Goal: Communication & Community: Answer question/provide support

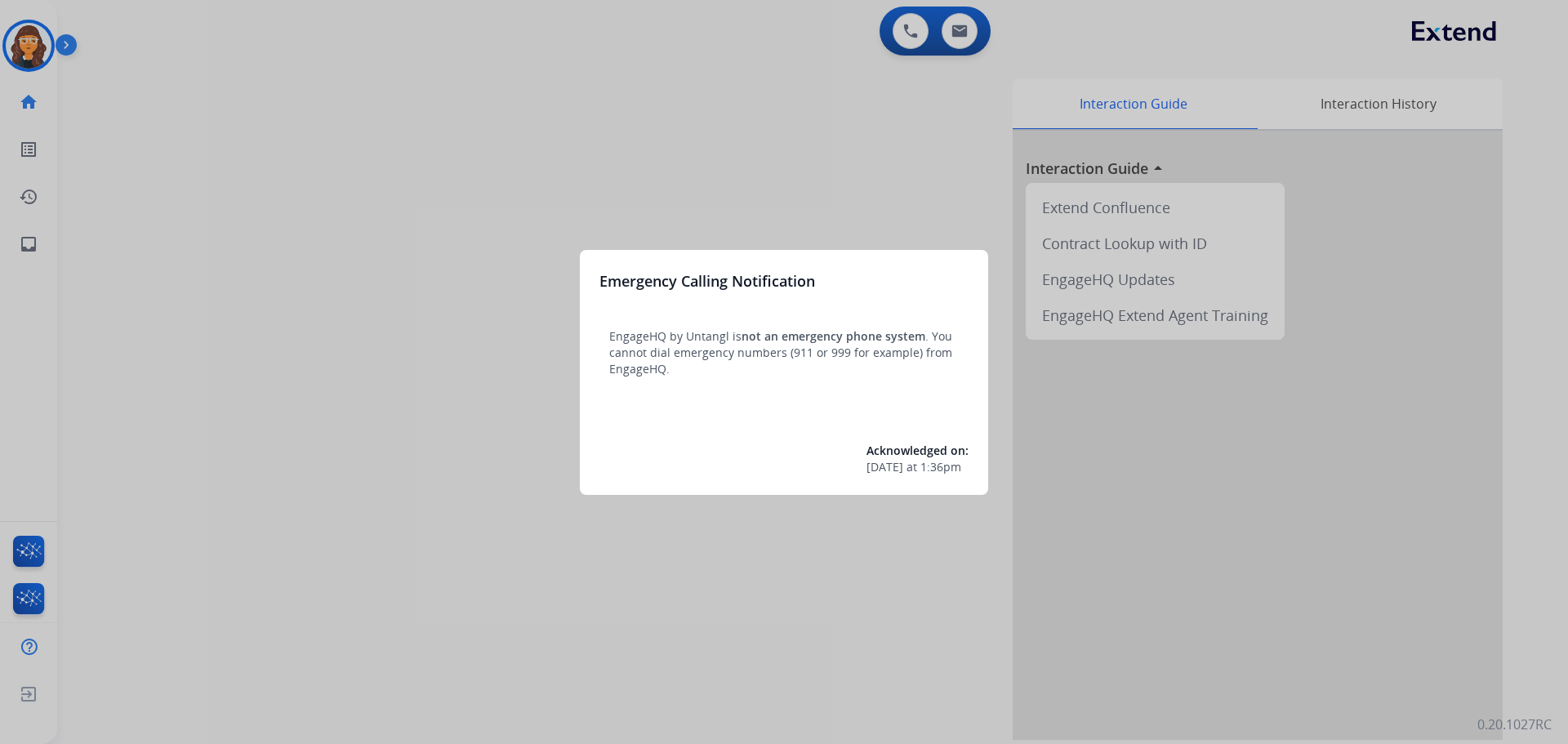
click at [280, 385] on div at bounding box center [784, 372] width 1568 height 744
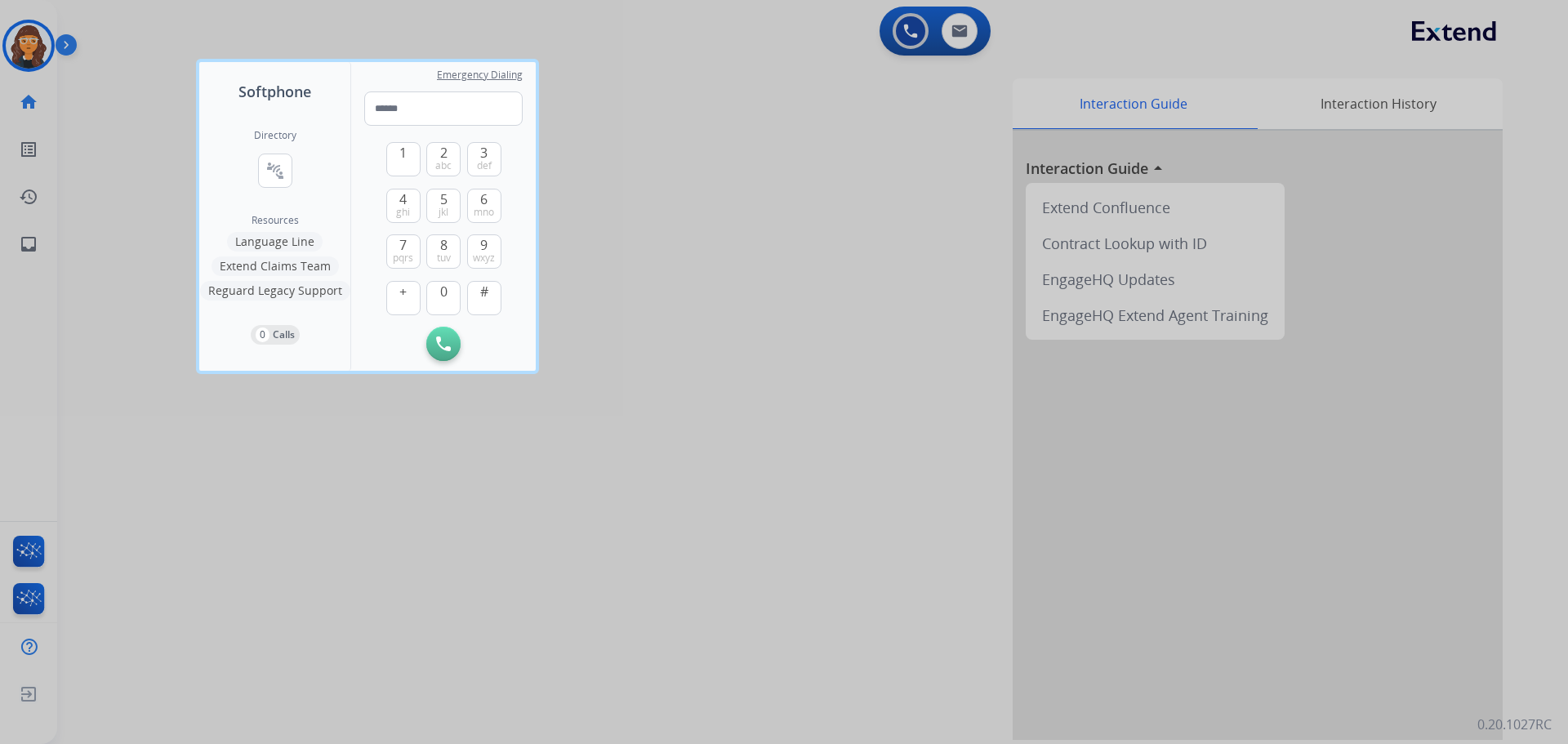
click at [256, 518] on div at bounding box center [784, 372] width 1568 height 744
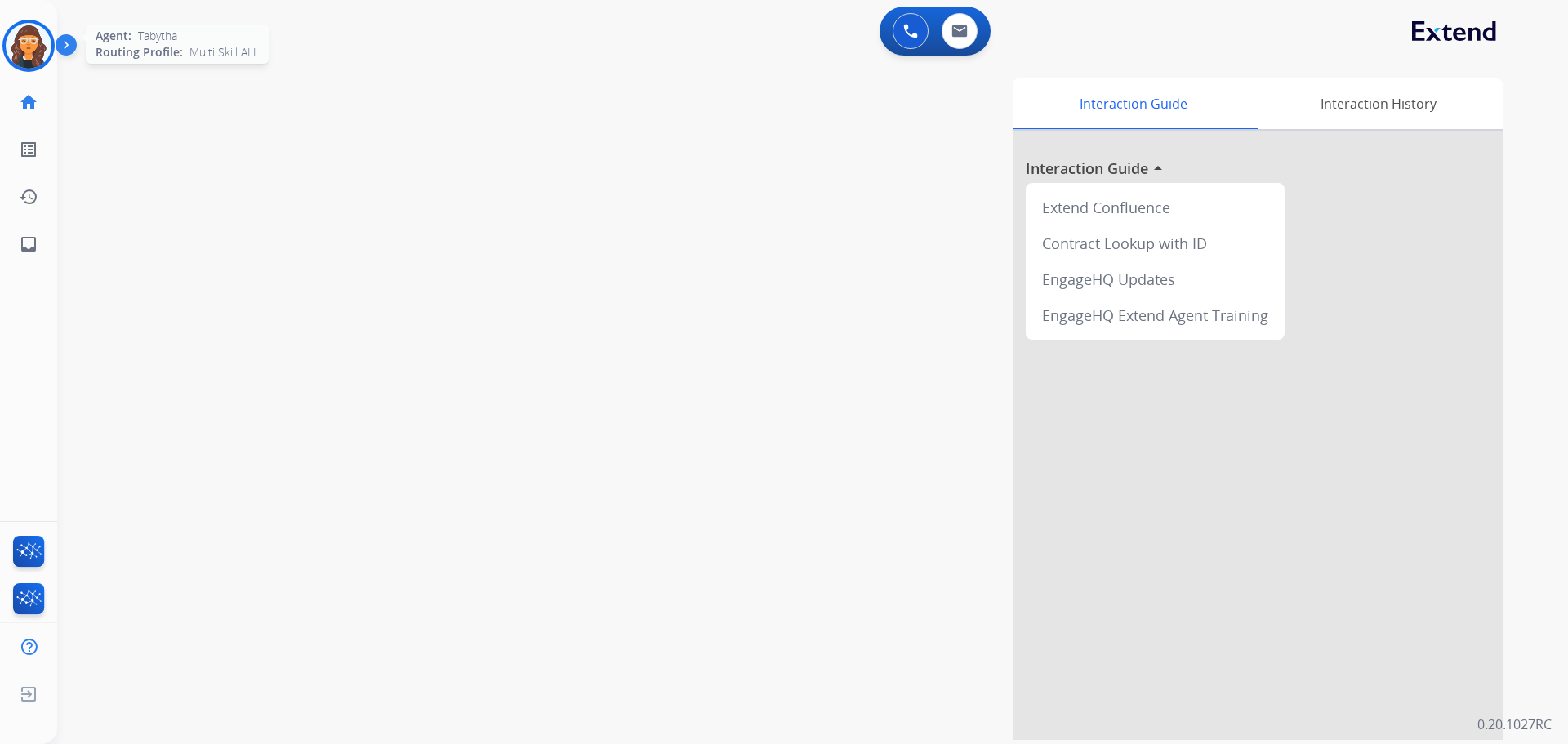
click at [21, 44] on img at bounding box center [29, 46] width 46 height 46
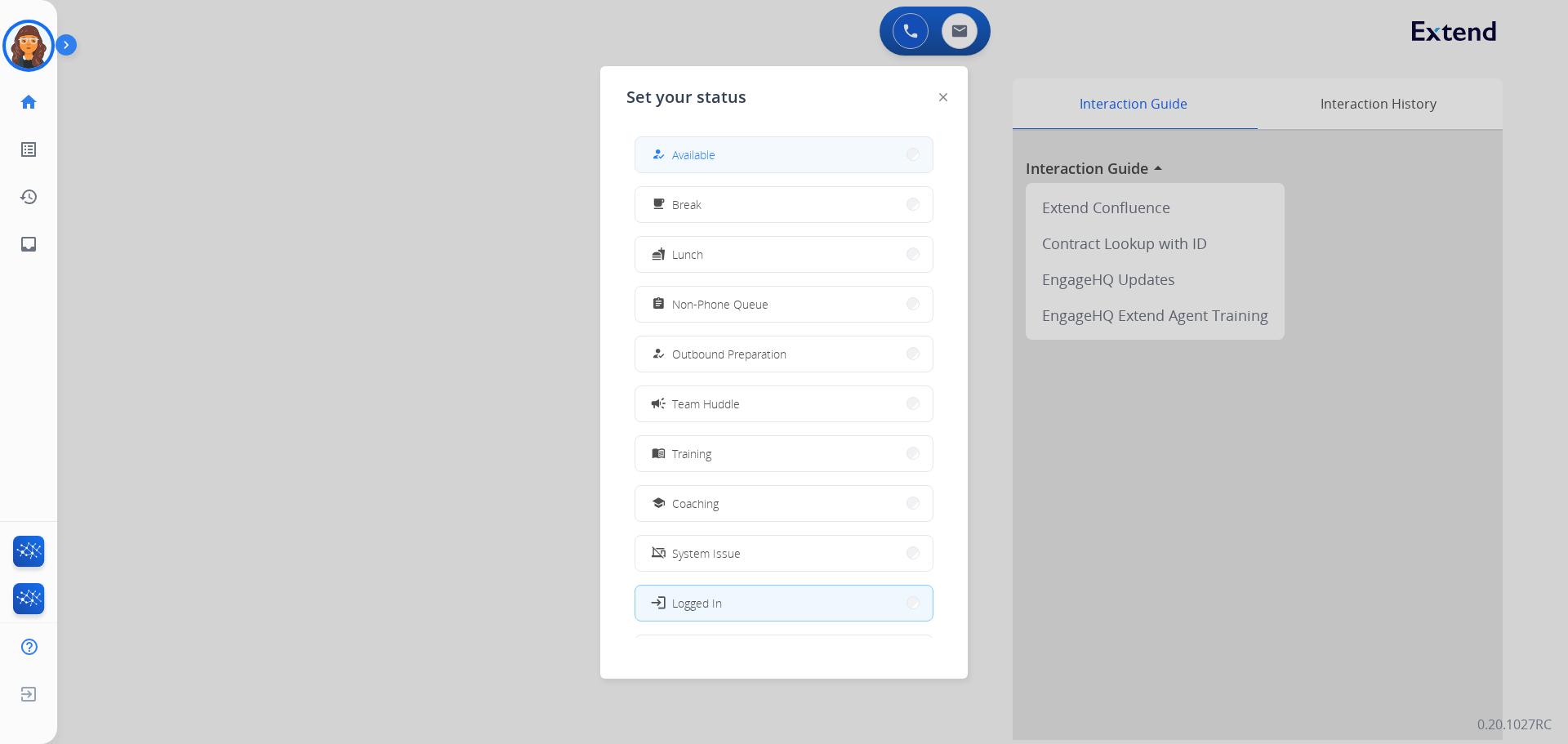
click at [751, 147] on button "how_to_reg Available" at bounding box center [784, 154] width 297 height 35
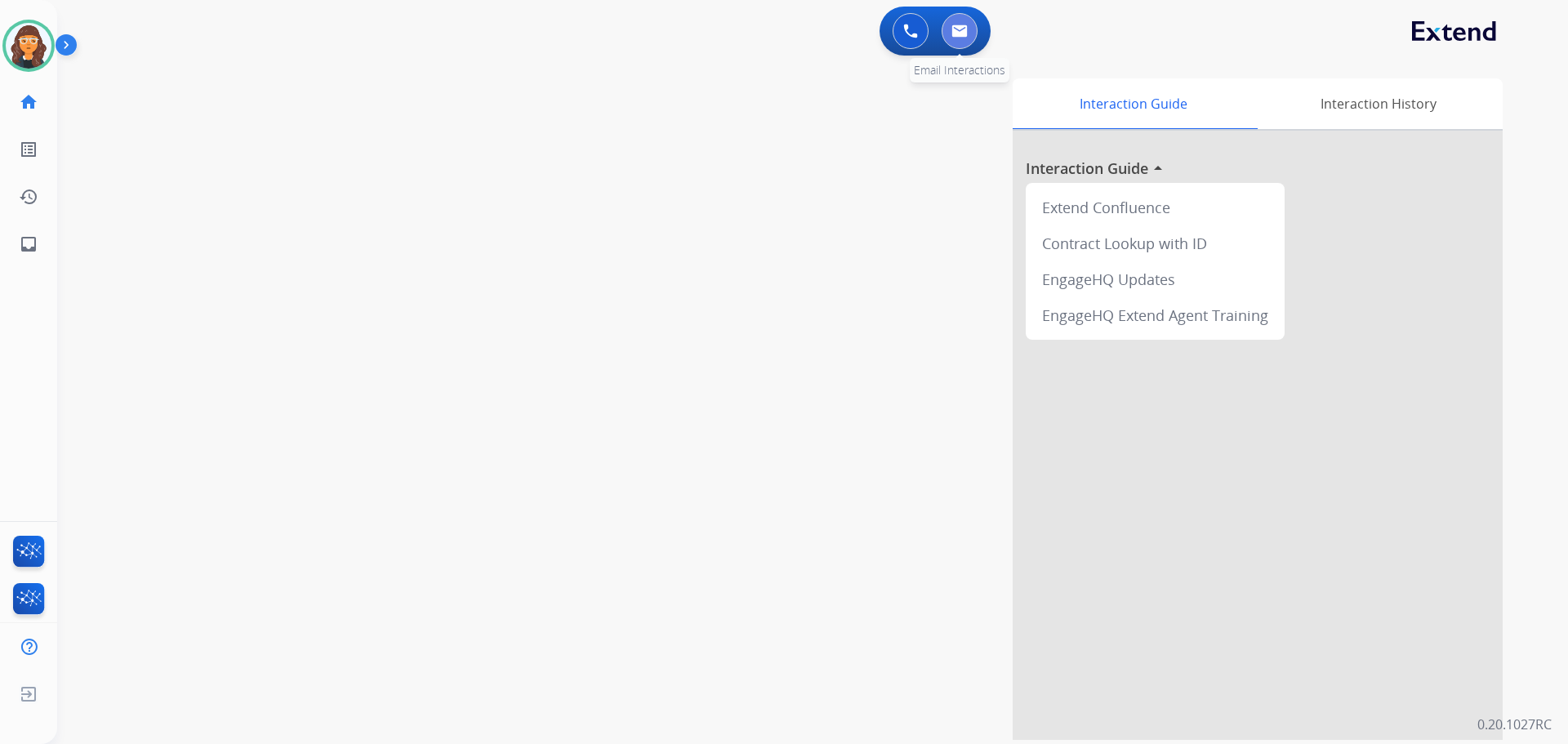
click at [954, 22] on button at bounding box center [959, 31] width 36 height 36
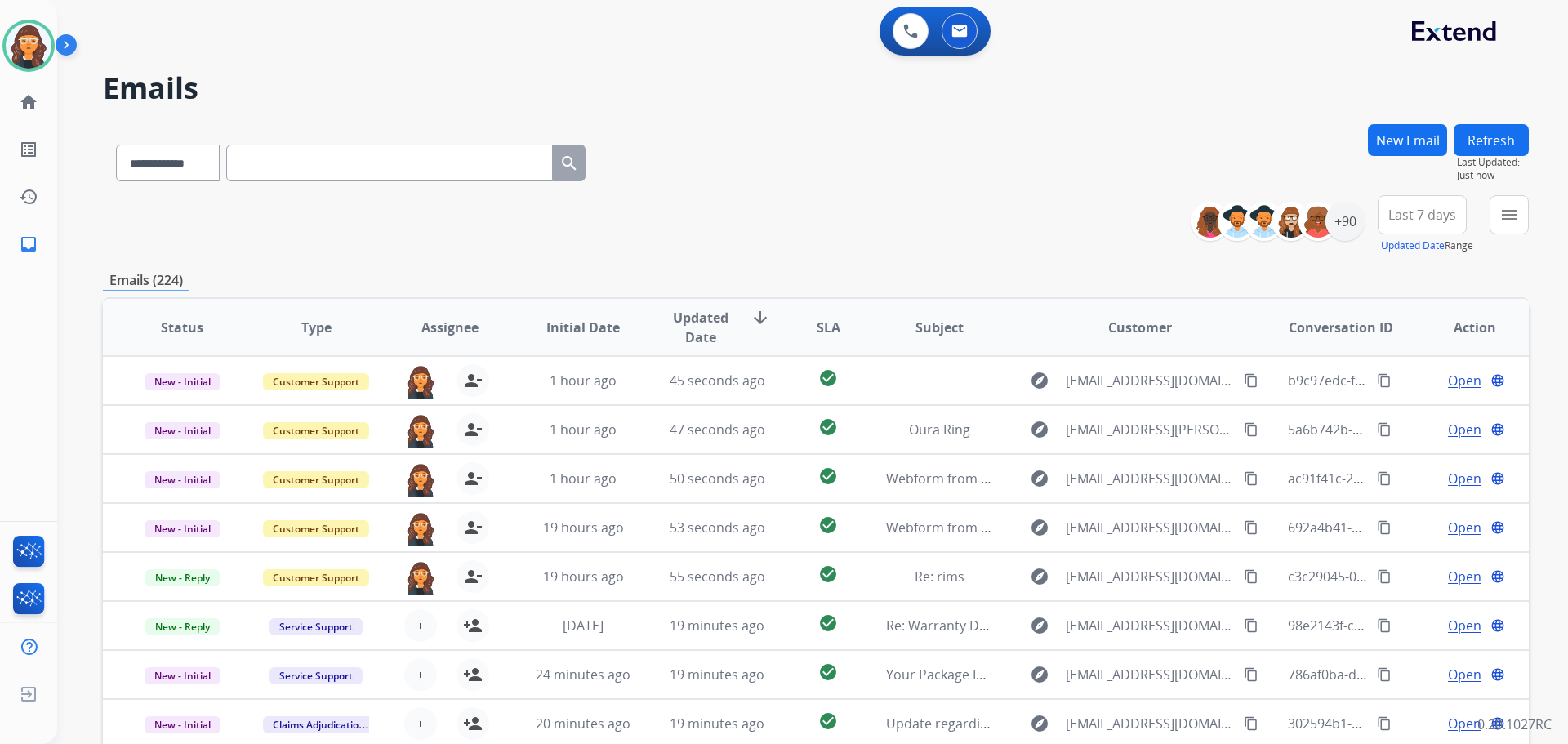
click at [792, 174] on div "**********" at bounding box center [816, 159] width 1426 height 71
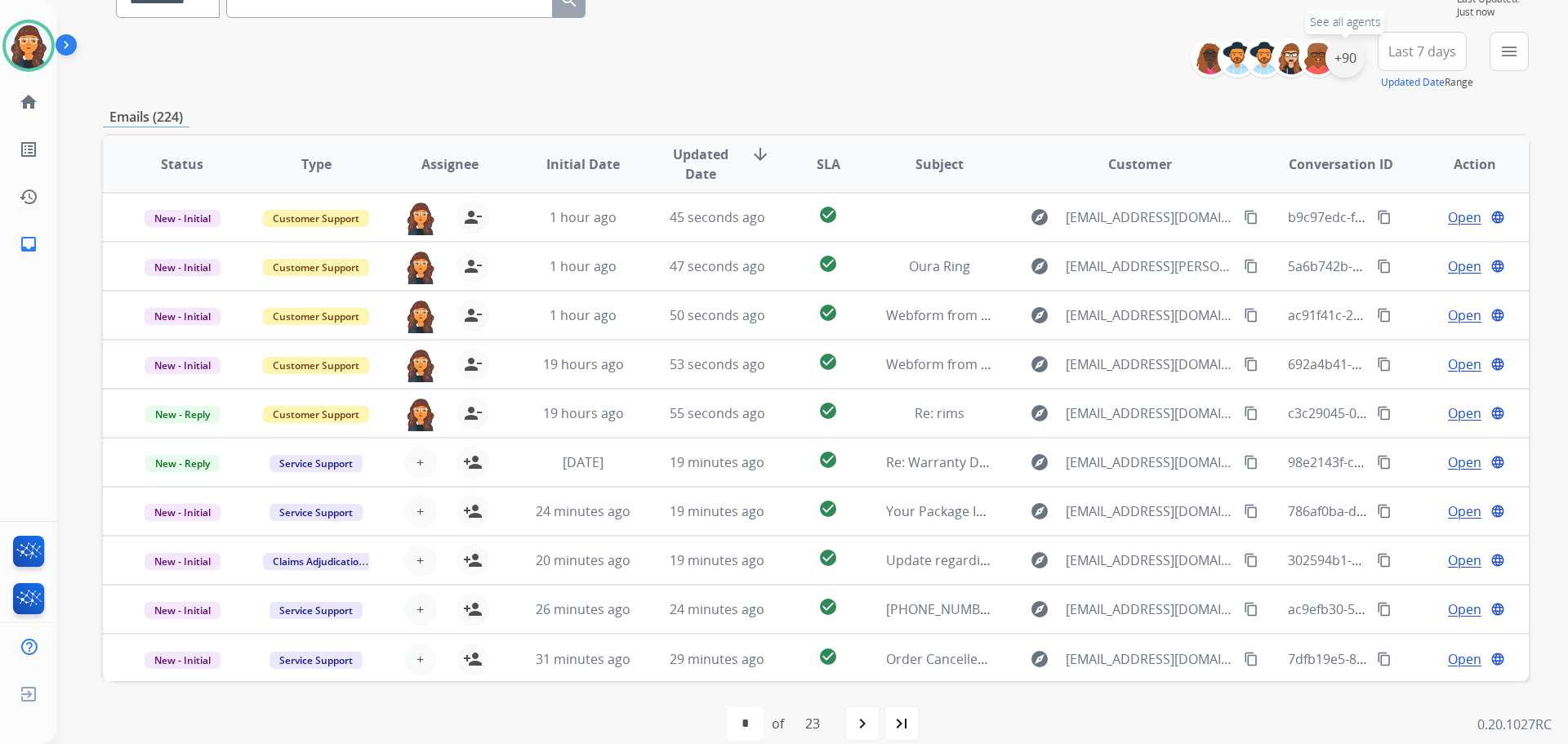
click at [1346, 55] on div "+90" at bounding box center [1345, 58] width 40 height 40
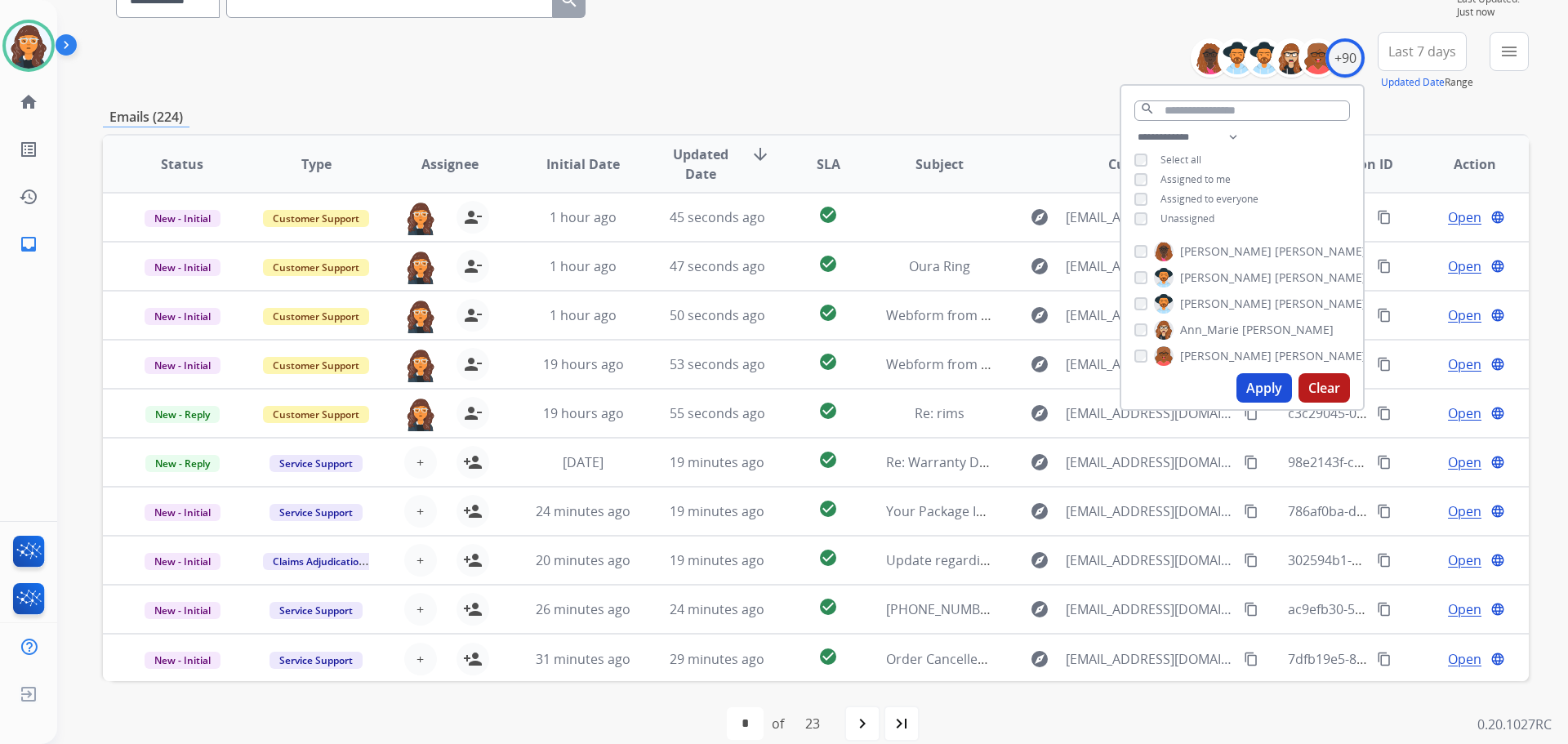
click at [1253, 383] on button "Apply" at bounding box center [1265, 388] width 56 height 30
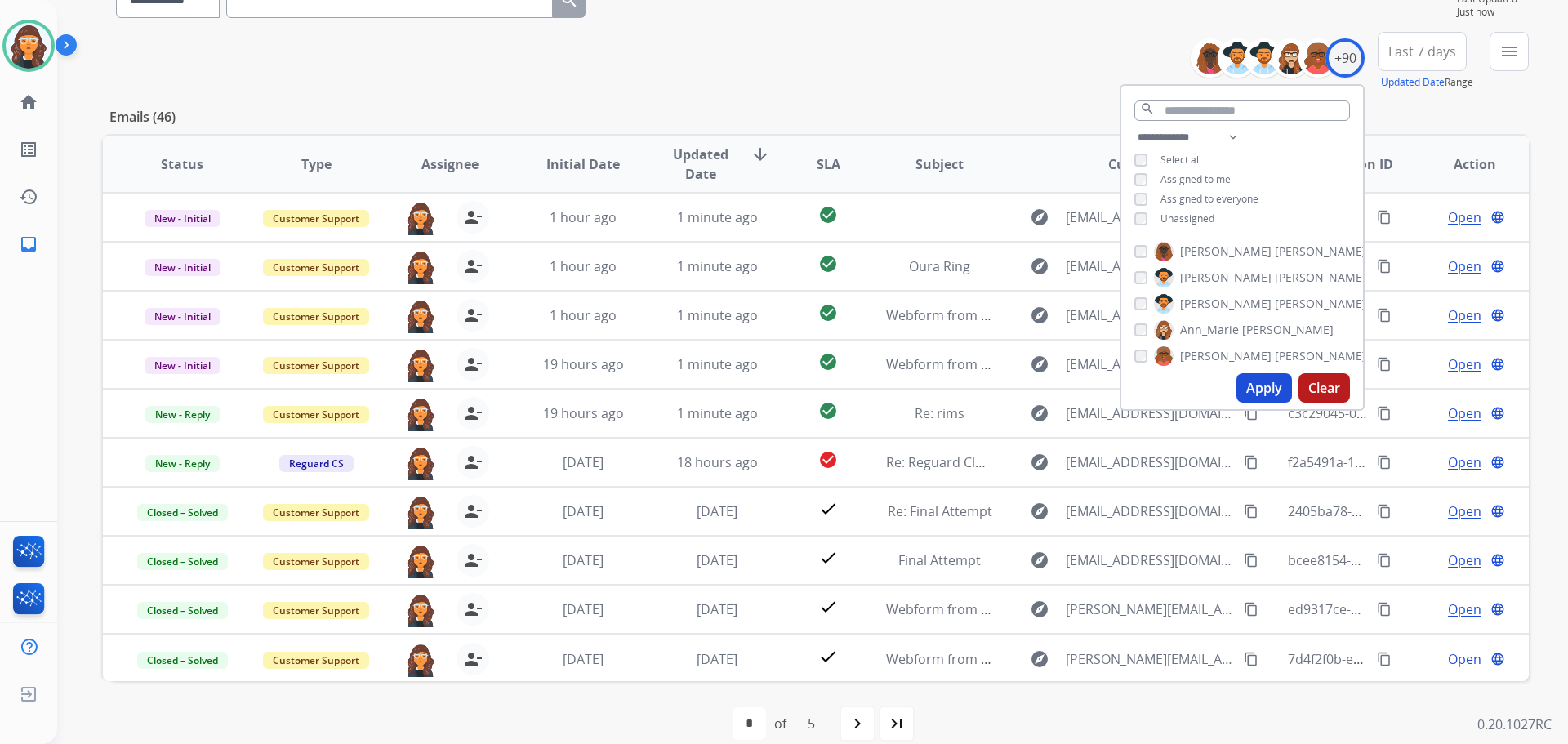
click at [768, 86] on div "**********" at bounding box center [816, 60] width 1426 height 58
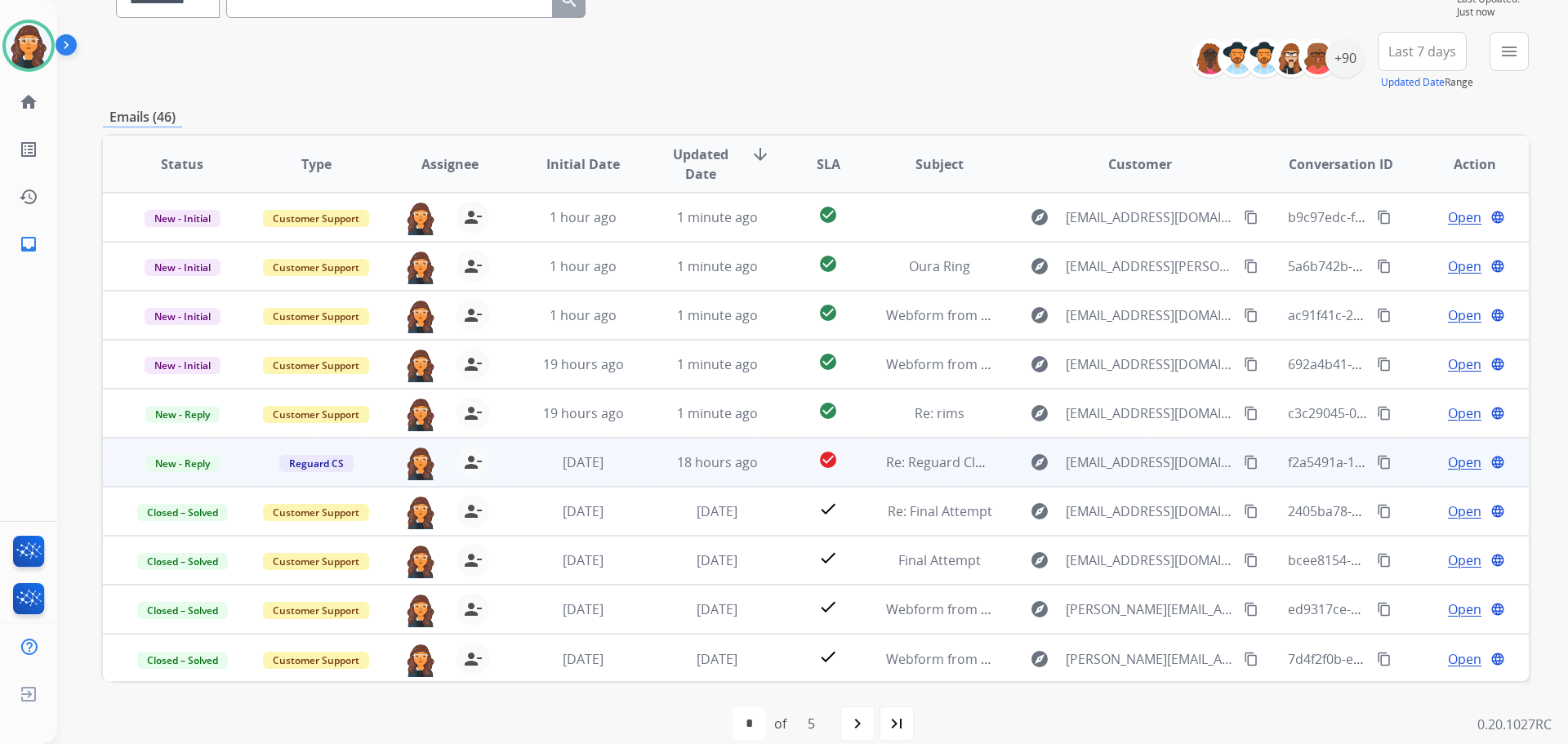
click at [1448, 463] on span "Open" at bounding box center [1465, 462] width 34 height 20
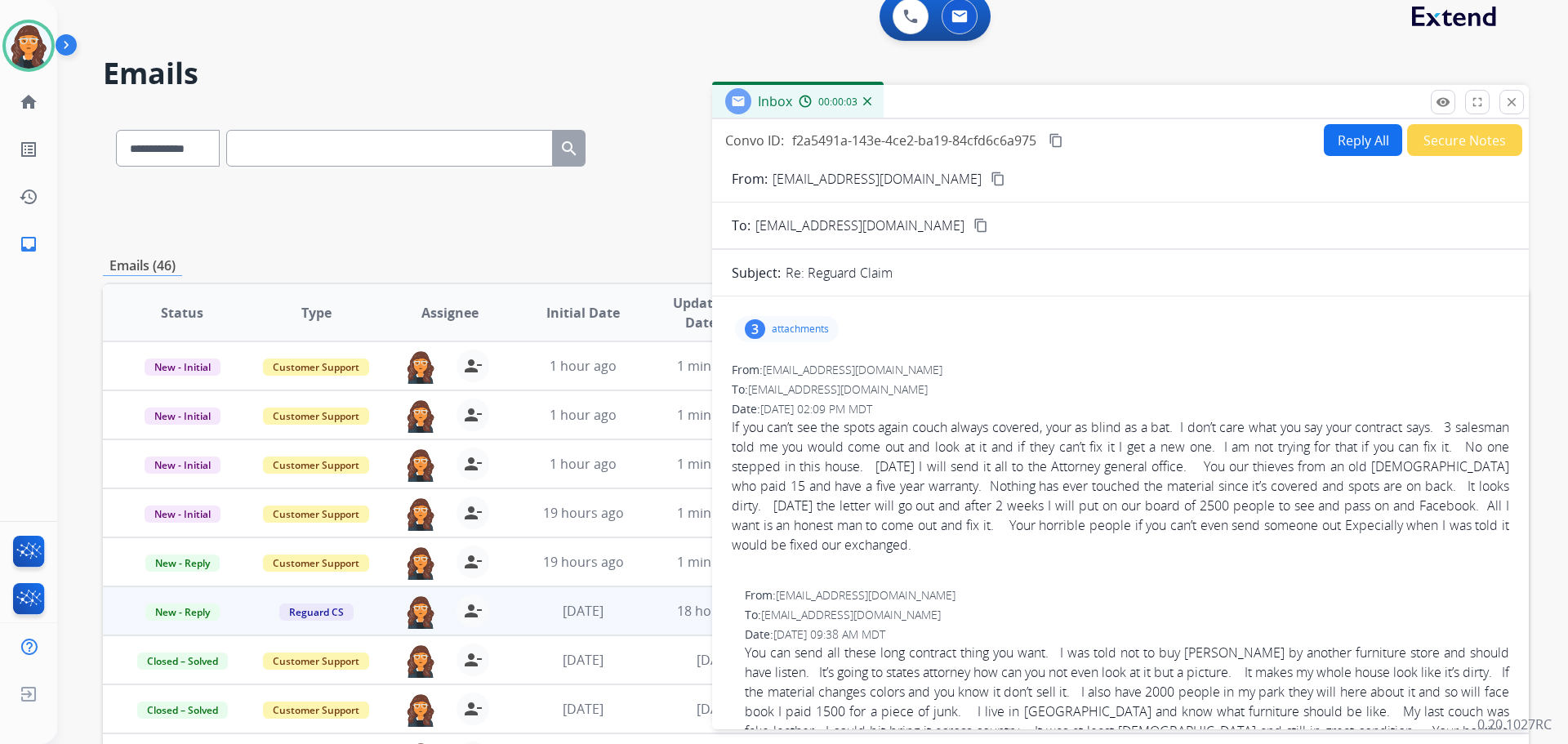
scroll to position [0, 0]
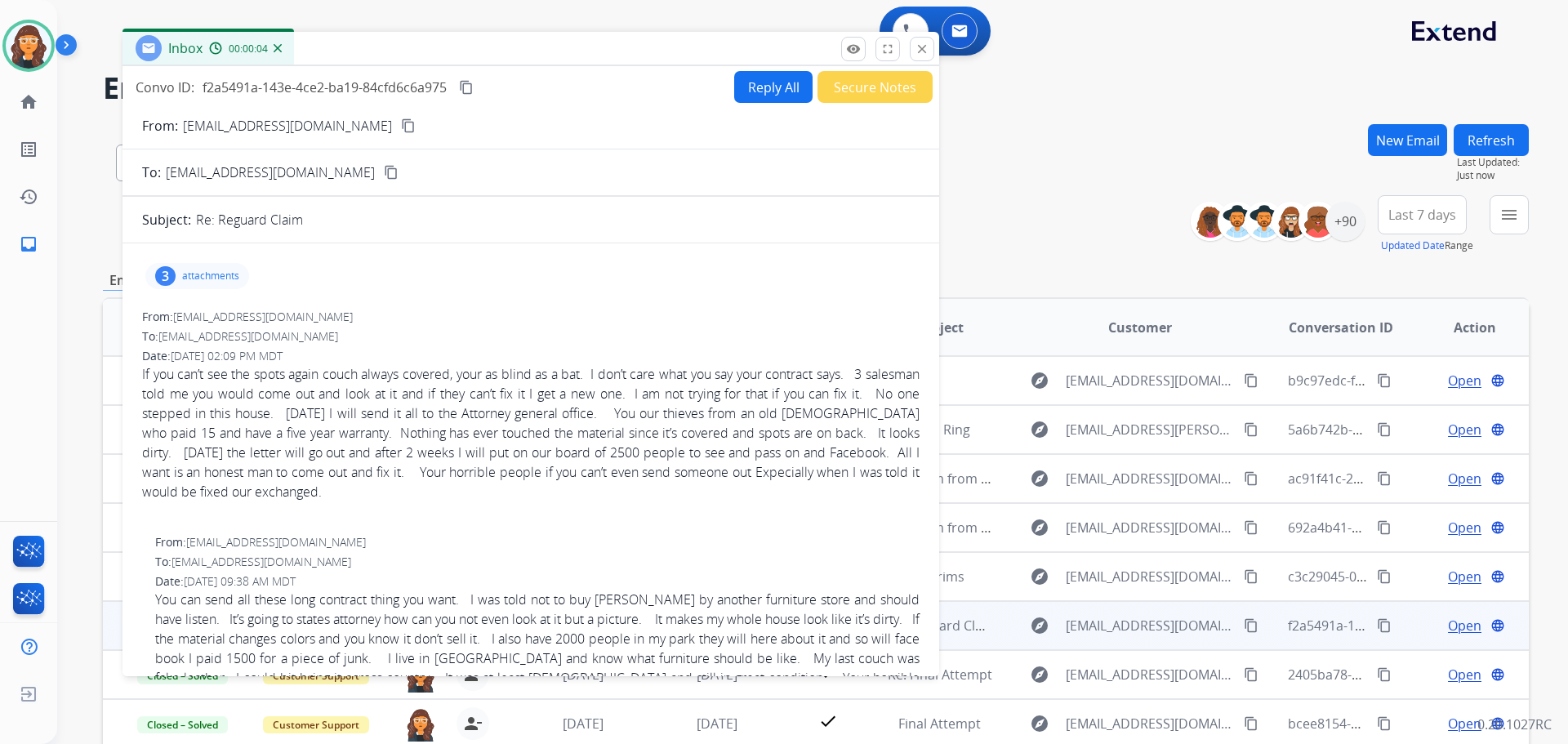
drag, startPoint x: 1060, startPoint y: 121, endPoint x: 465, endPoint y: 56, distance: 598.5
click at [460, 49] on div "Inbox 00:00:04" at bounding box center [531, 49] width 817 height 35
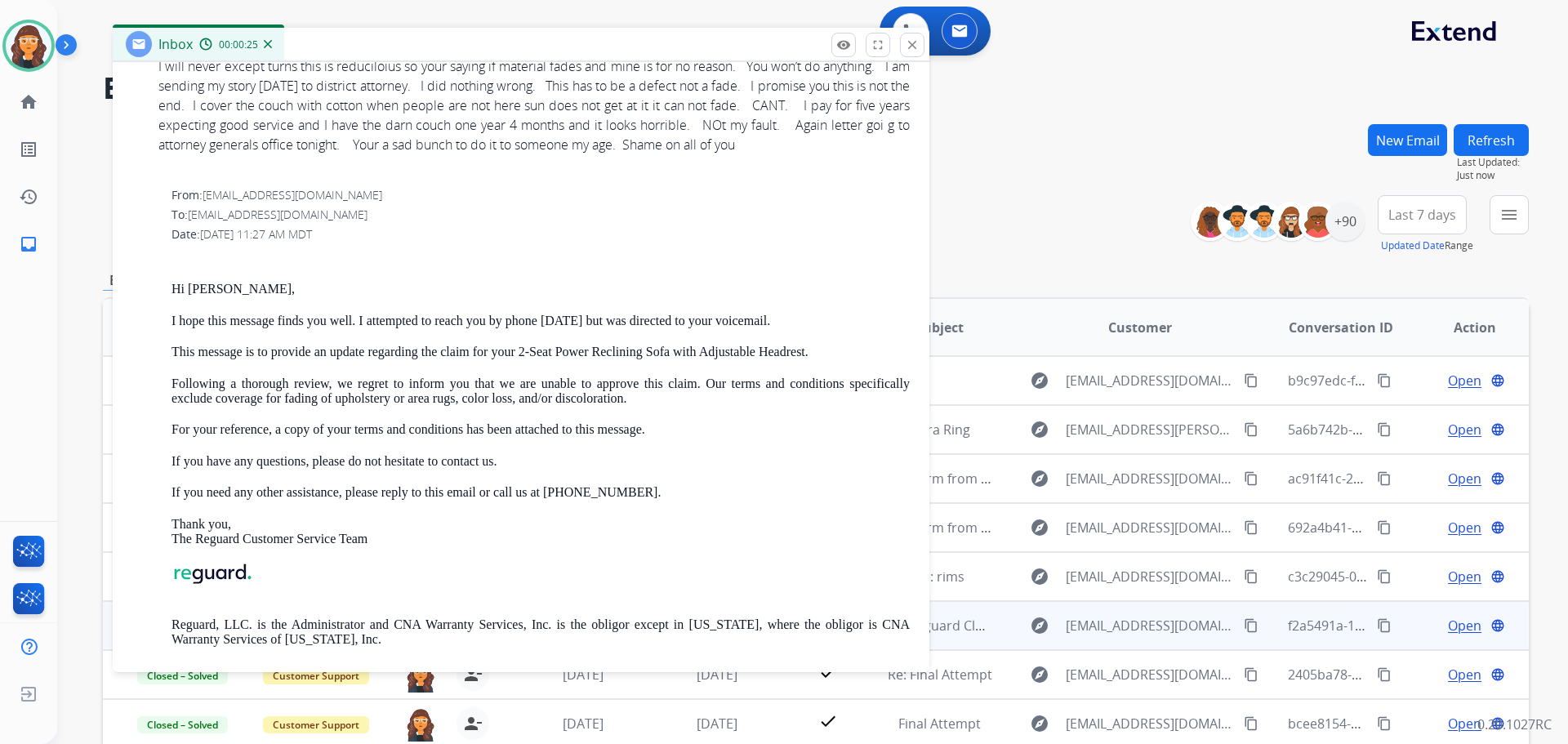
scroll to position [653, 0]
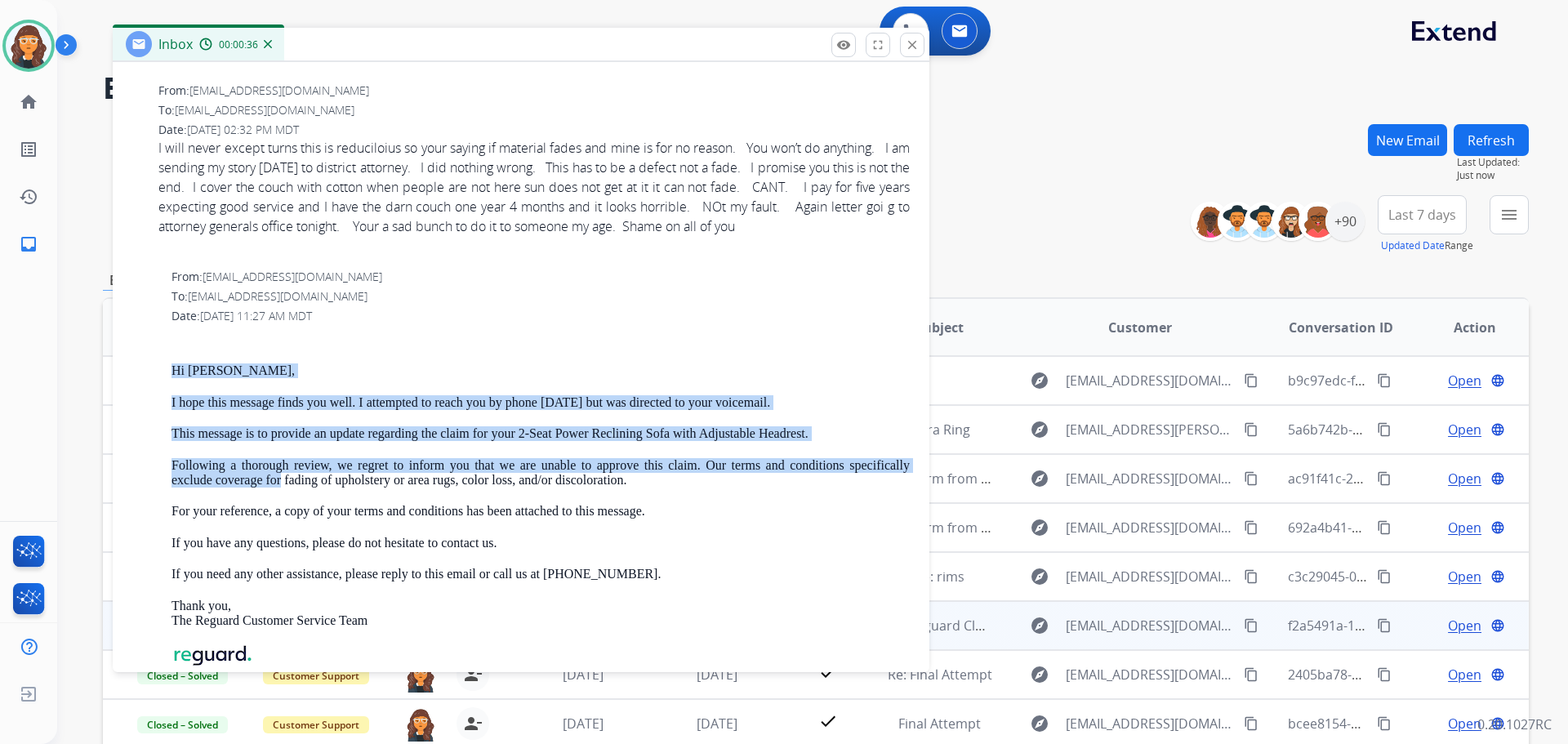
drag, startPoint x: 280, startPoint y: 479, endPoint x: 168, endPoint y: 365, distance: 159.8
click at [168, 365] on div "From: customerservice@reguardprotection.com To: margebaer1951@gmail.com Date: 0…" at bounding box center [520, 511] width 777 height 486
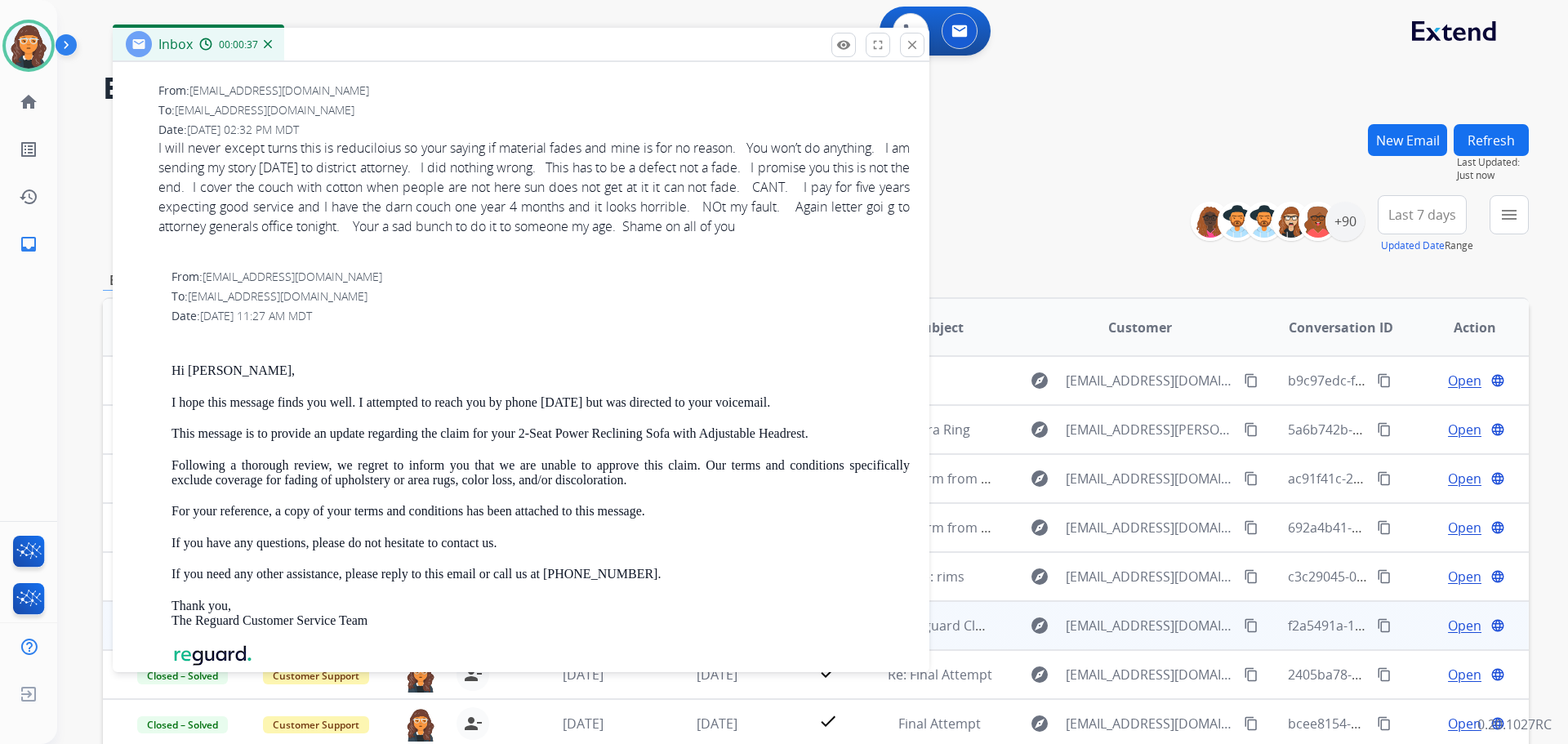
click at [595, 342] on p at bounding box center [540, 339] width 738 height 15
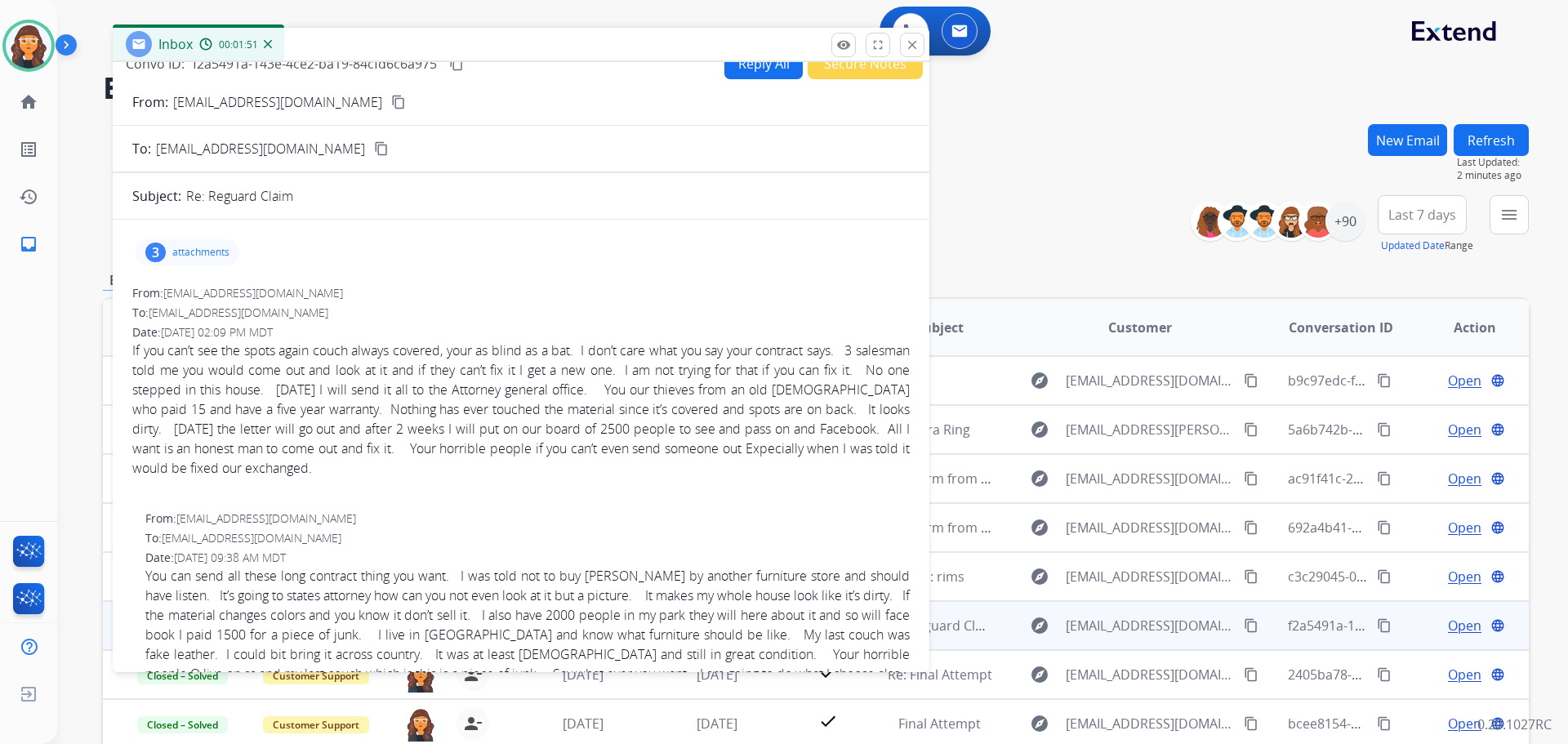
scroll to position [0, 0]
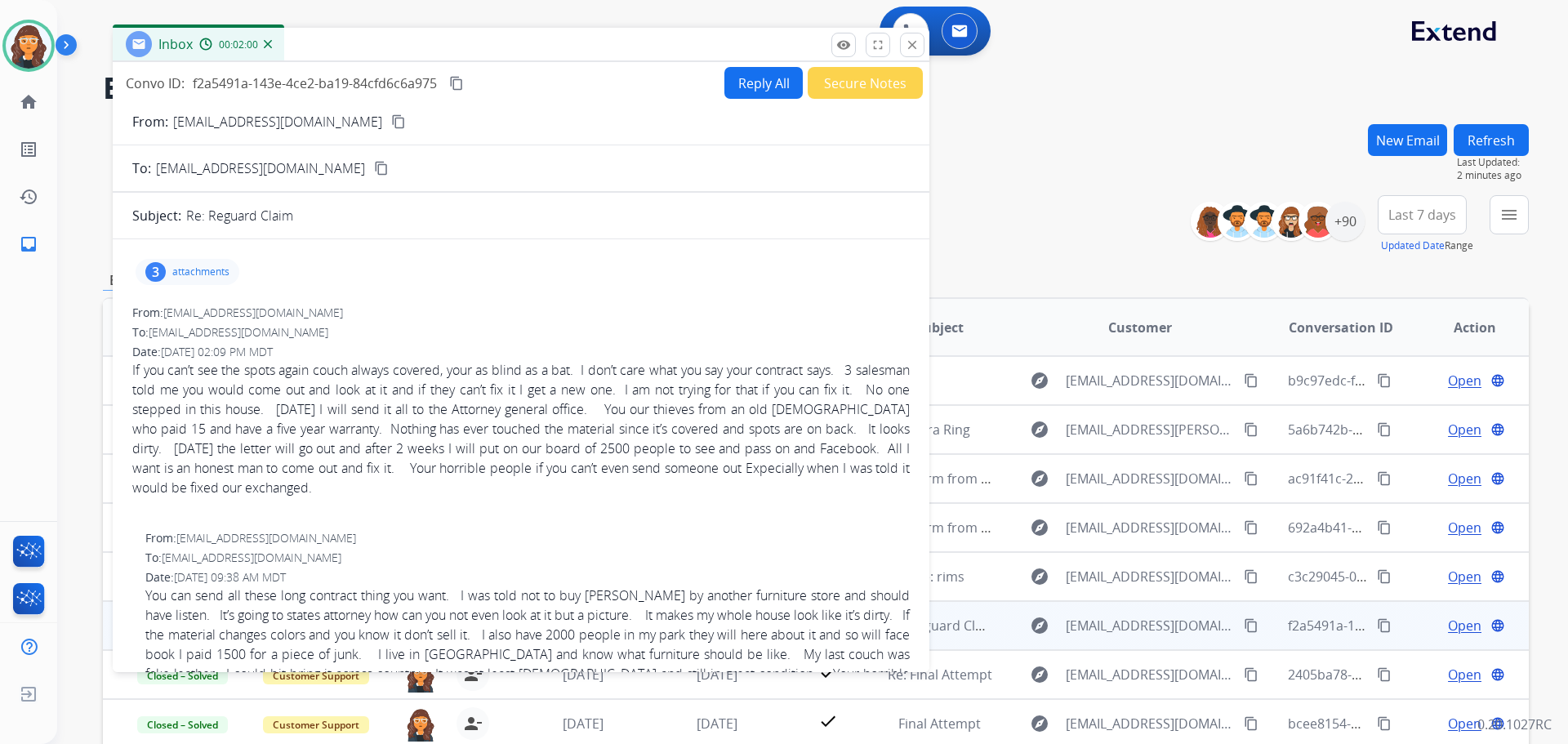
click at [832, 88] on button "Secure Notes" at bounding box center [865, 83] width 115 height 32
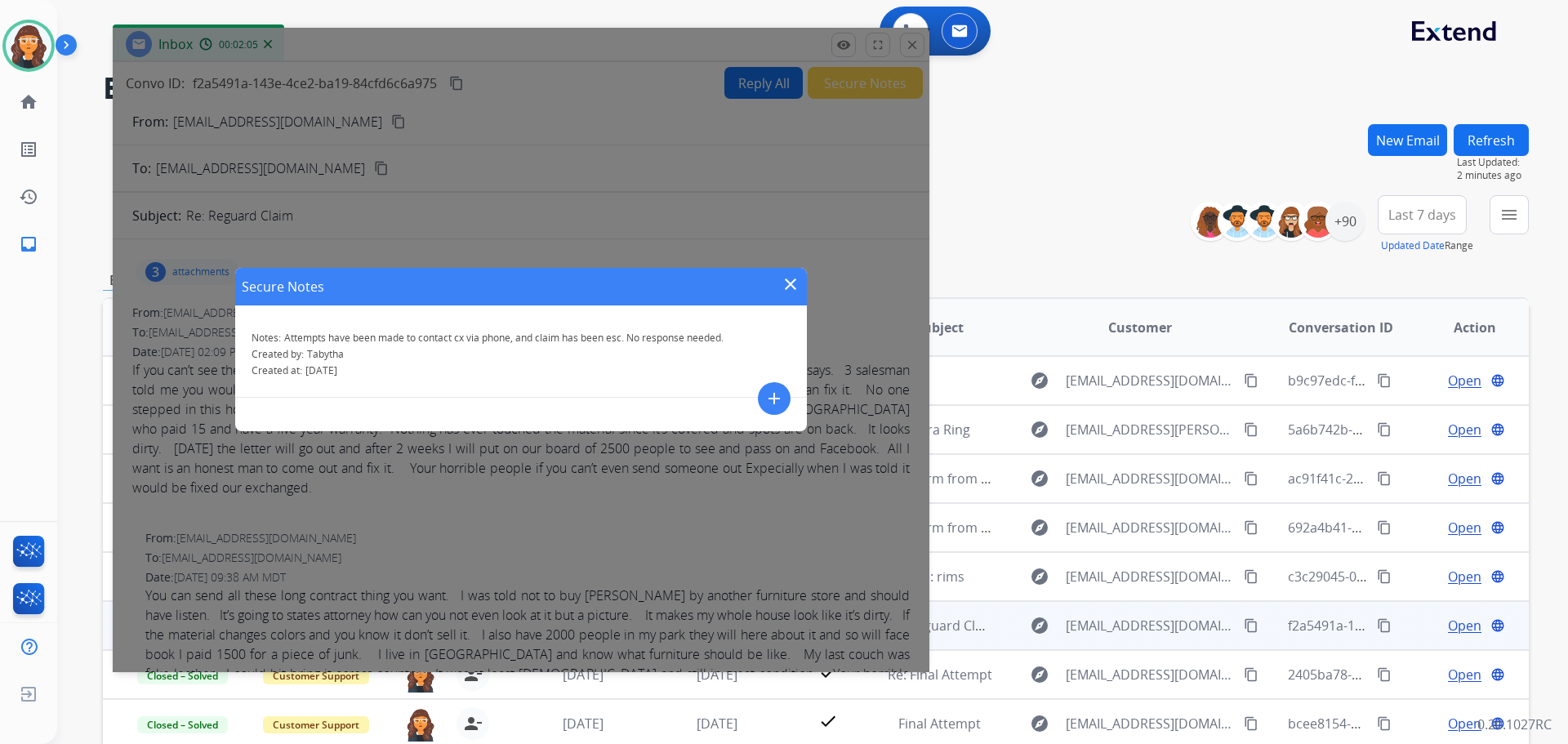
click at [772, 396] on mat-icon "add" at bounding box center [774, 398] width 20 height 20
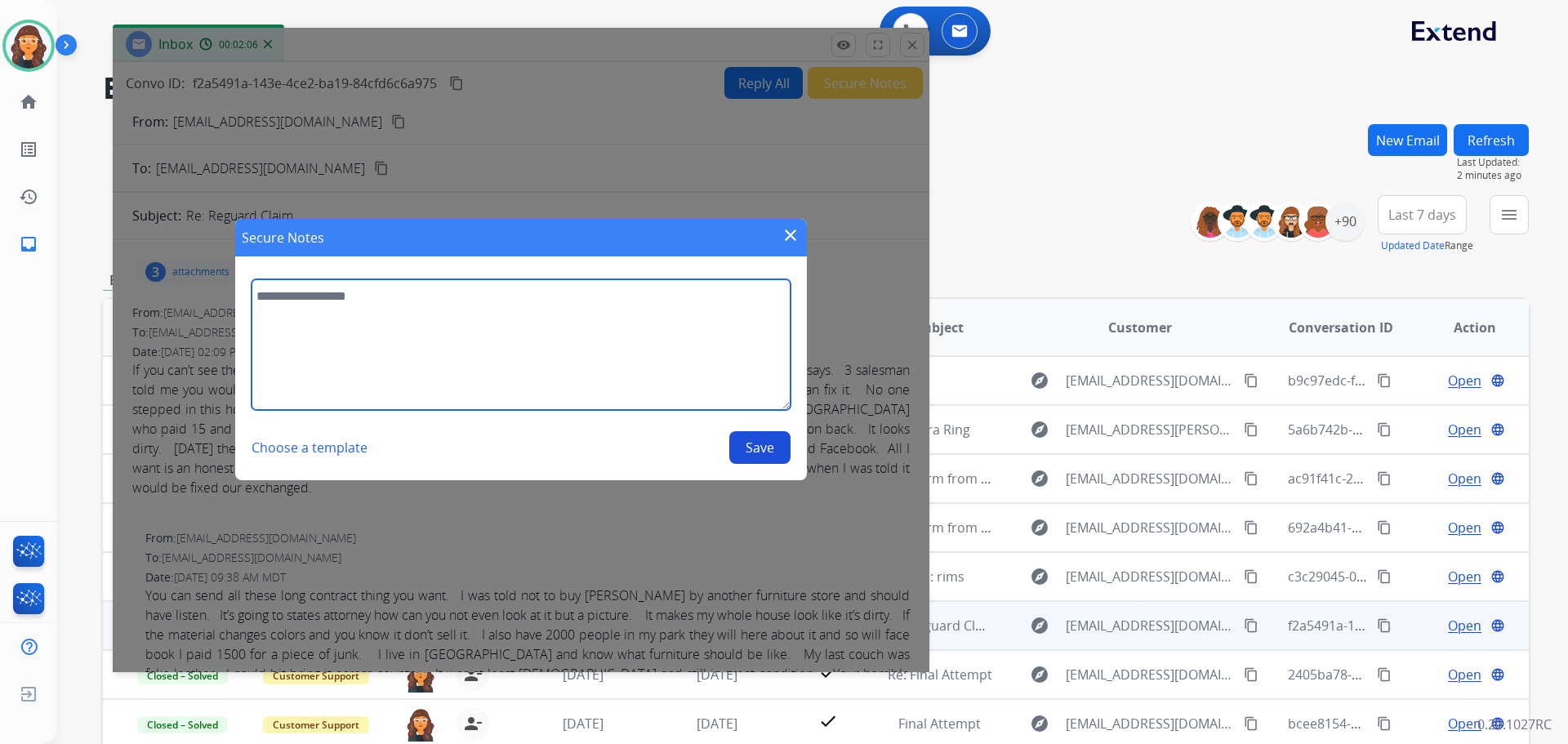
click at [522, 353] on textarea at bounding box center [521, 345] width 539 height 131
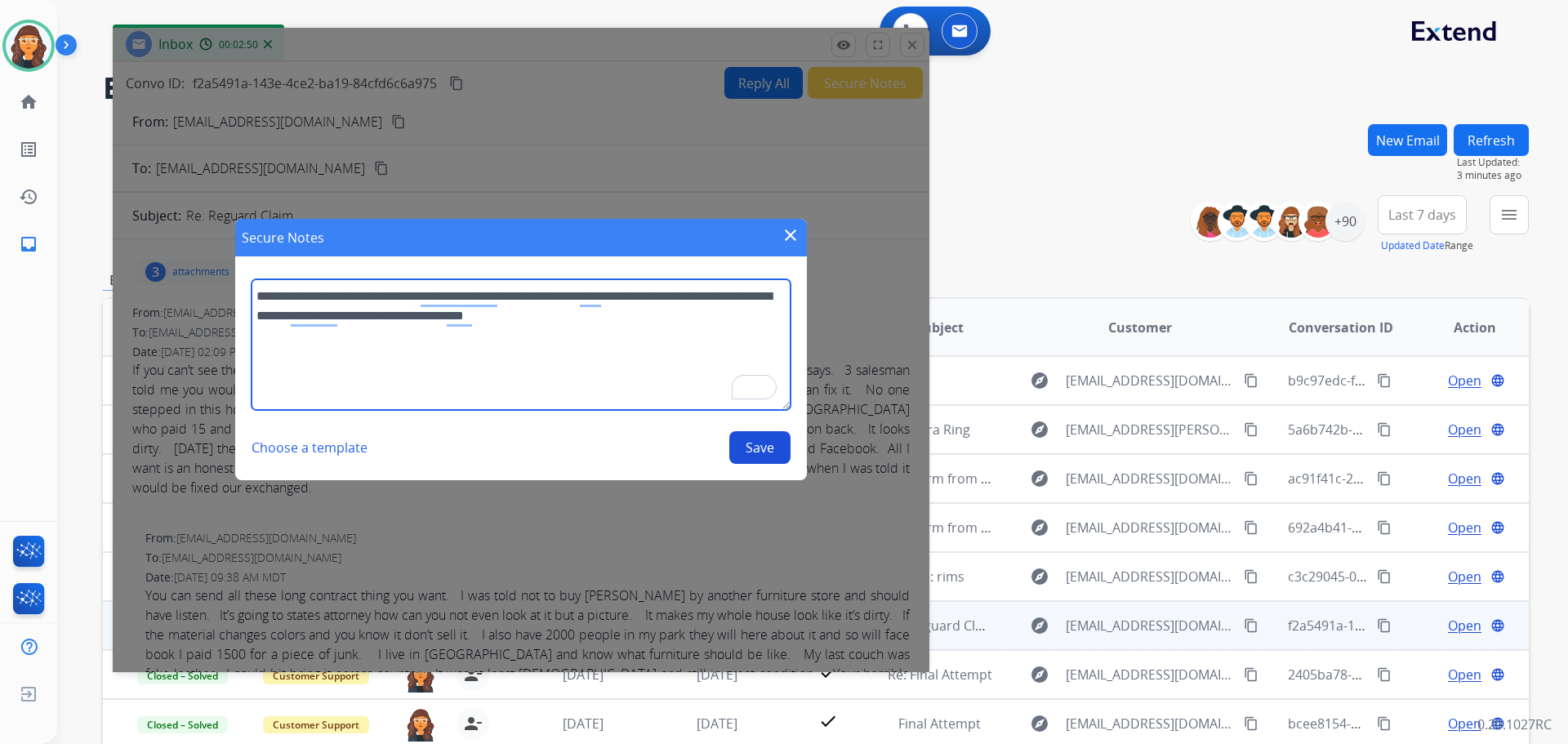
type textarea "**********"
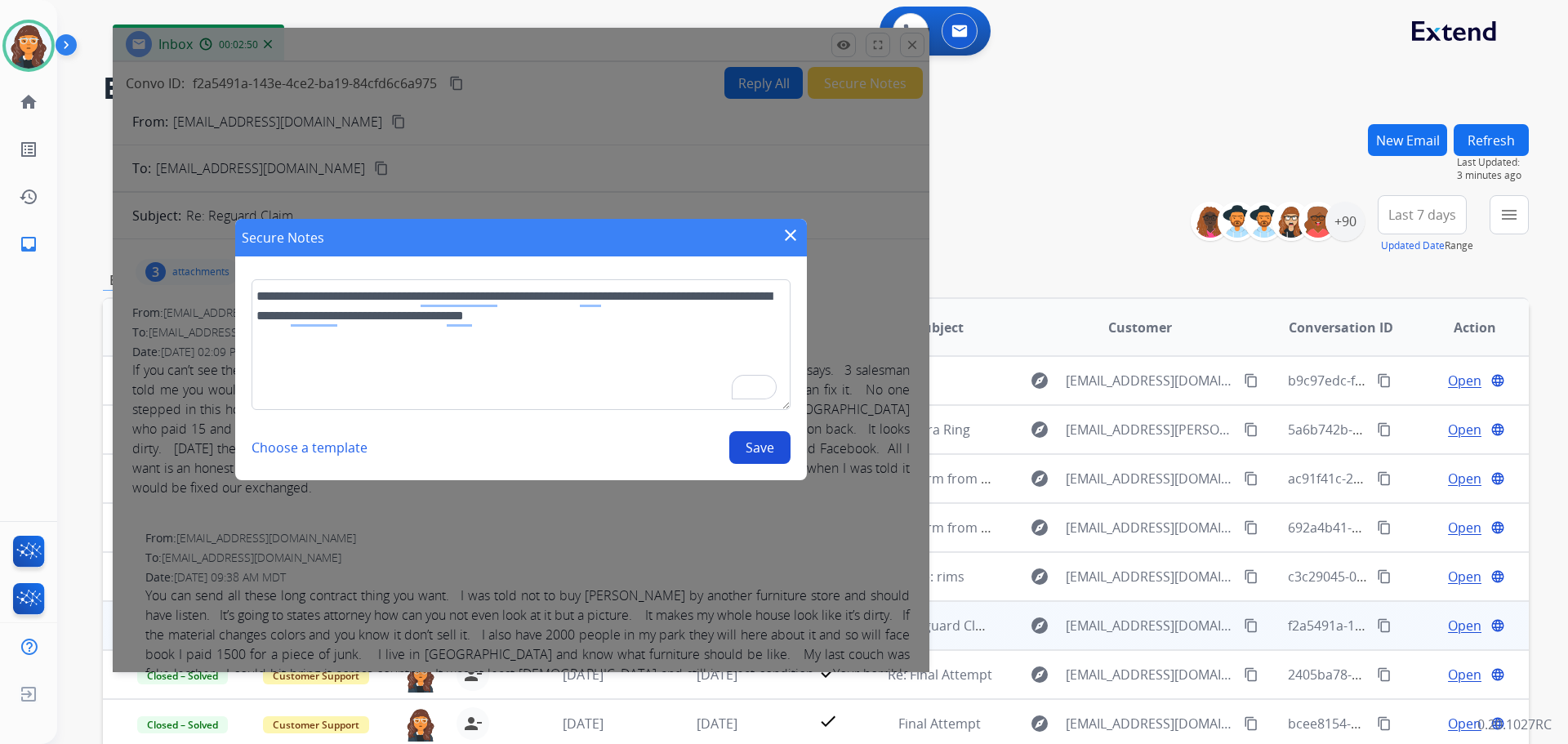
click at [763, 448] on button "Save" at bounding box center [760, 447] width 61 height 33
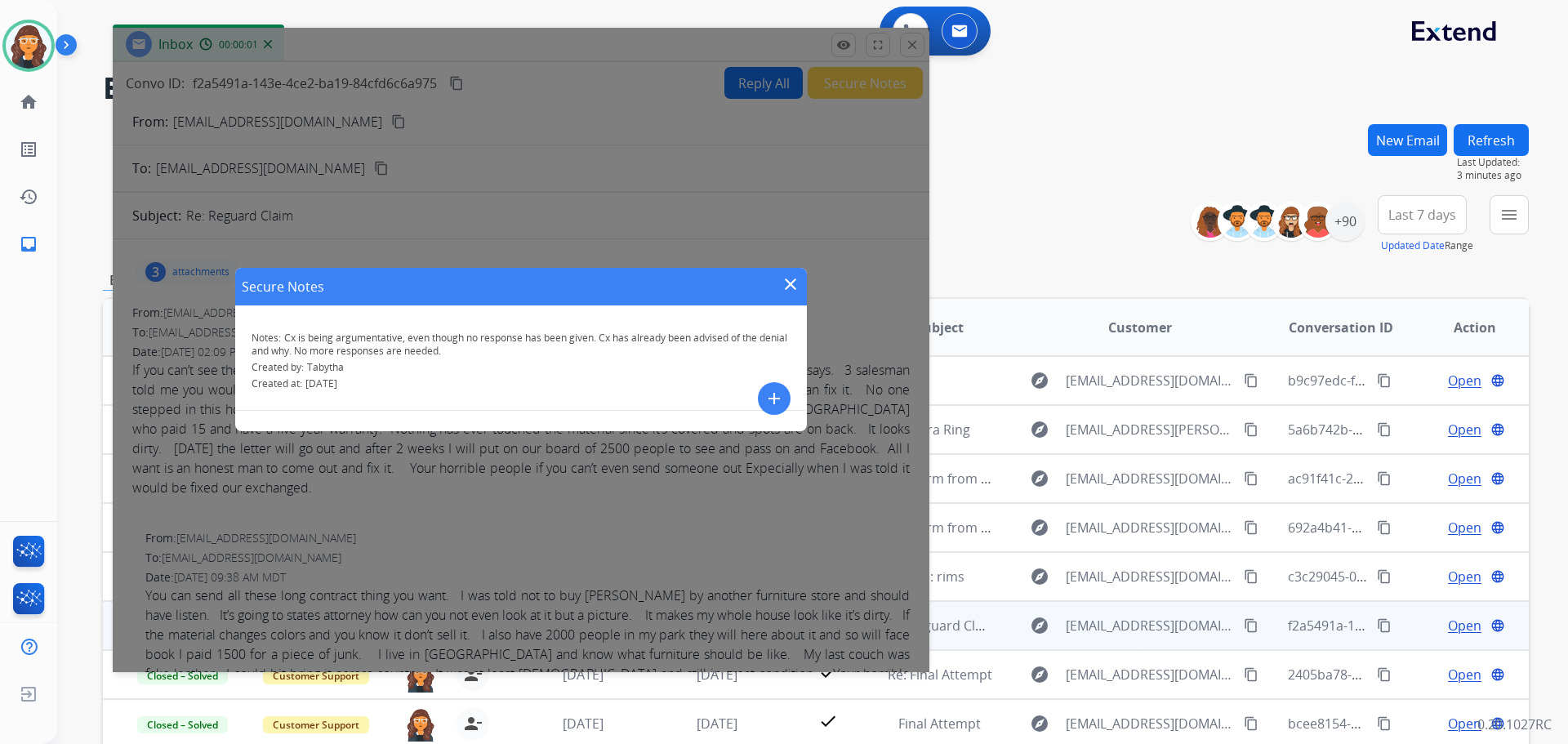
click at [789, 281] on mat-icon "close" at bounding box center [791, 284] width 20 height 20
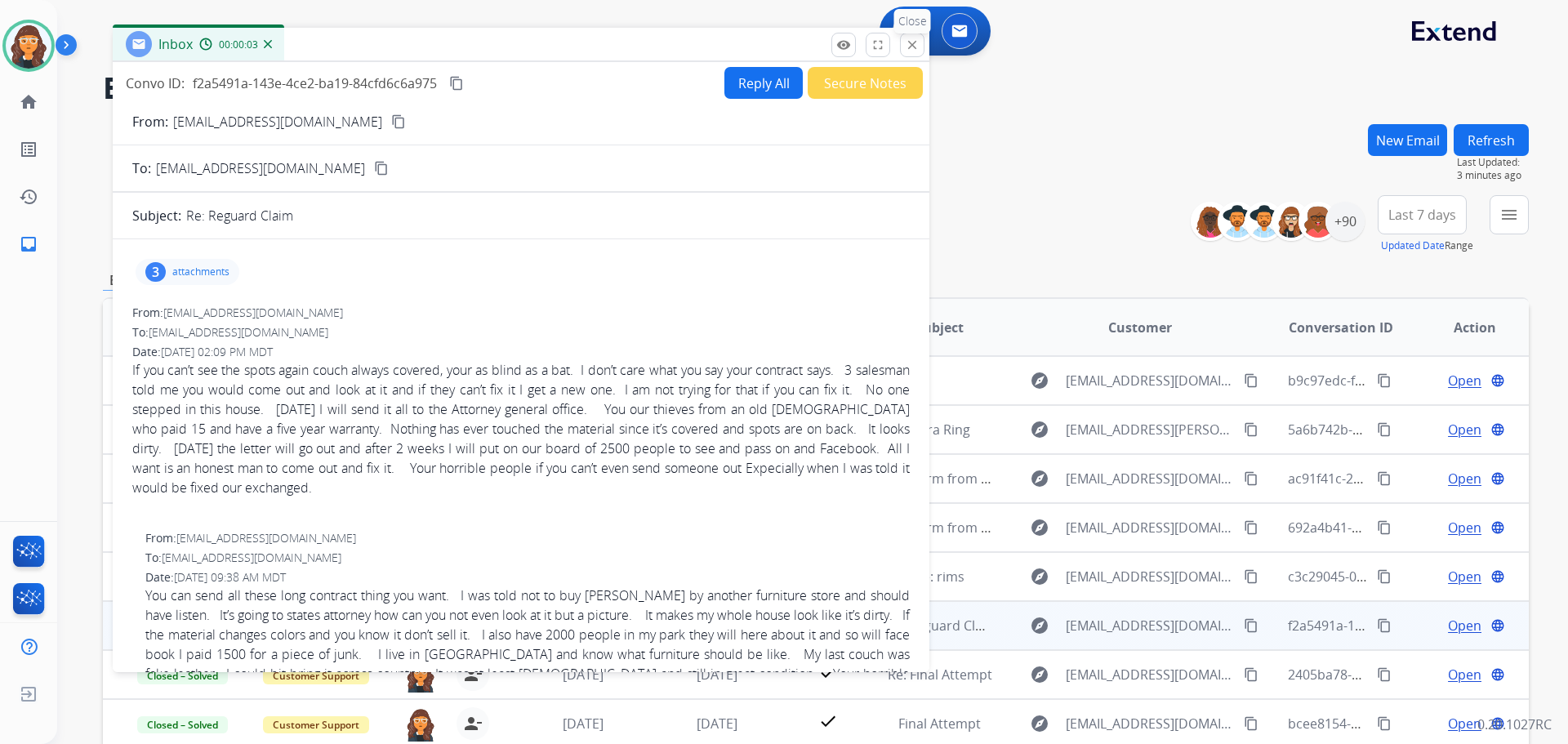
click at [918, 49] on mat-icon "close" at bounding box center [912, 45] width 15 height 15
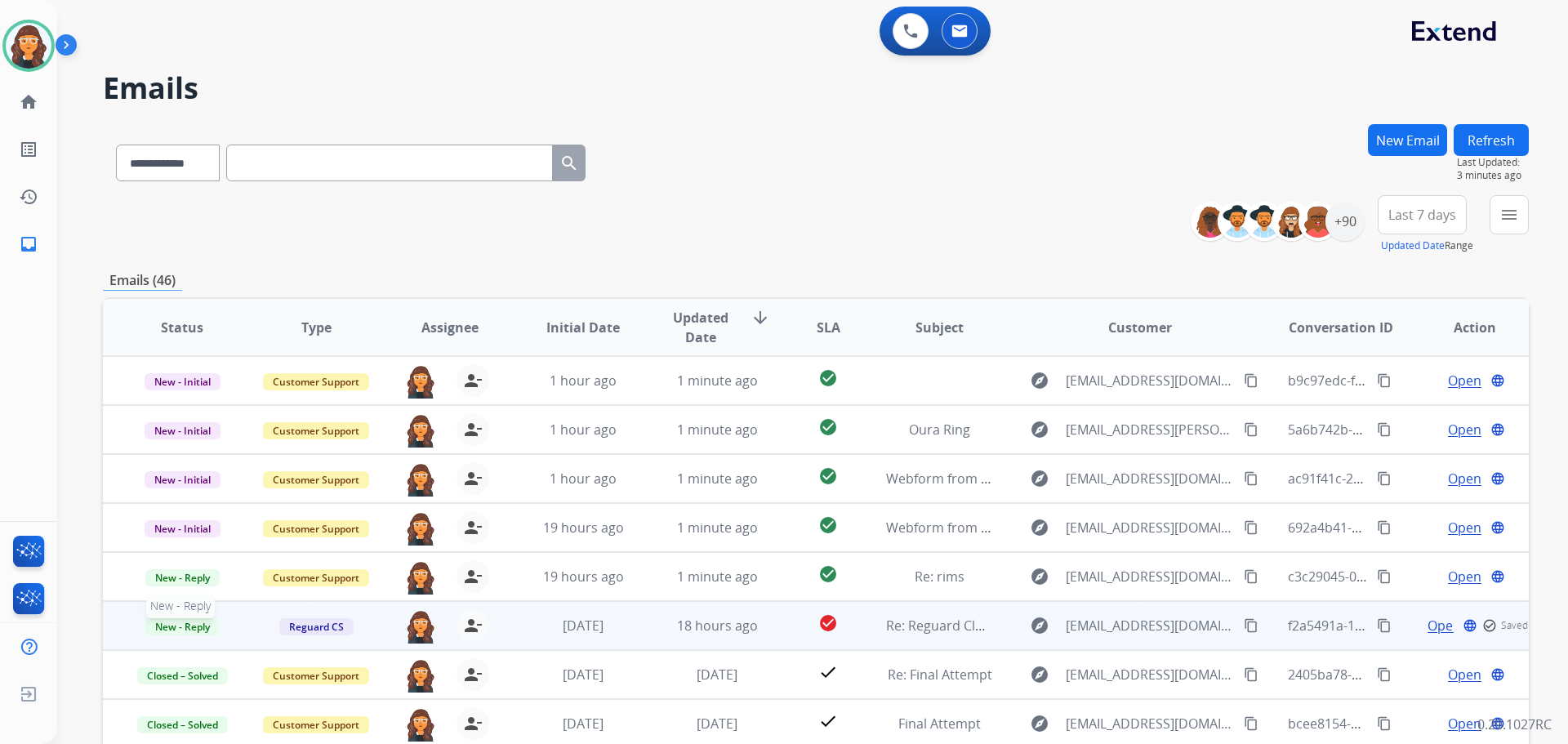
click at [182, 627] on span "New - Reply" at bounding box center [182, 626] width 74 height 17
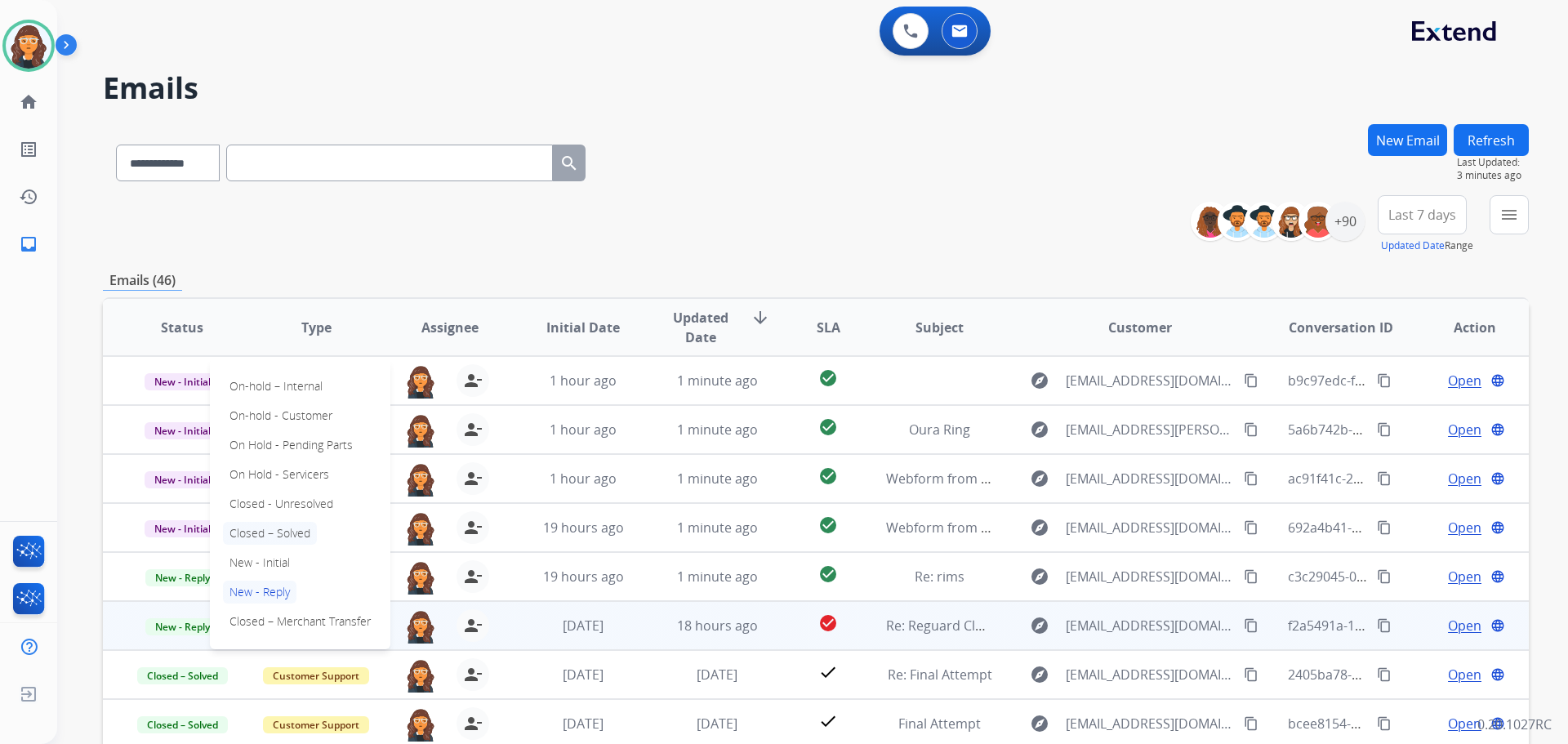
click at [280, 532] on p "Closed – Solved" at bounding box center [270, 533] width 94 height 23
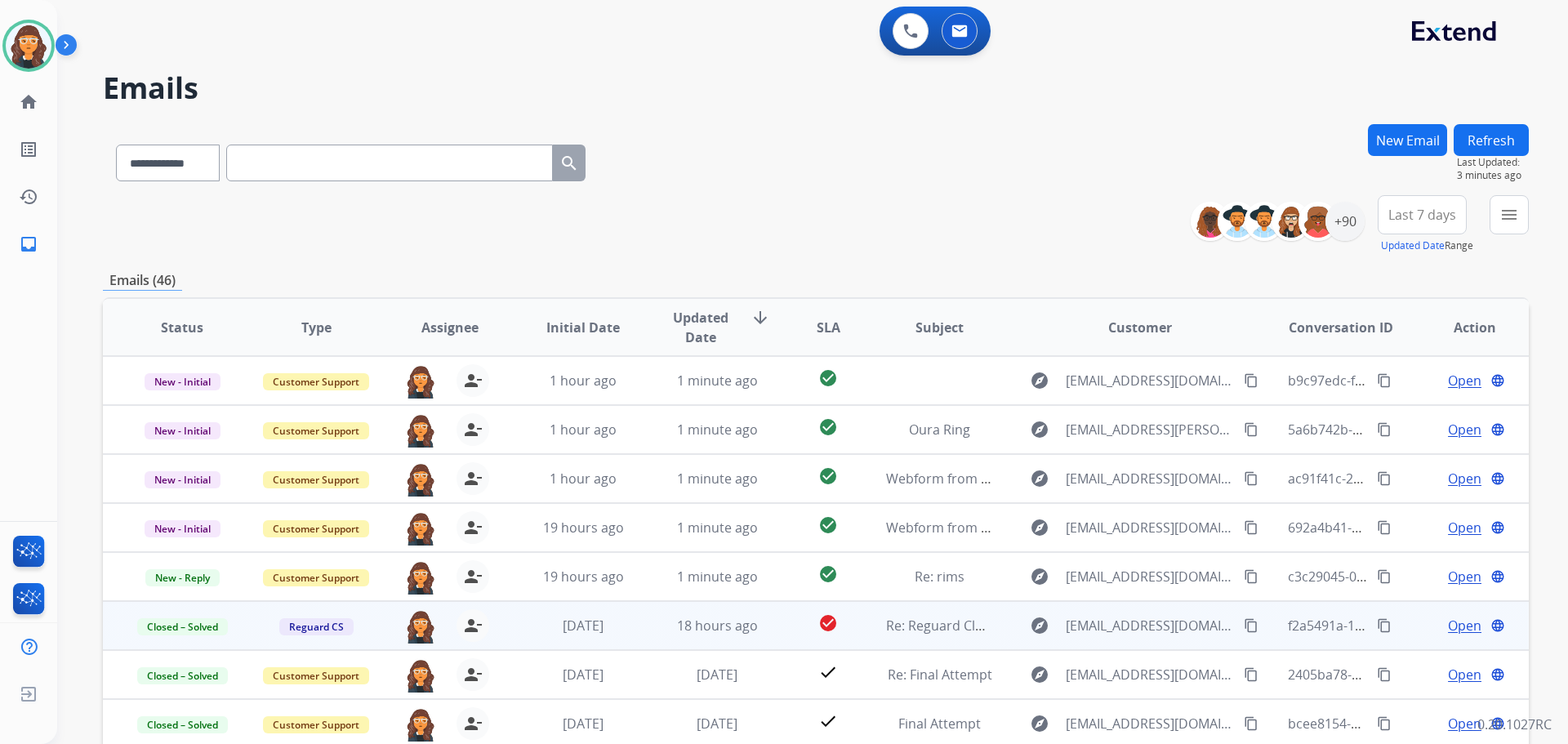
click at [1501, 137] on button "Refresh" at bounding box center [1492, 140] width 75 height 32
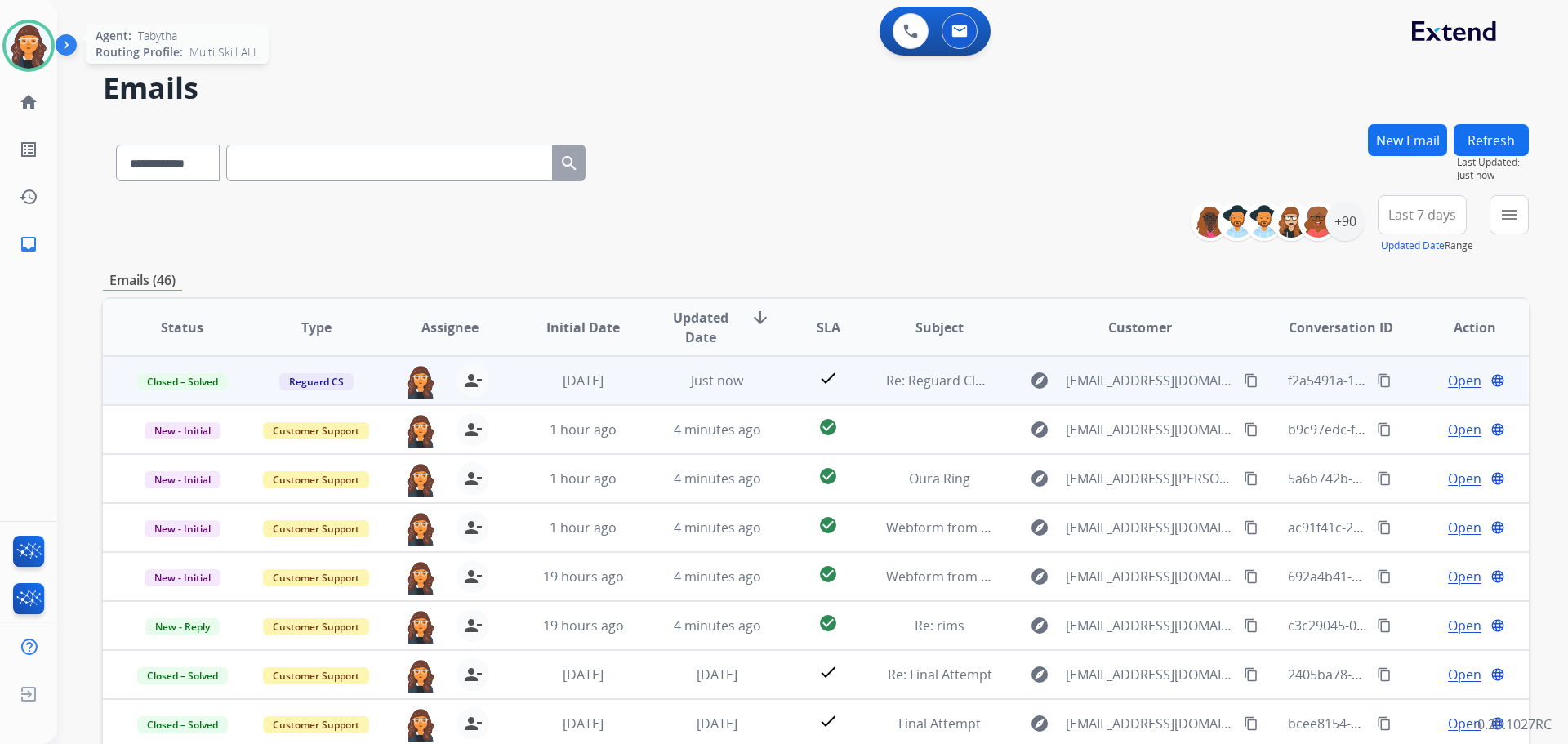
click at [19, 45] on img at bounding box center [29, 46] width 46 height 46
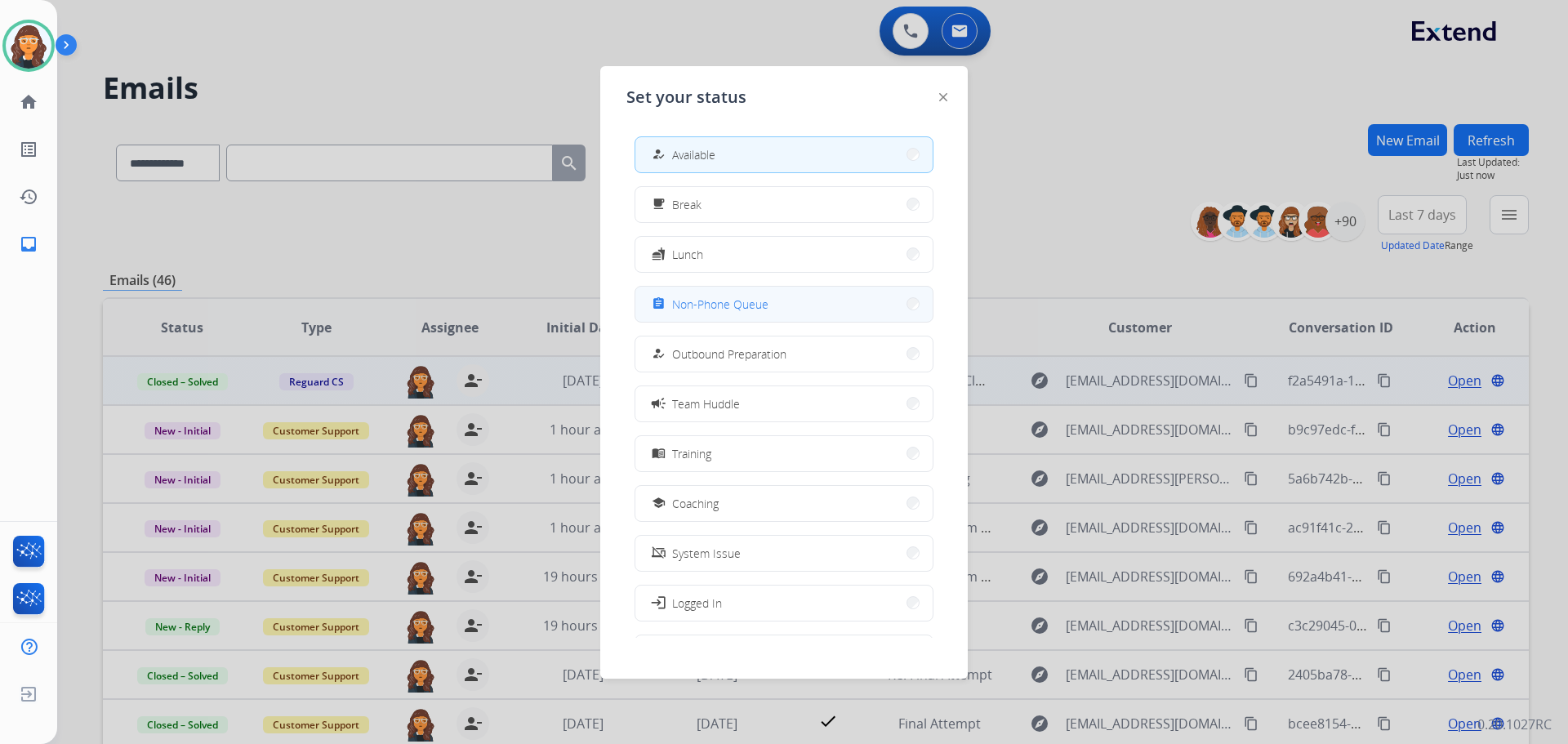
click at [784, 308] on button "assignment Non-Phone Queue" at bounding box center [784, 303] width 297 height 35
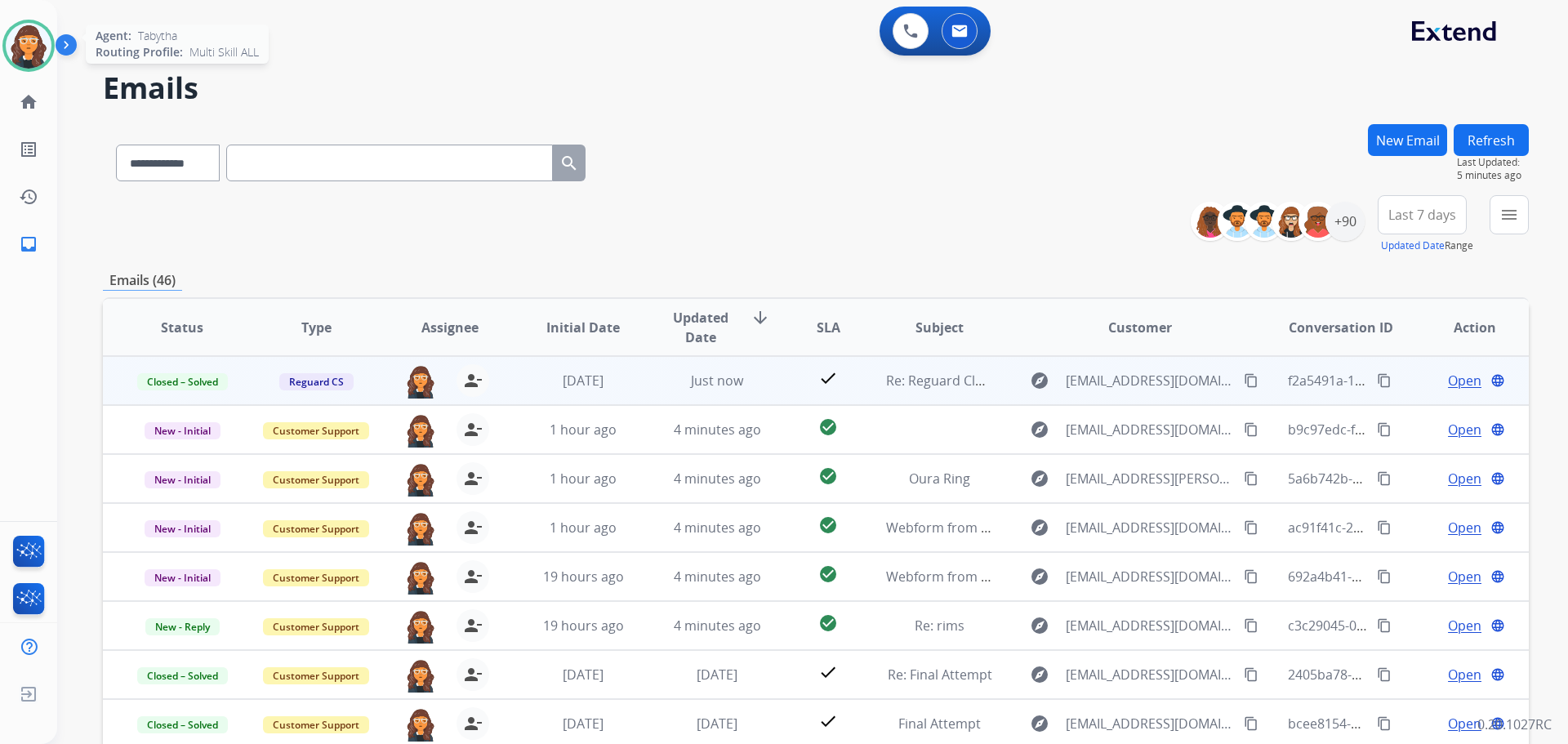
click at [21, 45] on img at bounding box center [29, 46] width 46 height 46
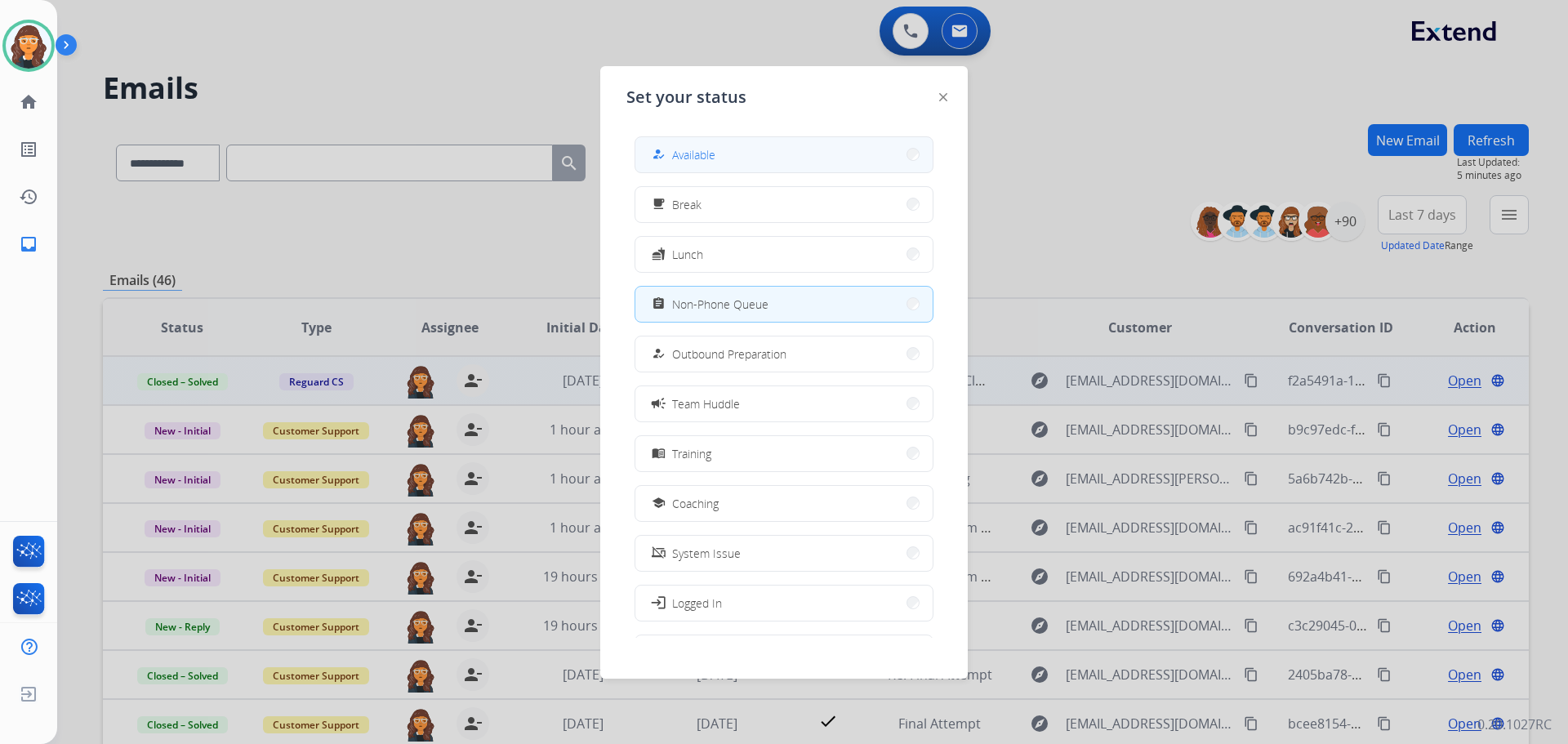
click at [743, 151] on button "how_to_reg Available" at bounding box center [784, 154] width 297 height 35
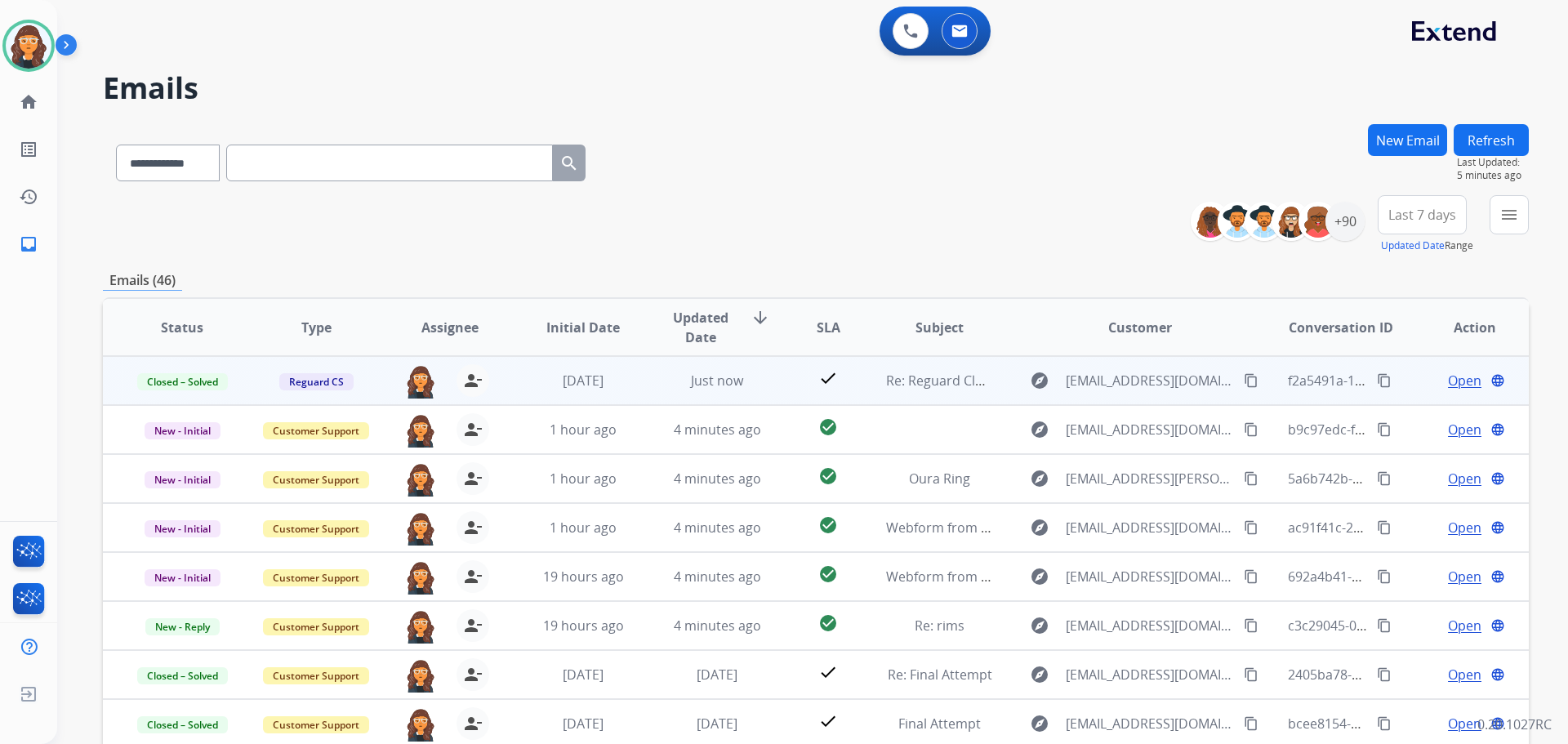
click at [939, 185] on div "**********" at bounding box center [816, 159] width 1426 height 71
click at [734, 179] on div "**********" at bounding box center [816, 159] width 1426 height 71
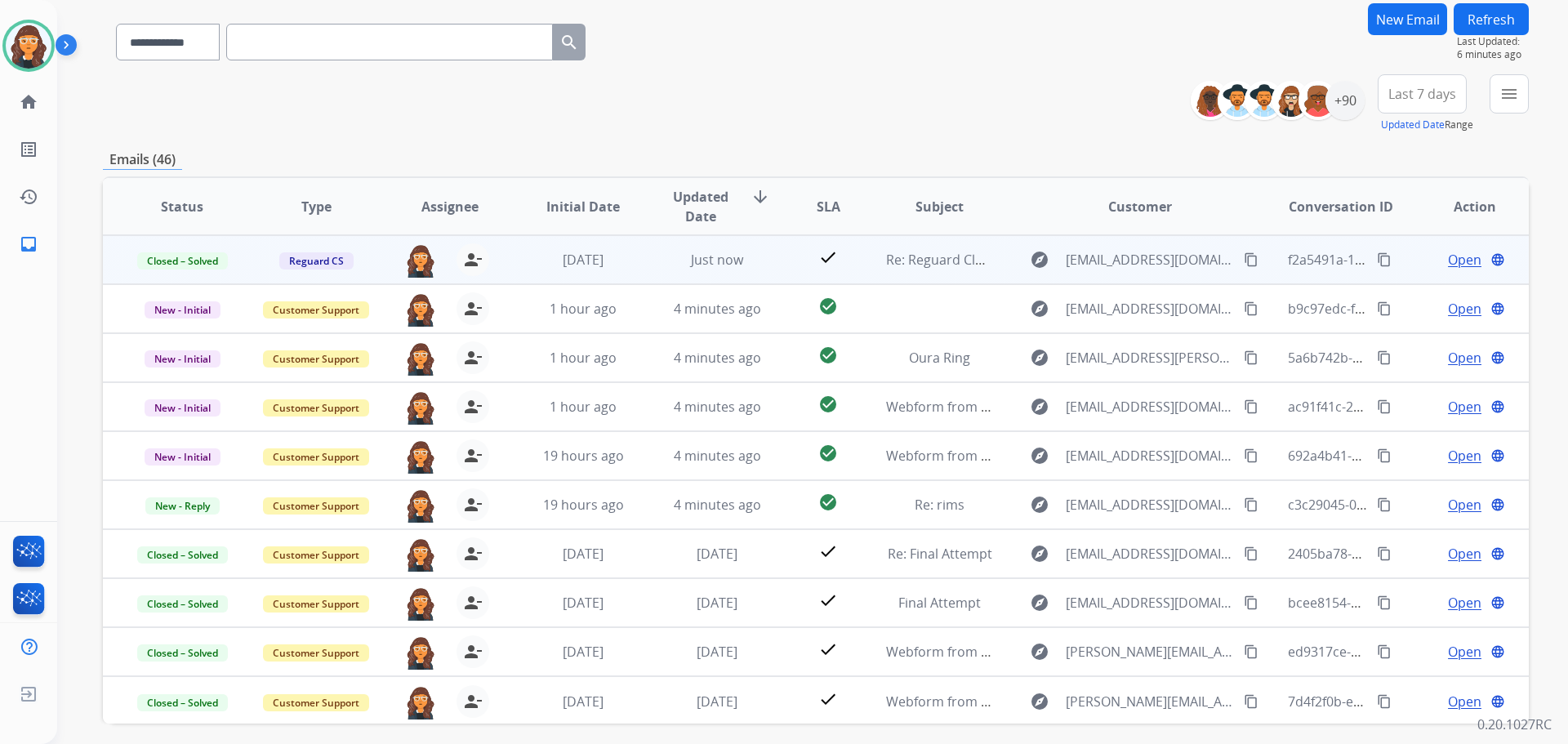
scroll to position [185, 0]
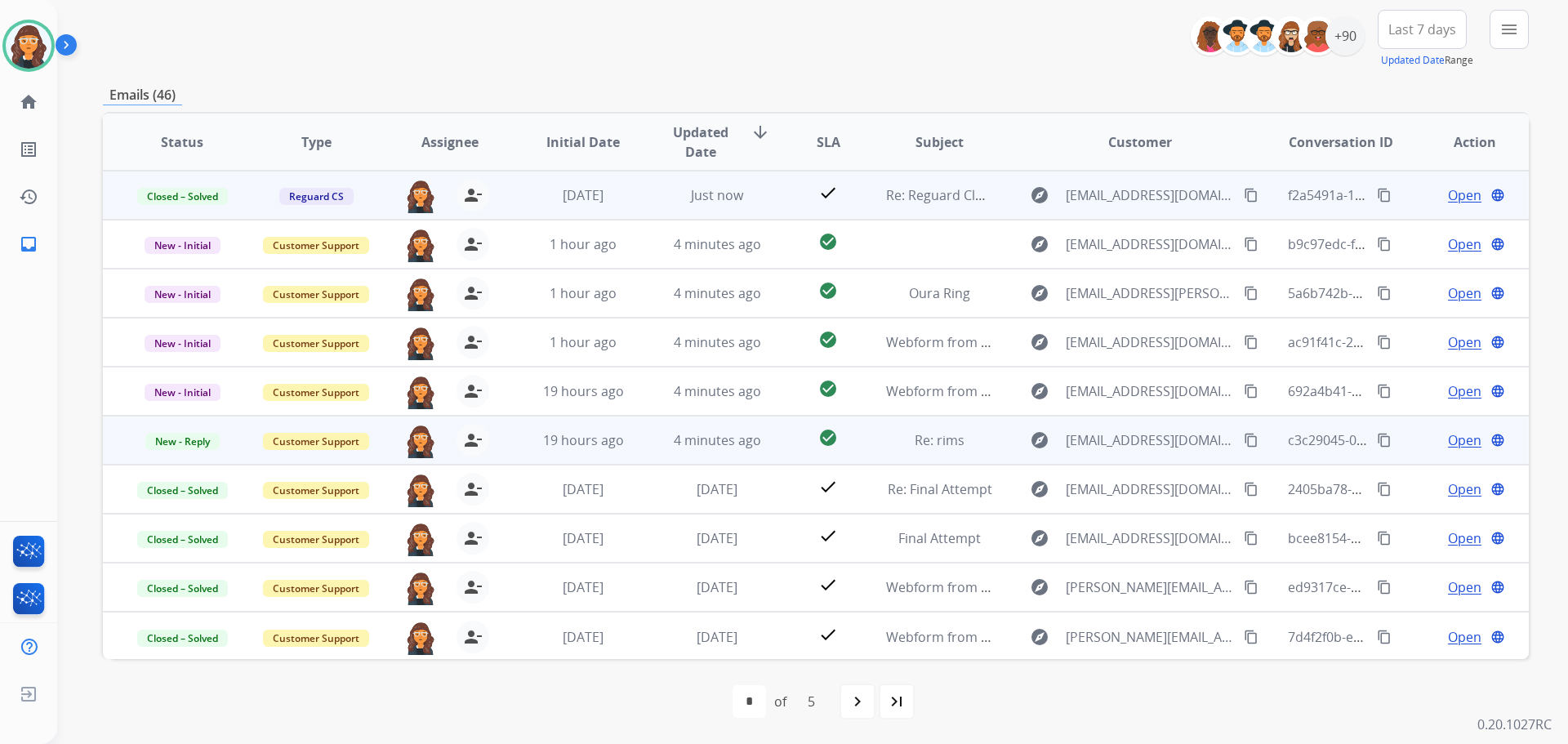
click at [1449, 448] on span "Open" at bounding box center [1465, 440] width 34 height 20
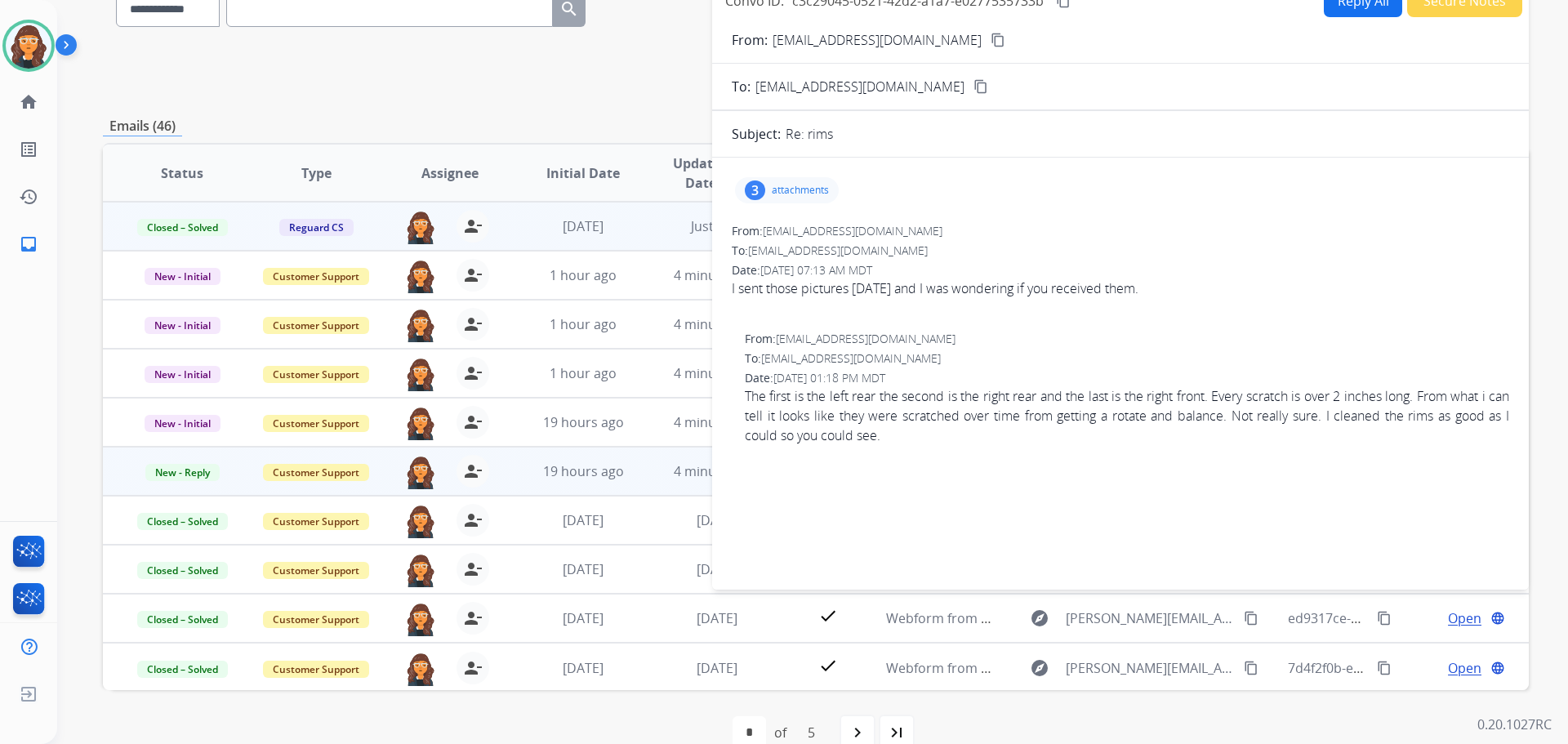
scroll to position [0, 0]
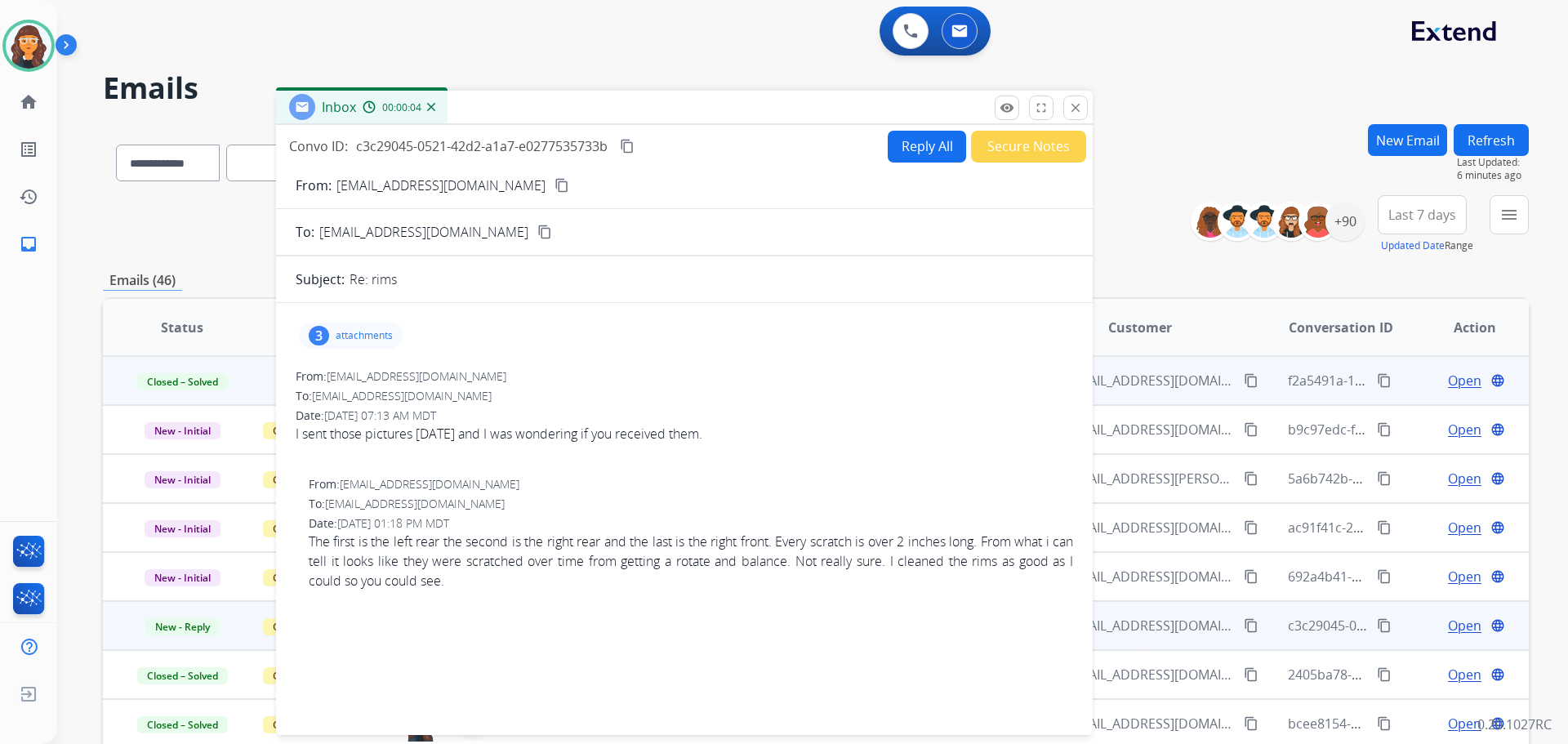
drag, startPoint x: 842, startPoint y: 127, endPoint x: 457, endPoint y: 86, distance: 387.2
click at [457, 90] on div "Inbox 00:00:04" at bounding box center [685, 107] width 817 height 35
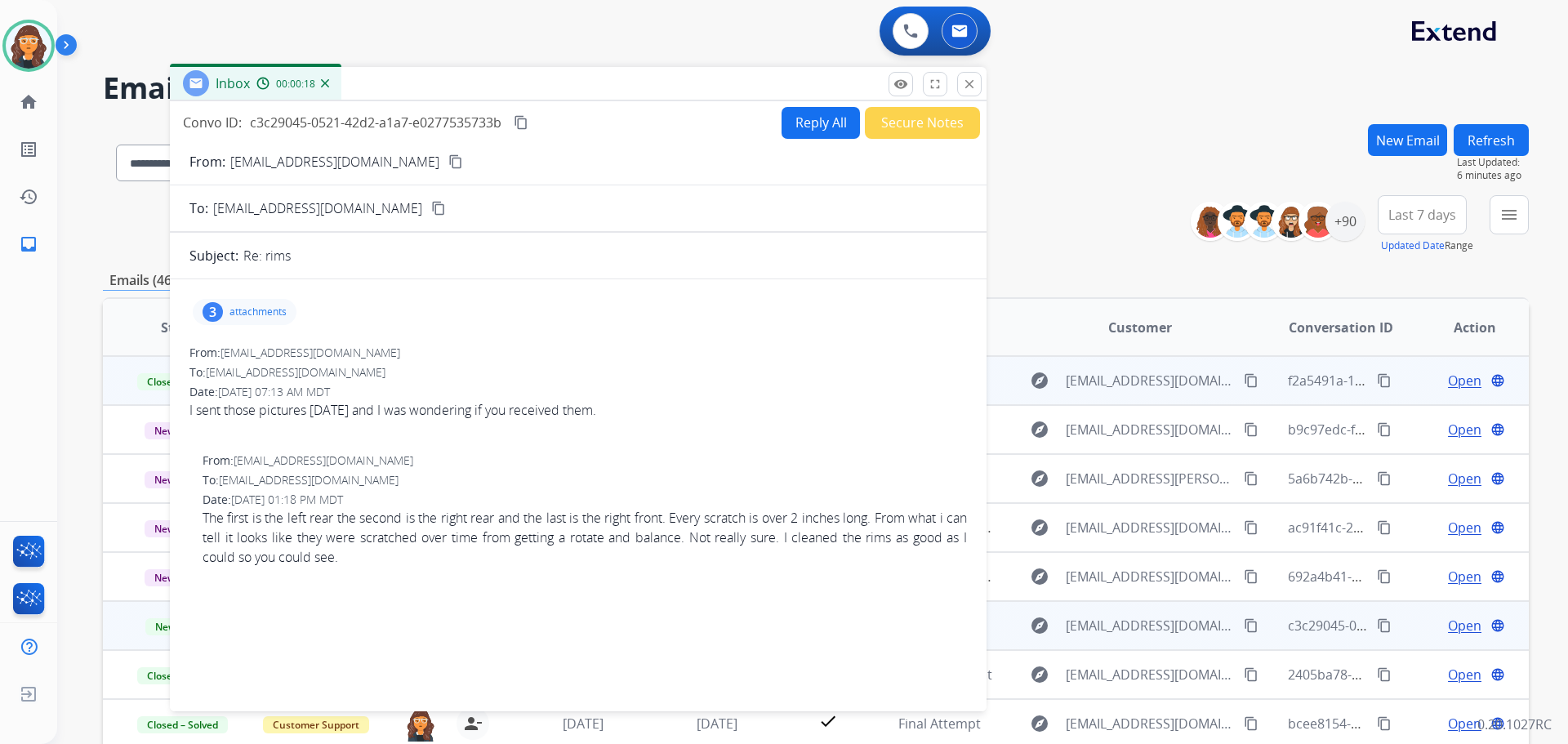
click at [284, 152] on p "[EMAIL_ADDRESS][DOMAIN_NAME]" at bounding box center [334, 161] width 209 height 20
click at [285, 164] on p "[EMAIL_ADDRESS][DOMAIN_NAME]" at bounding box center [334, 161] width 209 height 20
click at [286, 167] on p "[EMAIL_ADDRESS][DOMAIN_NAME]" at bounding box center [334, 161] width 209 height 20
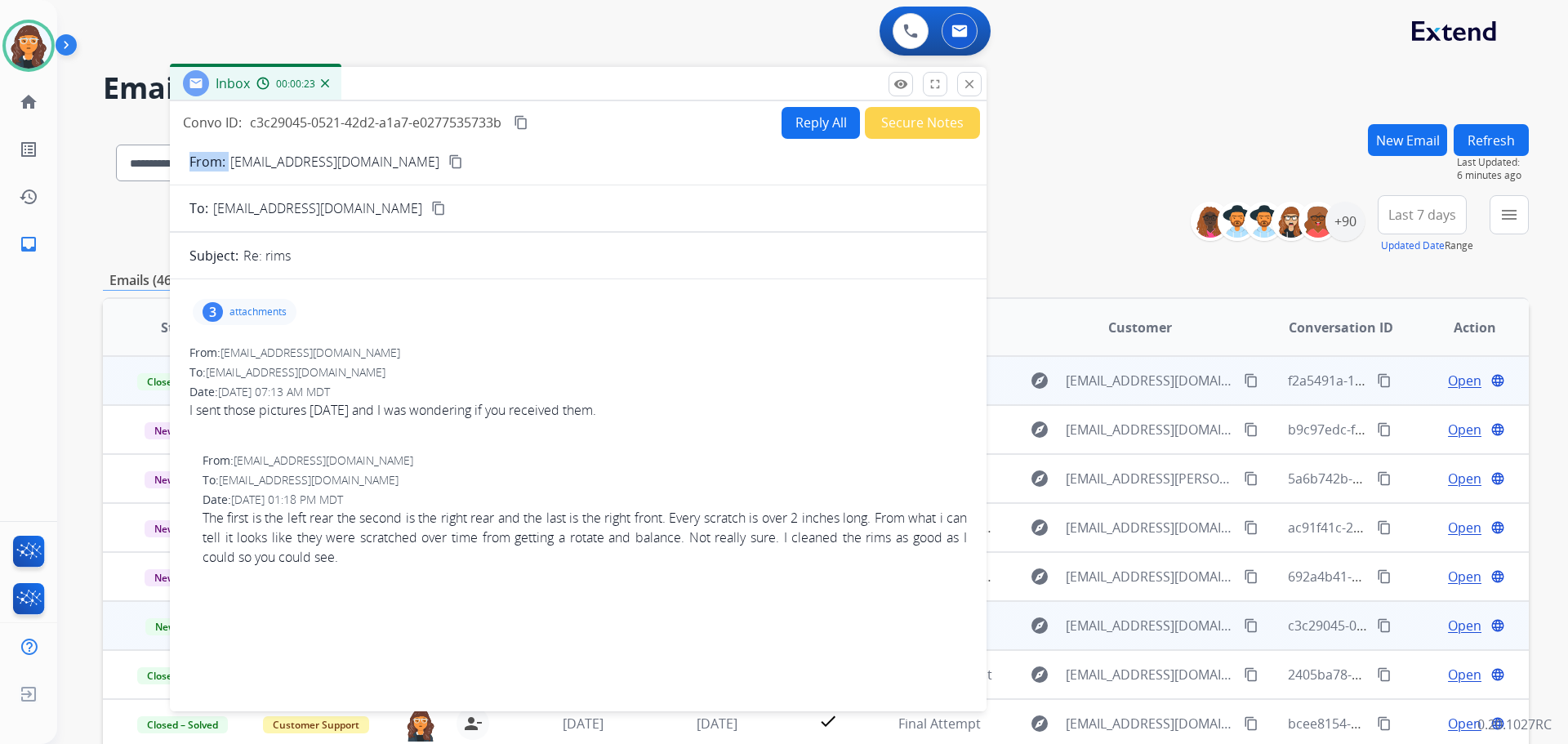
copy p "From:"
click at [269, 315] on p "attachments" at bounding box center [259, 311] width 57 height 13
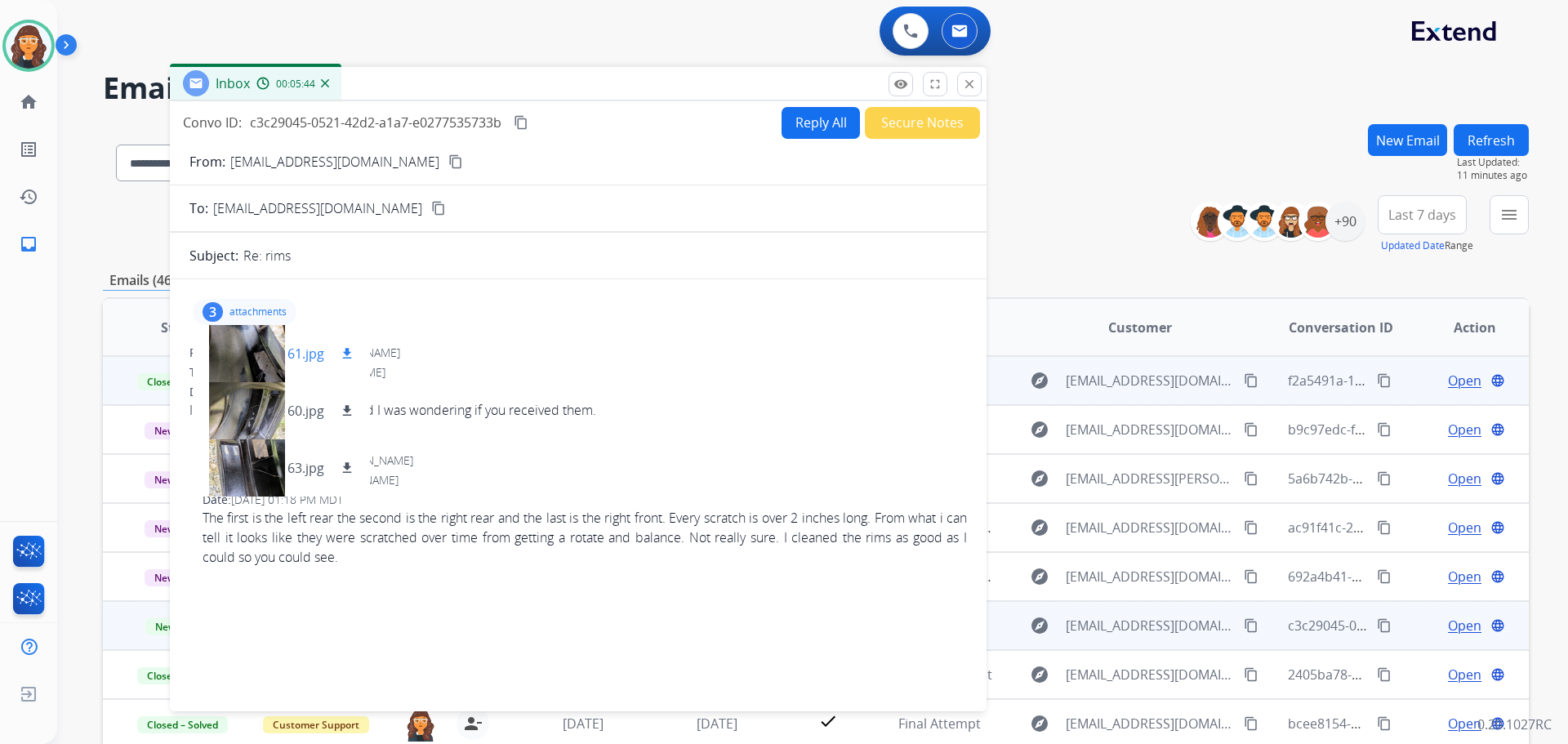
click at [307, 349] on p "61.jpg" at bounding box center [305, 354] width 37 height 20
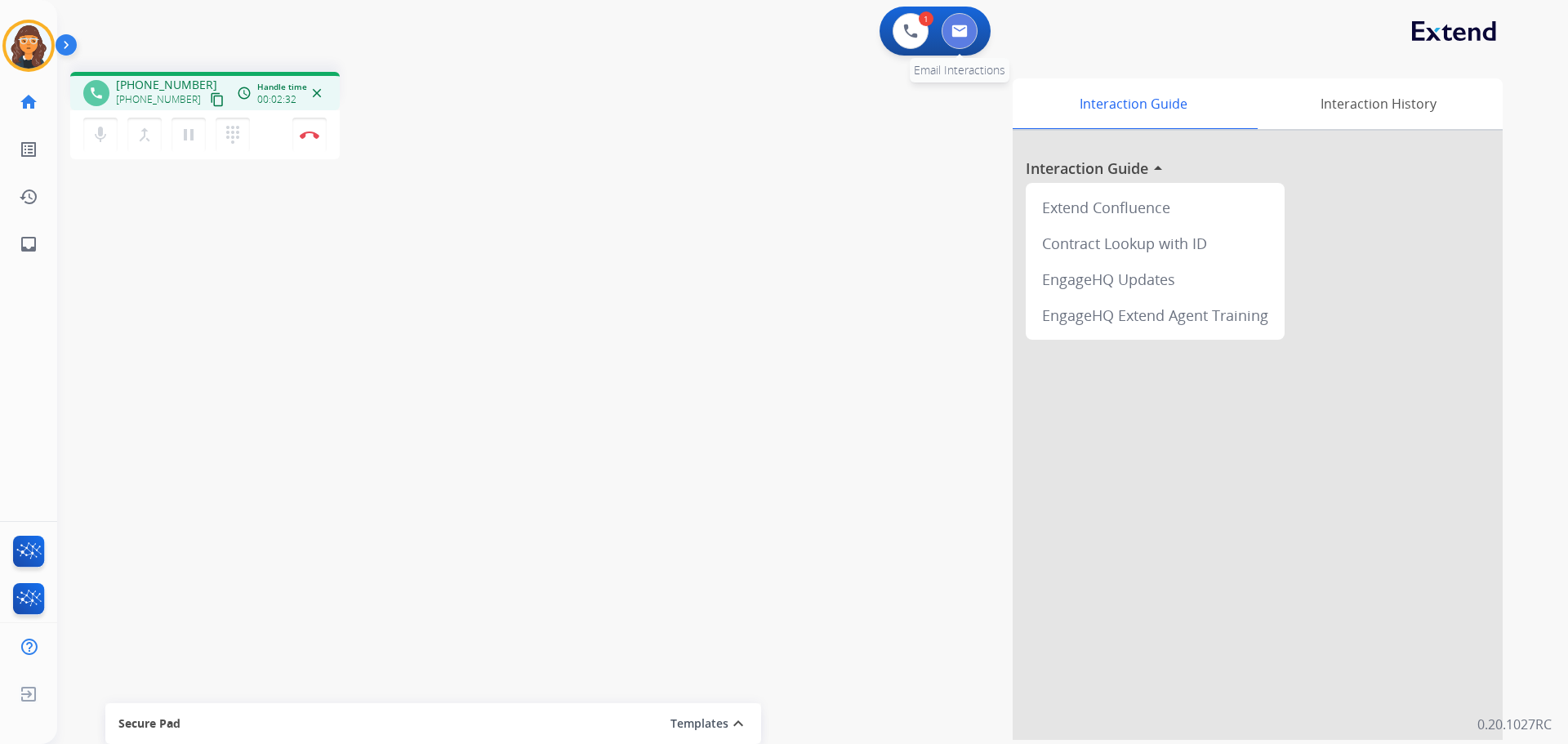
click at [975, 21] on div "0 Email Interactions" at bounding box center [958, 31] width 49 height 36
click at [958, 13] on div "1 Voice Interactions 0 Email Interactions" at bounding box center [935, 31] width 111 height 49
click at [958, 27] on img at bounding box center [959, 31] width 16 height 13
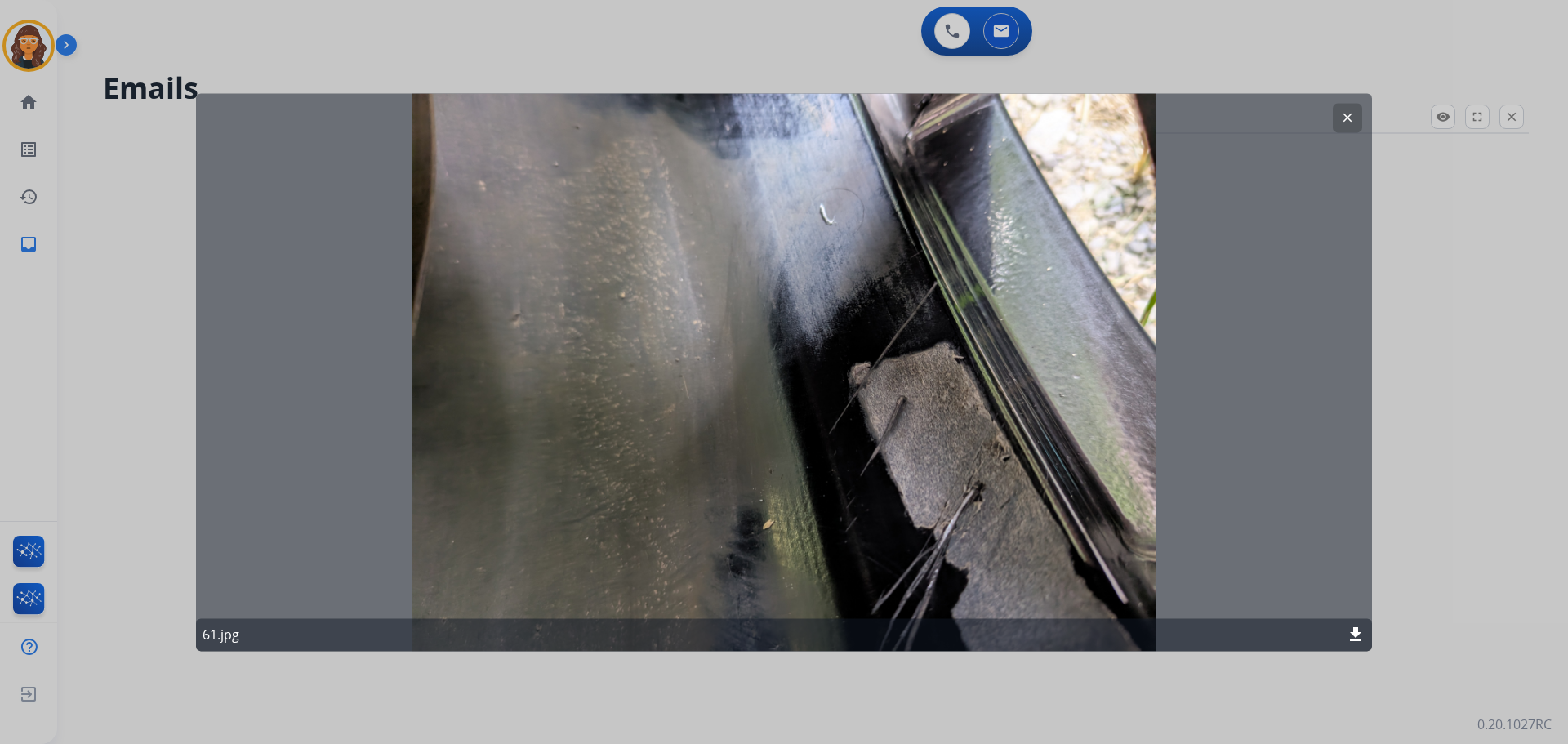
select select "**********"
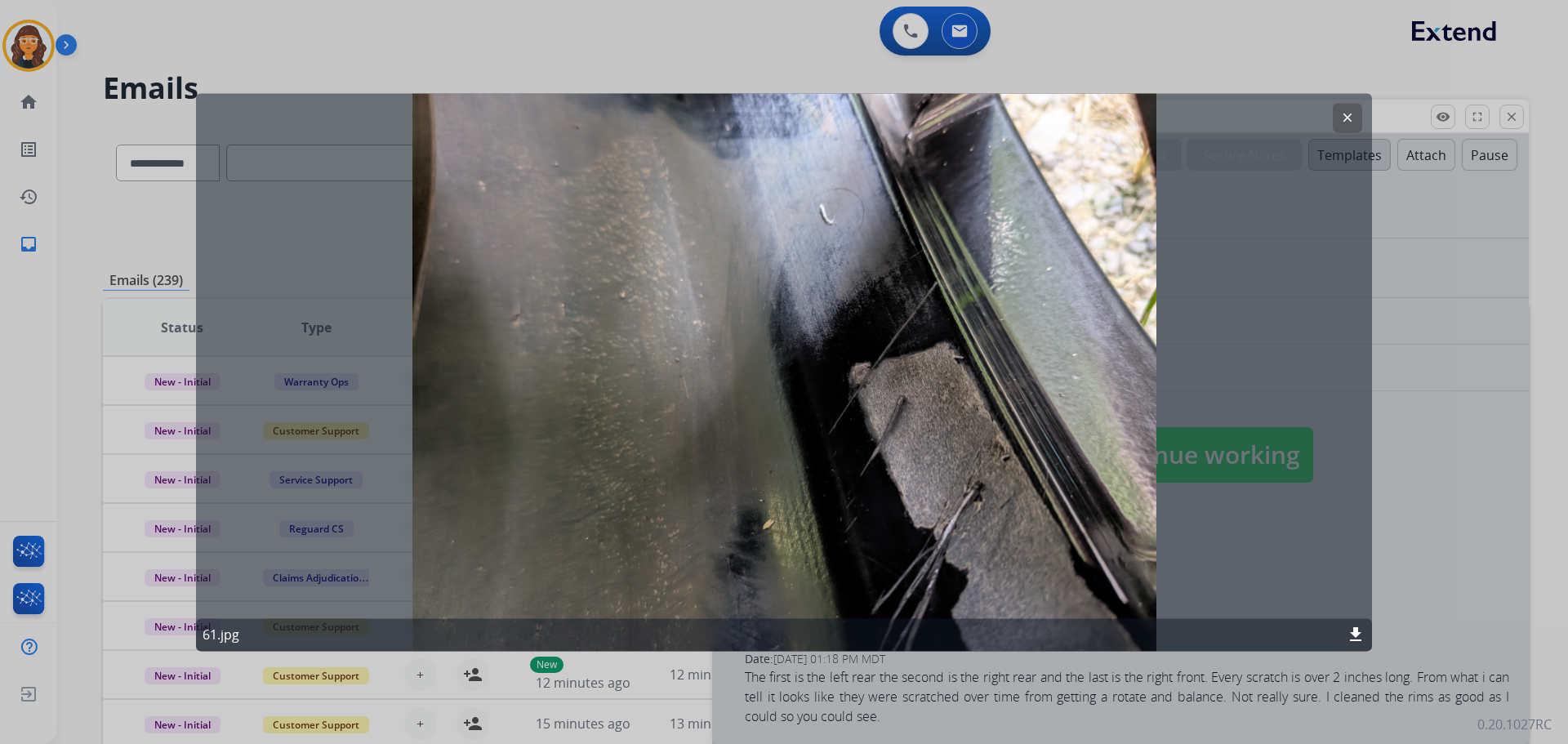
click at [1326, 116] on div "clear 61.jpg download" at bounding box center [784, 372] width 1176 height 558
click at [1341, 109] on button "clear" at bounding box center [1348, 118] width 30 height 30
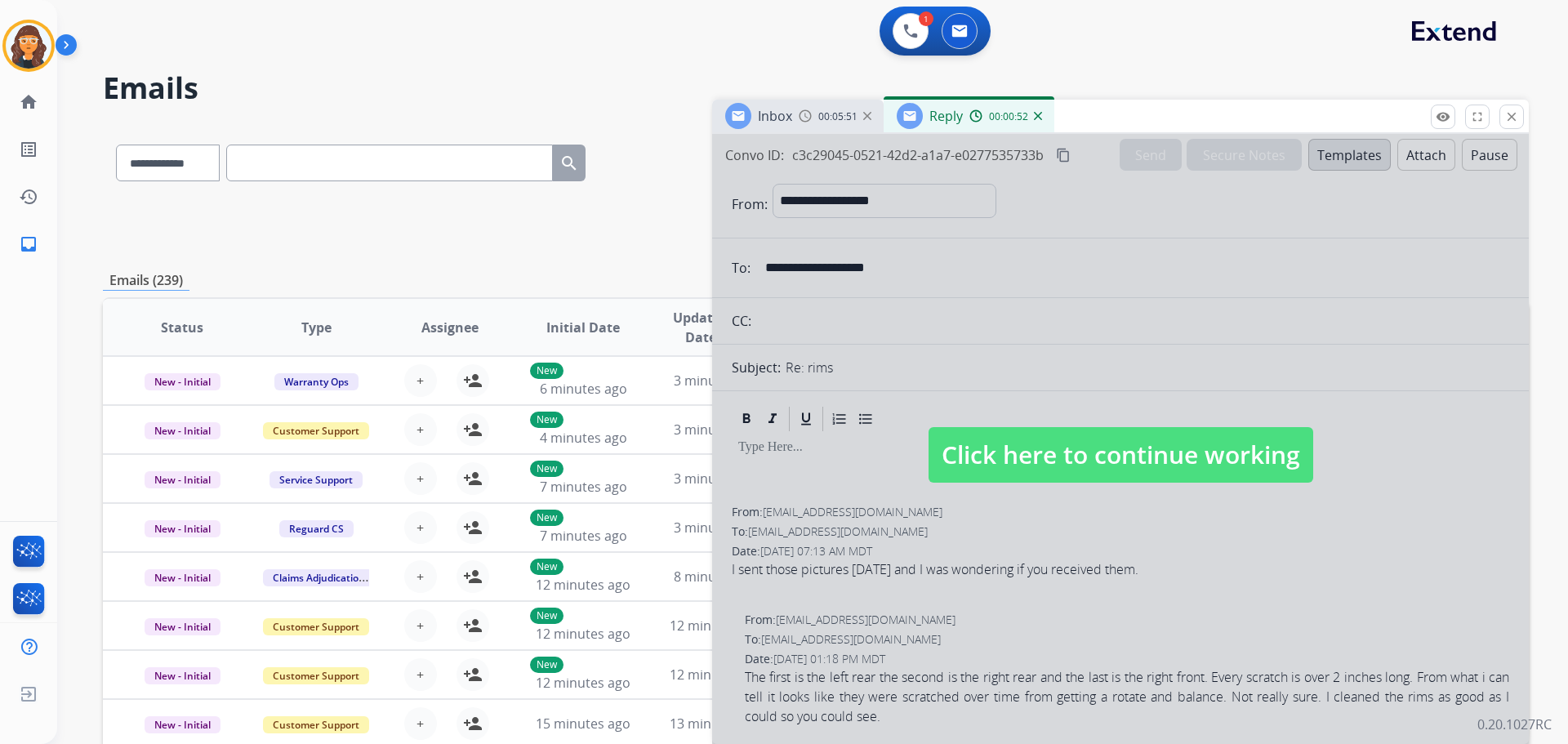
click at [1107, 16] on div "1 Voice Interactions 0 Email Interactions" at bounding box center [802, 33] width 1452 height 53
click at [908, 36] on img at bounding box center [910, 31] width 15 height 15
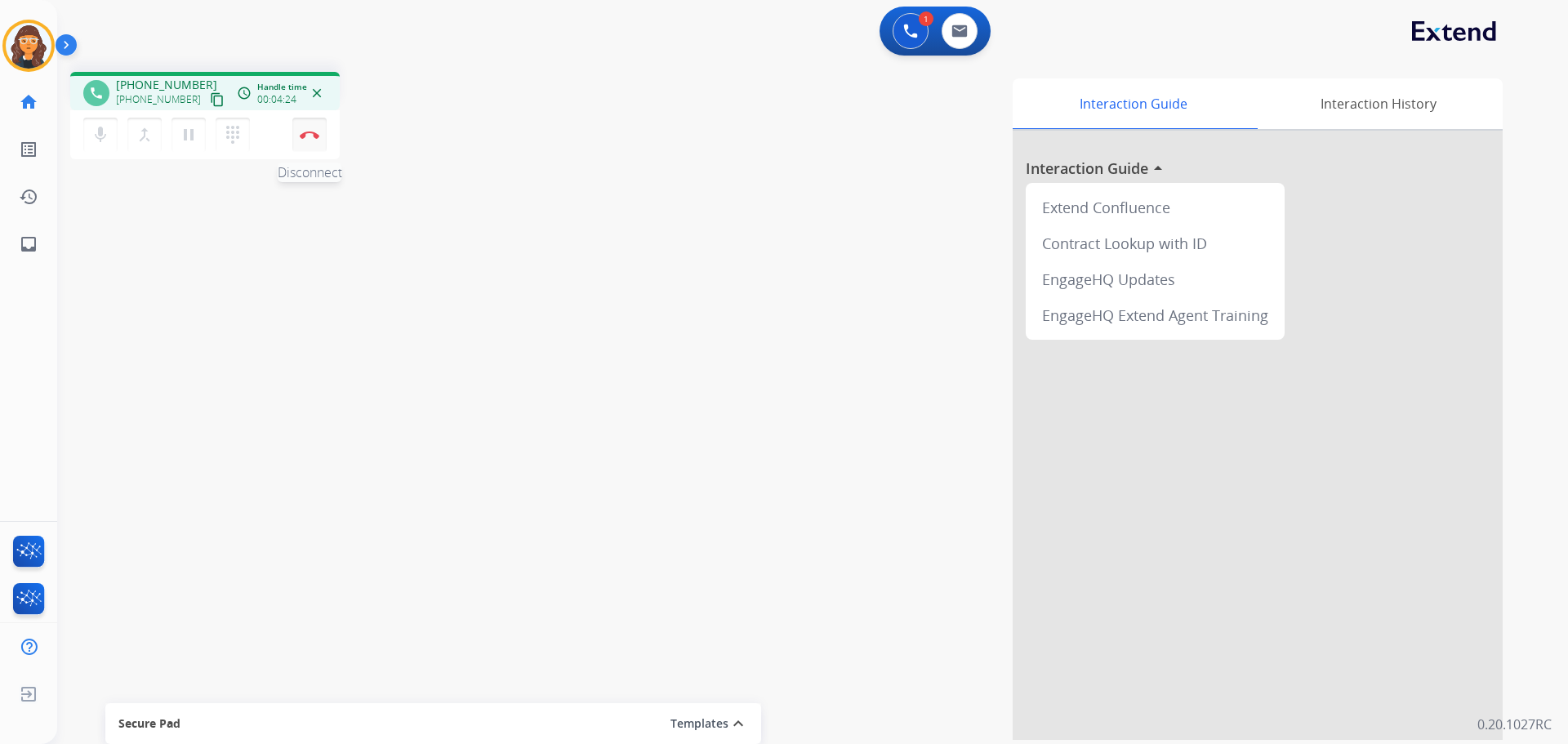
click at [313, 129] on button "Disconnect" at bounding box center [309, 135] width 35 height 35
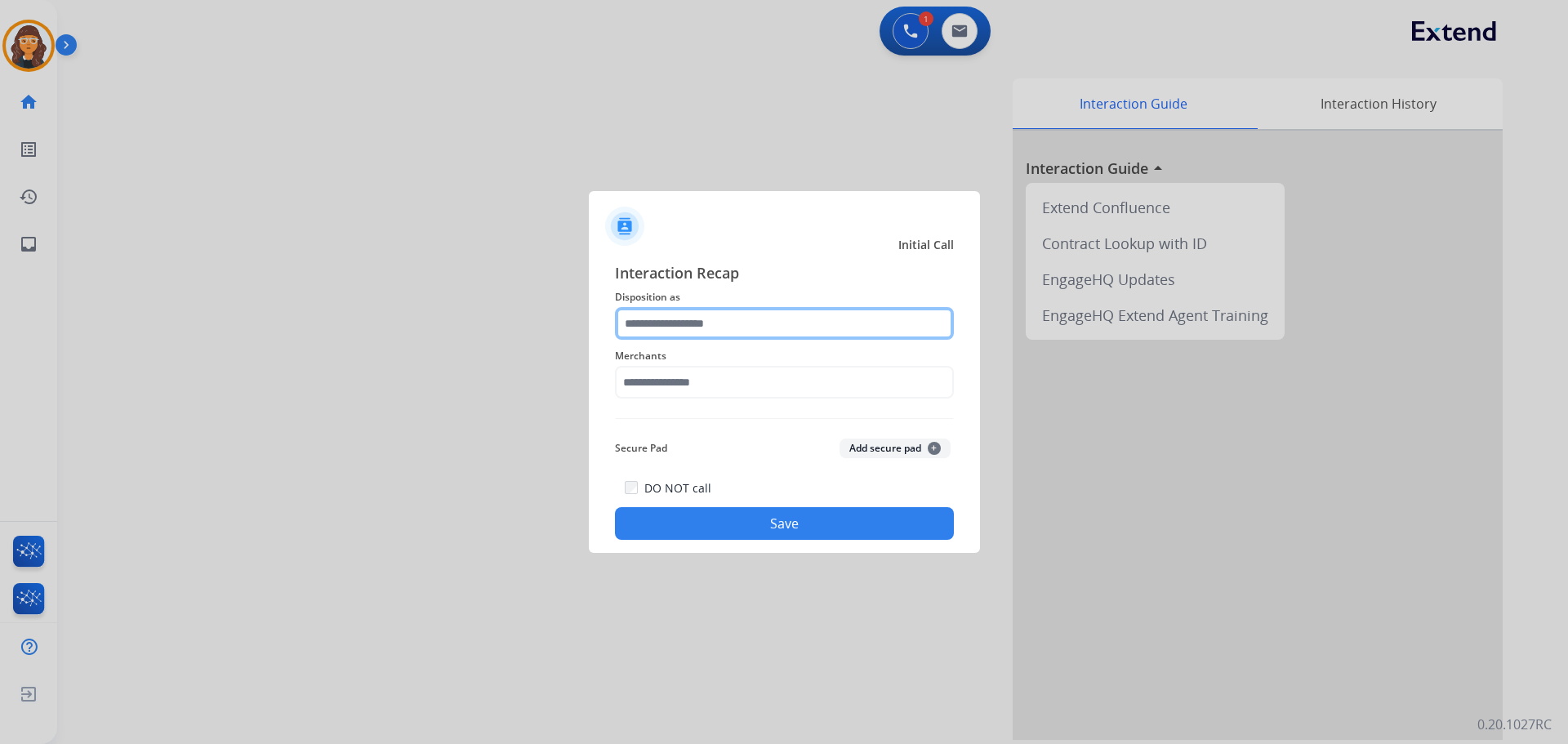
click at [674, 331] on input "text" at bounding box center [784, 323] width 339 height 33
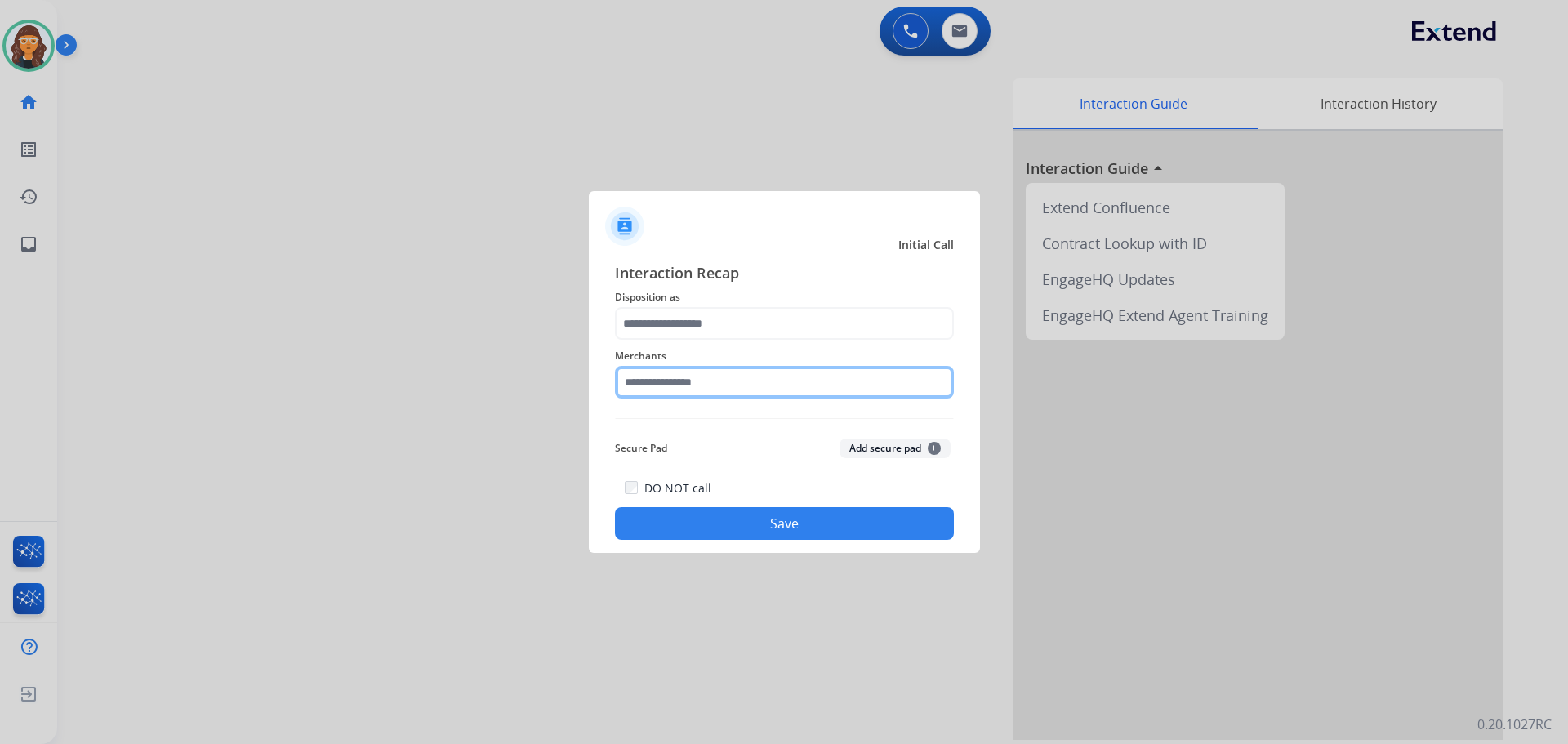
click at [691, 382] on input "text" at bounding box center [784, 381] width 339 height 33
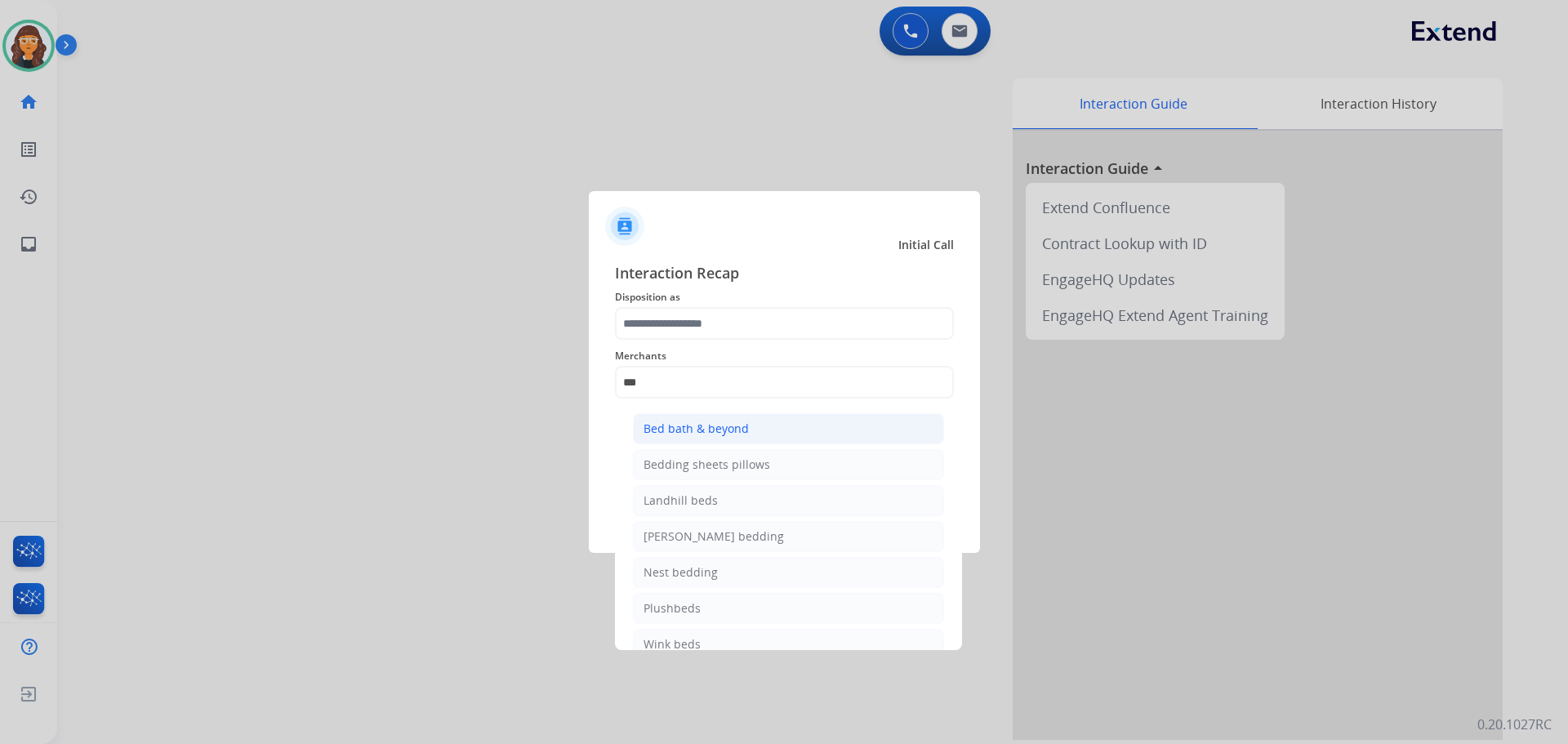
click at [700, 428] on div "Bed bath & beyond" at bounding box center [696, 428] width 105 height 16
type input "**********"
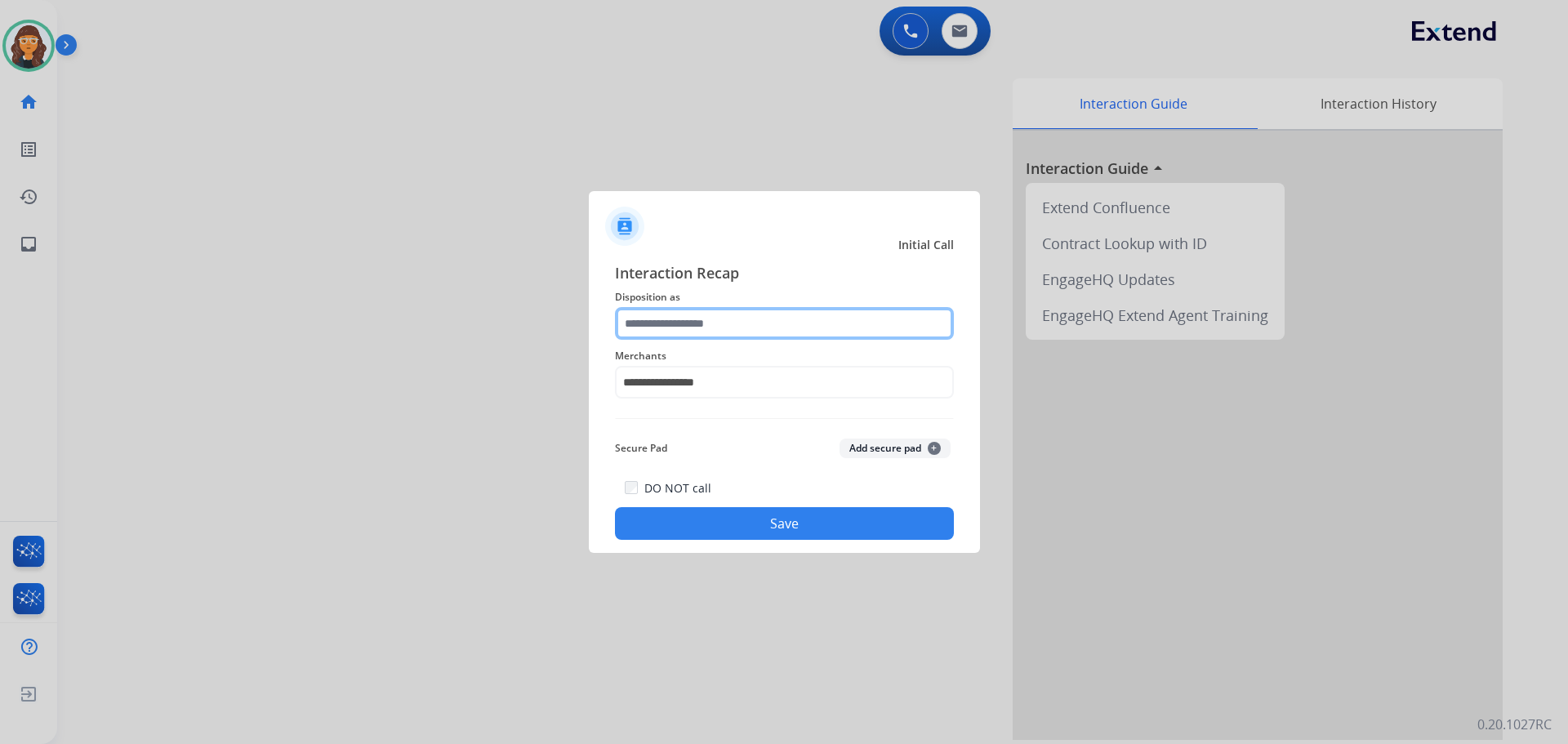
click at [694, 331] on input "text" at bounding box center [784, 323] width 339 height 33
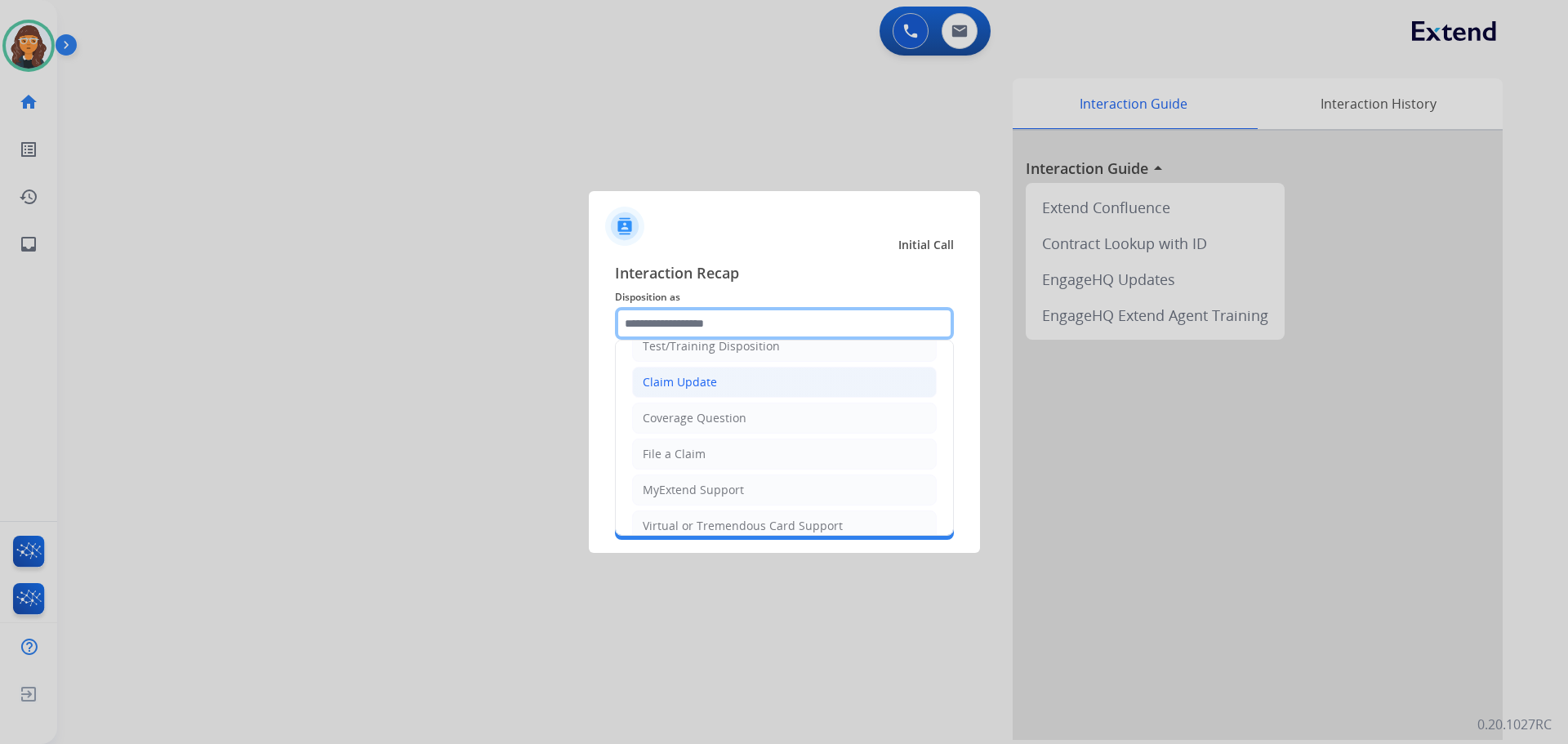
scroll to position [81, 0]
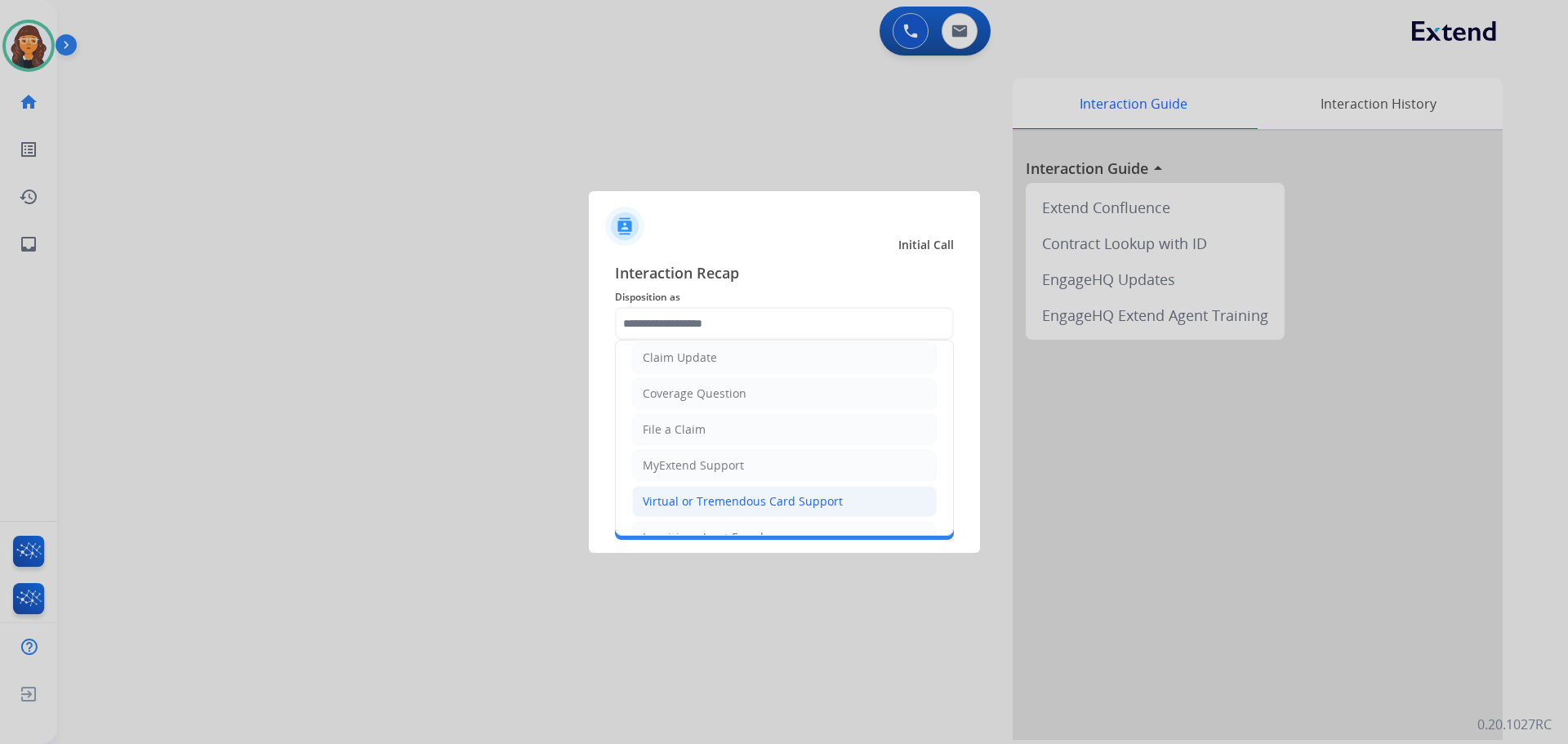
click at [755, 506] on div "Virtual or Tremendous Card Support" at bounding box center [742, 501] width 200 height 16
type input "**********"
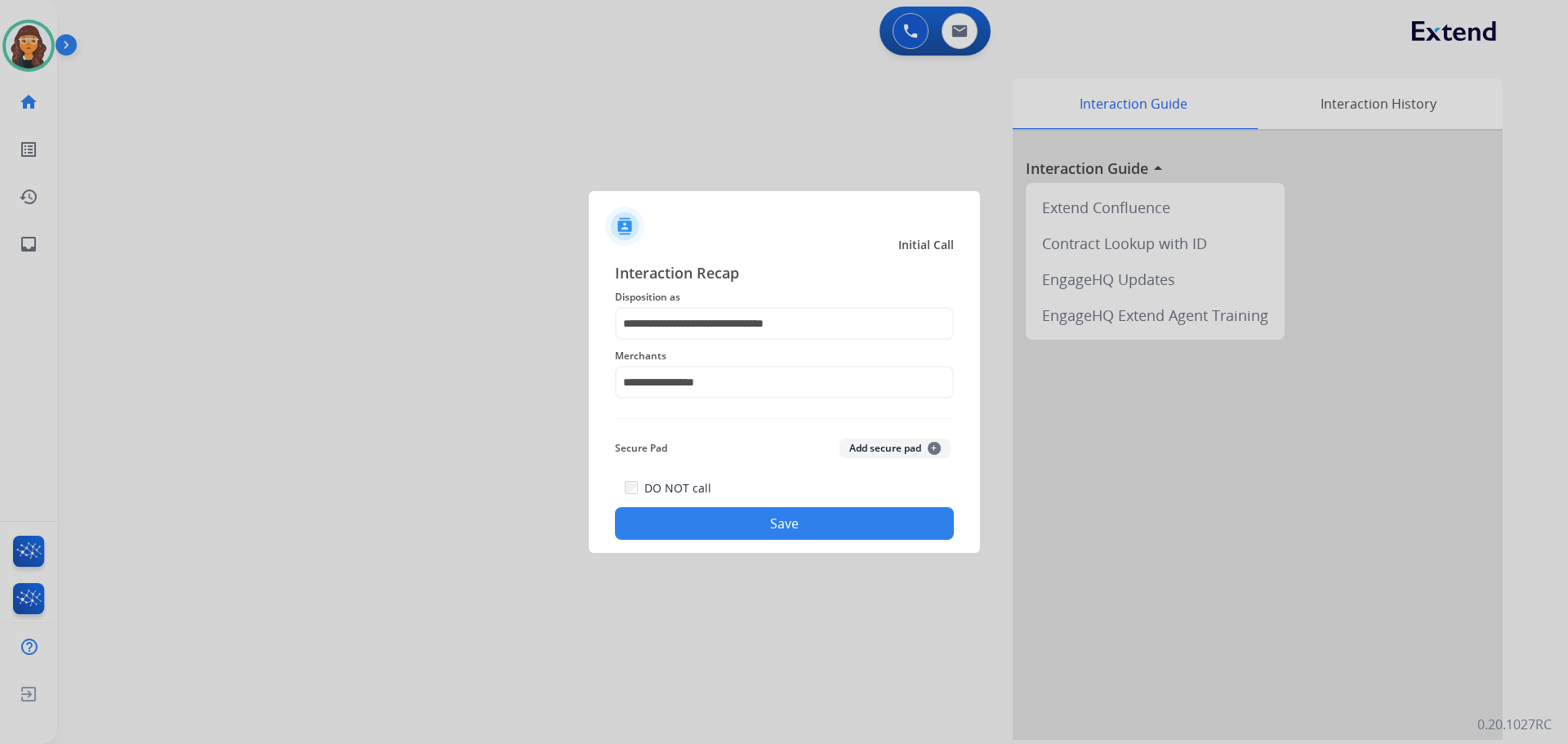
click at [715, 523] on button "Save" at bounding box center [784, 523] width 339 height 33
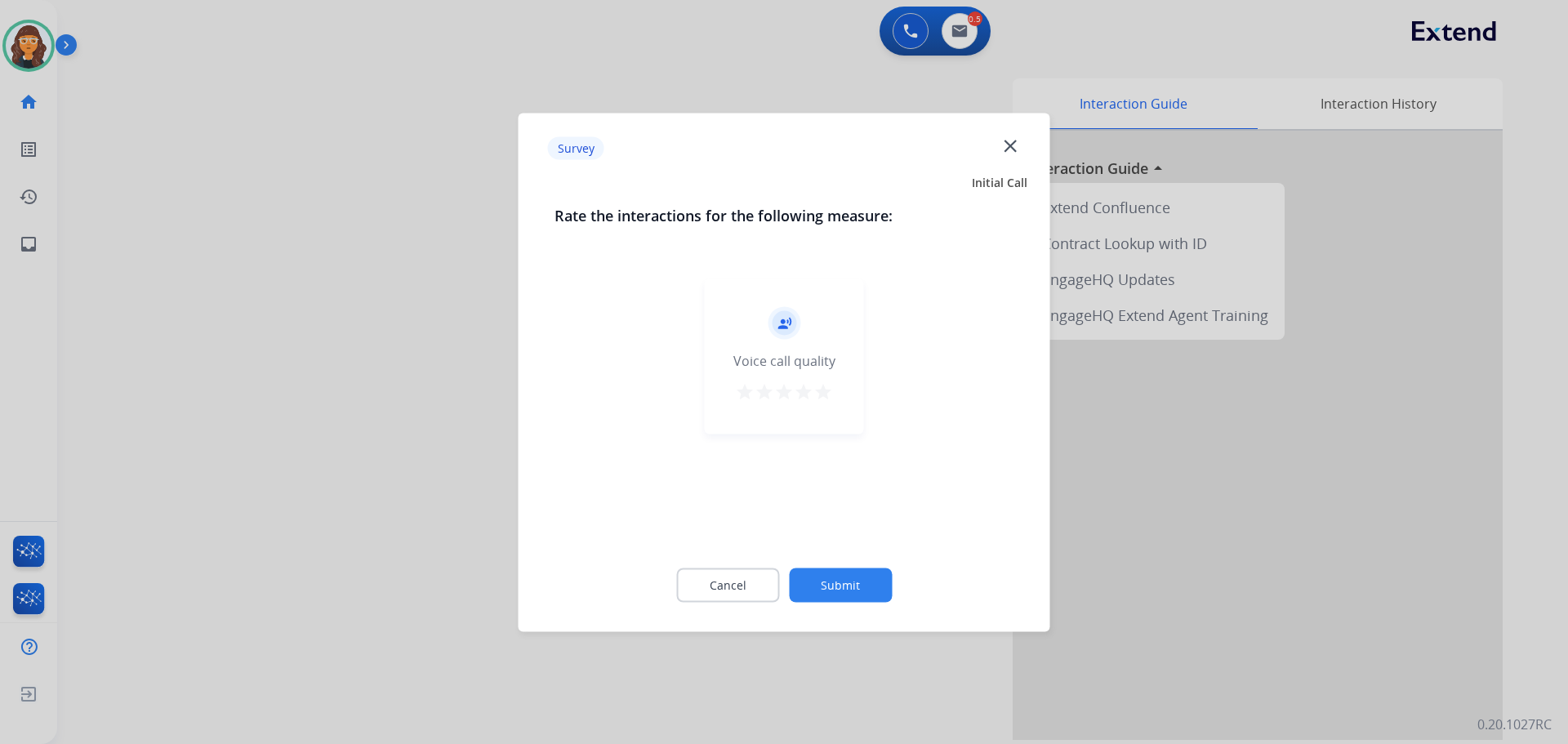
click at [825, 388] on mat-icon "star" at bounding box center [824, 391] width 20 height 20
click at [838, 588] on button "Submit" at bounding box center [840, 585] width 103 height 35
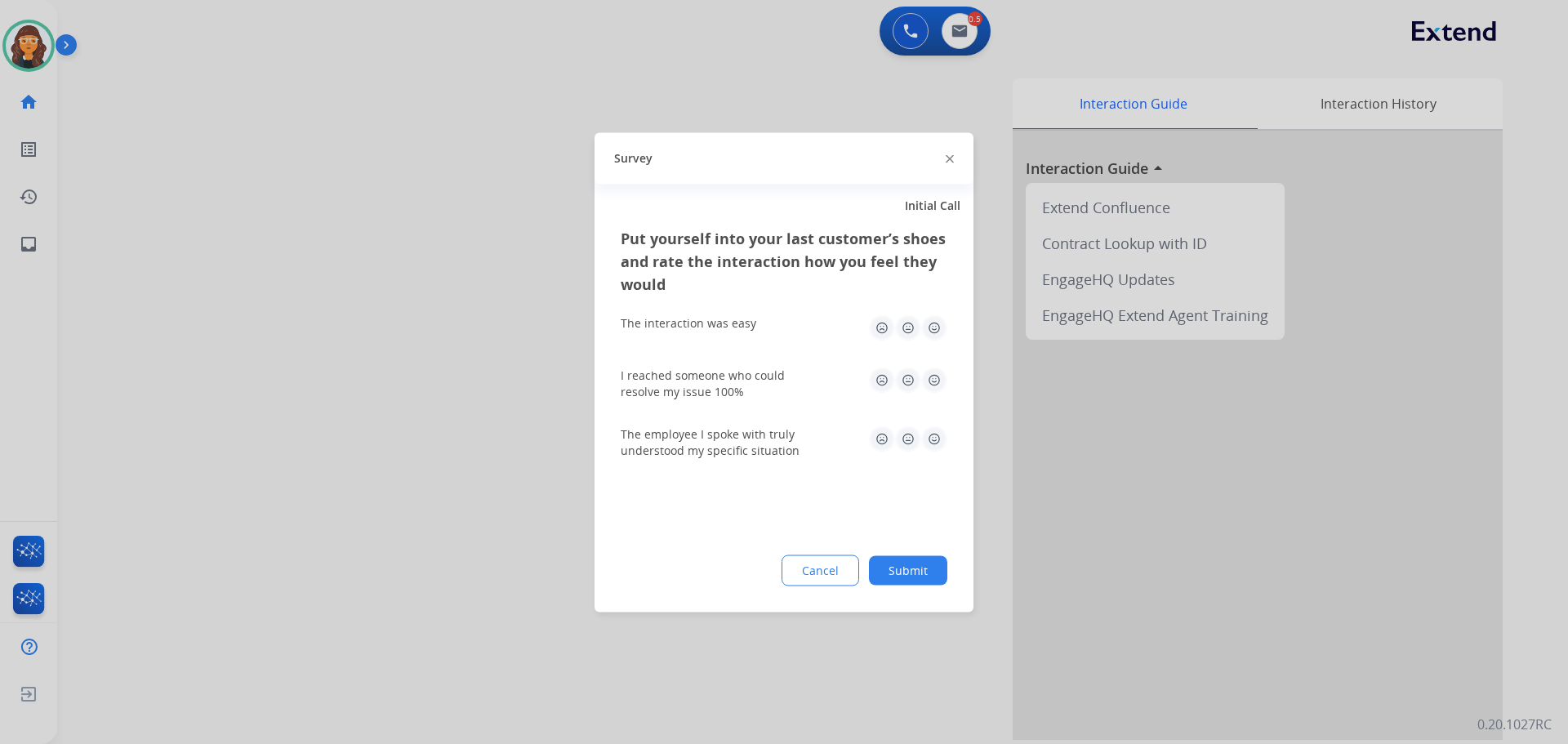
click at [933, 328] on img at bounding box center [934, 327] width 26 height 26
click at [926, 377] on img at bounding box center [934, 379] width 26 height 26
click at [932, 444] on img at bounding box center [934, 438] width 26 height 26
click at [893, 577] on button "Submit" at bounding box center [908, 570] width 78 height 30
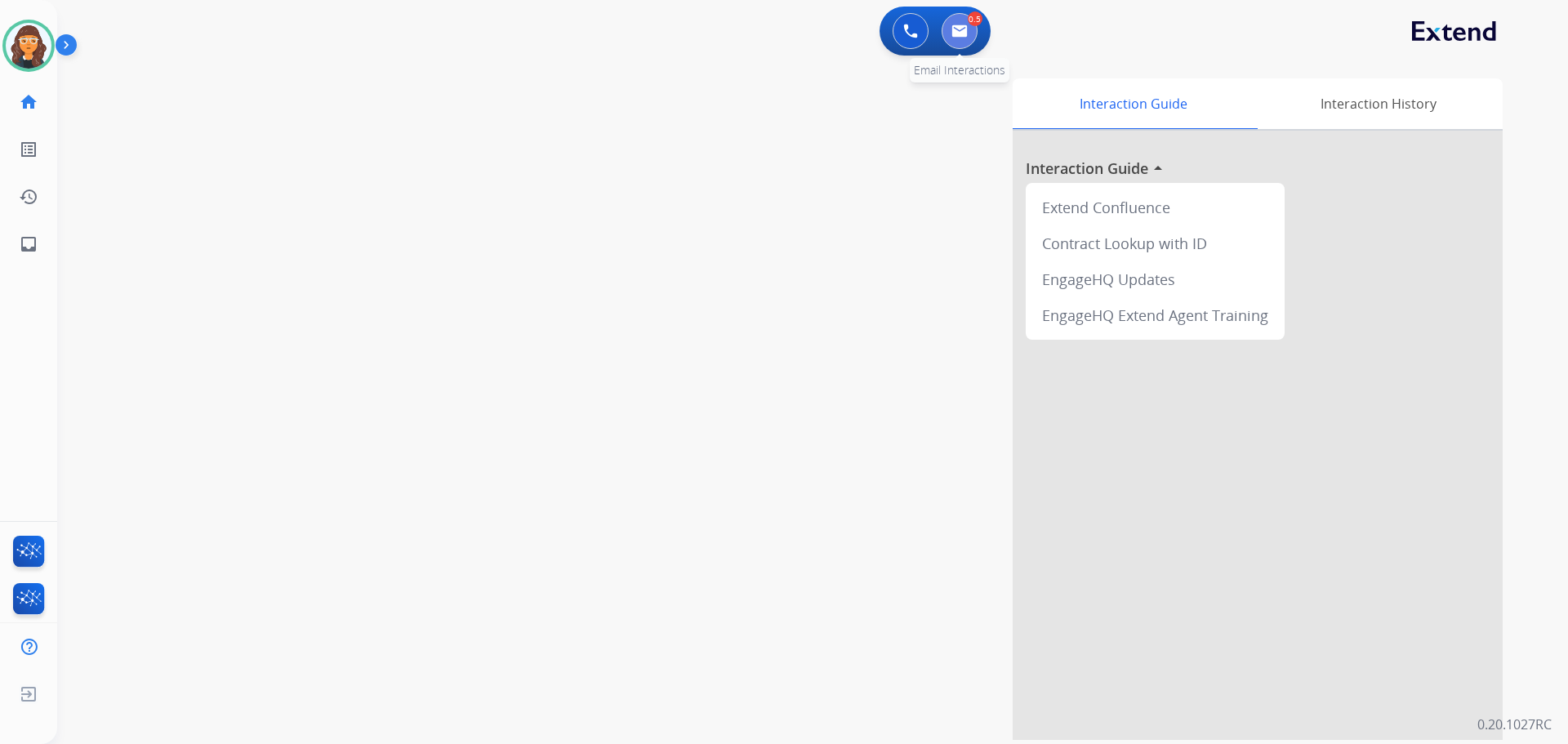
click at [966, 34] on img at bounding box center [959, 31] width 16 height 13
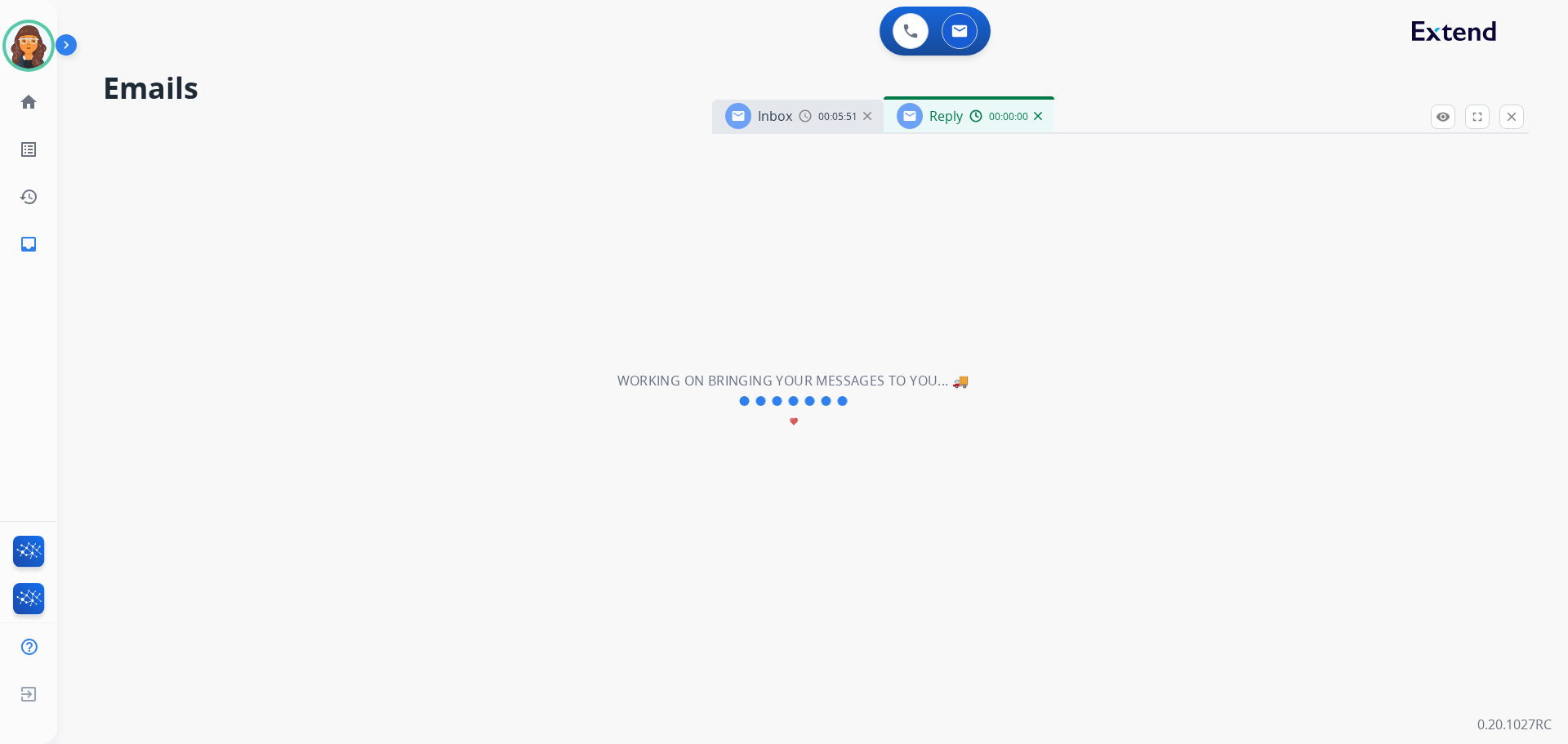
select select "**********"
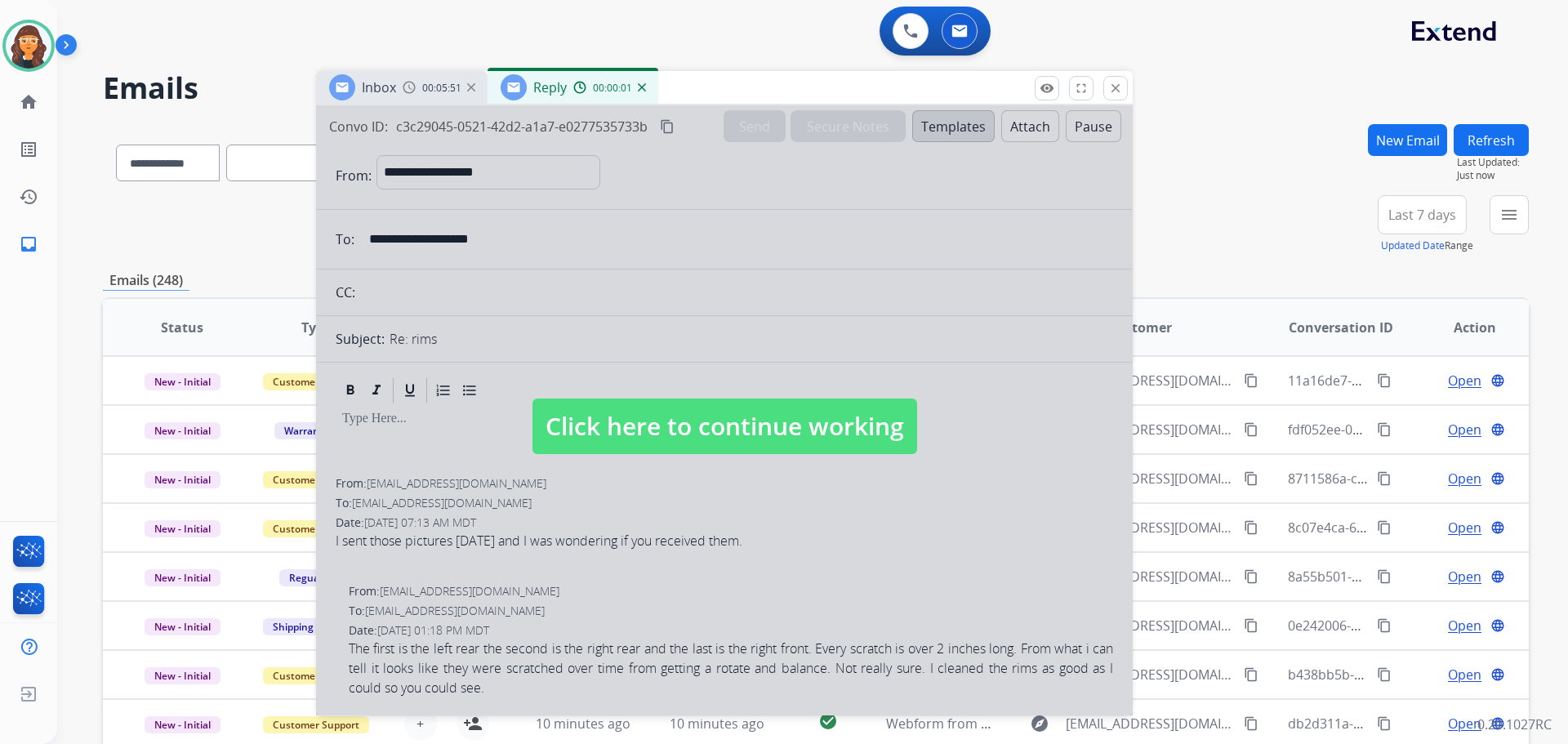
drag, startPoint x: 1122, startPoint y: 119, endPoint x: 550, endPoint y: 202, distance: 578.0
click at [727, 90] on div "Inbox 00:05:51 Reply 00:00:01" at bounding box center [725, 88] width 817 height 35
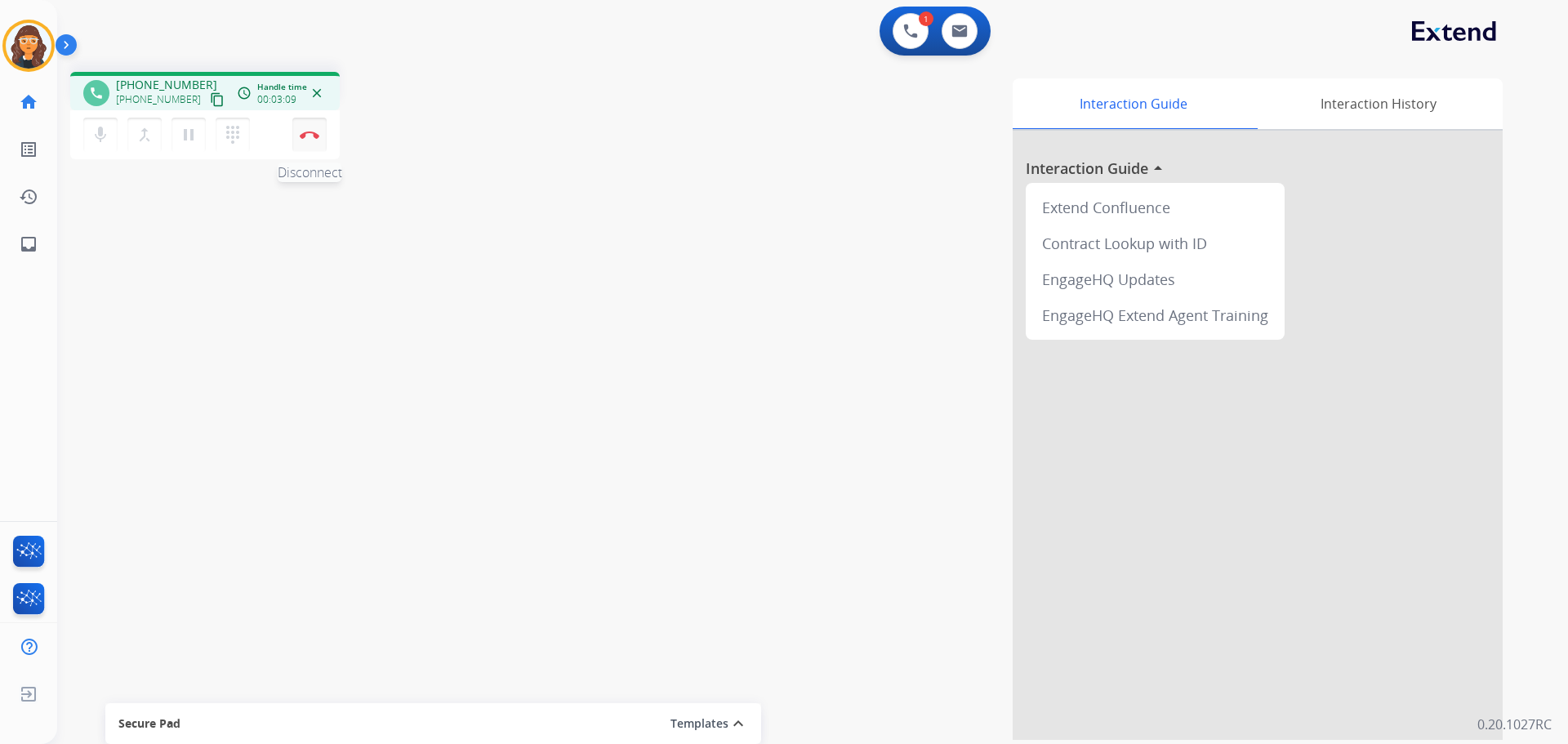
click at [308, 128] on button "Disconnect" at bounding box center [309, 135] width 35 height 35
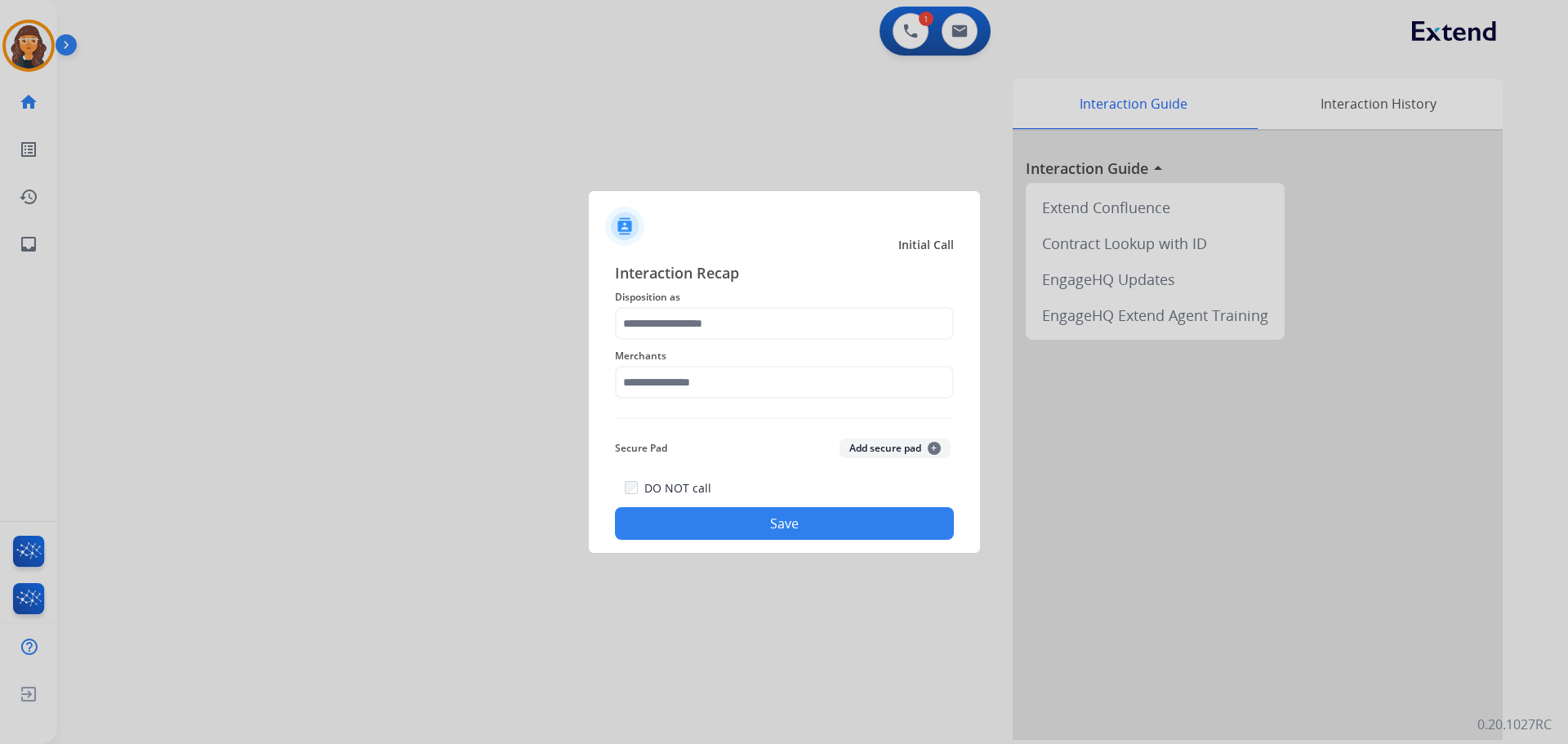
click at [706, 304] on span "Disposition as" at bounding box center [784, 297] width 339 height 20
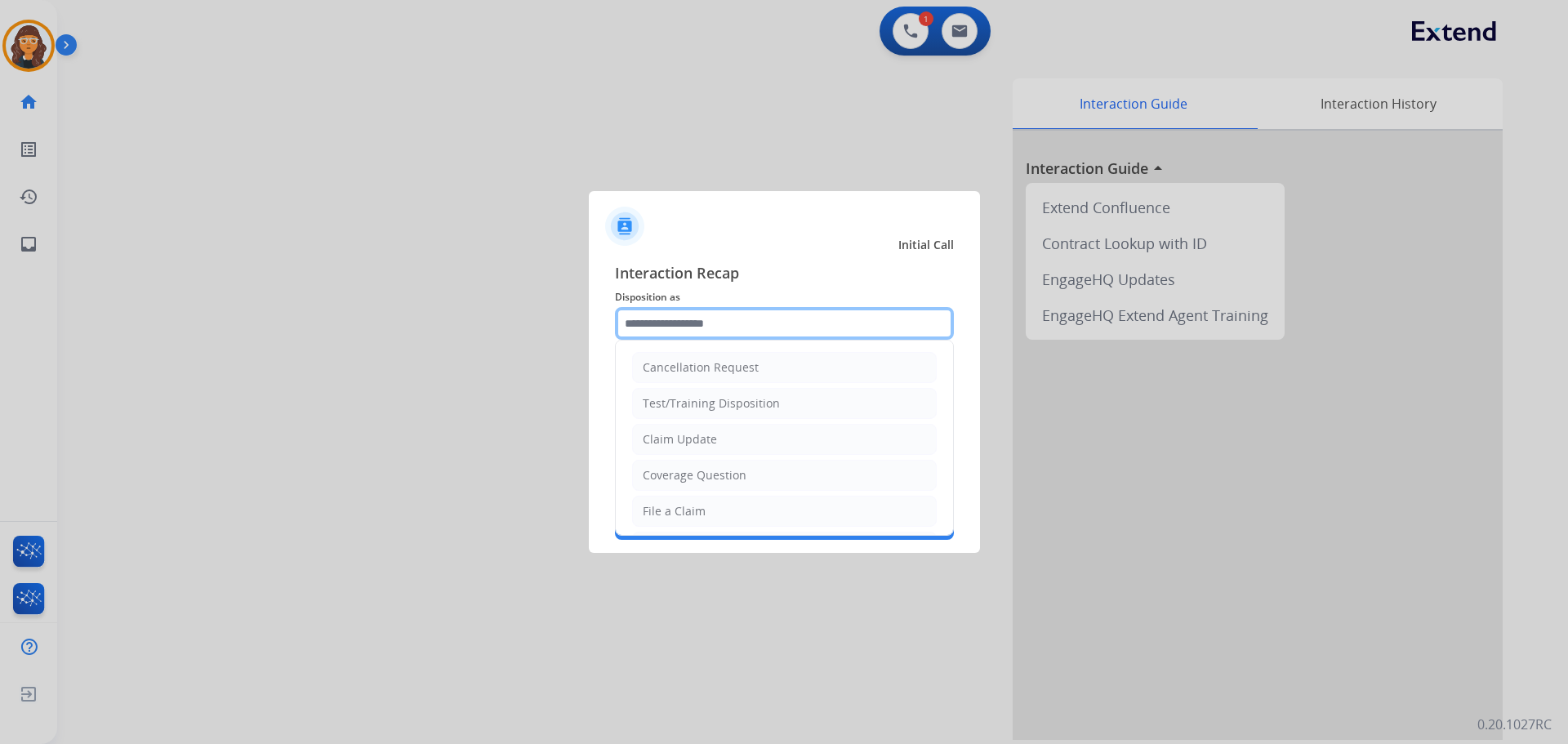
click at [692, 315] on input "text" at bounding box center [784, 323] width 339 height 33
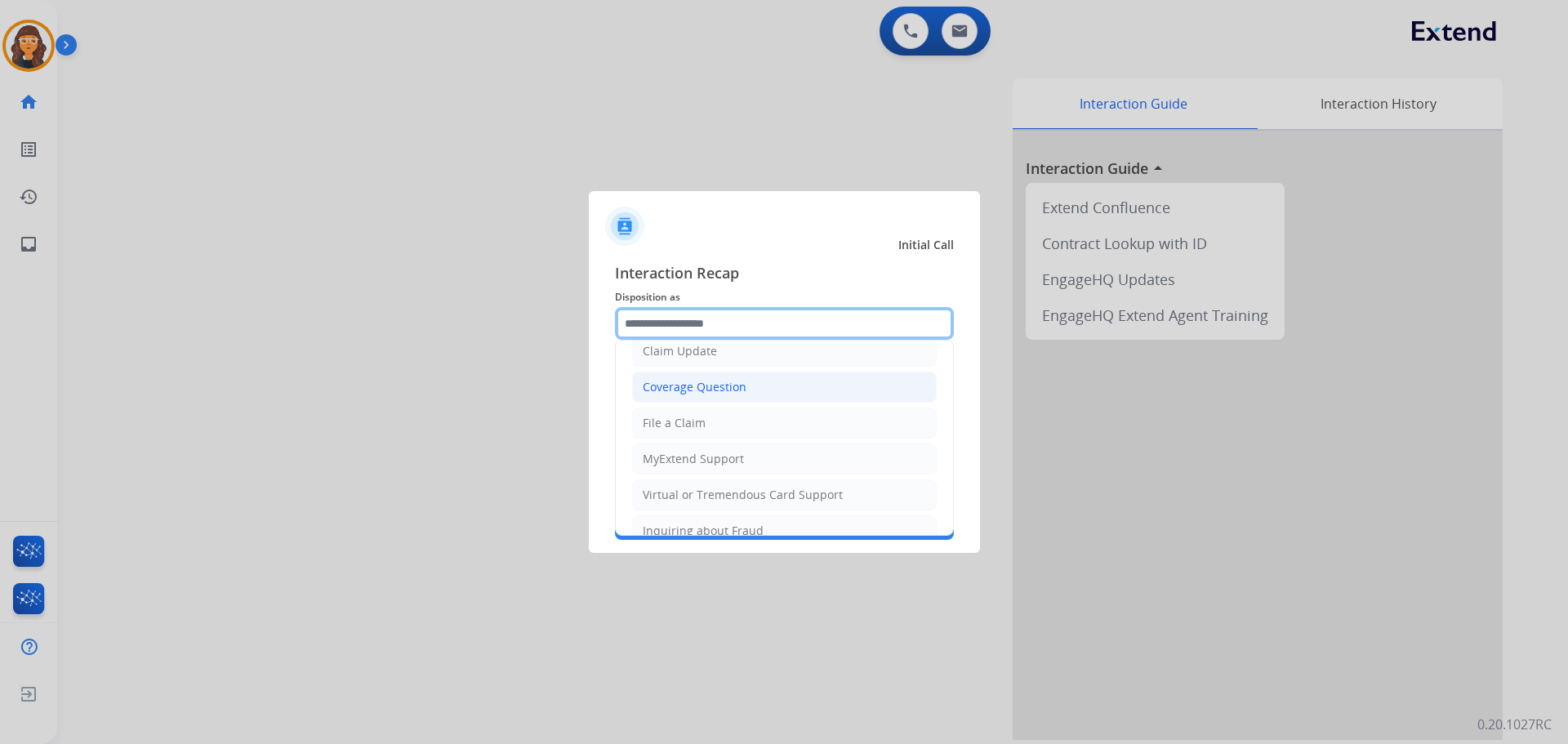
scroll to position [255, 0]
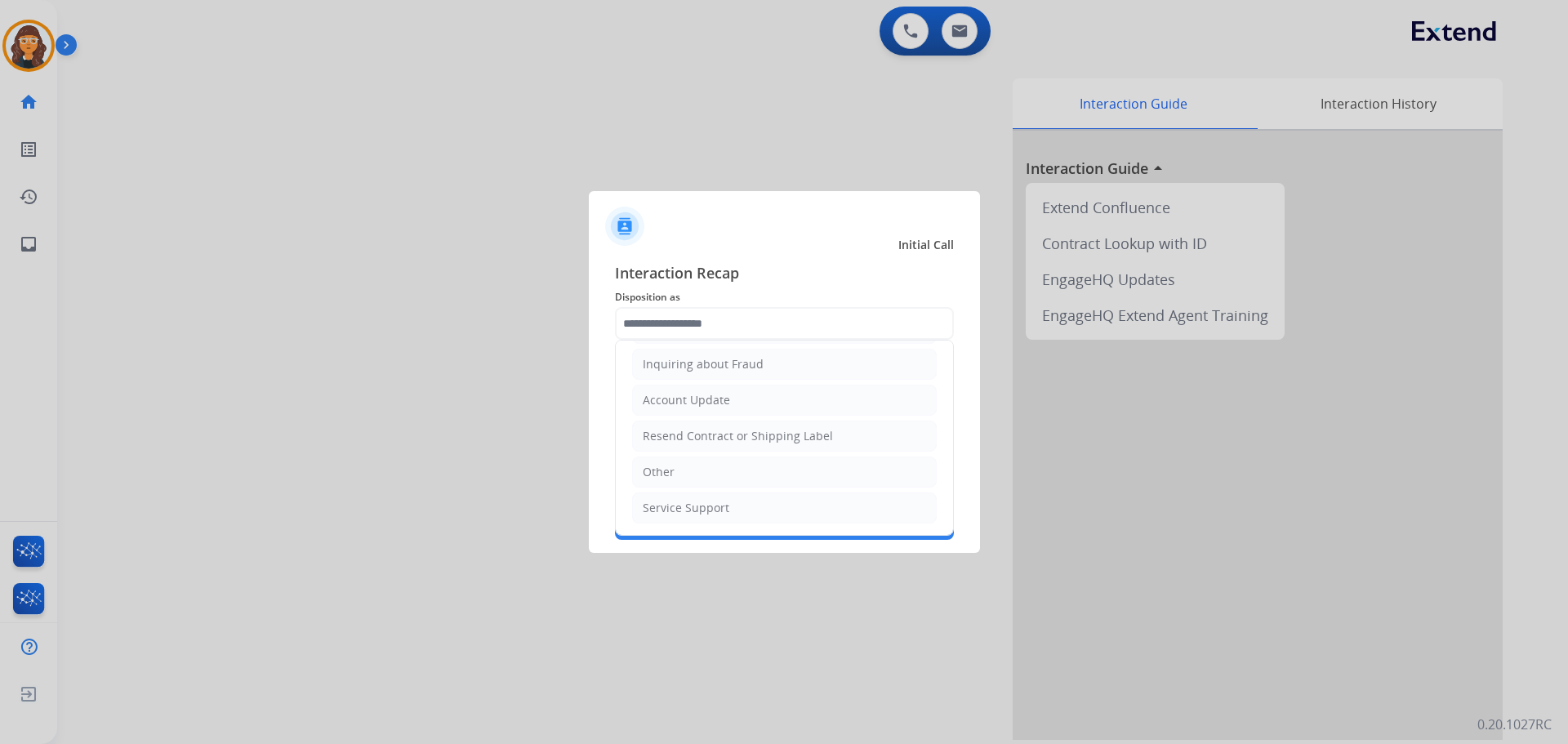
drag, startPoint x: 659, startPoint y: 462, endPoint x: 683, endPoint y: 455, distance: 25.0
click at [662, 467] on li "Other" at bounding box center [784, 472] width 304 height 31
type input "*****"
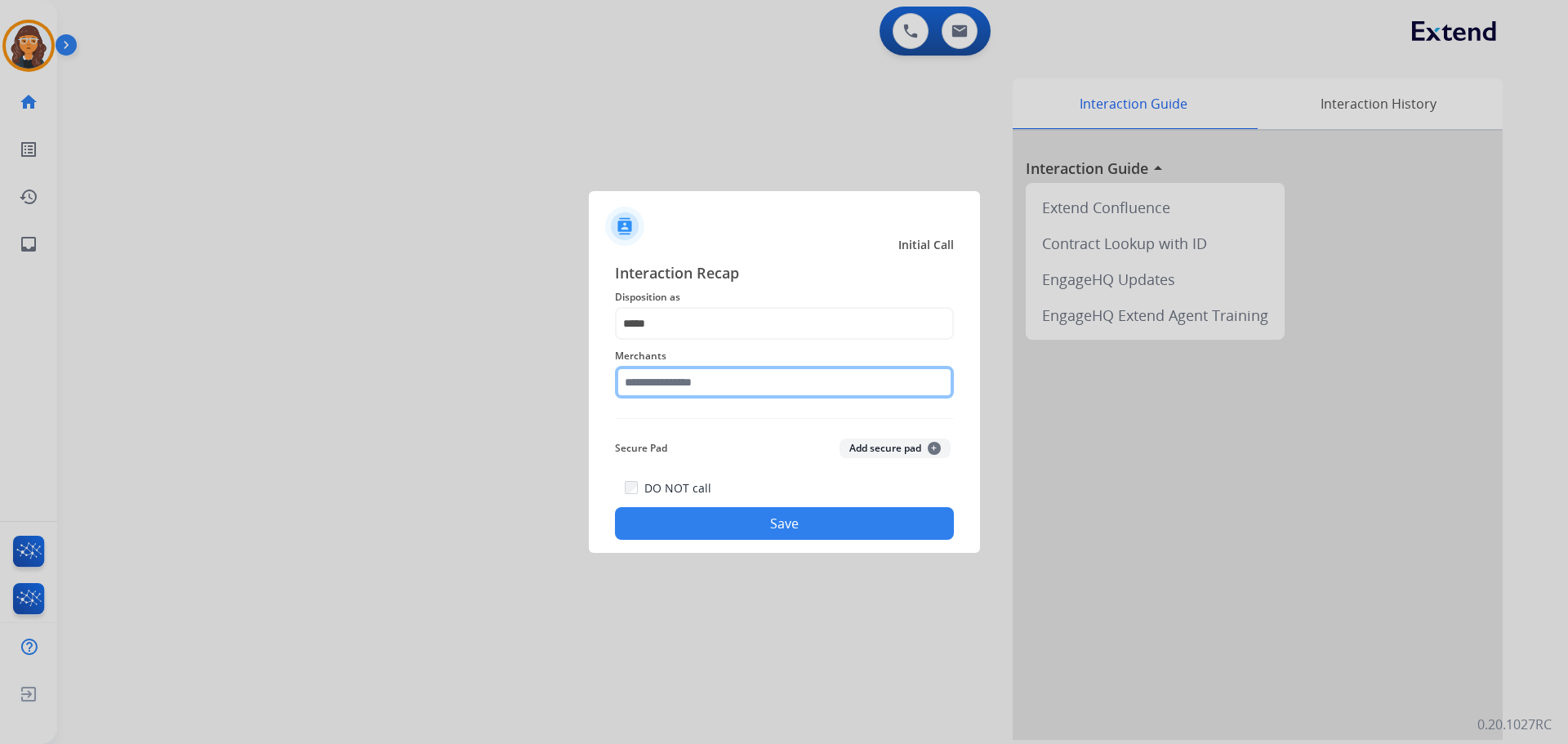
click at [695, 387] on input "text" at bounding box center [784, 381] width 339 height 33
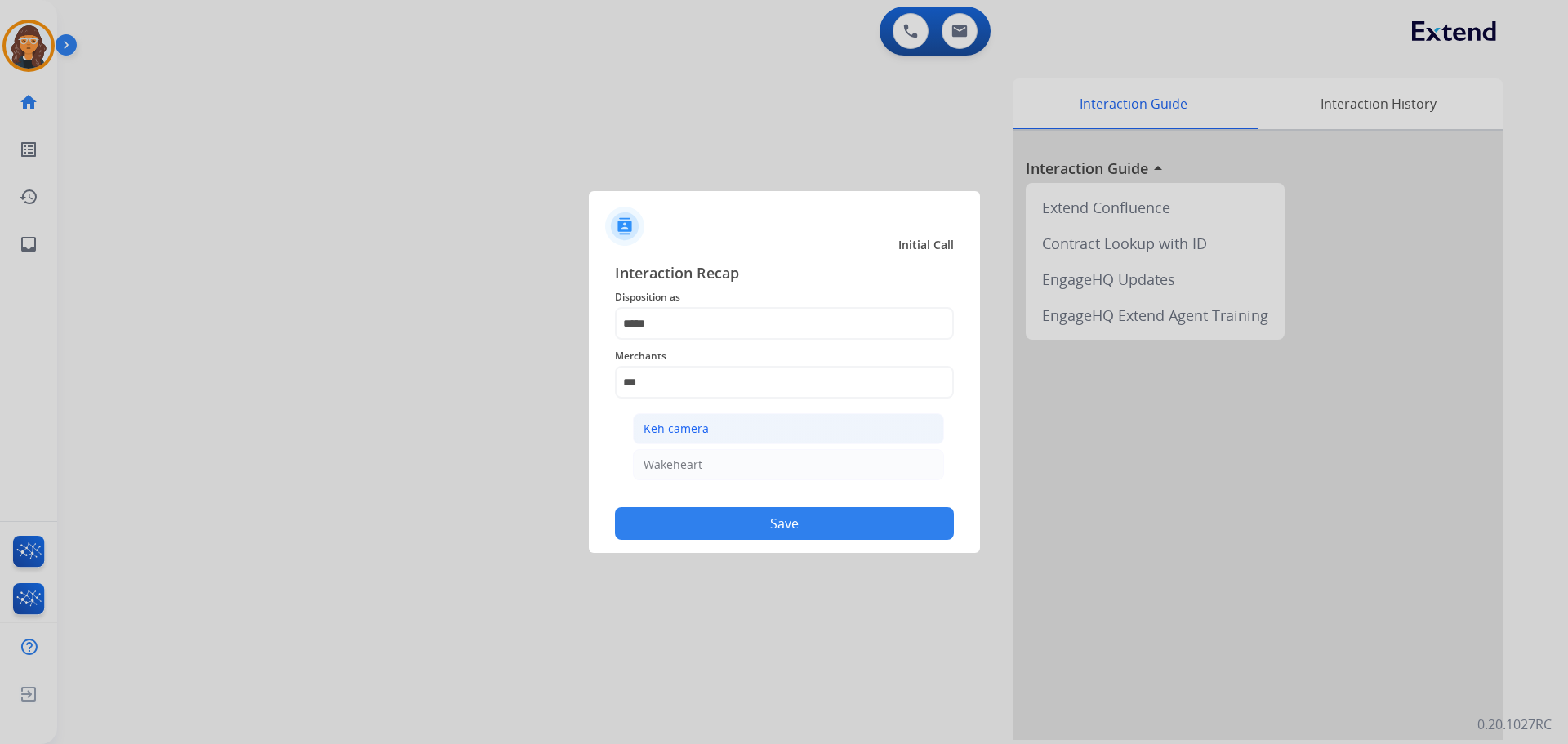
click at [675, 435] on div "Keh camera" at bounding box center [676, 428] width 65 height 16
type input "**********"
click at [661, 525] on button "Save" at bounding box center [784, 523] width 339 height 33
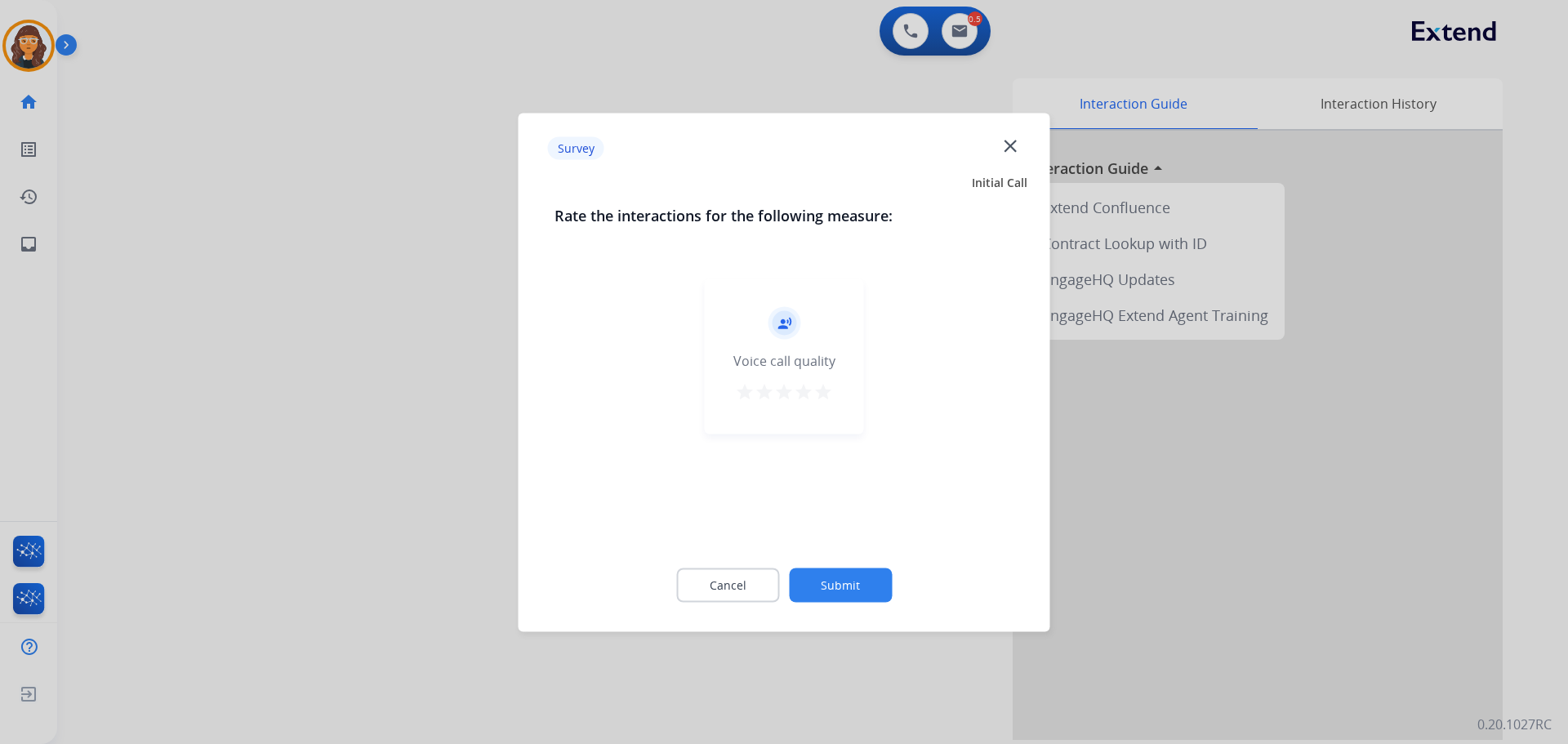
drag, startPoint x: 824, startPoint y: 384, endPoint x: 823, endPoint y: 434, distance: 50.0
click at [822, 384] on mat-icon "star" at bounding box center [824, 391] width 20 height 20
click at [839, 582] on button "Submit" at bounding box center [840, 585] width 103 height 35
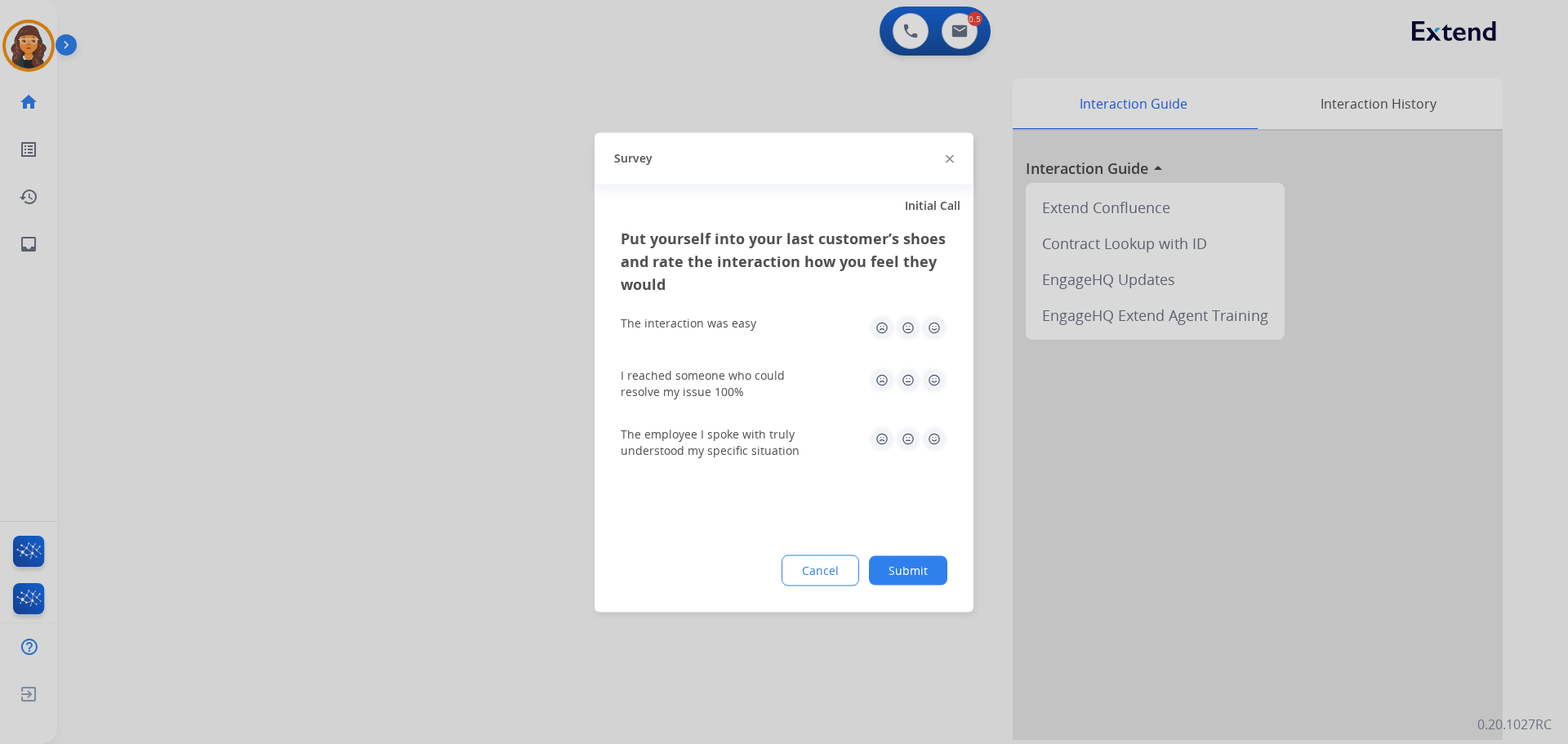
click at [934, 323] on img at bounding box center [934, 327] width 26 height 26
click at [935, 374] on img at bounding box center [934, 379] width 26 height 26
click at [936, 438] on img at bounding box center [934, 438] width 26 height 26
click at [898, 574] on button "Submit" at bounding box center [908, 570] width 78 height 30
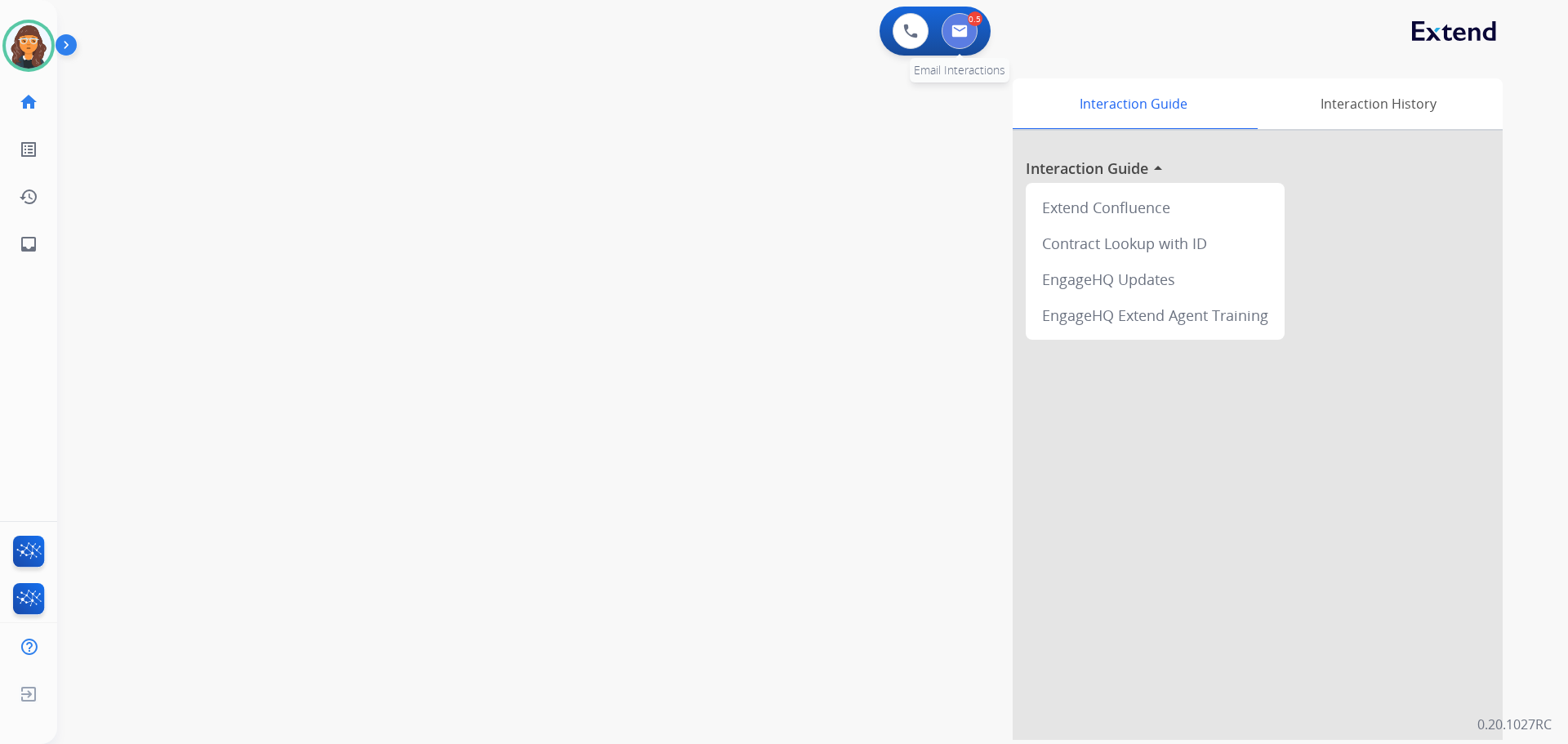
click at [948, 32] on button at bounding box center [959, 31] width 36 height 36
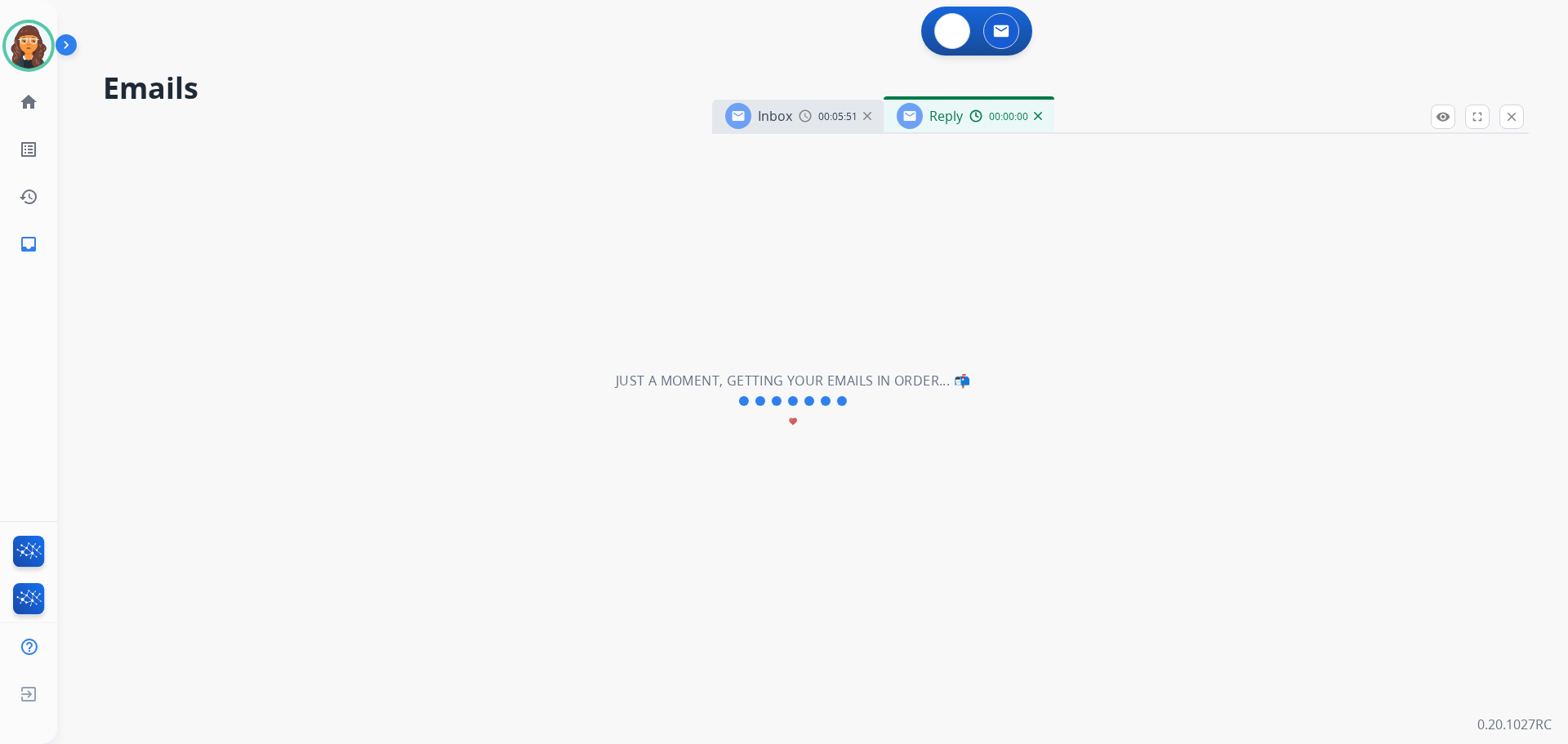
select select "**********"
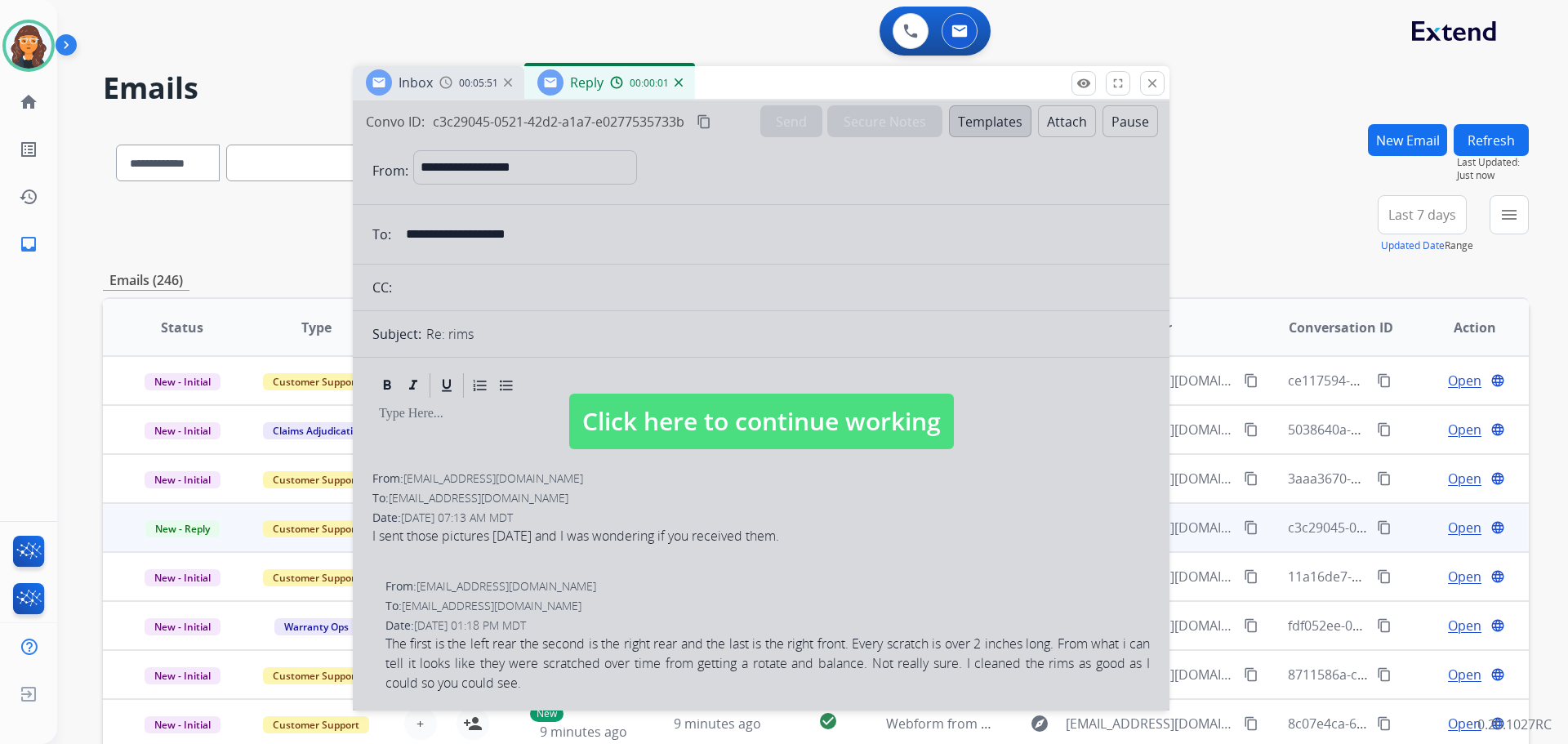
drag, startPoint x: 1149, startPoint y: 114, endPoint x: 651, endPoint y: 87, distance: 498.7
click at [779, 79] on div "Inbox 00:05:51 Reply 00:00:01" at bounding box center [761, 83] width 817 height 35
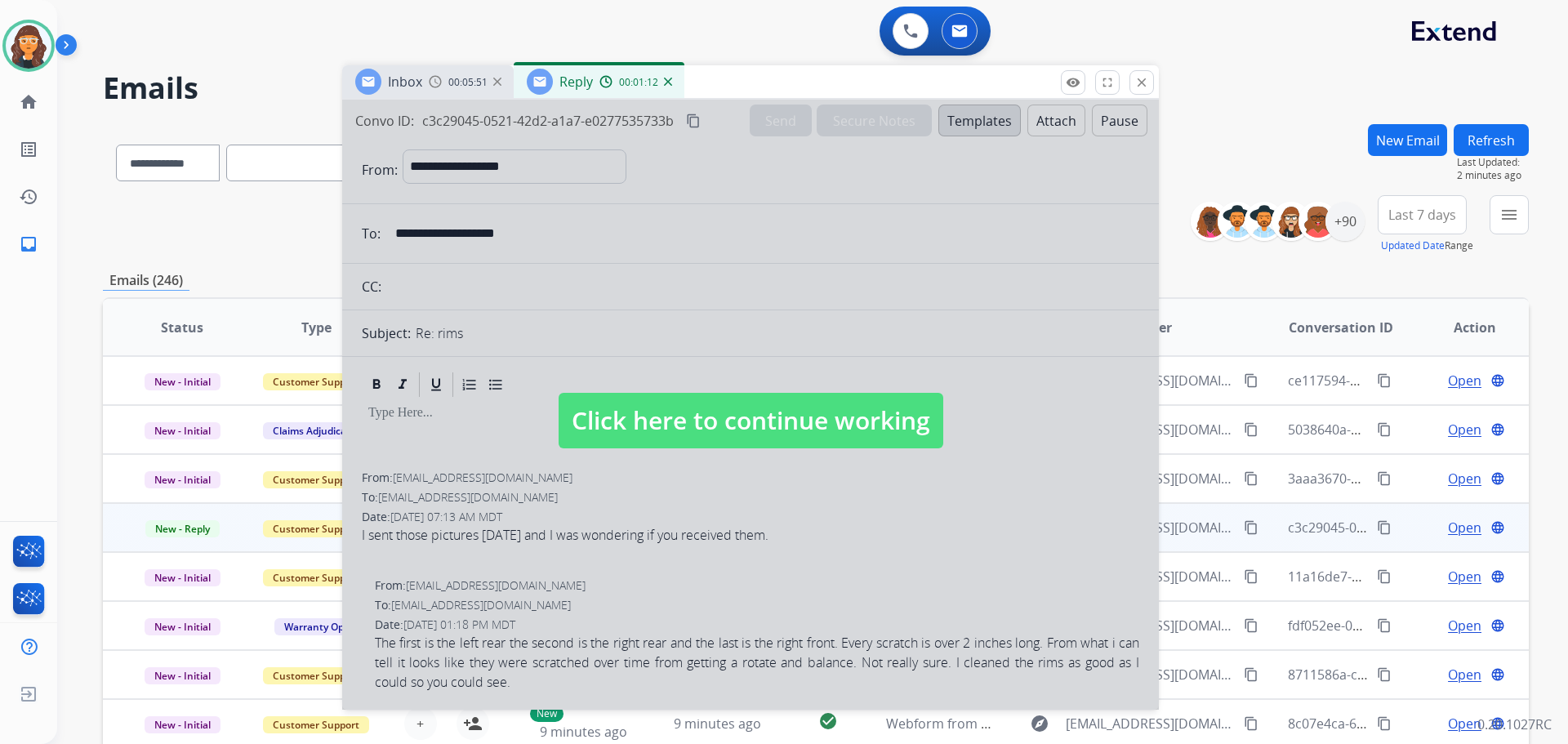
click at [629, 420] on span "Click here to continue working" at bounding box center [751, 420] width 385 height 55
select select
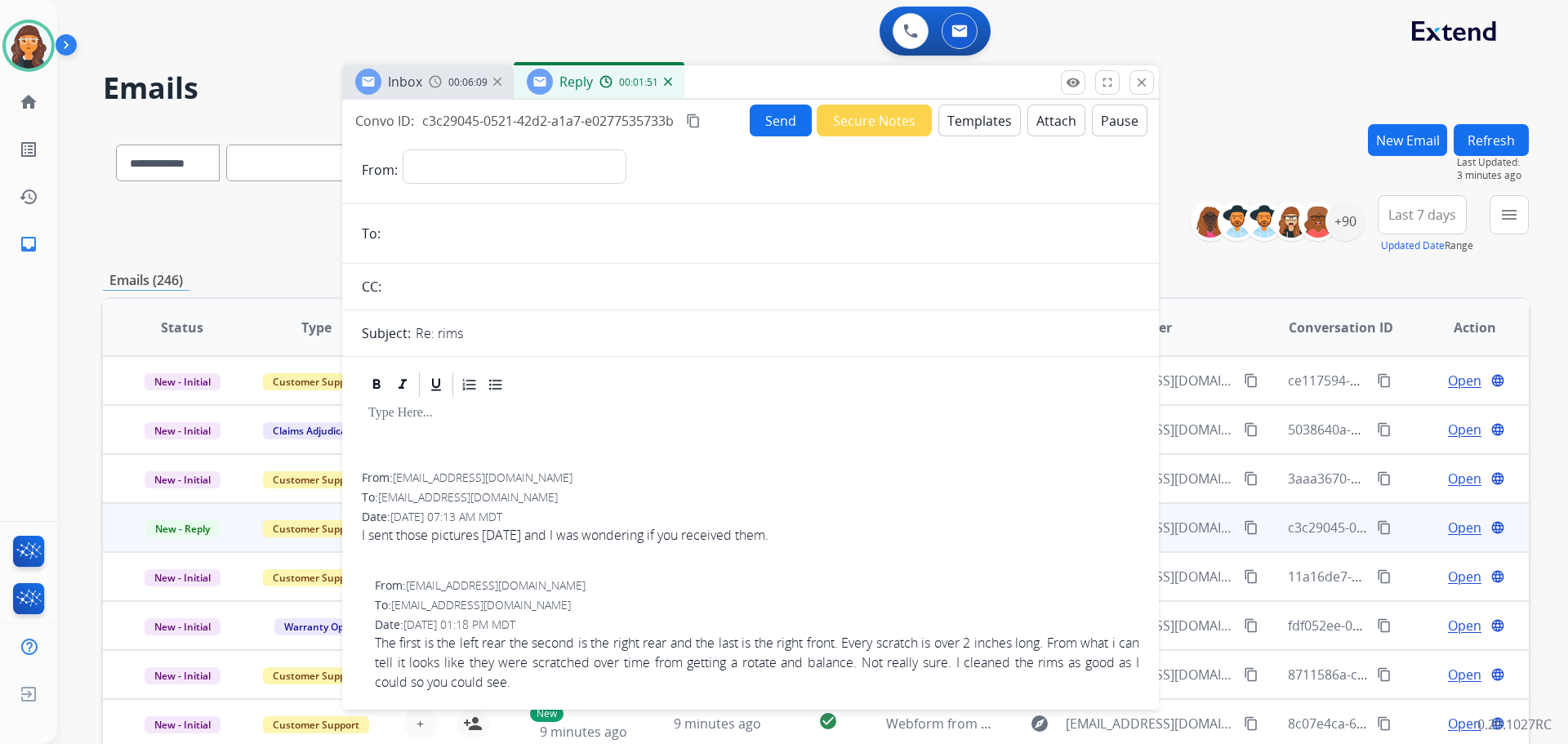
click at [669, 81] on div "00:01:51" at bounding box center [635, 81] width 72 height 15
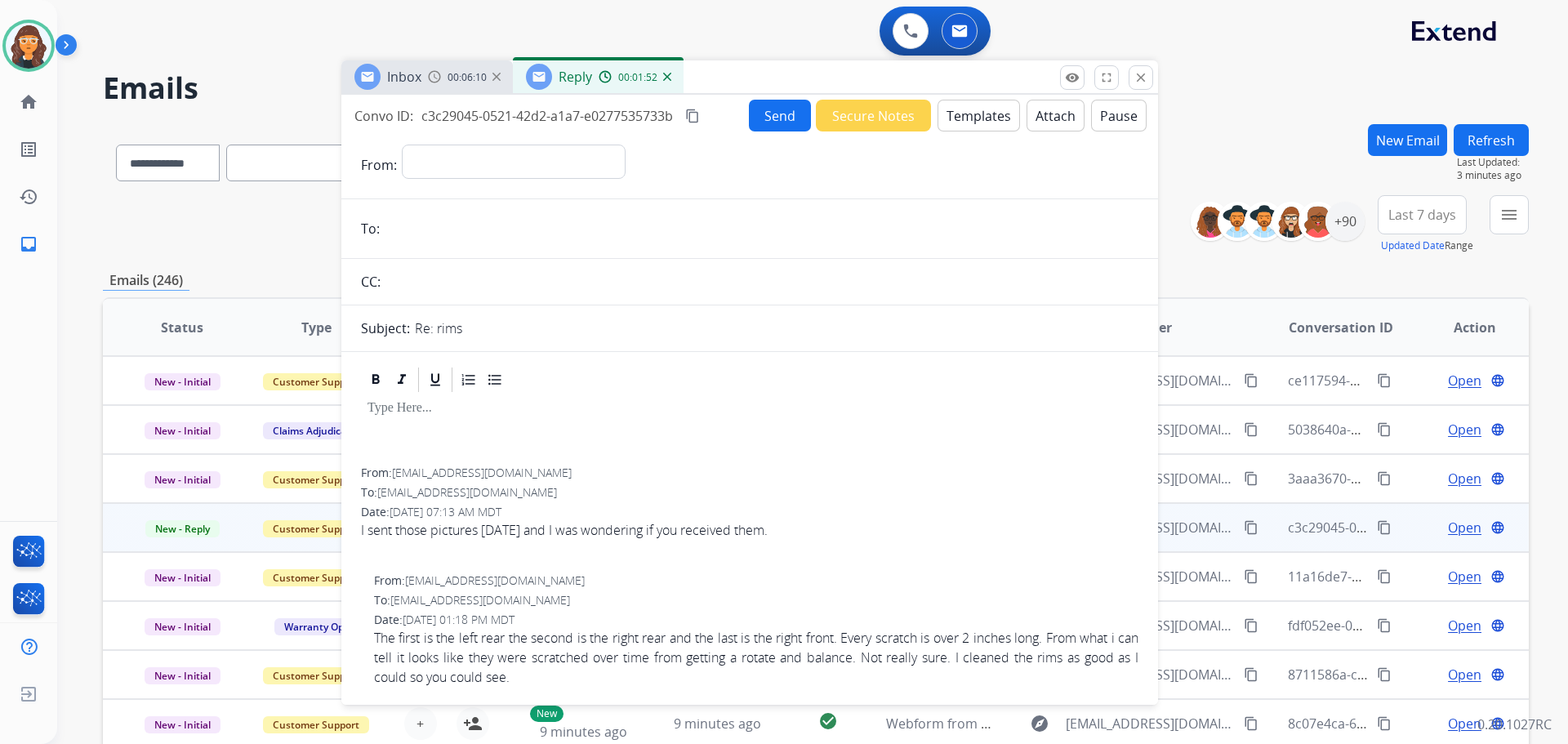
click at [667, 80] on img at bounding box center [667, 76] width 8 height 8
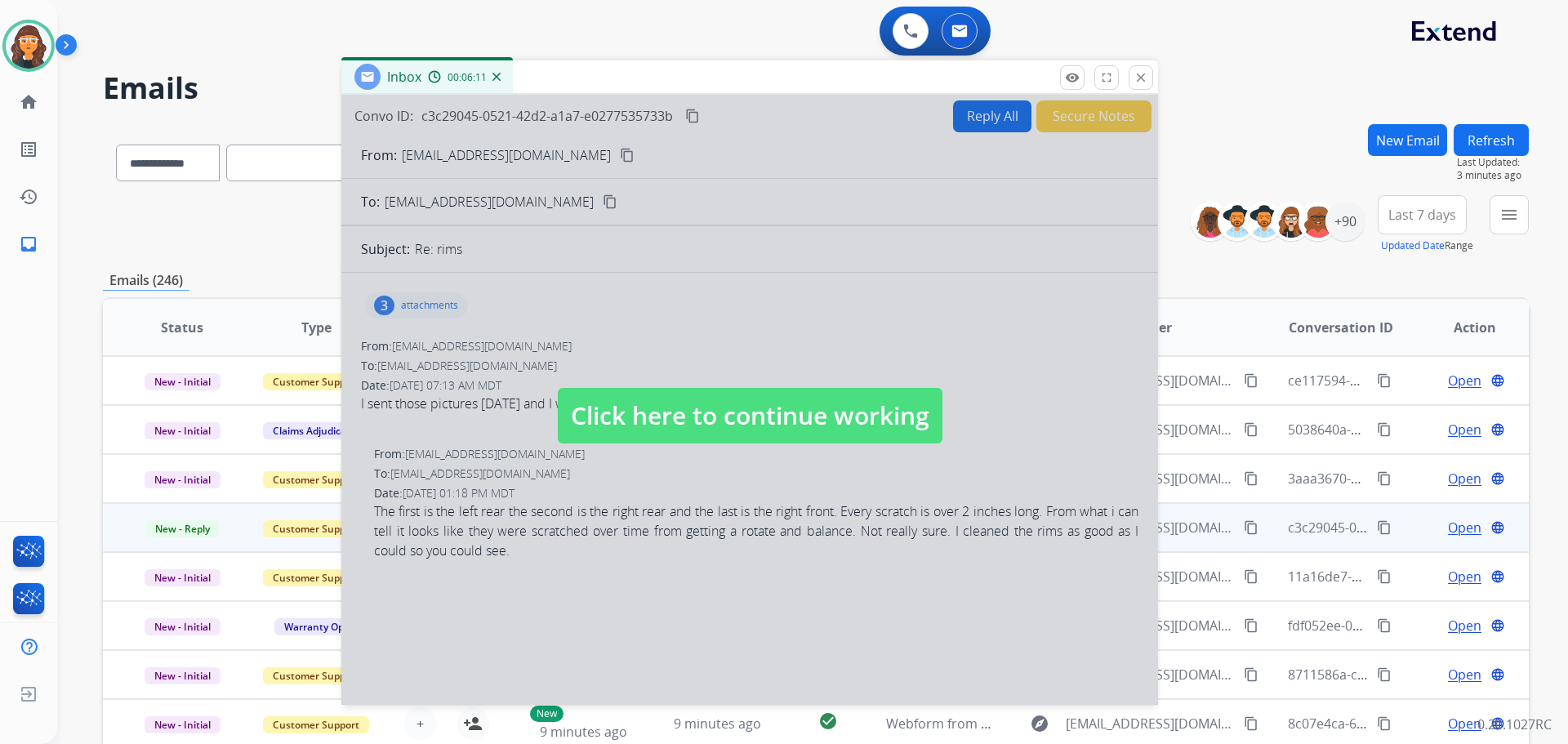
click at [626, 402] on span "Click here to continue working" at bounding box center [750, 415] width 385 height 55
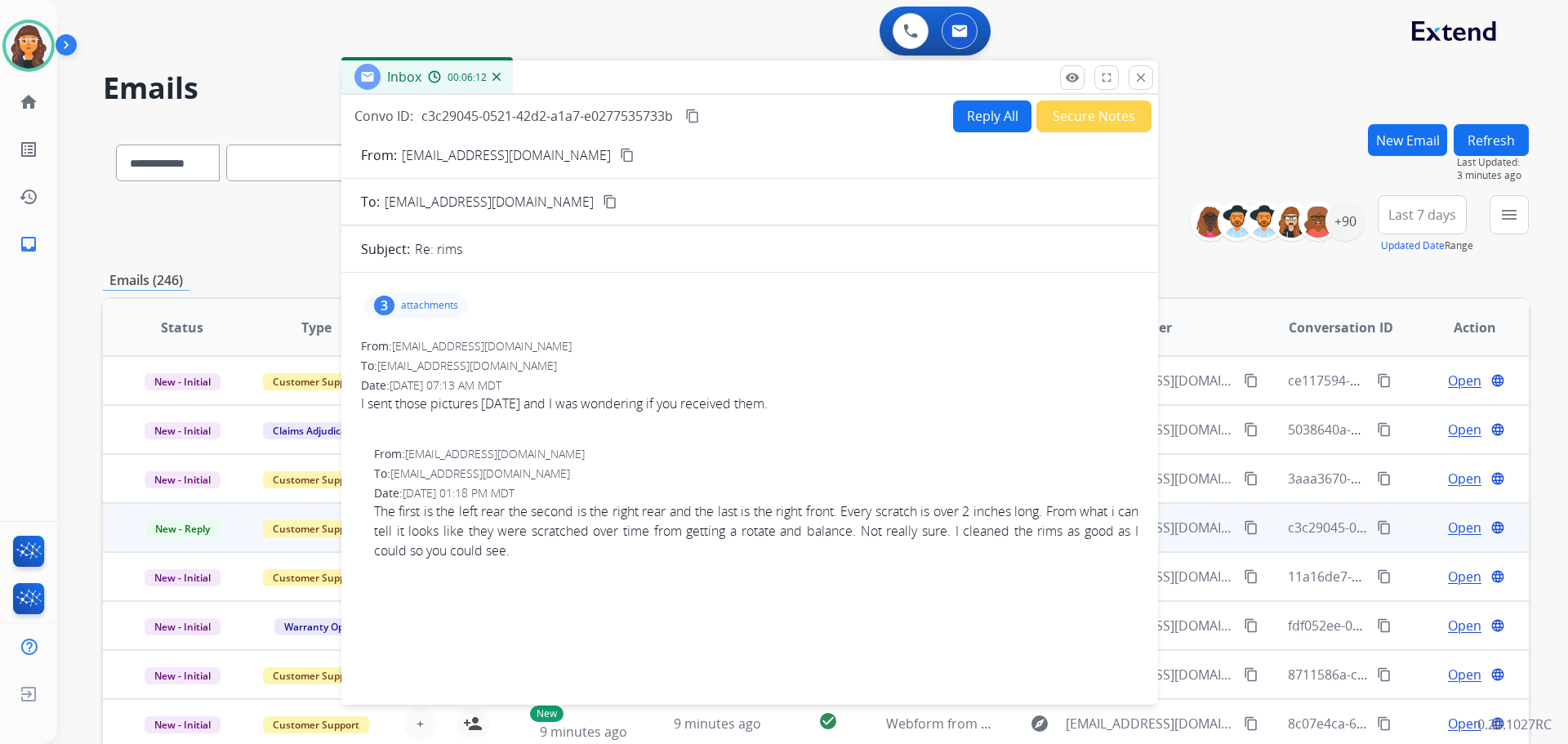
click at [434, 299] on div "3 attachments" at bounding box center [415, 305] width 104 height 26
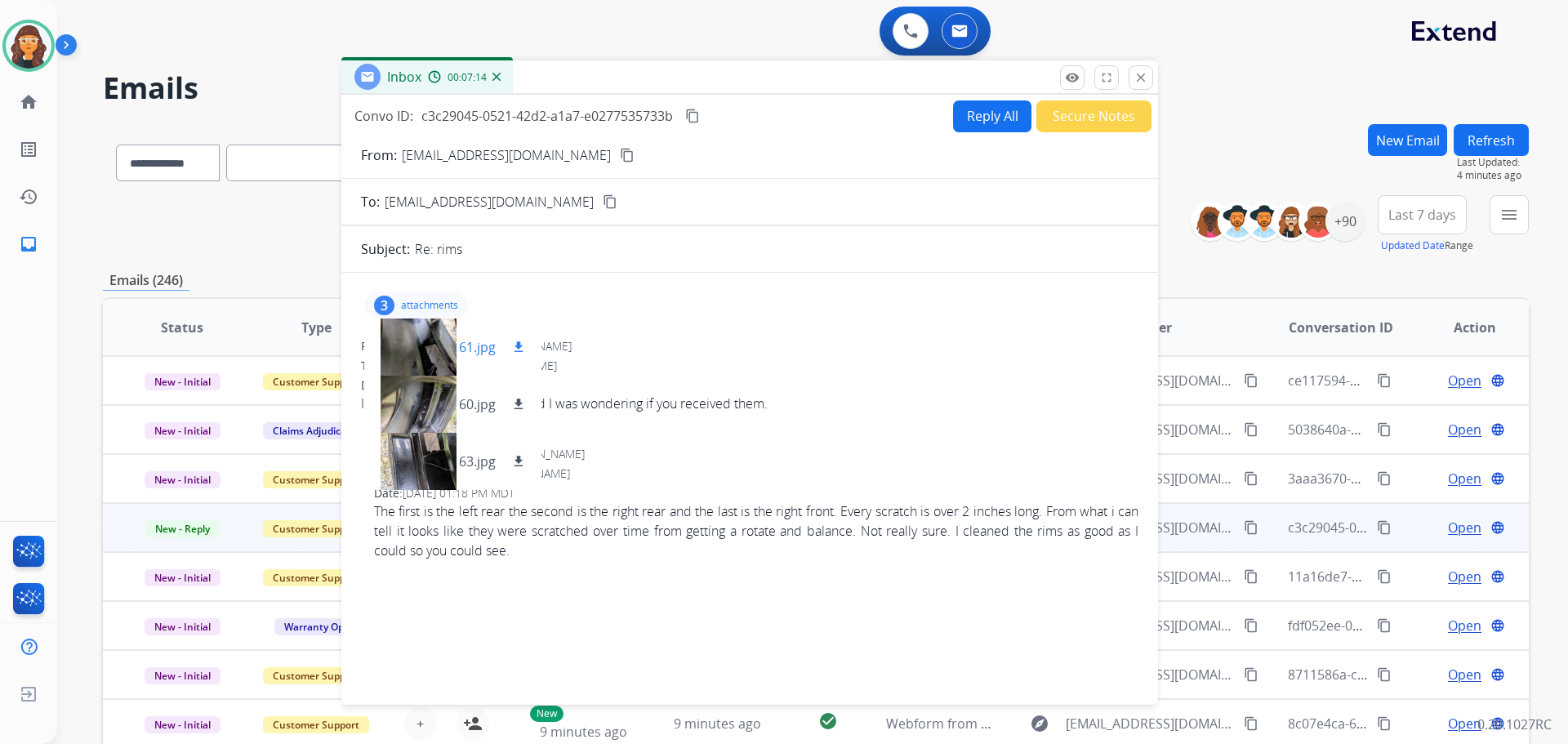
click at [424, 351] on div at bounding box center [418, 347] width 81 height 57
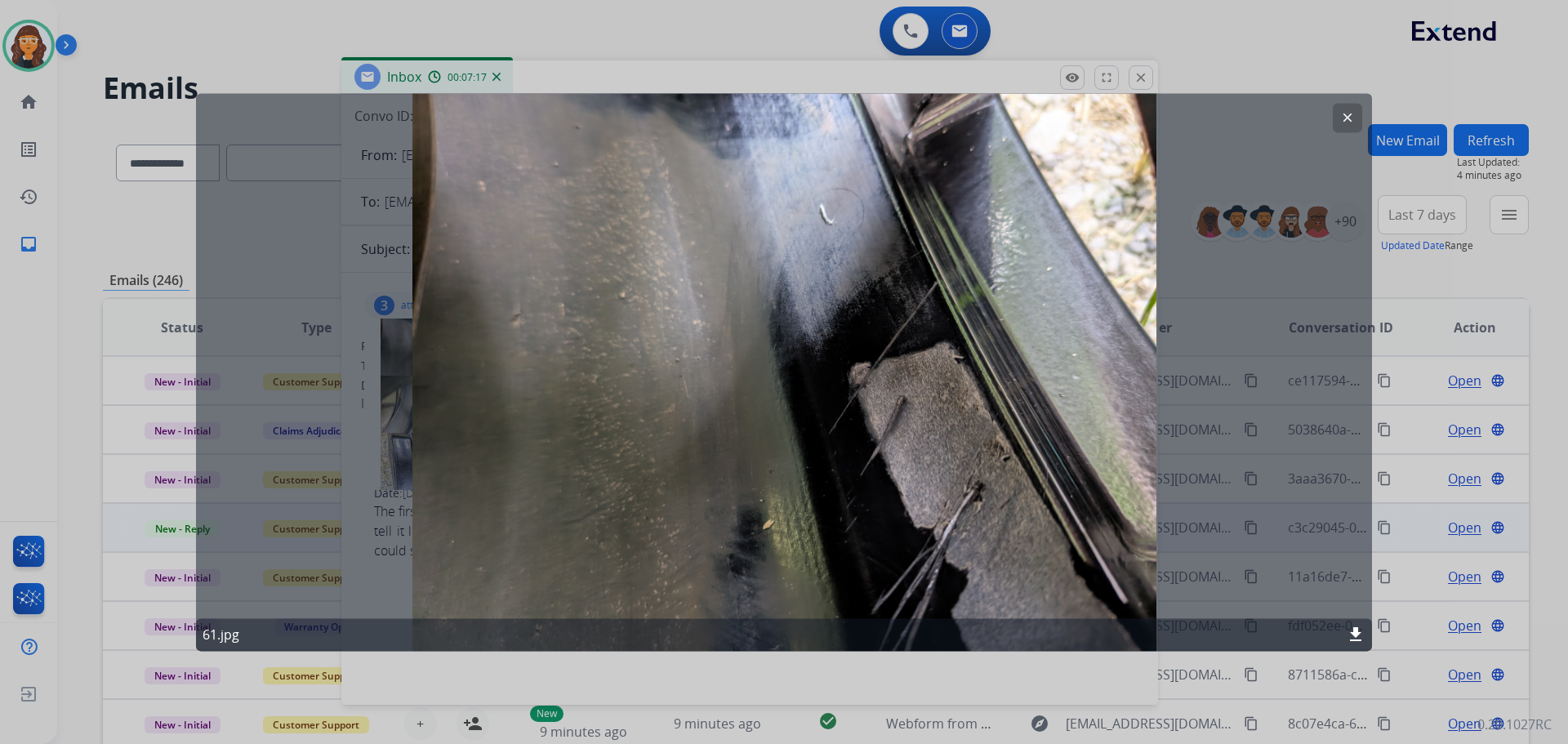
click at [1339, 122] on button "clear" at bounding box center [1348, 118] width 30 height 30
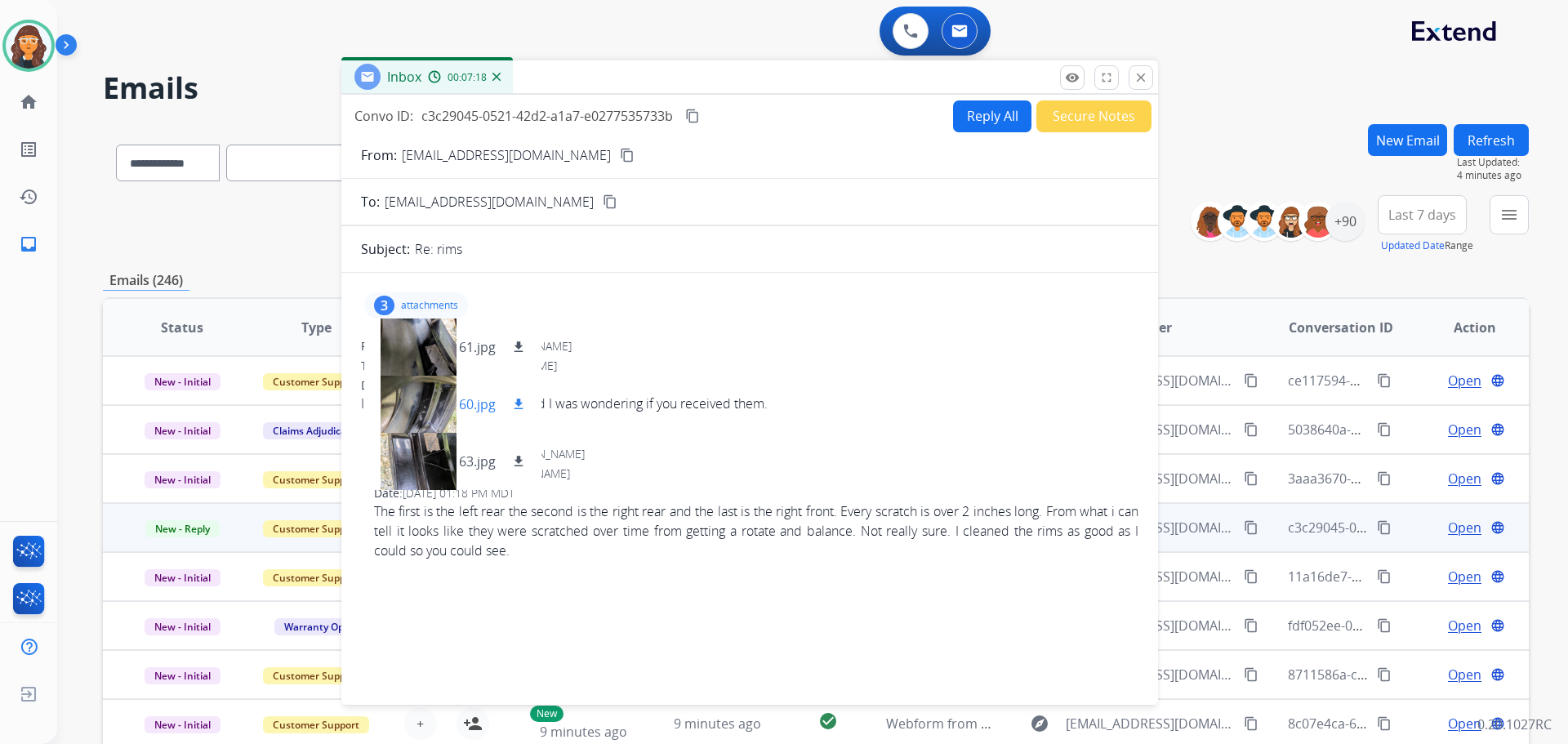
click at [464, 401] on p "60.jpg" at bounding box center [477, 404] width 37 height 20
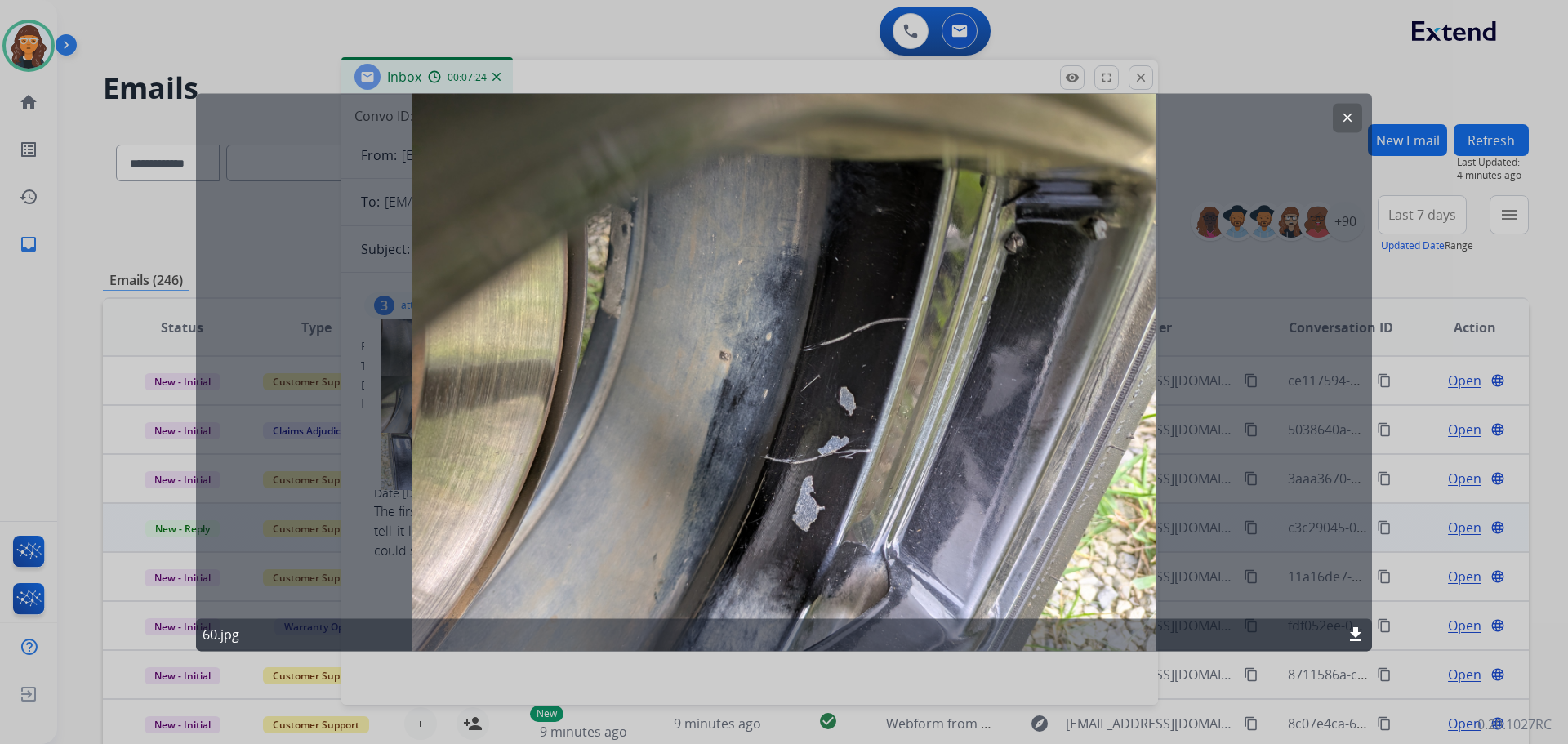
click at [1350, 111] on mat-icon "clear" at bounding box center [1347, 117] width 15 height 15
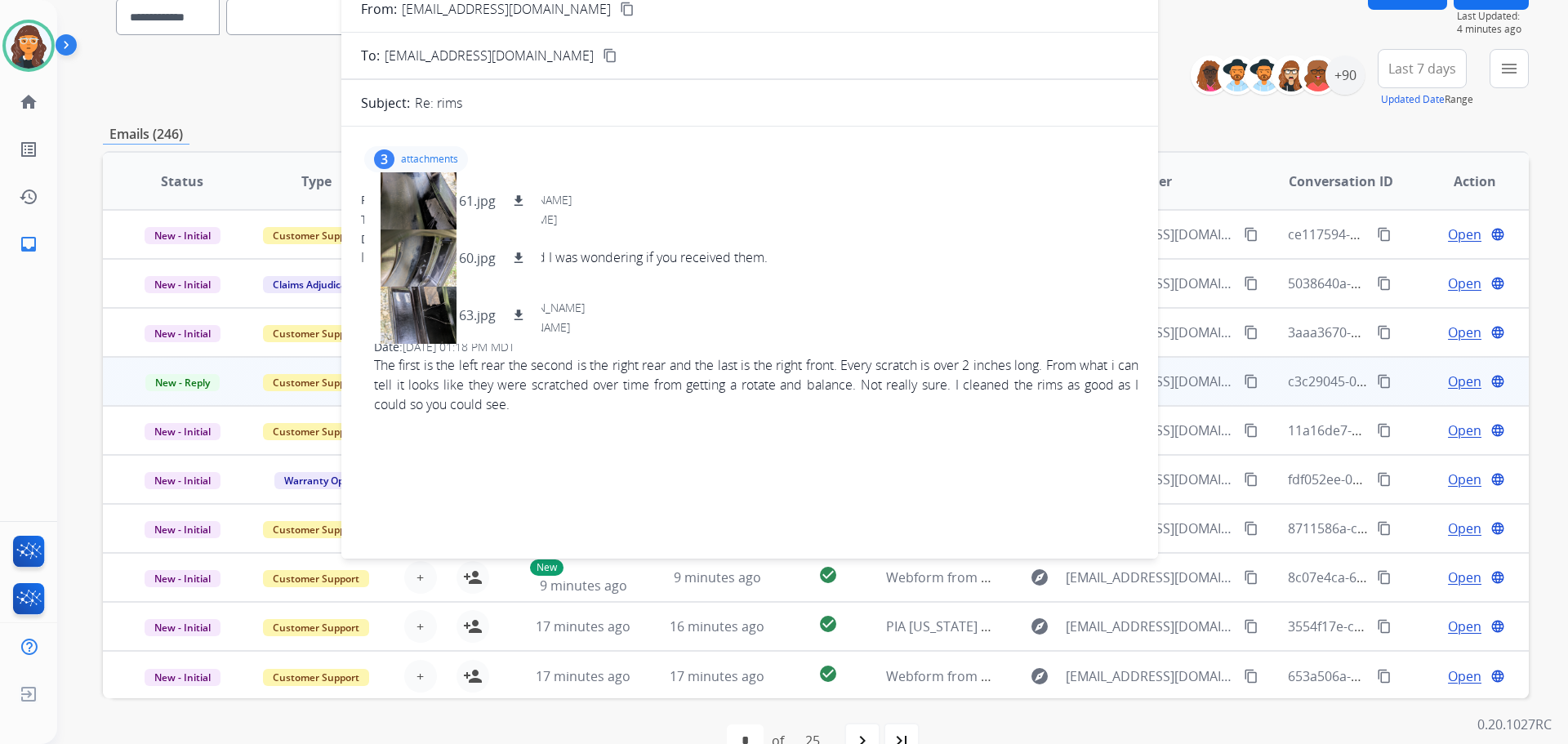
scroll to position [163, 0]
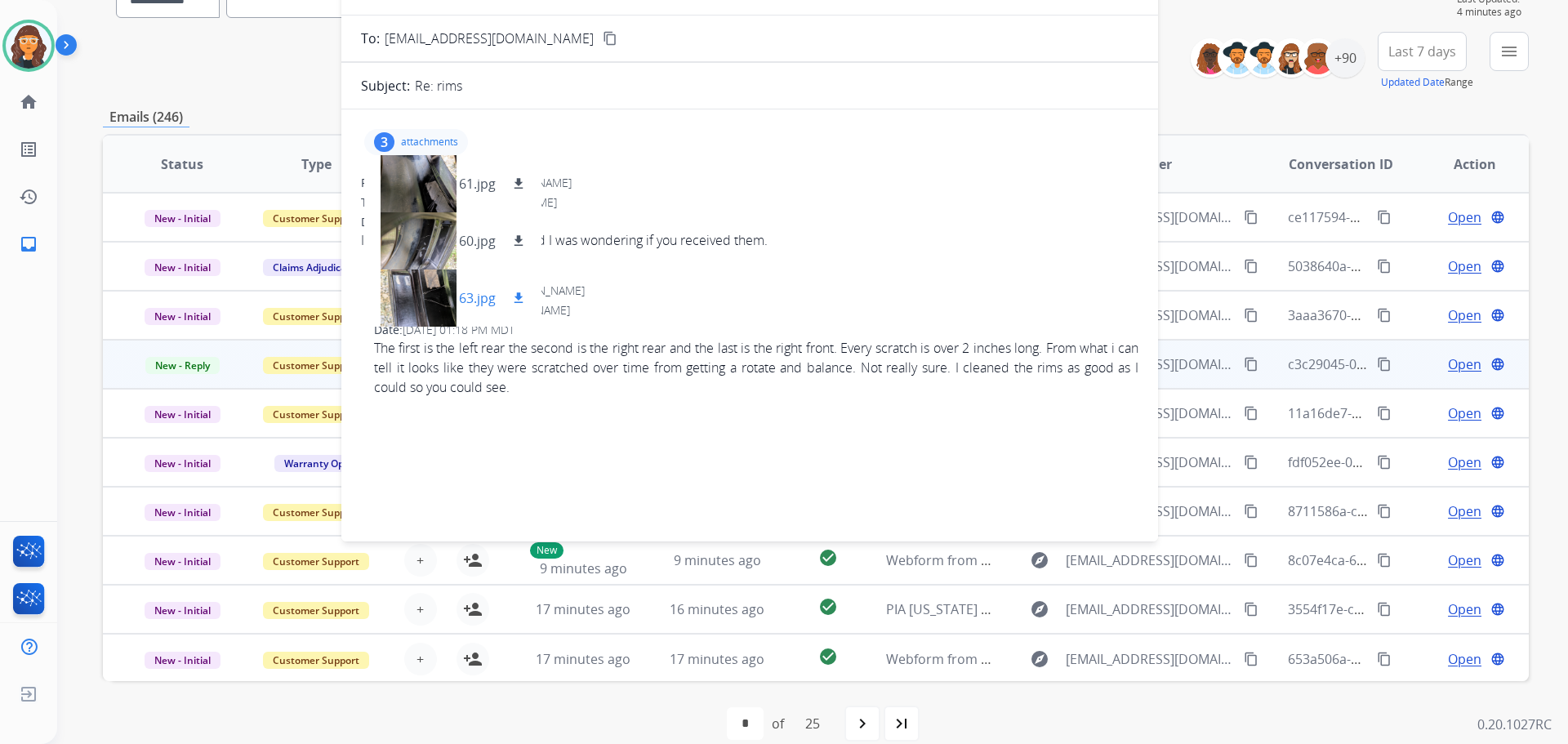
click at [469, 300] on p "63.jpg" at bounding box center [477, 298] width 37 height 20
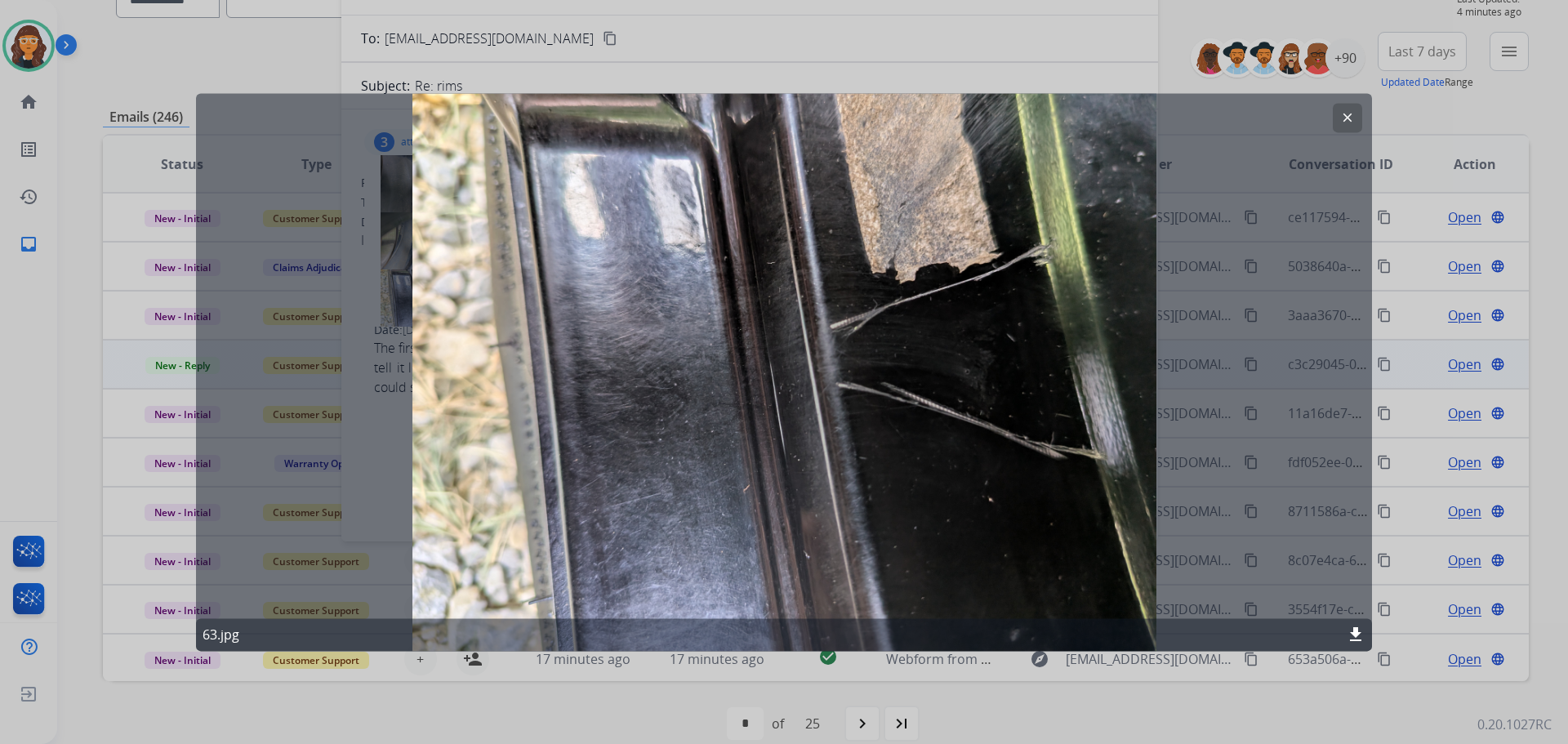
click at [1358, 633] on mat-icon "download" at bounding box center [1356, 634] width 20 height 20
click at [1349, 118] on mat-icon "clear" at bounding box center [1347, 117] width 15 height 15
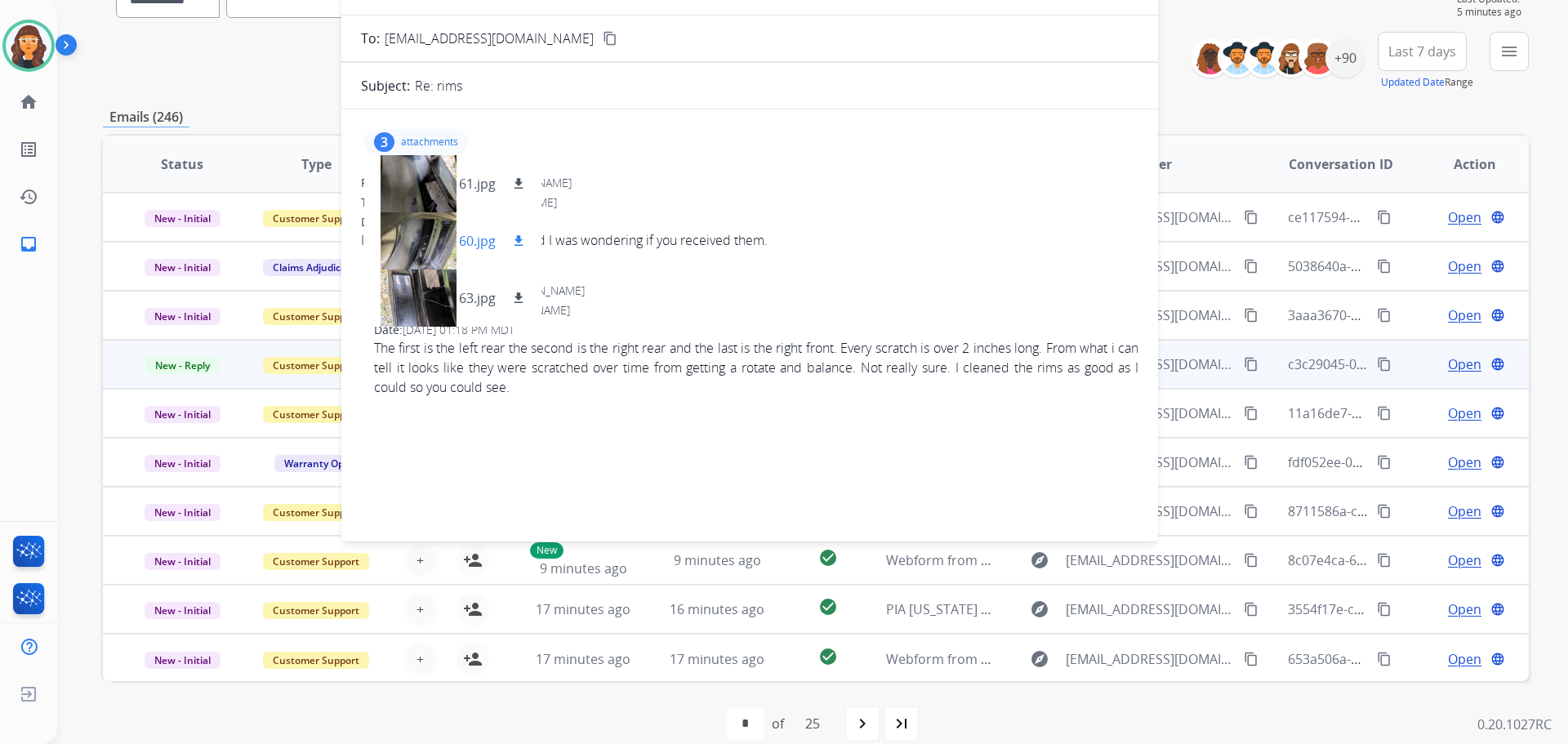
click at [477, 237] on p "60.jpg" at bounding box center [477, 241] width 37 height 20
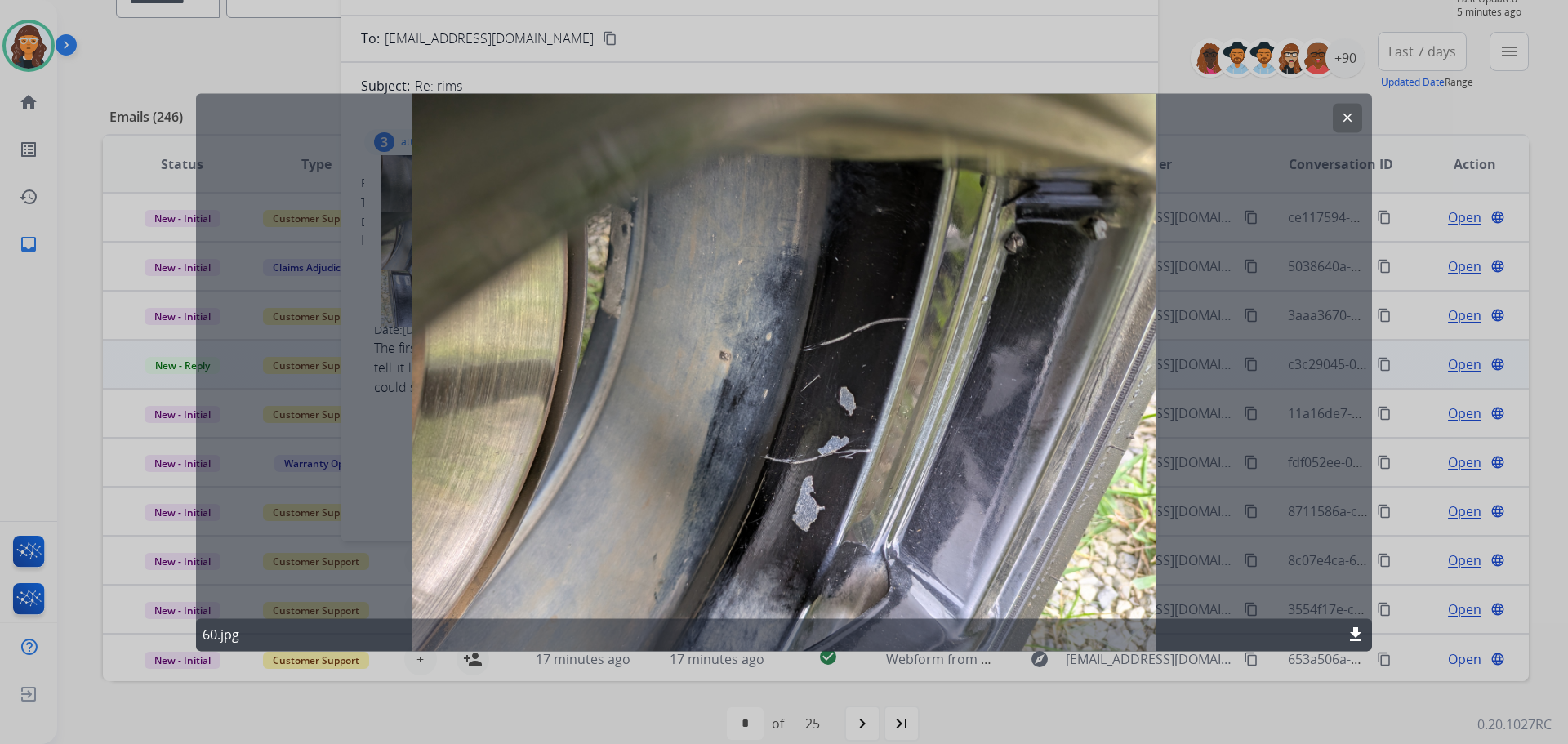
click at [1354, 629] on mat-icon "download" at bounding box center [1356, 634] width 20 height 20
click at [1357, 117] on button "clear" at bounding box center [1348, 118] width 30 height 30
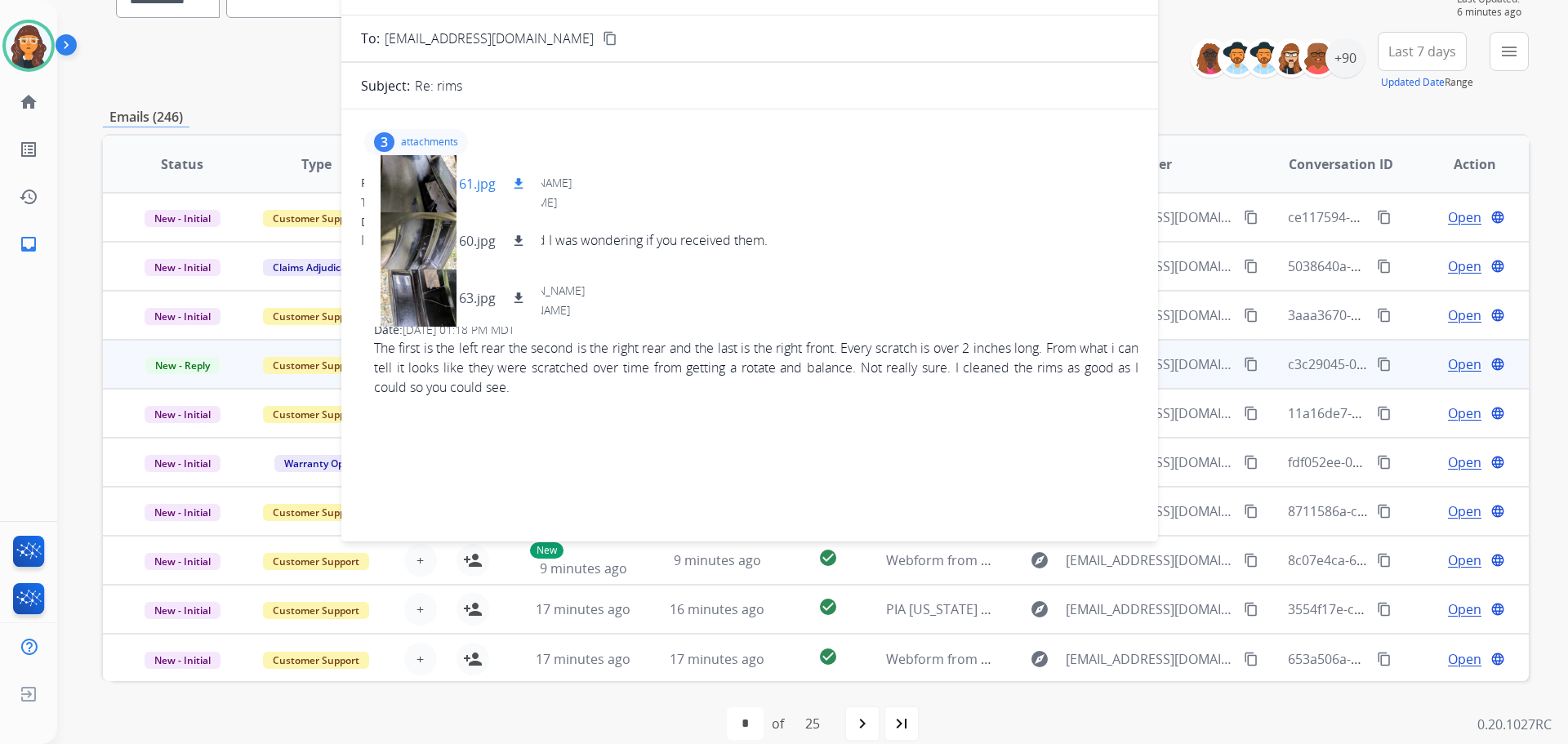
click at [470, 178] on p "61.jpg" at bounding box center [477, 184] width 37 height 20
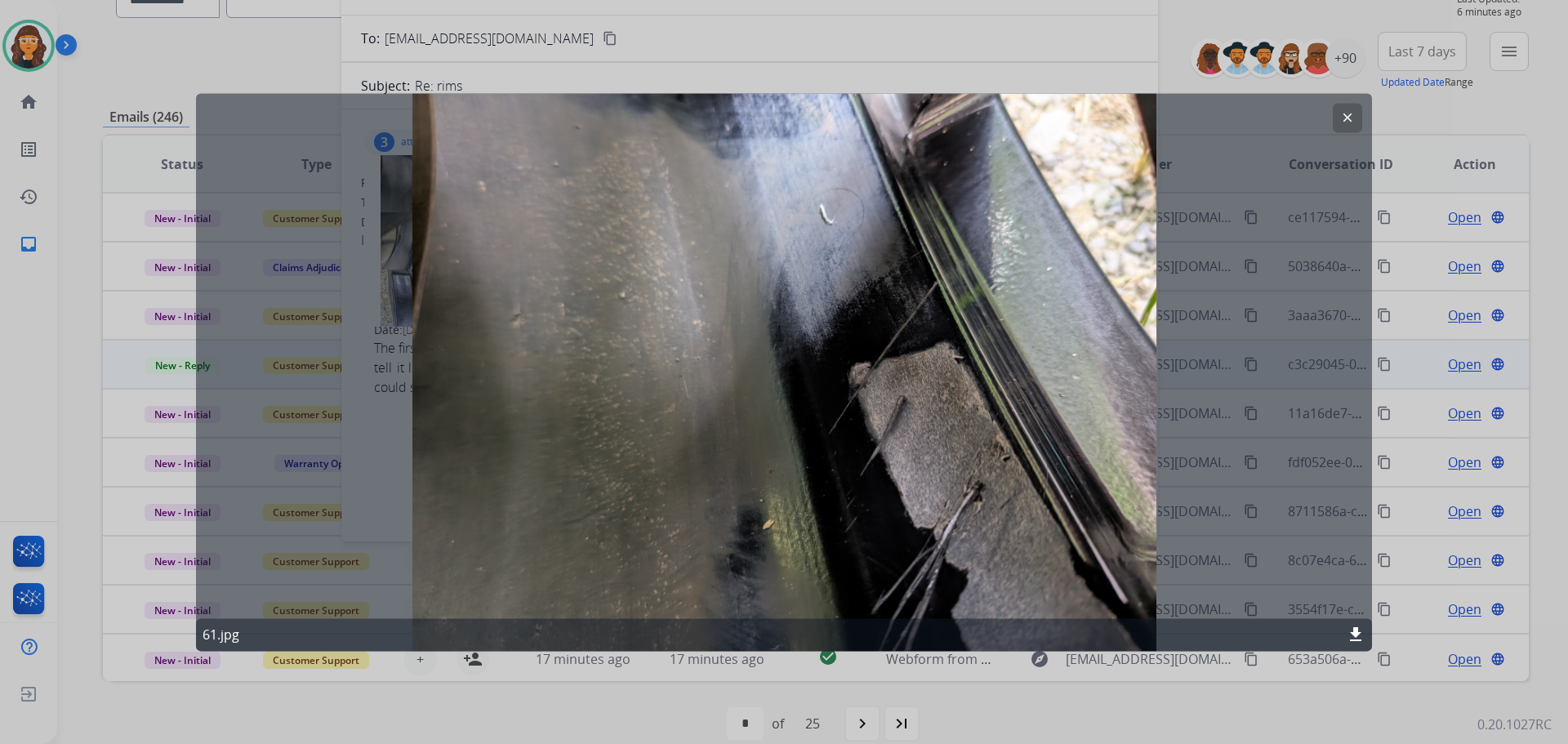
click at [1340, 117] on mat-icon "clear" at bounding box center [1347, 117] width 15 height 15
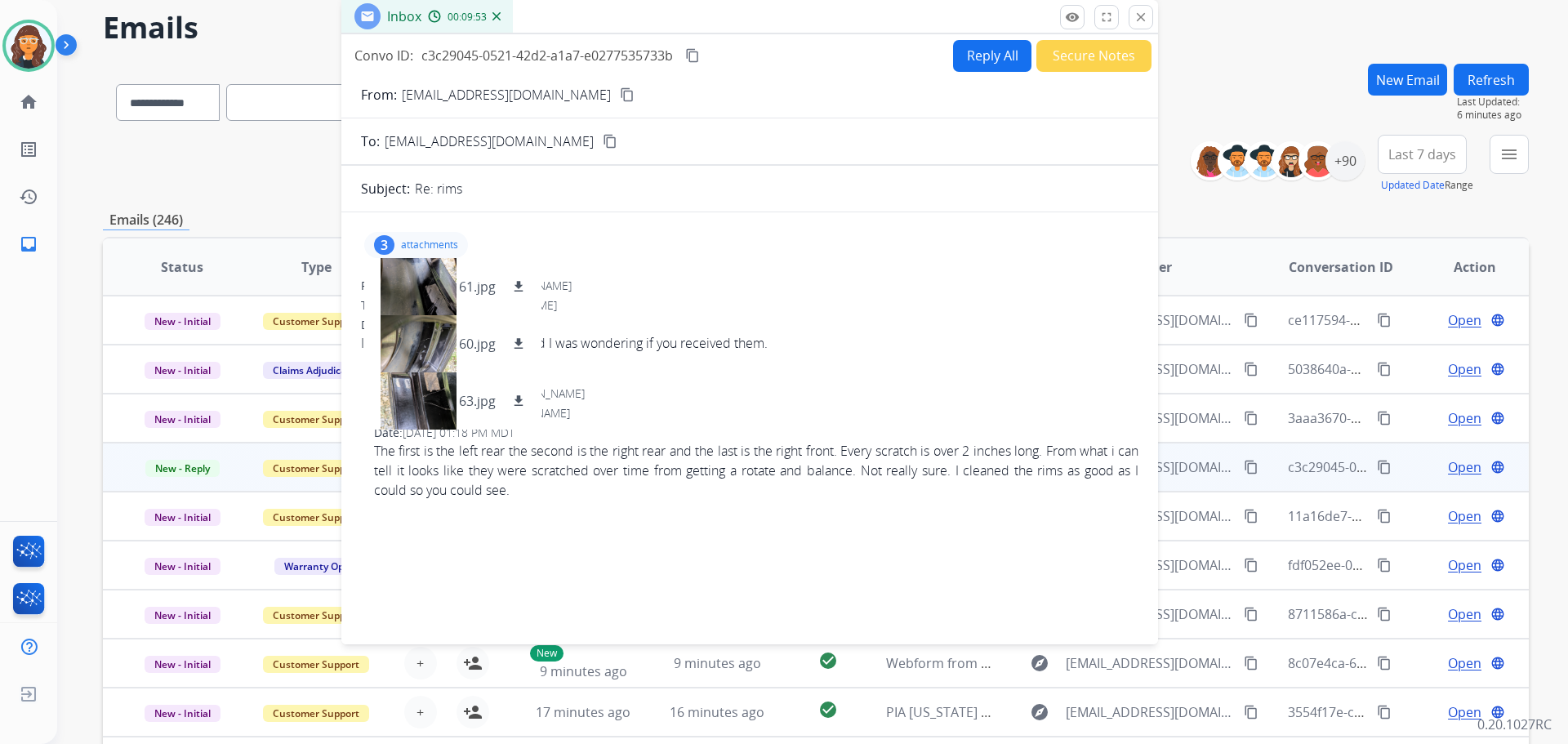
scroll to position [0, 0]
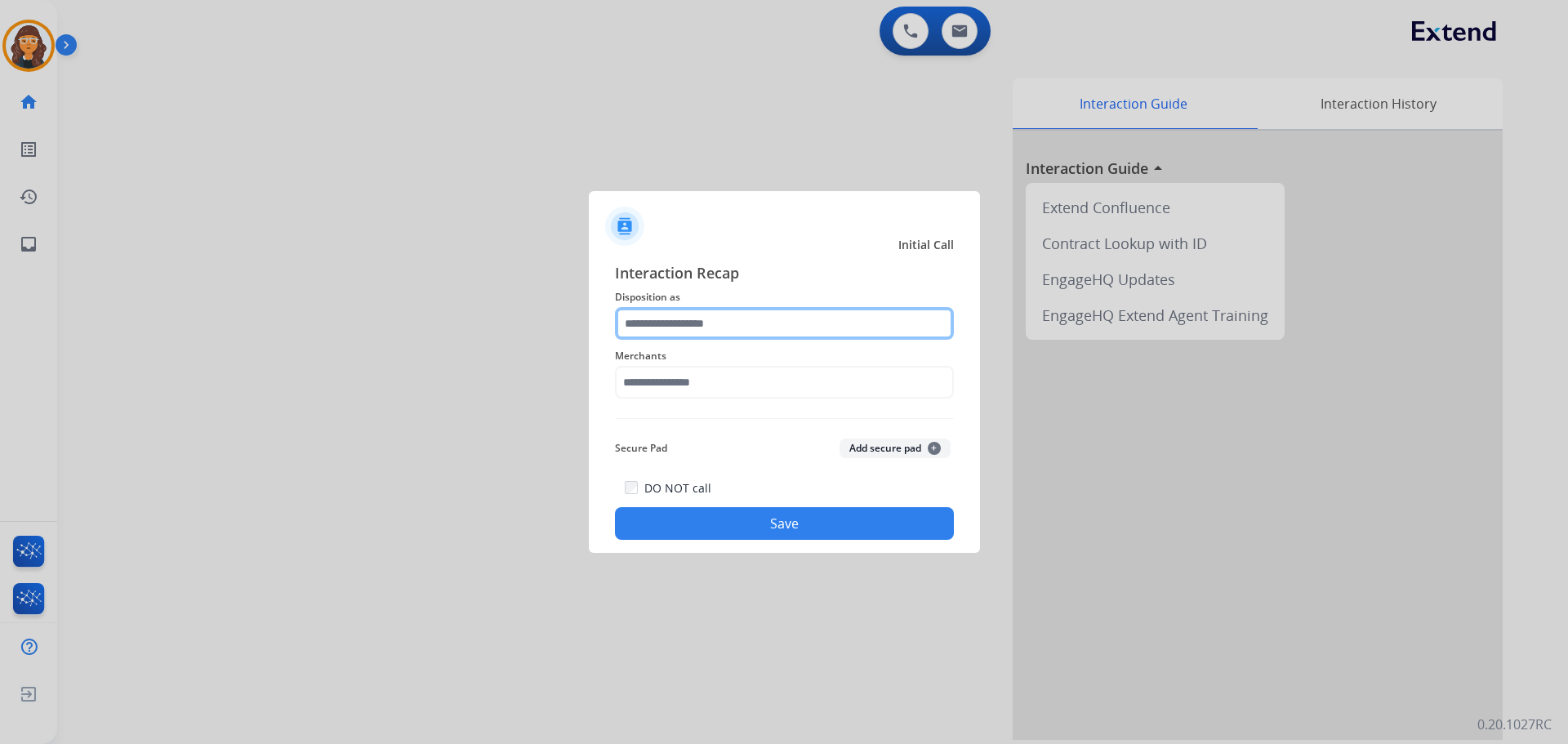
click at [715, 314] on input "text" at bounding box center [784, 323] width 339 height 33
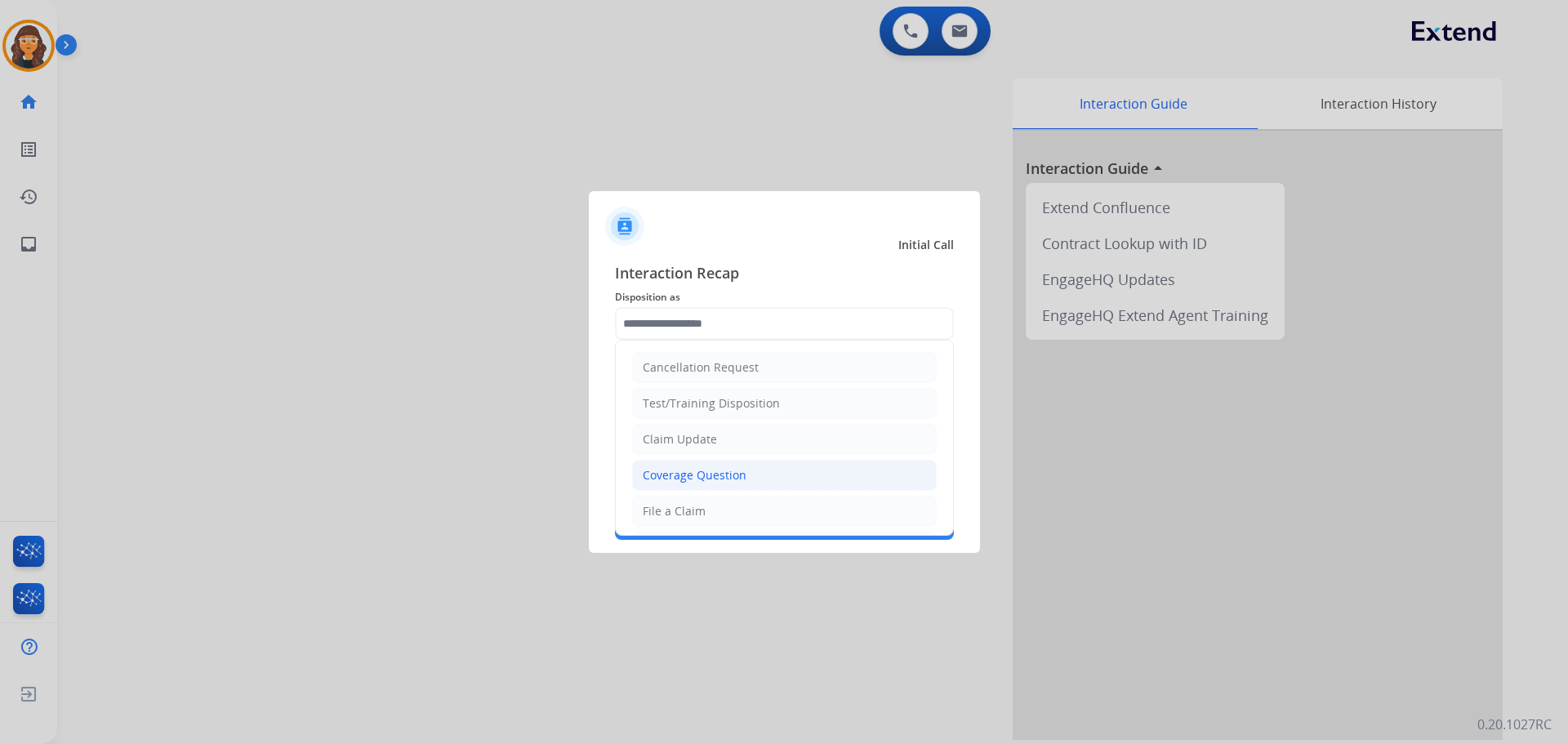
click at [703, 473] on div "Coverage Question" at bounding box center [694, 475] width 104 height 16
type input "**********"
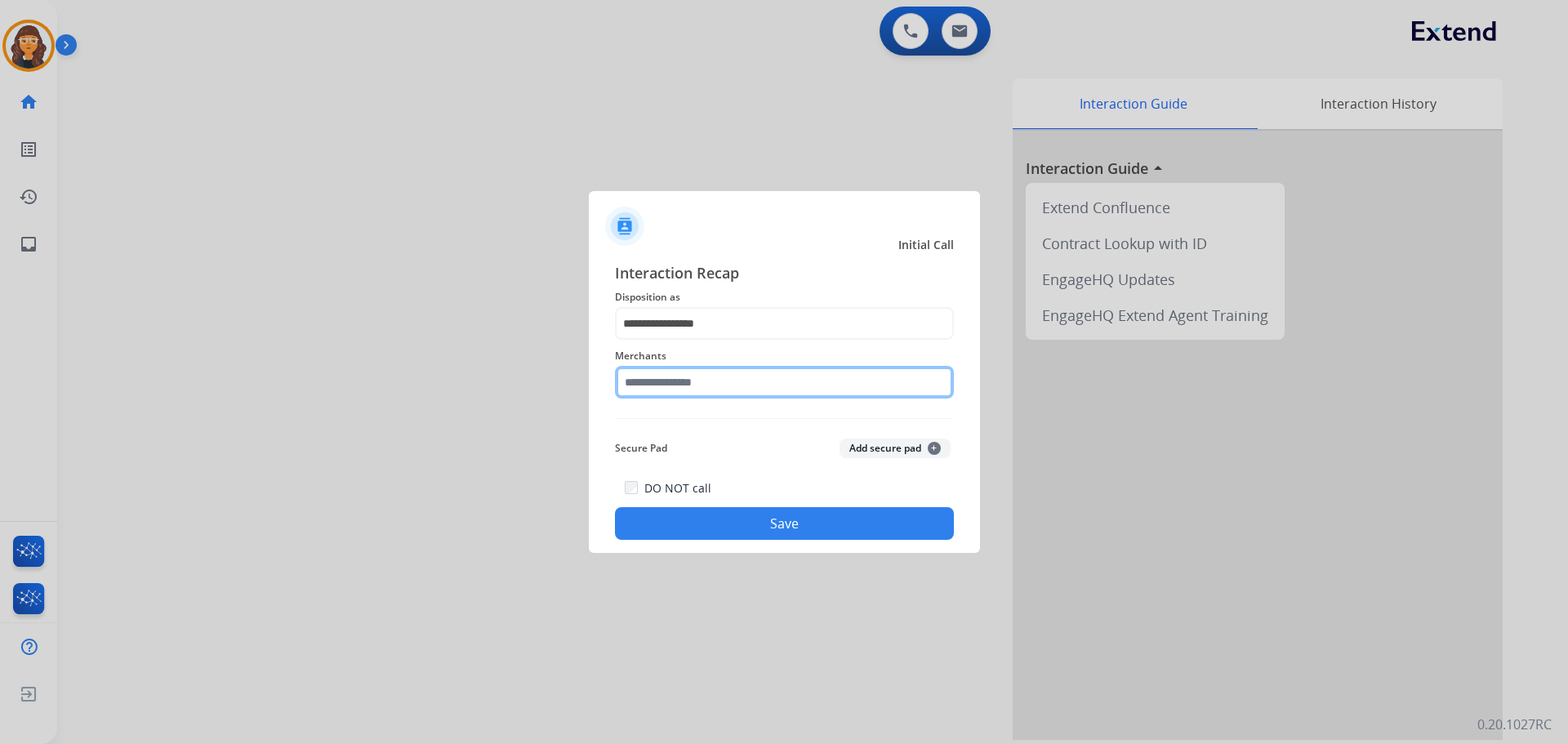
click at [638, 380] on input "text" at bounding box center [784, 381] width 339 height 33
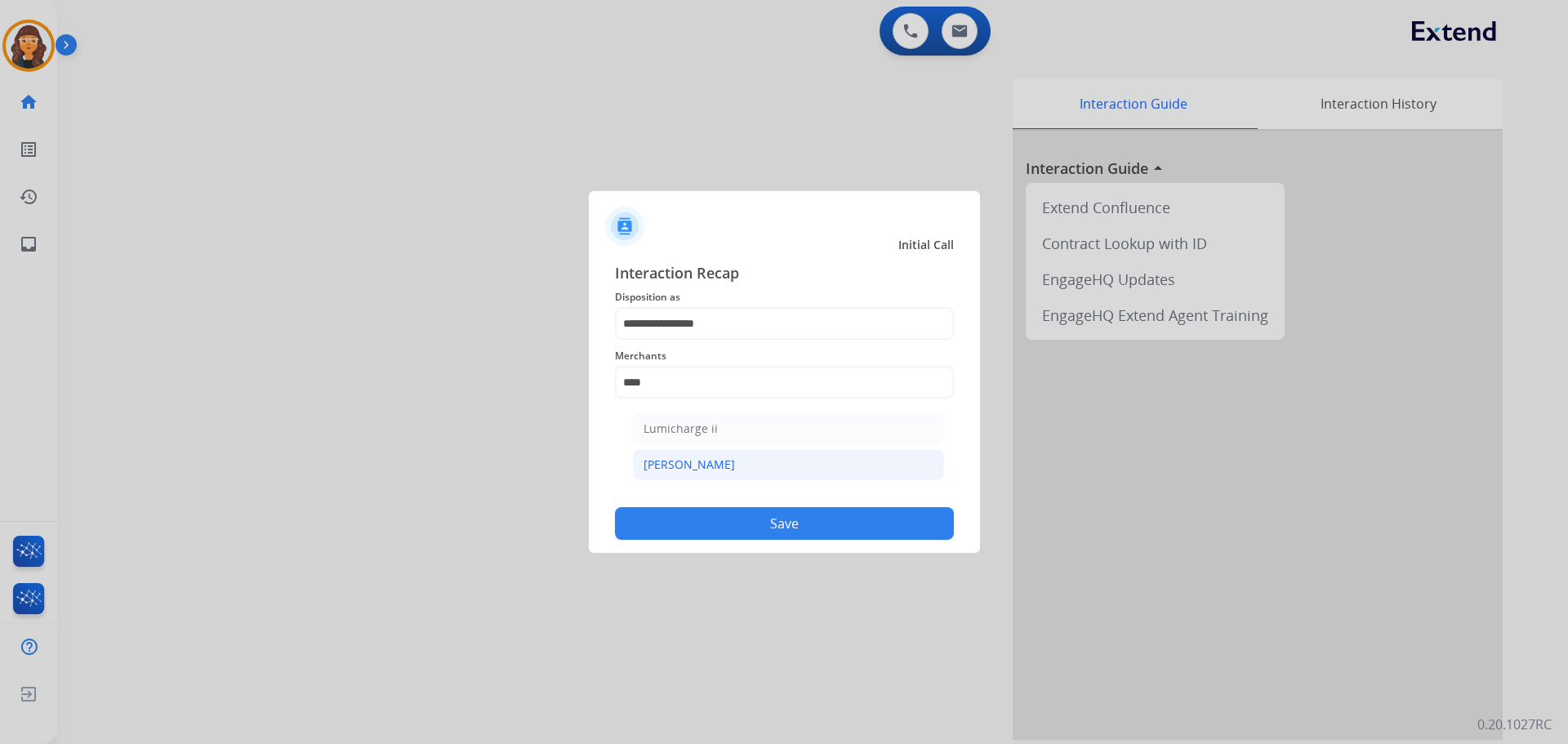
click at [684, 453] on li "Michaels" at bounding box center [789, 464] width 311 height 31
type input "********"
click at [646, 517] on button "Save" at bounding box center [784, 523] width 339 height 33
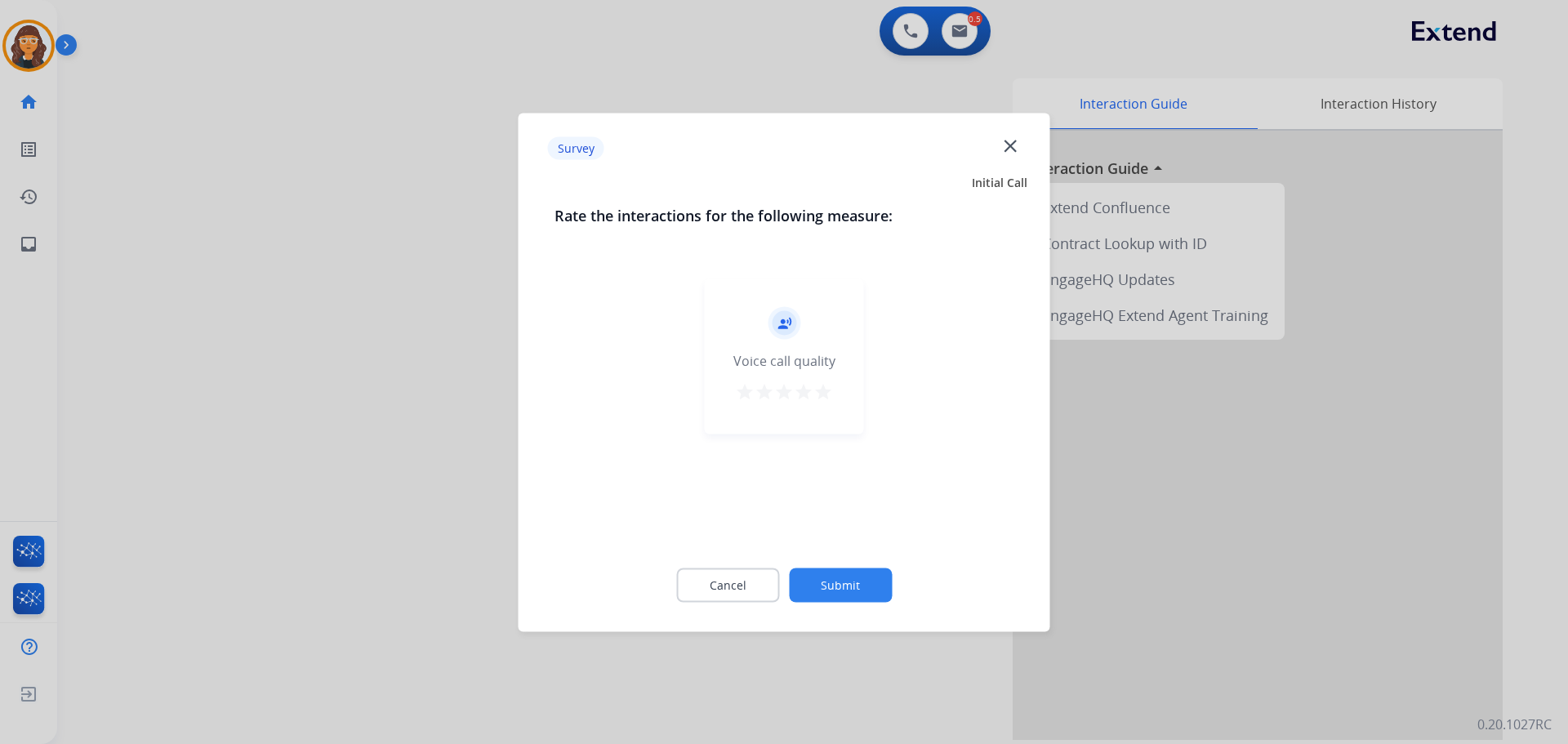
click at [828, 381] on div "star star star star star" at bounding box center [784, 393] width 98 height 25
drag, startPoint x: 821, startPoint y: 392, endPoint x: 819, endPoint y: 405, distance: 13.2
click at [821, 393] on mat-icon "star" at bounding box center [824, 391] width 20 height 20
click at [829, 573] on button "Submit" at bounding box center [840, 585] width 103 height 35
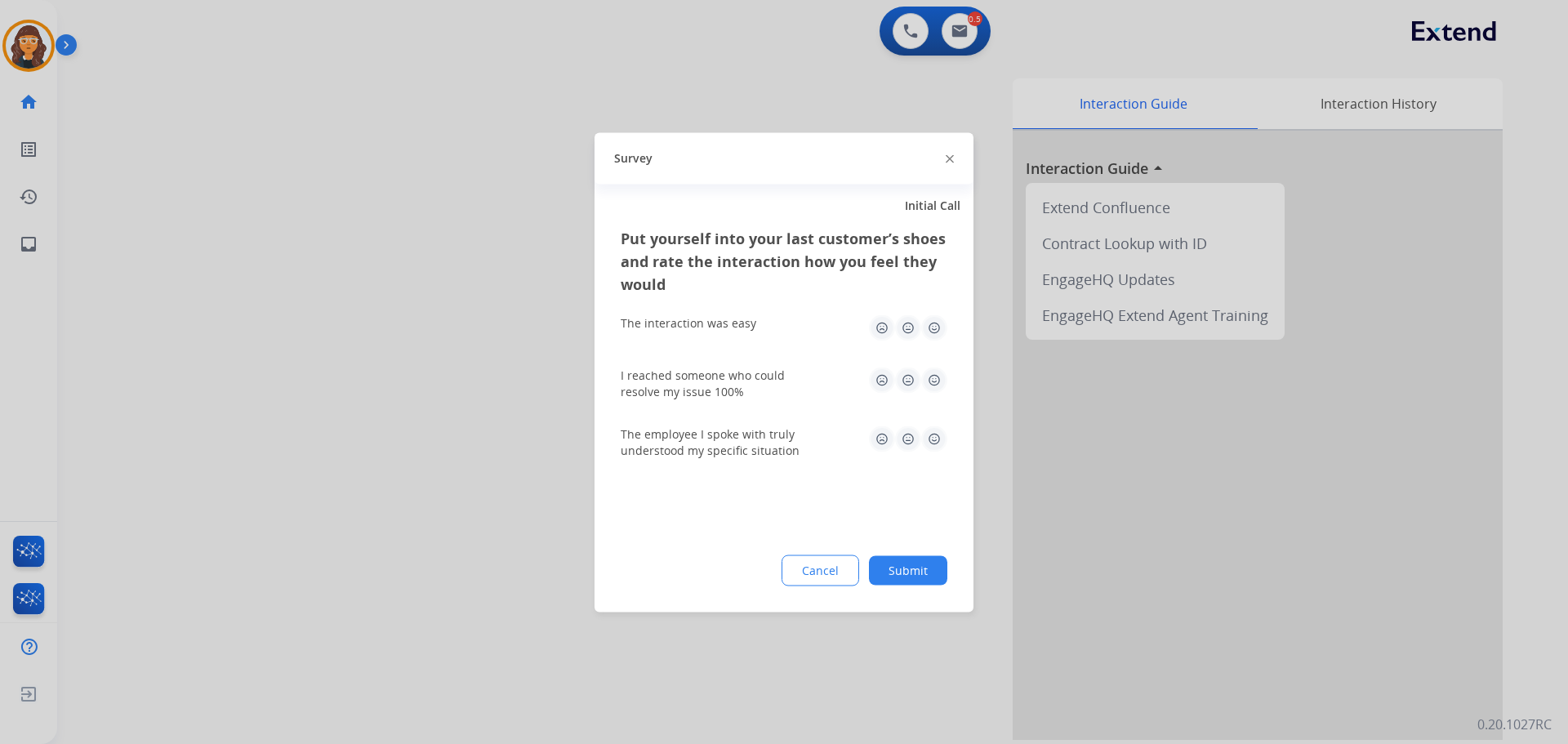
click at [930, 322] on img at bounding box center [934, 327] width 26 height 26
click at [925, 382] on img at bounding box center [934, 379] width 26 height 26
click at [936, 447] on img at bounding box center [934, 438] width 26 height 26
click at [900, 578] on button "Submit" at bounding box center [908, 570] width 78 height 30
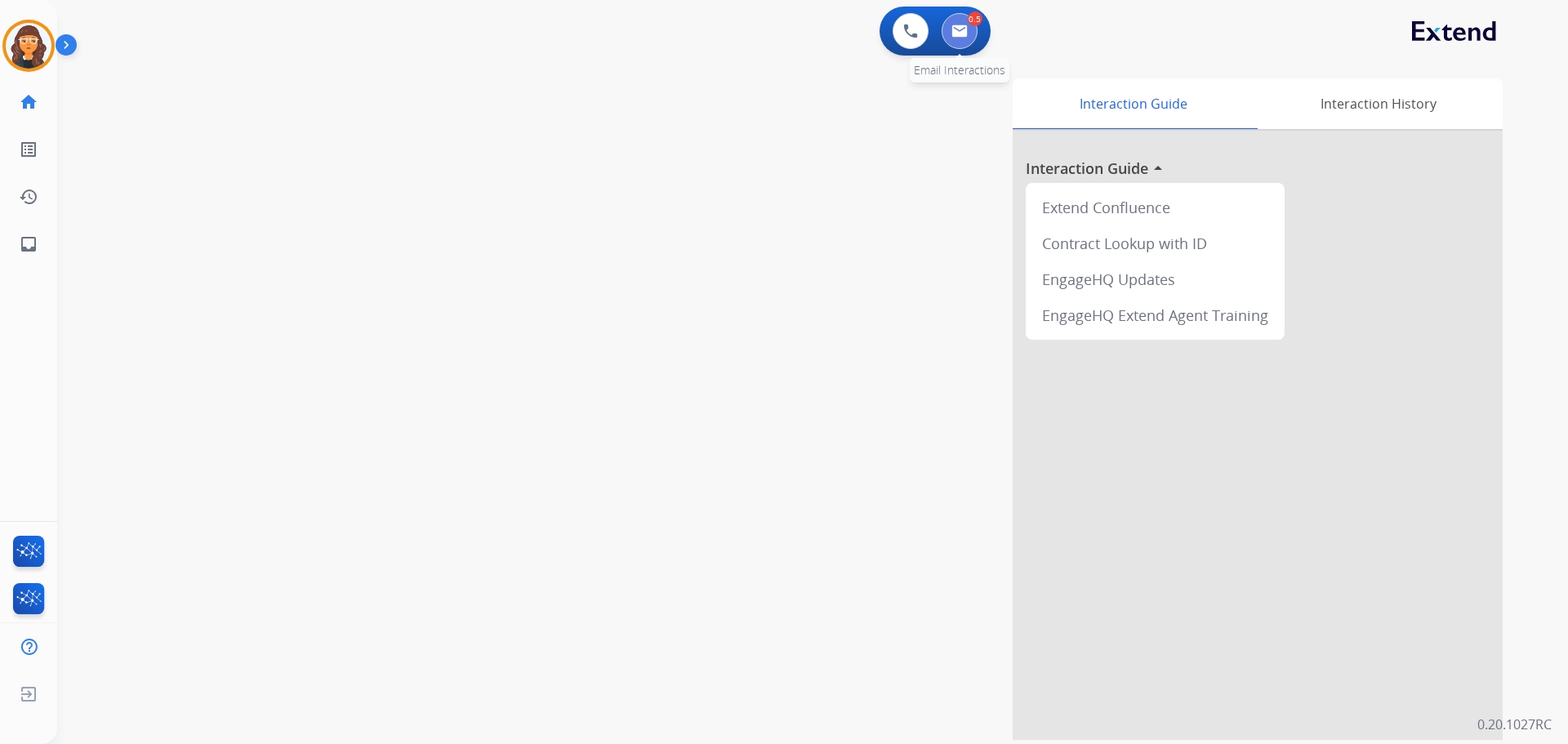
click at [953, 27] on img at bounding box center [959, 31] width 16 height 13
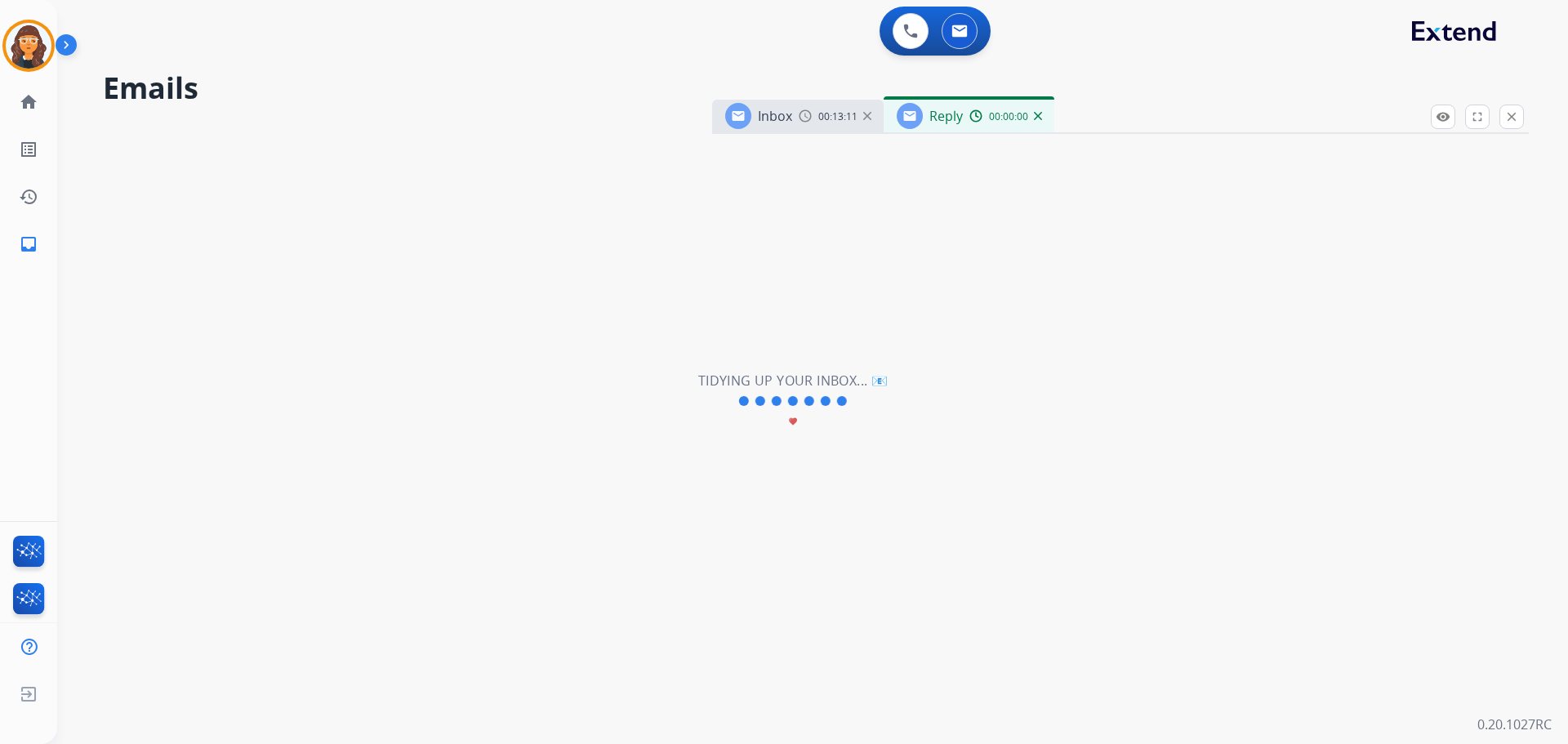
select select "**********"
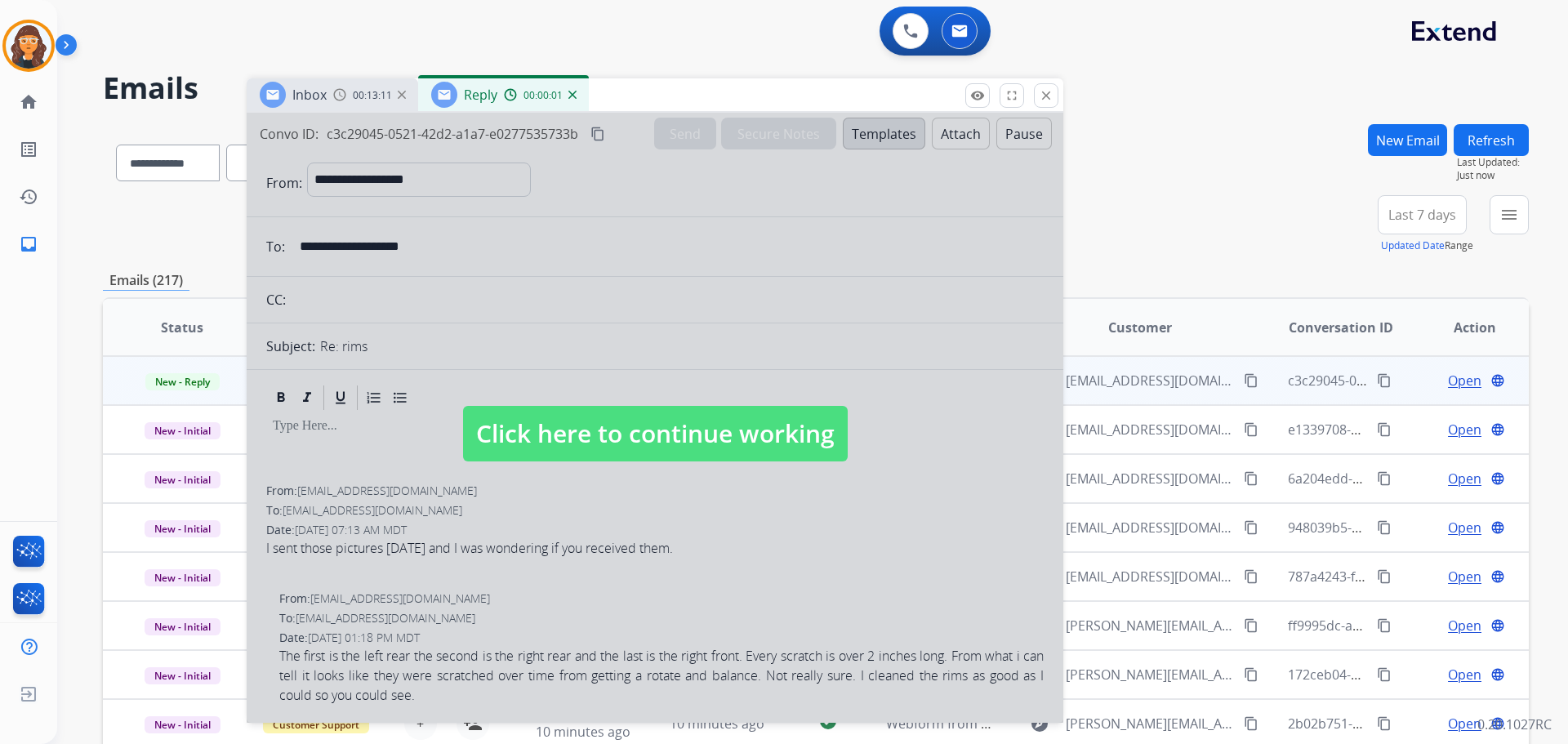
drag, startPoint x: 1092, startPoint y: 113, endPoint x: 620, endPoint y: 62, distance: 474.7
click at [619, 78] on div "Inbox 00:13:11 Reply 00:00:01" at bounding box center [655, 95] width 817 height 35
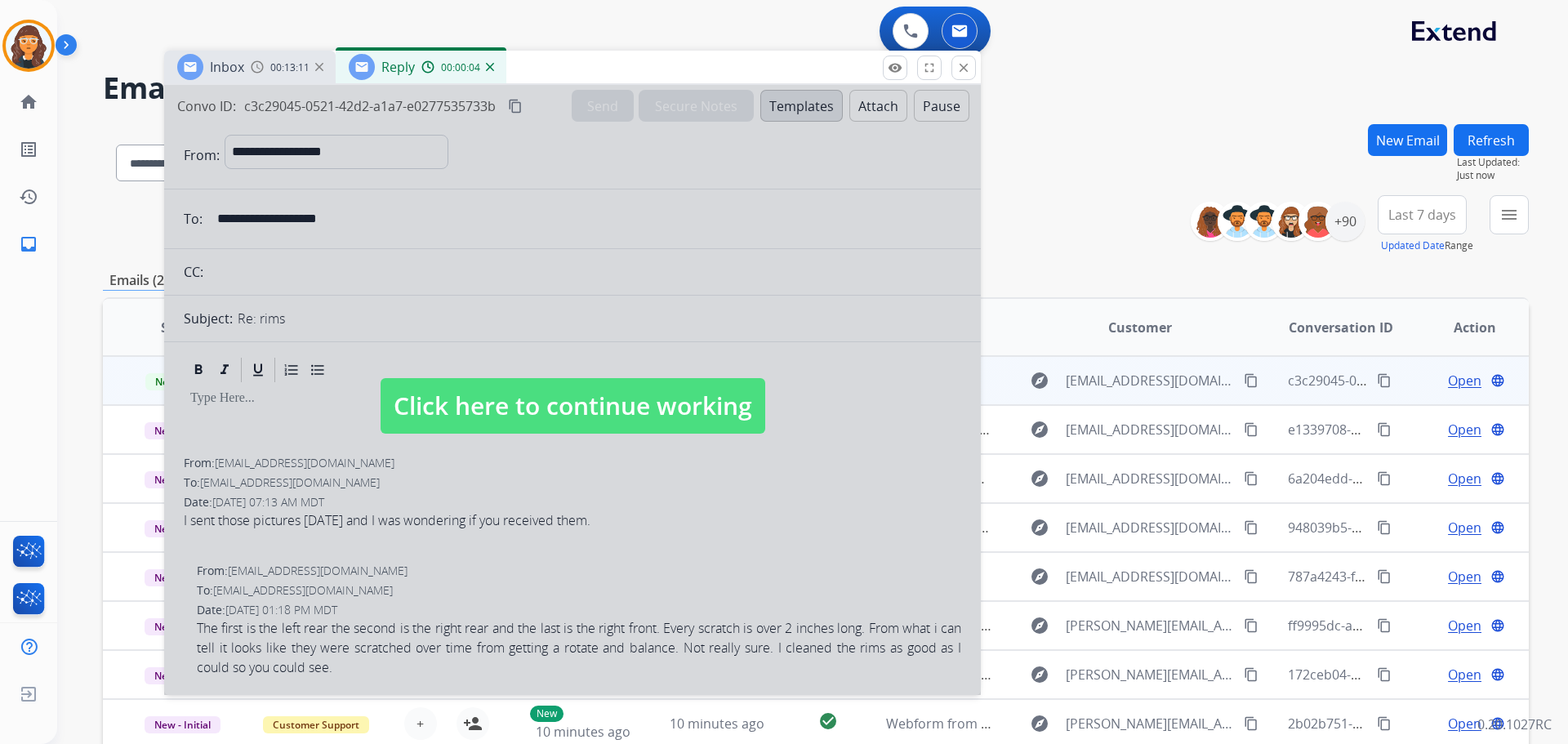
click at [513, 402] on span "Click here to continue working" at bounding box center [573, 406] width 385 height 55
select select
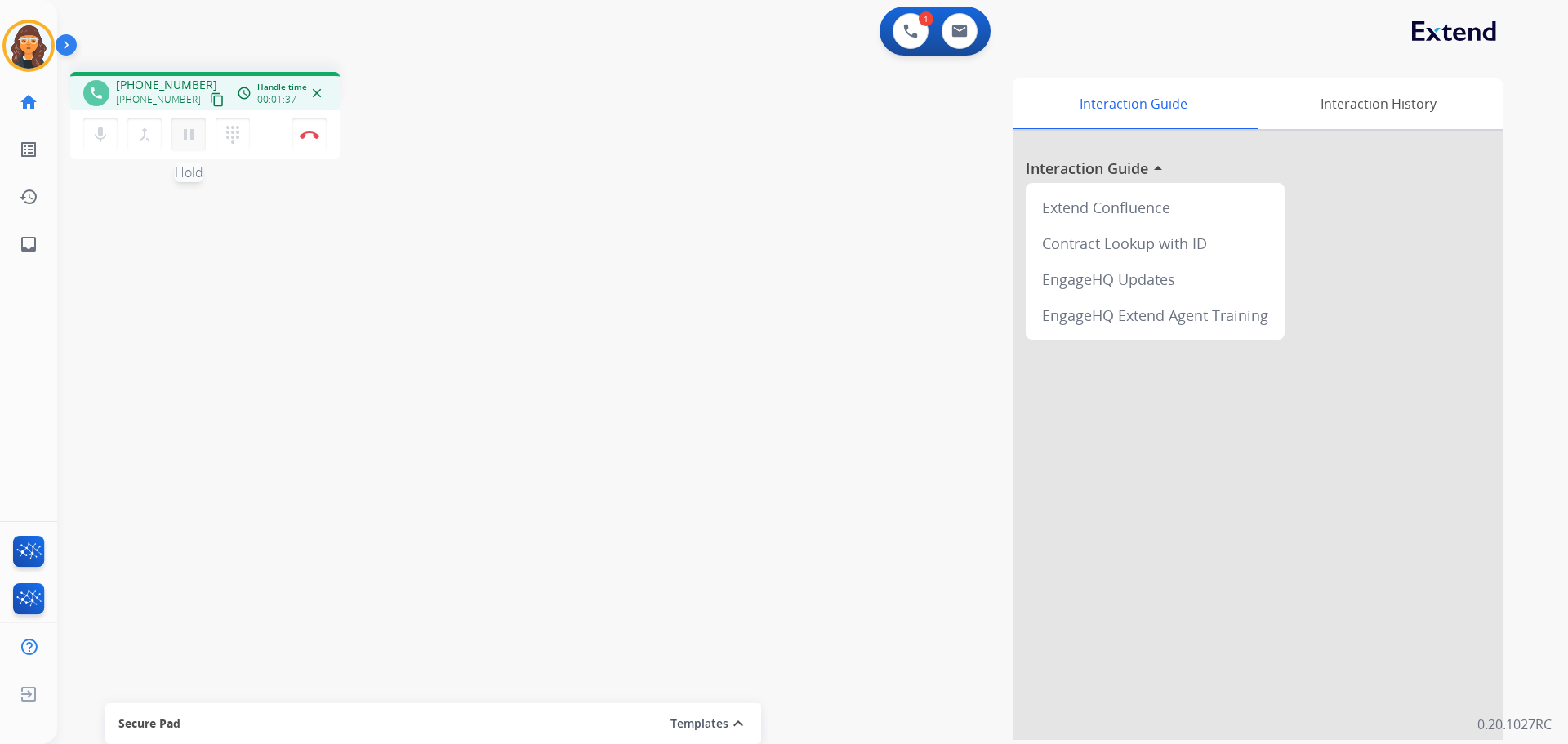
click at [183, 135] on mat-icon "pause" at bounding box center [188, 135] width 20 height 20
click at [236, 135] on mat-icon "dialpad" at bounding box center [233, 135] width 20 height 20
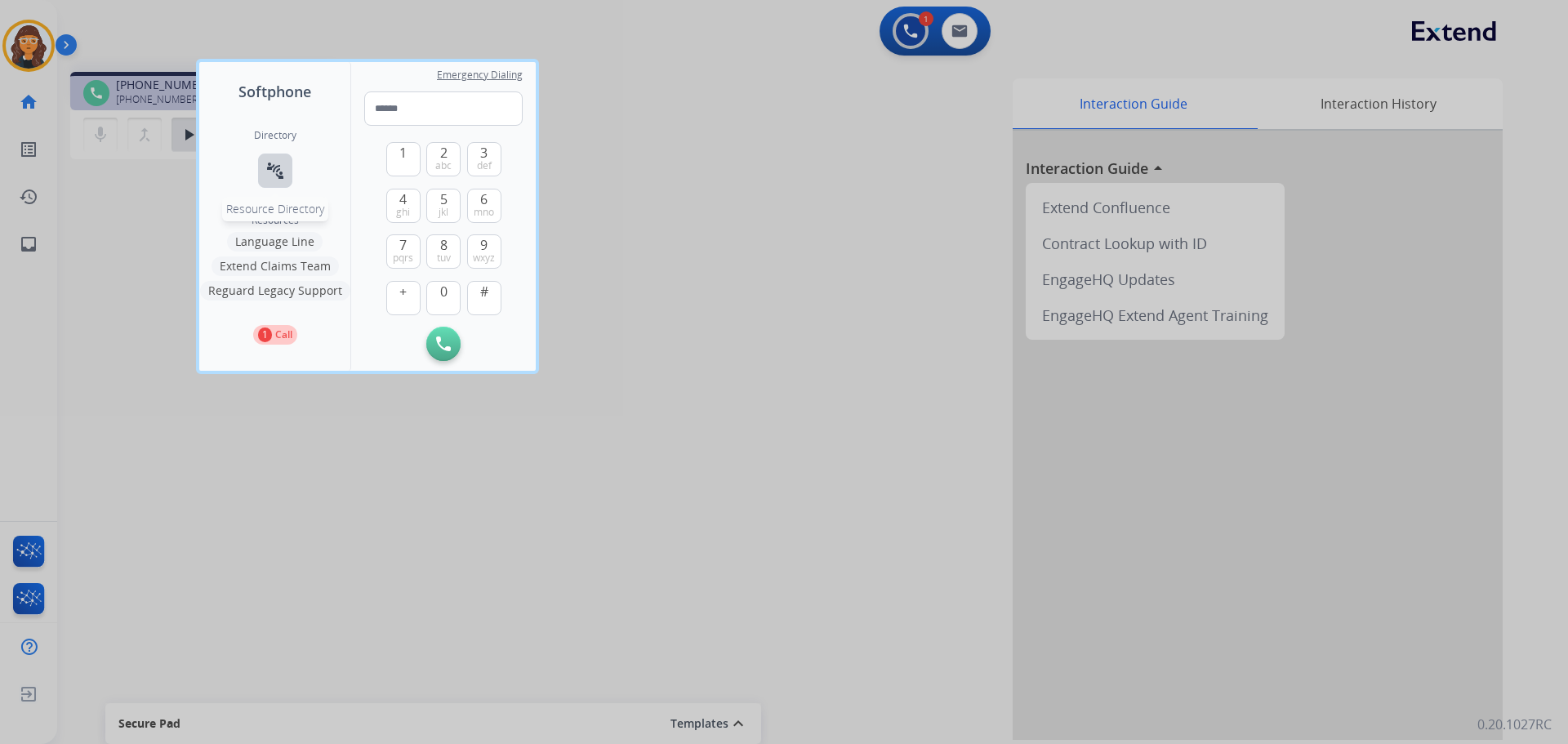
click at [276, 177] on mat-icon "connect_without_contact" at bounding box center [276, 170] width 20 height 20
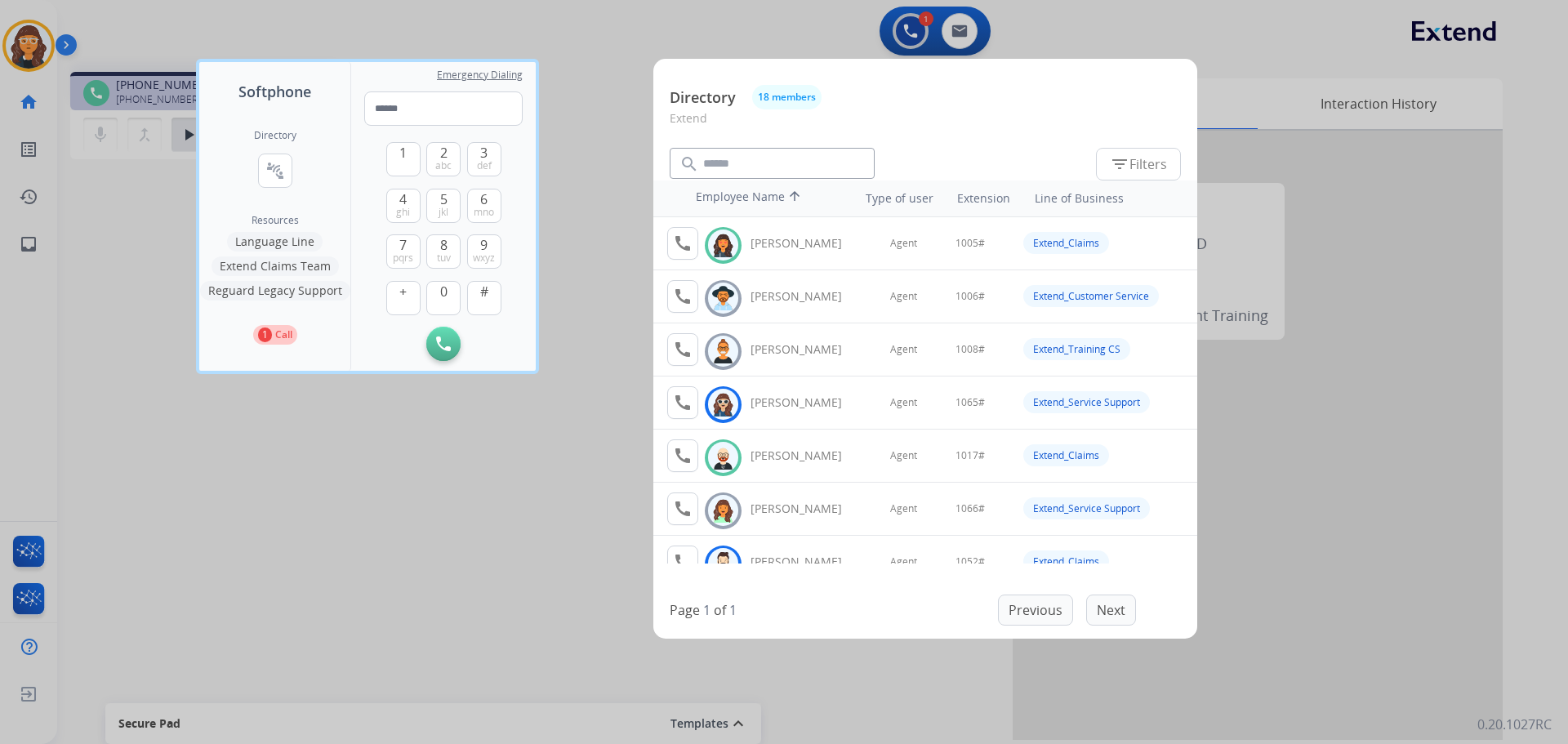
drag, startPoint x: 429, startPoint y: 528, endPoint x: 404, endPoint y: 531, distance: 25.2
click at [427, 529] on div at bounding box center [784, 372] width 1568 height 744
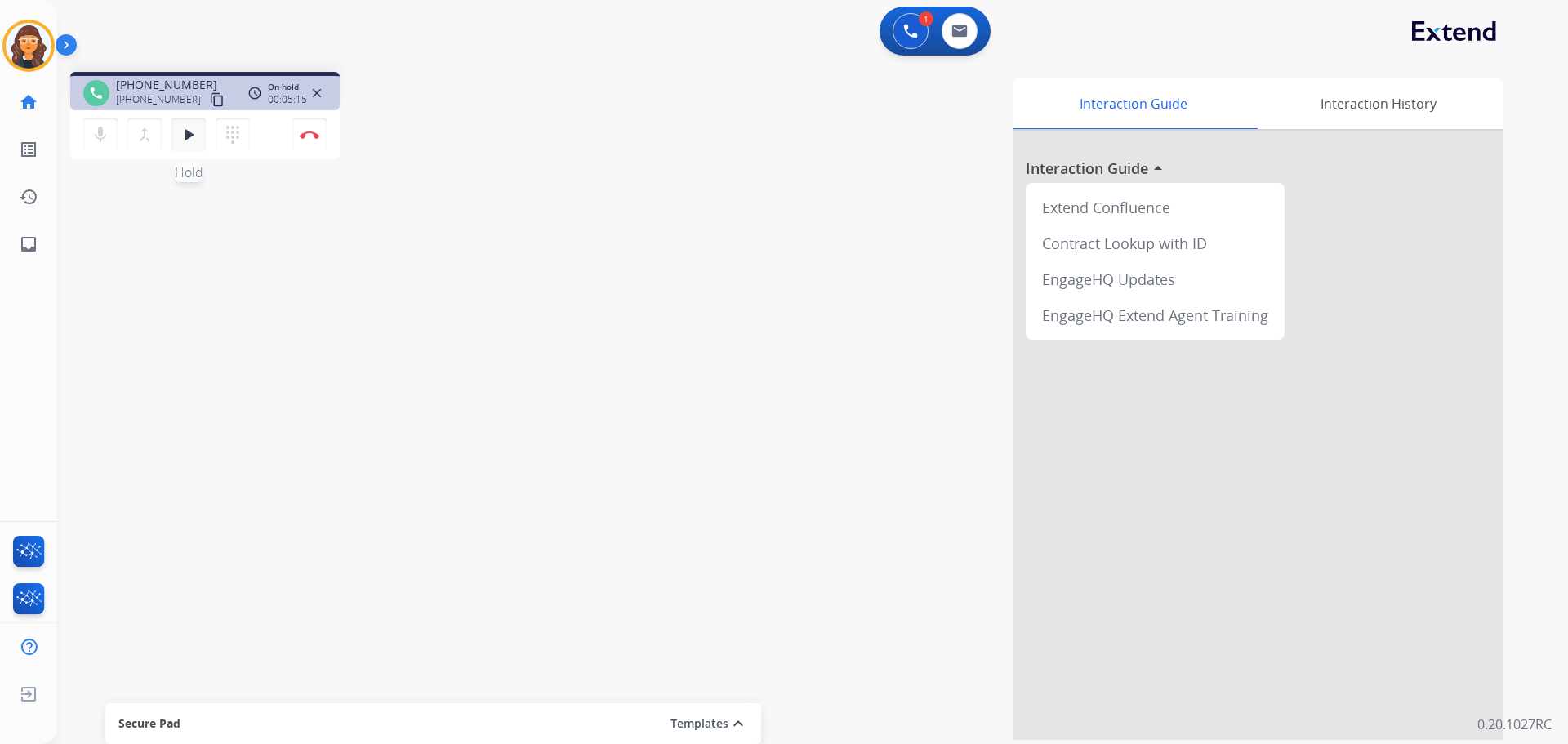
click at [195, 131] on mat-icon "play_arrow" at bounding box center [188, 135] width 20 height 20
click at [306, 139] on button "Disconnect" at bounding box center [309, 135] width 35 height 35
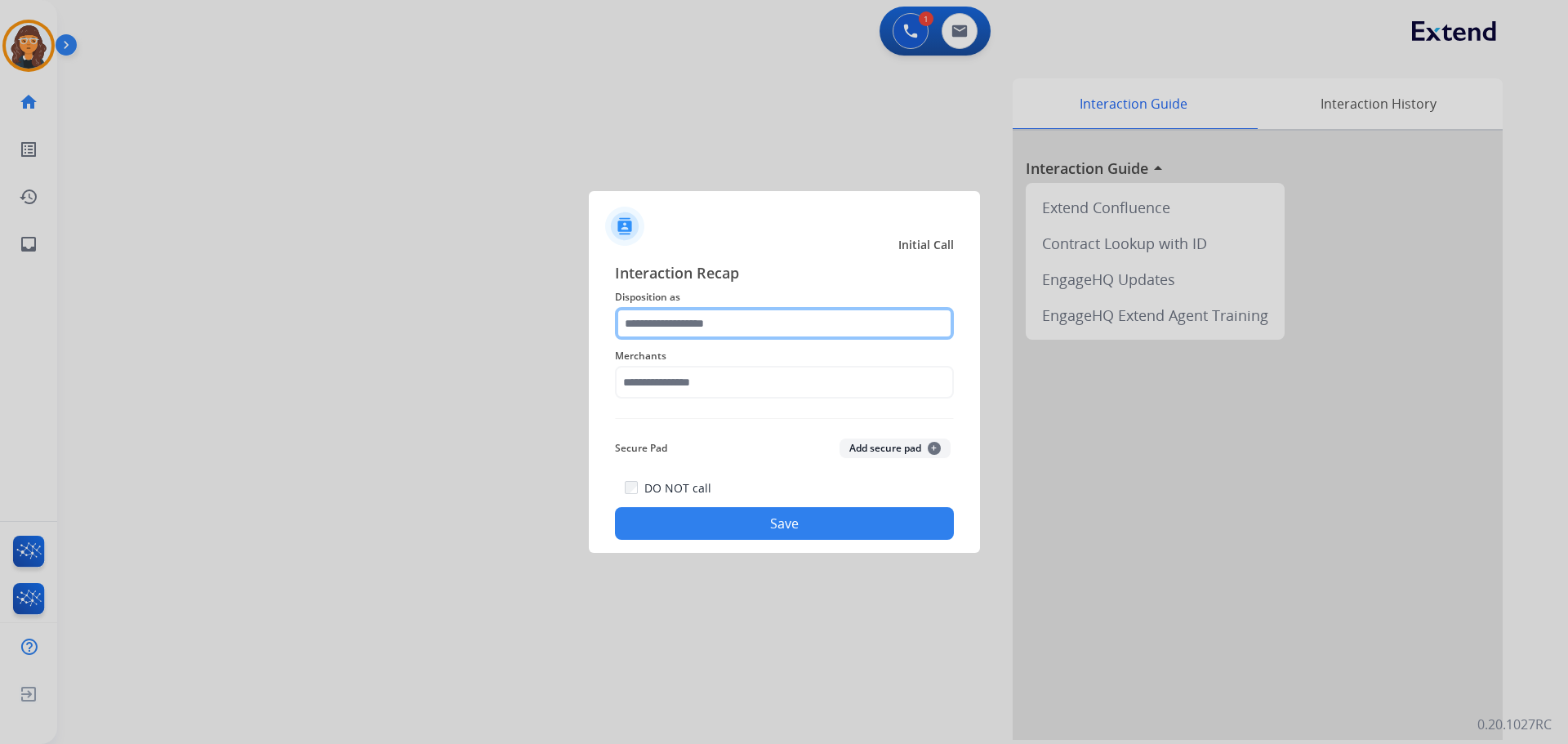
click at [640, 323] on input "text" at bounding box center [784, 323] width 339 height 33
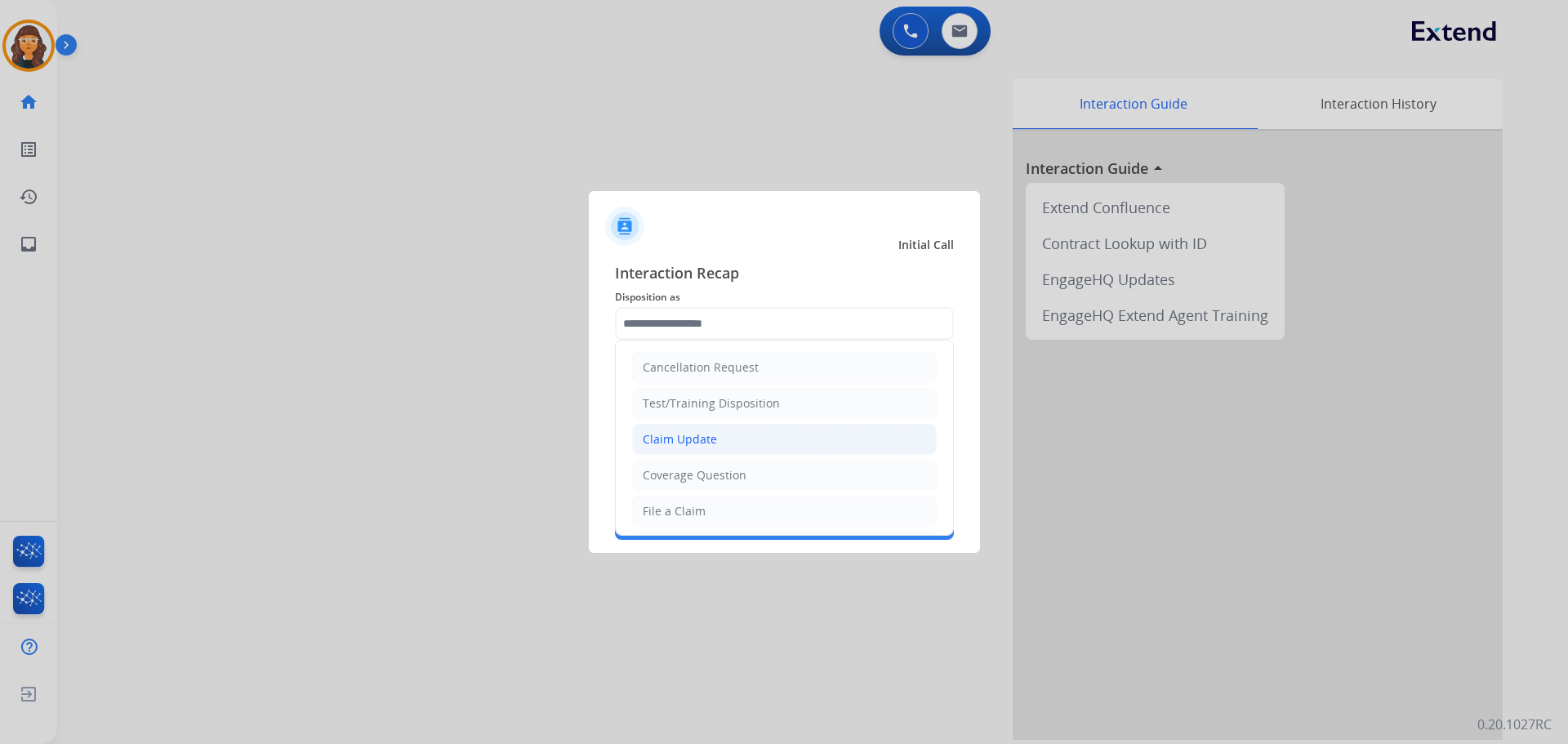
click at [696, 440] on div "Claim Update" at bounding box center [679, 439] width 74 height 16
type input "**********"
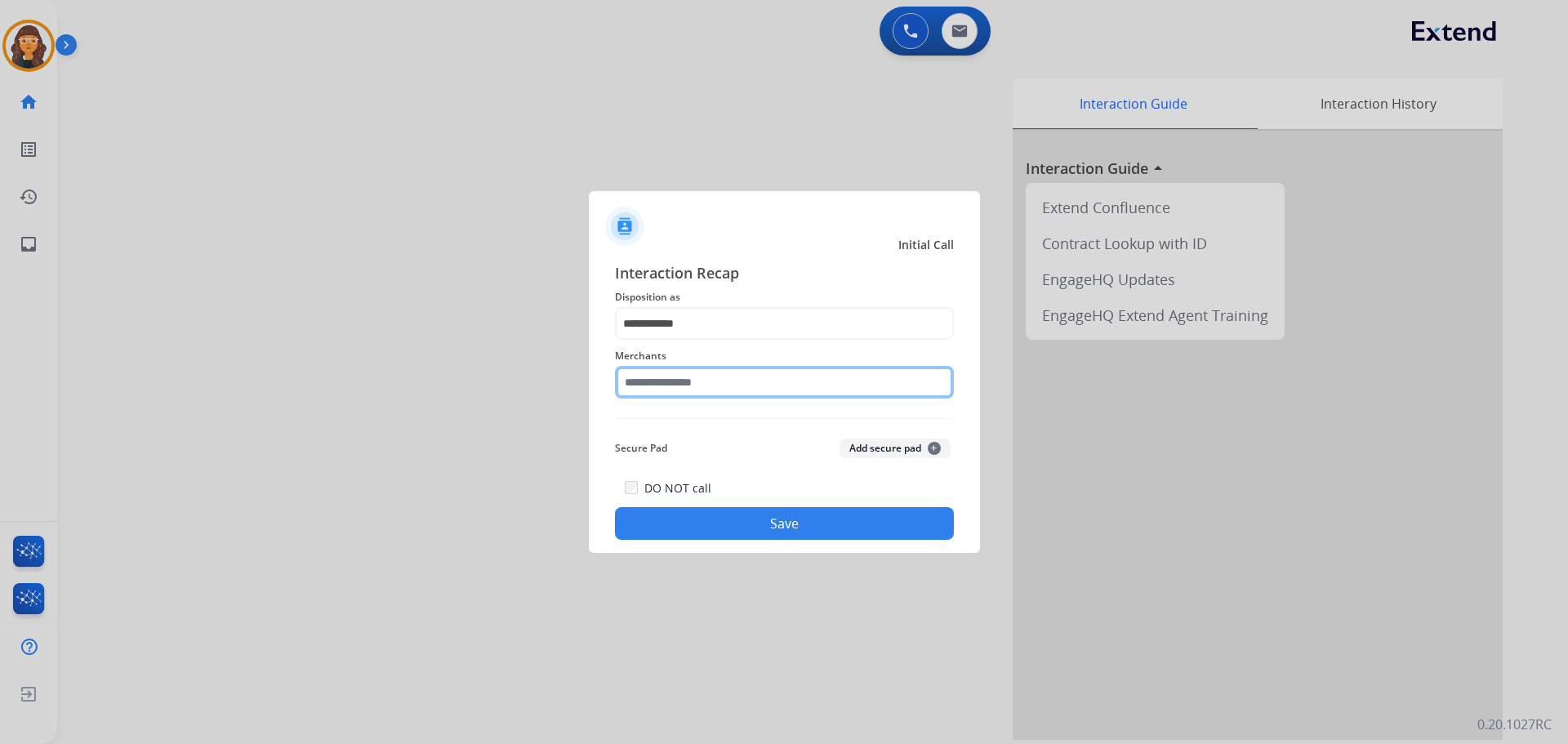
click at [646, 386] on input "text" at bounding box center [784, 381] width 339 height 33
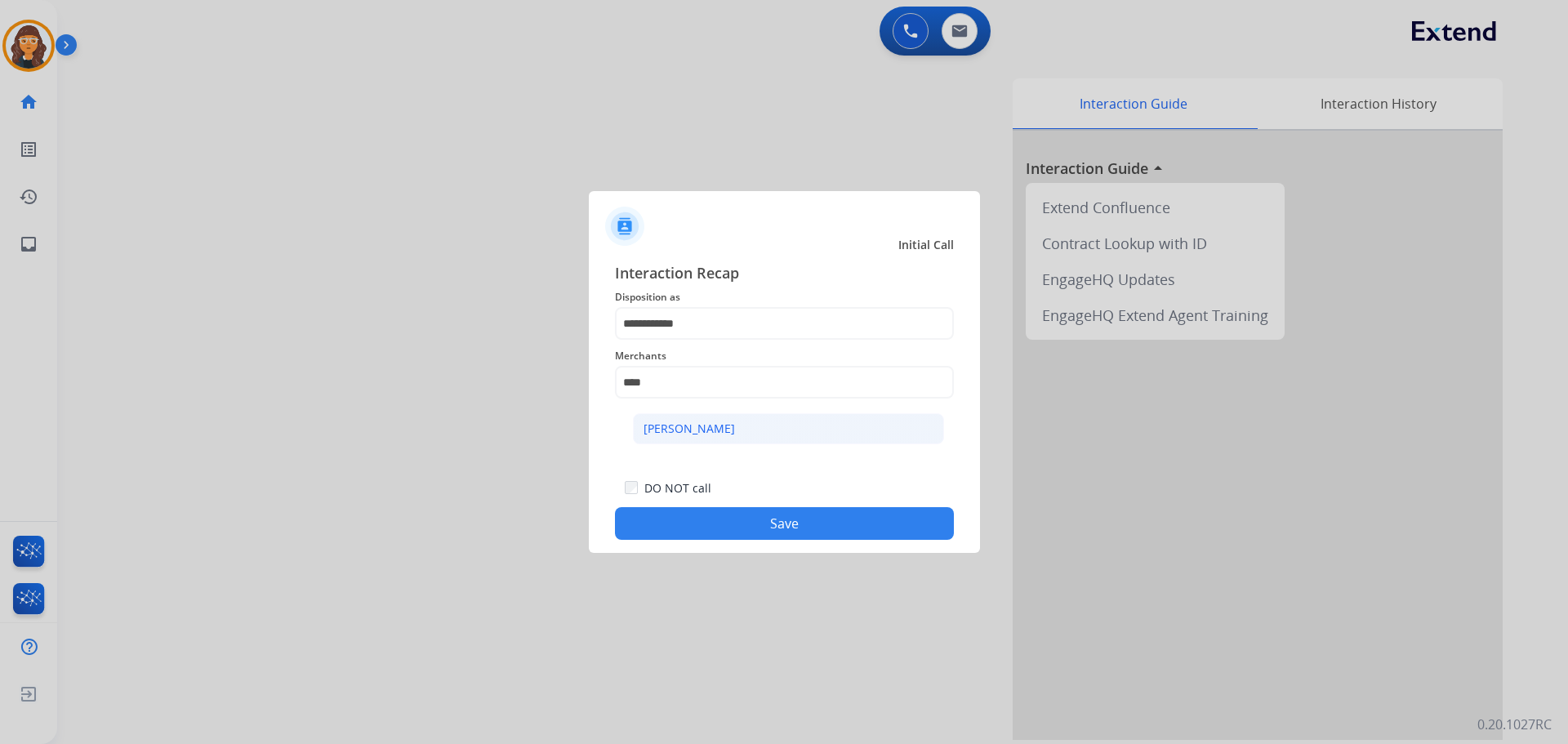
click at [684, 422] on div "Ashley - Reguard" at bounding box center [689, 428] width 91 height 16
type input "**********"
click at [707, 534] on button "Save" at bounding box center [784, 523] width 339 height 33
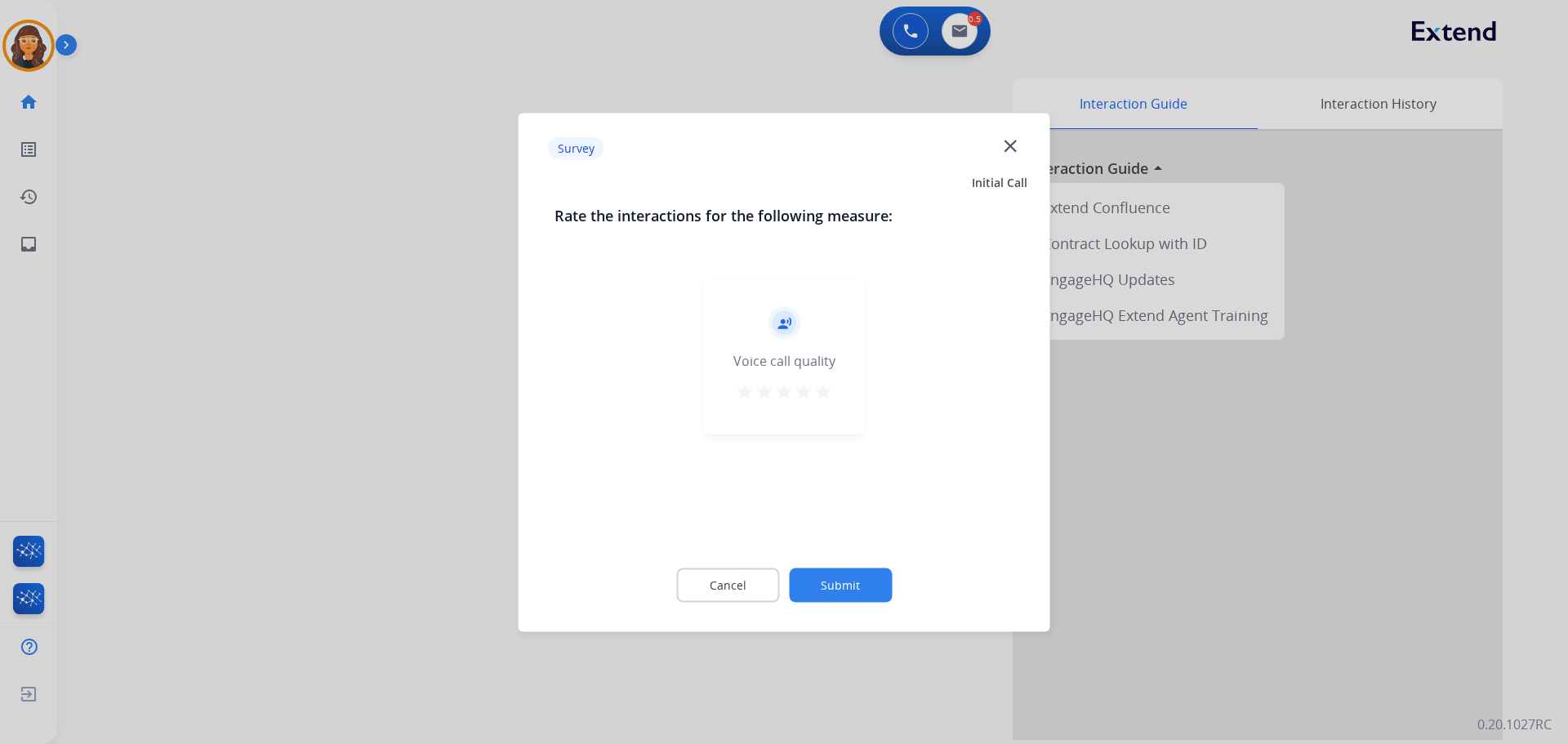
click at [825, 396] on mat-icon "star" at bounding box center [824, 391] width 20 height 20
click at [838, 582] on button "Submit" at bounding box center [840, 585] width 103 height 35
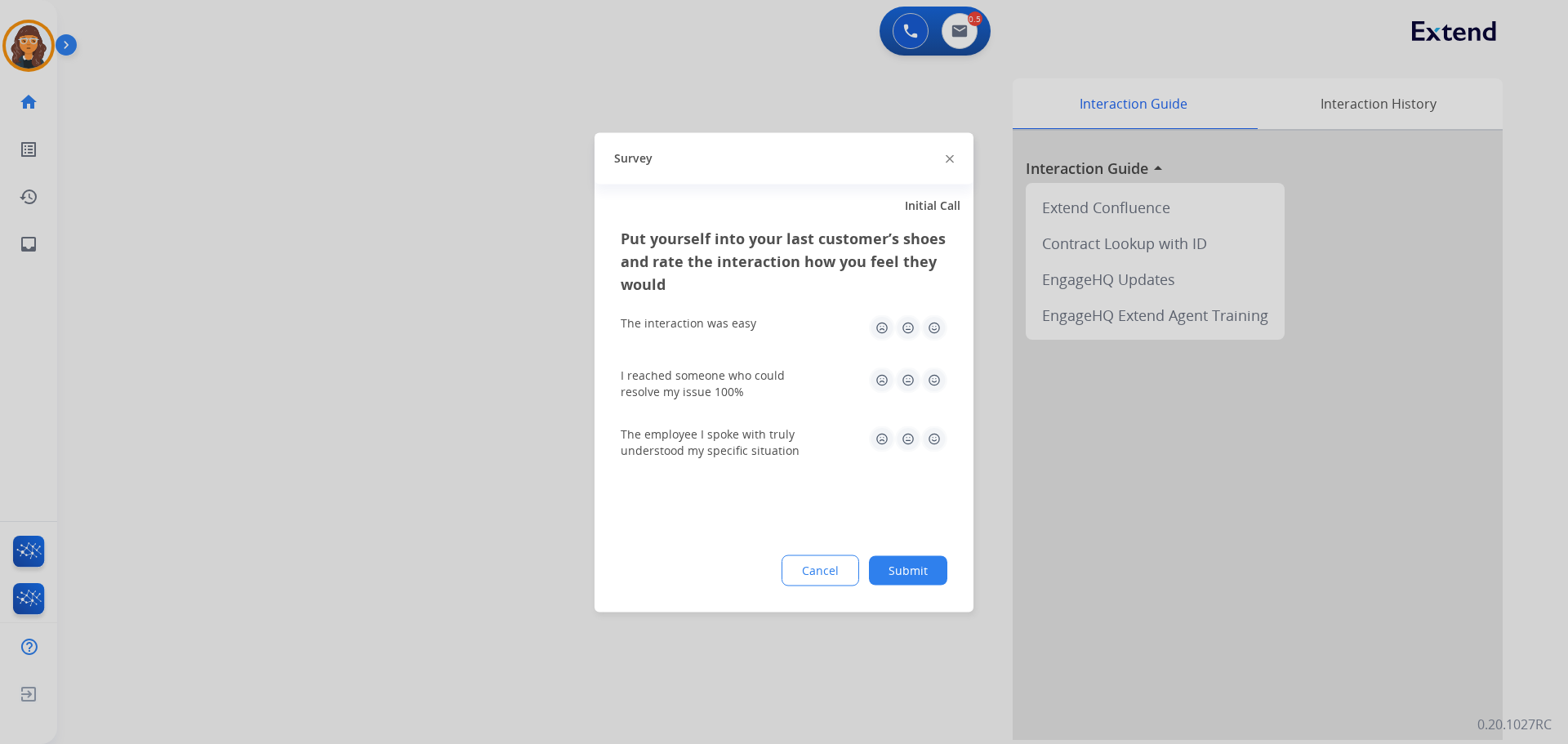
click at [933, 327] on img at bounding box center [934, 327] width 26 height 26
drag, startPoint x: 935, startPoint y: 438, endPoint x: 935, endPoint y: 426, distance: 12.0
click at [935, 439] on img at bounding box center [934, 438] width 26 height 26
click at [931, 383] on img at bounding box center [934, 379] width 26 height 26
click at [909, 578] on button "Submit" at bounding box center [908, 570] width 78 height 30
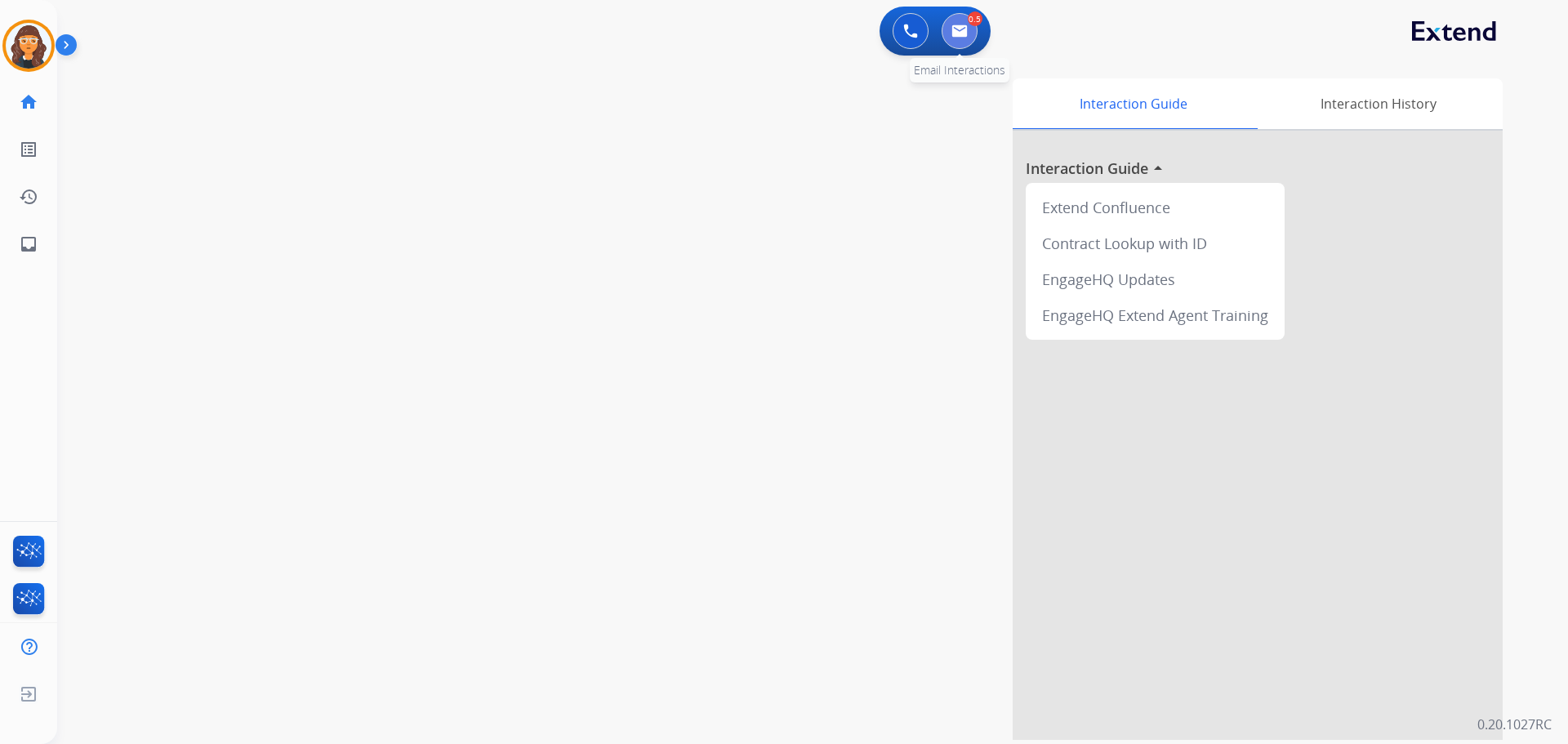
click at [953, 37] on button at bounding box center [959, 31] width 36 height 36
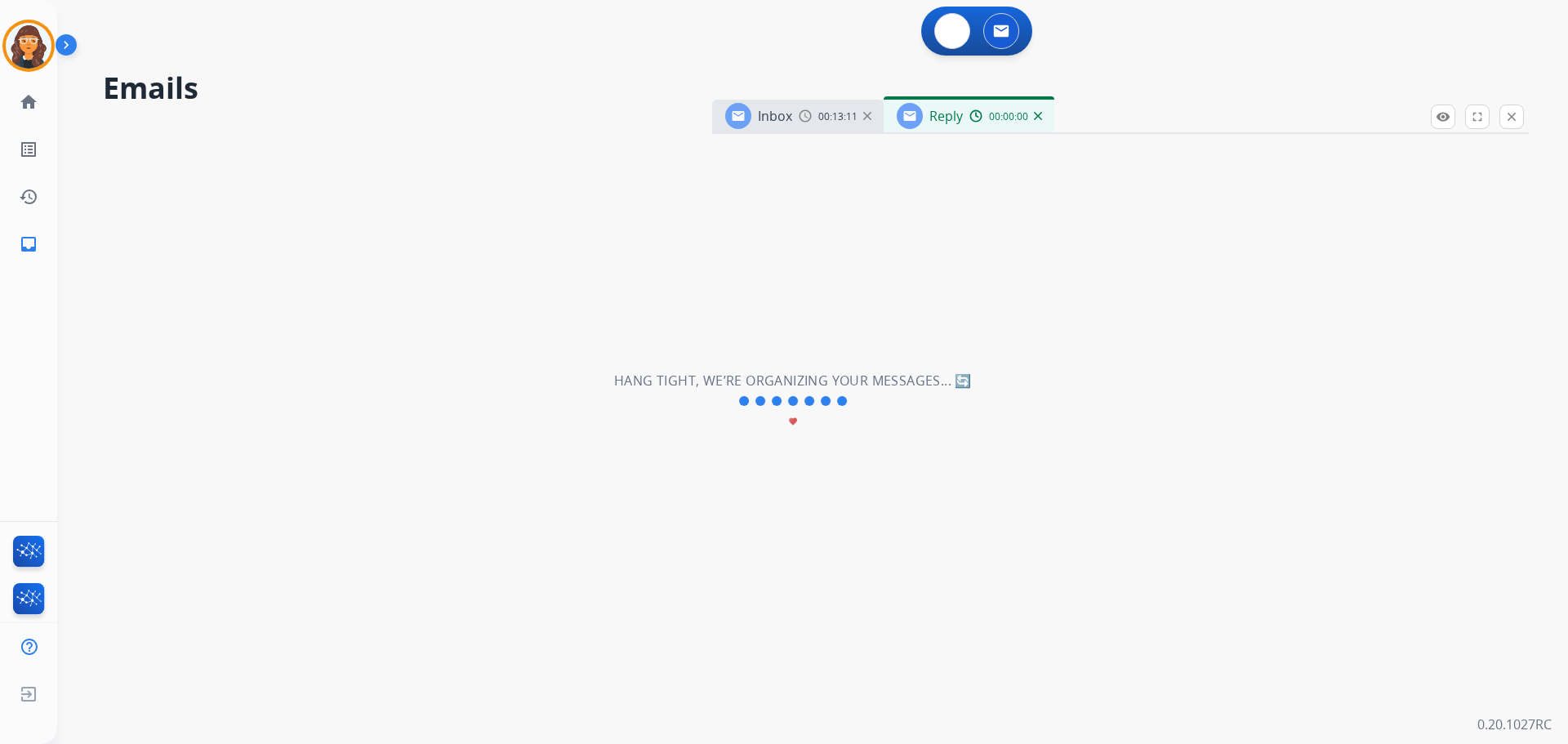
select select "**********"
click at [1519, 117] on button "close Close" at bounding box center [1512, 116] width 25 height 25
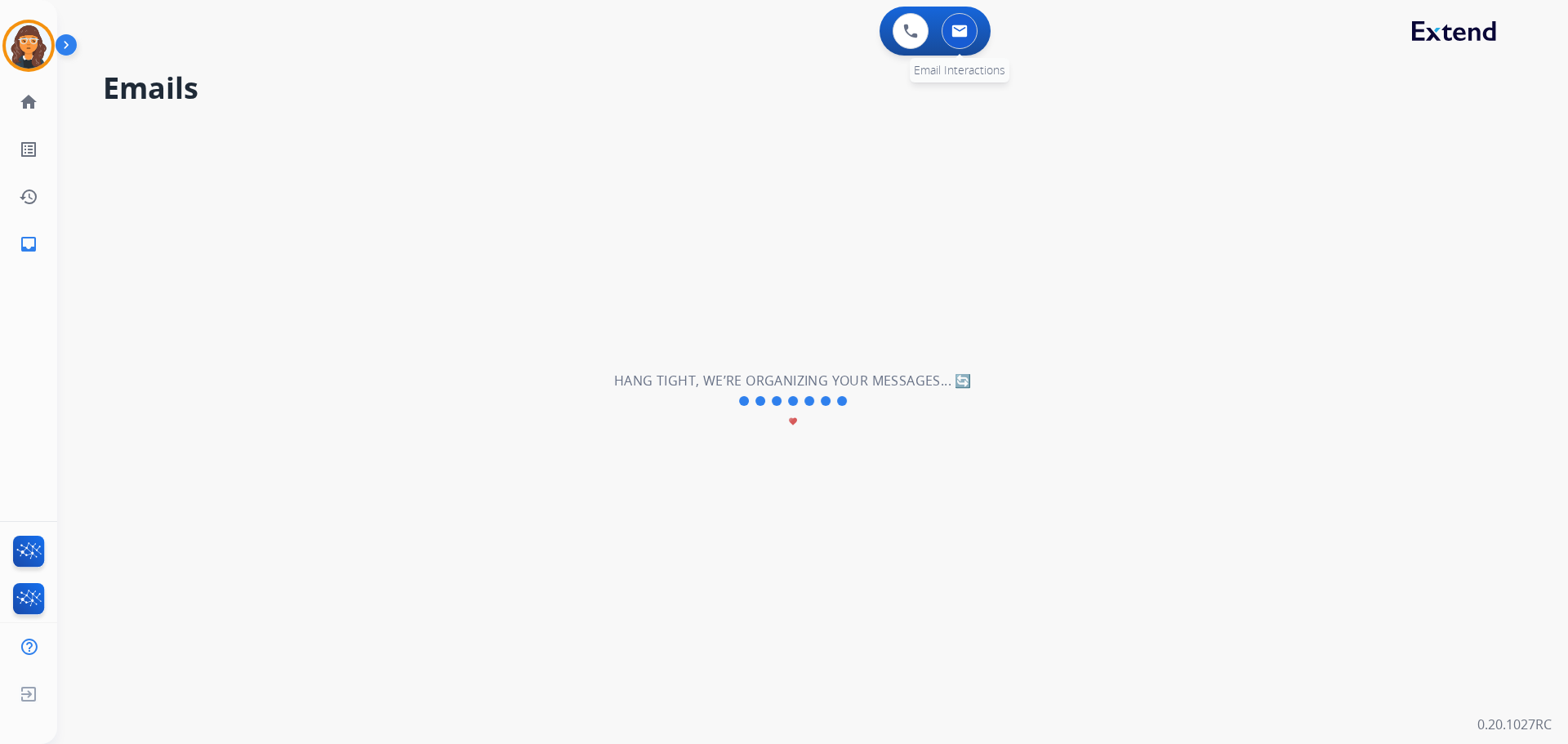
click at [966, 26] on img at bounding box center [959, 31] width 16 height 13
click at [919, 23] on button at bounding box center [911, 31] width 36 height 36
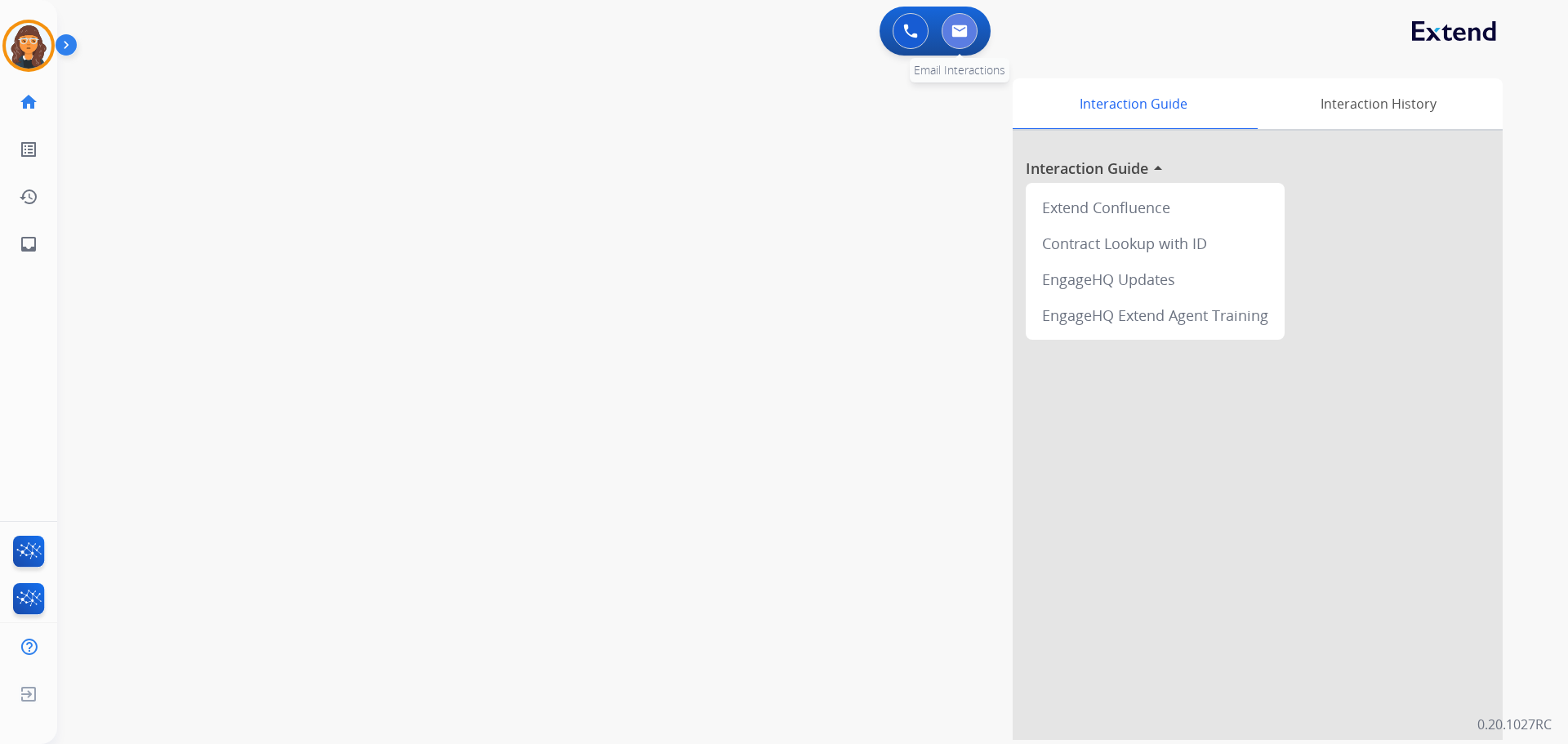
click at [971, 38] on button at bounding box center [959, 31] width 36 height 36
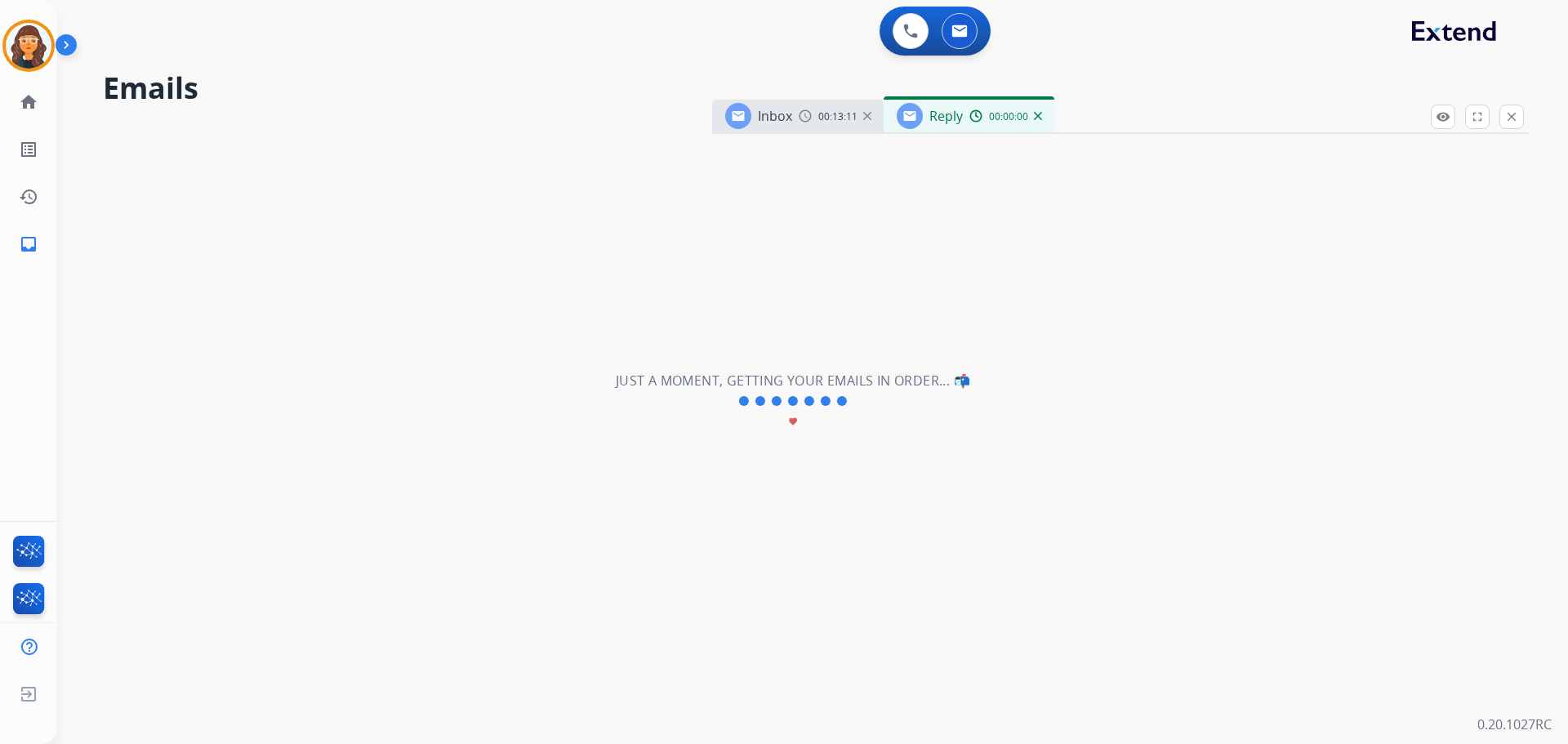
select select "**********"
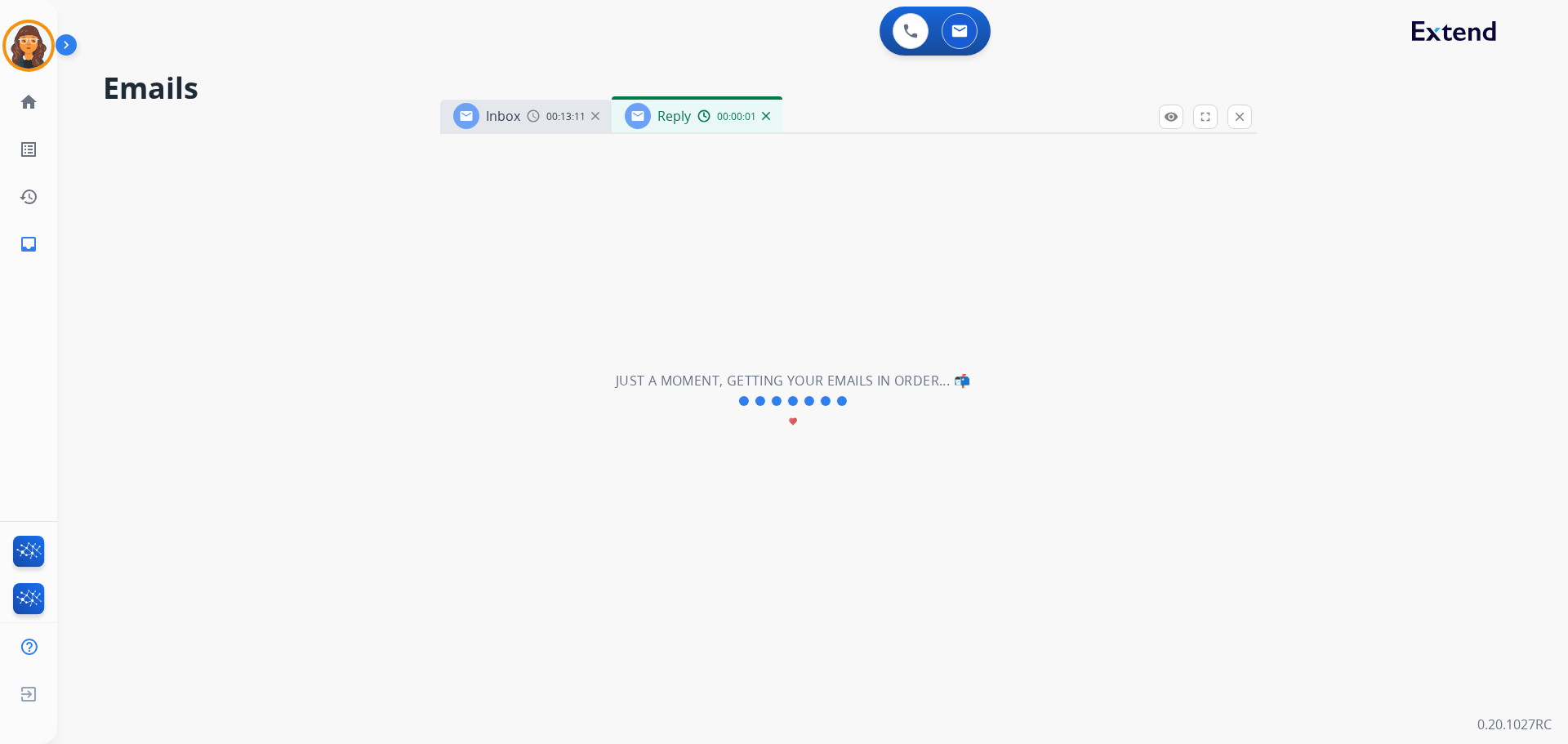
drag, startPoint x: 1160, startPoint y: 121, endPoint x: 796, endPoint y: 118, distance: 364.0
click at [796, 118] on div "Inbox 00:13:11 Reply 00:00:01" at bounding box center [848, 117] width 817 height 35
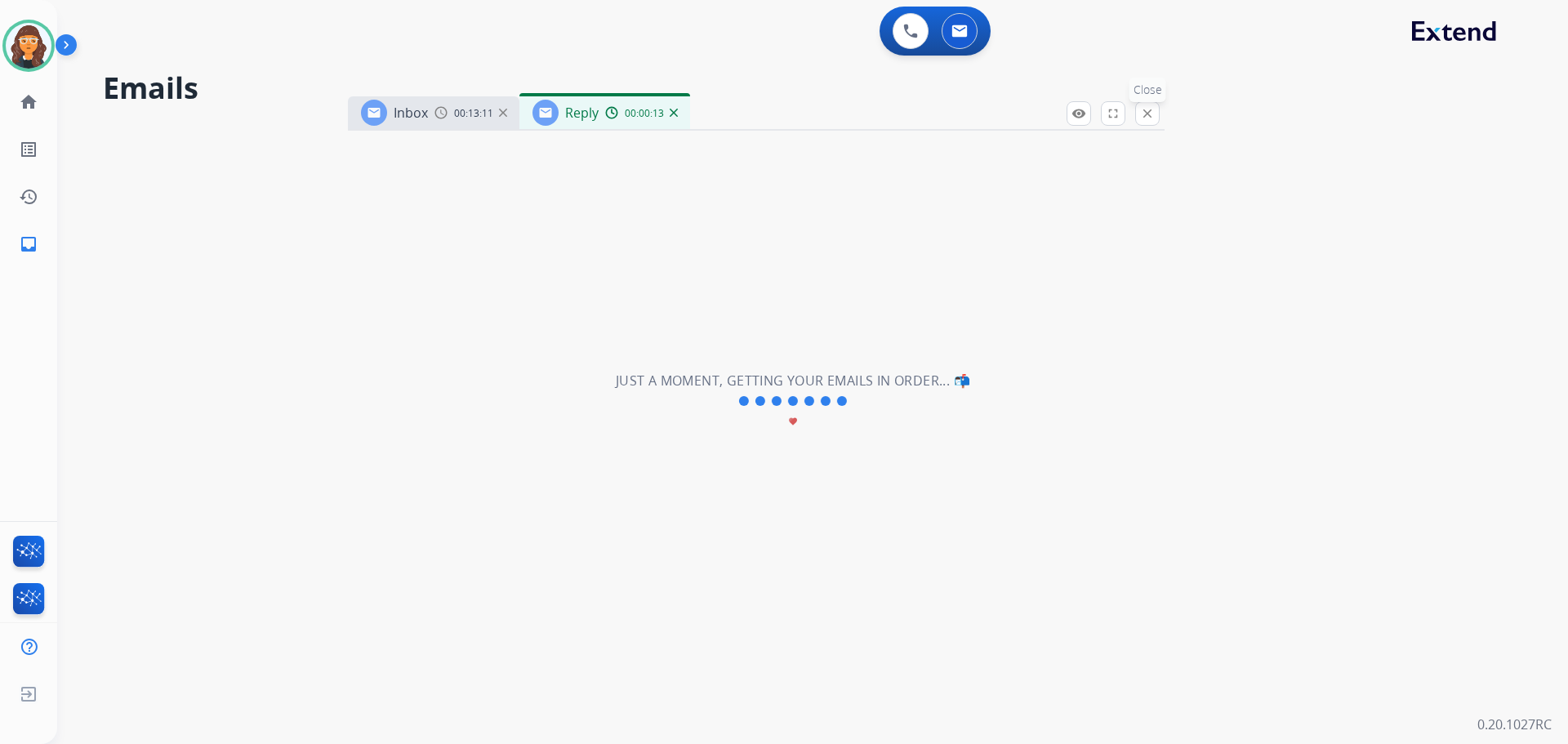
click at [1153, 118] on mat-icon "close" at bounding box center [1147, 113] width 15 height 15
click at [961, 36] on img at bounding box center [959, 31] width 16 height 13
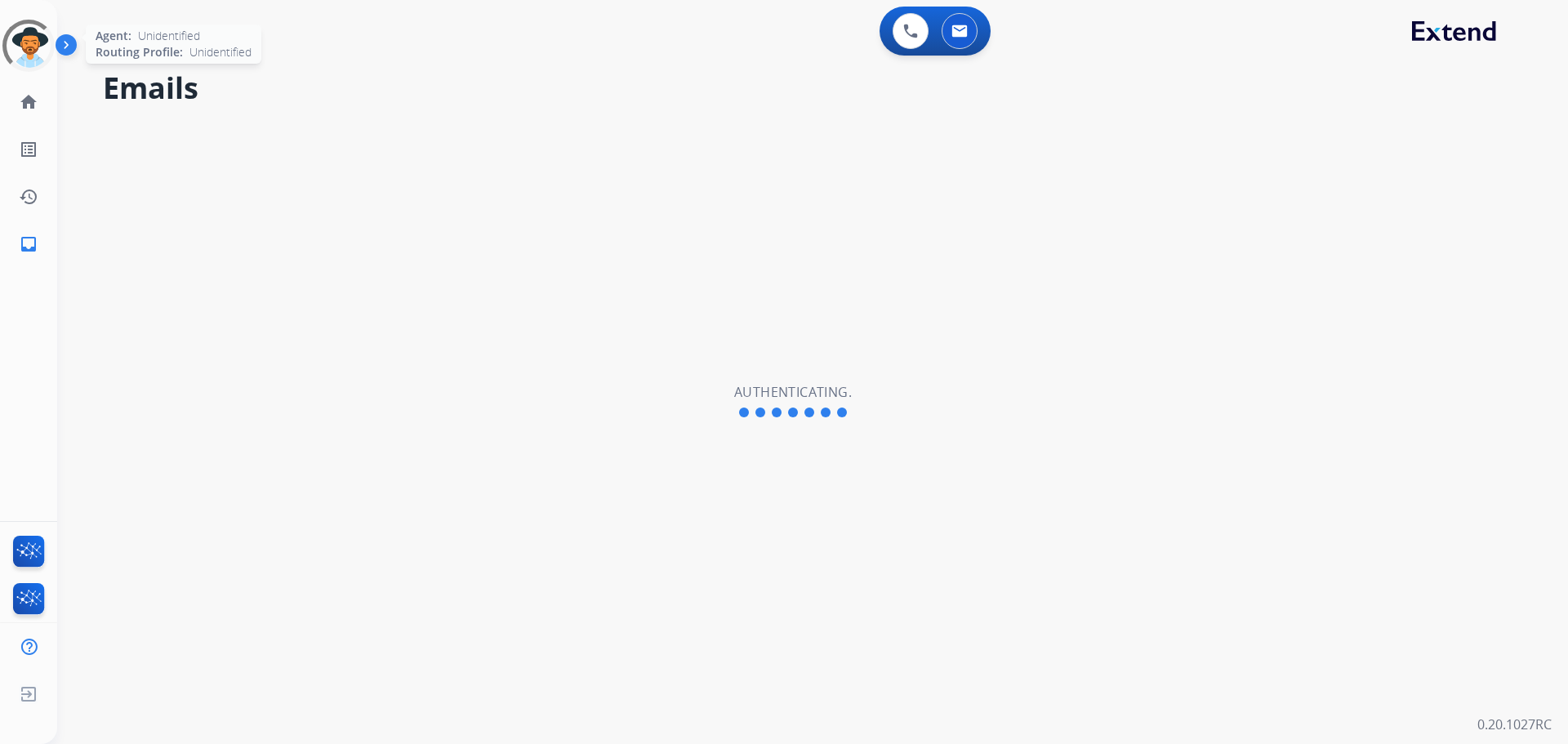
click at [18, 48] on div at bounding box center [28, 46] width 53 height 53
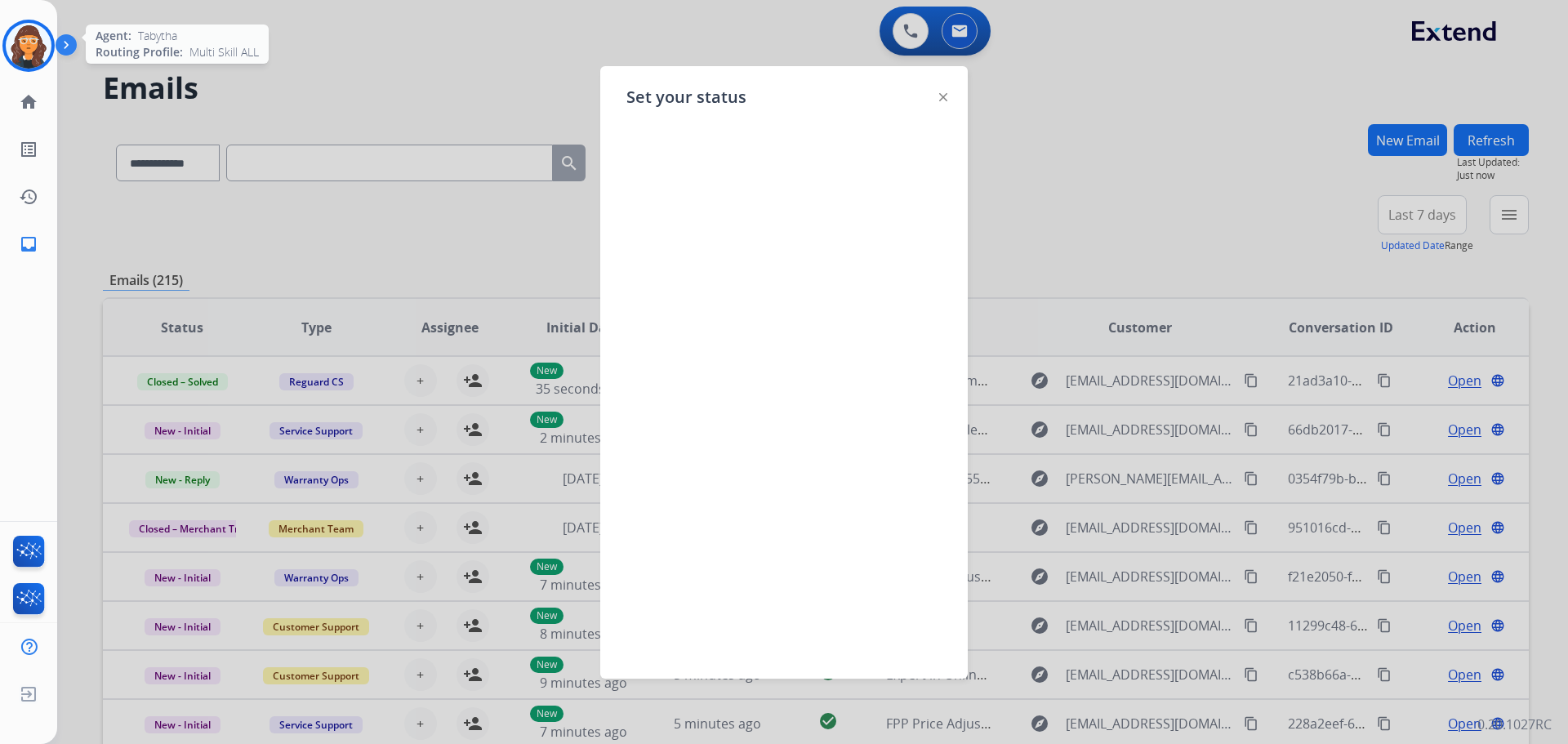
click at [949, 95] on div "Set your status" at bounding box center [784, 372] width 368 height 612
click at [943, 100] on img at bounding box center [944, 97] width 8 height 8
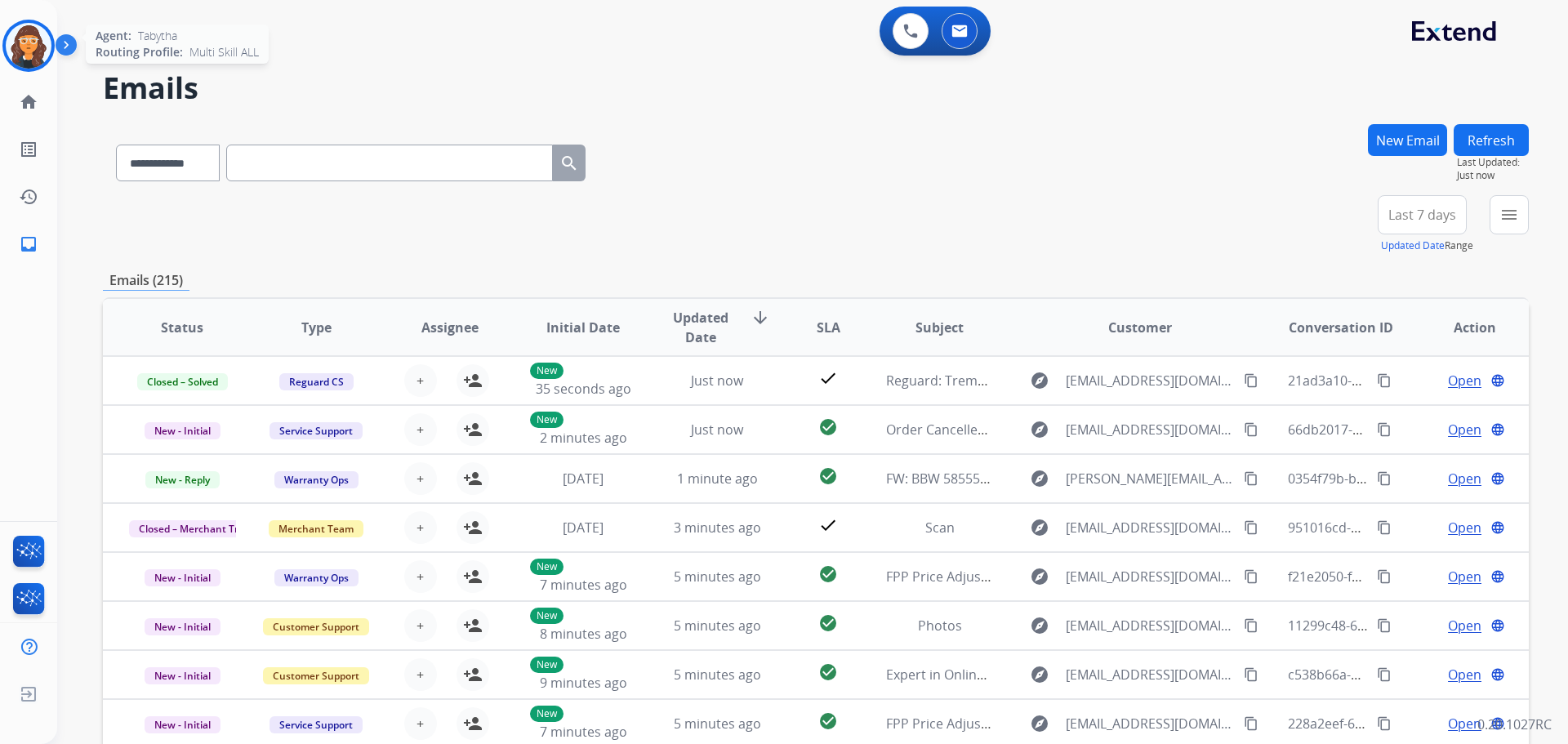
click at [26, 52] on img at bounding box center [29, 46] width 46 height 46
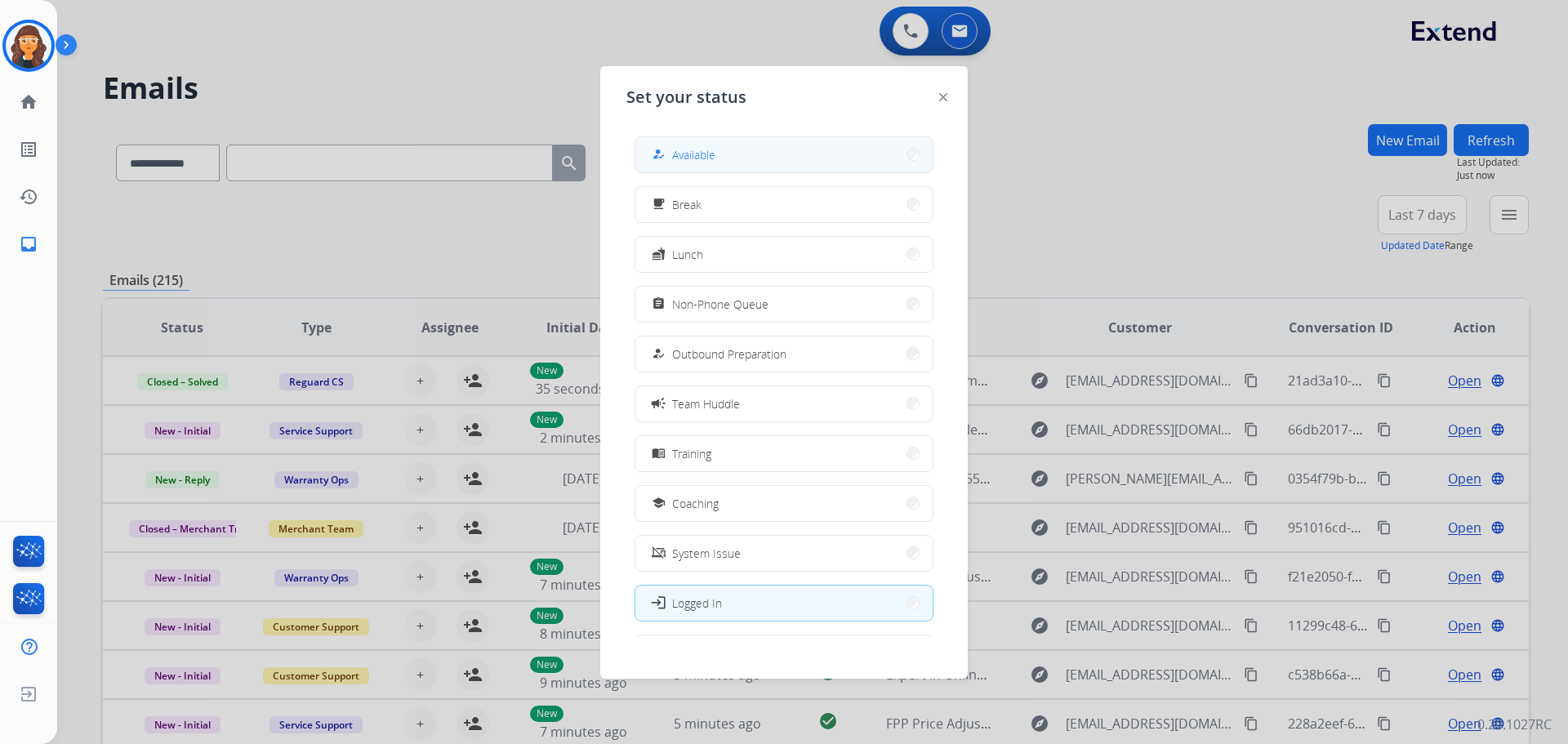
click at [711, 146] on div "how_to_reg Available" at bounding box center [682, 155] width 67 height 20
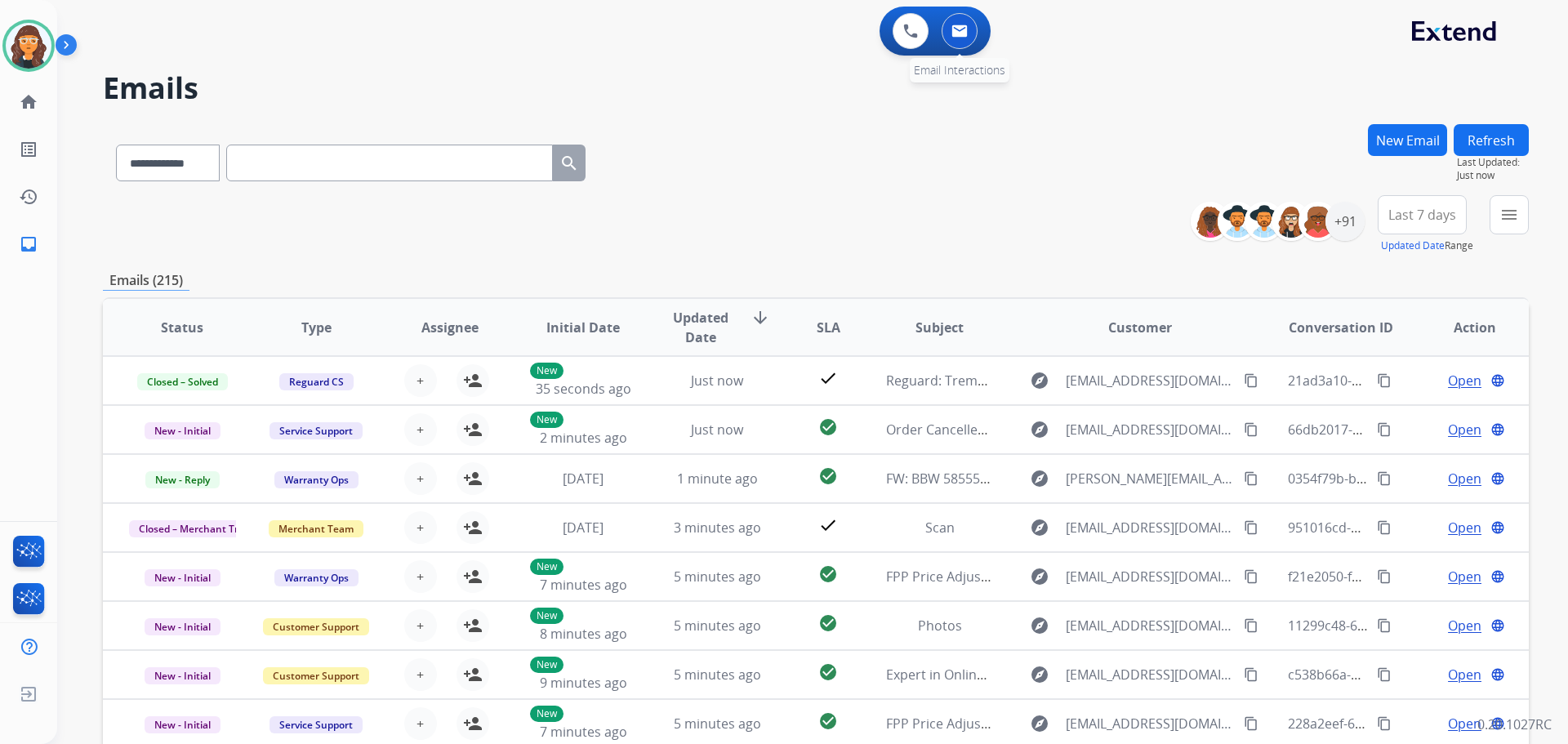
click at [959, 30] on img at bounding box center [959, 31] width 16 height 13
click at [1371, 137] on button "New Email" at bounding box center [1407, 140] width 79 height 32
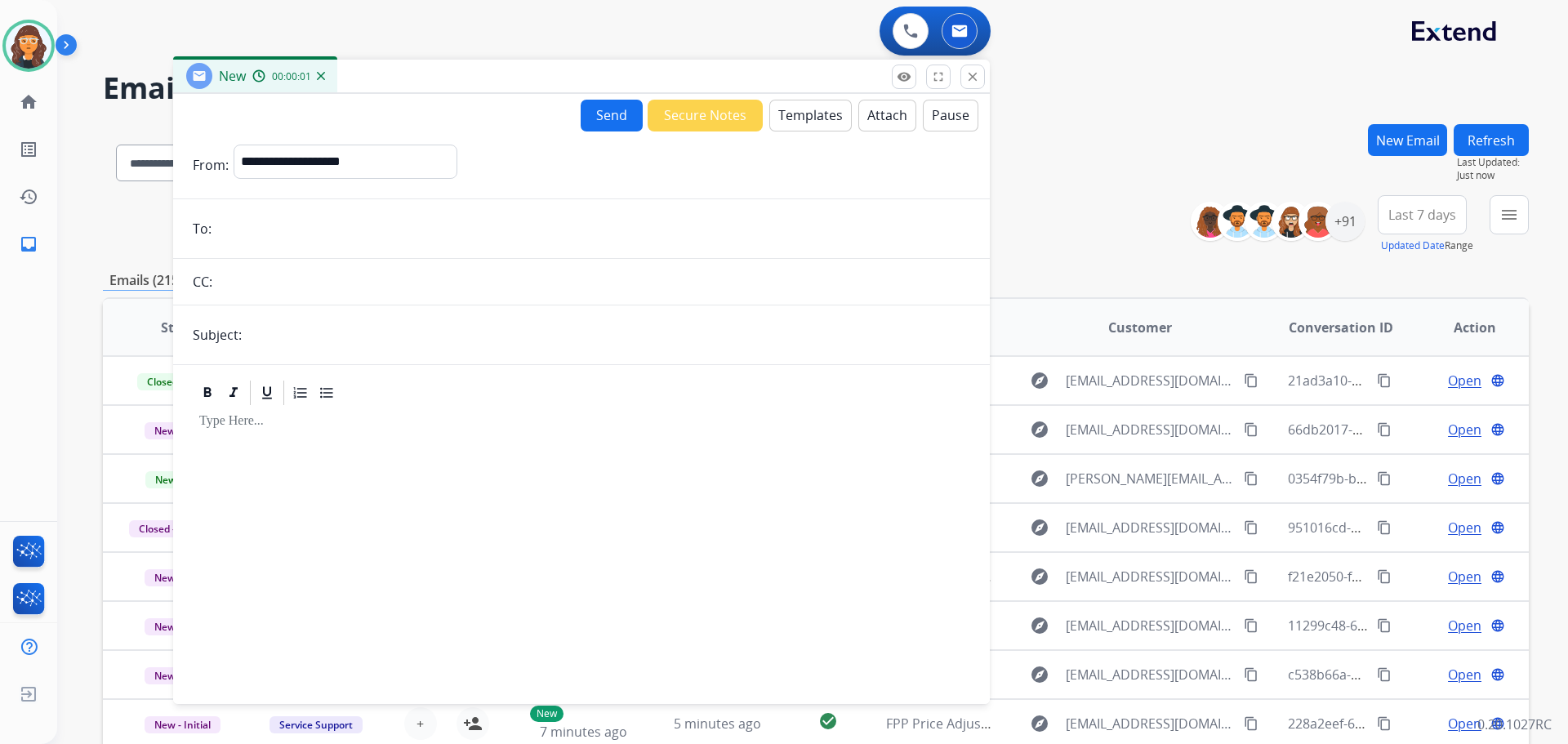
drag, startPoint x: 1220, startPoint y: 123, endPoint x: 654, endPoint y: 55, distance: 570.1
click at [654, 59] on div "New 00:00:01" at bounding box center [582, 76] width 817 height 35
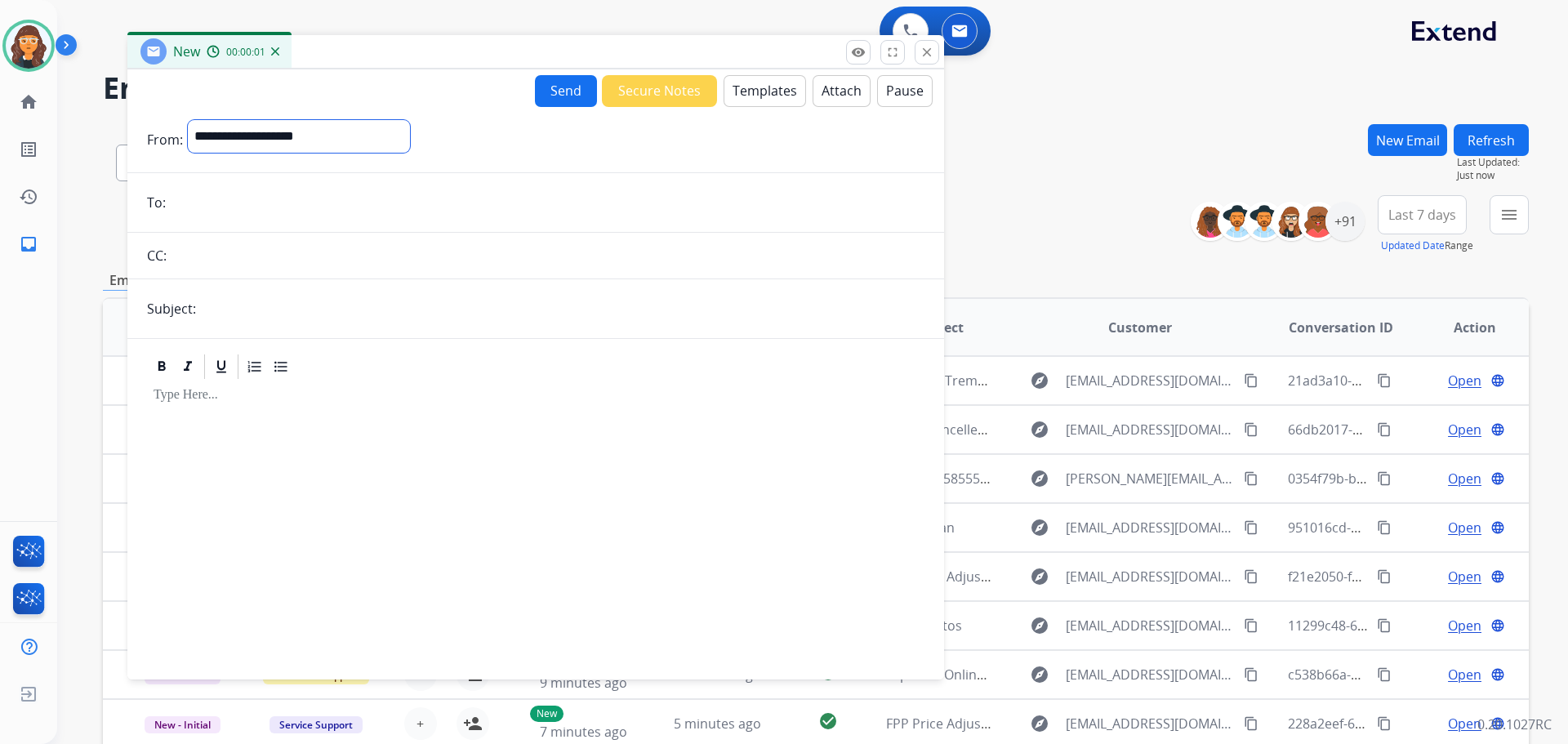
click at [345, 141] on select "**********" at bounding box center [299, 136] width 222 height 33
select select "**********"
click at [188, 120] on select "**********" at bounding box center [299, 136] width 222 height 33
click at [740, 94] on button "Templates" at bounding box center [764, 91] width 82 height 32
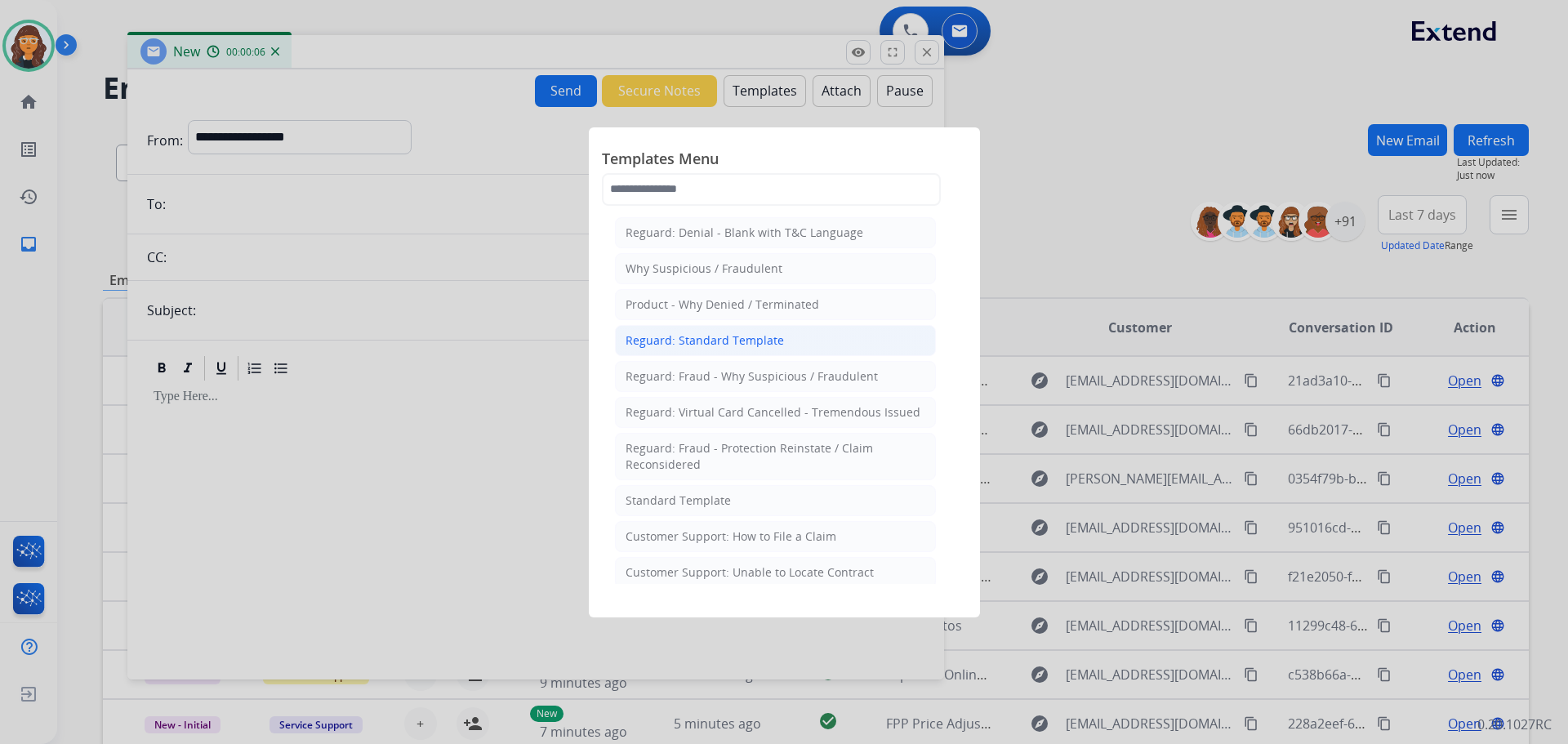
click at [678, 340] on div "Reguard: Standard Template" at bounding box center [705, 340] width 159 height 16
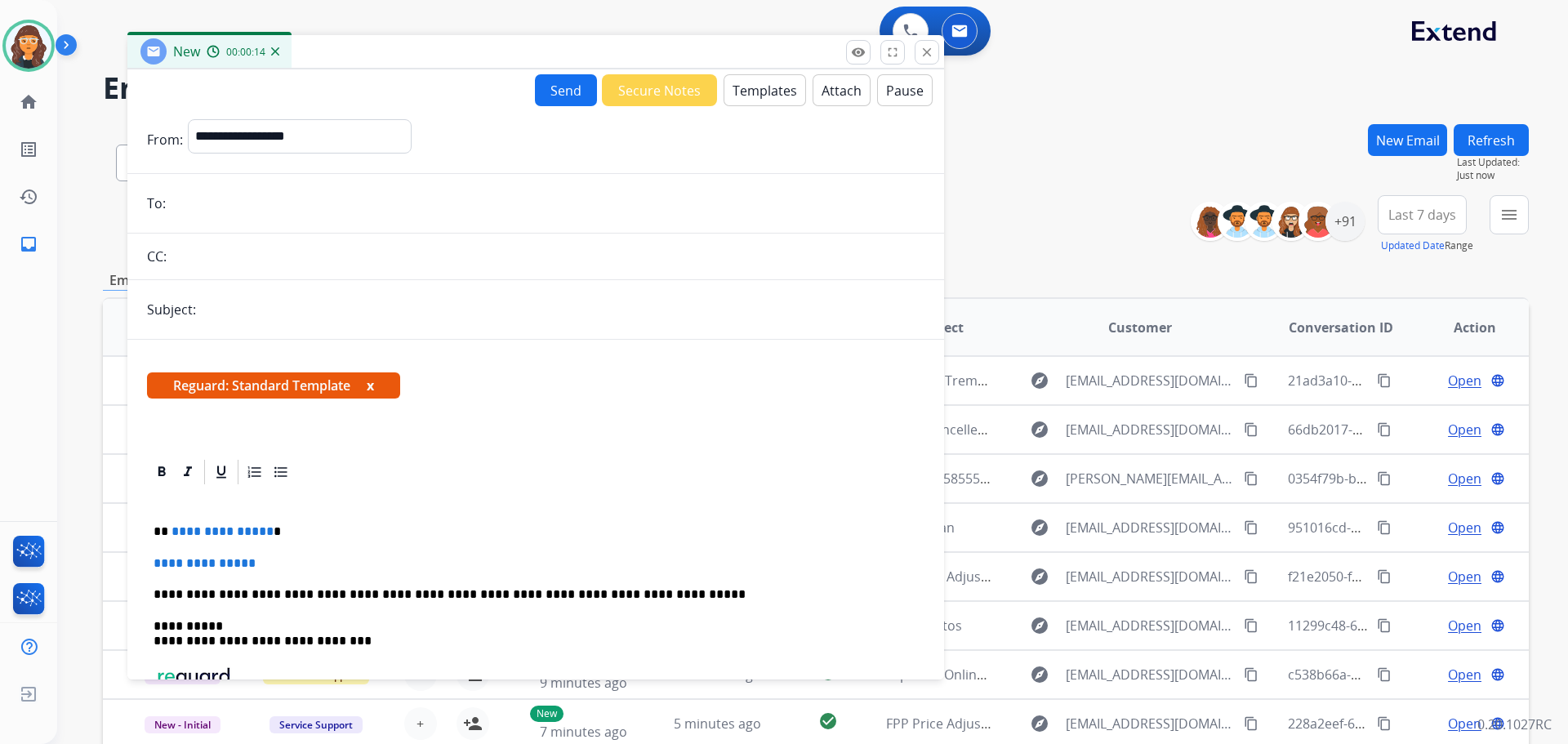
click at [340, 173] on hr at bounding box center [536, 173] width 817 height 1
click at [331, 188] on input "email" at bounding box center [547, 203] width 754 height 33
paste input "**********"
type input "**********"
click at [290, 304] on input "text" at bounding box center [563, 309] width 724 height 33
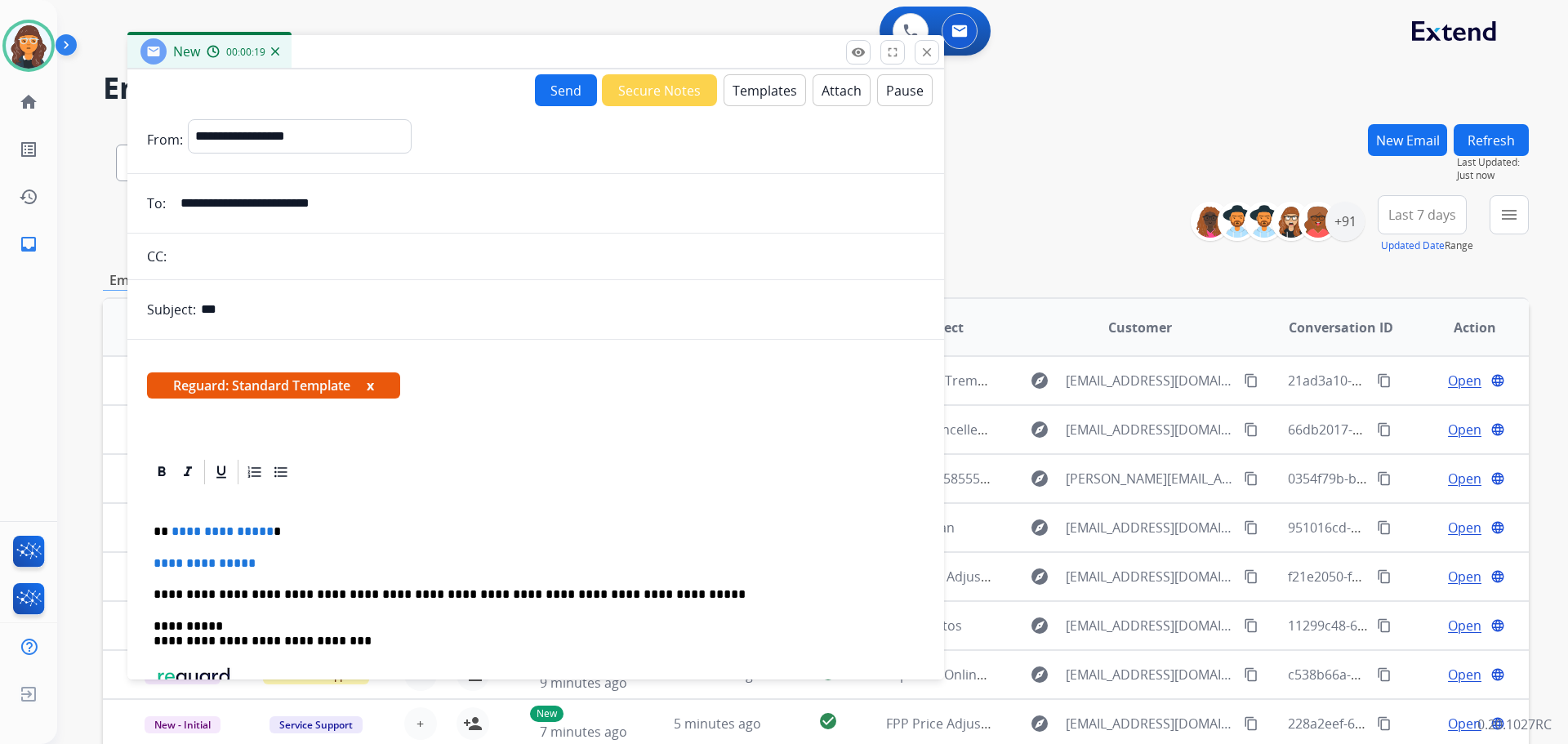
type input "**********"
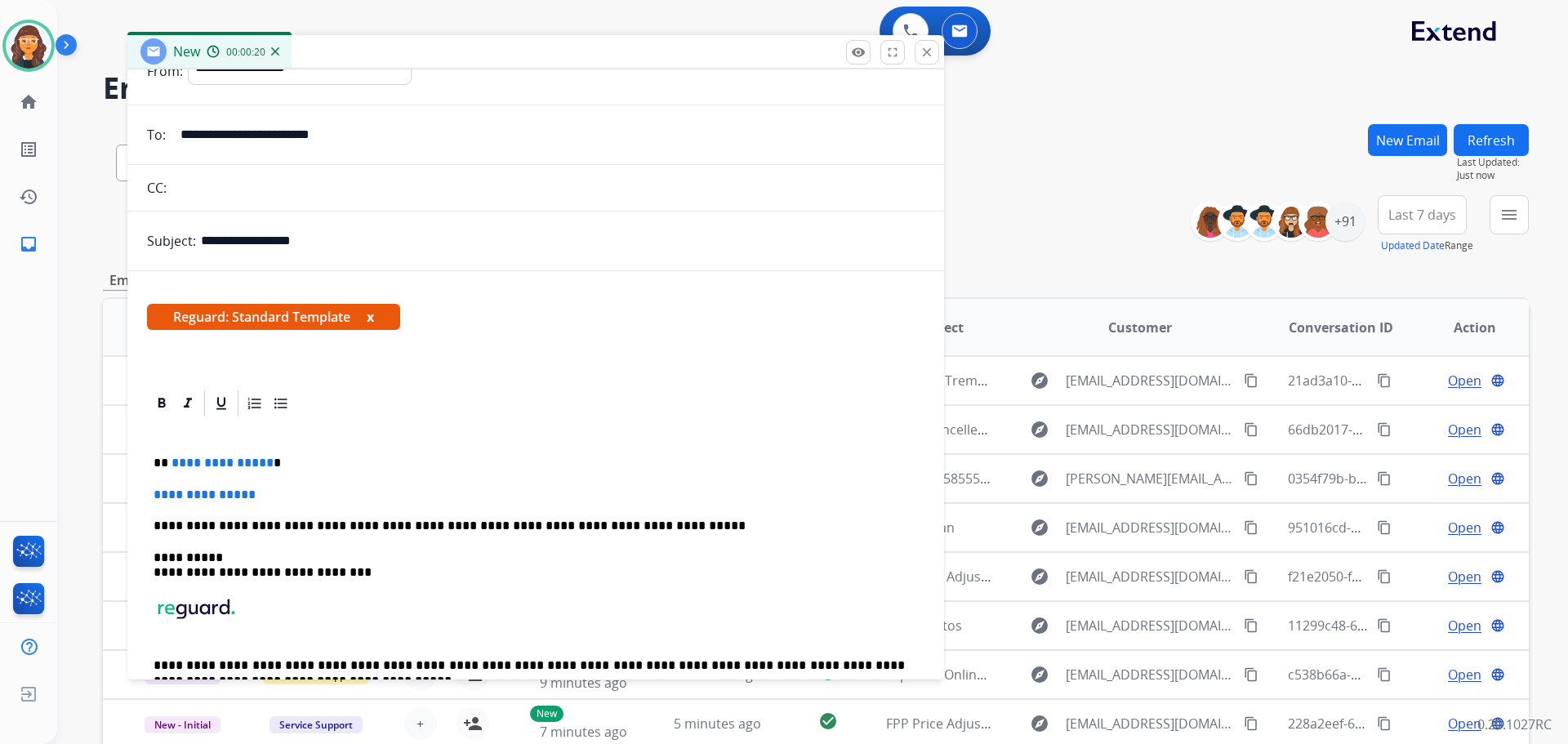
scroll to position [139, 0]
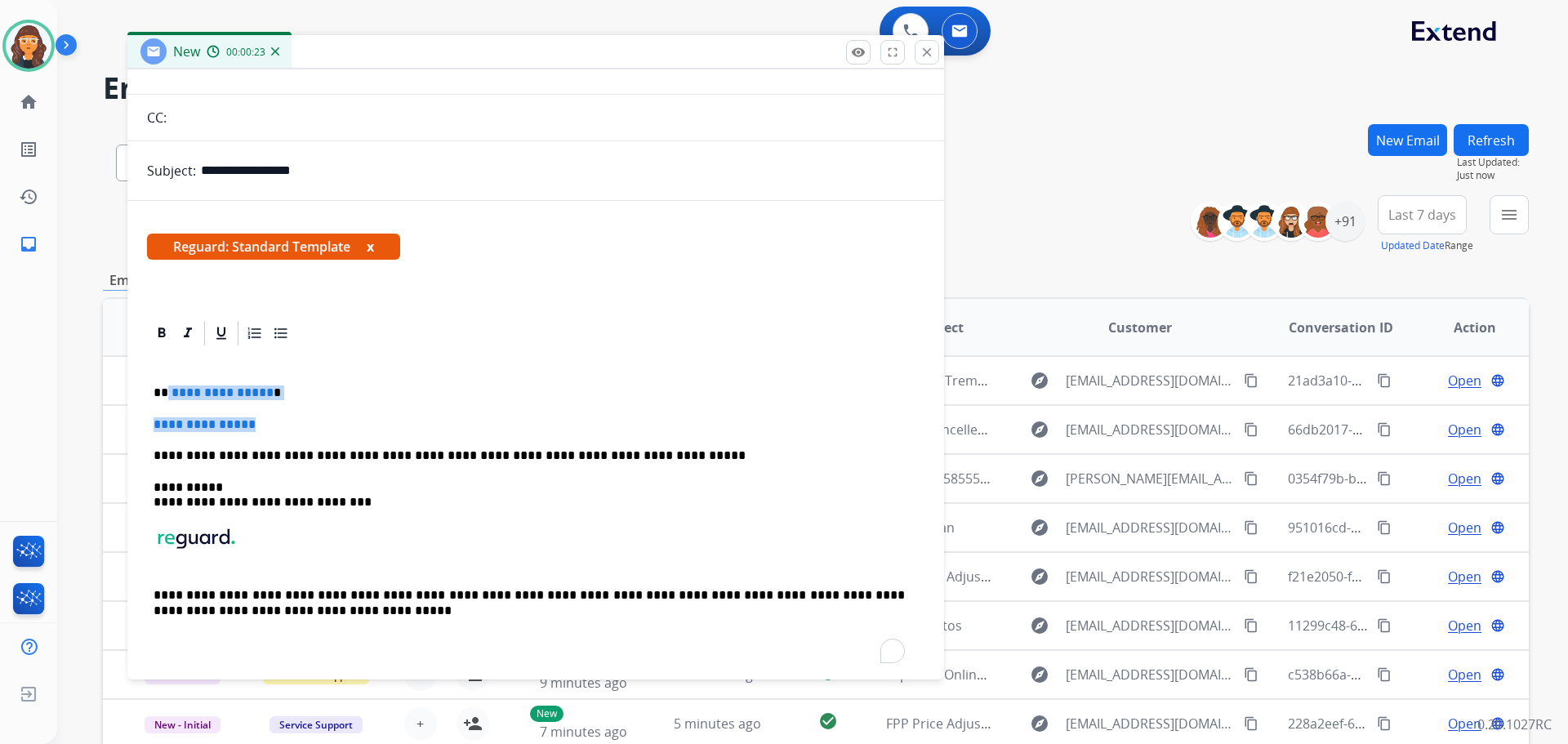
drag, startPoint x: 168, startPoint y: 389, endPoint x: 291, endPoint y: 429, distance: 129.3
click at [290, 423] on div "**********" at bounding box center [535, 508] width 777 height 322
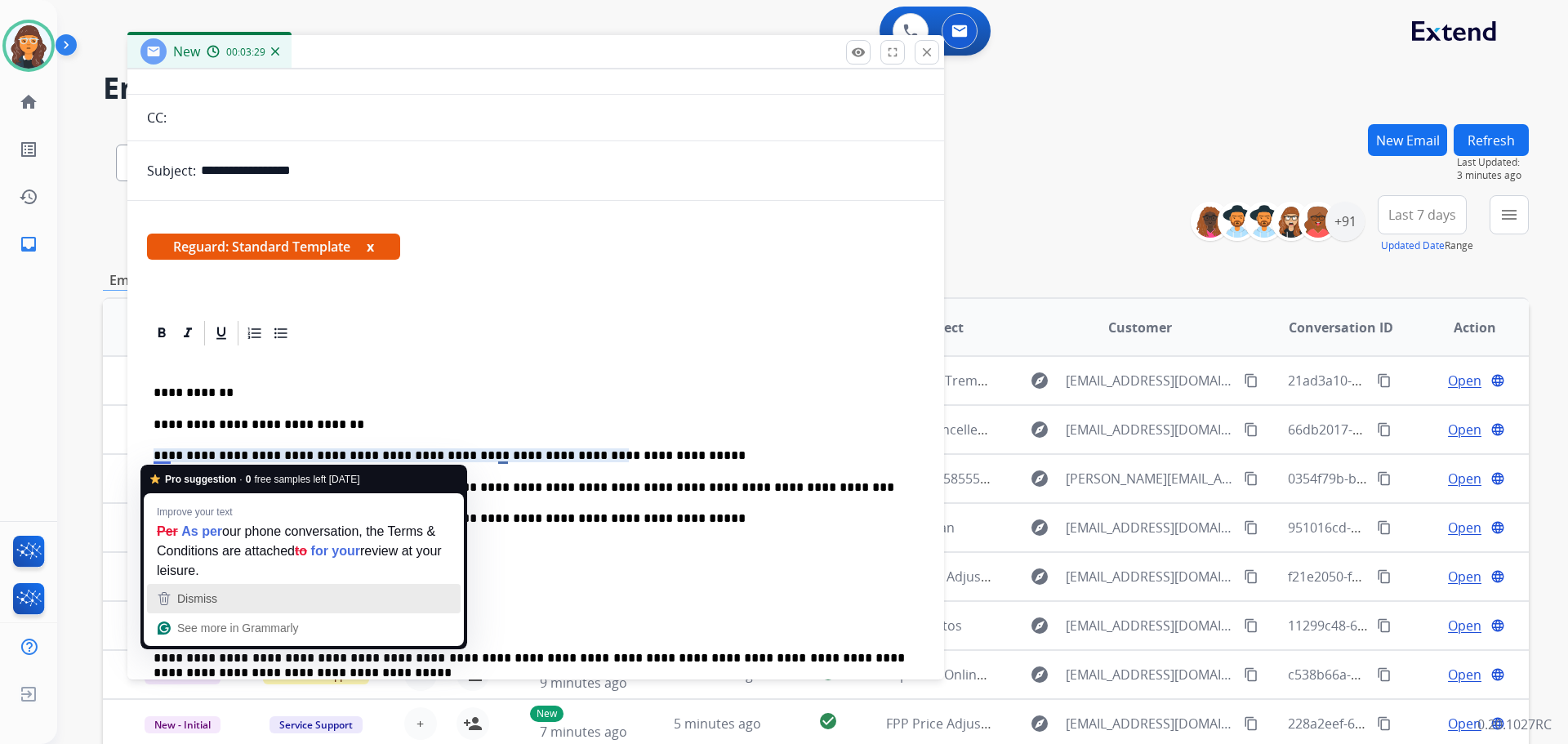
click at [209, 595] on span "Dismiss" at bounding box center [197, 597] width 40 height 13
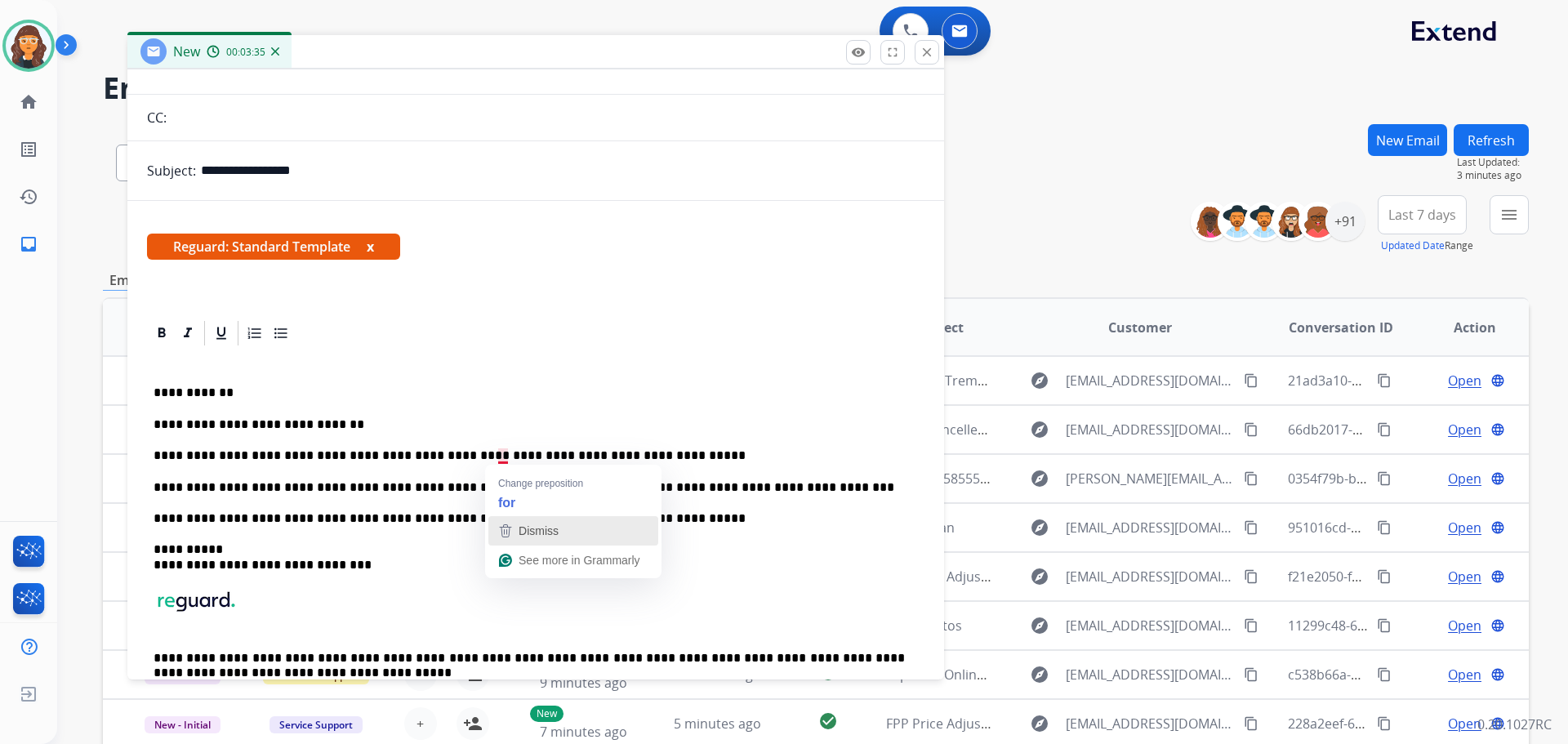
click at [541, 531] on span "Dismiss" at bounding box center [538, 530] width 40 height 13
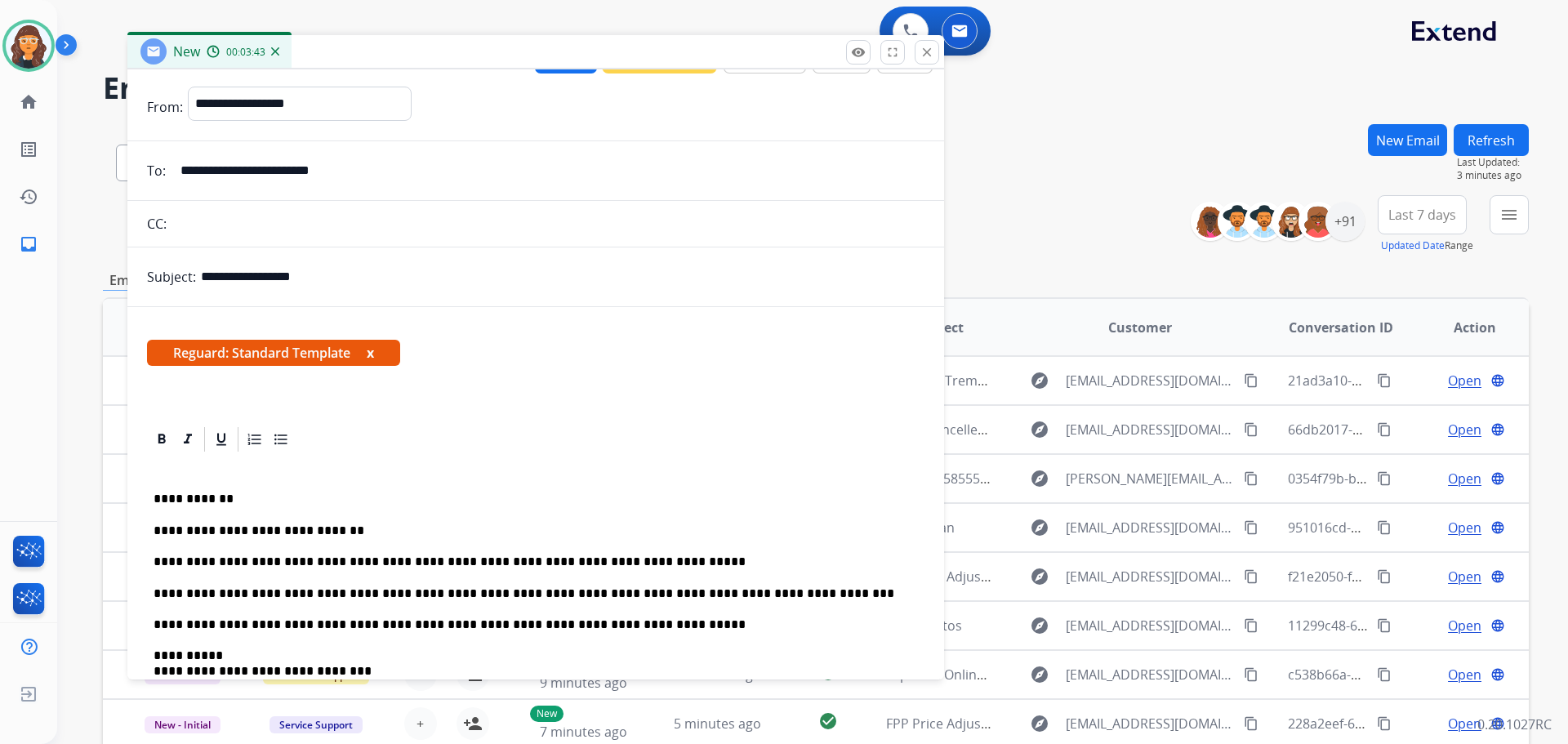
scroll to position [0, 0]
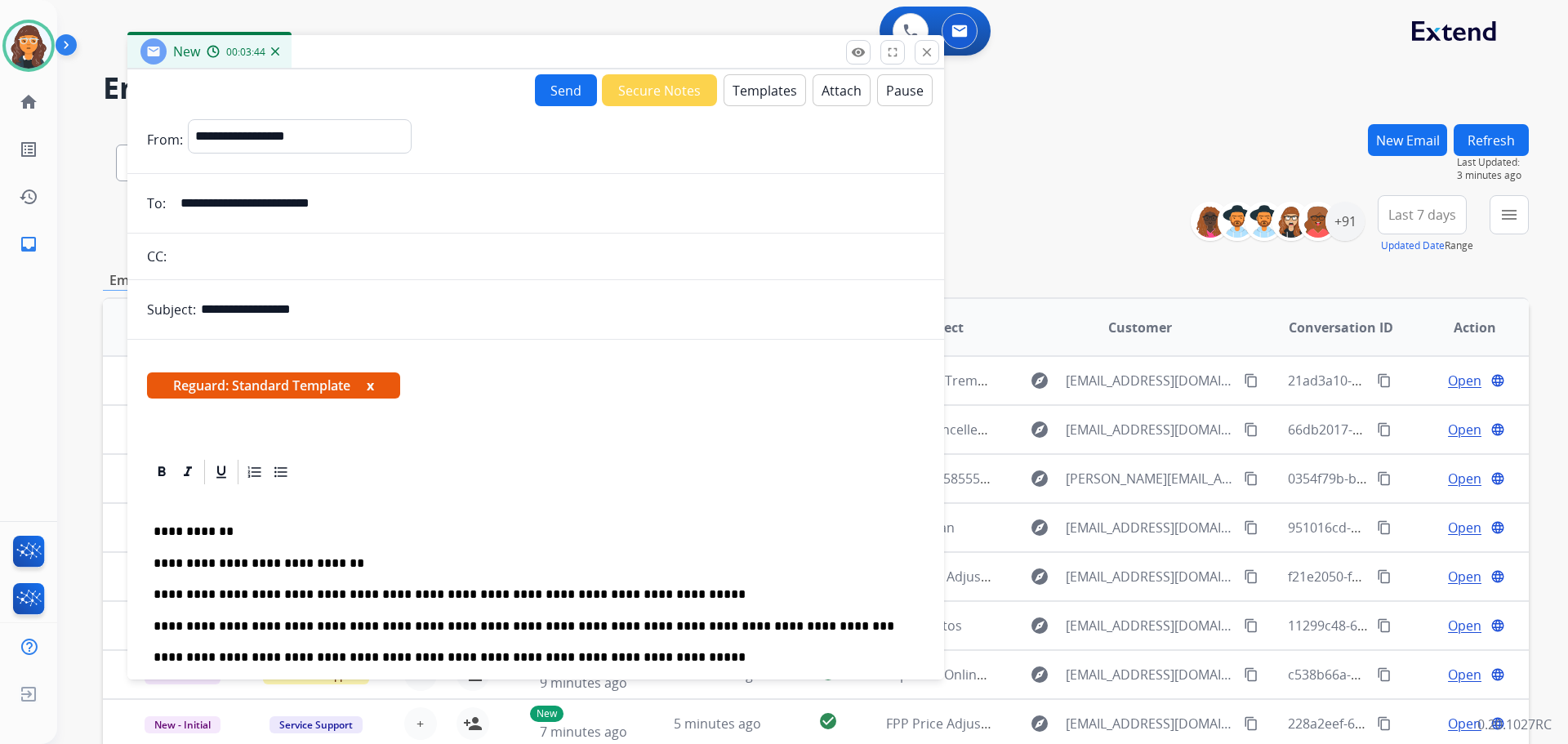
click at [819, 89] on button "Attach" at bounding box center [841, 90] width 58 height 32
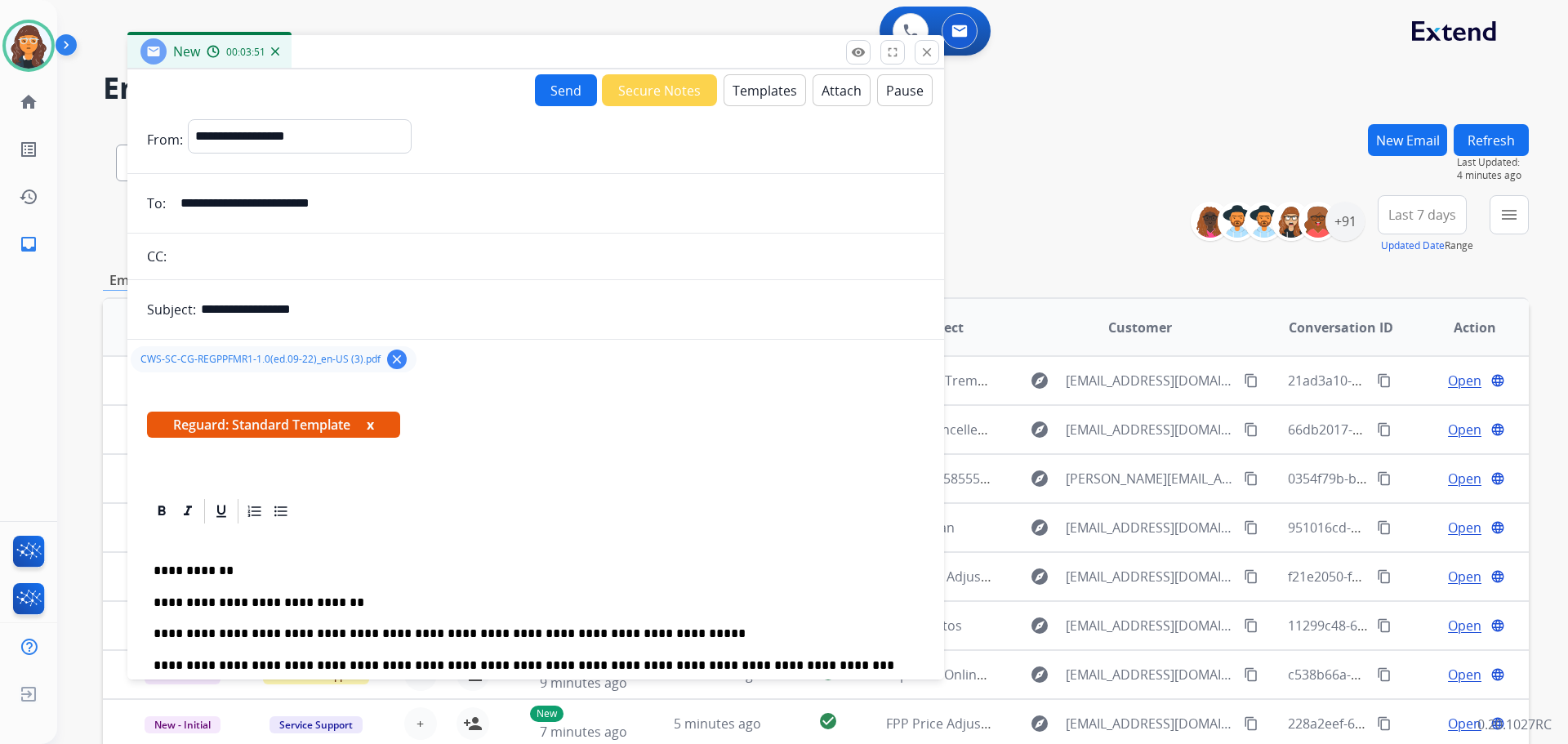
click at [547, 96] on button "Send" at bounding box center [566, 90] width 62 height 32
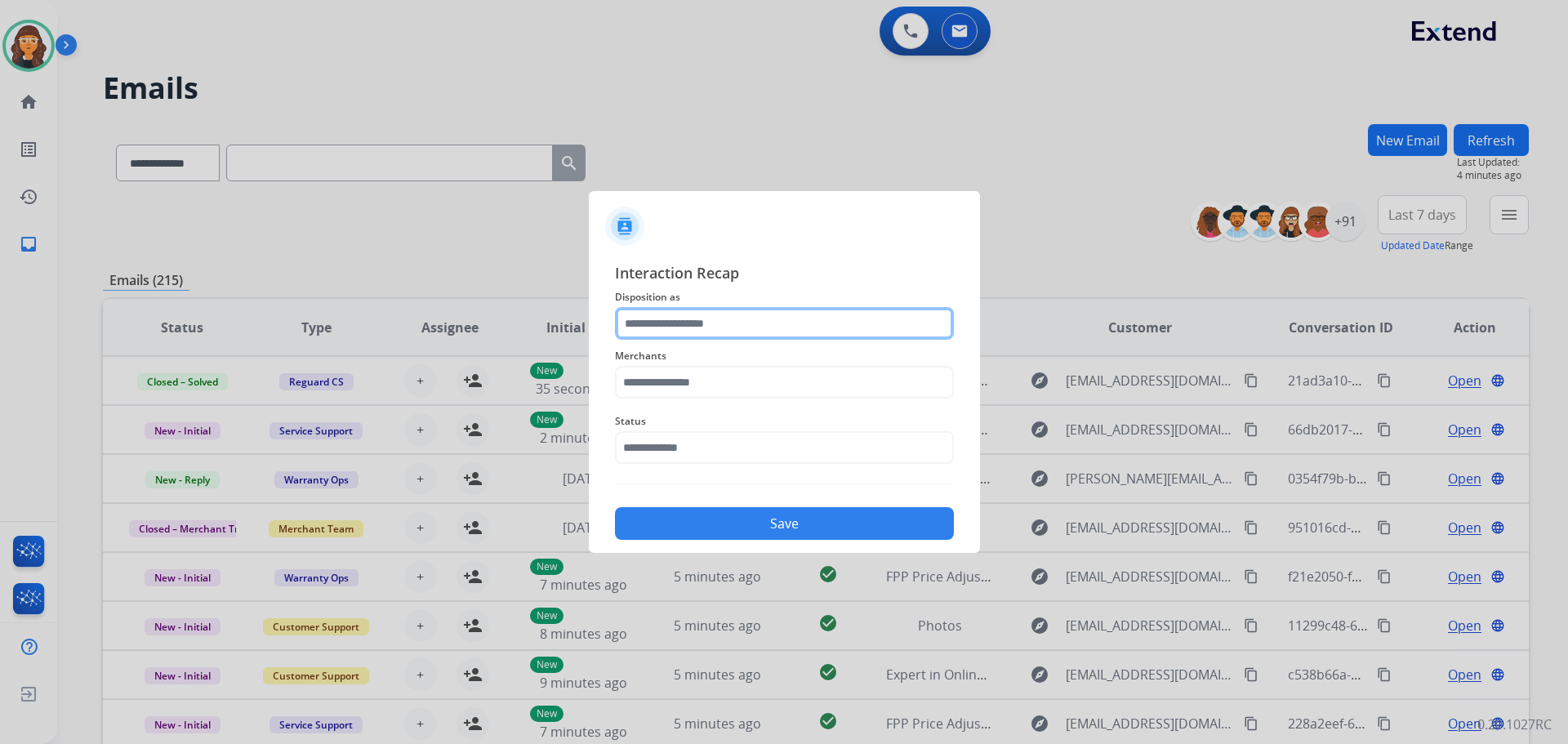
click at [659, 323] on input "text" at bounding box center [784, 323] width 339 height 33
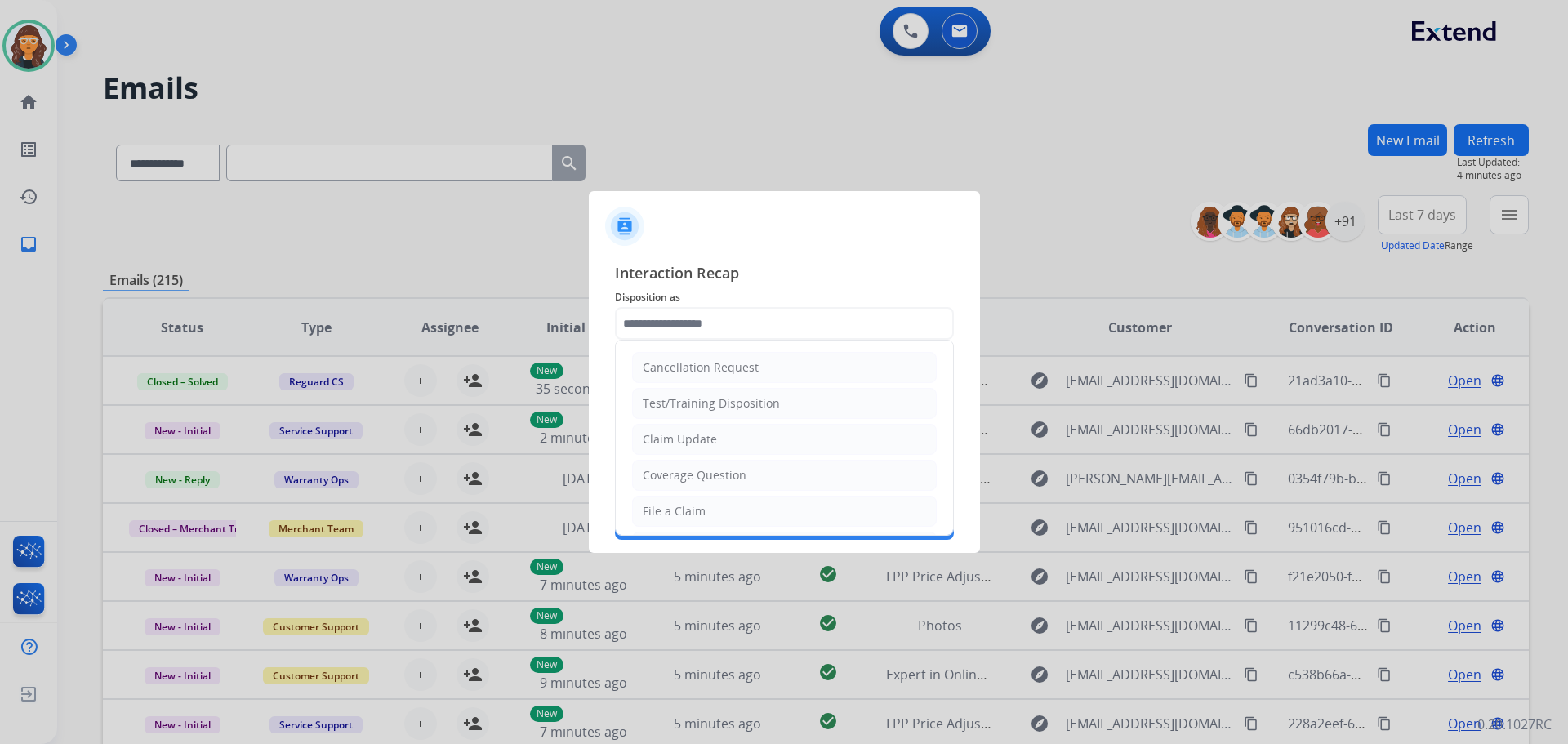
click at [660, 443] on div "Claim Update" at bounding box center [679, 439] width 74 height 16
type input "**********"
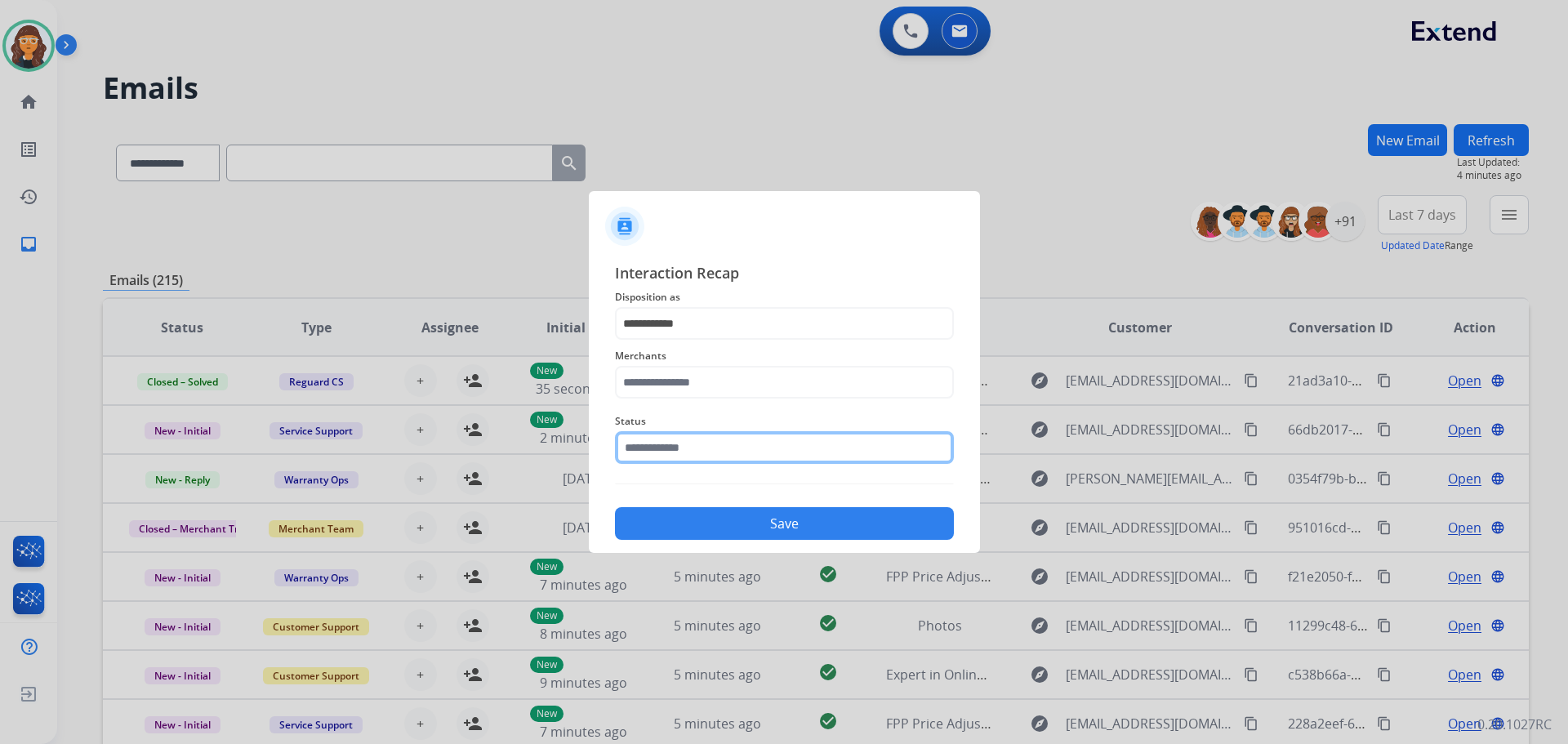
click at [655, 457] on input "text" at bounding box center [784, 447] width 339 height 33
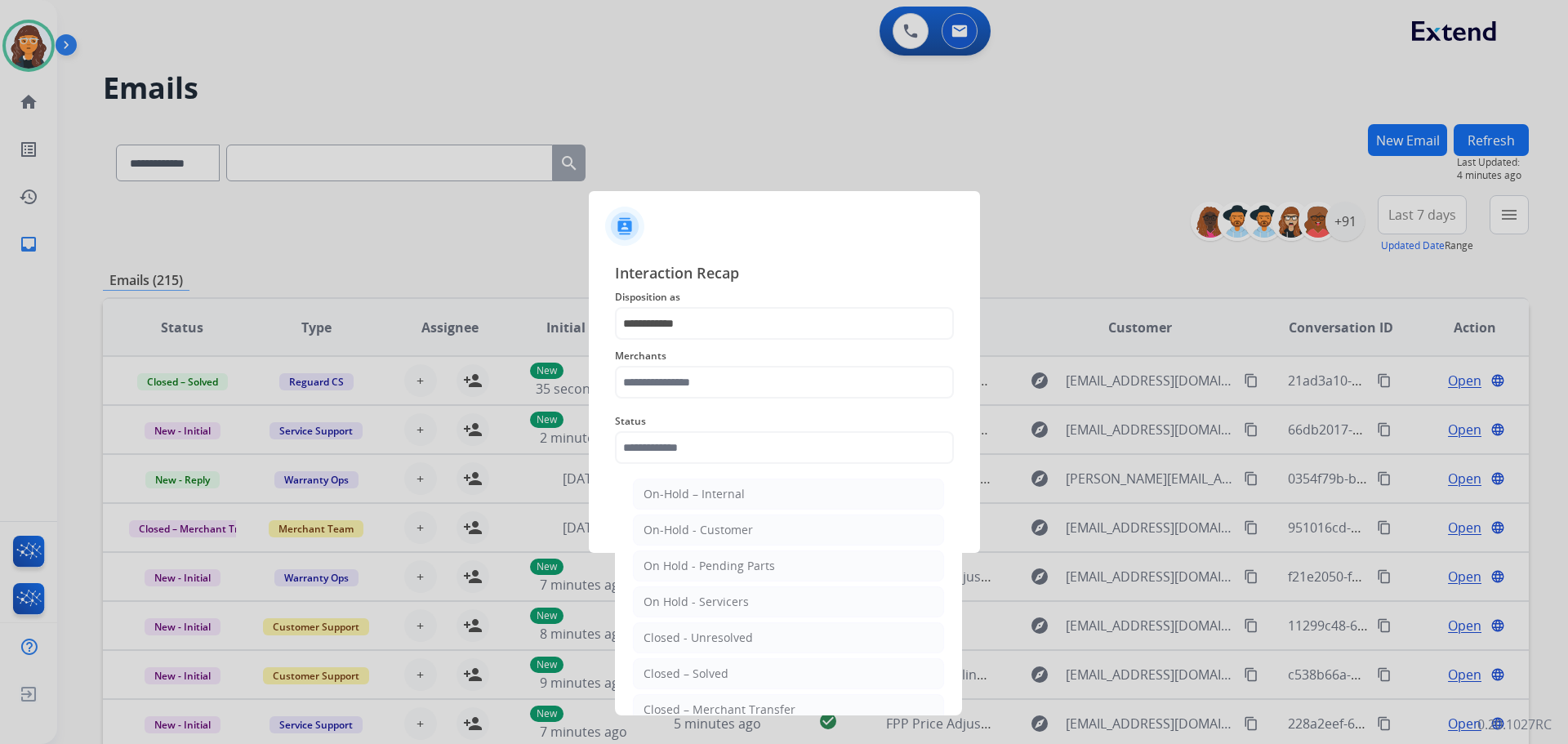
click at [692, 679] on li "Closed – Solved" at bounding box center [789, 673] width 311 height 31
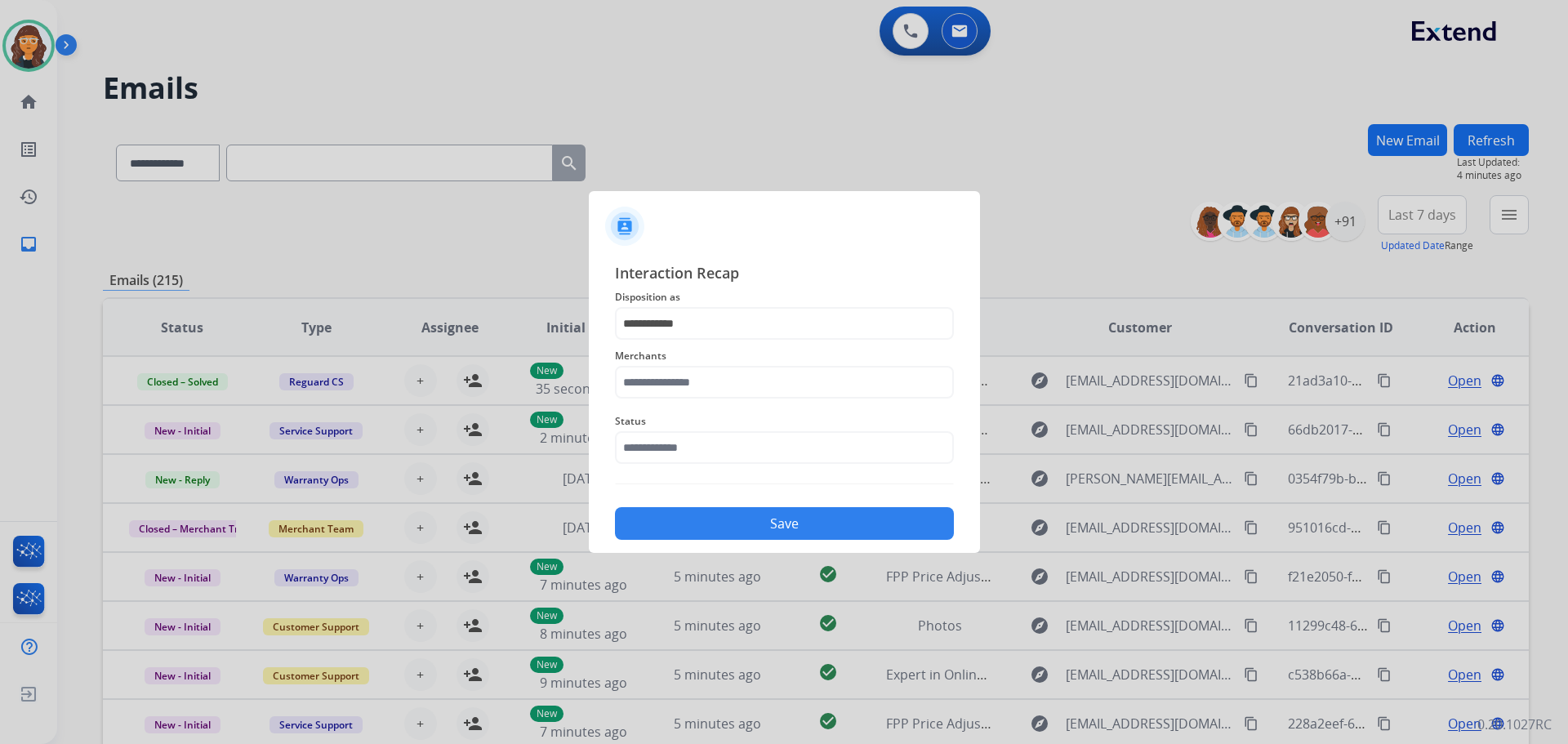
type input "**********"
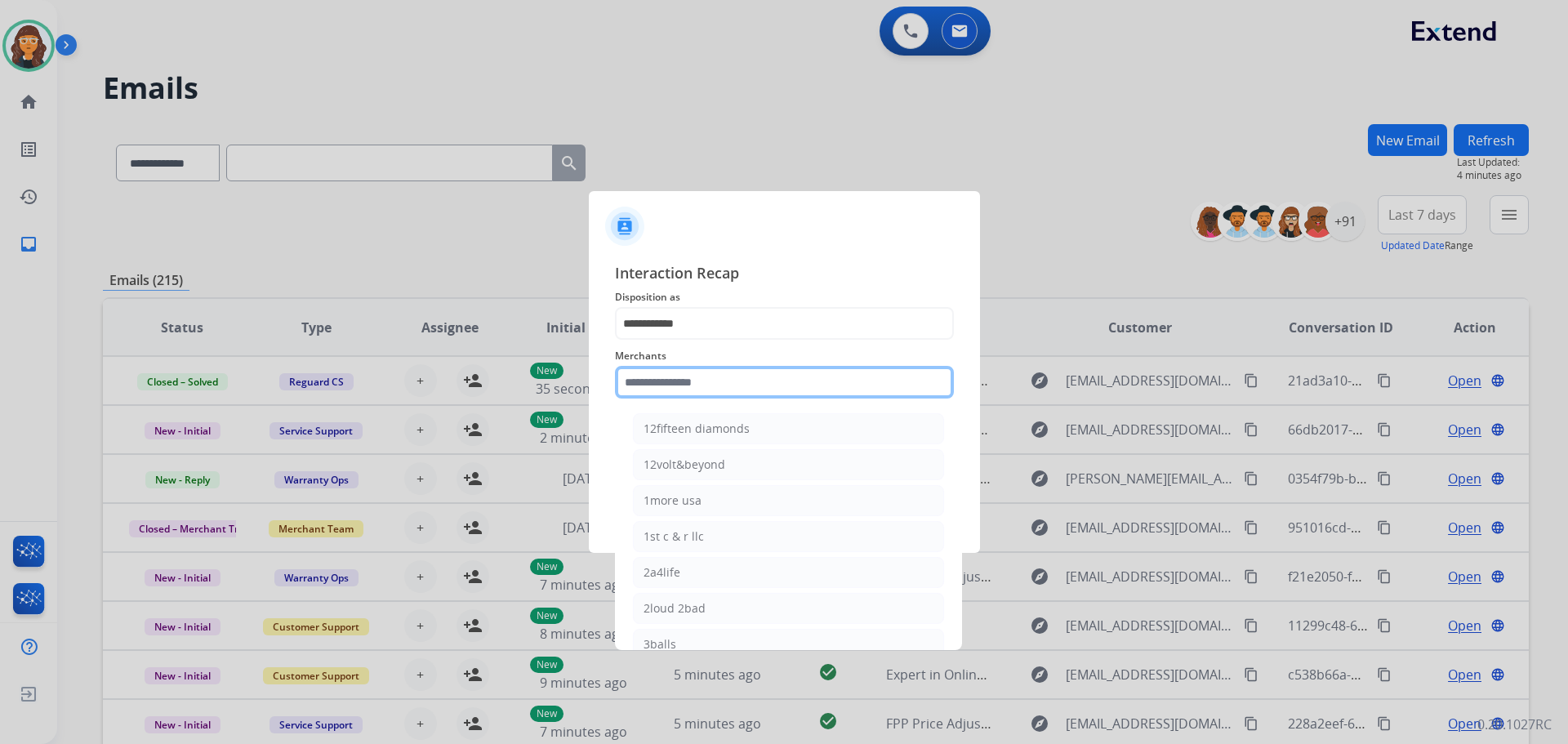
click at [649, 382] on input "text" at bounding box center [784, 381] width 339 height 33
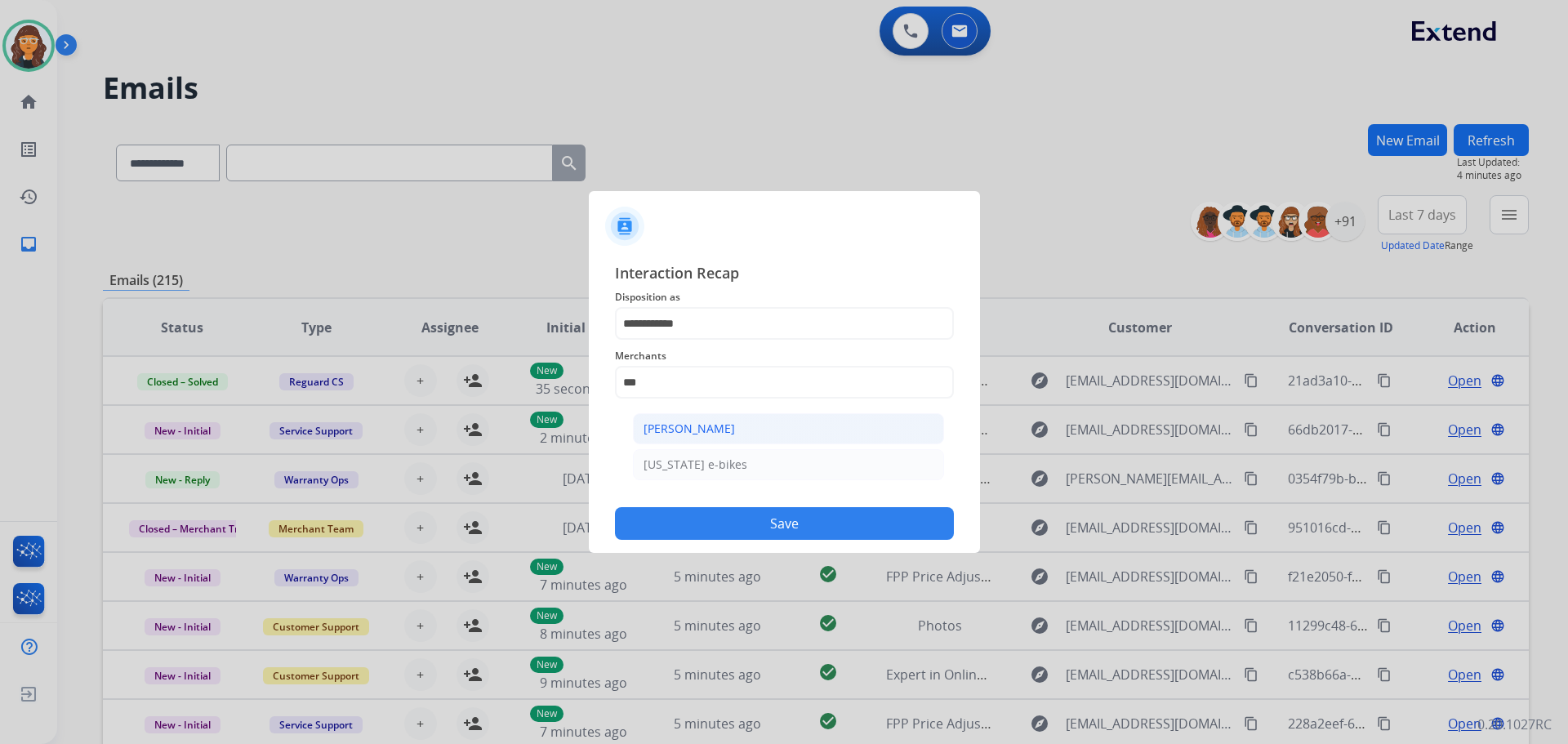
click at [657, 423] on div "[PERSON_NAME]" at bounding box center [689, 428] width 91 height 16
type input "**********"
click at [684, 520] on button "Save" at bounding box center [784, 523] width 339 height 33
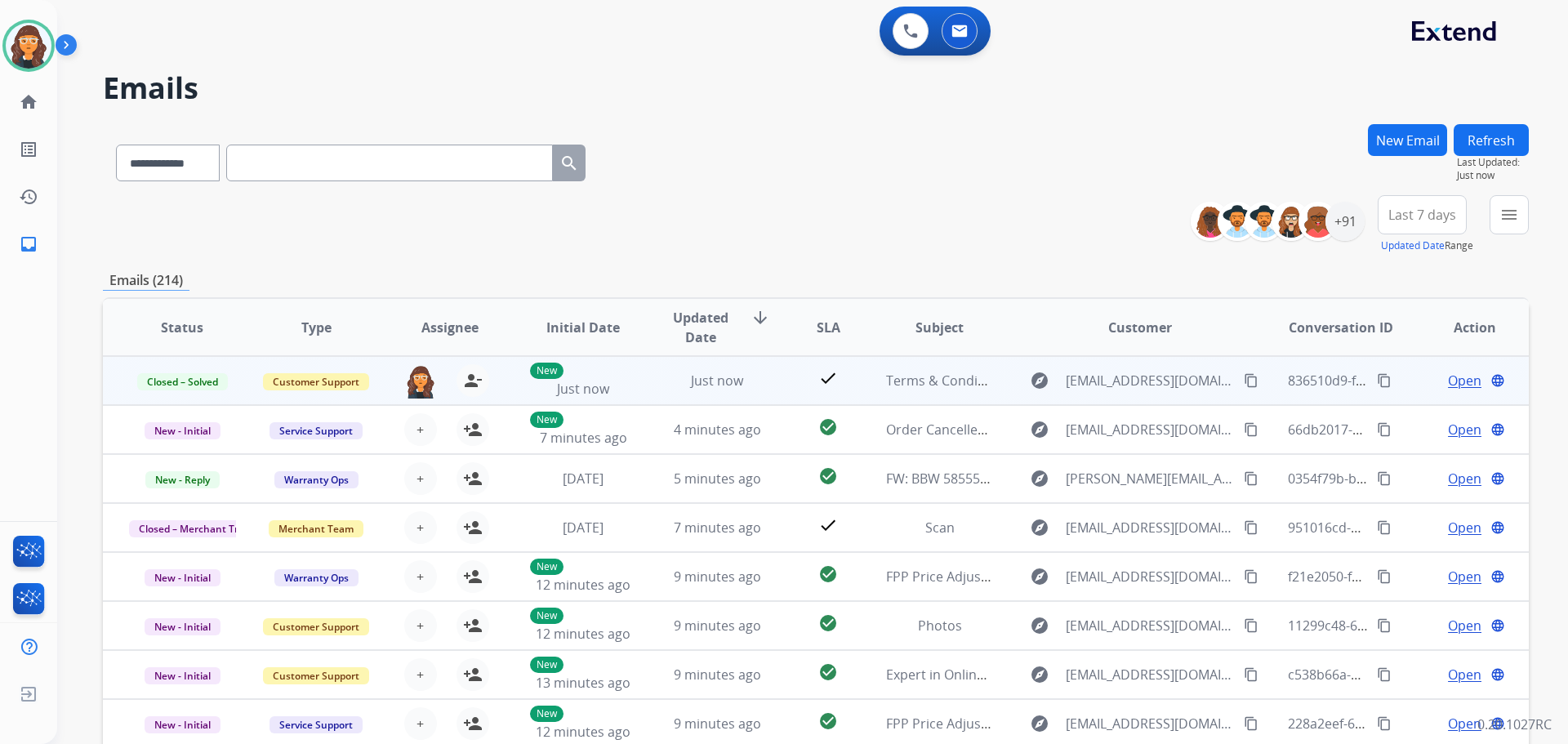
click at [1384, 379] on tr "Closed – Solved Customer Support [EMAIL_ADDRESS][PERSON_NAME][DOMAIN_NAME] pers…" at bounding box center [816, 379] width 1426 height 49
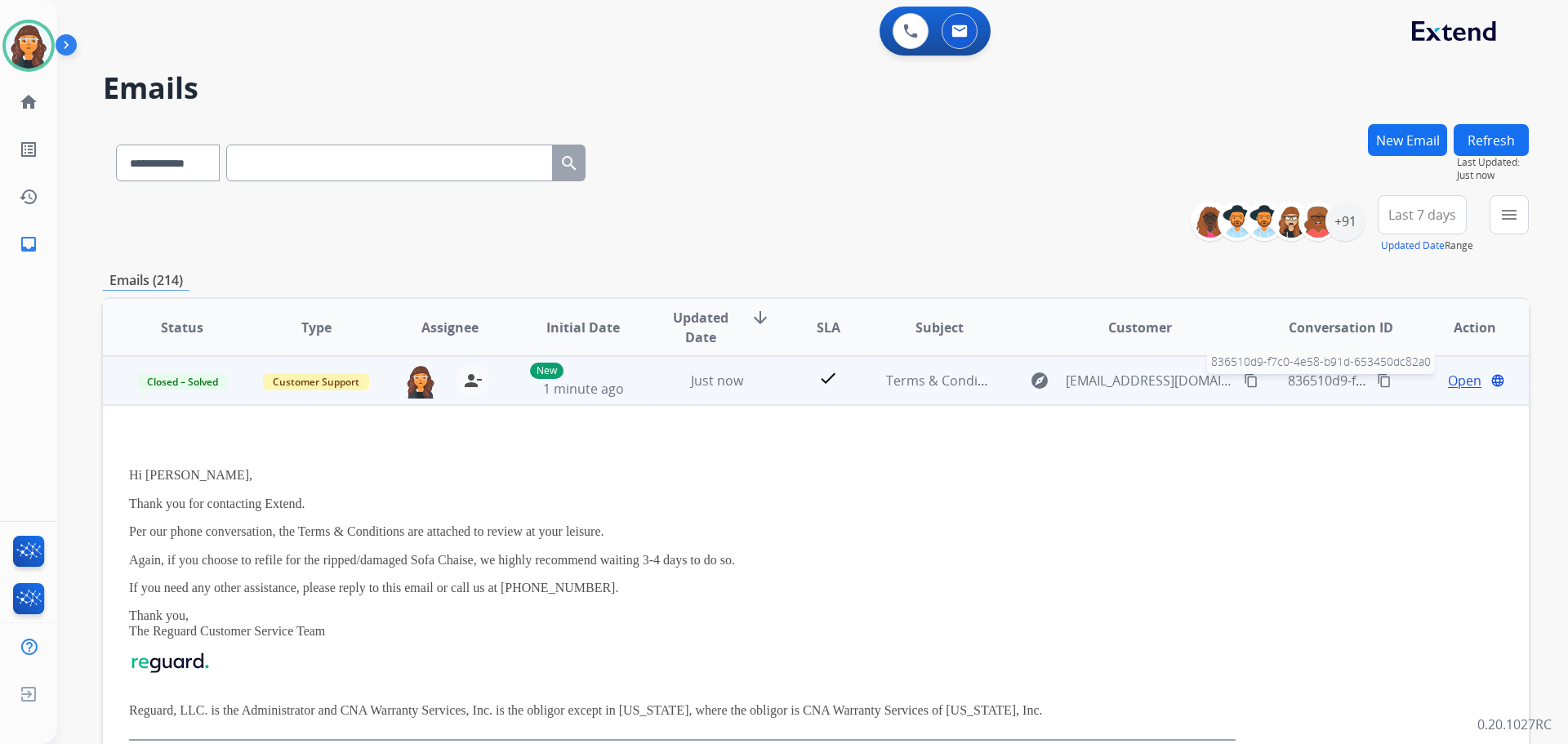
click at [1320, 380] on span "836510d9-f7c0-4e58-b91d-653450dc82a0" at bounding box center [1412, 380] width 250 height 18
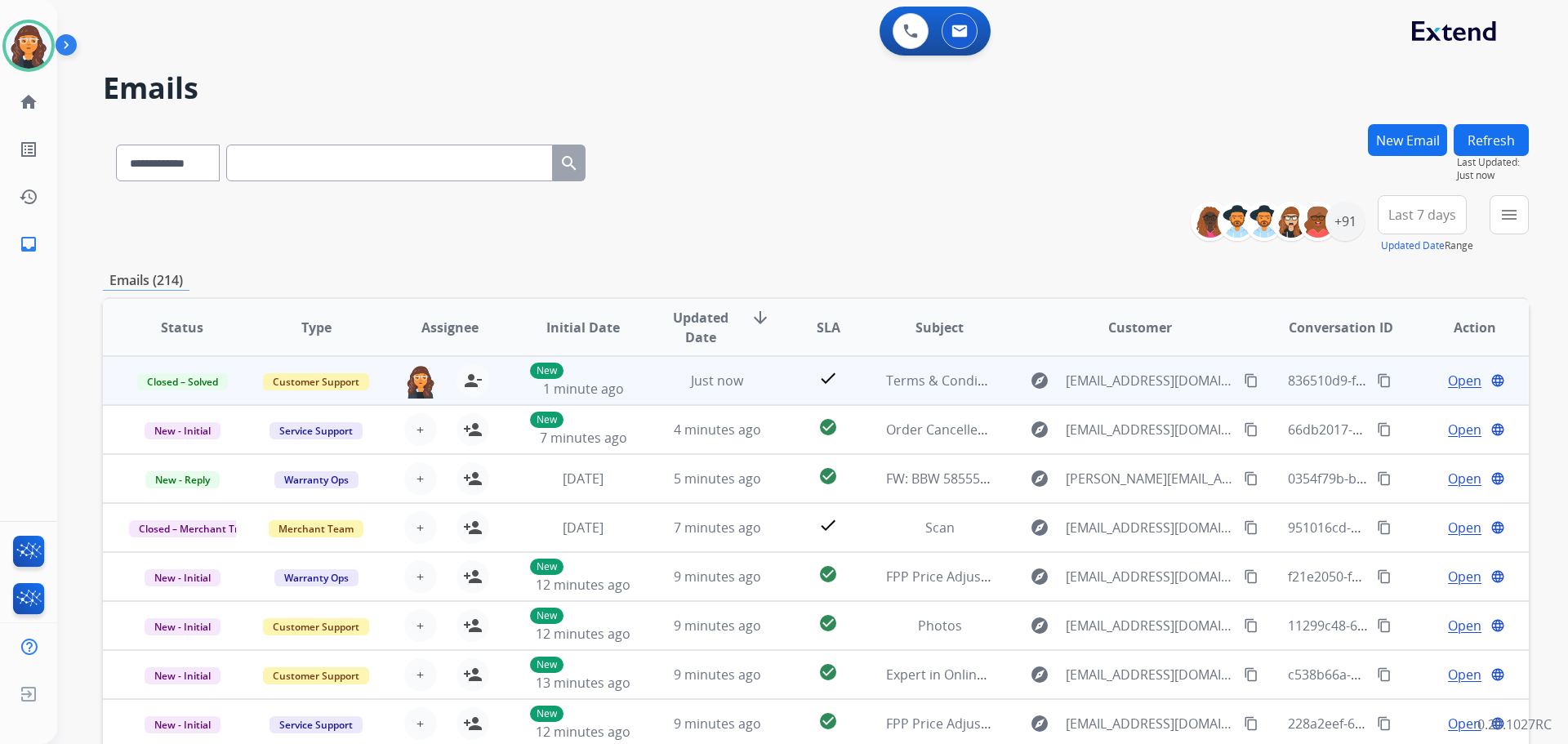
click at [1377, 381] on mat-icon "content_copy" at bounding box center [1384, 380] width 15 height 15
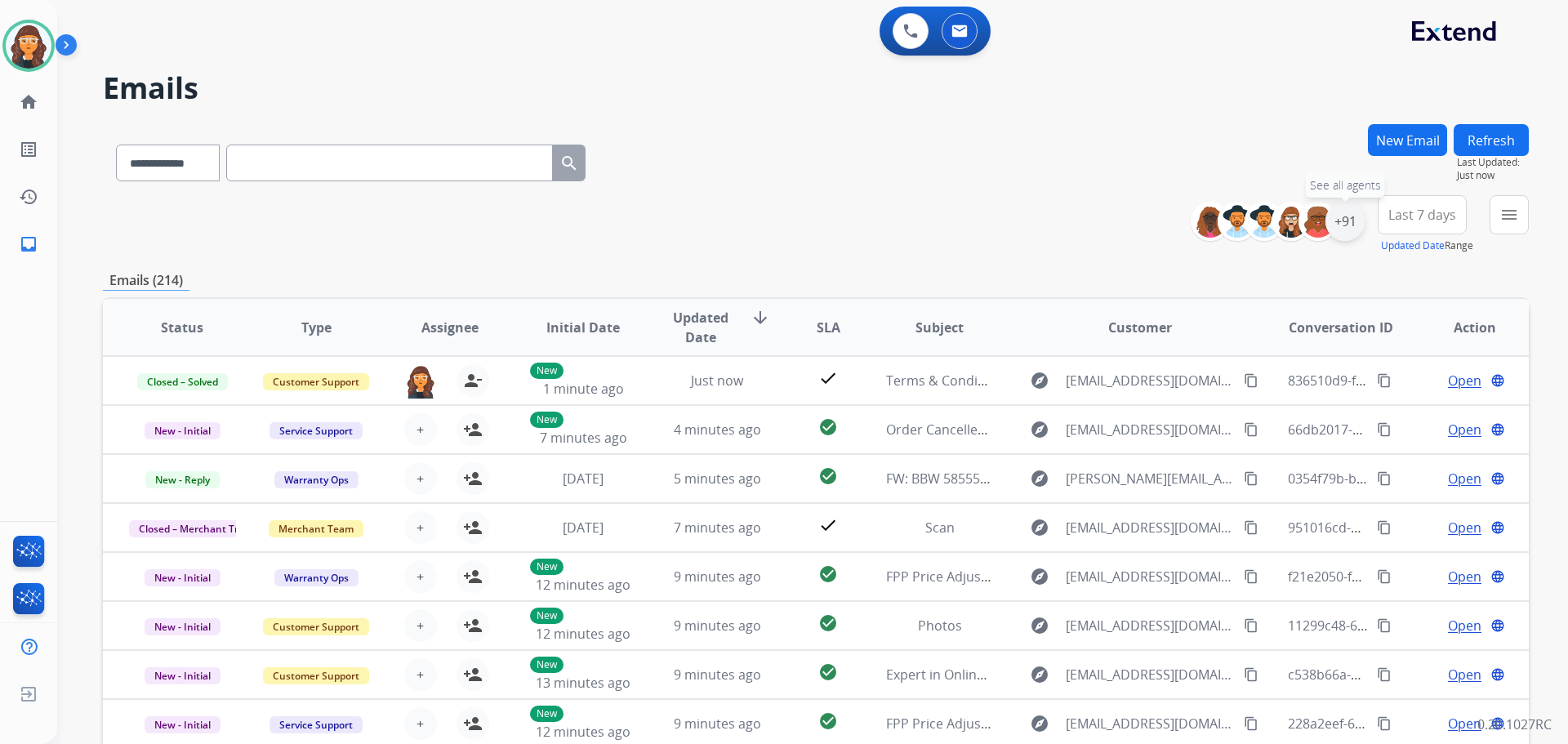
click at [1347, 220] on div "+91" at bounding box center [1345, 222] width 40 height 40
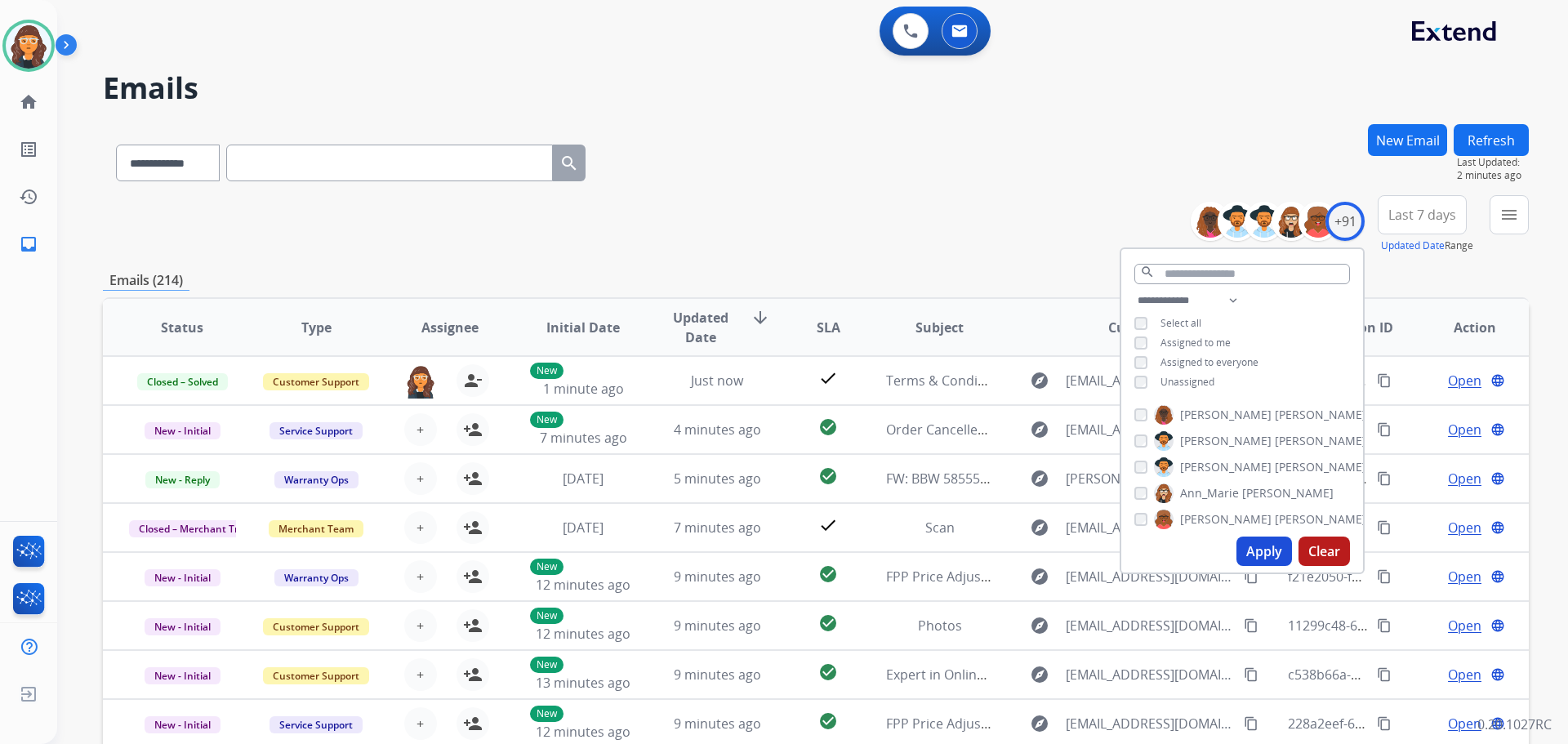
click at [1255, 546] on button "Apply" at bounding box center [1265, 551] width 56 height 30
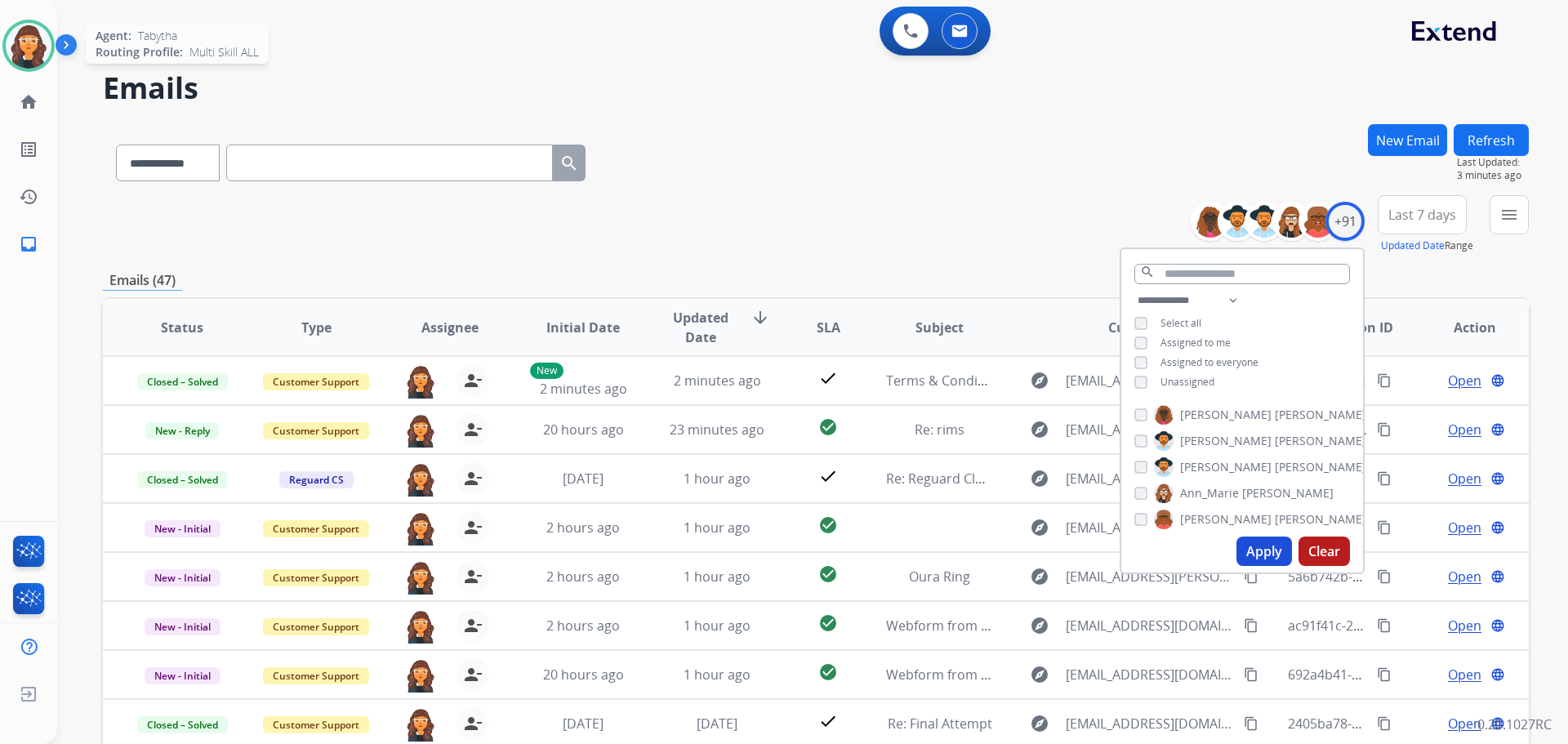
click at [22, 51] on img at bounding box center [29, 46] width 46 height 46
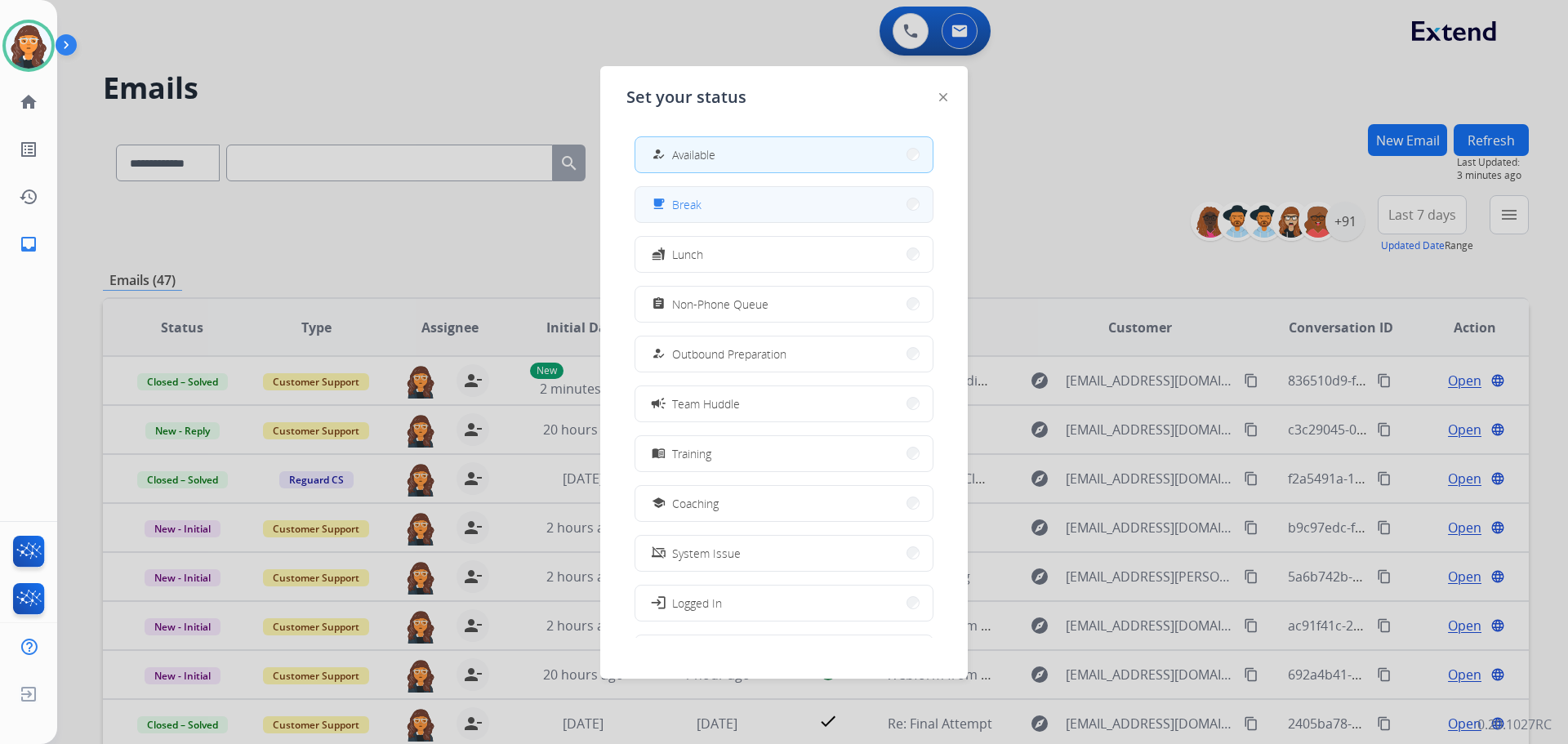
click at [725, 198] on button "free_breakfast Break" at bounding box center [784, 204] width 297 height 35
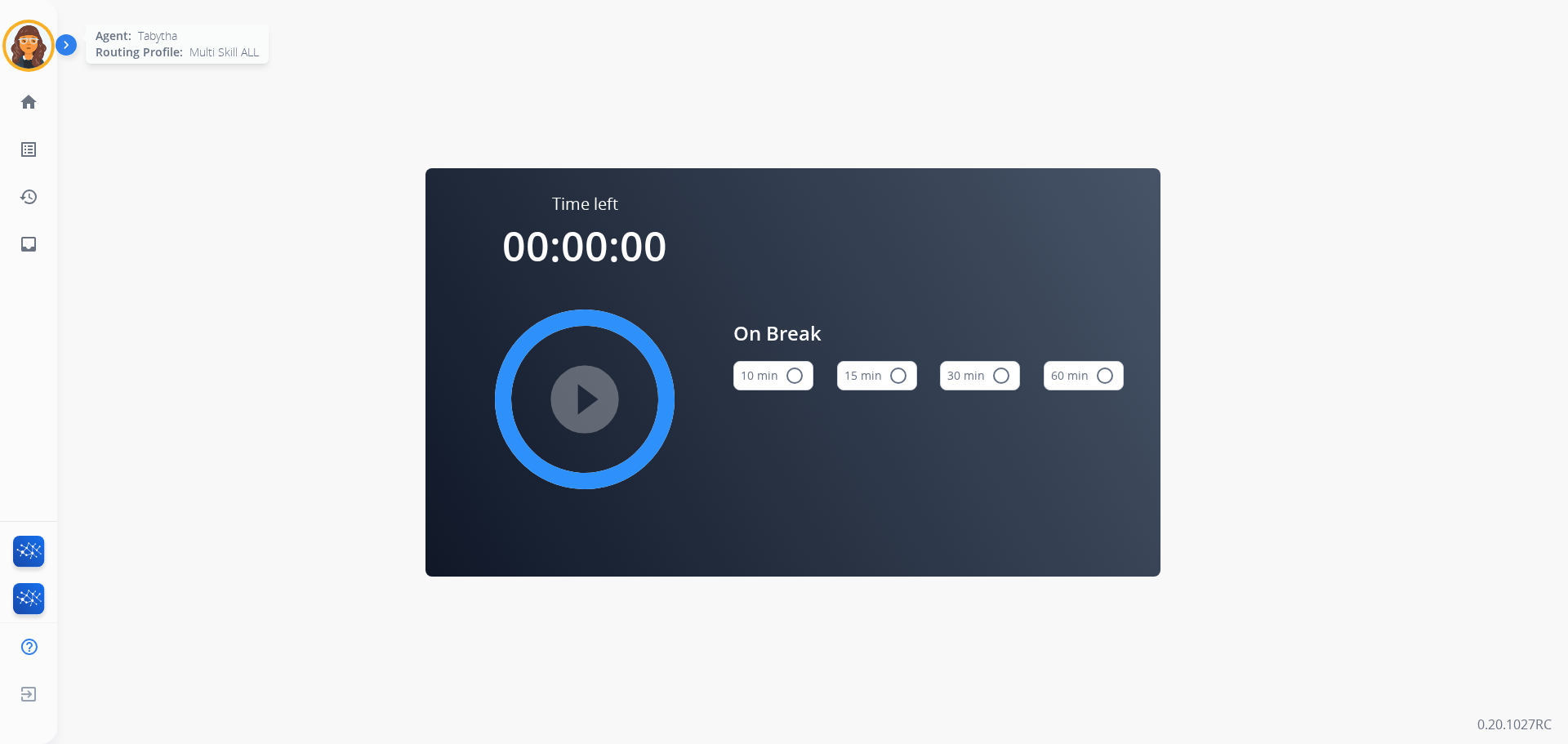
click at [27, 43] on img at bounding box center [29, 46] width 46 height 46
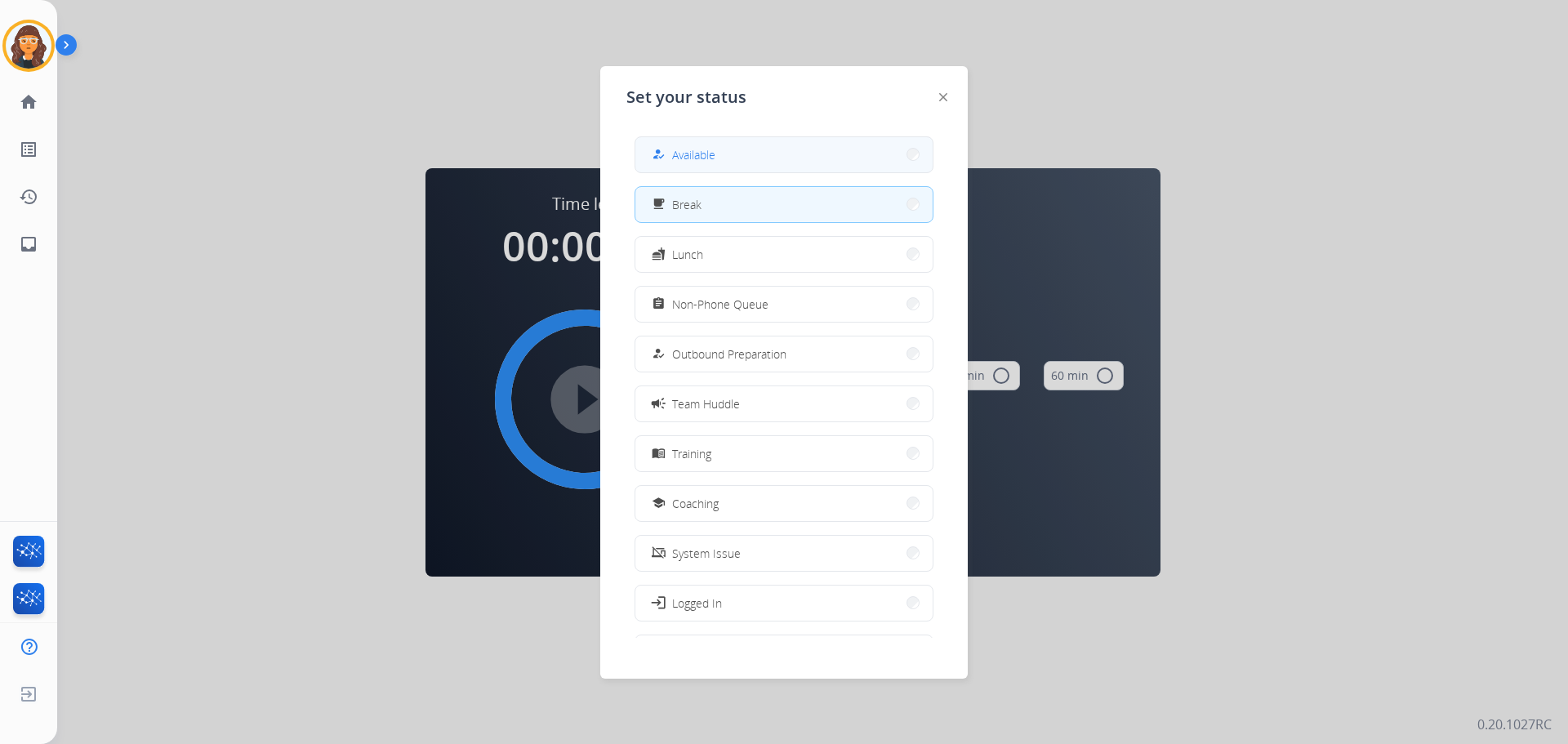
click at [763, 167] on button "how_to_reg Available" at bounding box center [784, 154] width 297 height 35
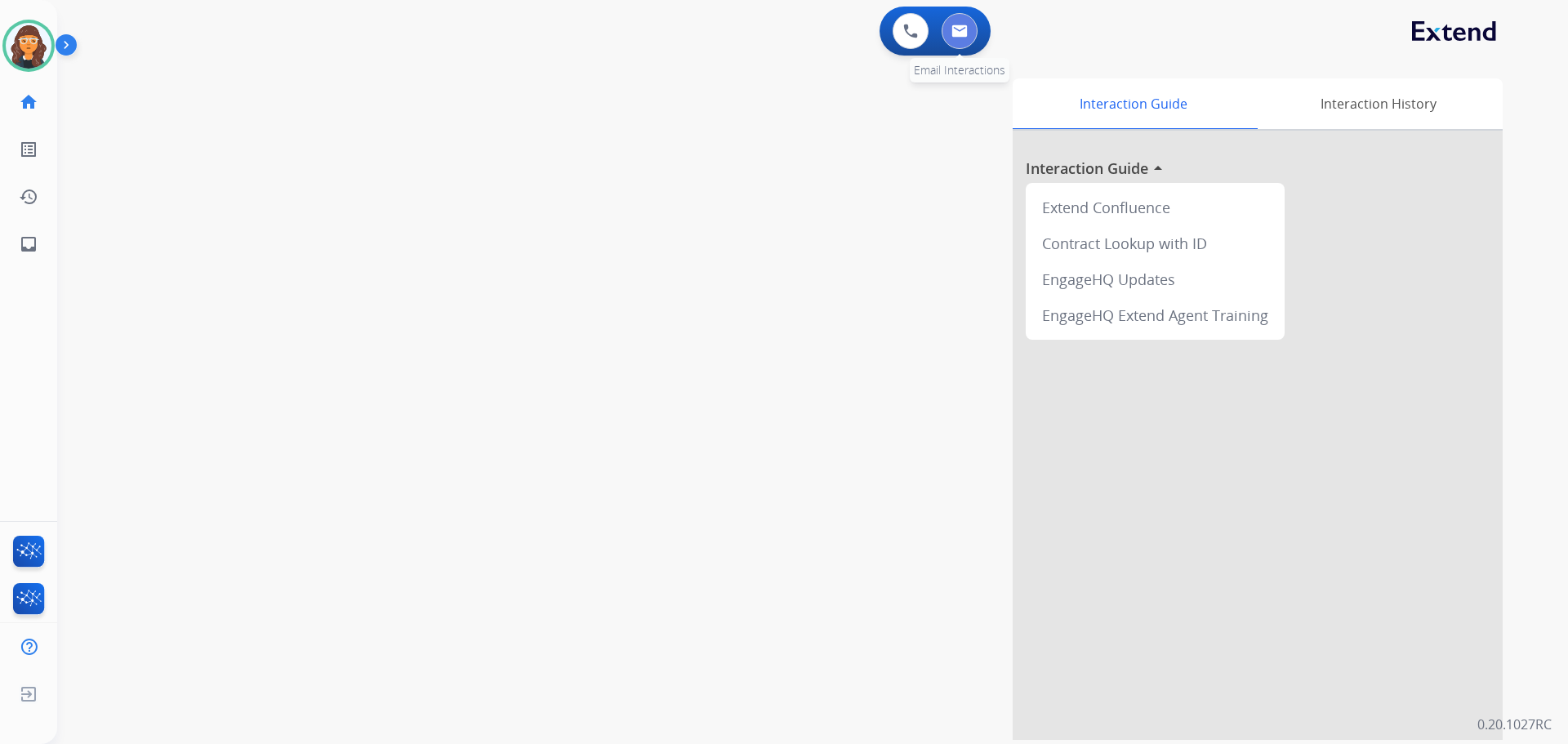
click at [951, 30] on button at bounding box center [959, 31] width 36 height 36
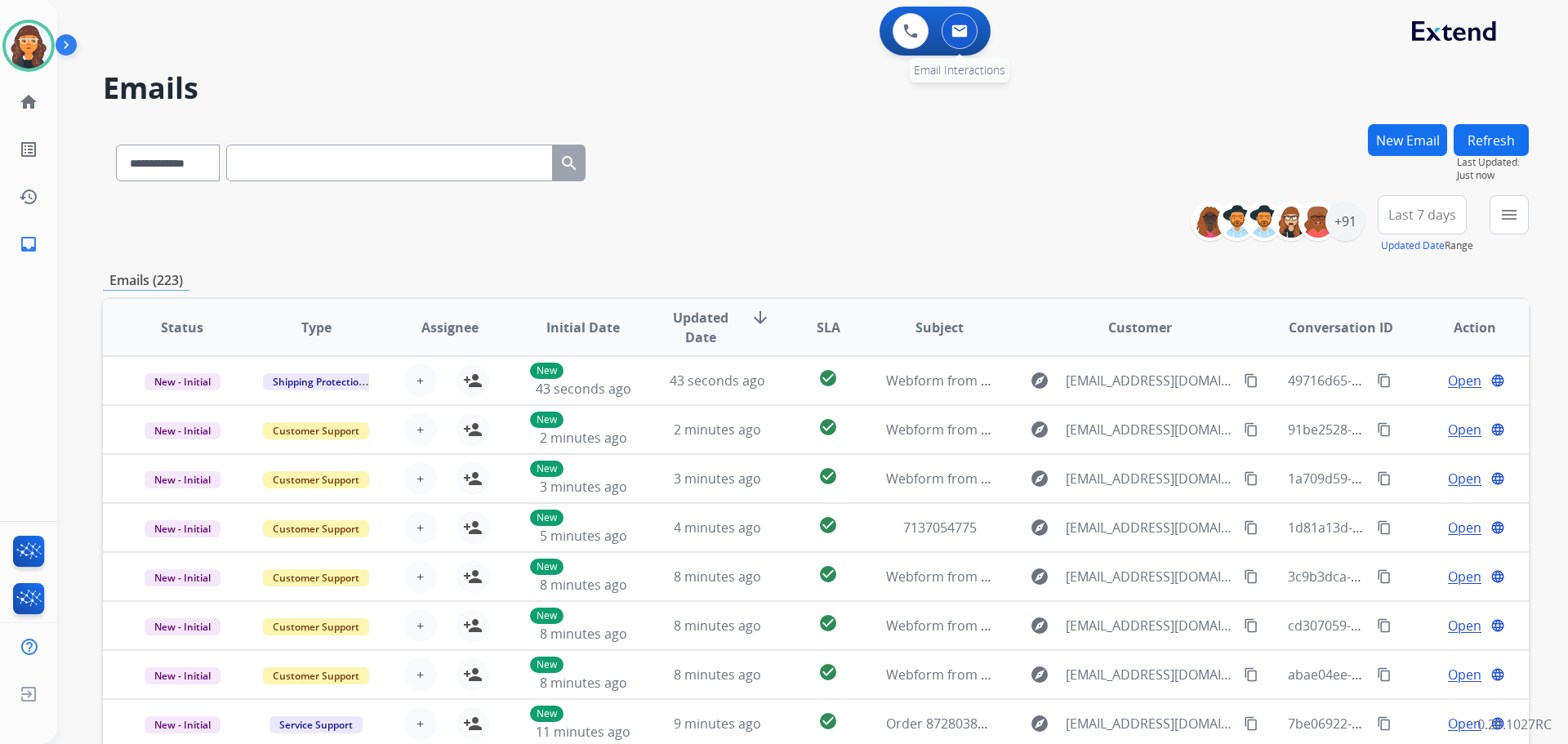
click at [957, 33] on img at bounding box center [959, 31] width 16 height 13
click at [952, 32] on img at bounding box center [959, 31] width 16 height 13
click at [1345, 216] on div "+91" at bounding box center [1345, 222] width 40 height 40
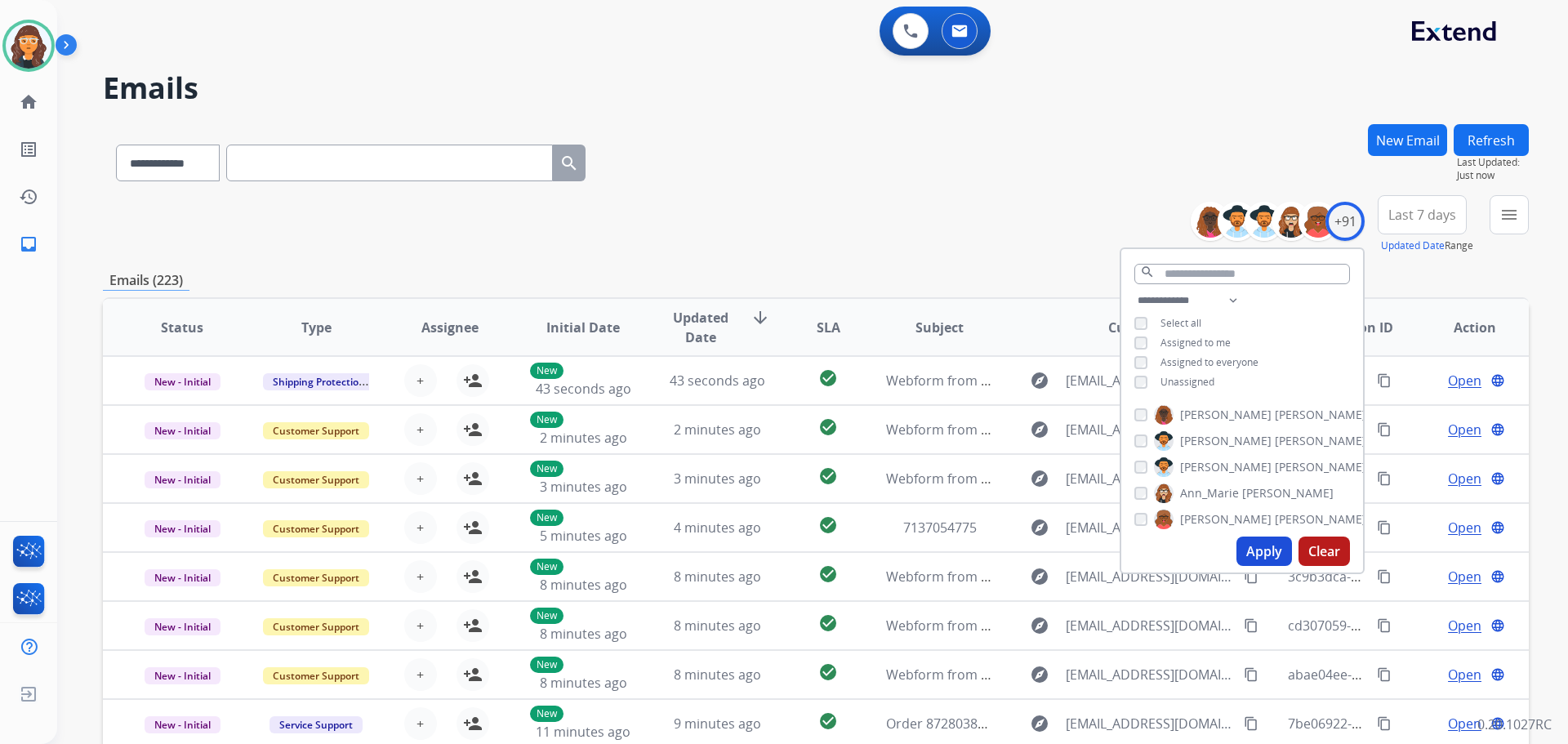
drag, startPoint x: 1255, startPoint y: 556, endPoint x: 1163, endPoint y: 524, distance: 97.4
click at [1256, 556] on button "Apply" at bounding box center [1265, 551] width 56 height 30
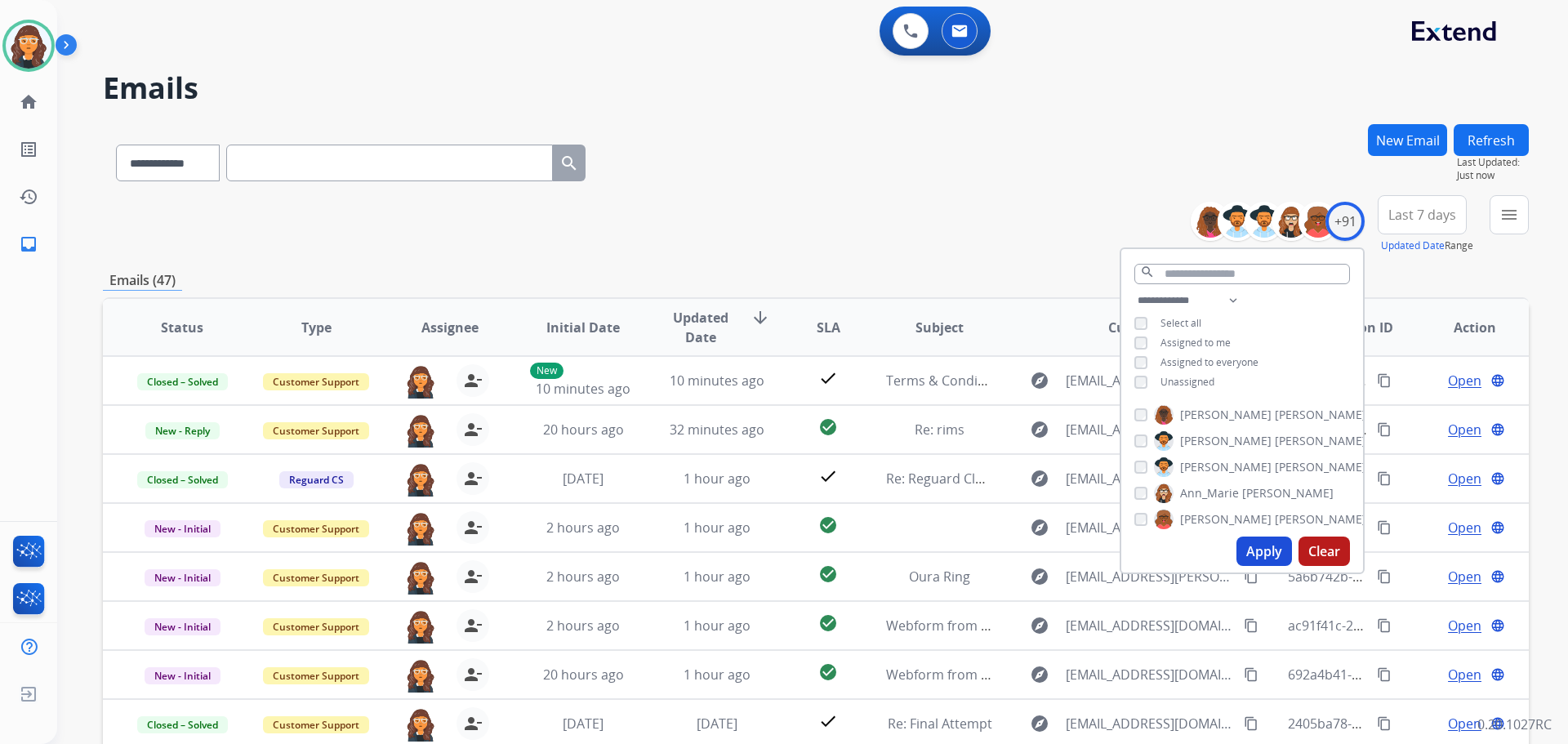
click at [955, 230] on div "**********" at bounding box center [816, 224] width 1426 height 58
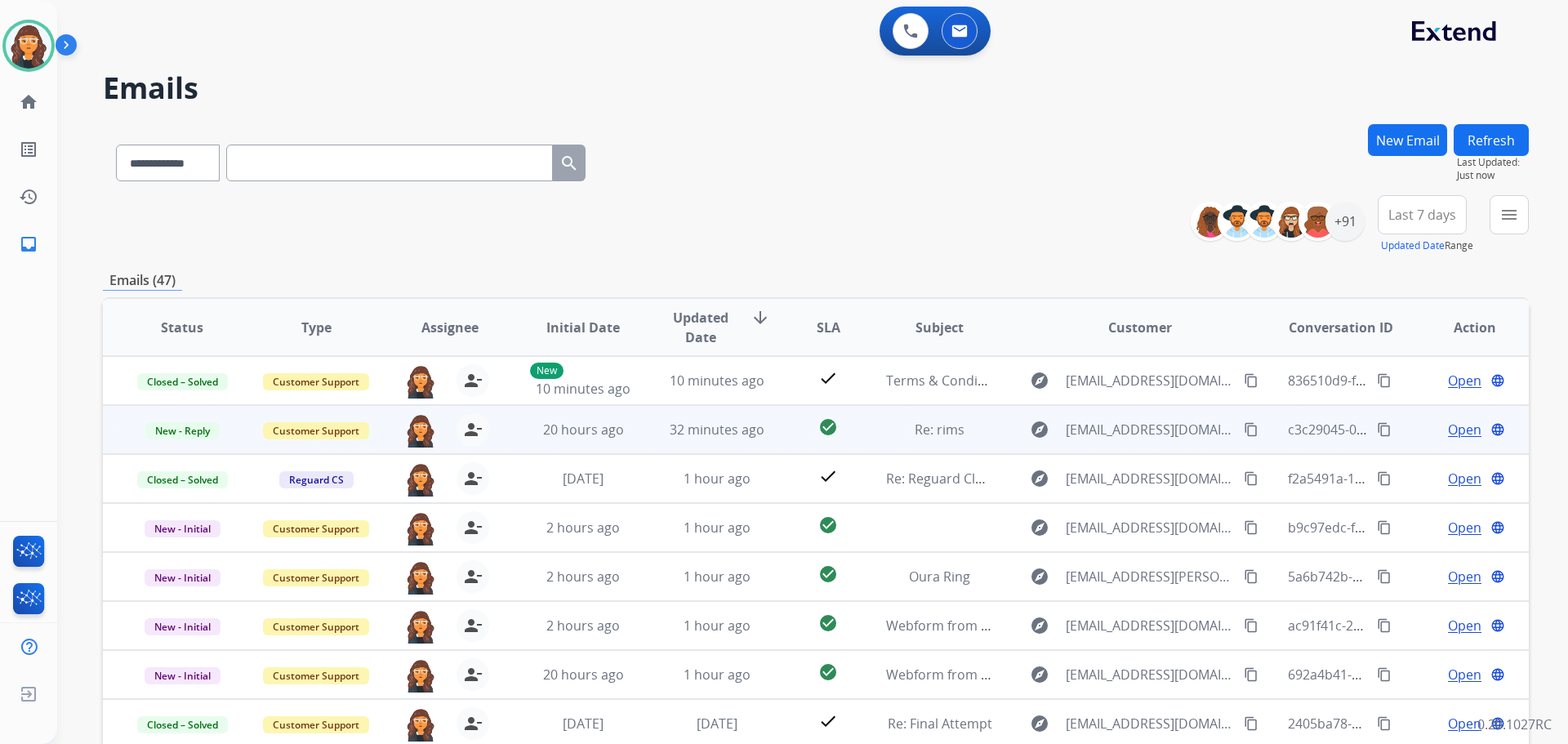
click at [1451, 430] on span "Open" at bounding box center [1465, 430] width 34 height 20
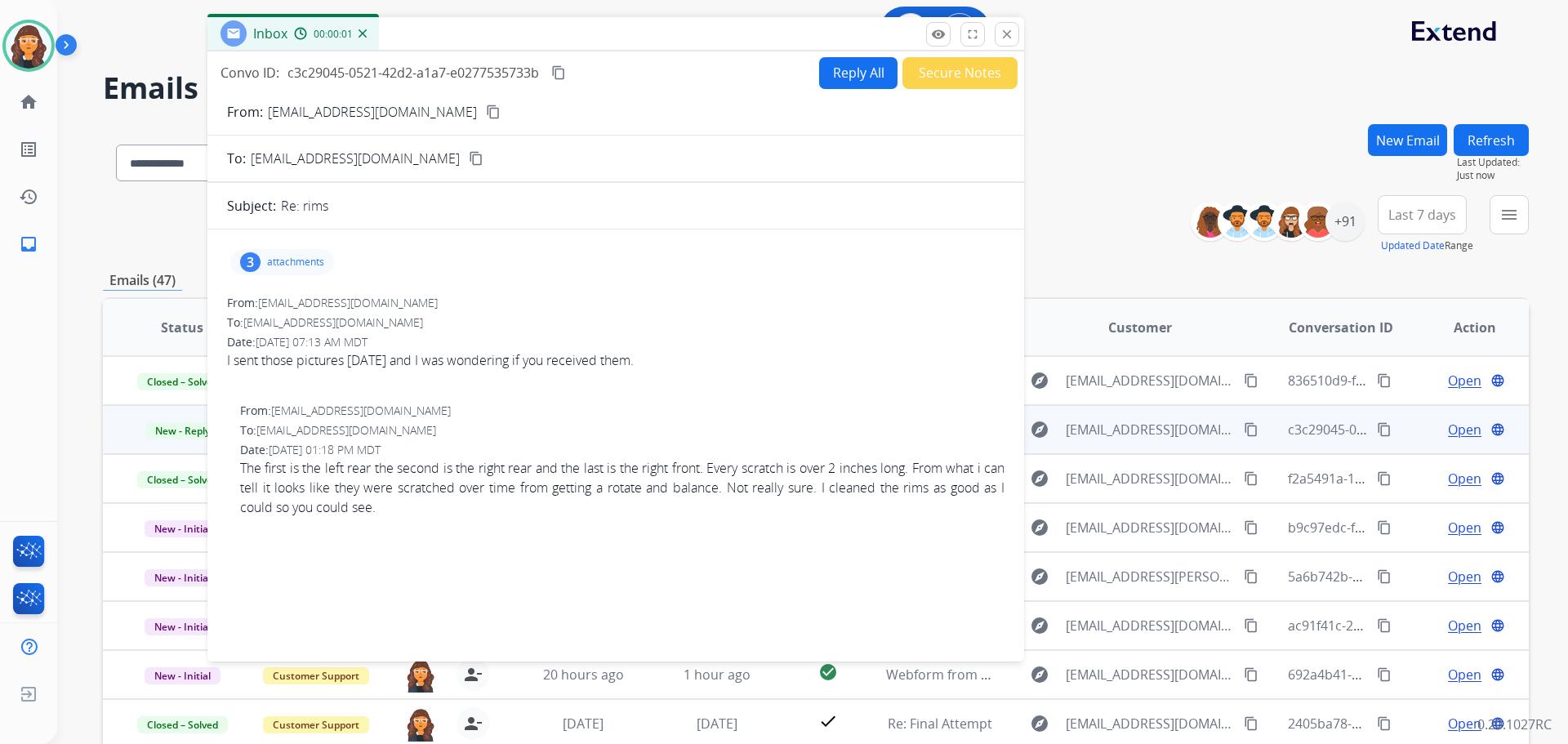
drag, startPoint x: 1093, startPoint y: 115, endPoint x: 589, endPoint y: 33, distance: 510.6
click at [589, 33] on div "Inbox 00:00:01" at bounding box center [616, 34] width 817 height 35
click at [921, 76] on button "Secure Notes" at bounding box center [959, 73] width 115 height 32
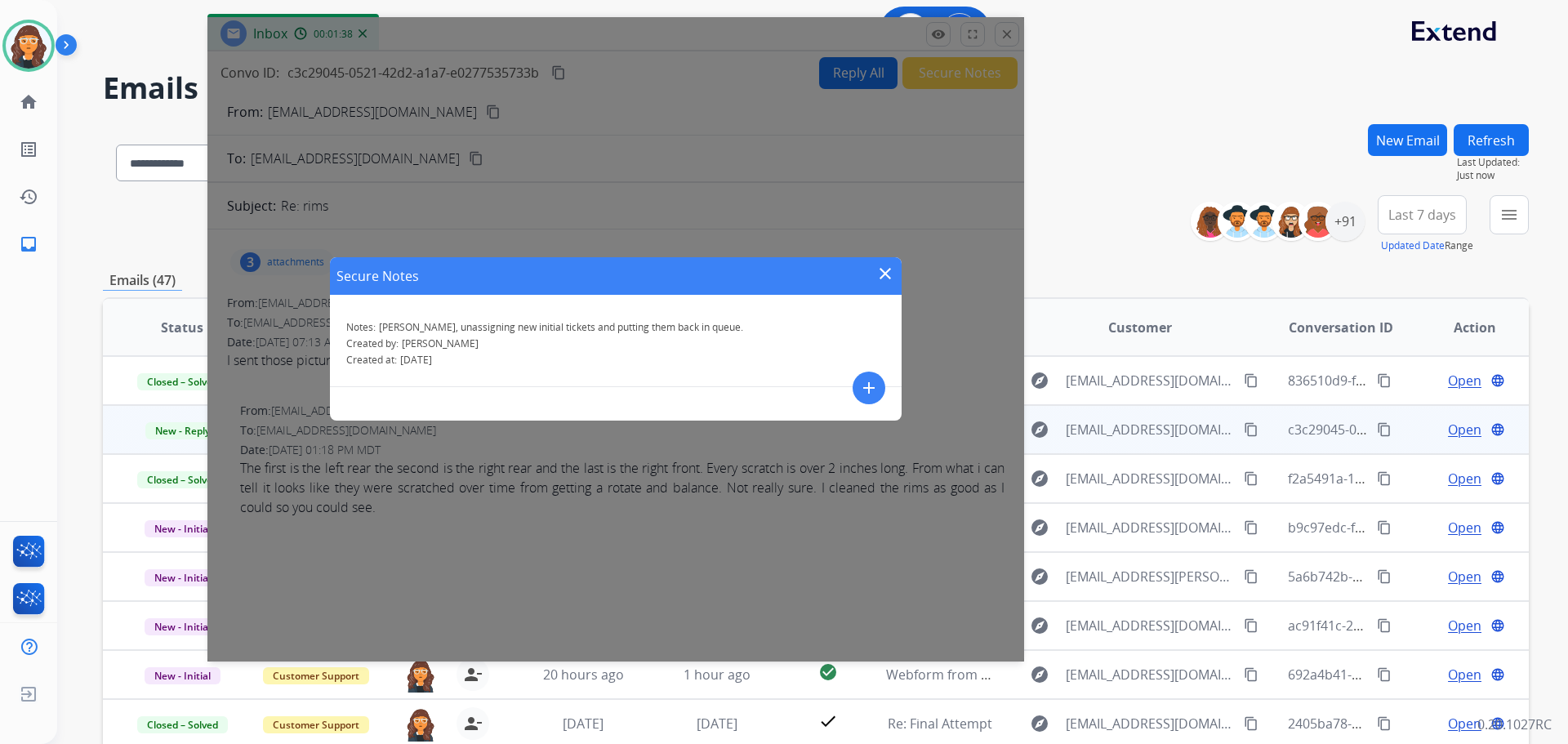
click at [855, 388] on button "add" at bounding box center [868, 387] width 33 height 33
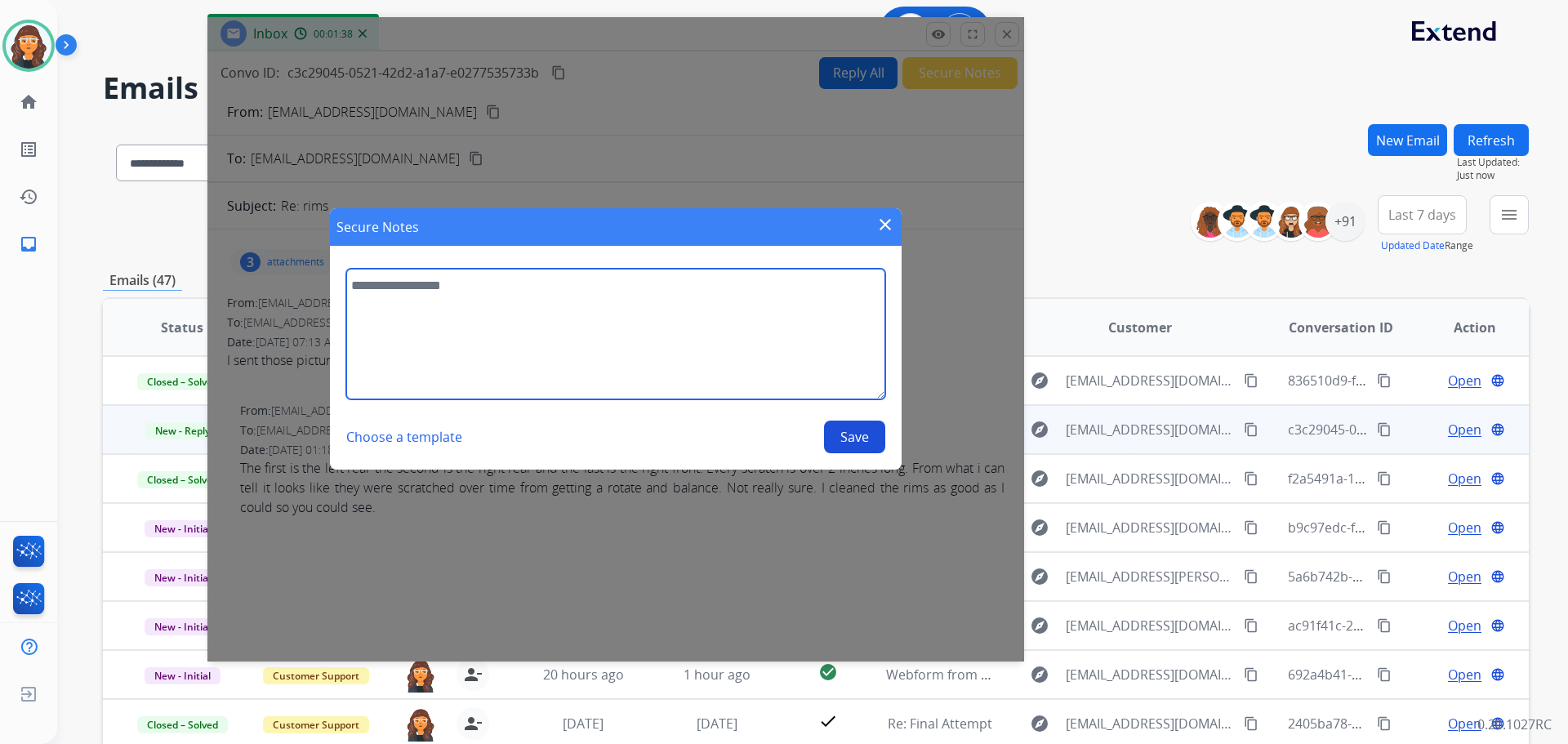
click at [679, 360] on textarea at bounding box center [616, 334] width 539 height 131
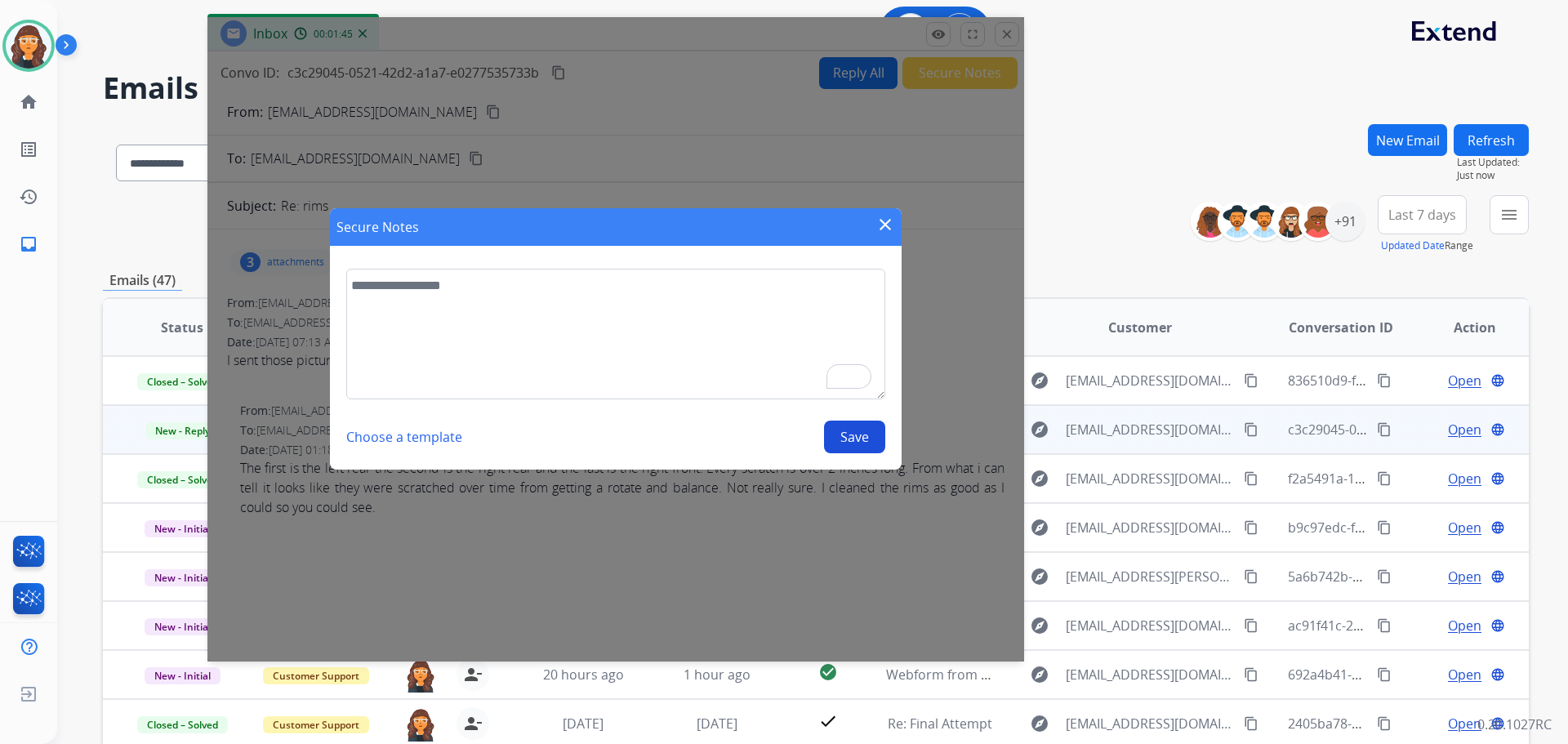
click at [886, 229] on mat-icon "close" at bounding box center [885, 225] width 20 height 20
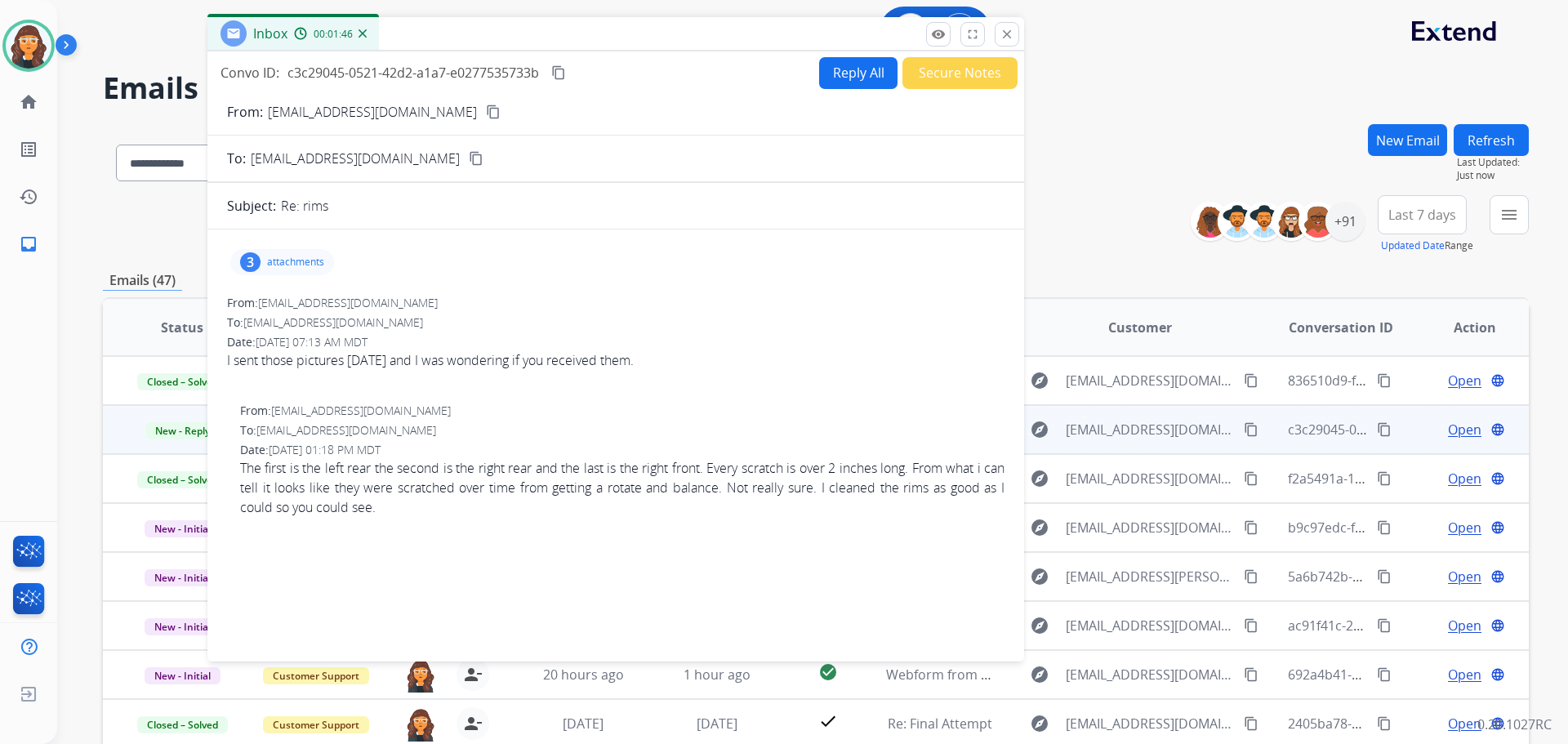
click at [907, 62] on button "Secure Notes" at bounding box center [959, 73] width 115 height 32
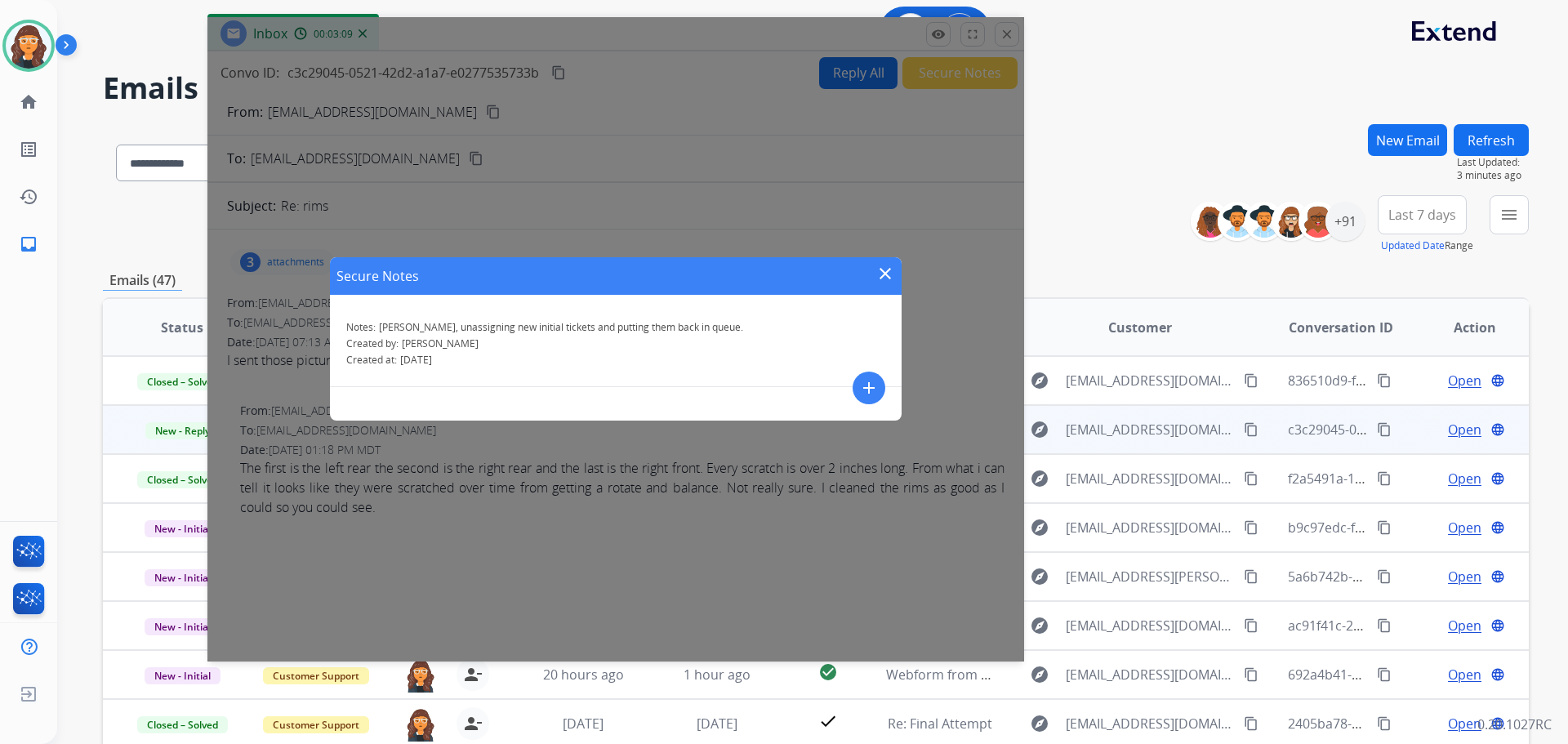
click at [885, 262] on div "Secure Notes close" at bounding box center [616, 276] width 572 height 38
drag, startPoint x: 875, startPoint y: 270, endPoint x: 916, endPoint y: 204, distance: 77.7
click at [876, 270] on mat-icon "close" at bounding box center [885, 273] width 20 height 20
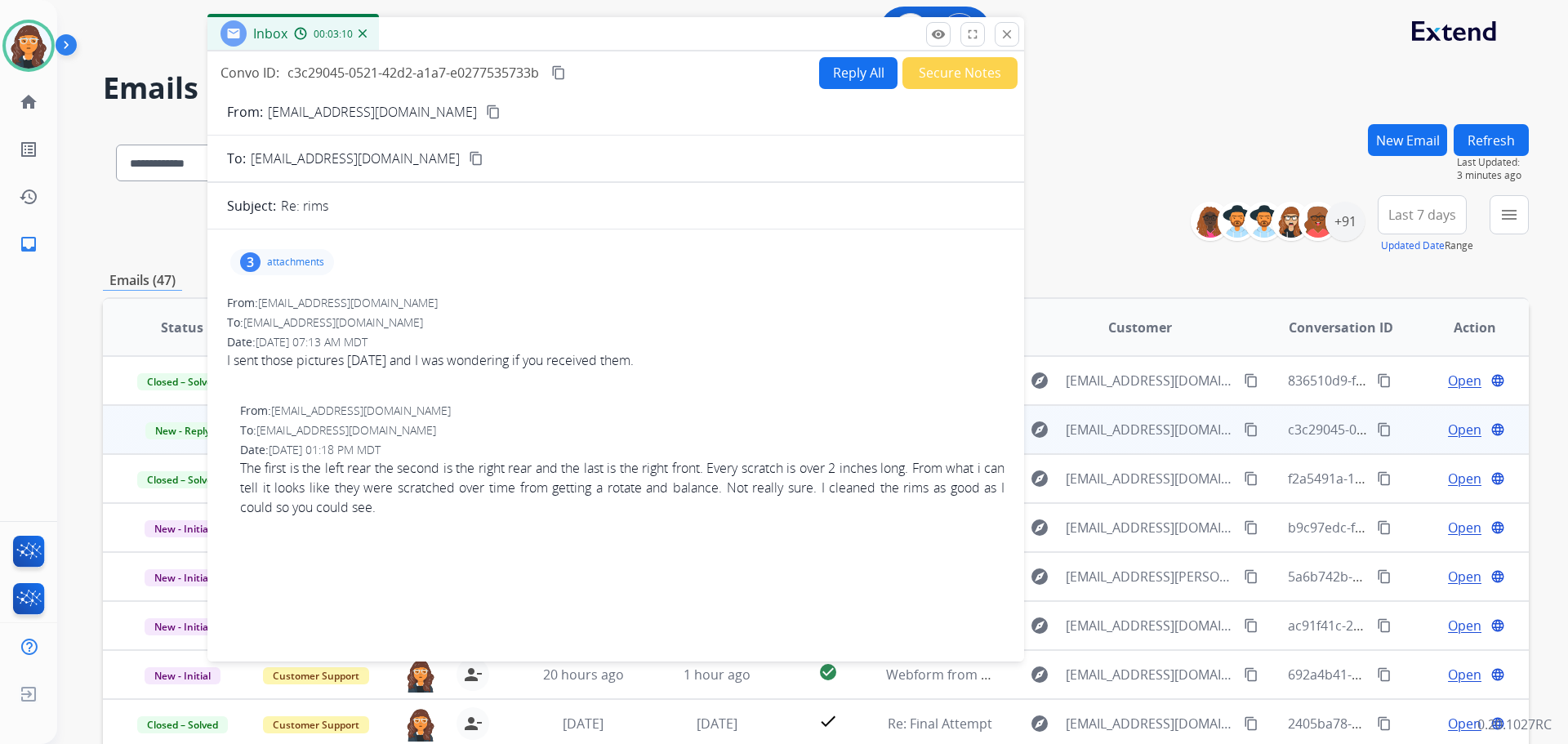
click at [926, 65] on button "Secure Notes" at bounding box center [959, 73] width 115 height 32
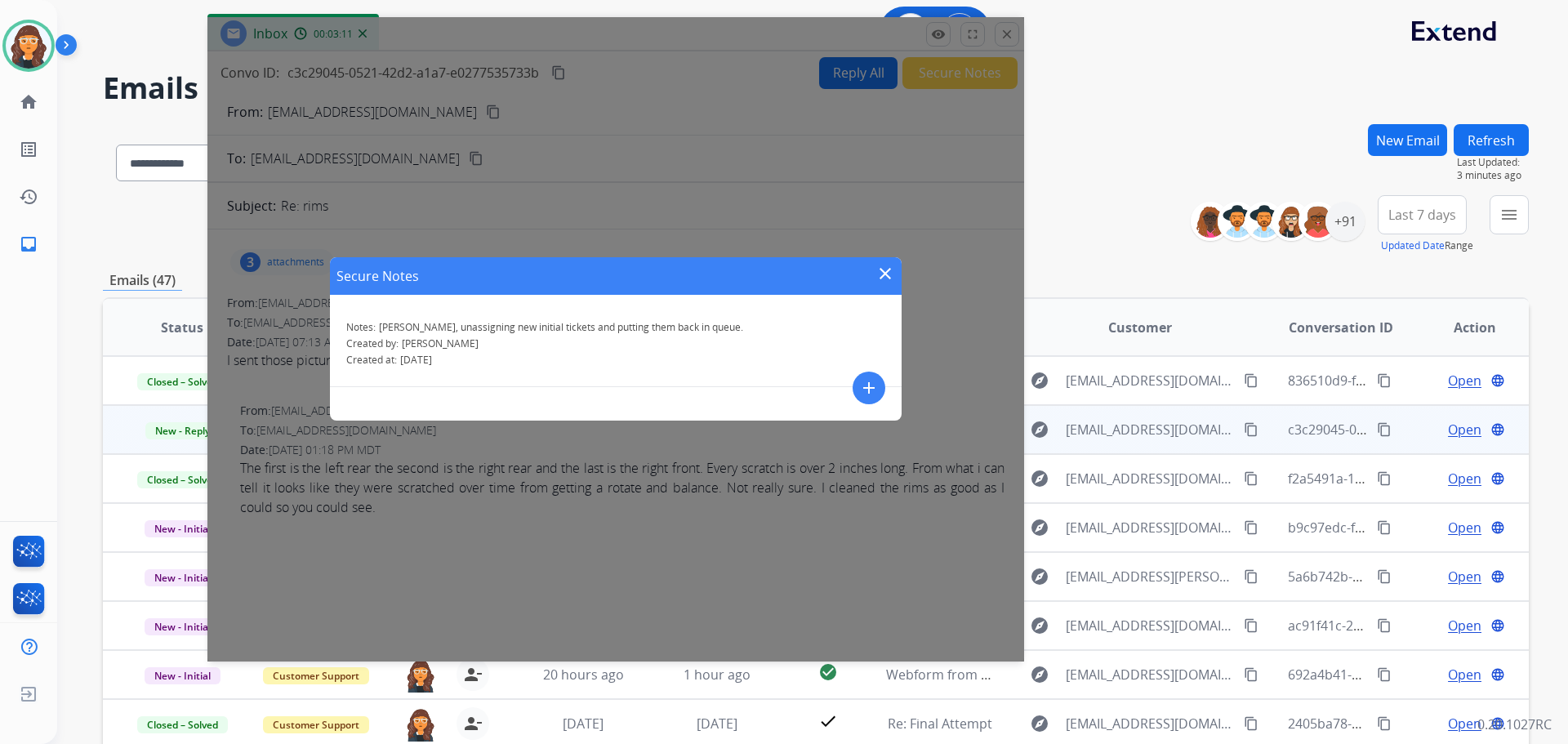
click at [864, 392] on mat-icon "add" at bounding box center [869, 388] width 20 height 20
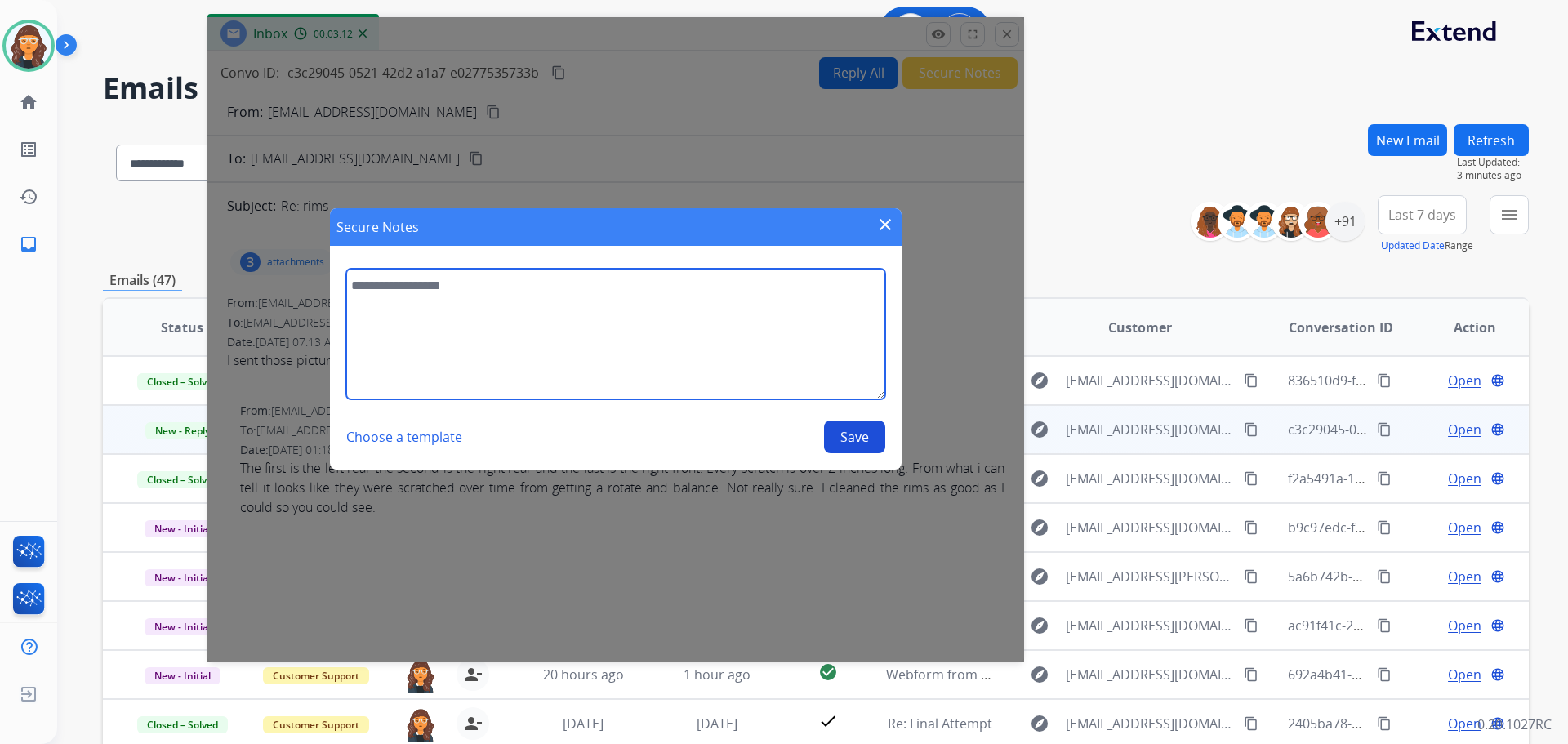
click at [526, 332] on textarea at bounding box center [616, 334] width 539 height 131
type textarea "**********"
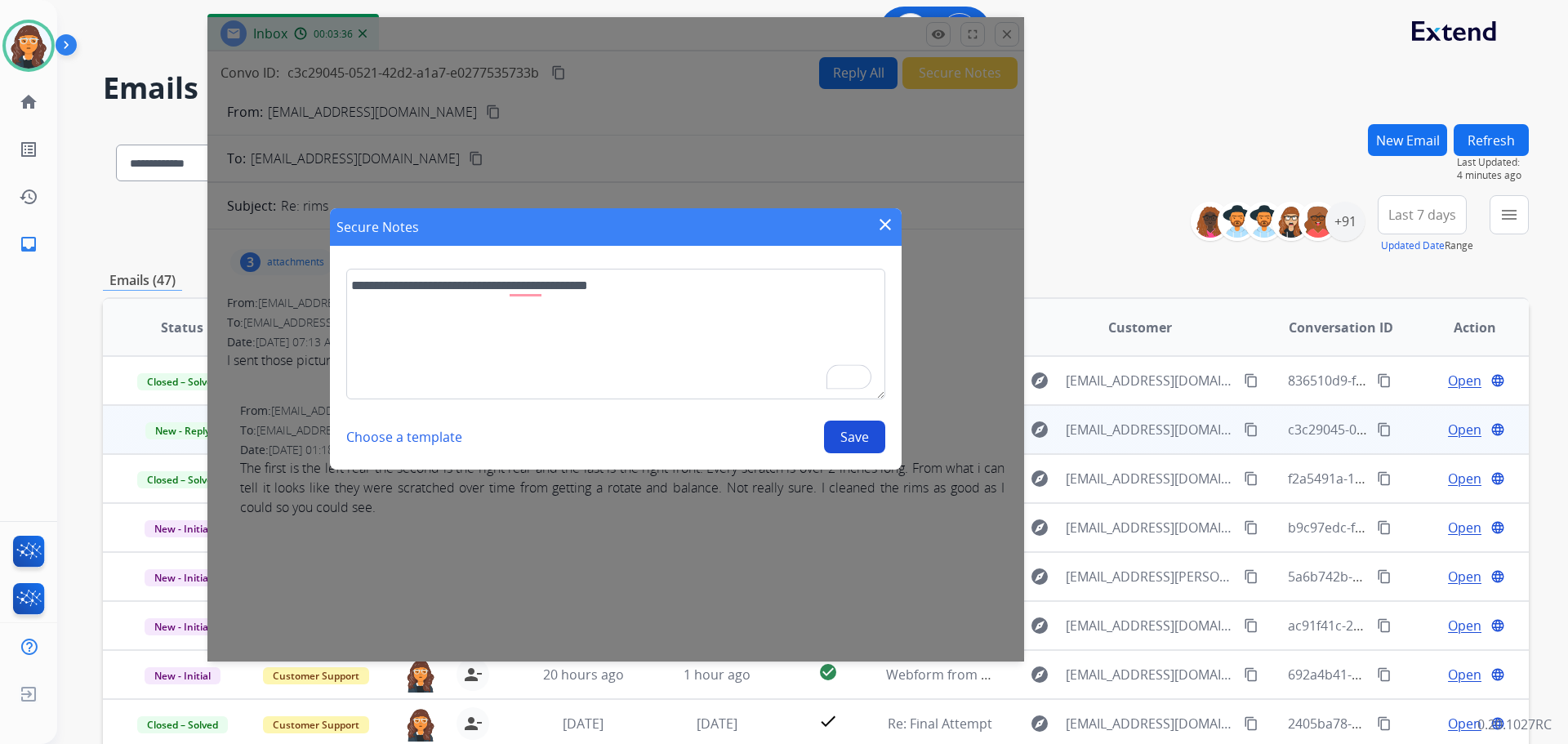
click at [850, 434] on button "Save" at bounding box center [854, 436] width 61 height 33
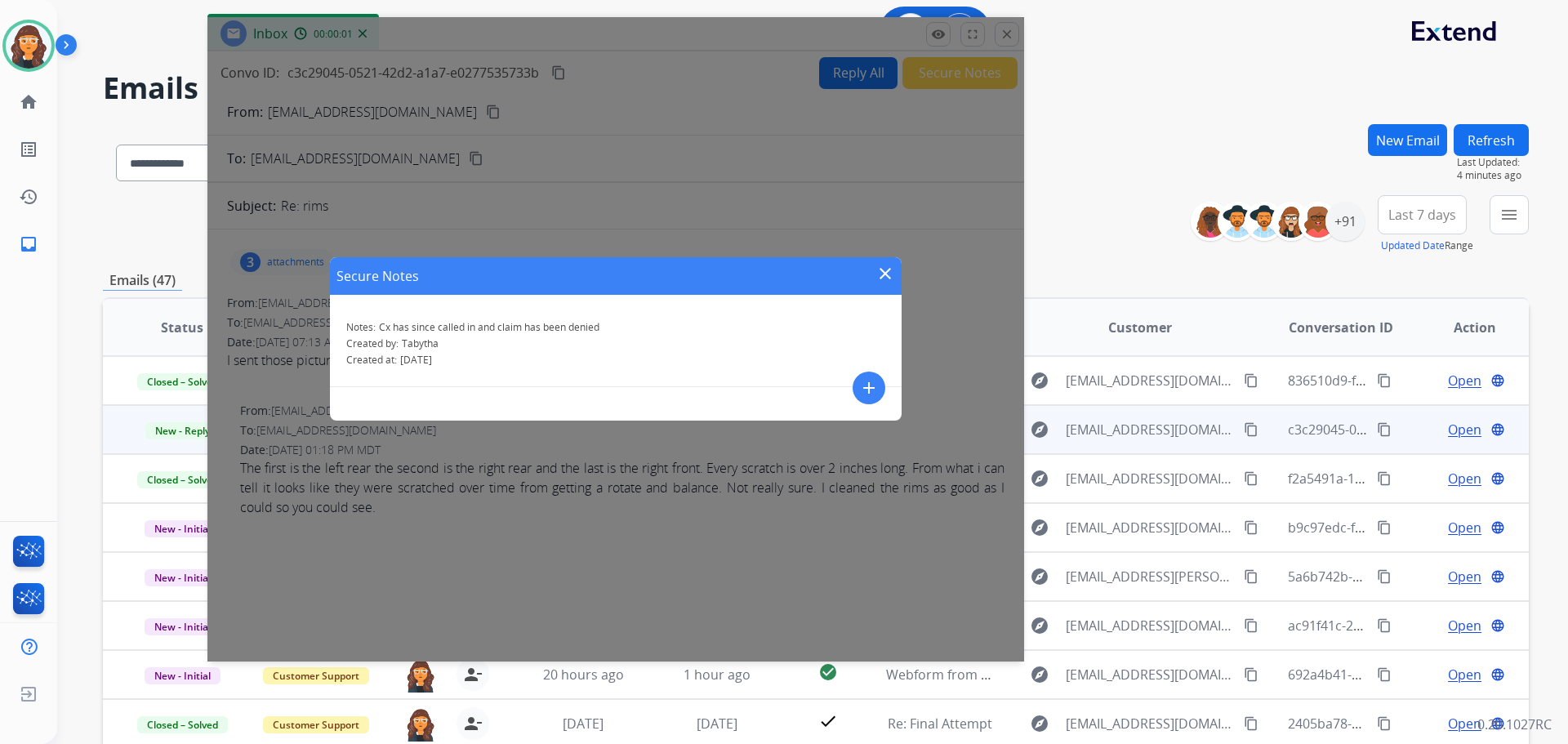
click at [888, 267] on mat-icon "close" at bounding box center [885, 273] width 20 height 20
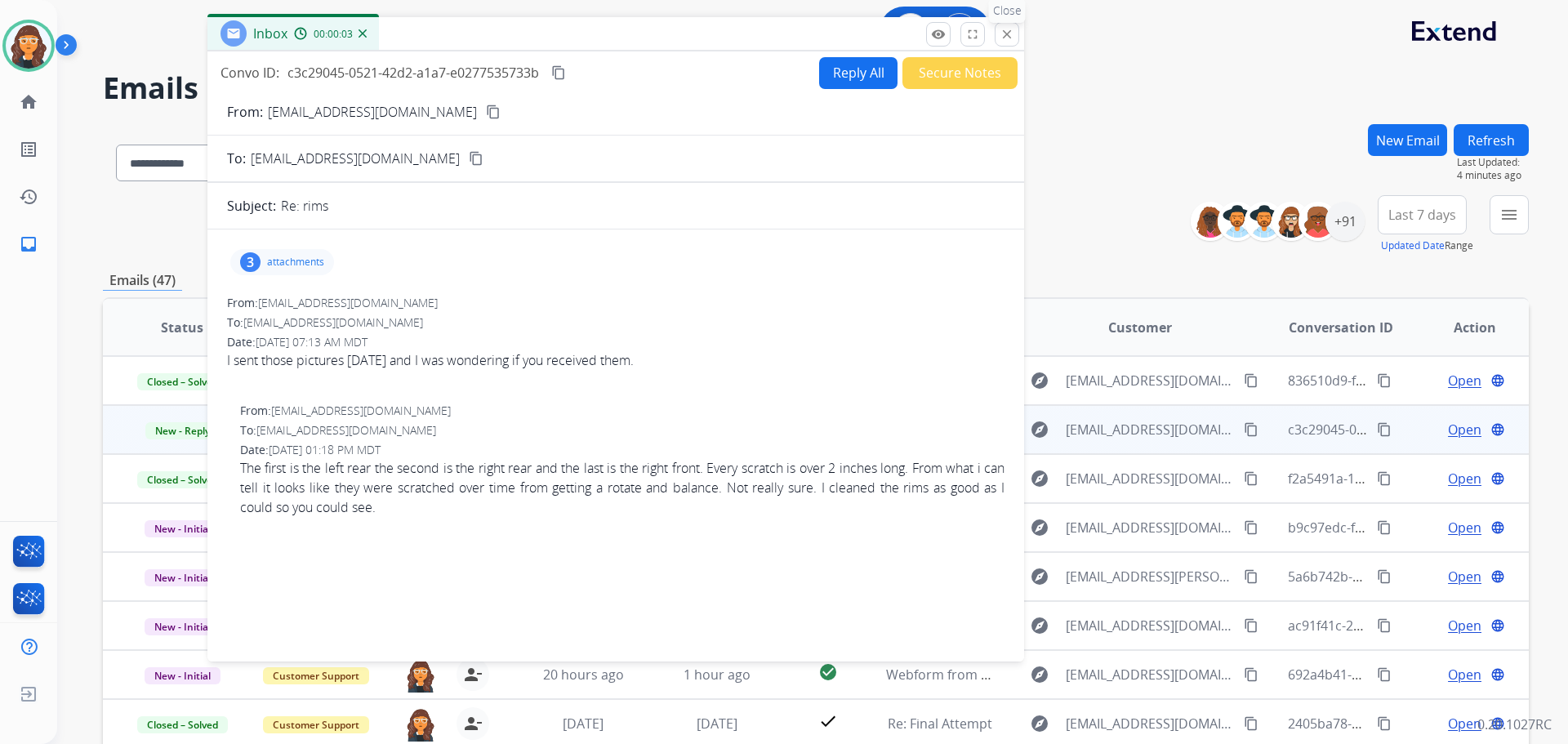
click at [1008, 32] on mat-icon "close" at bounding box center [1007, 34] width 15 height 15
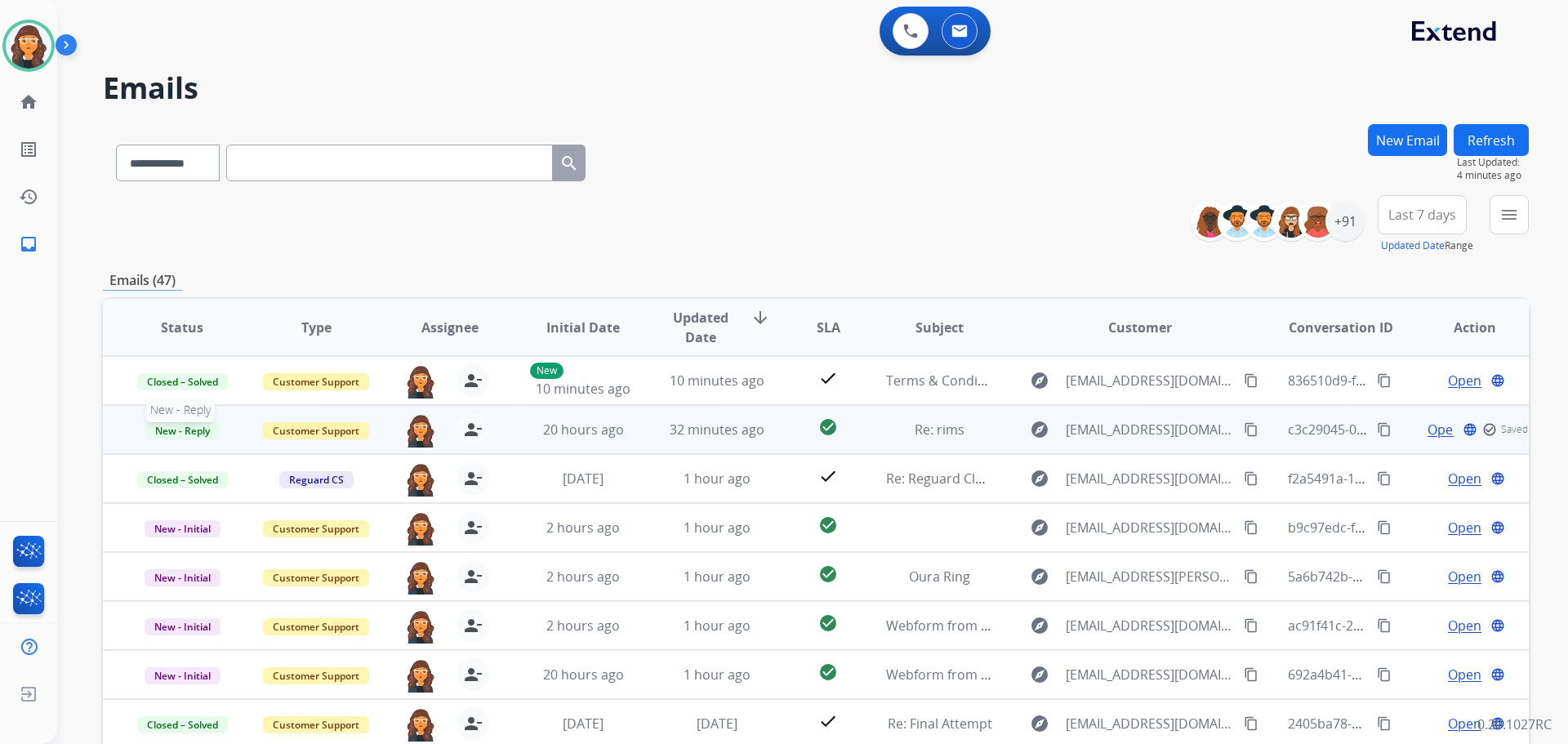
click at [158, 434] on span "New - Reply" at bounding box center [182, 430] width 74 height 17
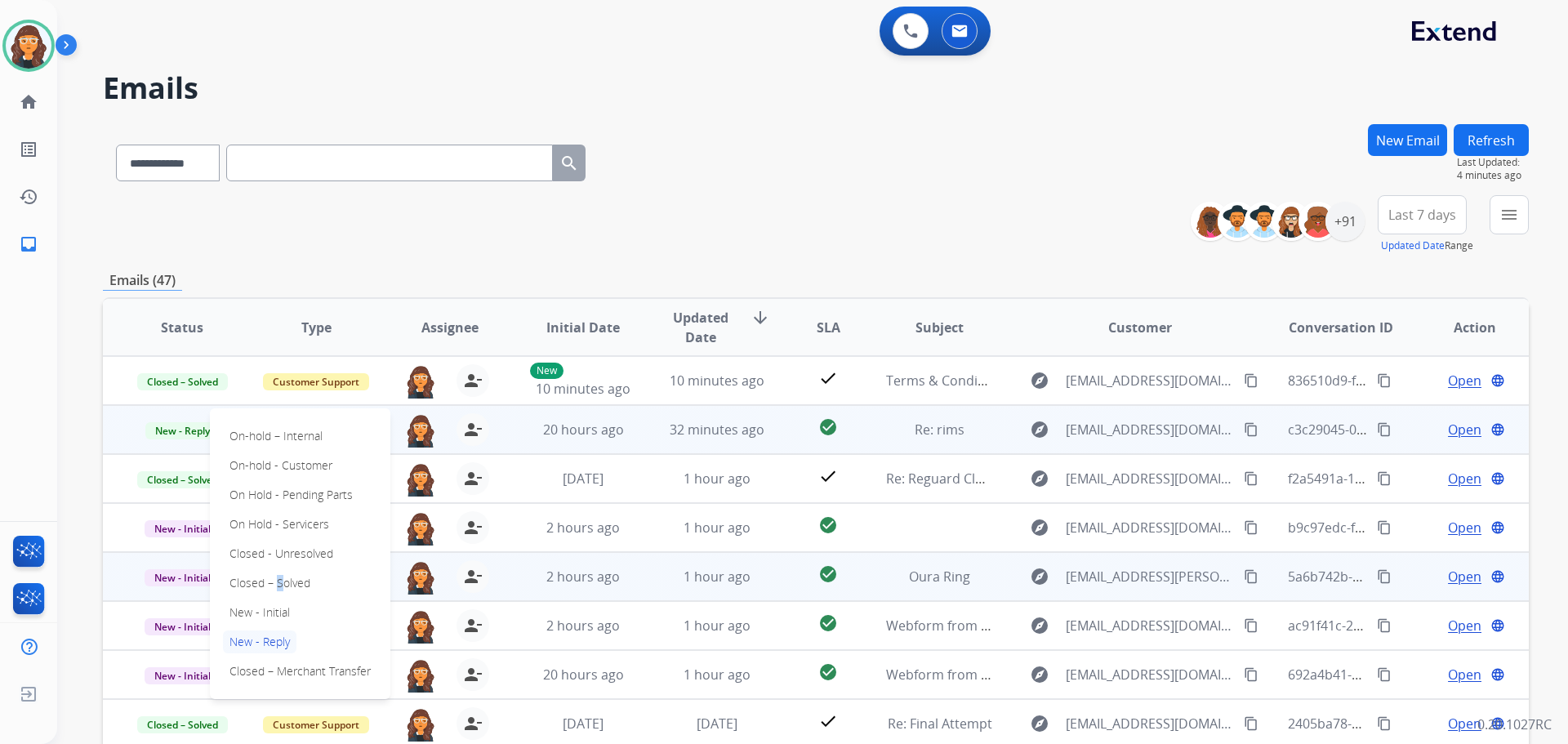
drag, startPoint x: 272, startPoint y: 586, endPoint x: 300, endPoint y: 578, distance: 29.1
click at [276, 585] on p "Closed – Solved" at bounding box center [270, 583] width 94 height 23
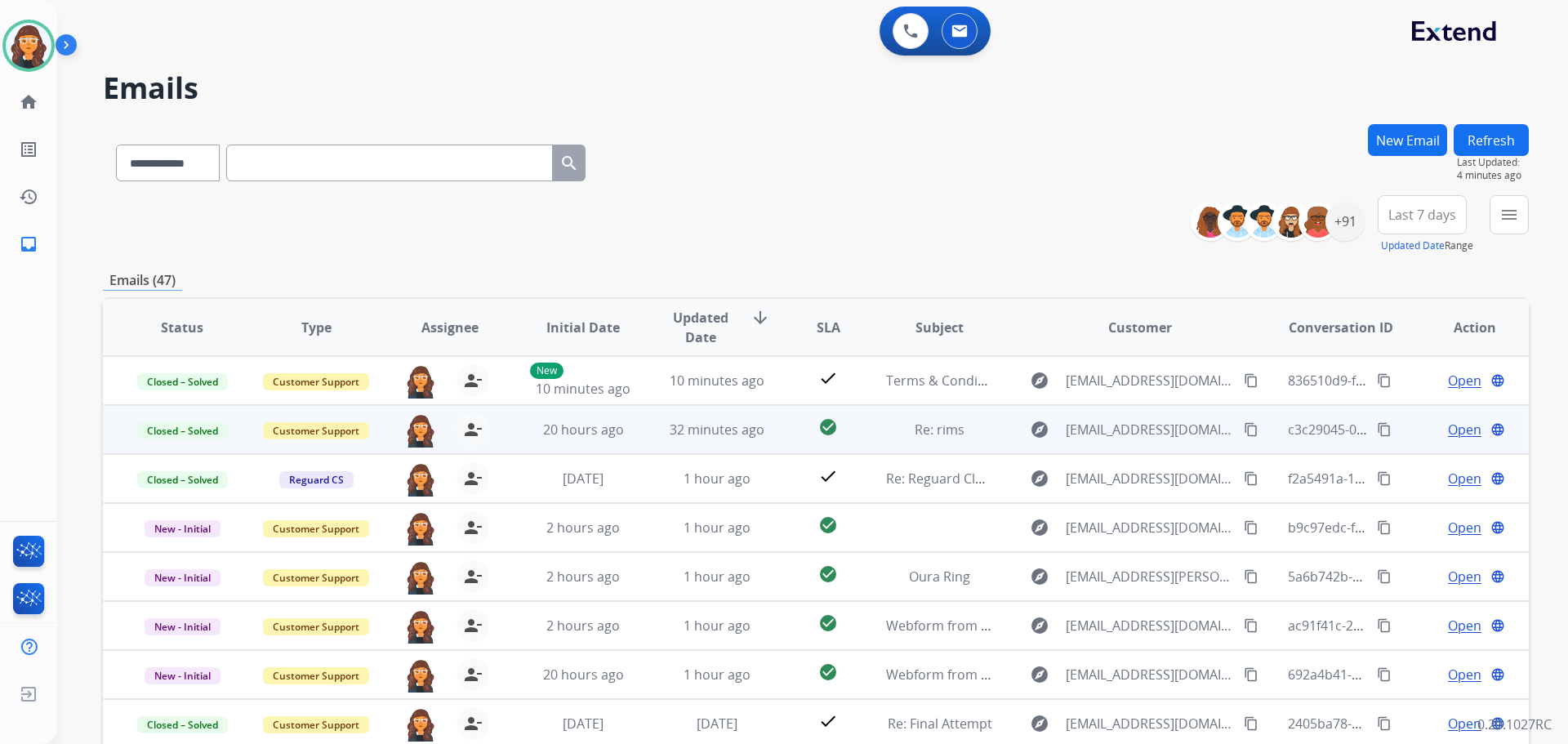
click at [1500, 148] on button "Refresh" at bounding box center [1492, 140] width 75 height 32
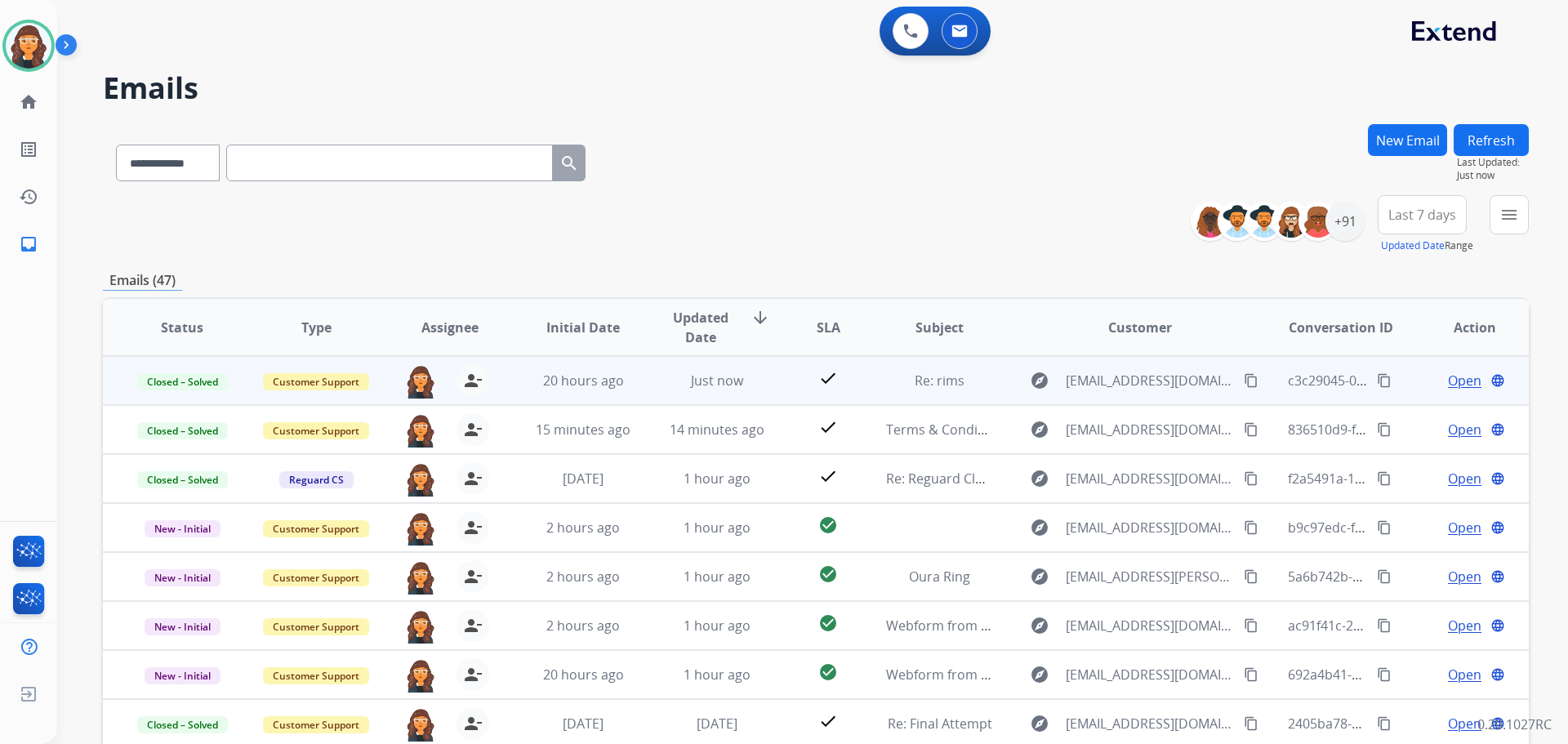
click at [969, 178] on div "**********" at bounding box center [816, 159] width 1426 height 71
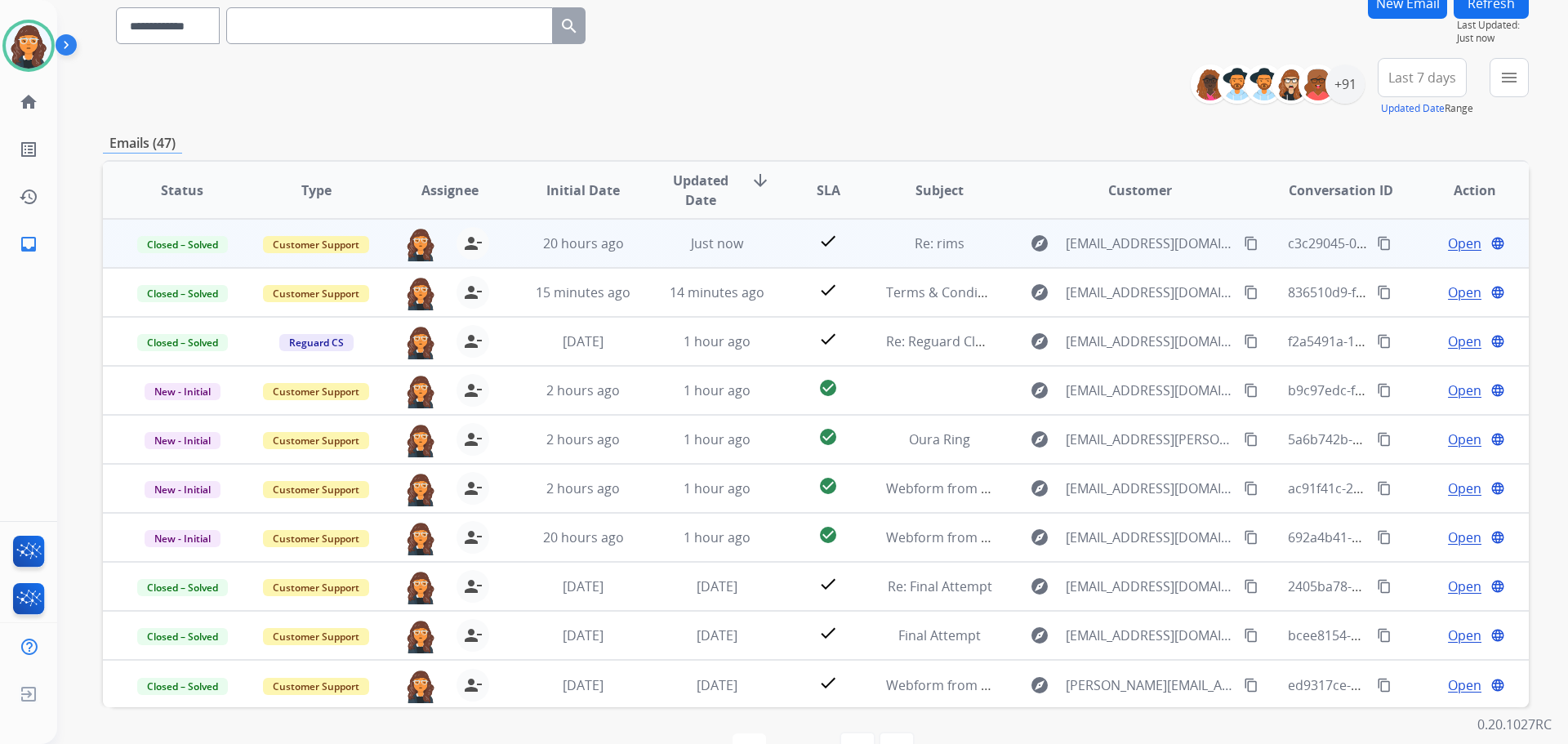
scroll to position [163, 0]
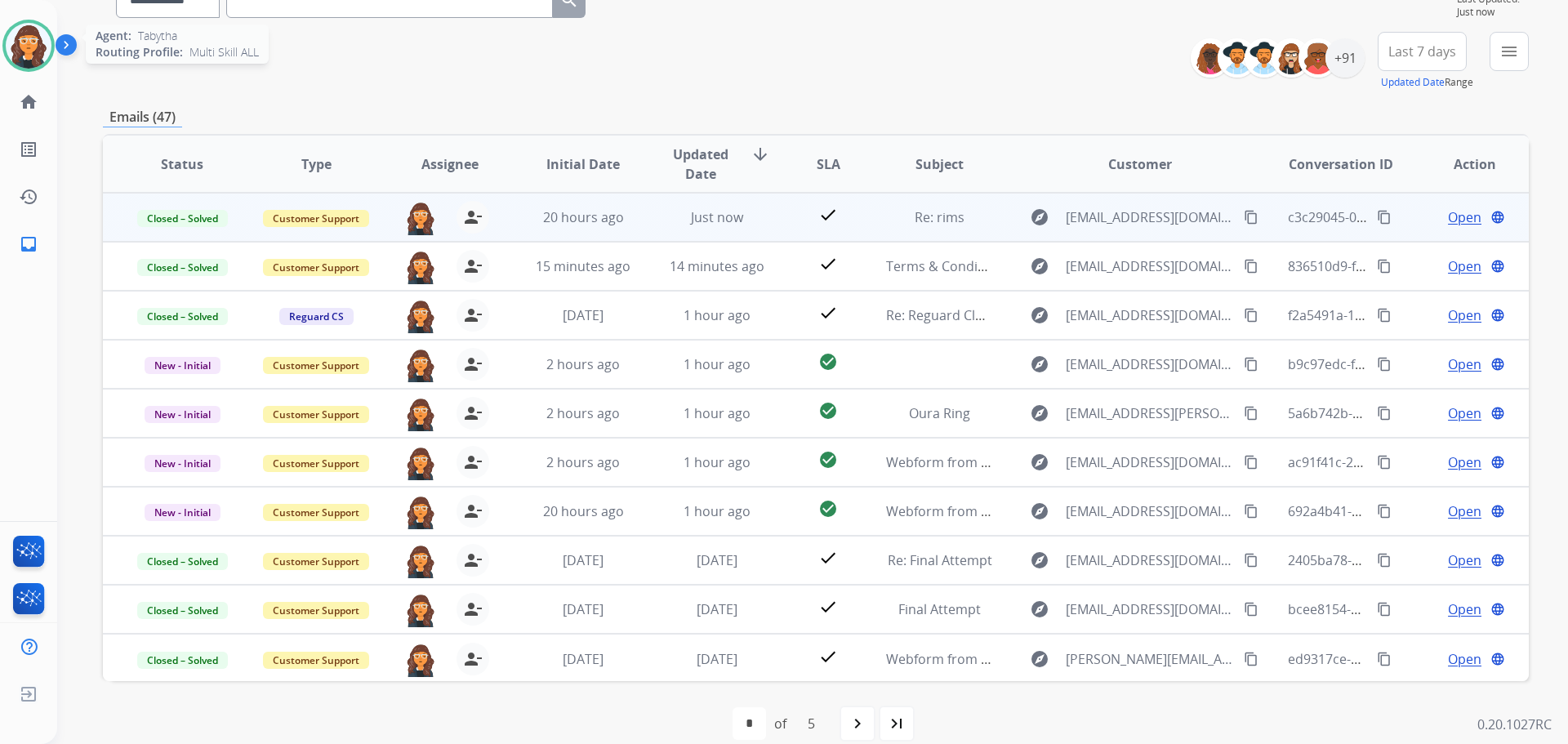
click at [30, 40] on img at bounding box center [29, 46] width 46 height 46
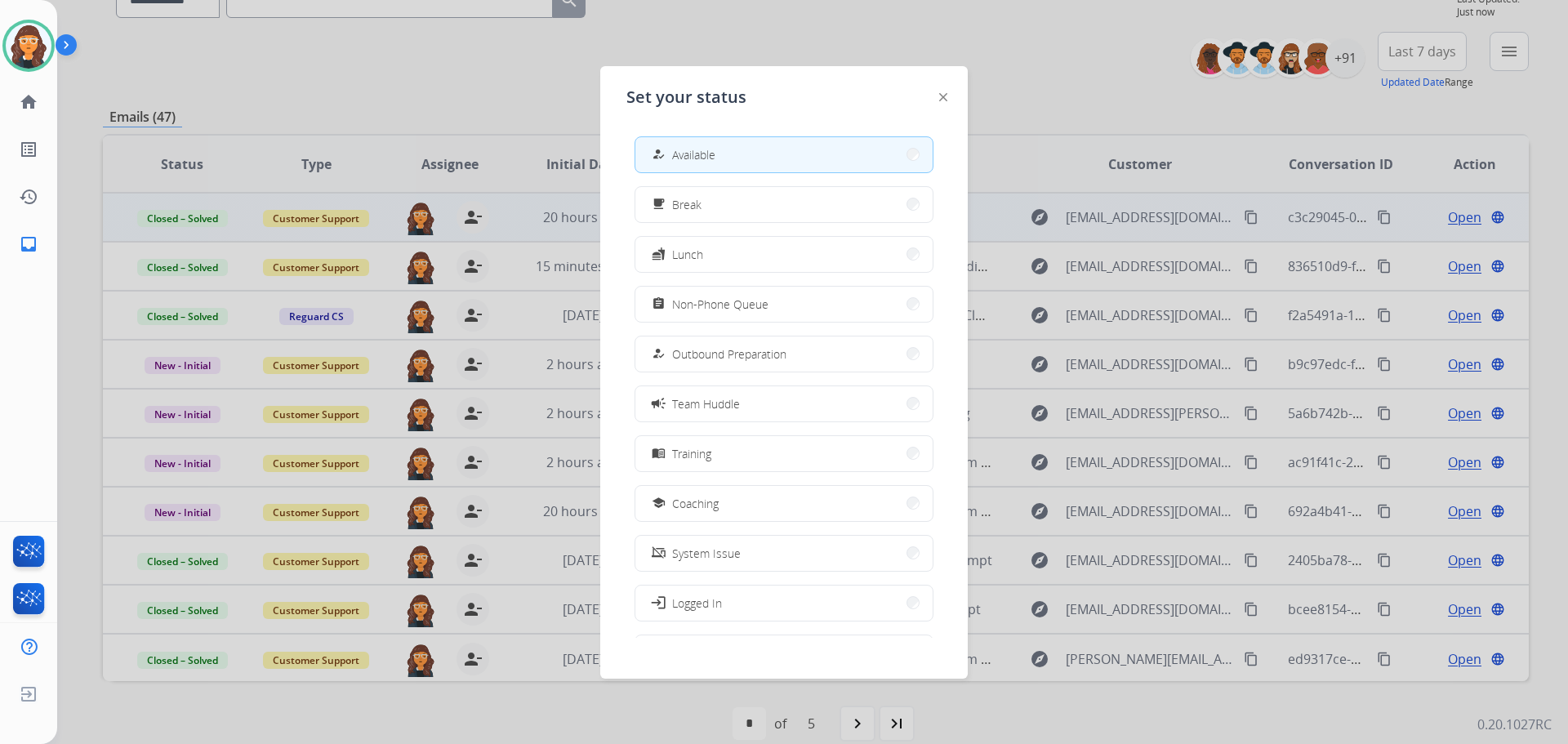
click at [466, 49] on div at bounding box center [784, 372] width 1568 height 744
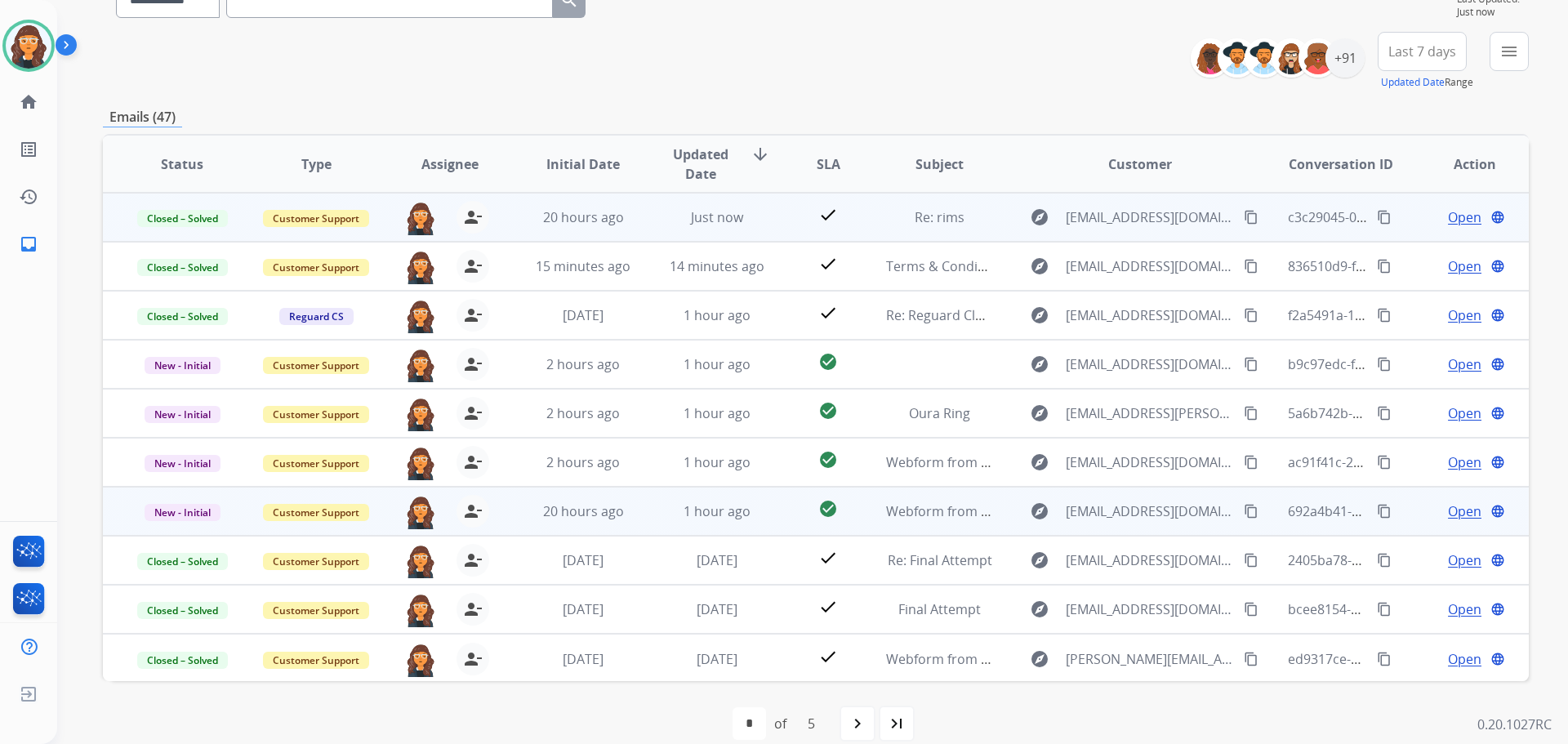
click at [1452, 506] on span "Open" at bounding box center [1465, 511] width 34 height 20
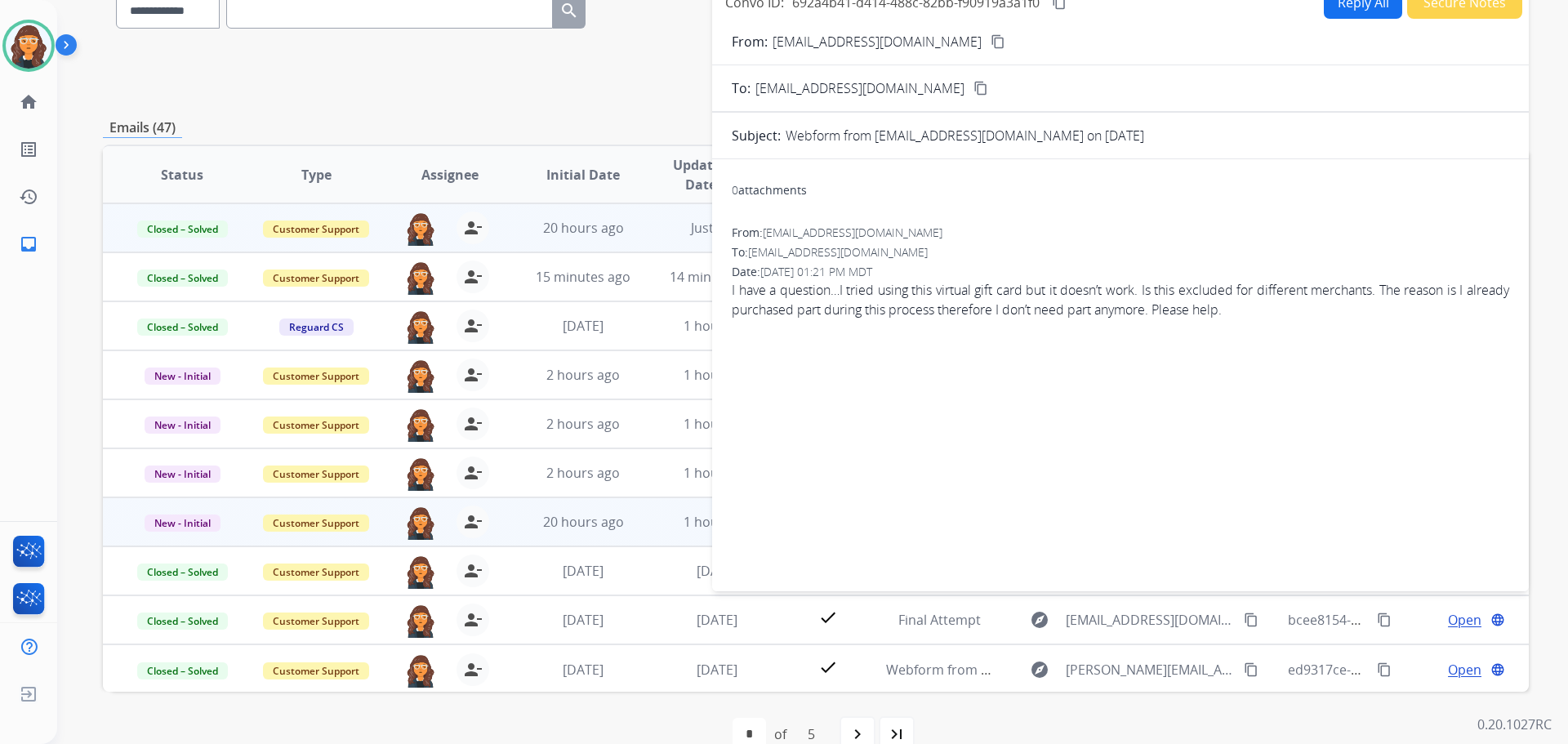
scroll to position [0, 0]
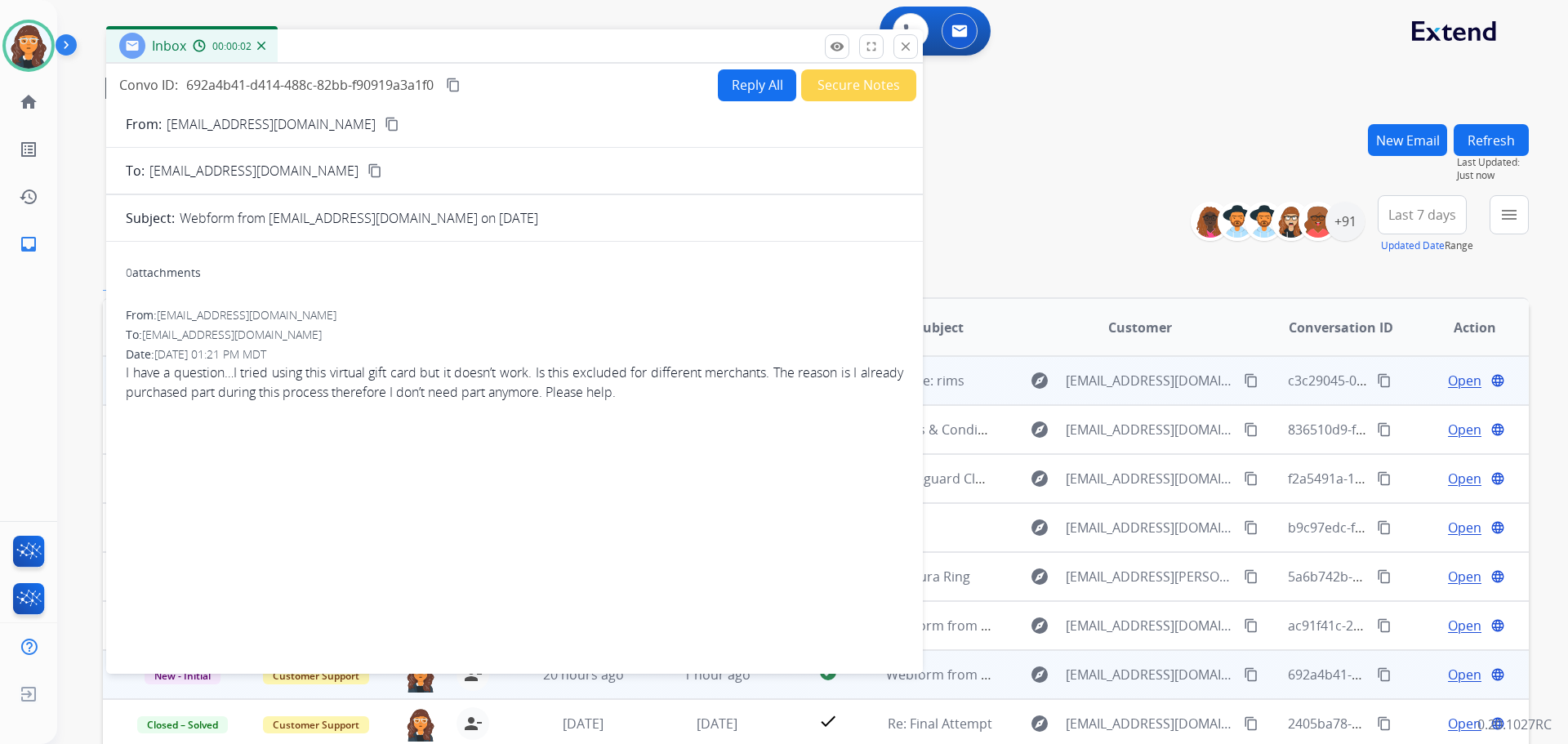
drag, startPoint x: 1024, startPoint y: 118, endPoint x: 420, endPoint y: 49, distance: 607.9
click at [420, 49] on div "Inbox 00:00:02" at bounding box center [514, 47] width 817 height 35
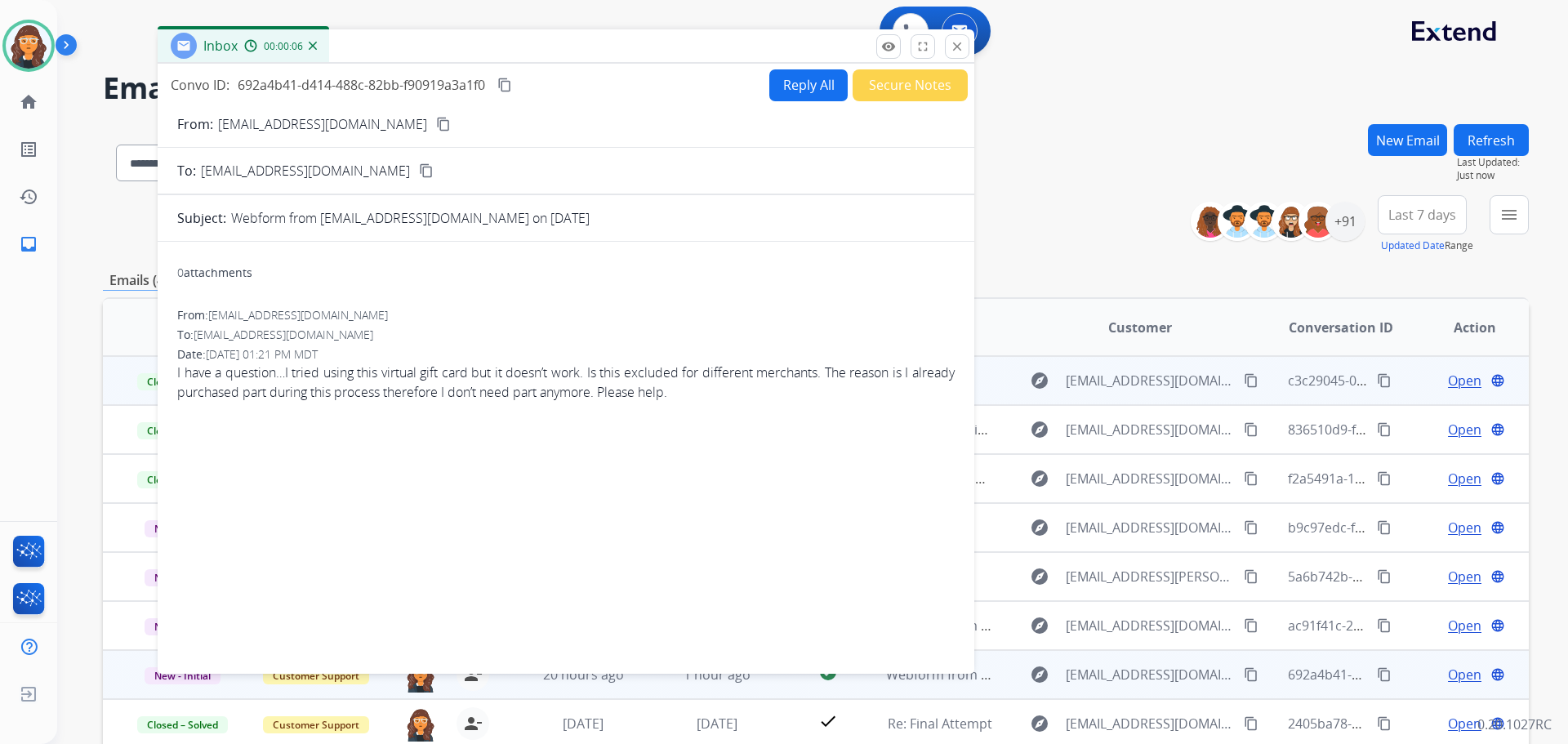
drag, startPoint x: 367, startPoint y: 49, endPoint x: 424, endPoint y: 49, distance: 57.0
click at [424, 49] on div "Inbox 00:00:06" at bounding box center [566, 47] width 817 height 35
click at [279, 114] on form "From: jcamac05@icloud.com content_copy To: support@extend.com content_copy Subj…" at bounding box center [568, 383] width 817 height 566
click at [277, 114] on form "From: jcamac05@icloud.com content_copy To: support@extend.com content_copy Subj…" at bounding box center [568, 383] width 817 height 566
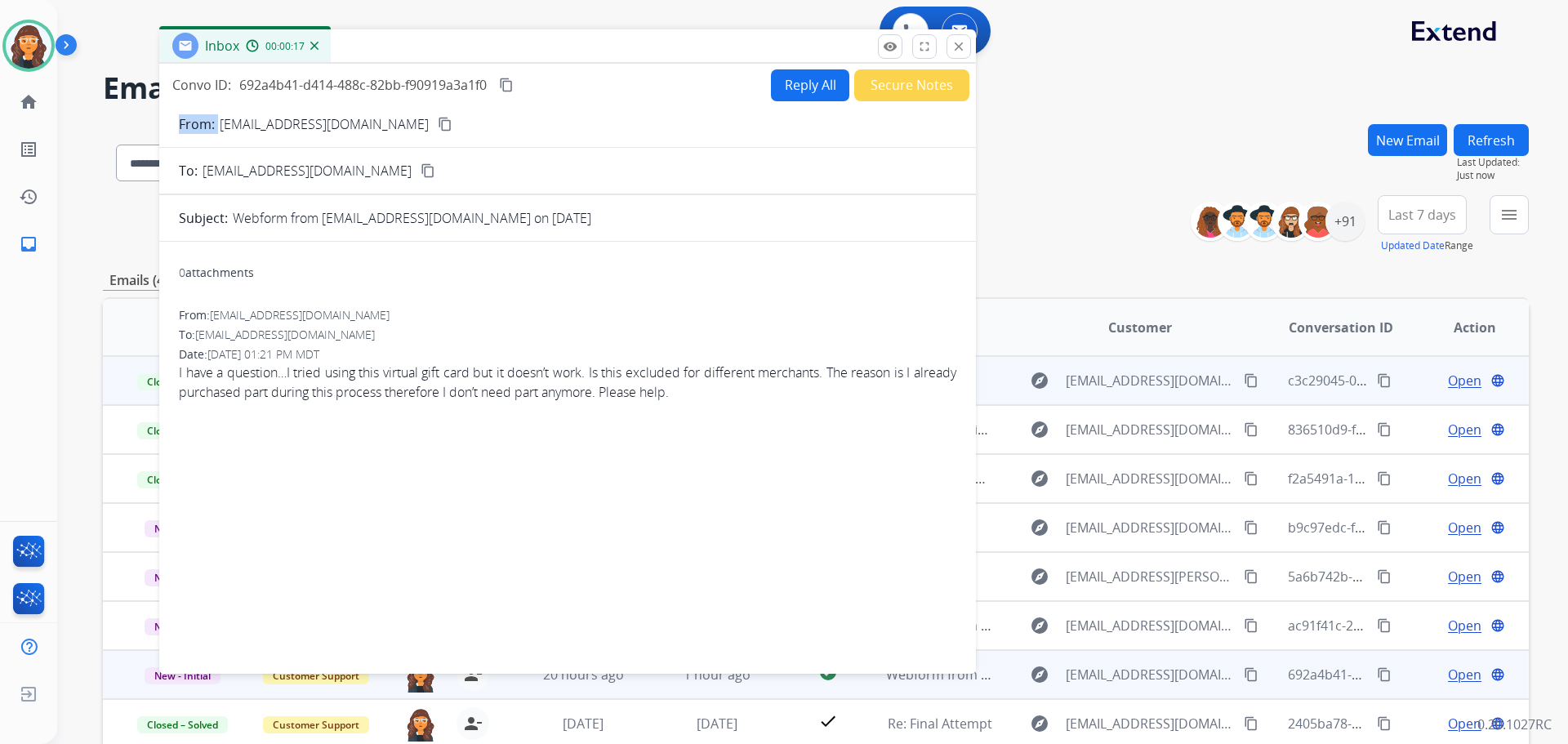
click at [277, 114] on form "From: jcamac05@icloud.com content_copy To: support@extend.com content_copy Subj…" at bounding box center [568, 383] width 817 height 566
click at [276, 114] on p "jcamac05@icloud.com" at bounding box center [324, 124] width 209 height 20
click at [781, 86] on button "Reply All" at bounding box center [810, 85] width 78 height 32
select select "**********"
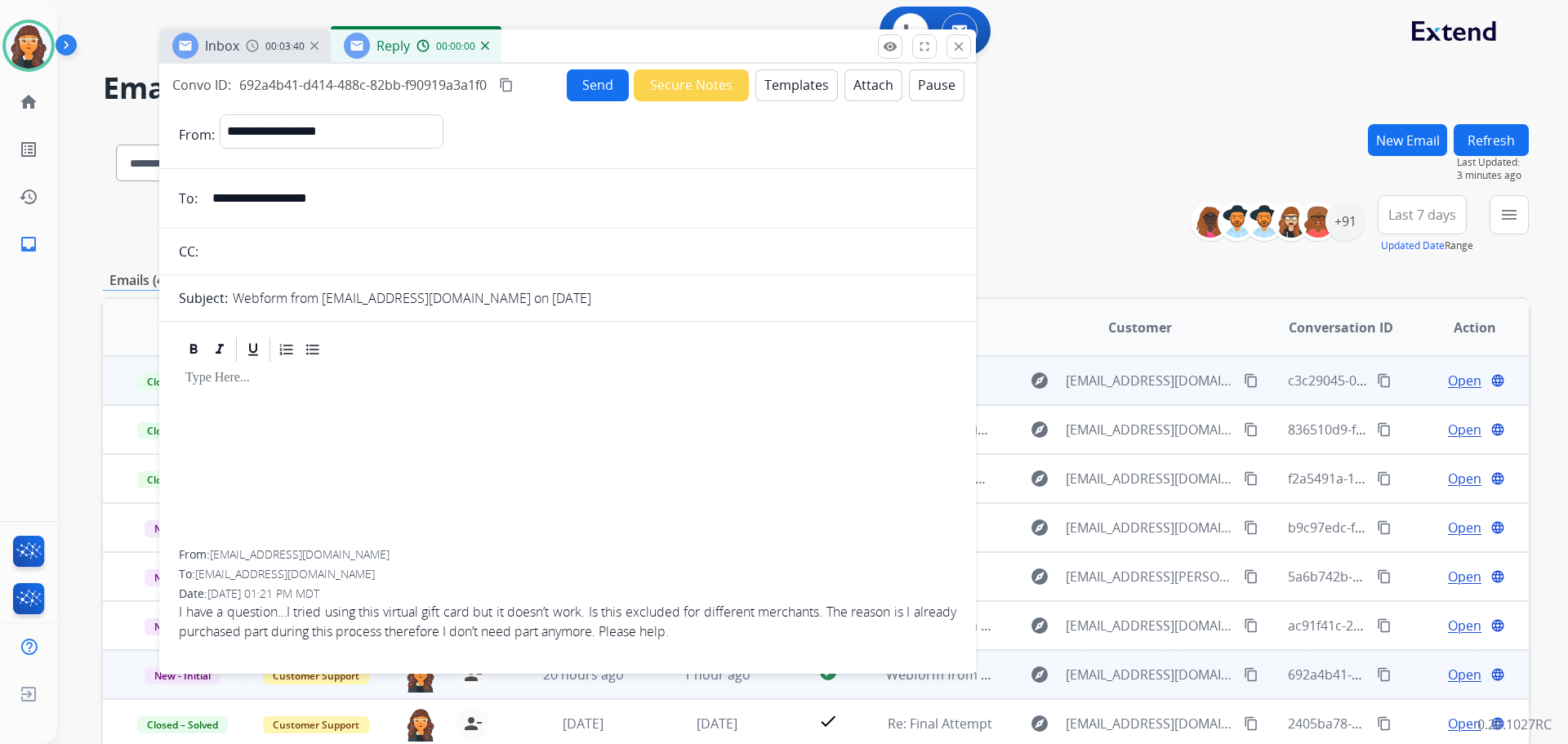
click at [787, 90] on button "Templates" at bounding box center [796, 85] width 82 height 32
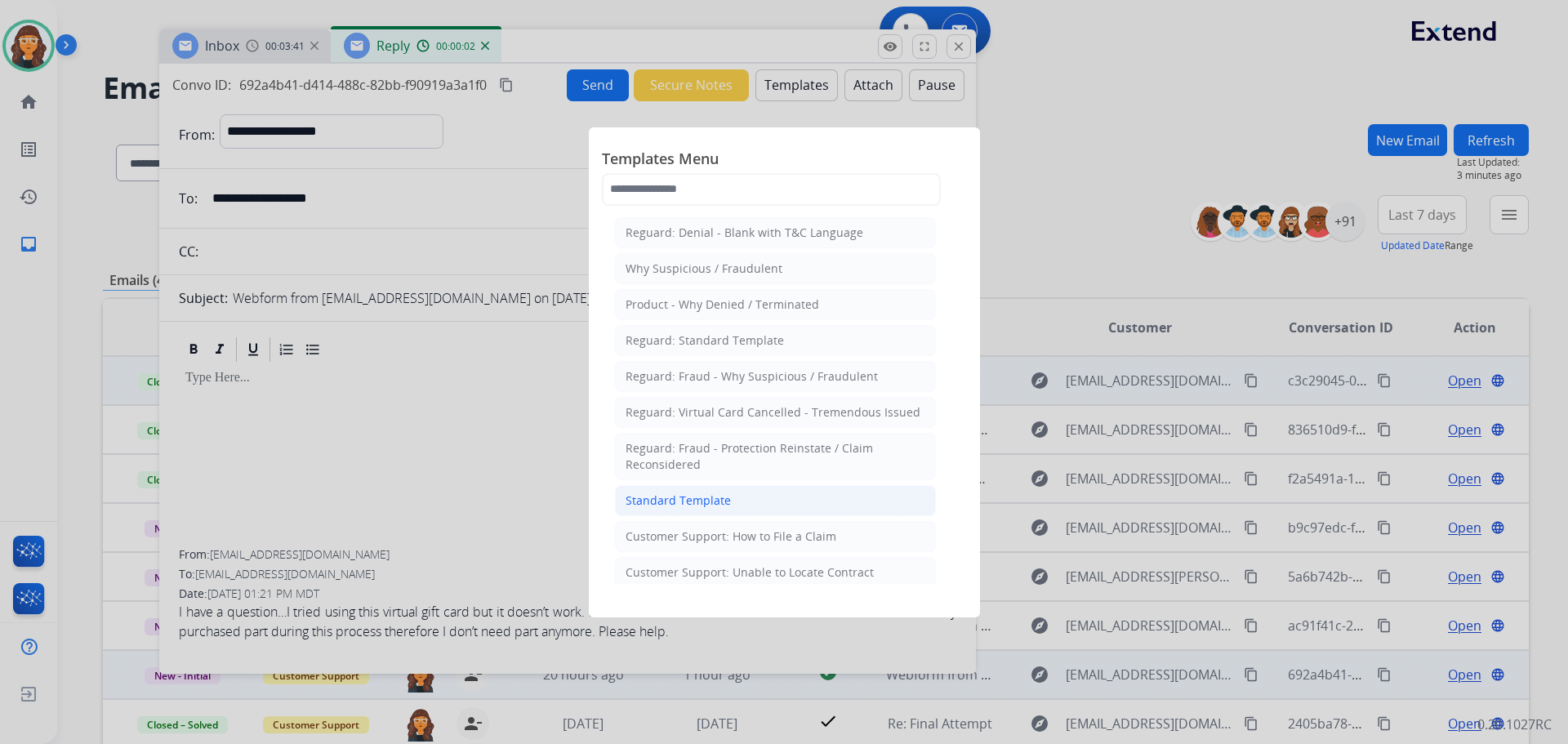
click at [681, 502] on div "Standard Template" at bounding box center [678, 500] width 105 height 16
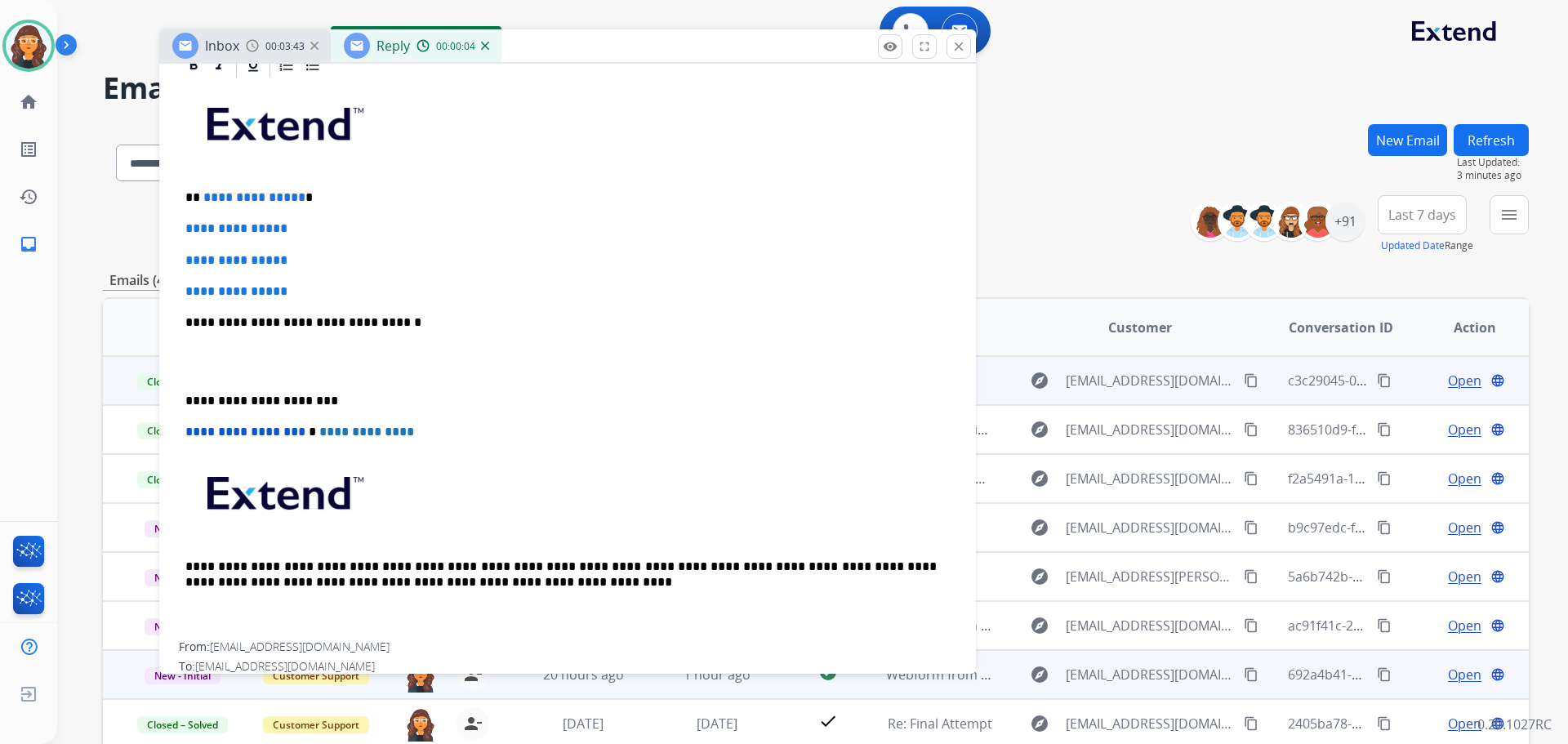
scroll to position [408, 0]
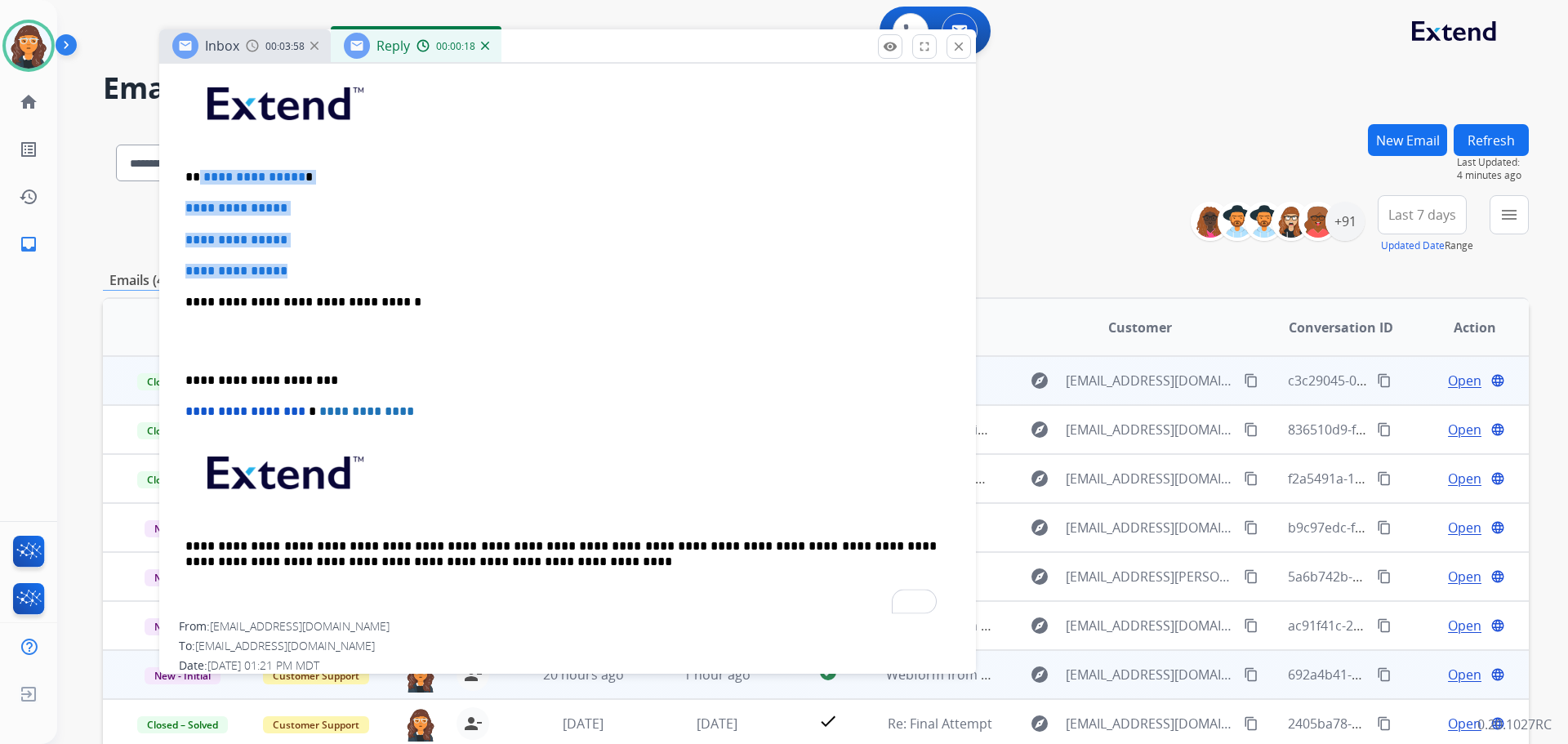
drag, startPoint x: 200, startPoint y: 174, endPoint x: 322, endPoint y: 264, distance: 151.6
click at [322, 264] on div "**********" at bounding box center [567, 340] width 777 height 562
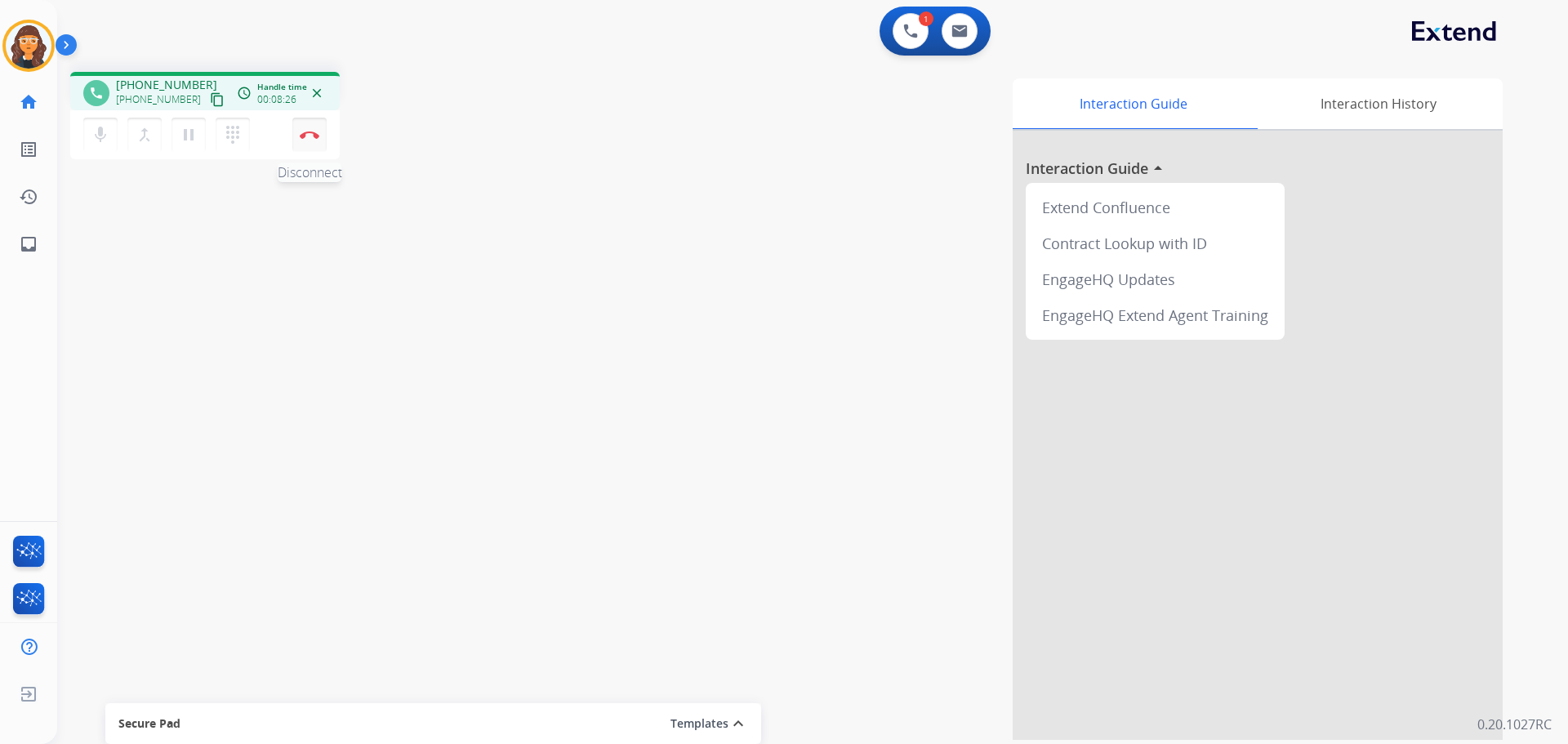
click at [300, 135] on img at bounding box center [309, 135] width 20 height 8
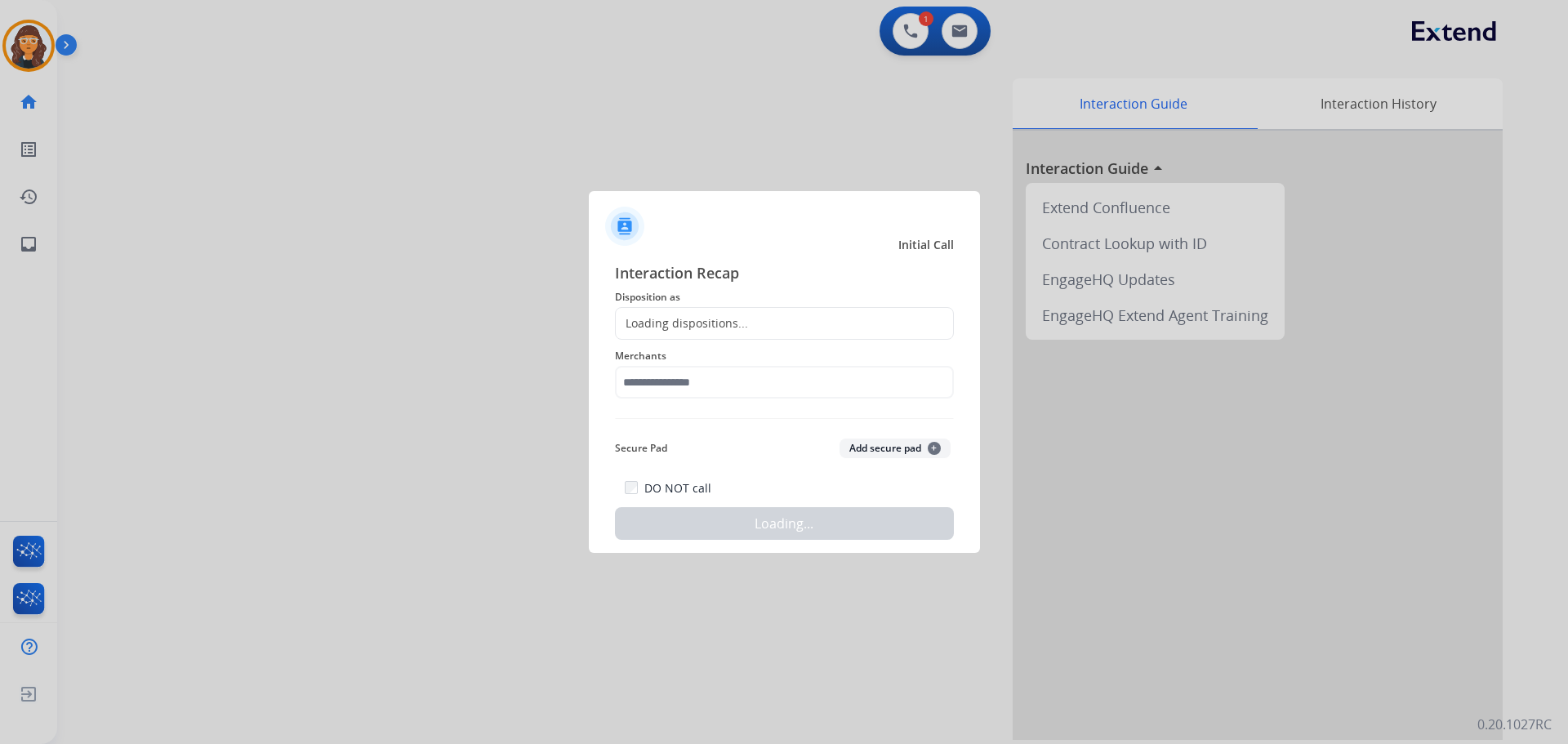
click at [675, 328] on div "Loading dispositions..." at bounding box center [681, 323] width 132 height 16
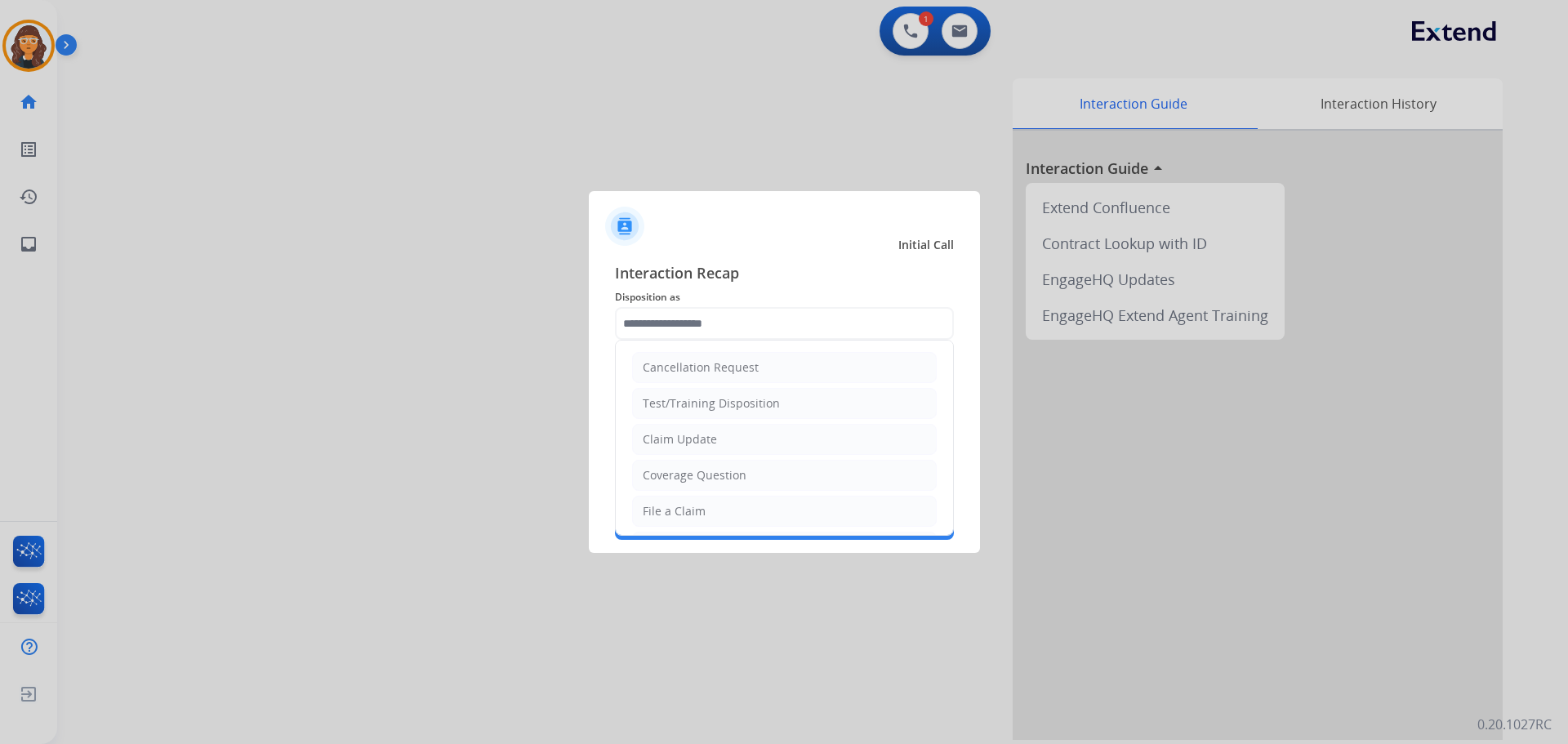
click at [680, 319] on input "text" at bounding box center [784, 323] width 339 height 33
click at [675, 513] on div "File a Claim" at bounding box center [673, 511] width 62 height 16
type input "**********"
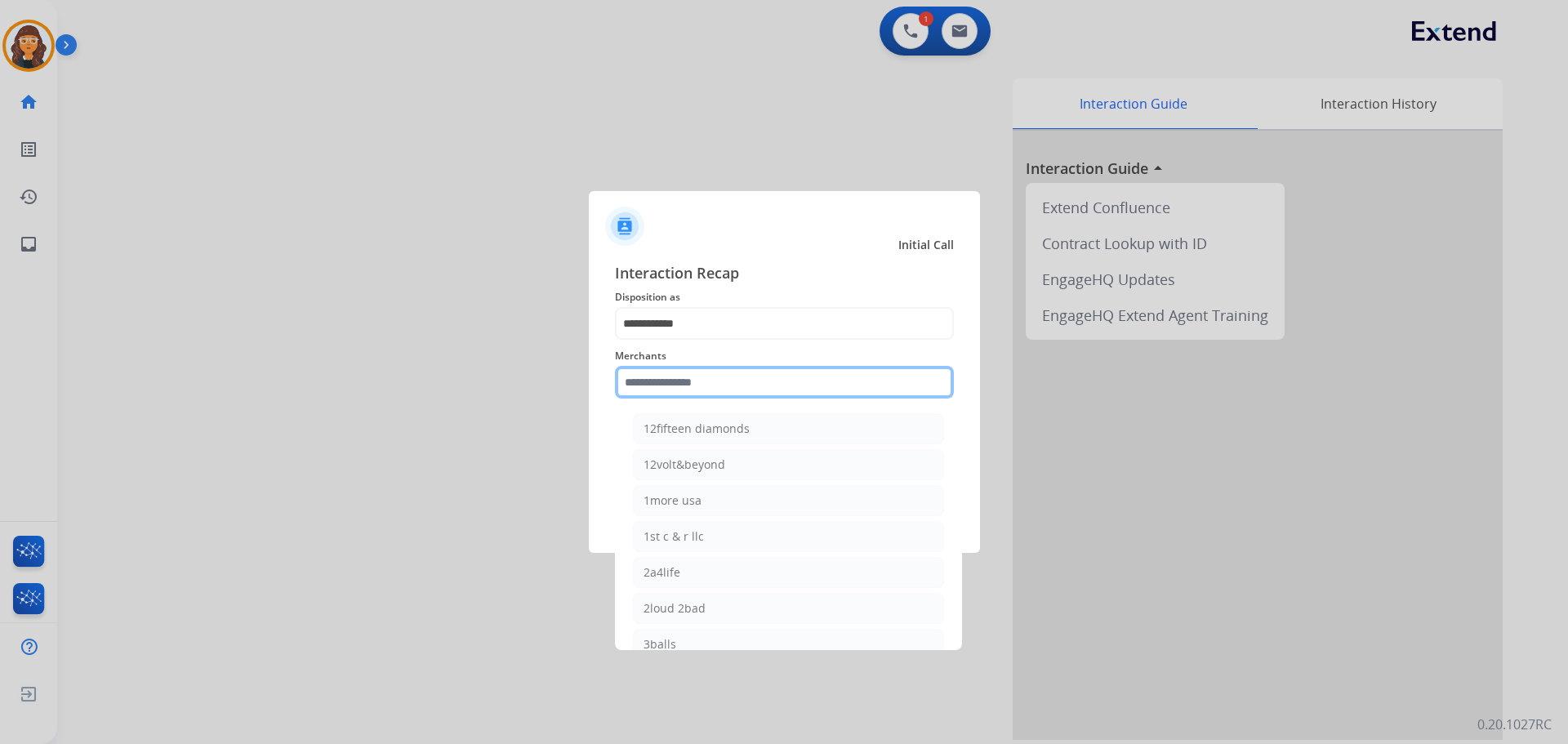
click at [636, 393] on input "text" at bounding box center [784, 381] width 339 height 33
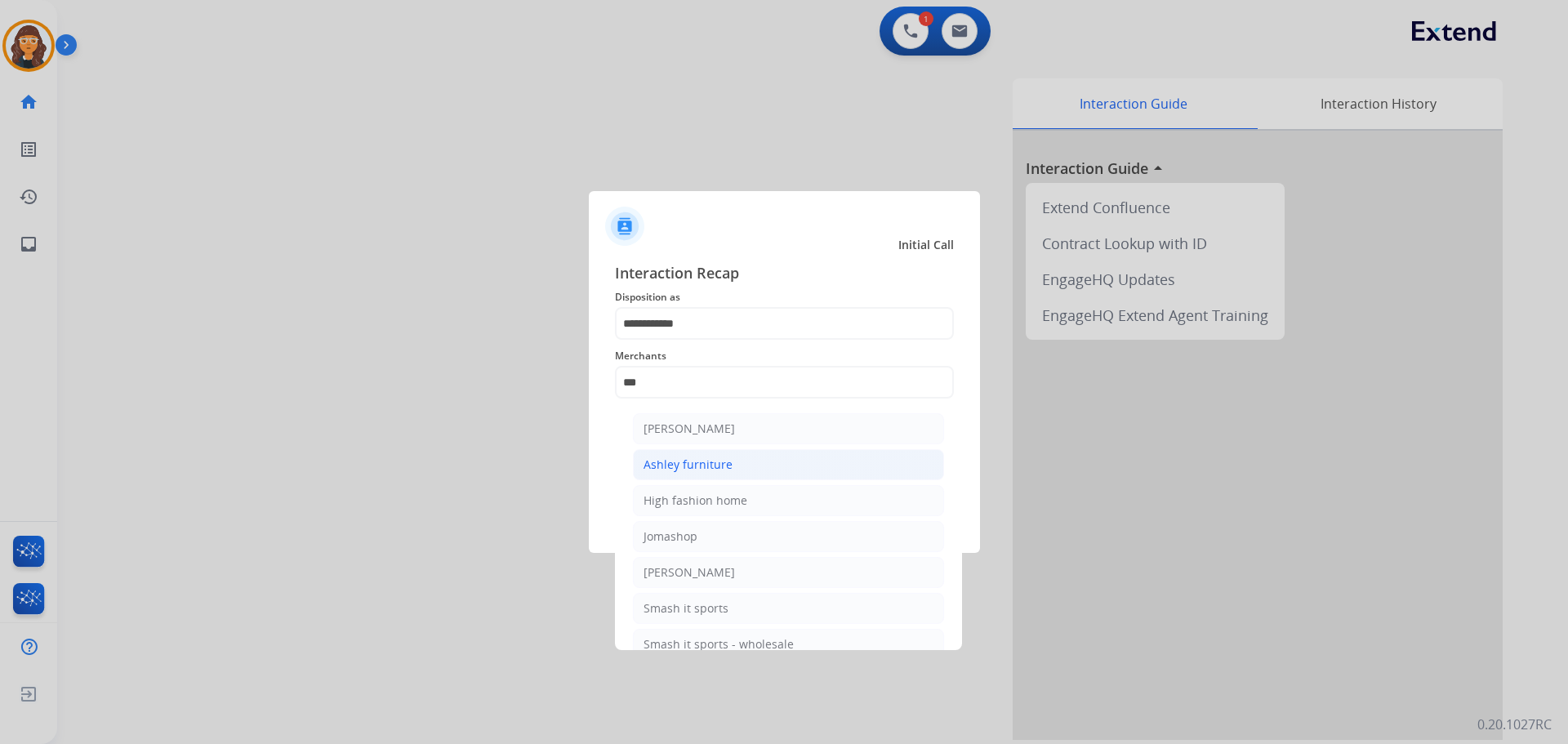
click at [684, 466] on div "Ashley furniture" at bounding box center [688, 465] width 89 height 16
type input "**********"
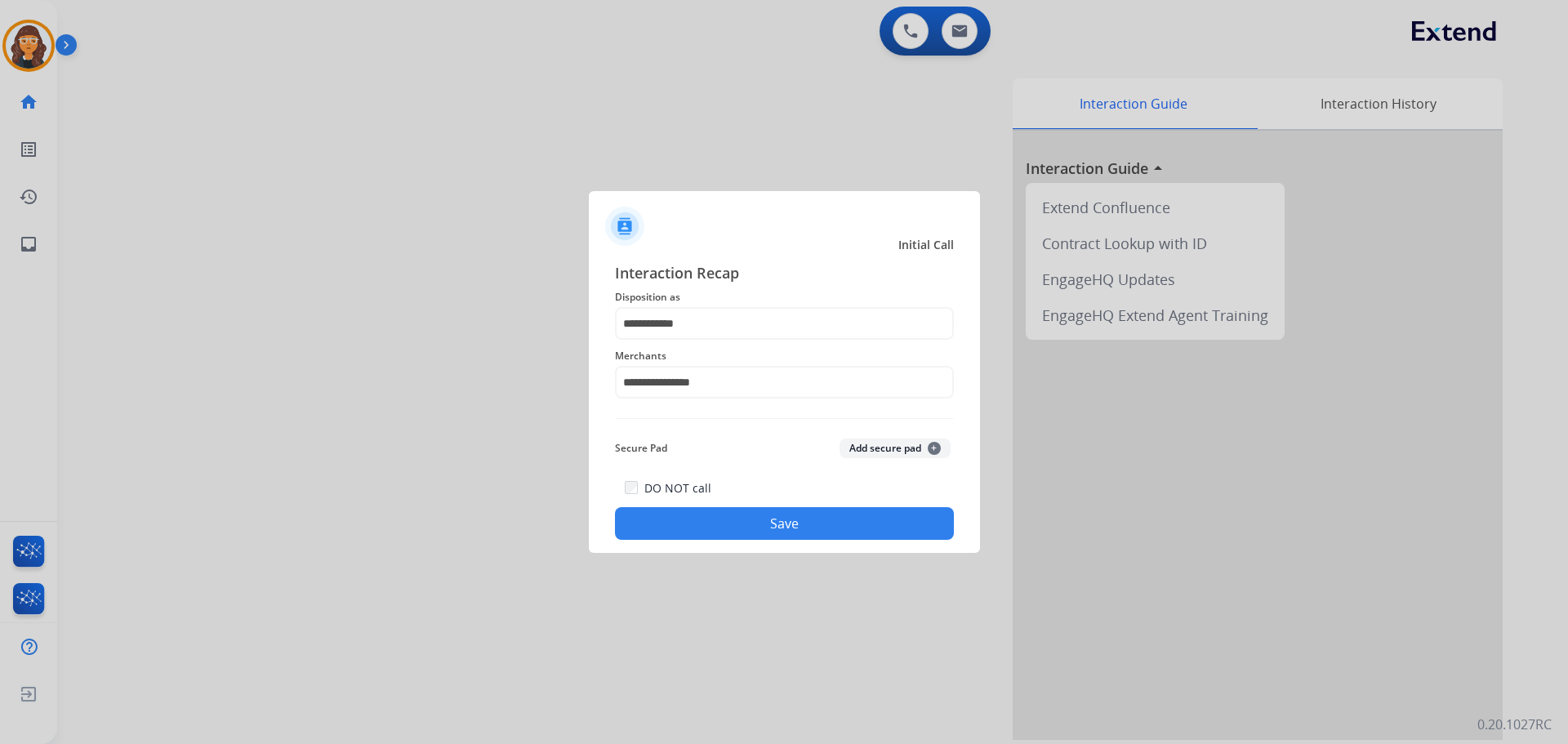
click at [729, 534] on button "Save" at bounding box center [784, 523] width 339 height 33
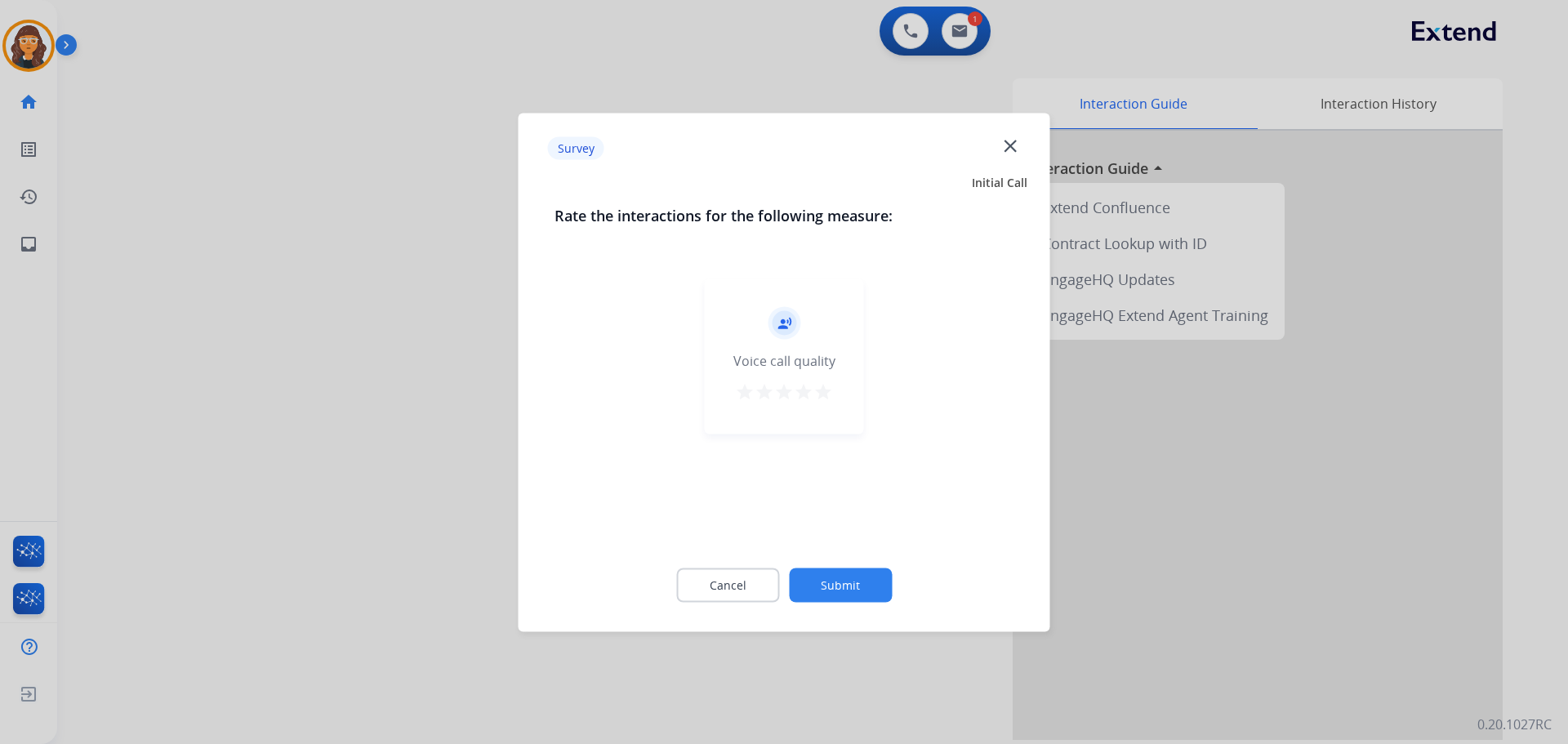
click at [825, 390] on mat-icon "star" at bounding box center [824, 391] width 20 height 20
click at [862, 585] on button "Submit" at bounding box center [840, 585] width 103 height 35
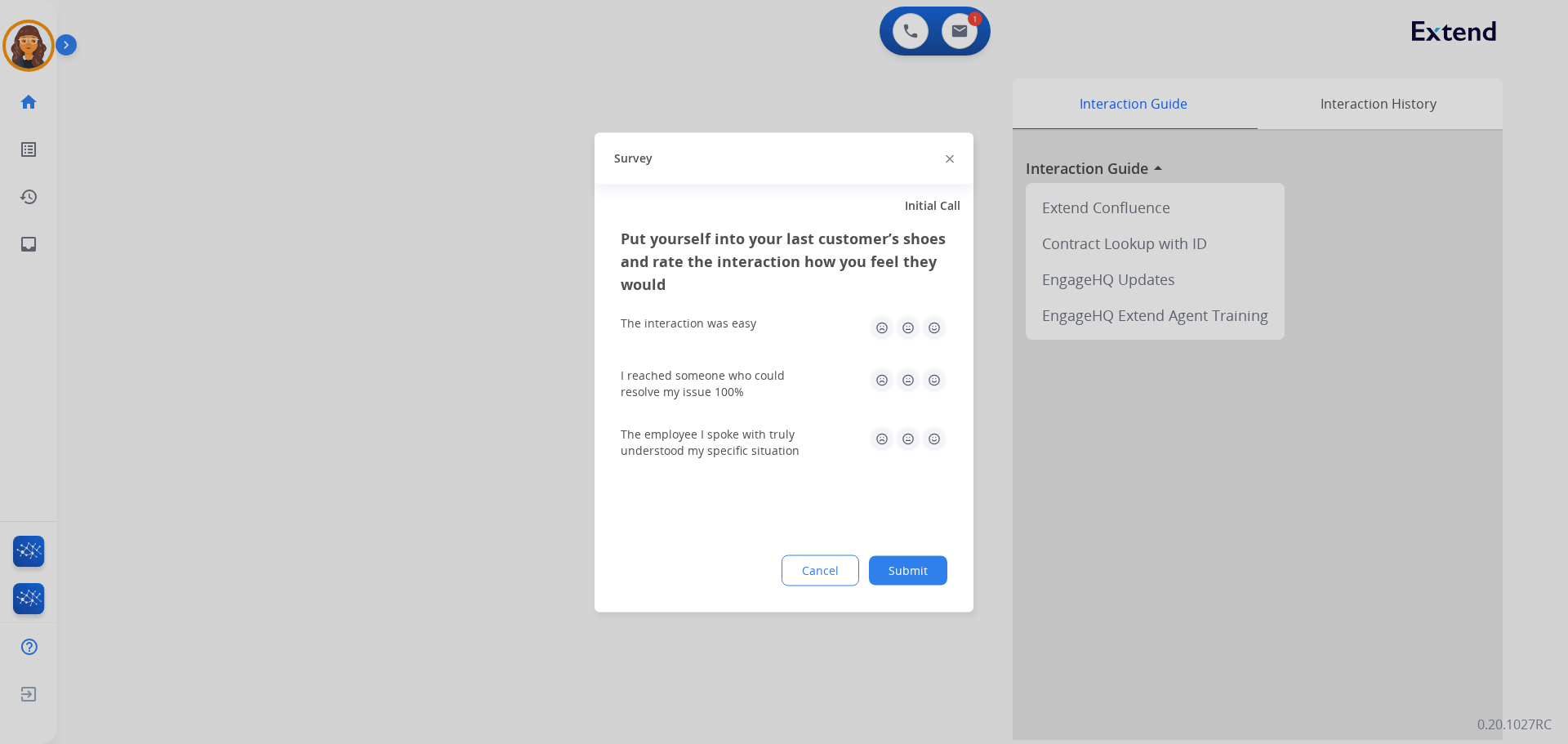
click at [931, 318] on img at bounding box center [934, 327] width 26 height 26
click at [936, 378] on img at bounding box center [934, 379] width 26 height 26
click at [930, 444] on img at bounding box center [934, 438] width 26 height 26
click at [929, 571] on button "Submit" at bounding box center [908, 570] width 78 height 30
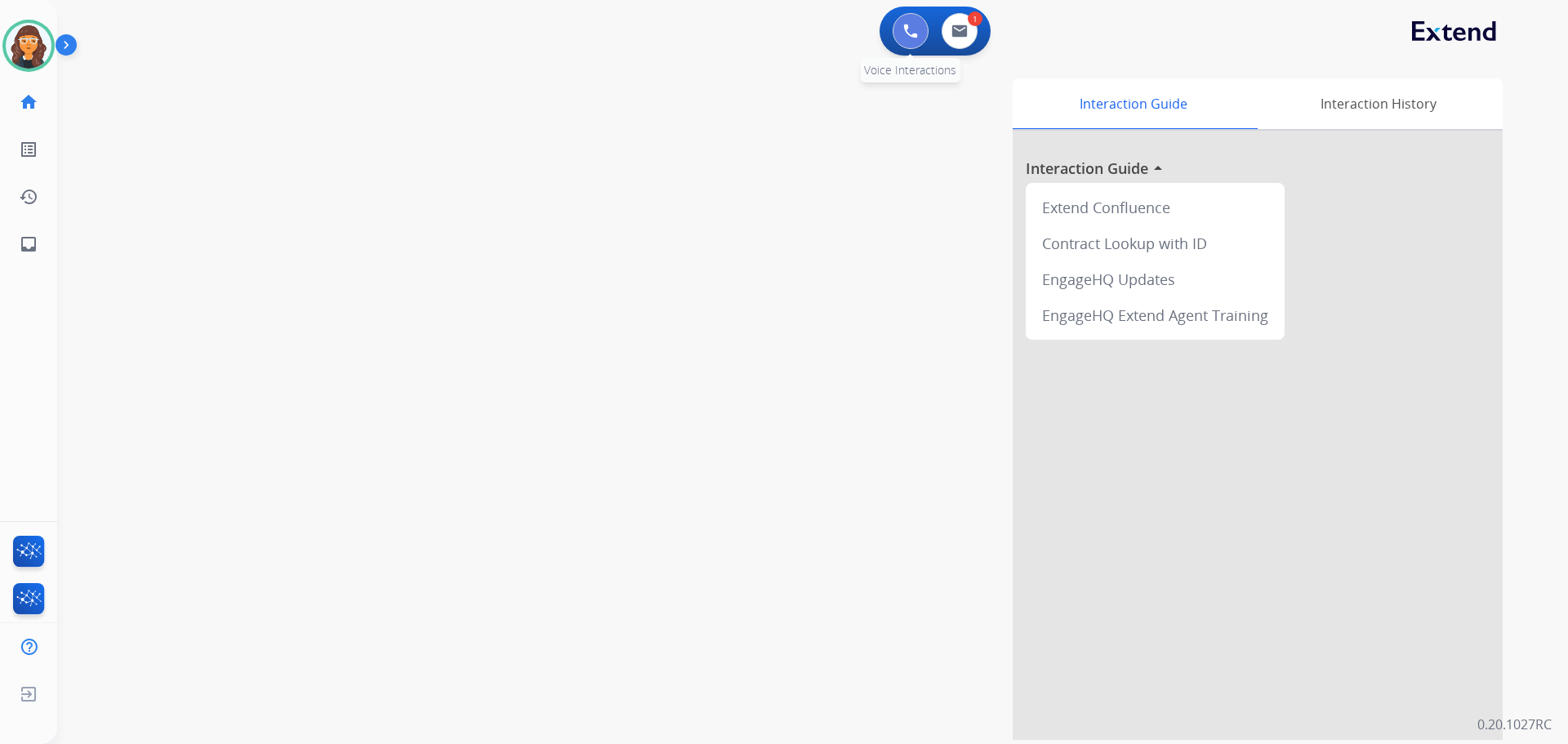
click at [909, 35] on img at bounding box center [910, 31] width 15 height 15
click at [36, 55] on img at bounding box center [29, 46] width 46 height 46
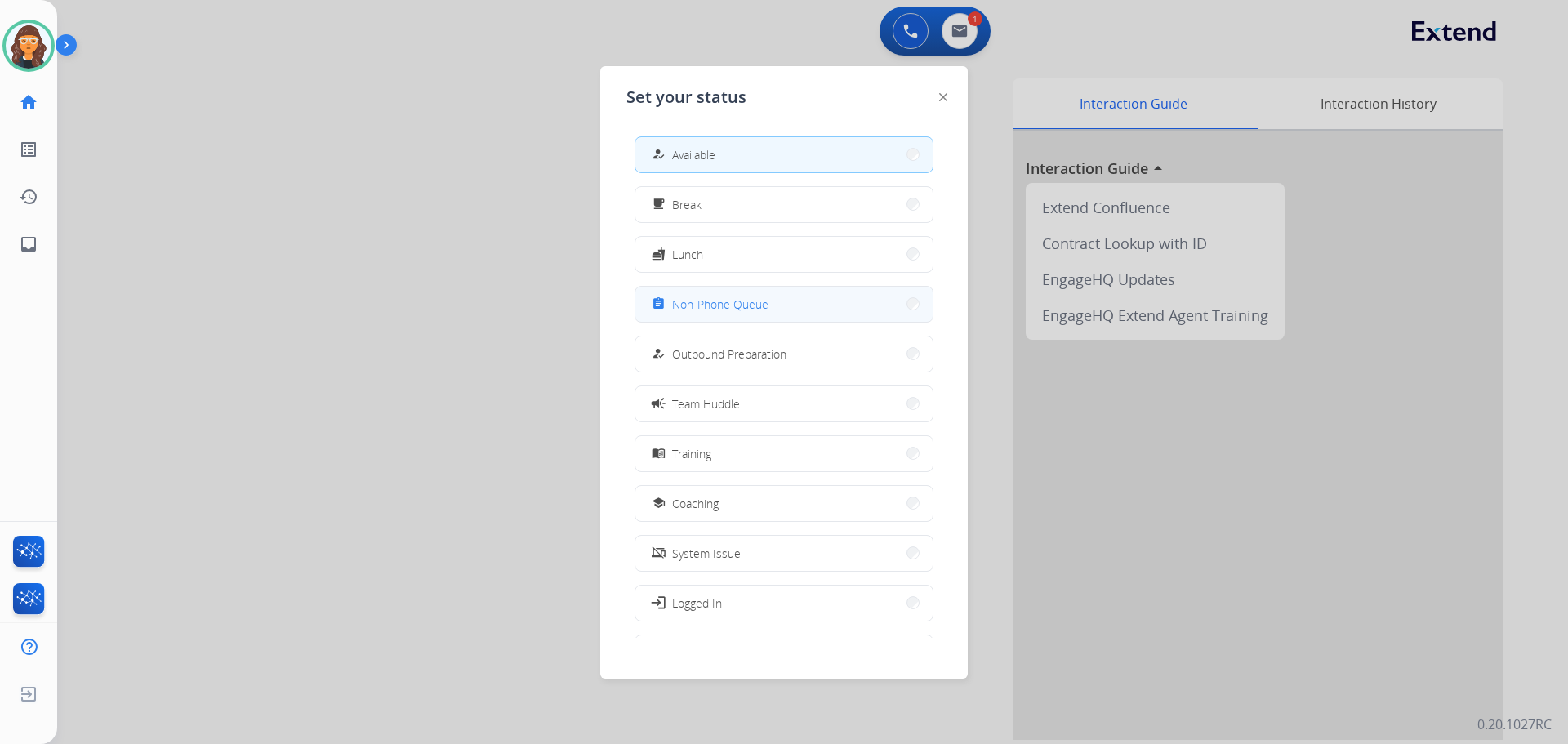
click at [705, 301] on span "Non-Phone Queue" at bounding box center [720, 303] width 96 height 17
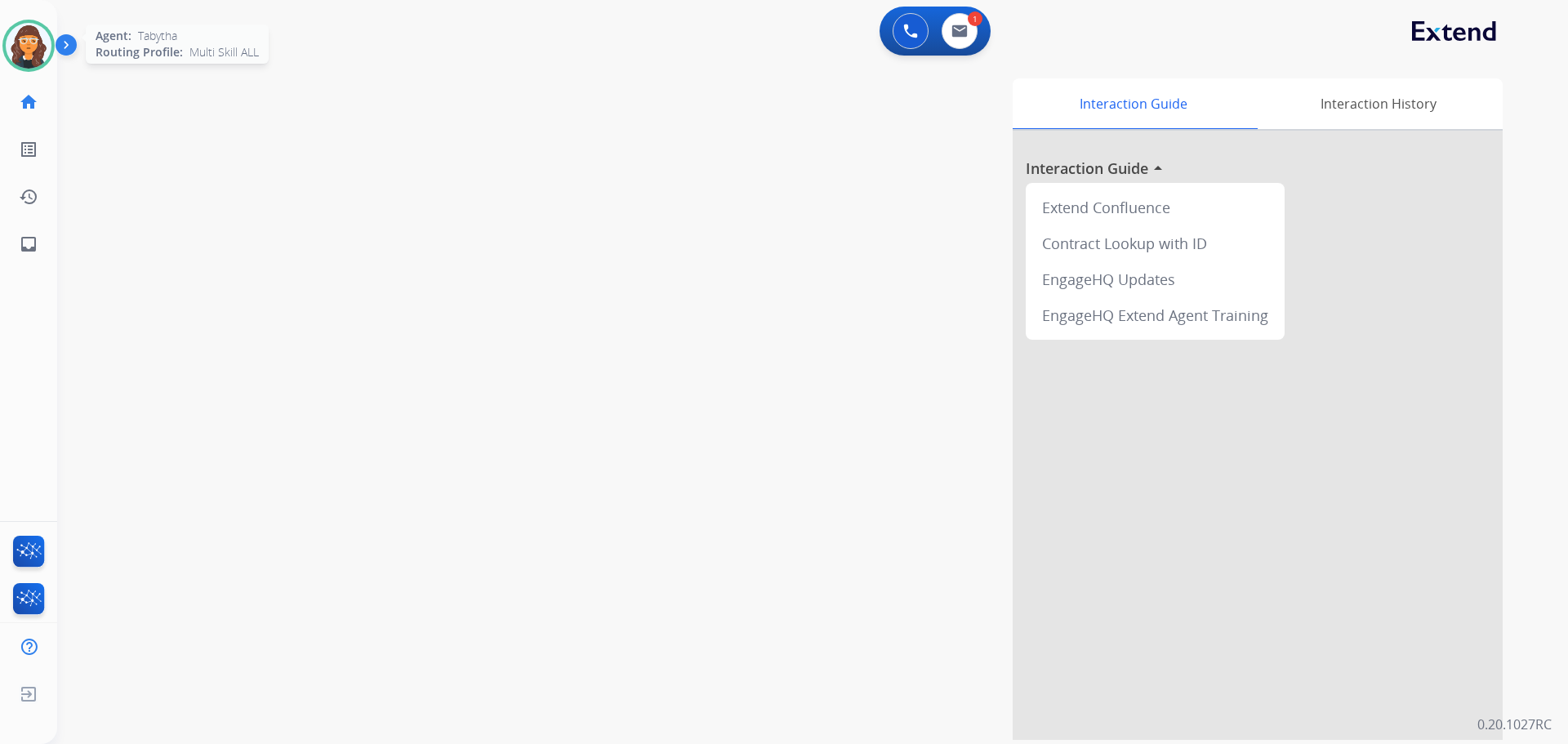
click at [26, 54] on img at bounding box center [29, 46] width 46 height 46
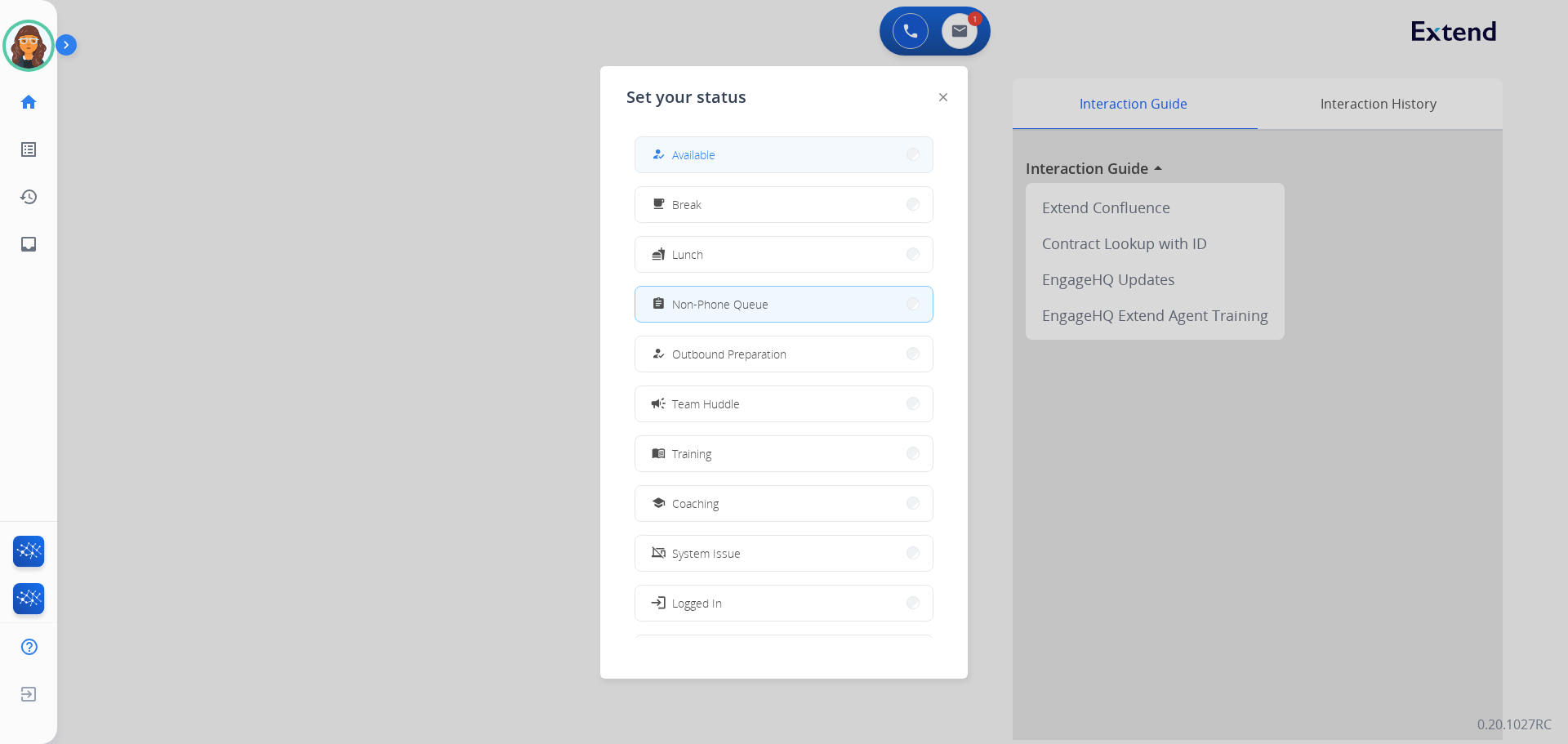
click at [651, 149] on button "how_to_reg Available" at bounding box center [784, 154] width 297 height 35
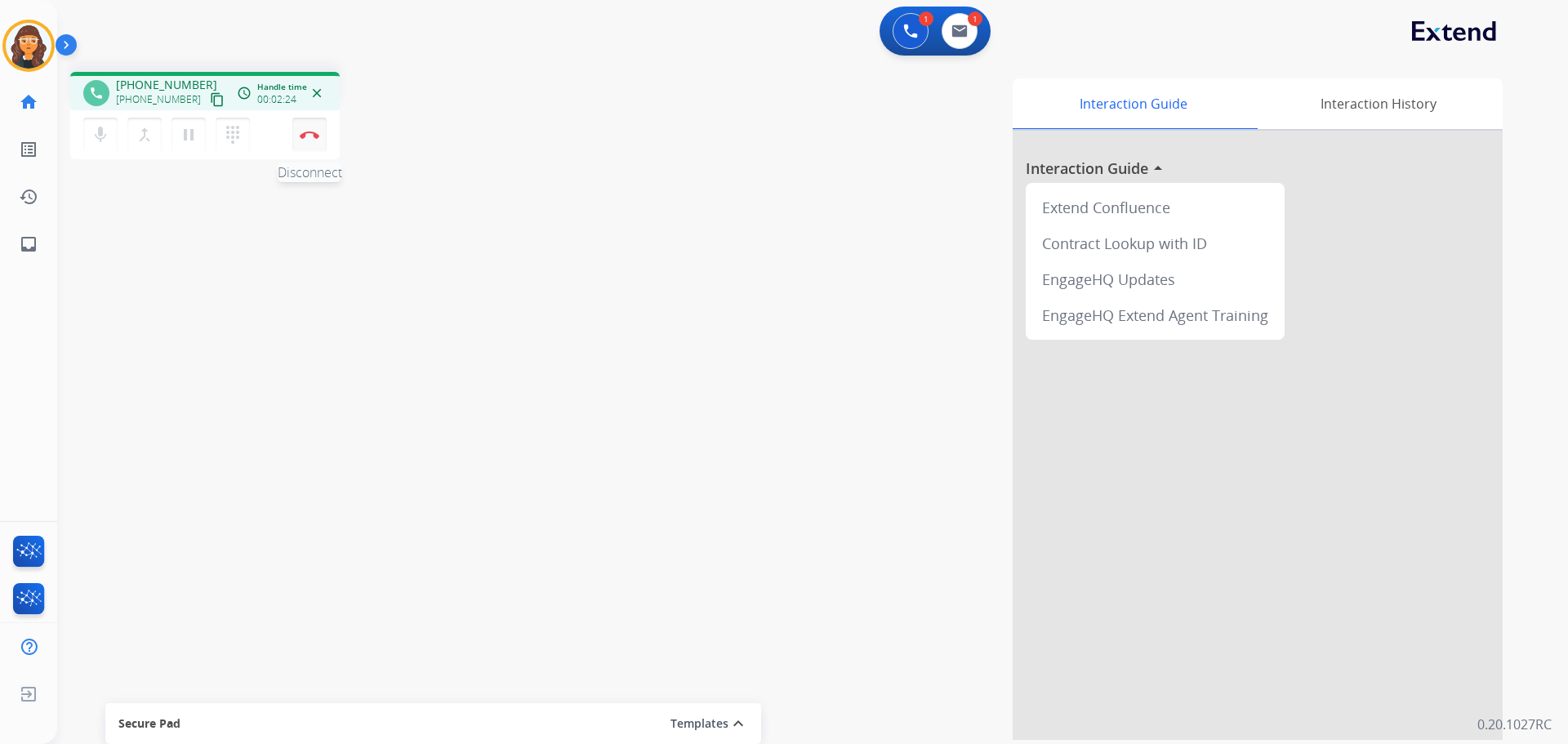
click at [308, 130] on button "Disconnect" at bounding box center [309, 135] width 35 height 35
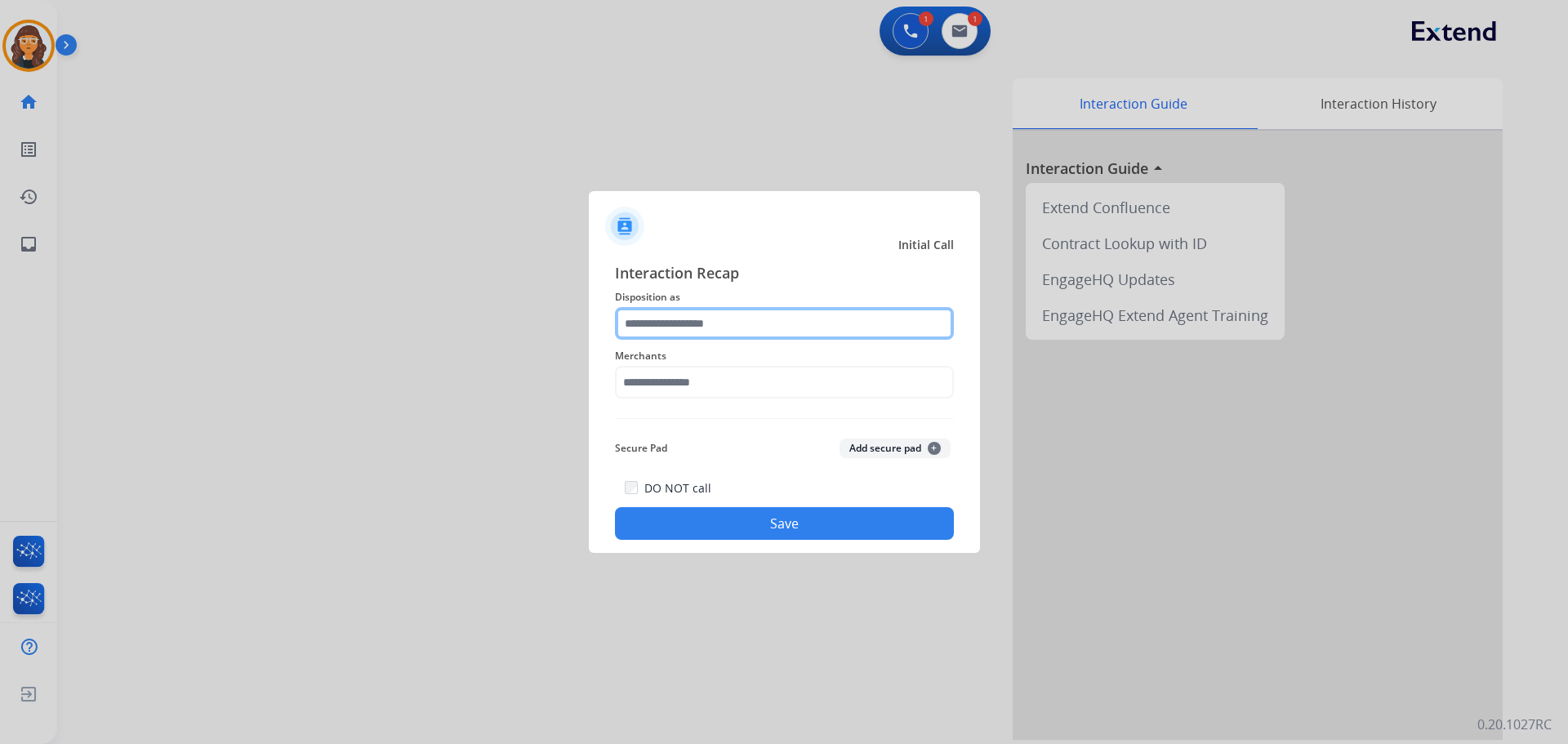
click at [656, 322] on input "text" at bounding box center [784, 323] width 339 height 33
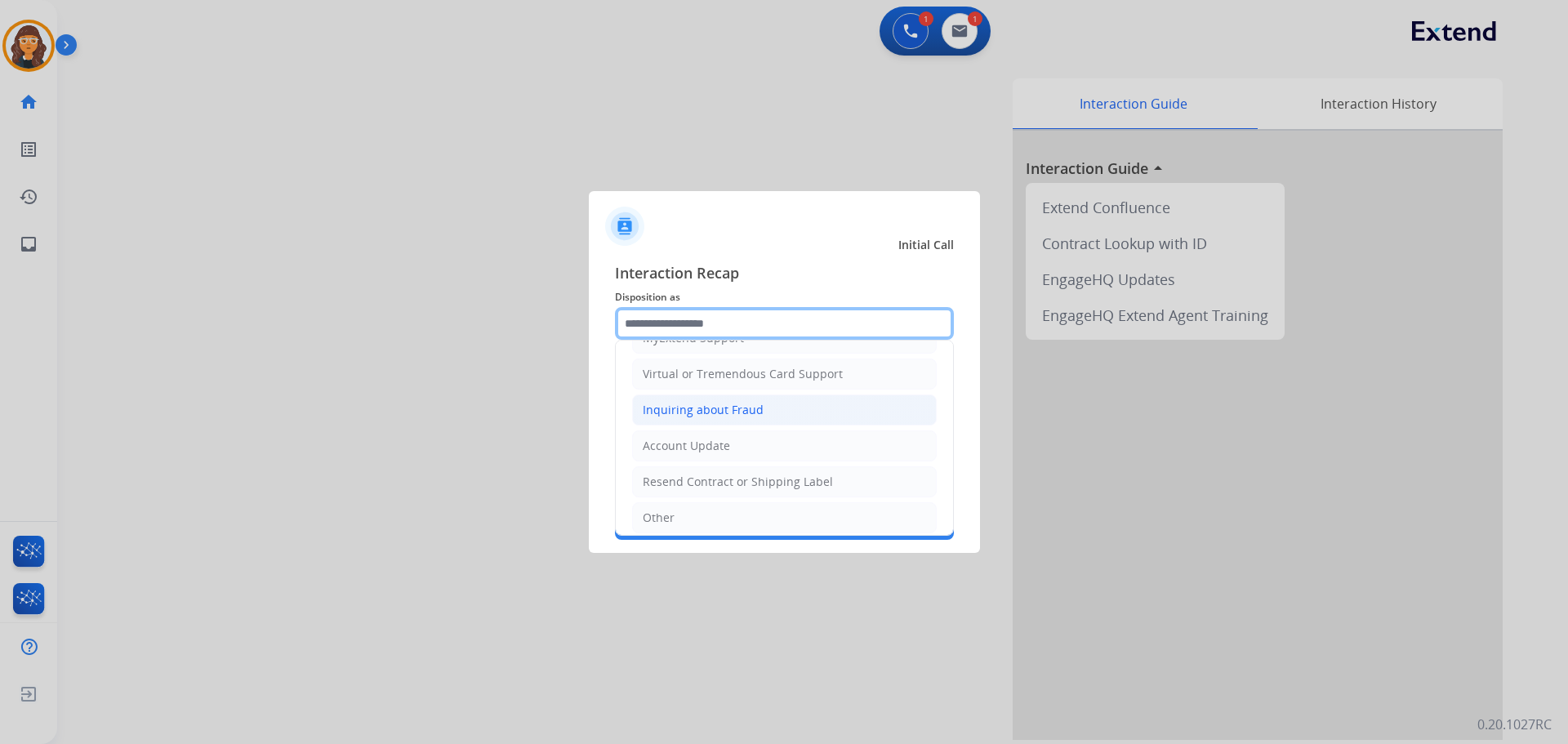
scroll to position [255, 0]
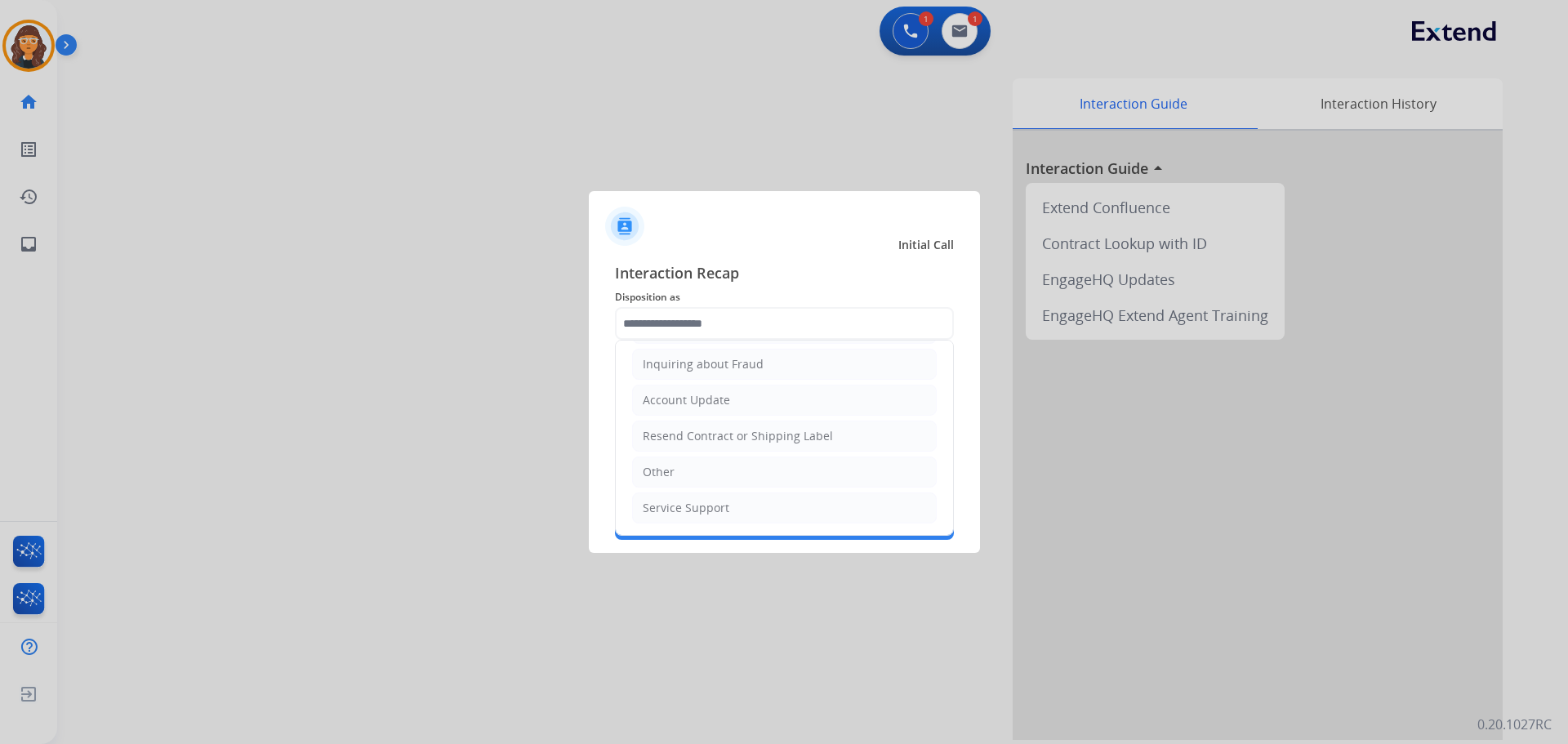
click at [657, 474] on div "Other" at bounding box center [658, 472] width 32 height 16
type input "*****"
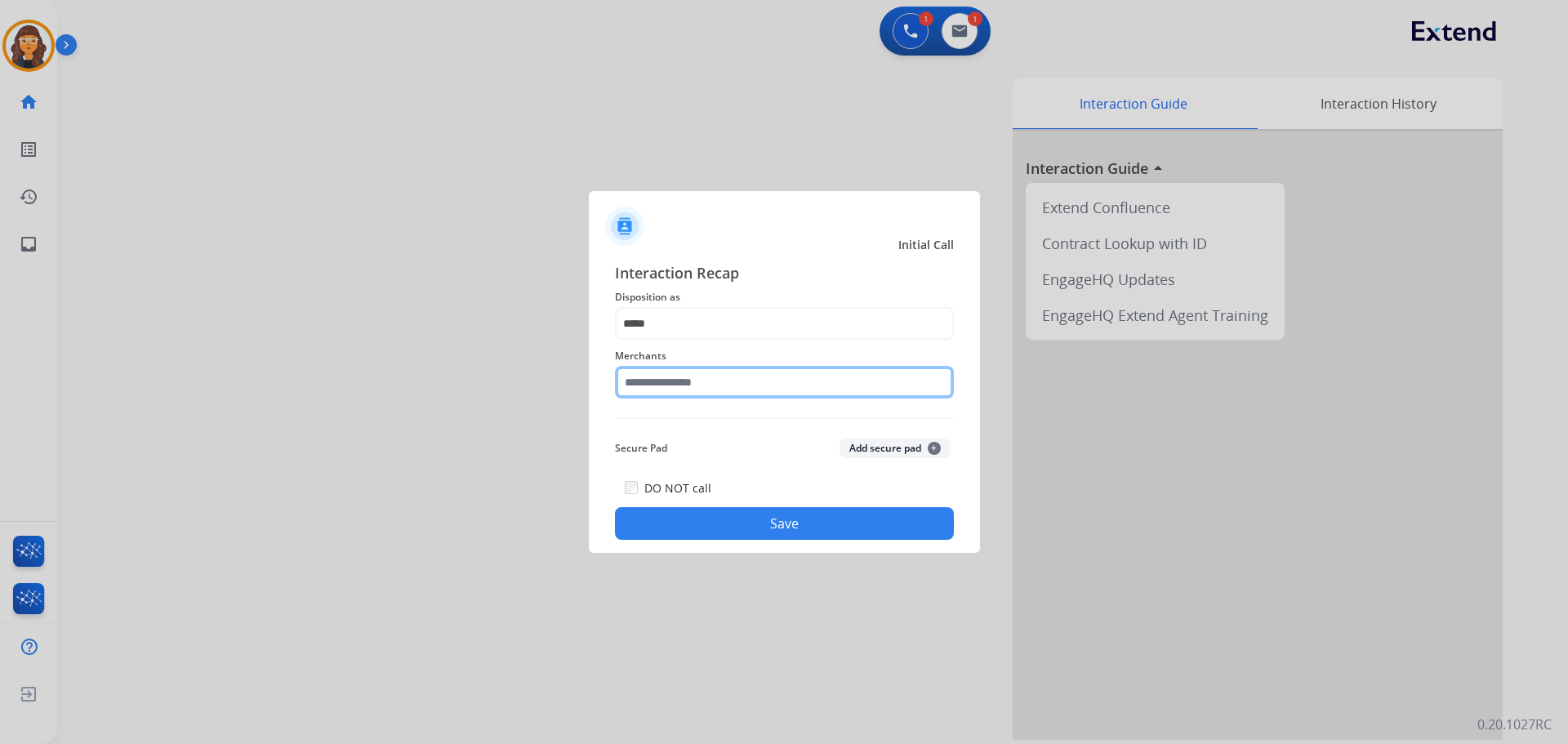
click at [689, 382] on input "text" at bounding box center [784, 381] width 339 height 33
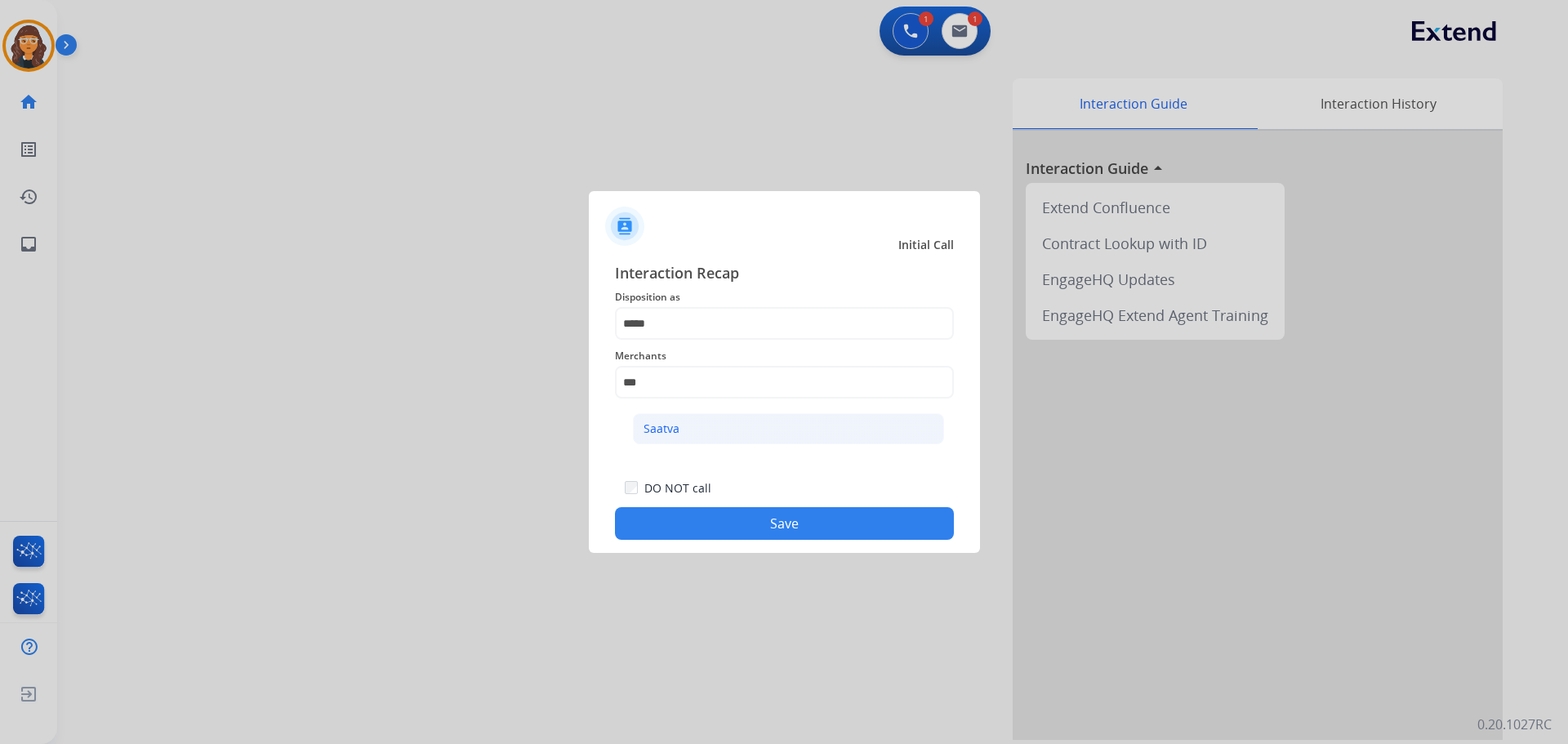
click at [672, 420] on li "Saatva" at bounding box center [789, 428] width 311 height 31
type input "******"
click at [690, 517] on button "Save" at bounding box center [784, 523] width 339 height 33
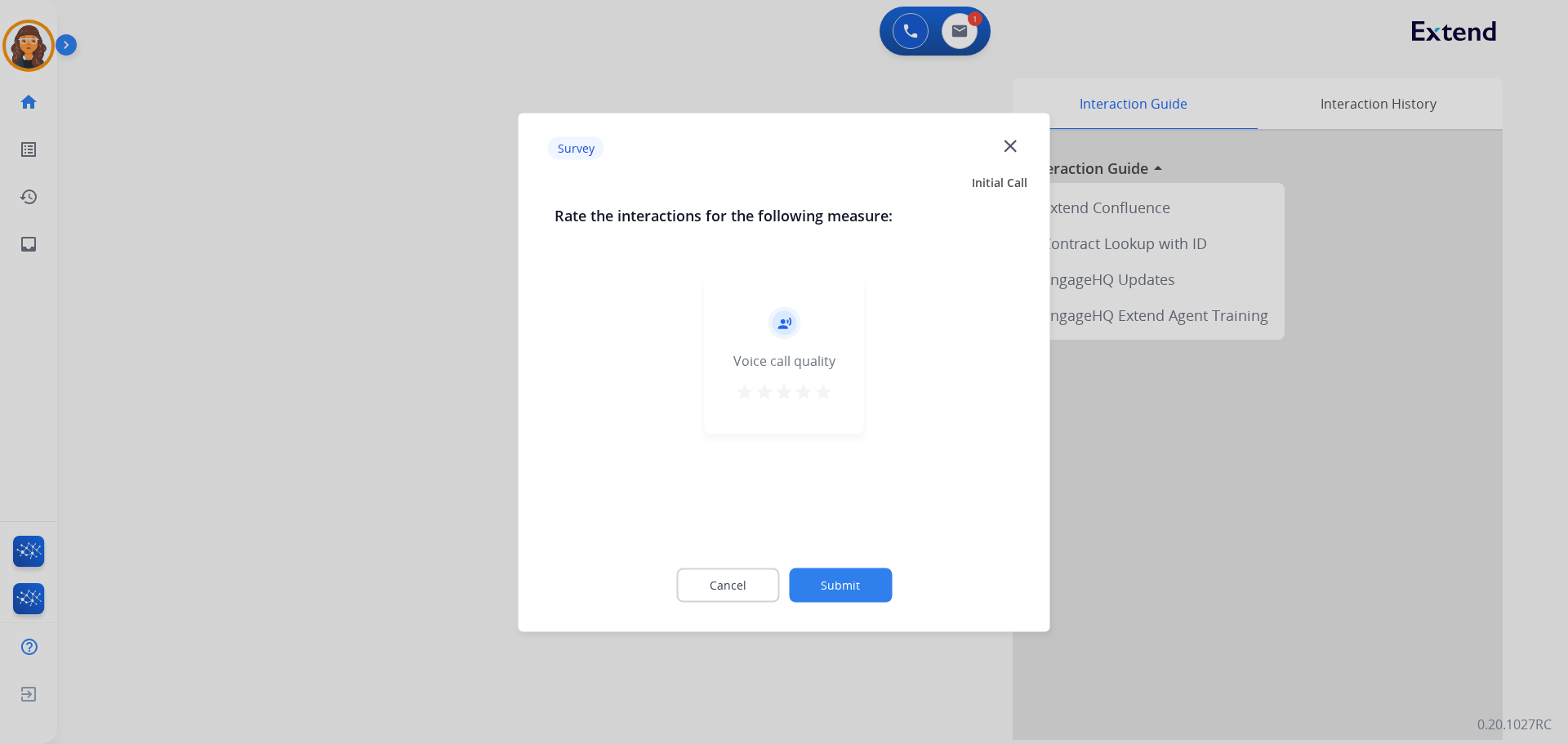
click at [829, 384] on mat-icon "star" at bounding box center [824, 391] width 20 height 20
click at [841, 578] on button "Submit" at bounding box center [840, 585] width 103 height 35
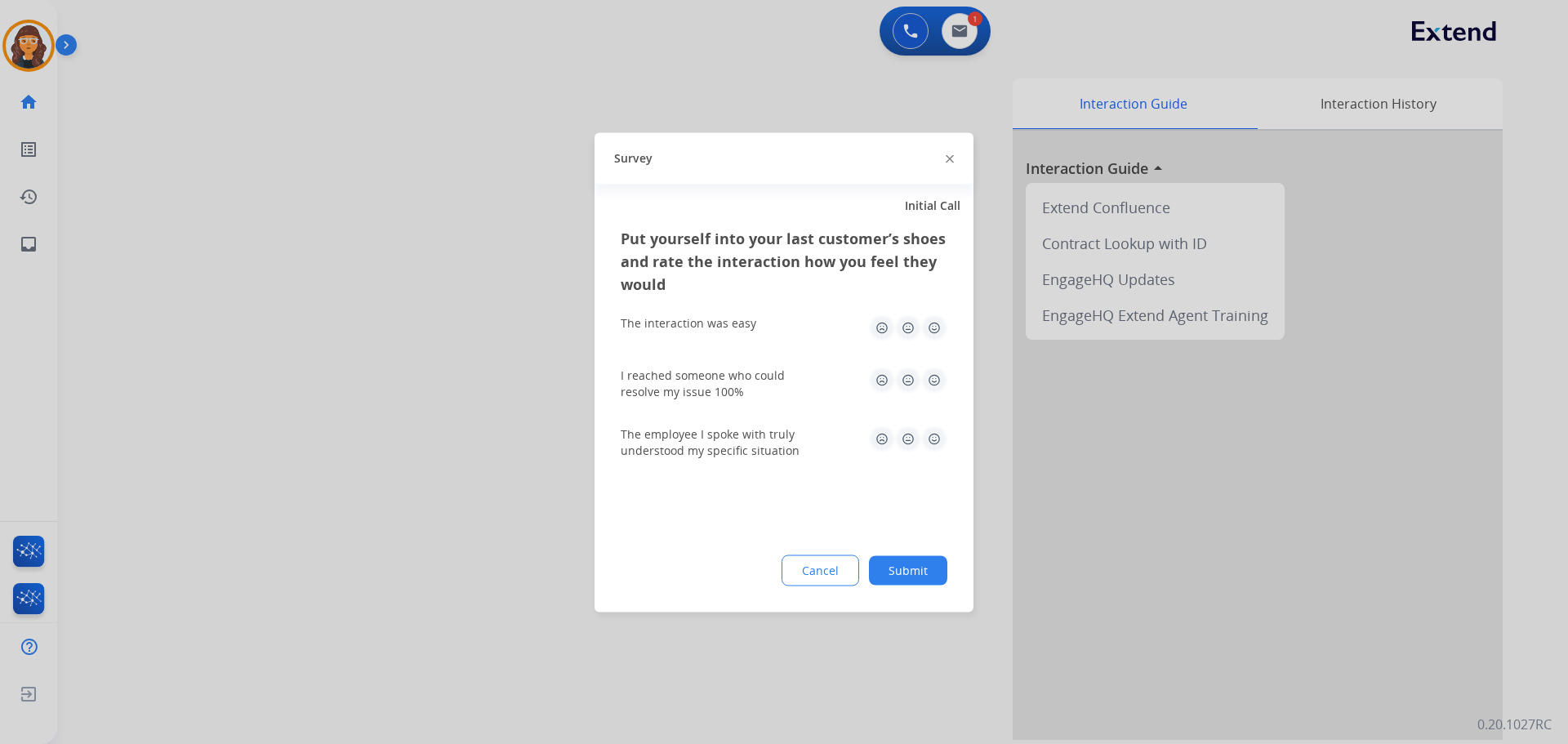
click at [935, 325] on img at bounding box center [934, 327] width 26 height 26
click at [927, 375] on img at bounding box center [934, 379] width 26 height 26
click at [941, 442] on img at bounding box center [934, 438] width 26 height 26
click at [926, 572] on button "Submit" at bounding box center [908, 570] width 78 height 30
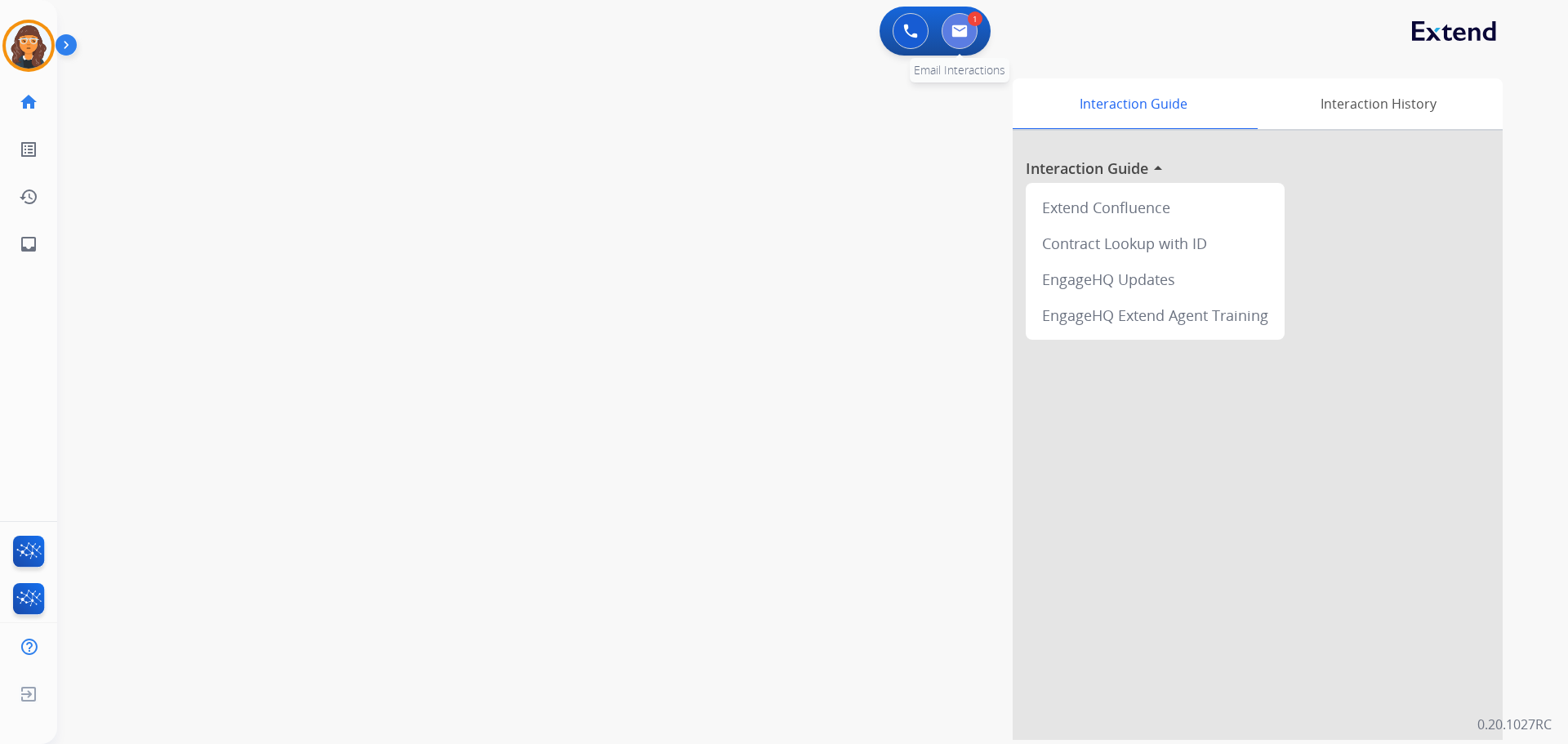
click at [961, 34] on img at bounding box center [959, 31] width 16 height 13
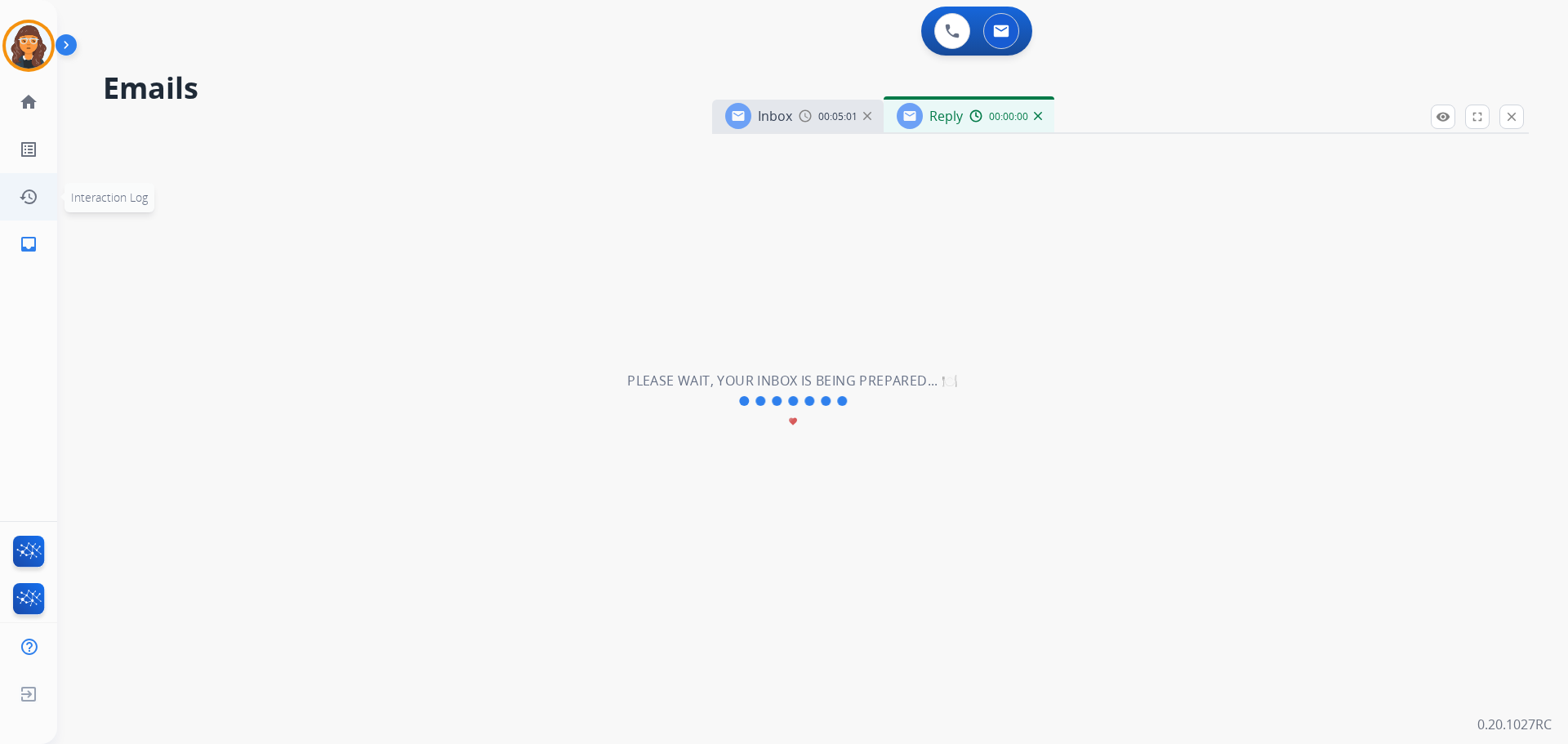
select select "**********"
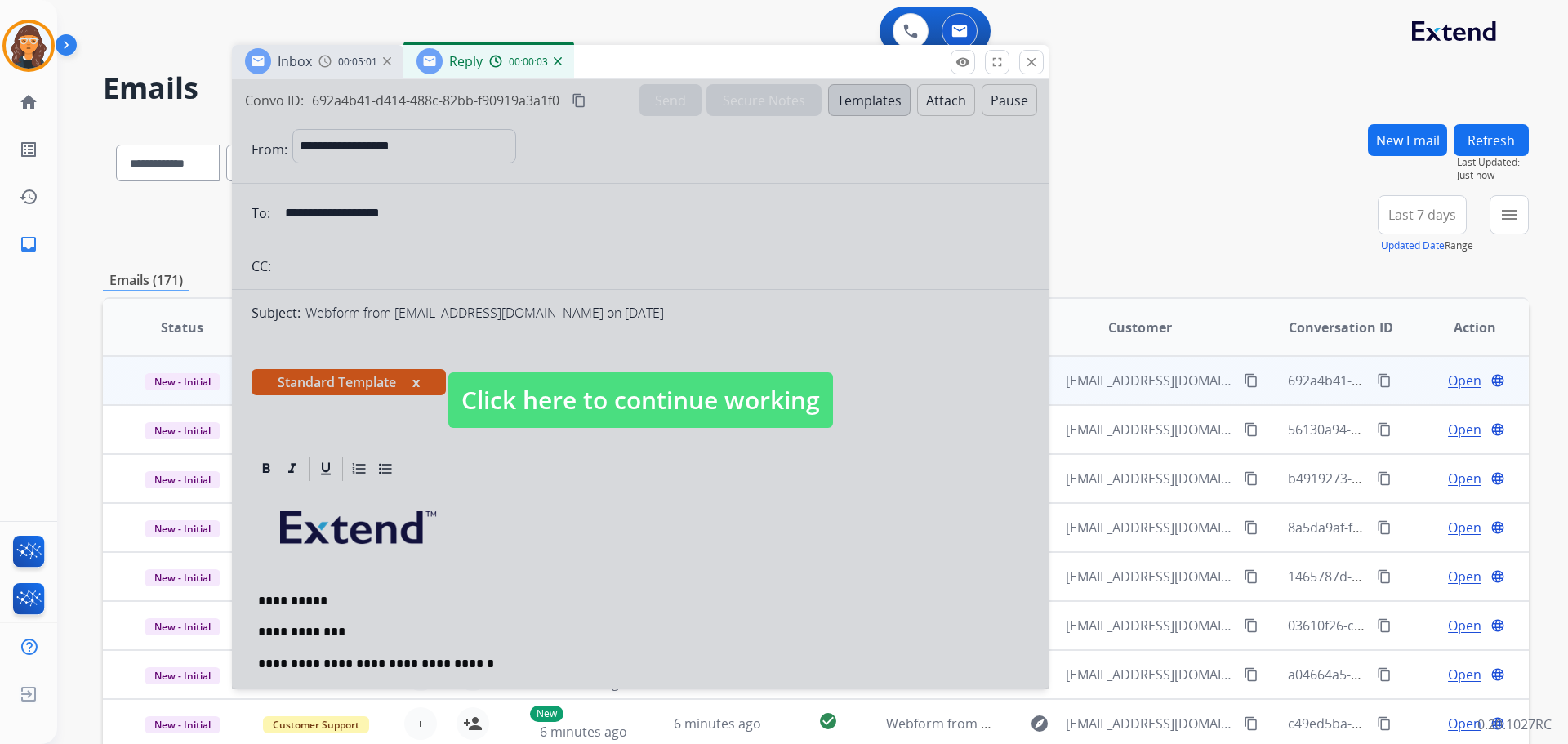
drag, startPoint x: 1119, startPoint y: 120, endPoint x: 649, endPoint y: 58, distance: 474.1
click at [649, 58] on div "Inbox 00:05:01 Reply 00:00:03" at bounding box center [640, 61] width 817 height 35
click at [621, 381] on span "Click here to continue working" at bounding box center [640, 400] width 385 height 55
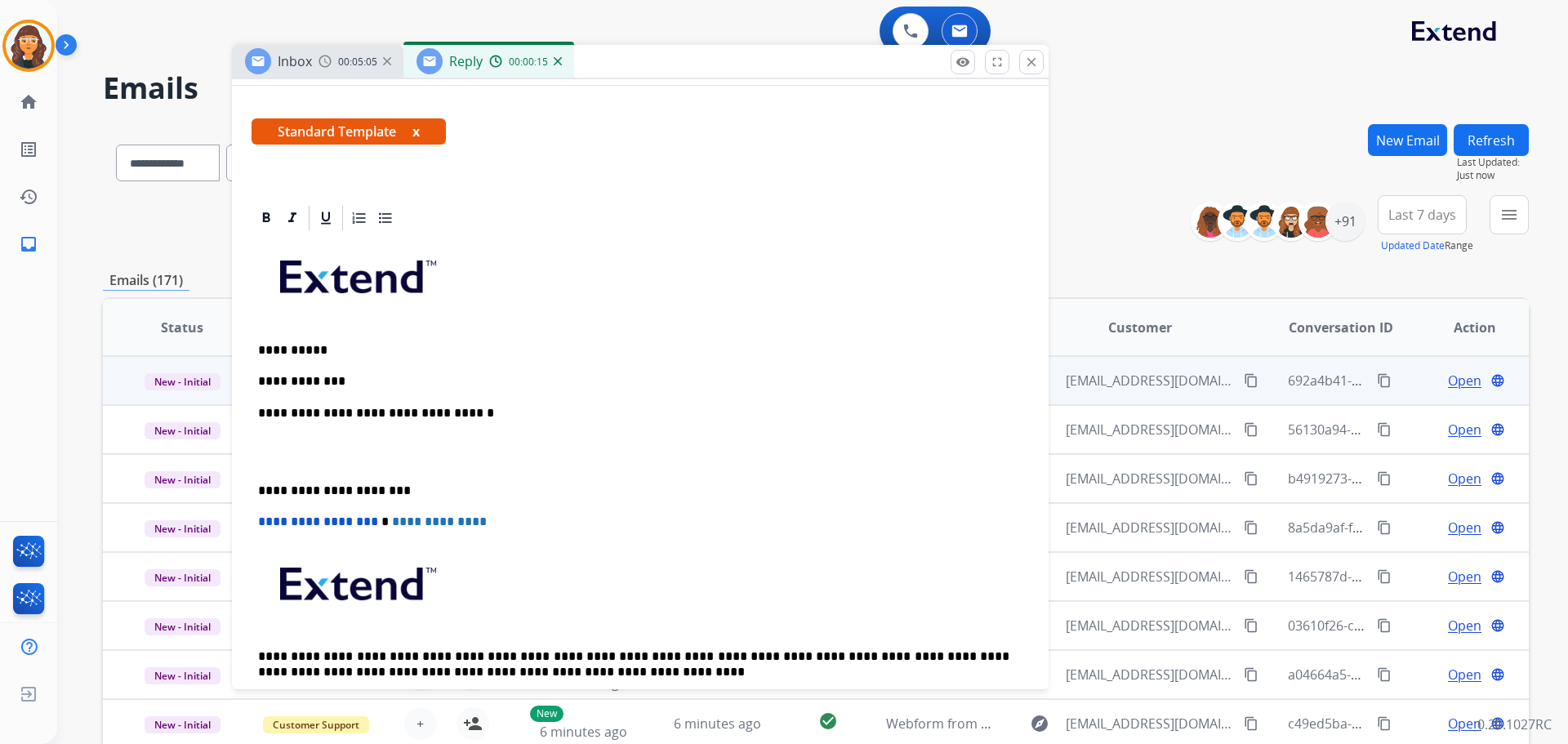
scroll to position [246, 0]
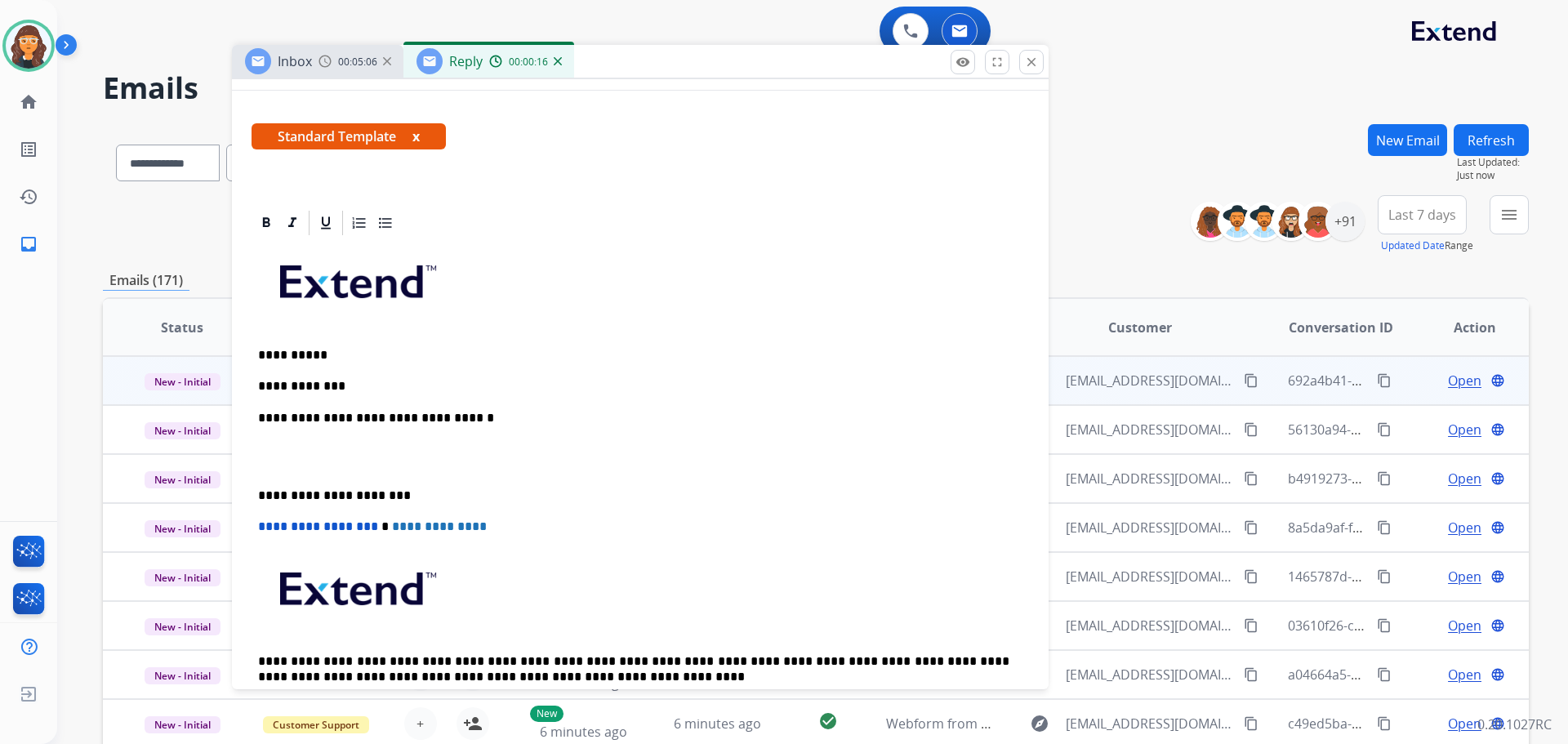
click at [362, 378] on p "**********" at bounding box center [633, 385] width 751 height 15
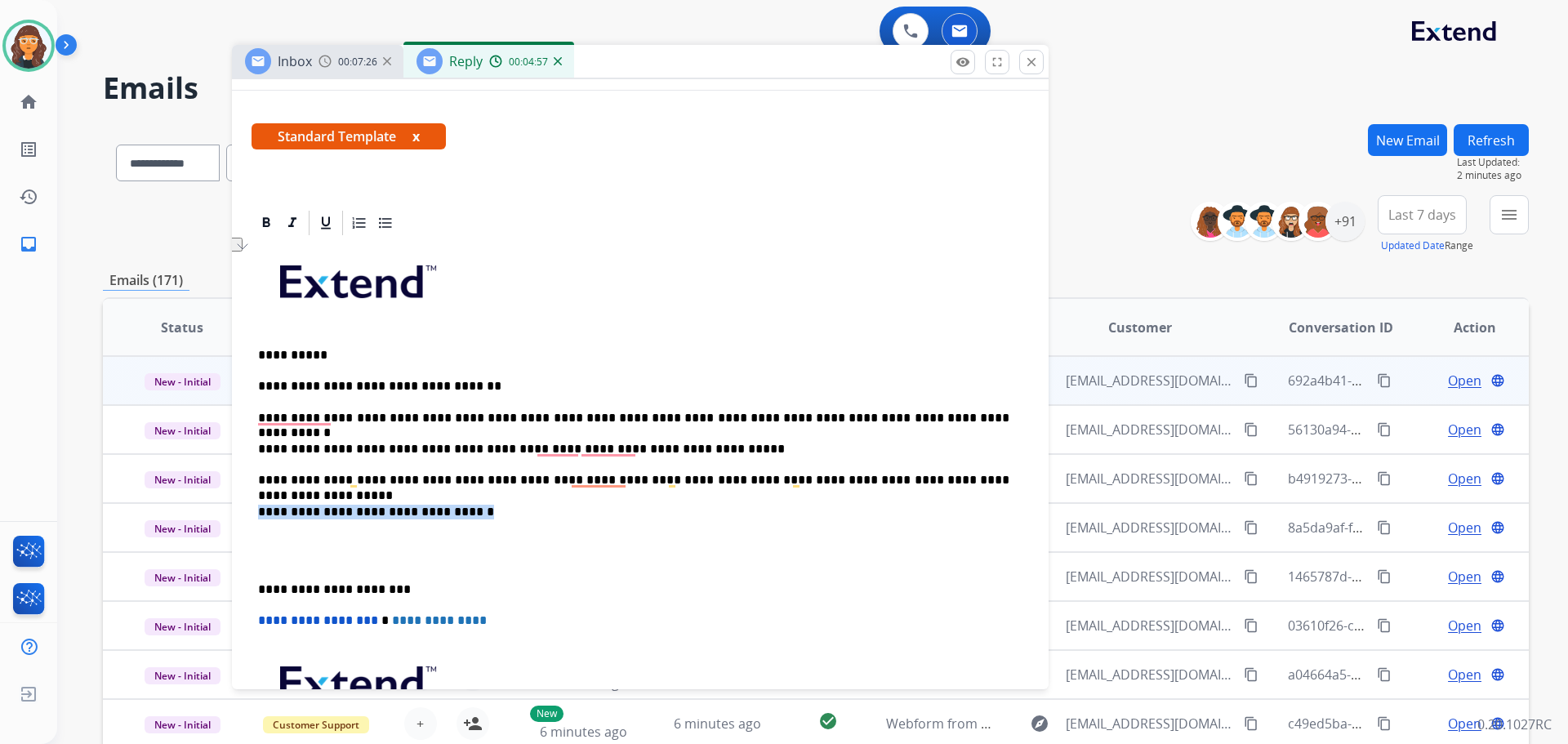
drag, startPoint x: 493, startPoint y: 517, endPoint x: 244, endPoint y: 517, distance: 249.0
click at [244, 517] on div "**********" at bounding box center [640, 572] width 817 height 727
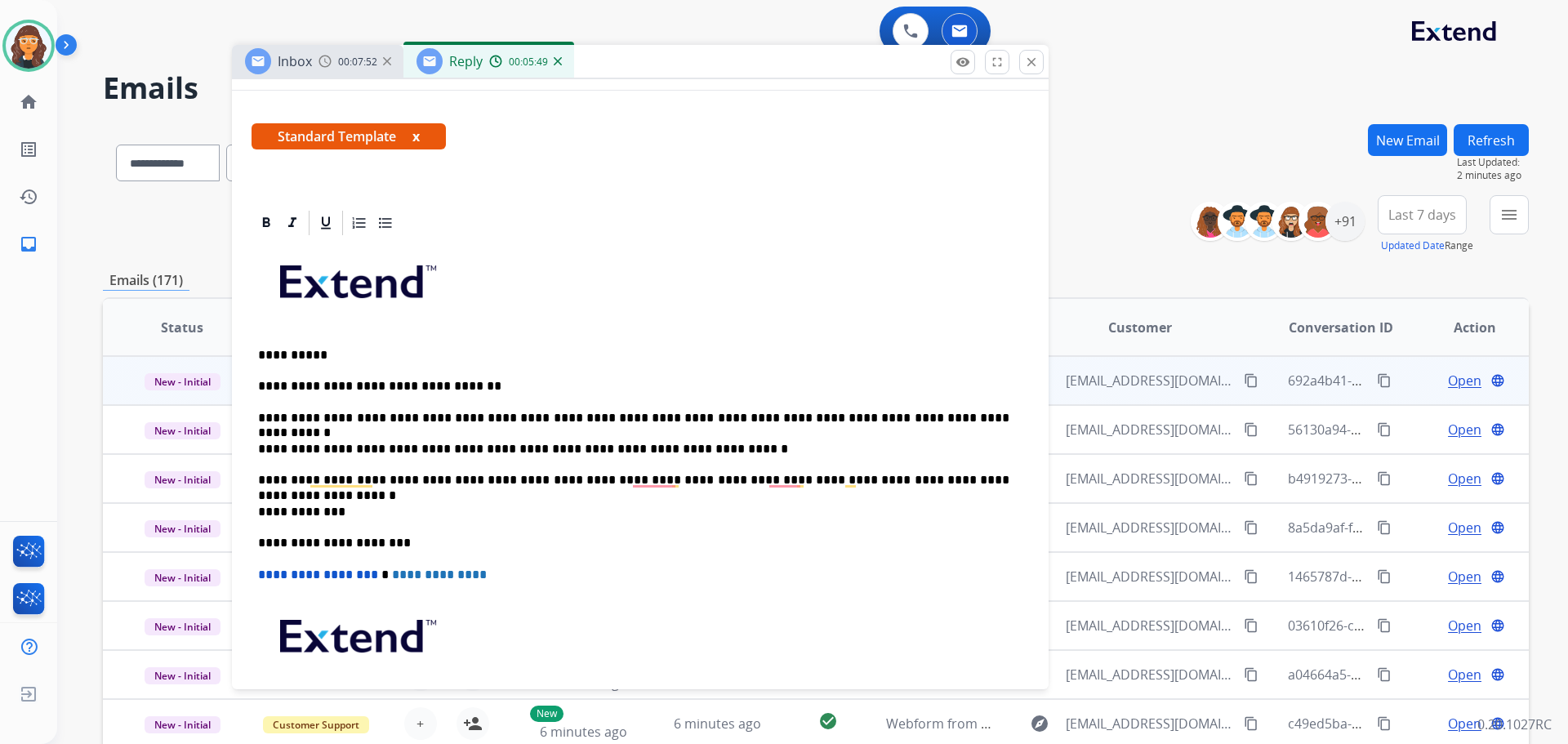
click at [694, 476] on p "**********" at bounding box center [633, 479] width 751 height 15
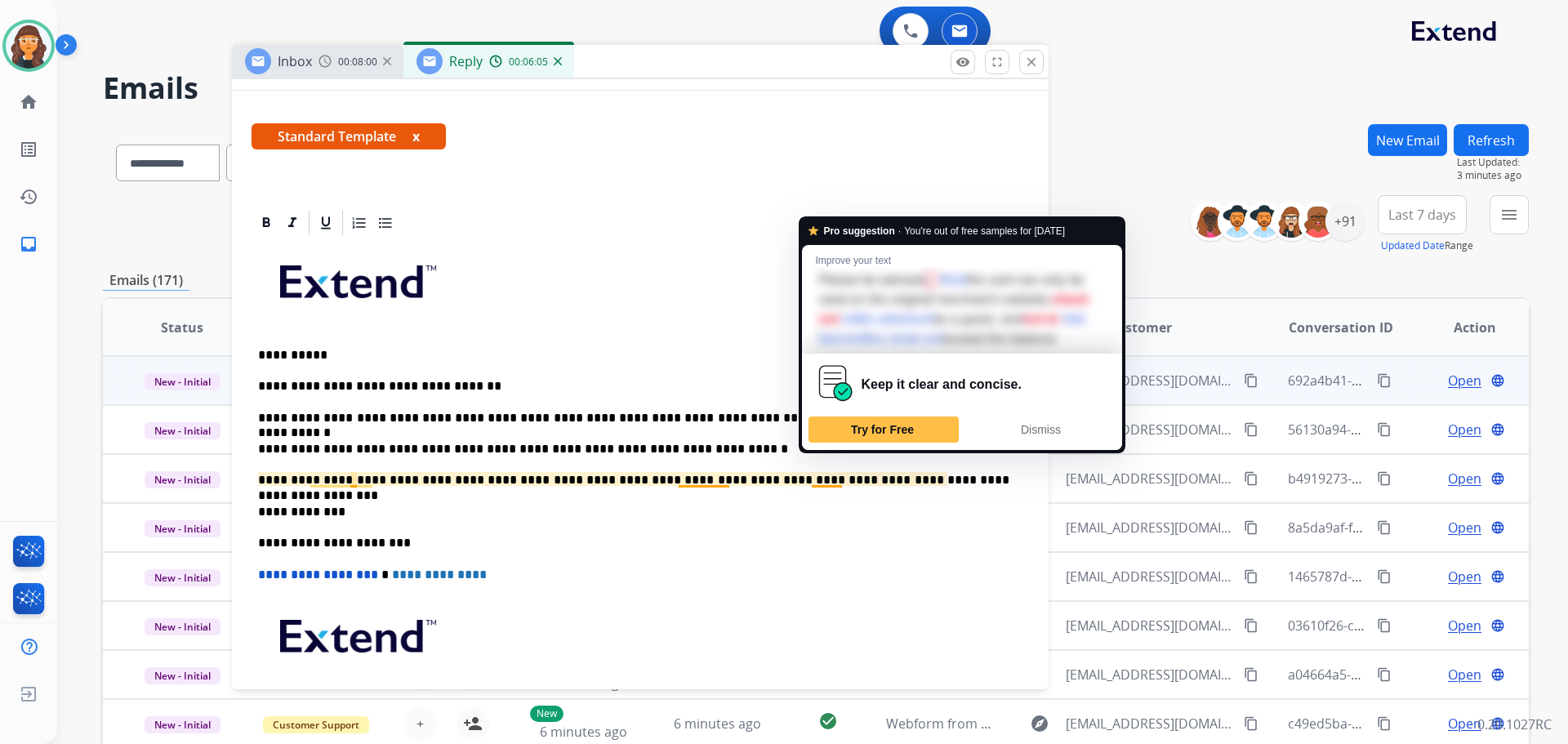
click at [1063, 415] on div "Keep it clear and concise." at bounding box center [962, 384] width 307 height 62
click at [1044, 443] on div "Dismiss" at bounding box center [1040, 429] width 136 height 26
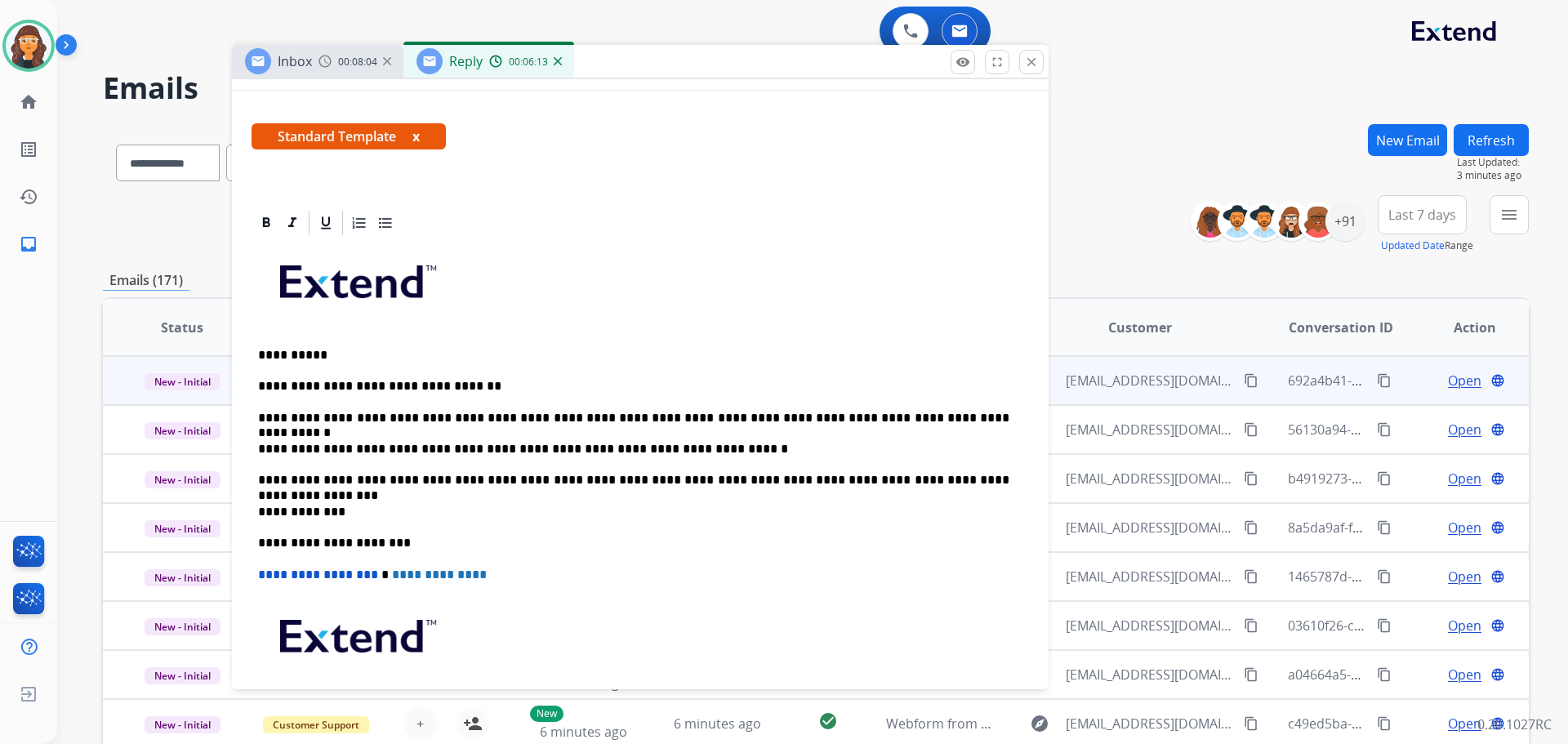
click at [833, 479] on p "**********" at bounding box center [633, 479] width 751 height 15
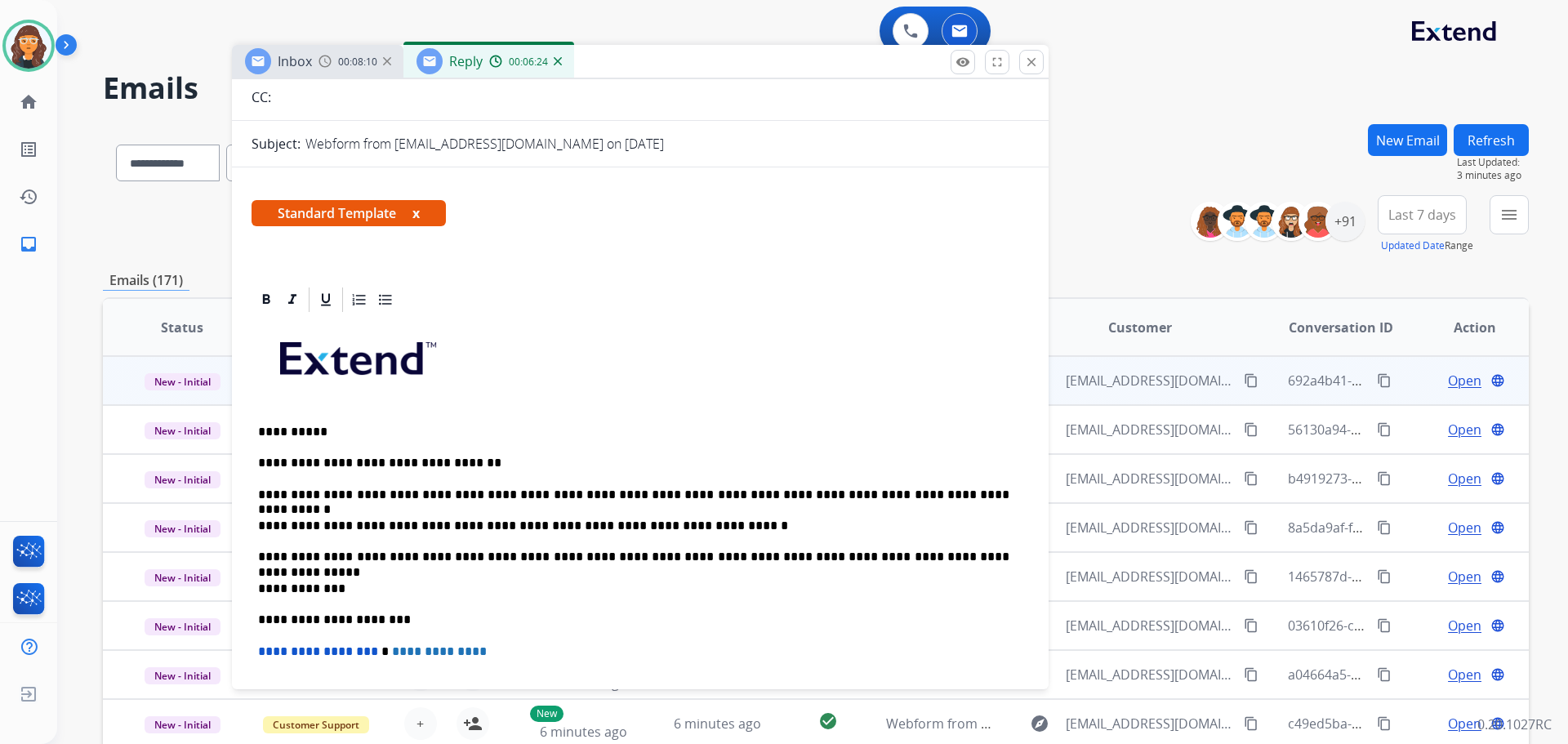
scroll to position [0, 0]
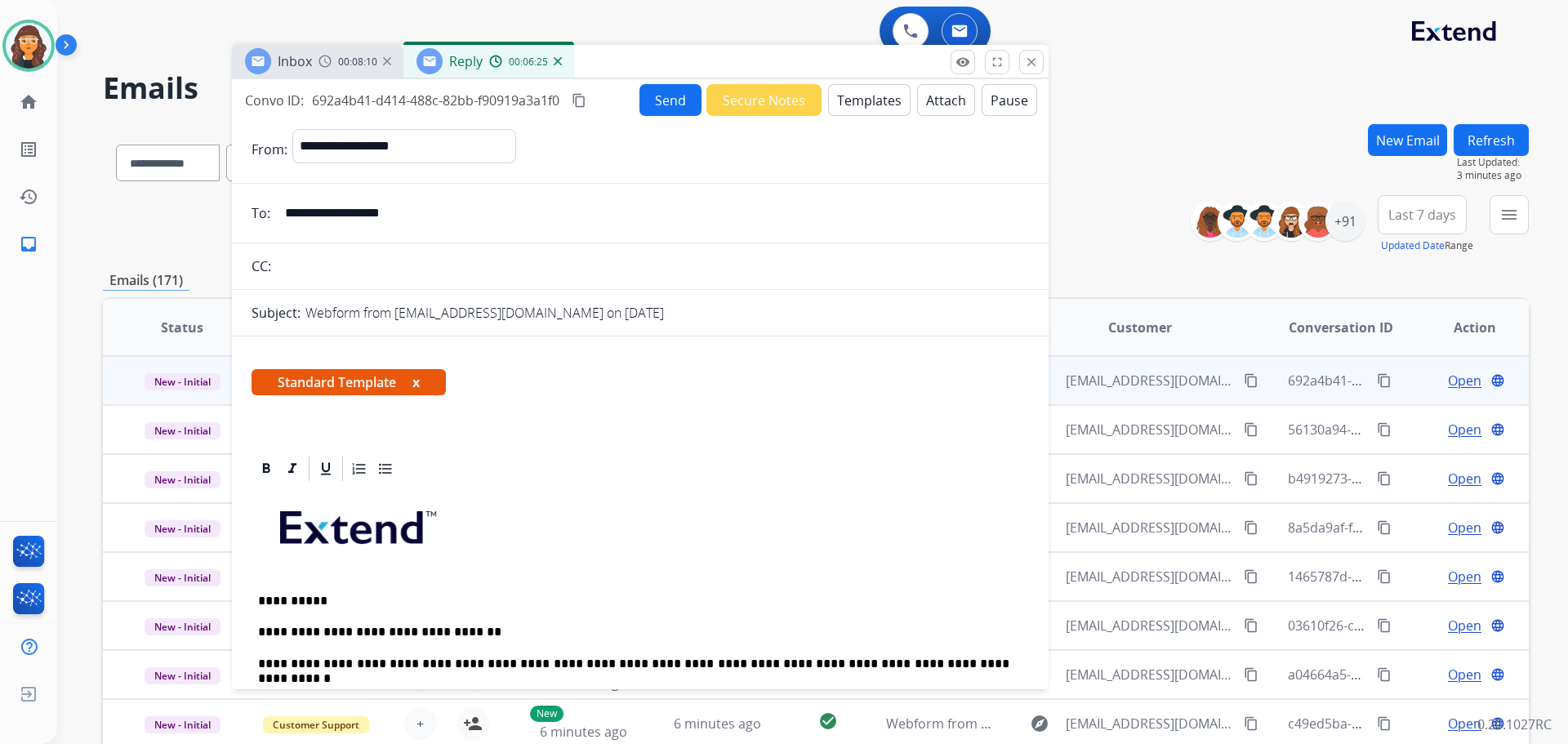
click at [652, 95] on button "Send" at bounding box center [670, 100] width 62 height 32
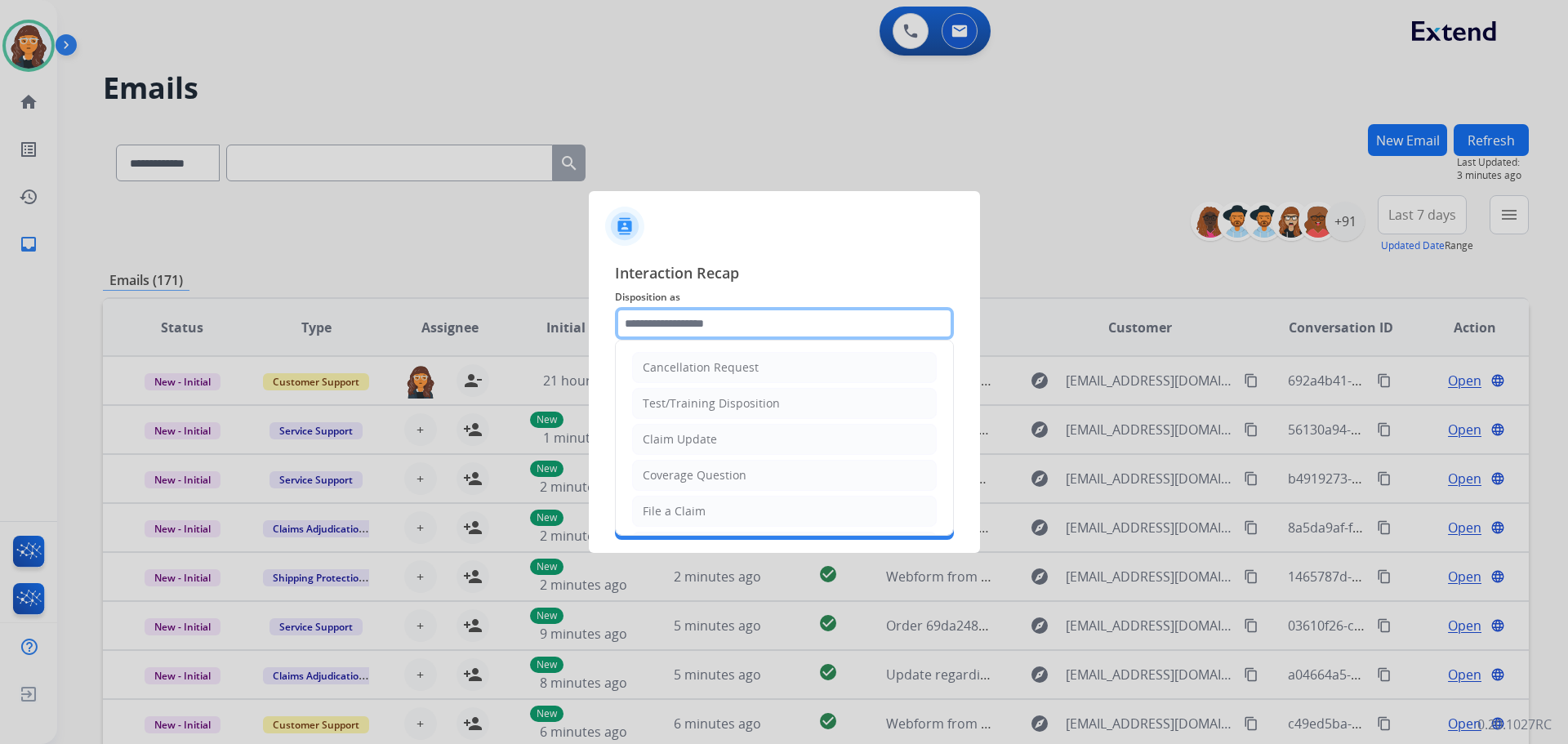
click at [703, 330] on input "text" at bounding box center [784, 323] width 339 height 33
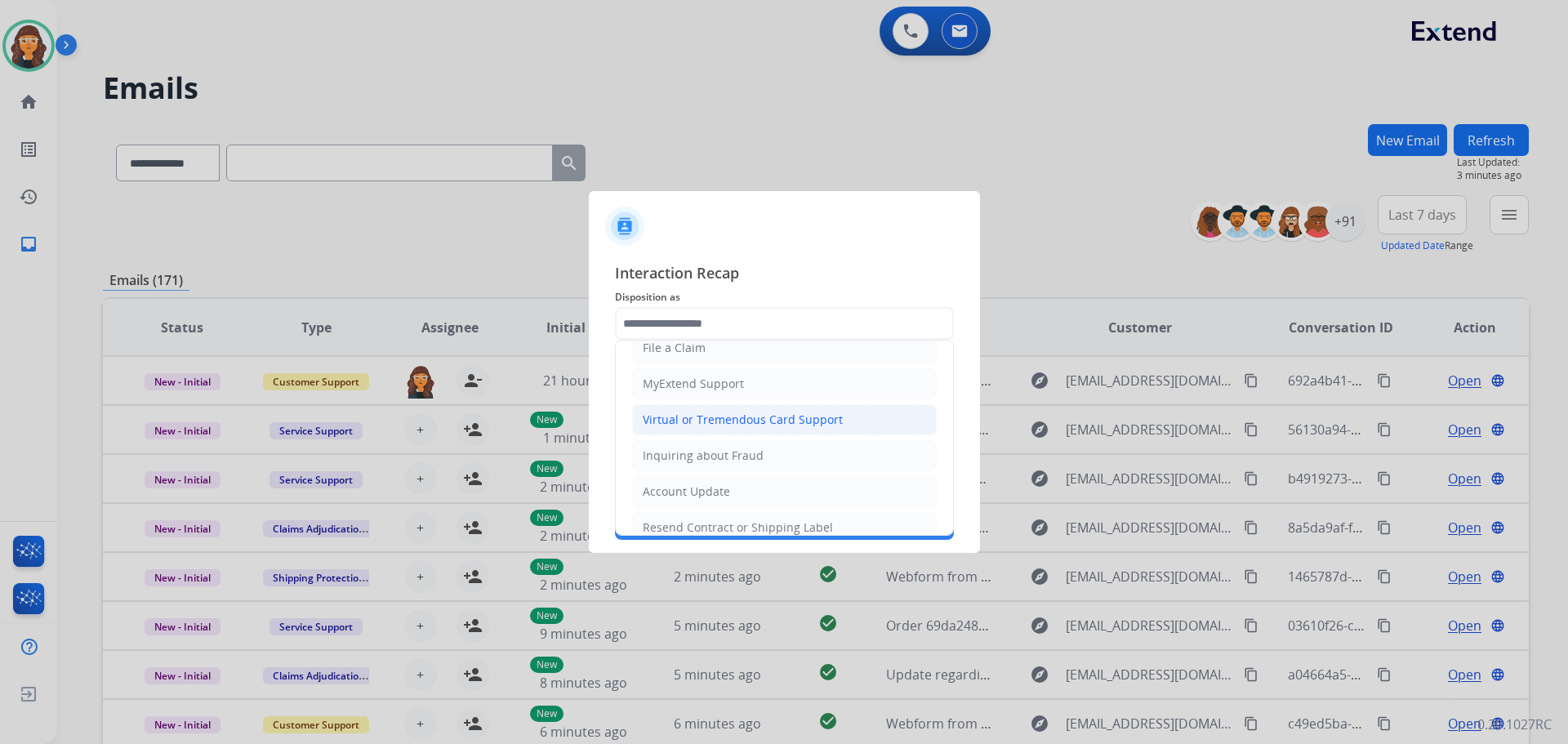
click at [697, 411] on div "Virtual or Tremendous Card Support" at bounding box center [742, 419] width 200 height 16
type input "**********"
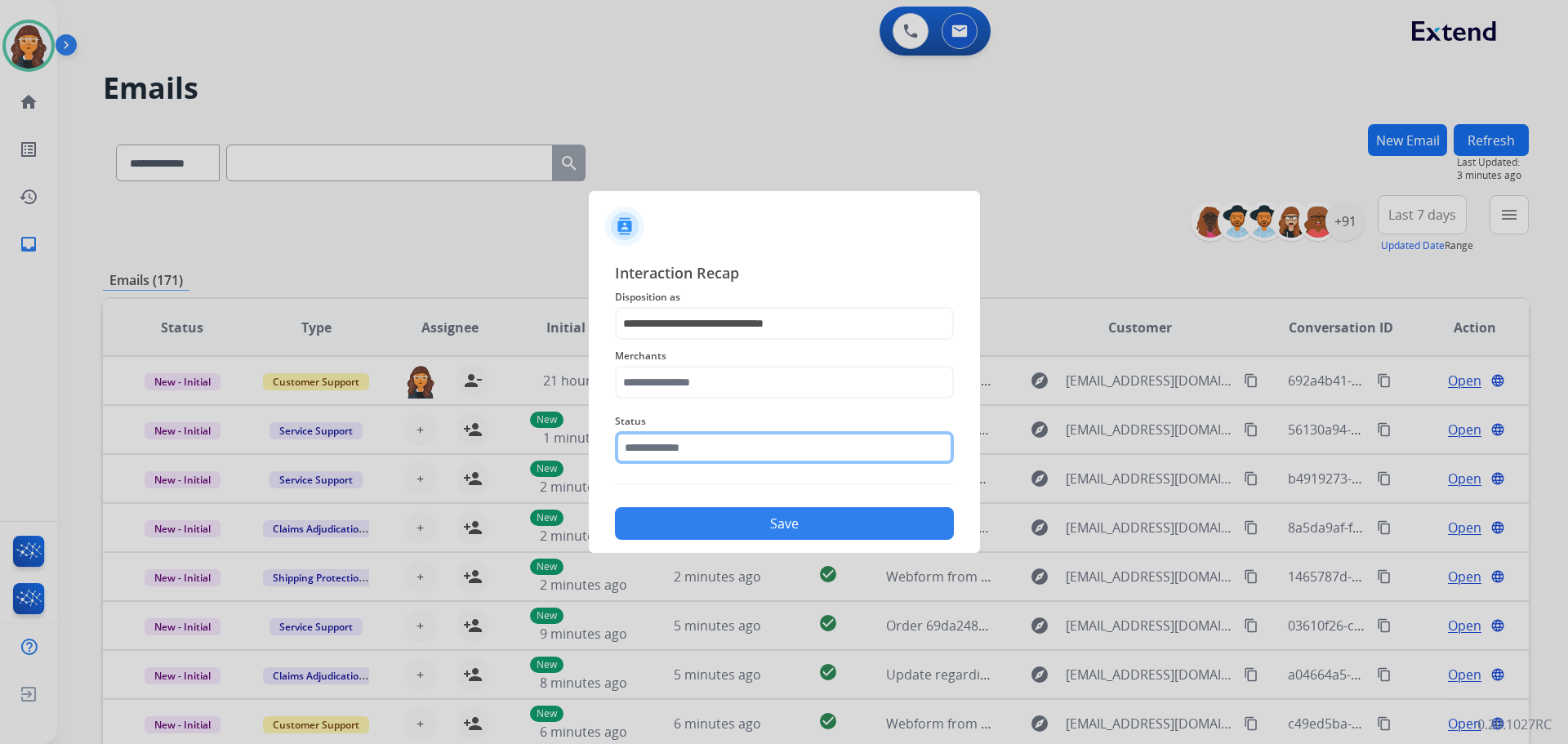
click at [636, 438] on input "text" at bounding box center [784, 447] width 339 height 33
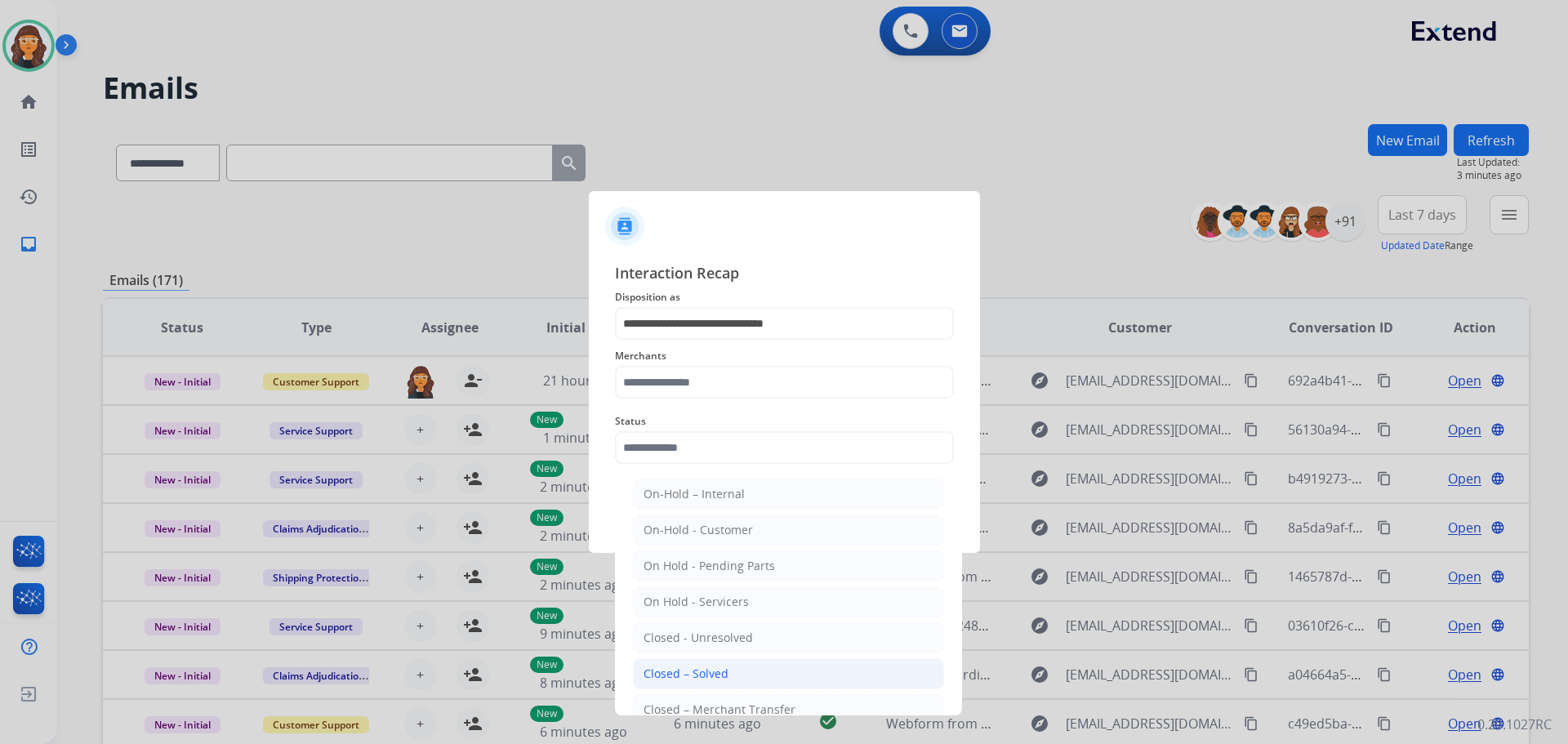
click at [660, 667] on div "Closed – Solved" at bounding box center [686, 674] width 85 height 16
type input "**********"
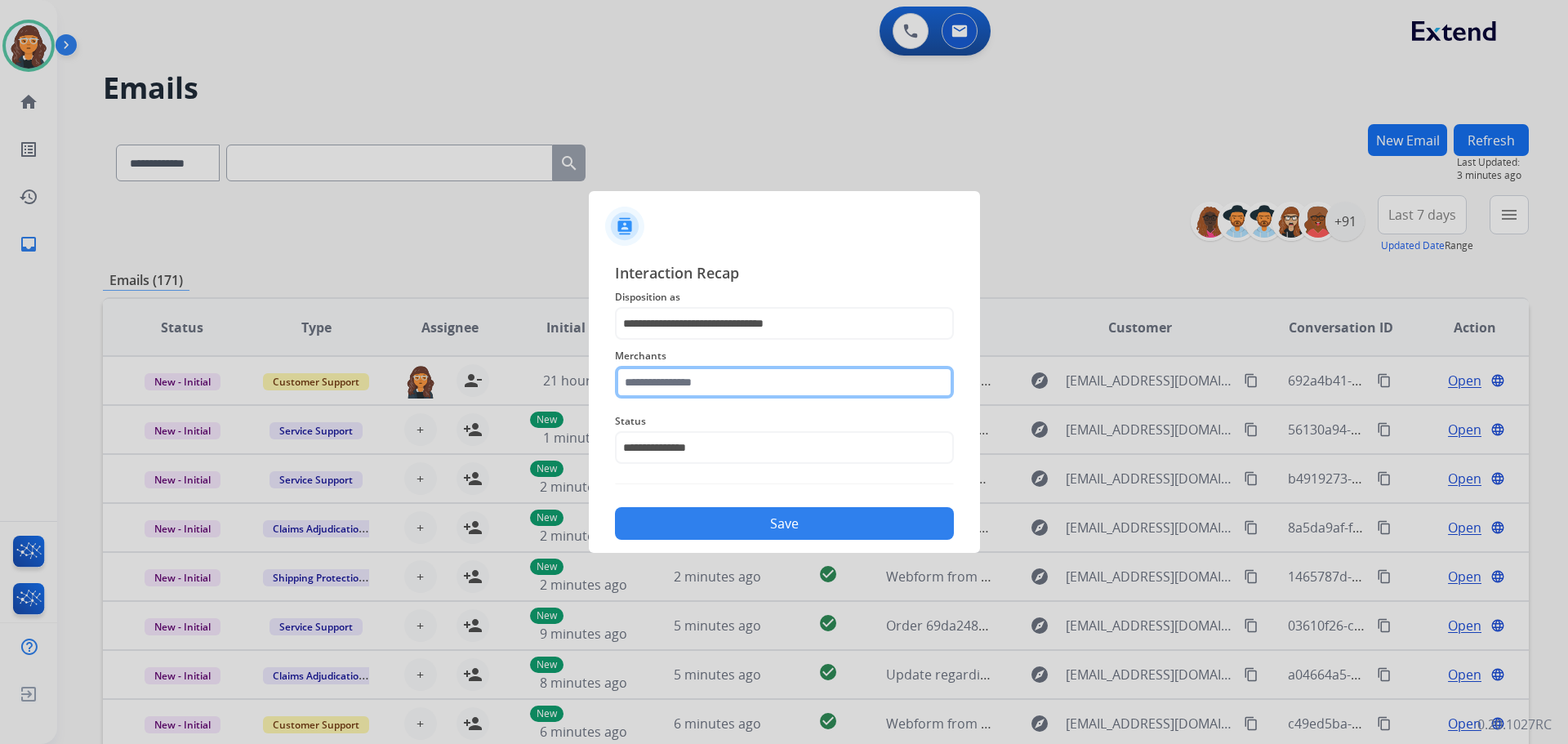
click at [673, 397] on input "text" at bounding box center [784, 381] width 339 height 33
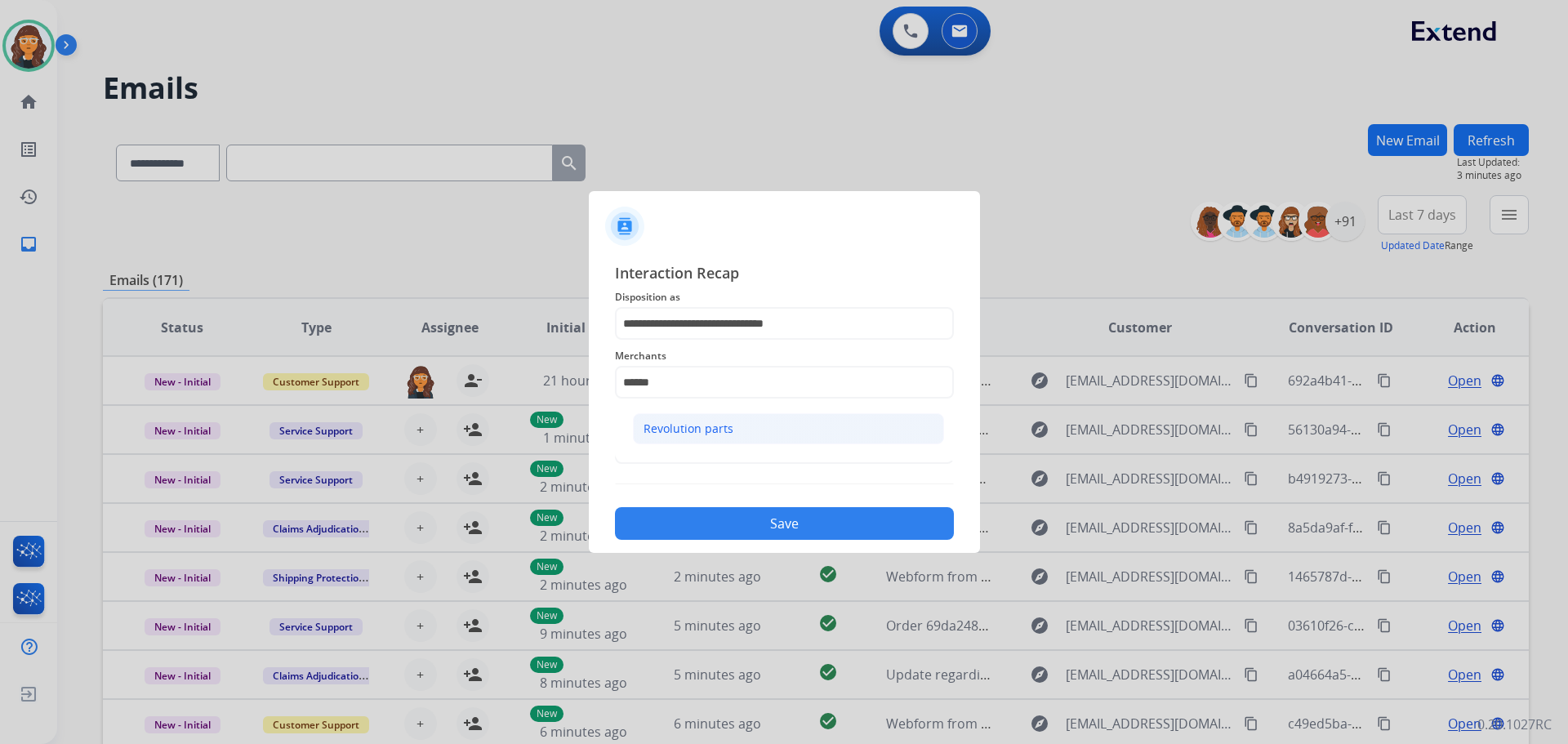
click at [652, 418] on li "Revolution parts" at bounding box center [789, 428] width 311 height 31
type input "**********"
click at [700, 517] on button "Save" at bounding box center [784, 523] width 339 height 33
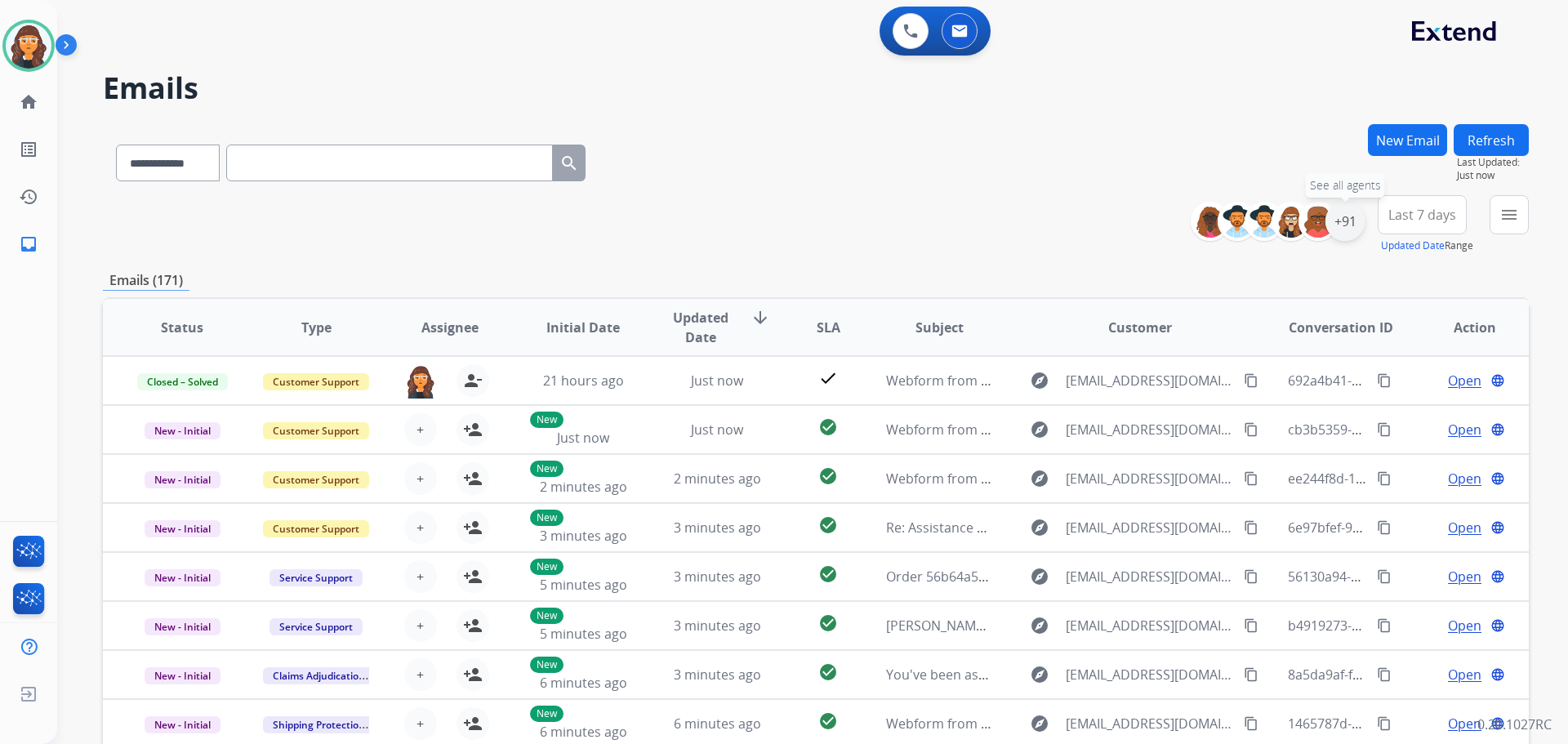
click at [1345, 229] on div "+91" at bounding box center [1345, 222] width 40 height 40
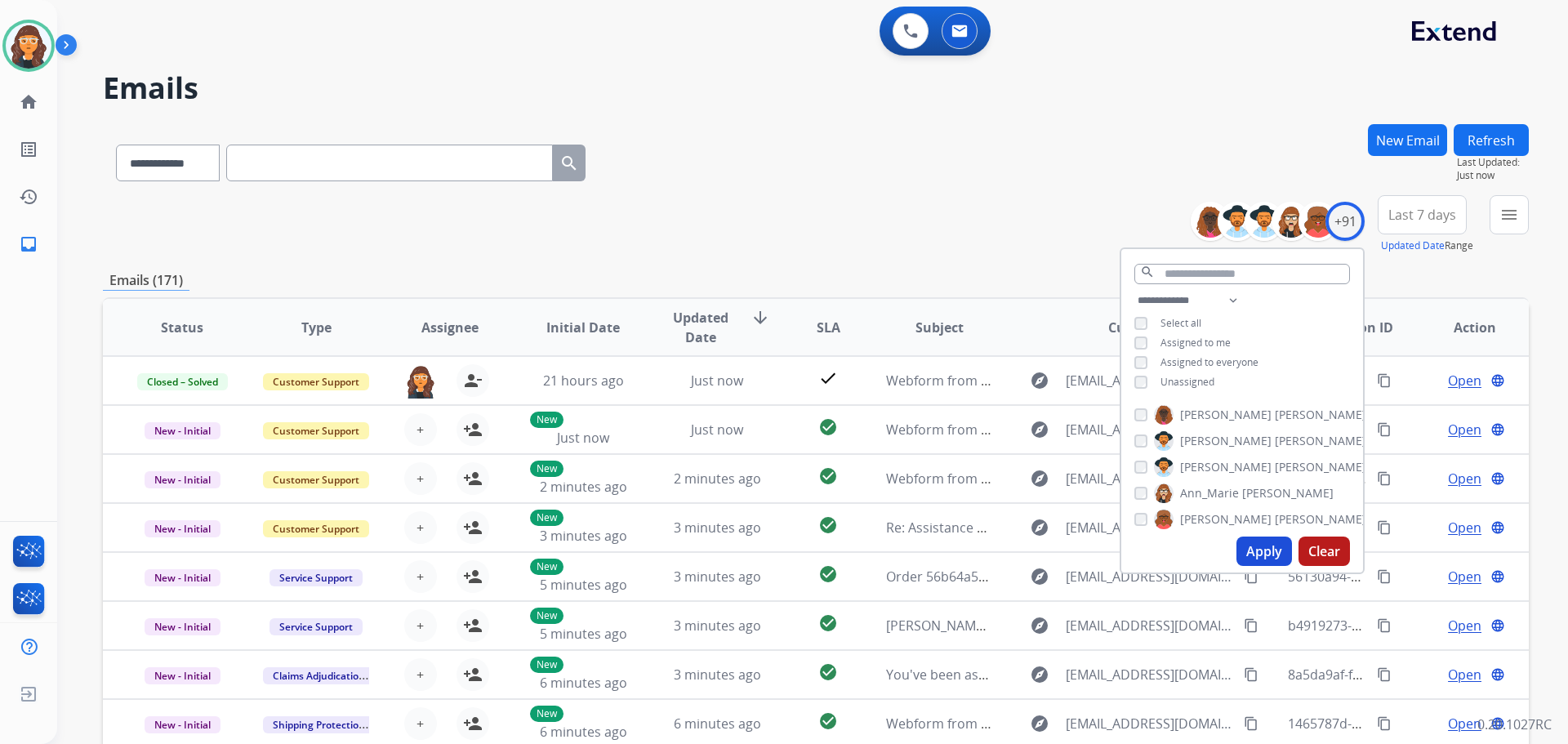
click at [1260, 550] on button "Apply" at bounding box center [1265, 551] width 56 height 30
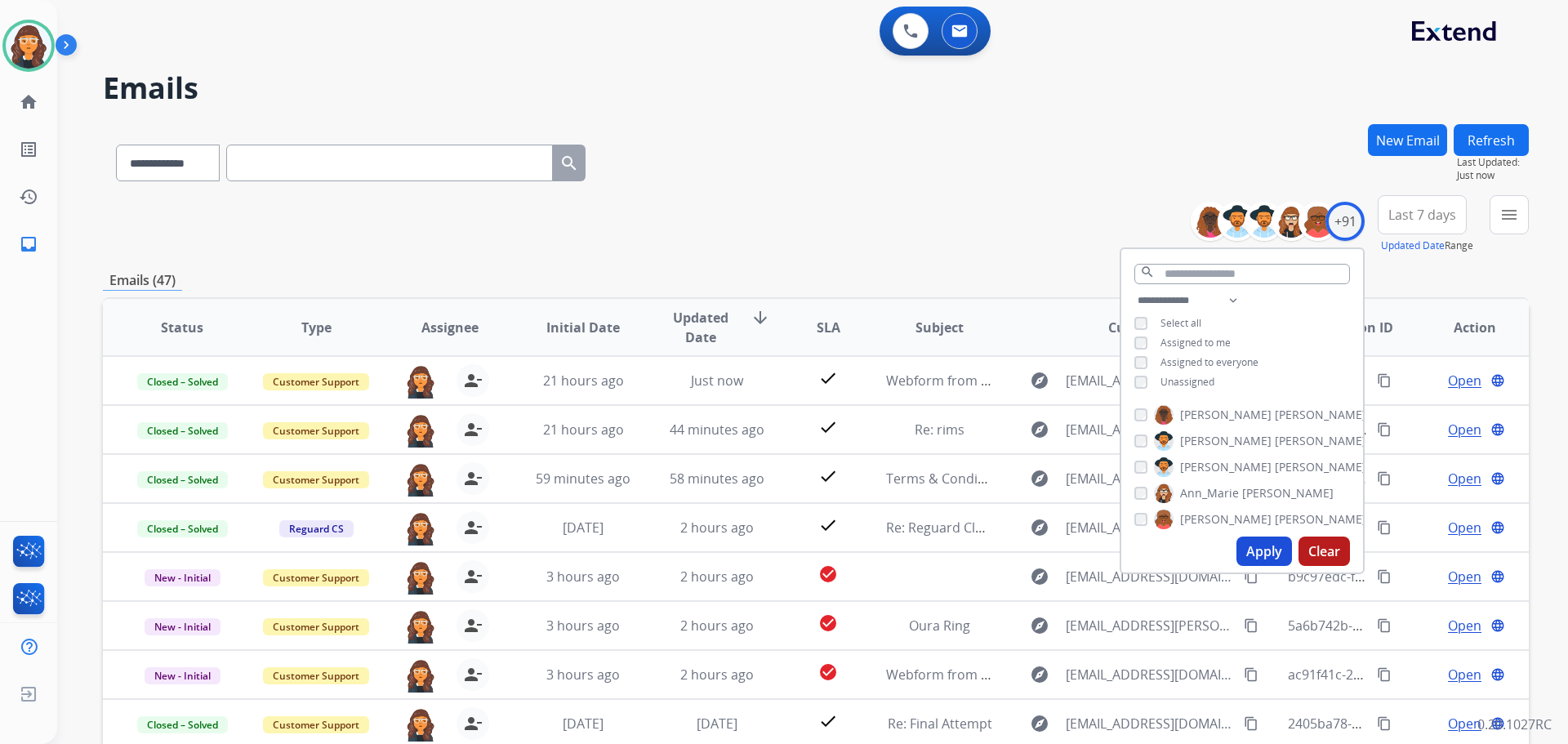
click at [925, 208] on div "**********" at bounding box center [816, 224] width 1426 height 58
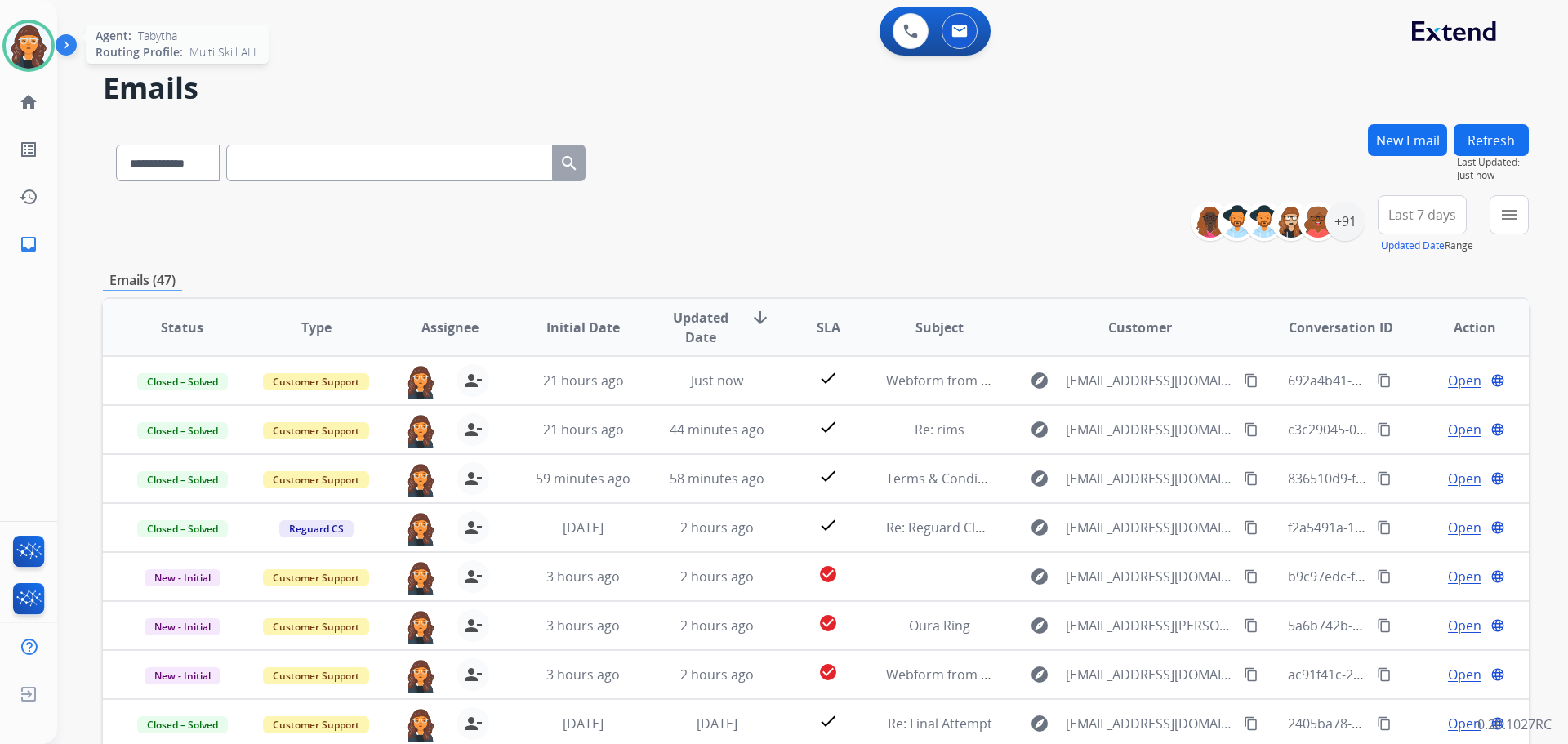
click at [31, 51] on img at bounding box center [29, 46] width 46 height 46
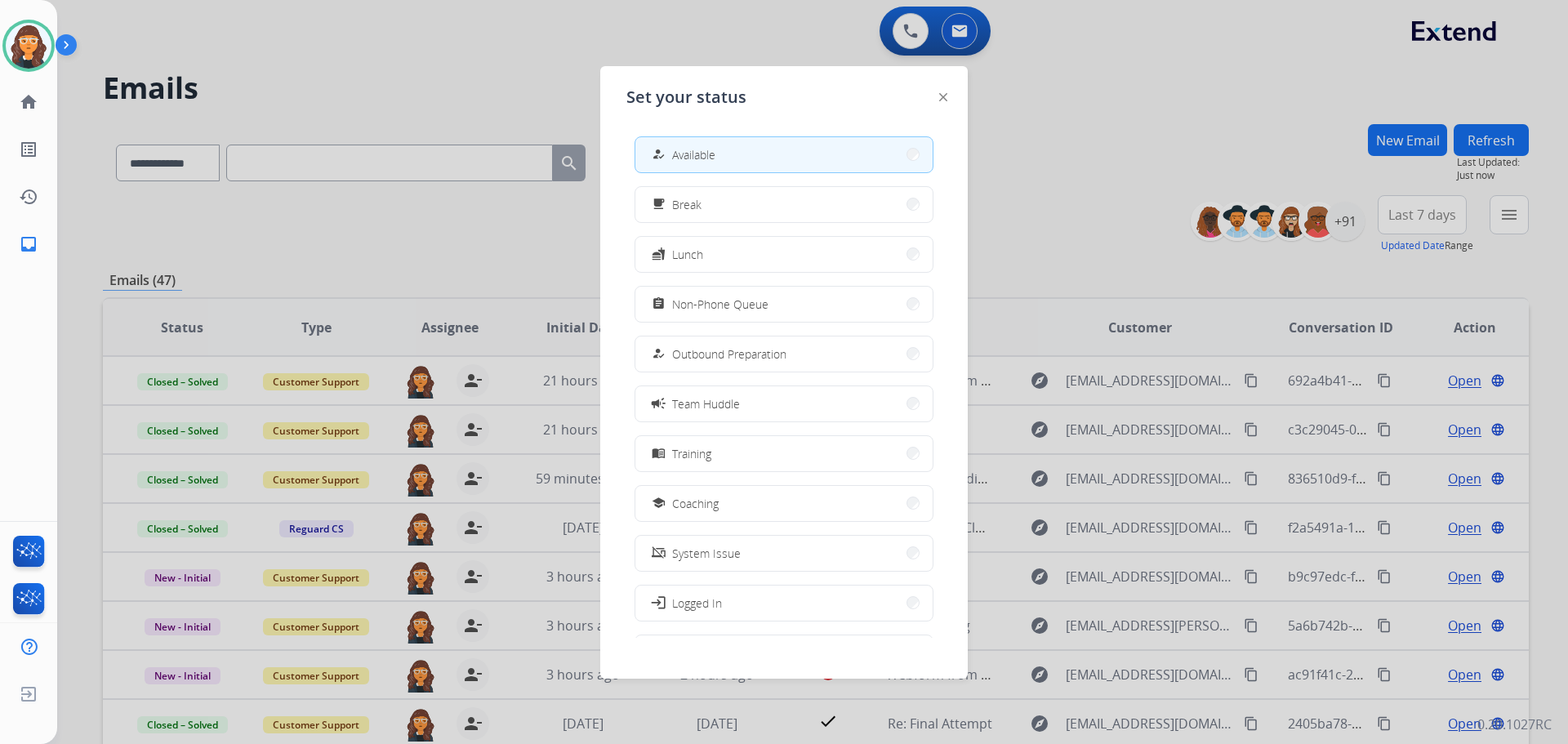
click at [369, 78] on div at bounding box center [784, 372] width 1568 height 744
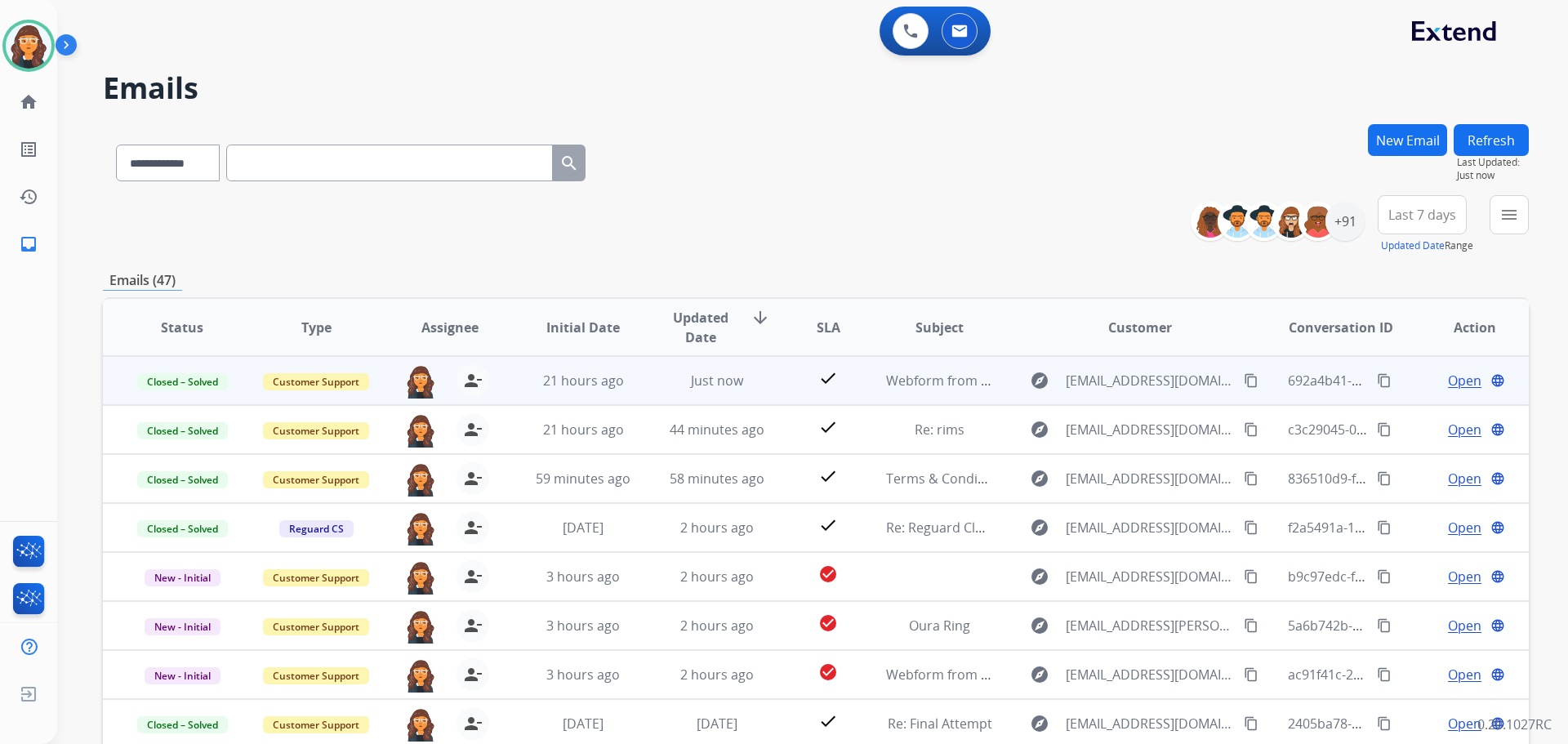
click at [1377, 378] on mat-icon "content_copy" at bounding box center [1384, 380] width 15 height 15
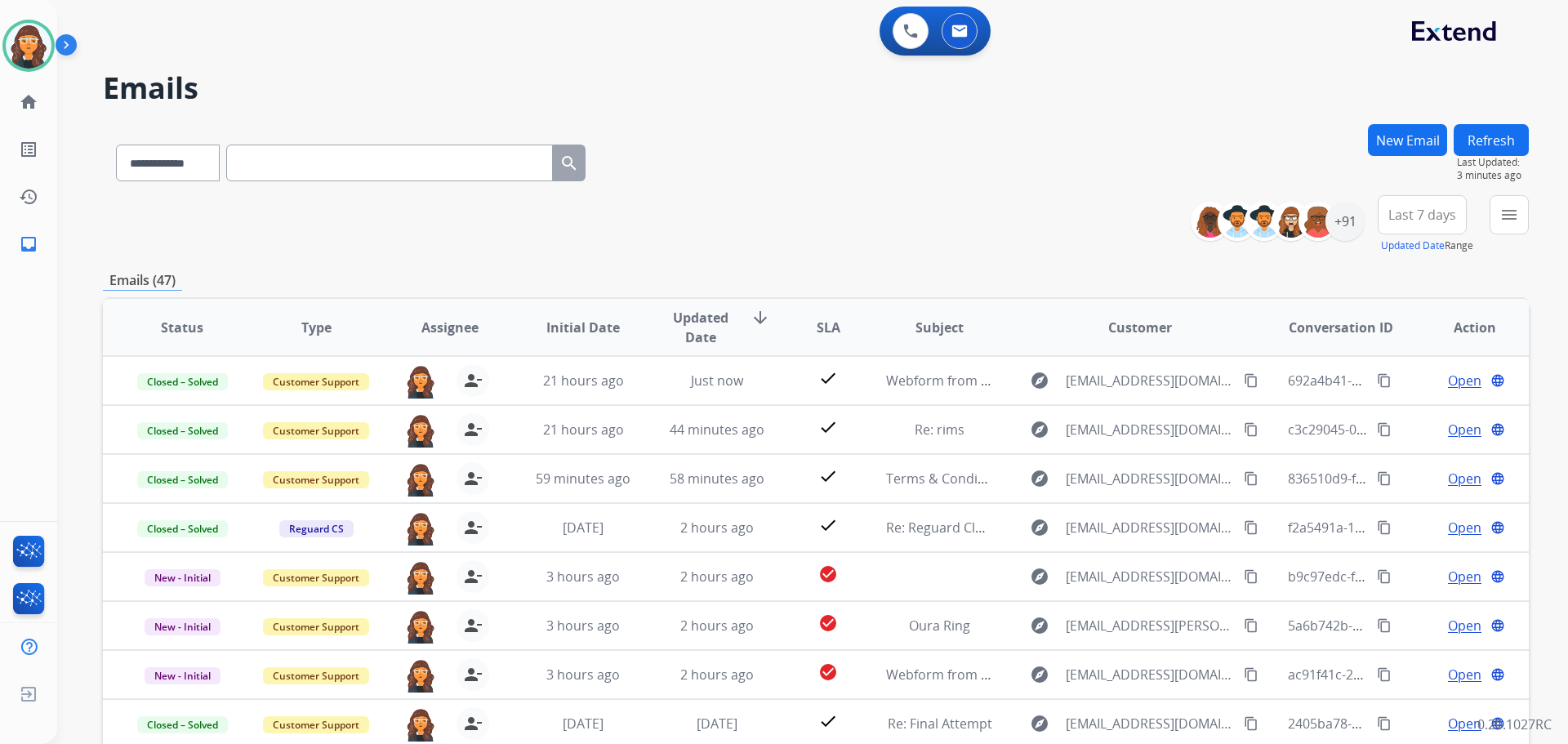
click at [946, 189] on div "**********" at bounding box center [816, 159] width 1426 height 71
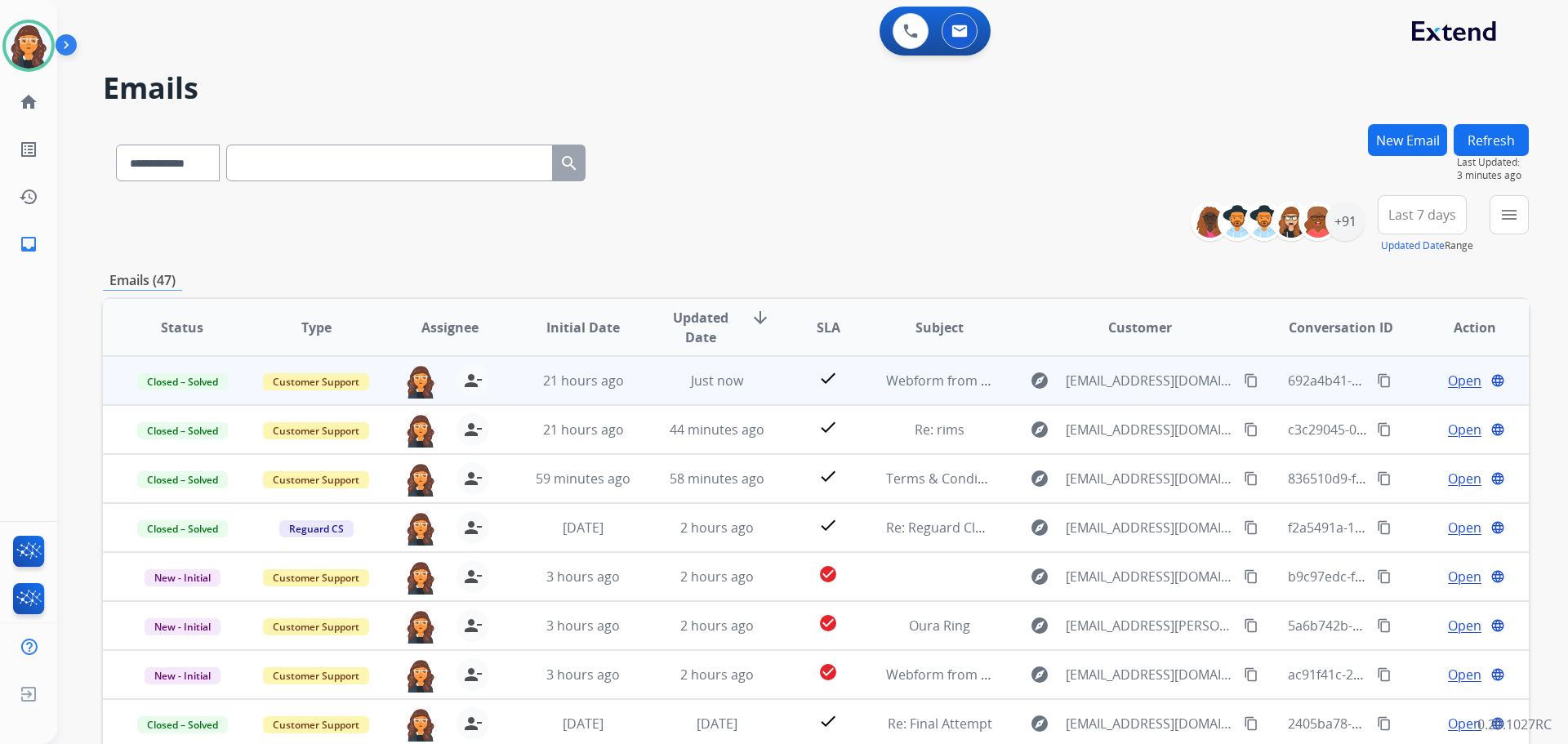
scroll to position [185, 0]
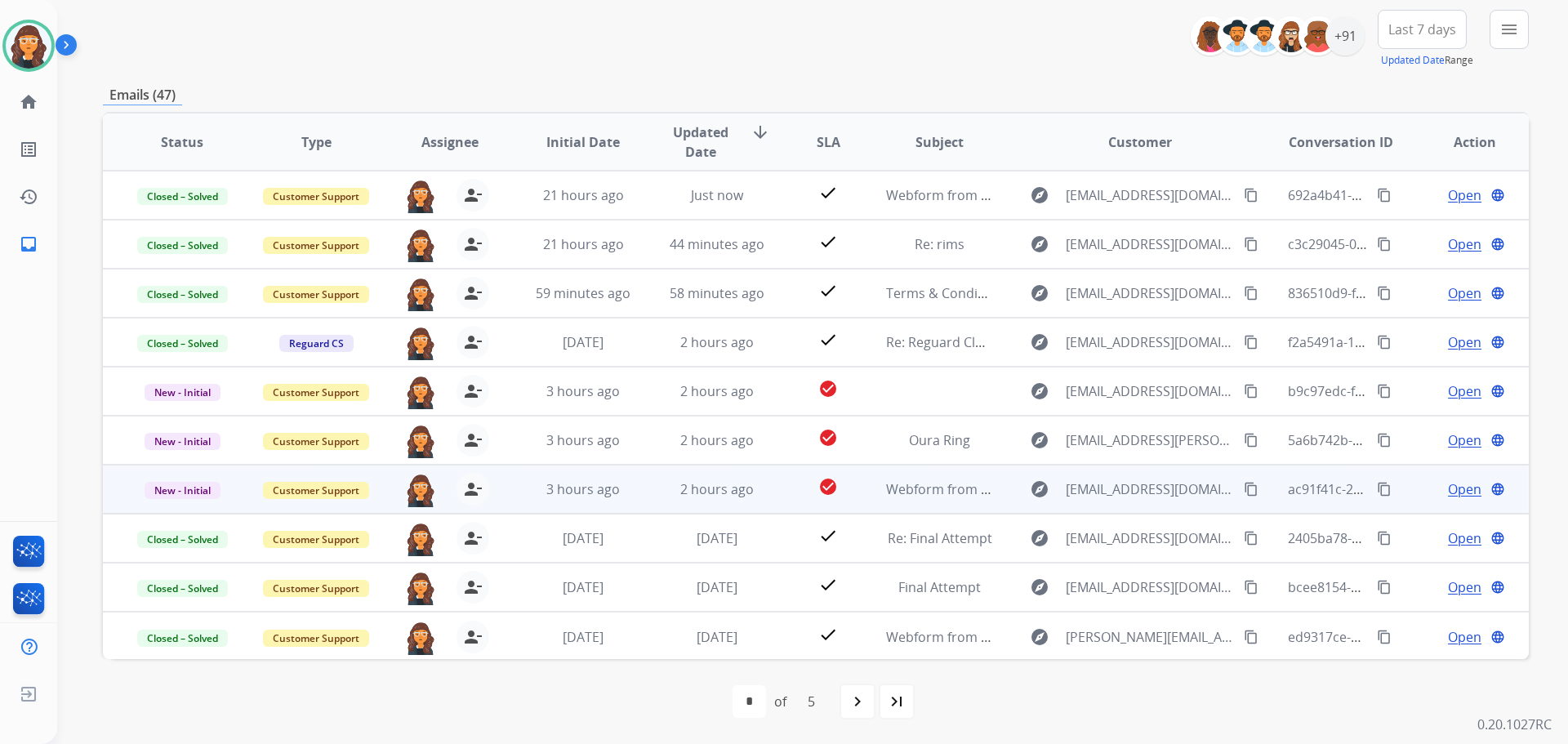
click at [1457, 488] on span "Open" at bounding box center [1465, 489] width 34 height 20
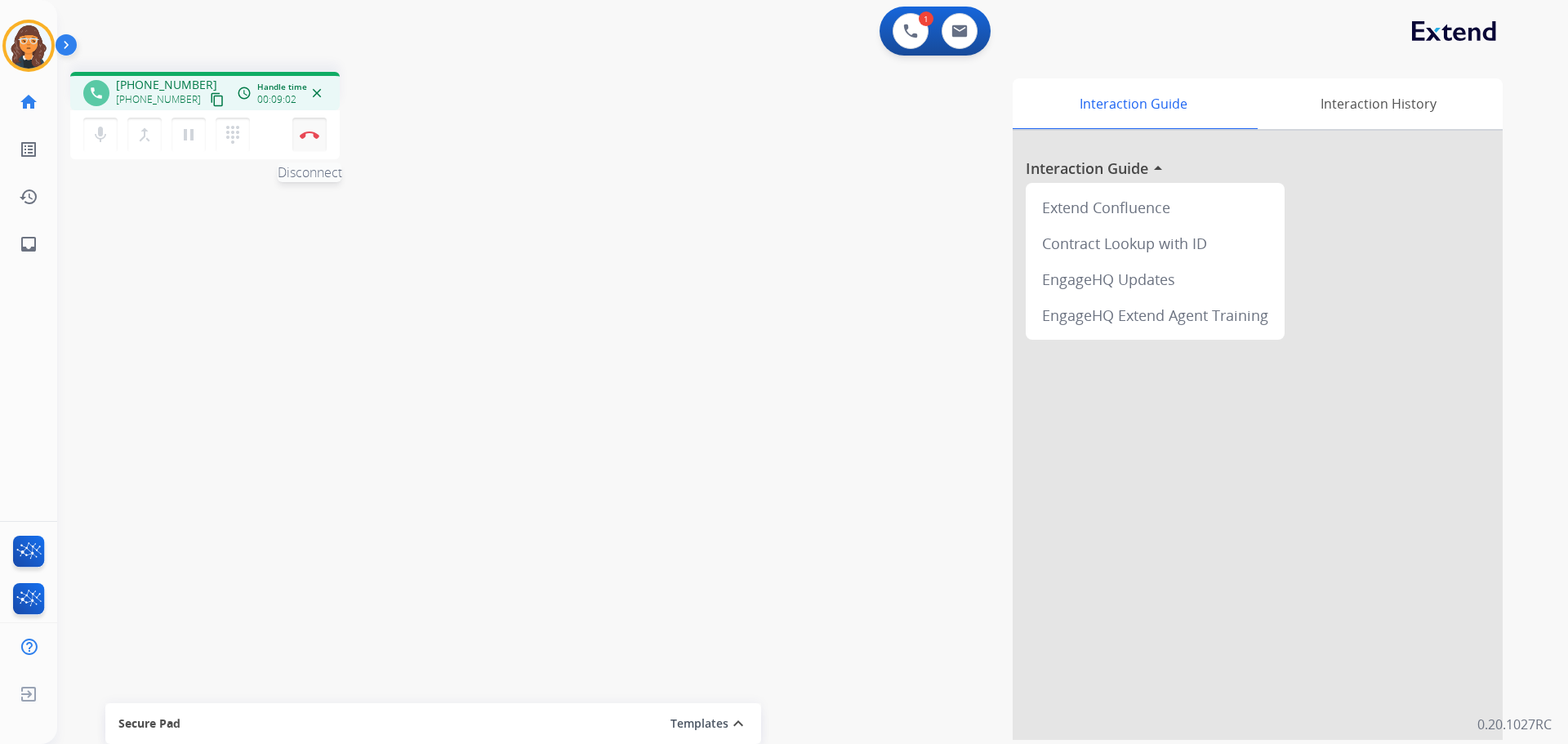
click at [309, 137] on img at bounding box center [309, 135] width 20 height 8
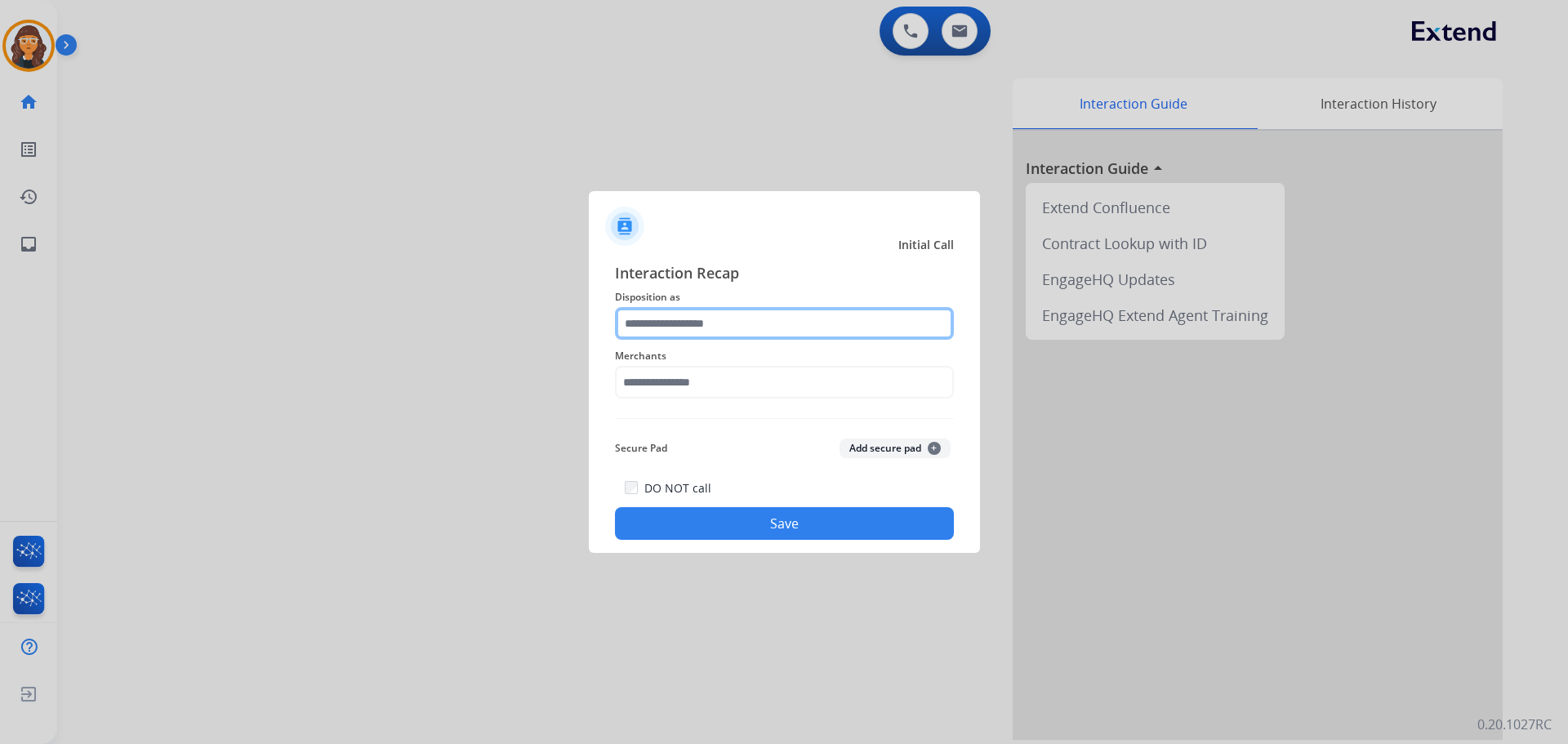
click at [660, 330] on input "text" at bounding box center [784, 323] width 339 height 33
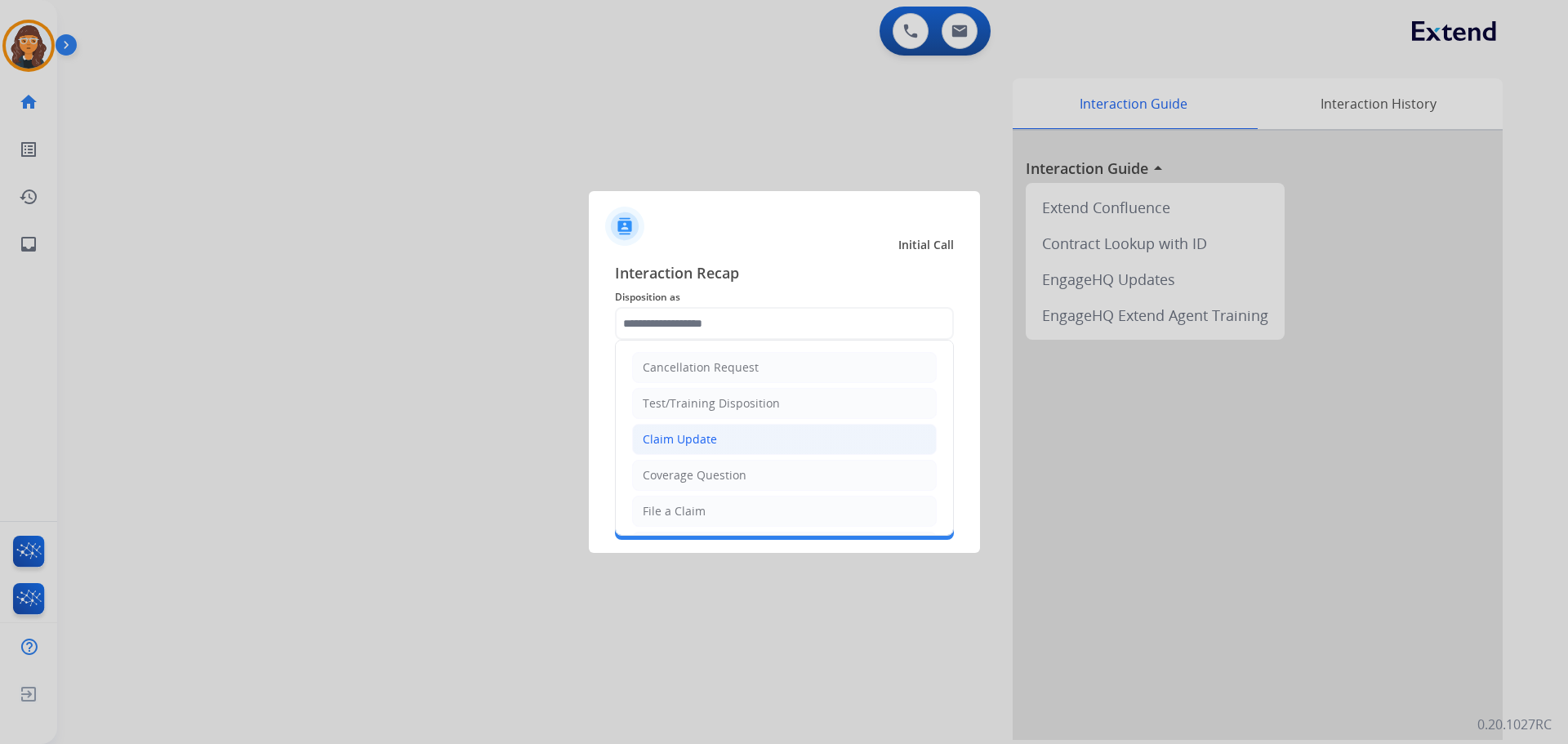
click at [672, 435] on div "Claim Update" at bounding box center [679, 439] width 74 height 16
type input "**********"
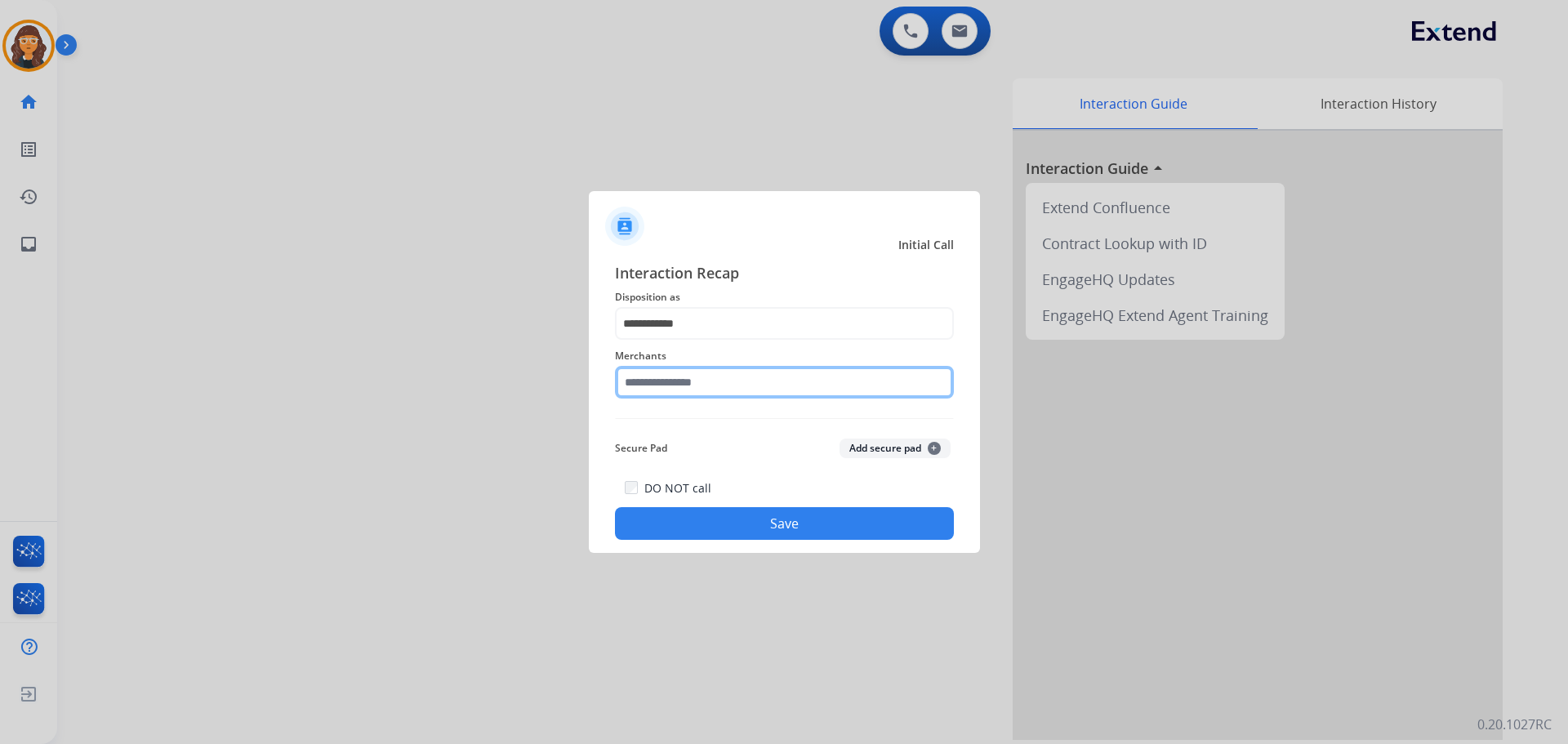
click at [660, 390] on input "text" at bounding box center [784, 381] width 339 height 33
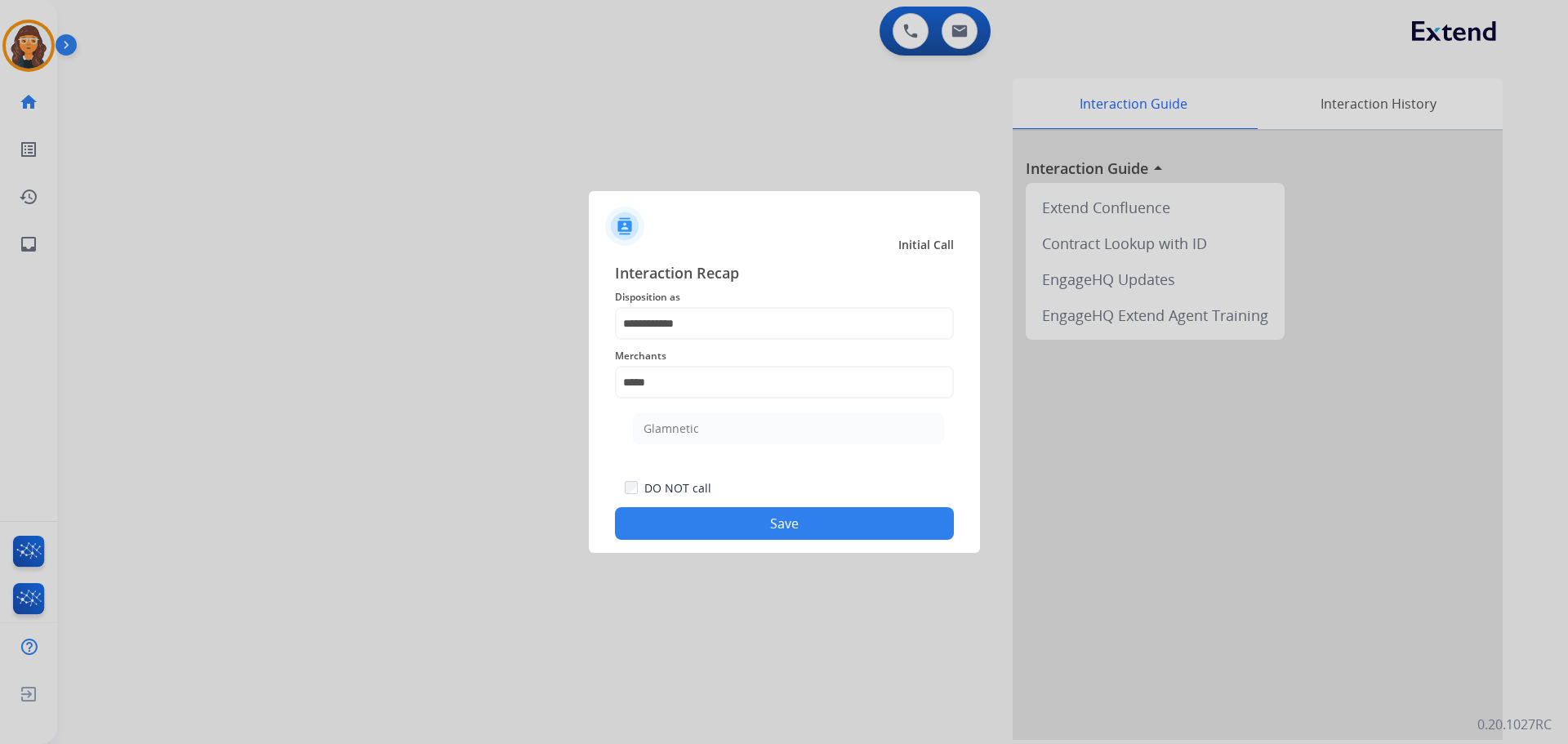
click at [679, 414] on li "Glamnetic" at bounding box center [789, 428] width 311 height 31
type input "*********"
click at [693, 527] on button "Save" at bounding box center [784, 523] width 339 height 33
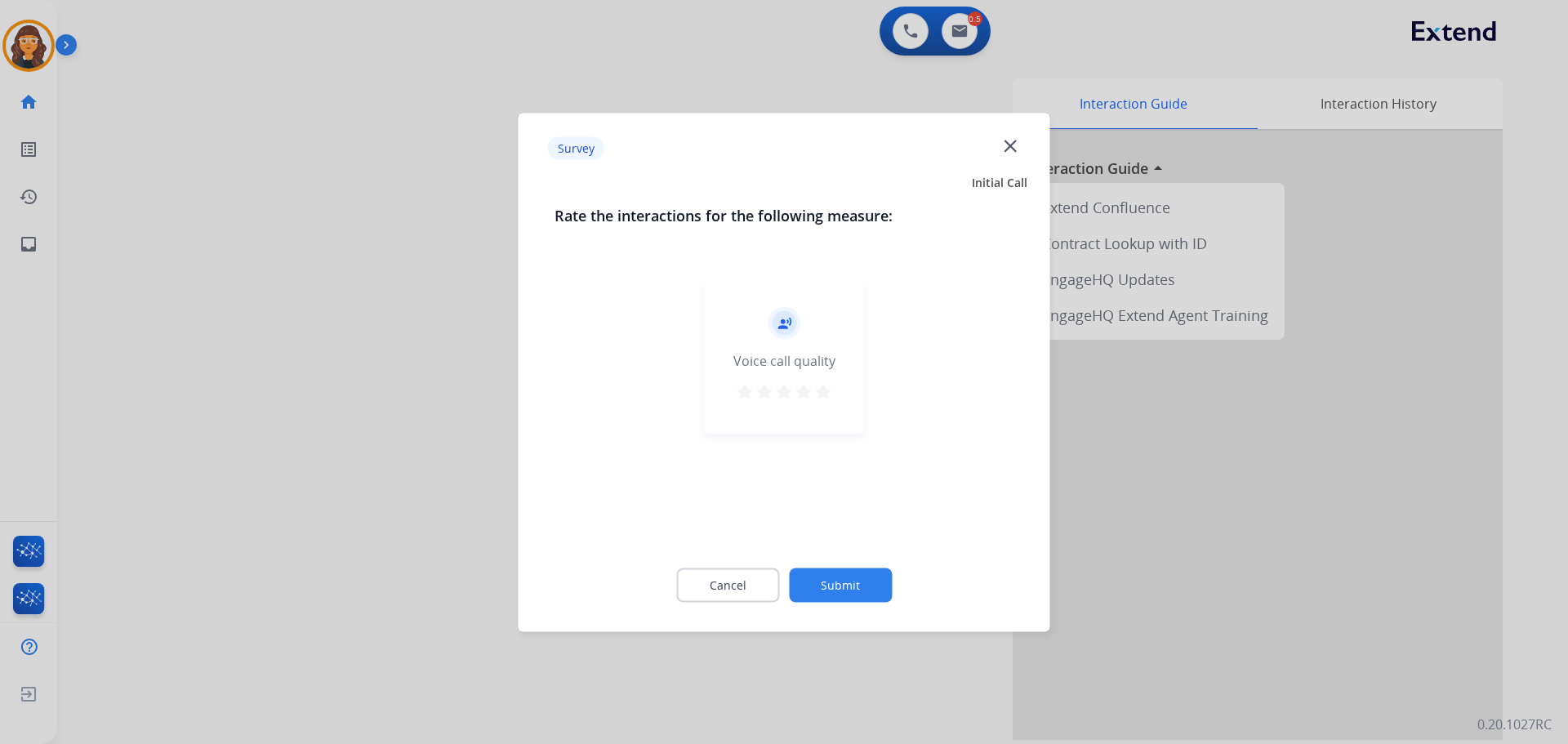
click at [825, 392] on mat-icon "star" at bounding box center [824, 391] width 20 height 20
click at [842, 585] on button "Submit" at bounding box center [840, 585] width 103 height 35
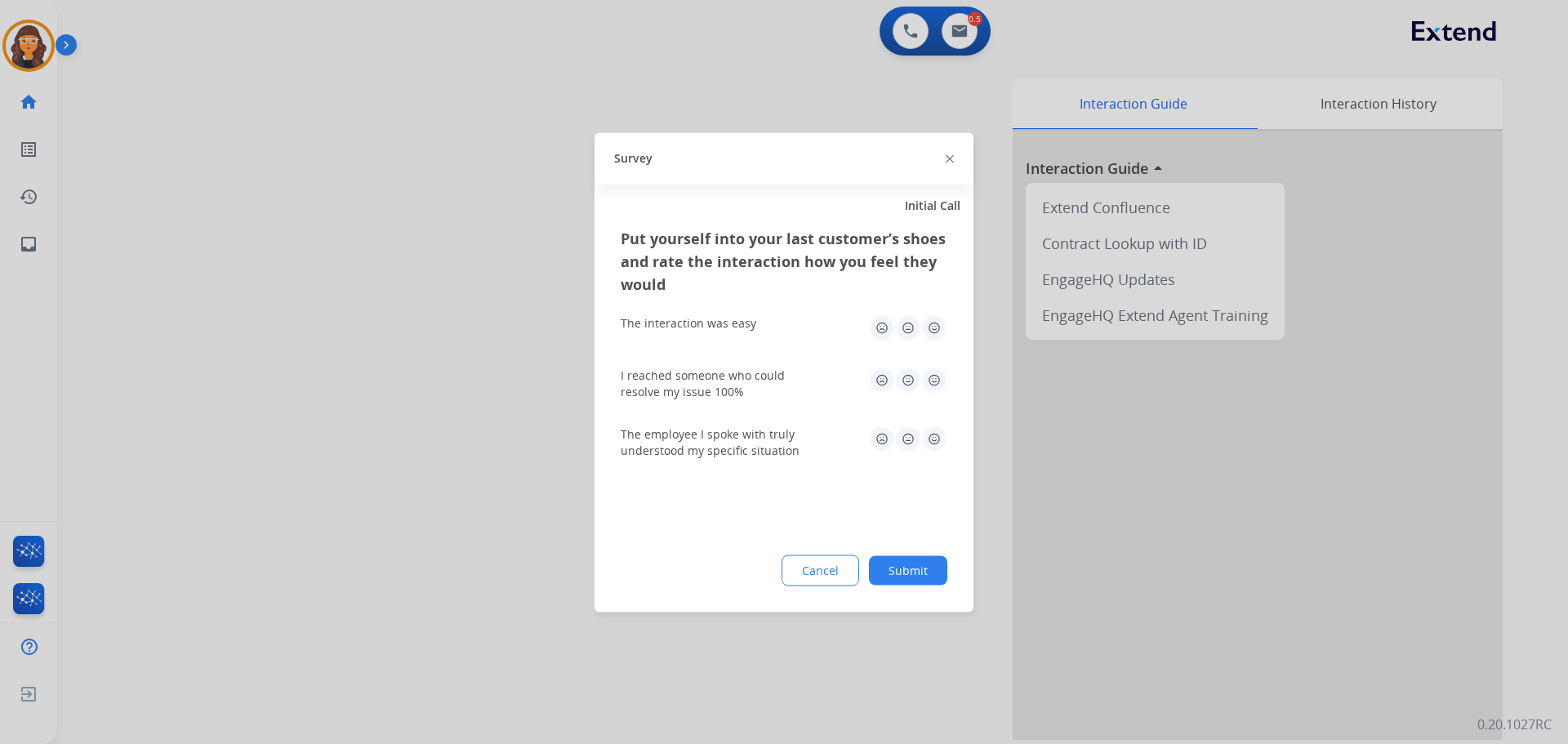
click at [932, 323] on img at bounding box center [934, 327] width 26 height 26
click at [927, 387] on img at bounding box center [934, 379] width 26 height 26
click at [938, 435] on img at bounding box center [934, 438] width 26 height 26
click at [923, 579] on button "Submit" at bounding box center [908, 570] width 78 height 30
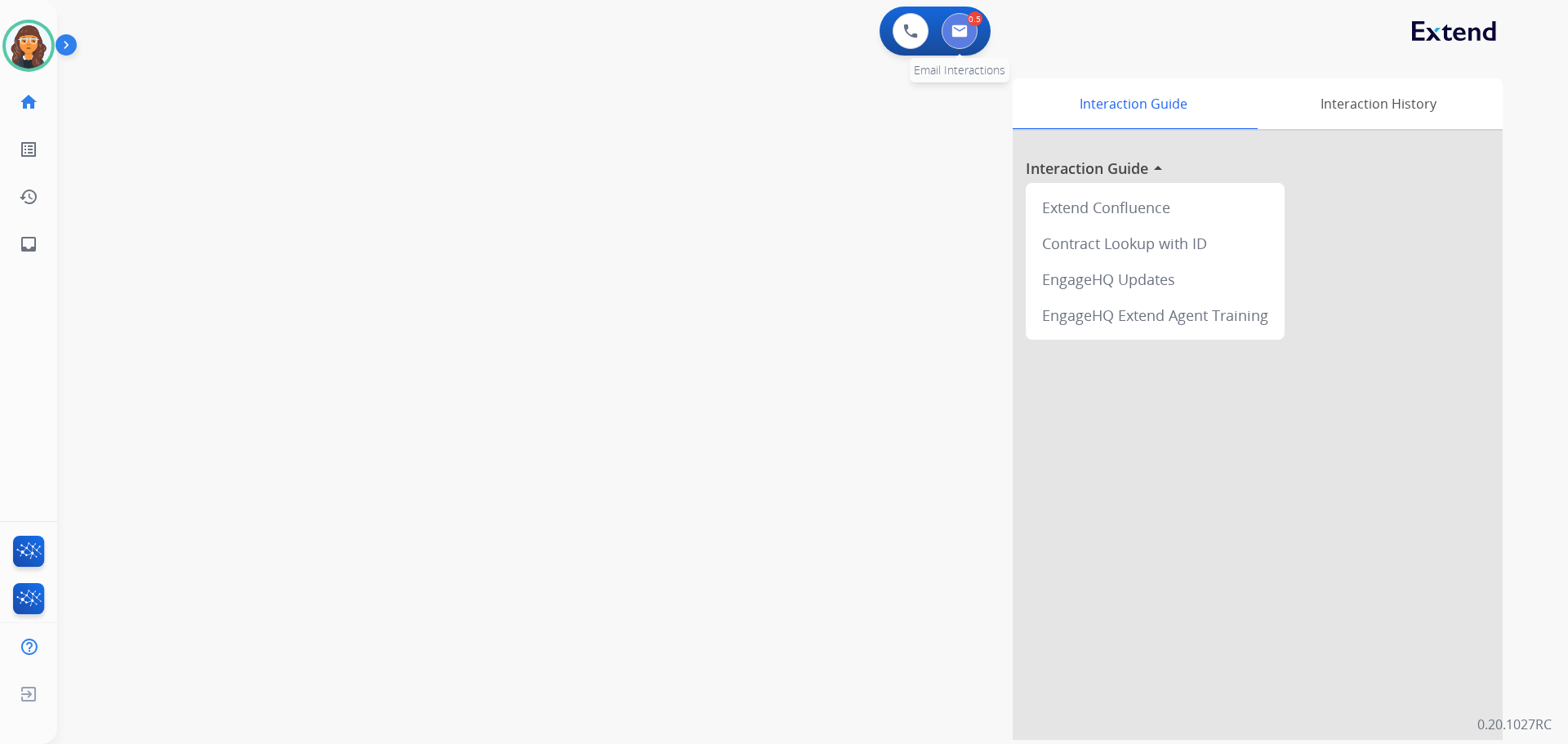
click at [969, 34] on button at bounding box center [959, 31] width 36 height 36
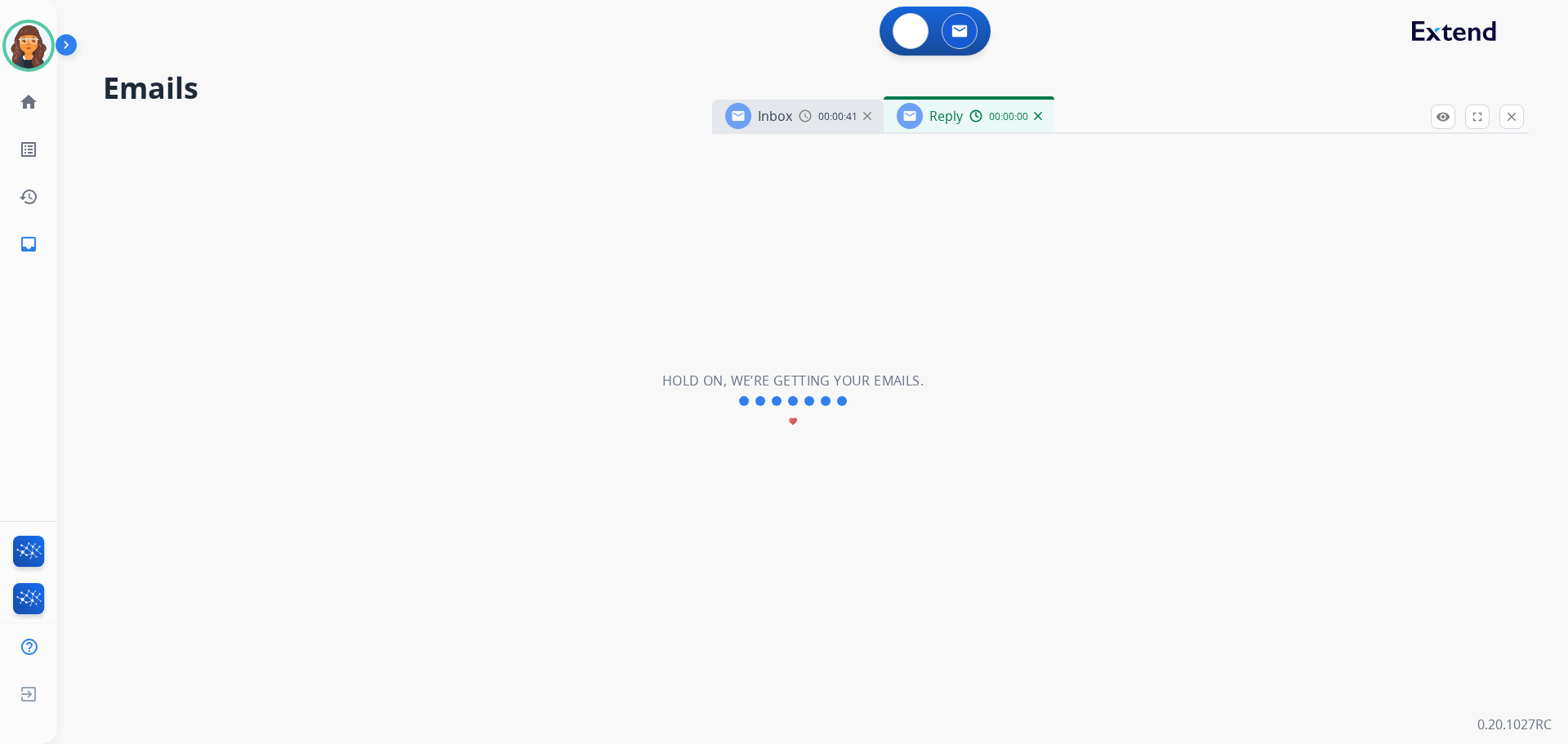
select select "**********"
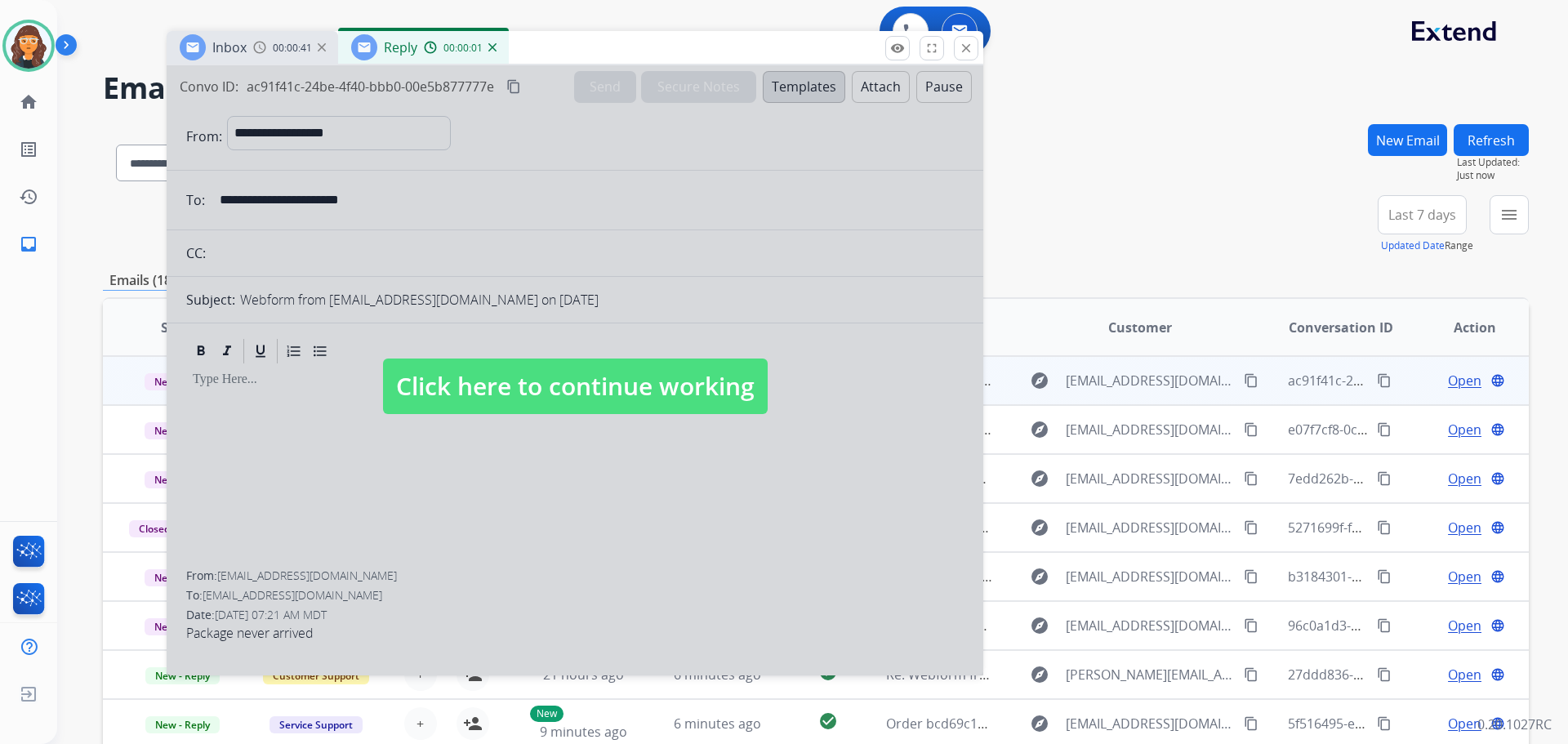
drag, startPoint x: 1109, startPoint y: 119, endPoint x: 522, endPoint y: 36, distance: 592.8
click at [522, 36] on div "Inbox 00:00:41 Reply 00:00:01" at bounding box center [575, 48] width 817 height 35
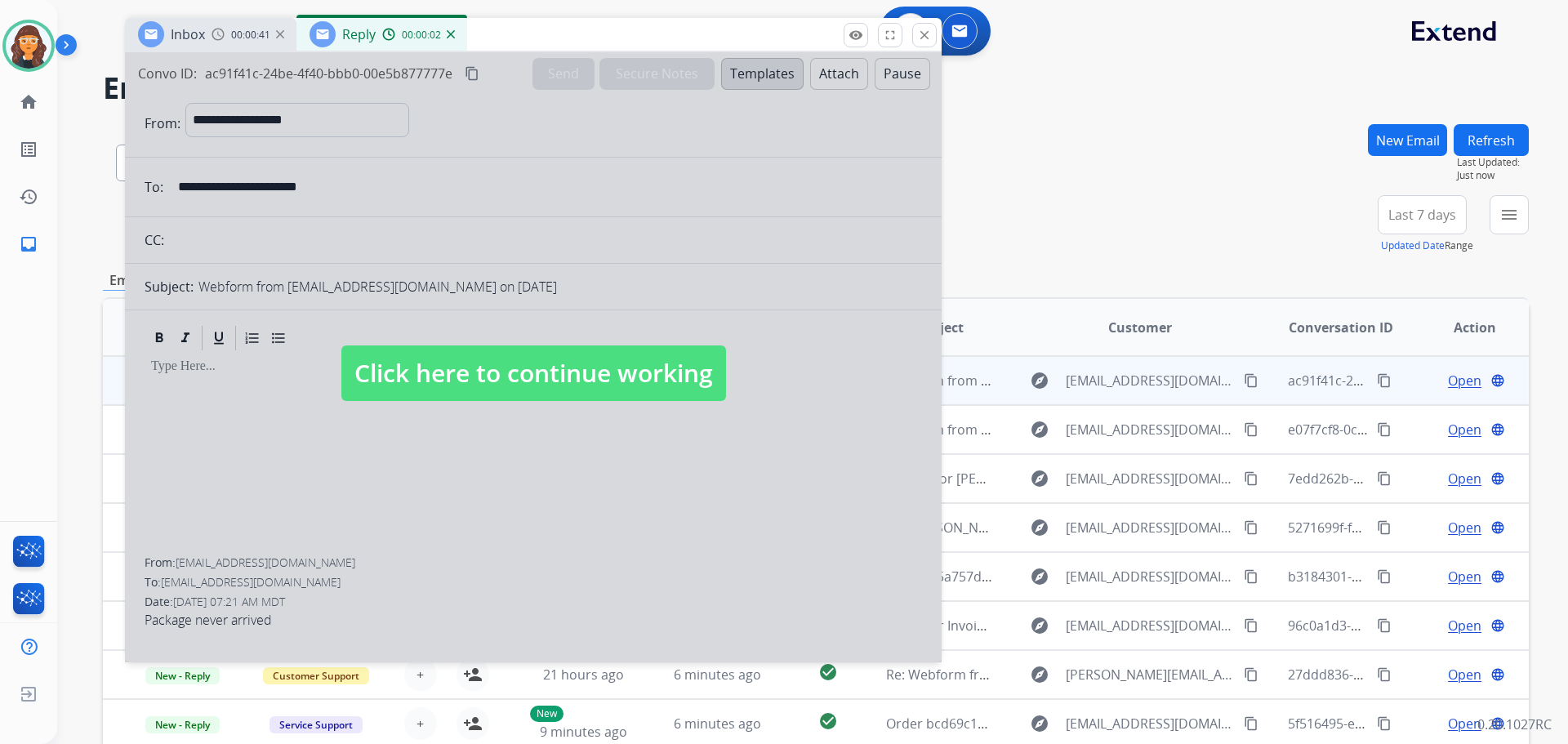
click at [492, 375] on span "Click here to continue working" at bounding box center [533, 373] width 385 height 55
select select
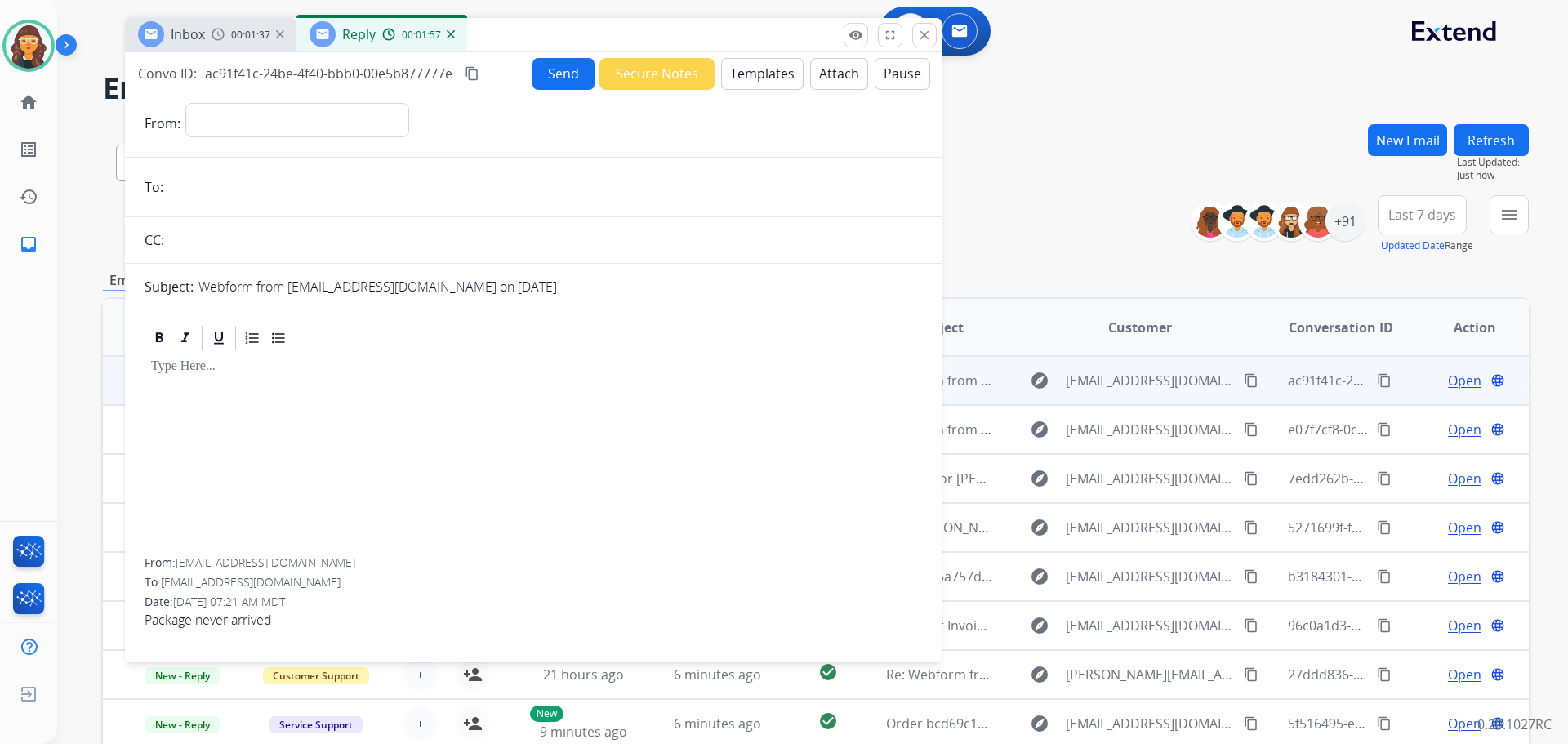
click at [443, 30] on div "00:01:57" at bounding box center [418, 34] width 72 height 15
click at [455, 35] on div "Reply 00:02:01" at bounding box center [382, 34] width 170 height 33
click at [453, 35] on img at bounding box center [451, 34] width 8 height 8
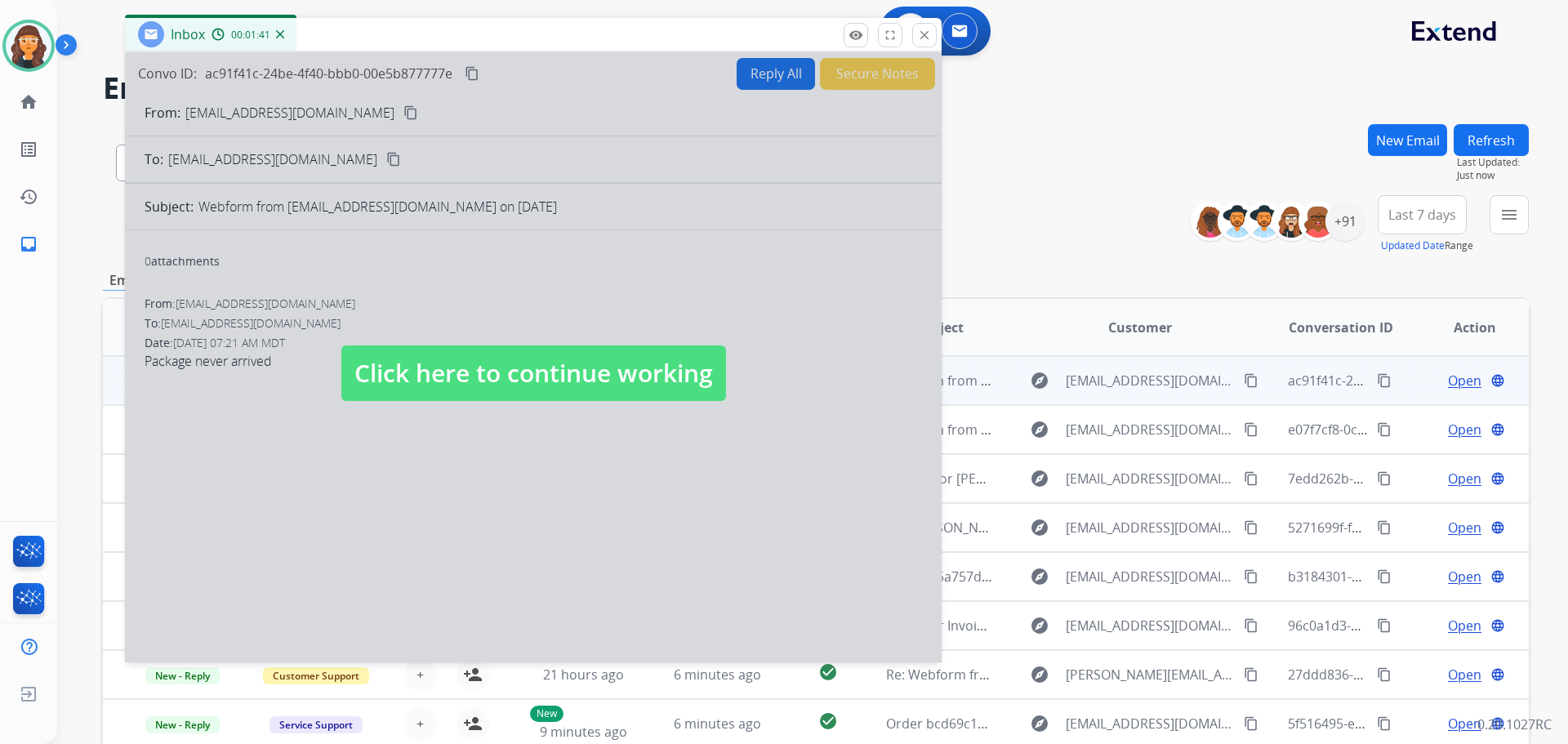
click at [546, 366] on span "Click here to continue working" at bounding box center [533, 373] width 385 height 55
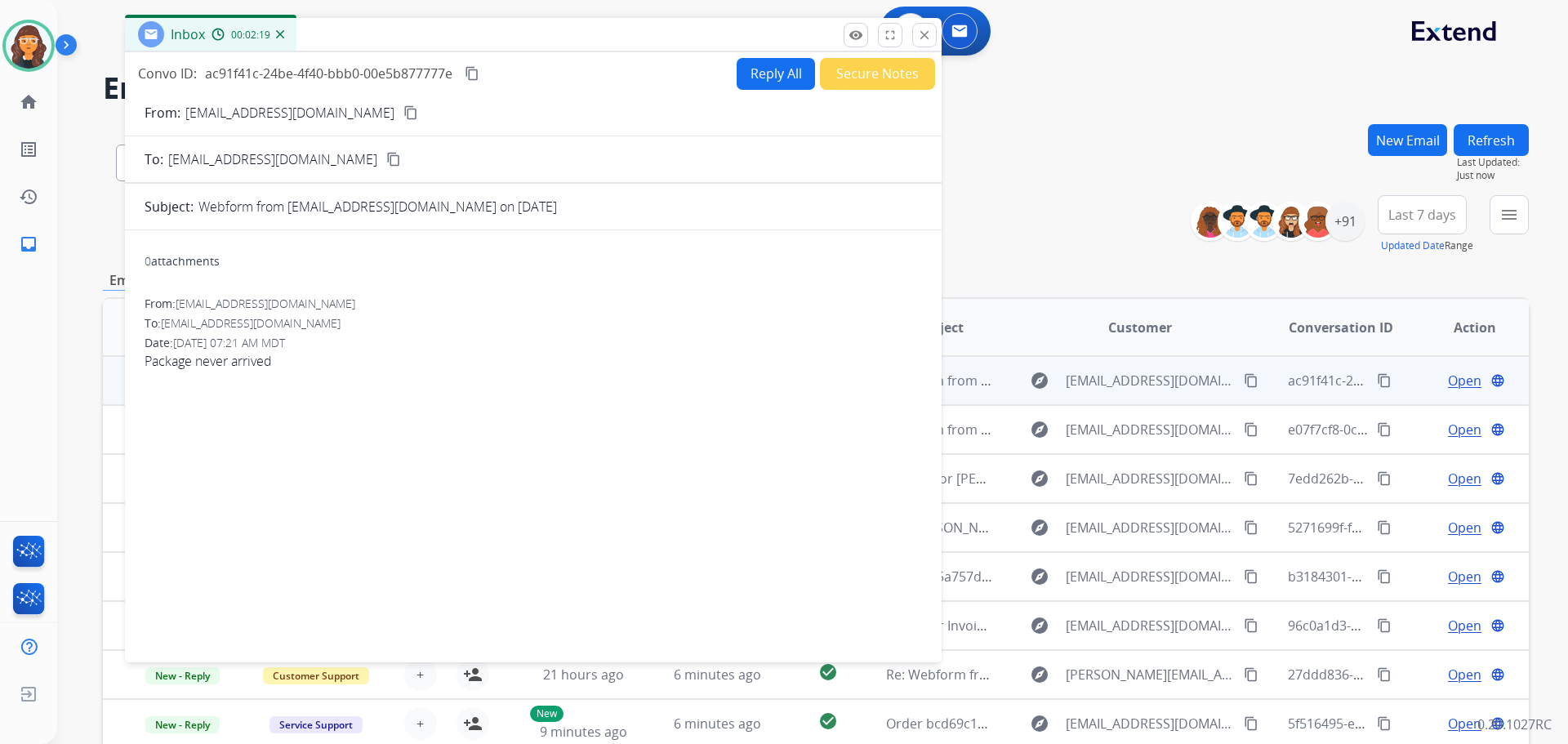
click at [211, 116] on p "[EMAIL_ADDRESS][DOMAIN_NAME]" at bounding box center [289, 113] width 209 height 20
click at [211, 115] on p "[EMAIL_ADDRESS][DOMAIN_NAME]" at bounding box center [289, 113] width 209 height 20
copy p "From:"
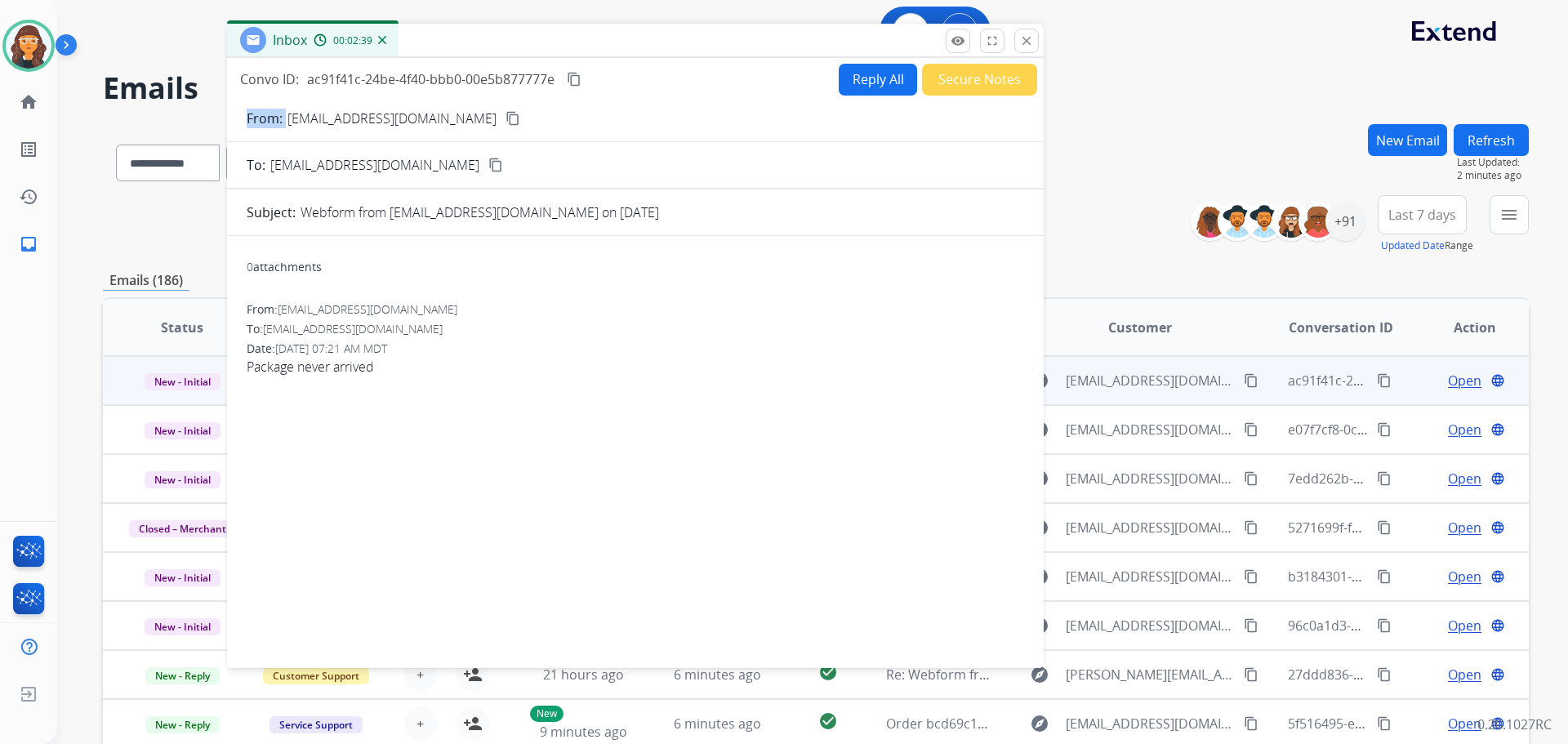
drag, startPoint x: 392, startPoint y: 34, endPoint x: 472, endPoint y: 40, distance: 80.2
click at [472, 40] on div "Inbox 00:02:39" at bounding box center [635, 41] width 817 height 35
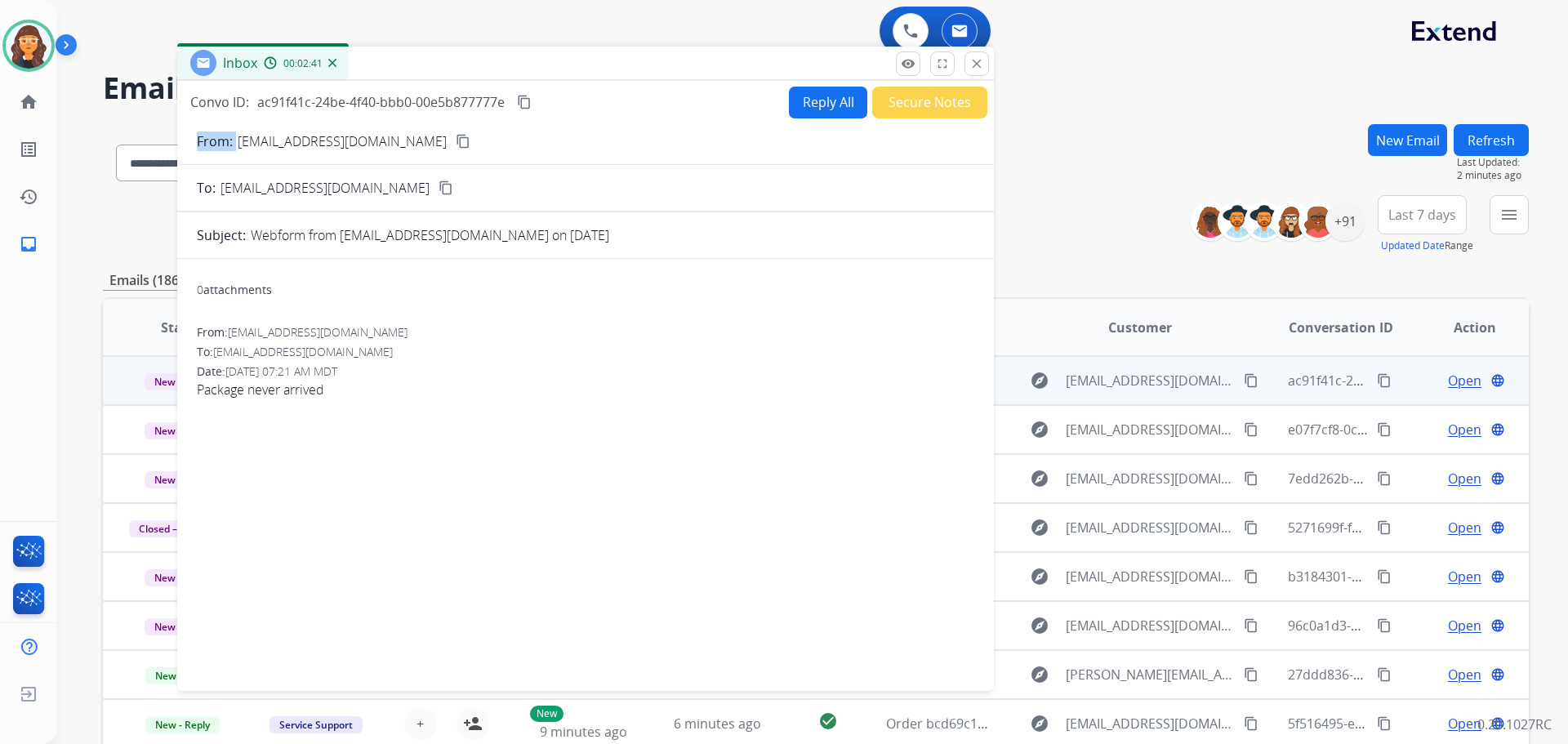
drag, startPoint x: 448, startPoint y: 48, endPoint x: 420, endPoint y: 70, distance: 35.6
click at [420, 70] on div "Inbox 00:02:41" at bounding box center [586, 63] width 817 height 35
click at [825, 109] on button "Reply All" at bounding box center [828, 102] width 78 height 32
select select "**********"
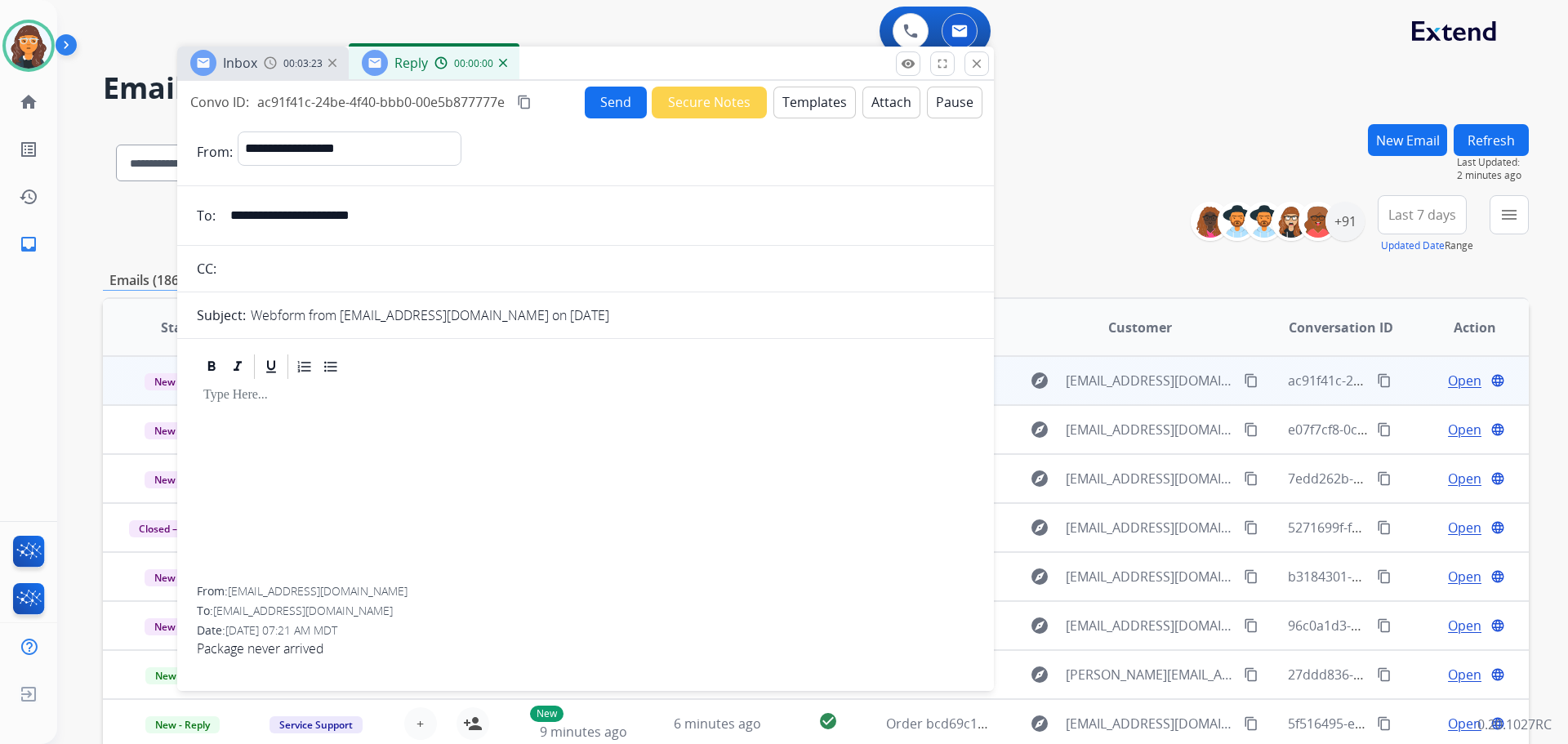
click at [786, 109] on button "Templates" at bounding box center [814, 102] width 82 height 32
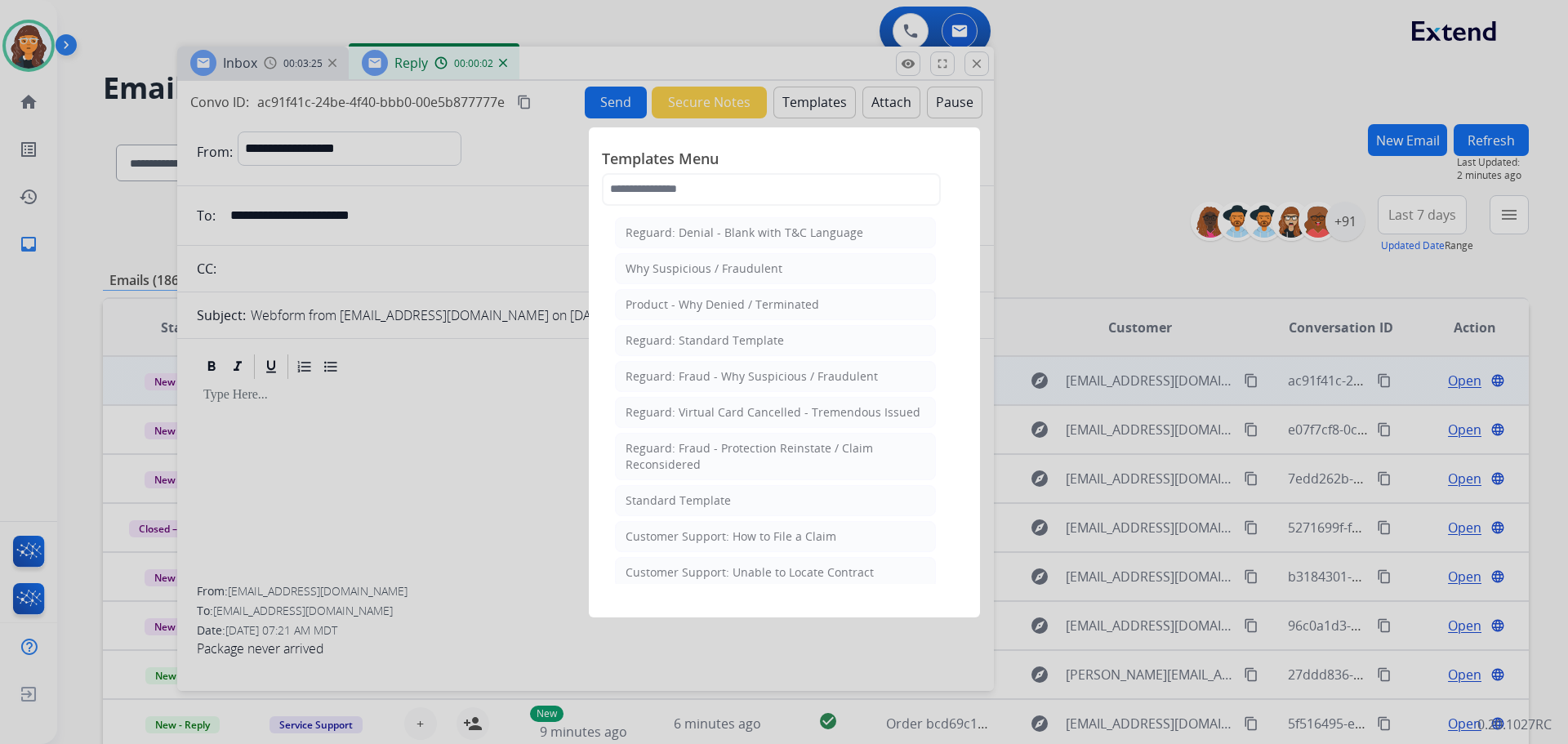
drag, startPoint x: 702, startPoint y: 493, endPoint x: 694, endPoint y: 478, distance: 17.0
click at [703, 495] on div "Standard Template" at bounding box center [678, 500] width 105 height 16
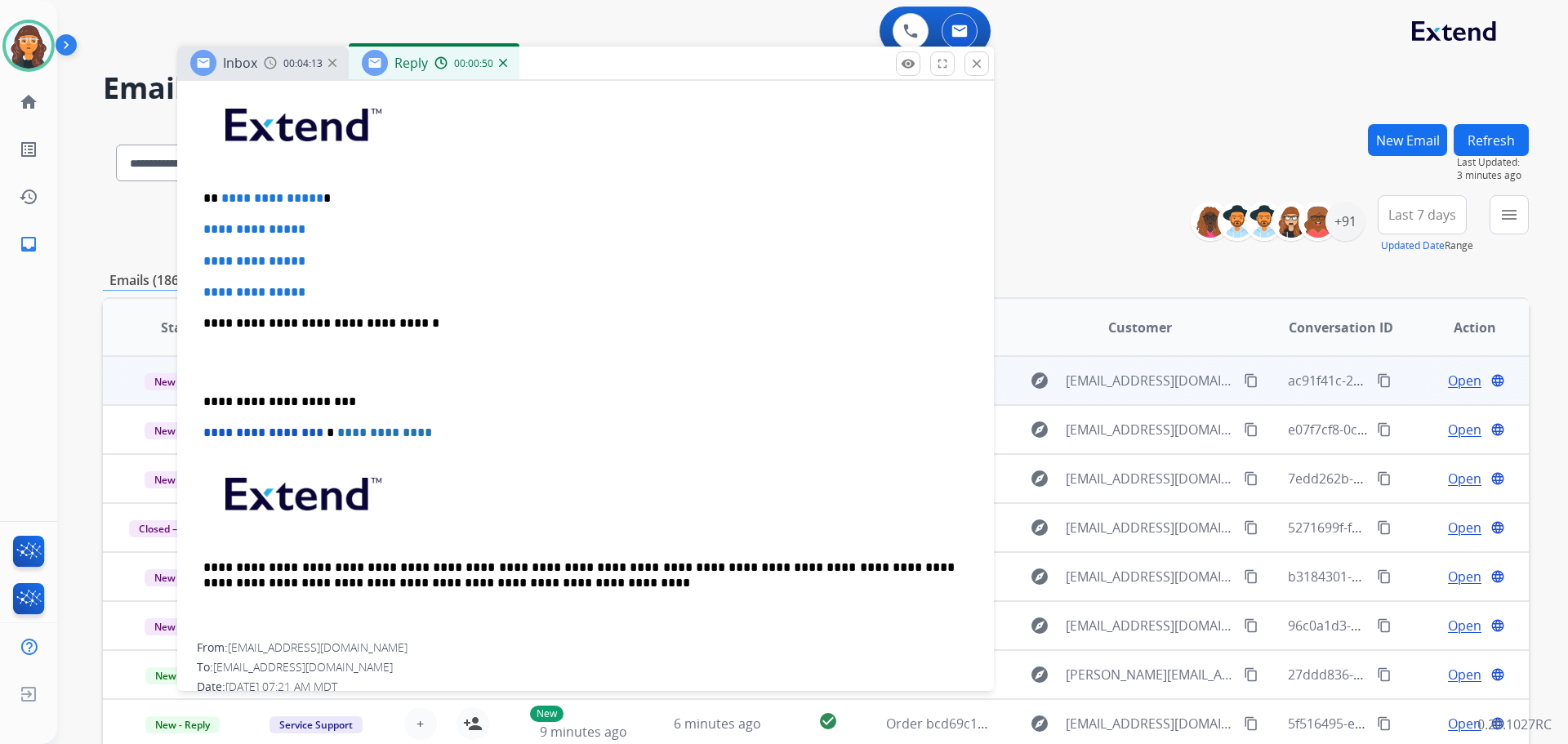
scroll to position [408, 0]
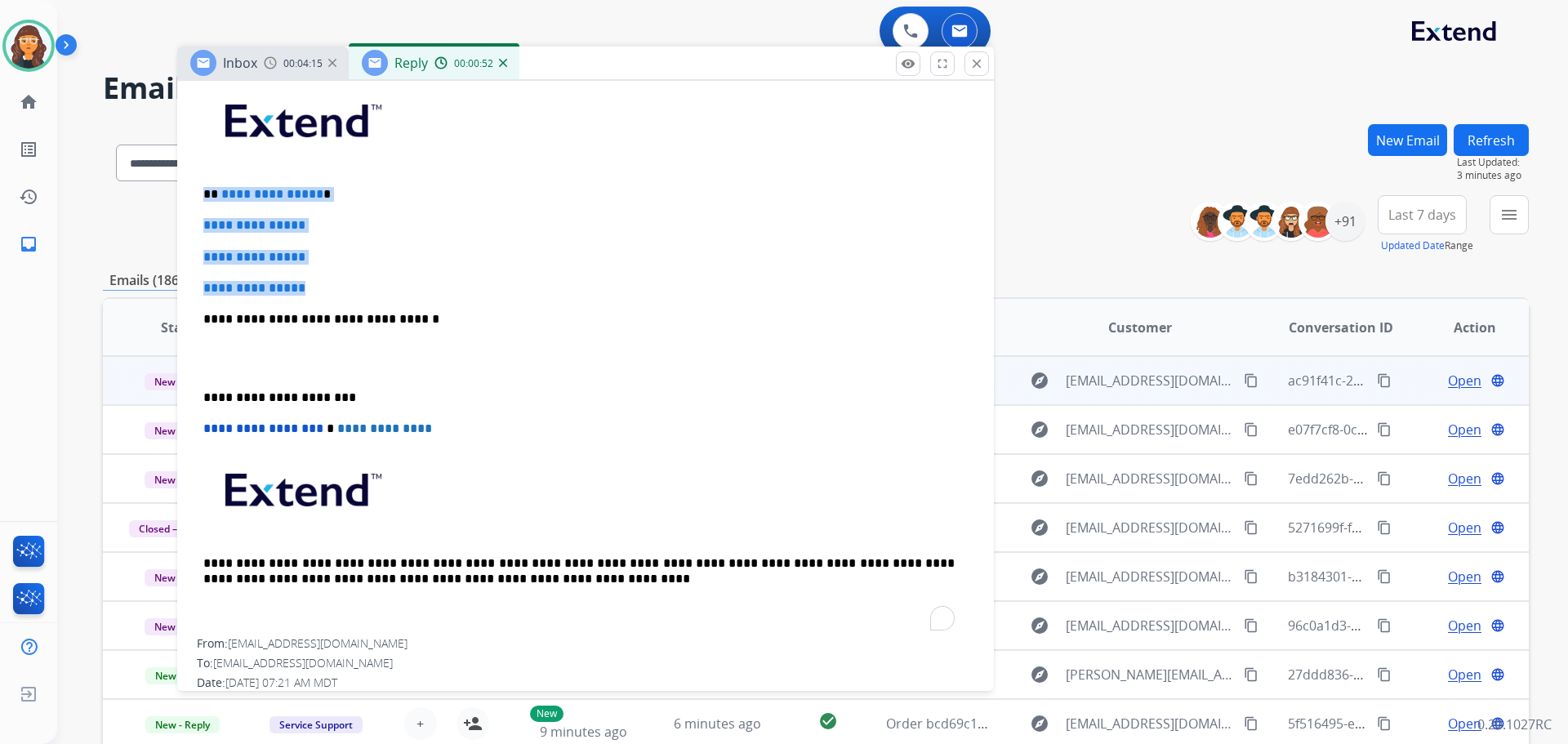
drag, startPoint x: 198, startPoint y: 191, endPoint x: 371, endPoint y: 280, distance: 194.6
click at [371, 282] on div "**********" at bounding box center [586, 357] width 777 height 562
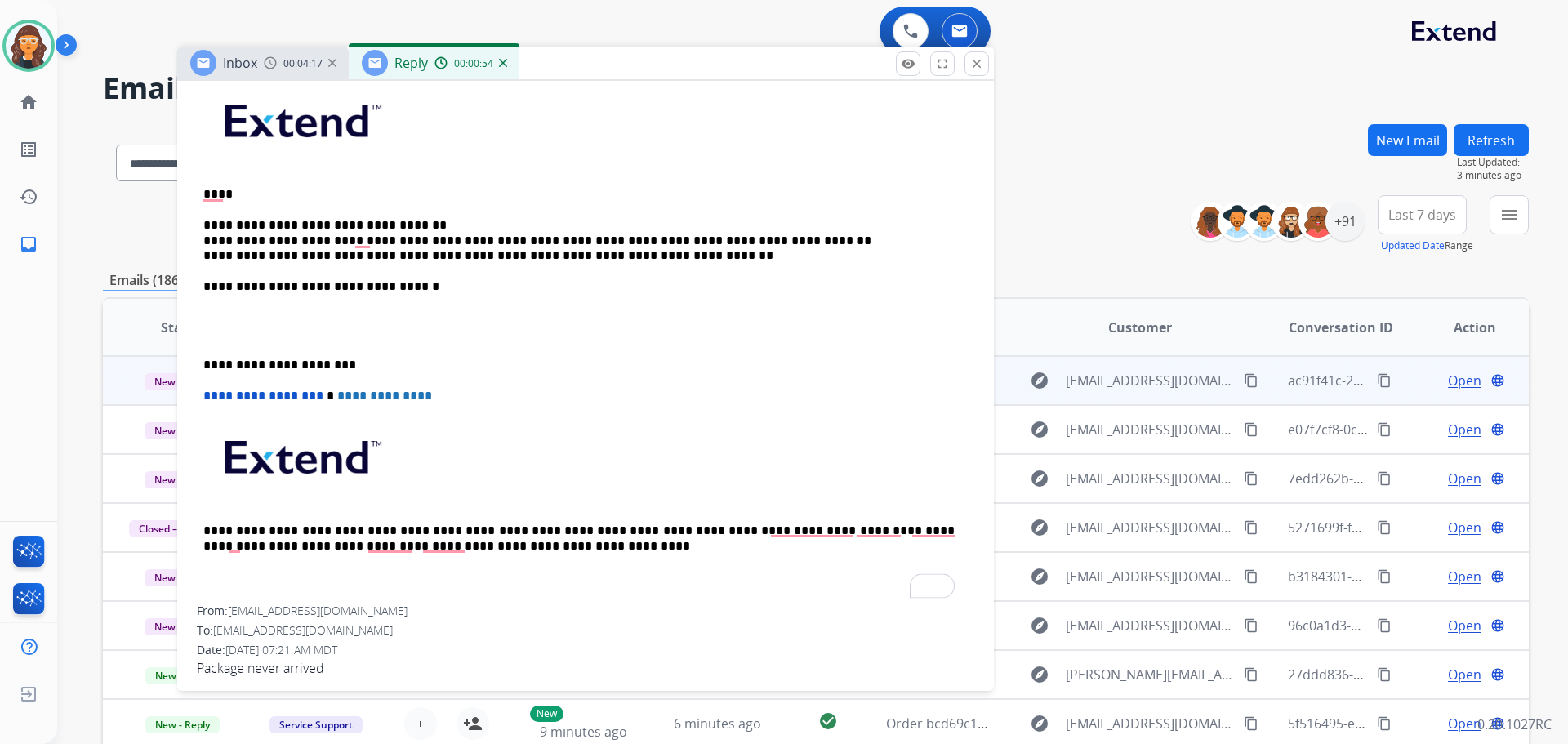
click at [447, 282] on p "**********" at bounding box center [579, 286] width 751 height 15
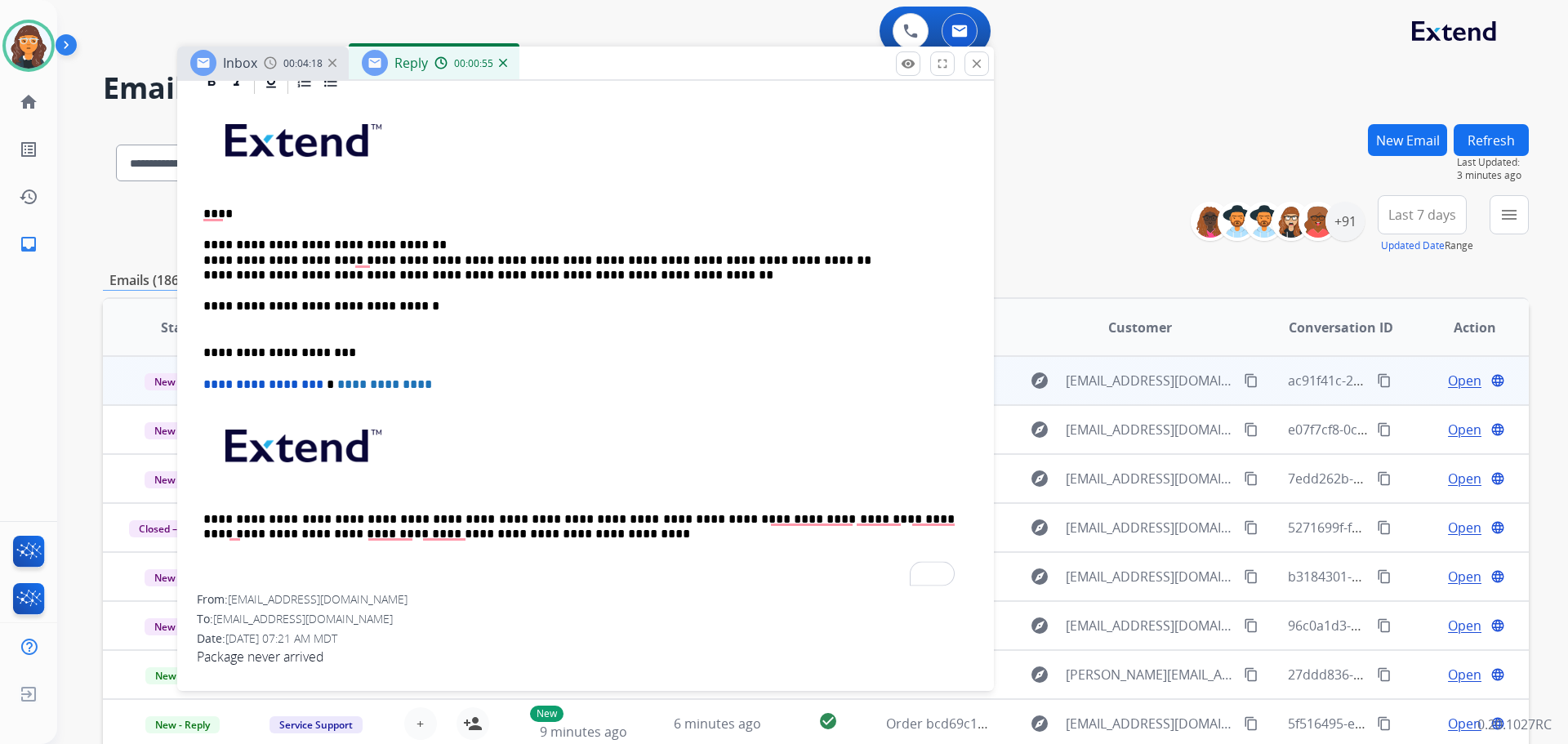
scroll to position [373, 0]
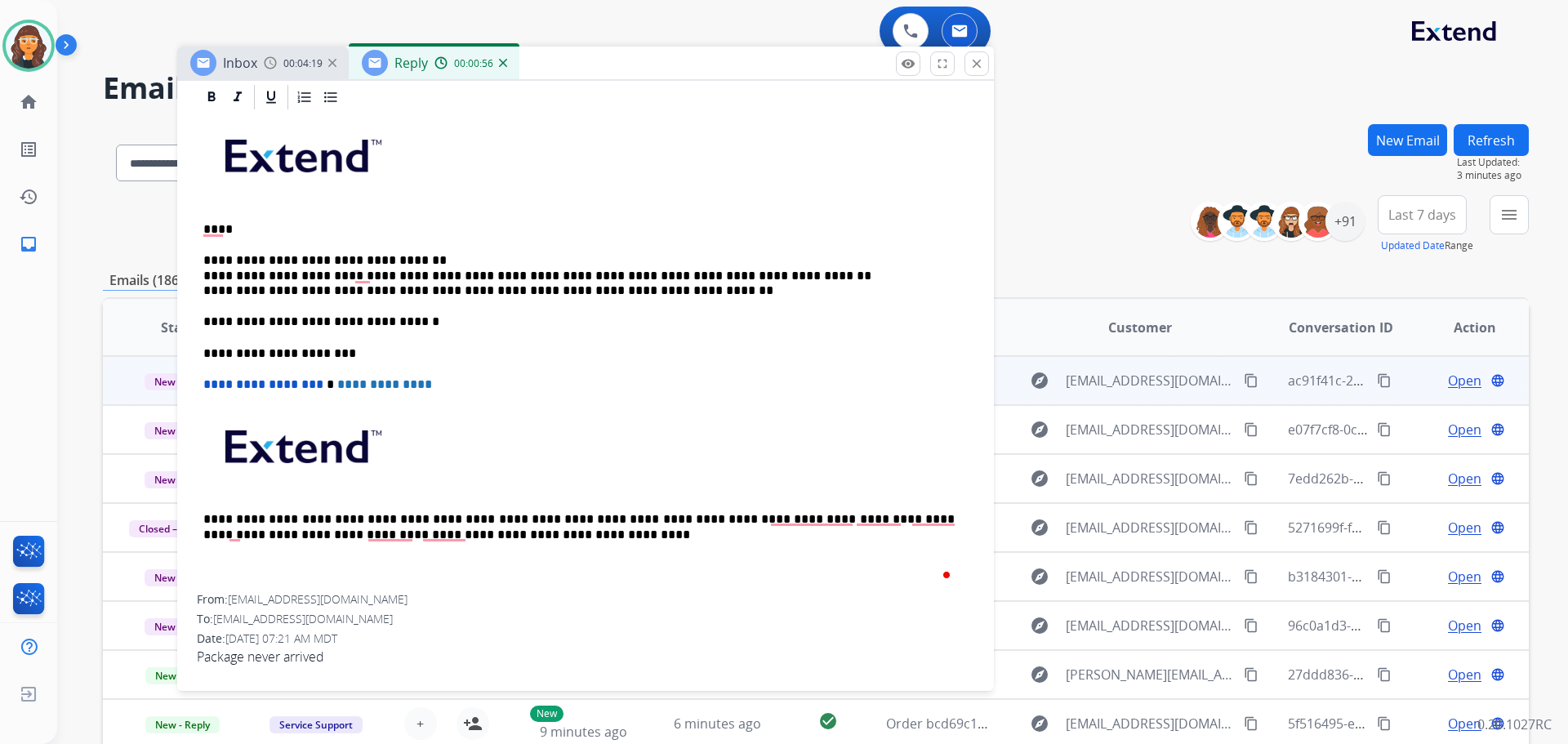
click at [415, 258] on p "**********" at bounding box center [579, 274] width 751 height 45
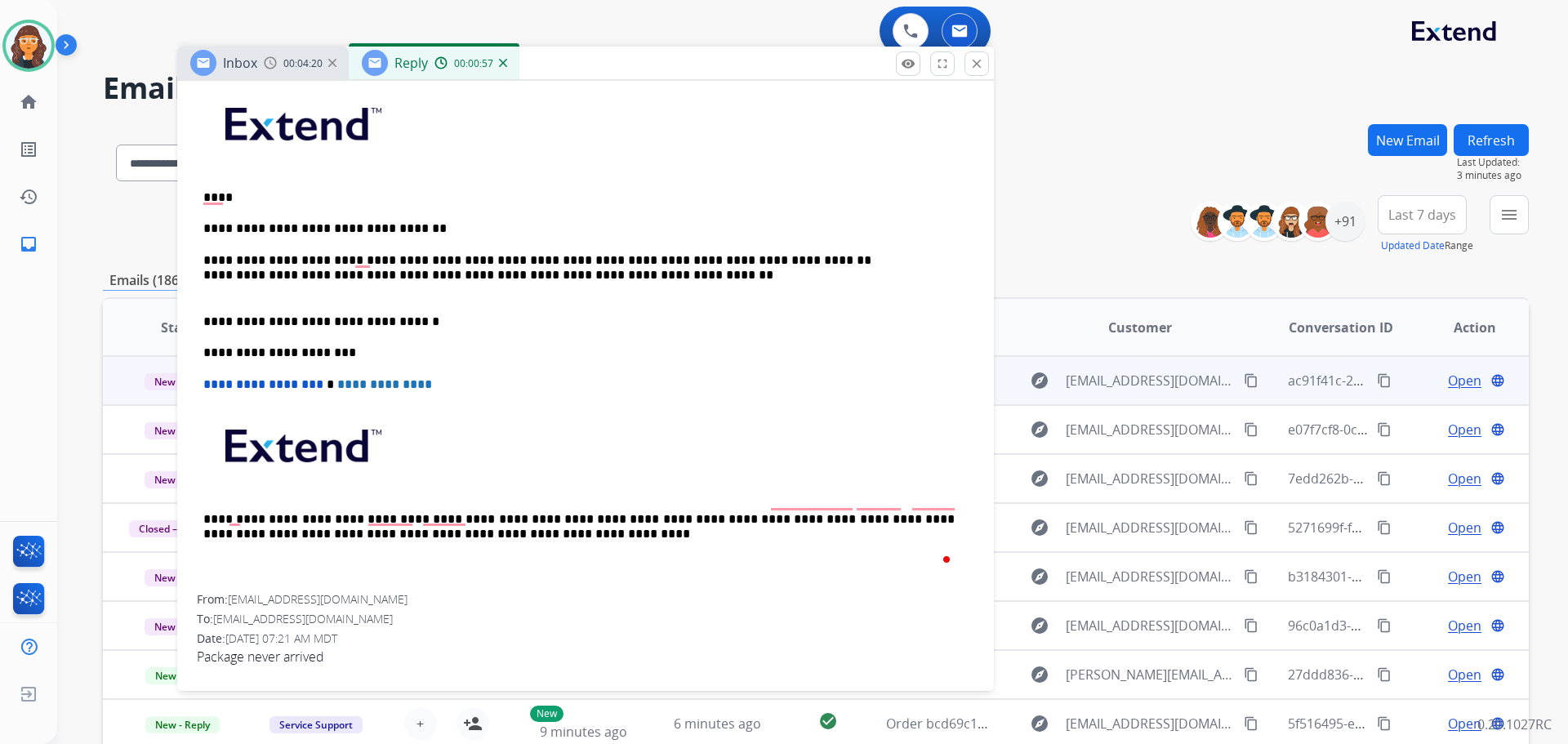
scroll to position [389, 0]
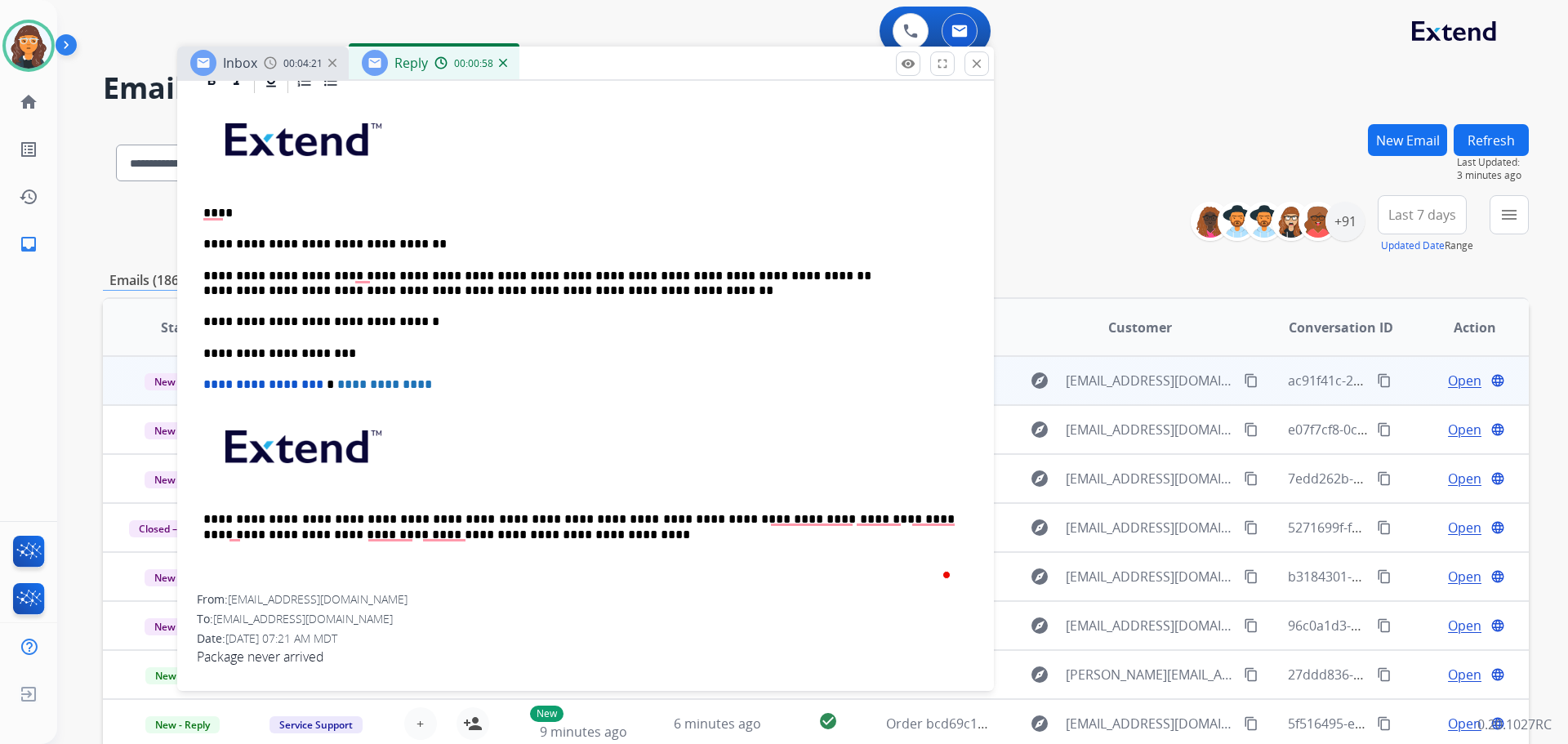
click at [749, 266] on div "**********" at bounding box center [586, 344] width 777 height 498
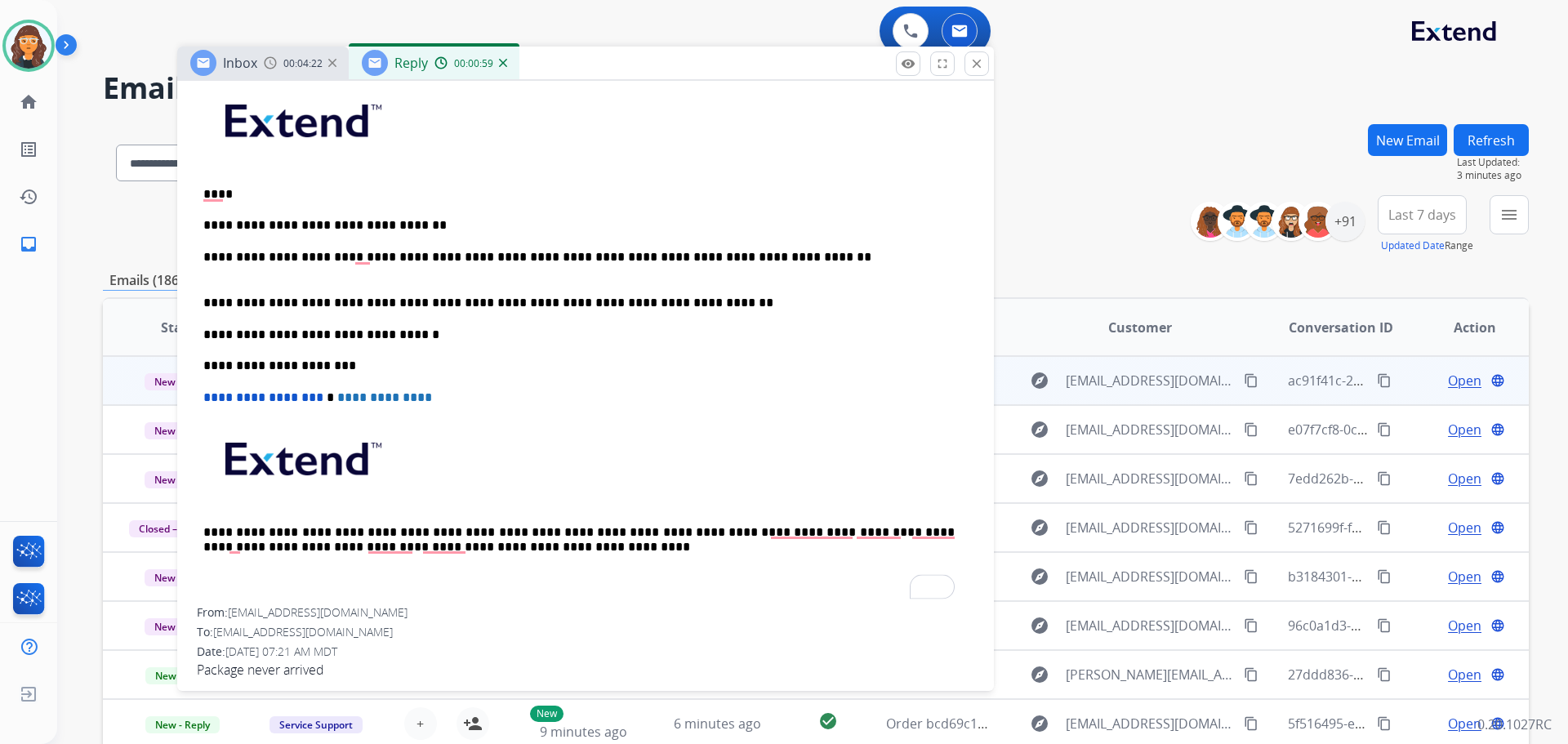
scroll to position [406, 0]
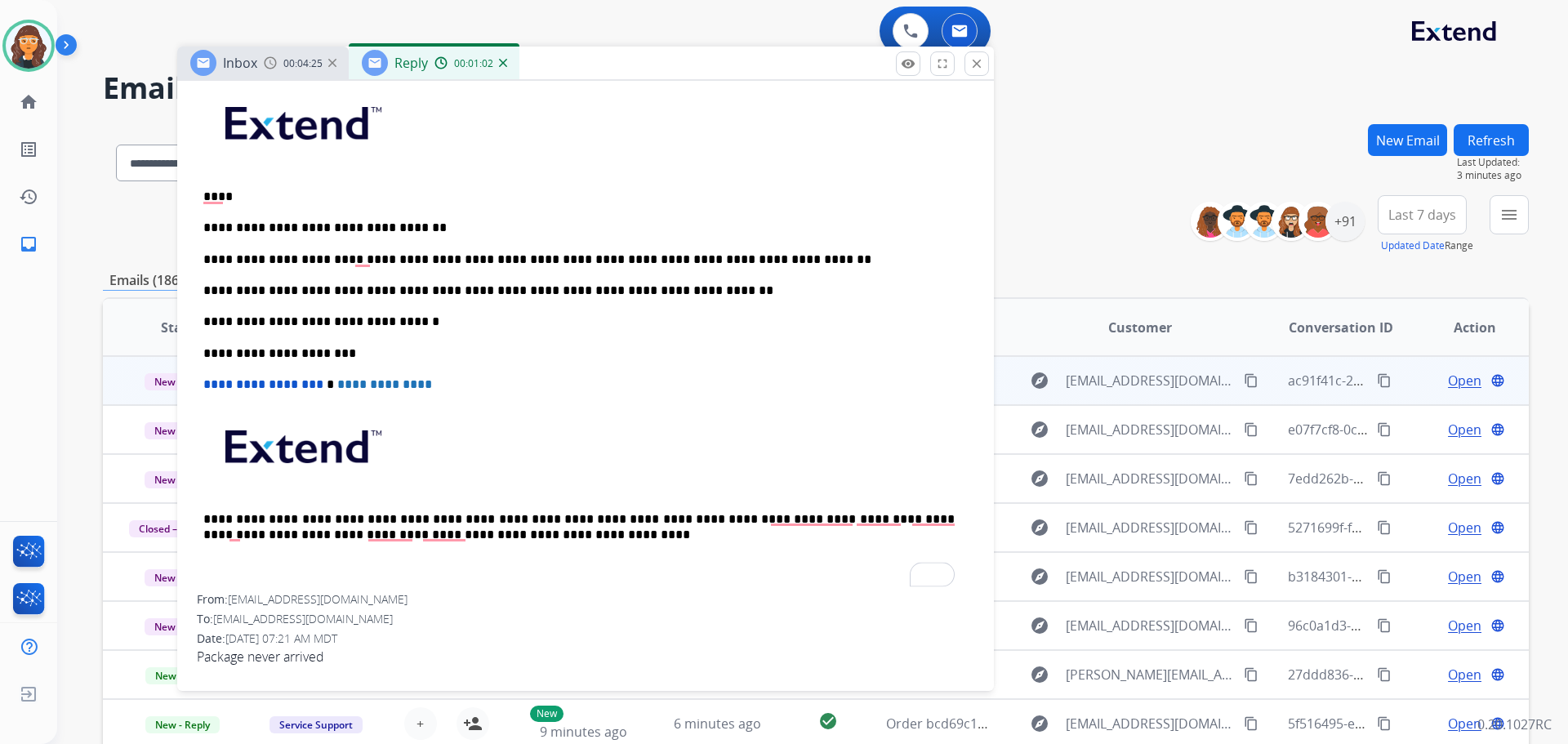
click at [392, 290] on p "**********" at bounding box center [579, 290] width 751 height 15
click at [646, 293] on p "**********" at bounding box center [579, 290] width 751 height 15
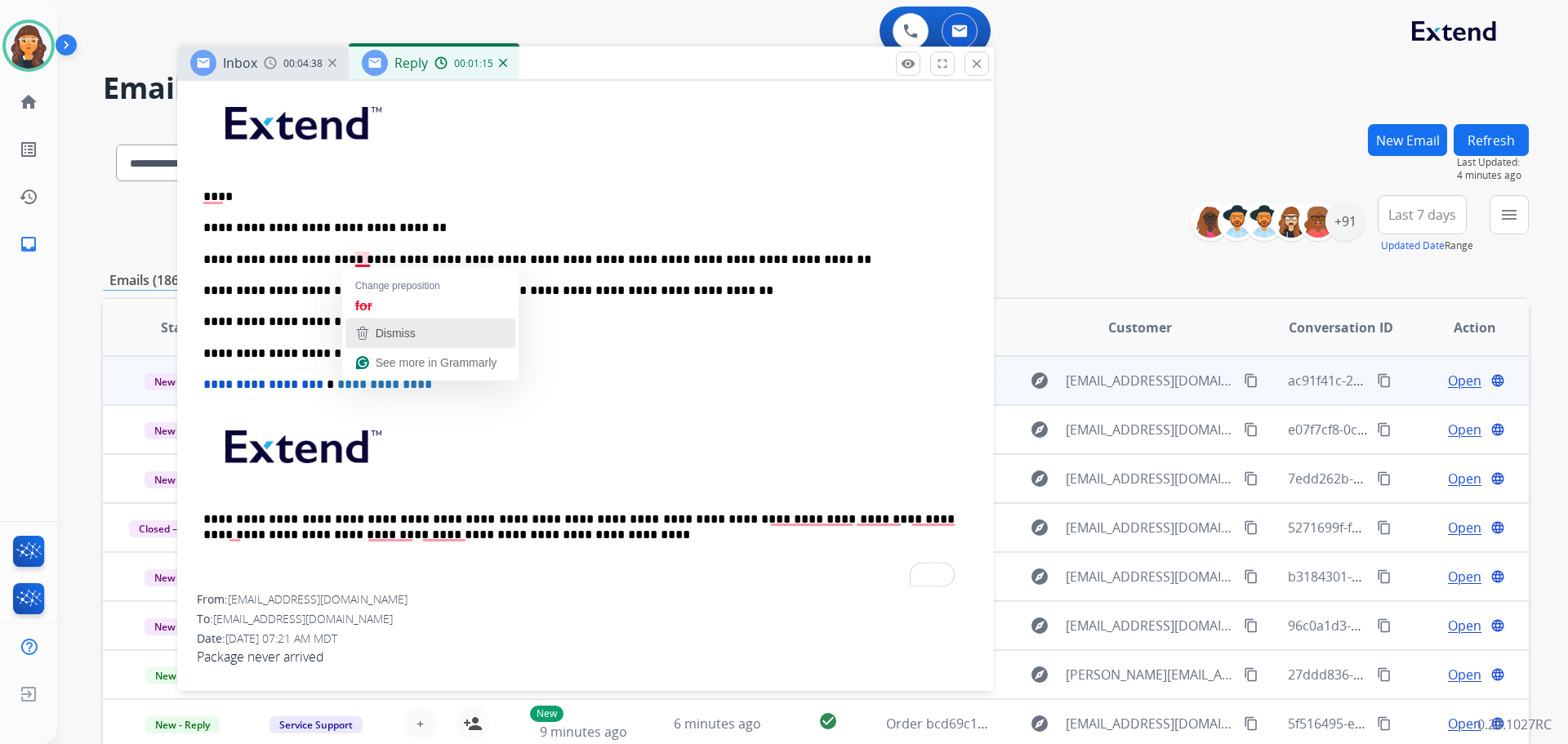
click at [386, 320] on button "Dismiss" at bounding box center [430, 333] width 169 height 30
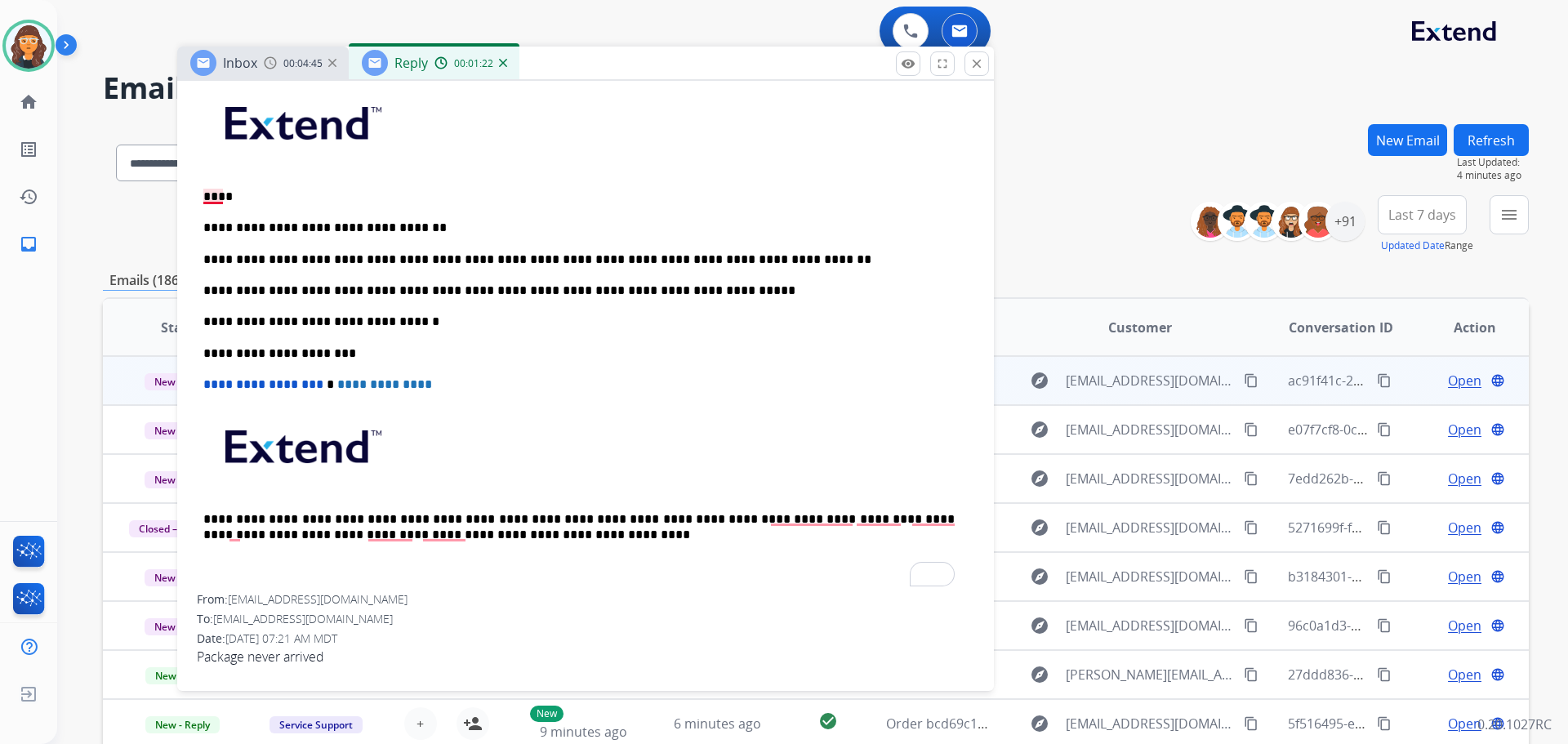
click at [217, 197] on p "****" at bounding box center [579, 196] width 751 height 15
click at [577, 288] on p "**********" at bounding box center [579, 290] width 751 height 15
drag, startPoint x: 617, startPoint y: 288, endPoint x: 631, endPoint y: 288, distance: 14.0
click at [619, 288] on p "**********" at bounding box center [579, 290] width 751 height 15
click at [568, 254] on p "**********" at bounding box center [579, 260] width 751 height 15
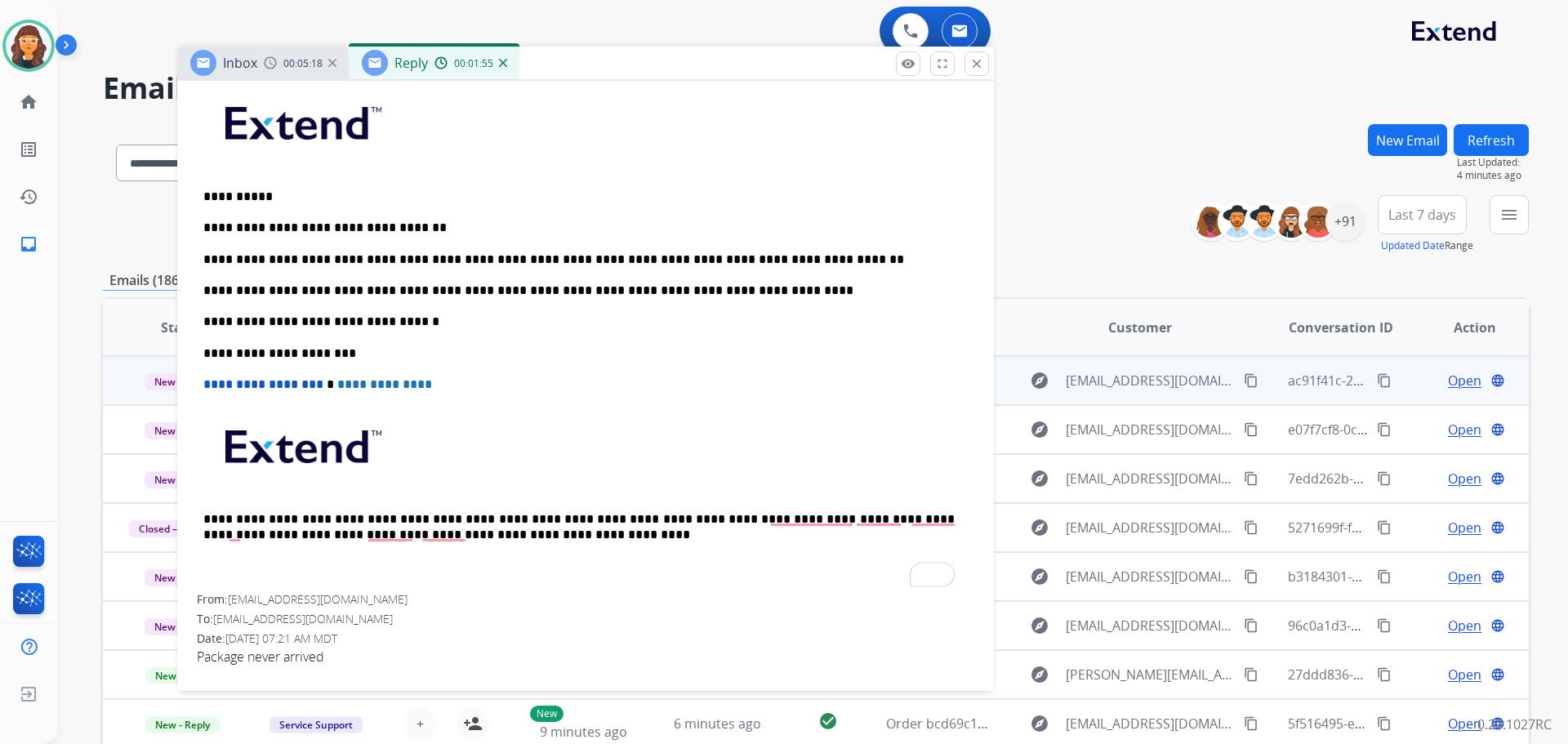
scroll to position [0, 0]
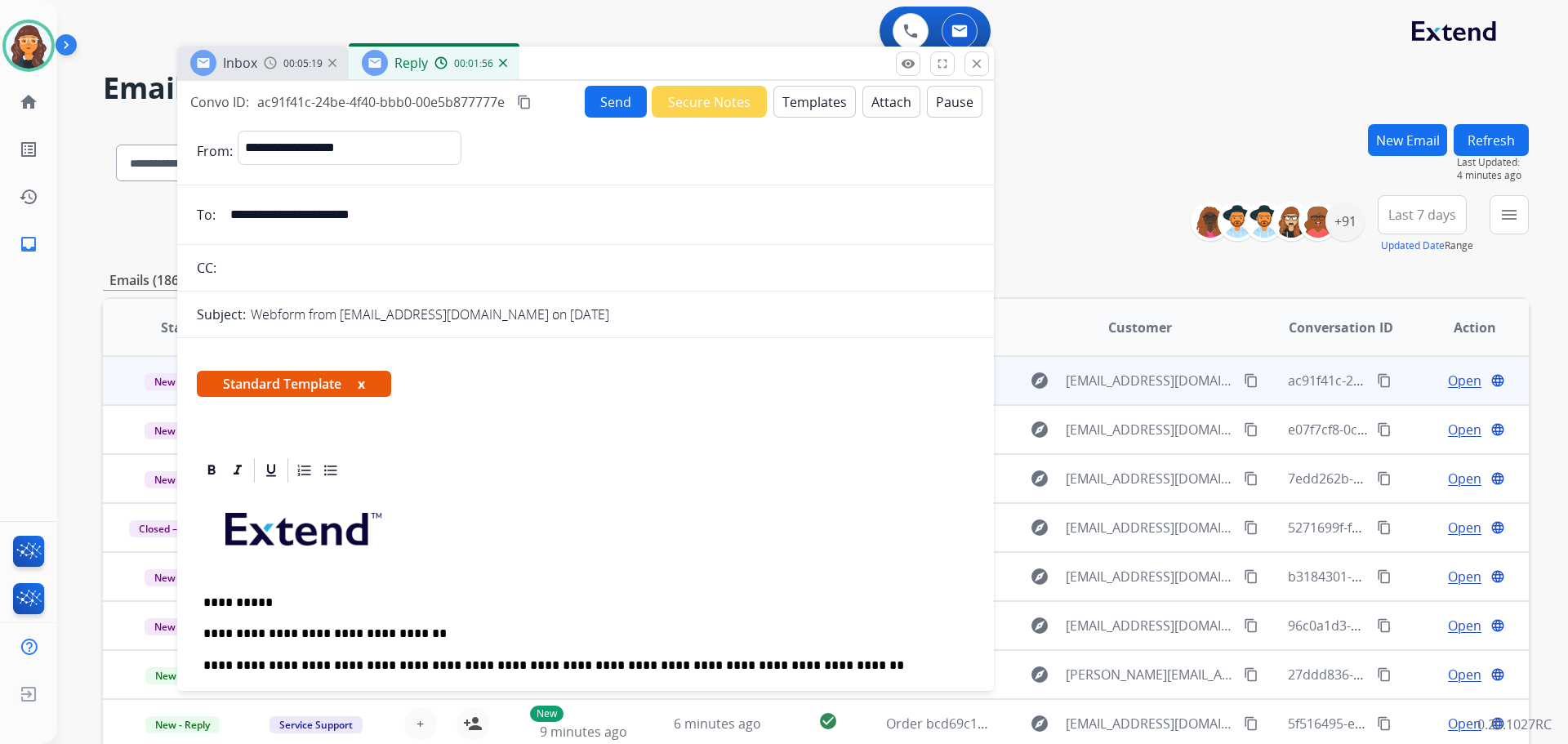
click at [613, 105] on button "Send" at bounding box center [616, 102] width 62 height 32
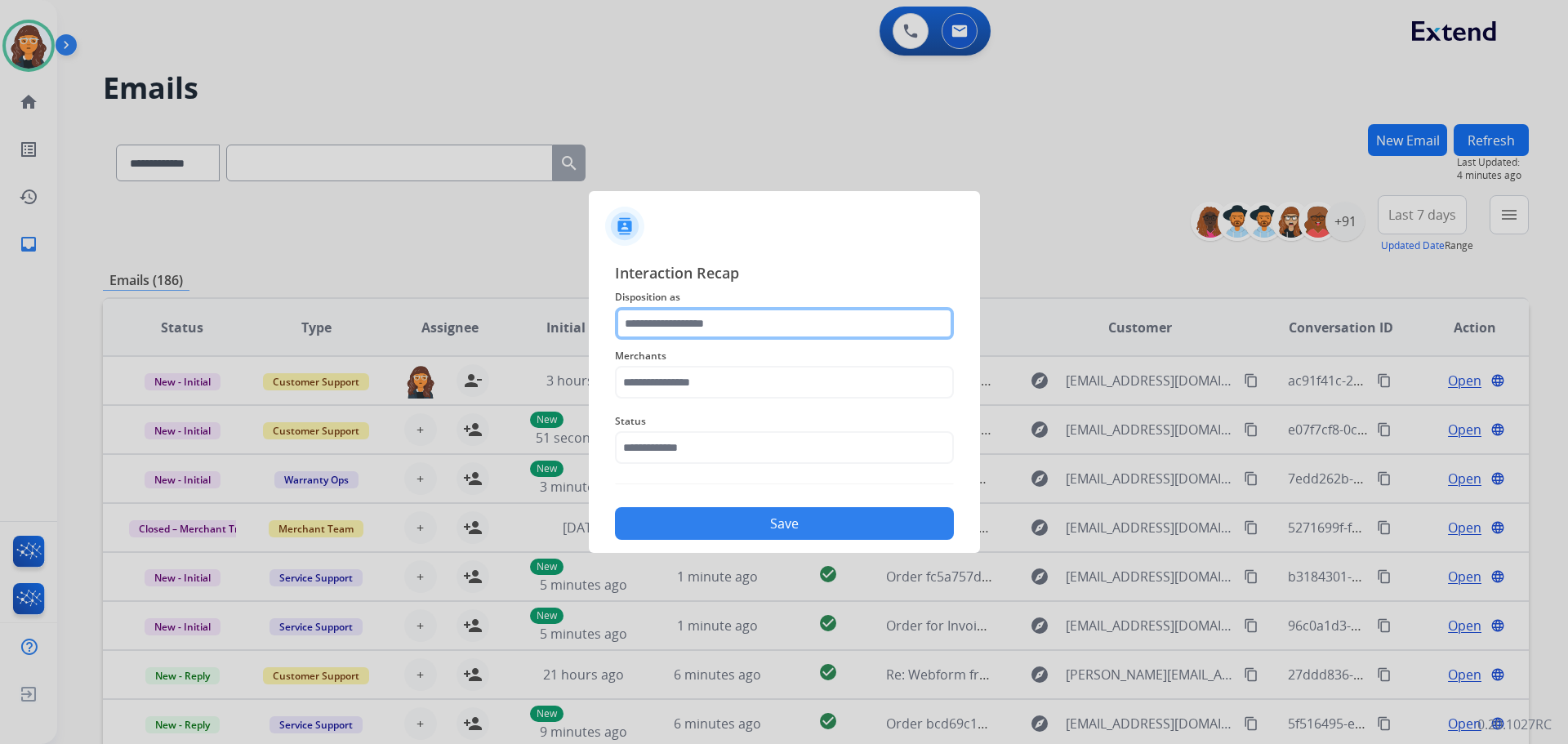
click at [738, 322] on input "text" at bounding box center [784, 323] width 339 height 33
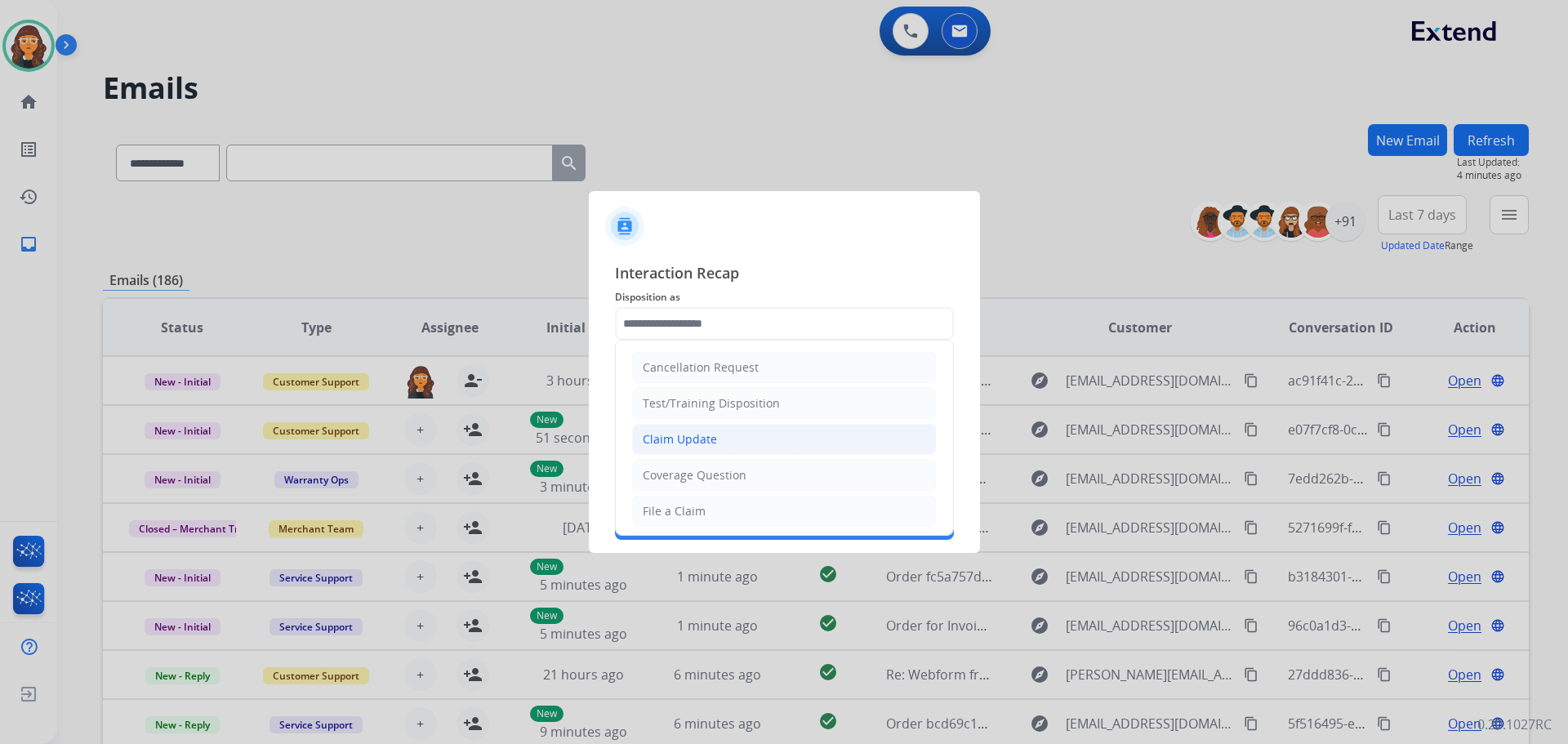
click at [697, 438] on div "Claim Update" at bounding box center [679, 439] width 74 height 16
type input "**********"
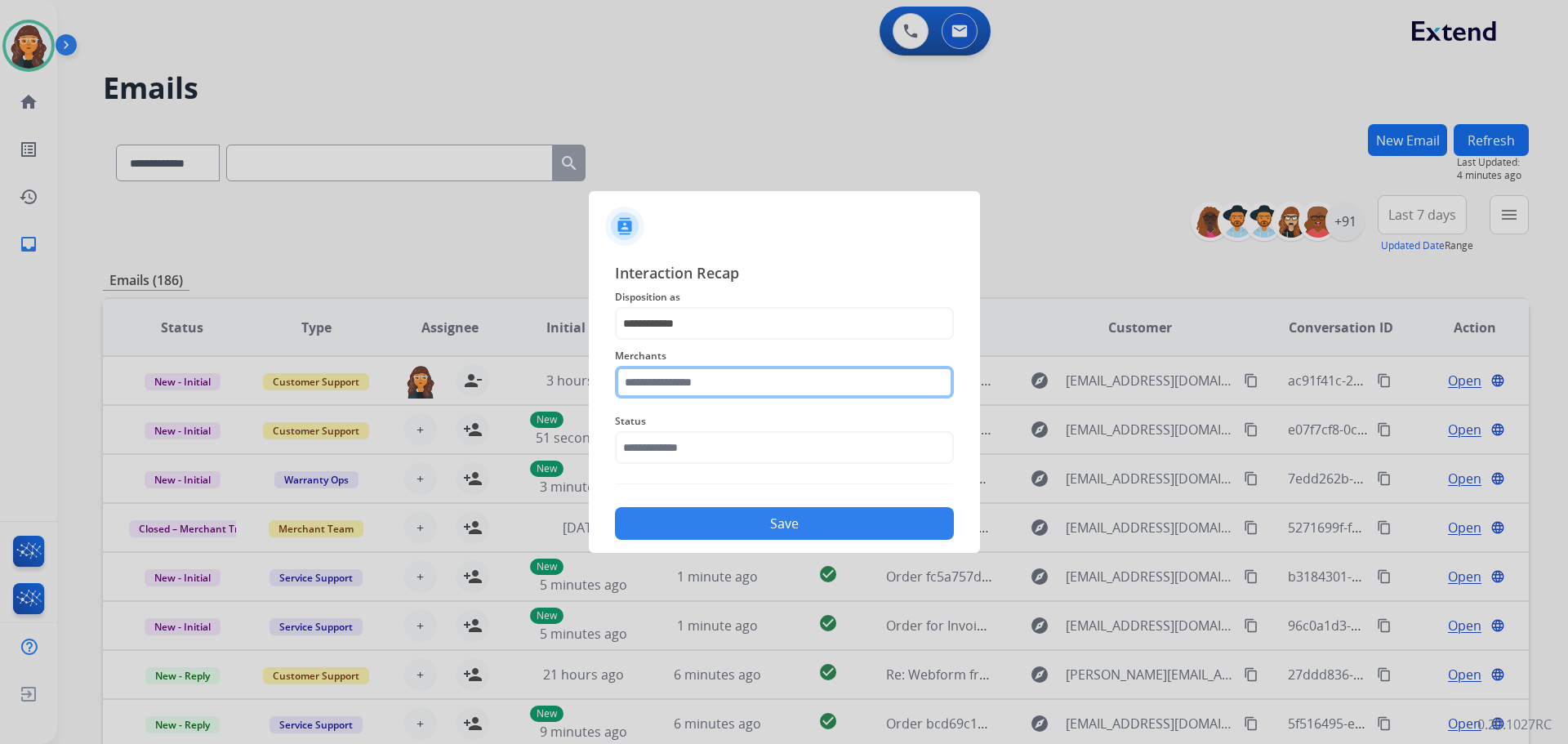
click at [665, 392] on input "text" at bounding box center [784, 381] width 339 height 33
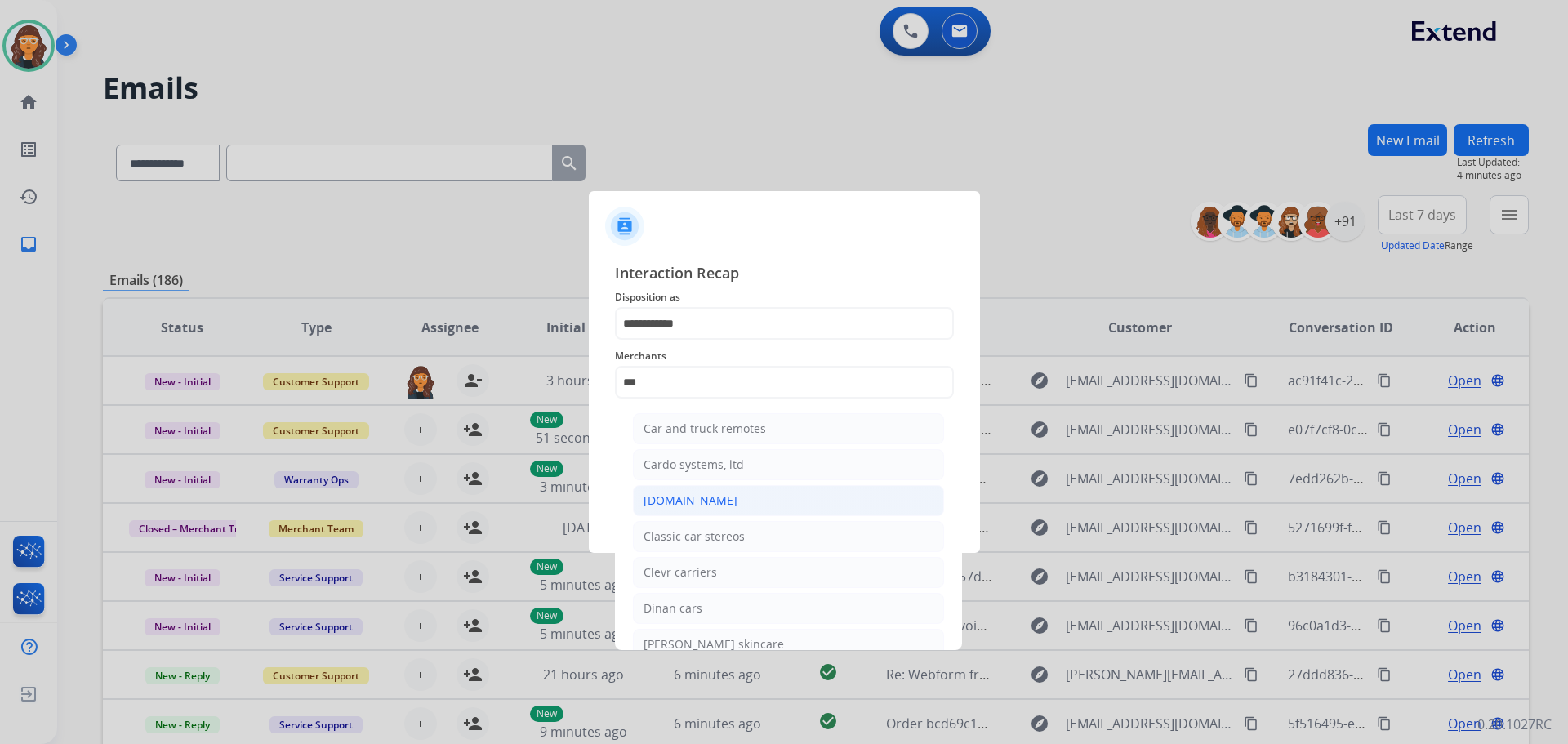
click at [671, 492] on div "Carparts.com" at bounding box center [690, 500] width 94 height 16
type input "**********"
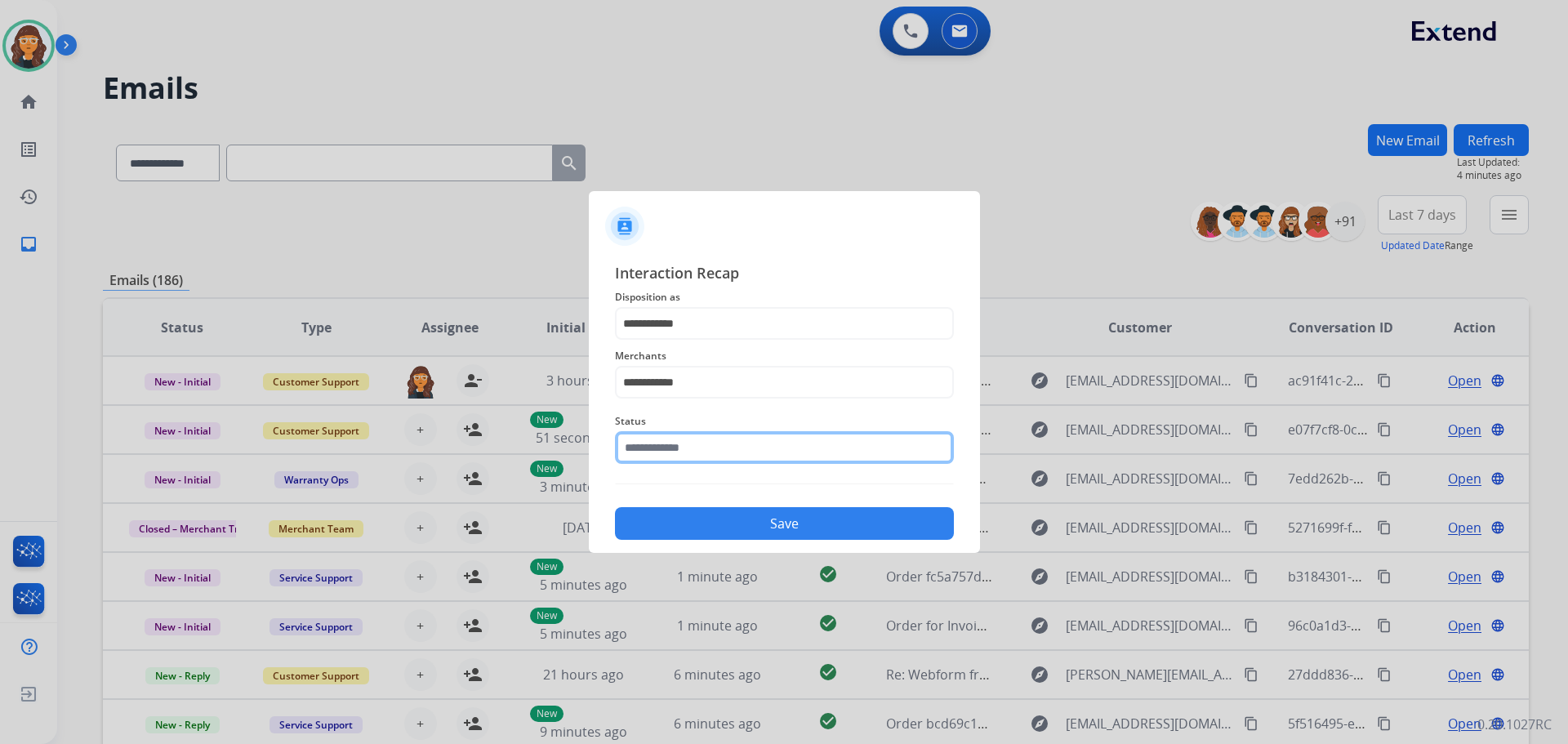
click at [690, 452] on input "text" at bounding box center [784, 447] width 339 height 33
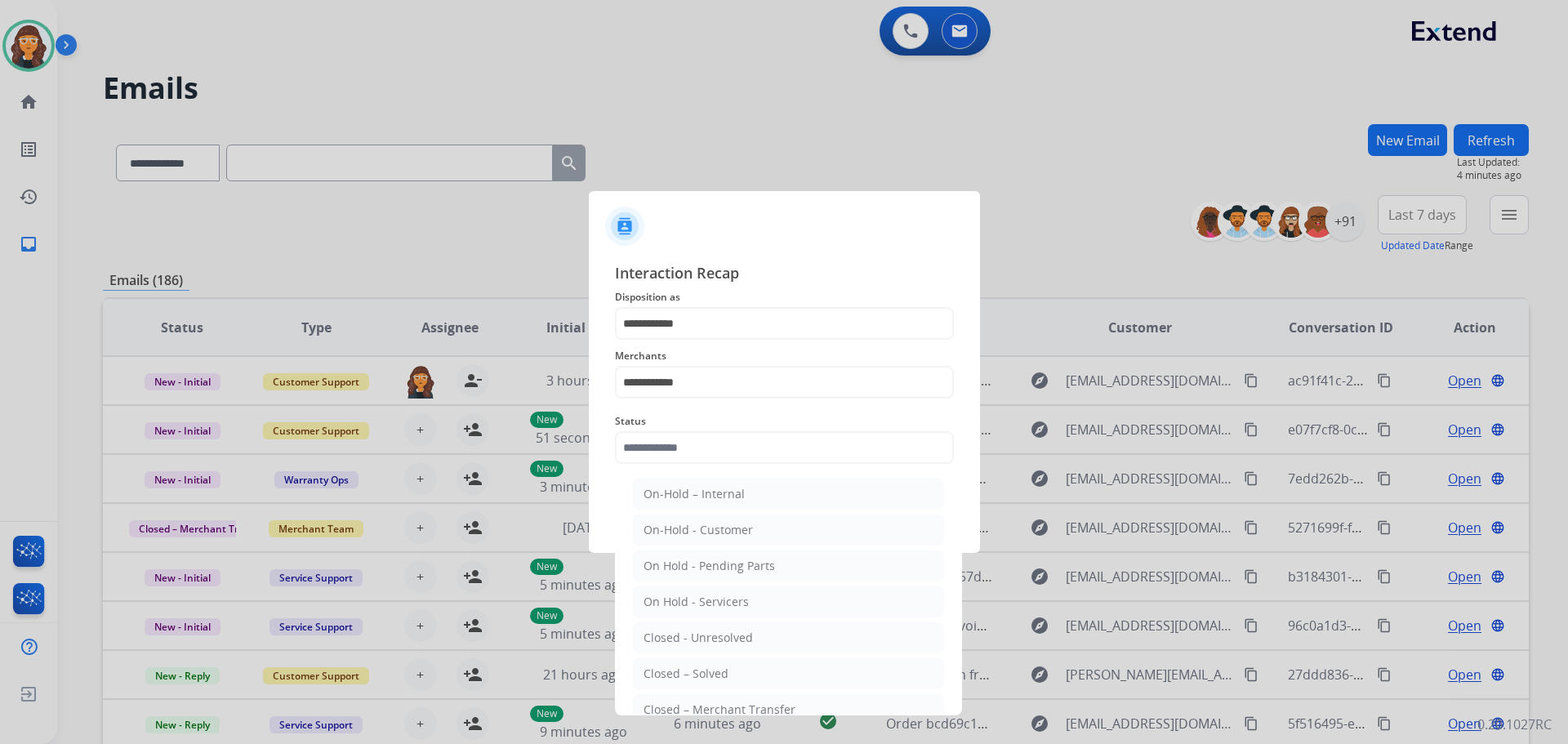
drag, startPoint x: 705, startPoint y: 676, endPoint x: 711, endPoint y: 636, distance: 40.4
click at [708, 672] on div "Closed – Solved" at bounding box center [686, 674] width 85 height 16
type input "**********"
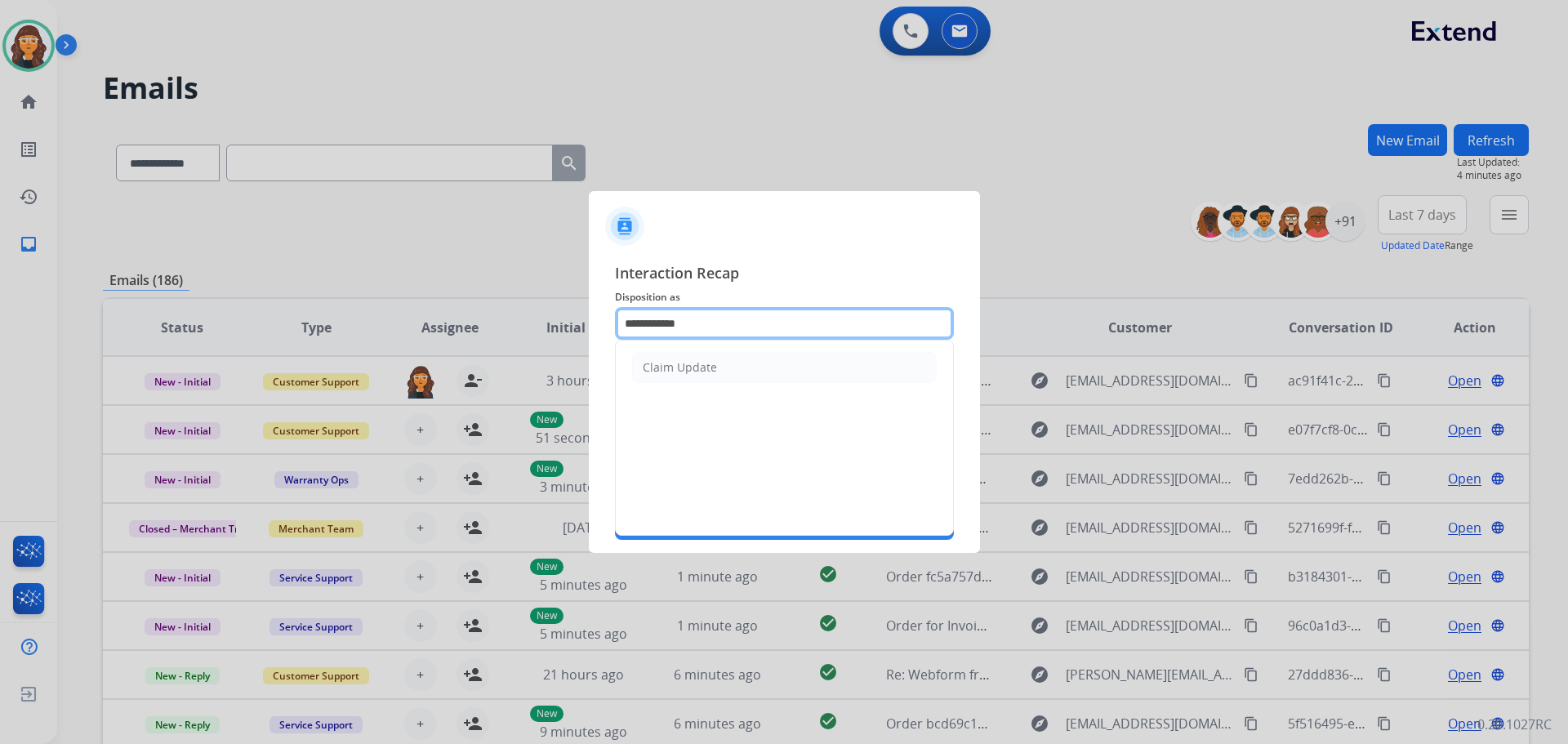
drag, startPoint x: 725, startPoint y: 322, endPoint x: 480, endPoint y: 336, distance: 245.4
click at [0, 336] on app-contact-recap-modal "**********" at bounding box center [0, 372] width 0 height 744
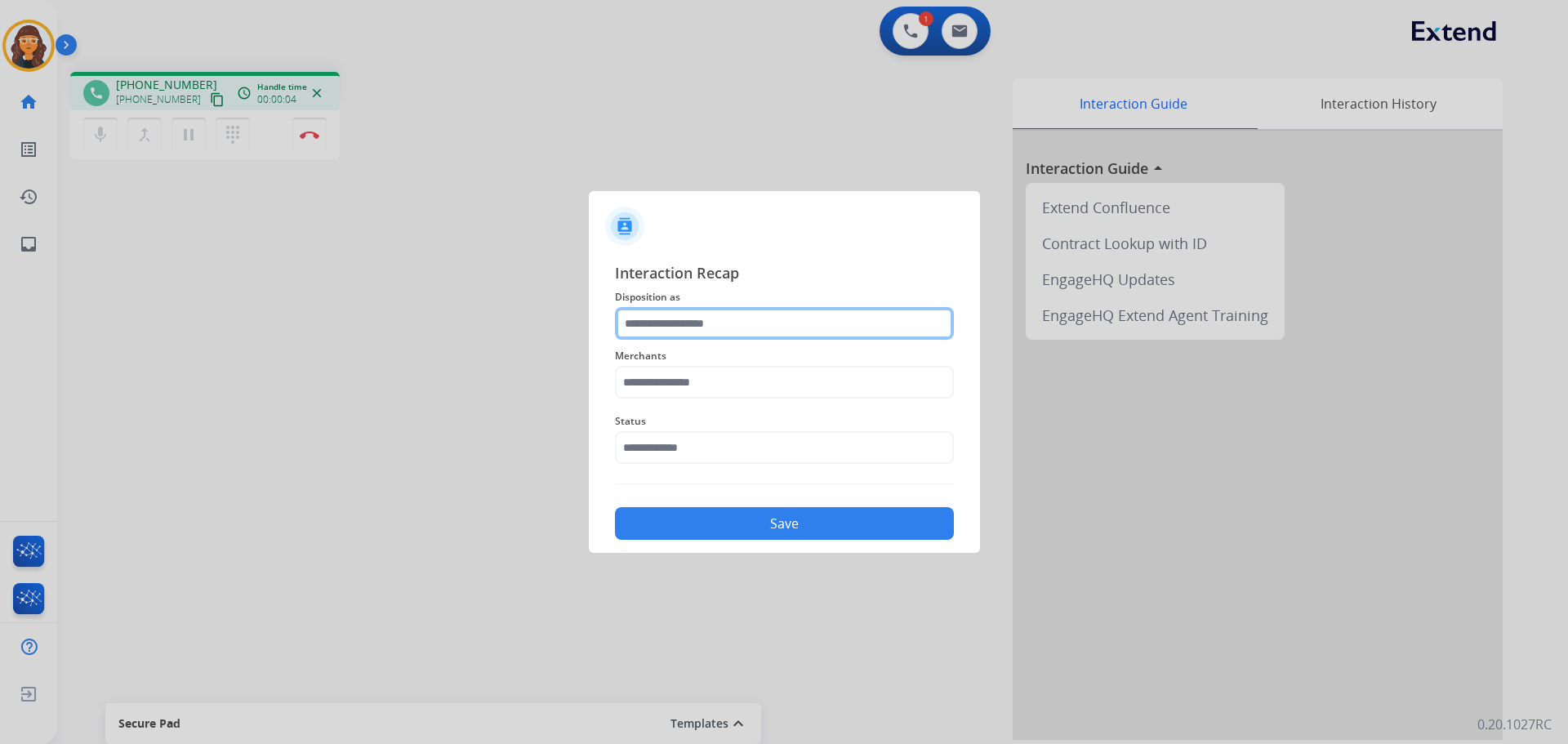
click at [658, 327] on input "text" at bounding box center [784, 323] width 339 height 33
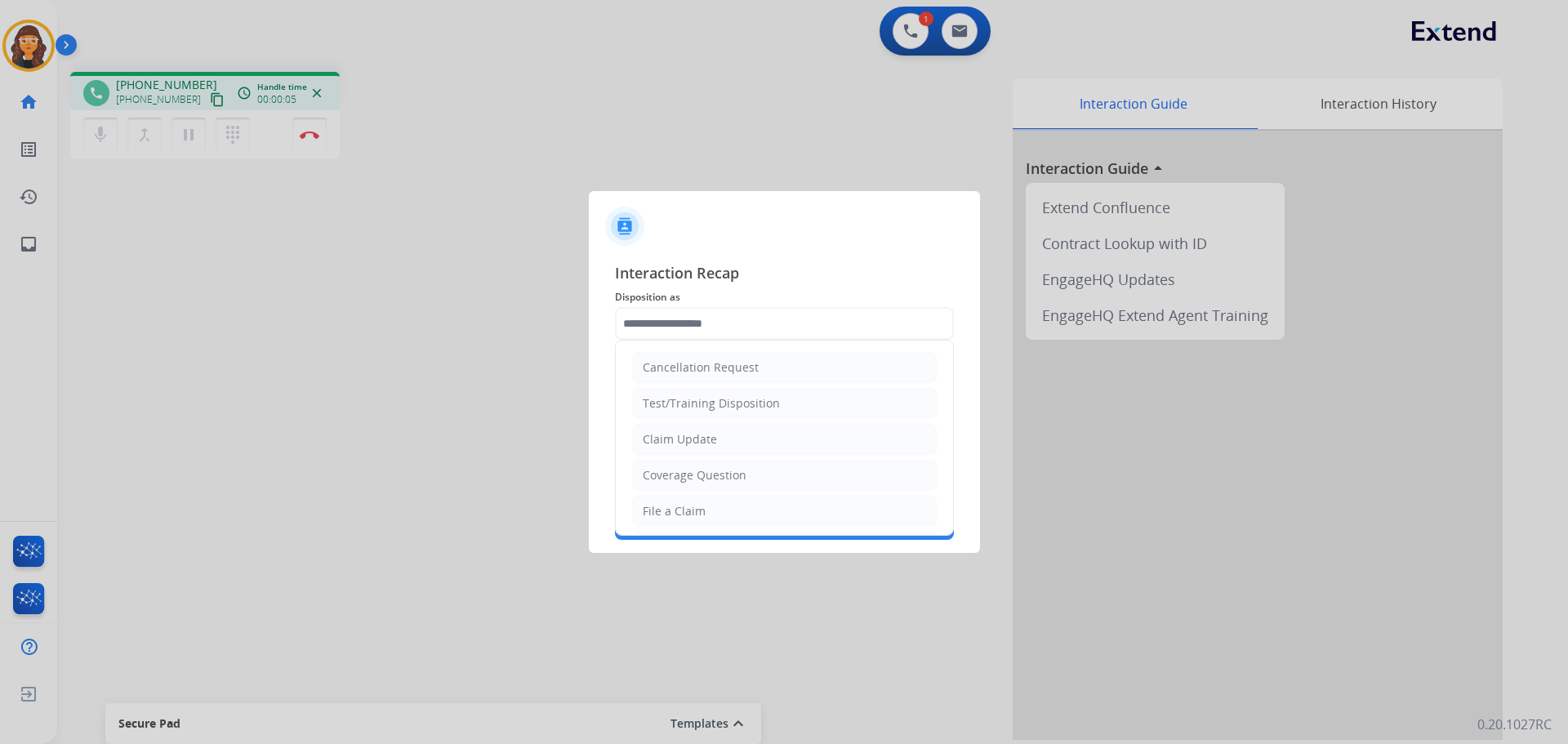
click at [664, 508] on div "File a Claim" at bounding box center [673, 511] width 62 height 16
type input "**********"
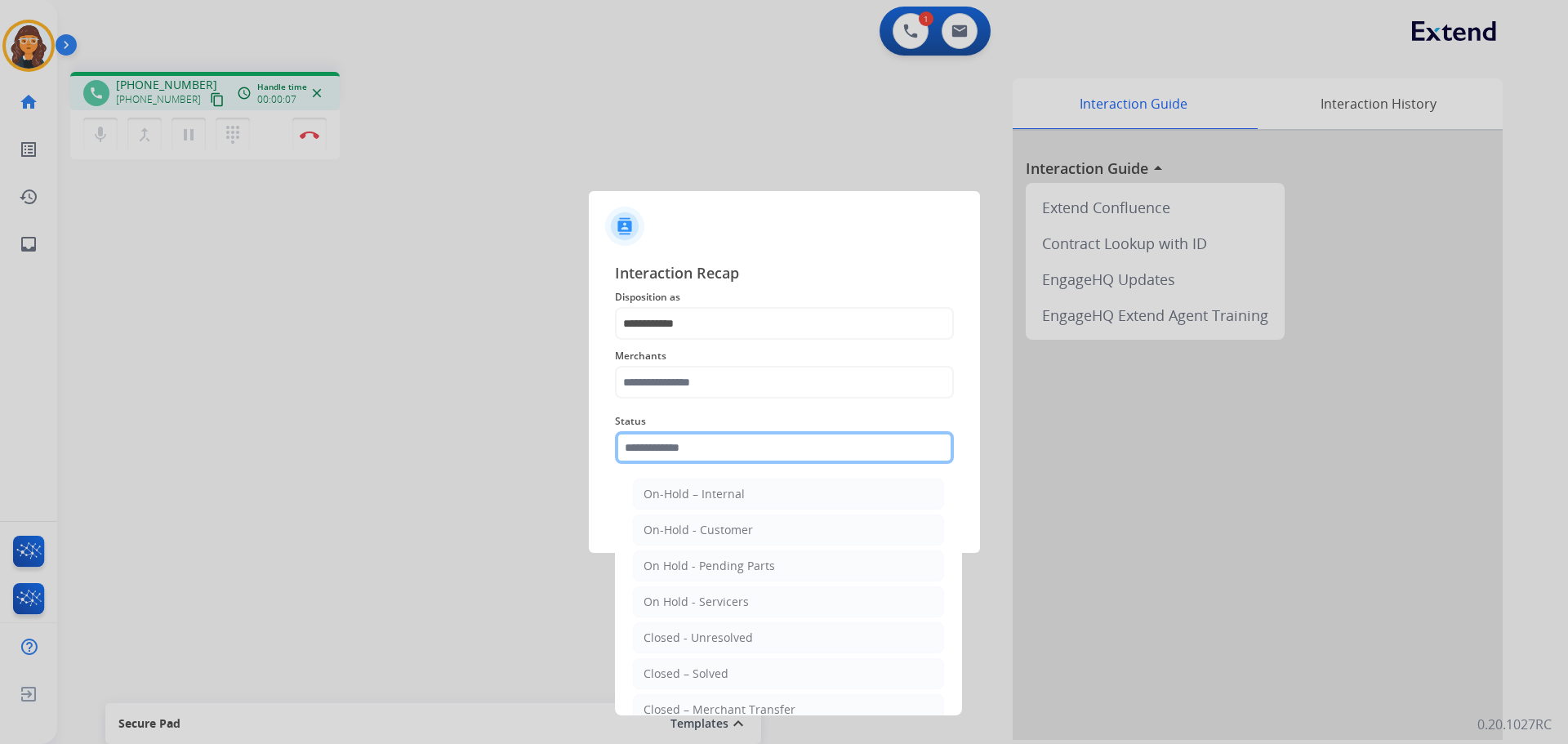
click at [664, 458] on input "text" at bounding box center [784, 447] width 339 height 33
click at [698, 675] on div "Closed – Solved" at bounding box center [686, 674] width 85 height 16
type input "**********"
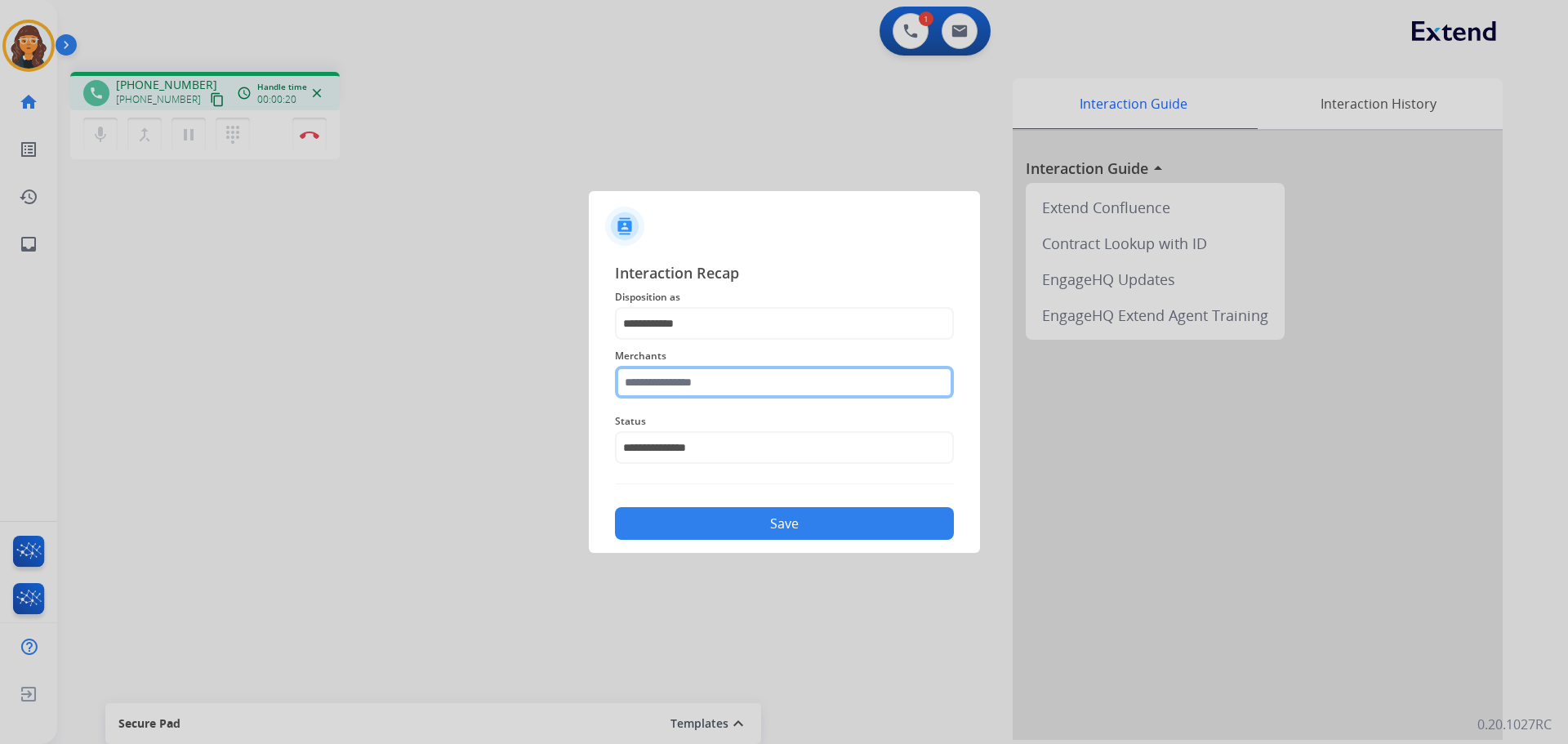
drag, startPoint x: 705, startPoint y: 390, endPoint x: 696, endPoint y: 389, distance: 9.1
click at [705, 390] on input "text" at bounding box center [784, 381] width 339 height 33
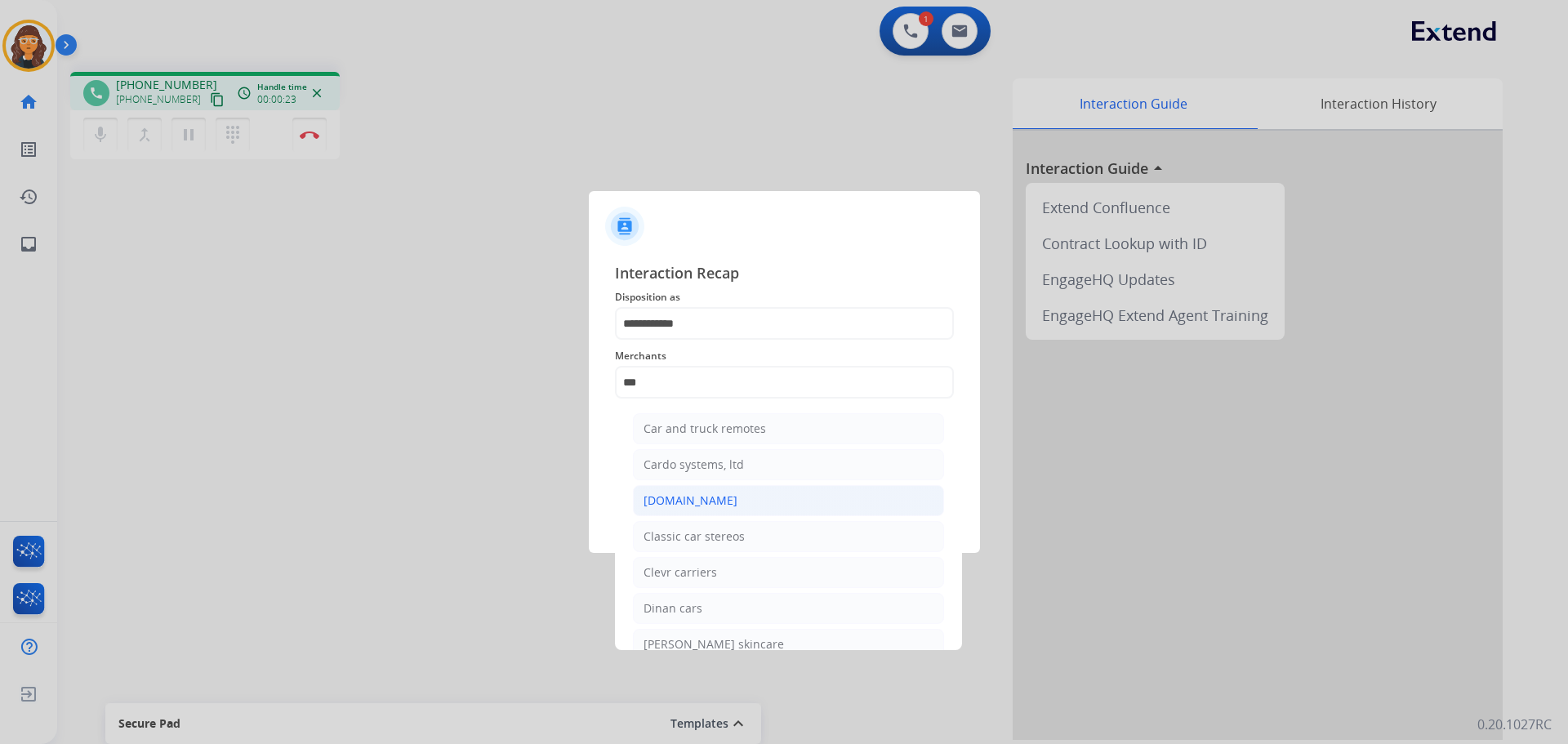
click at [689, 505] on div "Carparts.com" at bounding box center [690, 500] width 94 height 16
type input "**********"
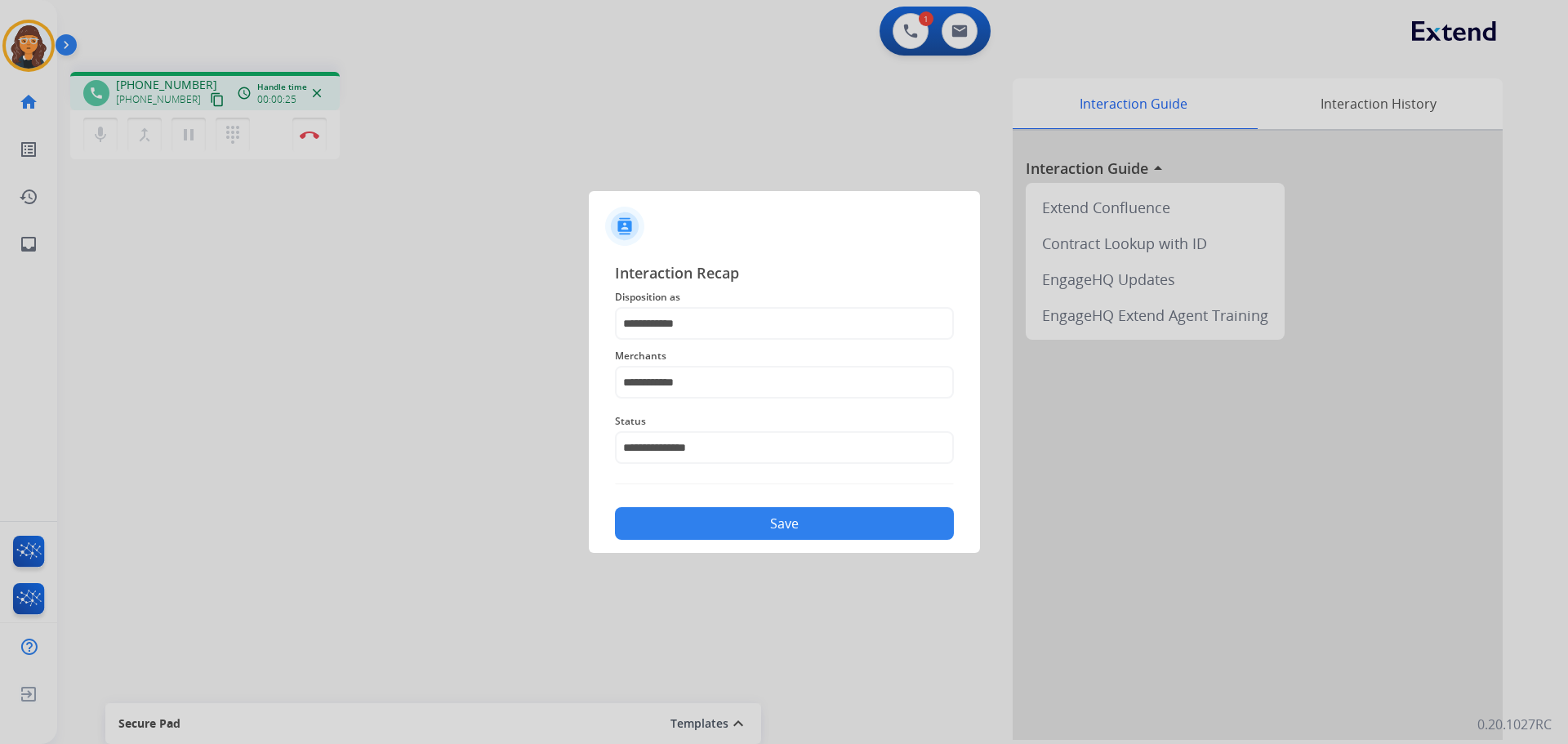
click at [690, 512] on button "Save" at bounding box center [784, 523] width 339 height 33
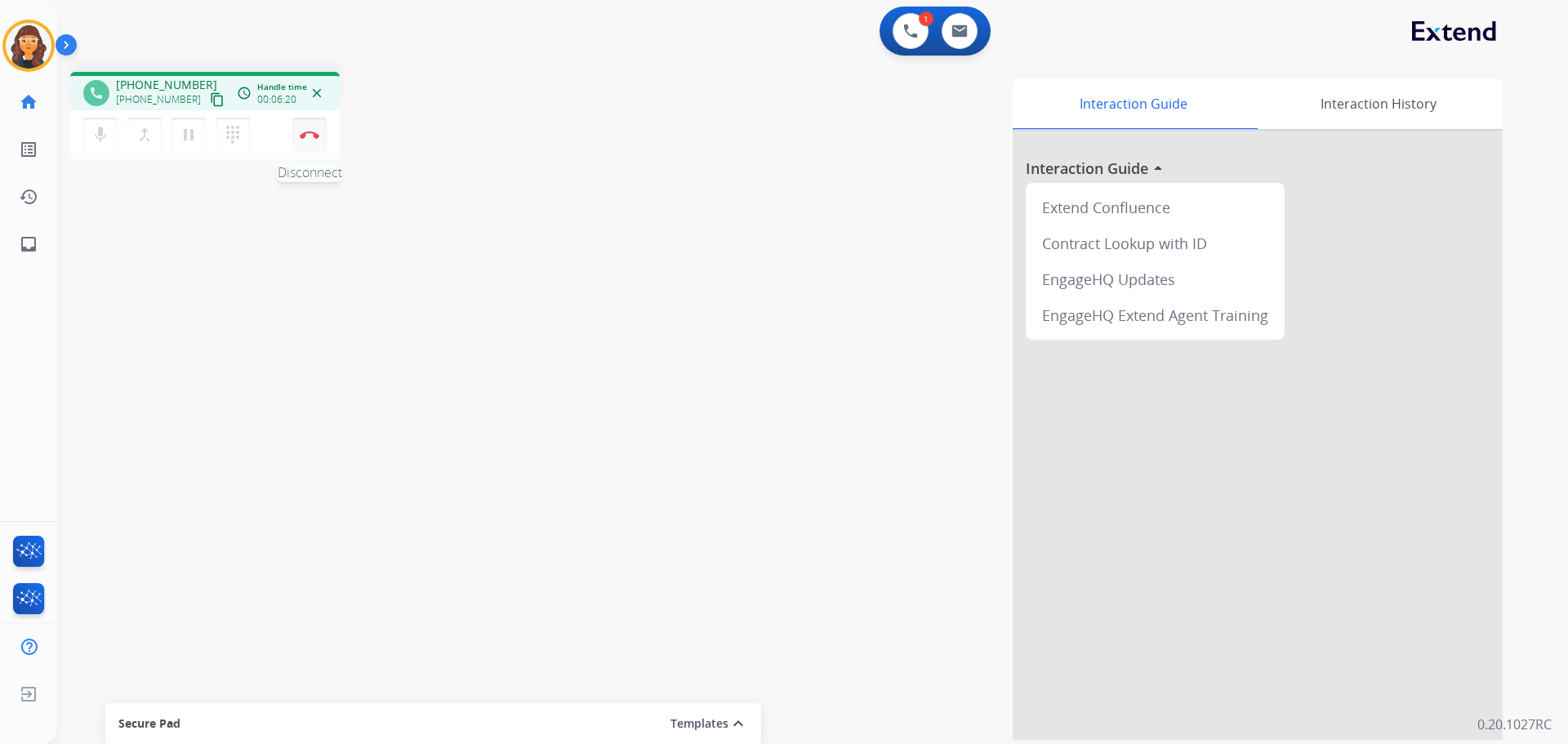
click at [309, 141] on button "Disconnect" at bounding box center [309, 135] width 35 height 35
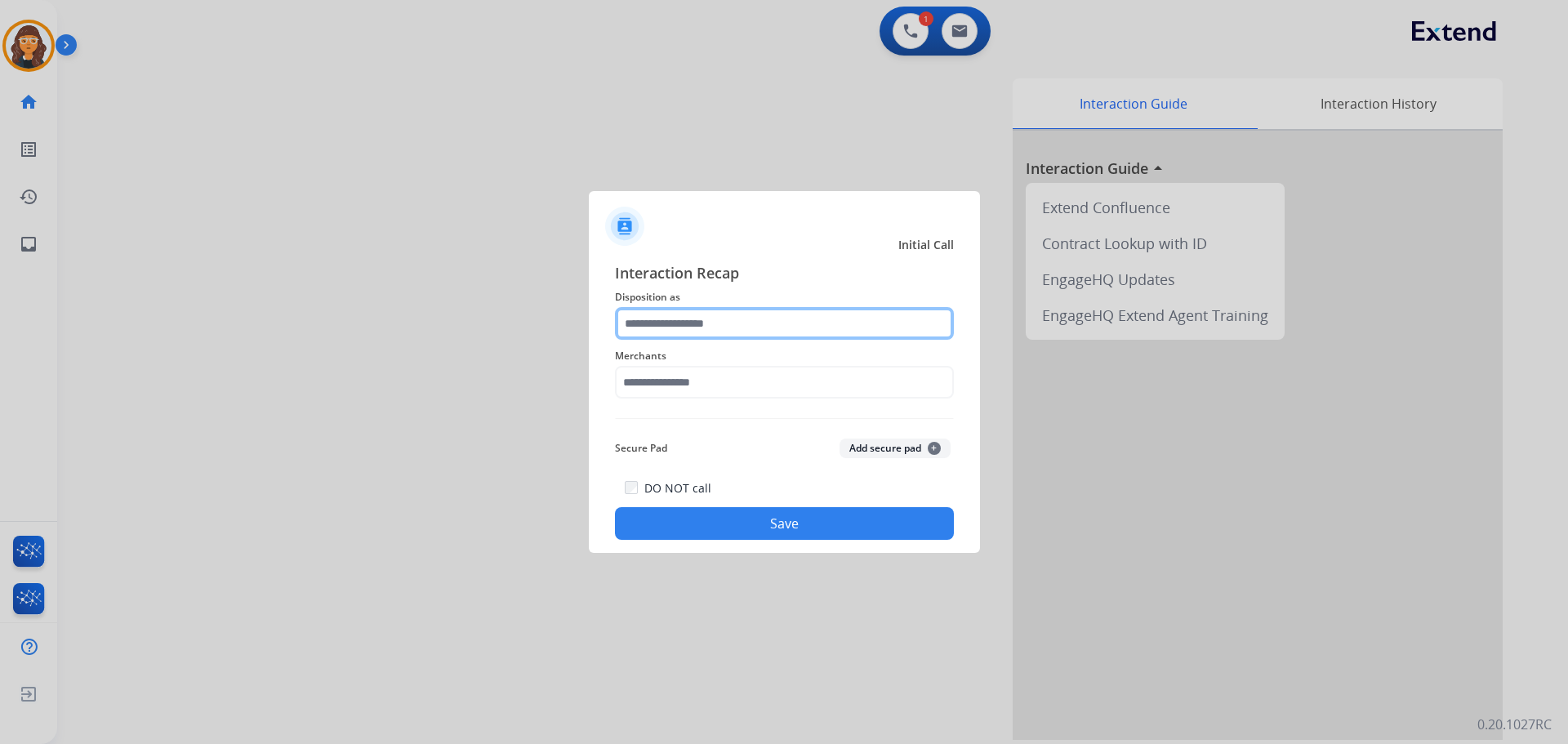
click at [701, 320] on input "text" at bounding box center [784, 323] width 339 height 33
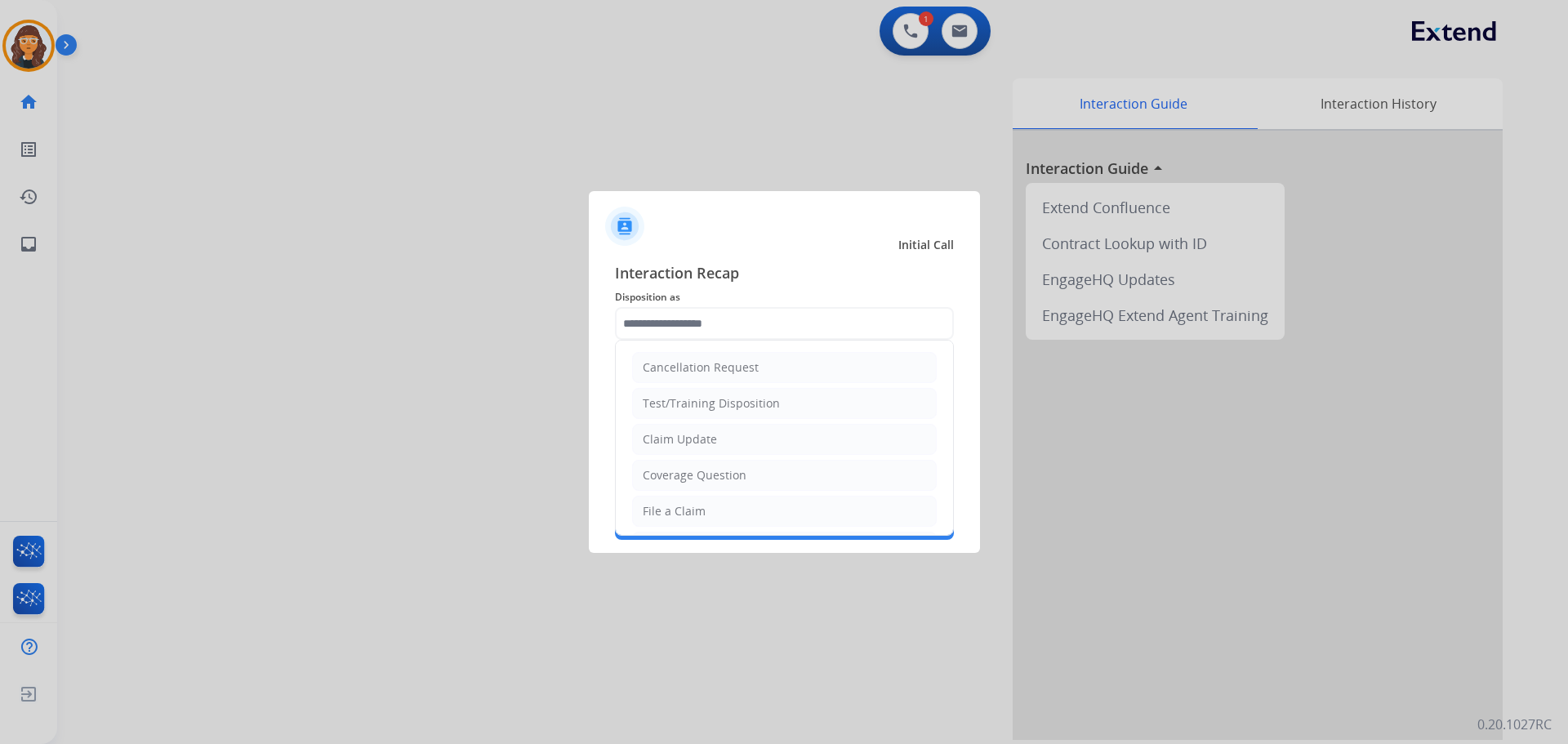
click at [703, 482] on li "Coverage Question" at bounding box center [784, 475] width 304 height 31
type input "**********"
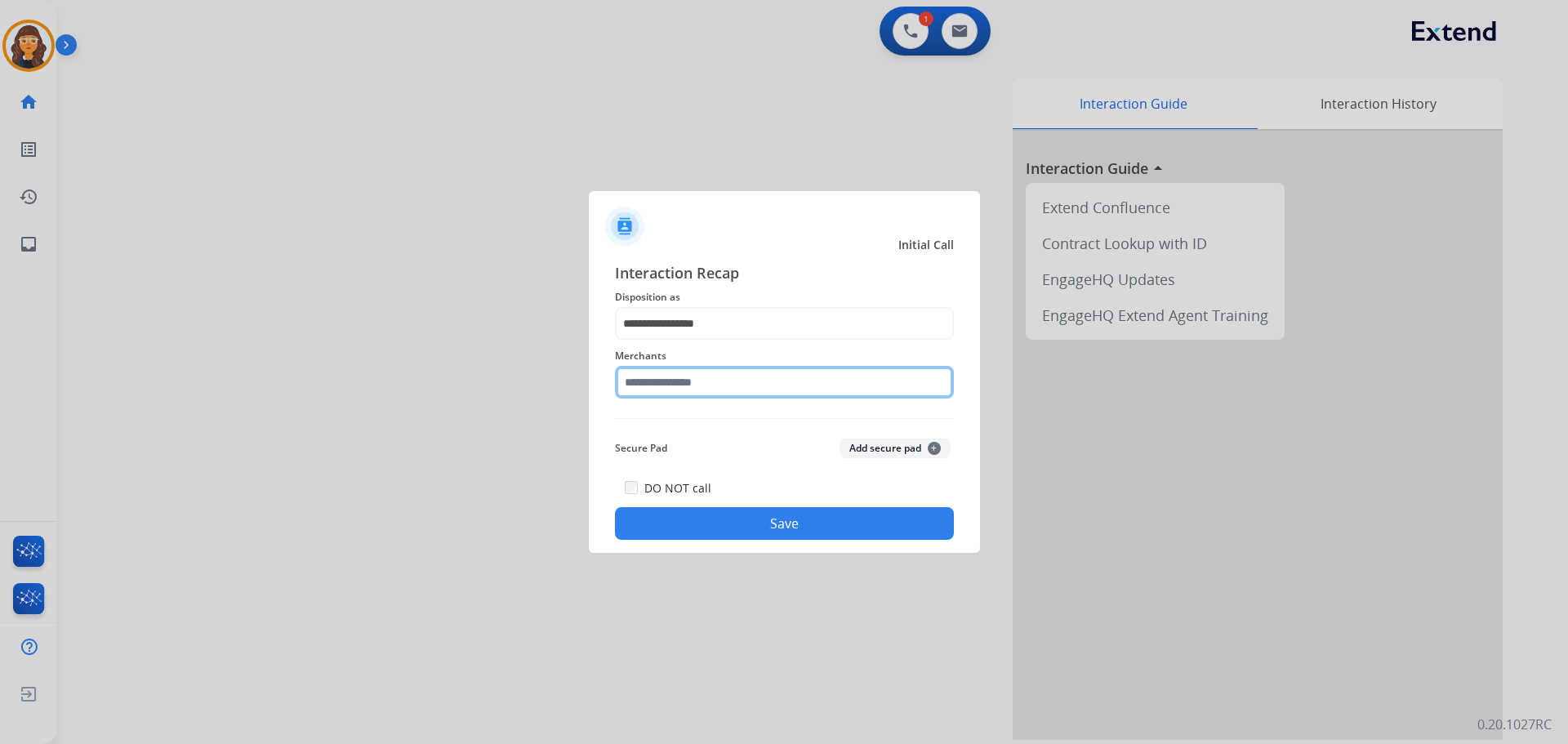
click at [663, 384] on input "text" at bounding box center [784, 381] width 339 height 33
drag, startPoint x: 667, startPoint y: 381, endPoint x: 527, endPoint y: 407, distance: 142.4
click at [0, 405] on app-contact-recap-modal "**********" at bounding box center [0, 372] width 0 height 744
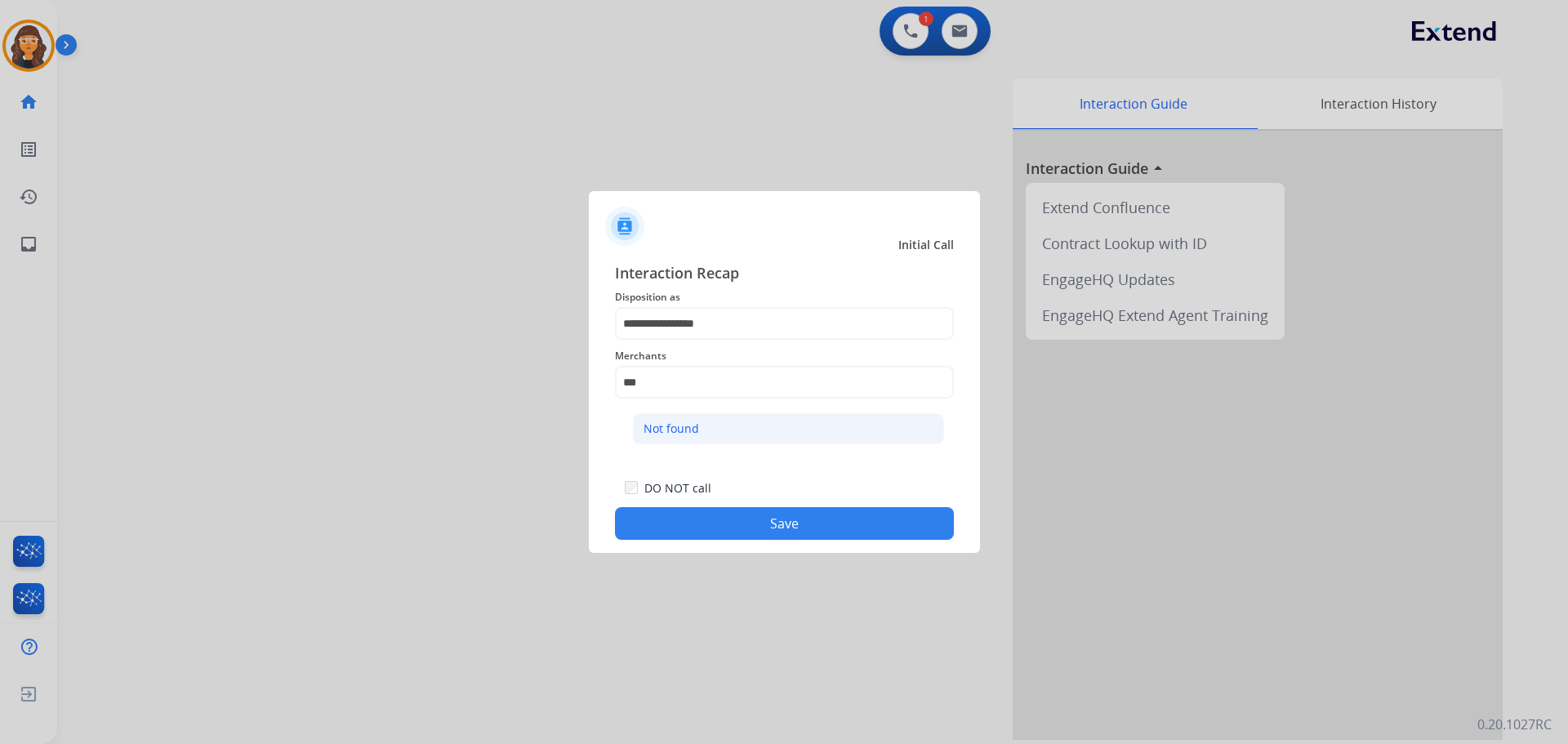
click at [693, 435] on div "Not found" at bounding box center [671, 428] width 56 height 16
type input "*********"
click at [679, 518] on button "Save" at bounding box center [784, 523] width 339 height 33
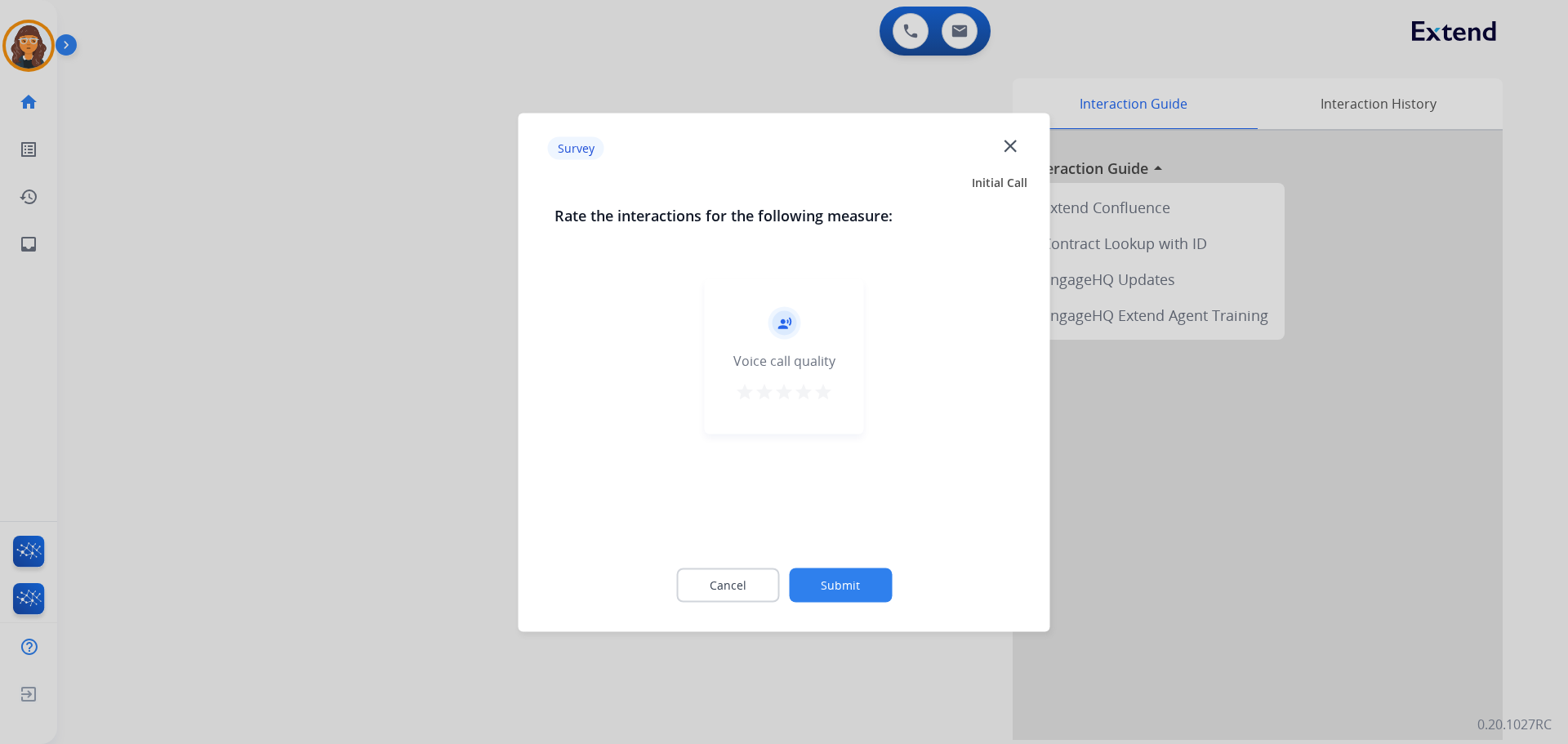
click at [827, 396] on mat-icon "star" at bounding box center [824, 391] width 20 height 20
click at [859, 600] on button "Submit" at bounding box center [840, 585] width 103 height 35
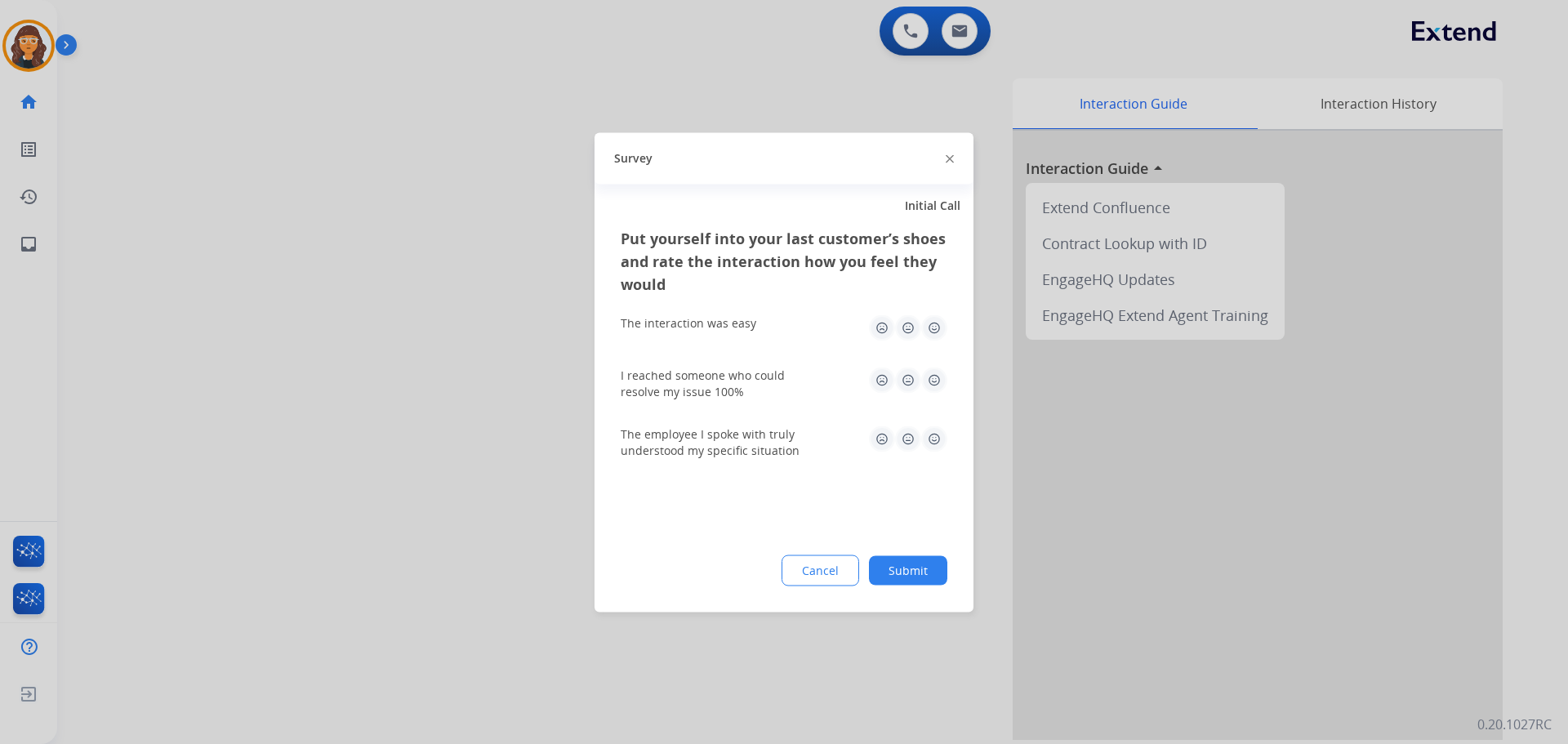
click at [931, 322] on img at bounding box center [934, 327] width 26 height 26
click at [935, 381] on img at bounding box center [934, 379] width 26 height 26
click at [938, 438] on img at bounding box center [934, 438] width 26 height 26
click at [925, 570] on button "Submit" at bounding box center [908, 570] width 78 height 30
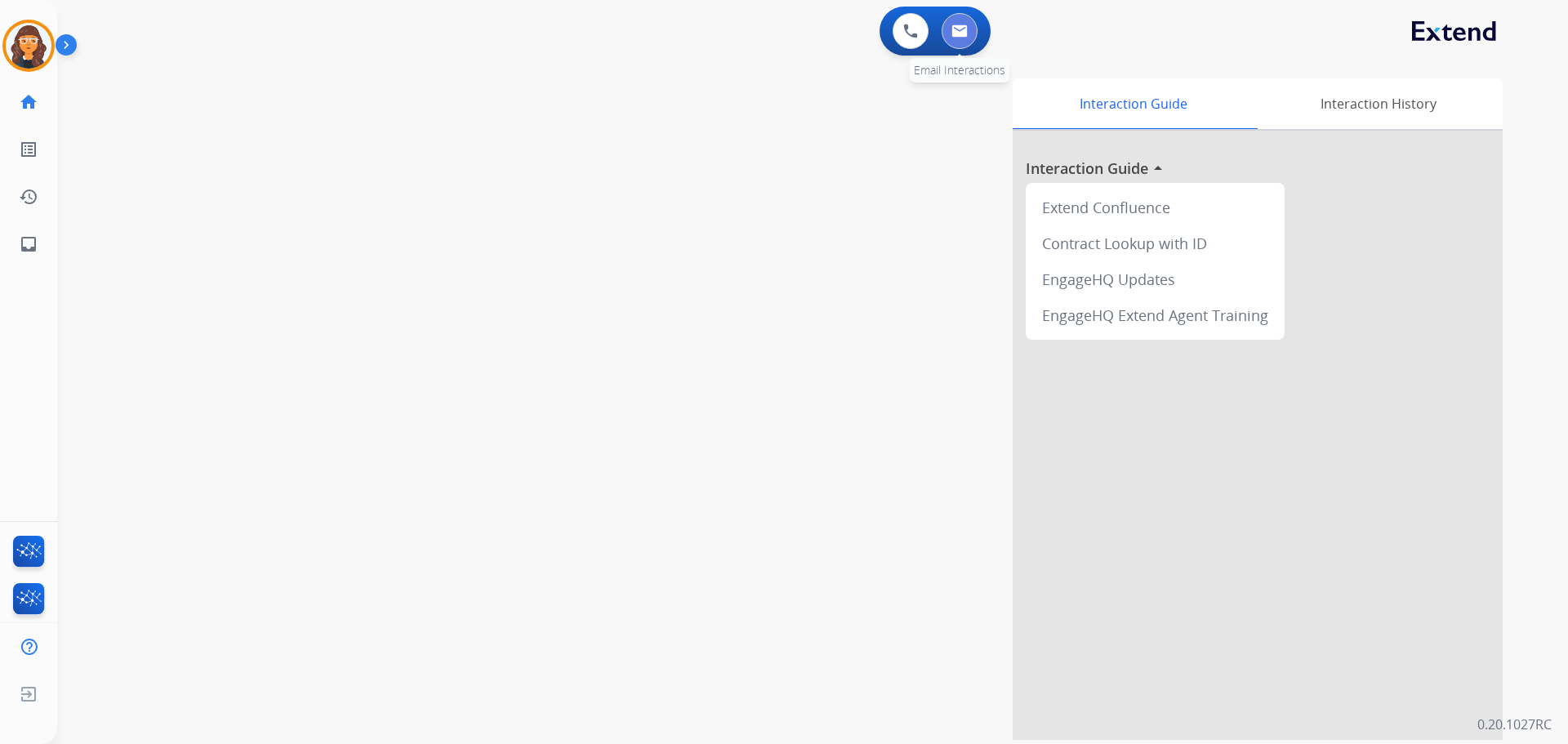
click at [964, 30] on img at bounding box center [959, 31] width 16 height 13
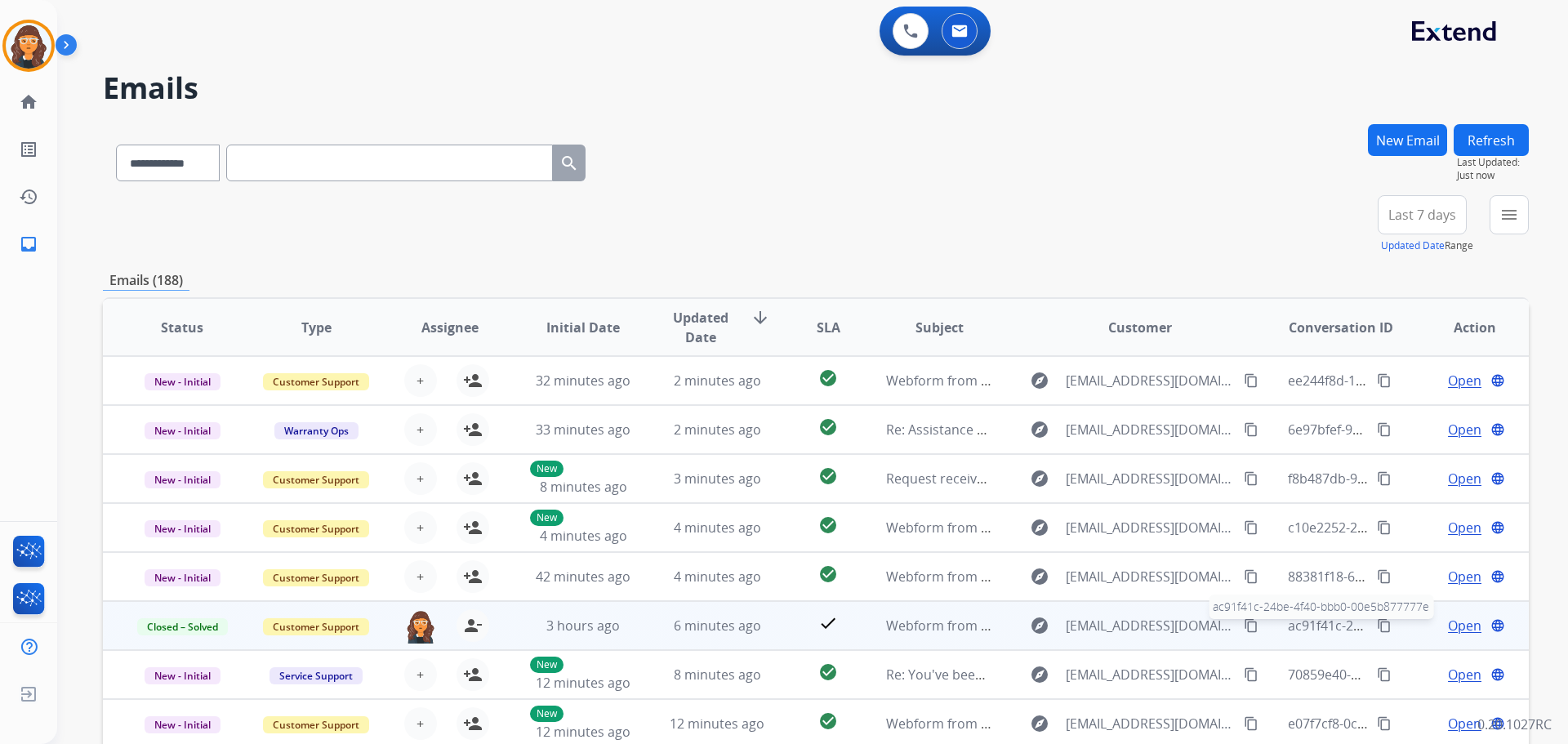
click at [1309, 621] on span "ac91f41c-24be-4f40-bbb0-00e5b877777e" at bounding box center [1411, 625] width 248 height 18
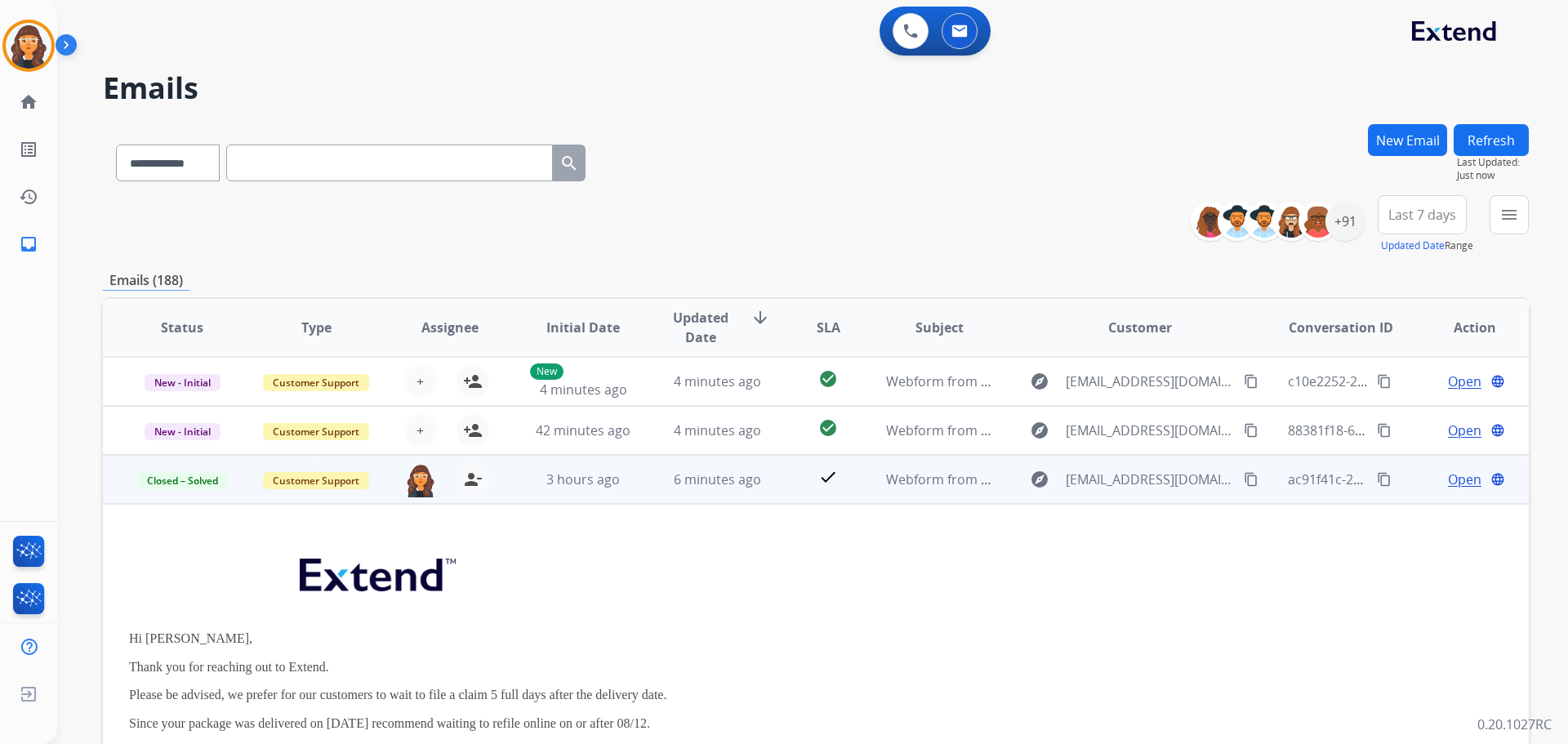
scroll to position [81, 0]
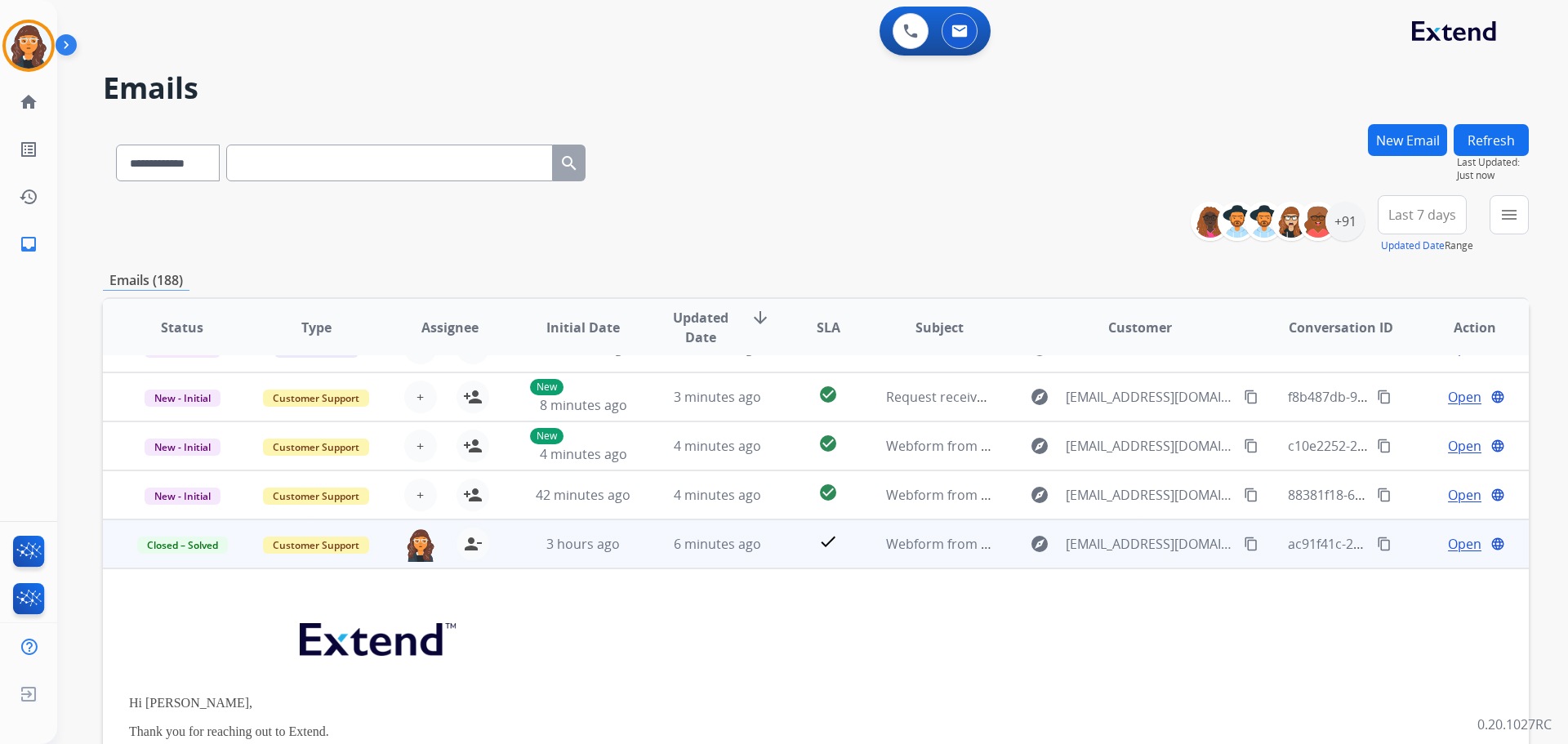
click at [1377, 545] on mat-icon "content_copy" at bounding box center [1384, 543] width 15 height 15
click at [1324, 546] on span "ac91f41c-24be-4f40-bbb0-00e5b877777e" at bounding box center [1411, 544] width 248 height 18
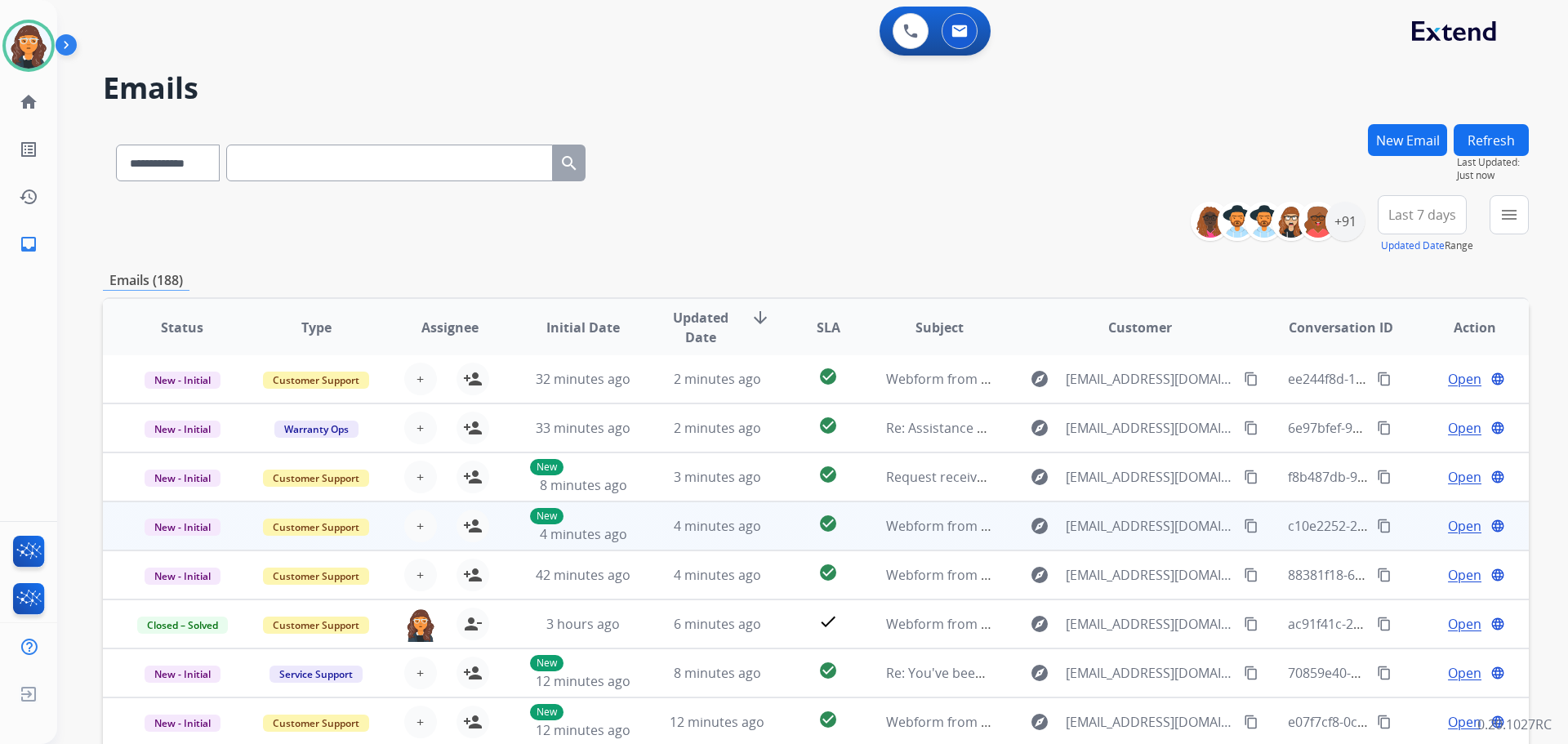
scroll to position [2, 0]
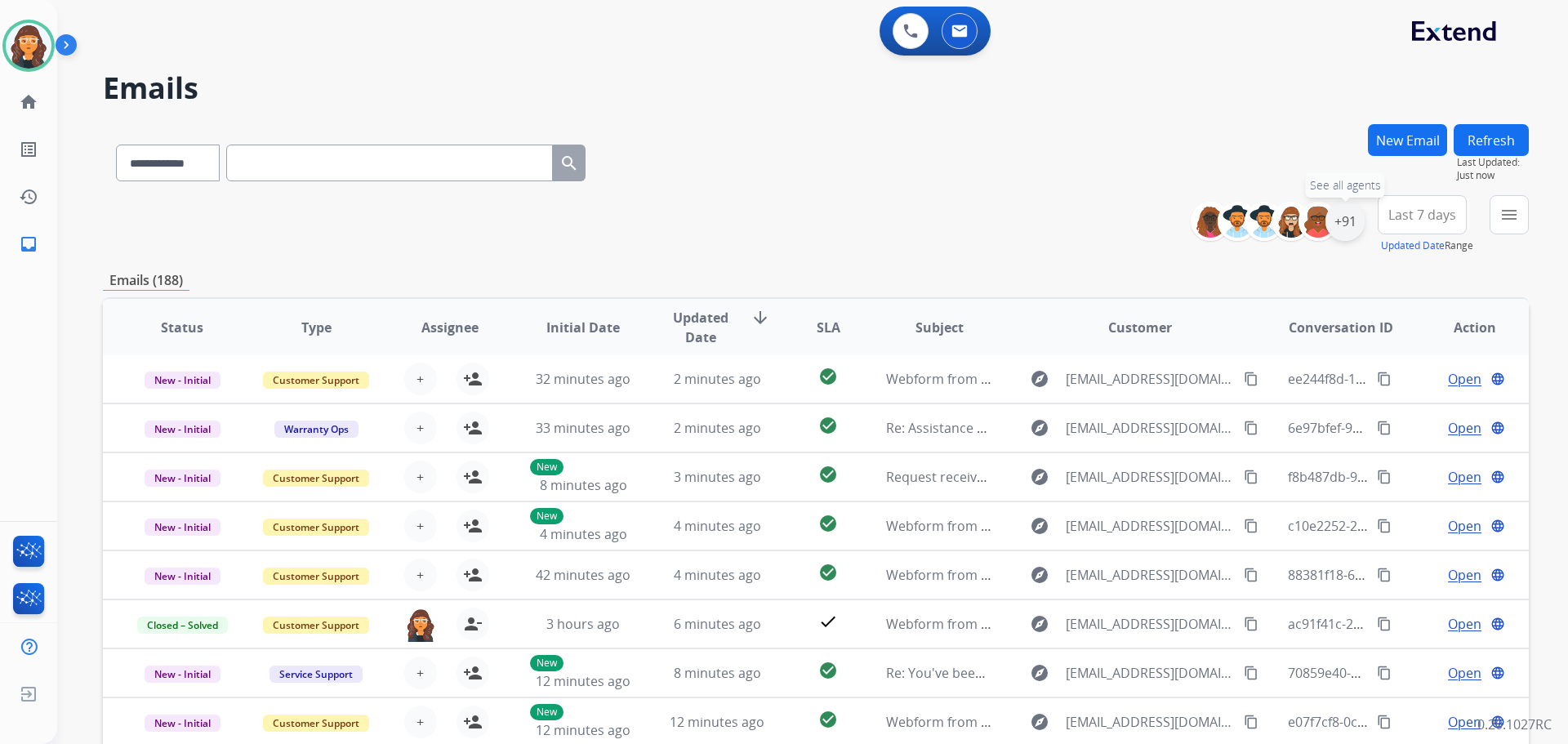
click at [1347, 225] on div "+91" at bounding box center [1345, 222] width 40 height 40
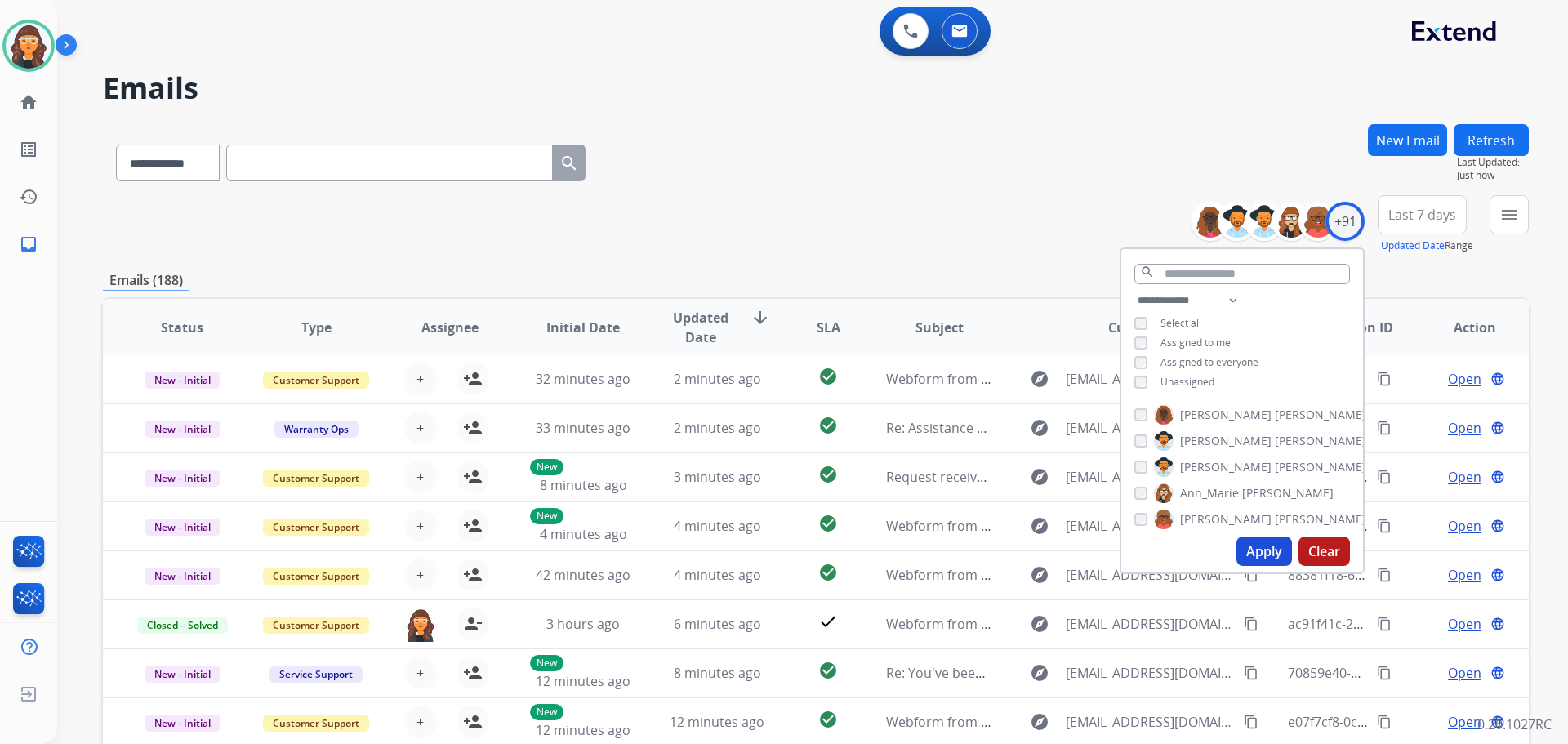
click at [1260, 549] on button "Apply" at bounding box center [1265, 551] width 56 height 30
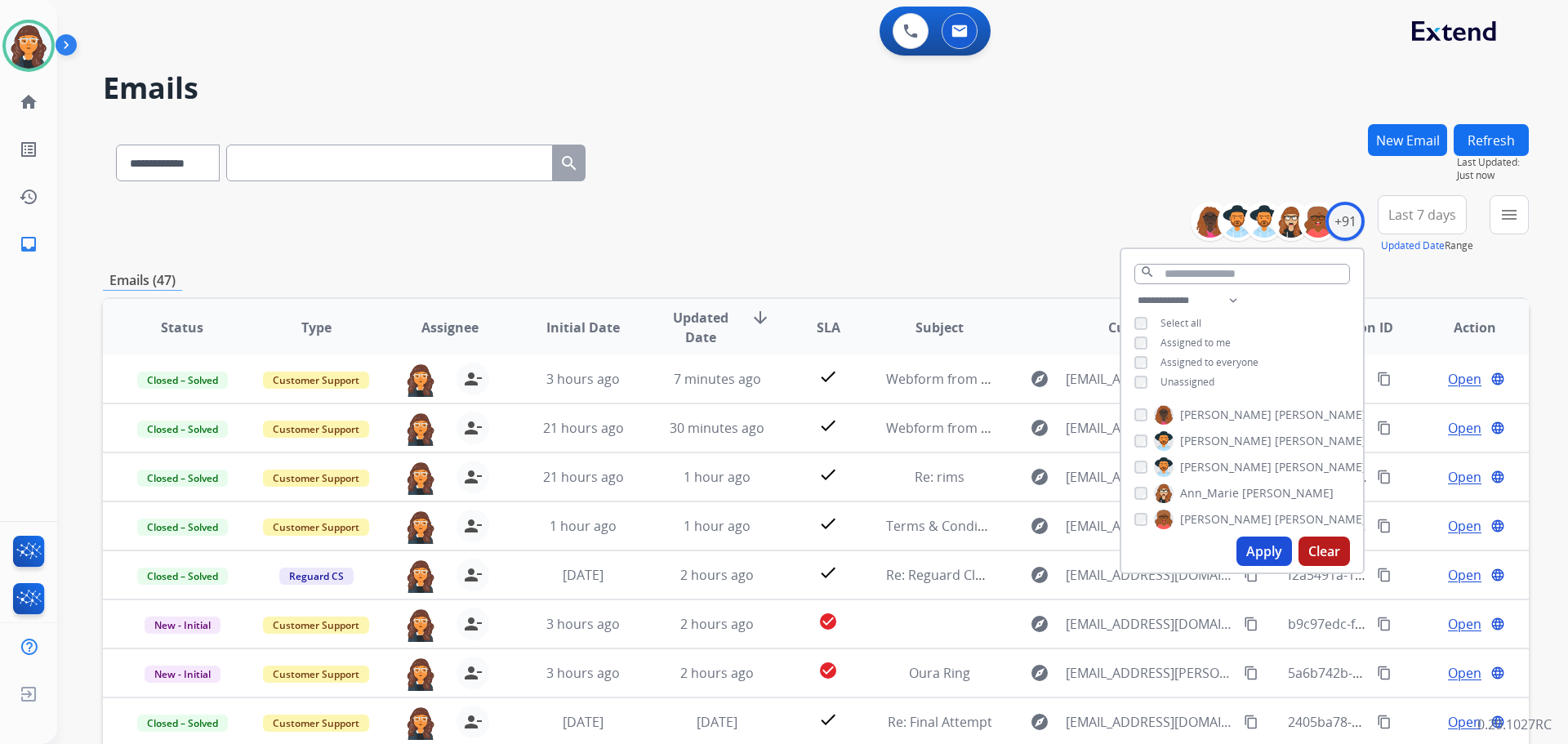
click at [773, 228] on div "**********" at bounding box center [816, 224] width 1426 height 58
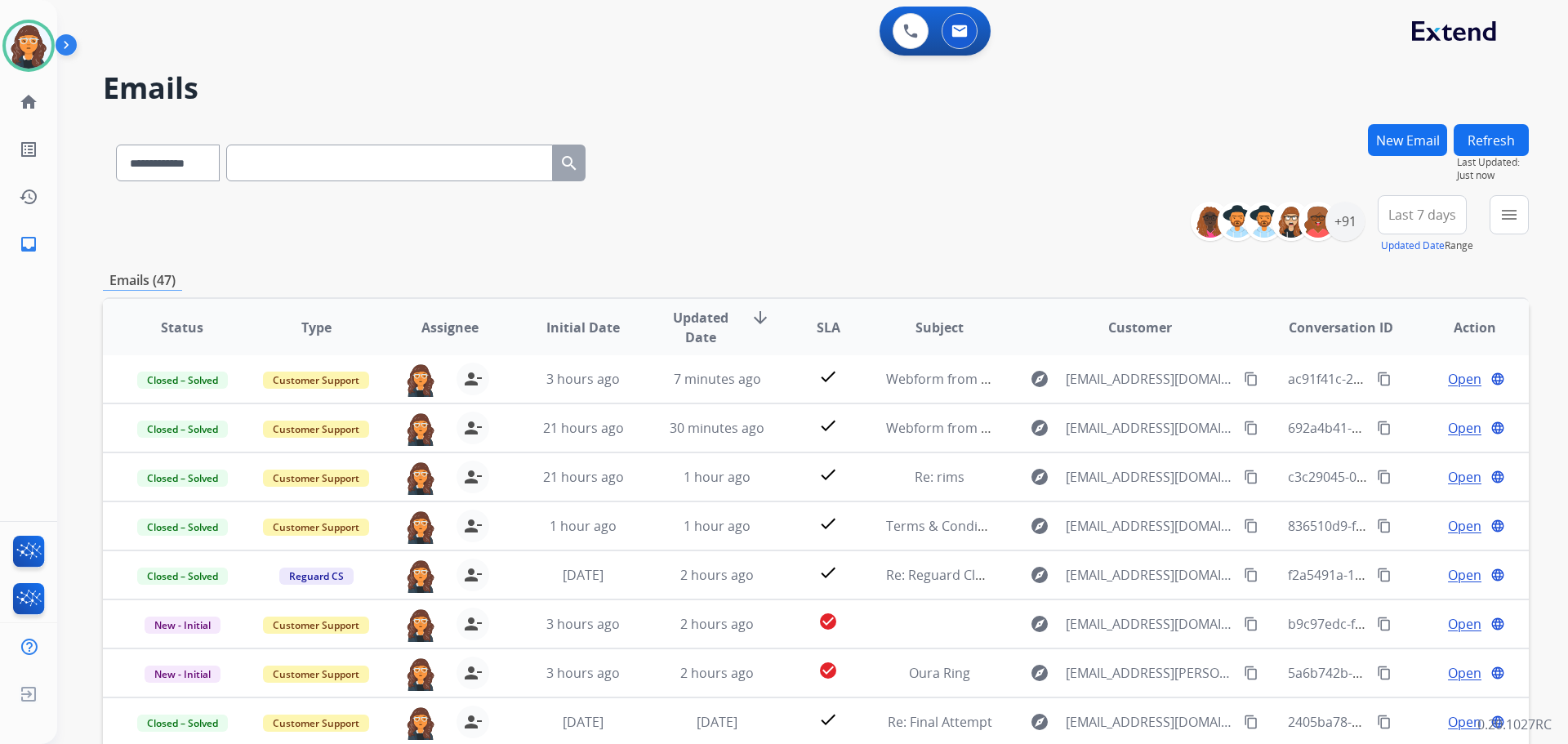
scroll to position [185, 0]
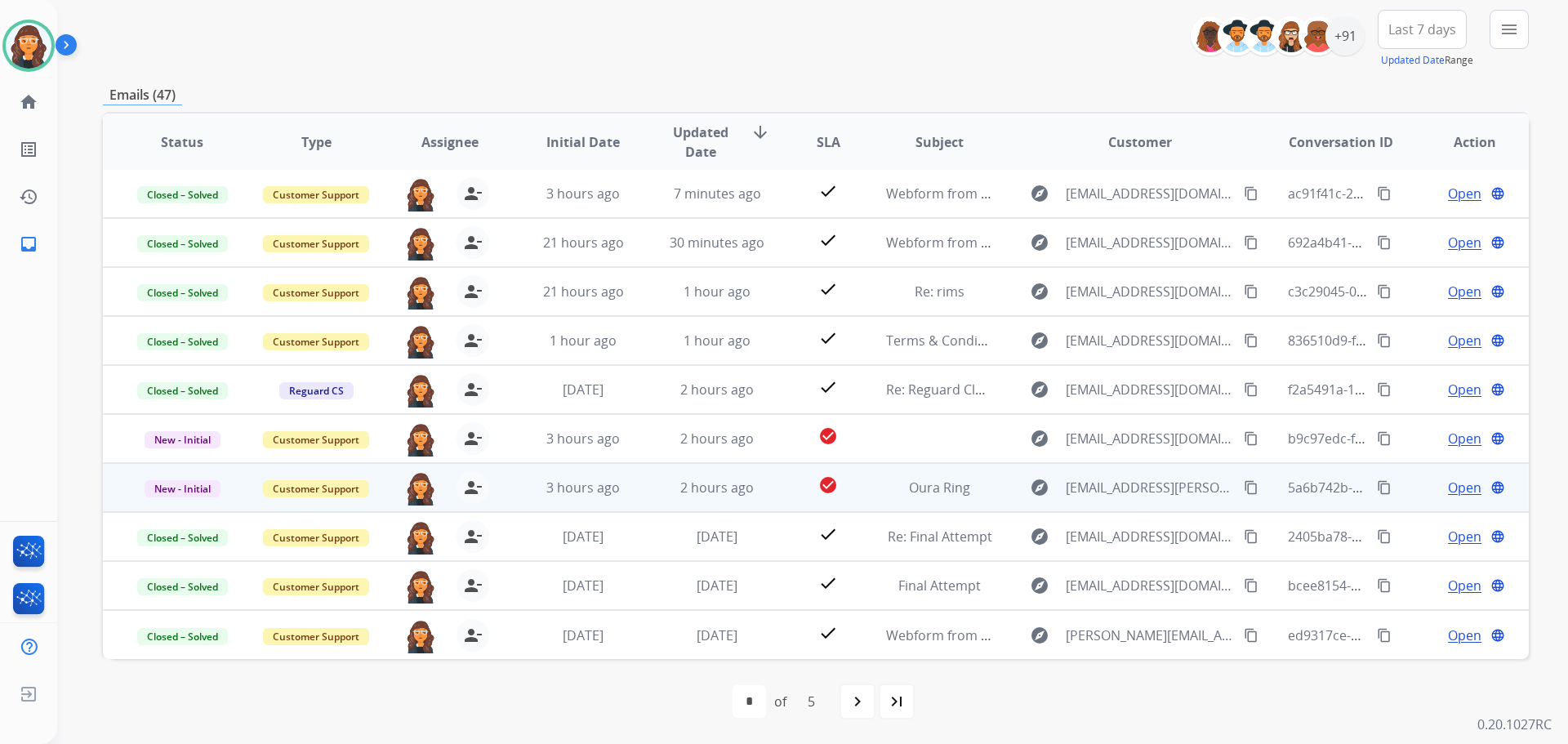
click at [1448, 484] on span "Open" at bounding box center [1465, 487] width 34 height 20
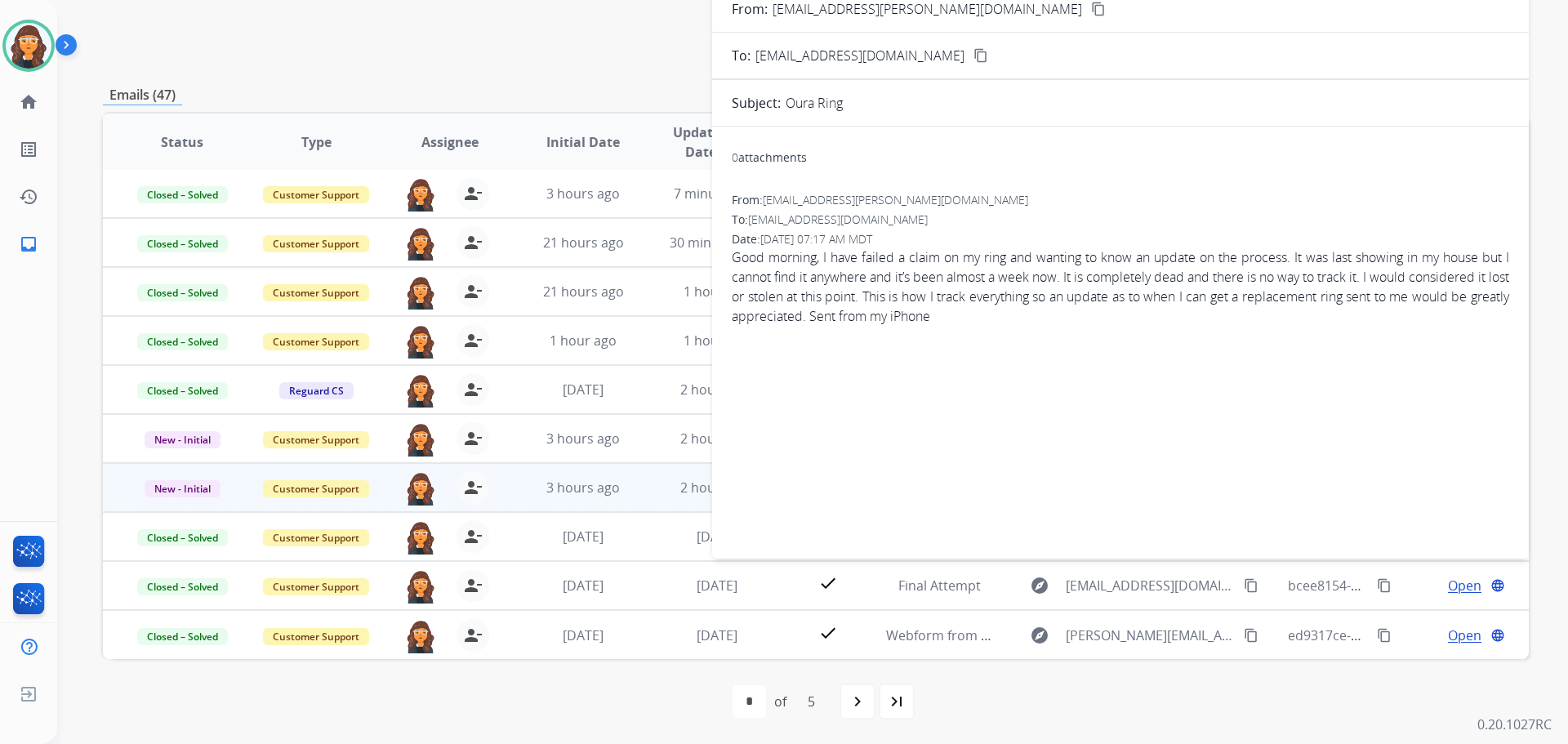
scroll to position [104, 0]
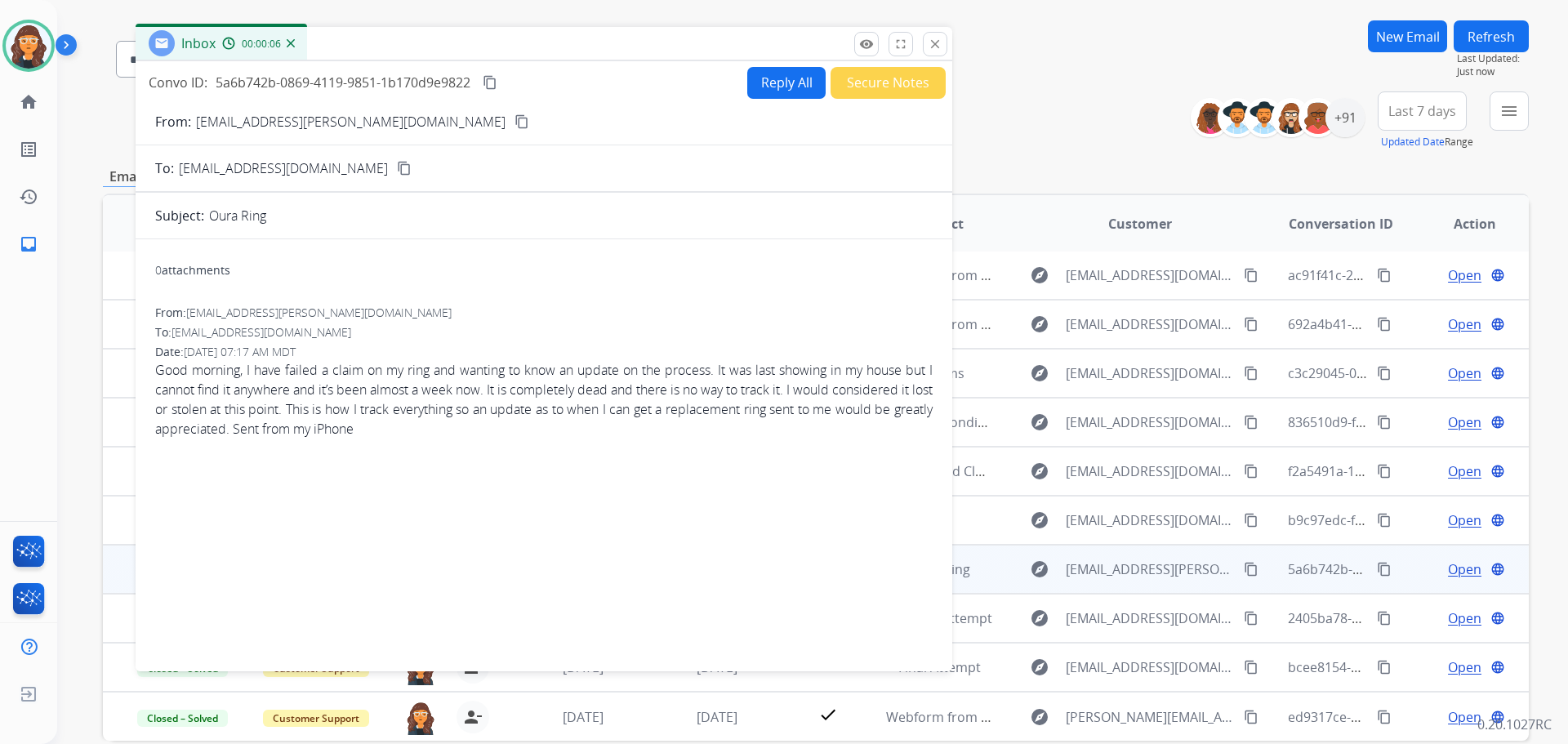
drag, startPoint x: 948, startPoint y: 12, endPoint x: 476, endPoint y: 49, distance: 473.4
click at [475, 49] on div "Inbox 00:00:06" at bounding box center [544, 44] width 817 height 35
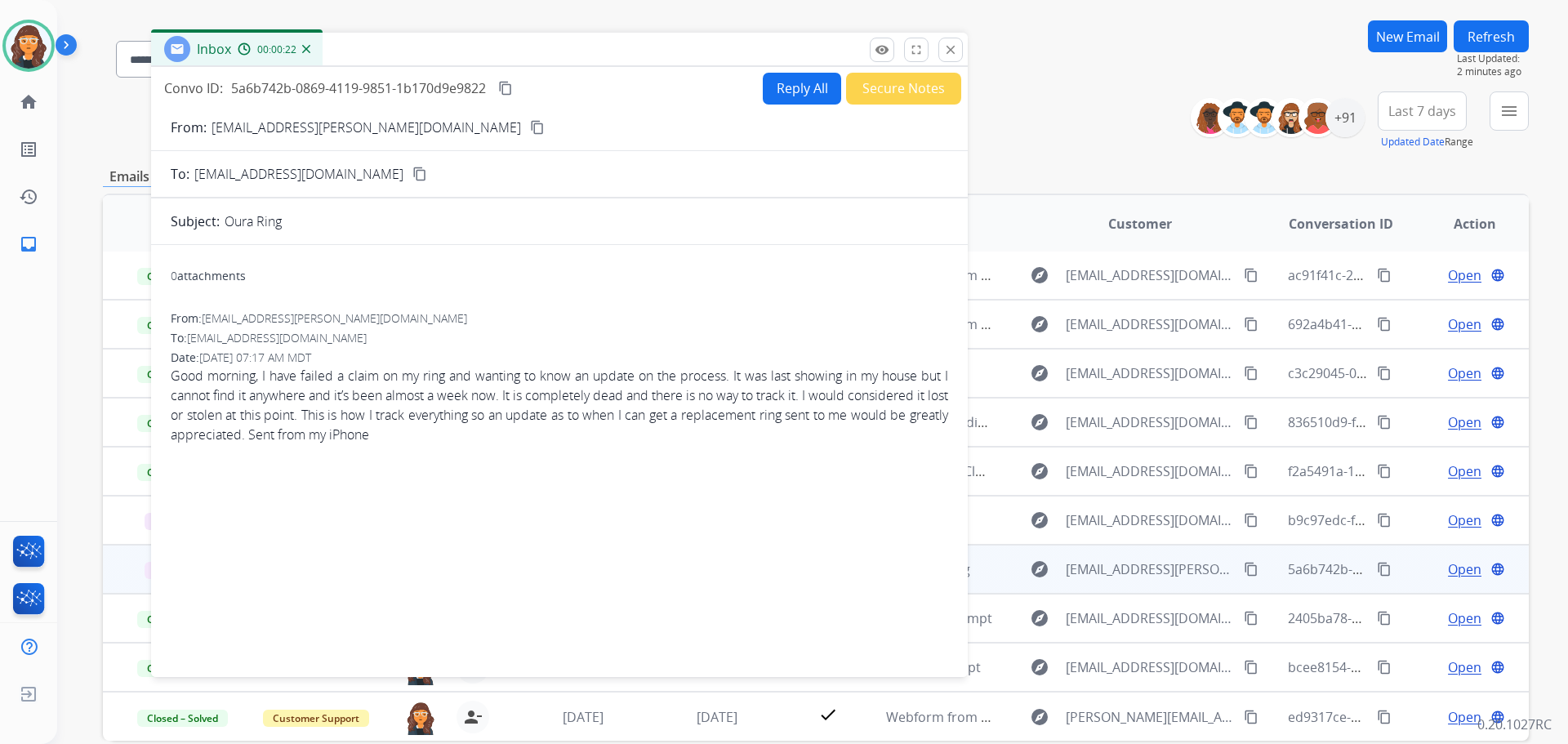
click at [240, 128] on p "jordan.sickman@gmail.com" at bounding box center [366, 128] width 309 height 20
click at [242, 128] on p "jordan.sickman@gmail.com" at bounding box center [366, 128] width 309 height 20
copy p "From:"
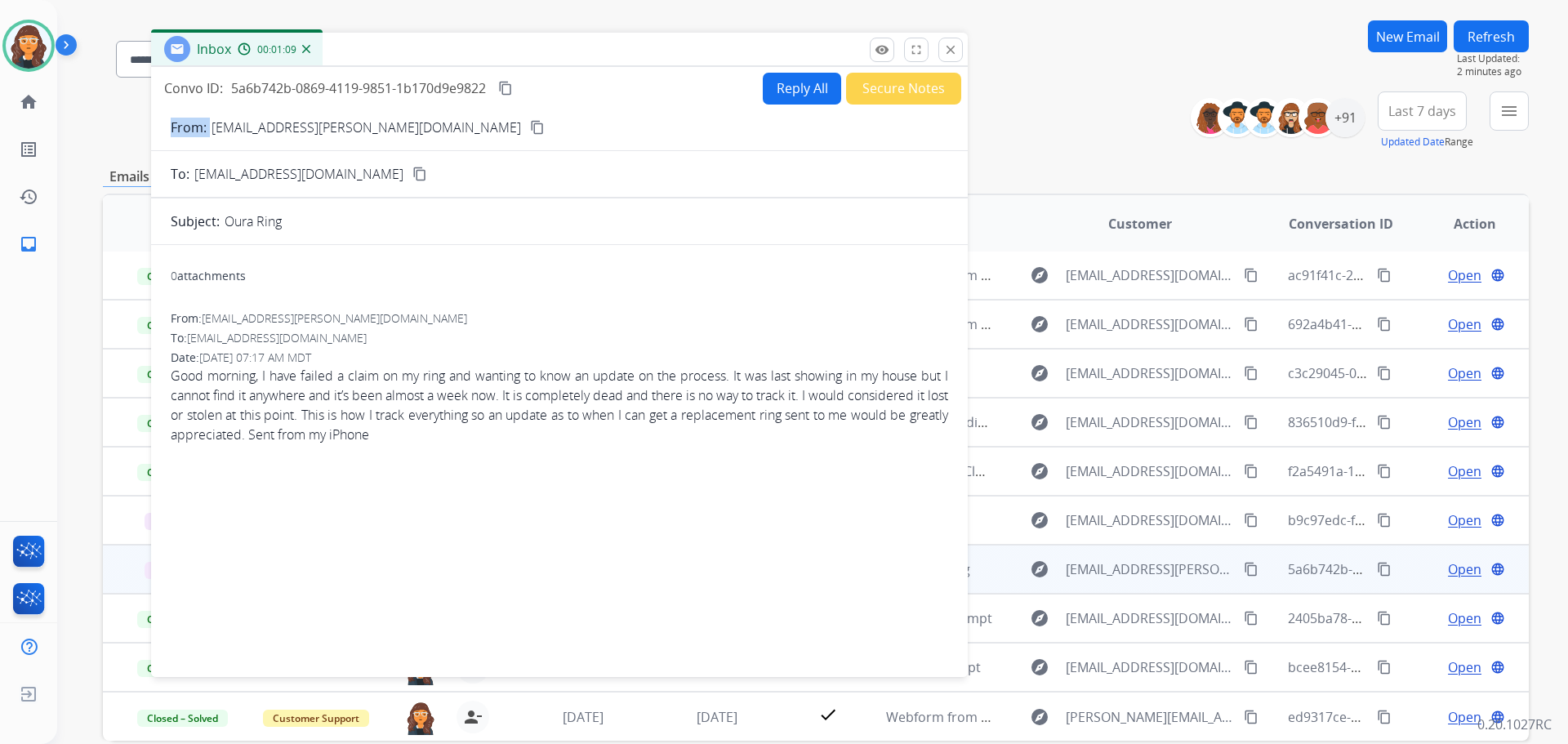
click at [785, 81] on button "Reply All" at bounding box center [802, 88] width 78 height 32
select select "**********"
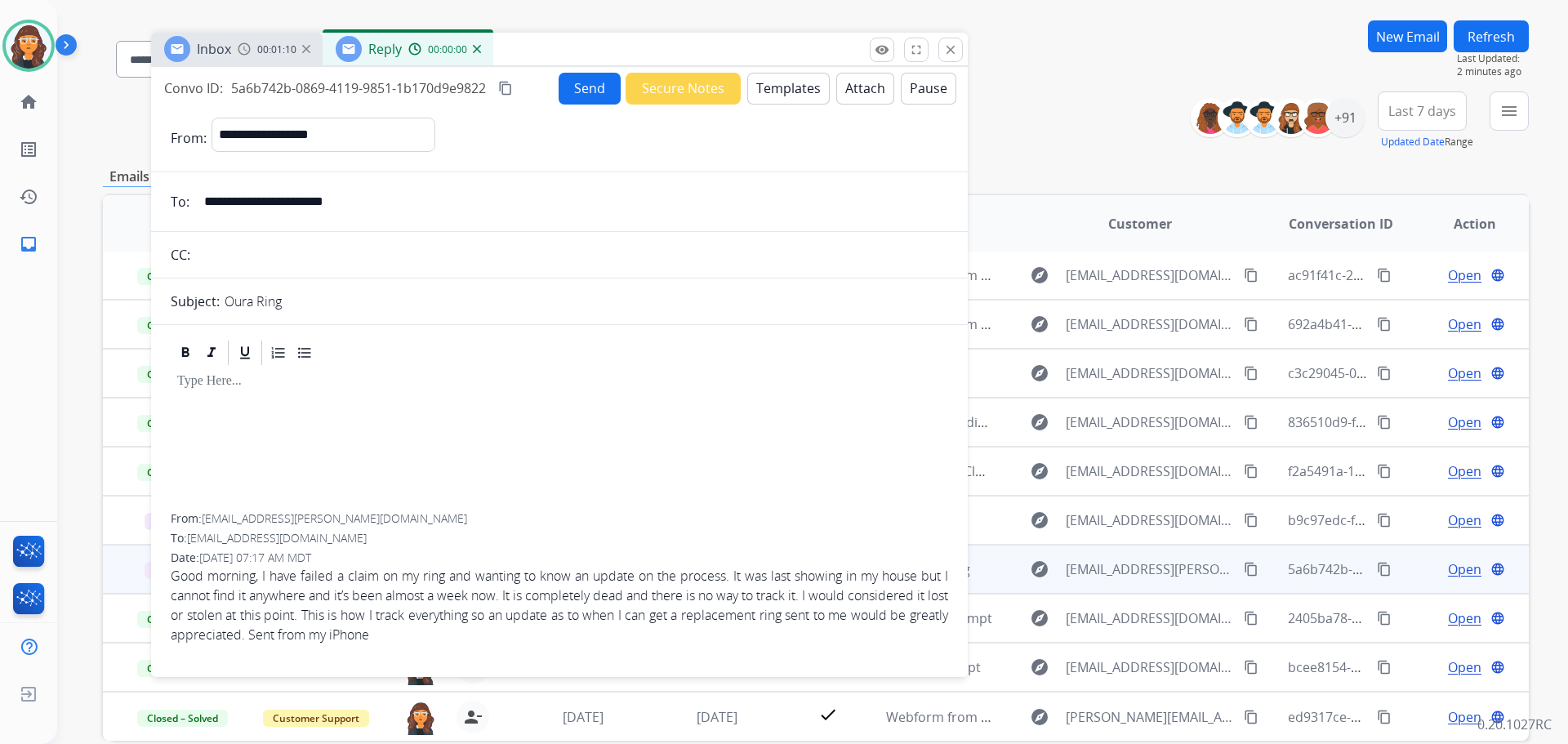
click at [757, 86] on button "Templates" at bounding box center [788, 88] width 82 height 32
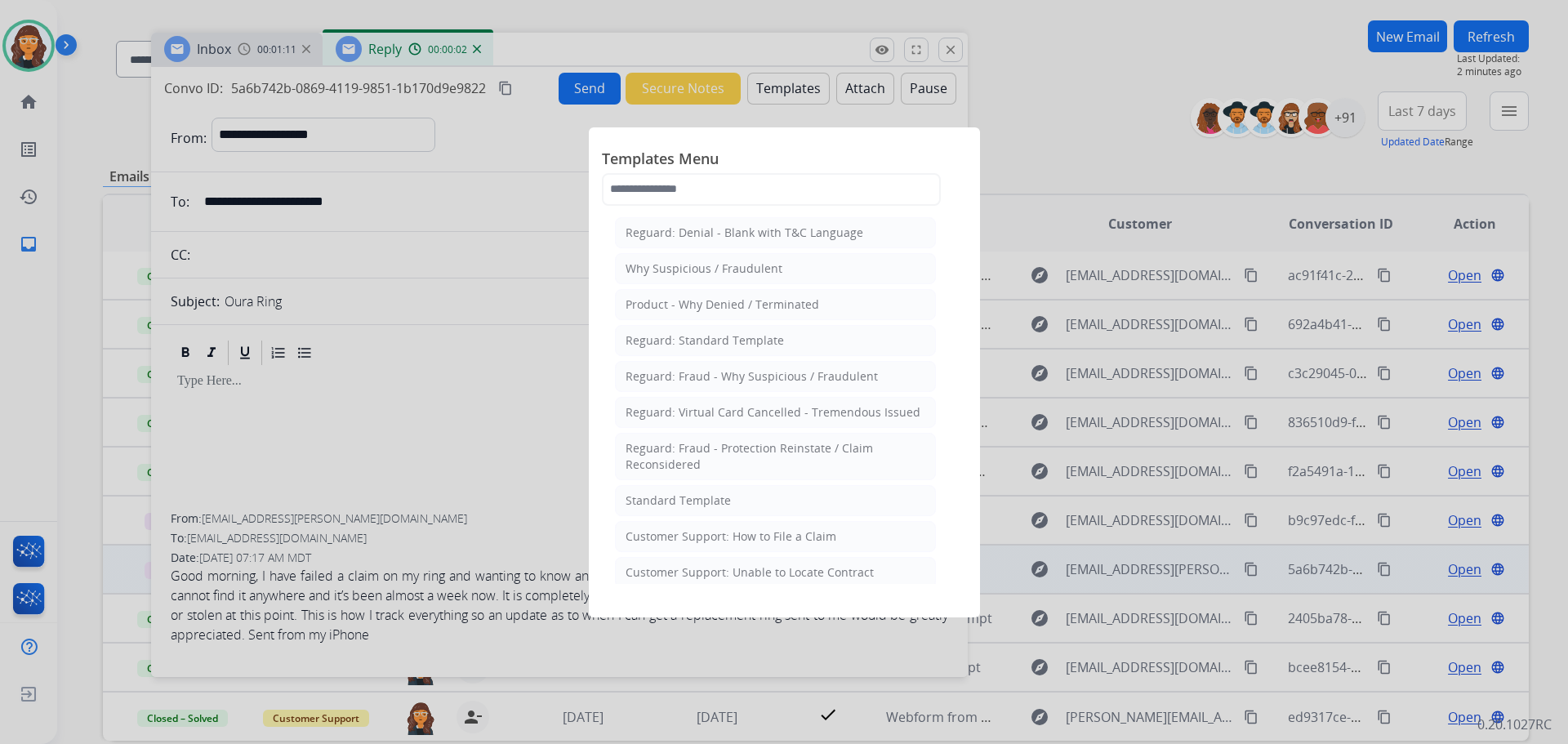
click at [650, 503] on div "Standard Template" at bounding box center [678, 500] width 105 height 16
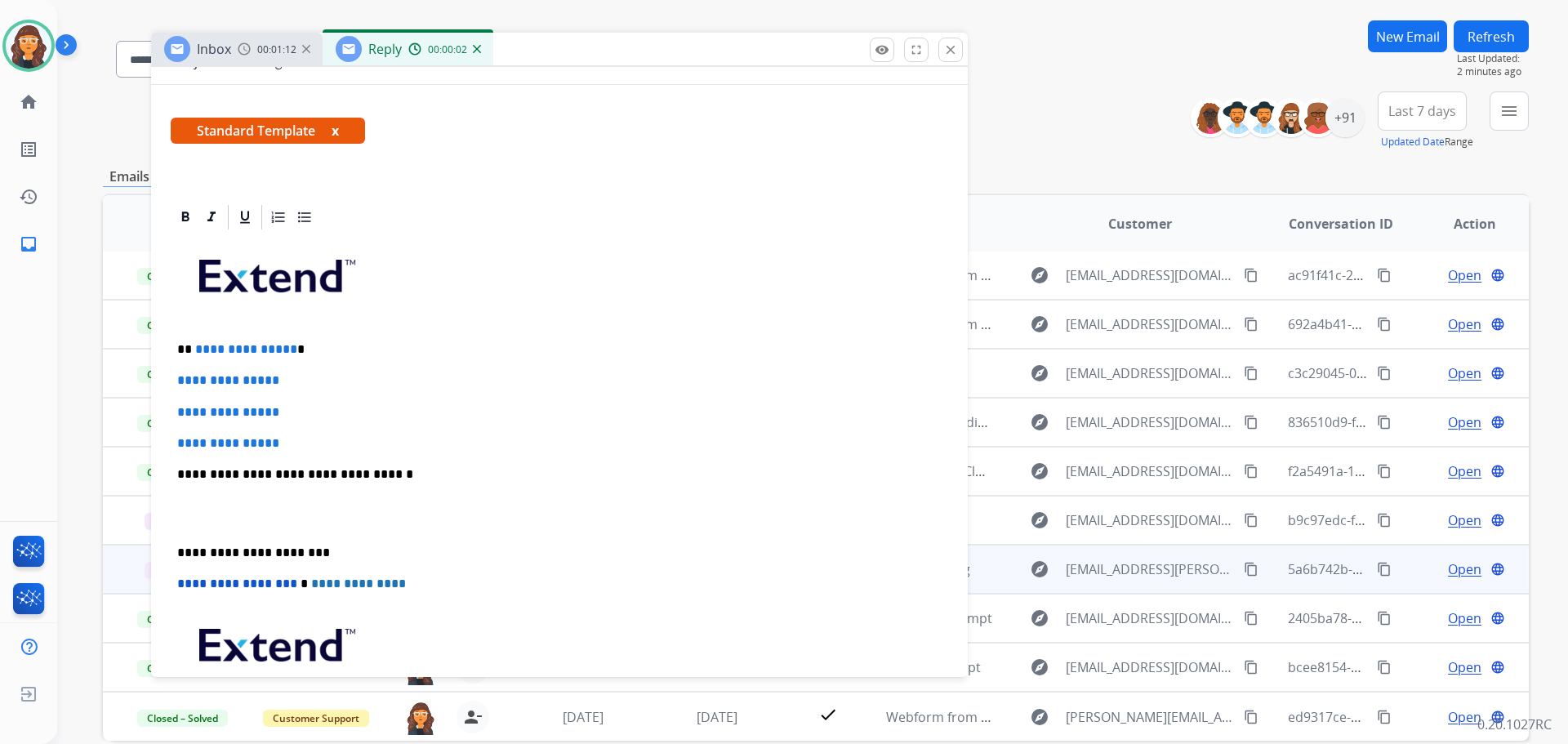
scroll to position [327, 0]
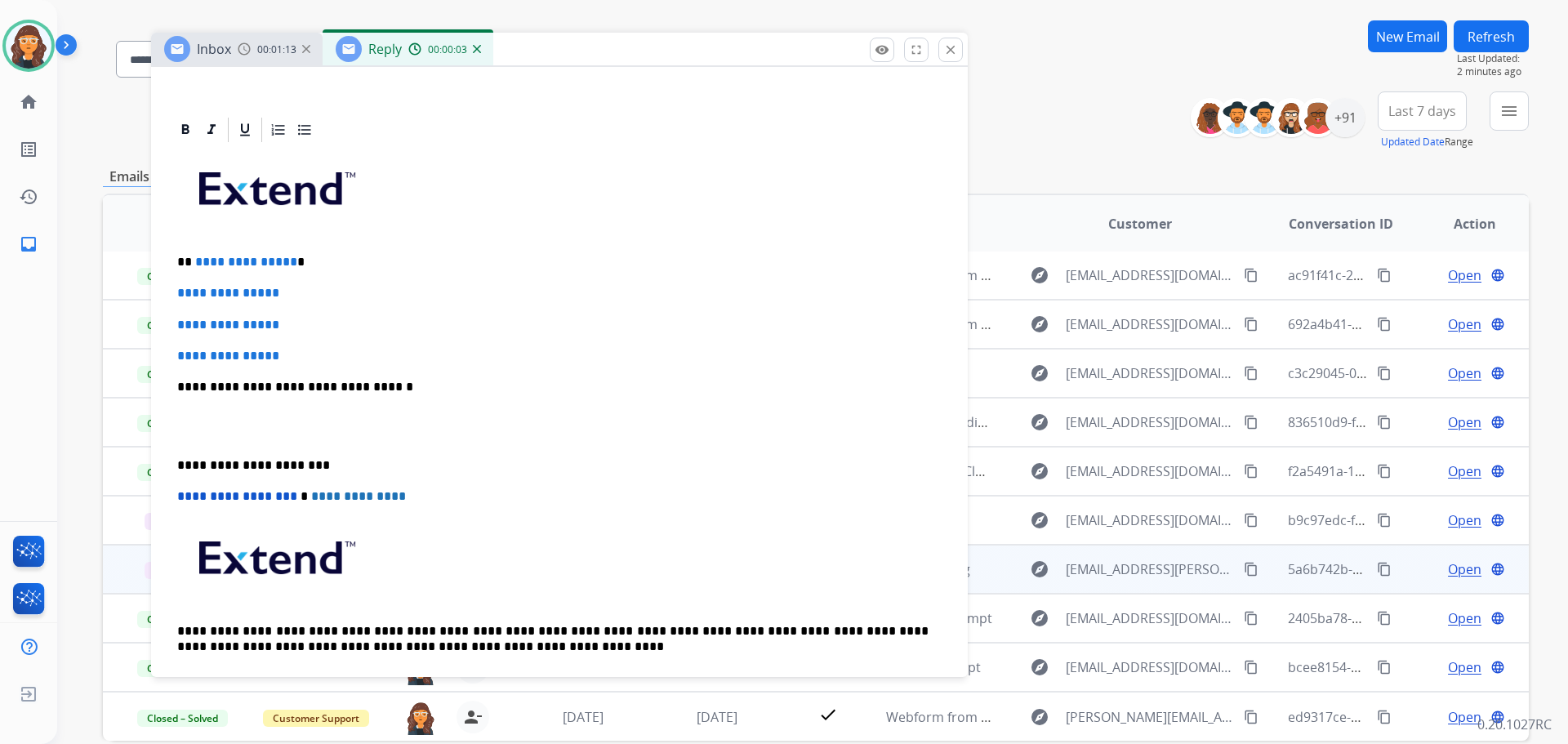
click at [195, 260] on p "**********" at bounding box center [553, 262] width 751 height 15
click at [195, 260] on span "**********" at bounding box center [246, 262] width 102 height 12
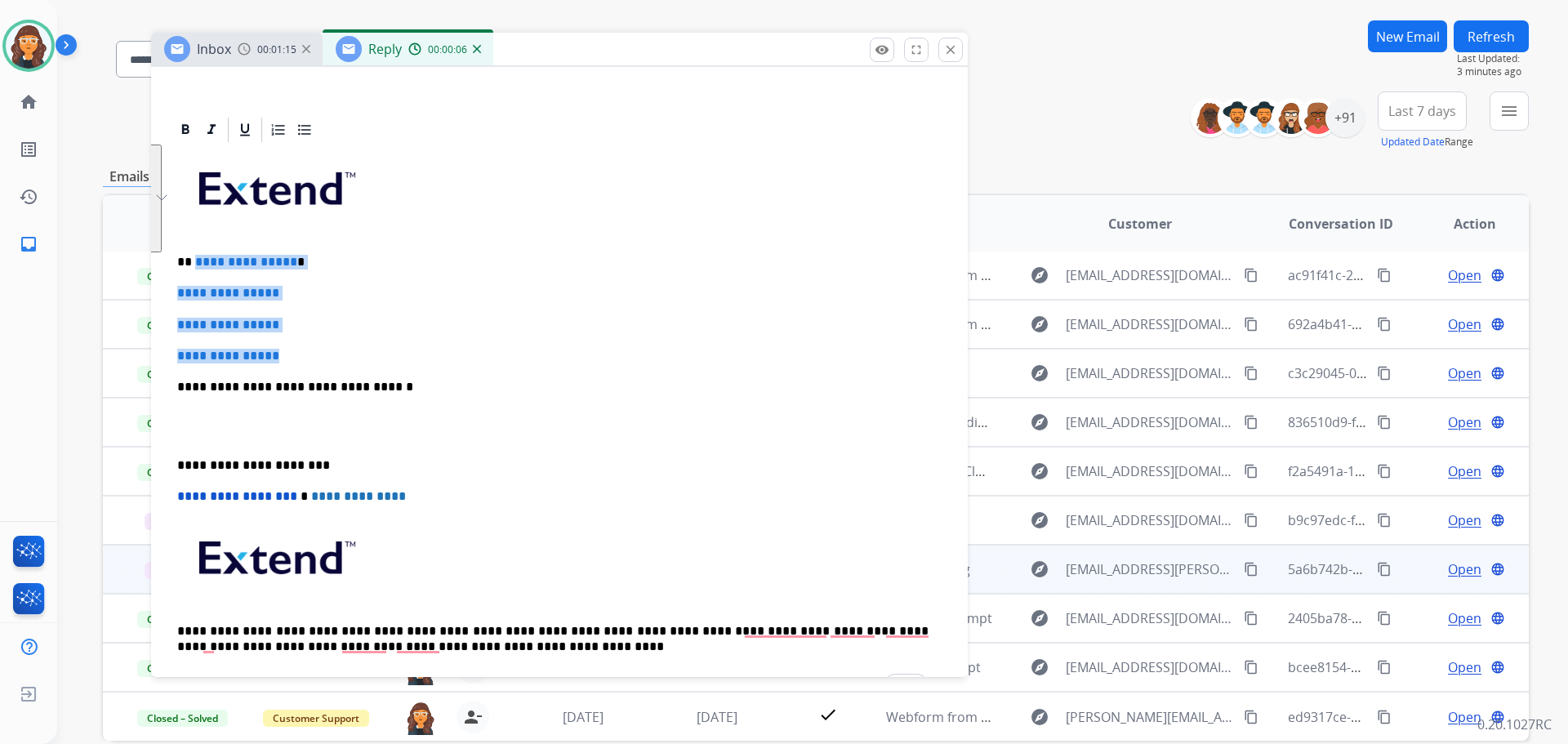
drag, startPoint x: 192, startPoint y: 259, endPoint x: 304, endPoint y: 353, distance: 146.2
click at [304, 353] on div "**********" at bounding box center [559, 425] width 777 height 562
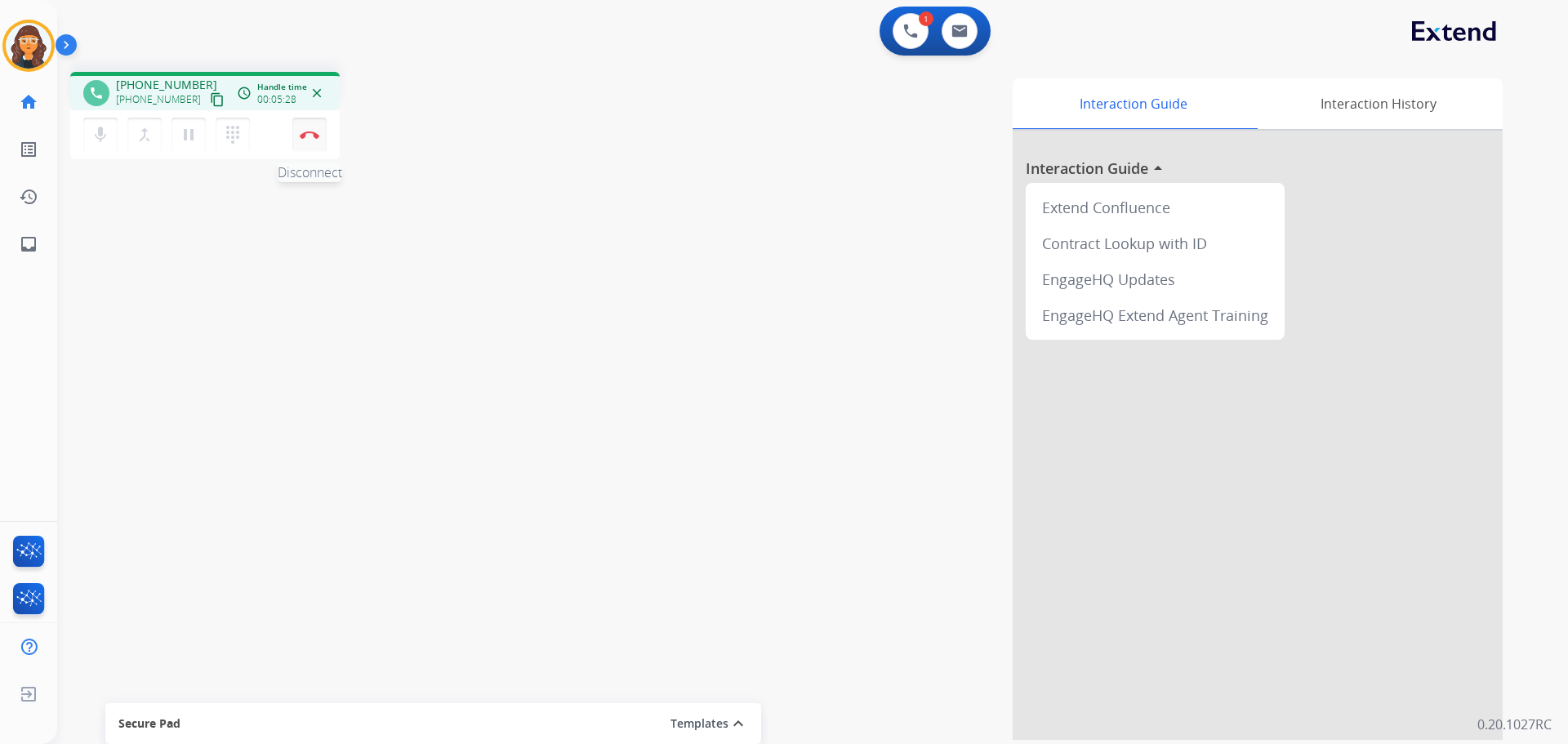
click at [307, 133] on img at bounding box center [309, 135] width 20 height 8
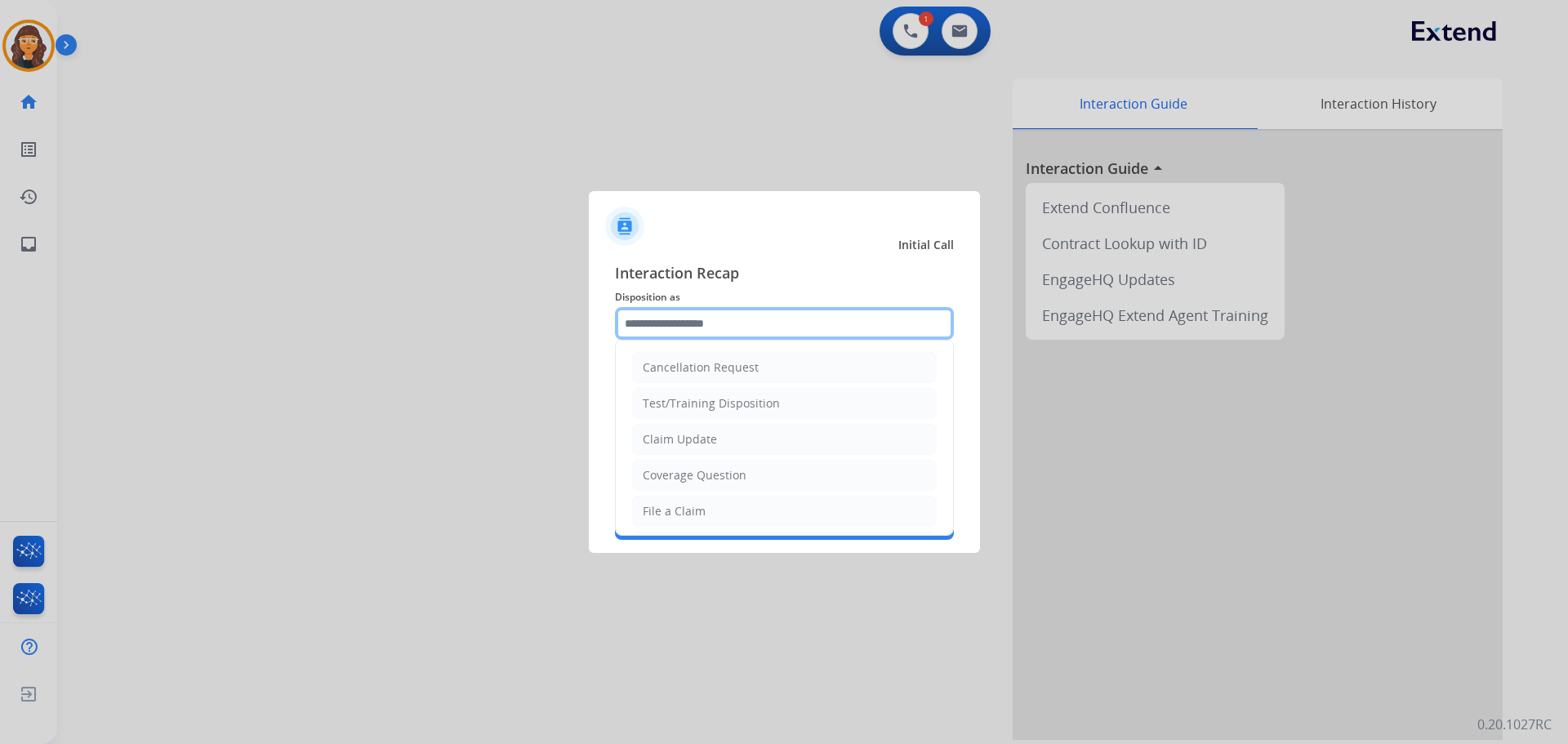
click at [709, 322] on input "text" at bounding box center [784, 323] width 339 height 33
click at [685, 436] on div "Claim Update" at bounding box center [679, 439] width 74 height 16
type input "**********"
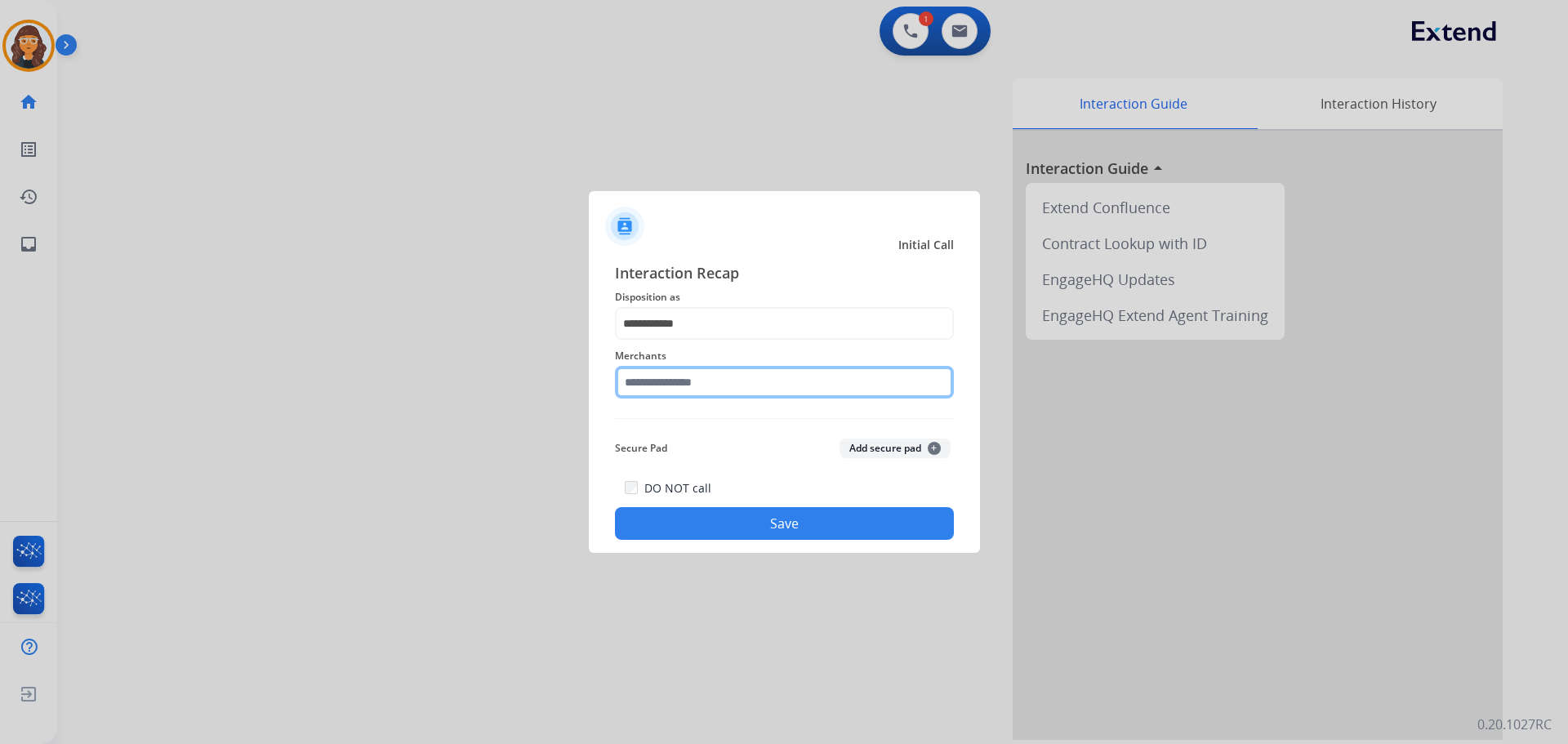
click at [633, 389] on input "text" at bounding box center [784, 381] width 339 height 33
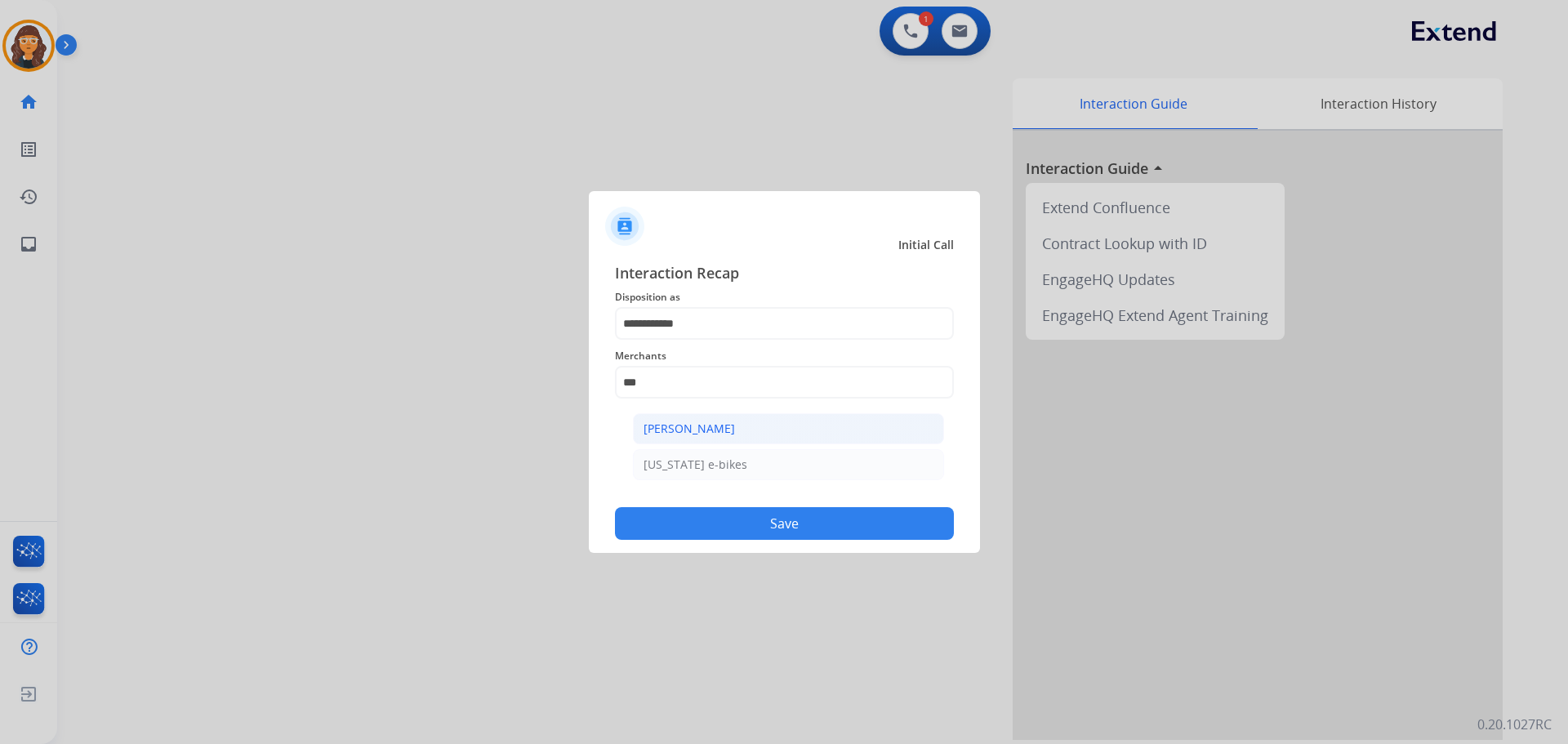
click at [670, 429] on div "Ashley - Reguard" at bounding box center [689, 428] width 91 height 16
type input "**********"
click at [689, 531] on button "Save" at bounding box center [784, 523] width 339 height 33
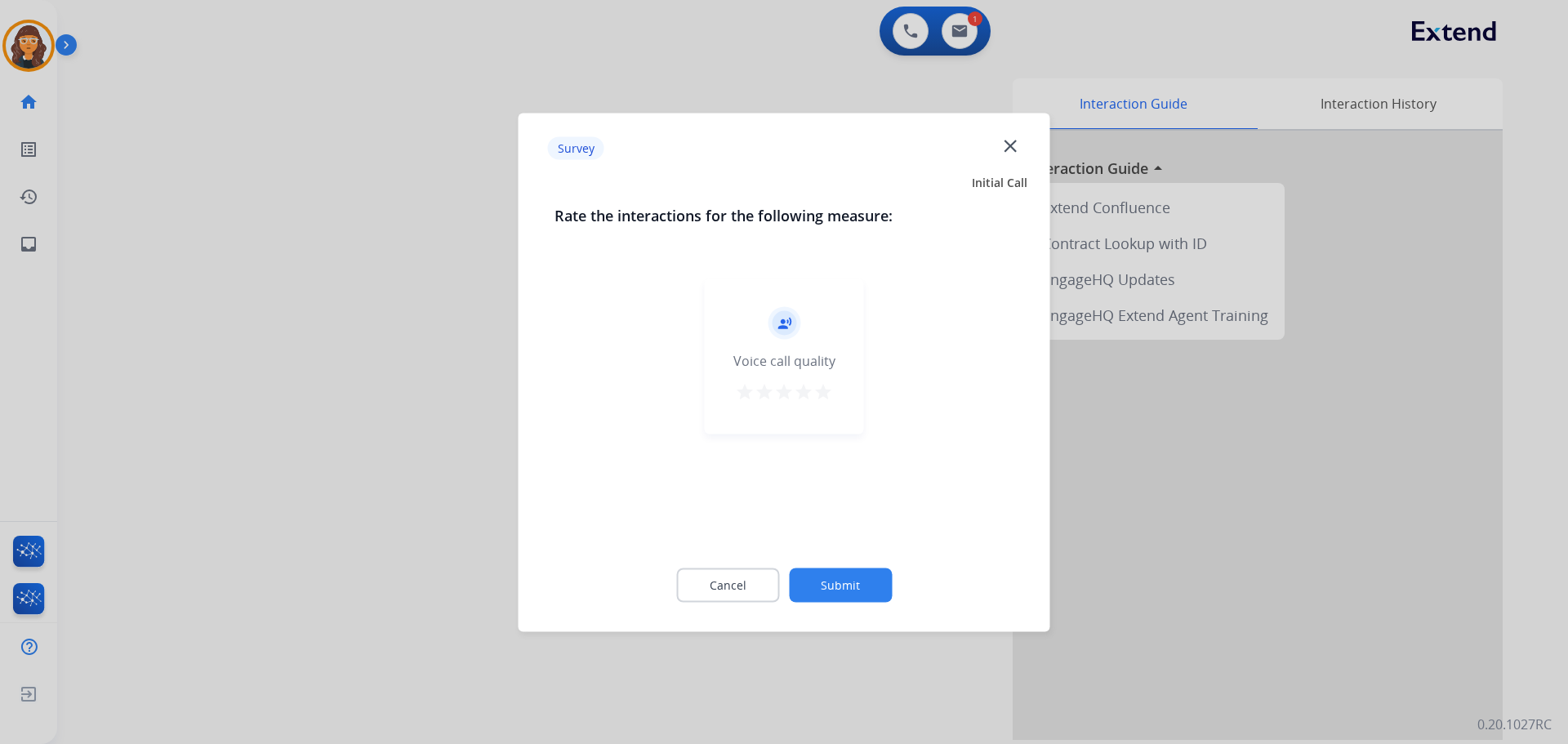
click at [826, 391] on mat-icon "star" at bounding box center [824, 391] width 20 height 20
click at [864, 581] on button "Submit" at bounding box center [840, 585] width 103 height 35
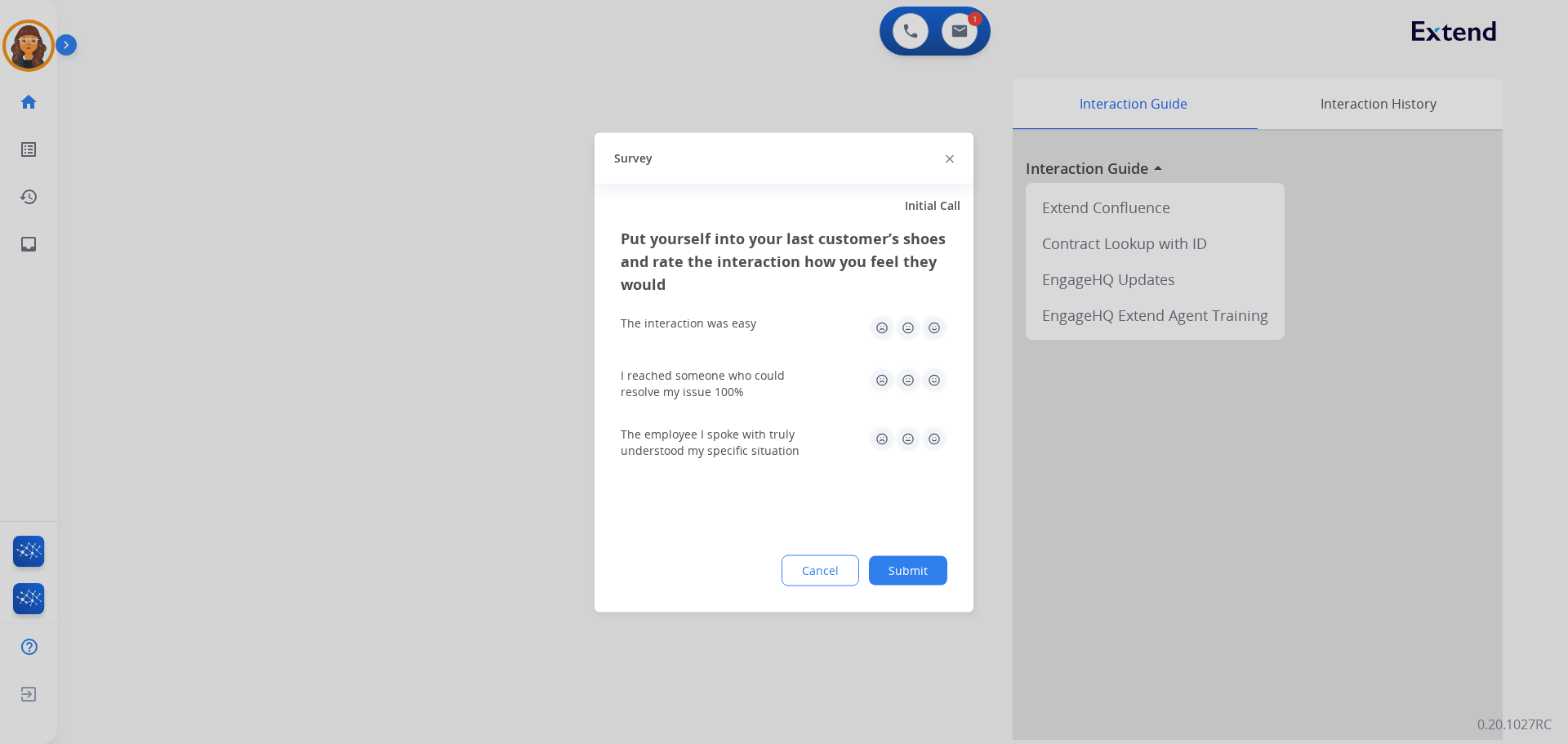
click at [935, 331] on img at bounding box center [934, 327] width 26 height 26
click at [931, 373] on img at bounding box center [934, 379] width 26 height 26
drag, startPoint x: 934, startPoint y: 440, endPoint x: 934, endPoint y: 465, distance: 25.0
click at [935, 440] on img at bounding box center [934, 438] width 26 height 26
click at [902, 571] on button "Submit" at bounding box center [908, 570] width 78 height 30
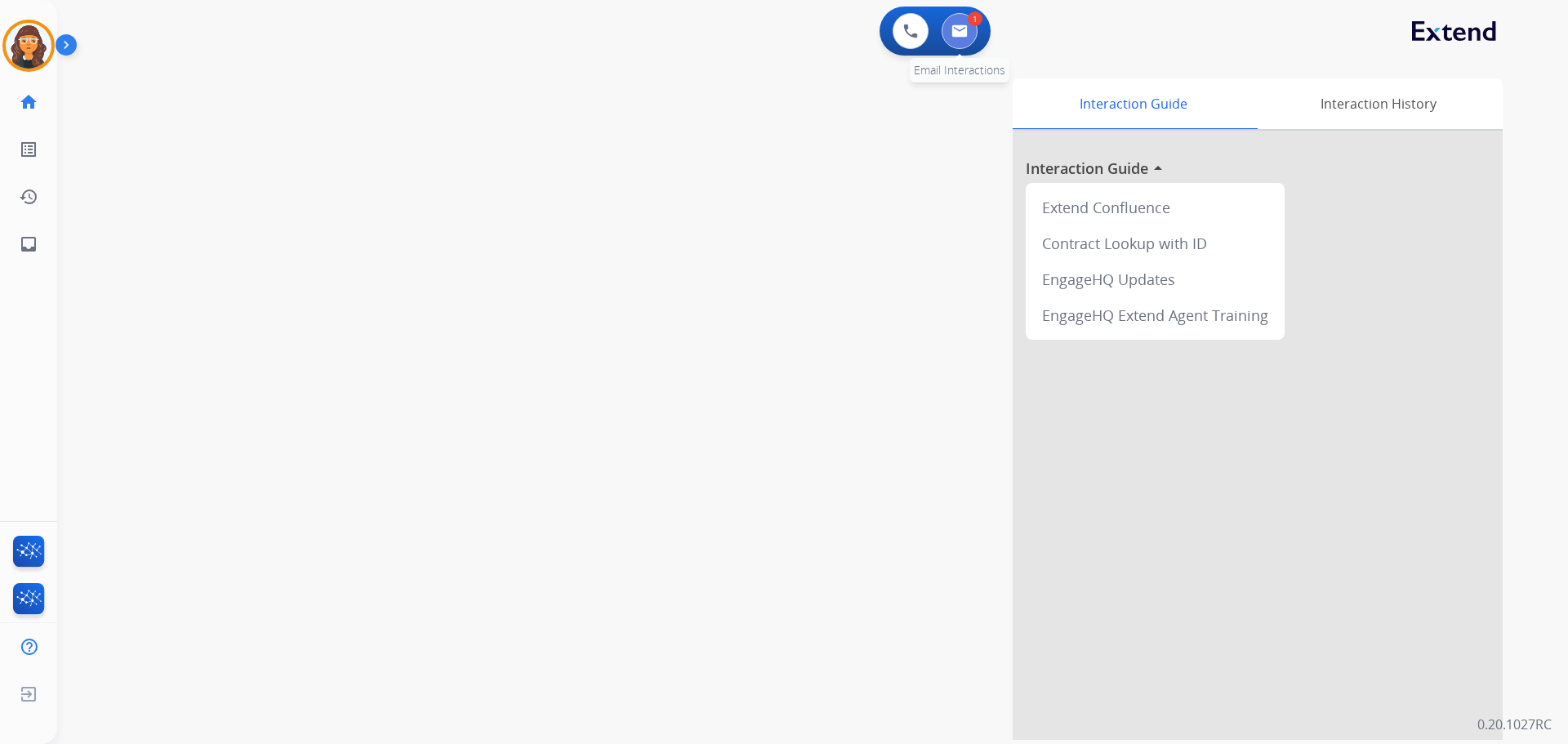
click at [966, 48] on button at bounding box center [959, 31] width 36 height 36
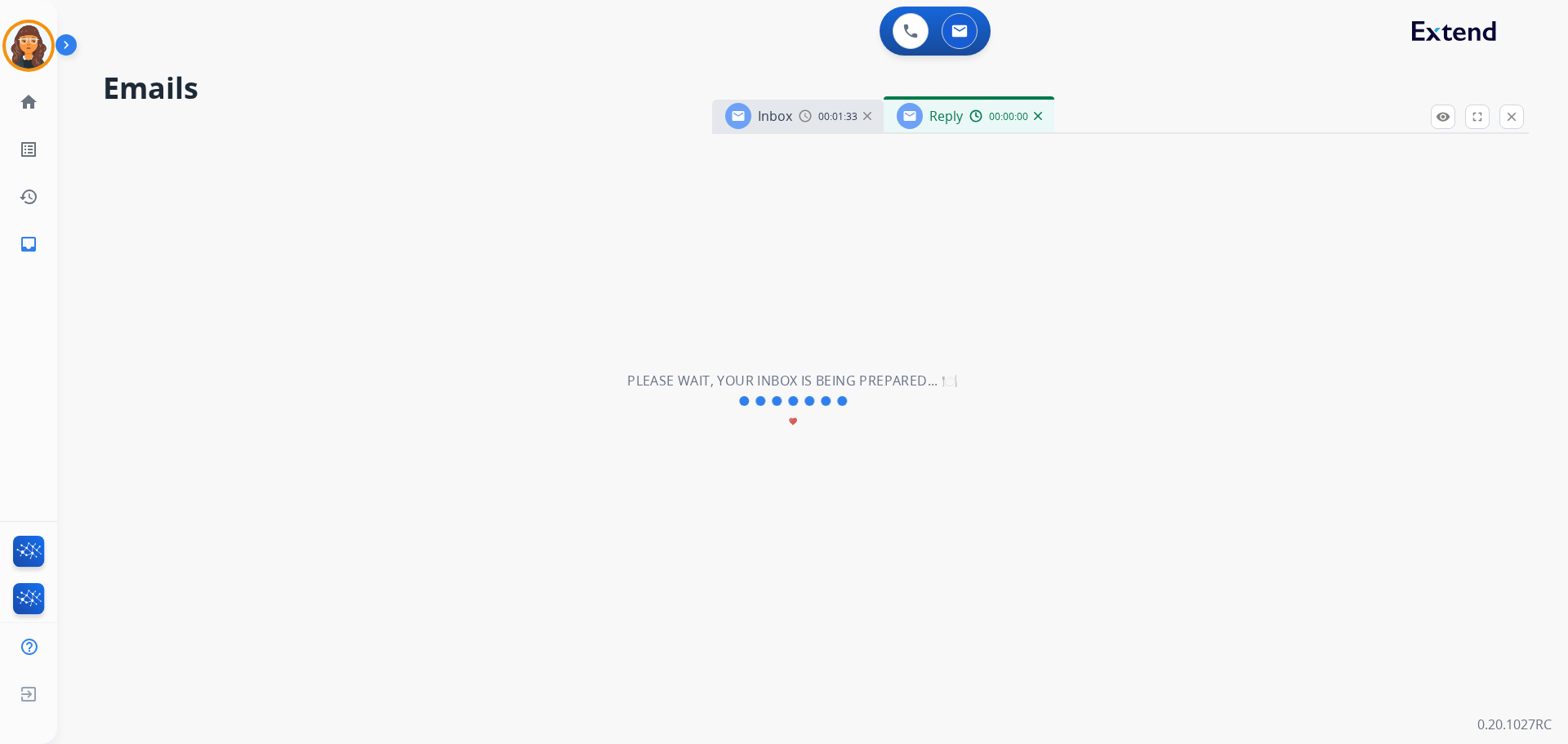
select select "**********"
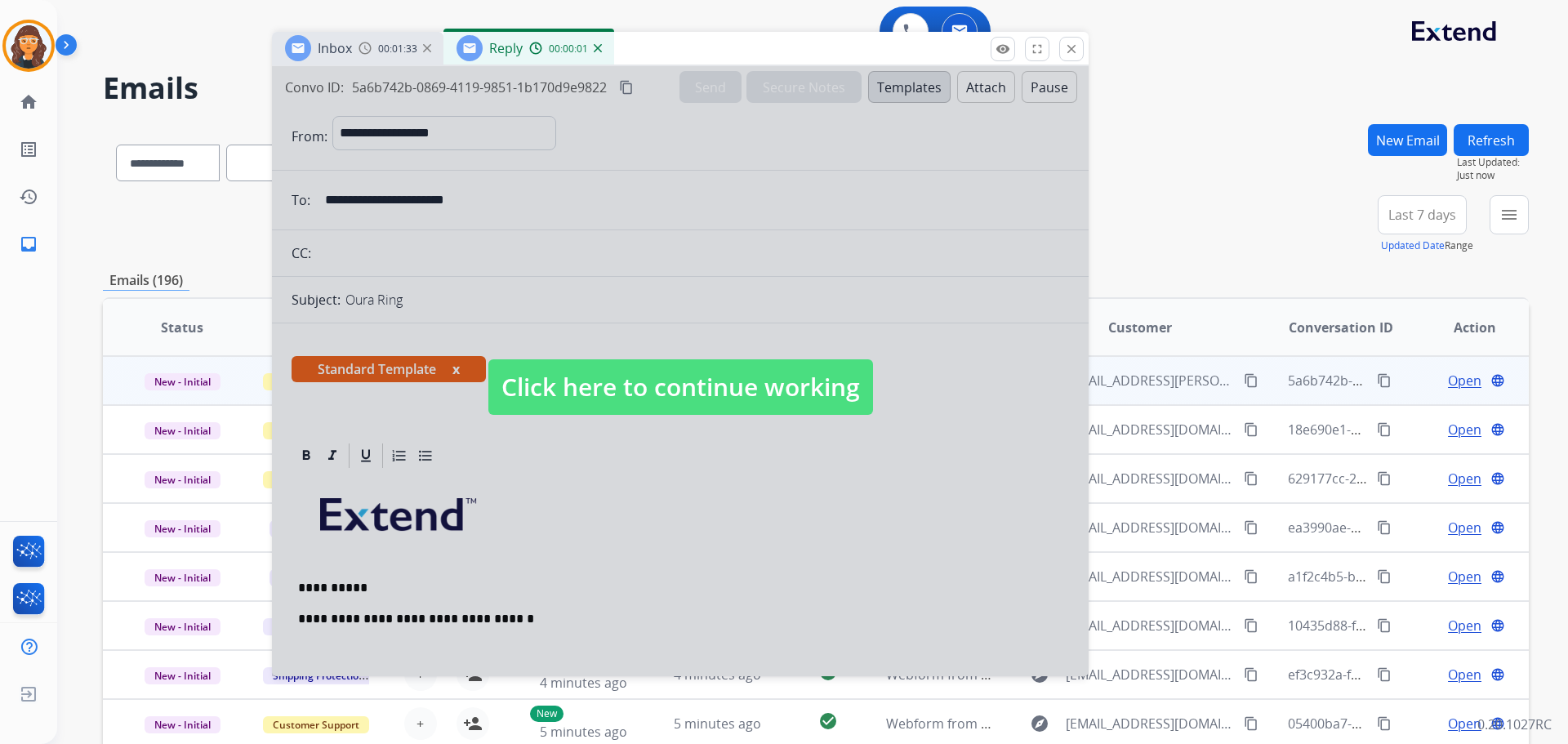
drag, startPoint x: 1153, startPoint y: 135, endPoint x: 688, endPoint y: 92, distance: 467.0
click at [689, 66] on div "Inbox 00:01:33 Reply 00:00:01" at bounding box center [680, 49] width 817 height 35
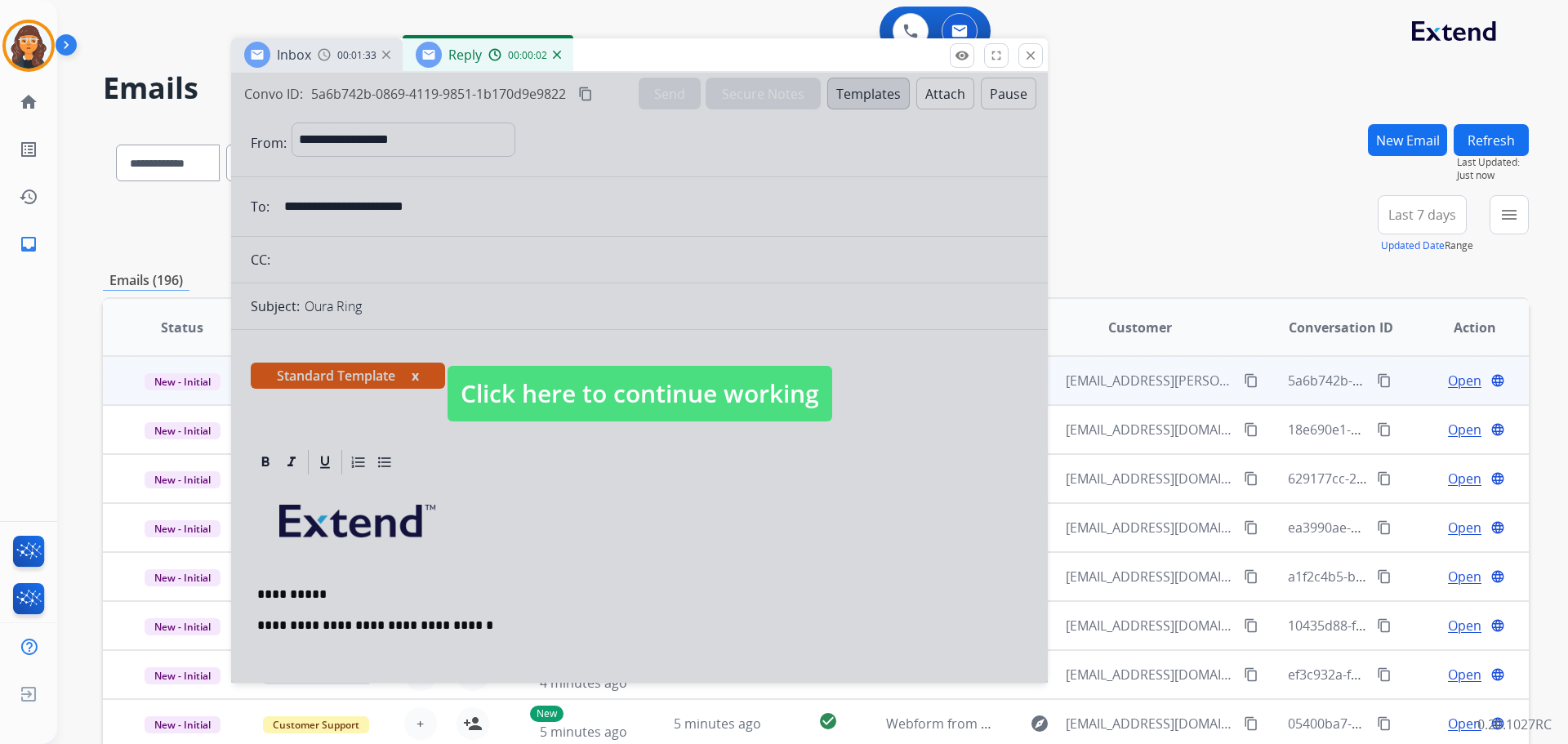
click at [626, 388] on span "Click here to continue working" at bounding box center [640, 393] width 385 height 55
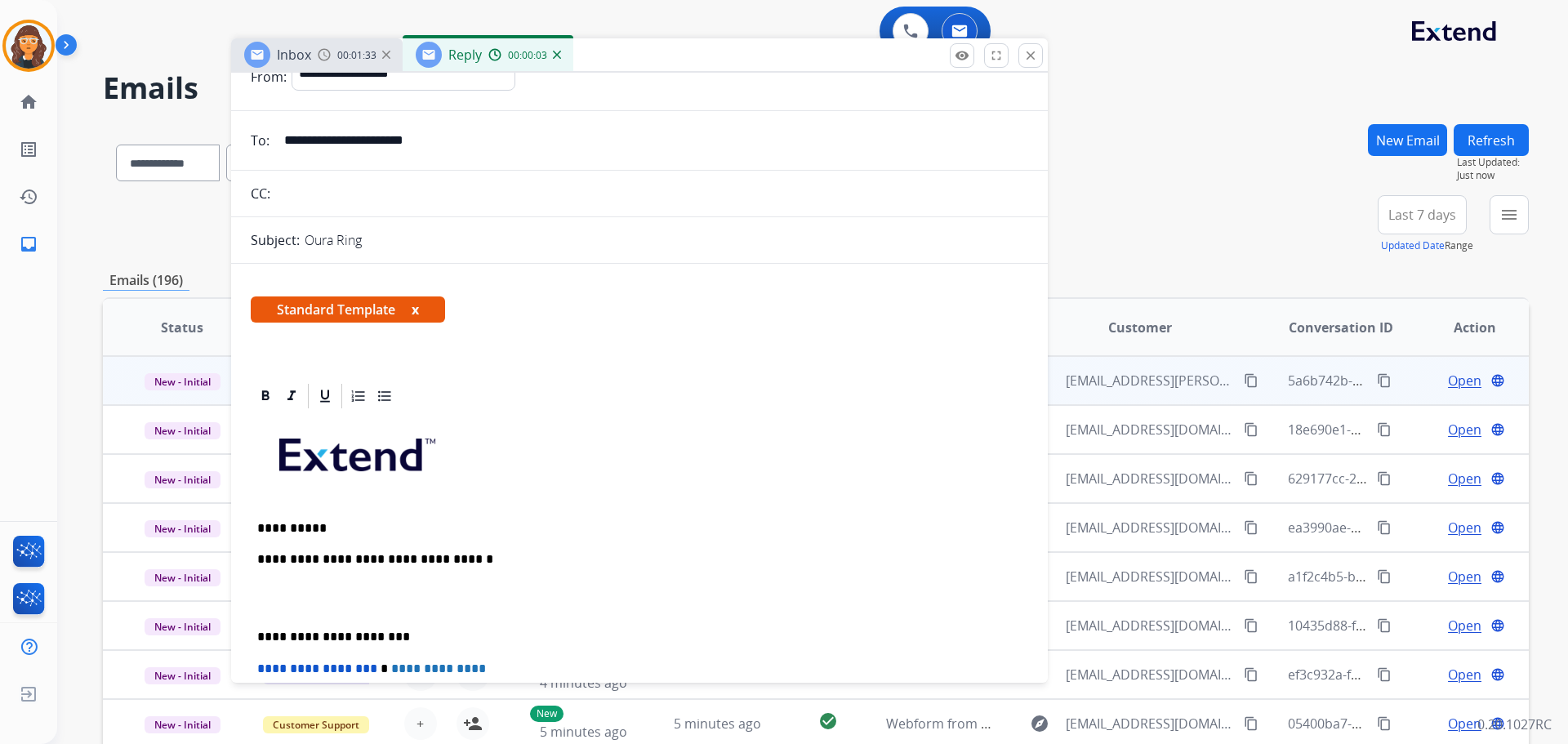
scroll to position [417, 0]
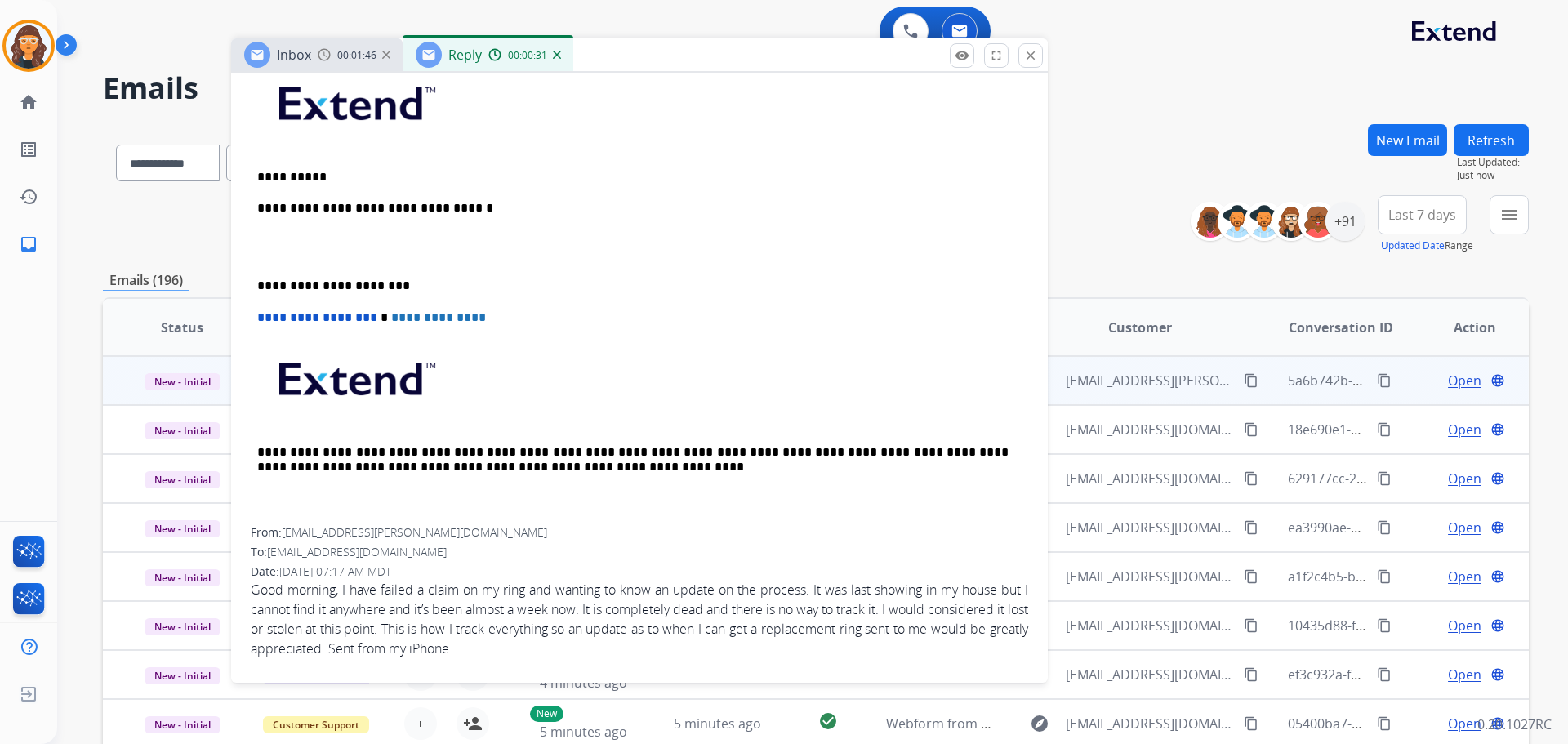
click at [429, 174] on p "**********" at bounding box center [633, 176] width 751 height 15
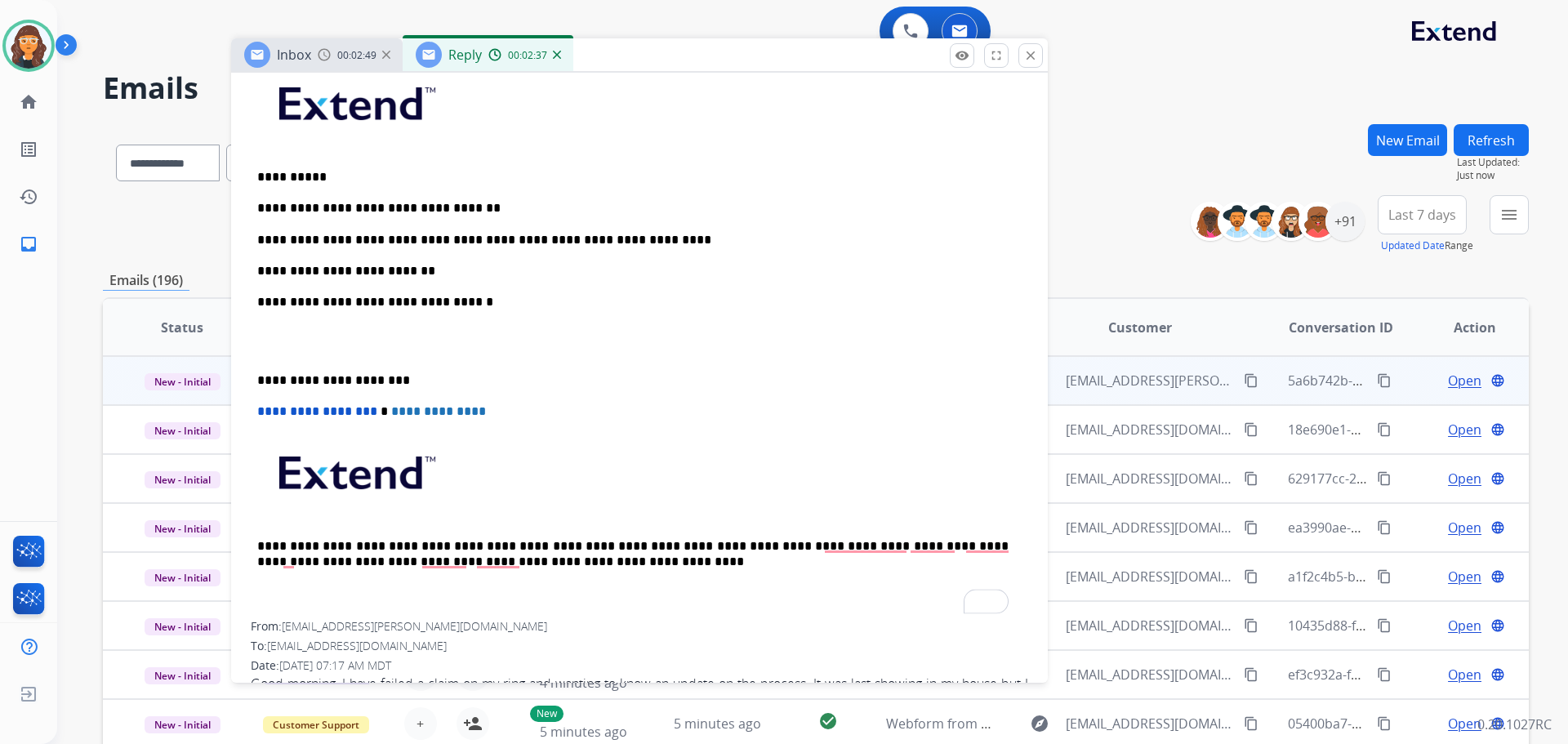
click at [446, 266] on p "**********" at bounding box center [633, 270] width 751 height 15
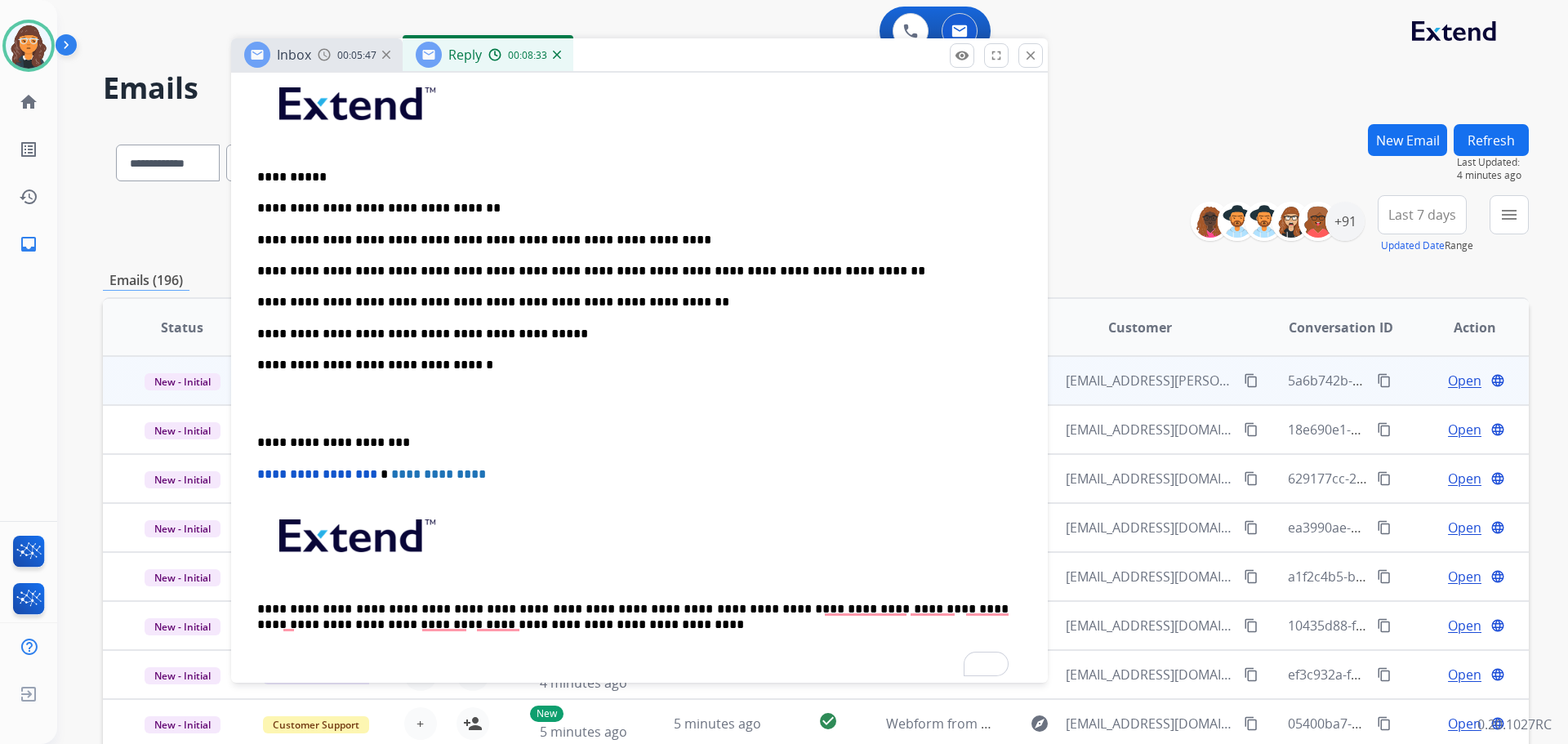
click at [495, 369] on p "**********" at bounding box center [633, 365] width 751 height 15
drag, startPoint x: 483, startPoint y: 369, endPoint x: 252, endPoint y: 362, distance: 231.1
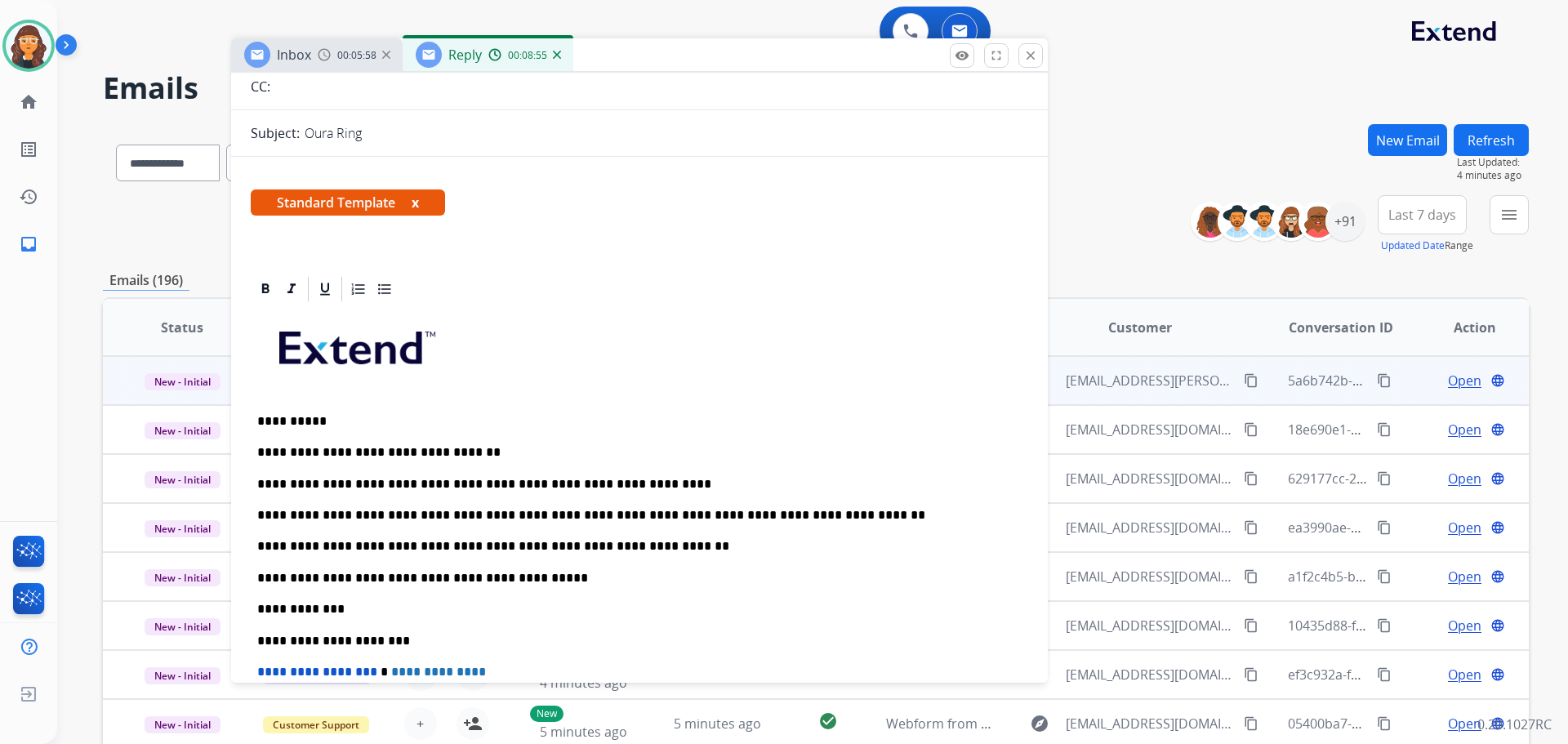
scroll to position [9, 0]
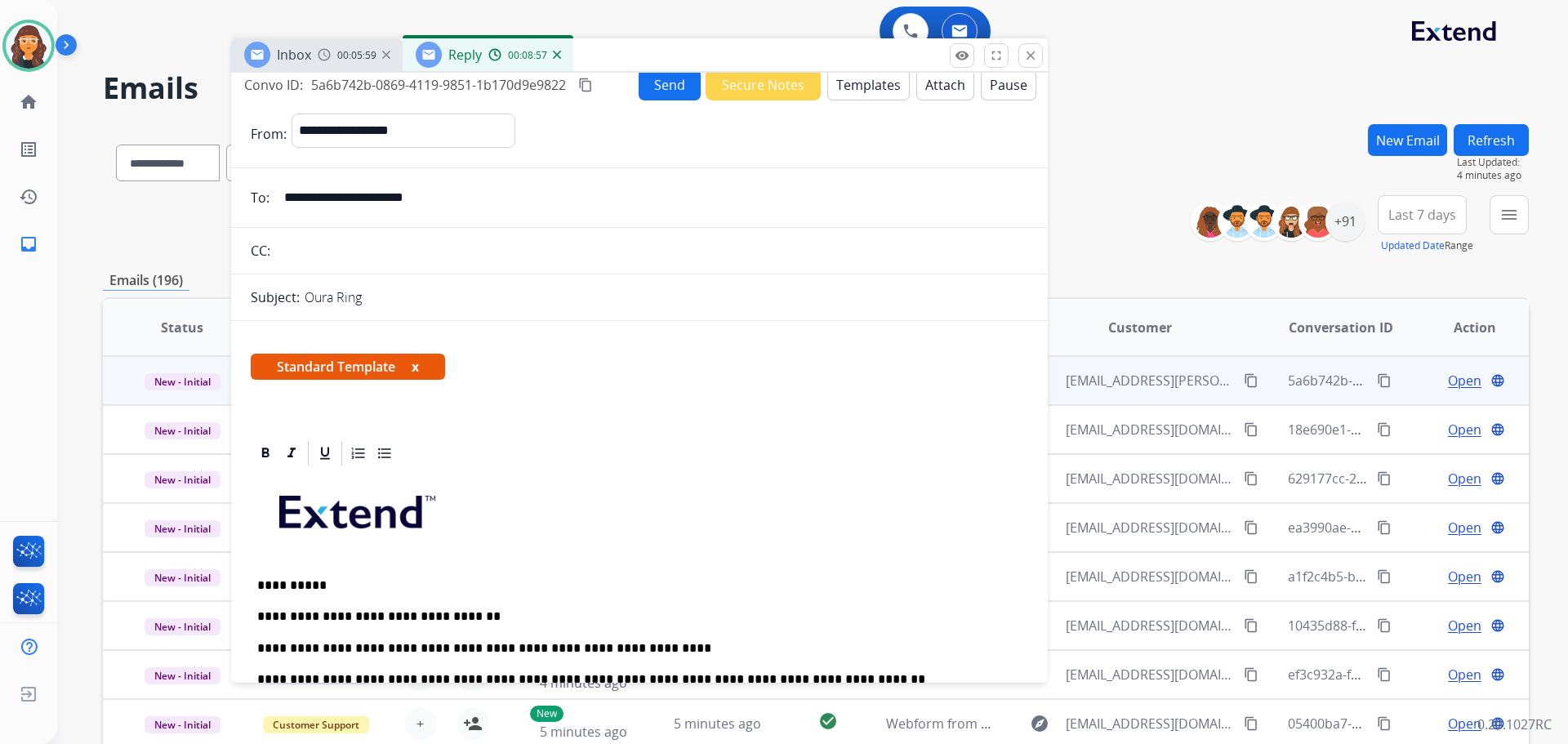
click at [646, 80] on button "Send" at bounding box center [669, 84] width 62 height 32
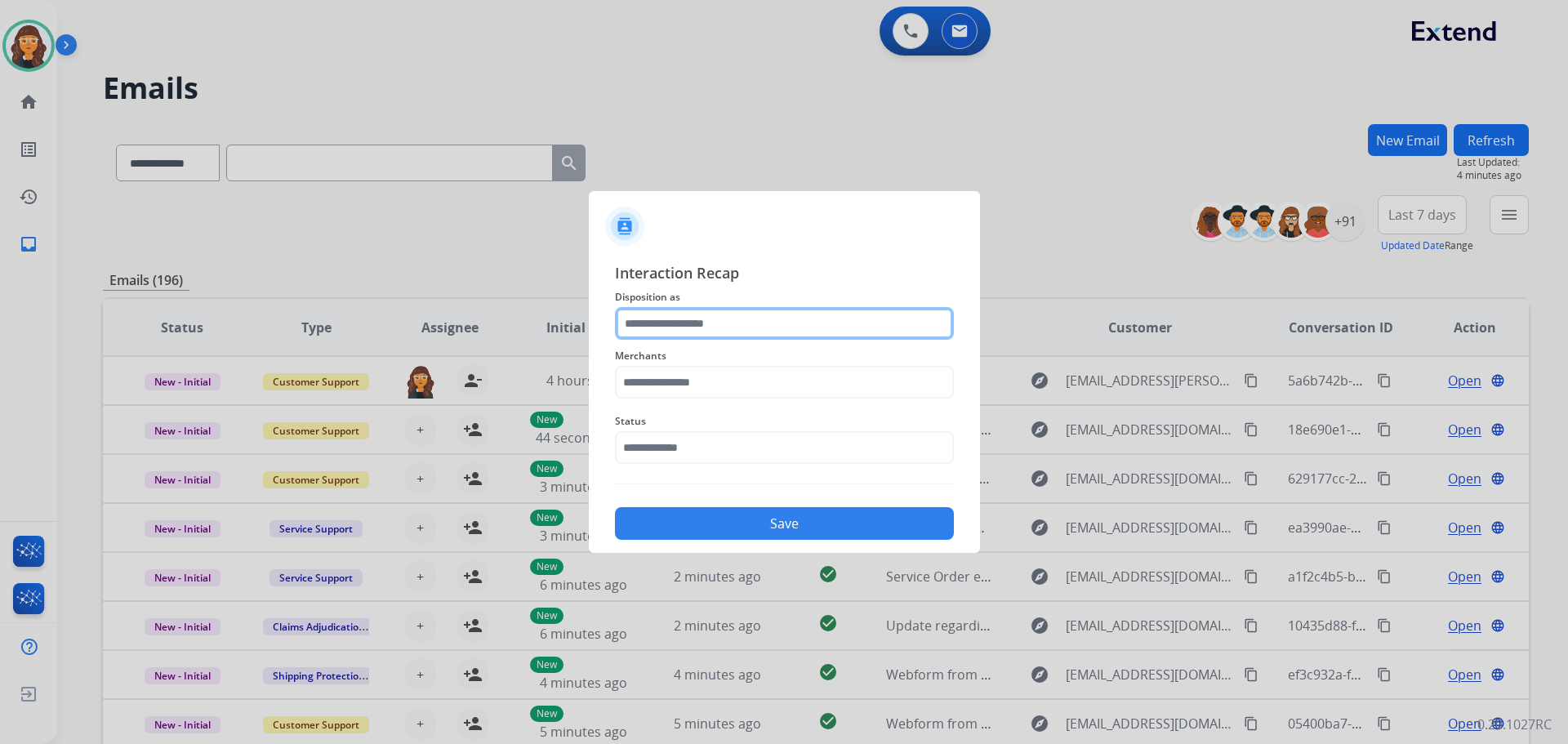
click at [686, 312] on input "text" at bounding box center [784, 323] width 339 height 33
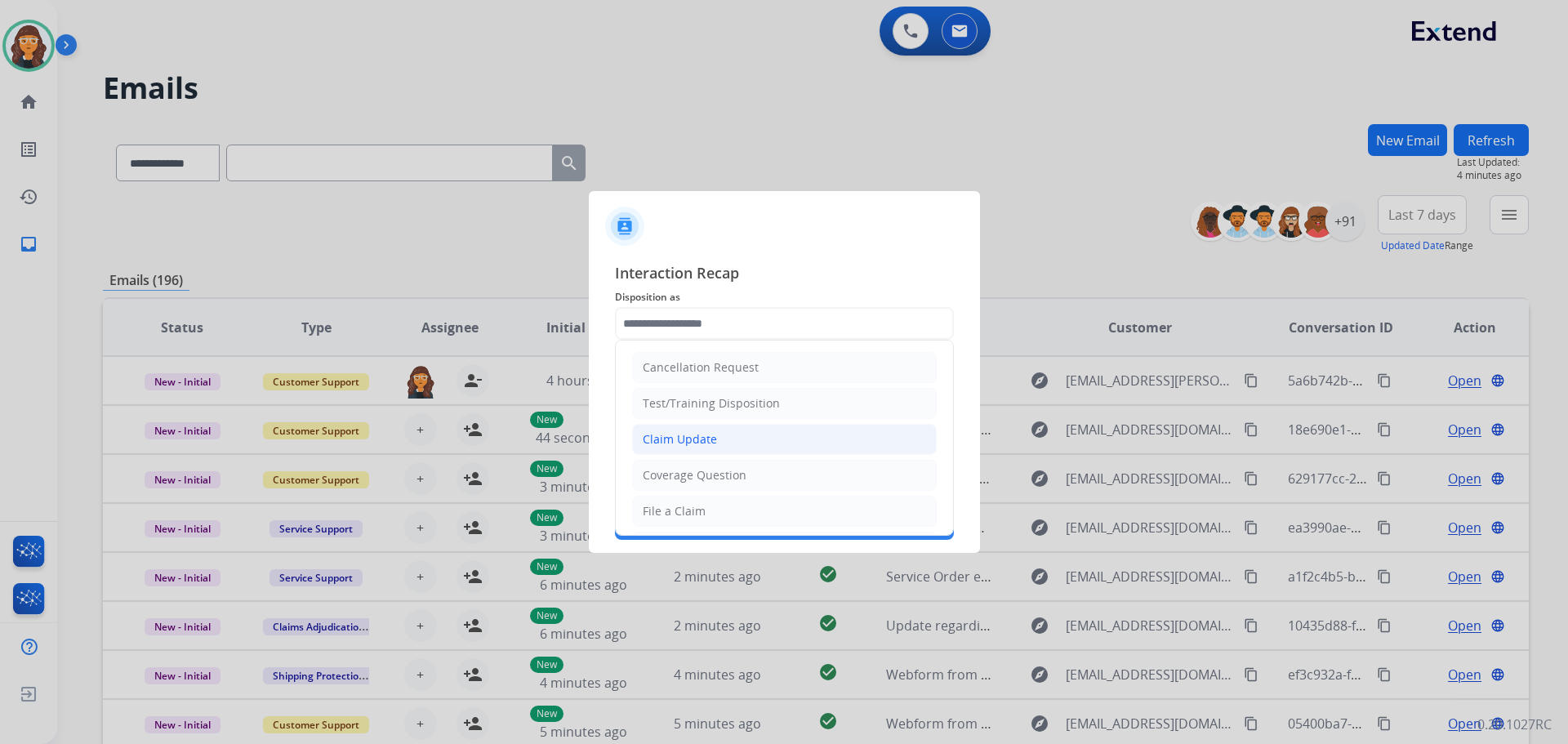
click at [719, 437] on li "Claim Update" at bounding box center [784, 439] width 304 height 31
type input "**********"
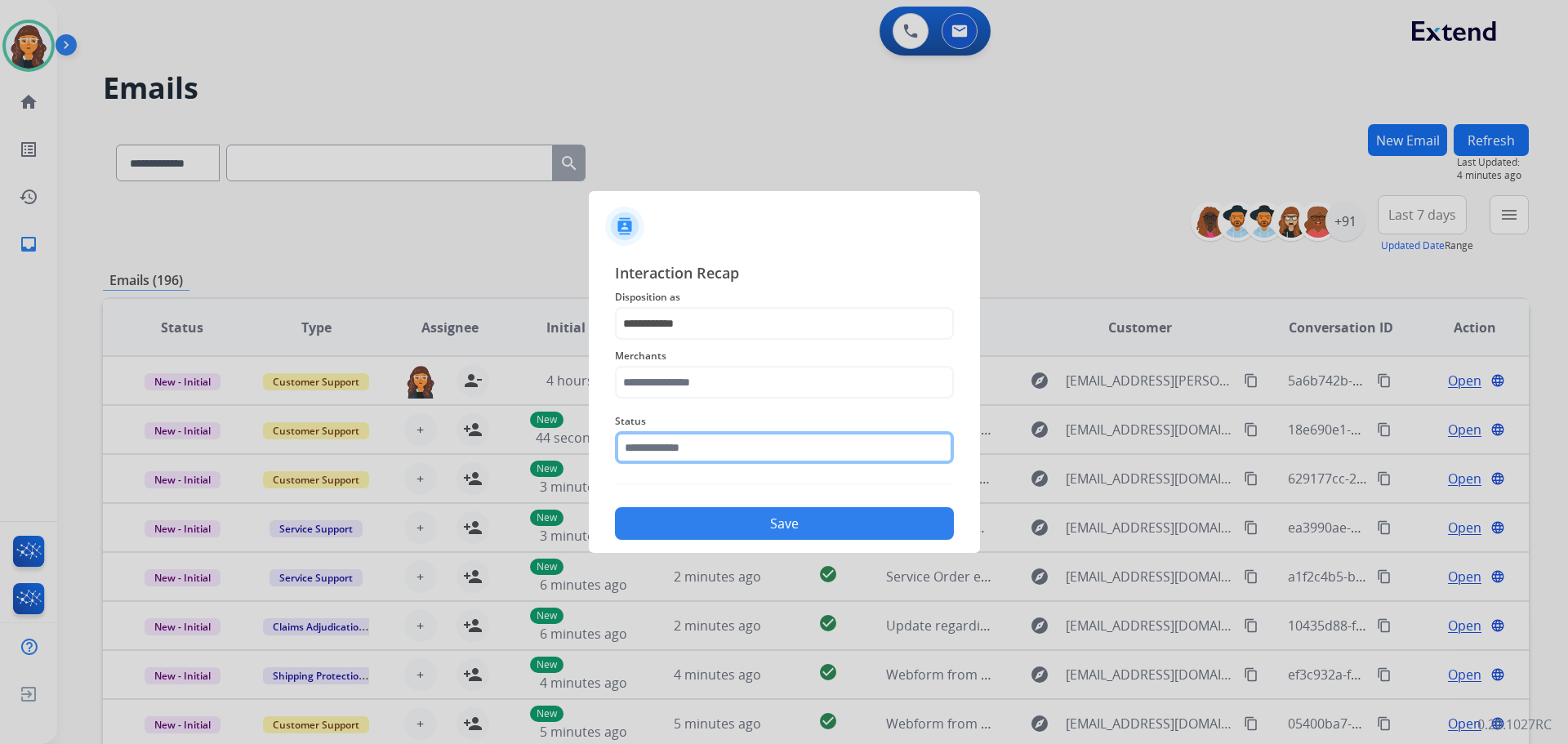
click at [696, 443] on input "text" at bounding box center [784, 447] width 339 height 33
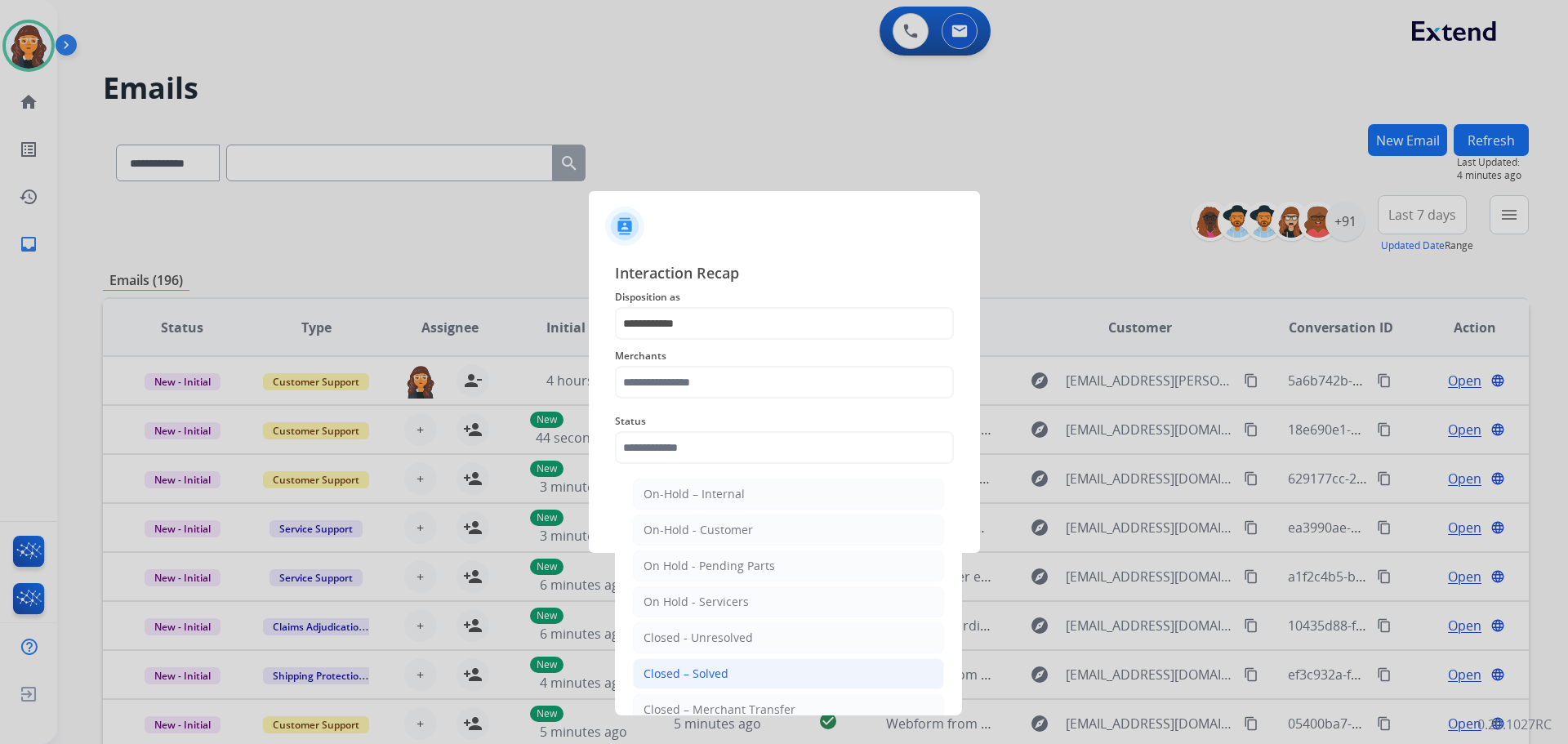
click at [711, 661] on li "Closed – Solved" at bounding box center [789, 673] width 311 height 31
type input "**********"
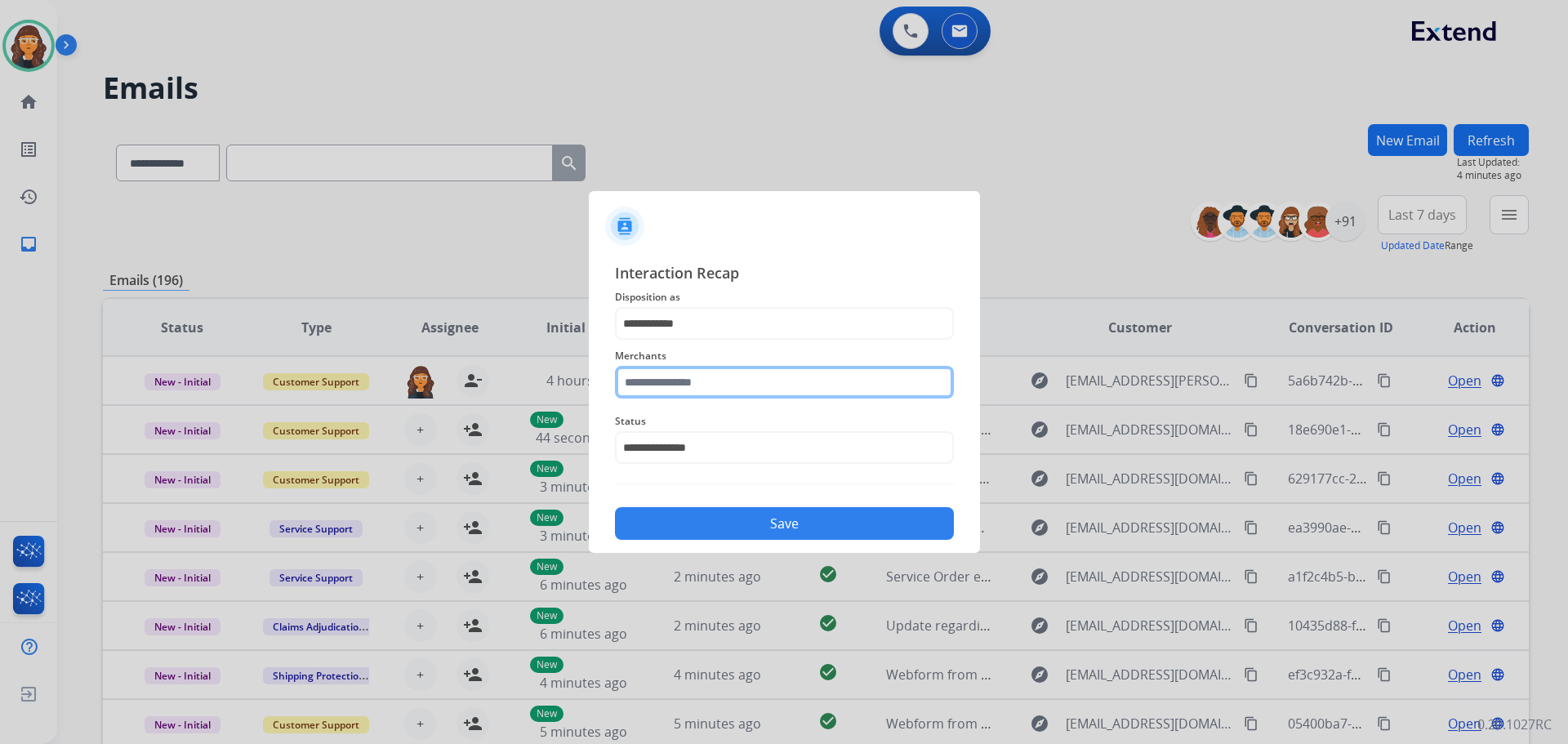
click at [681, 378] on input "text" at bounding box center [784, 381] width 339 height 33
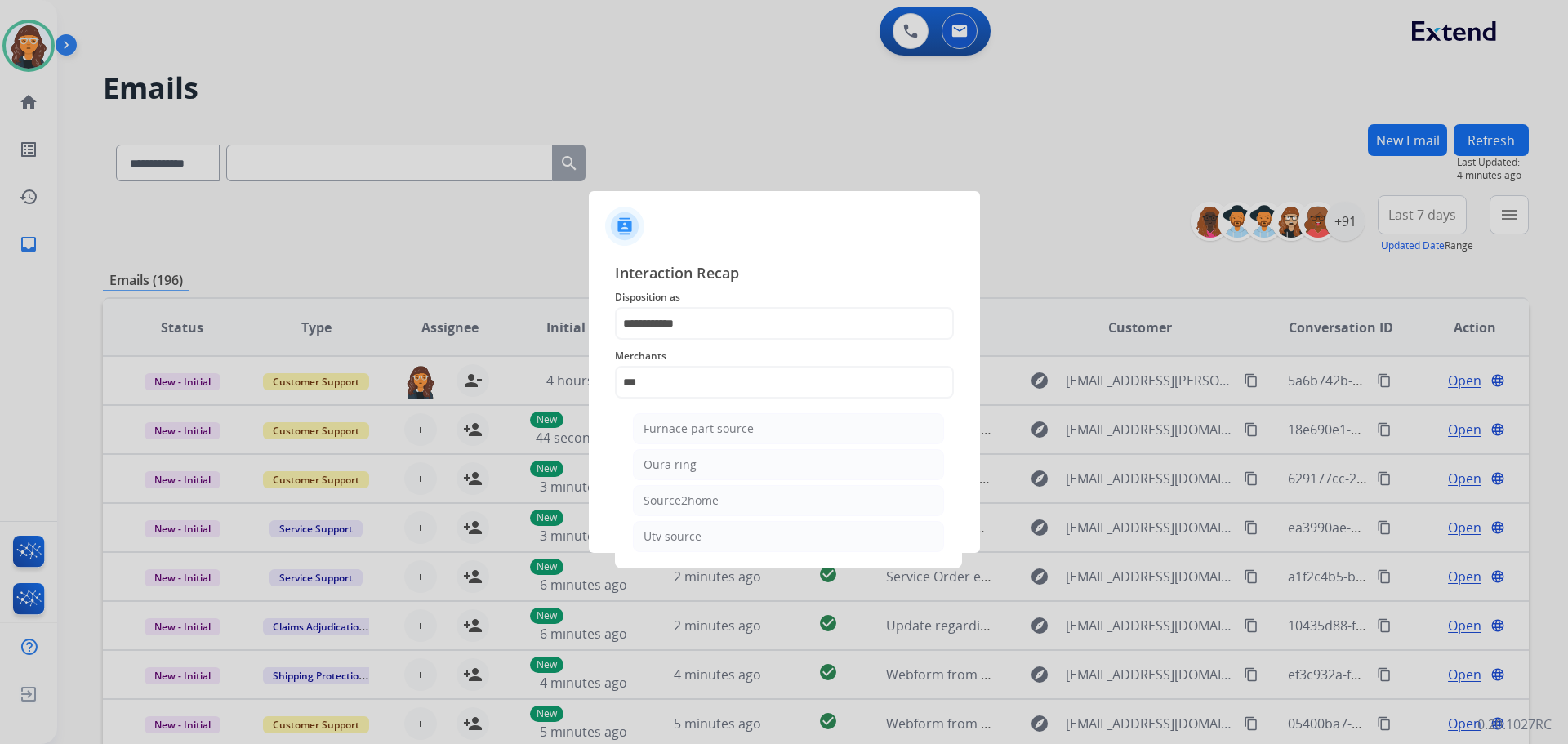
click at [705, 467] on li "Oura ring" at bounding box center [789, 464] width 311 height 31
type input "*********"
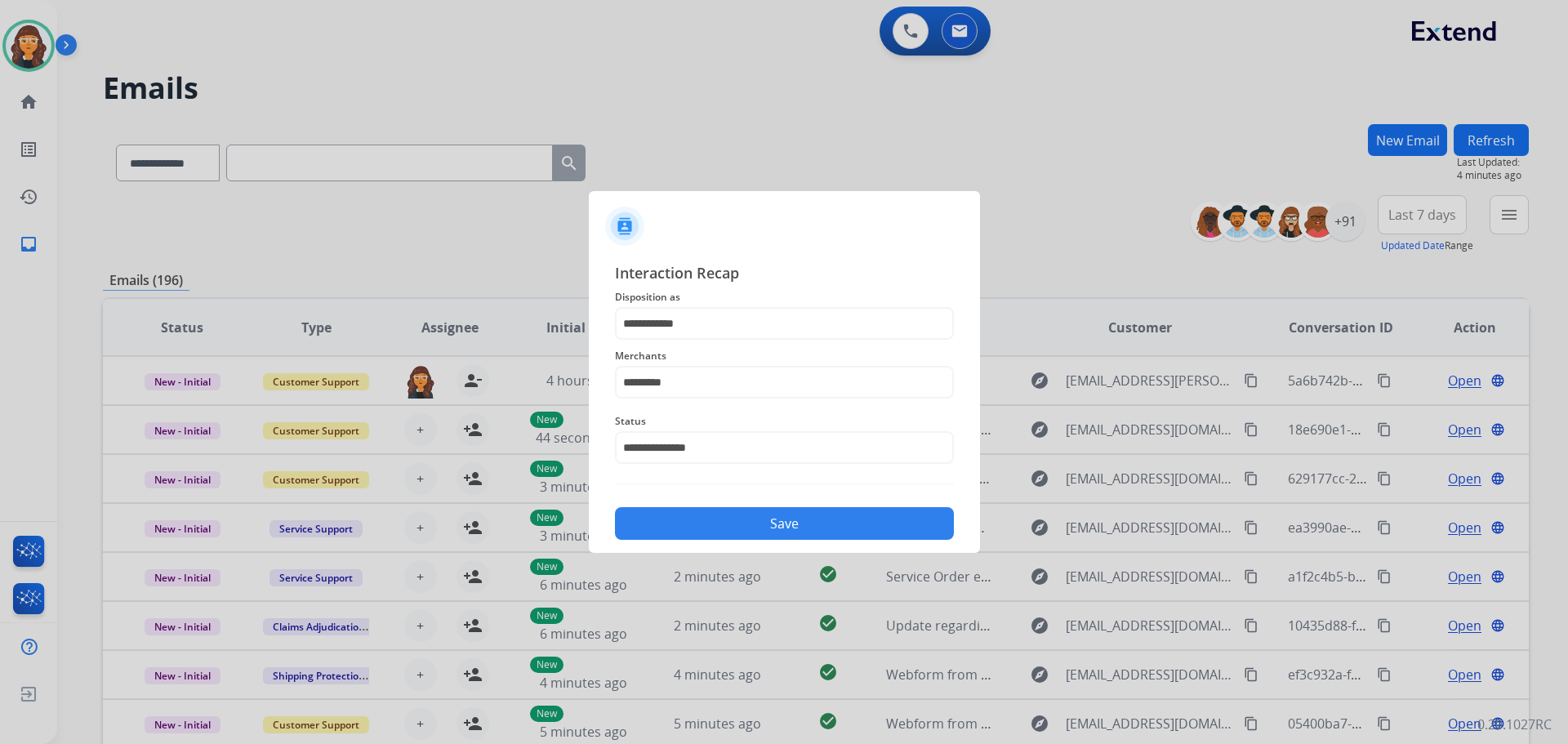
click at [700, 506] on div "Save" at bounding box center [784, 518] width 339 height 43
click at [804, 517] on button "Save" at bounding box center [784, 523] width 339 height 33
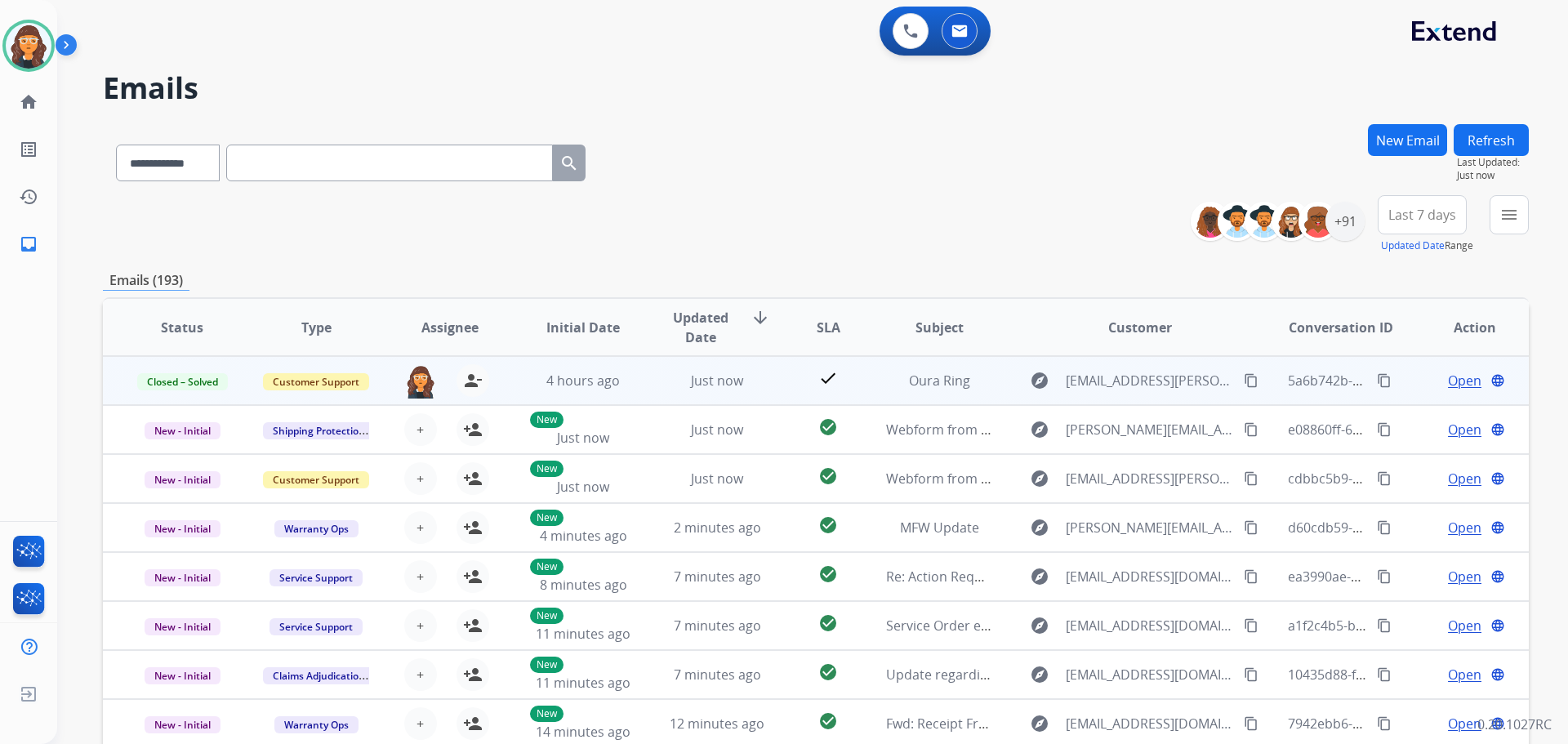
click at [1377, 373] on mat-icon "content_copy" at bounding box center [1384, 380] width 15 height 15
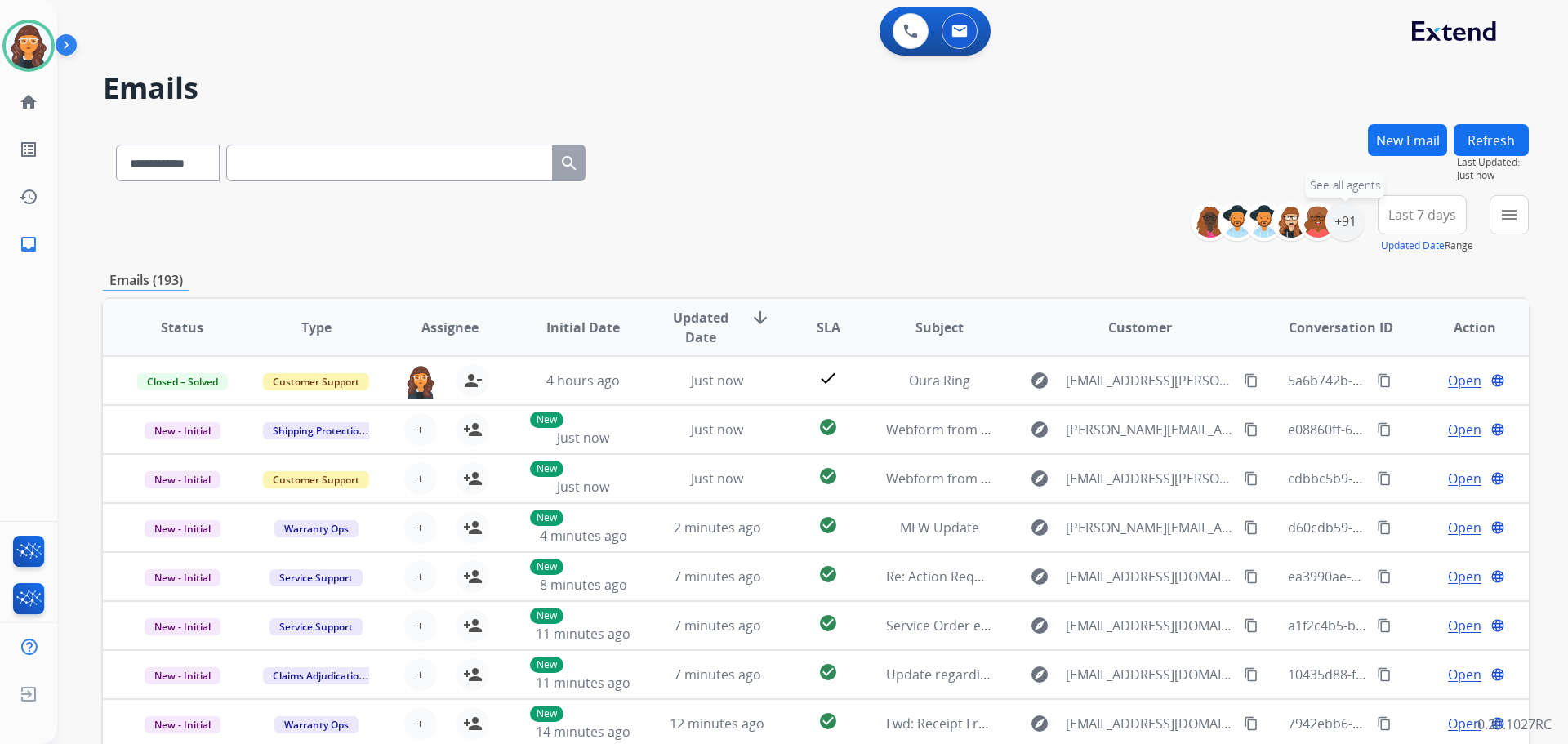
drag, startPoint x: 1356, startPoint y: 227, endPoint x: 1377, endPoint y: 235, distance: 22.5
click at [1361, 230] on div "+91 See all agents" at bounding box center [1284, 222] width 162 height 40
click at [1340, 224] on div "+91" at bounding box center [1345, 222] width 40 height 40
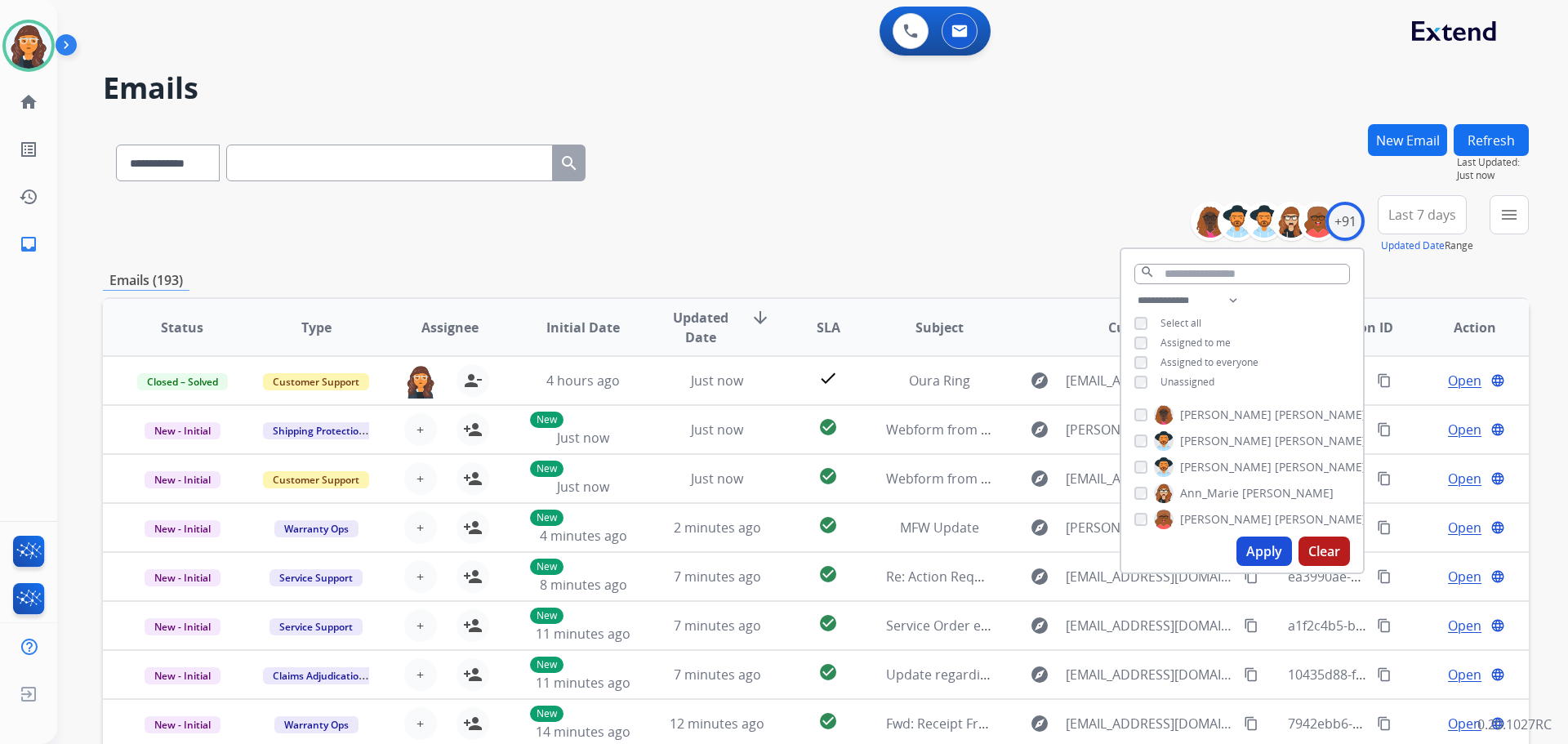
click at [1252, 545] on button "Apply" at bounding box center [1265, 551] width 56 height 30
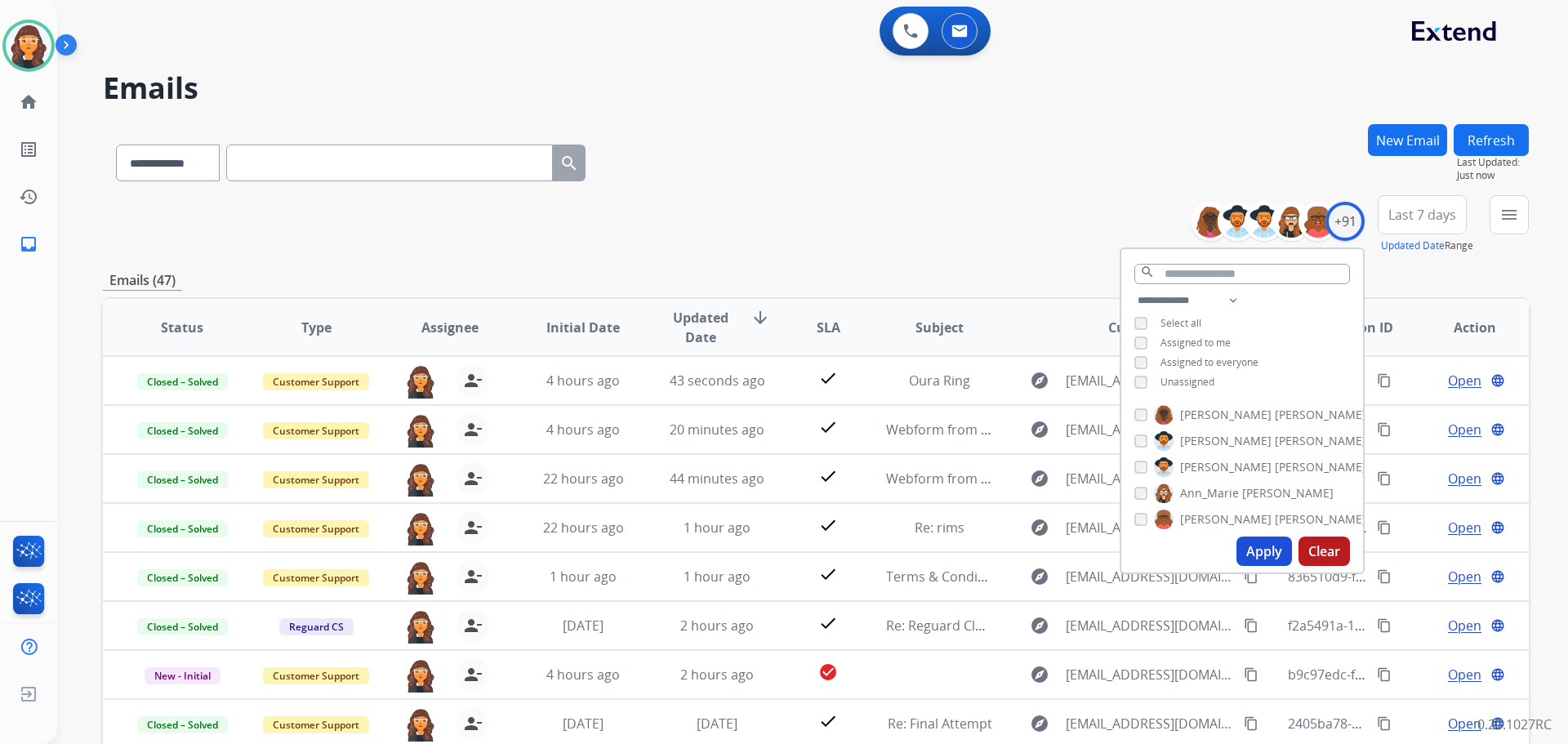
click at [717, 169] on div "**********" at bounding box center [816, 159] width 1426 height 71
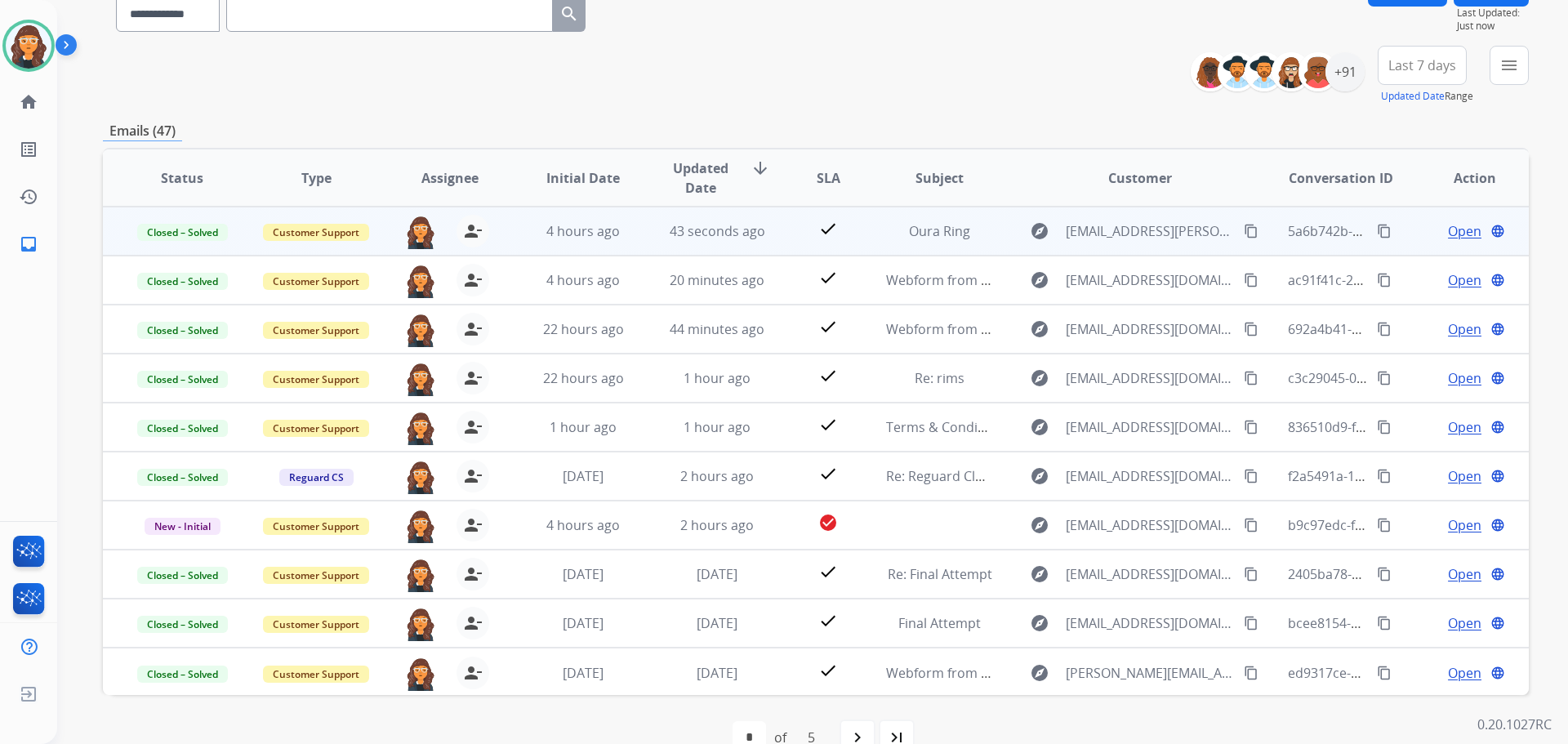
scroll to position [185, 0]
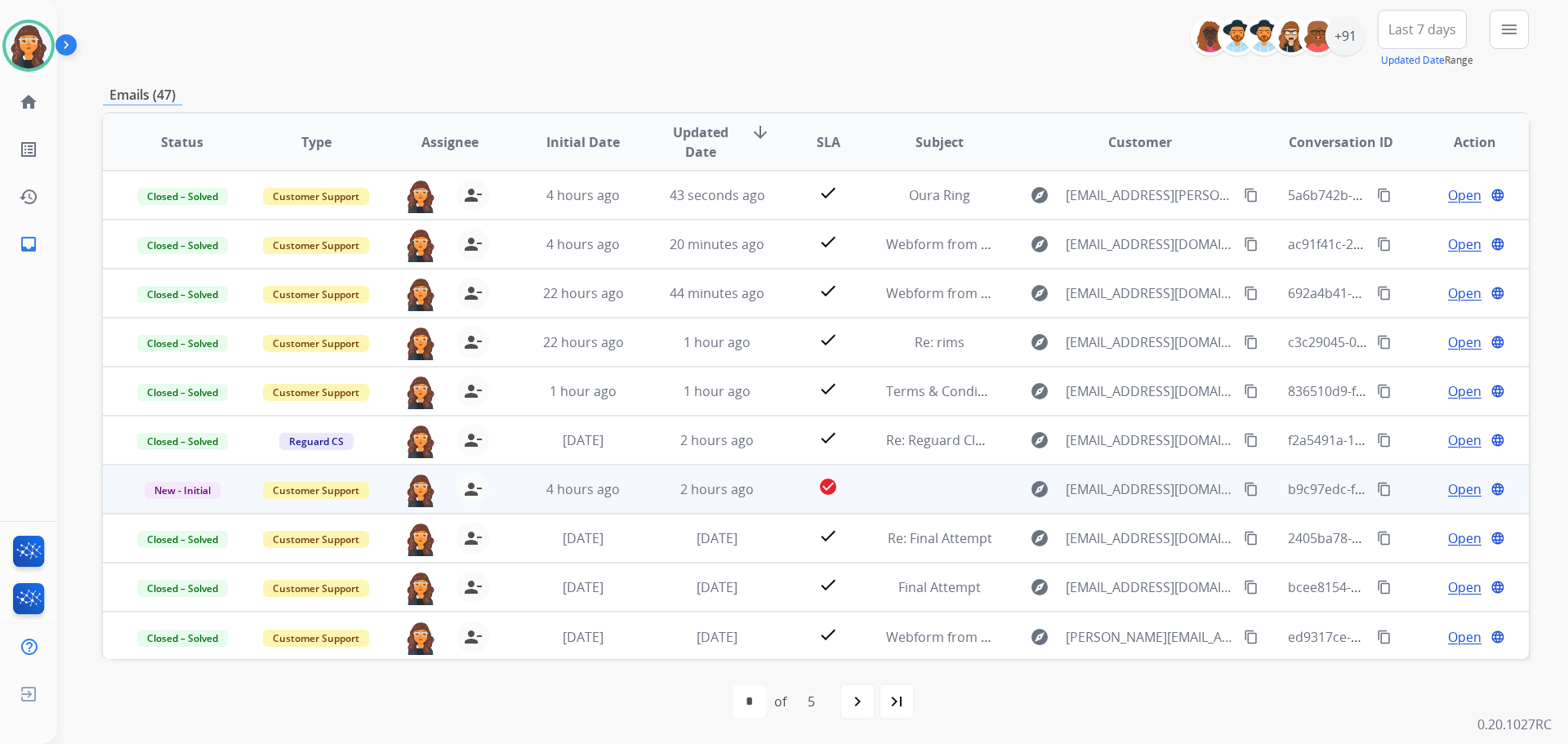
click at [1455, 489] on span "Open" at bounding box center [1465, 489] width 34 height 20
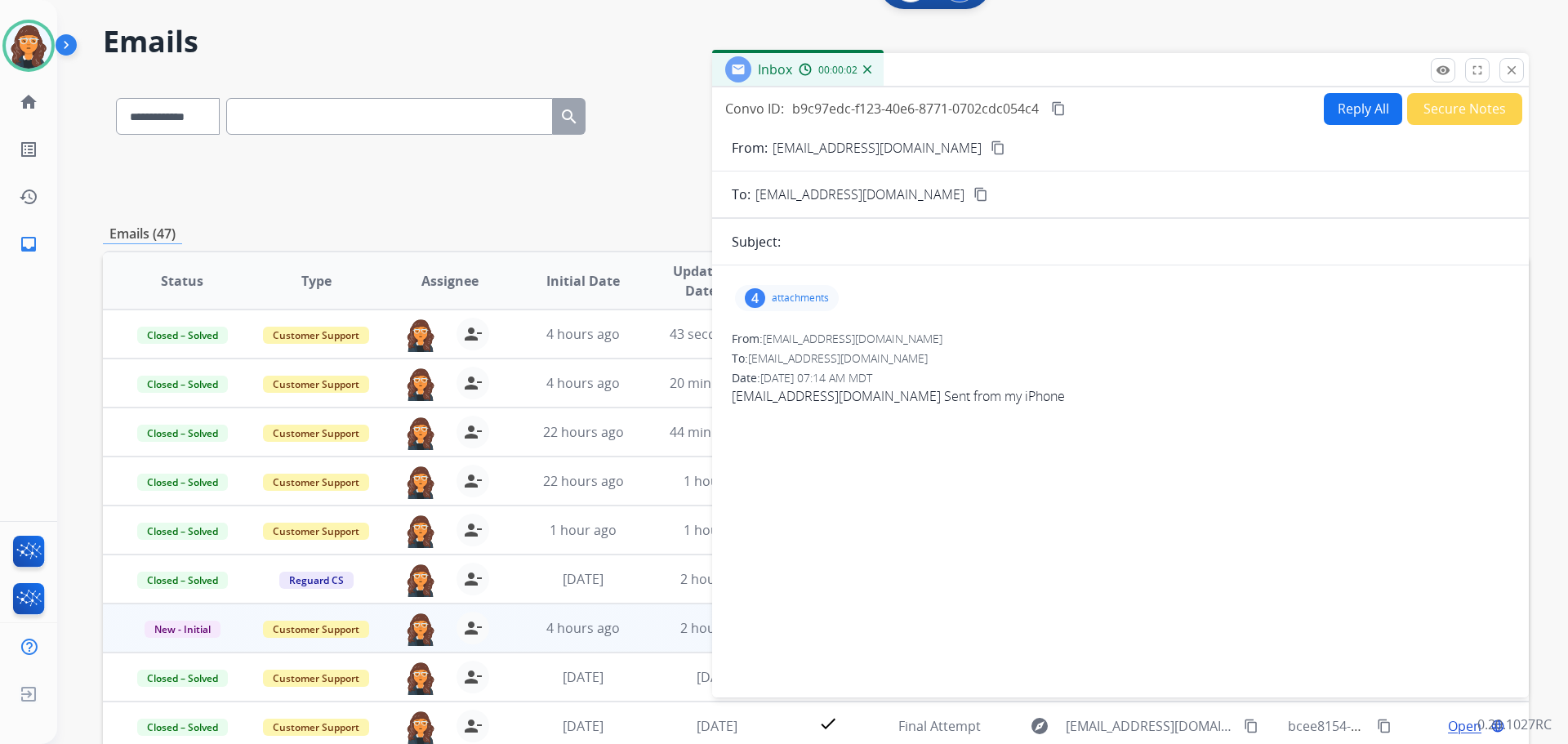
scroll to position [22, 0]
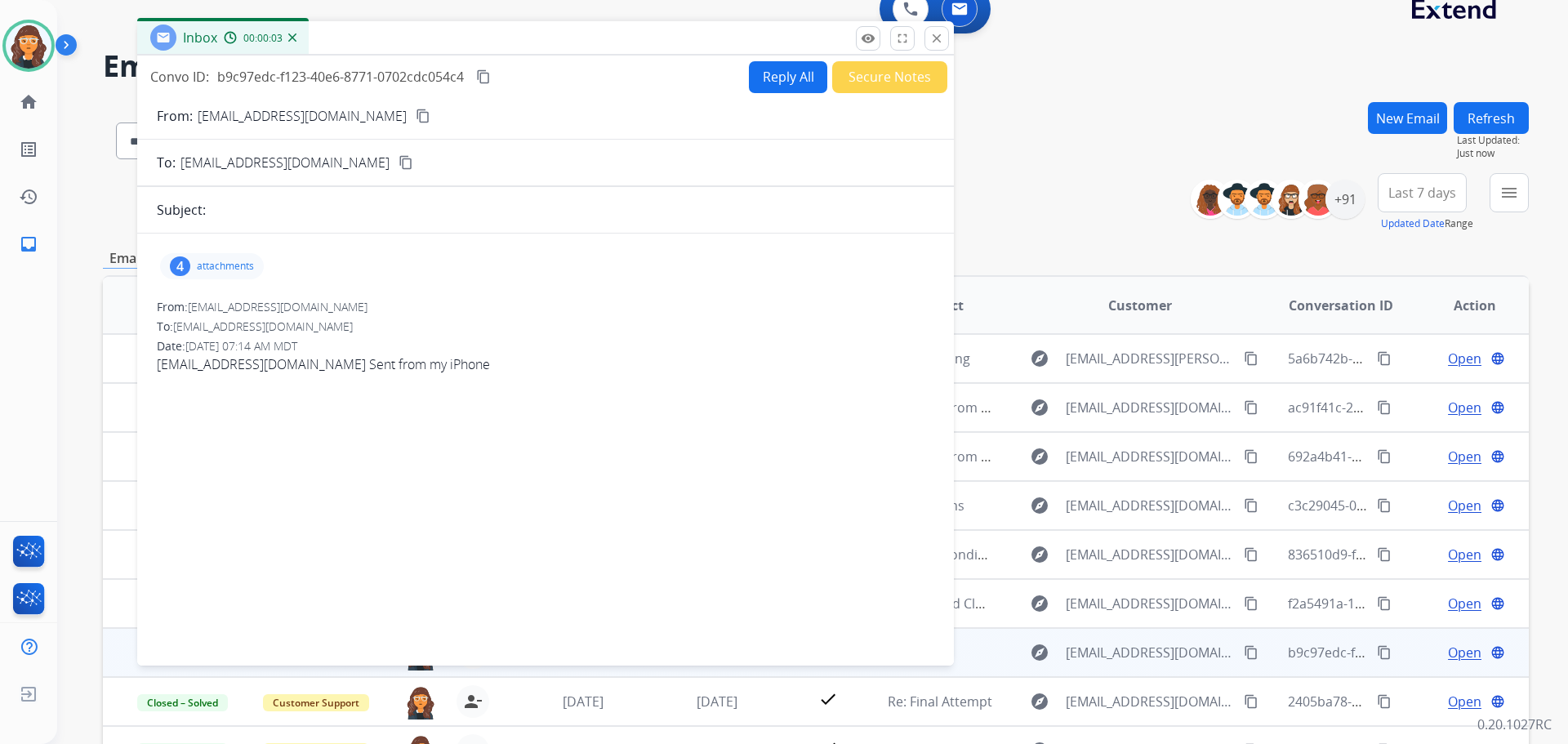
drag, startPoint x: 837, startPoint y: 79, endPoint x: 429, endPoint y: 53, distance: 408.8
click at [429, 50] on div "Inbox 00:00:03" at bounding box center [545, 38] width 817 height 35
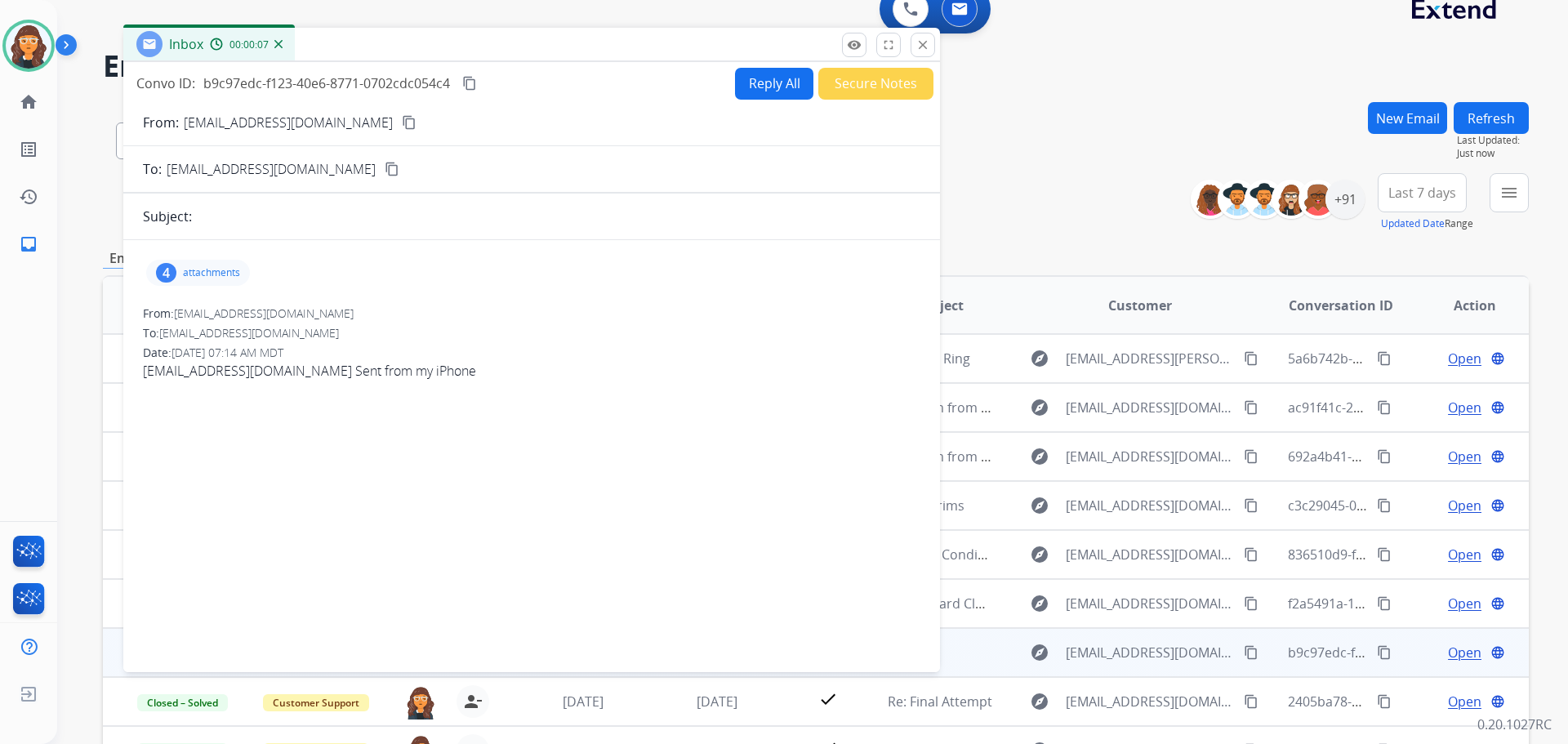
click at [230, 119] on p "mariakeenan13@gmail.com" at bounding box center [287, 123] width 209 height 20
copy p "From:"
drag, startPoint x: 144, startPoint y: 369, endPoint x: 277, endPoint y: 375, distance: 133.1
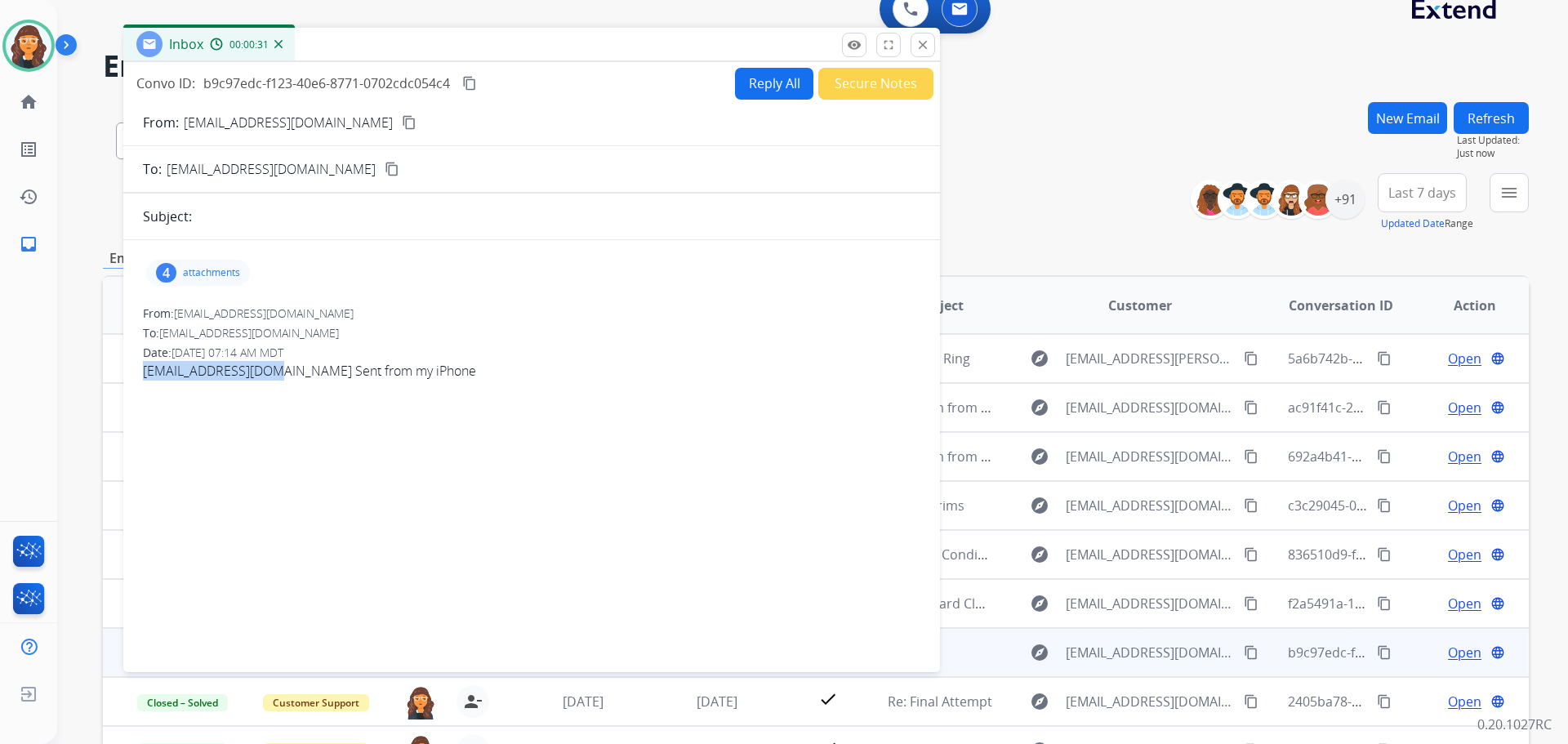
click at [277, 375] on span "Giannak26@gmail.com Sent from my iPhone" at bounding box center [531, 371] width 777 height 20
copy span "Giannak26@gmail.com"
click at [217, 261] on div "4 attachments" at bounding box center [197, 272] width 104 height 26
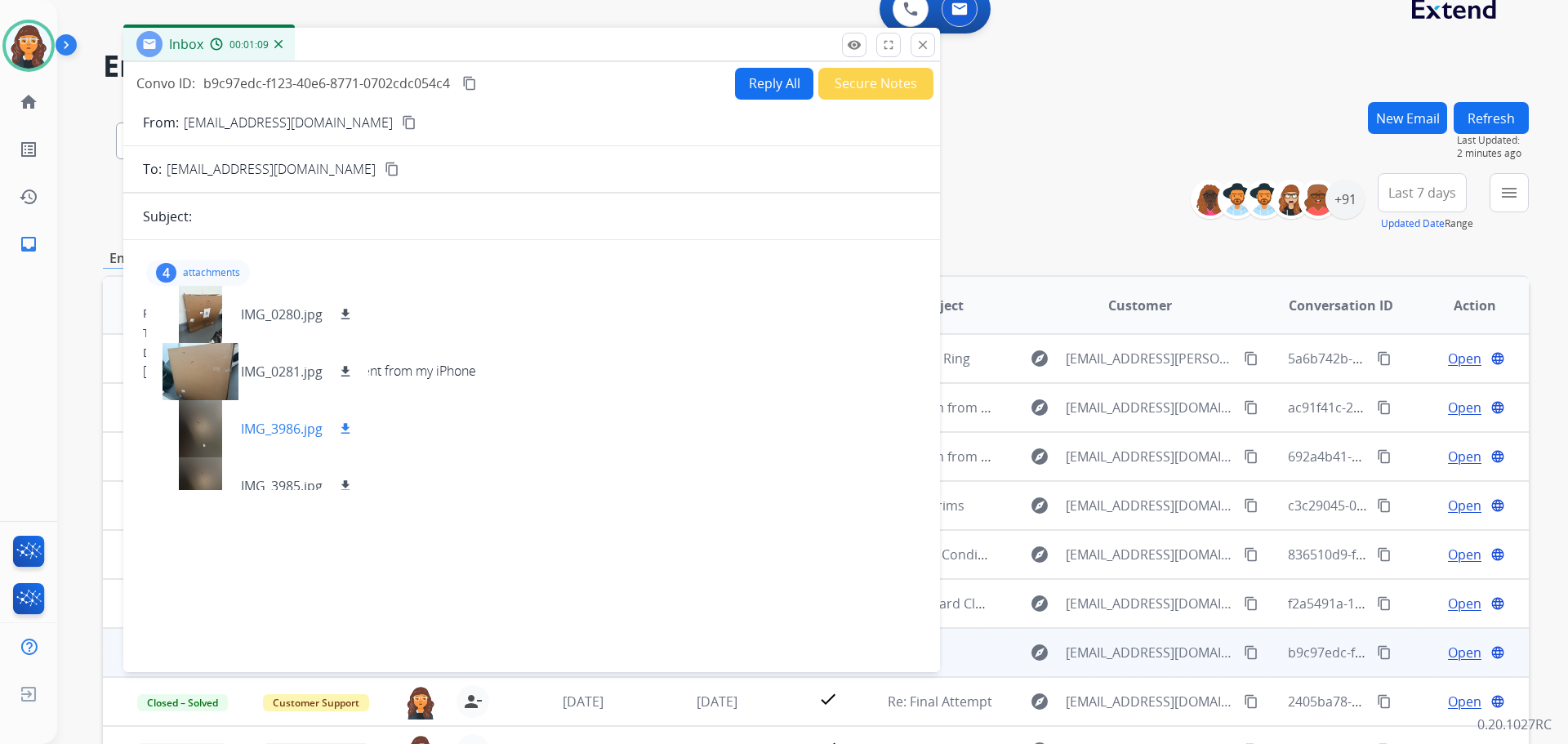
click at [269, 424] on p "IMG_3986.jpg" at bounding box center [281, 429] width 81 height 20
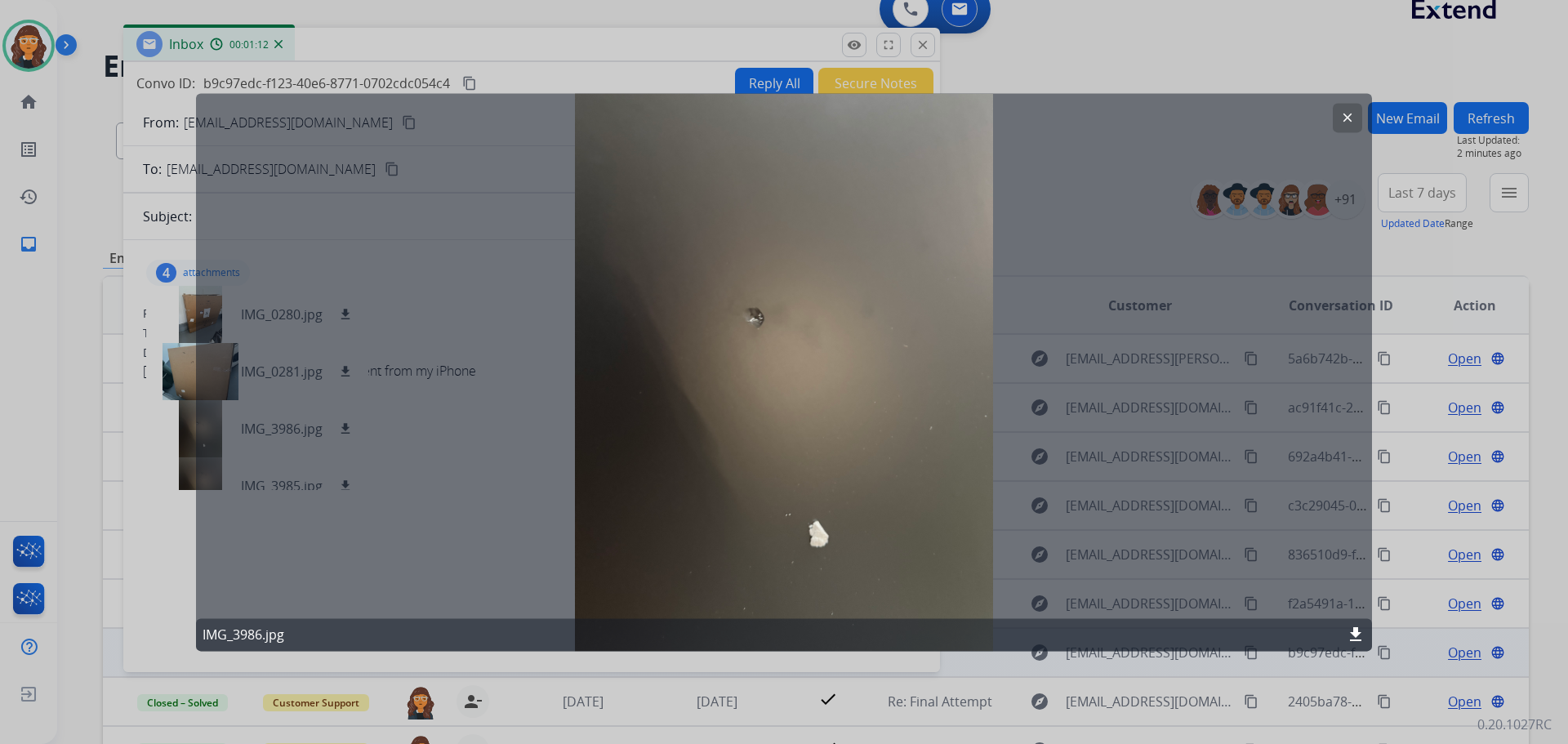
click at [1343, 118] on mat-icon "clear" at bounding box center [1347, 117] width 15 height 15
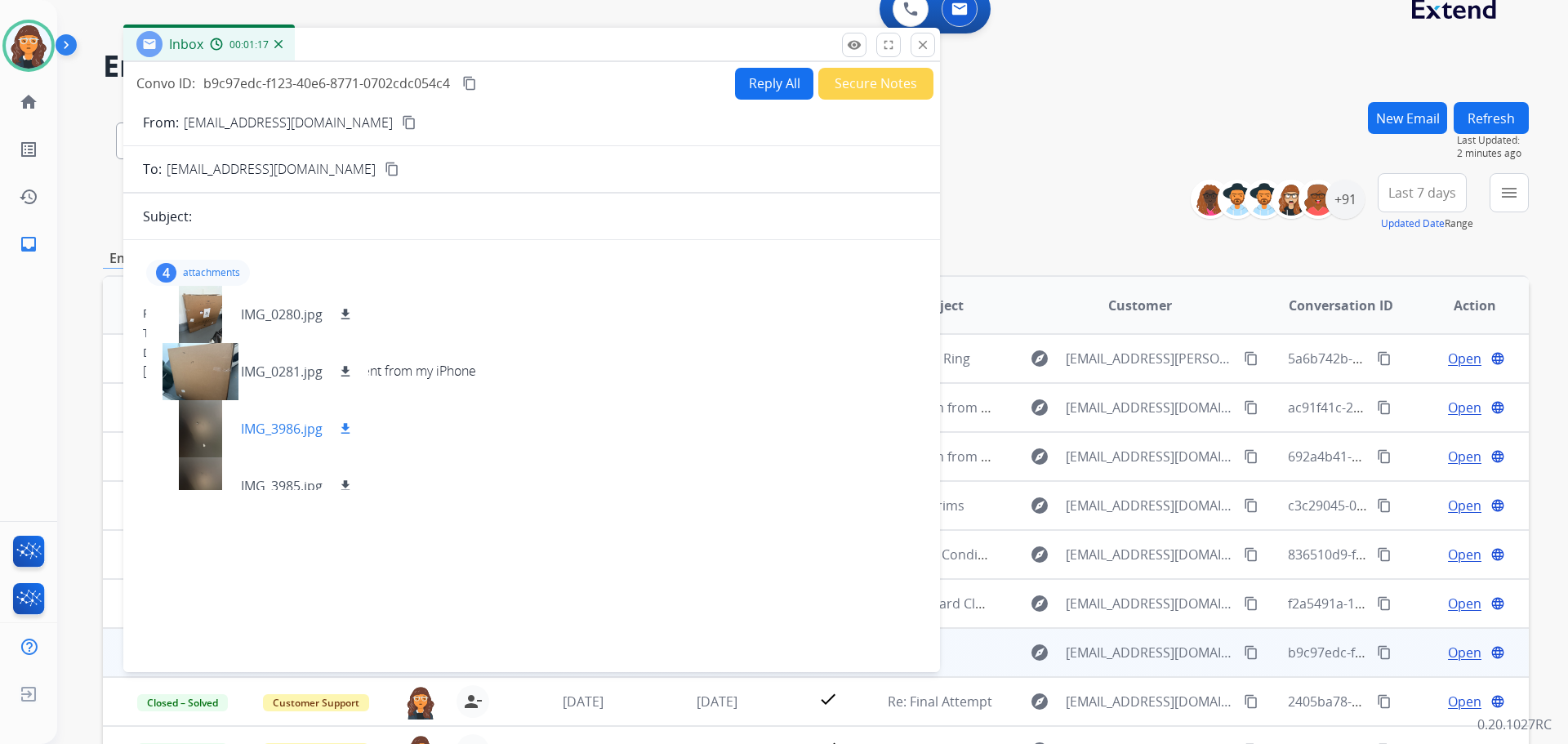
click at [287, 430] on p "IMG_3986.jpg" at bounding box center [281, 429] width 81 height 20
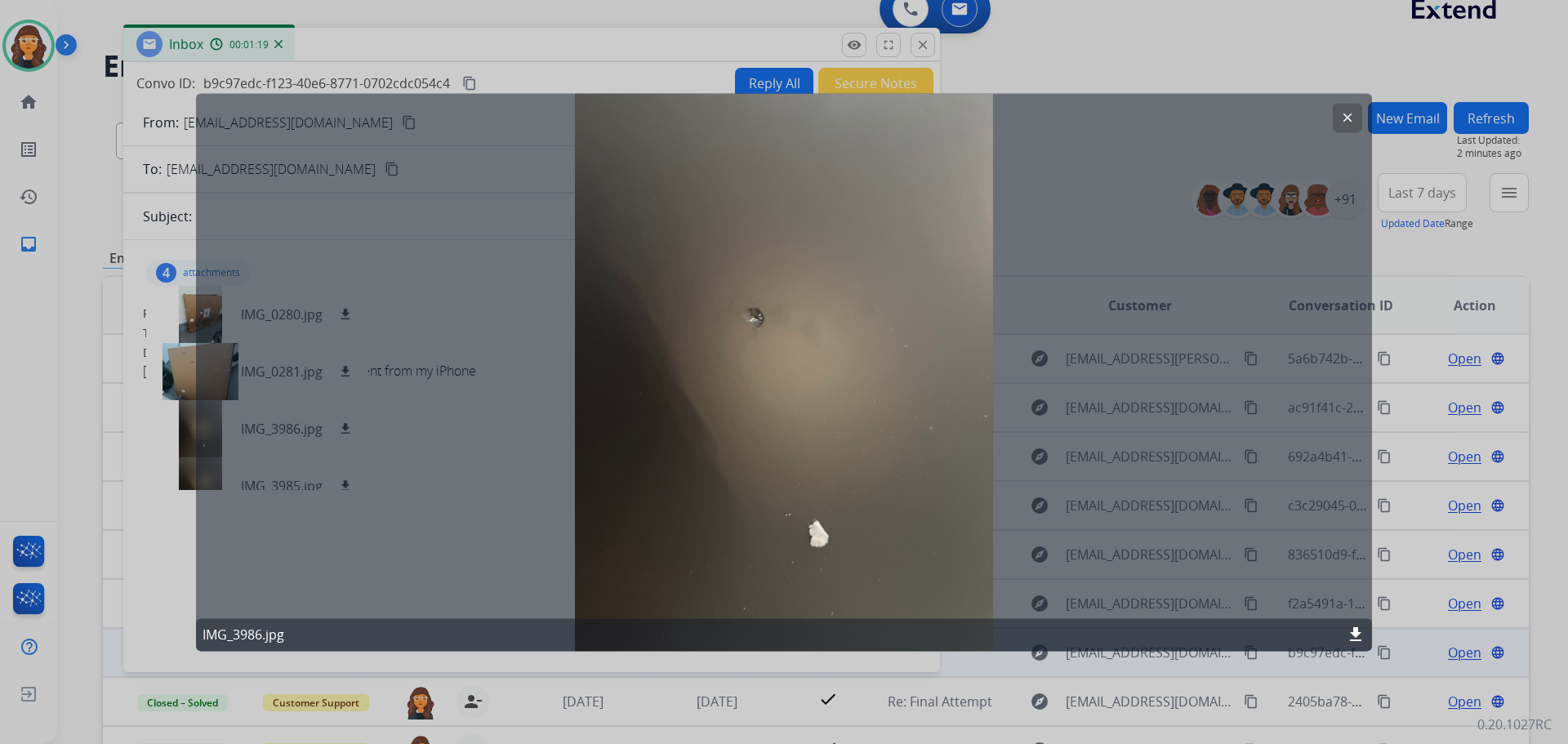
drag, startPoint x: 1339, startPoint y: 124, endPoint x: 1232, endPoint y: 161, distance: 113.2
click at [1342, 123] on button "clear" at bounding box center [1348, 118] width 30 height 30
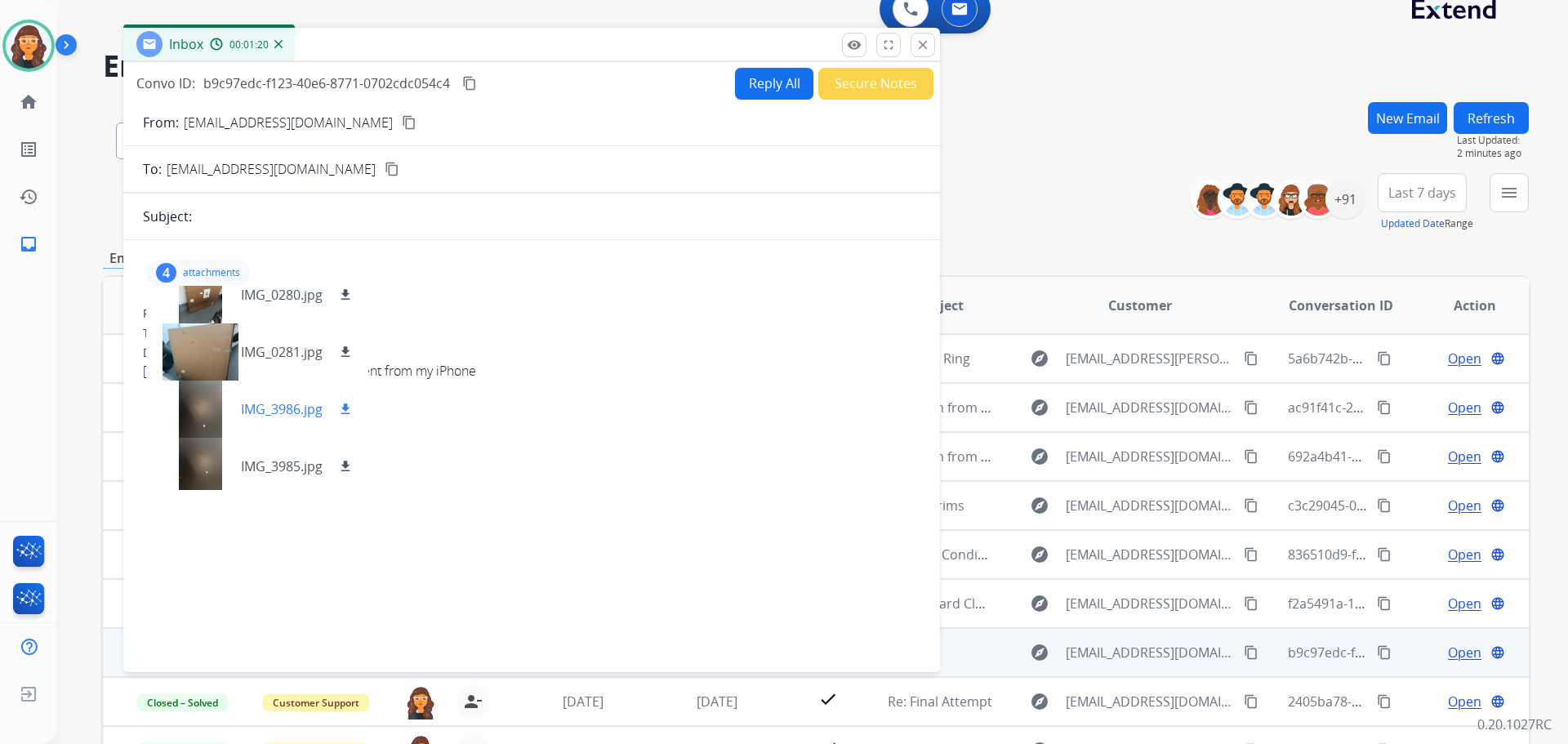
scroll to position [25, 0]
click at [280, 459] on p "IMG_3985.jpg" at bounding box center [281, 462] width 81 height 20
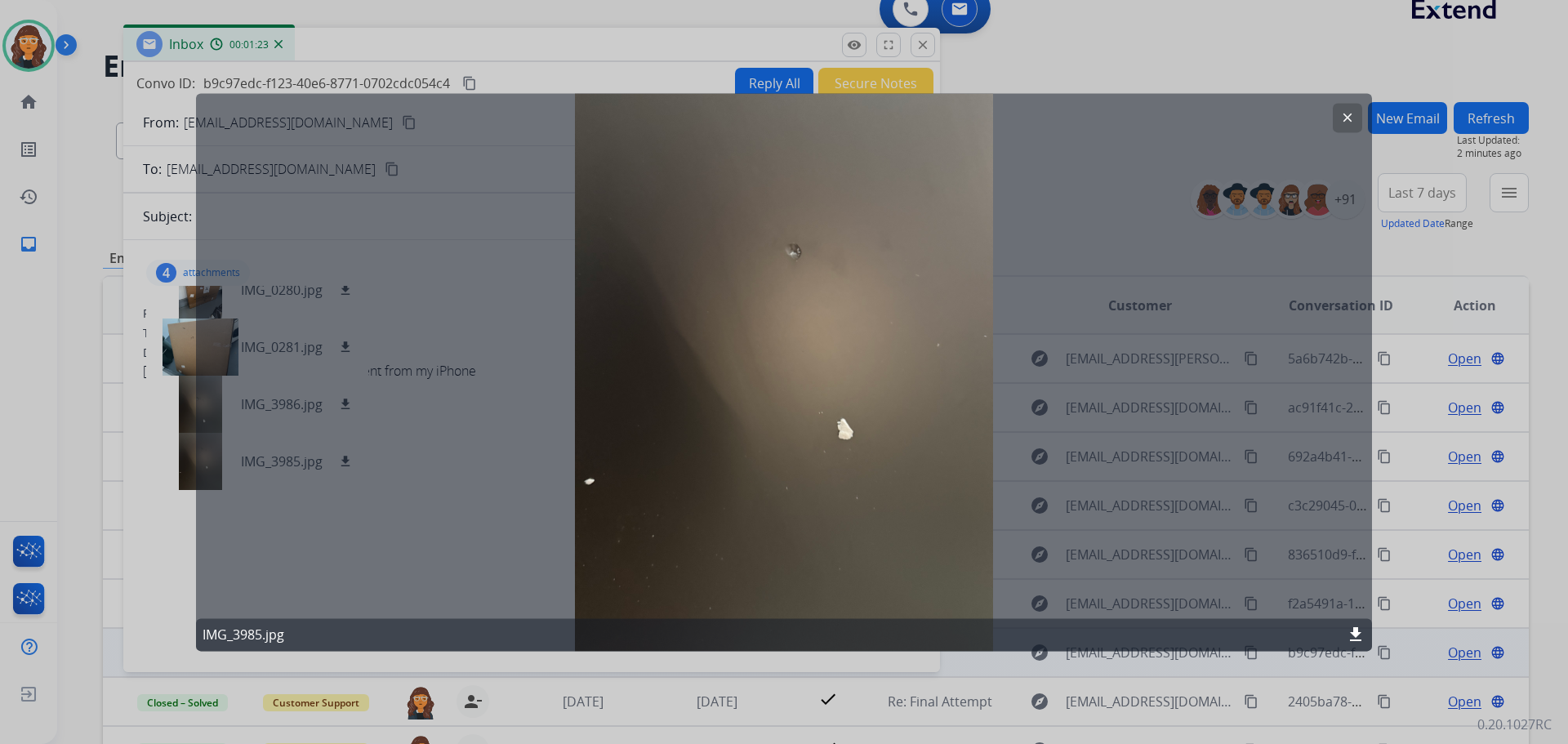
drag, startPoint x: 1338, startPoint y: 118, endPoint x: 1141, endPoint y: 174, distance: 204.8
click at [1338, 118] on button "clear" at bounding box center [1348, 118] width 30 height 30
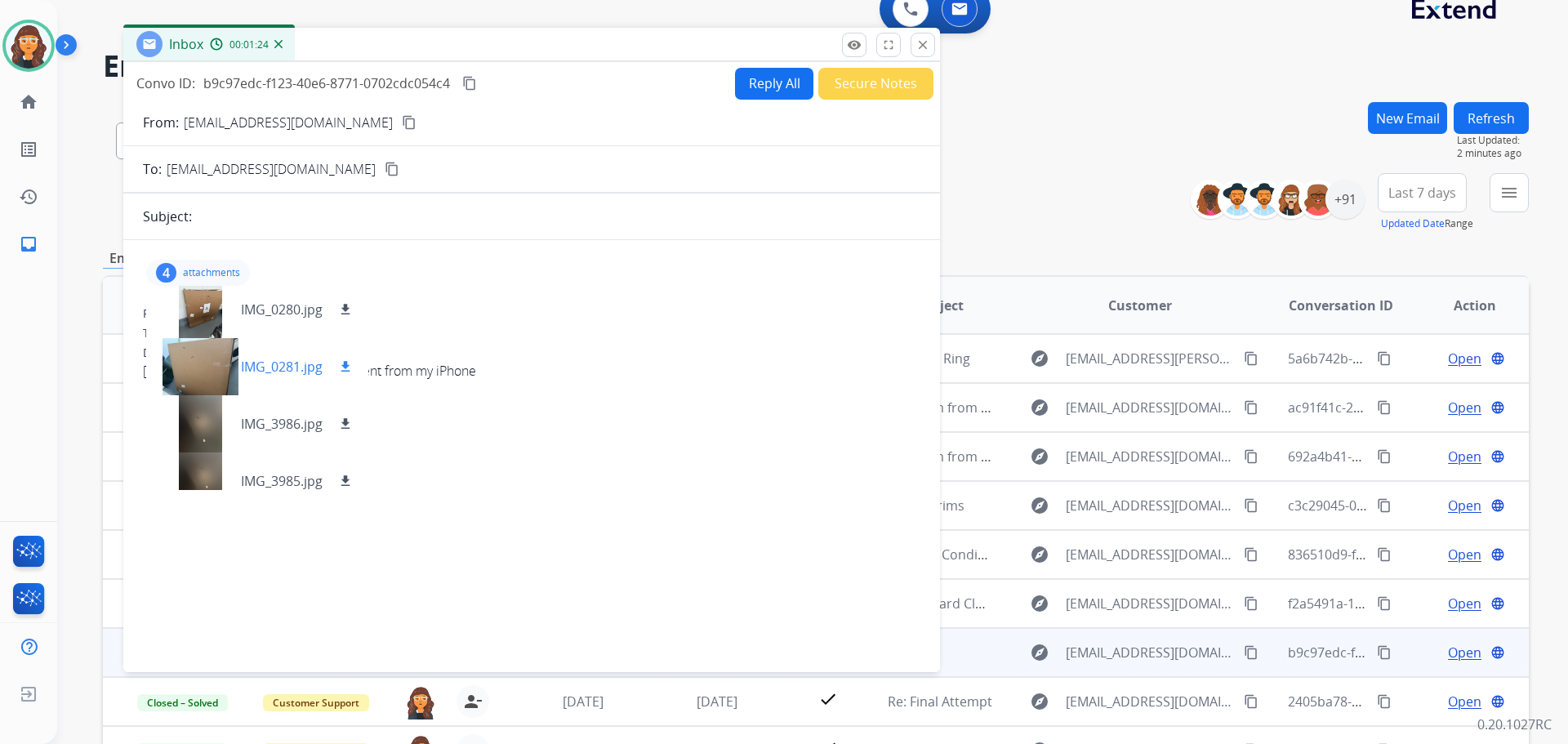
scroll to position [0, 0]
click at [277, 306] on p "IMG_0280.jpg" at bounding box center [281, 314] width 81 height 20
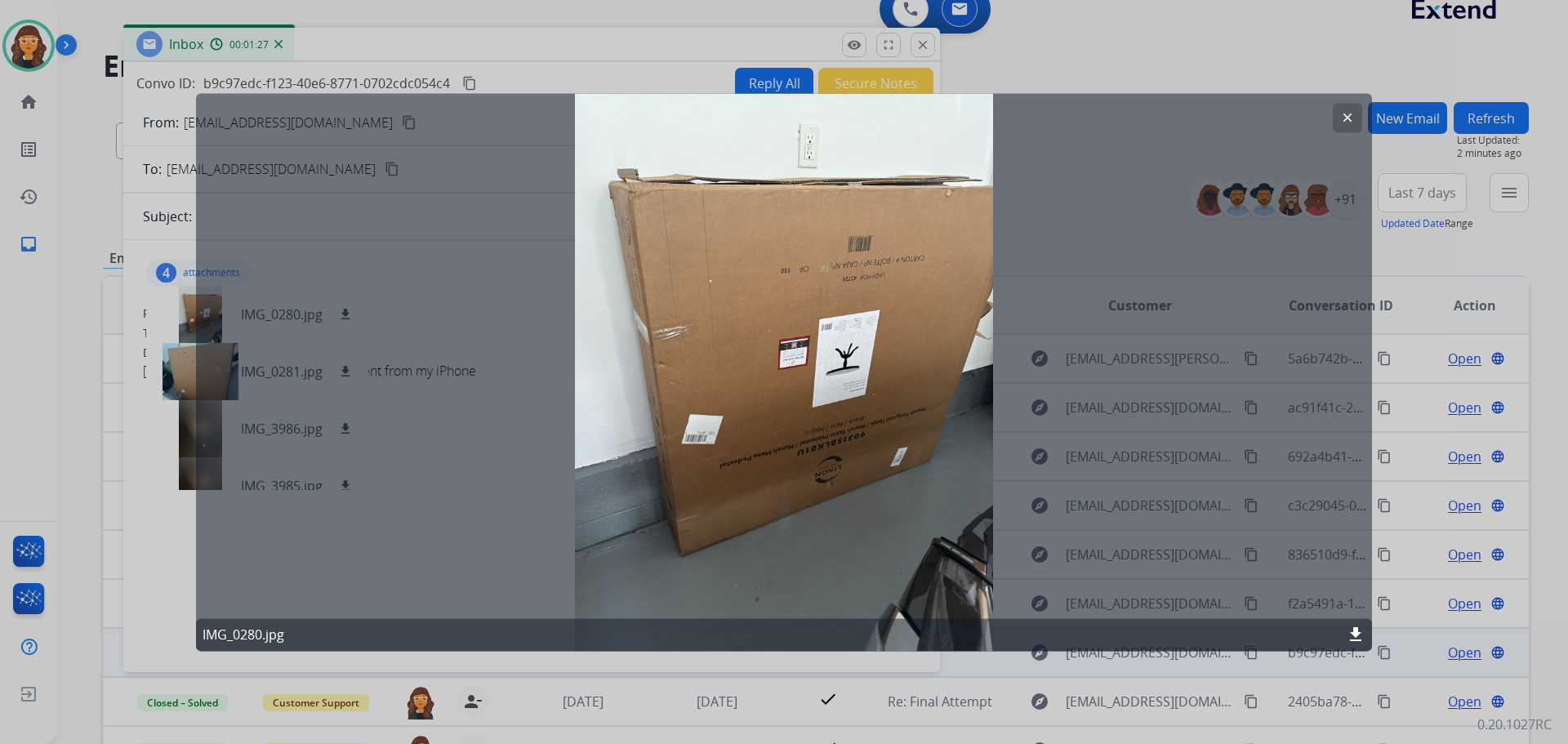
click at [1360, 632] on mat-icon "download" at bounding box center [1356, 634] width 20 height 20
click at [1357, 126] on button "clear" at bounding box center [1348, 118] width 30 height 30
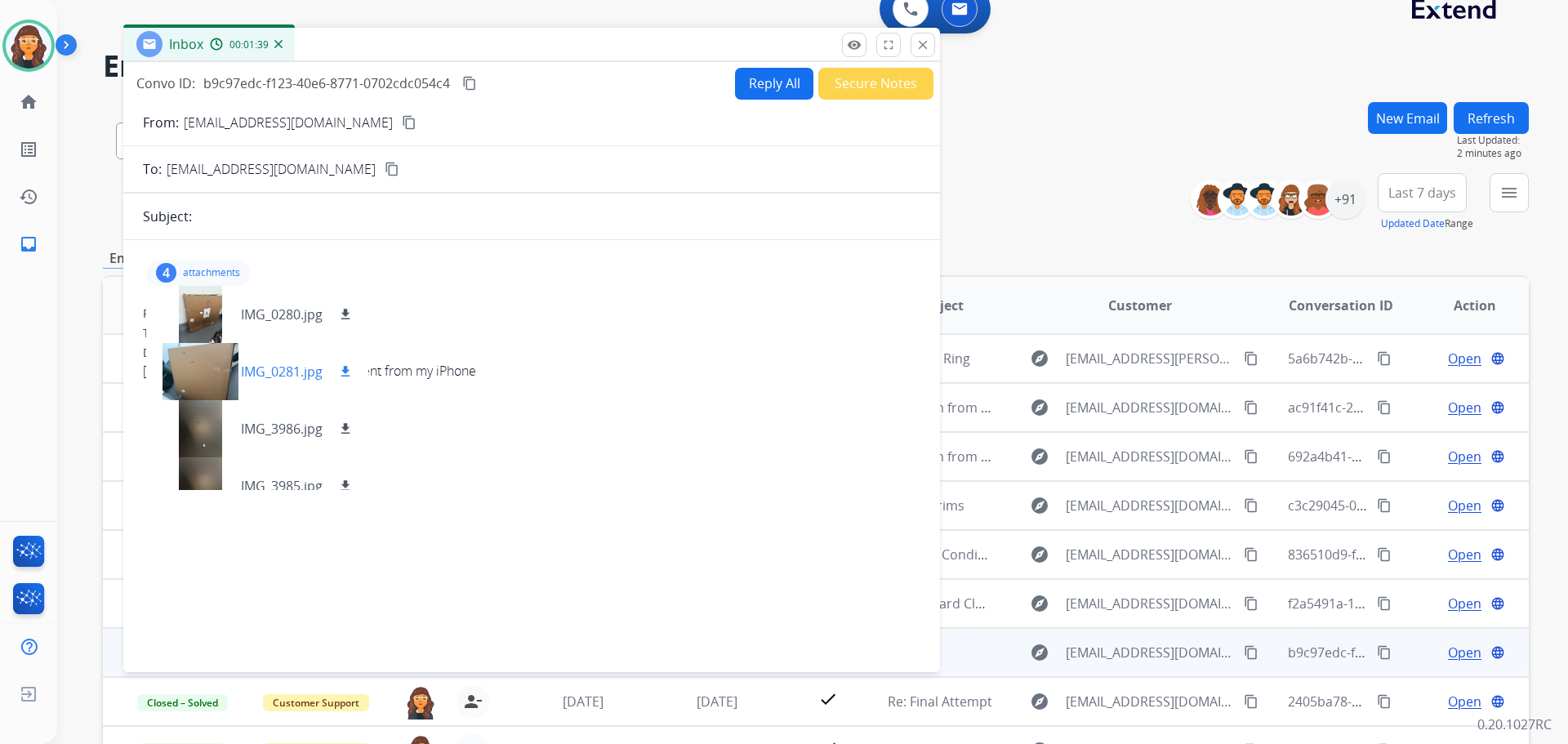
scroll to position [25, 0]
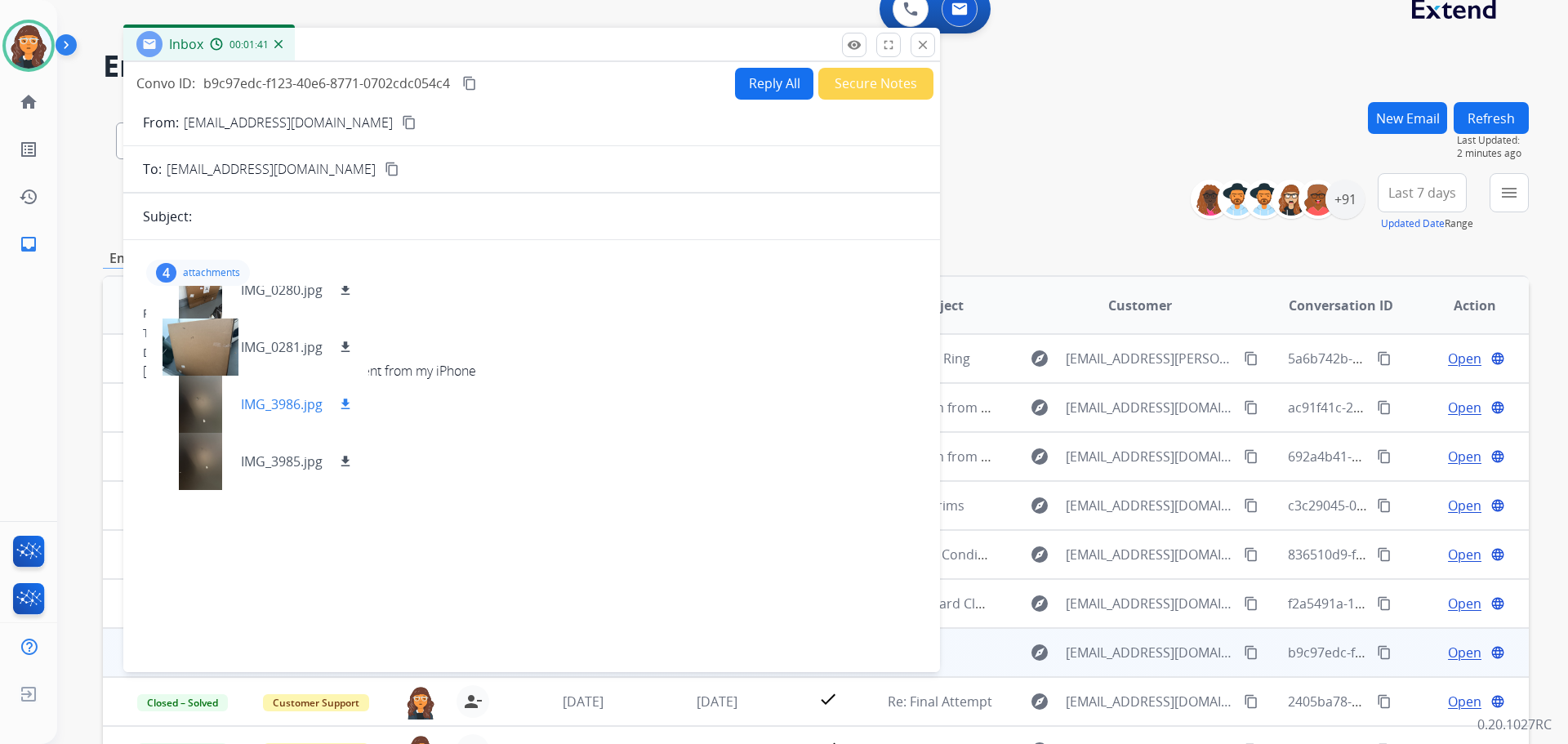
click at [290, 402] on p "IMG_3986.jpg" at bounding box center [281, 404] width 81 height 20
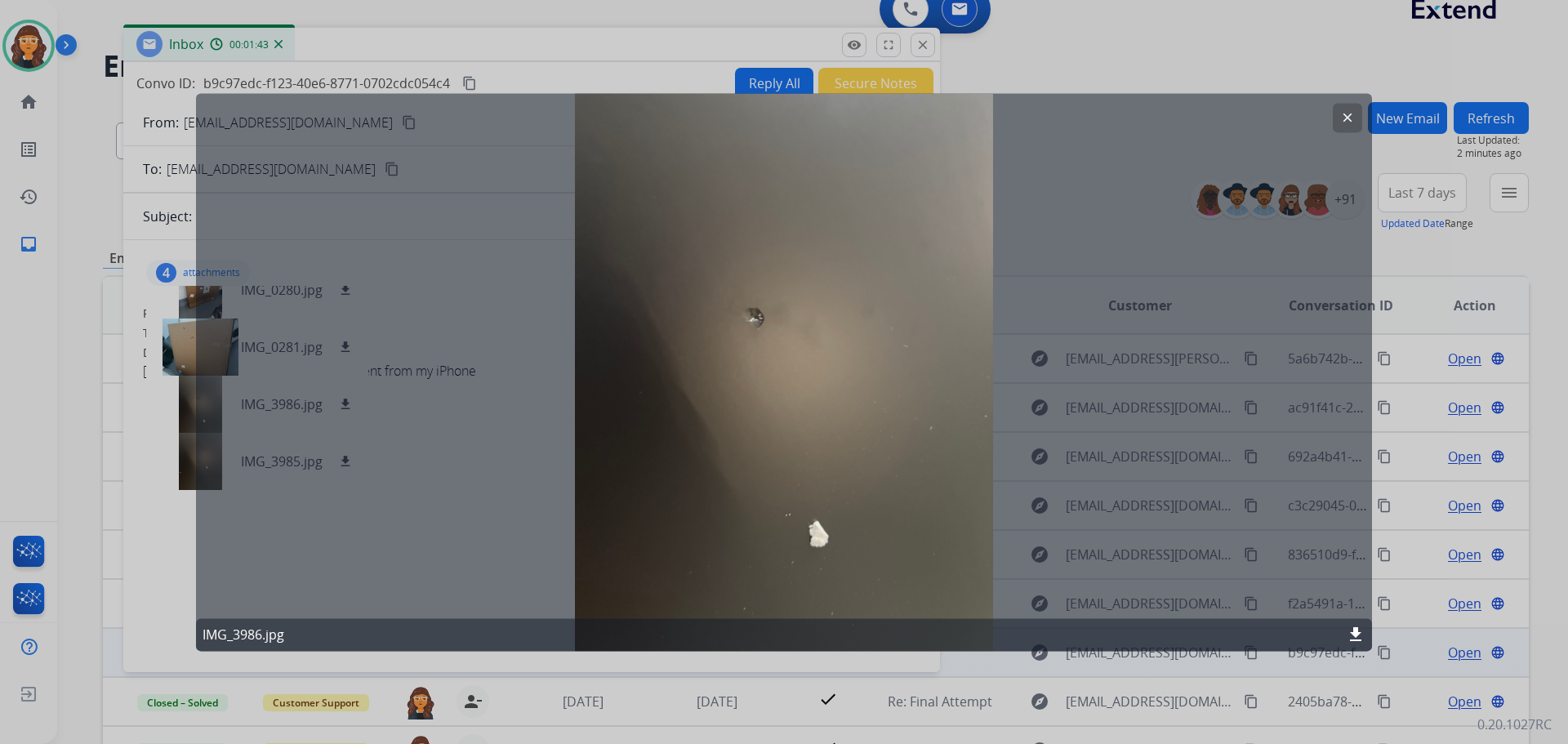
click at [1360, 635] on mat-icon "download" at bounding box center [1356, 634] width 20 height 20
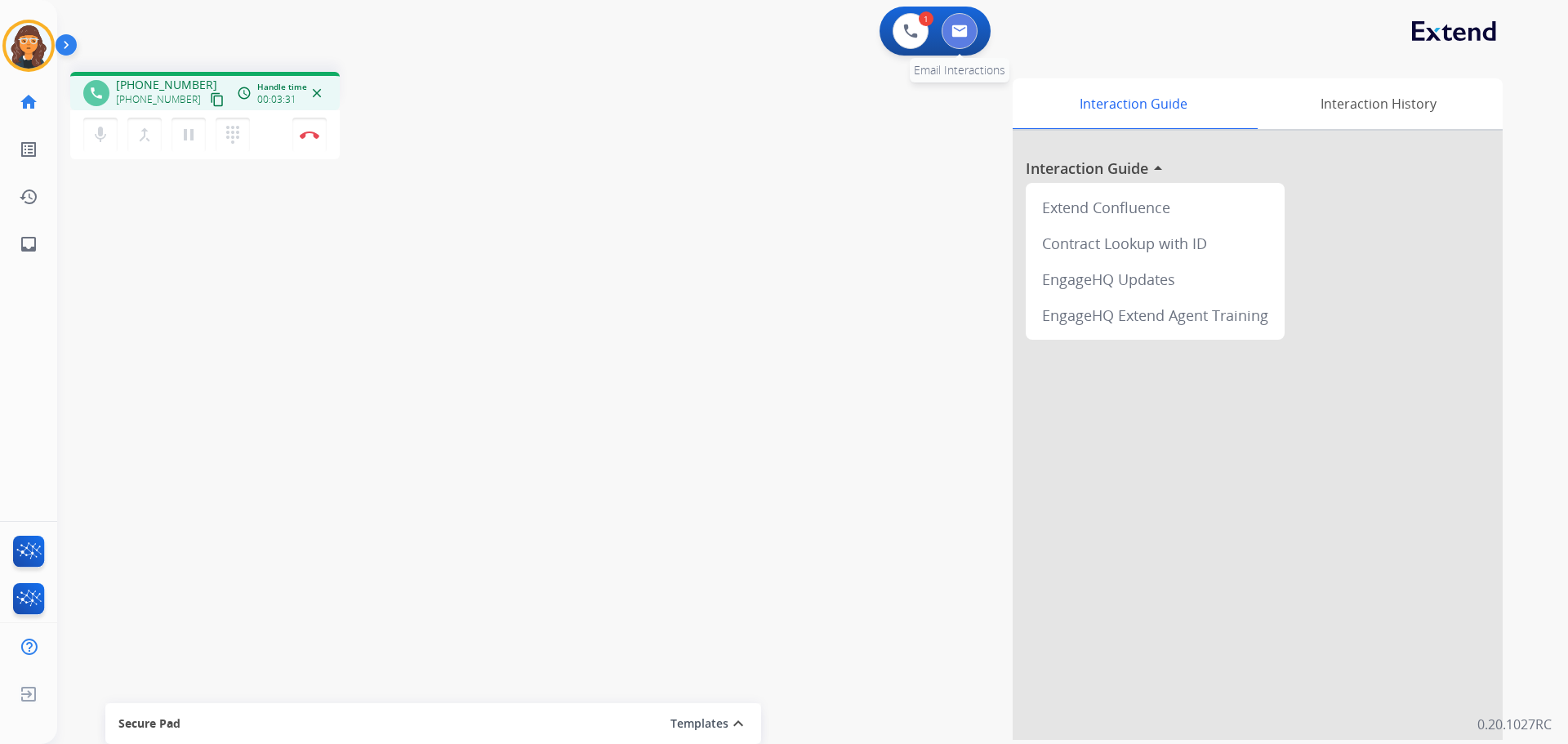
click at [972, 40] on button at bounding box center [959, 31] width 36 height 36
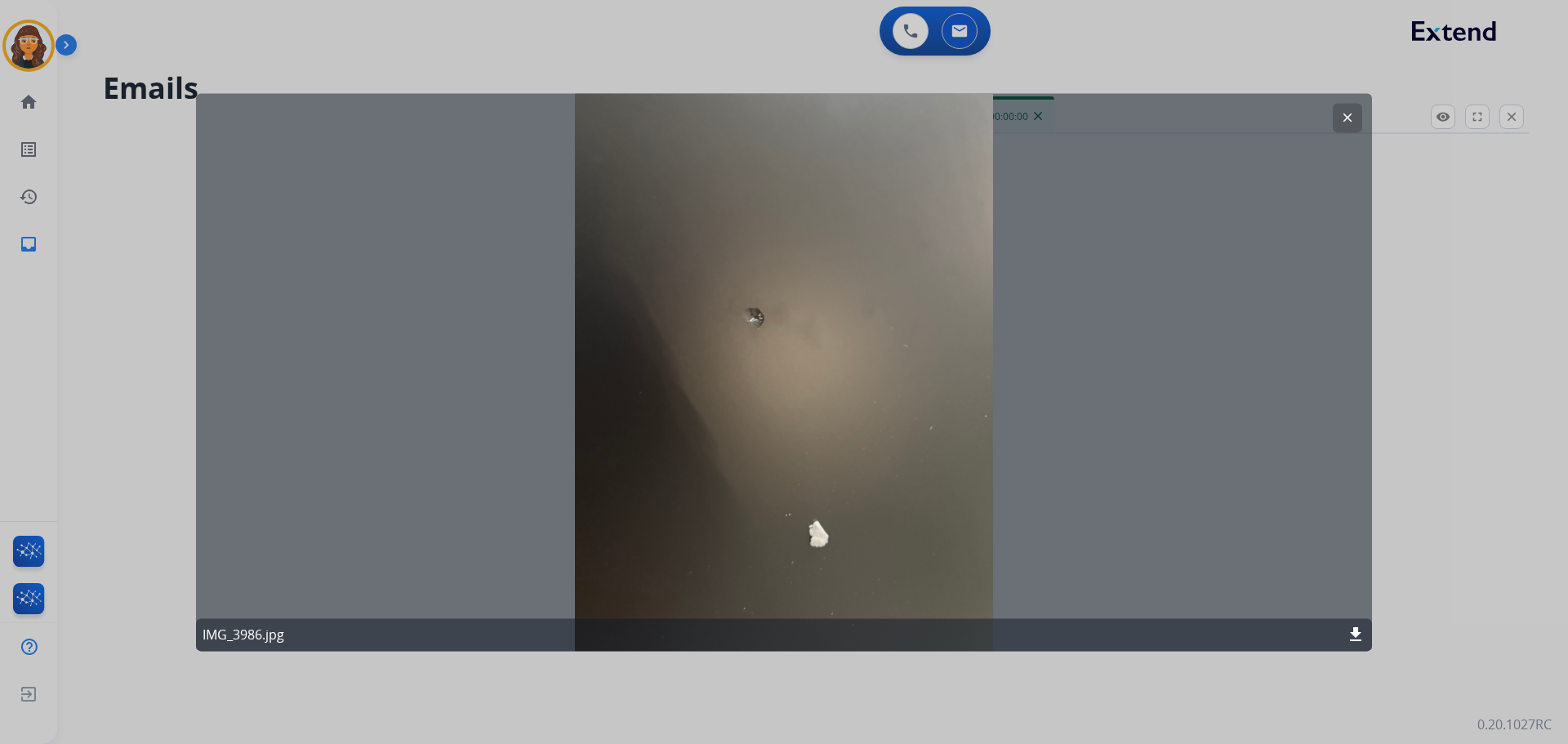
select select "**********"
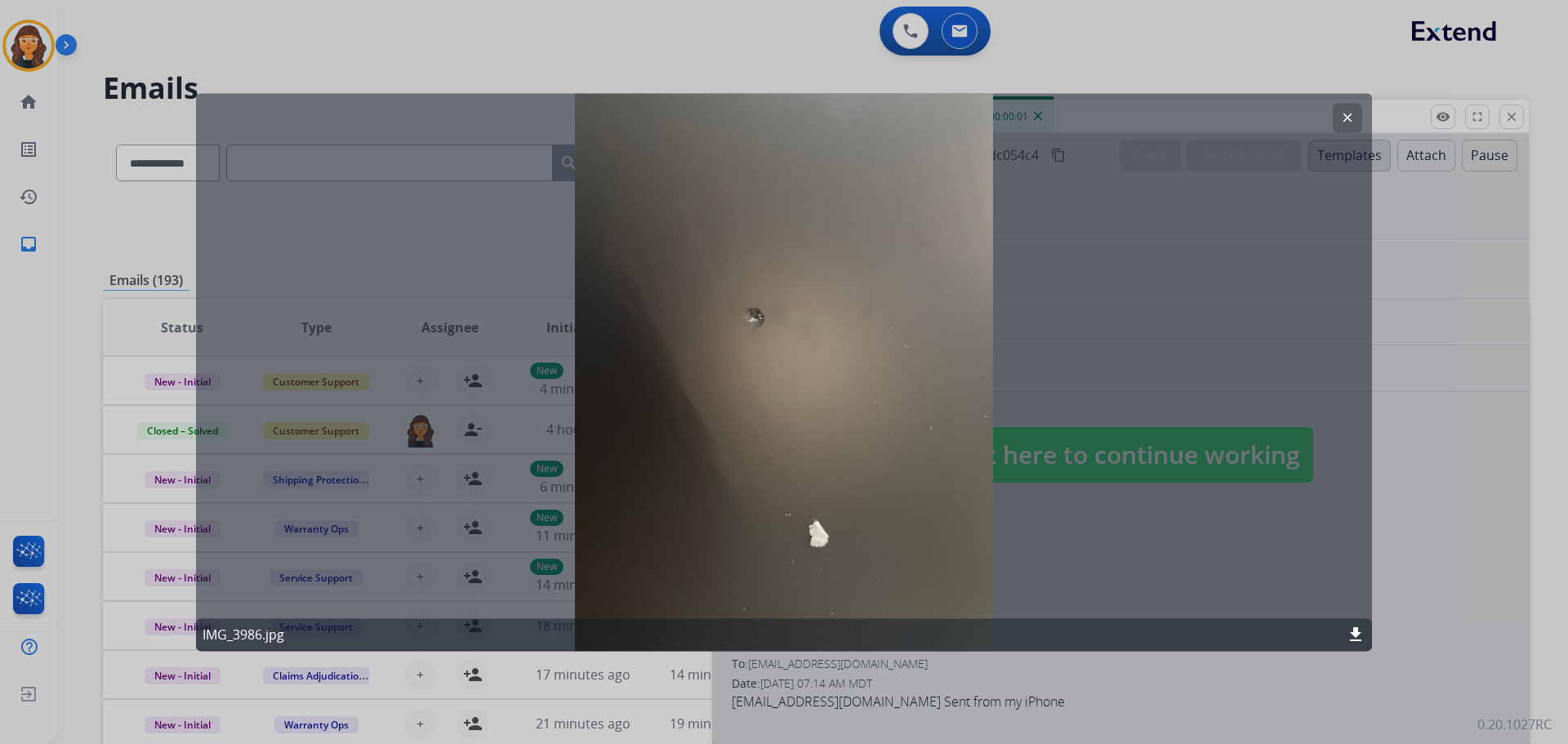
click at [1351, 113] on mat-icon "clear" at bounding box center [1347, 117] width 15 height 15
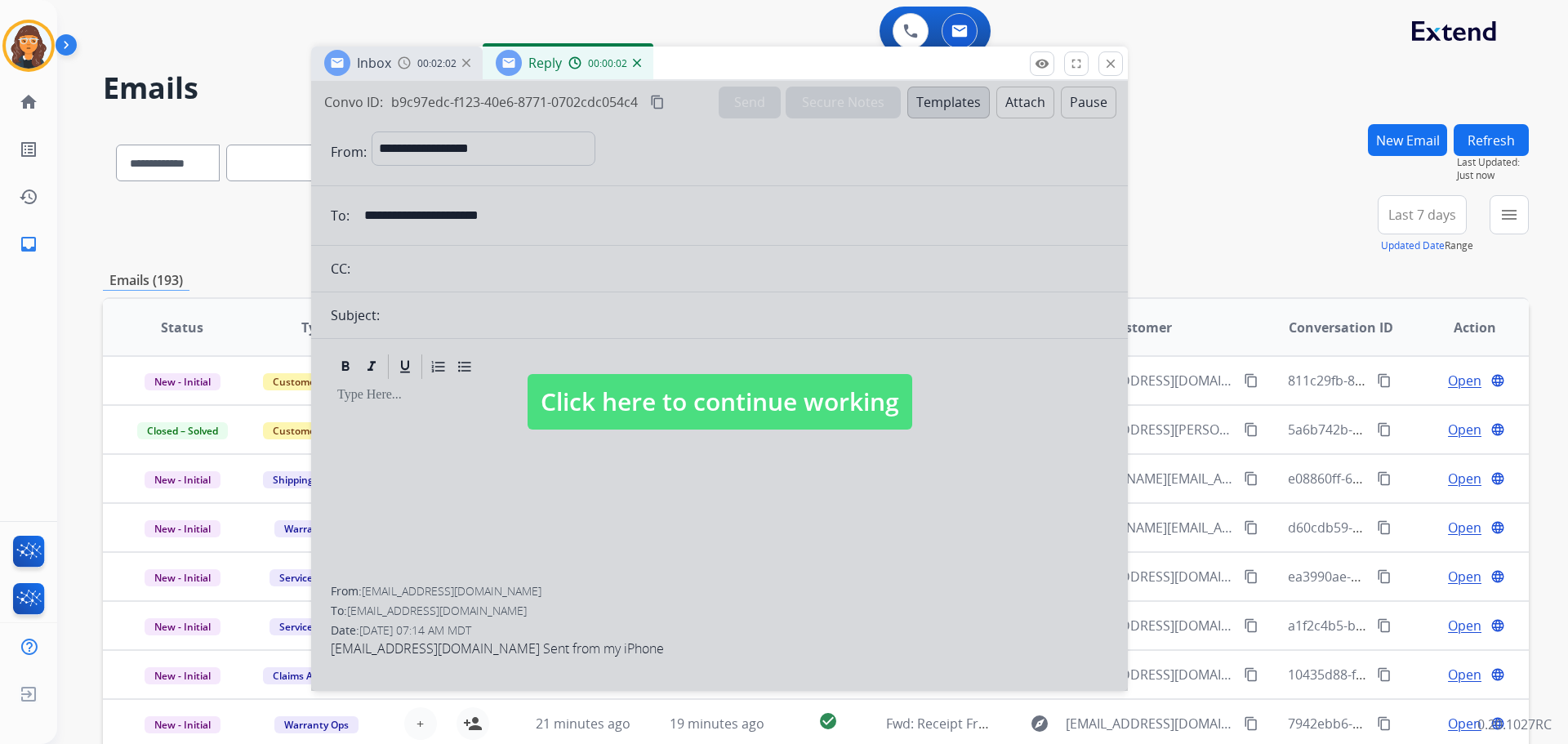
drag, startPoint x: 1279, startPoint y: 123, endPoint x: 863, endPoint y: 72, distance: 419.1
click at [864, 70] on div "Inbox 00:02:02 Reply 00:00:02" at bounding box center [720, 63] width 817 height 35
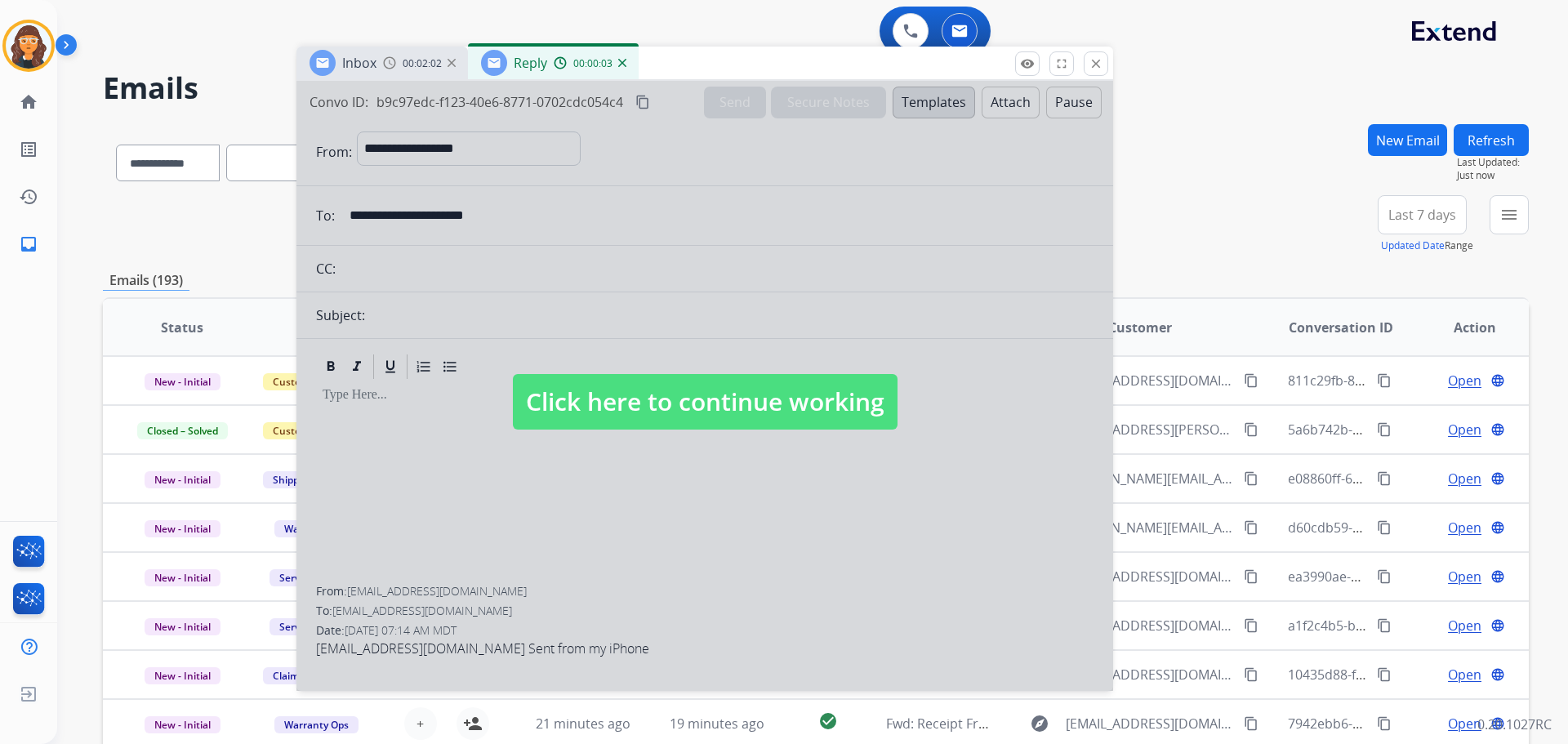
click at [744, 373] on div "Click here to continue working" at bounding box center [705, 386] width 817 height 610
click at [616, 62] on div "00:00:04" at bounding box center [590, 62] width 72 height 15
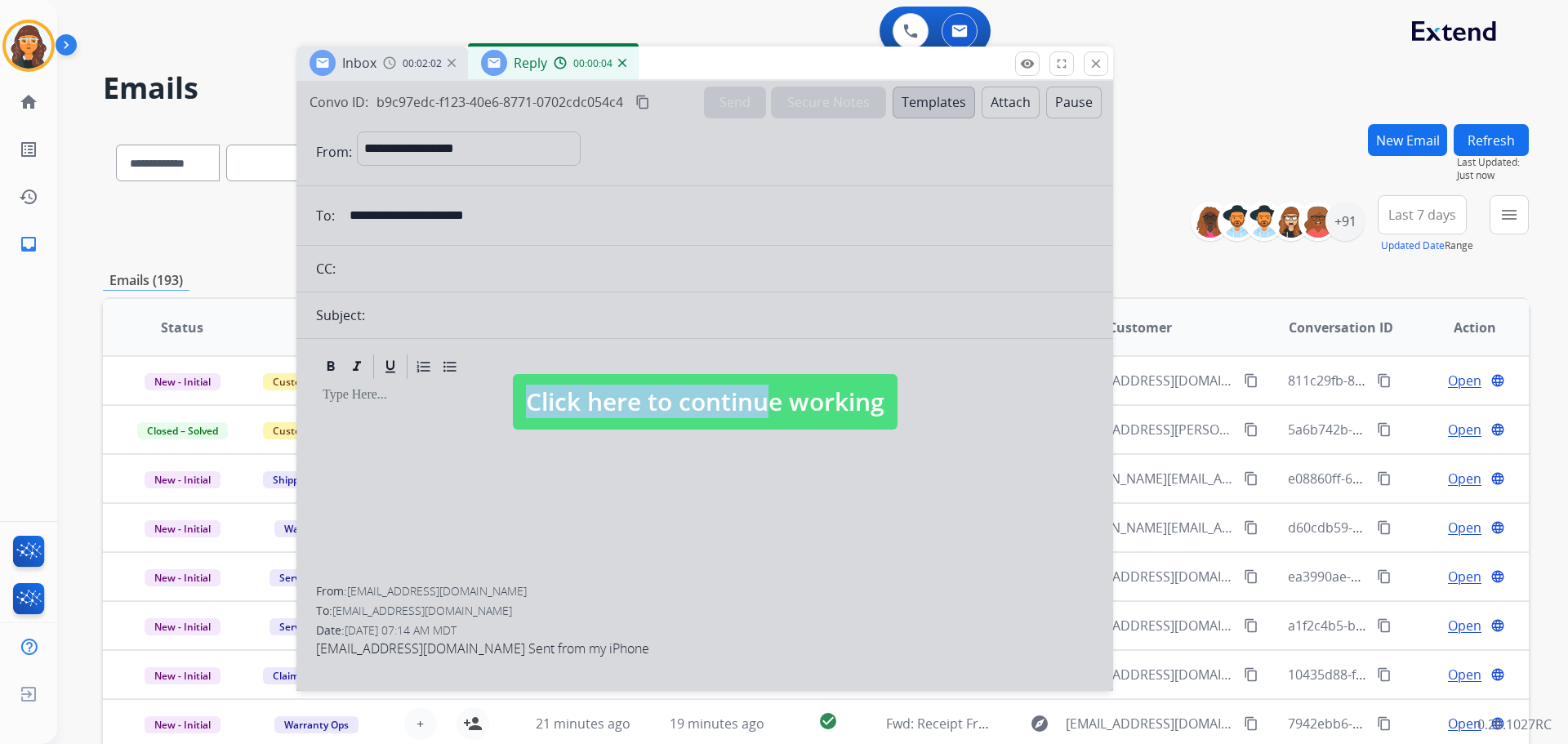
drag, startPoint x: 623, startPoint y: 67, endPoint x: 621, endPoint y: 56, distance: 11.2
click at [623, 64] on div "Reply 00:00:04" at bounding box center [553, 62] width 170 height 33
click at [620, 61] on img at bounding box center [622, 62] width 8 height 8
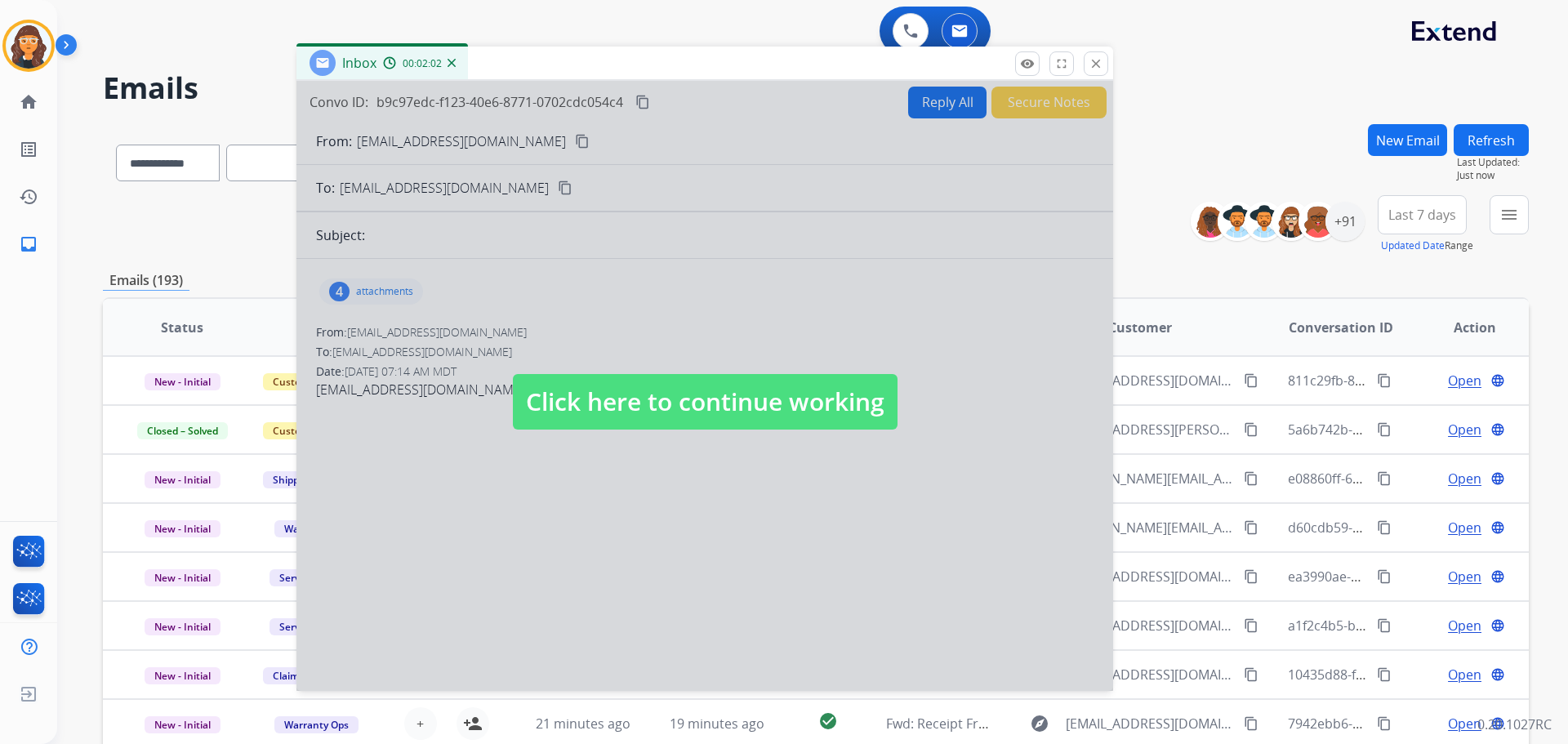
click at [683, 397] on span "Click here to continue working" at bounding box center [705, 401] width 385 height 55
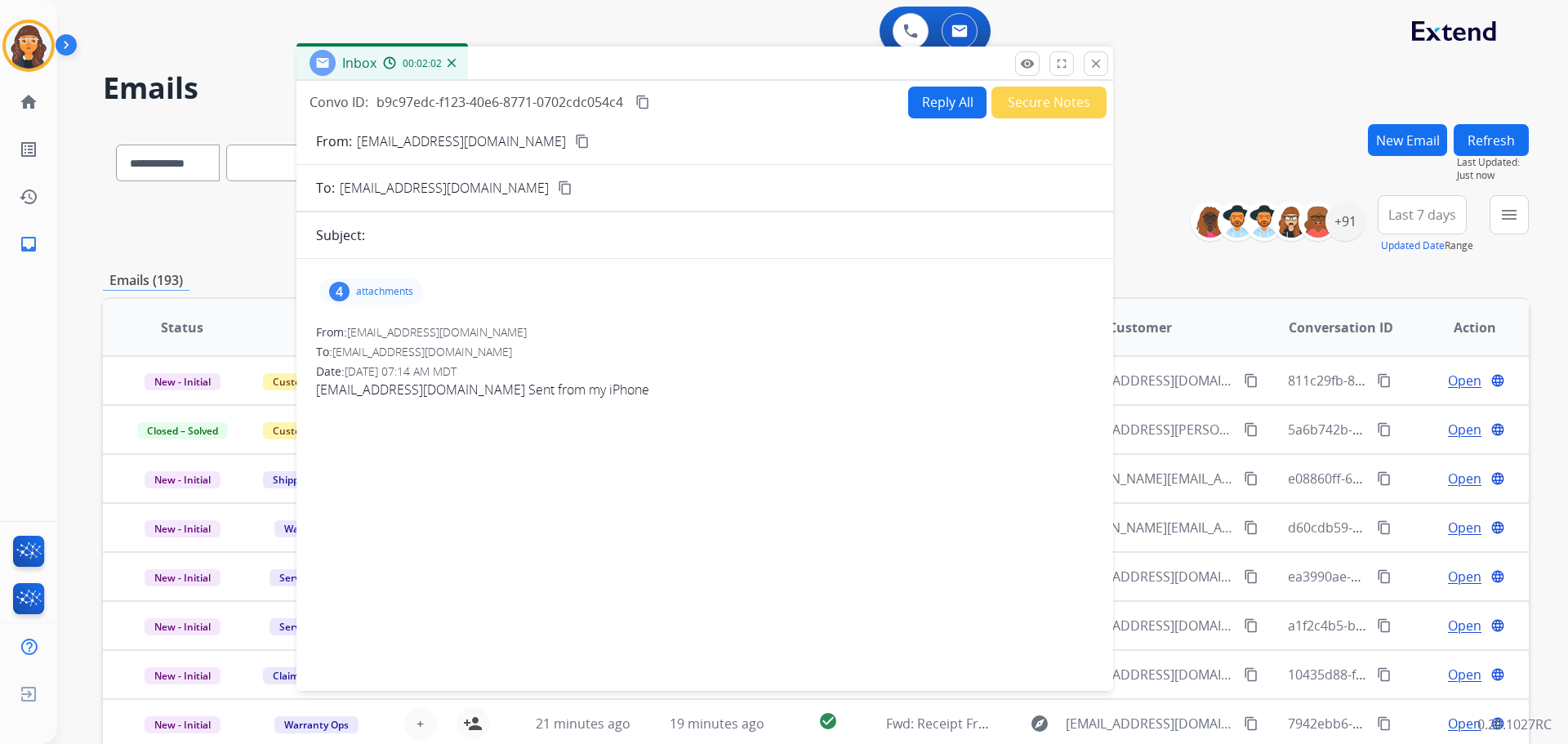
click at [645, 103] on mat-icon "content_copy" at bounding box center [642, 102] width 15 height 15
click at [1078, 98] on button "Secure Notes" at bounding box center [1049, 102] width 115 height 32
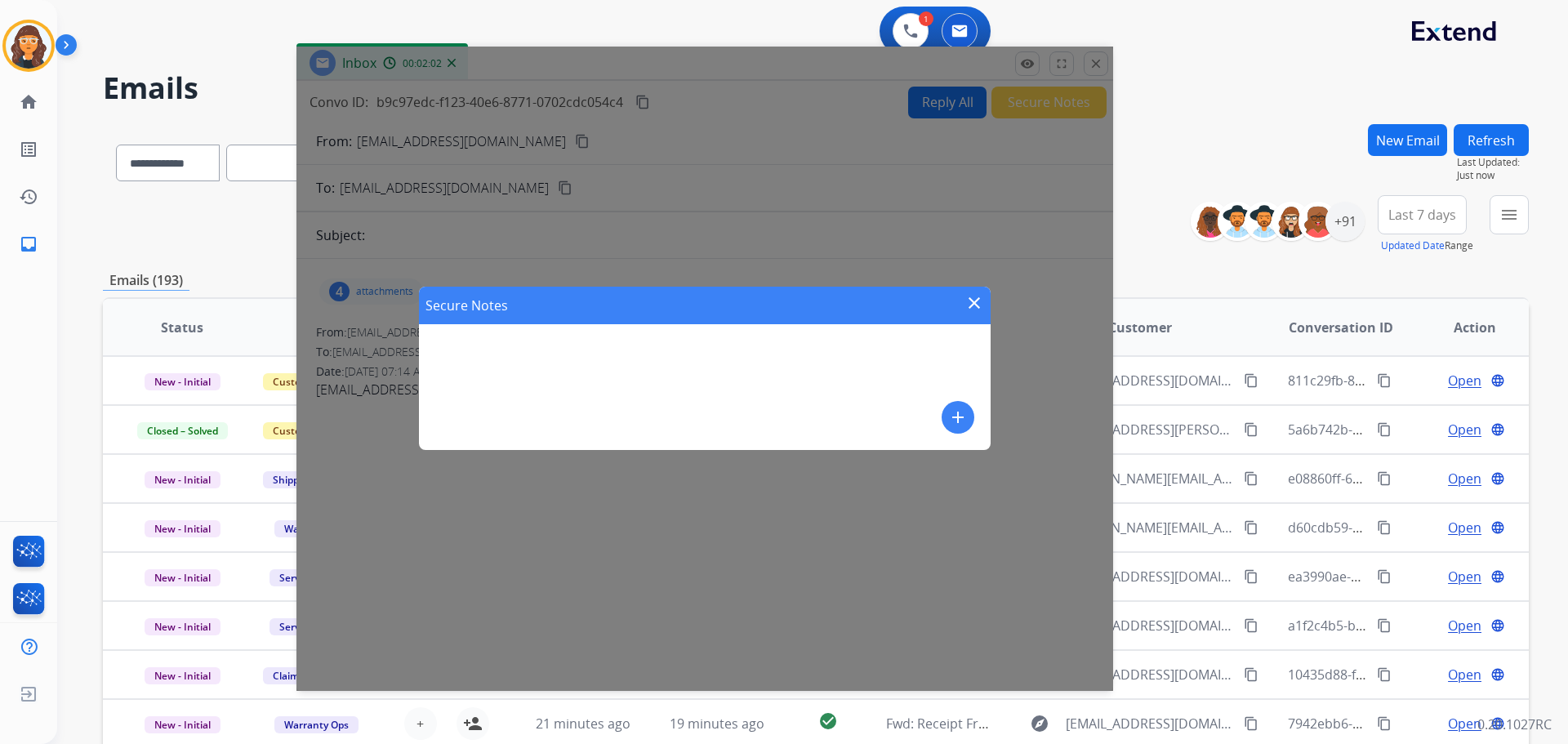
click at [964, 417] on mat-icon "add" at bounding box center [958, 417] width 20 height 20
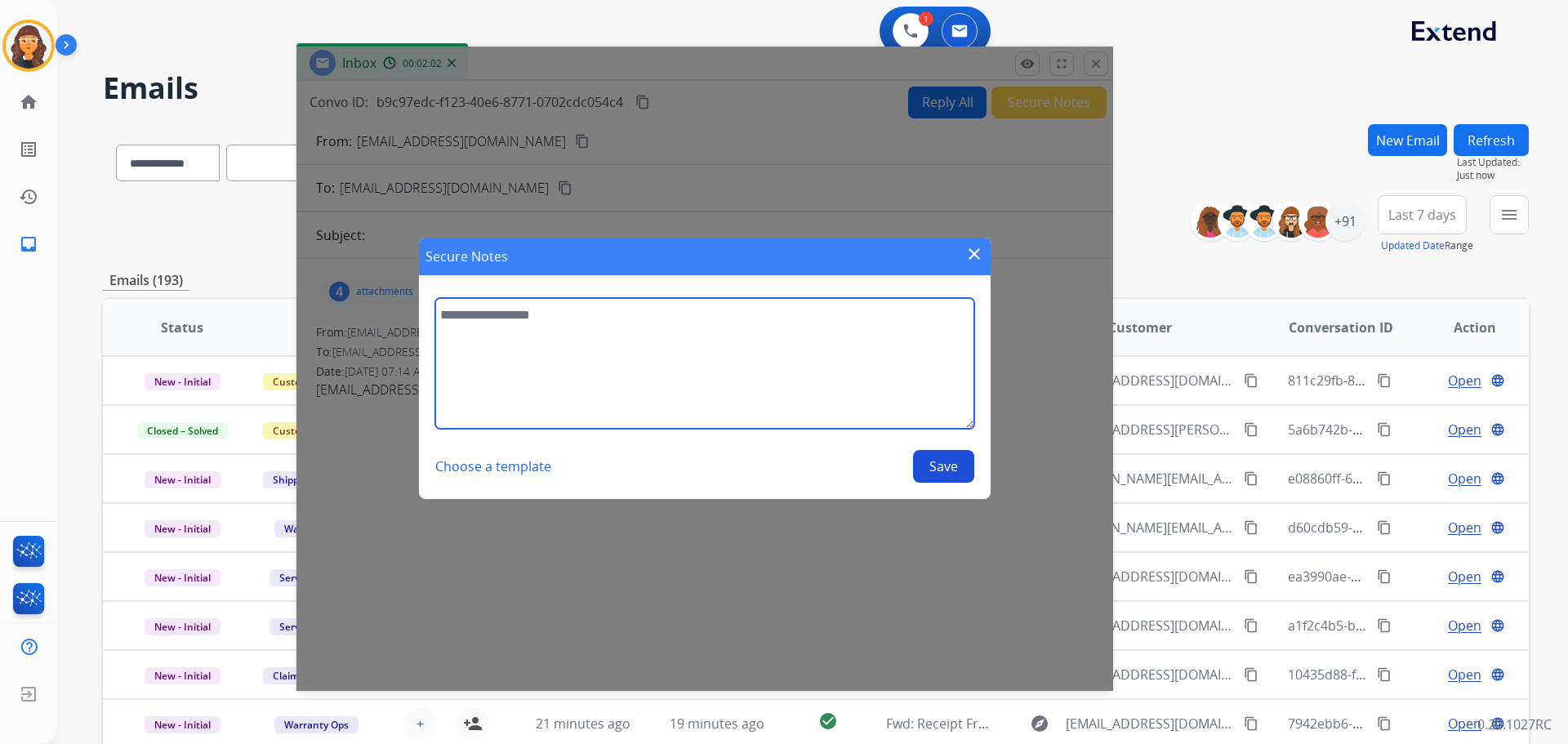
click at [633, 410] on textarea at bounding box center [705, 364] width 539 height 131
type textarea "**********"
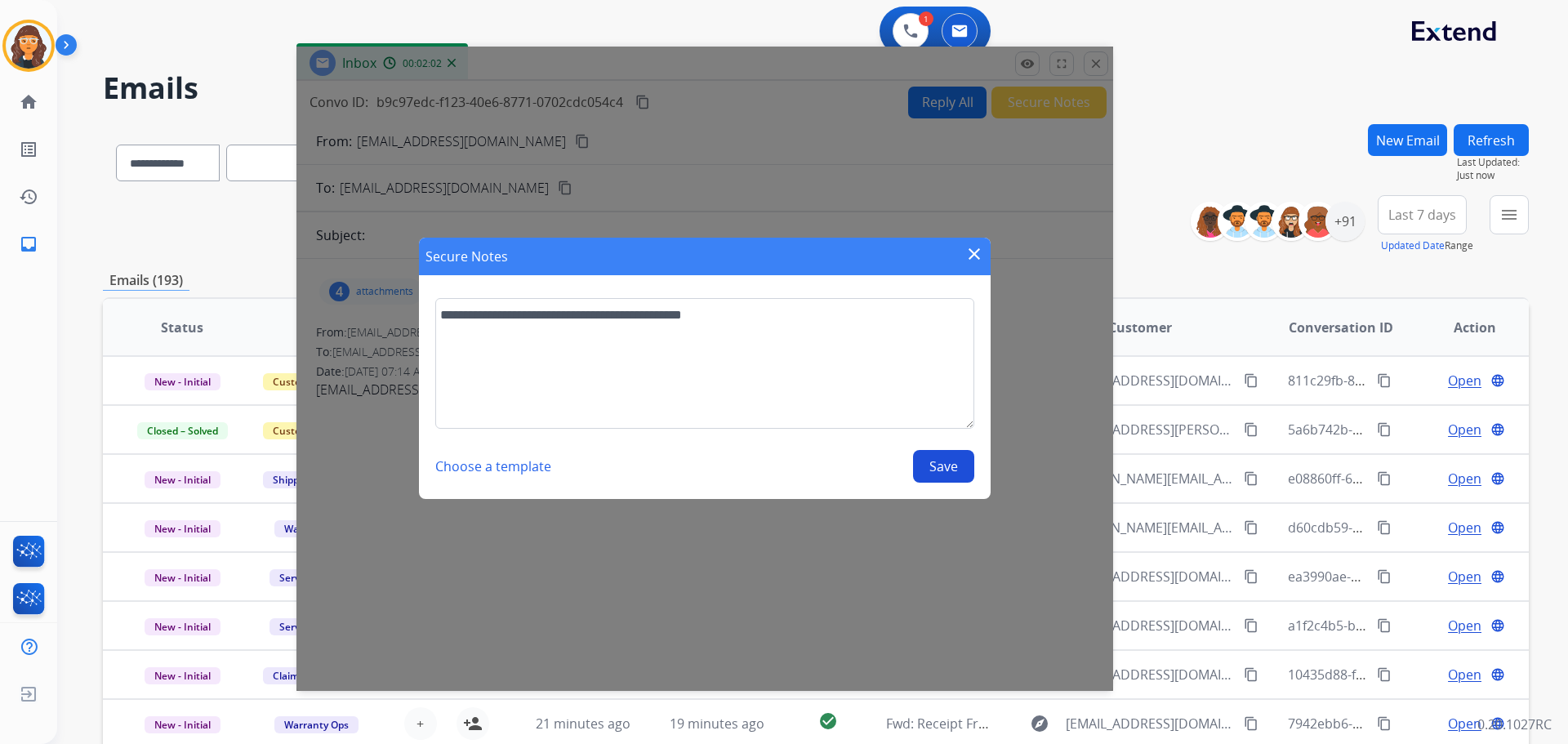
click at [931, 456] on button "Save" at bounding box center [944, 466] width 61 height 33
select select "**********"
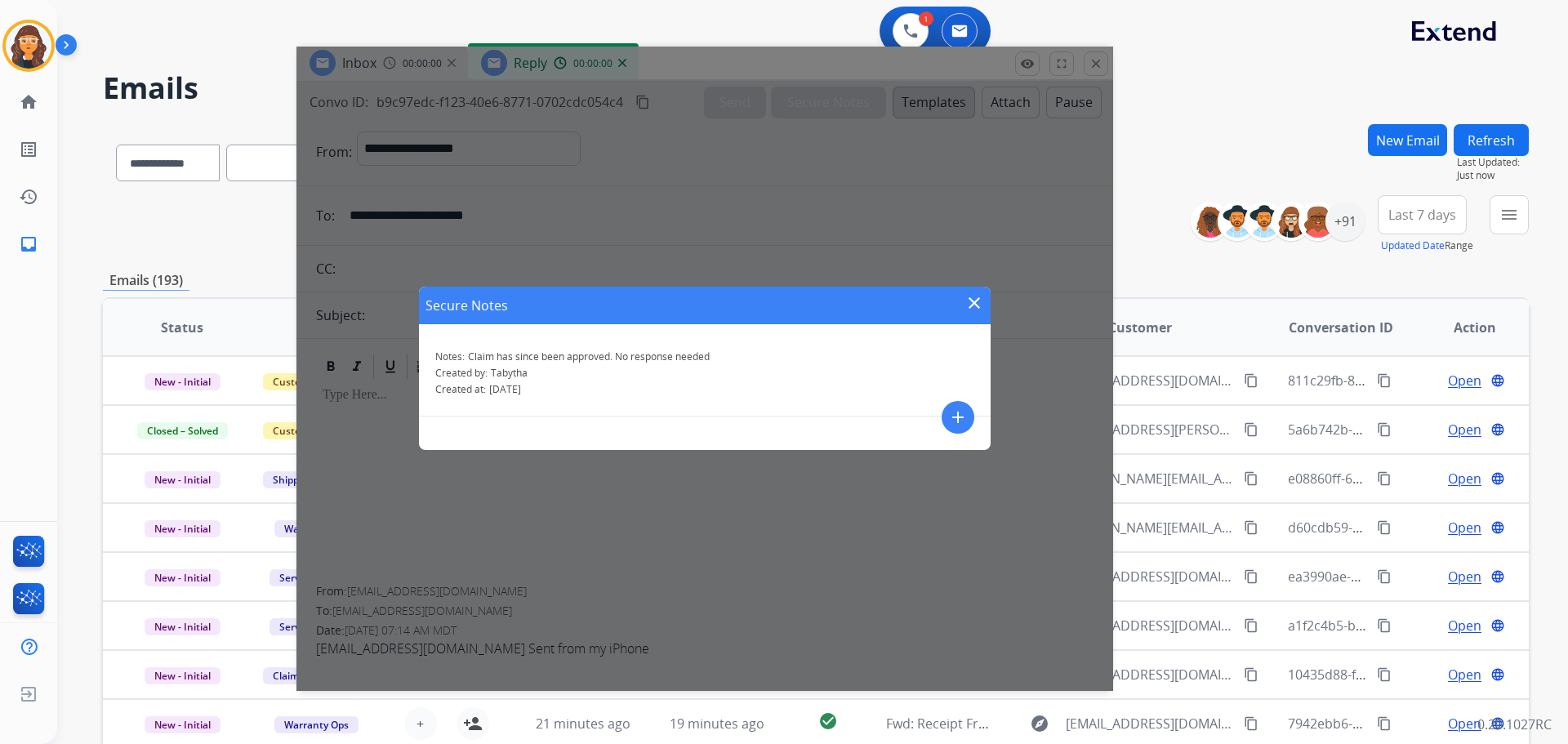
click at [974, 304] on mat-icon "close" at bounding box center [974, 303] width 20 height 20
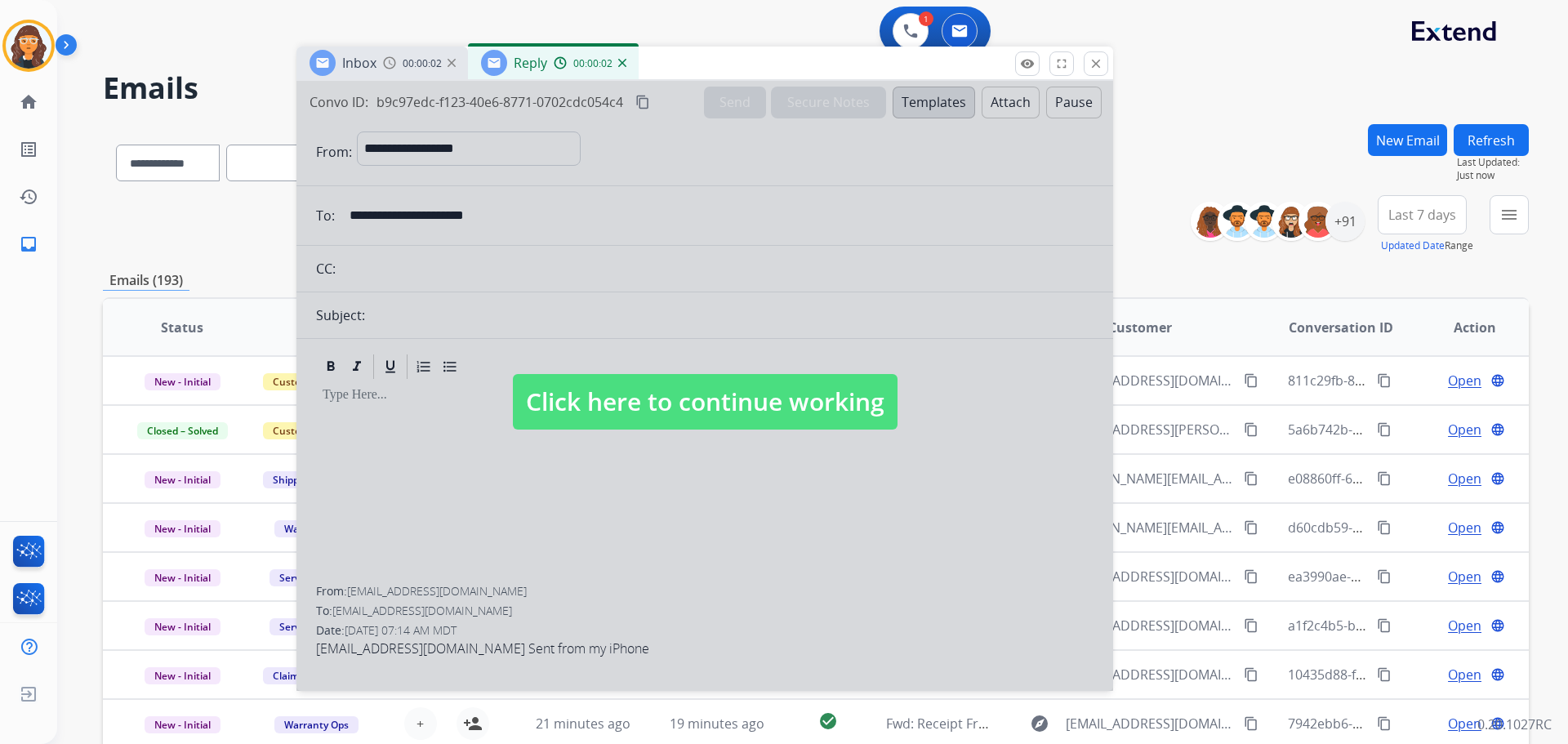
click at [797, 394] on span "Click here to continue working" at bounding box center [705, 401] width 385 height 55
select select
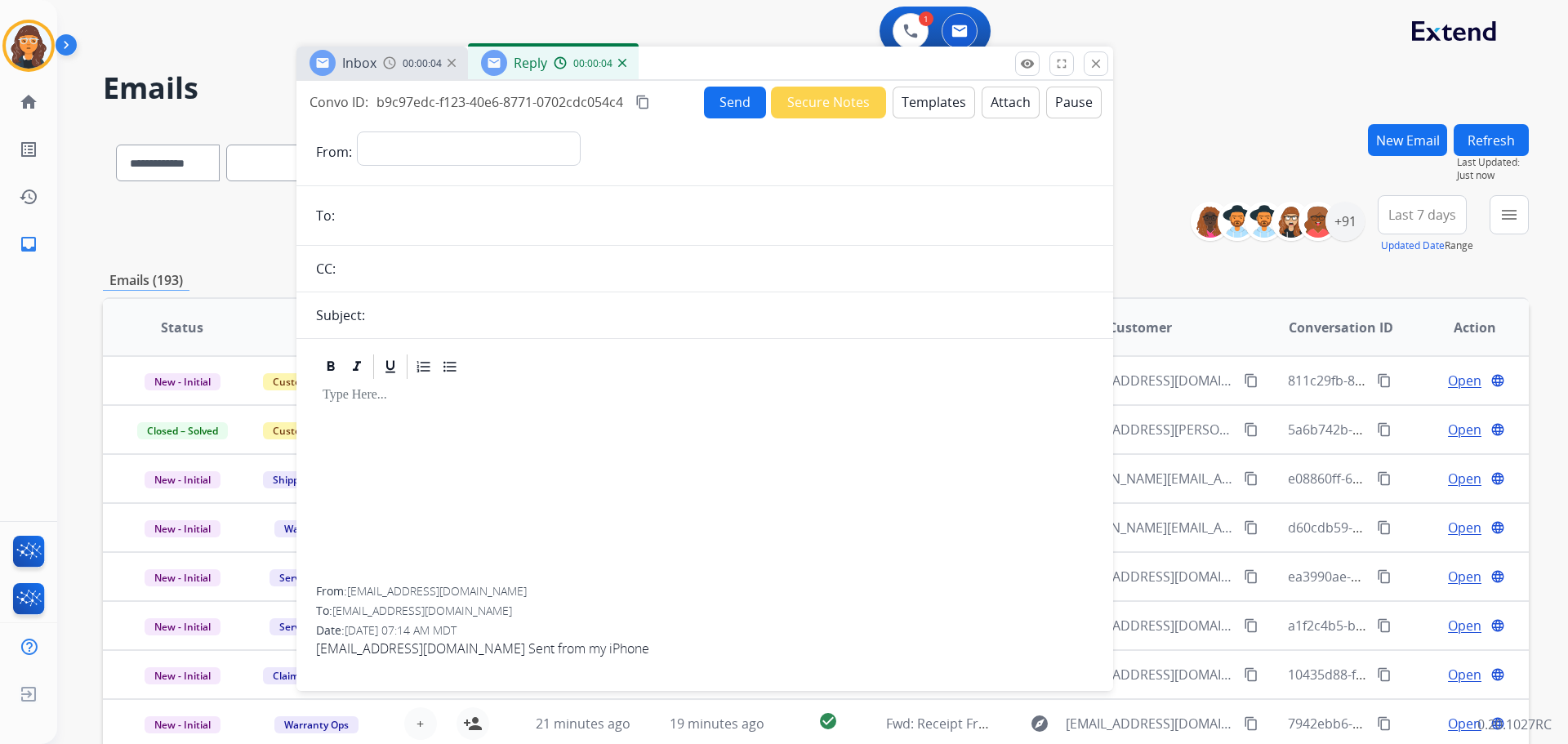
drag, startPoint x: 622, startPoint y: 58, endPoint x: 630, endPoint y: 57, distance: 8.1
click at [624, 58] on img at bounding box center [622, 62] width 8 height 8
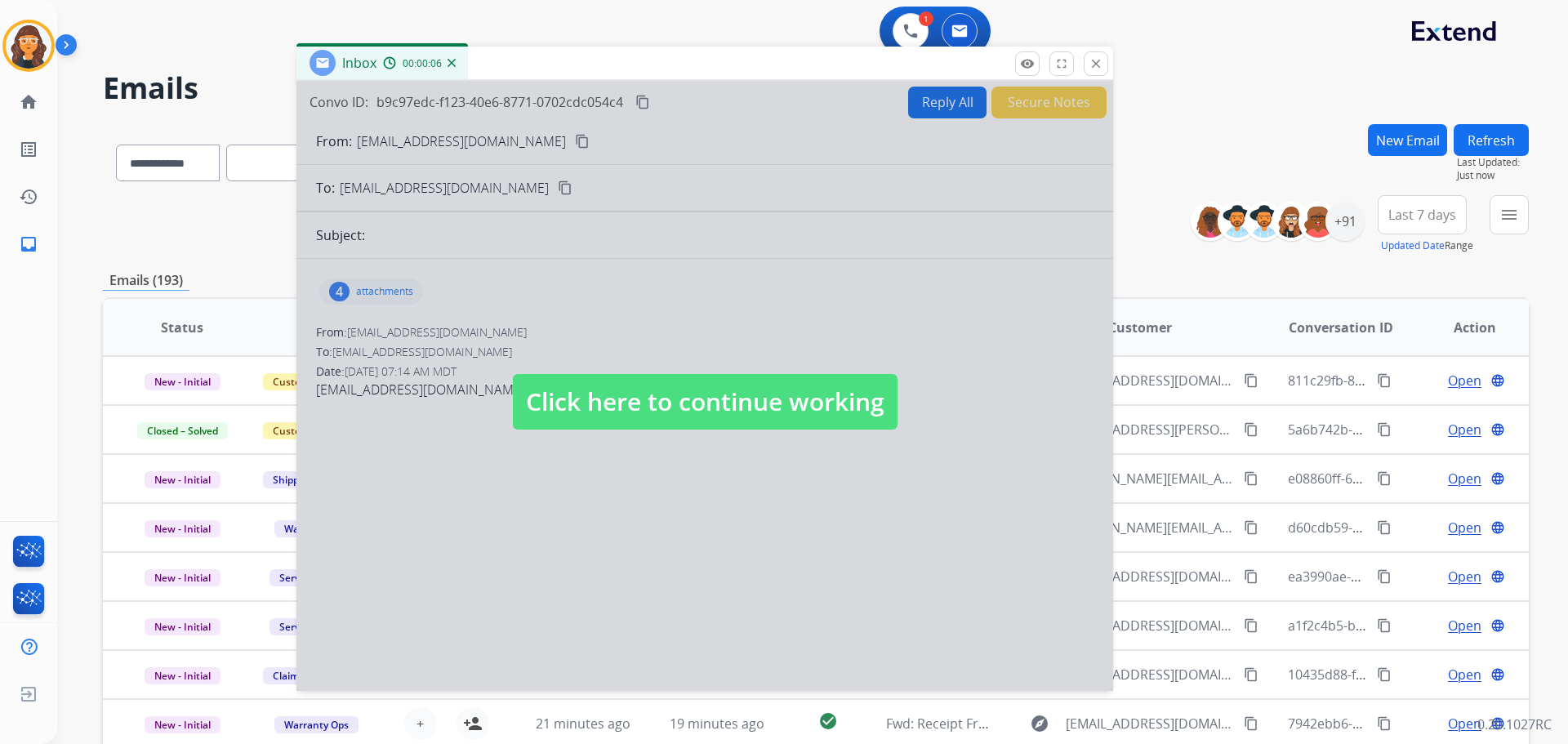
click at [680, 406] on span "Click here to continue working" at bounding box center [705, 401] width 385 height 55
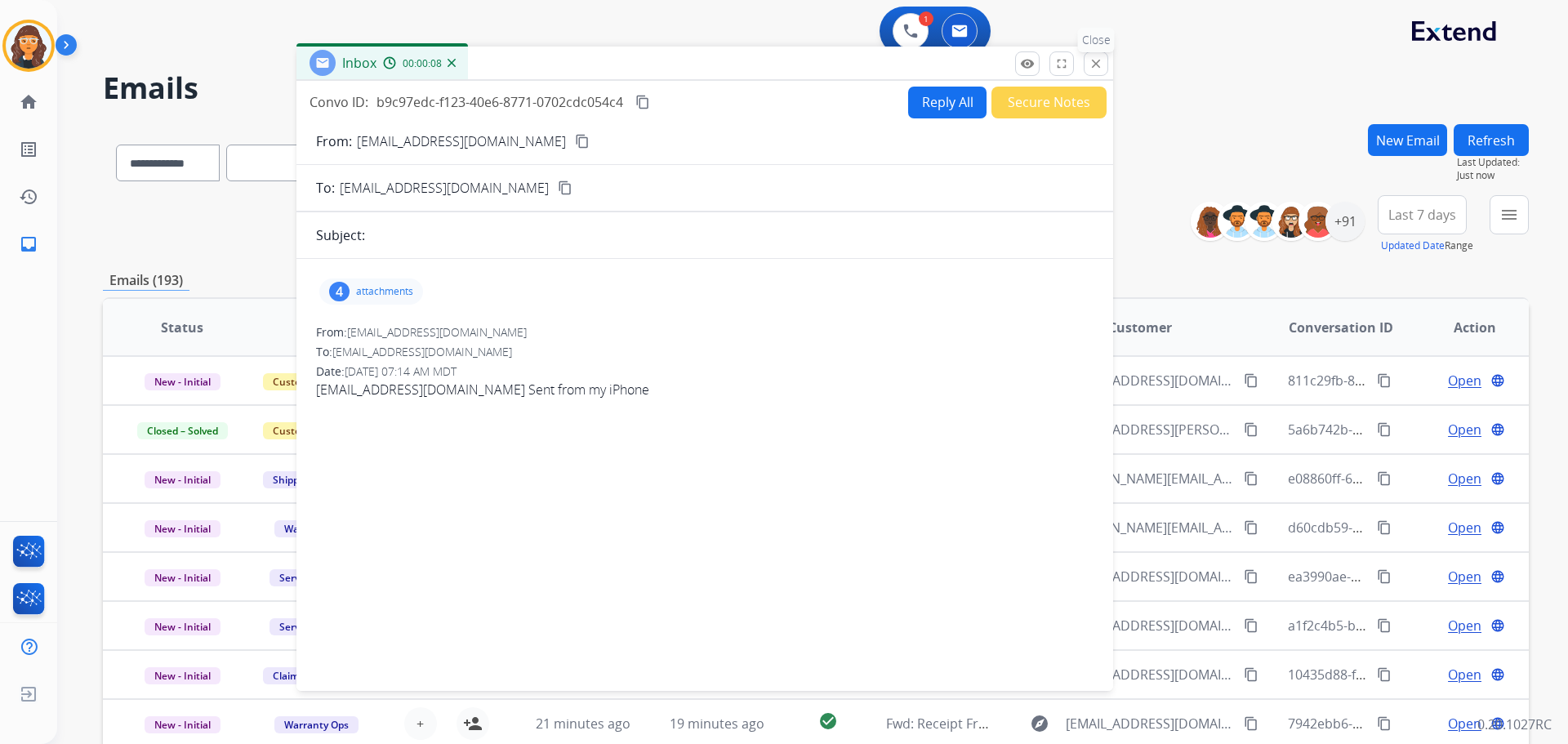
click at [1097, 67] on mat-icon "close" at bounding box center [1095, 63] width 15 height 15
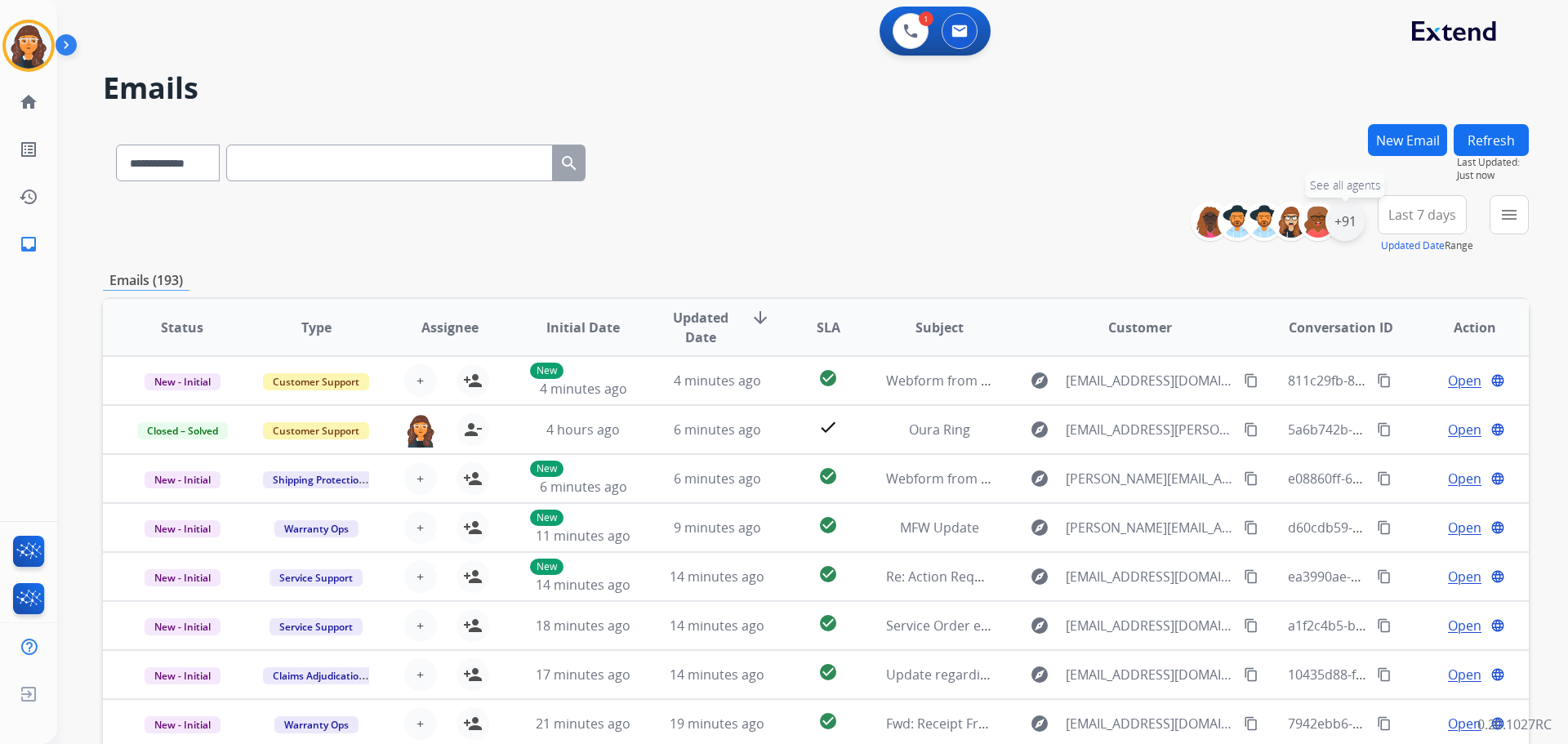
click at [1360, 216] on div "+91" at bounding box center [1345, 222] width 40 height 40
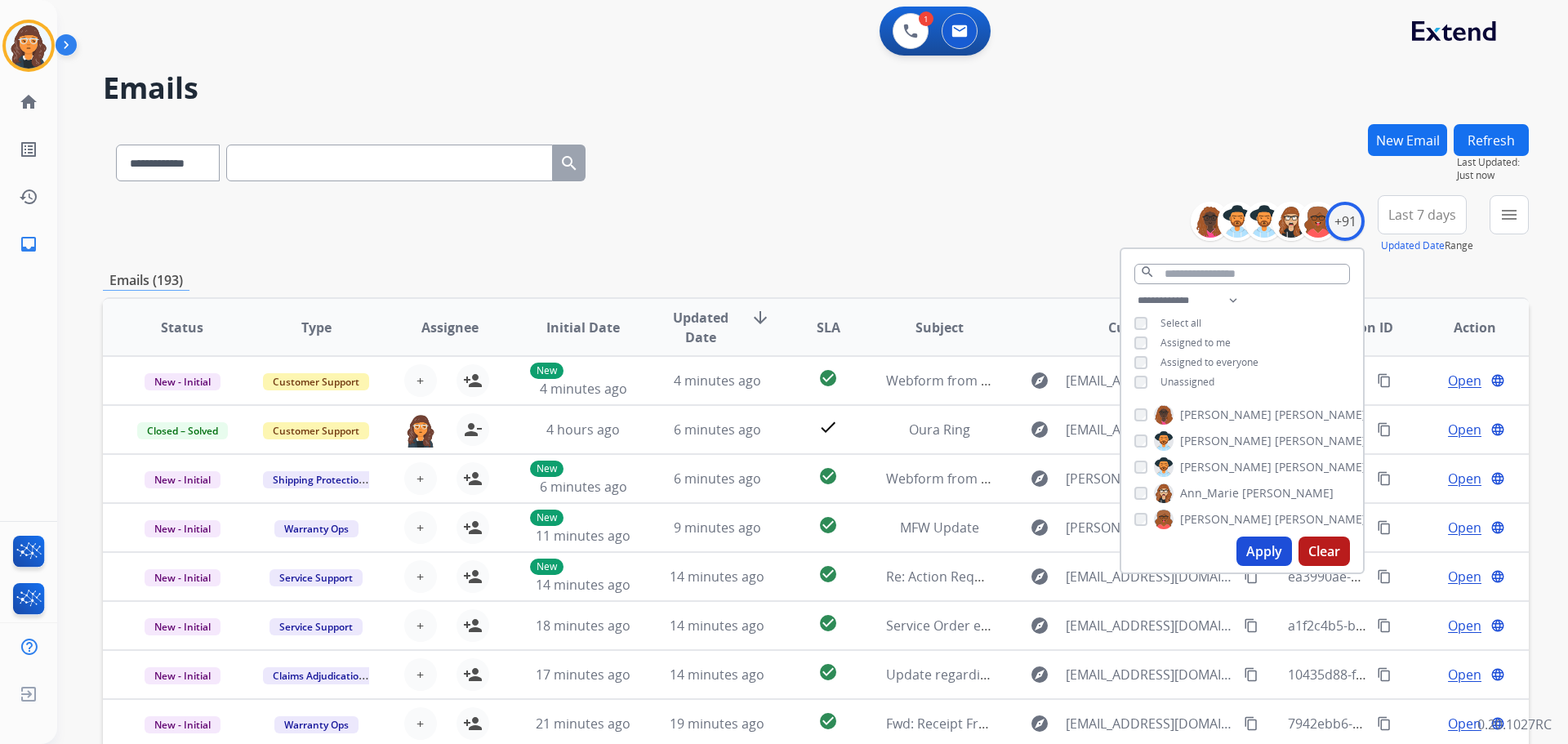
click at [815, 160] on div "**********" at bounding box center [816, 159] width 1426 height 71
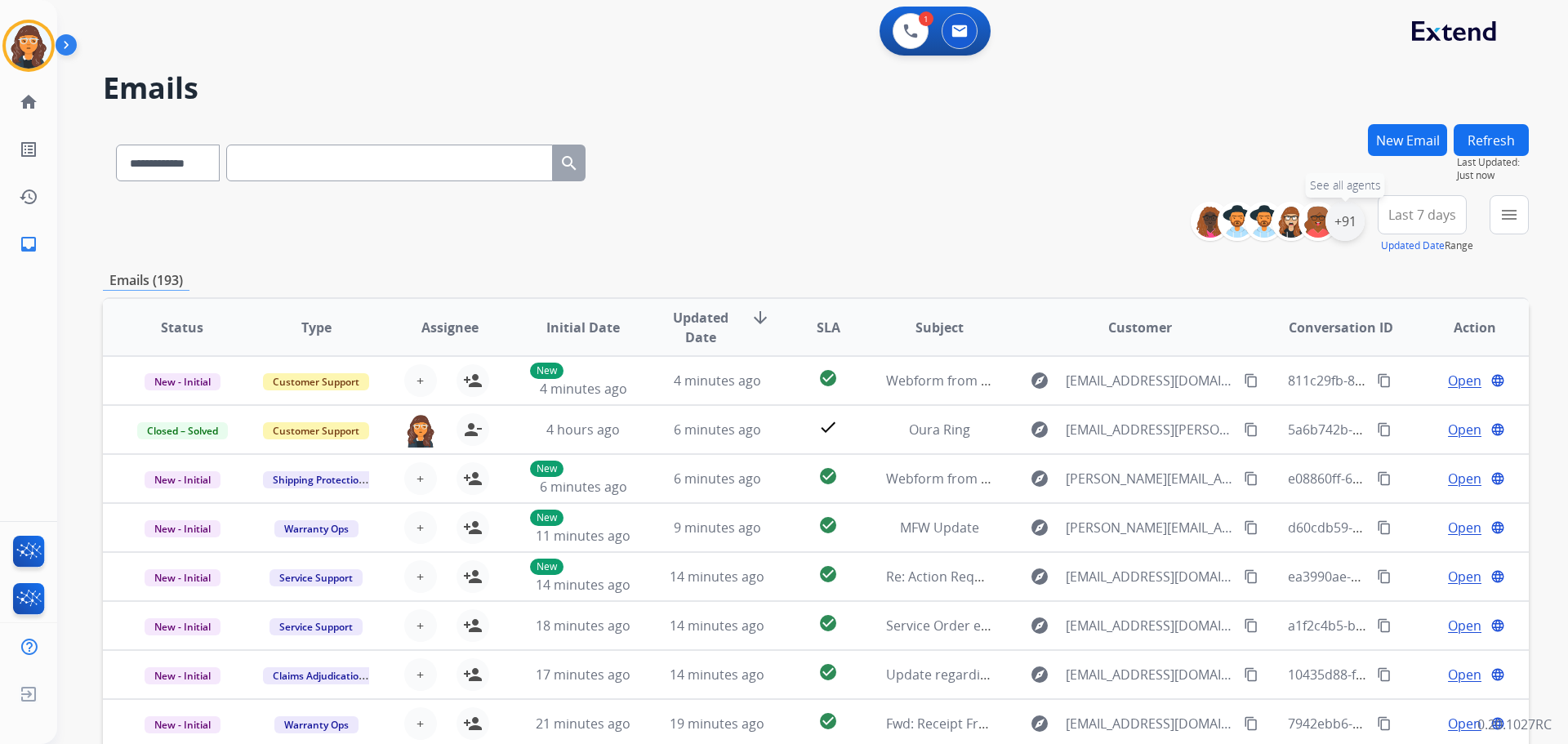
click at [1344, 220] on div "+91" at bounding box center [1345, 222] width 40 height 40
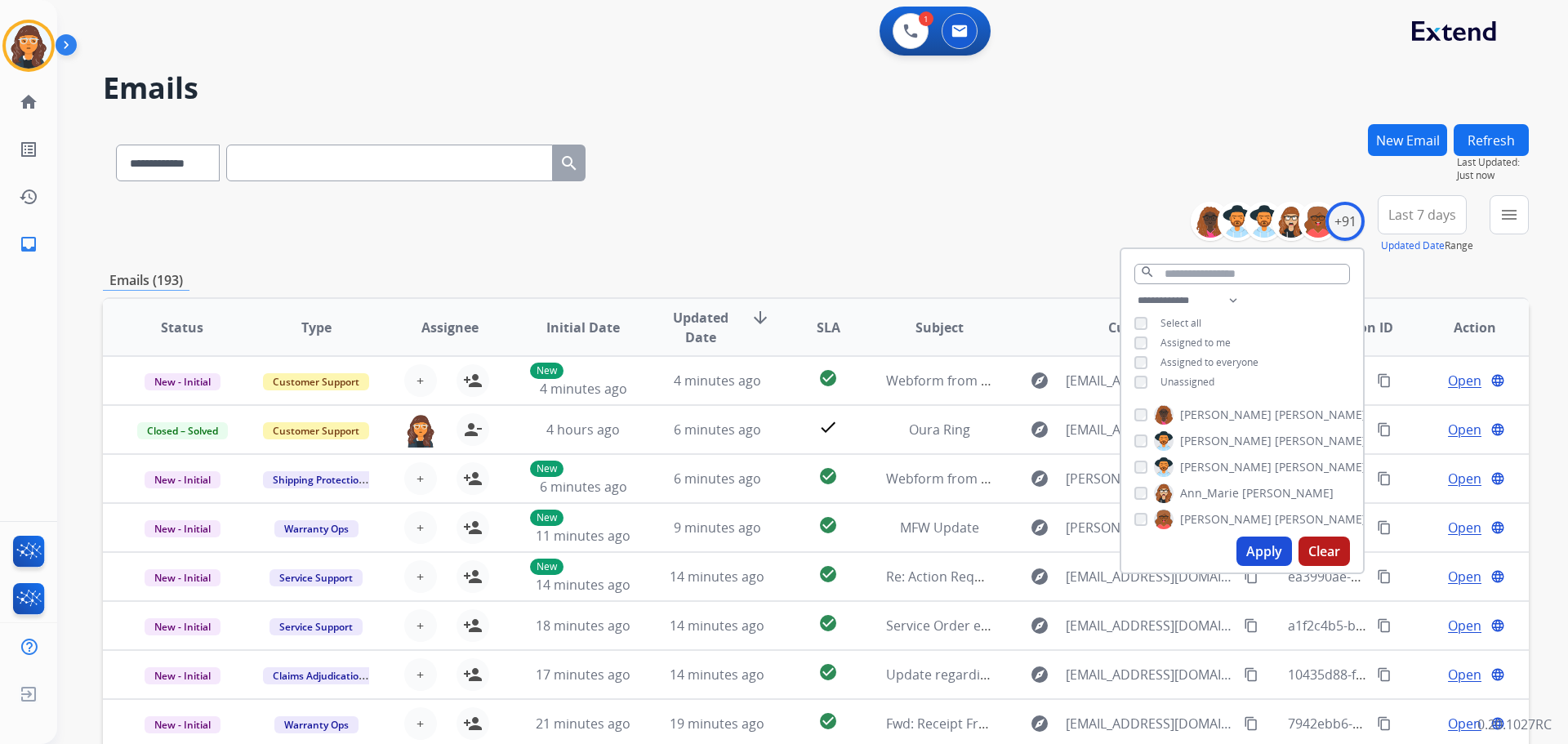
click at [1265, 547] on button "Apply" at bounding box center [1265, 551] width 56 height 30
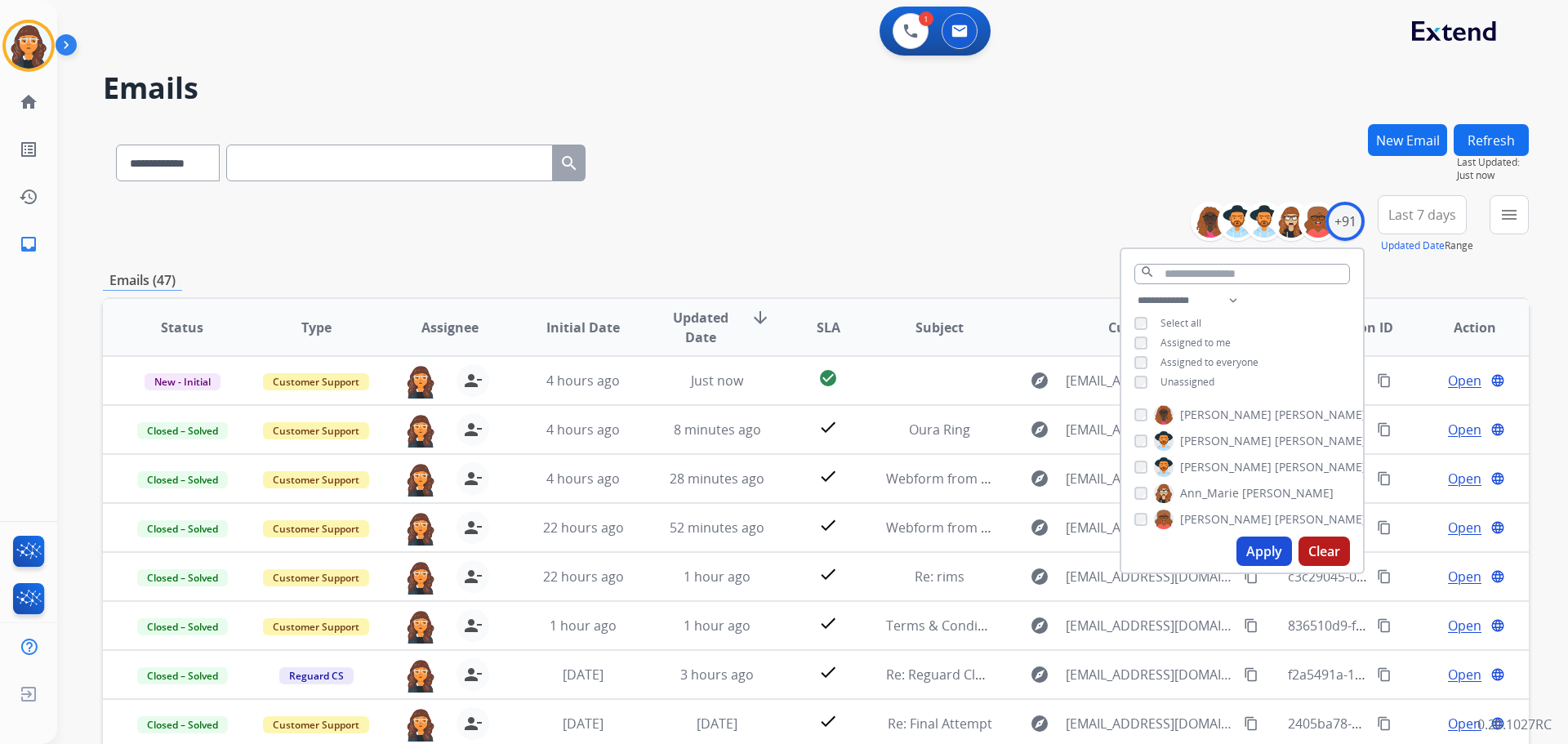
click at [871, 225] on div "**********" at bounding box center [816, 224] width 1426 height 58
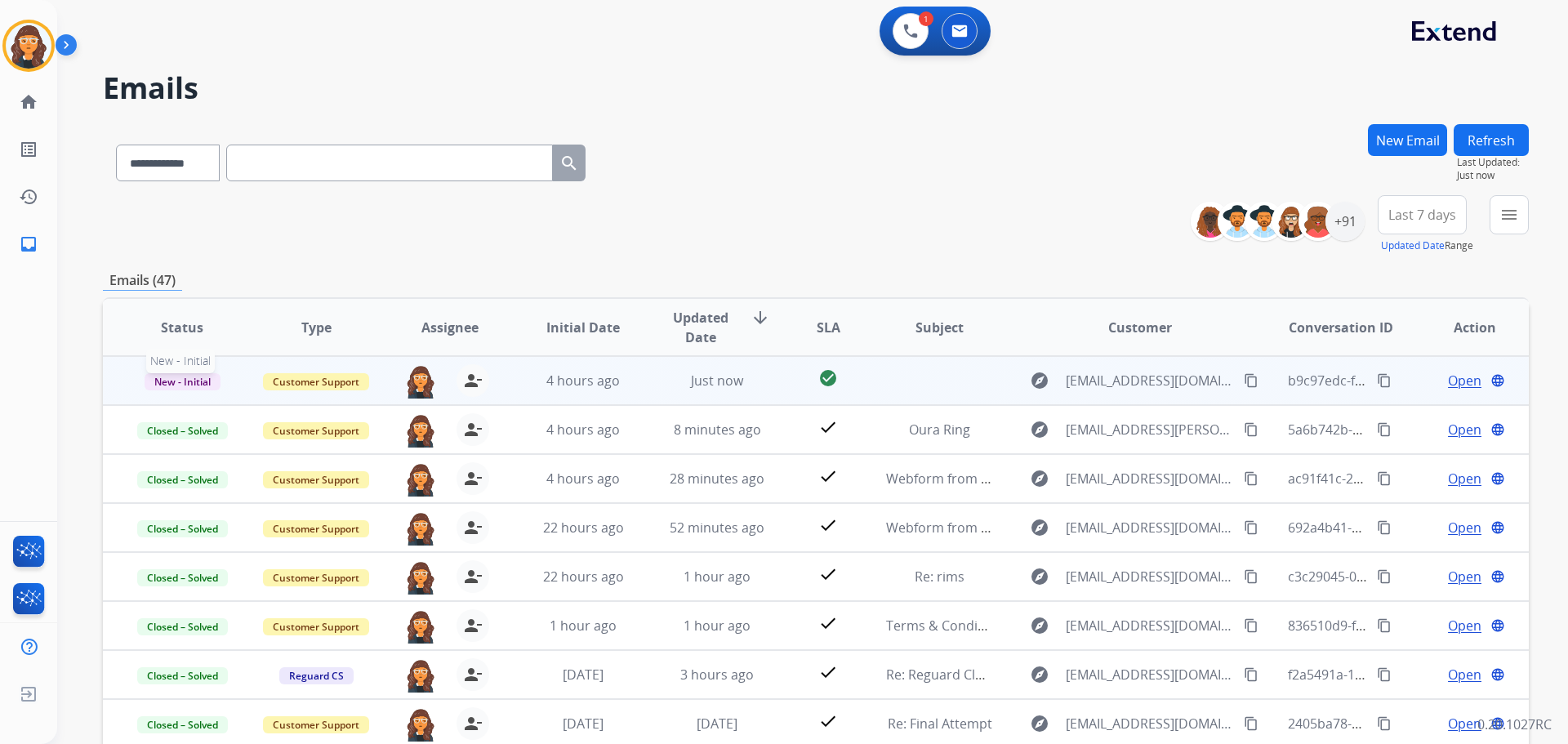
click at [179, 386] on span "New - Initial" at bounding box center [182, 381] width 76 height 17
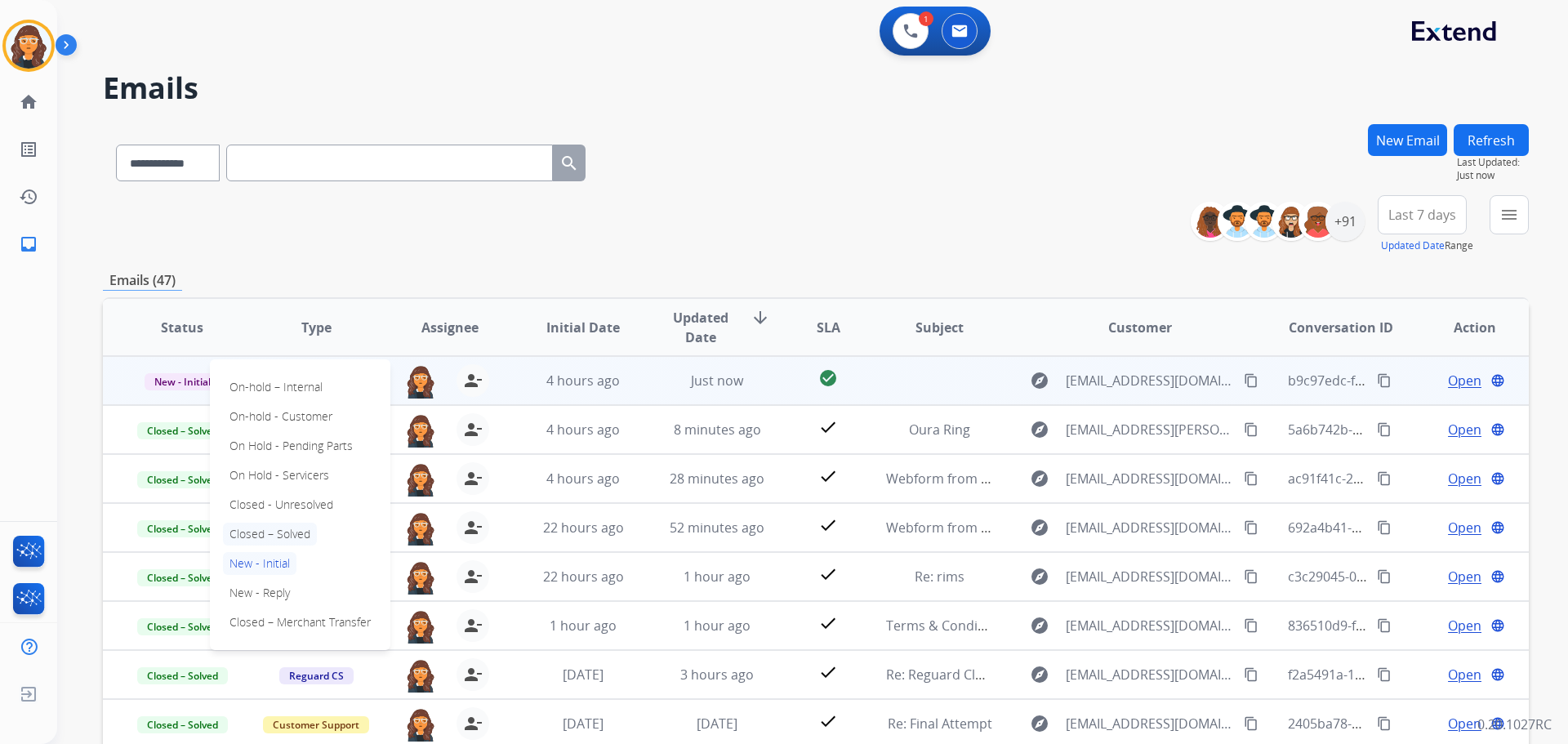
click at [244, 535] on p "Closed – Solved" at bounding box center [270, 533] width 94 height 23
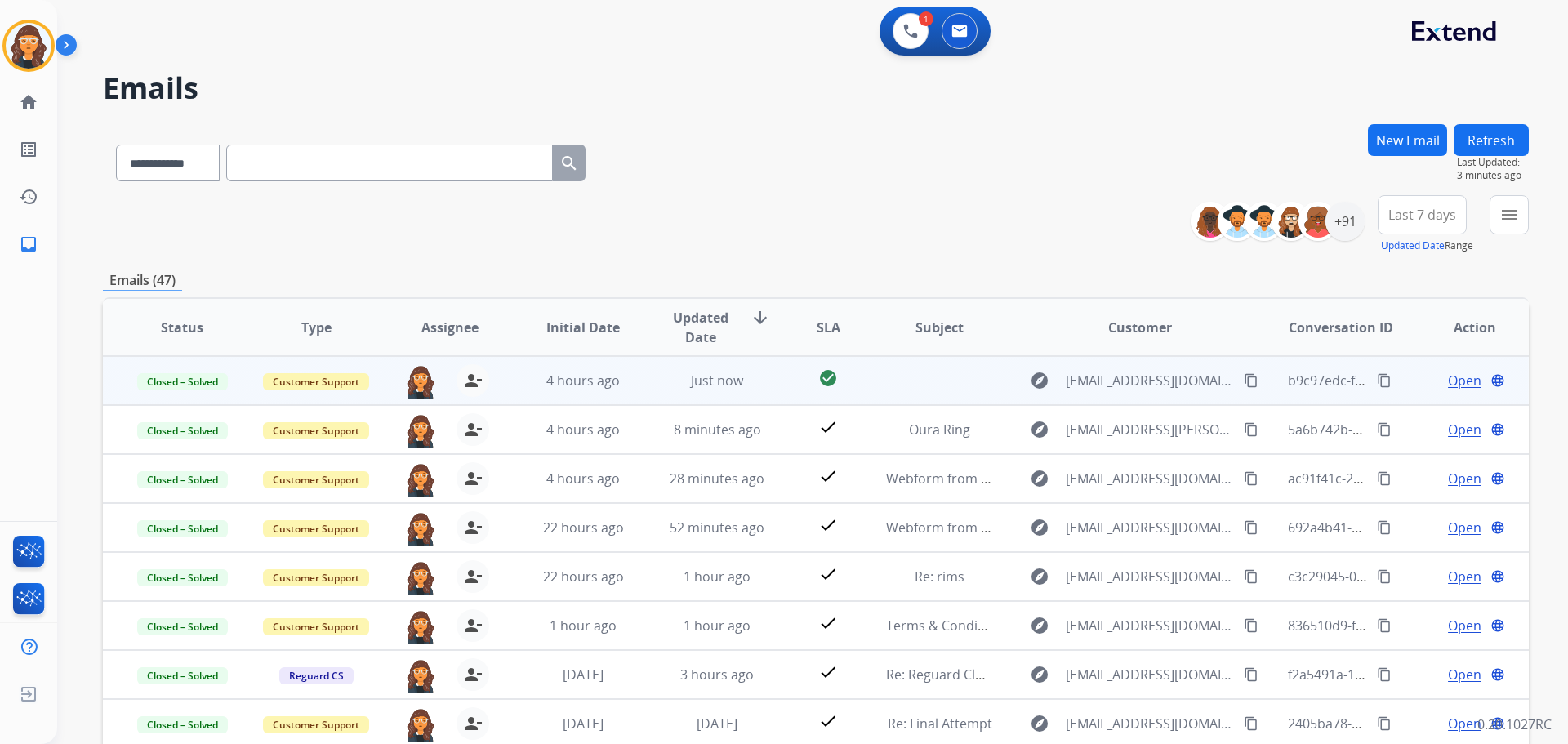
click at [1512, 144] on button "Refresh" at bounding box center [1492, 140] width 75 height 32
click at [901, 38] on button at bounding box center [911, 31] width 36 height 36
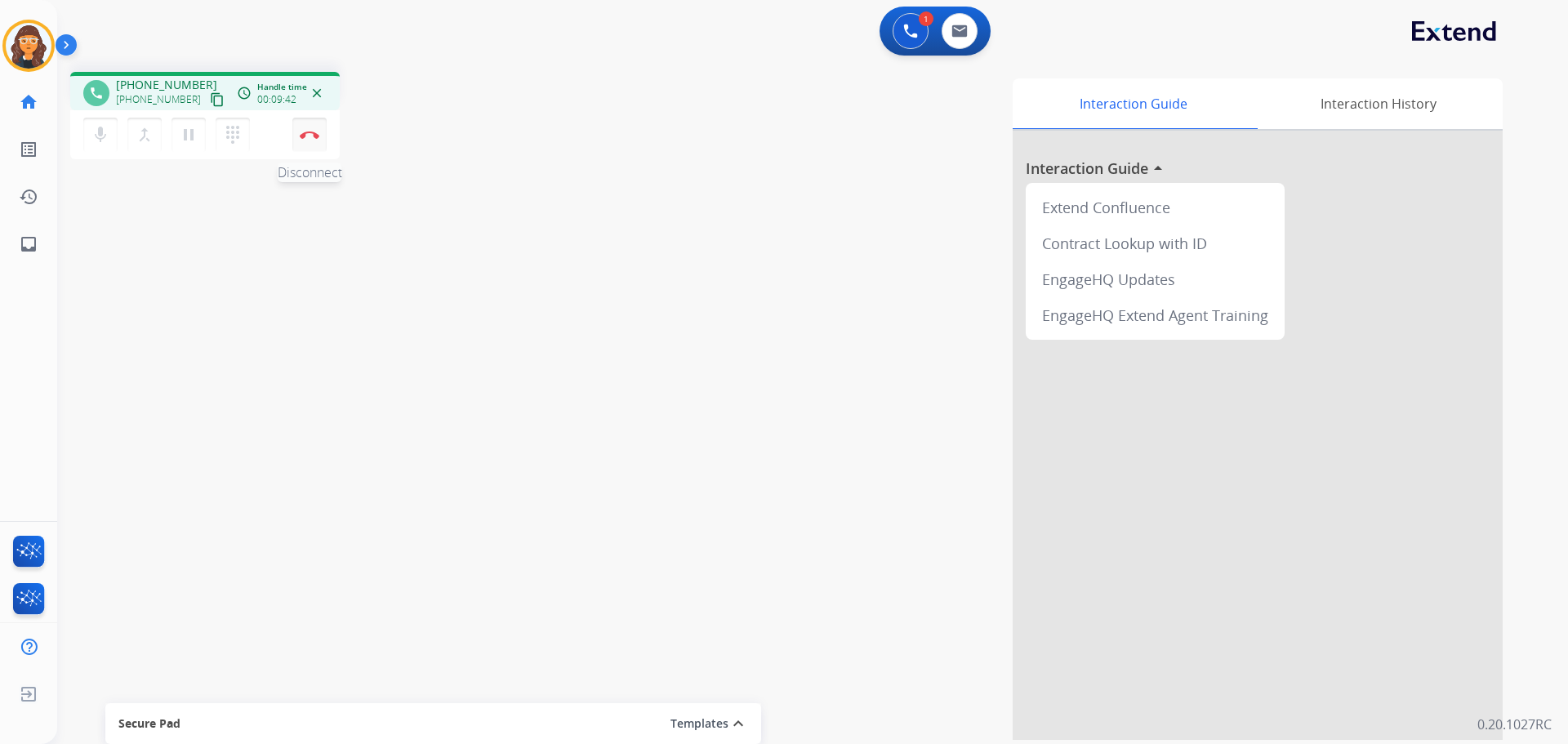
click at [309, 137] on img at bounding box center [309, 135] width 20 height 8
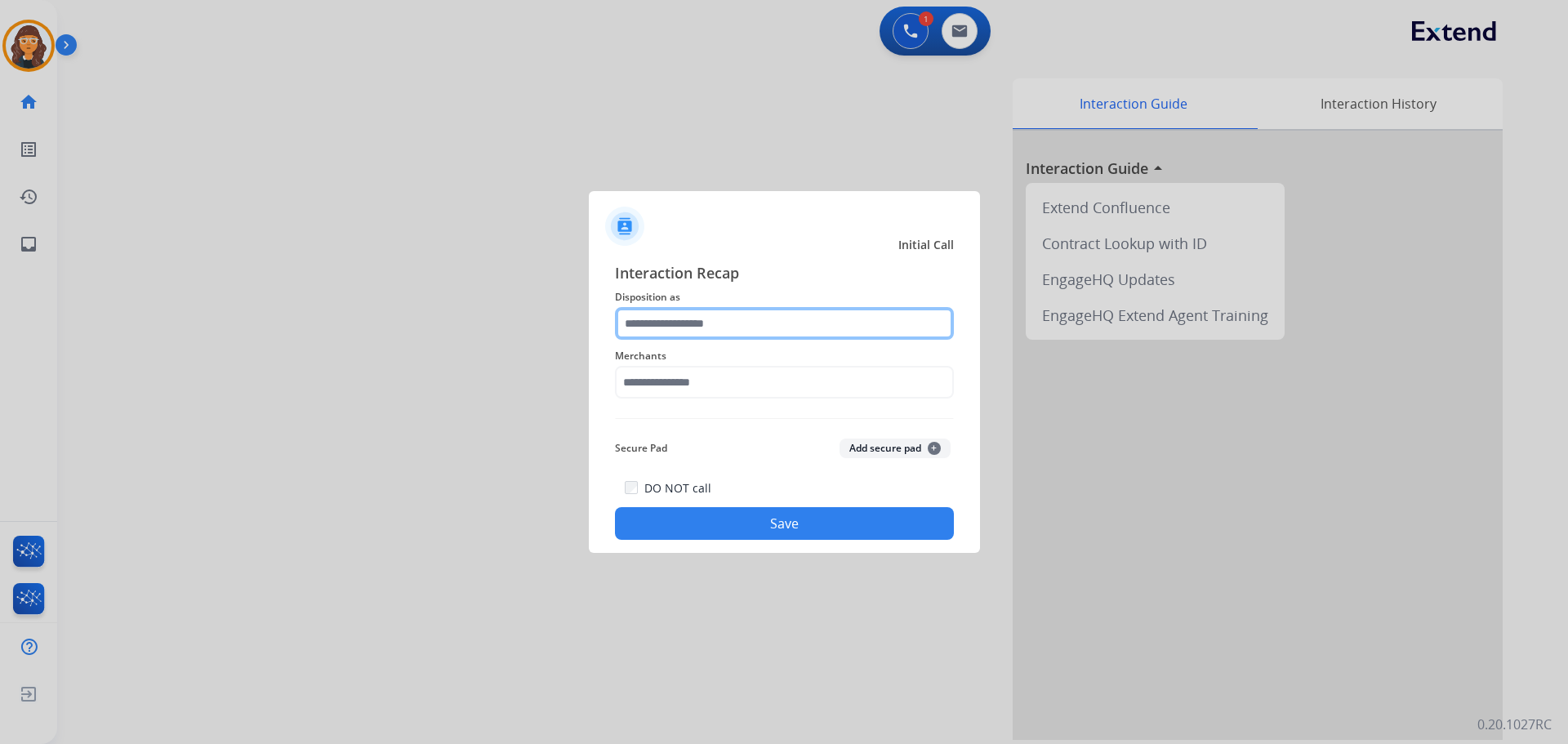
click at [659, 318] on input "text" at bounding box center [784, 323] width 339 height 33
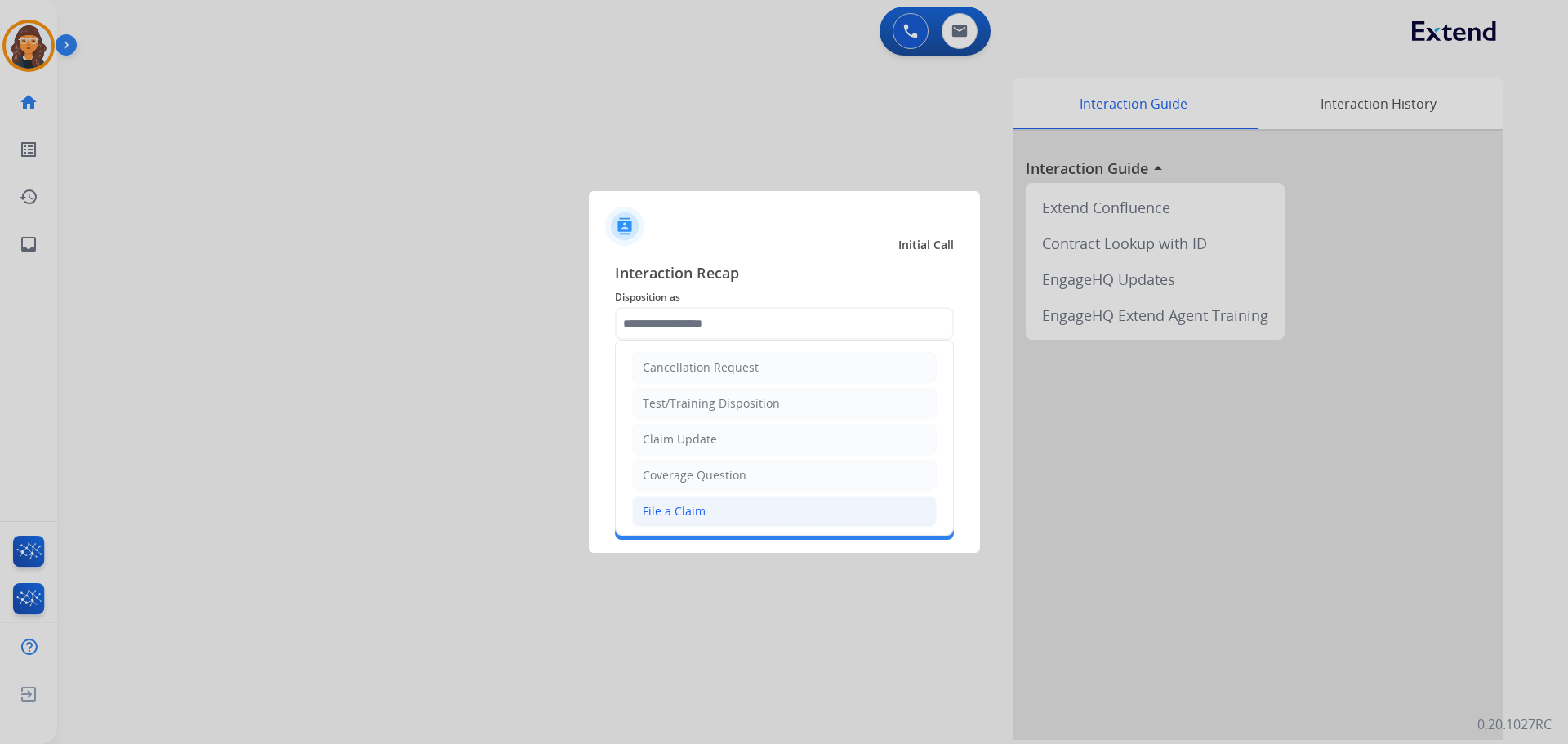
click at [662, 510] on div "File a Claim" at bounding box center [673, 511] width 62 height 16
type input "**********"
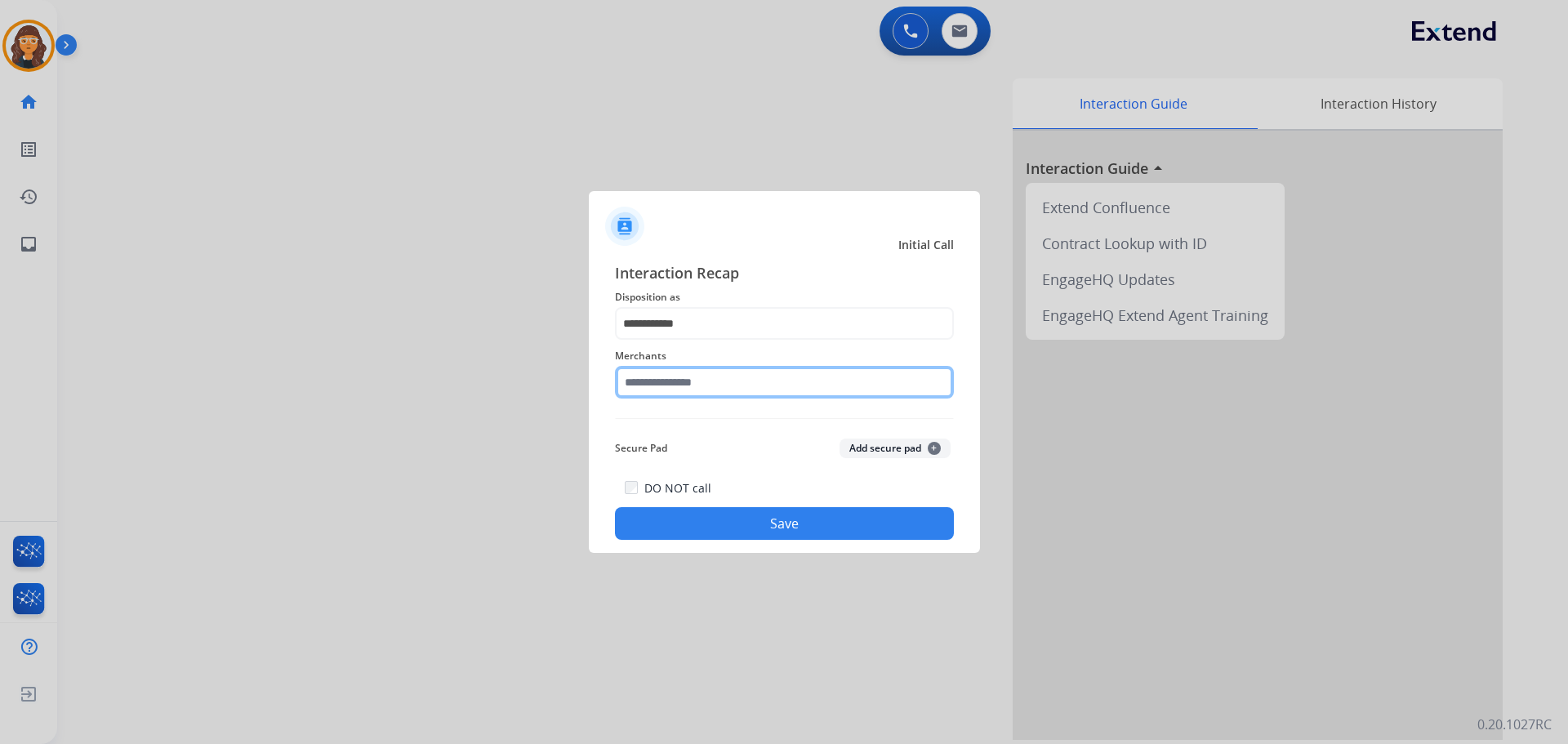
click at [648, 380] on input "text" at bounding box center [784, 381] width 339 height 33
click at [747, 389] on input "text" at bounding box center [784, 381] width 339 height 33
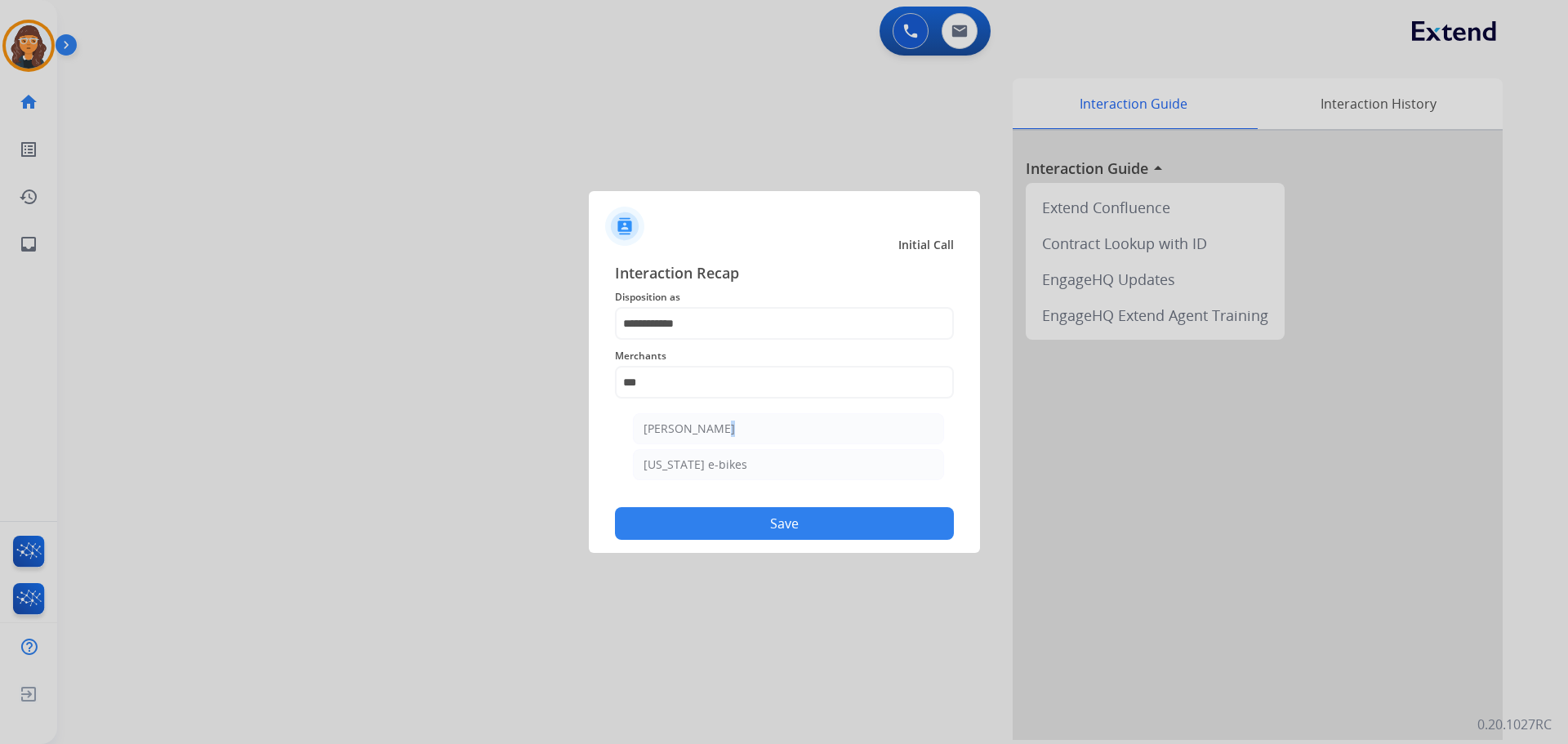
click at [712, 418] on li "Ashley - Reguard" at bounding box center [789, 428] width 311 height 31
type input "**********"
click at [707, 531] on button "Save" at bounding box center [784, 523] width 339 height 33
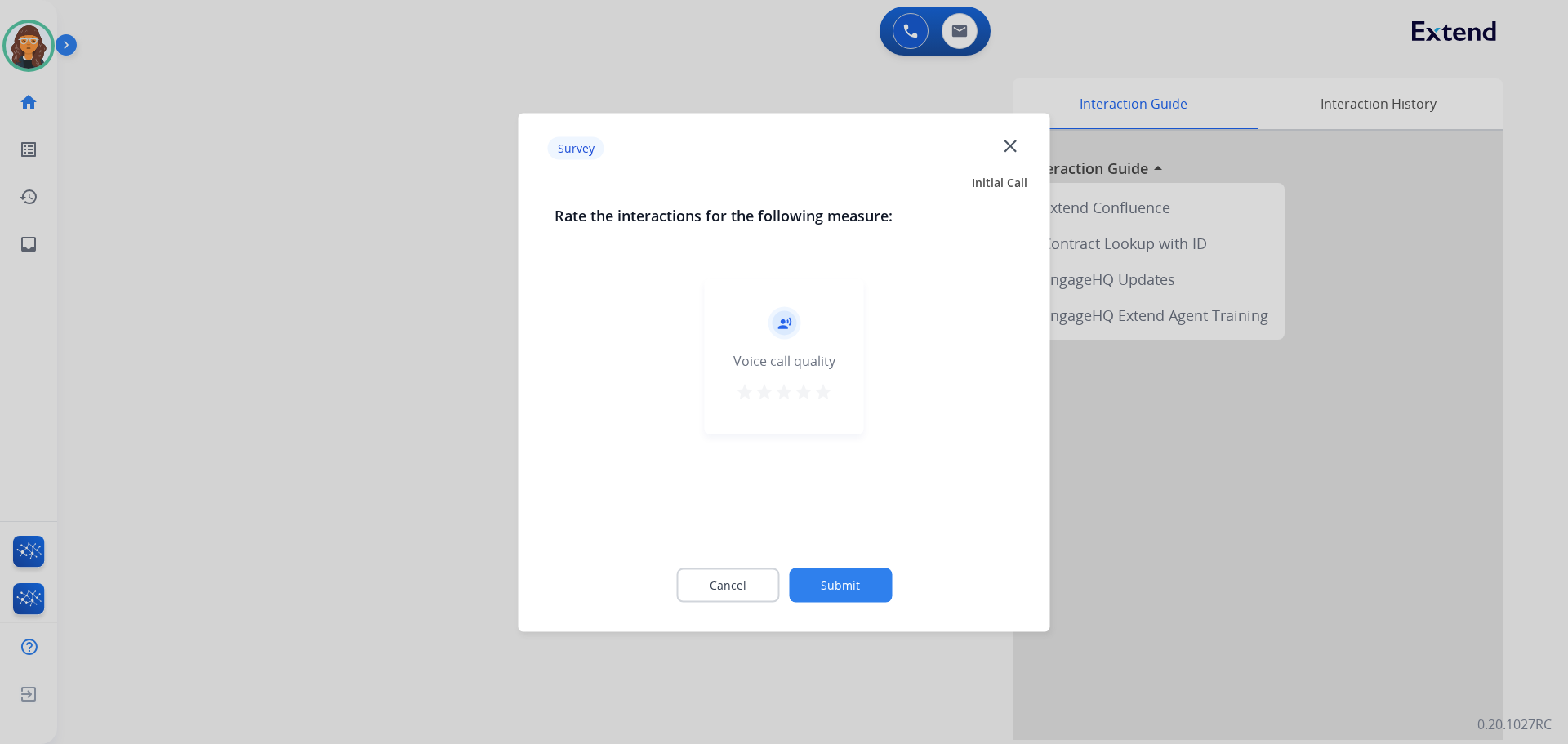
click at [824, 387] on mat-icon "star" at bounding box center [824, 391] width 20 height 20
click at [838, 575] on button "Submit" at bounding box center [840, 585] width 103 height 35
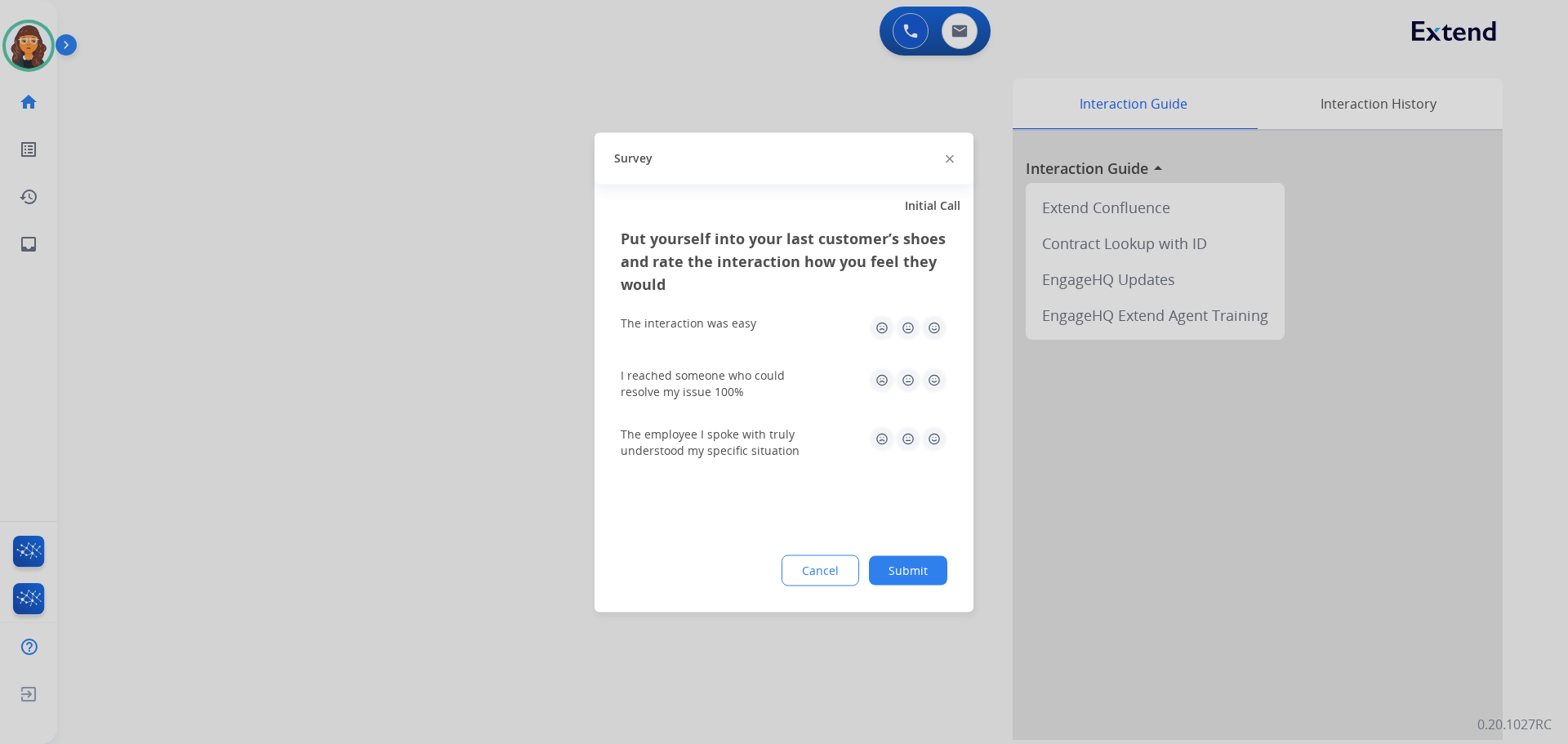
click at [939, 325] on img at bounding box center [934, 327] width 26 height 26
click at [940, 382] on img at bounding box center [934, 379] width 26 height 26
click at [930, 434] on img at bounding box center [934, 438] width 26 height 26
drag, startPoint x: 918, startPoint y: 583, endPoint x: 948, endPoint y: 578, distance: 30.4
click at [925, 579] on button "Submit" at bounding box center [908, 570] width 78 height 30
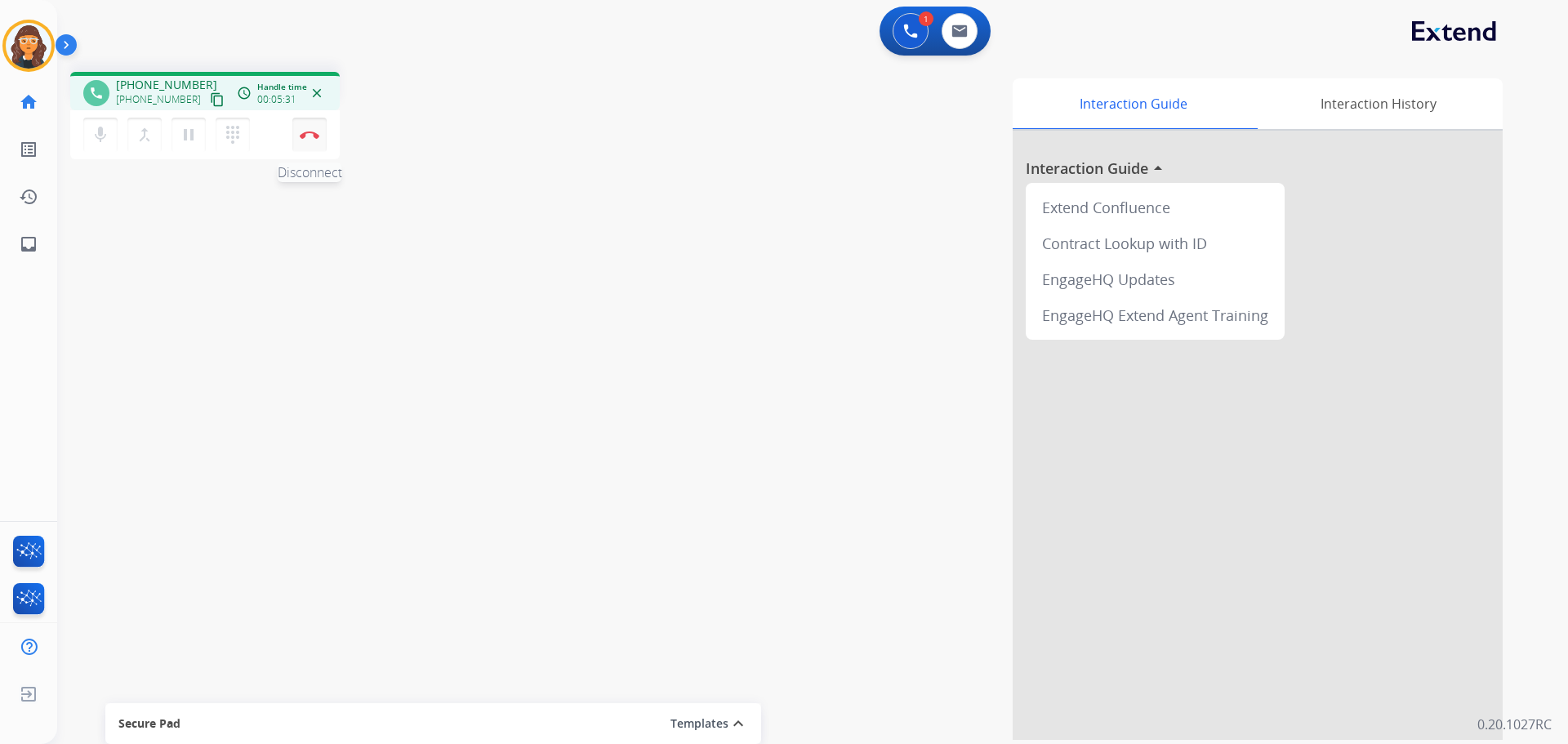
click at [310, 140] on button "Disconnect" at bounding box center [309, 135] width 35 height 35
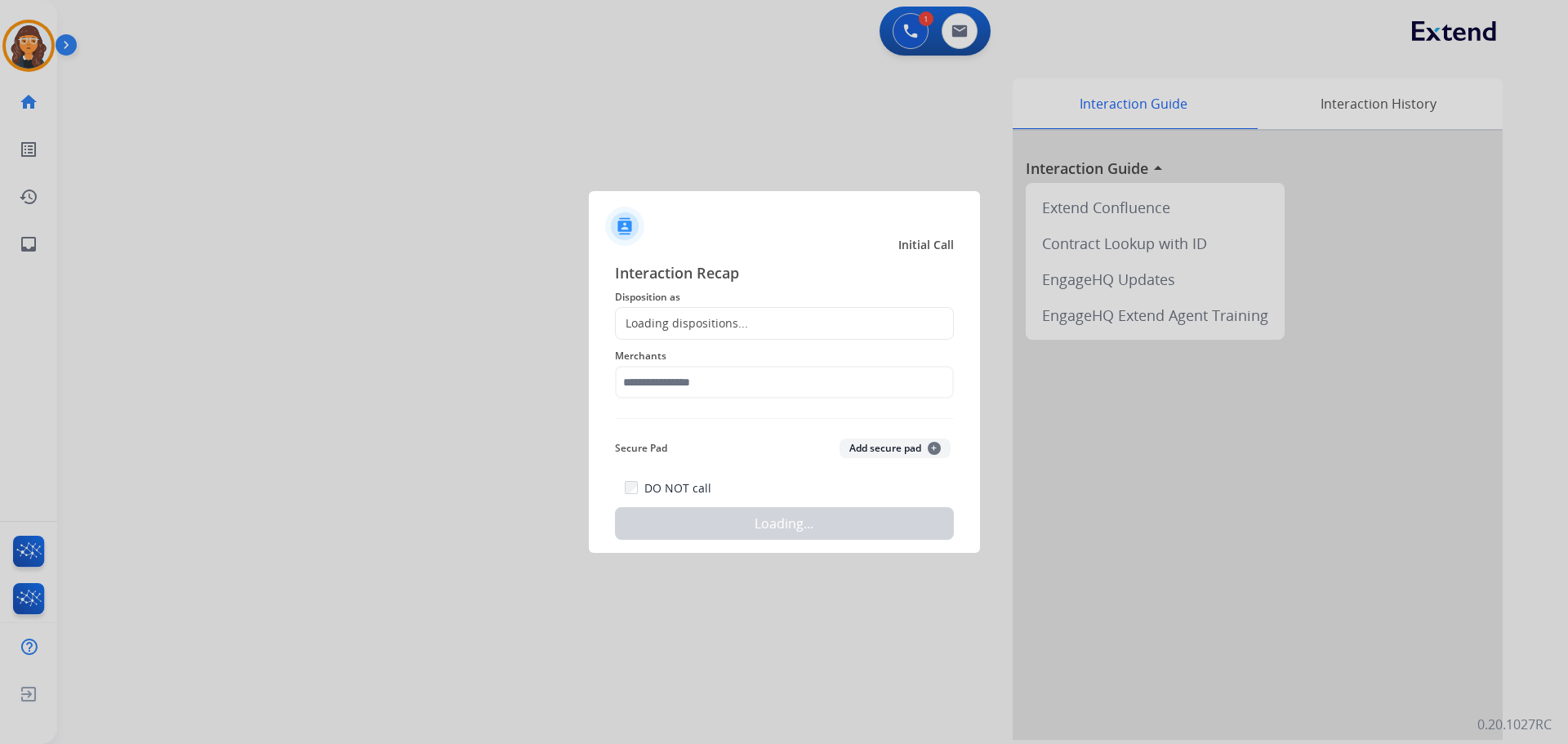
click at [676, 310] on div "Loading dispositions..." at bounding box center [784, 323] width 339 height 33
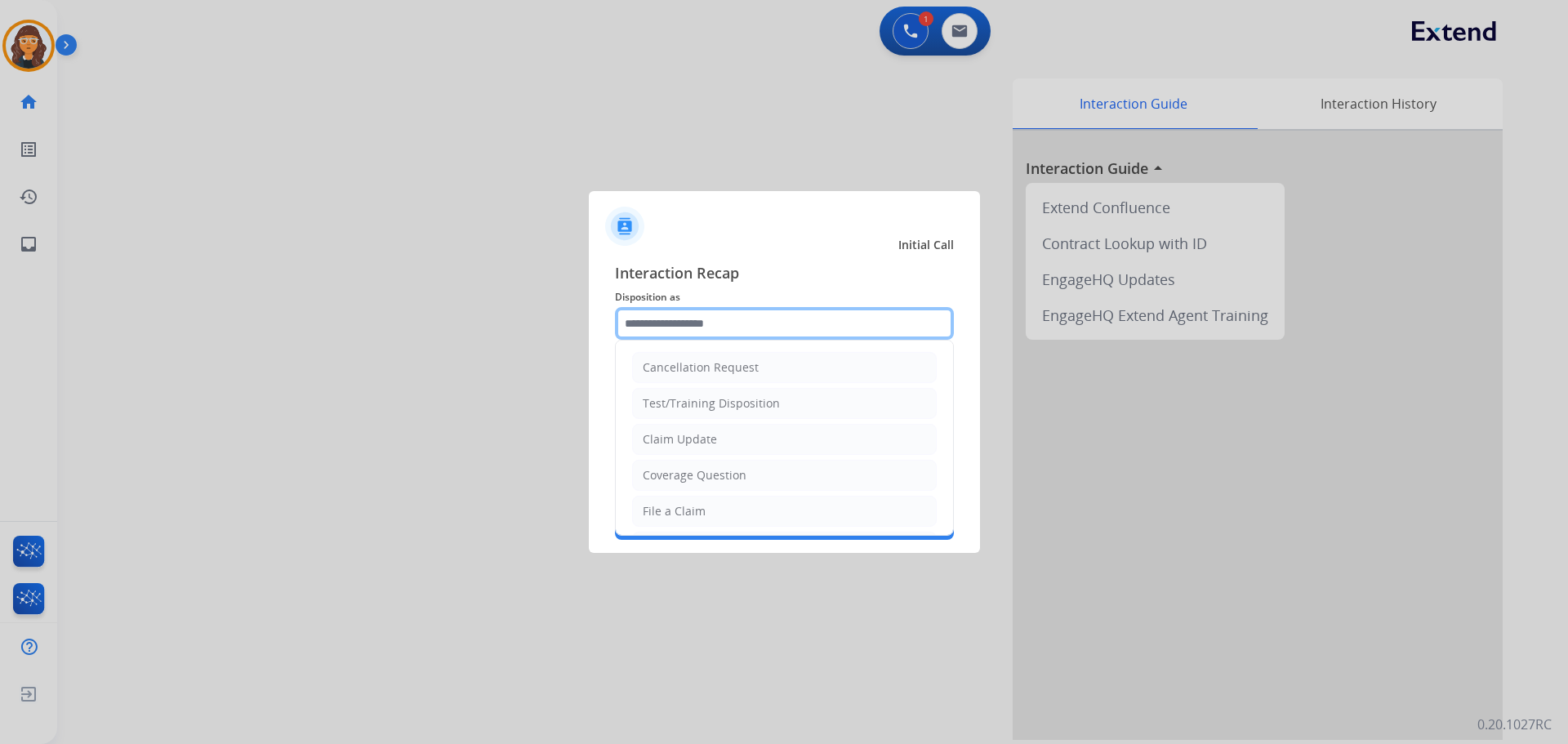
click at [675, 321] on input "text" at bounding box center [784, 323] width 339 height 33
drag, startPoint x: 689, startPoint y: 478, endPoint x: 666, endPoint y: 427, distance: 55.9
click at [689, 477] on div "Coverage Question" at bounding box center [694, 475] width 104 height 16
type input "**********"
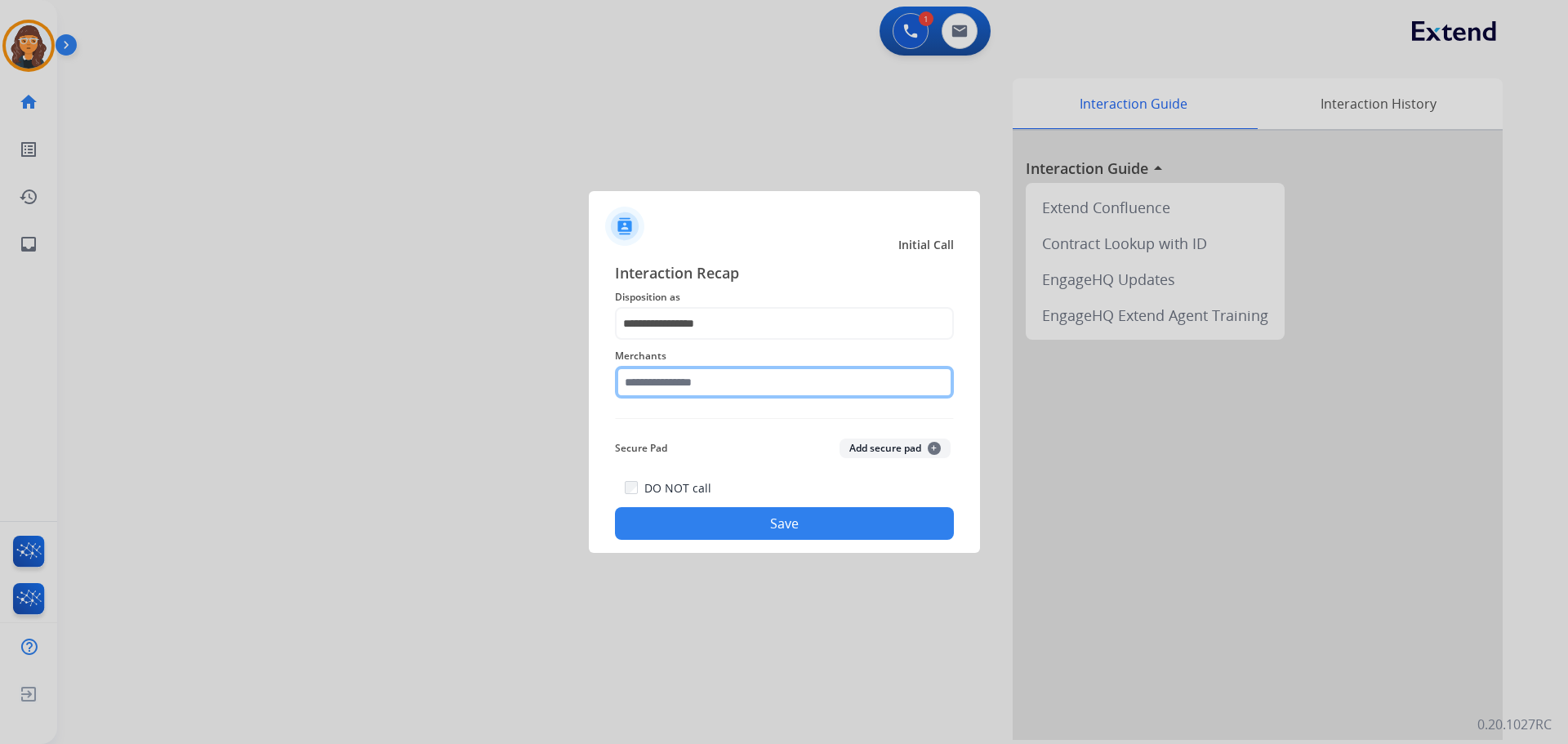
click at [651, 387] on input "text" at bounding box center [784, 381] width 339 height 33
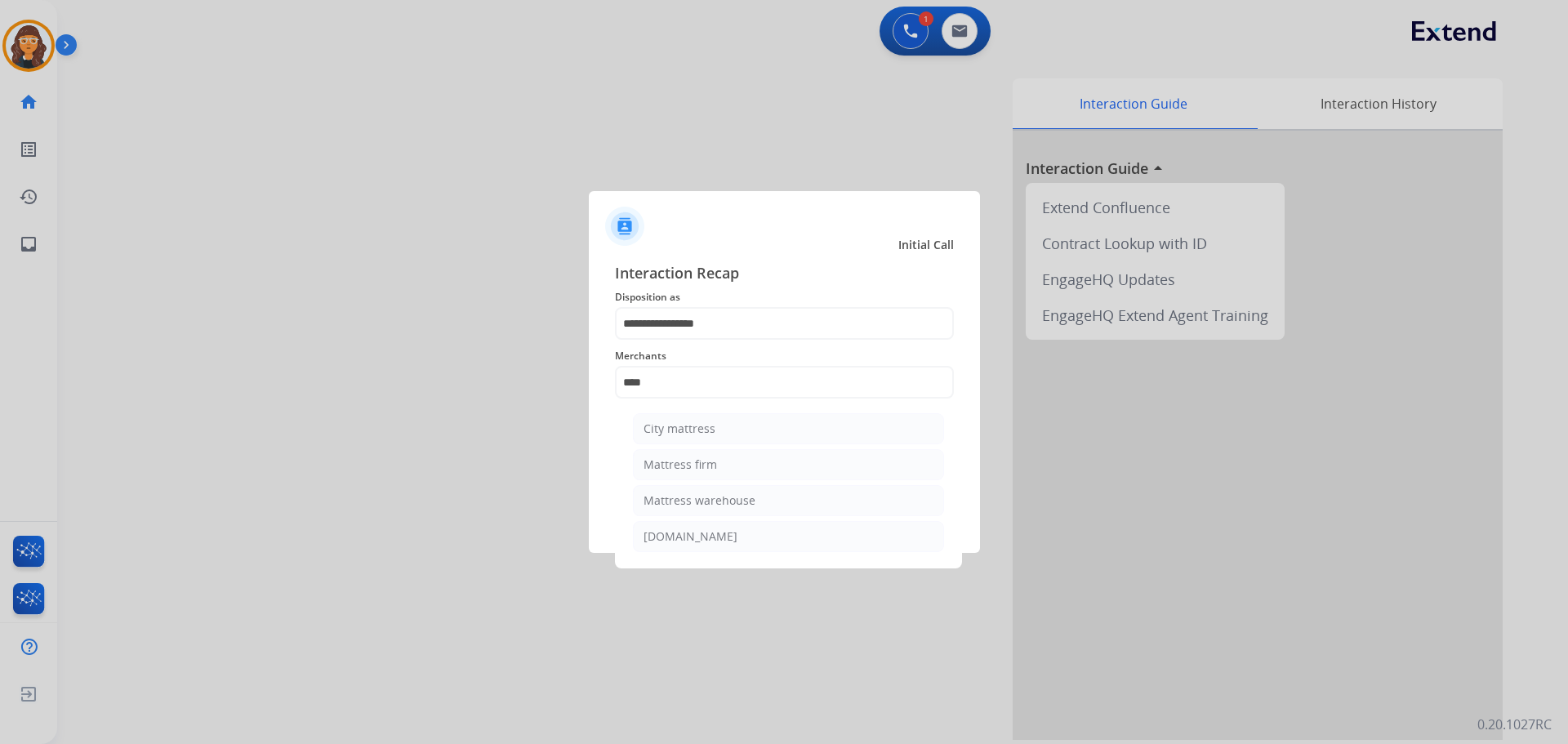
click at [665, 492] on div "Mattress warehouse" at bounding box center [699, 500] width 112 height 16
type input "**********"
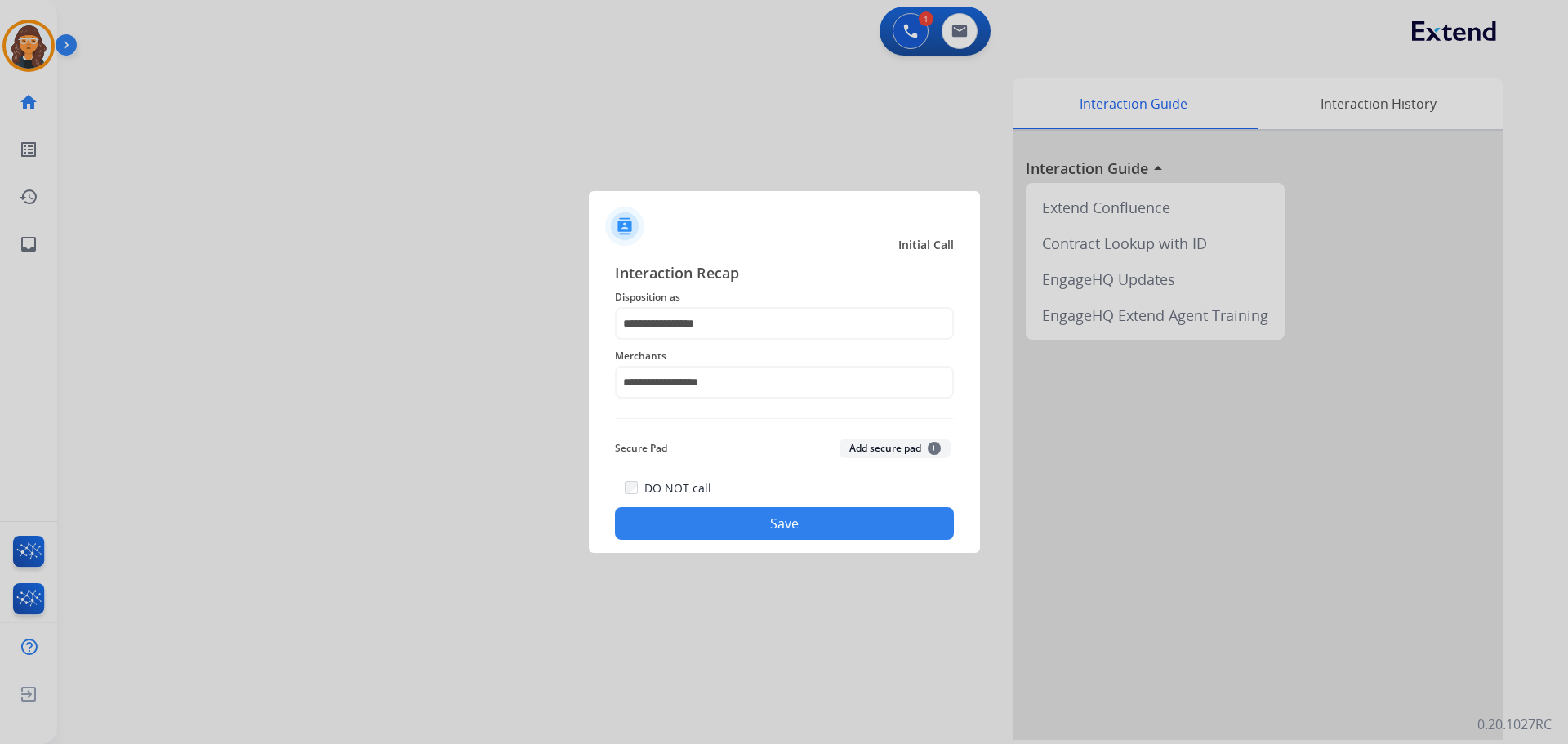
click at [716, 523] on button "Save" at bounding box center [784, 523] width 339 height 33
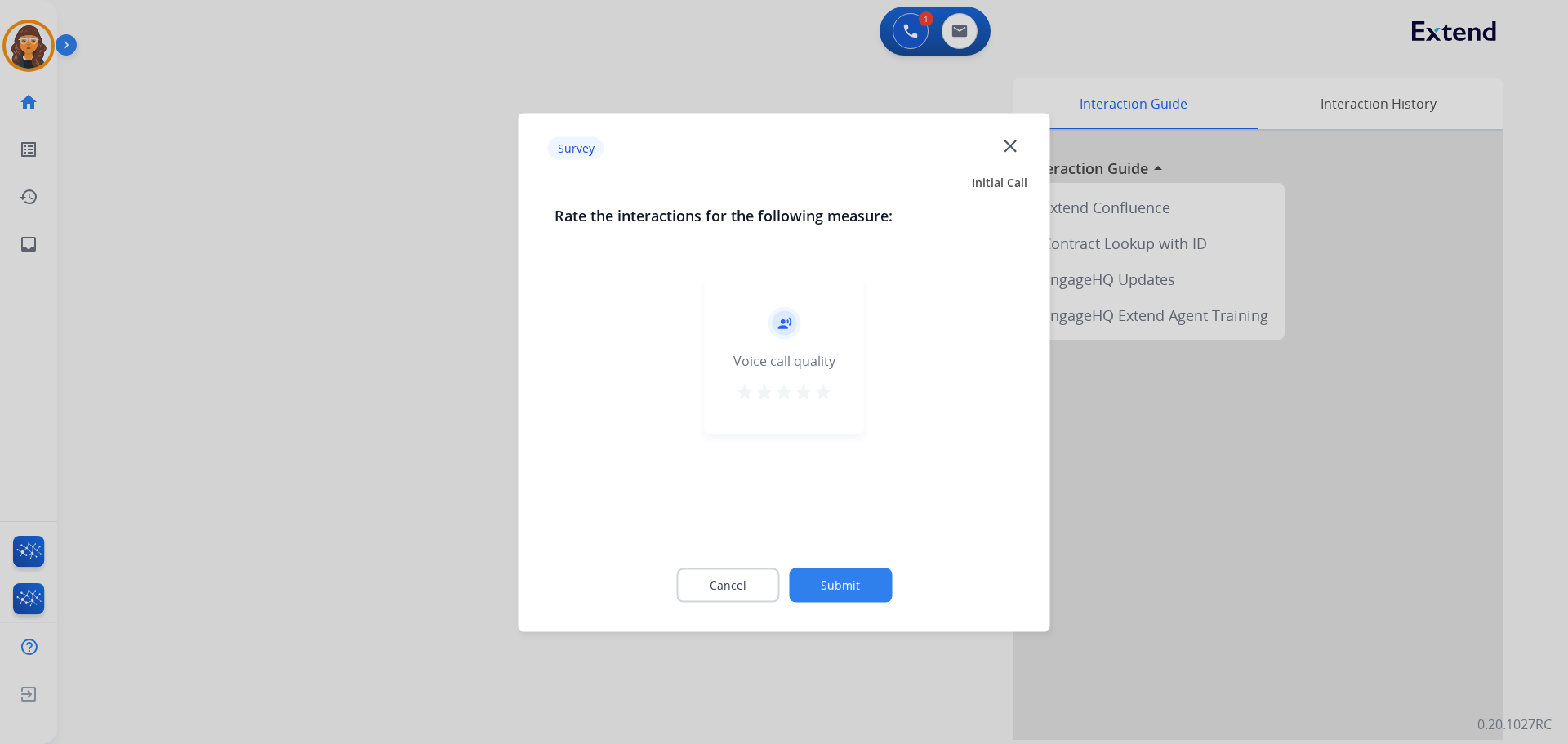
click at [825, 395] on mat-icon "star" at bounding box center [824, 391] width 20 height 20
click at [846, 597] on button "Submit" at bounding box center [840, 585] width 103 height 35
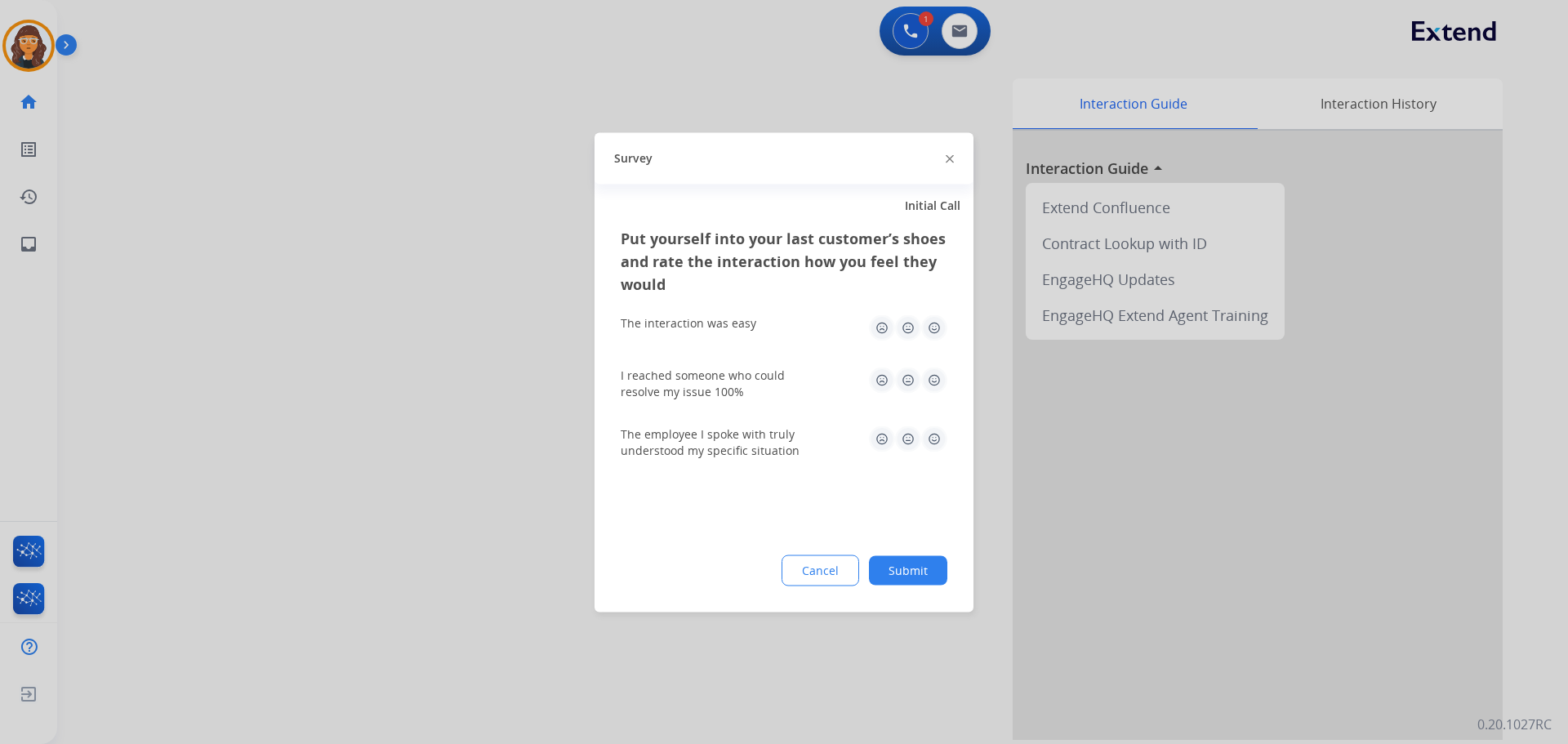
click at [939, 327] on img at bounding box center [934, 327] width 26 height 26
click at [935, 375] on img at bounding box center [934, 379] width 26 height 26
click at [937, 438] on img at bounding box center [934, 438] width 26 height 26
click at [921, 578] on button "Submit" at bounding box center [908, 570] width 78 height 30
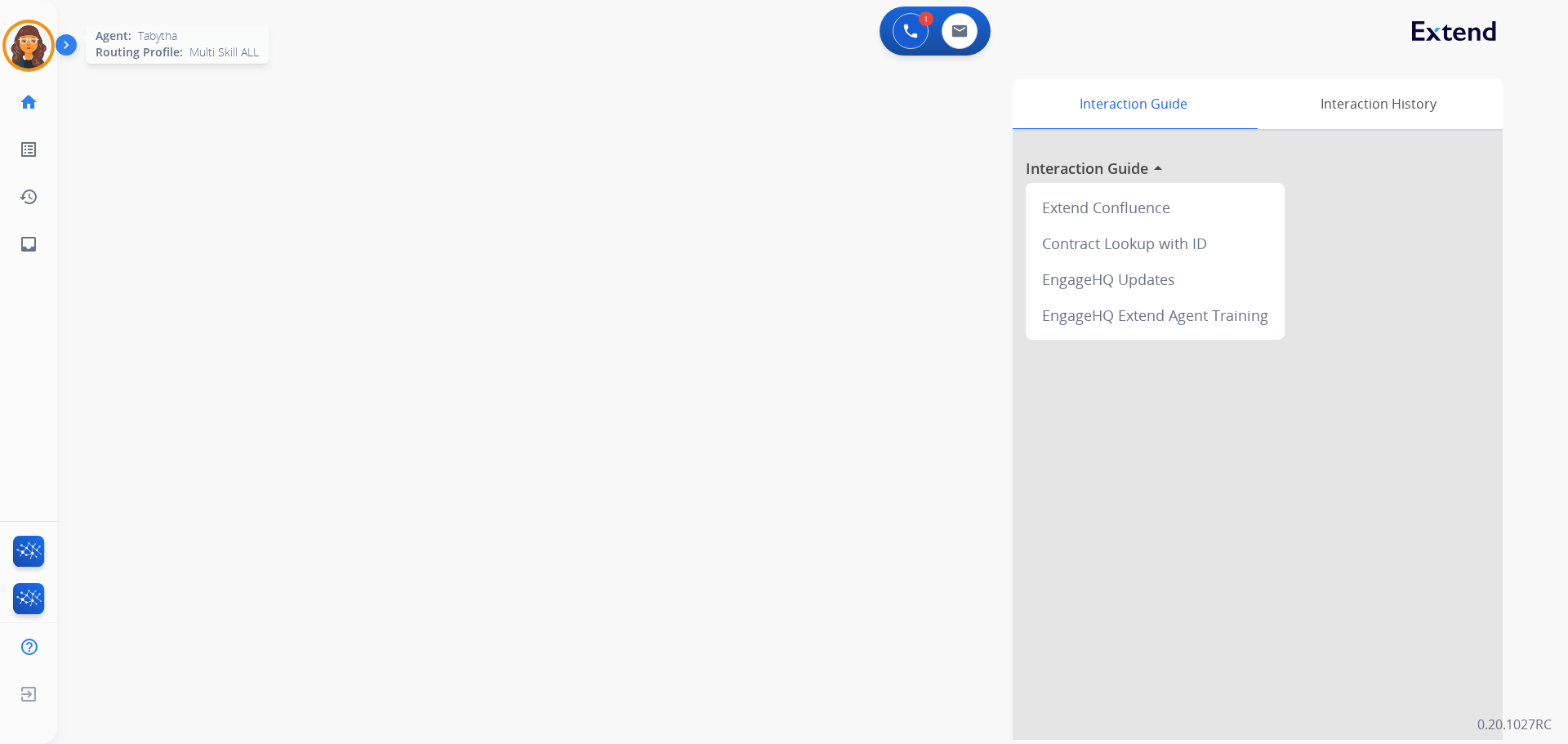
drag, startPoint x: 13, startPoint y: 45, endPoint x: 30, endPoint y: 50, distance: 17.7
click at [15, 45] on img at bounding box center [29, 46] width 46 height 46
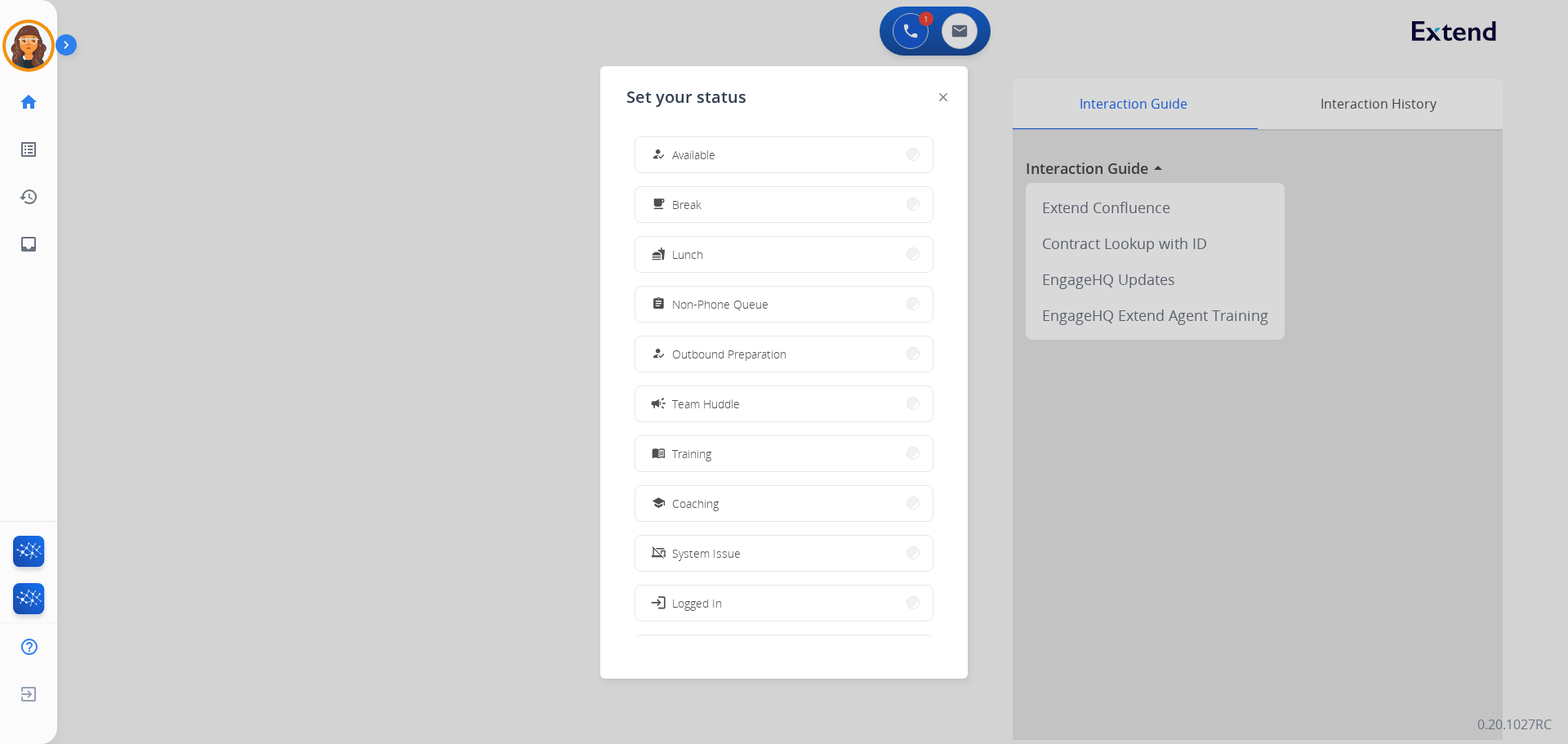
click at [744, 301] on span "Non-Phone Queue" at bounding box center [720, 303] width 96 height 17
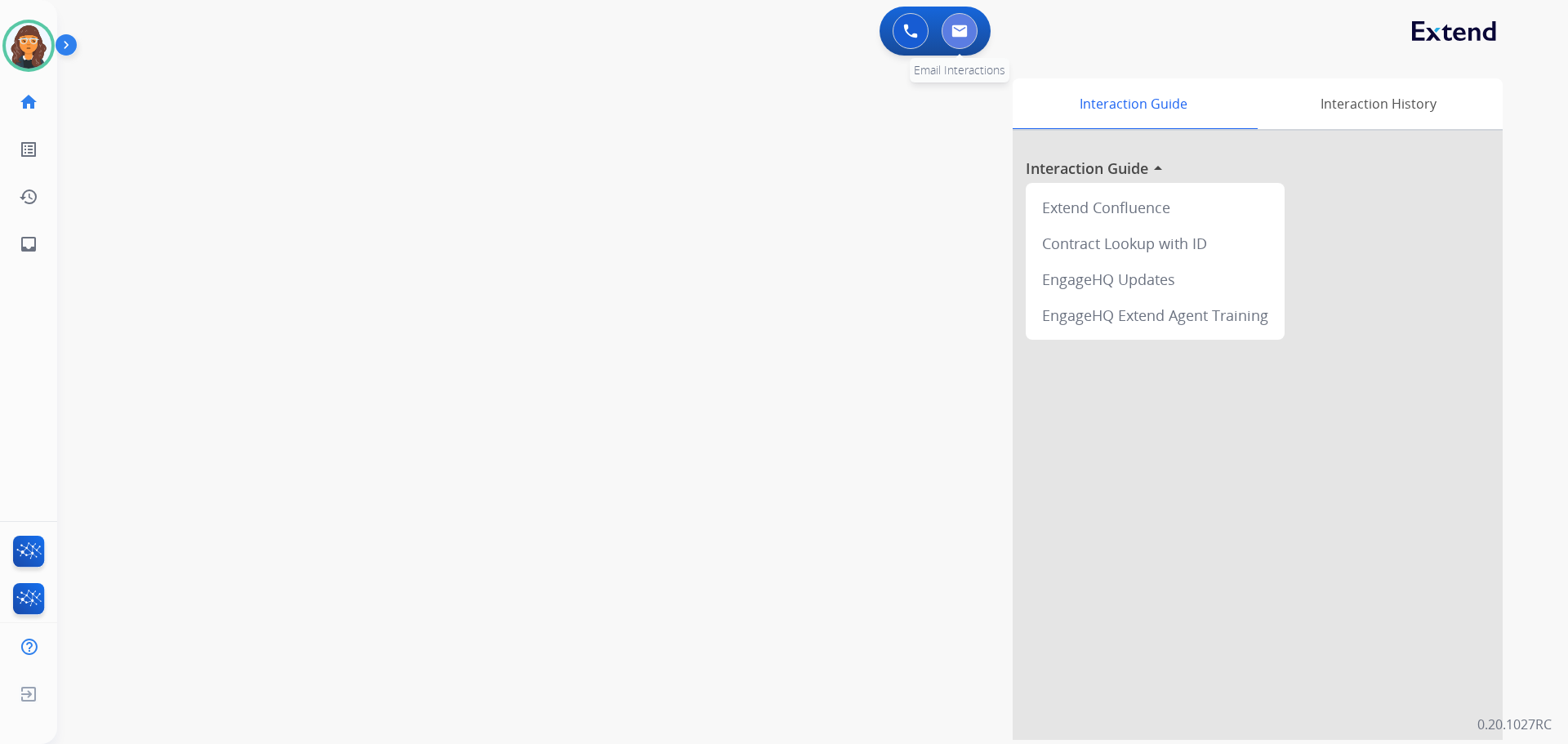
click at [972, 35] on button at bounding box center [959, 31] width 36 height 36
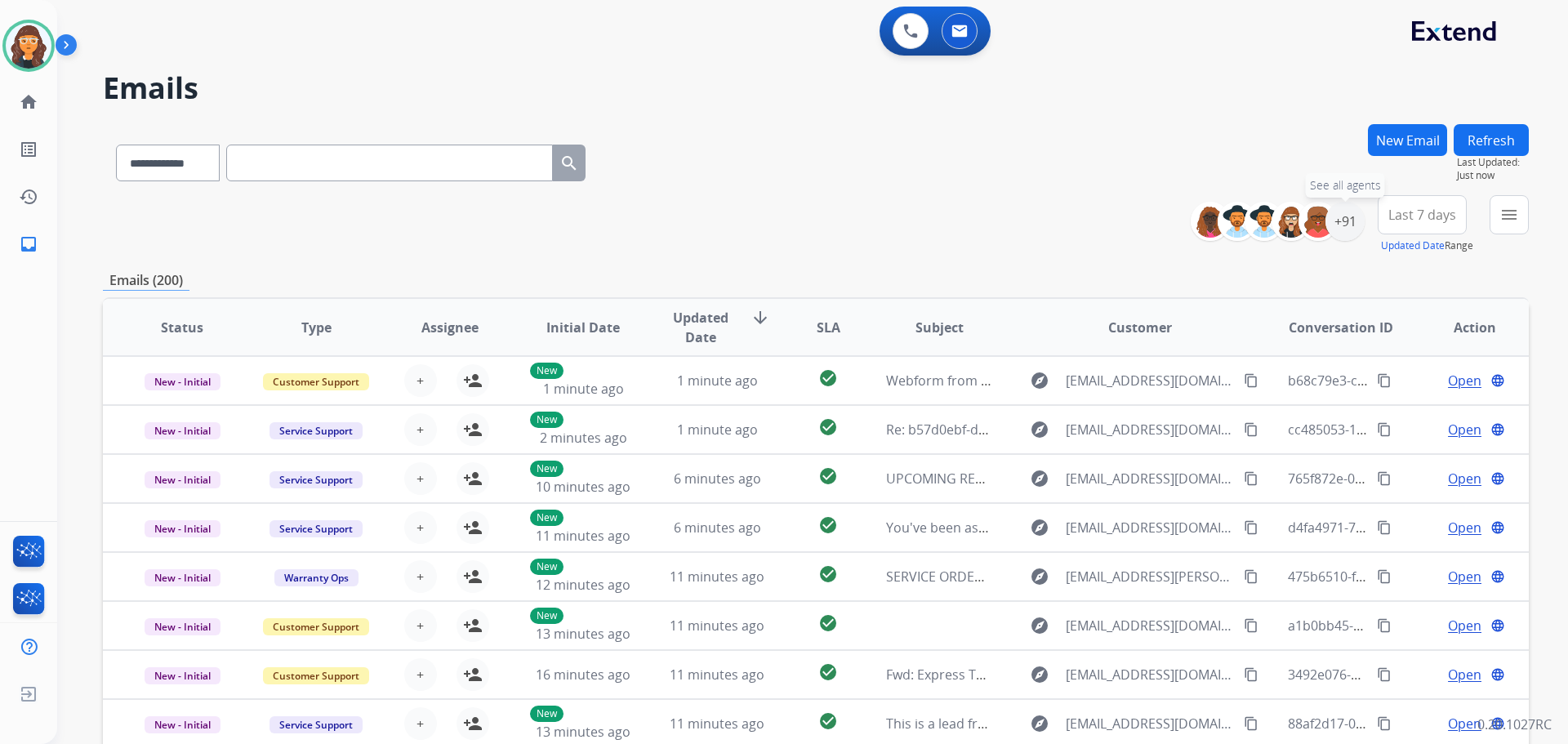
drag, startPoint x: 1342, startPoint y: 222, endPoint x: 1346, endPoint y: 241, distance: 19.4
click at [1344, 222] on div "+91" at bounding box center [1345, 222] width 40 height 40
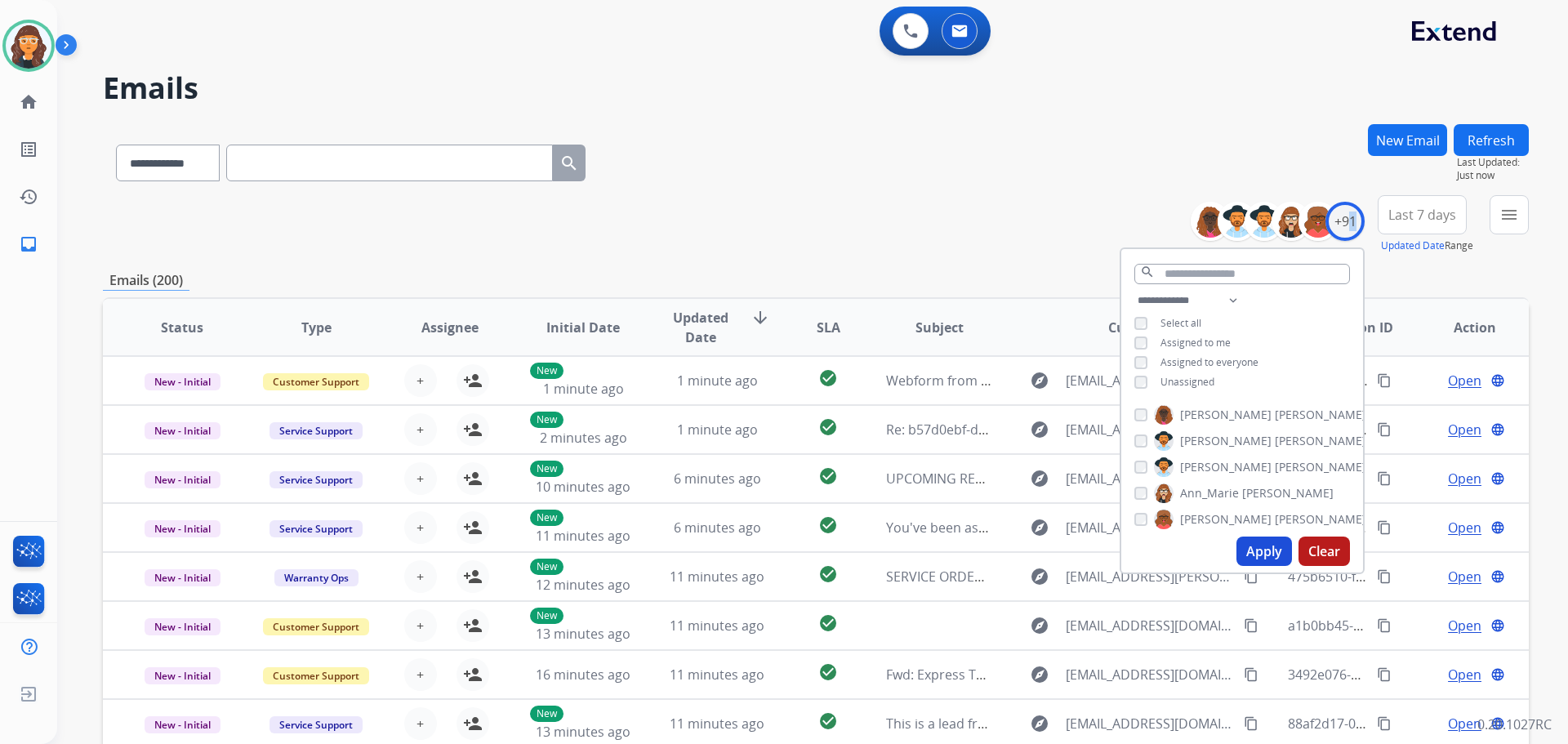
click at [1255, 552] on button "Apply" at bounding box center [1265, 551] width 56 height 30
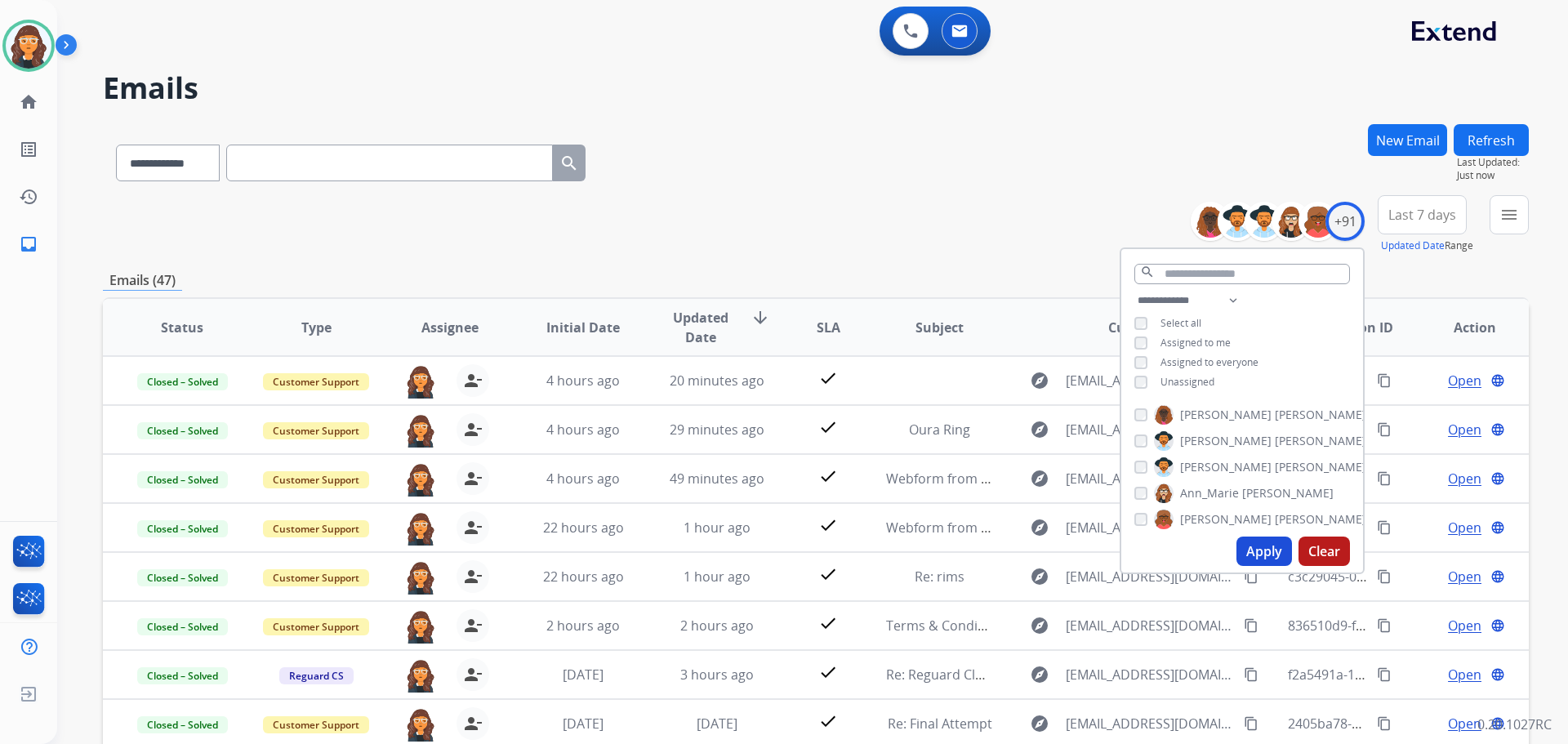
click at [695, 221] on div "**********" at bounding box center [816, 224] width 1426 height 58
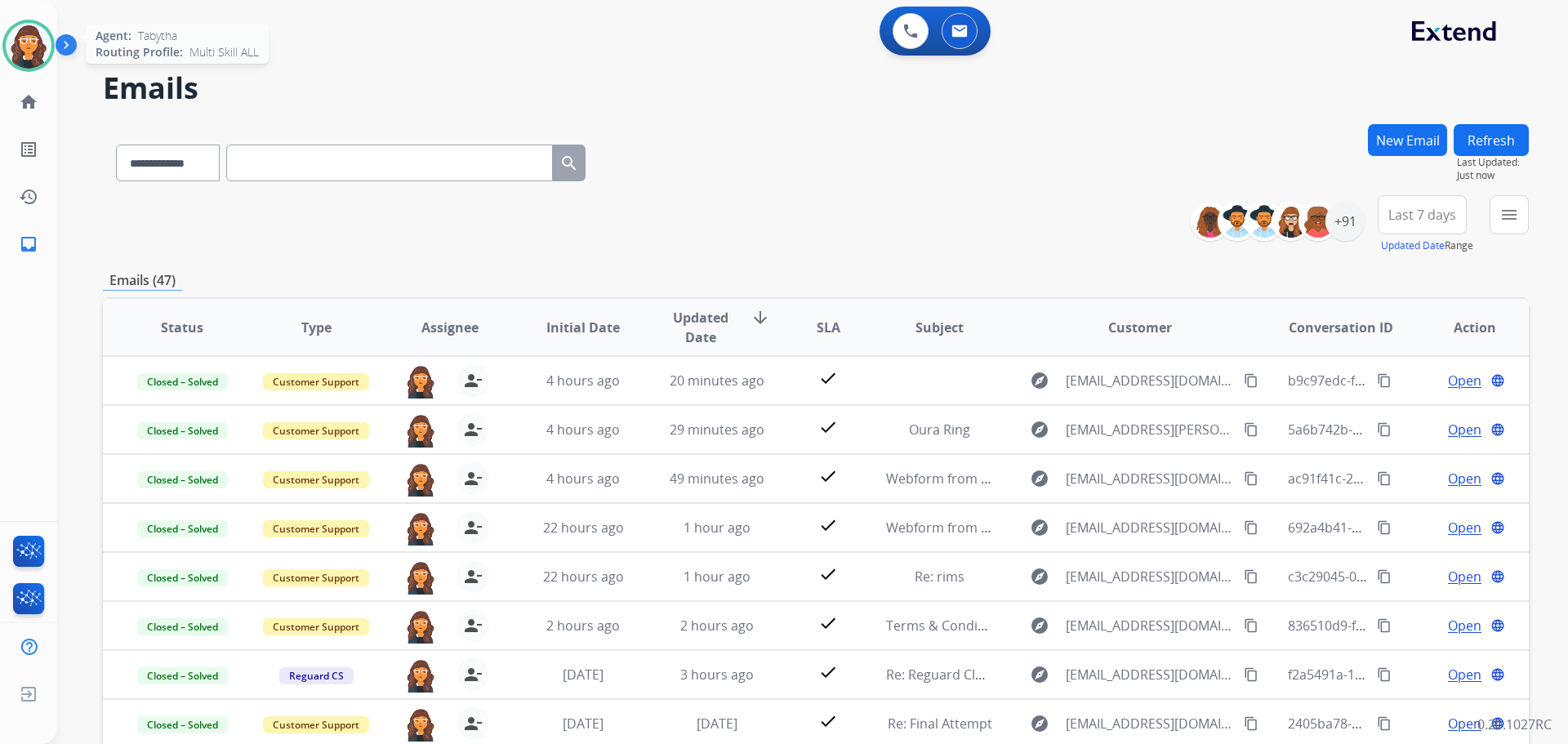
drag, startPoint x: 34, startPoint y: 53, endPoint x: 44, endPoint y: 51, distance: 10.2
click at [33, 53] on img at bounding box center [29, 46] width 46 height 46
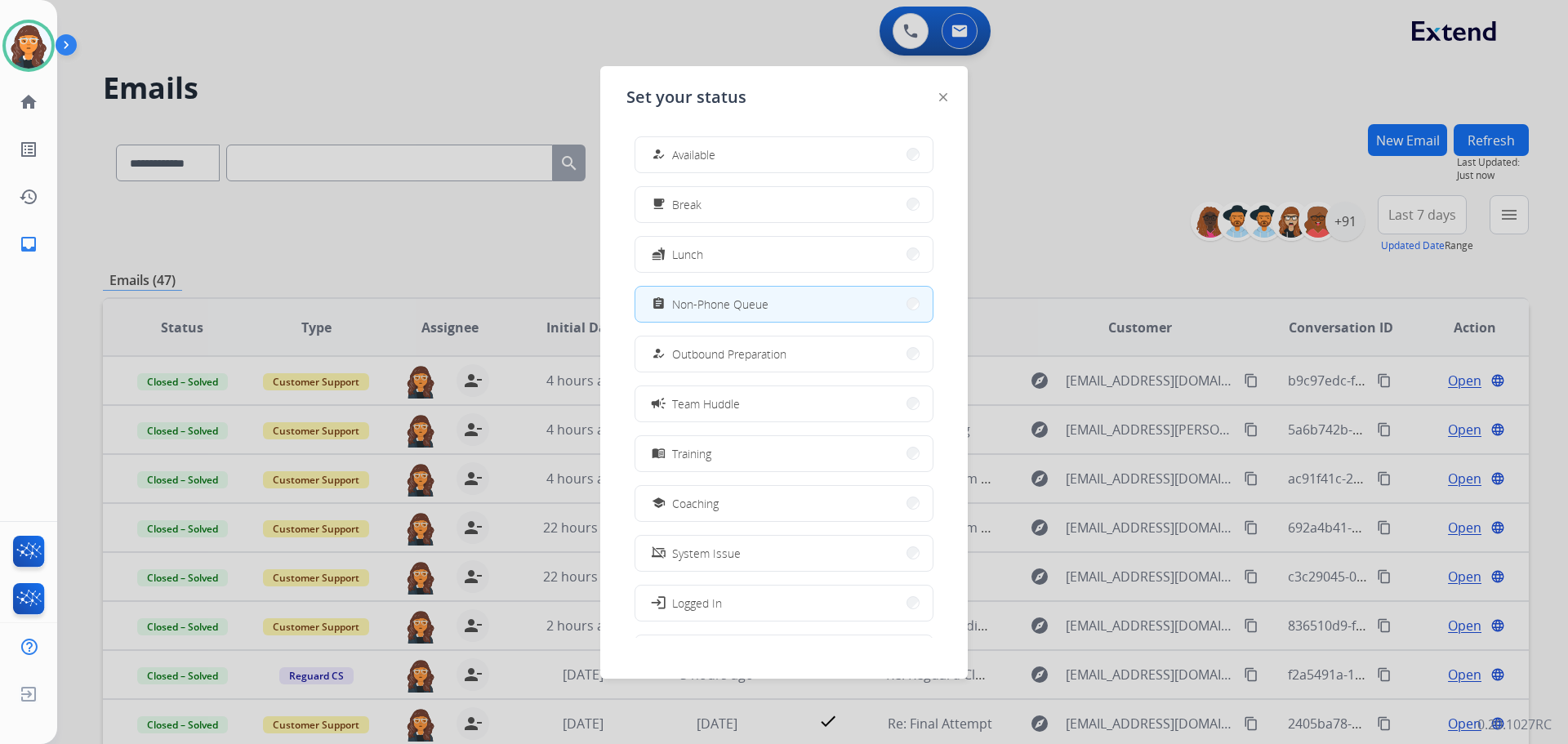
drag, startPoint x: 758, startPoint y: 159, endPoint x: 677, endPoint y: 168, distance: 81.5
click at [756, 159] on button "how_to_reg Available" at bounding box center [784, 154] width 297 height 35
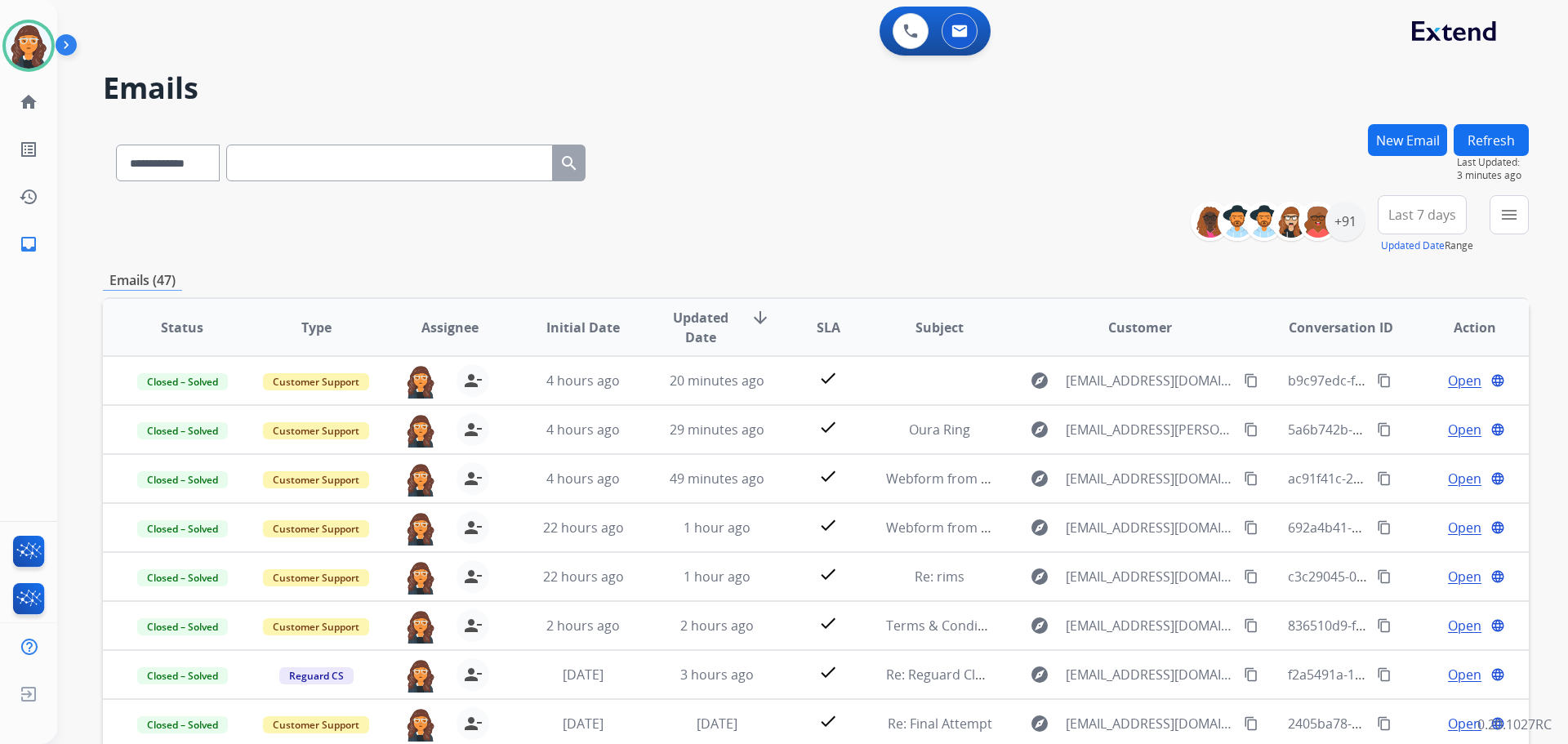
click at [415, 147] on input "text" at bounding box center [390, 162] width 327 height 37
paste input "**********"
type input "**********"
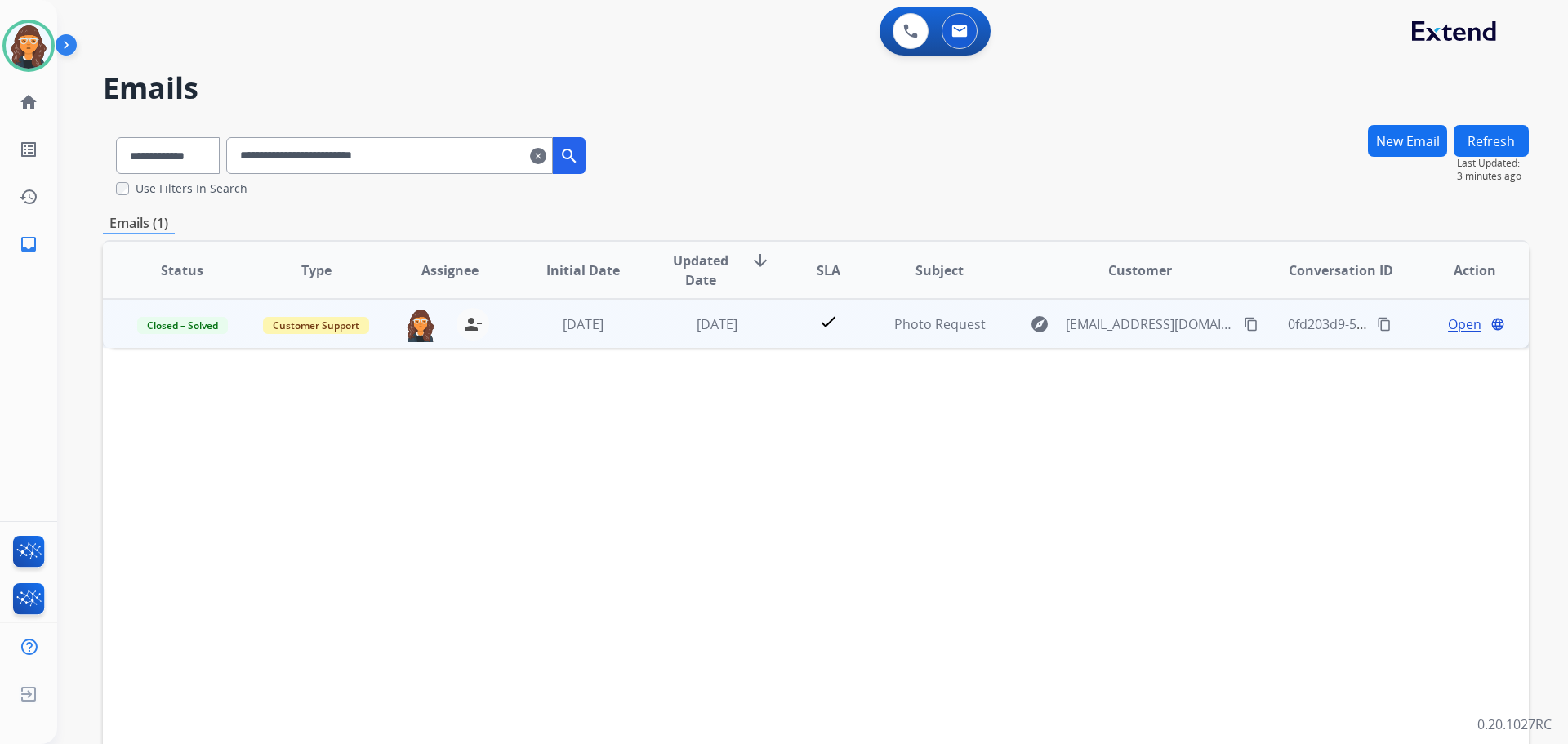
click at [1455, 326] on span "Open" at bounding box center [1465, 324] width 34 height 20
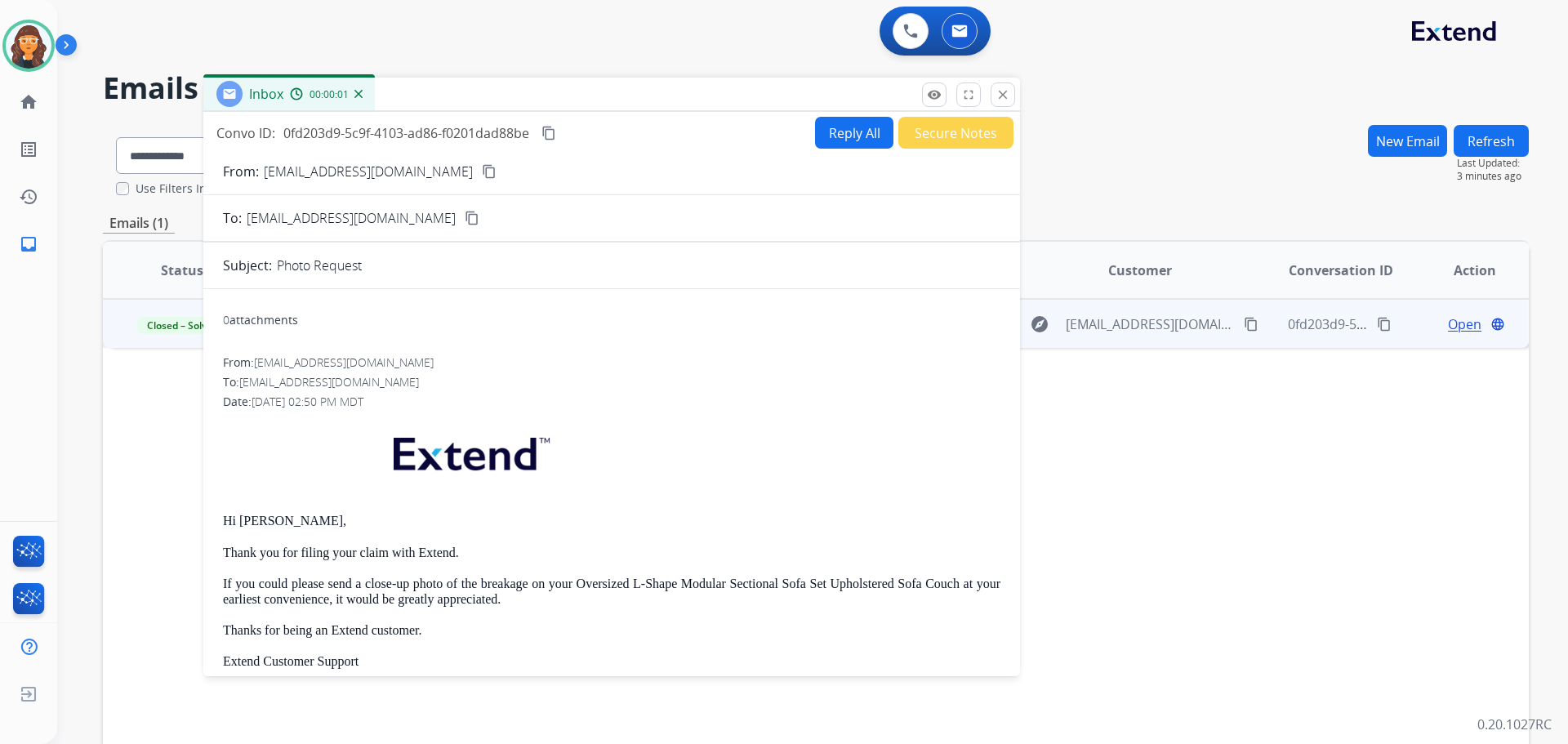
drag, startPoint x: 1025, startPoint y: 132, endPoint x: 578, endPoint y: 75, distance: 450.6
click at [582, 77] on div "Inbox 00:00:01" at bounding box center [612, 94] width 817 height 35
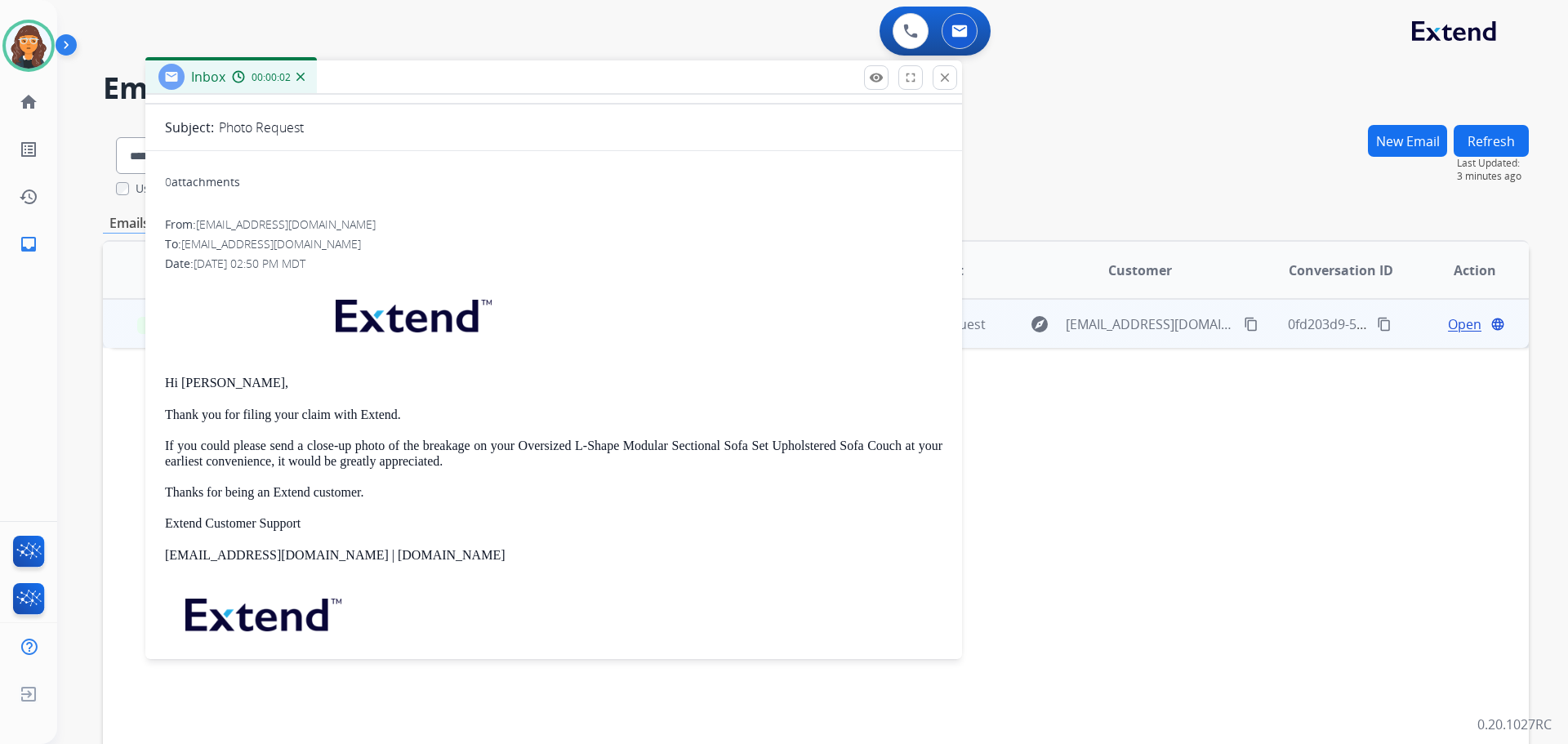
scroll to position [163, 0]
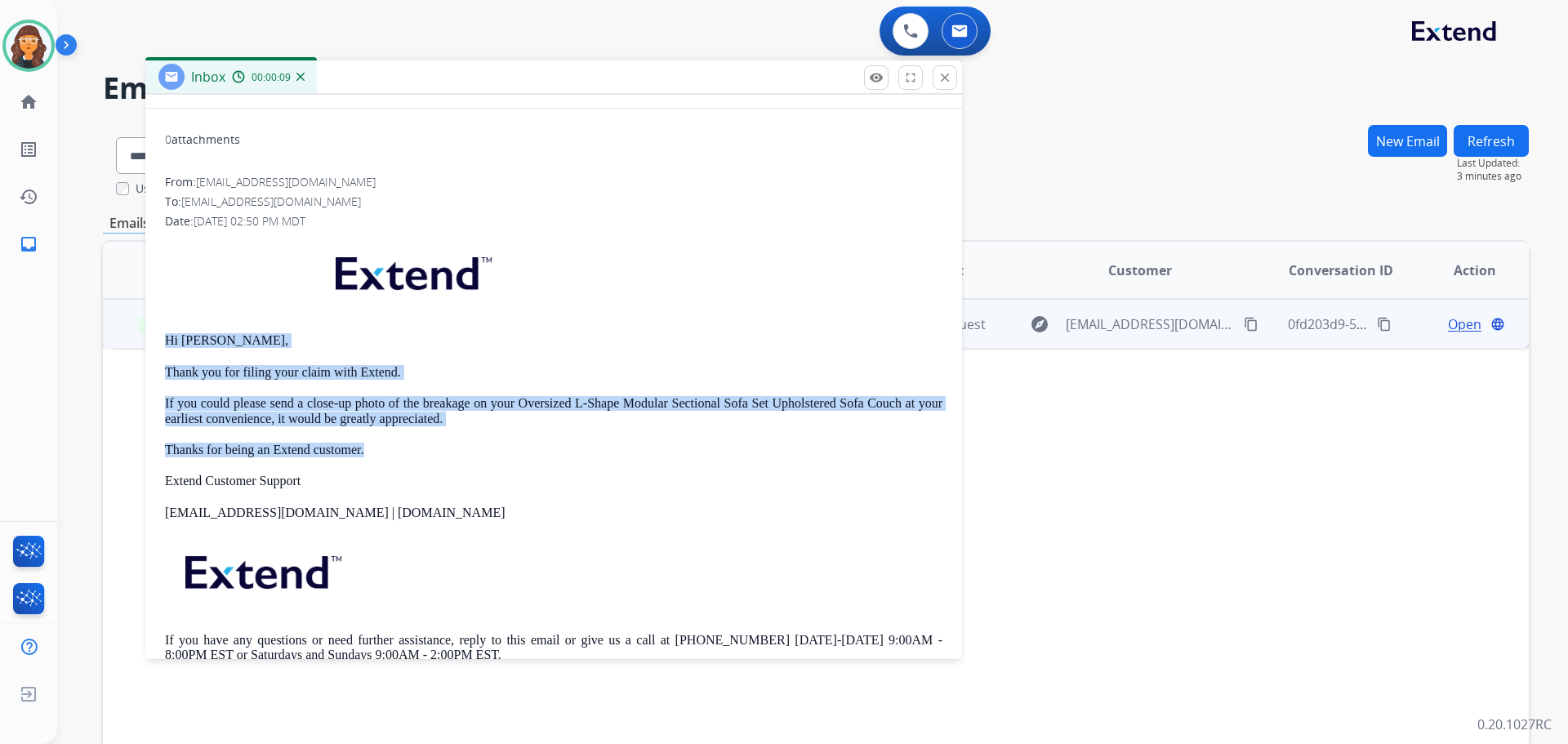
drag, startPoint x: 164, startPoint y: 335, endPoint x: 394, endPoint y: 443, distance: 254.1
click at [394, 443] on div "0 attachments From: support@extend.com To: hectorbonilla1126@yahoo.com Date: 08…" at bounding box center [554, 411] width 817 height 580
copy div "Hi Hector, Thank you for filing your claim with Extend. If you could please sen…"
click at [947, 76] on mat-icon "close" at bounding box center [945, 77] width 15 height 15
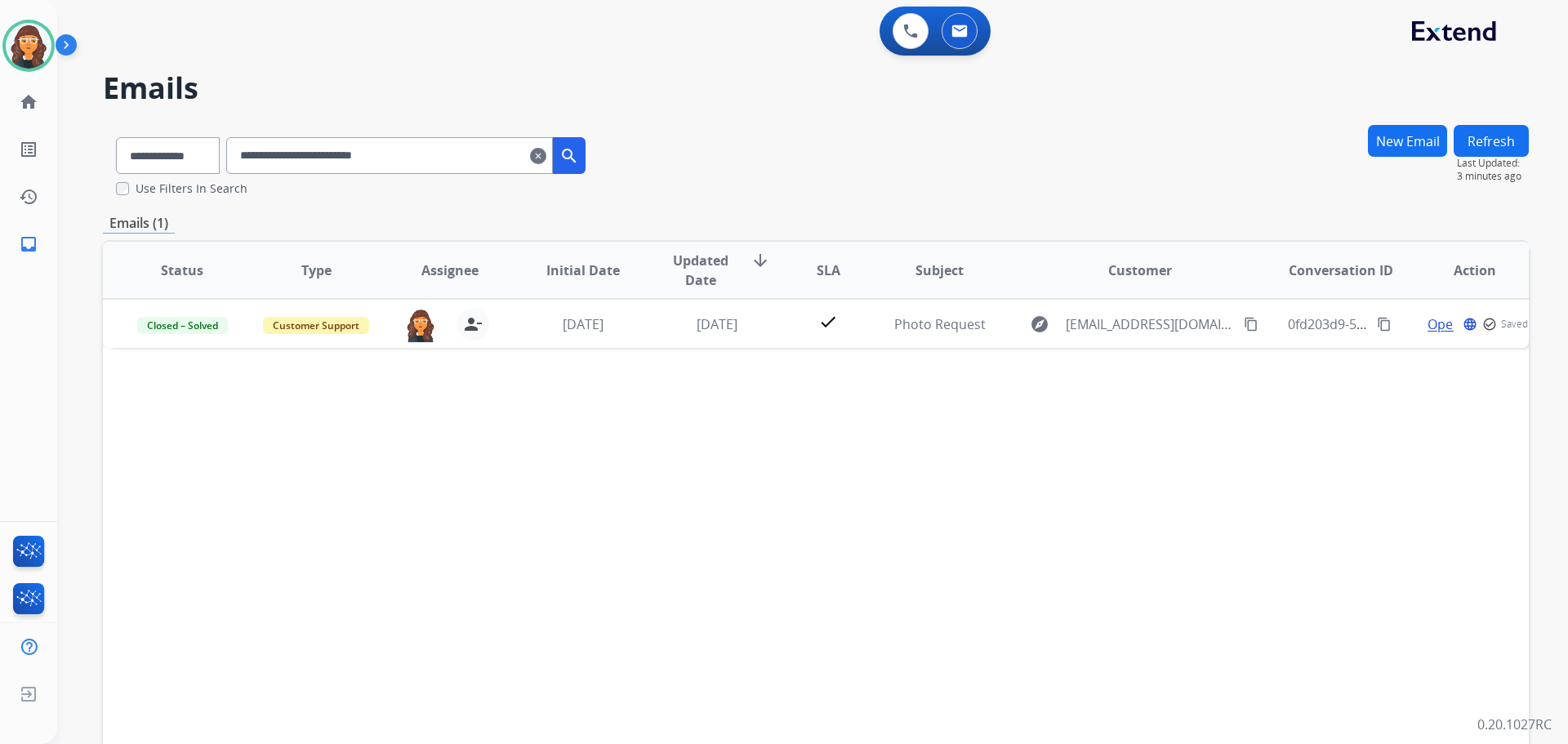
click at [1399, 135] on button "New Email" at bounding box center [1407, 141] width 79 height 32
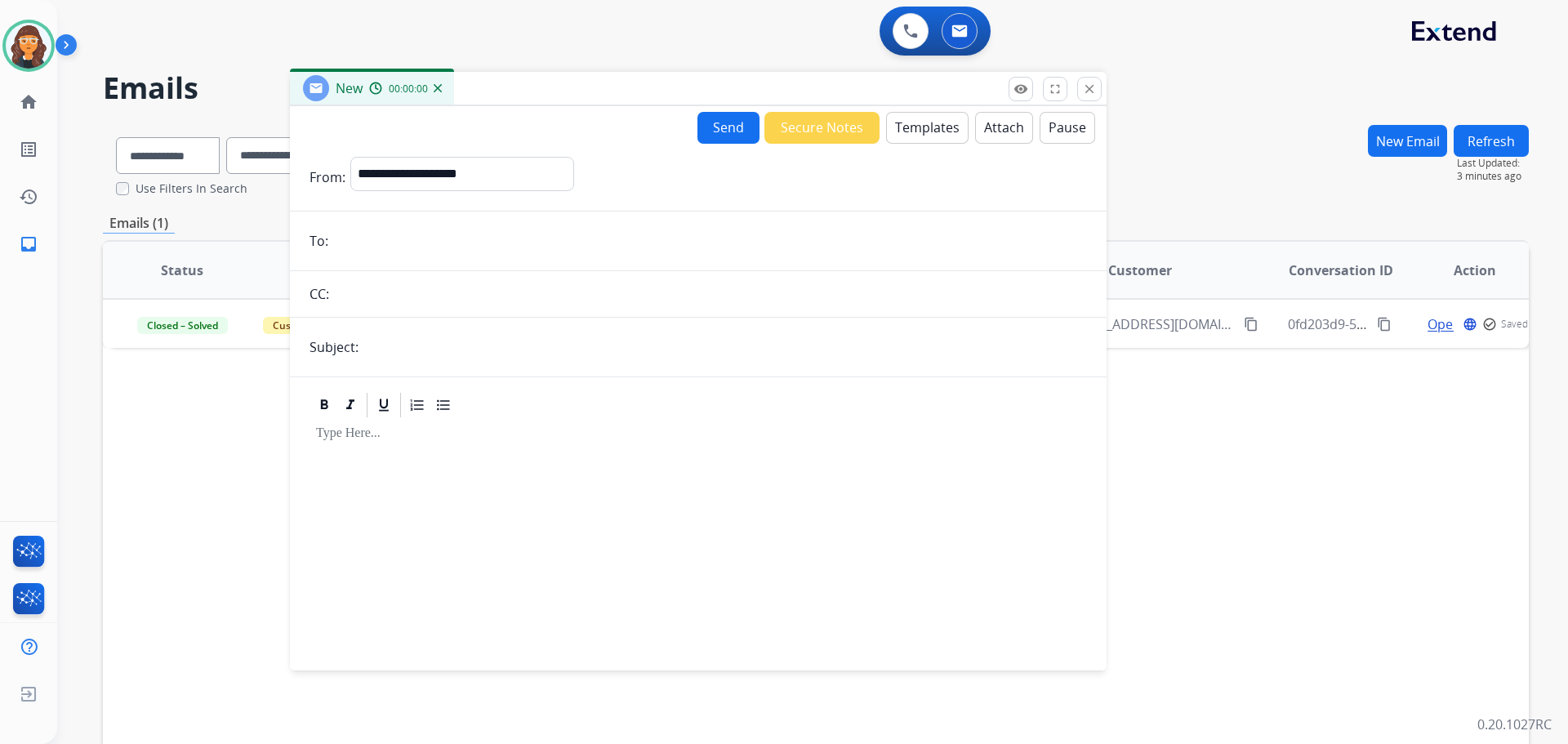
drag, startPoint x: 921, startPoint y: 132, endPoint x: 554, endPoint y: 92, distance: 369.2
click at [579, 82] on div "New 00:00:00" at bounding box center [699, 89] width 817 height 35
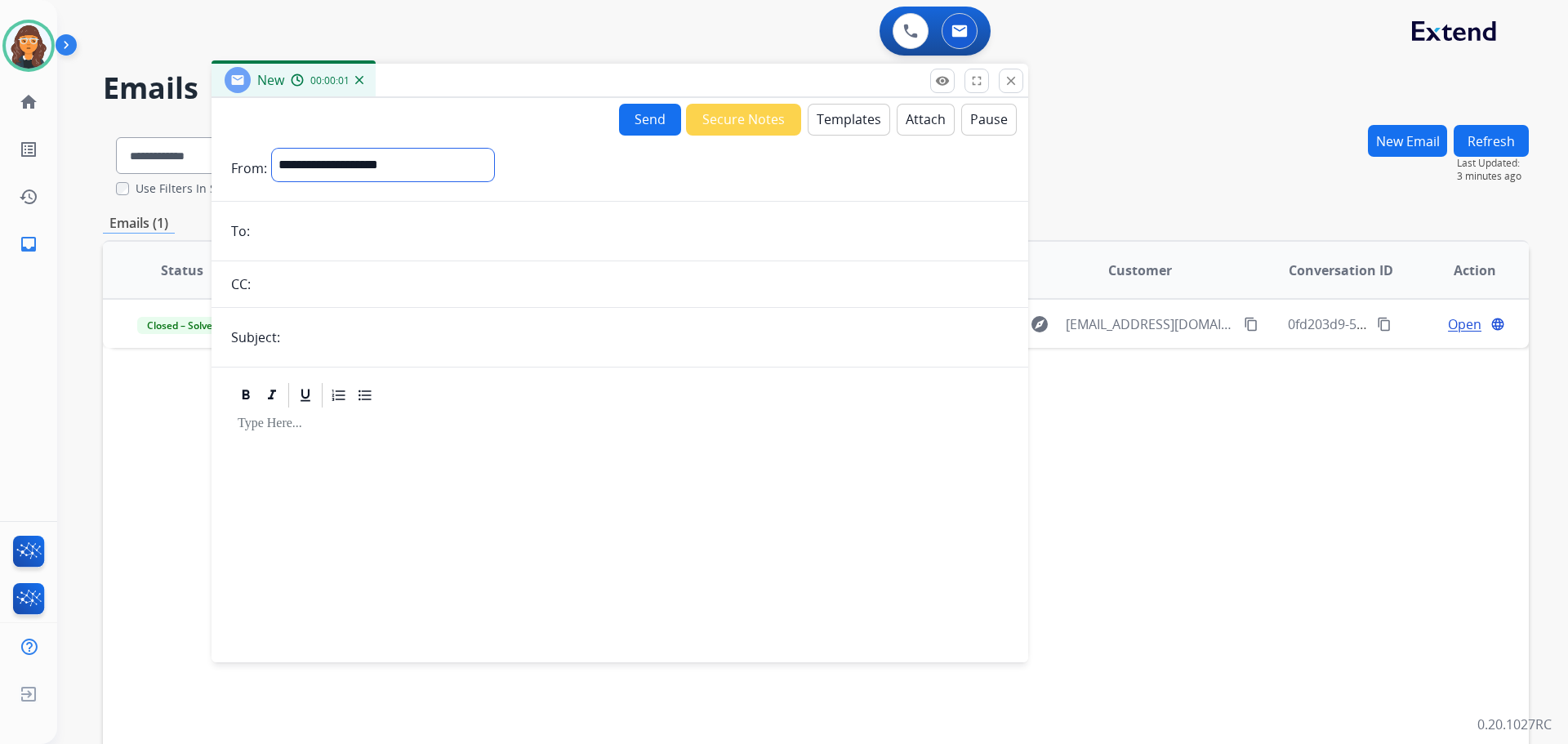
click at [442, 167] on select "**********" at bounding box center [383, 164] width 222 height 33
select select "**********"
click at [272, 149] on select "**********" at bounding box center [383, 164] width 222 height 33
click at [313, 331] on input "text" at bounding box center [647, 338] width 724 height 33
type input "**********"
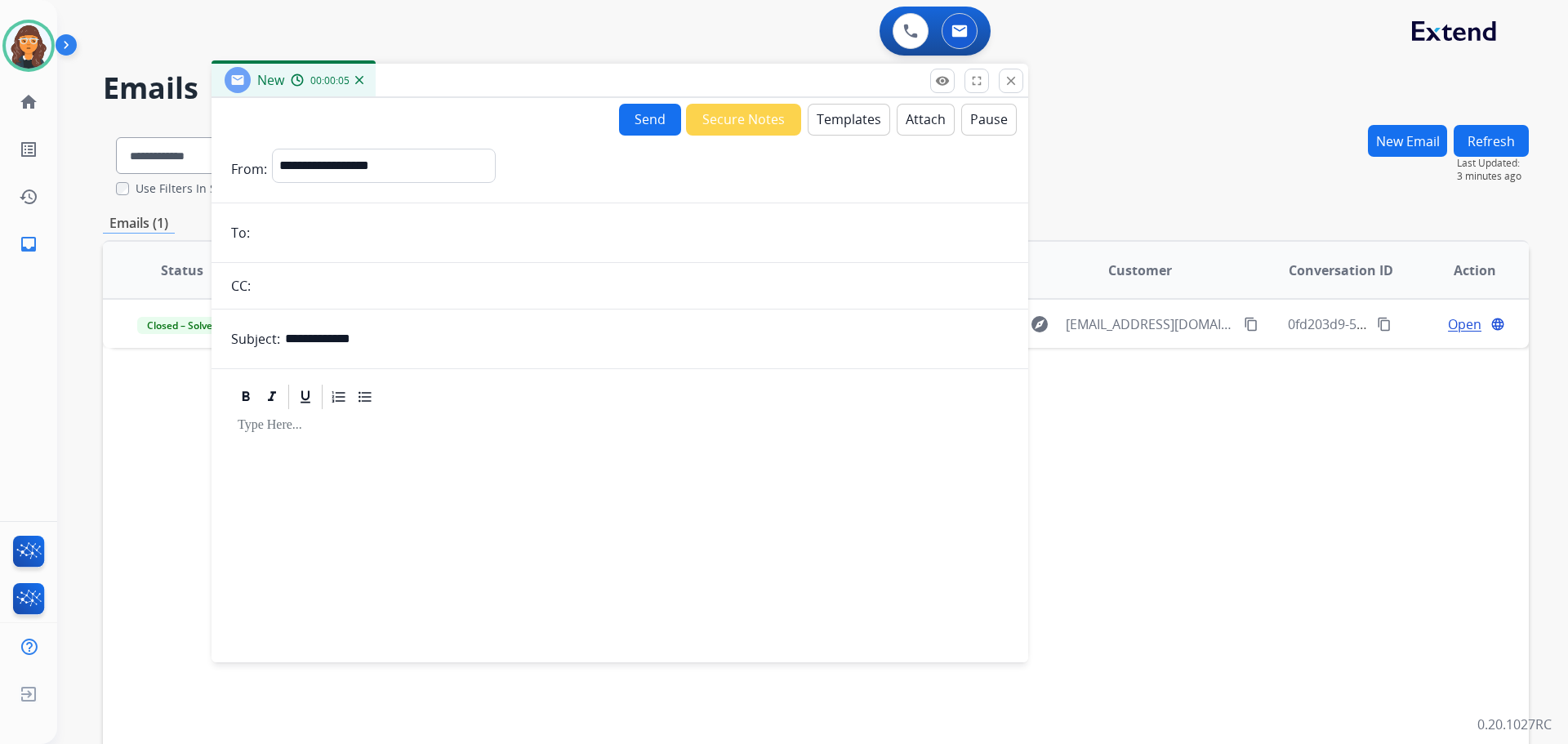
click at [846, 123] on button "Templates" at bounding box center [848, 120] width 82 height 32
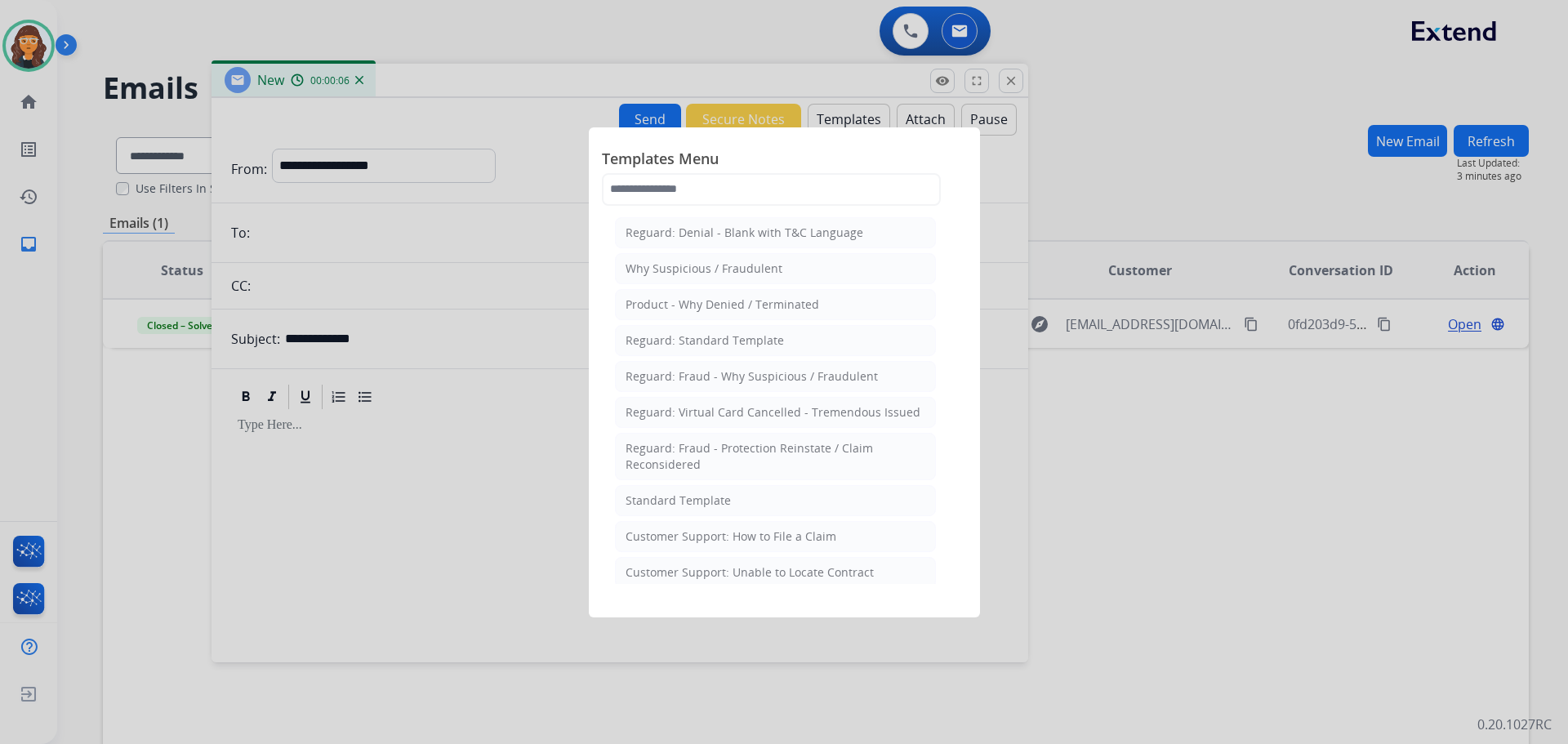
drag, startPoint x: 693, startPoint y: 503, endPoint x: 564, endPoint y: 475, distance: 132.0
click at [692, 501] on div "Standard Template" at bounding box center [678, 500] width 105 height 16
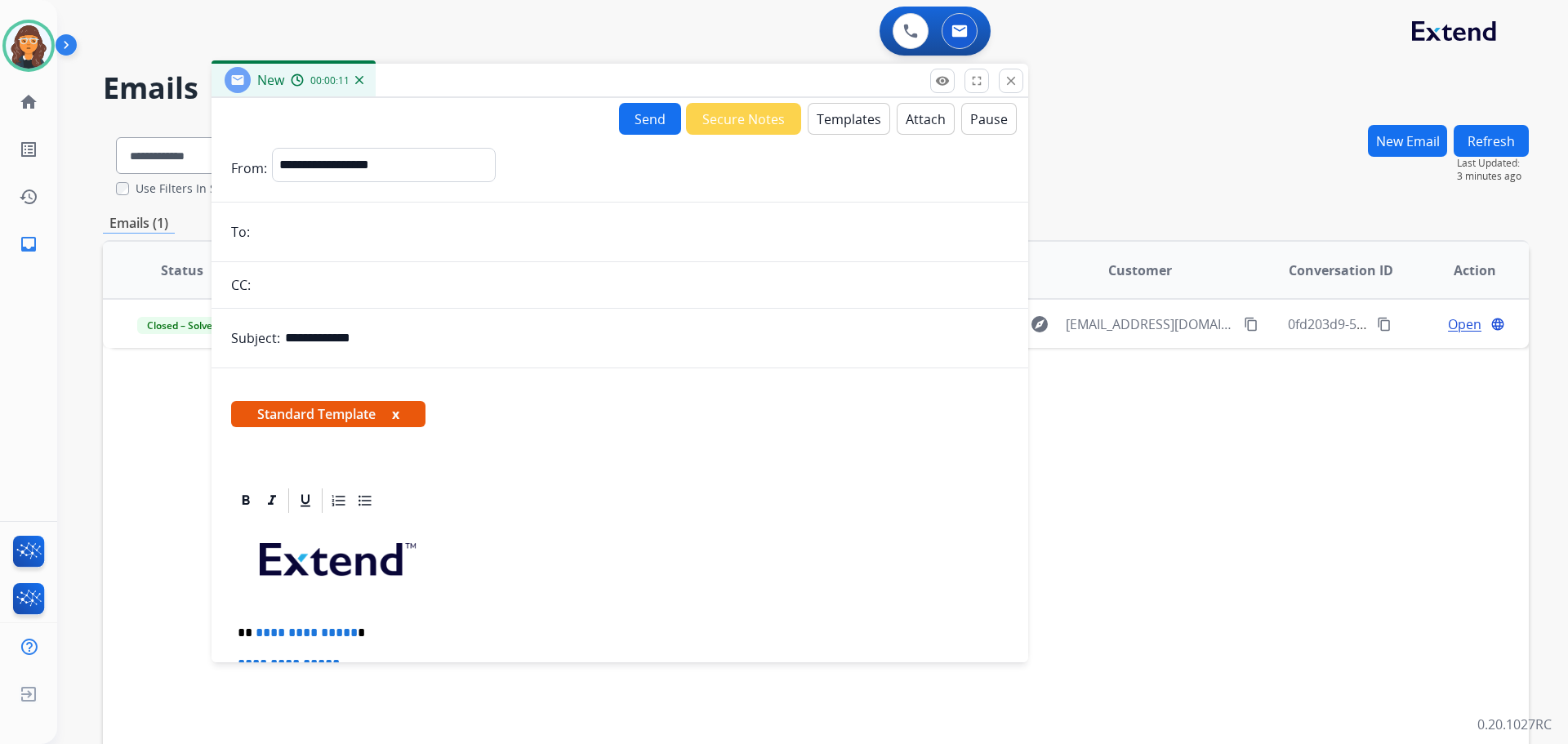
click at [402, 240] on input "email" at bounding box center [631, 232] width 754 height 33
paste input "**********"
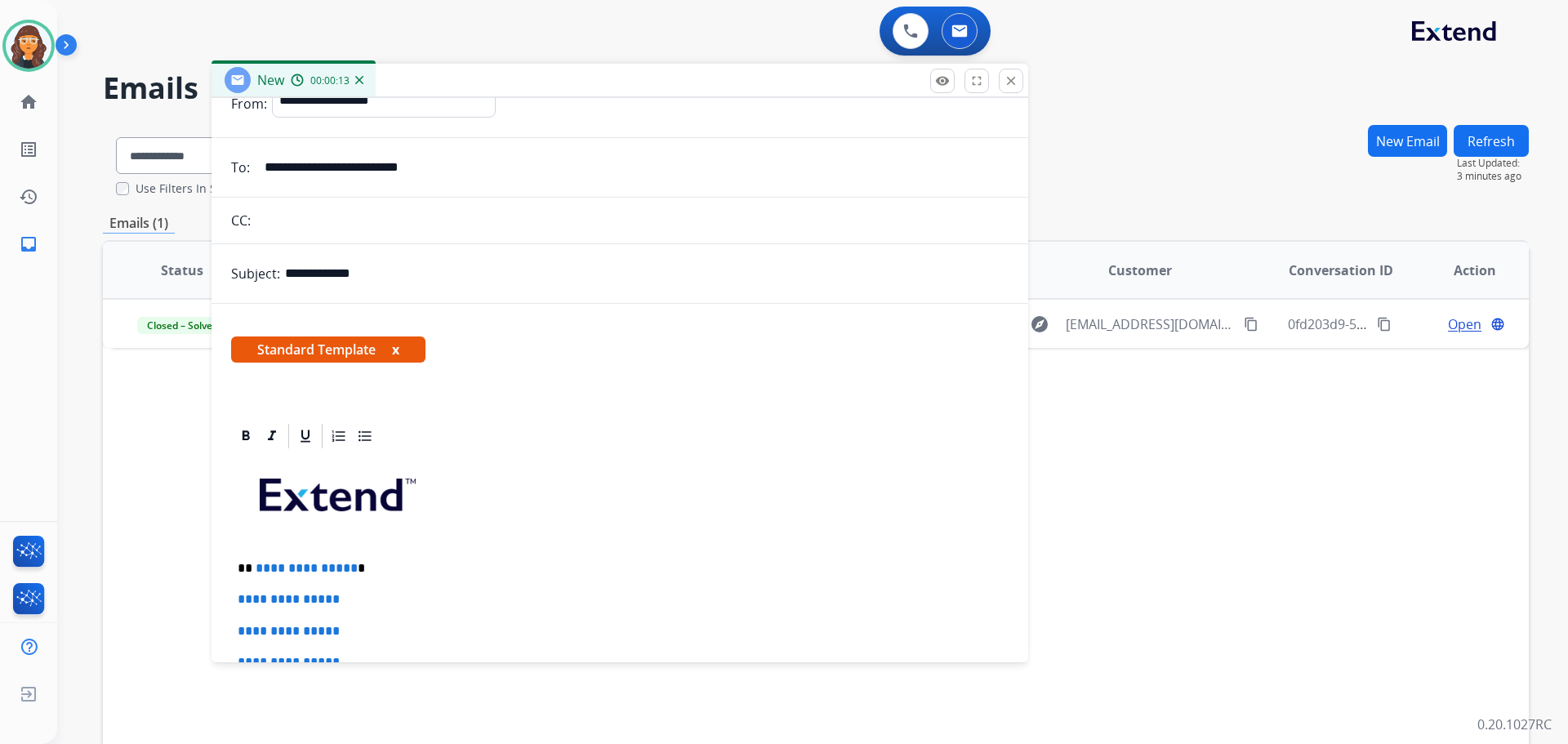
scroll to position [245, 0]
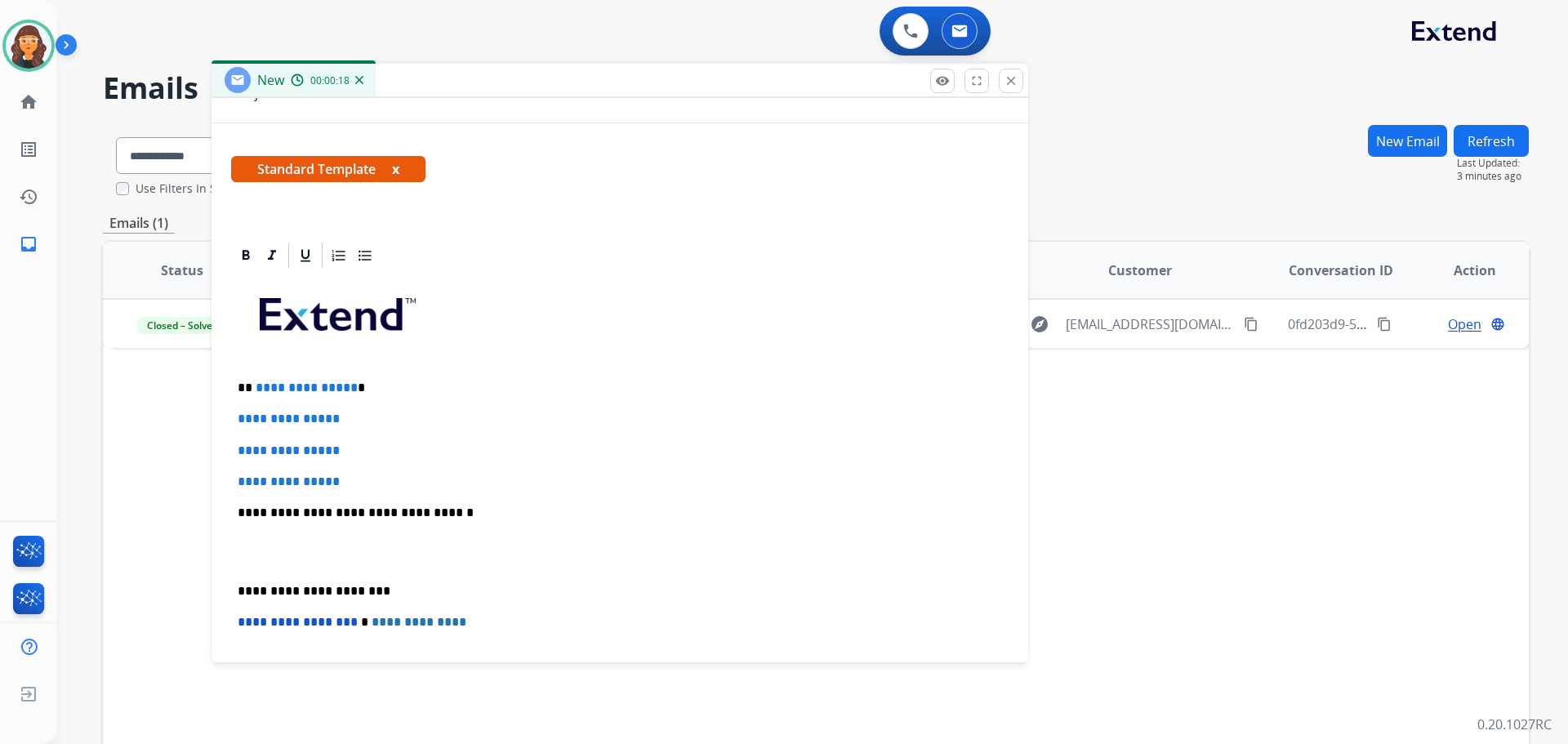
type input "**********"
click at [23, 44] on img at bounding box center [29, 46] width 46 height 46
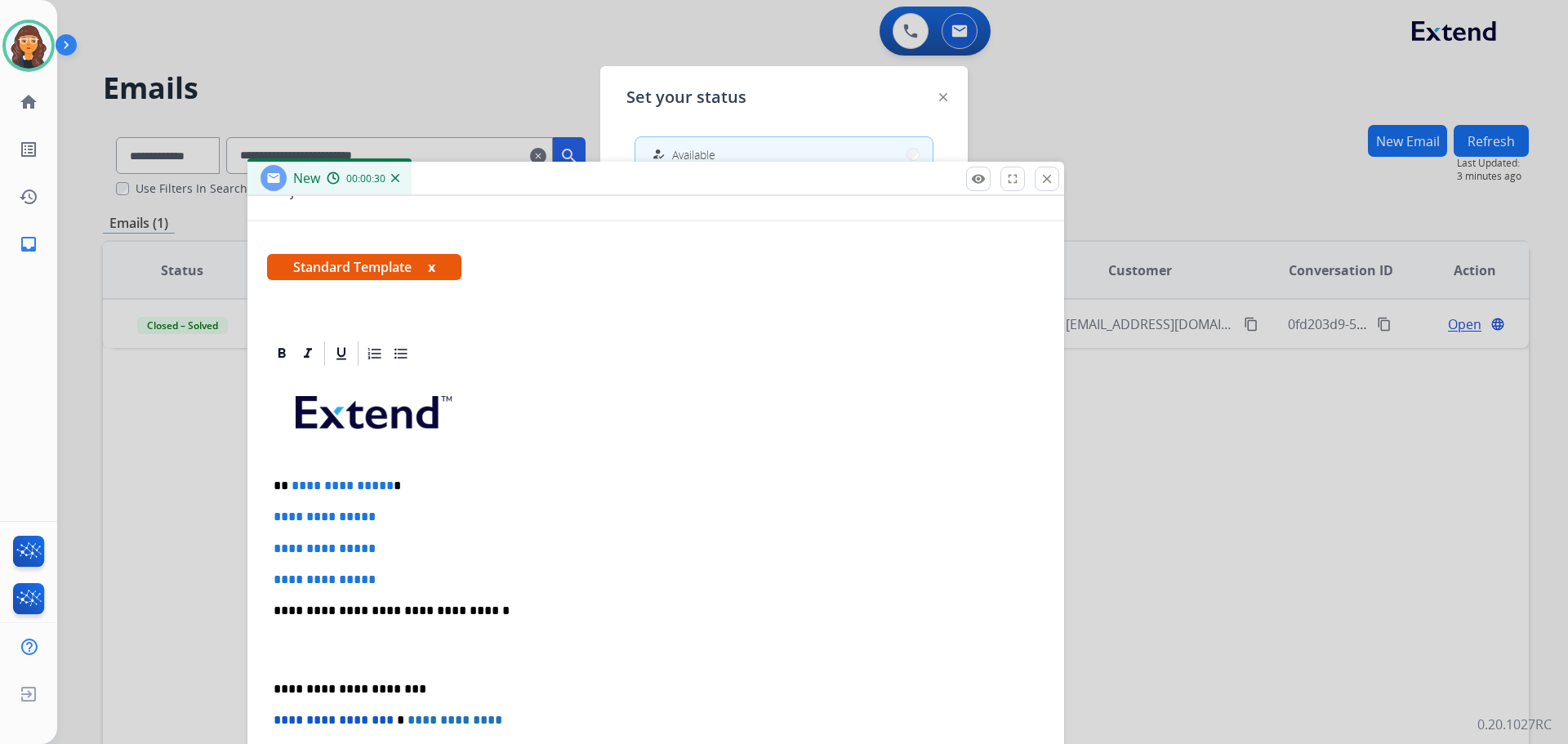
drag, startPoint x: 597, startPoint y: 73, endPoint x: 656, endPoint y: 404, distance: 336.2
click at [661, 196] on div "New 00:00:30" at bounding box center [656, 178] width 817 height 35
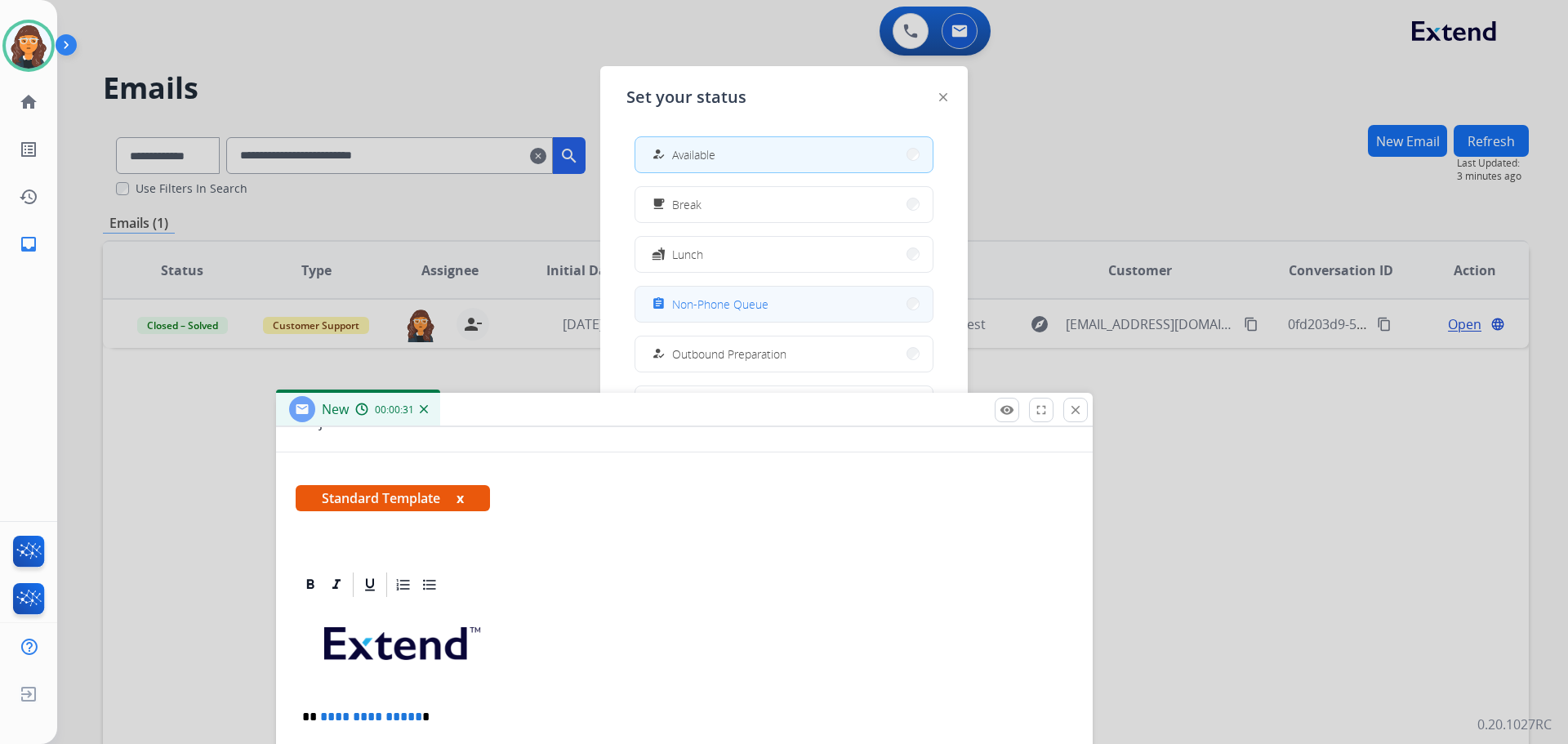
click at [688, 304] on span "Non-Phone Queue" at bounding box center [720, 303] width 96 height 17
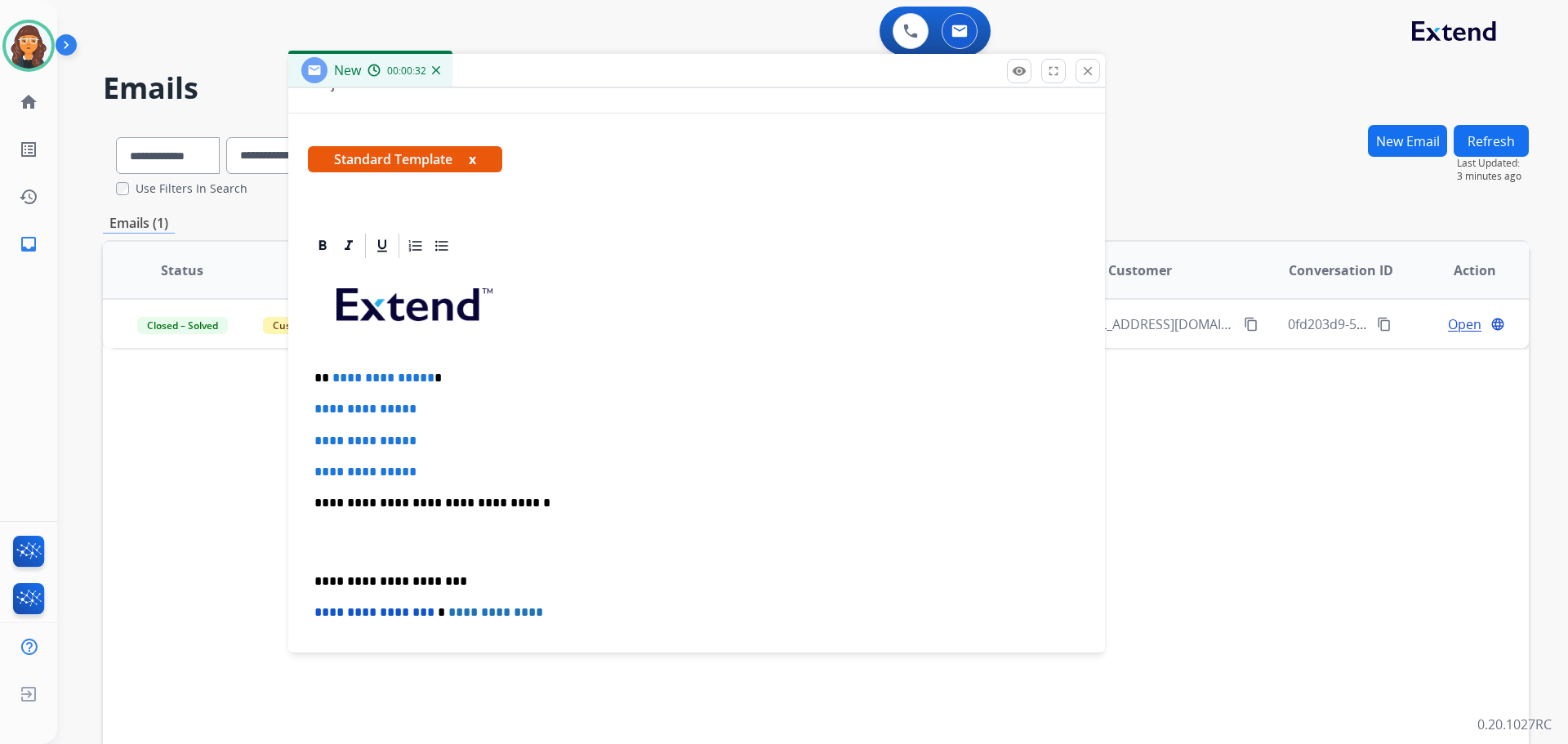
drag, startPoint x: 554, startPoint y: 397, endPoint x: 517, endPoint y: 37, distance: 361.9
click at [521, 53] on div "New 00:00:32" at bounding box center [697, 70] width 817 height 35
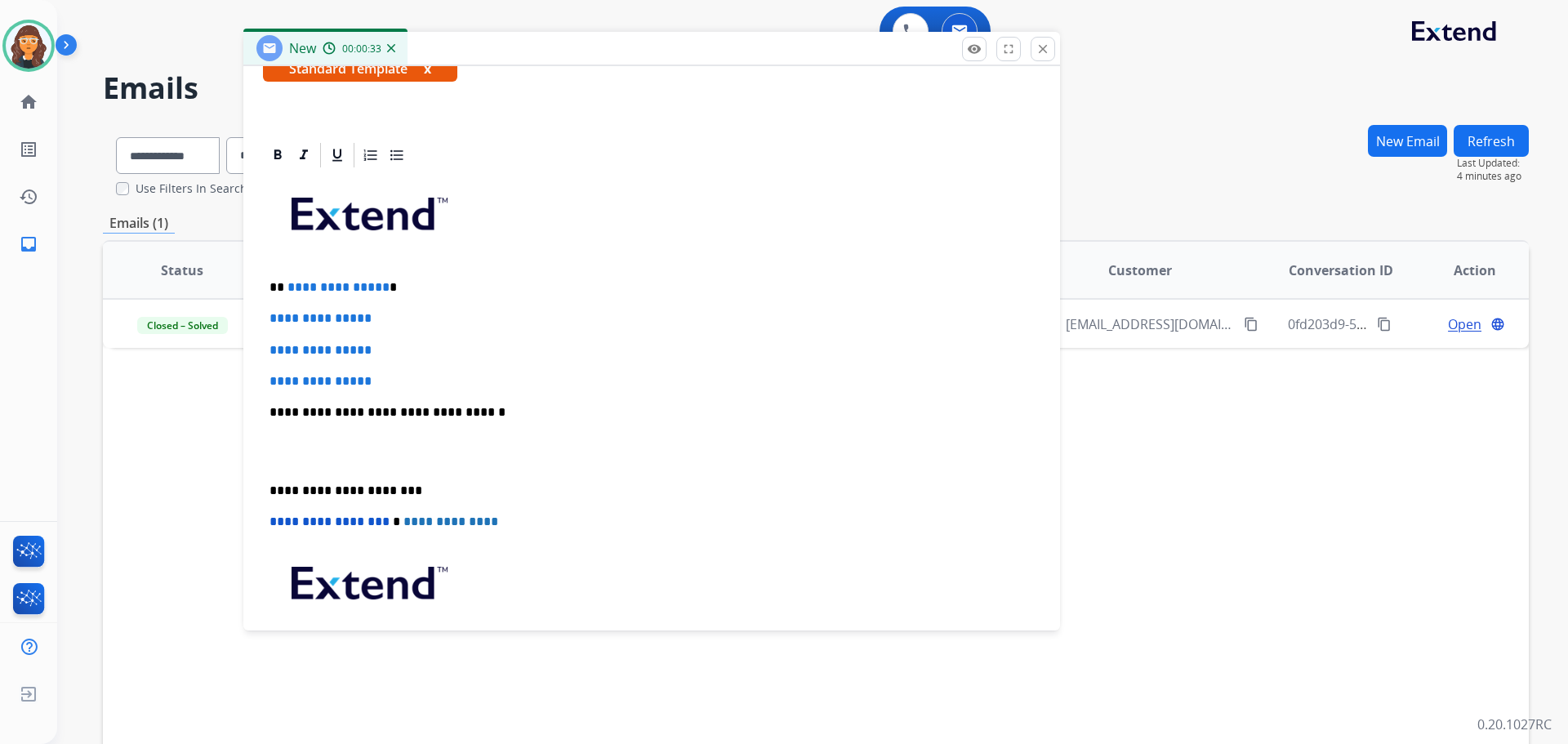
scroll to position [408, 0]
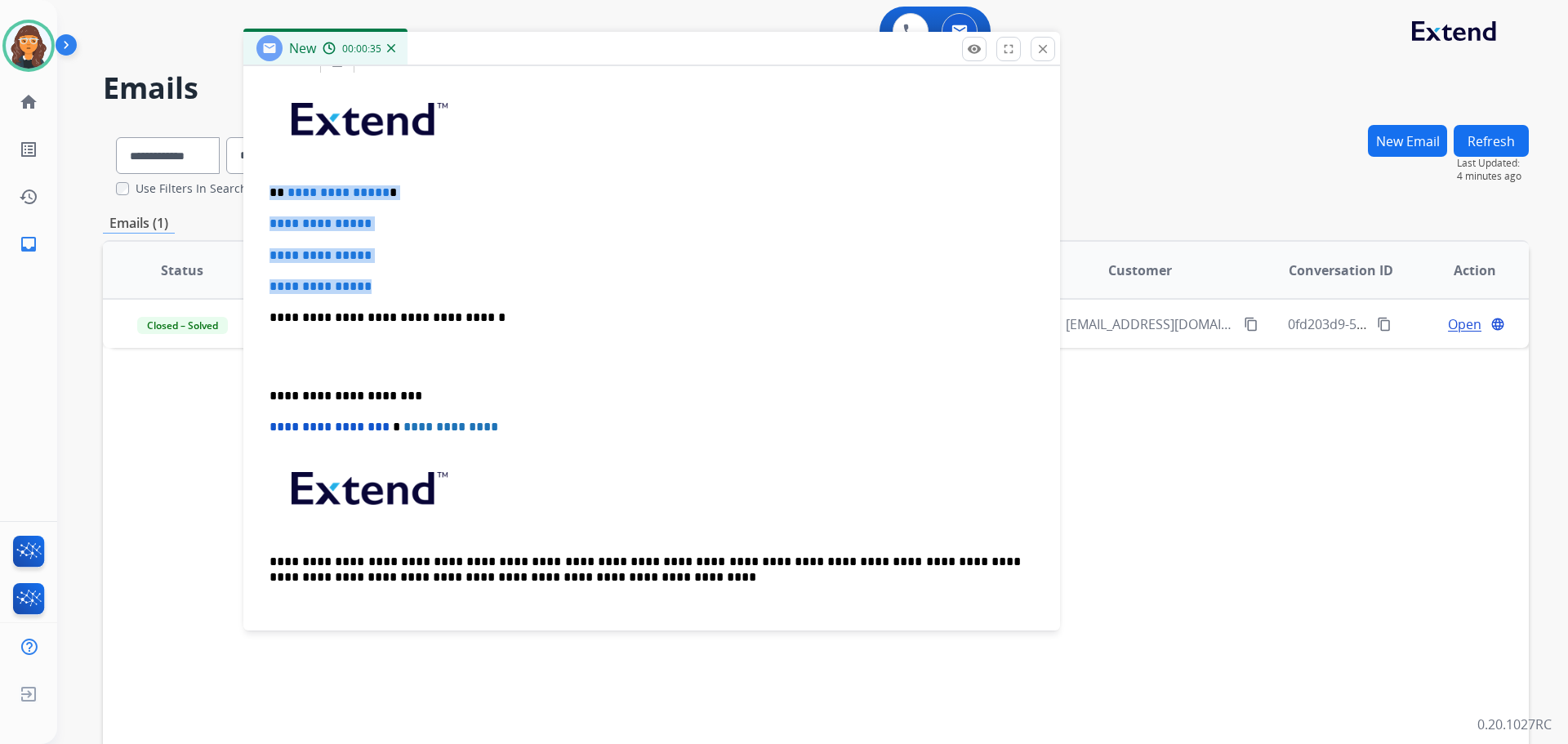
drag, startPoint x: 267, startPoint y: 184, endPoint x: 433, endPoint y: 285, distance: 194.3
click at [433, 285] on div "**********" at bounding box center [651, 356] width 777 height 562
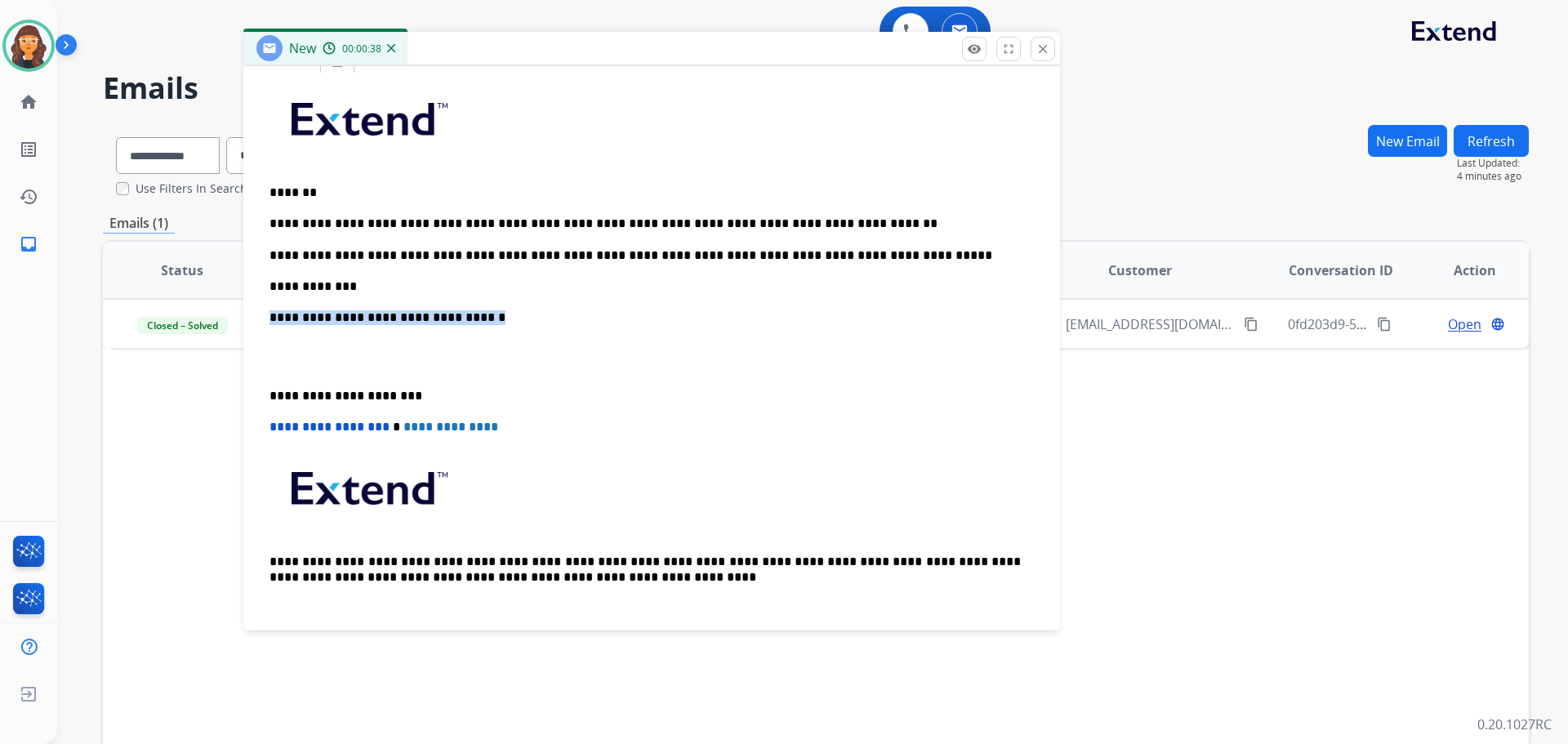
drag, startPoint x: 508, startPoint y: 318, endPoint x: 258, endPoint y: 309, distance: 250.2
click at [258, 313] on div "**********" at bounding box center [652, 339] width 817 height 587
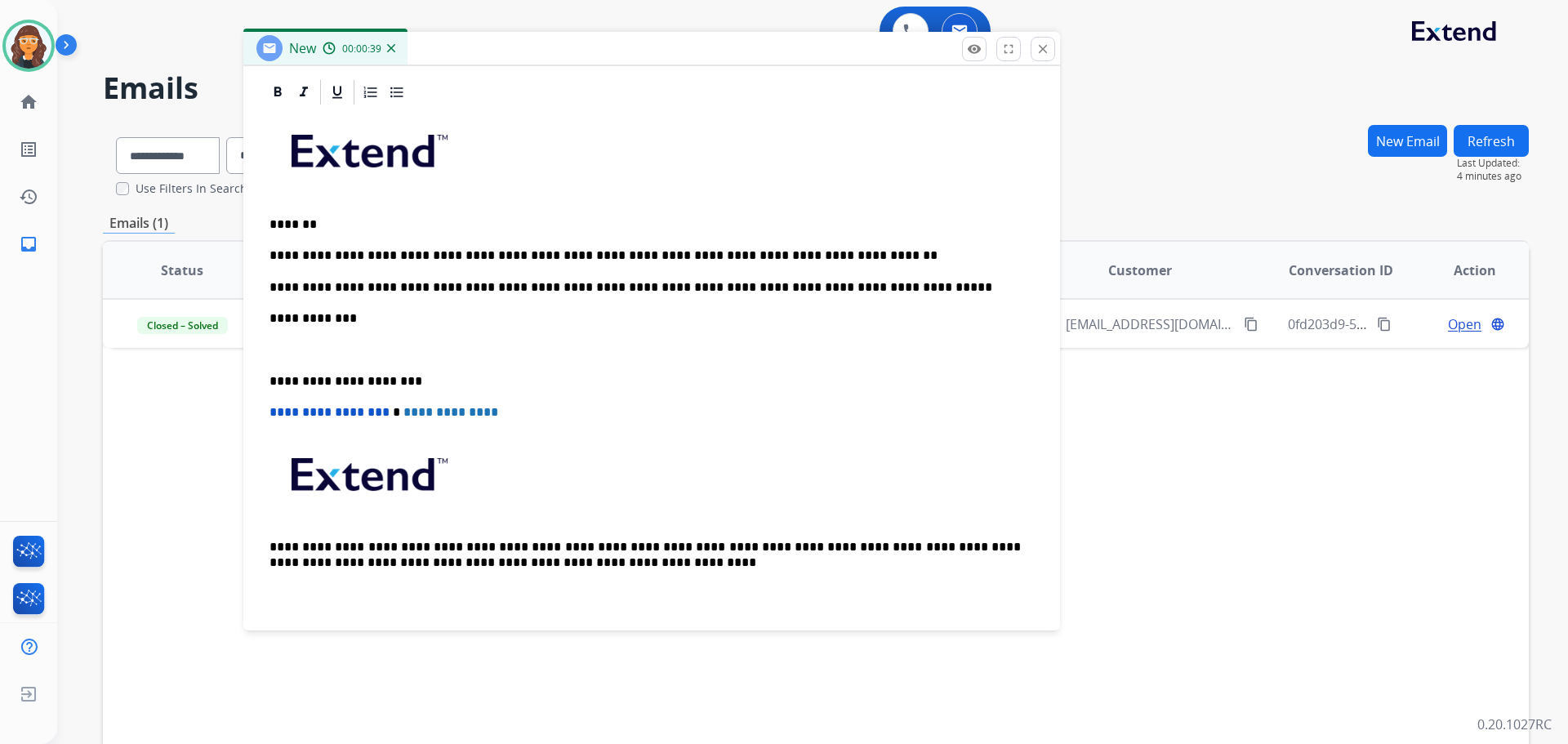
scroll to position [346, 0]
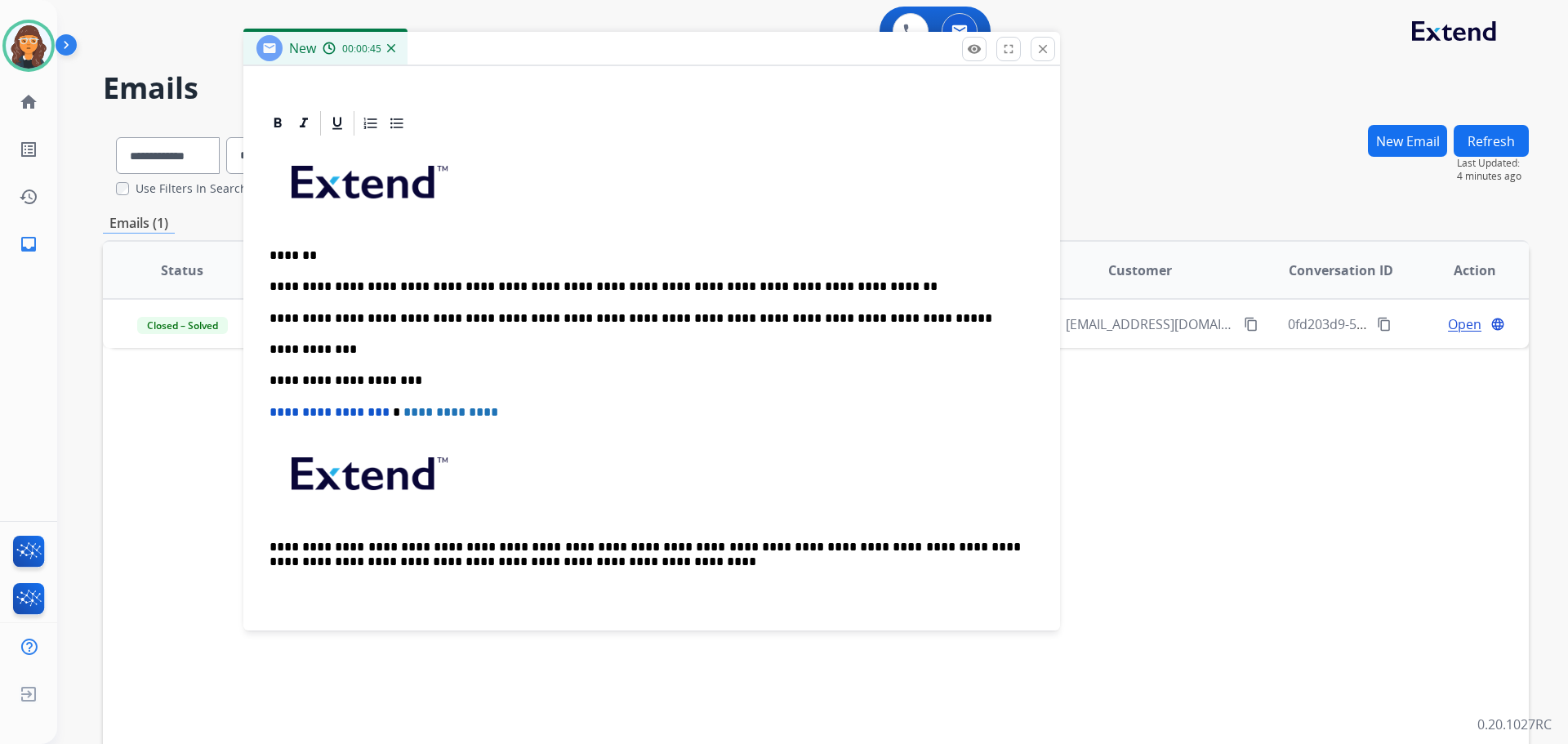
click at [840, 285] on p "**********" at bounding box center [645, 286] width 751 height 15
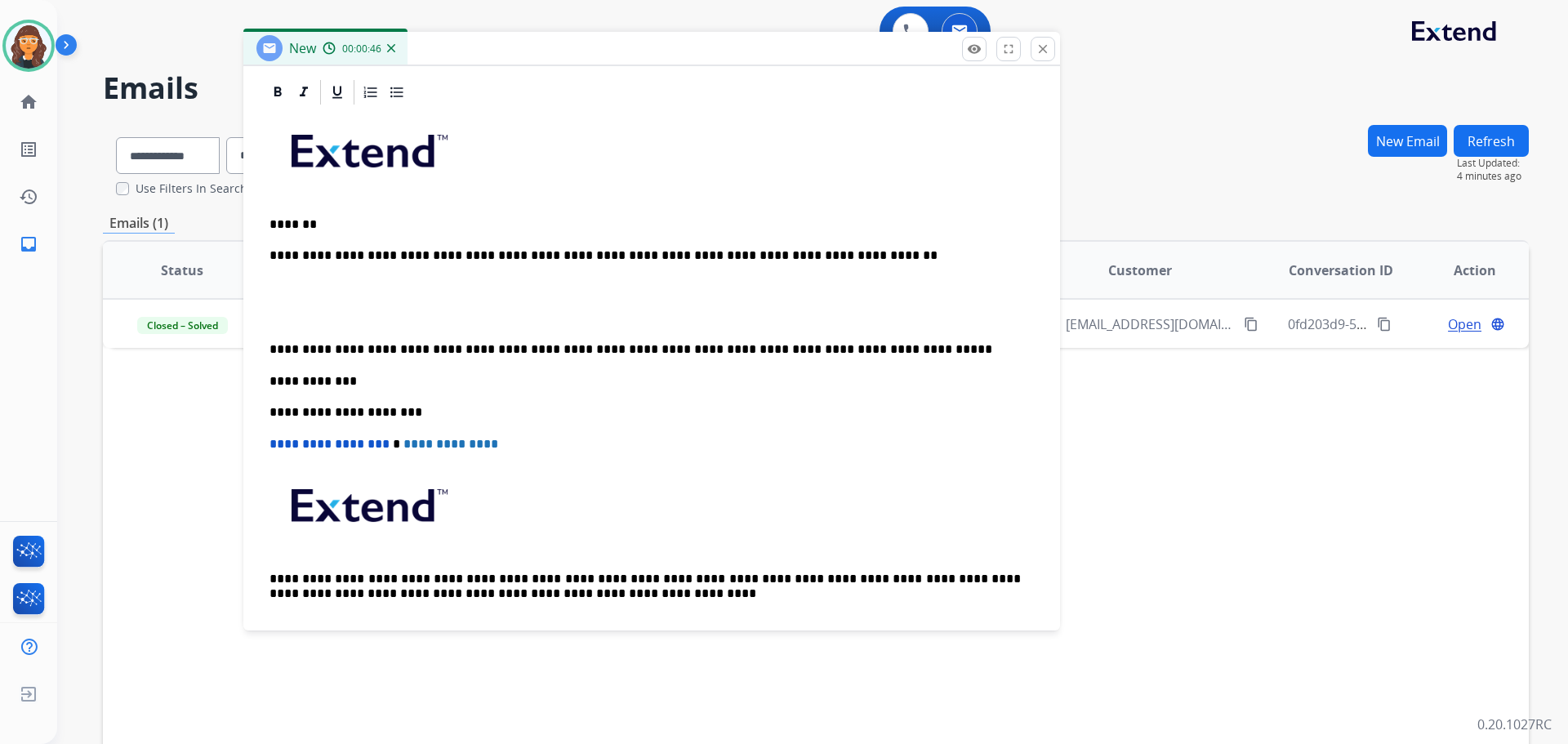
scroll to position [408, 0]
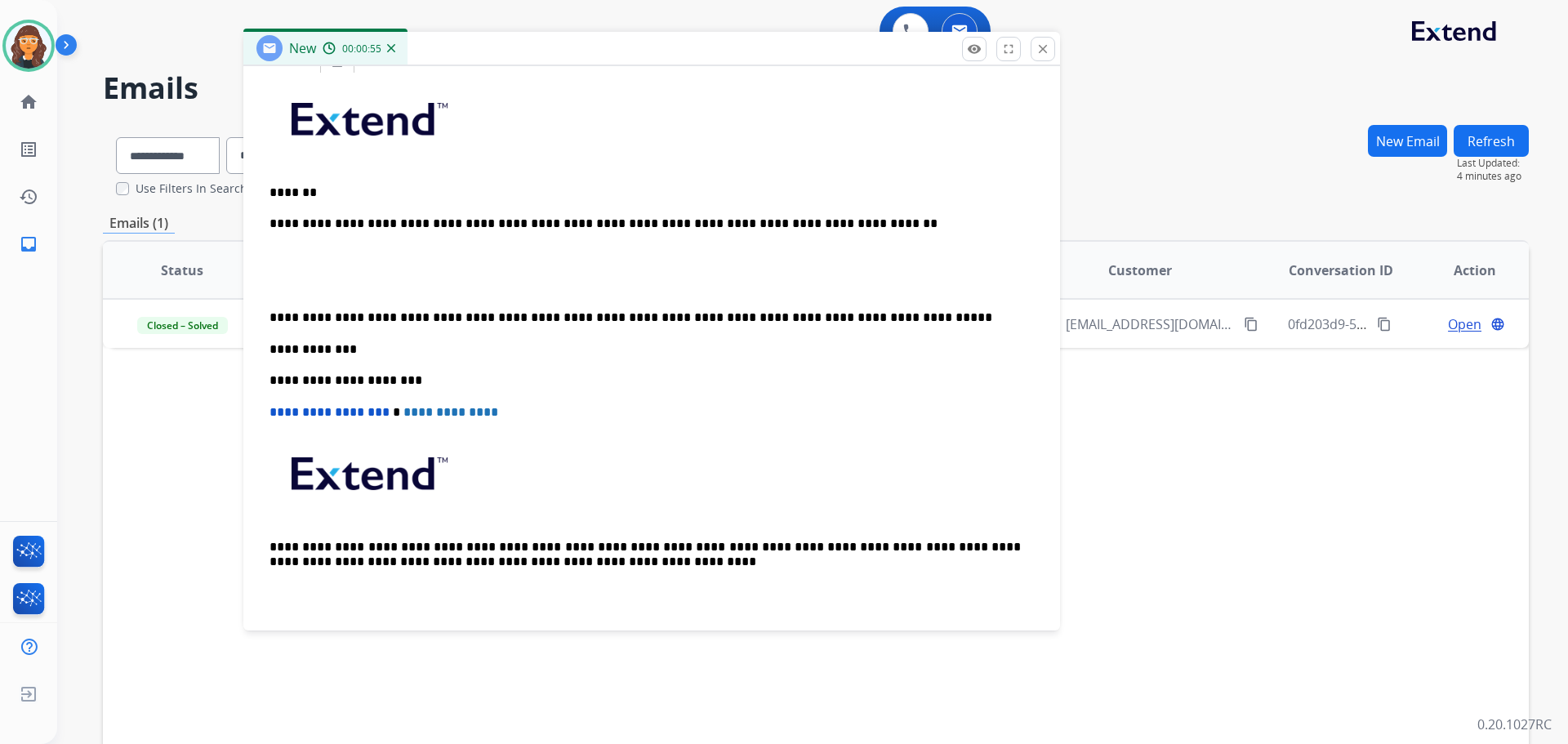
click at [830, 221] on p "**********" at bounding box center [645, 223] width 751 height 15
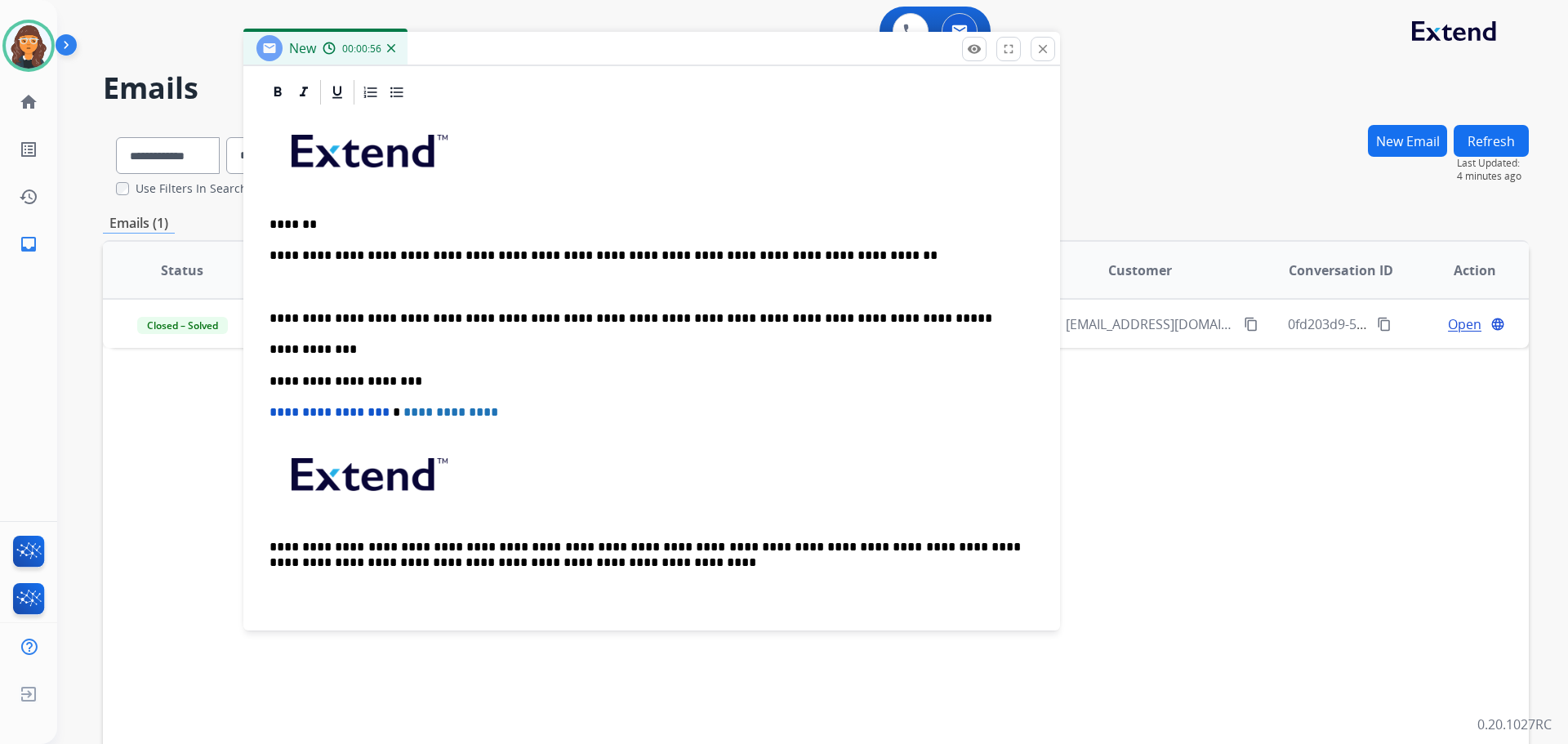
scroll to position [346, 0]
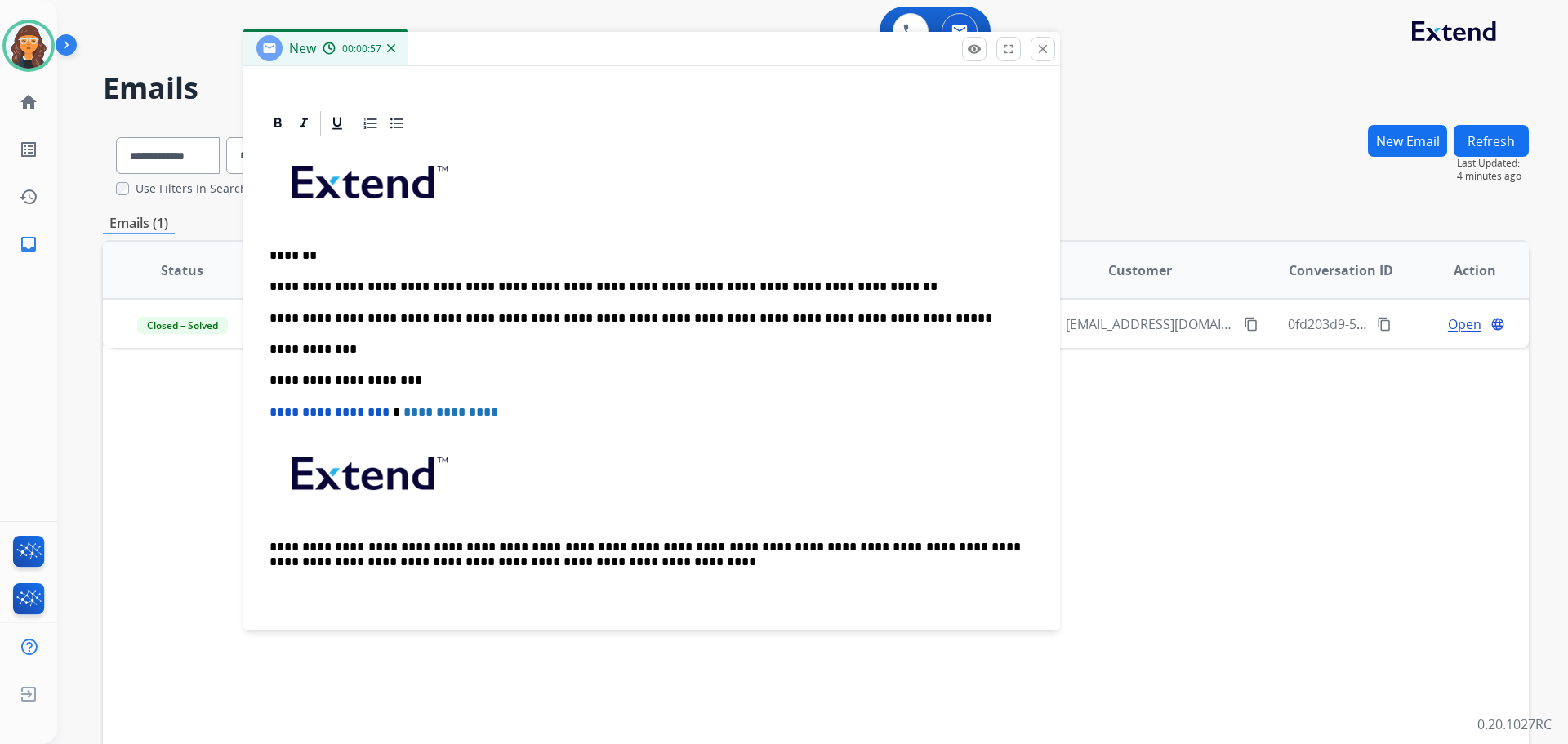
click at [857, 314] on p "**********" at bounding box center [645, 318] width 751 height 15
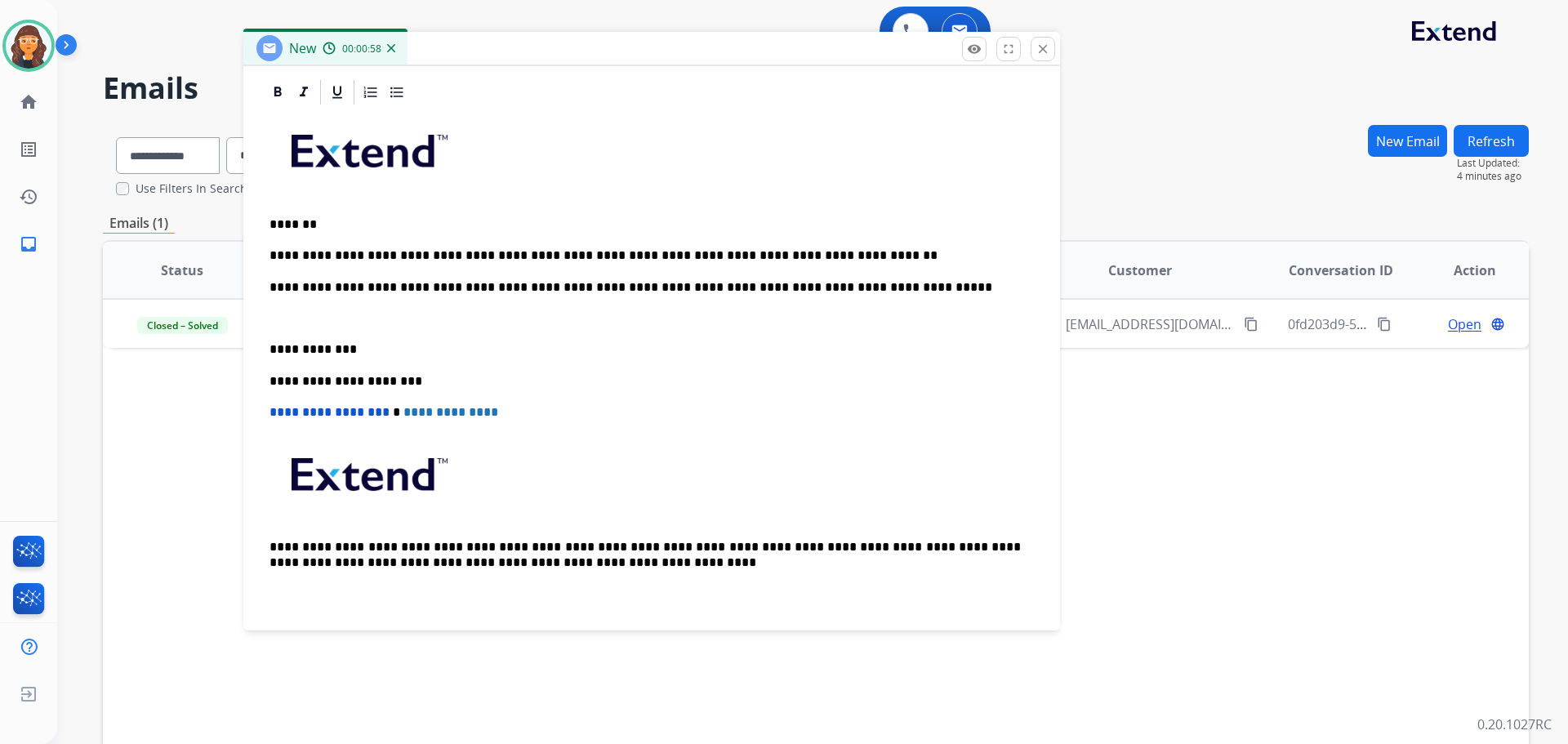
scroll to position [408, 0]
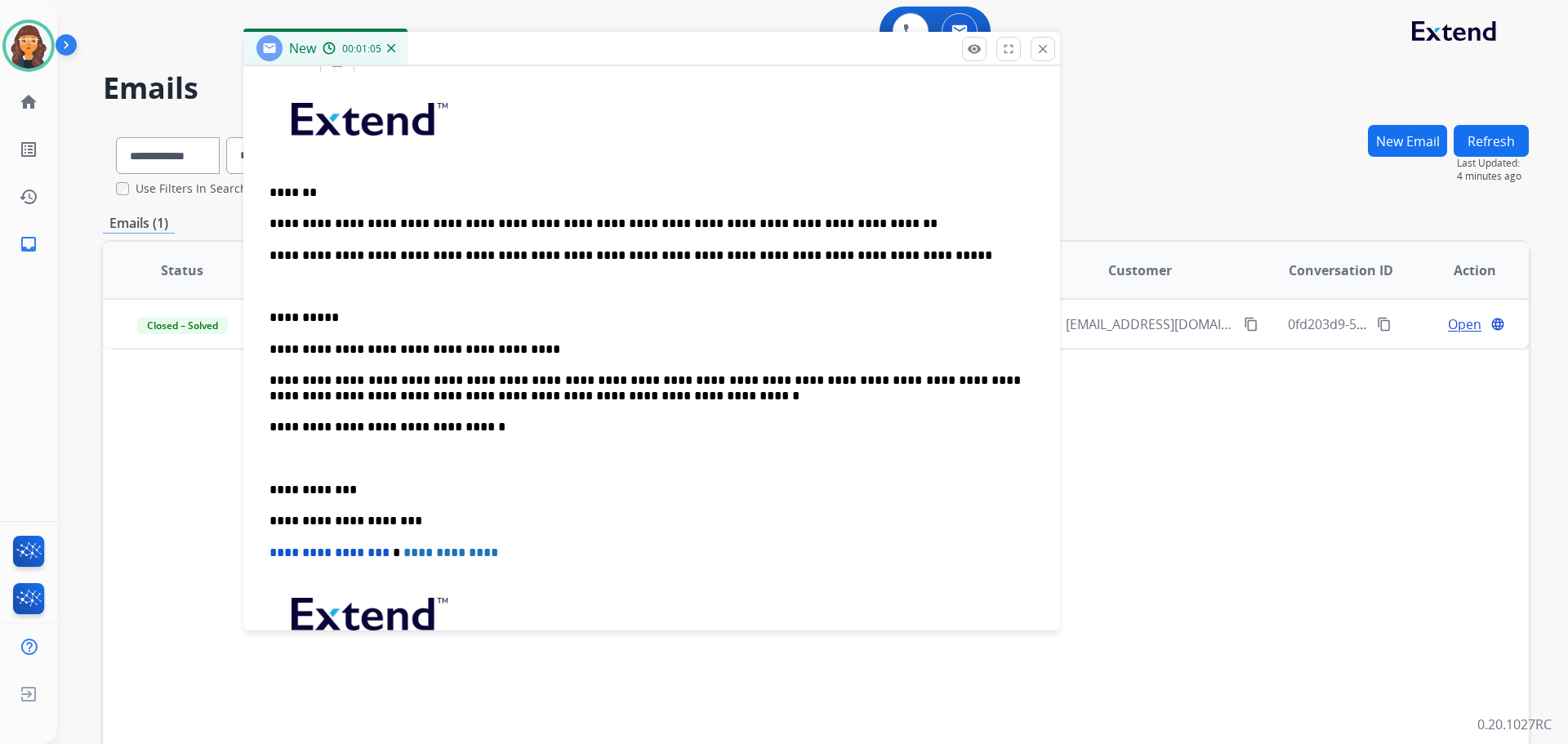
click at [305, 190] on p "*******" at bounding box center [645, 192] width 751 height 15
click at [371, 254] on p "**********" at bounding box center [645, 255] width 751 height 15
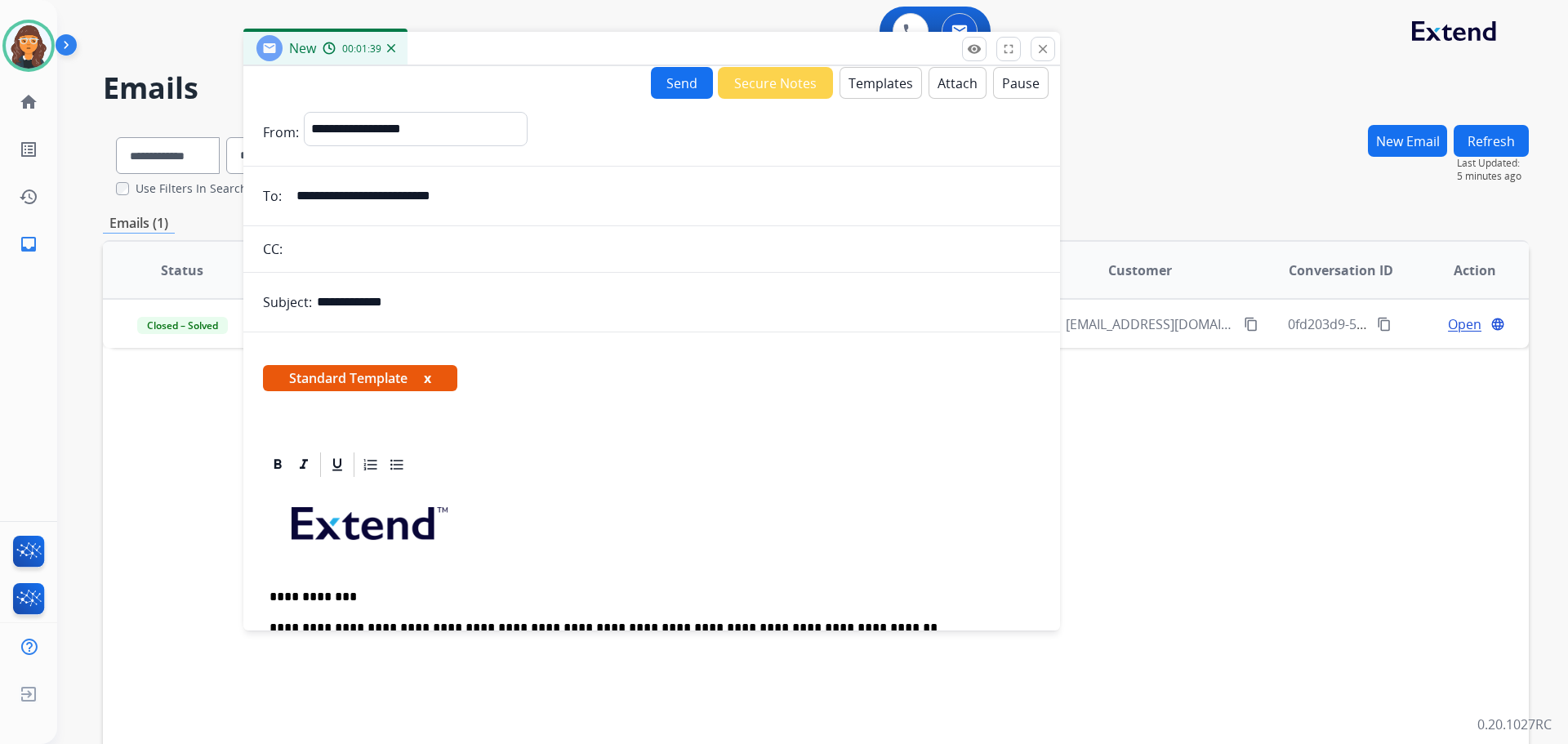
scroll to position [0, 0]
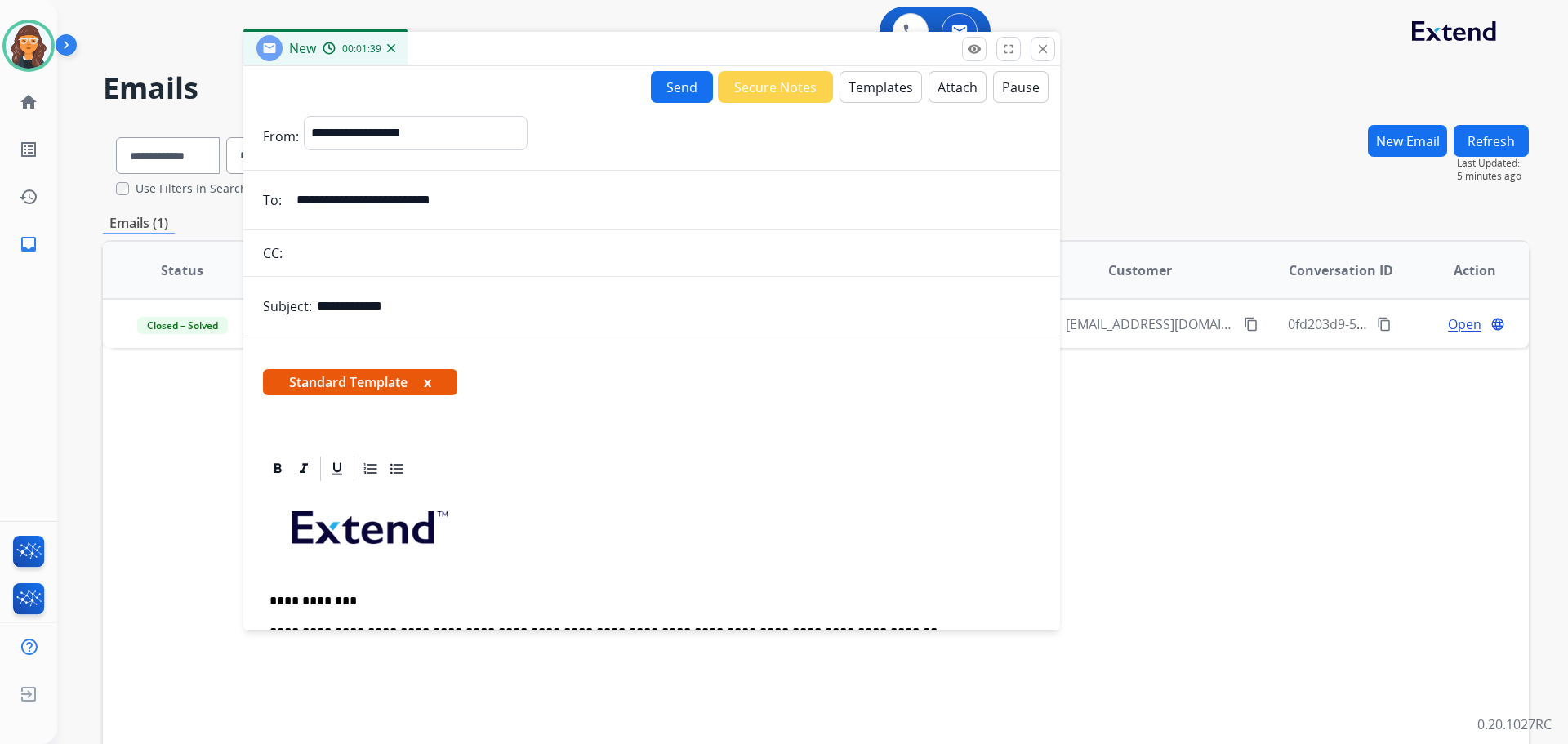
click at [668, 81] on button "Send" at bounding box center [682, 87] width 62 height 32
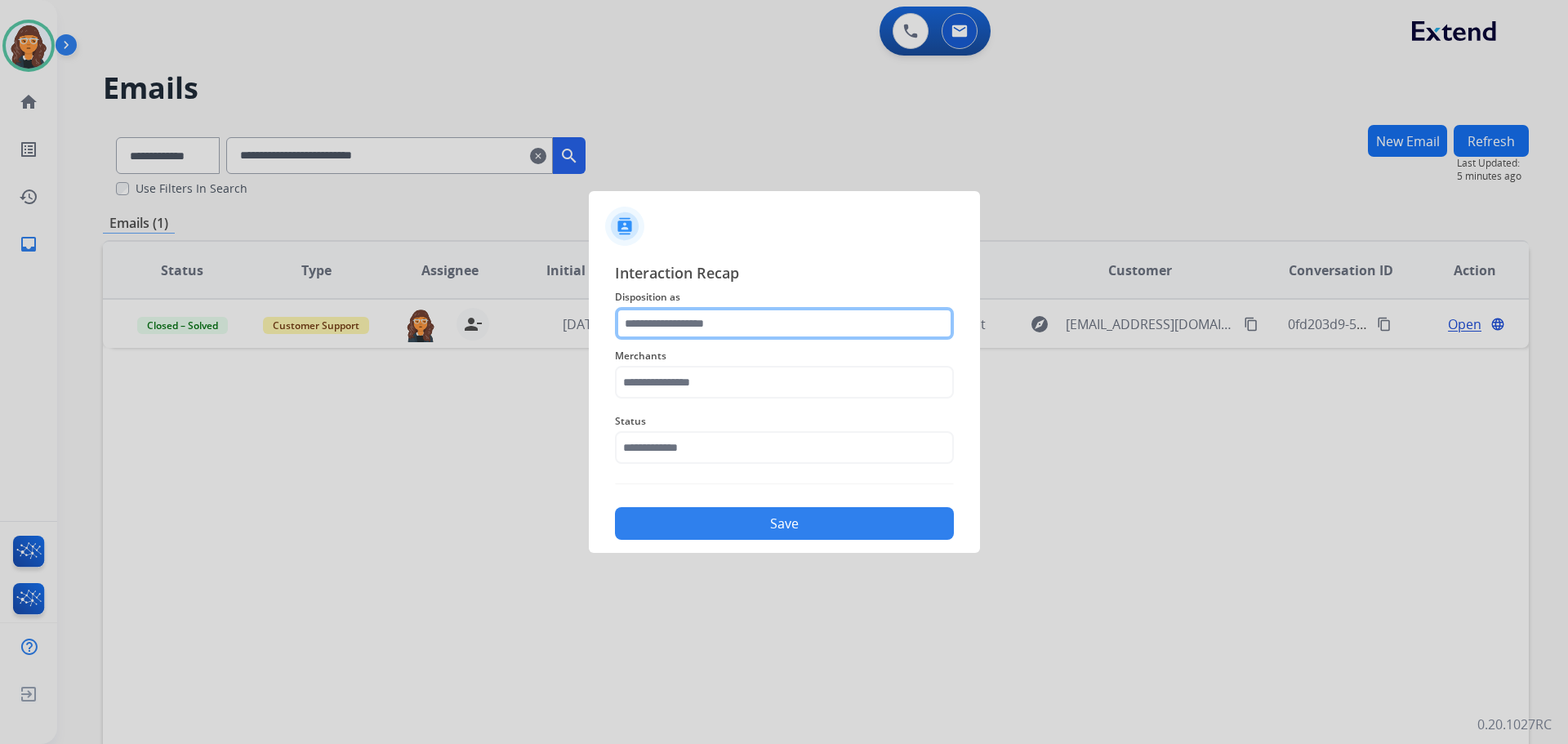
click at [650, 329] on input "text" at bounding box center [784, 323] width 339 height 33
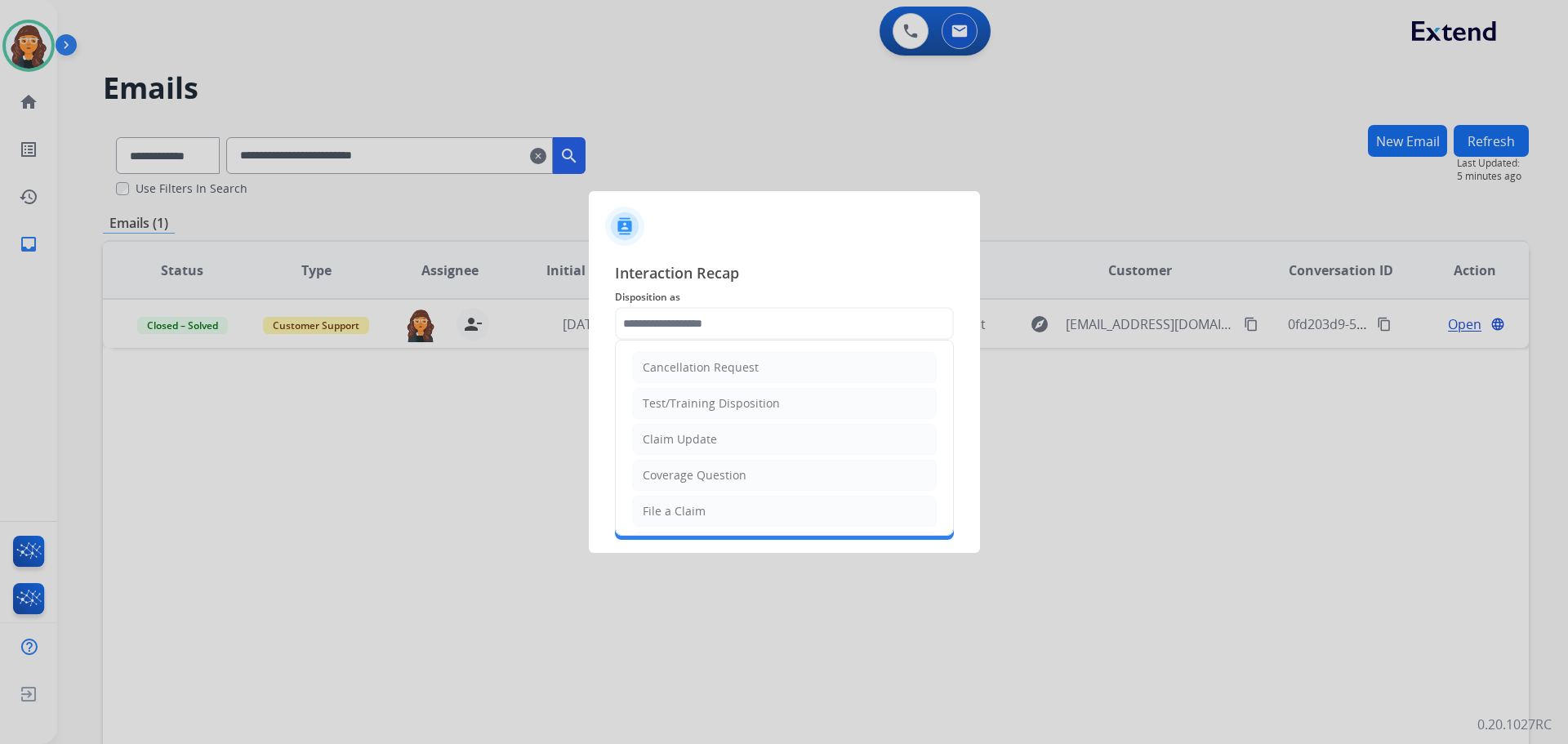
click at [670, 436] on div "Claim Update" at bounding box center [679, 439] width 74 height 16
type input "**********"
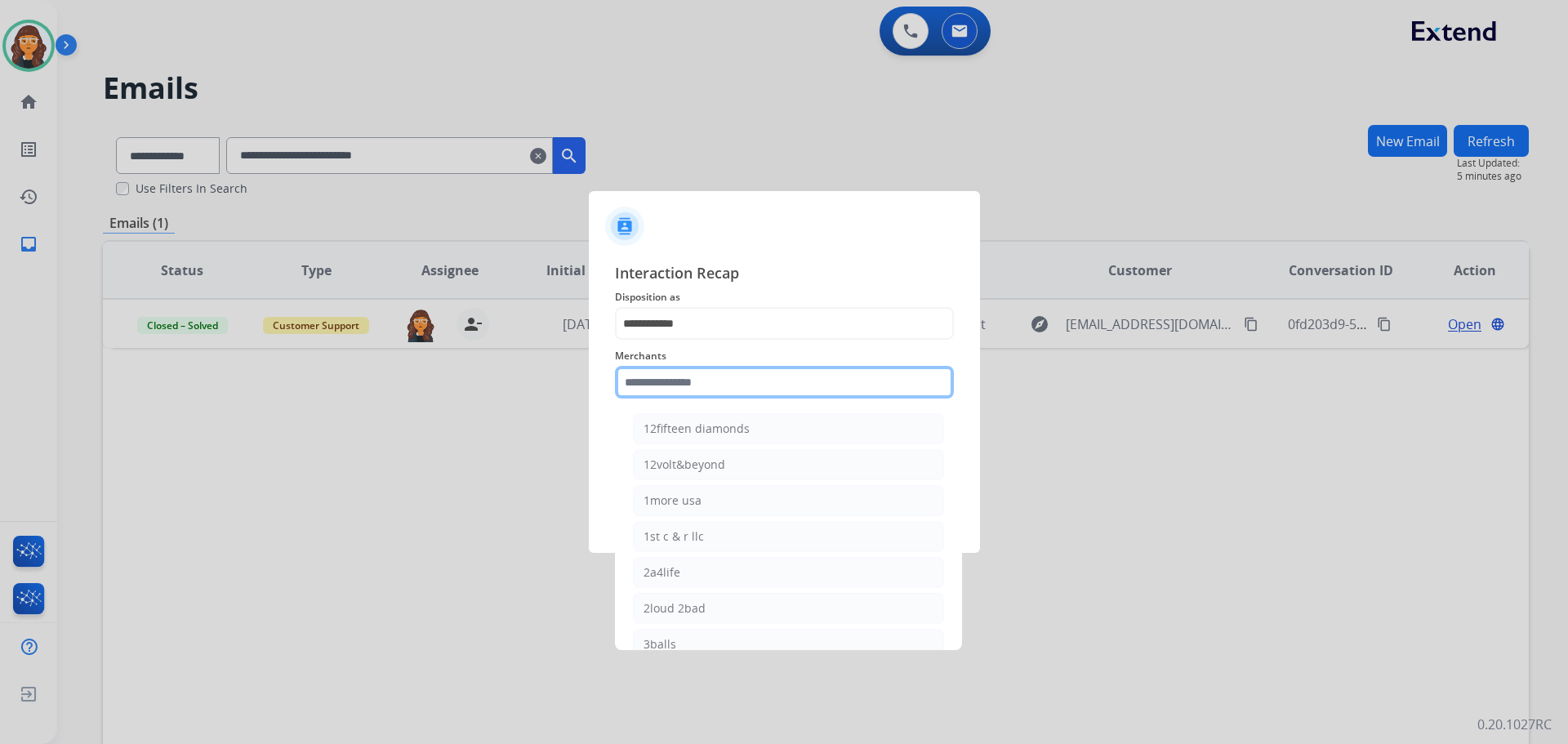
click at [670, 388] on input "text" at bounding box center [784, 381] width 339 height 33
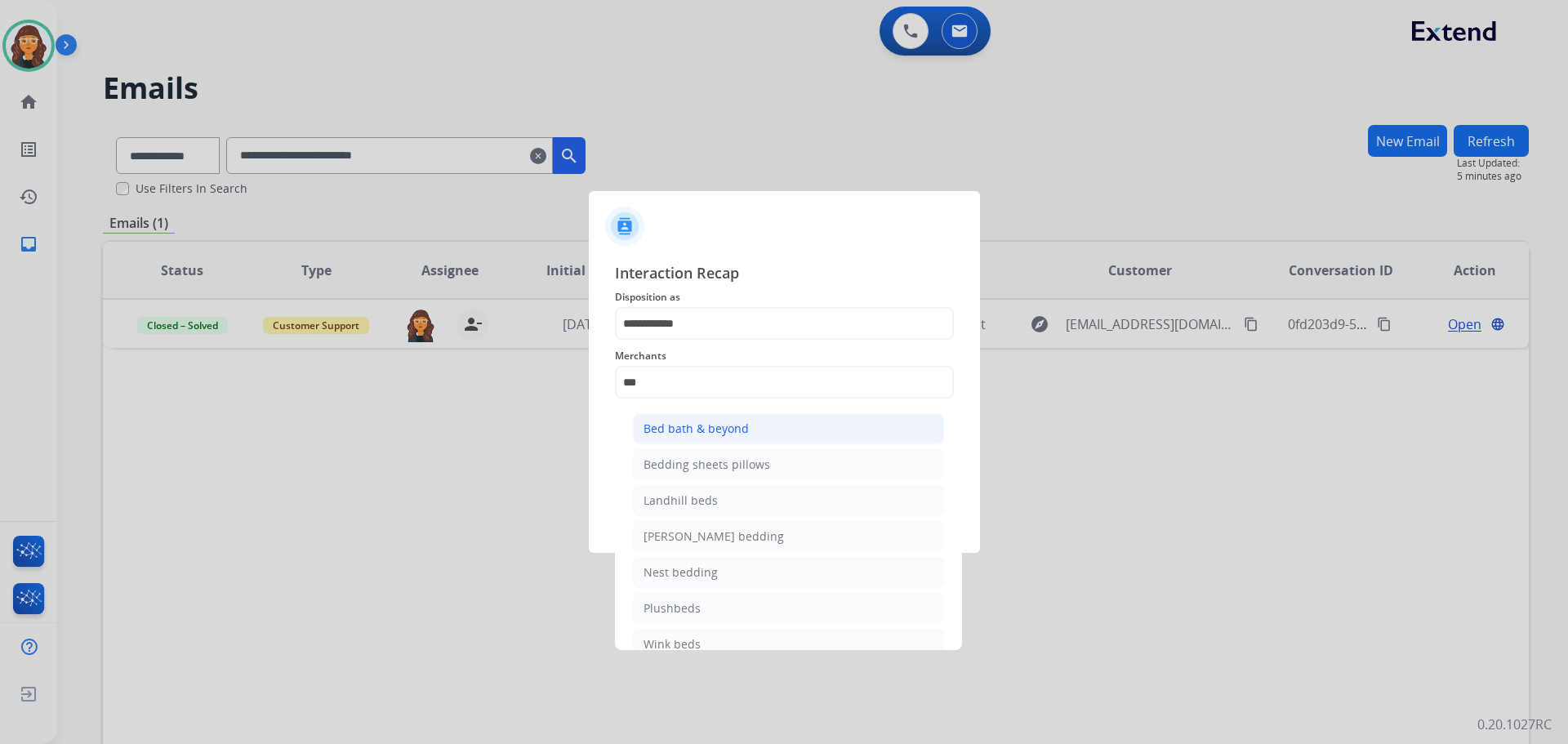
click at [688, 430] on div "Bed bath & beyond" at bounding box center [696, 428] width 105 height 16
type input "**********"
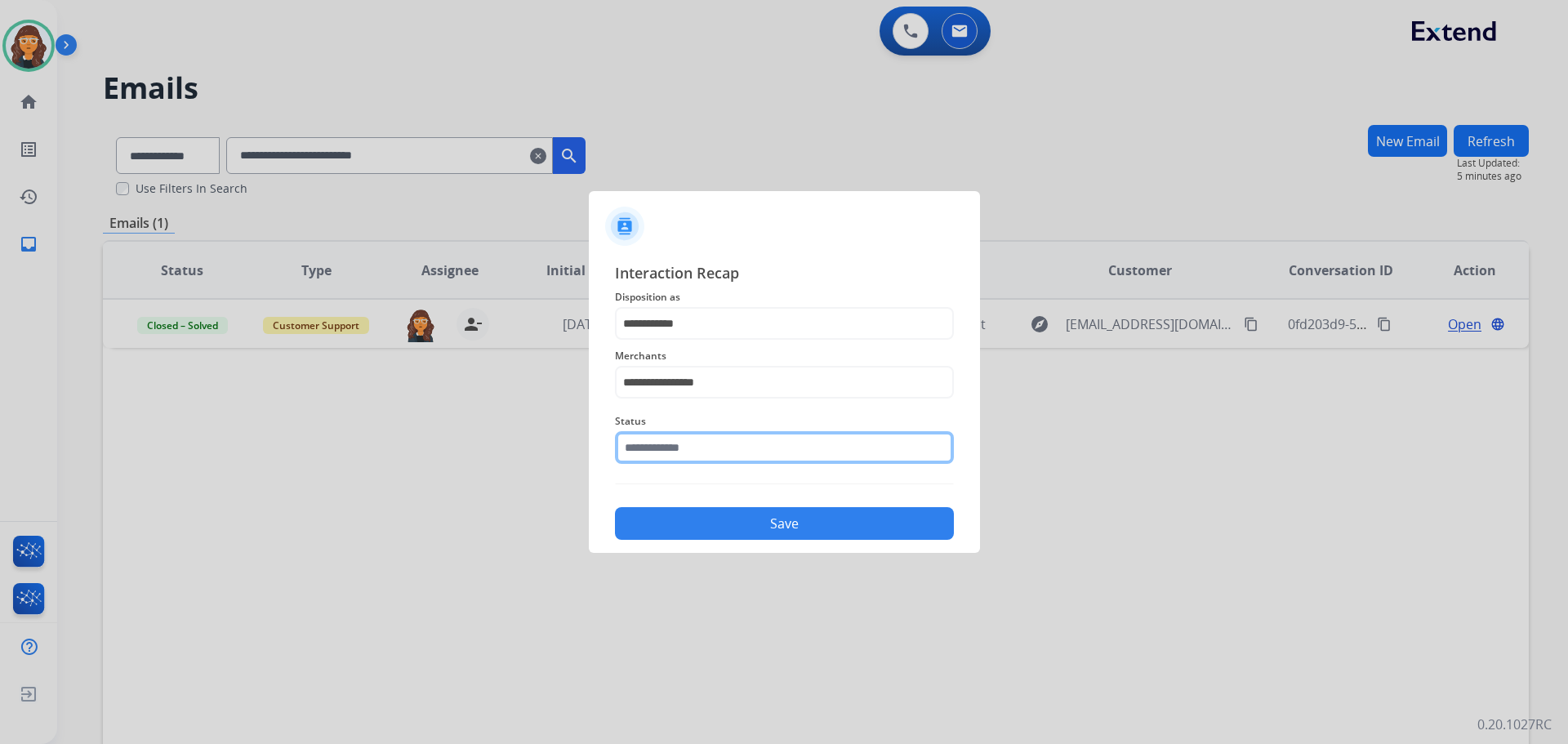
click at [670, 446] on input "text" at bounding box center [784, 447] width 339 height 33
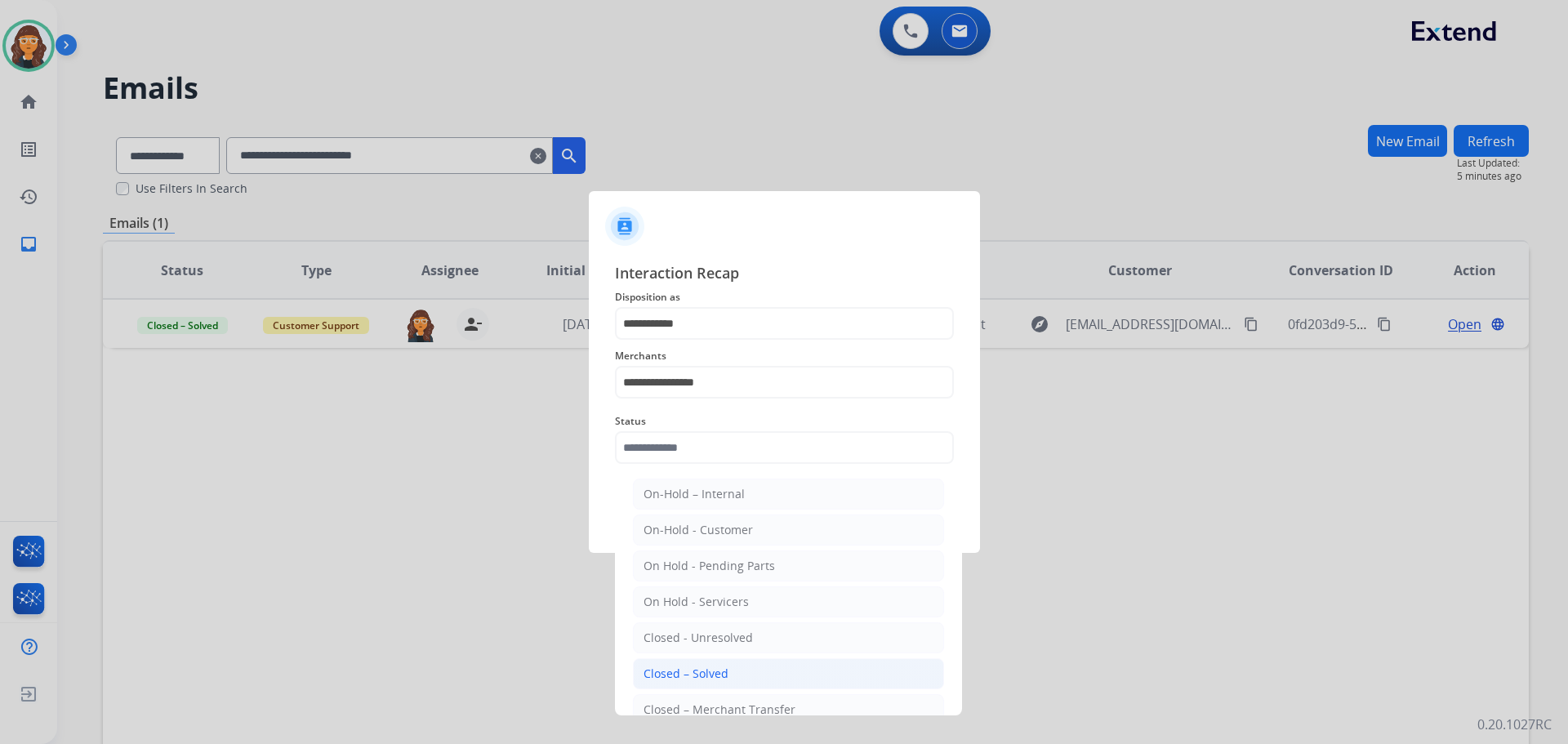
click at [705, 670] on div "Closed – Solved" at bounding box center [686, 674] width 85 height 16
type input "**********"
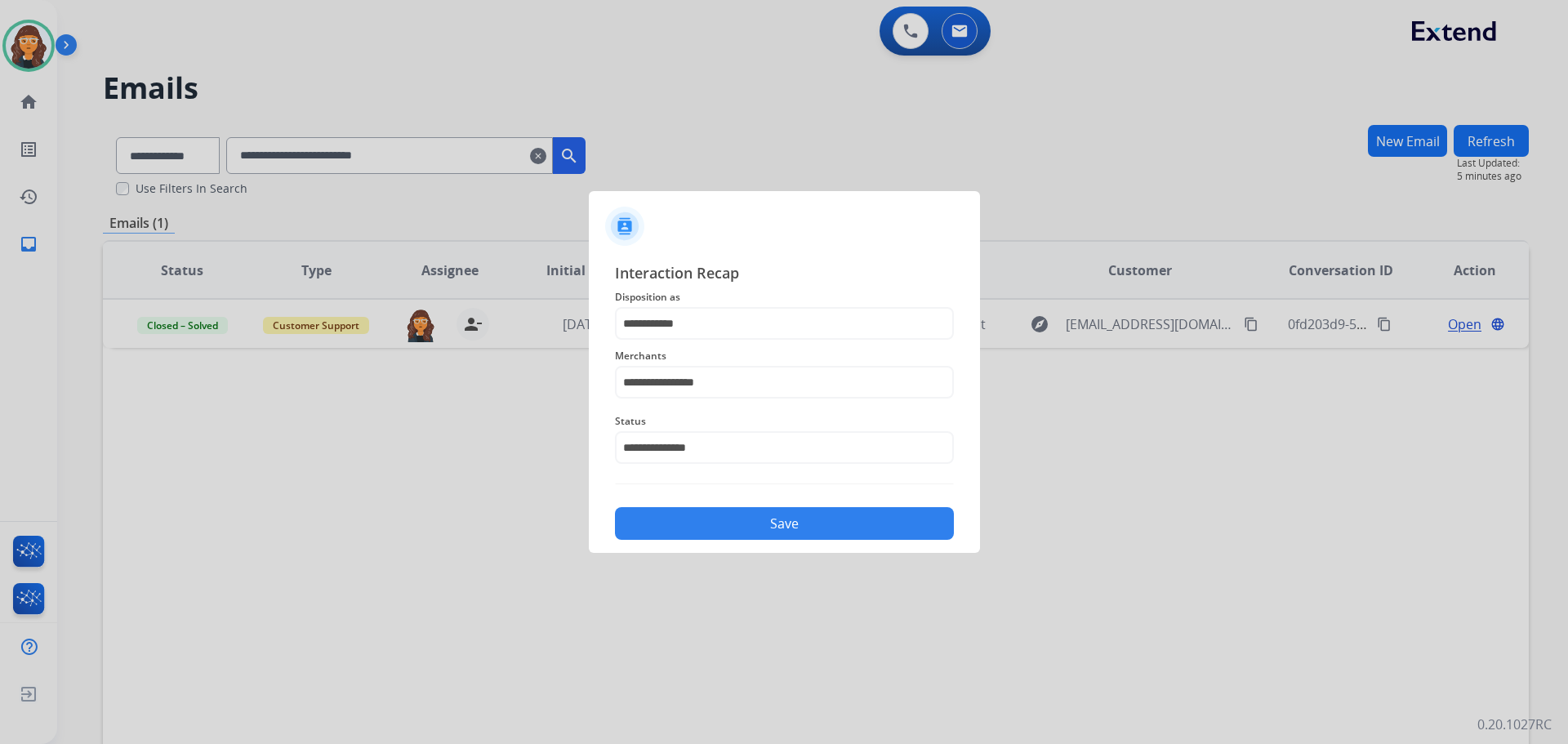
click at [678, 522] on button "Save" at bounding box center [784, 523] width 339 height 33
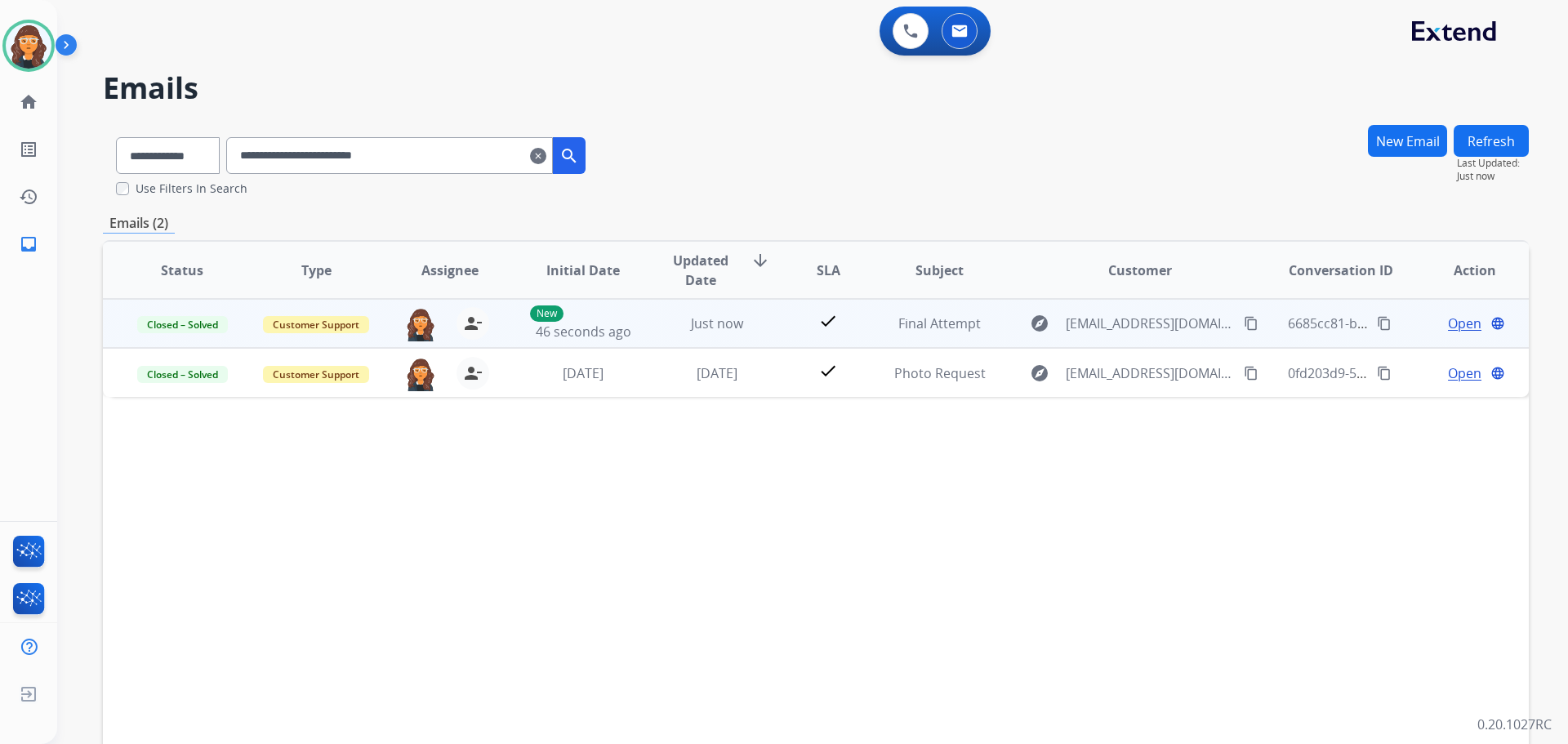
click at [1378, 323] on mat-icon "content_copy" at bounding box center [1384, 323] width 15 height 15
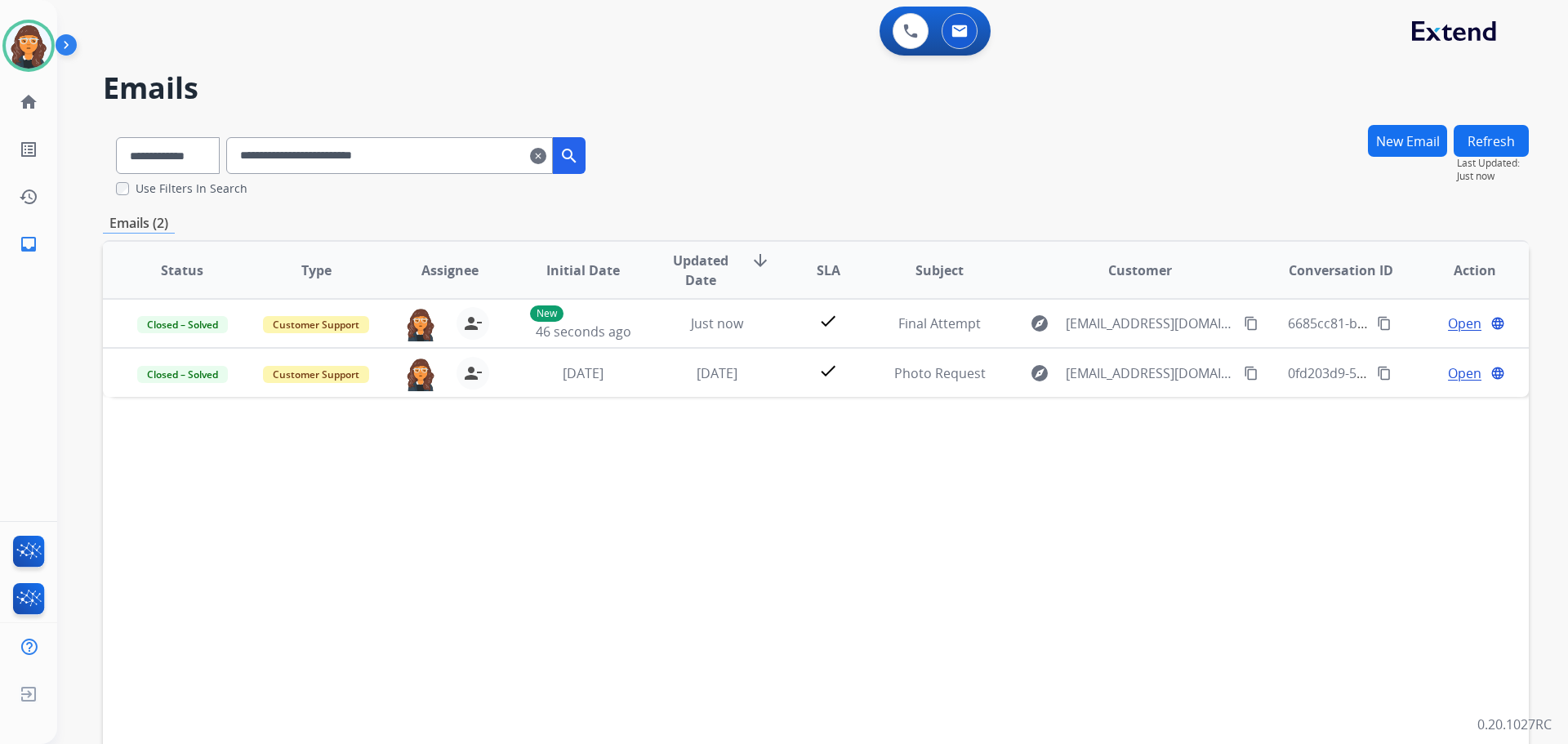
drag, startPoint x: 24, startPoint y: 49, endPoint x: 60, endPoint y: 58, distance: 37.1
click at [24, 49] on img at bounding box center [29, 46] width 46 height 46
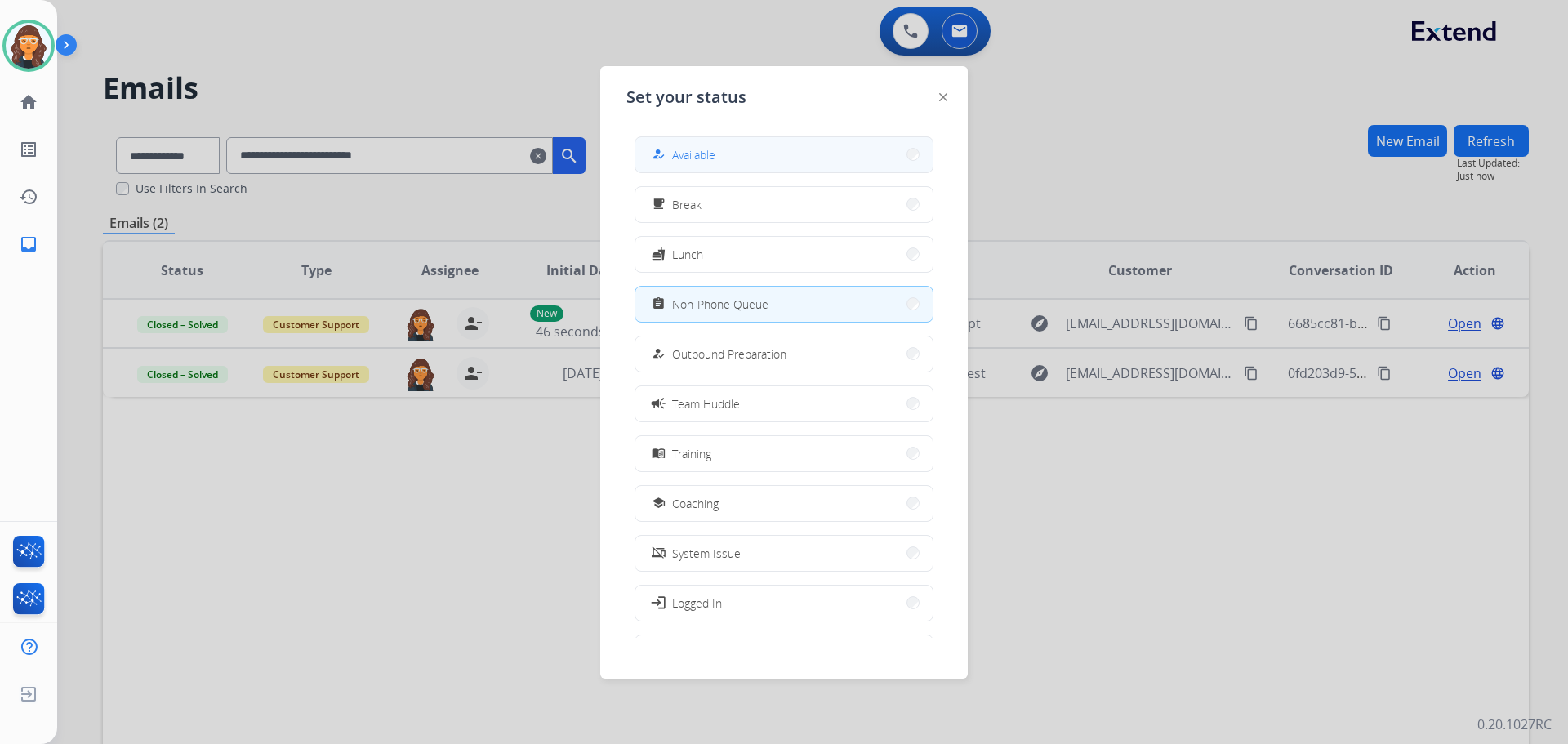
click at [710, 158] on span "Available" at bounding box center [694, 154] width 44 height 17
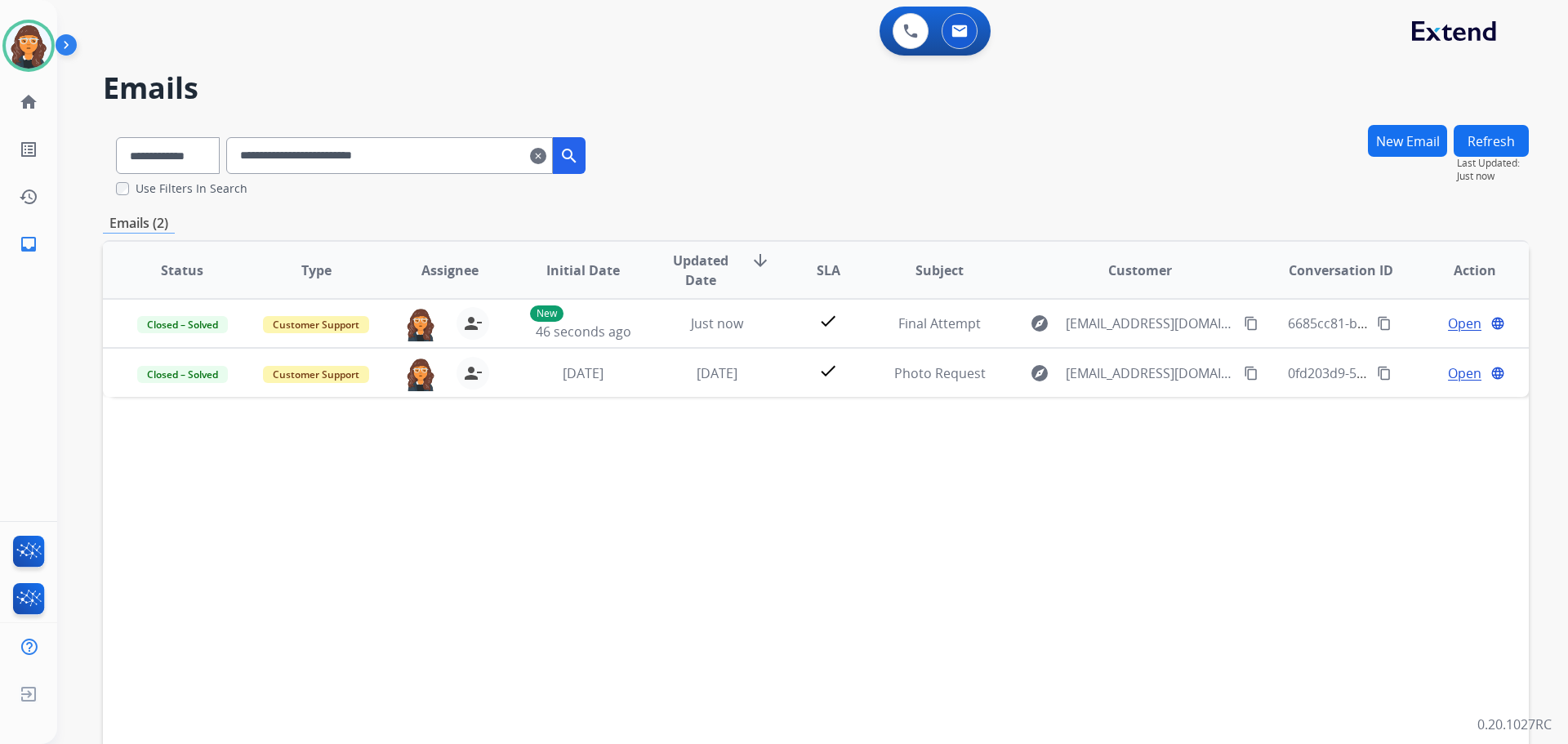
click at [398, 163] on input "**********" at bounding box center [390, 155] width 327 height 37
click at [396, 163] on input "**********" at bounding box center [390, 155] width 327 height 37
click at [395, 163] on input "**********" at bounding box center [390, 155] width 327 height 37
click at [395, 165] on input "**********" at bounding box center [390, 155] width 327 height 37
drag, startPoint x: 402, startPoint y: 159, endPoint x: 415, endPoint y: 152, distance: 14.8
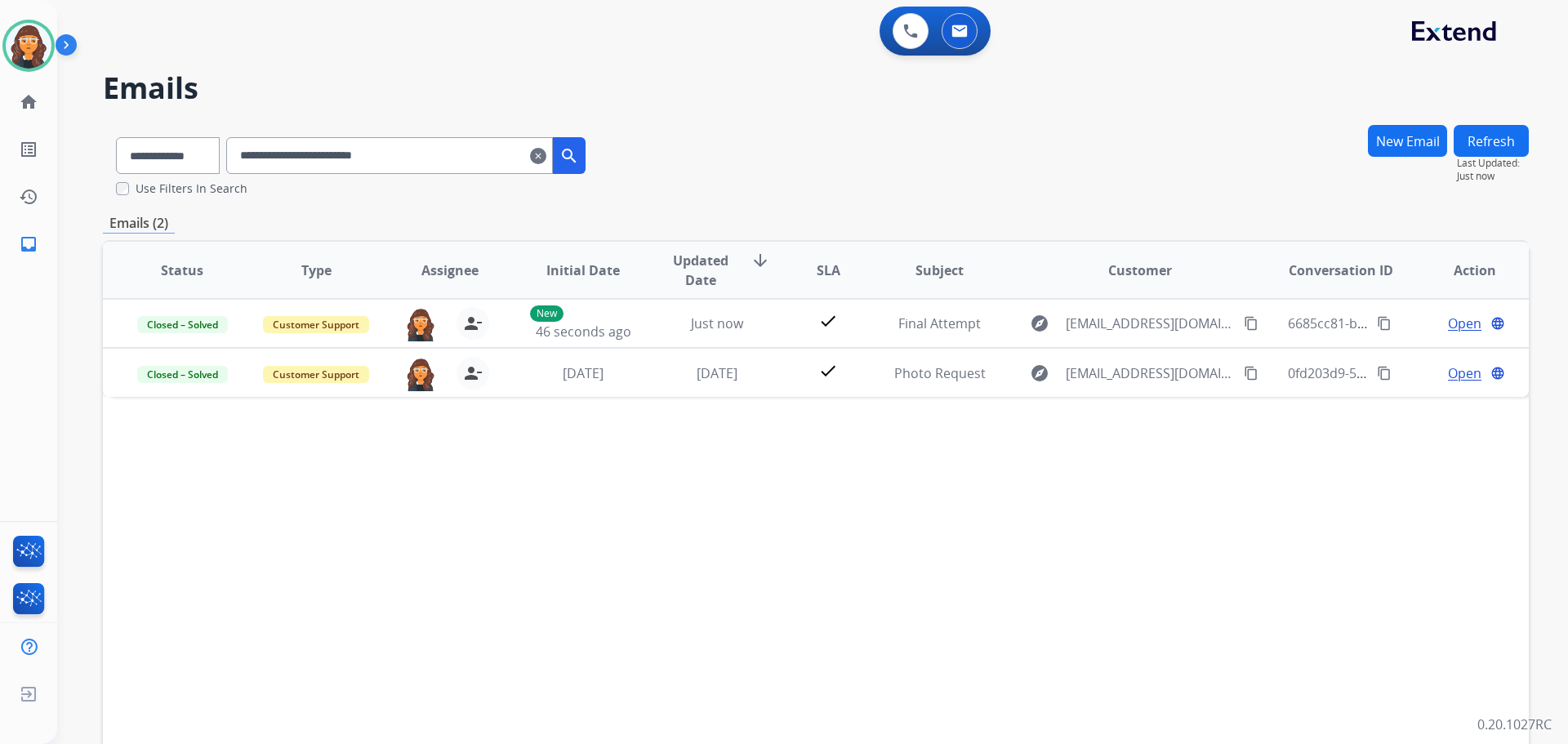
click at [405, 159] on input "**********" at bounding box center [390, 155] width 327 height 37
click at [418, 150] on input "**********" at bounding box center [390, 155] width 327 height 37
drag, startPoint x: 561, startPoint y: 159, endPoint x: 526, endPoint y: 166, distance: 35.7
click at [546, 159] on mat-icon "clear" at bounding box center [538, 156] width 16 height 20
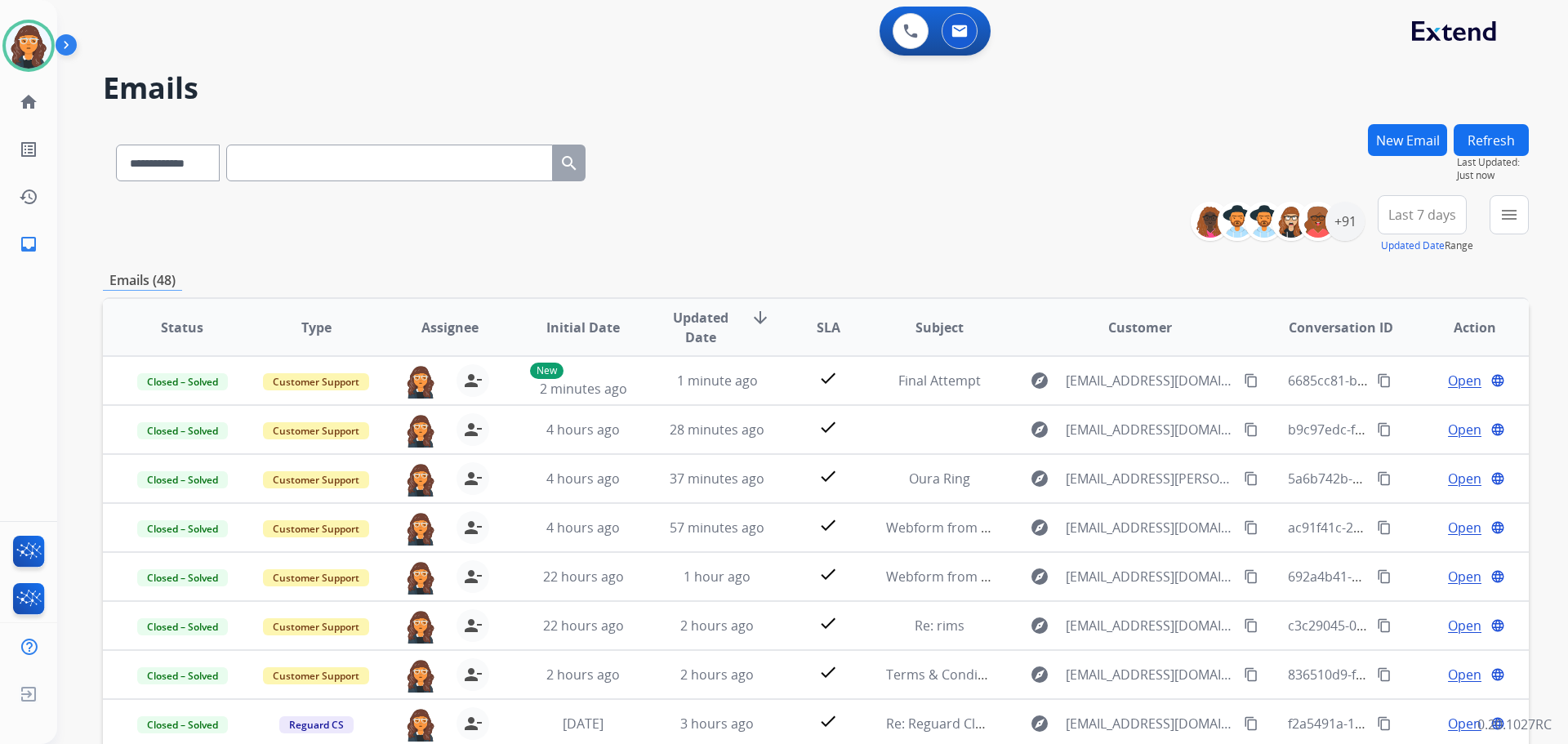
click at [383, 162] on input "text" at bounding box center [390, 162] width 327 height 37
paste input "**********"
type input "**********"
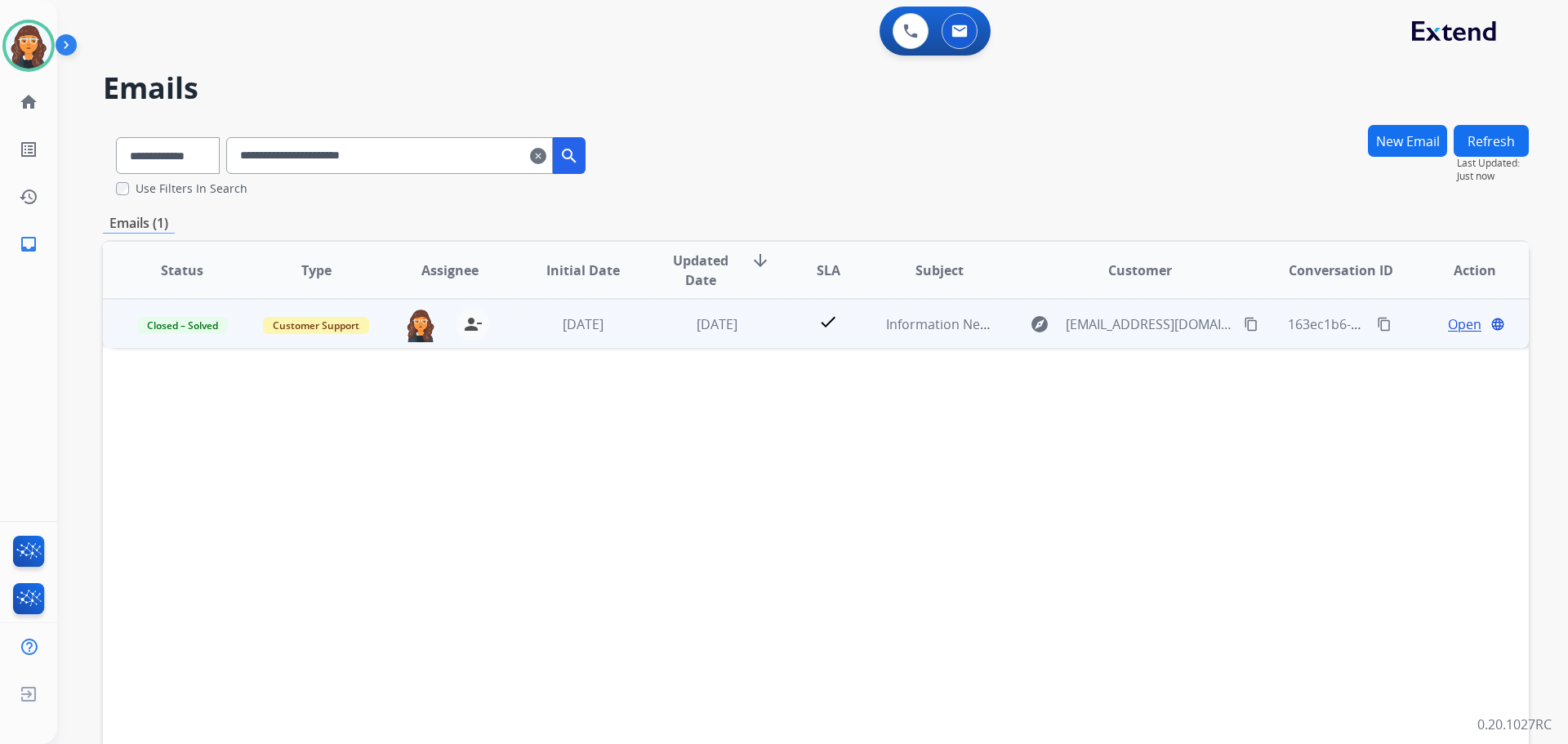
click at [1453, 324] on span "Open" at bounding box center [1465, 324] width 34 height 20
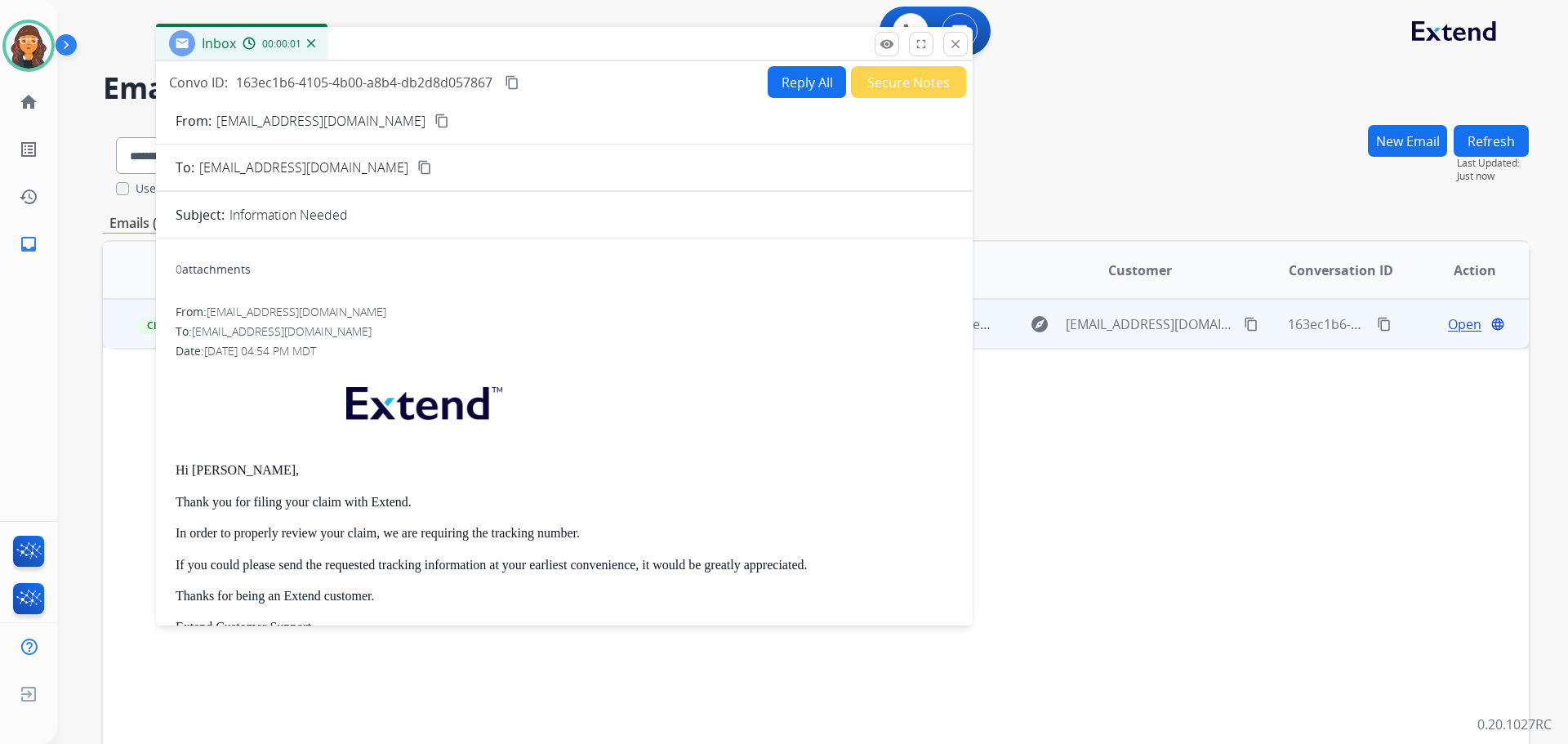
drag, startPoint x: 1111, startPoint y: 114, endPoint x: 544, endPoint y: 64, distance: 569.2
click at [538, 42] on div "Inbox 00:00:01" at bounding box center [564, 44] width 817 height 35
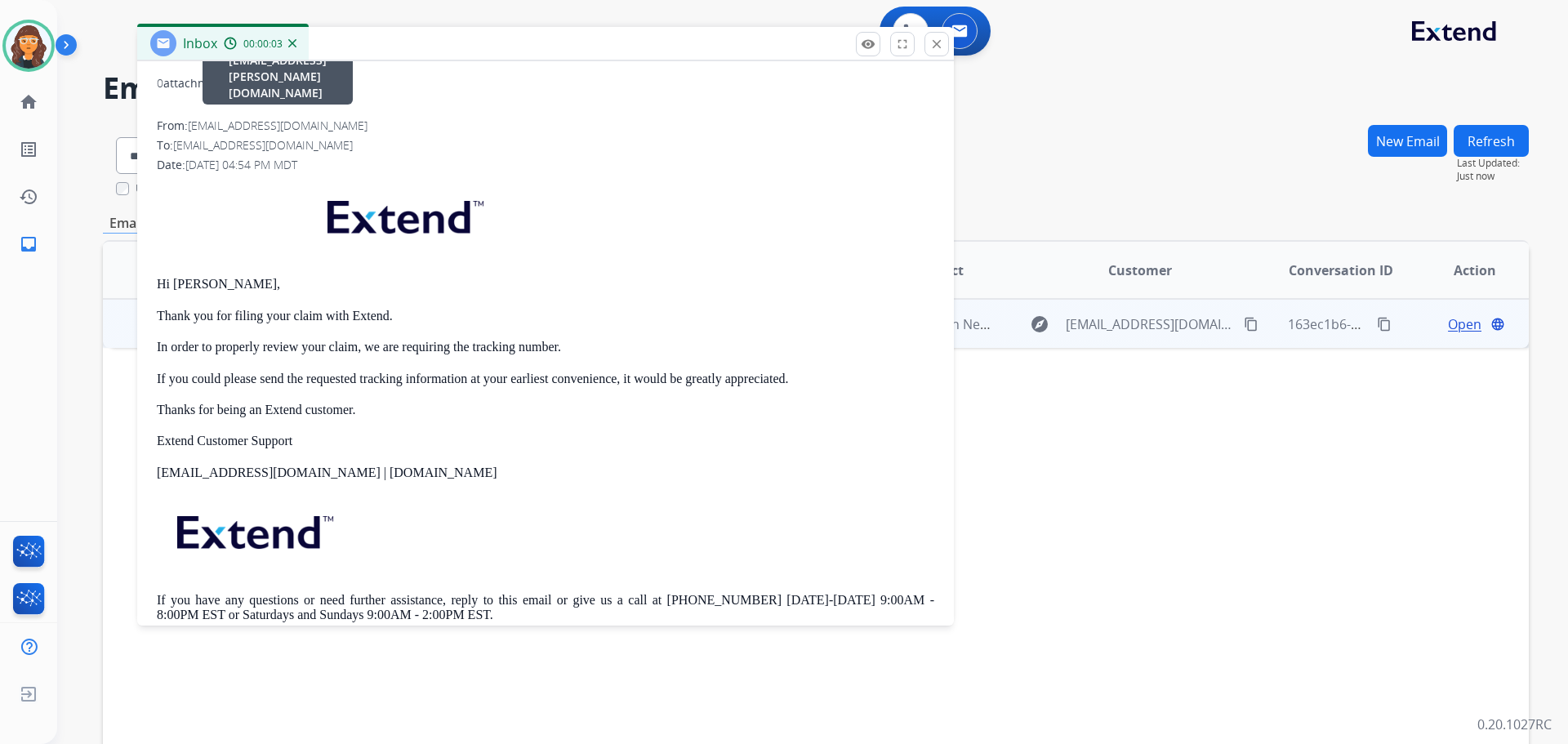
scroll to position [235, 0]
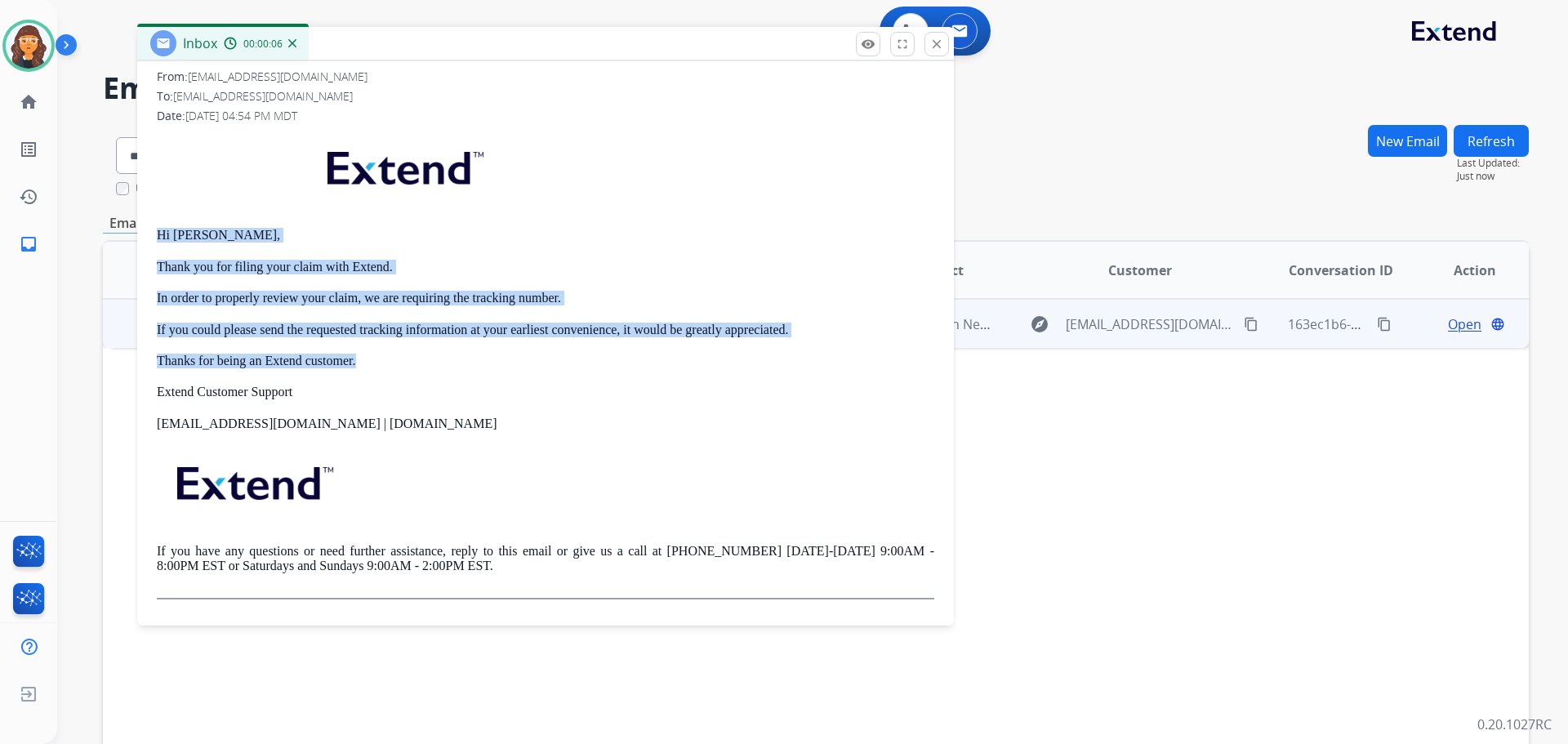
drag, startPoint x: 367, startPoint y: 360, endPoint x: 151, endPoint y: 229, distance: 252.6
click at [151, 229] on div "0 attachments From: support@extend.com To: mykahughes2017@gmail.com Date: 08/05…" at bounding box center [545, 314] width 817 height 596
copy div "Hi Myka, Thank you for filing your claim with Extend. In order to properly revi…"
click at [940, 44] on mat-icon "close" at bounding box center [937, 44] width 15 height 15
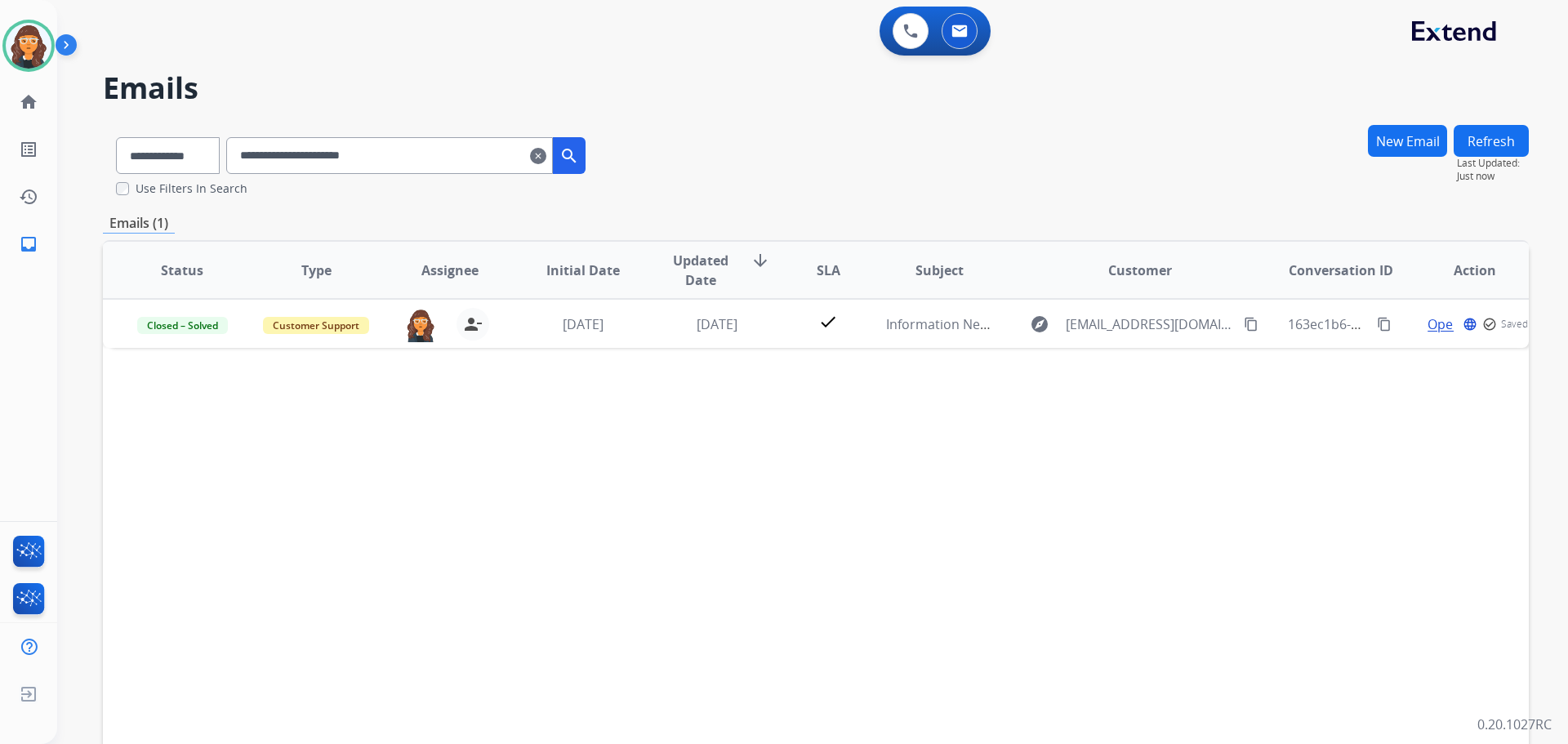
click at [1399, 136] on button "New Email" at bounding box center [1407, 141] width 79 height 32
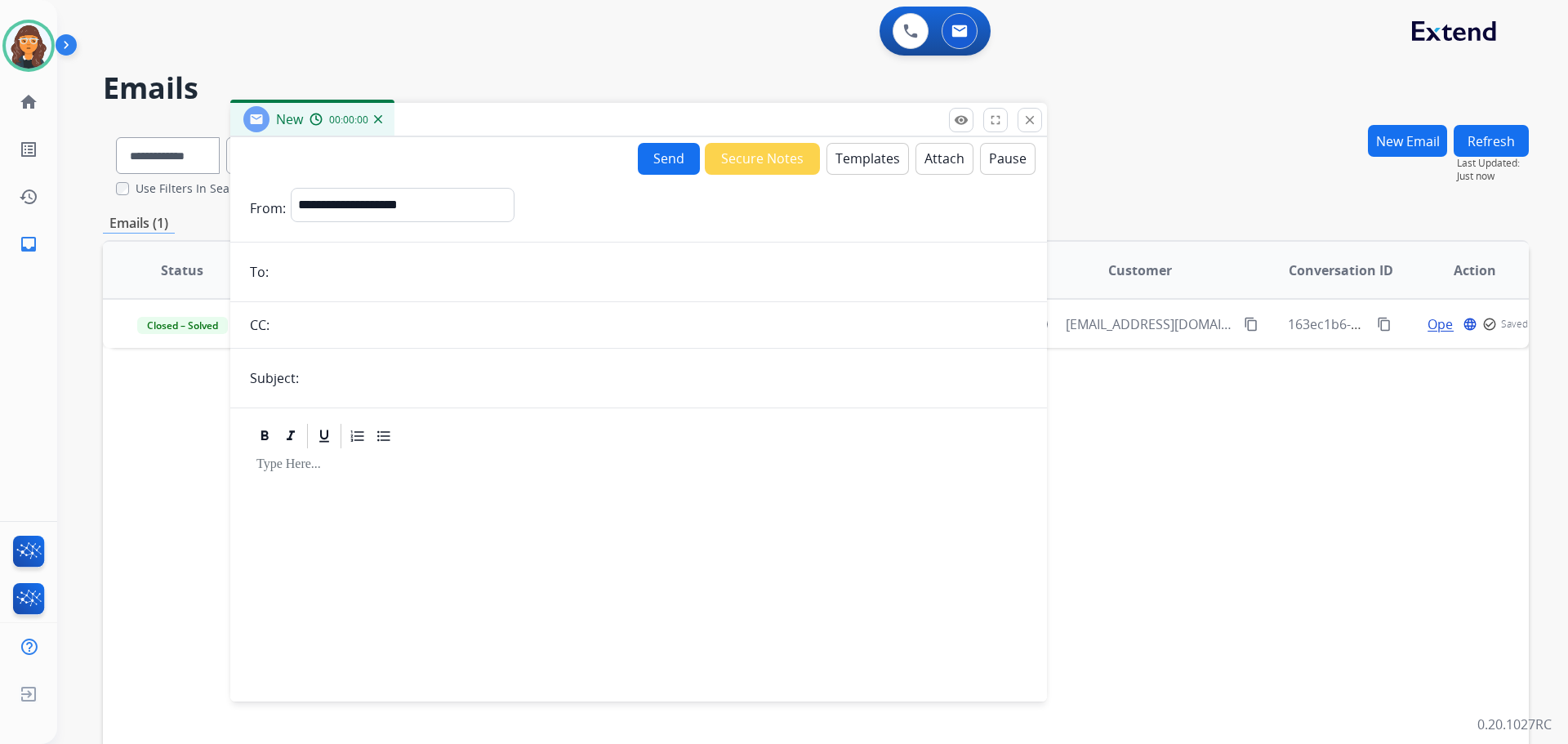
drag, startPoint x: 1135, startPoint y: 116, endPoint x: 544, endPoint y: 95, distance: 591.4
click at [550, 103] on div "New 00:00:00" at bounding box center [638, 120] width 817 height 35
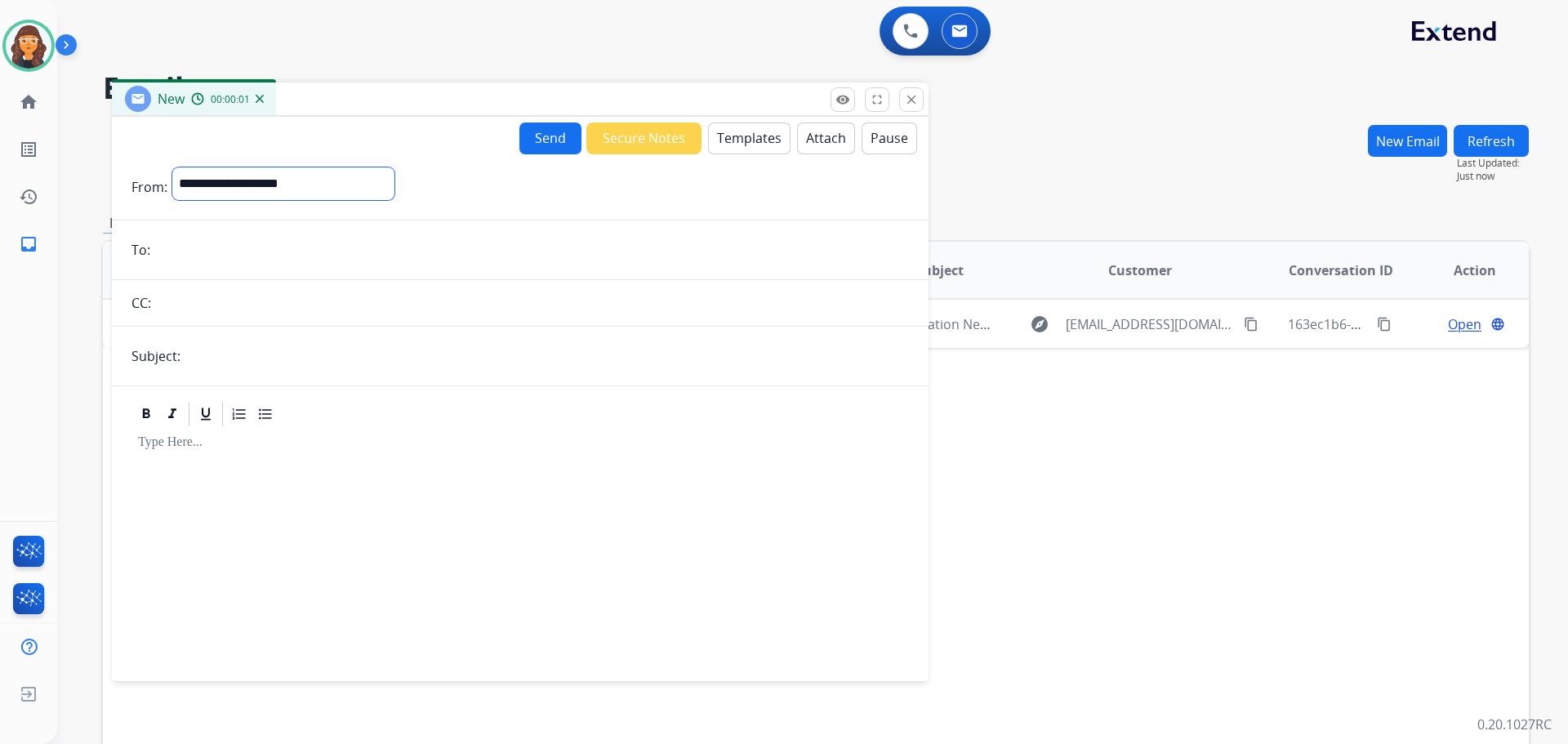
click at [369, 181] on select "**********" at bounding box center [283, 183] width 222 height 33
select select "**********"
click at [172, 167] on select "**********" at bounding box center [283, 183] width 222 height 33
click at [219, 358] on input "text" at bounding box center [547, 357] width 724 height 33
type input "**********"
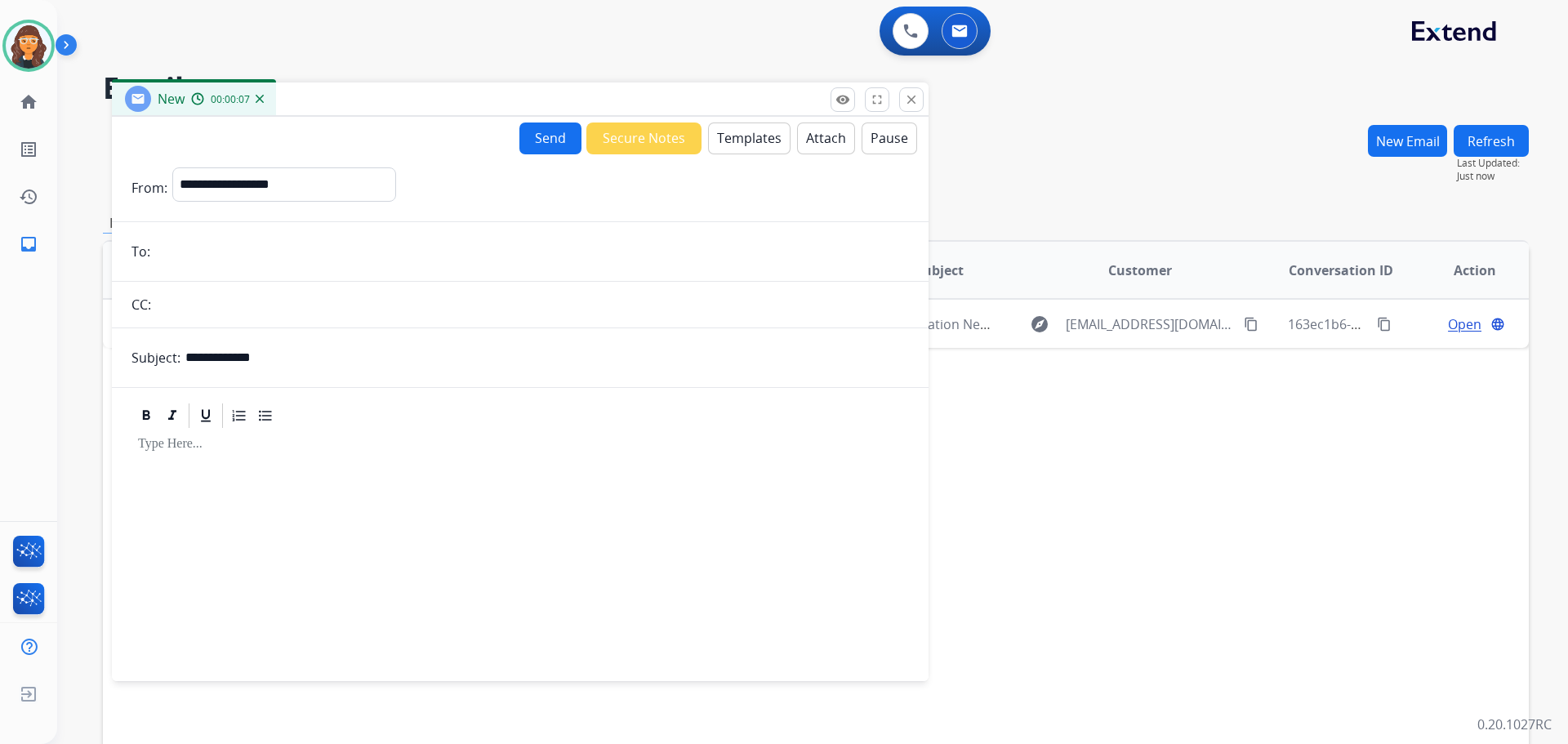
click at [211, 263] on input "email" at bounding box center [532, 251] width 754 height 33
paste input "**********"
type input "**********"
click at [728, 133] on button "Templates" at bounding box center [748, 139] width 82 height 32
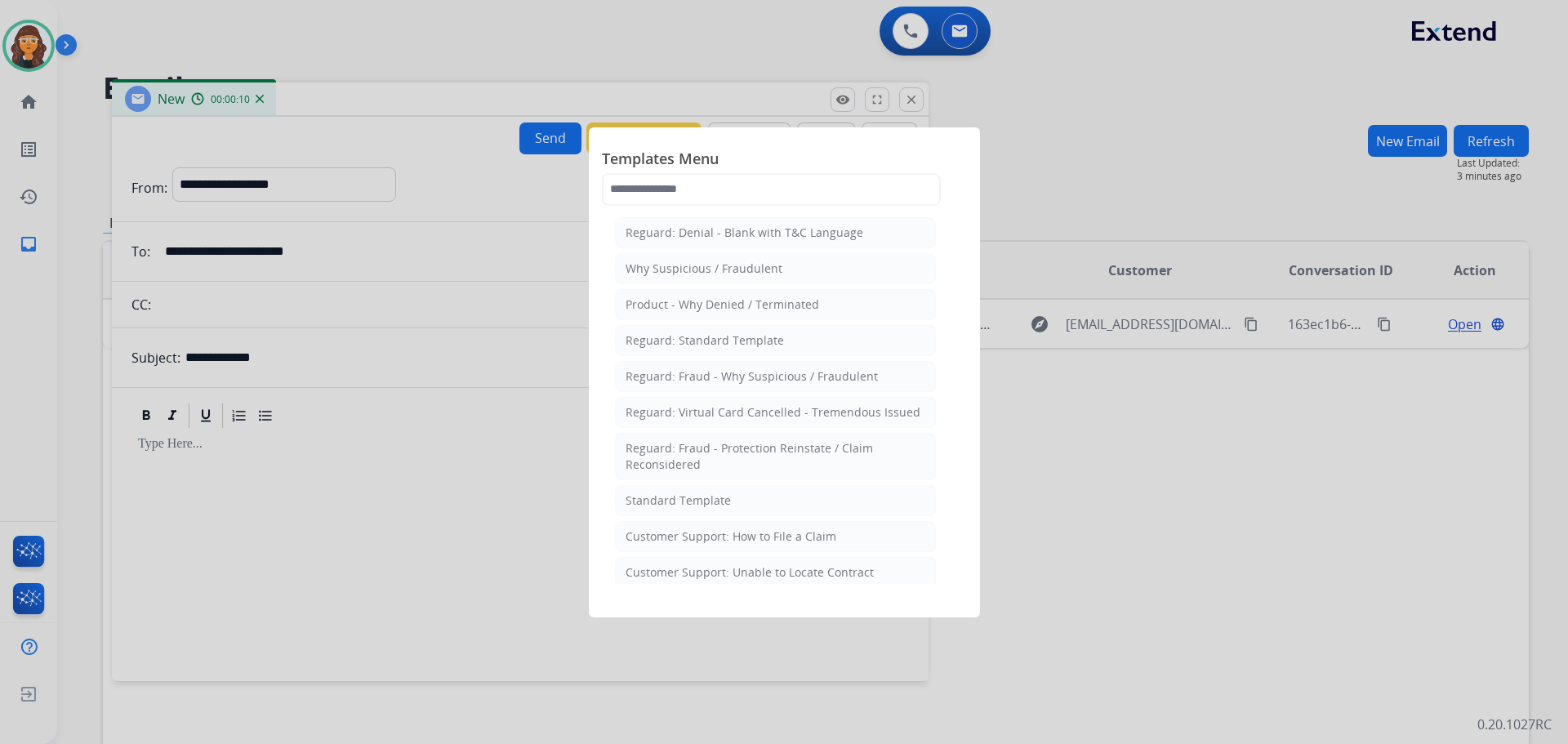
click at [689, 489] on li "Standard Template" at bounding box center [775, 499] width 321 height 31
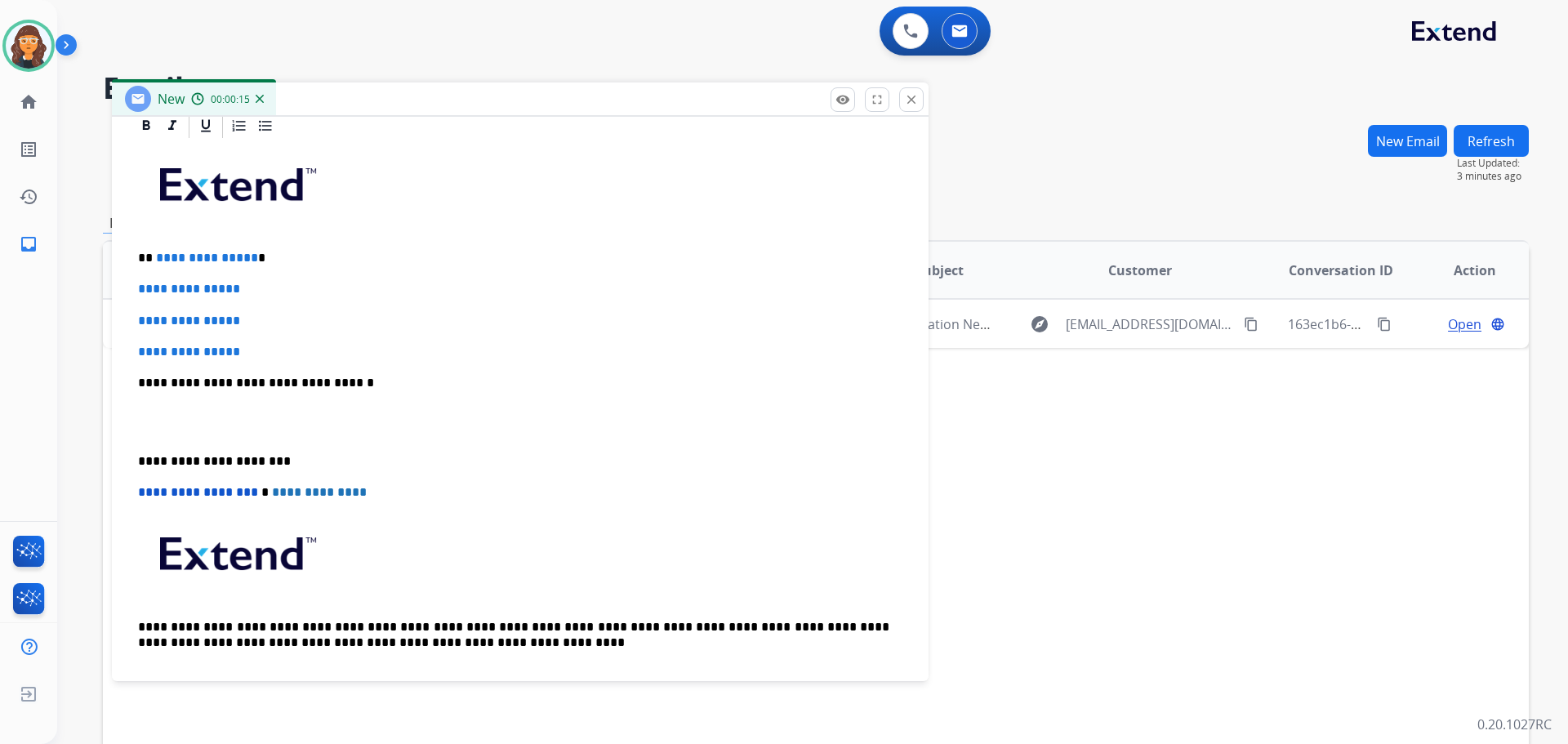
scroll to position [423, 0]
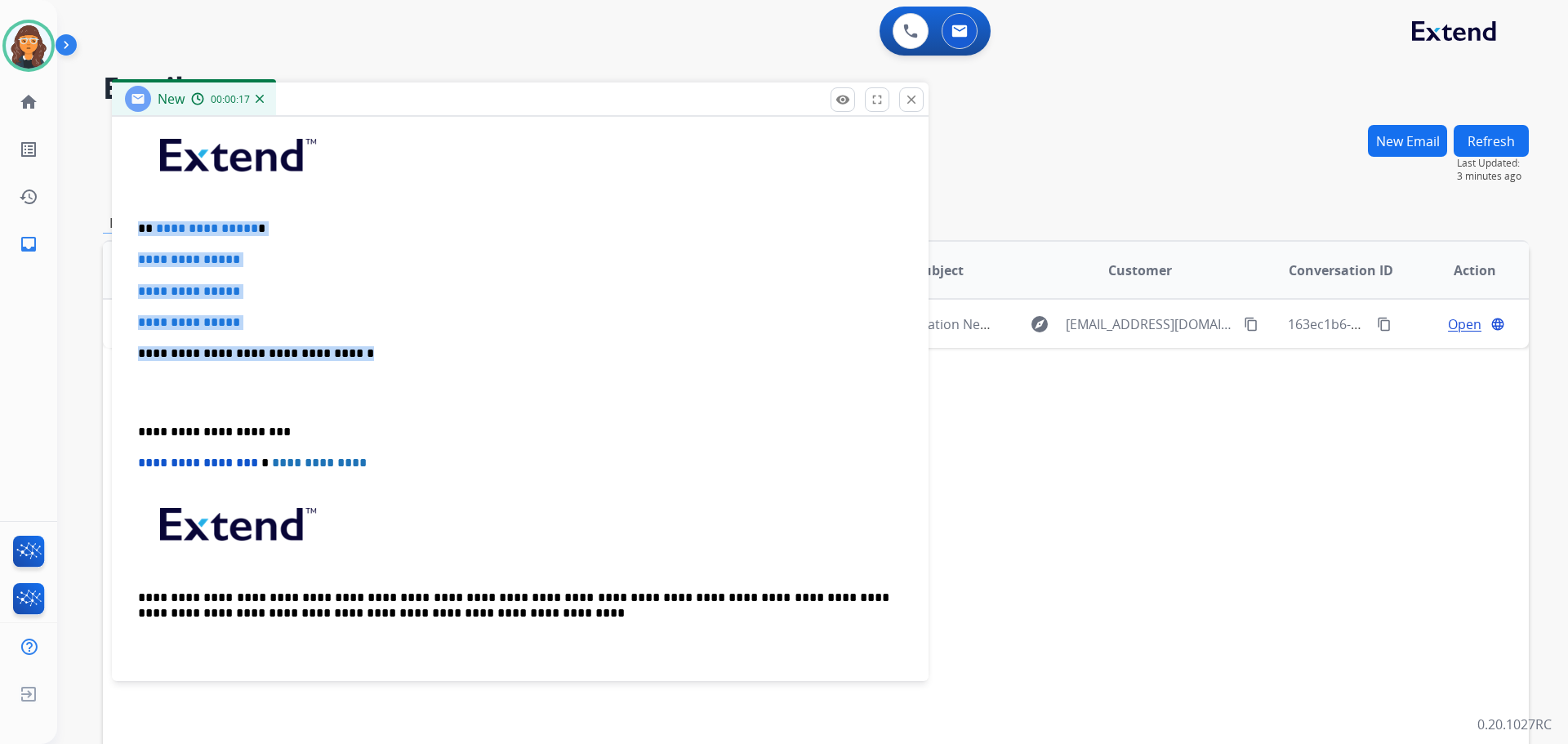
drag, startPoint x: 135, startPoint y: 226, endPoint x: 361, endPoint y: 354, distance: 259.7
click at [361, 354] on div "**********" at bounding box center [520, 391] width 777 height 562
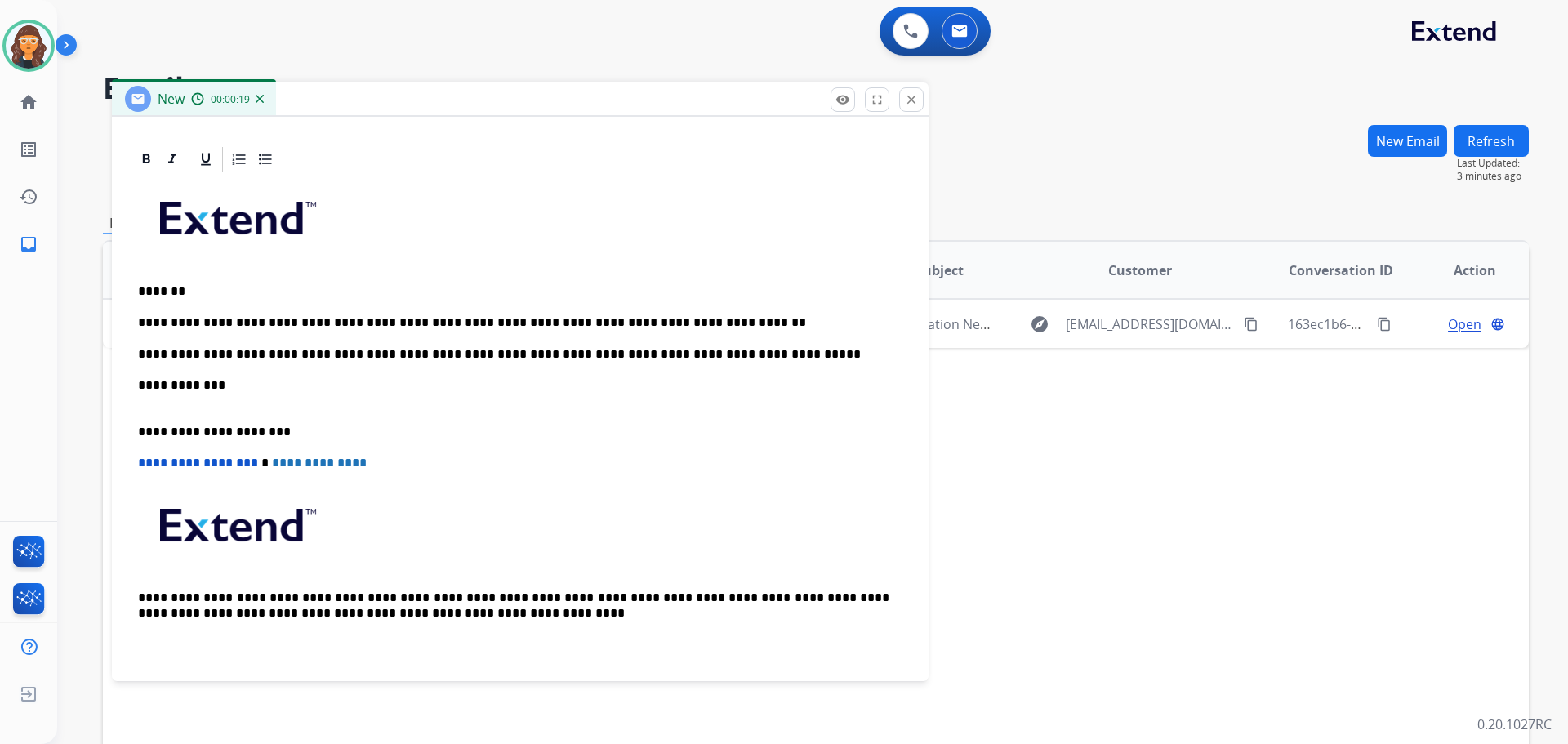
scroll to position [346, 0]
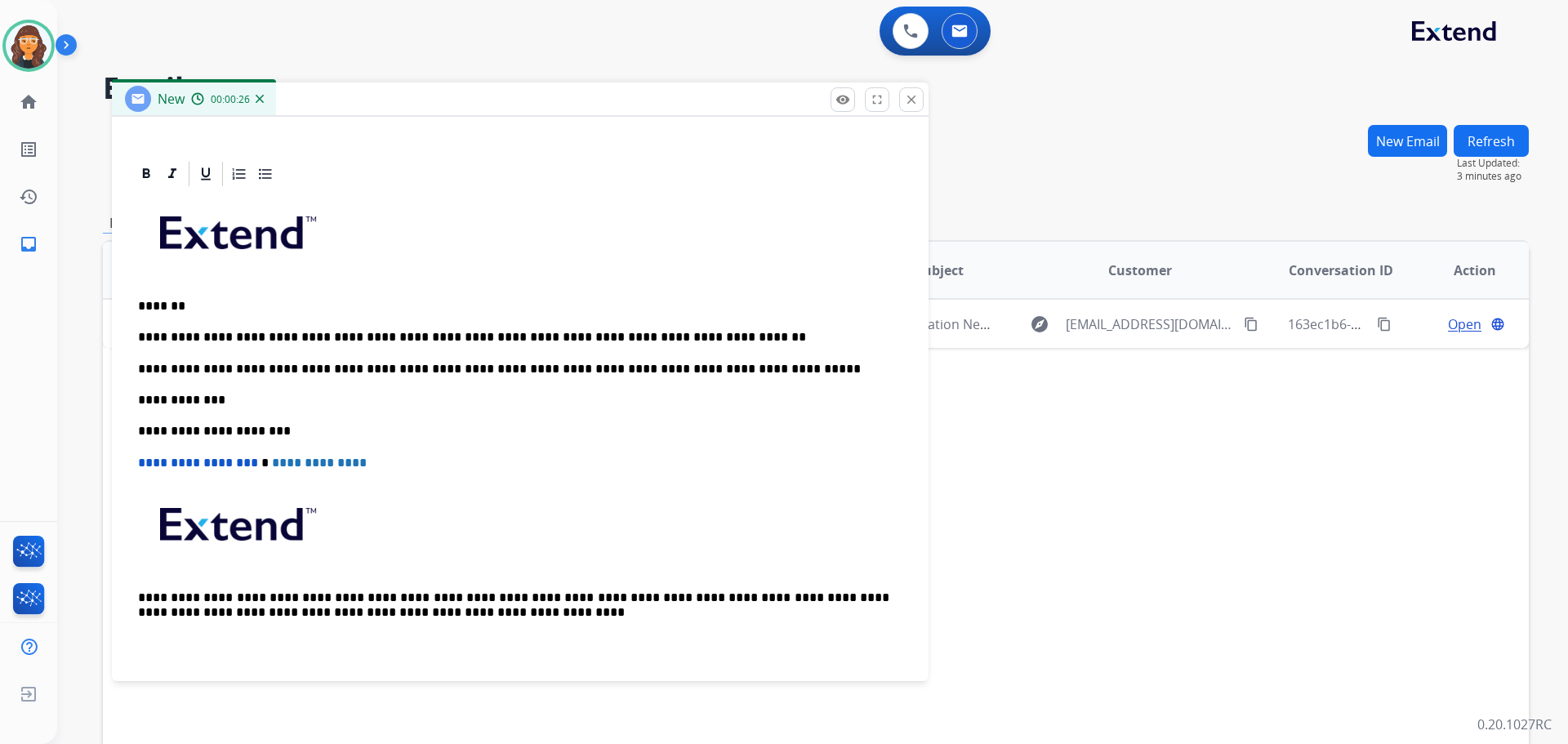
click at [762, 367] on p "**********" at bounding box center [513, 369] width 751 height 15
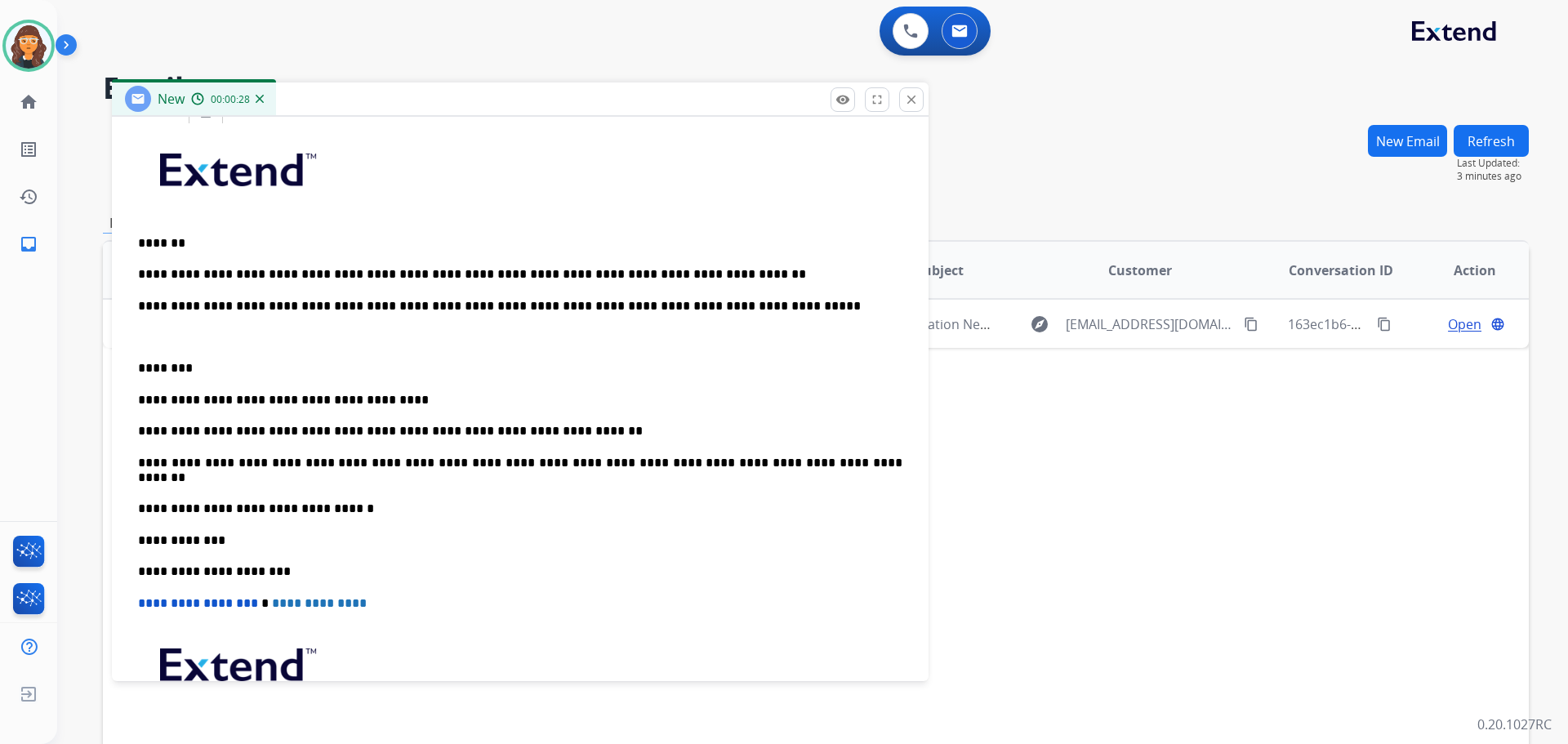
scroll to position [423, 0]
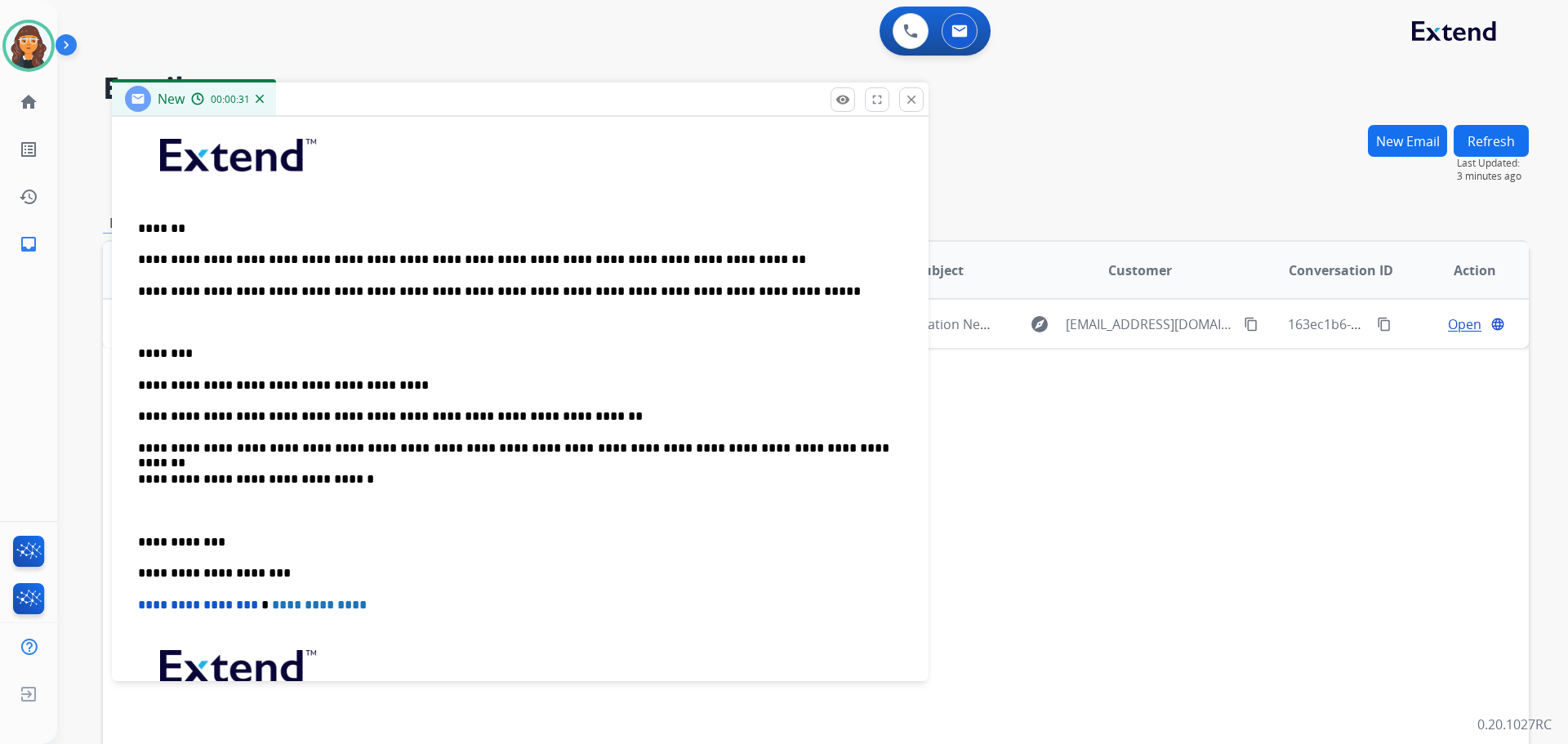
click at [169, 229] on p "*******" at bounding box center [513, 228] width 751 height 15
drag, startPoint x: 240, startPoint y: 290, endPoint x: 252, endPoint y: 290, distance: 12.0
click at [244, 290] on p "**********" at bounding box center [513, 291] width 751 height 15
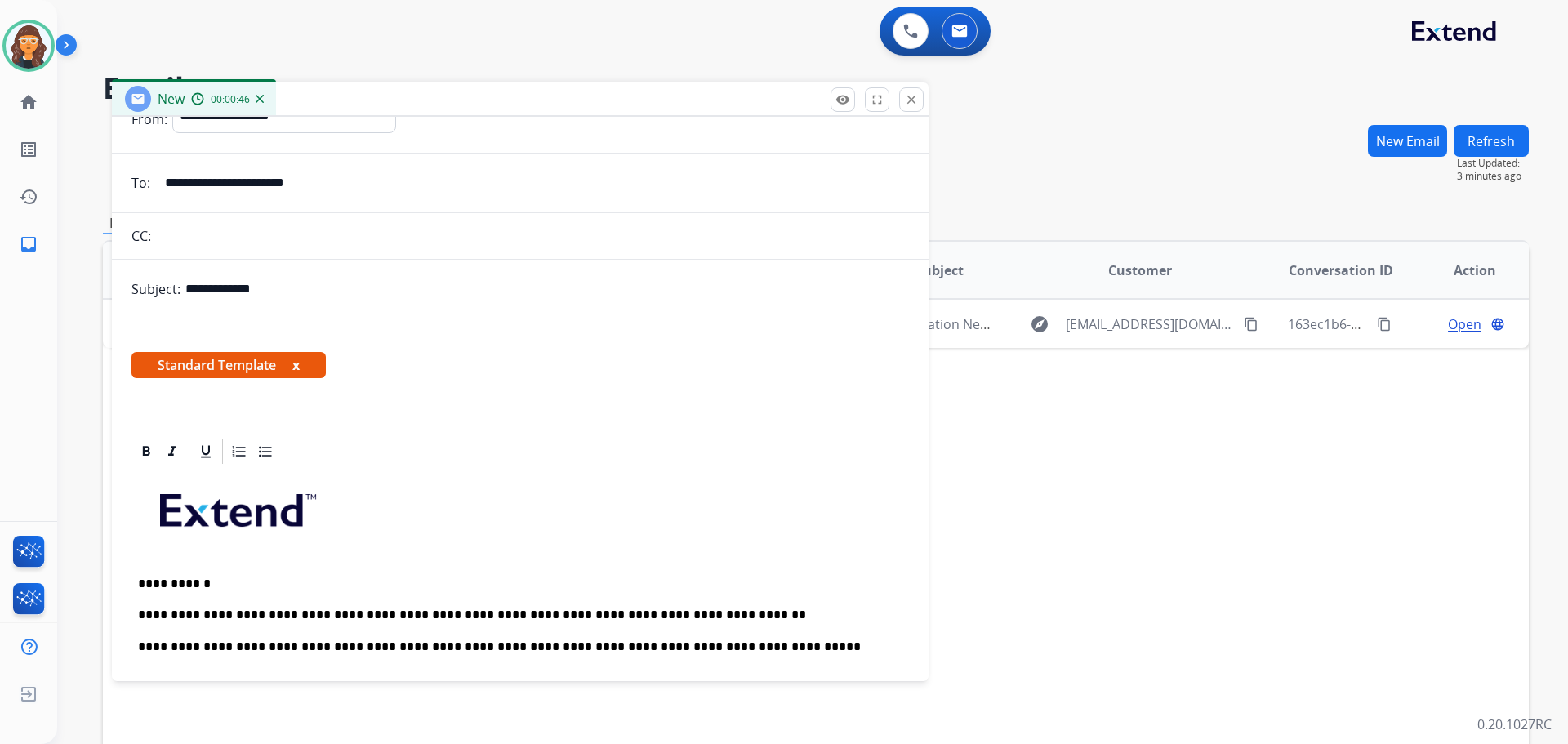
scroll to position [0, 0]
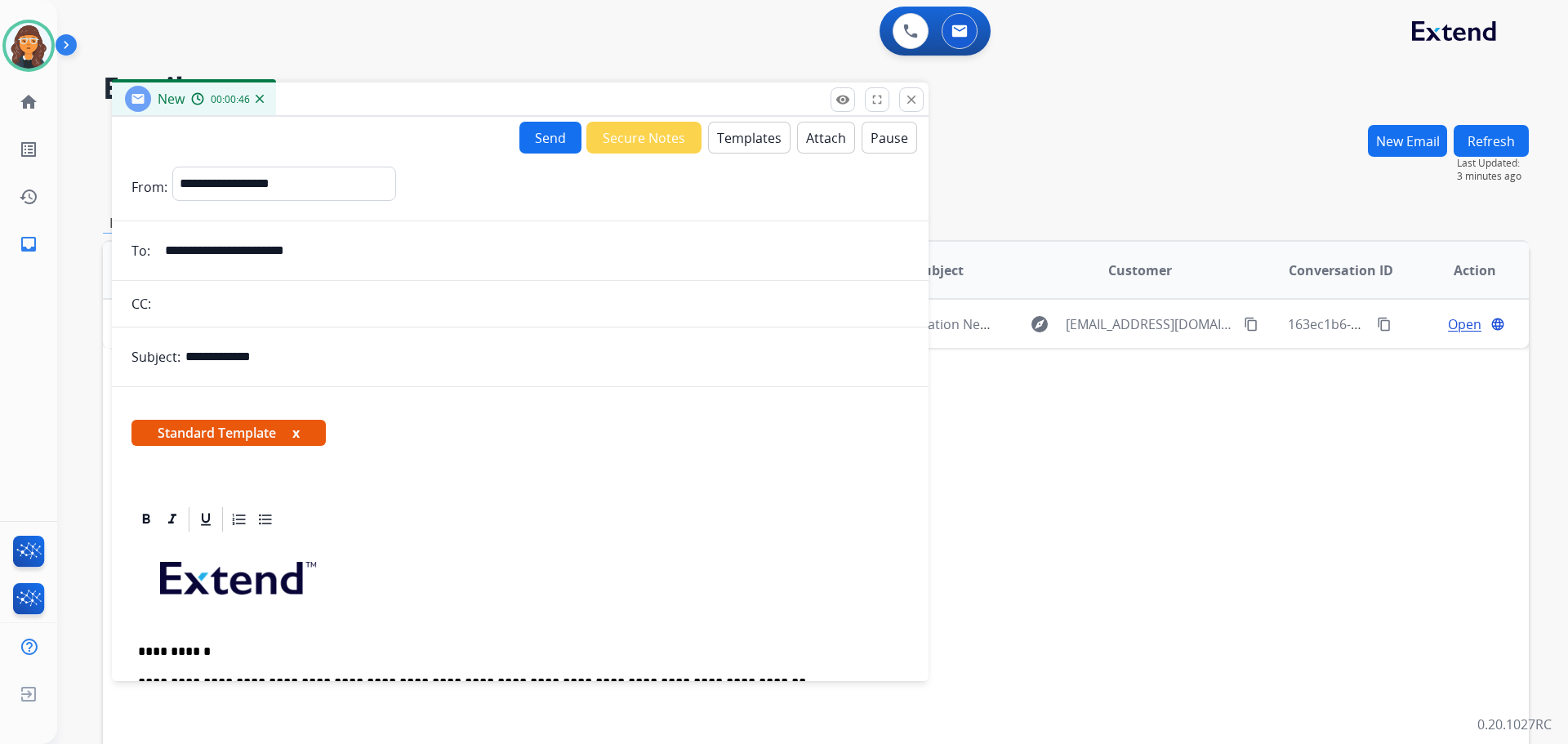
click at [538, 146] on button "Send" at bounding box center [550, 138] width 62 height 32
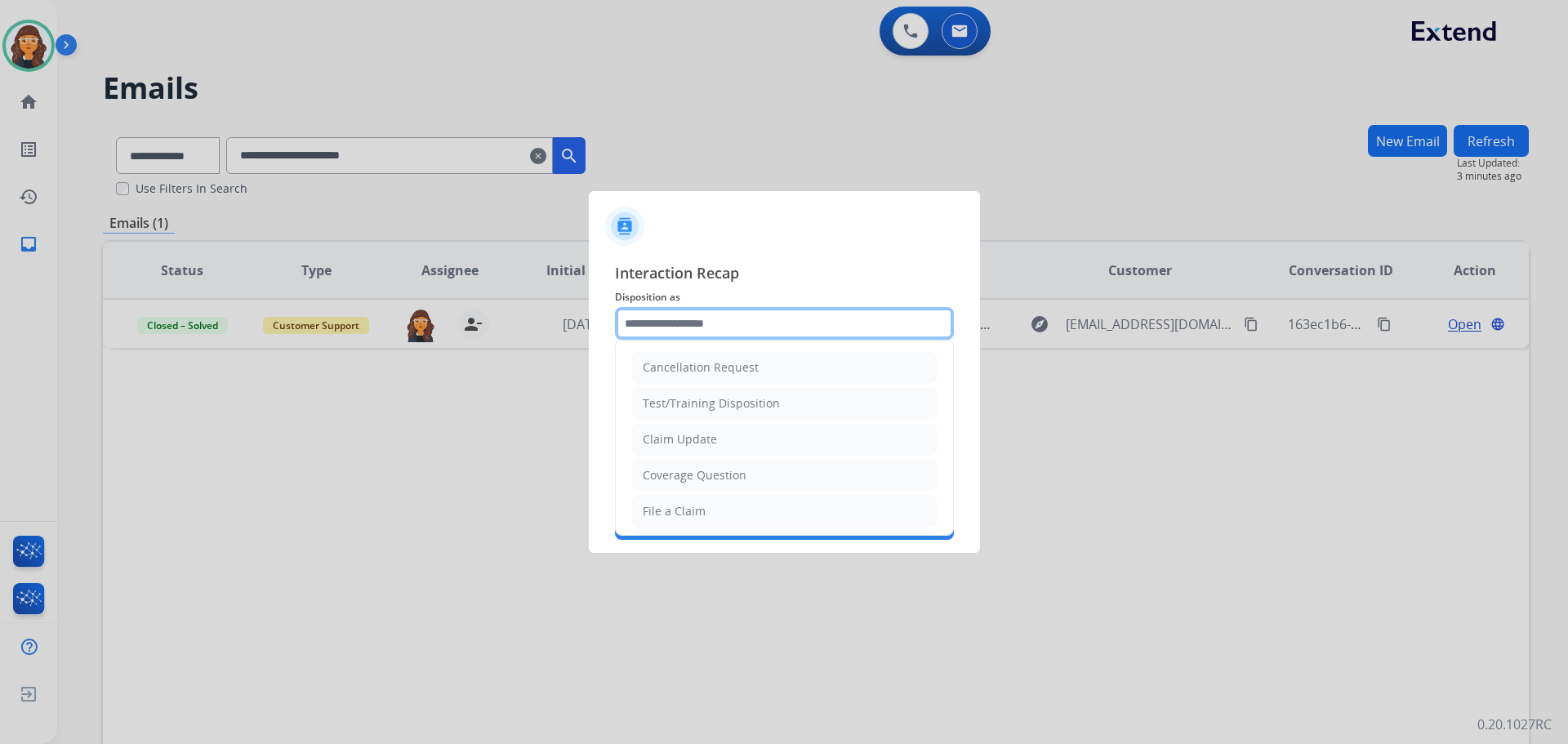
click at [641, 327] on input "text" at bounding box center [784, 323] width 339 height 33
click at [670, 436] on div "Claim Update" at bounding box center [679, 439] width 74 height 16
type input "**********"
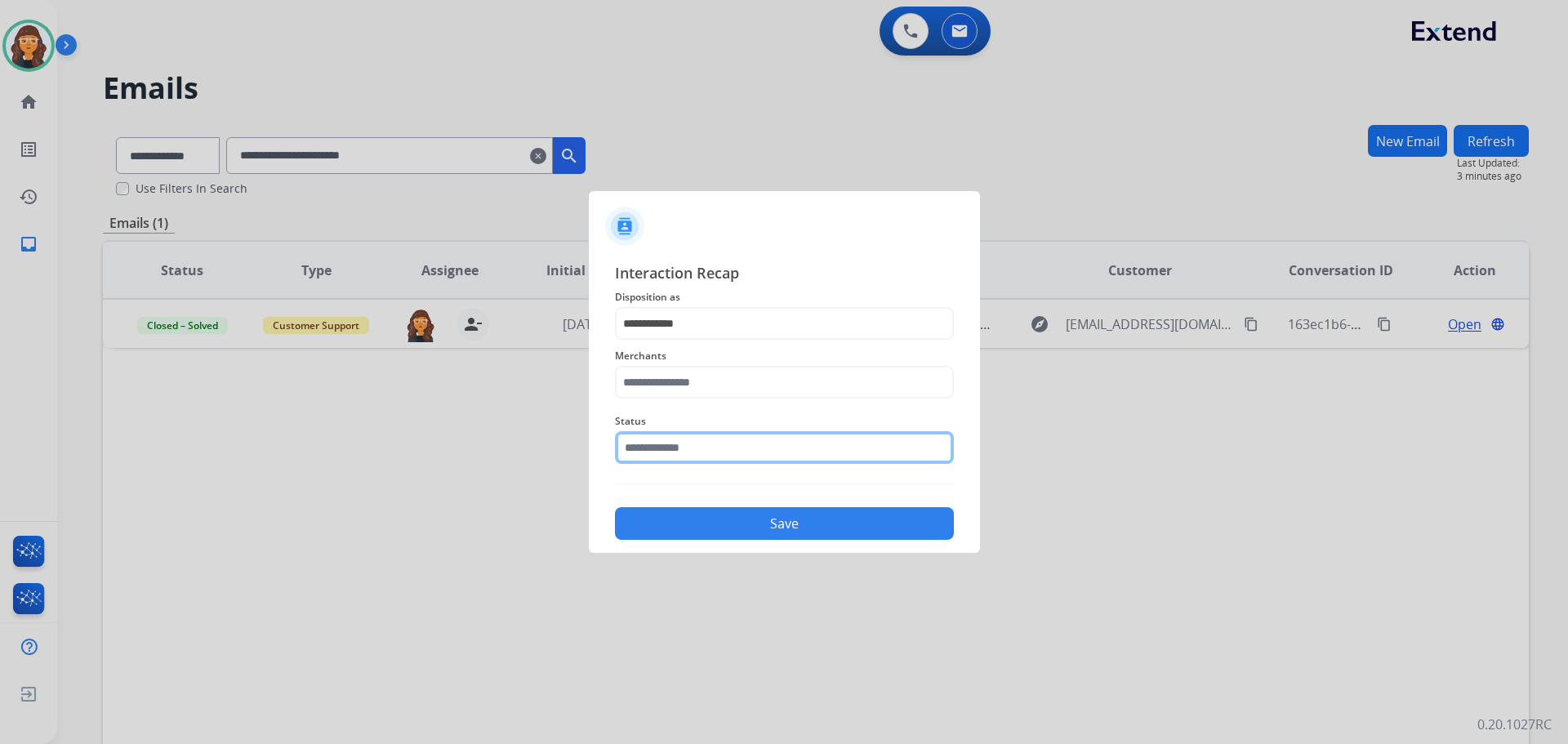
click at [656, 449] on input "text" at bounding box center [784, 447] width 339 height 33
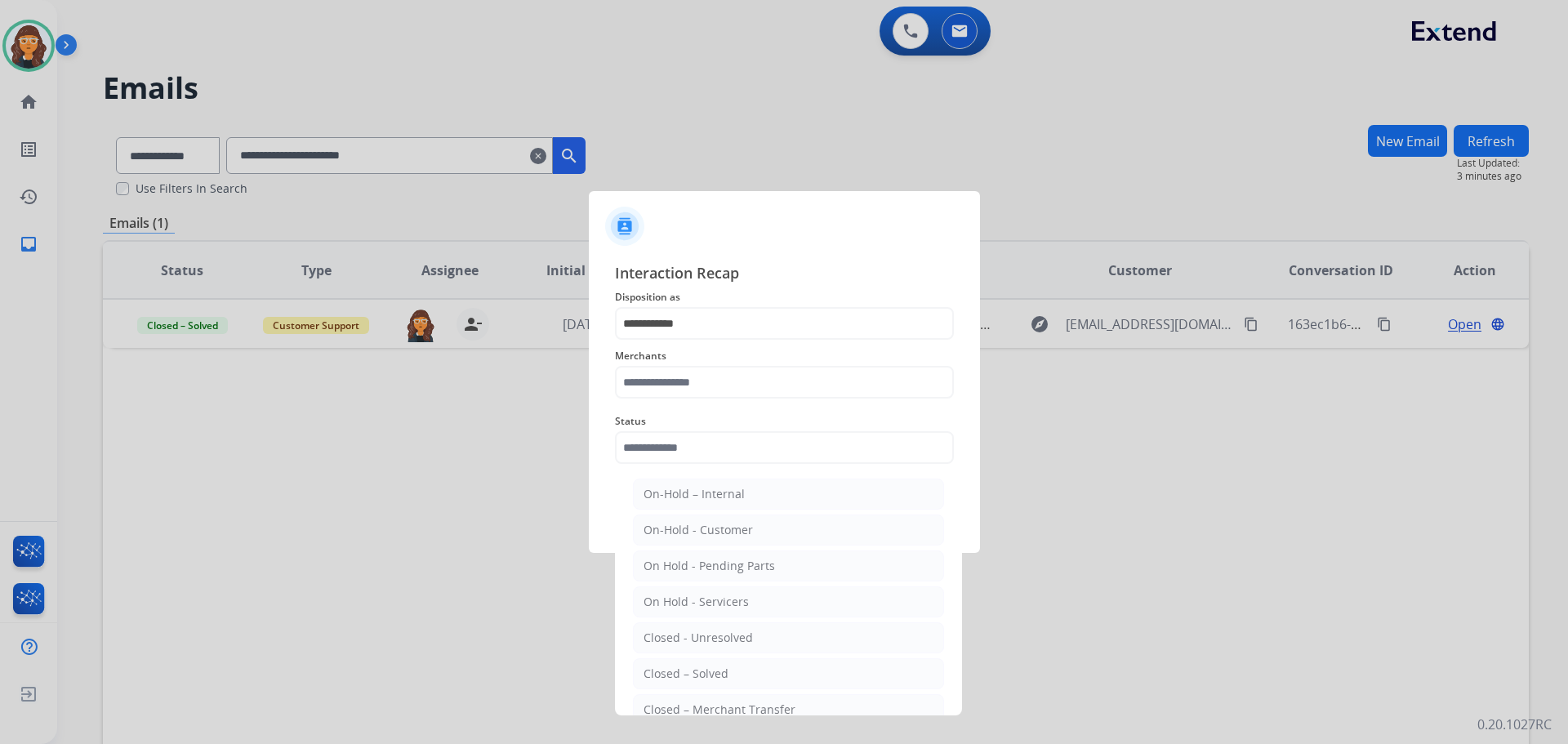
drag, startPoint x: 716, startPoint y: 680, endPoint x: 713, endPoint y: 590, distance: 90.0
click at [721, 678] on div "Closed – Solved" at bounding box center [686, 674] width 85 height 16
type input "**********"
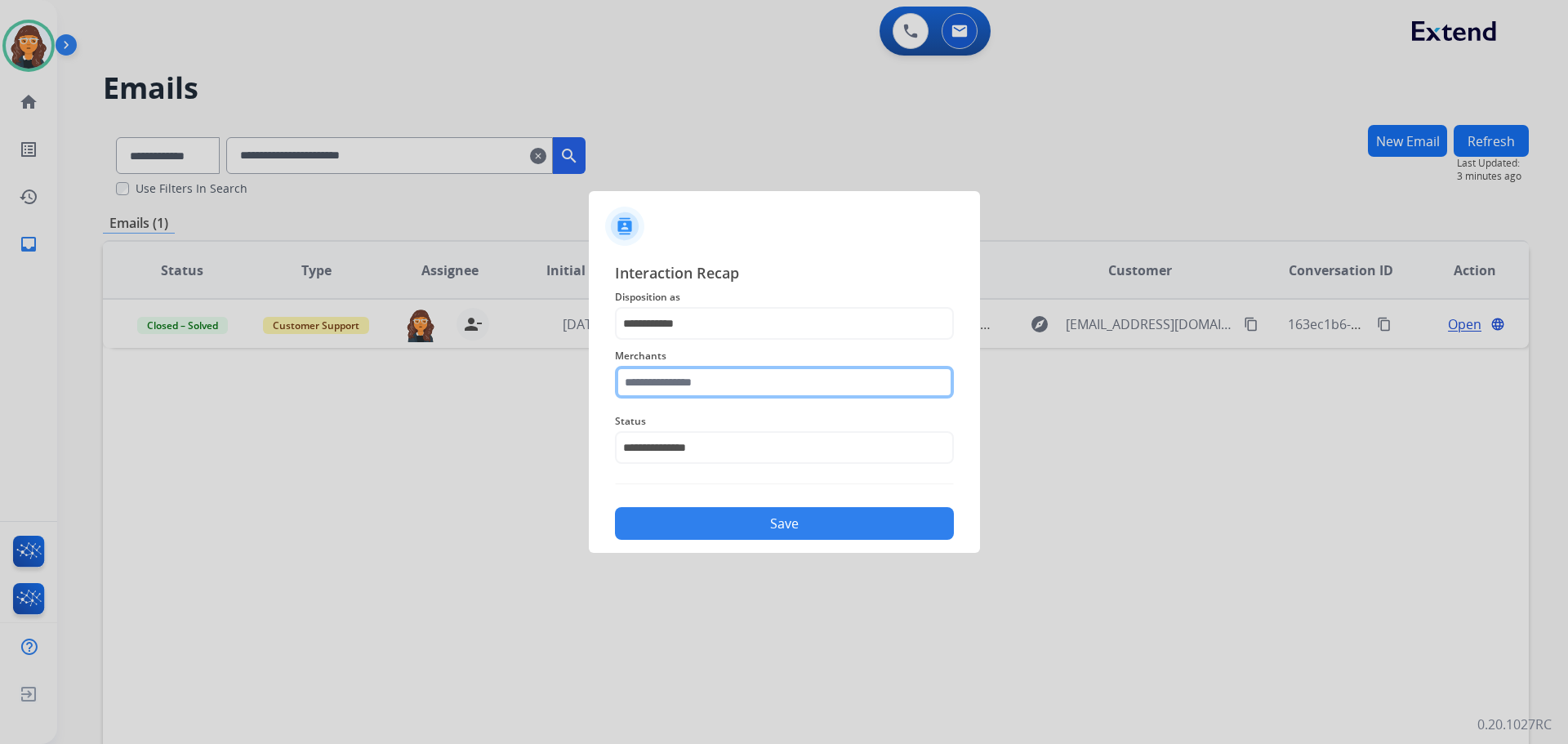
click at [689, 382] on input "text" at bounding box center [784, 381] width 339 height 33
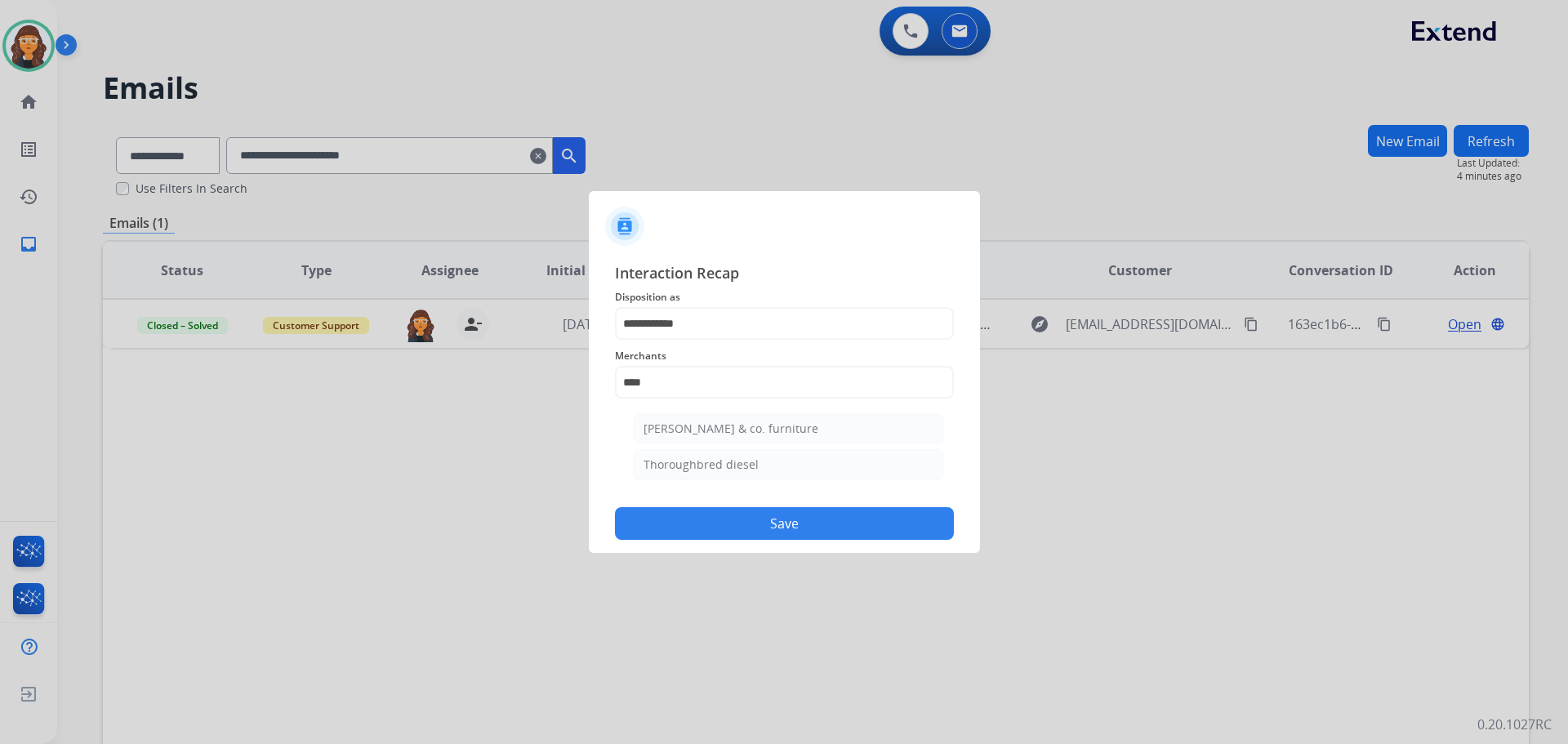
click at [725, 473] on li "Thoroughbred diesel" at bounding box center [789, 464] width 311 height 31
type input "**********"
click at [744, 535] on button "Save" at bounding box center [784, 523] width 339 height 33
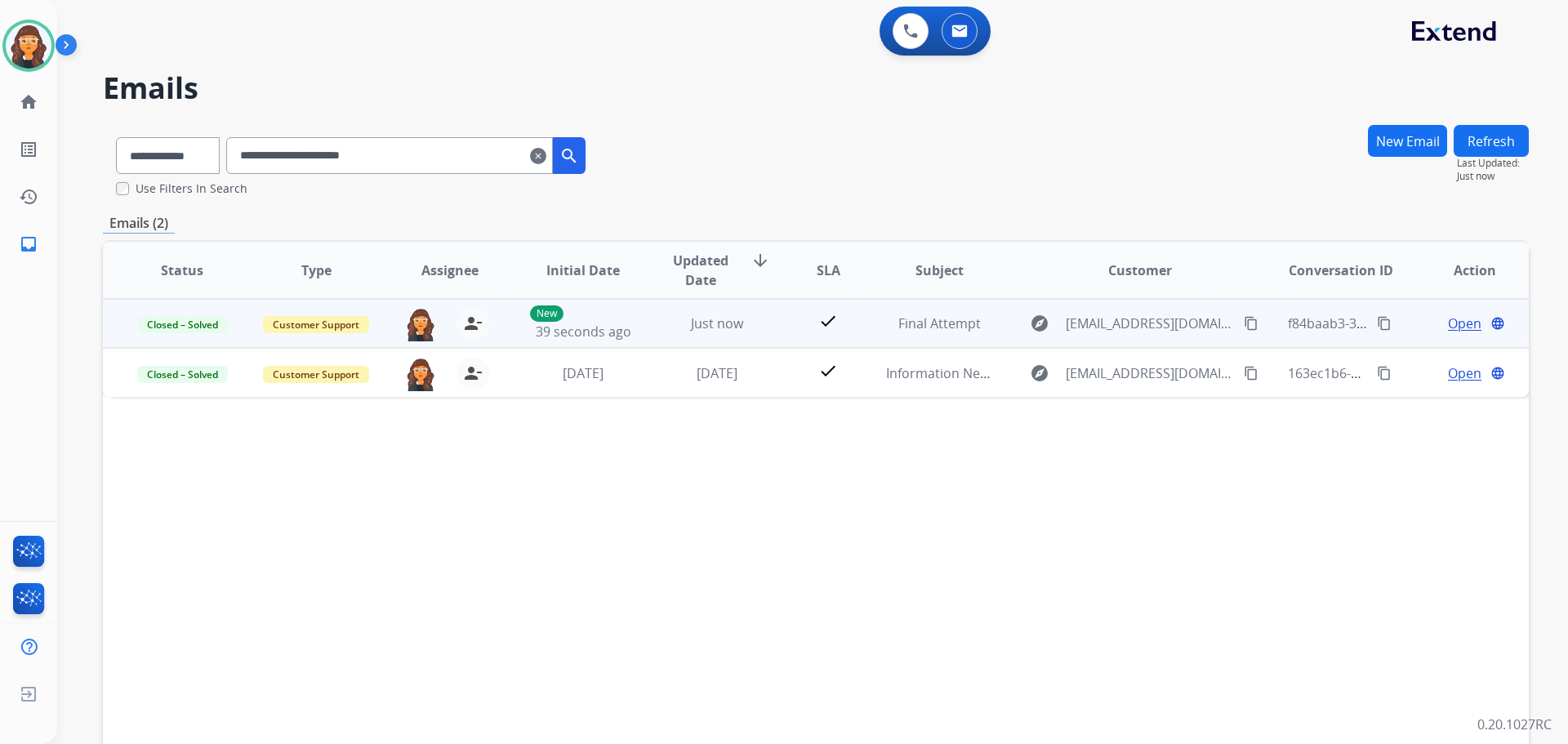
click at [1378, 317] on mat-icon "content_copy" at bounding box center [1384, 323] width 15 height 15
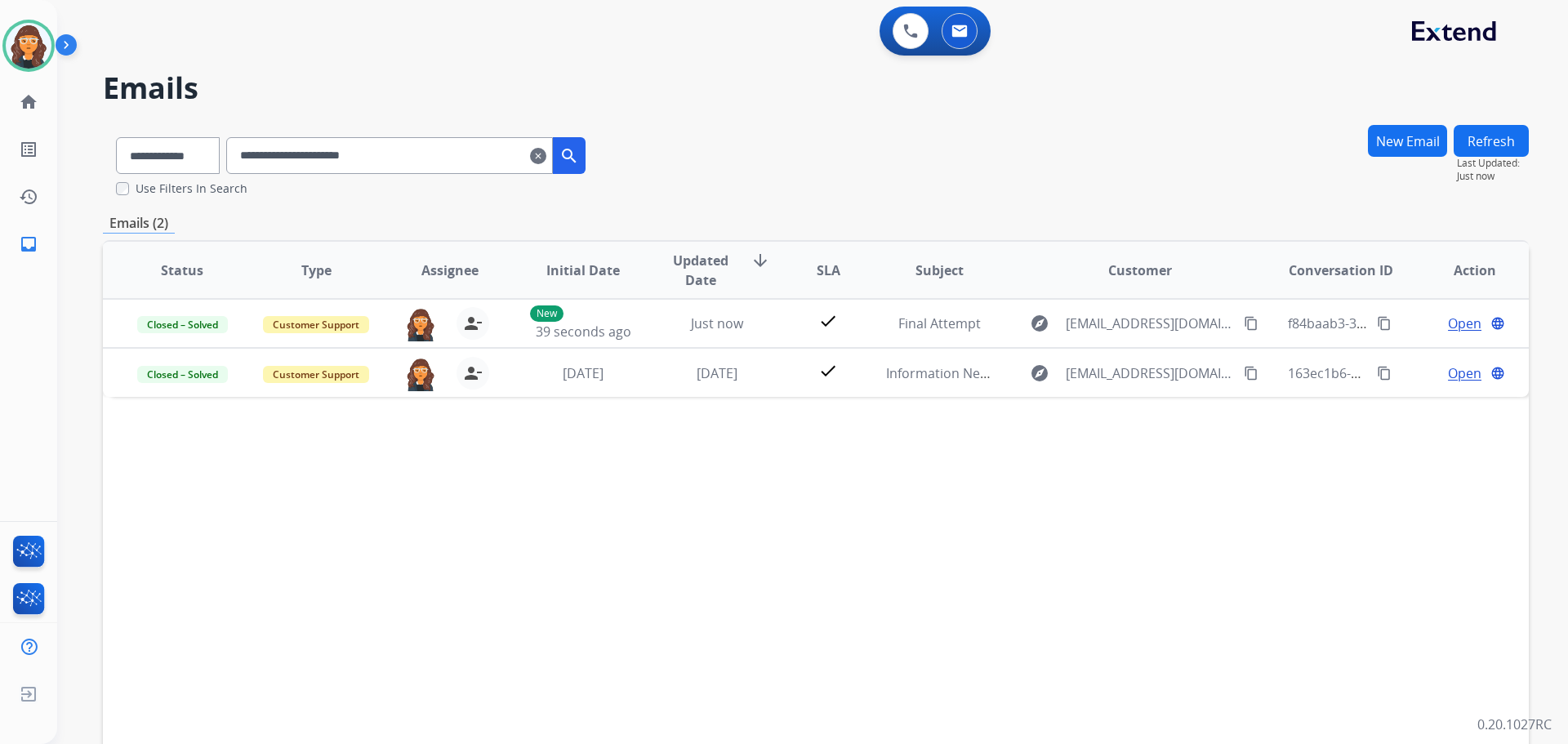
click at [546, 151] on mat-icon "clear" at bounding box center [538, 156] width 16 height 20
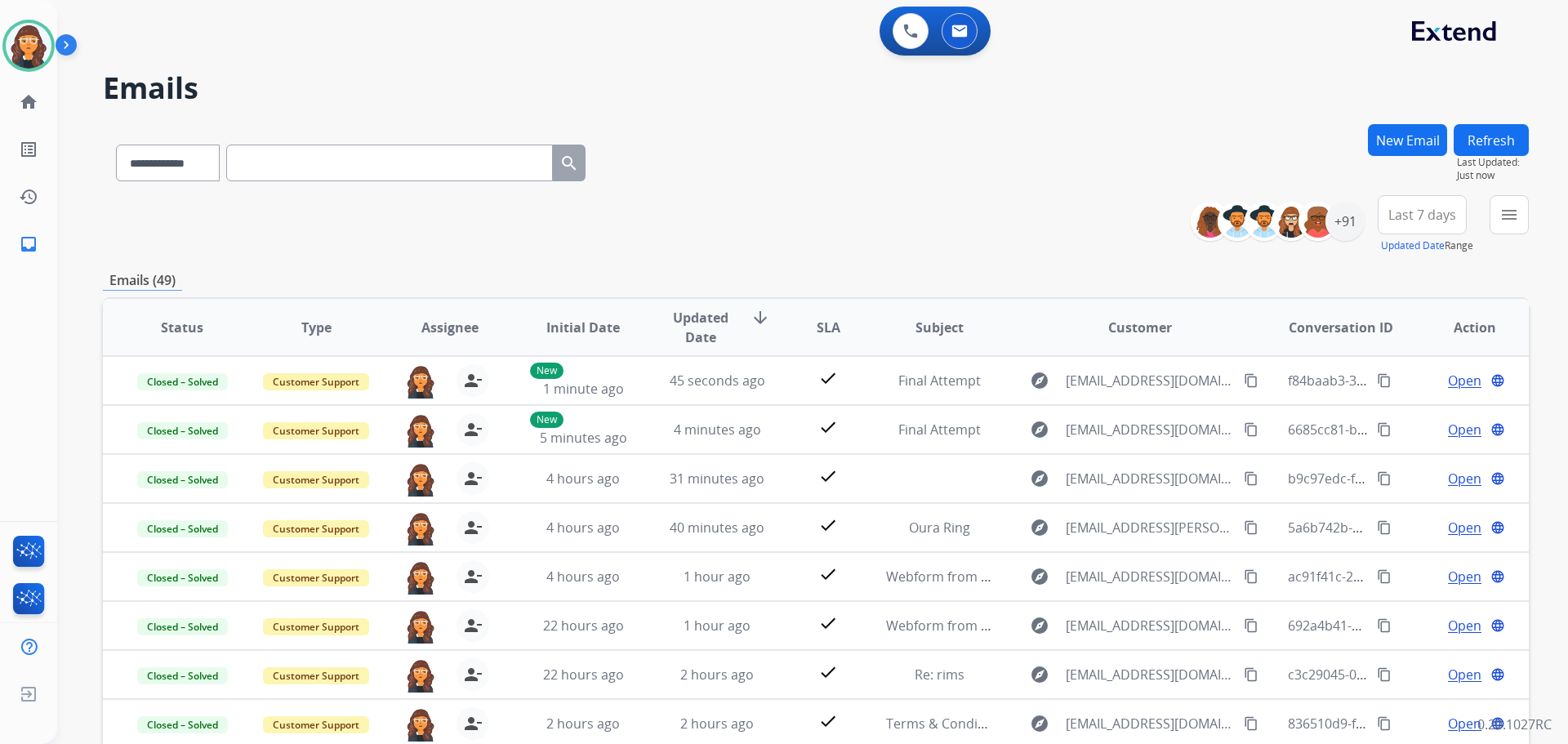
click at [517, 169] on input "text" at bounding box center [390, 162] width 327 height 37
paste input "**********"
type input "**********"
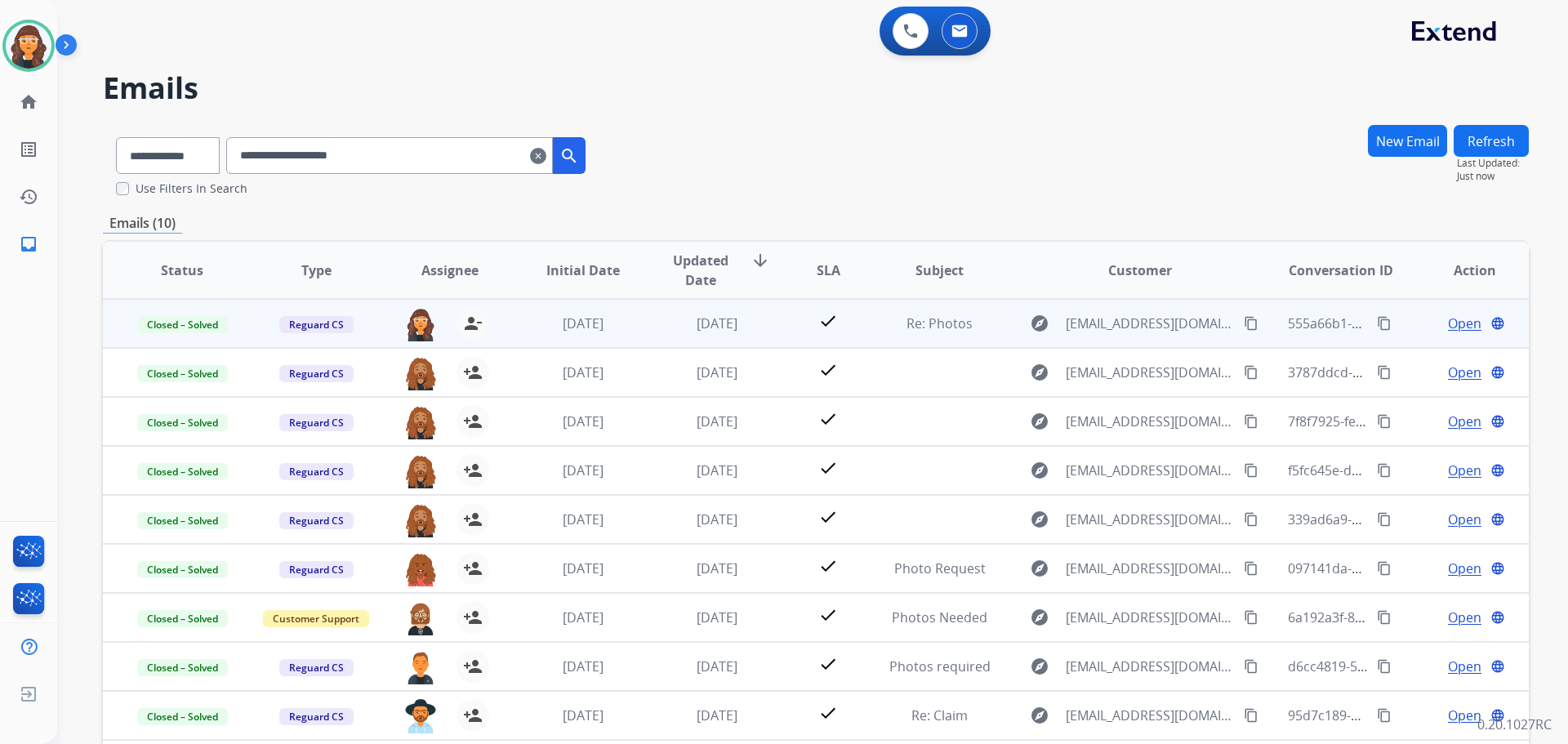
click at [1448, 319] on span "Open" at bounding box center [1465, 323] width 34 height 20
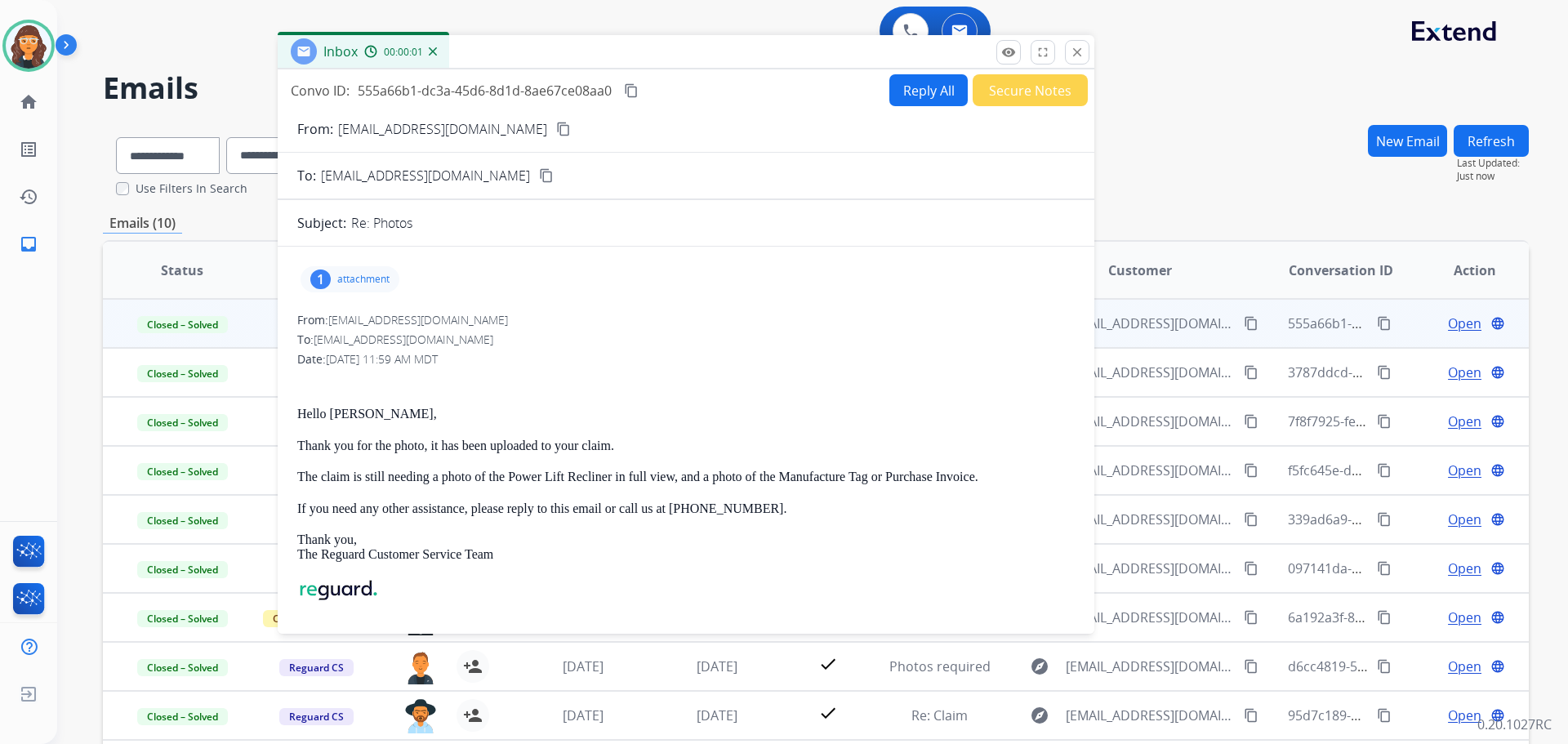
drag, startPoint x: 1181, startPoint y: 128, endPoint x: 744, endPoint y: 62, distance: 442.0
click at [746, 62] on div "Inbox 00:00:01" at bounding box center [686, 52] width 817 height 35
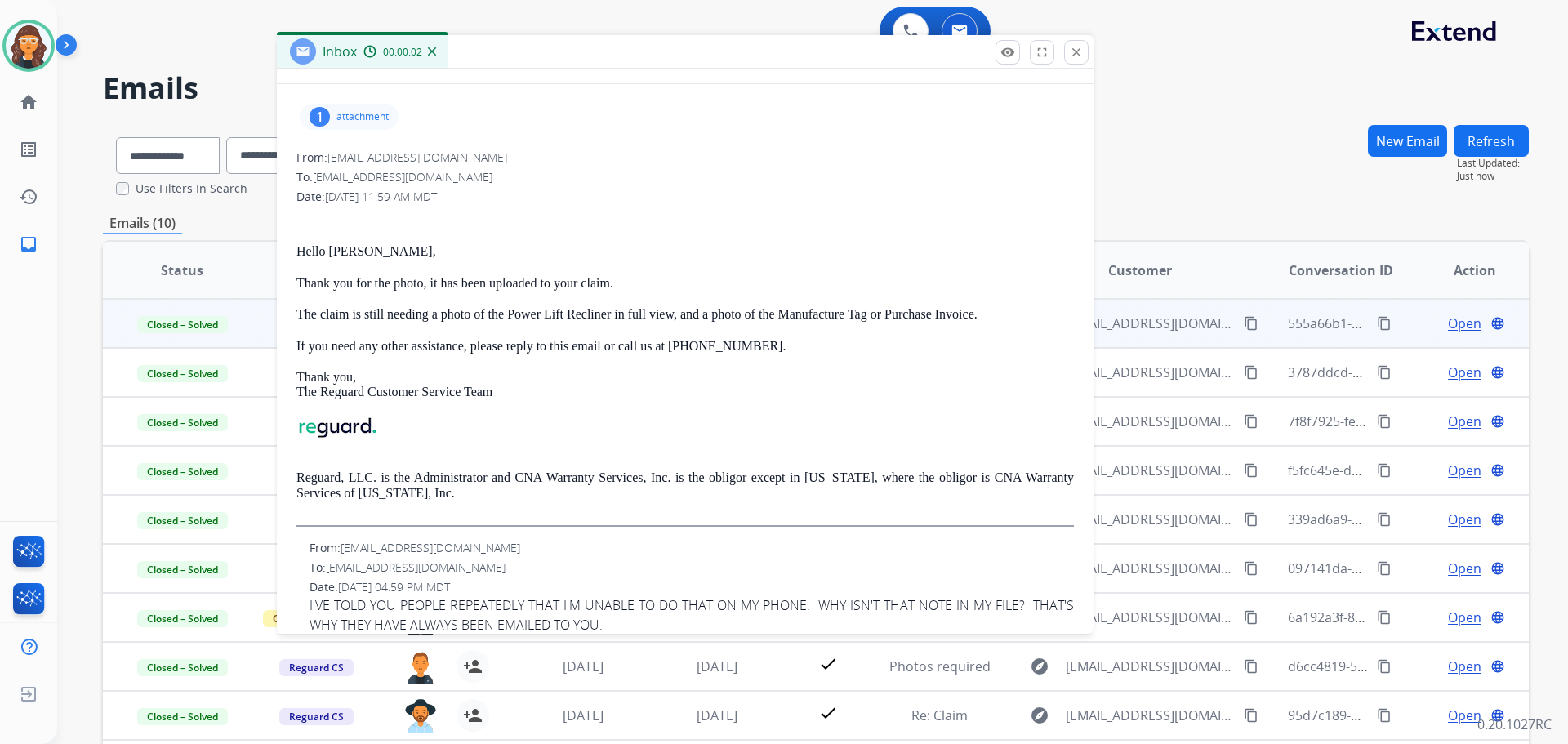
scroll to position [163, 0]
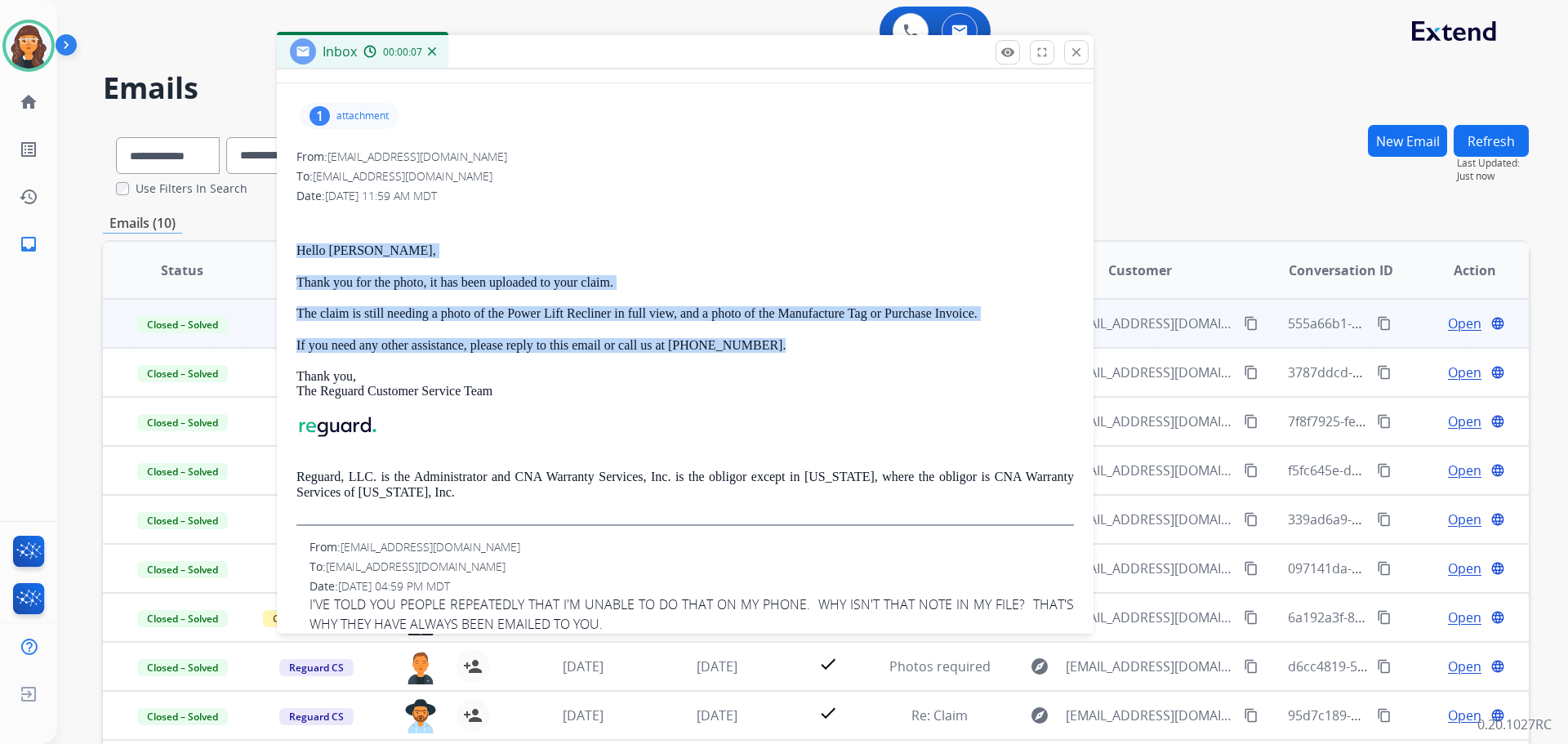
drag, startPoint x: 295, startPoint y: 245, endPoint x: 806, endPoint y: 348, distance: 521.3
copy div "Hello Edward, Thank you for the photo, it has been uploaded to your claim. The …"
click at [1082, 54] on mat-icon "close" at bounding box center [1076, 52] width 15 height 15
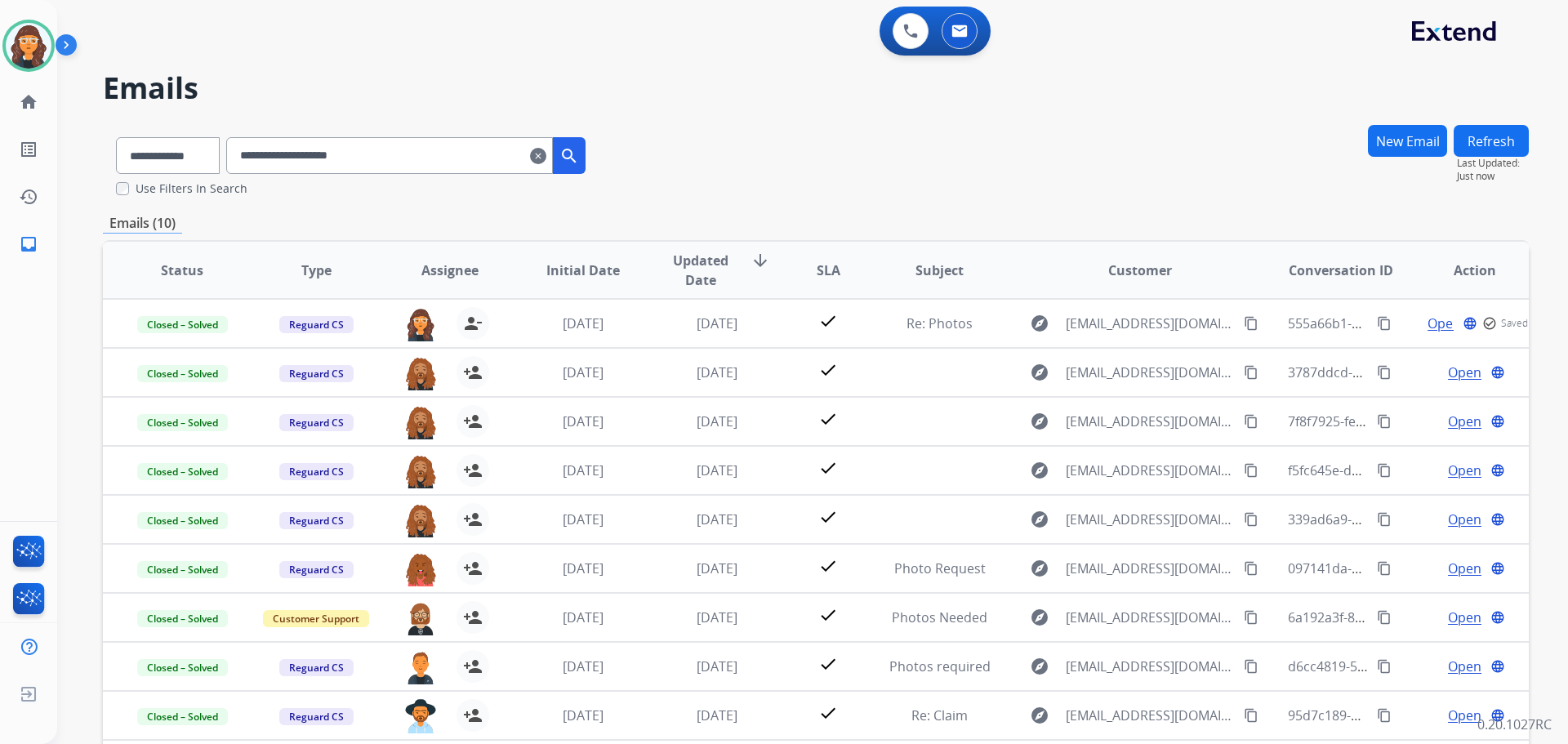
click at [1414, 137] on button "New Email" at bounding box center [1407, 141] width 79 height 32
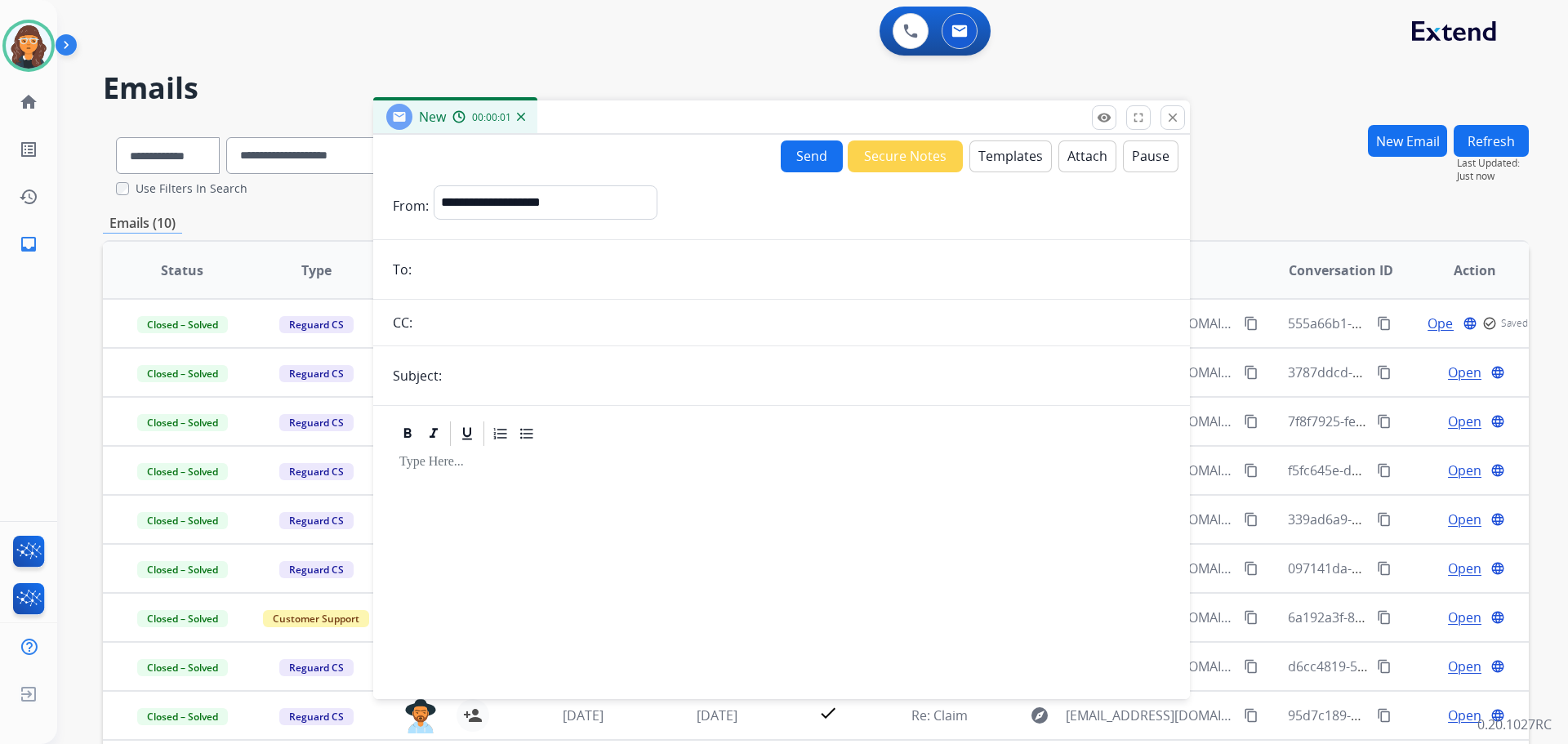
drag, startPoint x: 910, startPoint y: 119, endPoint x: 414, endPoint y: 84, distance: 497.2
click at [416, 100] on div "New 00:00:01" at bounding box center [782, 117] width 817 height 35
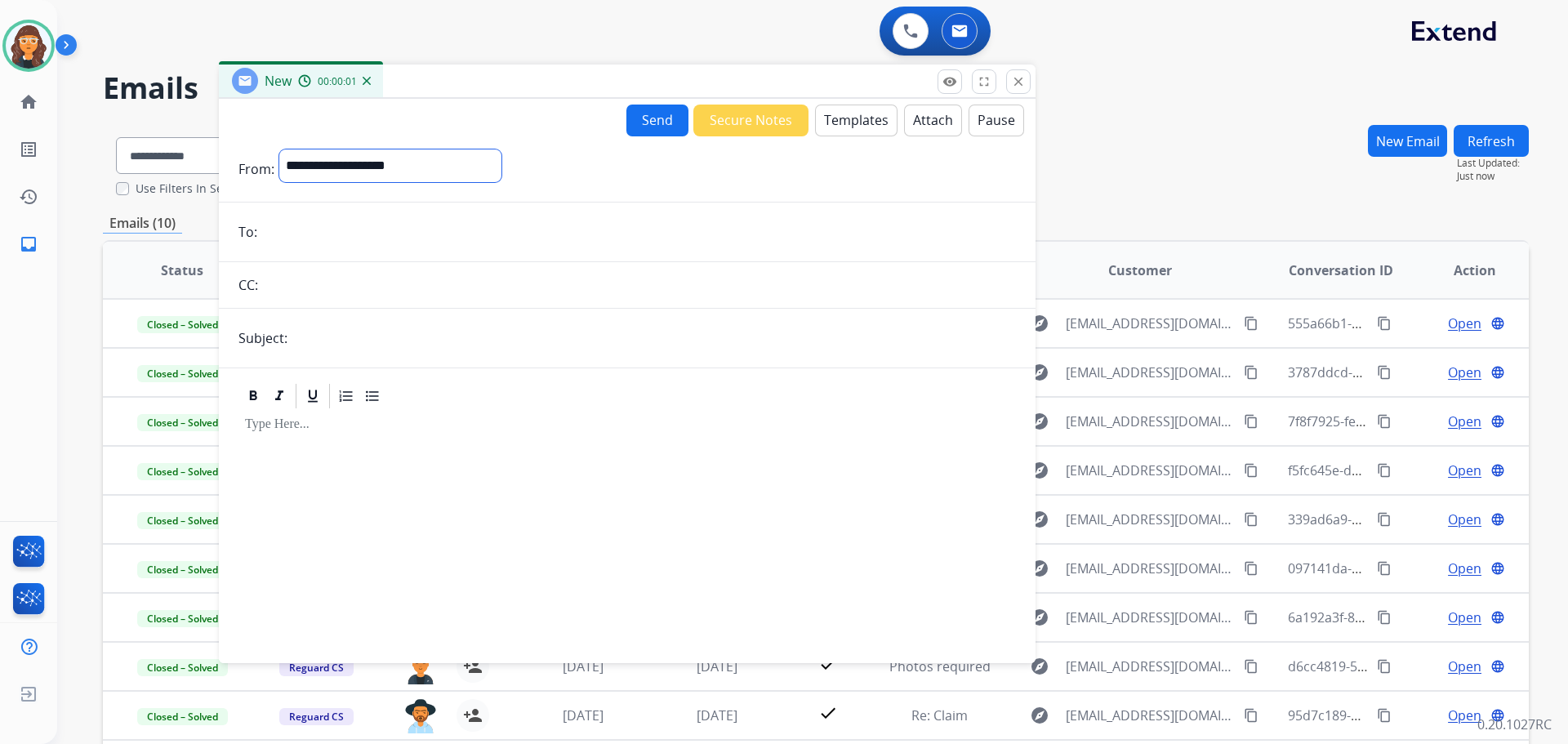
click at [380, 173] on select "**********" at bounding box center [391, 165] width 222 height 33
select select "**********"
click at [280, 150] on select "**********" at bounding box center [391, 165] width 222 height 33
click at [364, 332] on input "text" at bounding box center [654, 339] width 724 height 33
type input "**********"
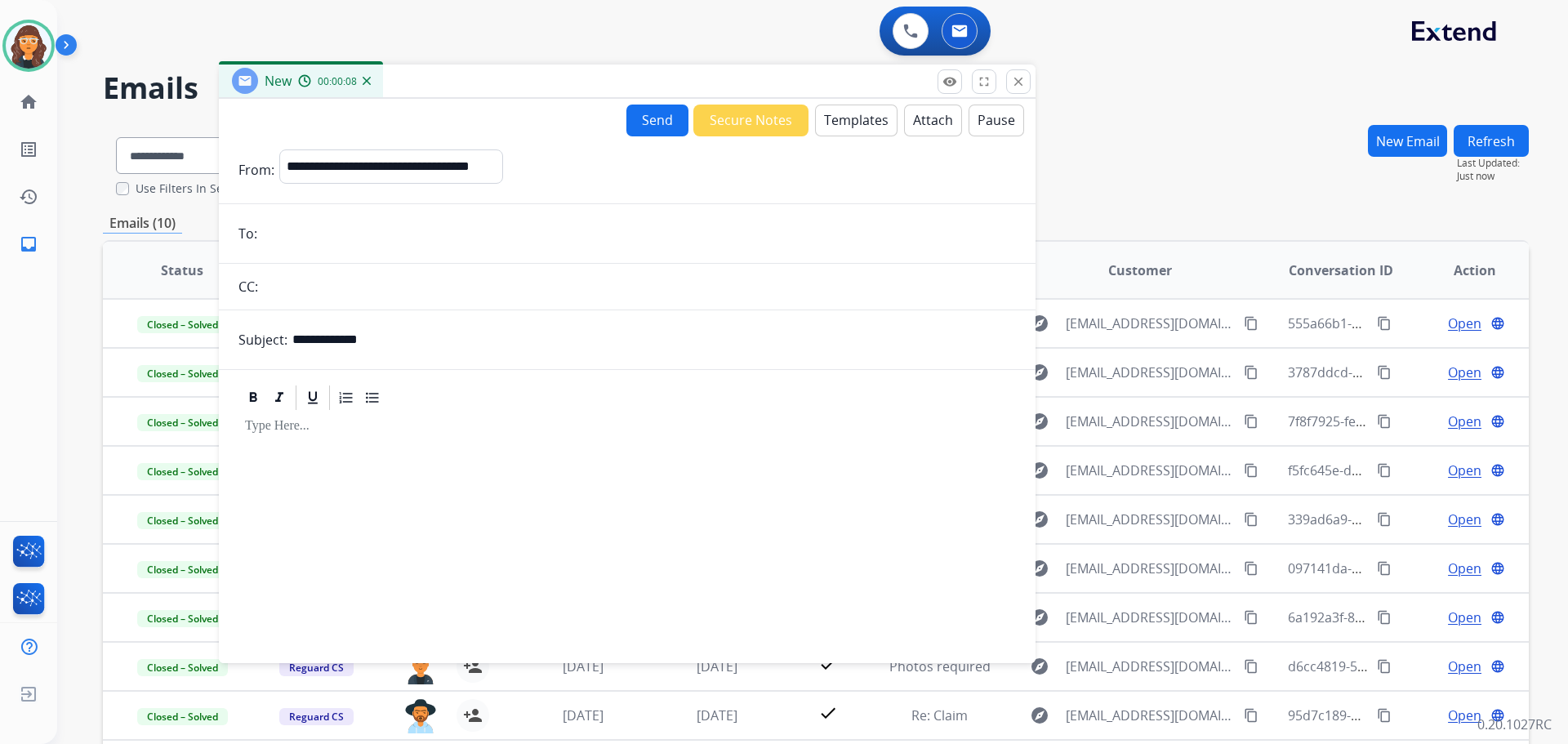
click at [339, 215] on form "**********" at bounding box center [627, 396] width 817 height 520
click at [335, 233] on input "email" at bounding box center [638, 233] width 754 height 33
paste input "**********"
type input "**********"
click at [852, 124] on button "Templates" at bounding box center [855, 120] width 82 height 32
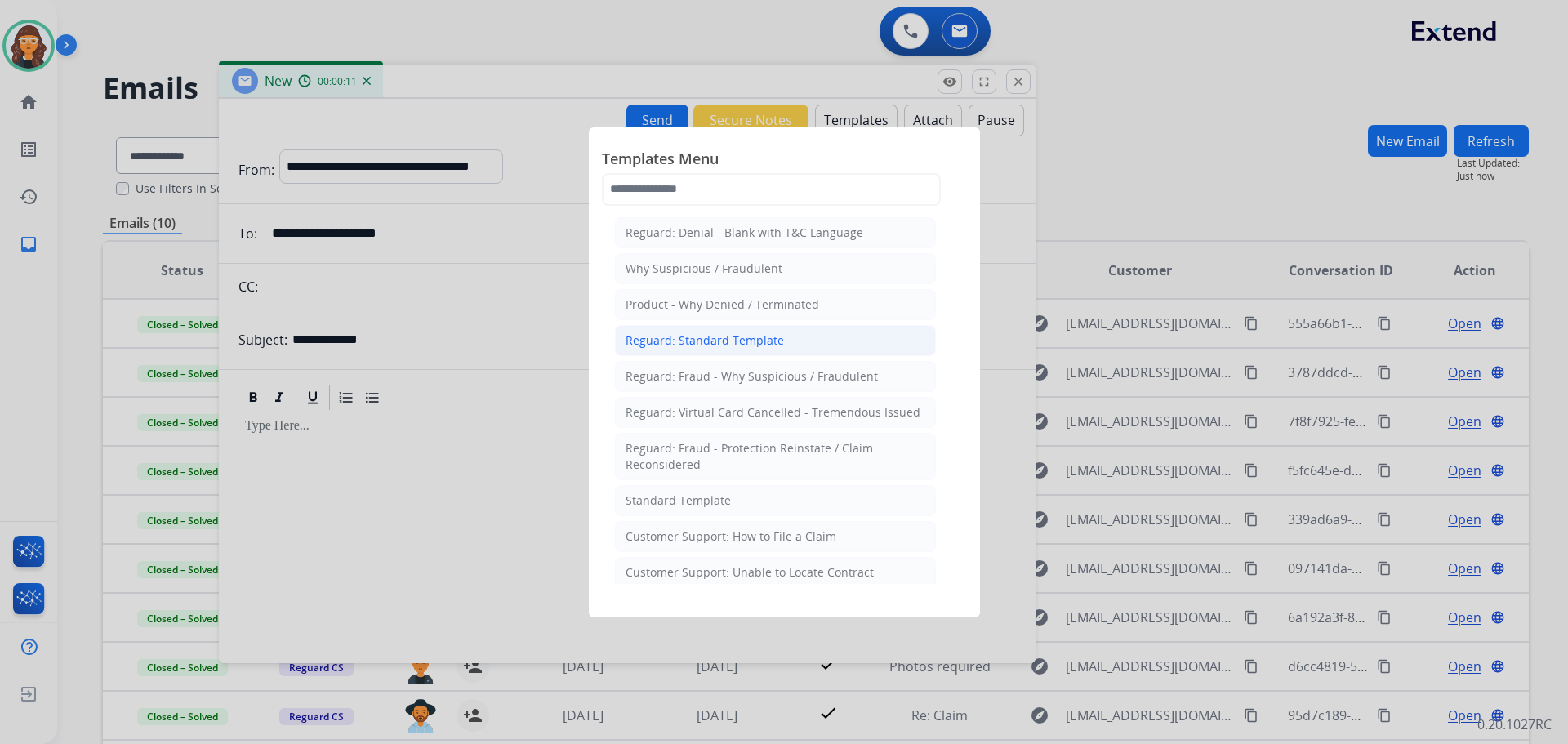
click at [733, 339] on div "Reguard: Standard Template" at bounding box center [705, 340] width 159 height 16
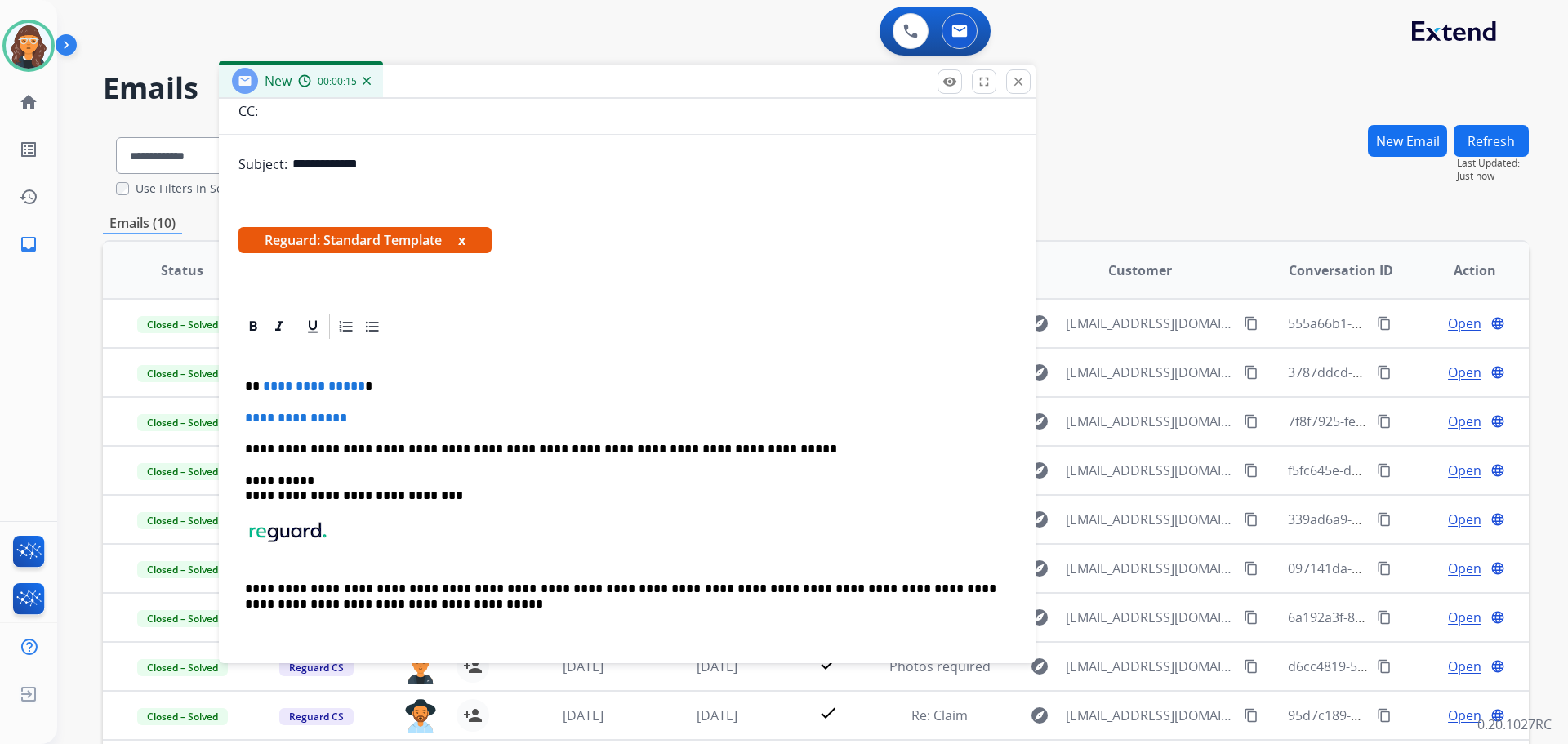
scroll to position [184, 0]
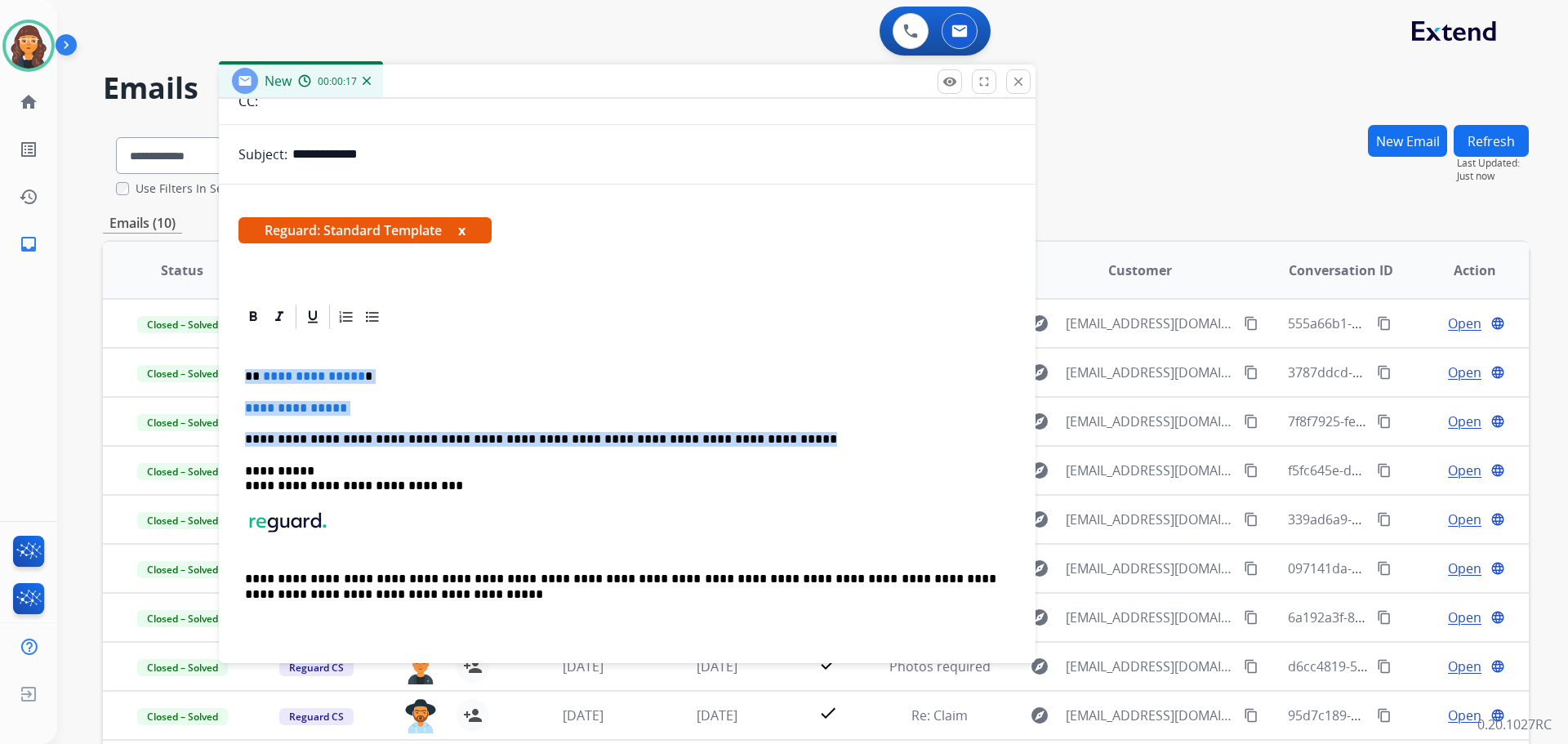
drag, startPoint x: 239, startPoint y: 369, endPoint x: 750, endPoint y: 440, distance: 515.9
click at [750, 440] on div "**********" at bounding box center [627, 492] width 777 height 322
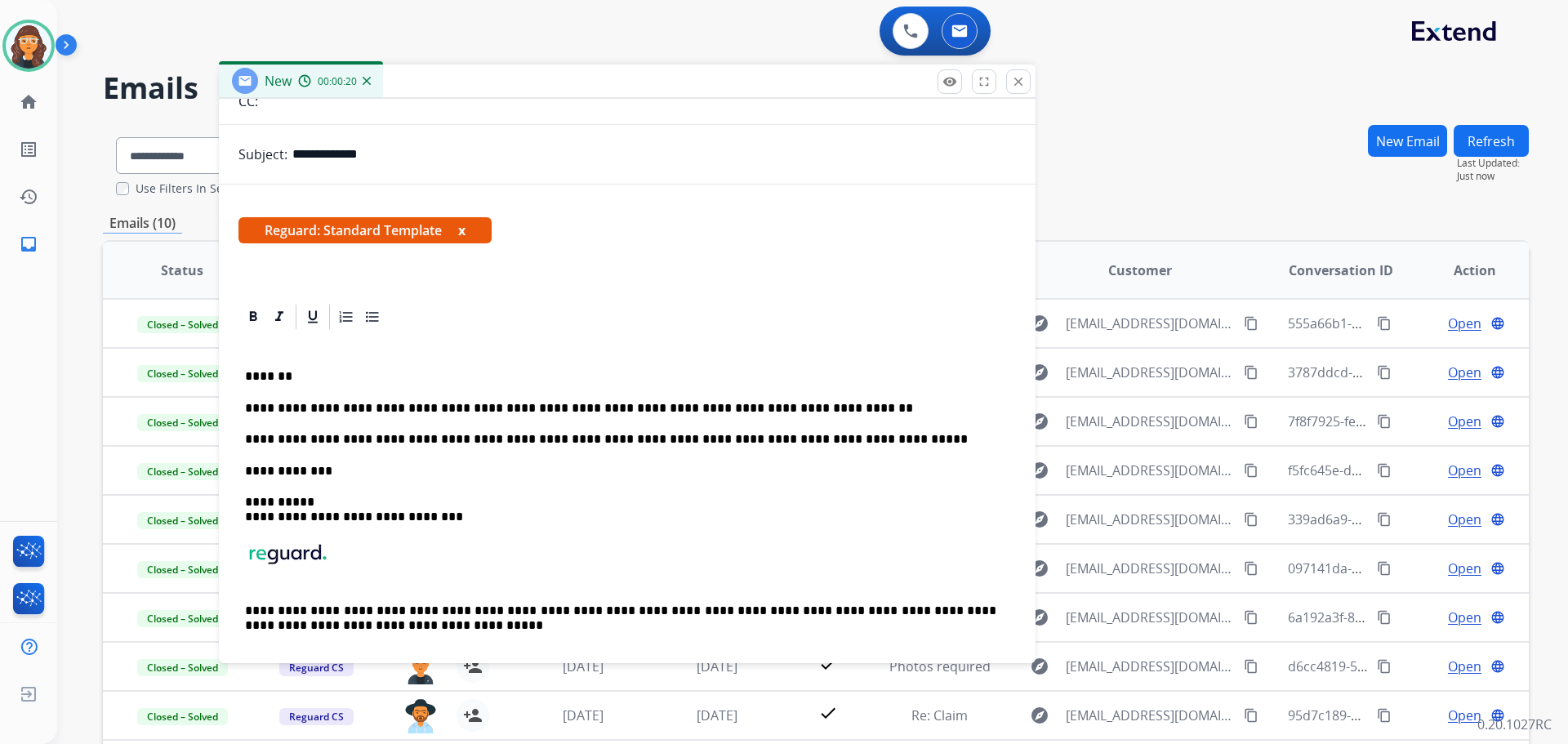
click at [832, 435] on p "**********" at bounding box center [620, 439] width 751 height 15
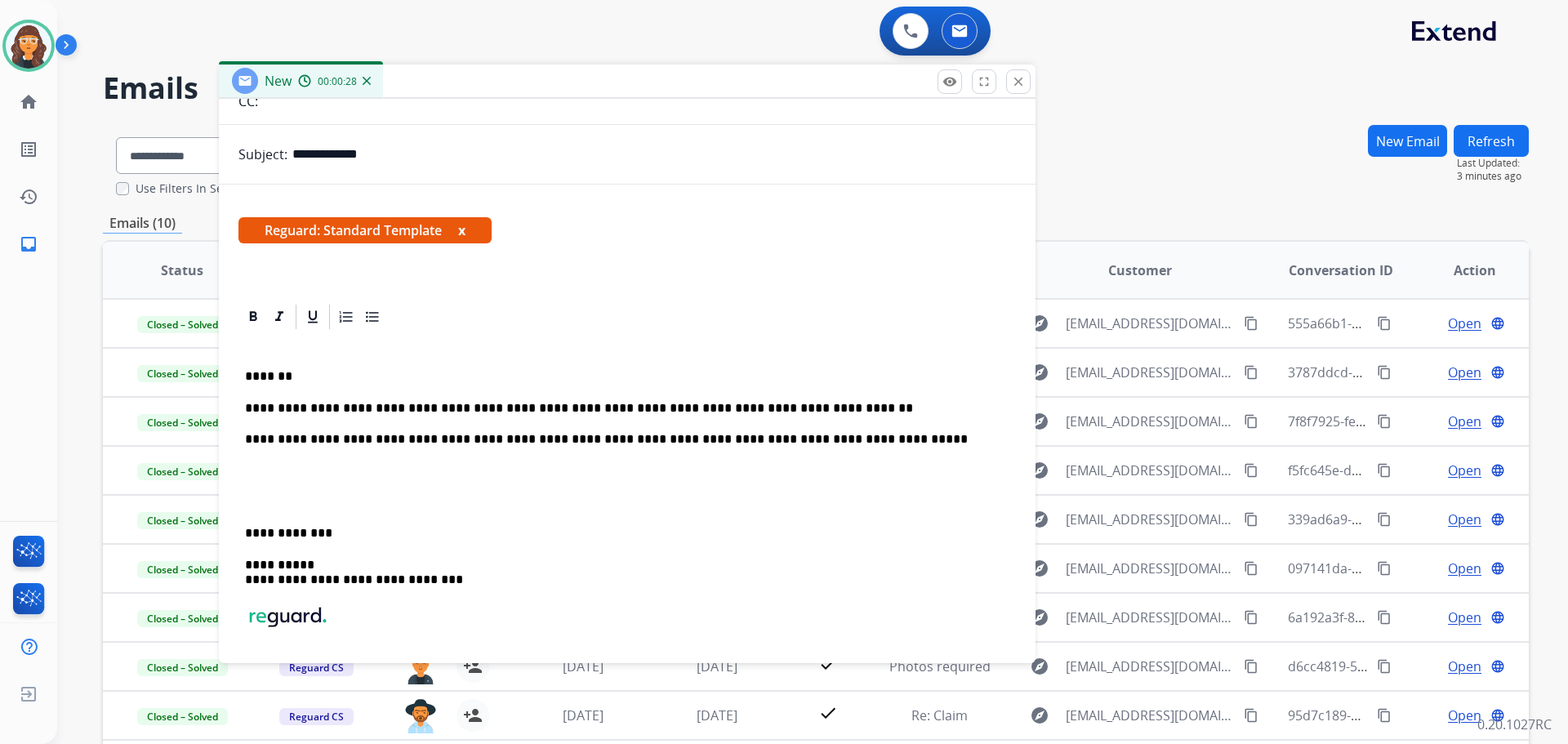
click at [292, 486] on div "**********" at bounding box center [627, 540] width 777 height 416
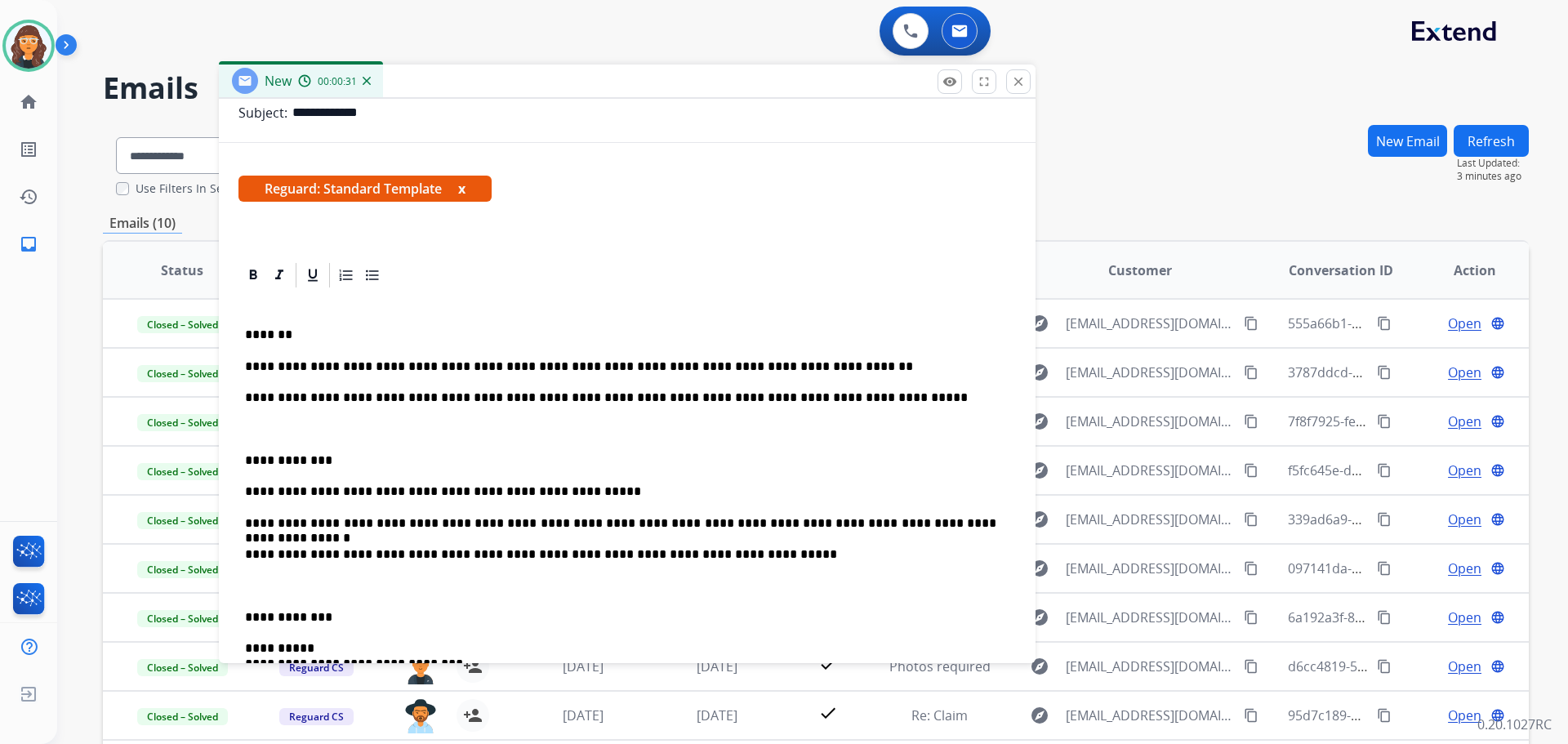
scroll to position [266, 0]
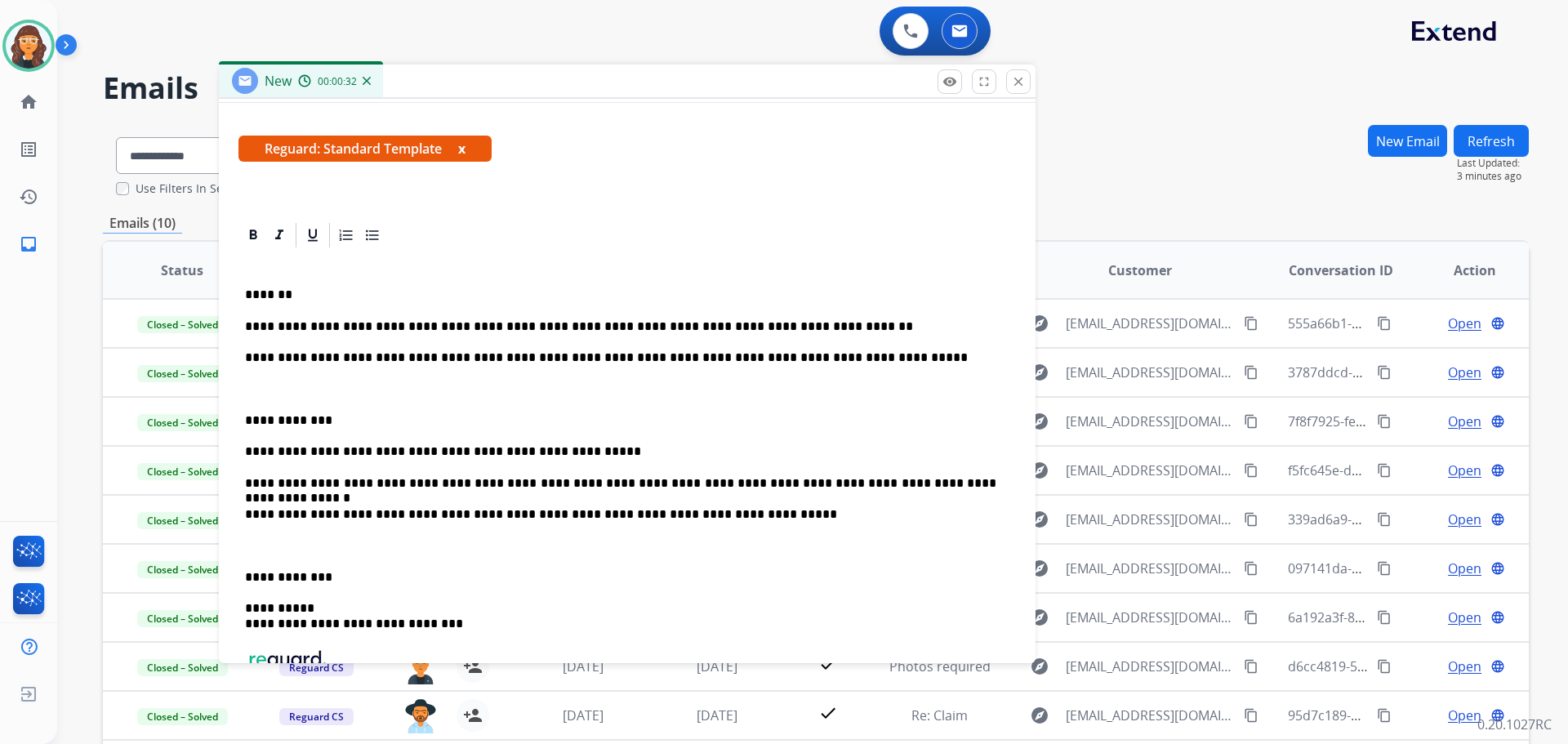
click at [348, 356] on p "**********" at bounding box center [620, 357] width 751 height 15
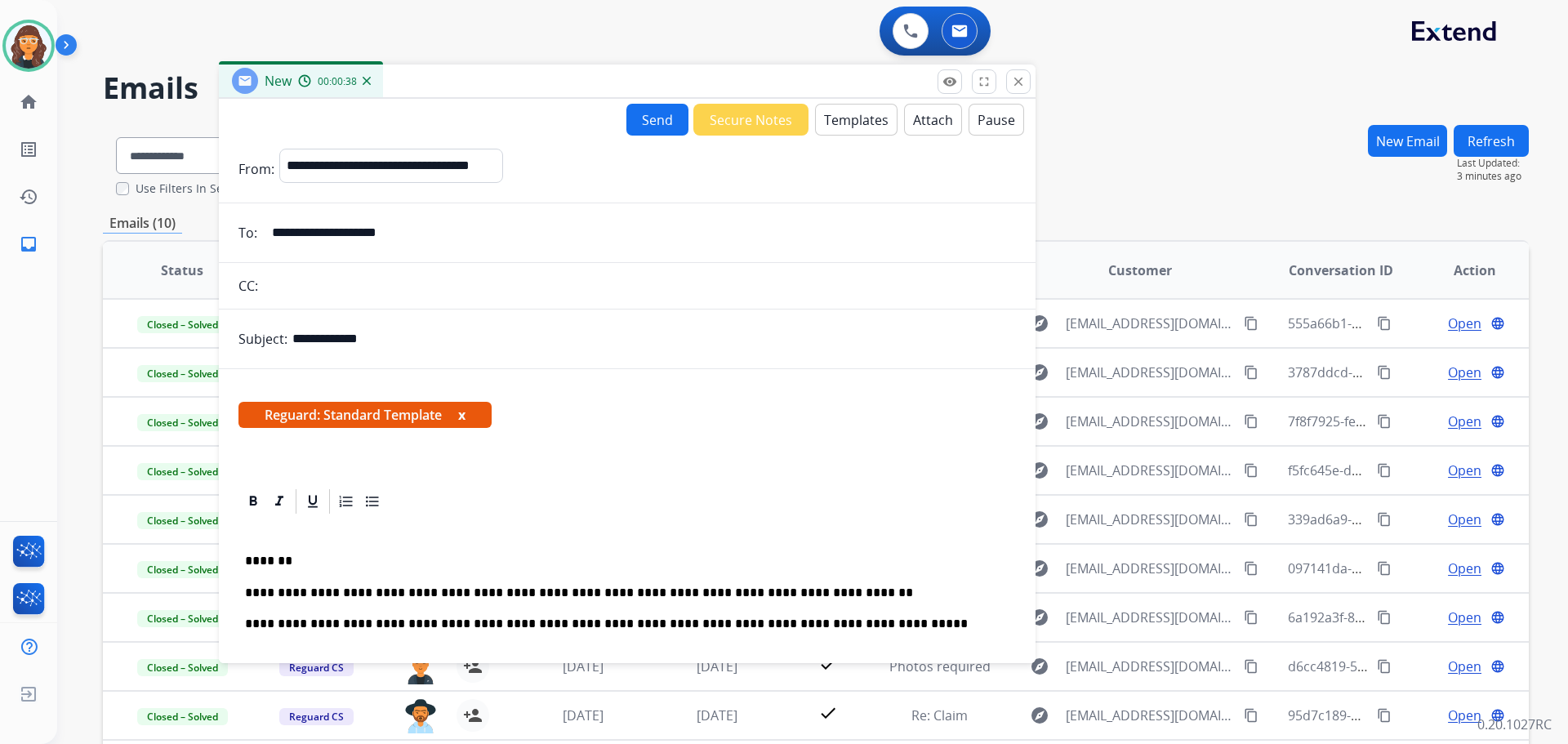
select select "**********"
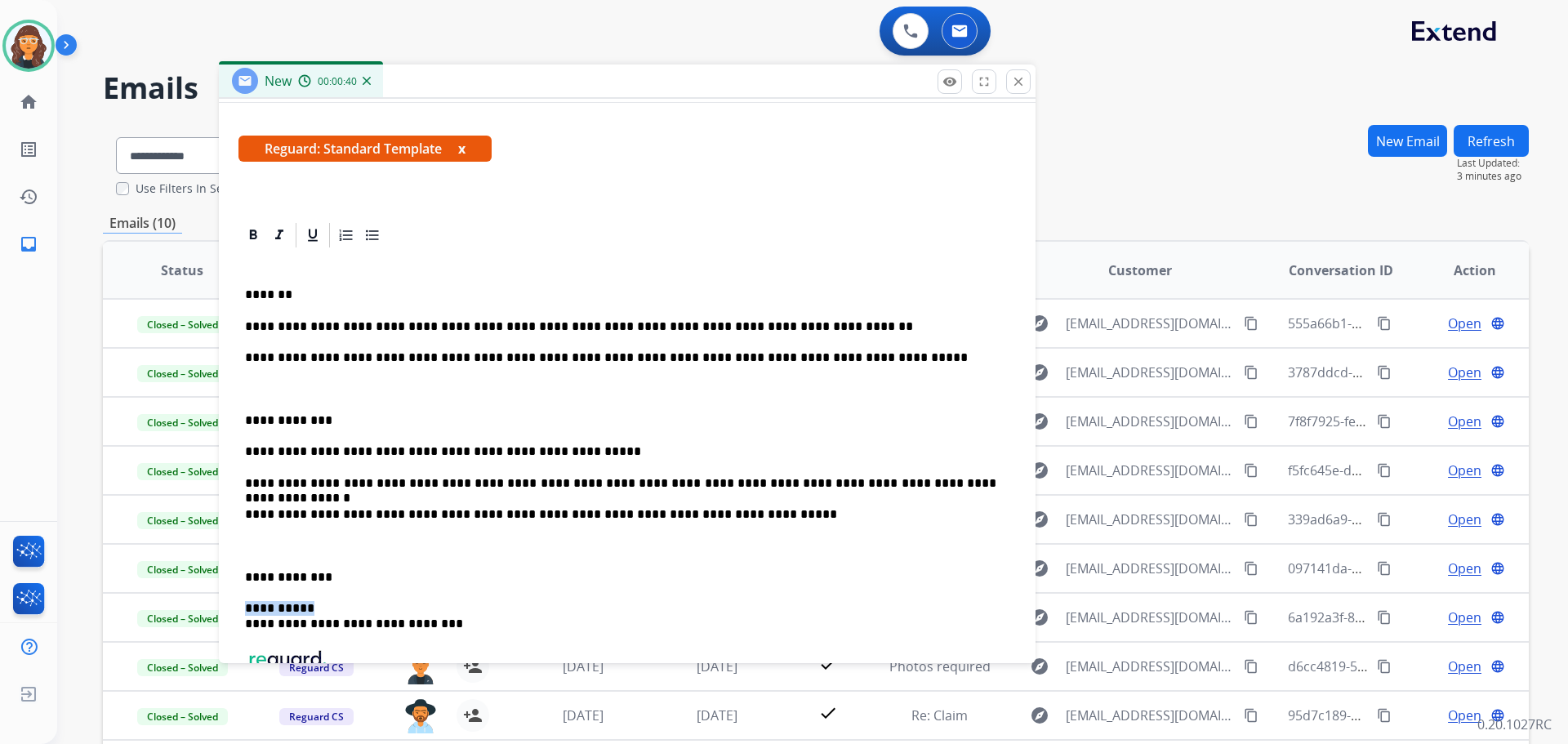
drag, startPoint x: 312, startPoint y: 607, endPoint x: 225, endPoint y: 607, distance: 87.0
click at [225, 607] on div "**********" at bounding box center [627, 503] width 817 height 568
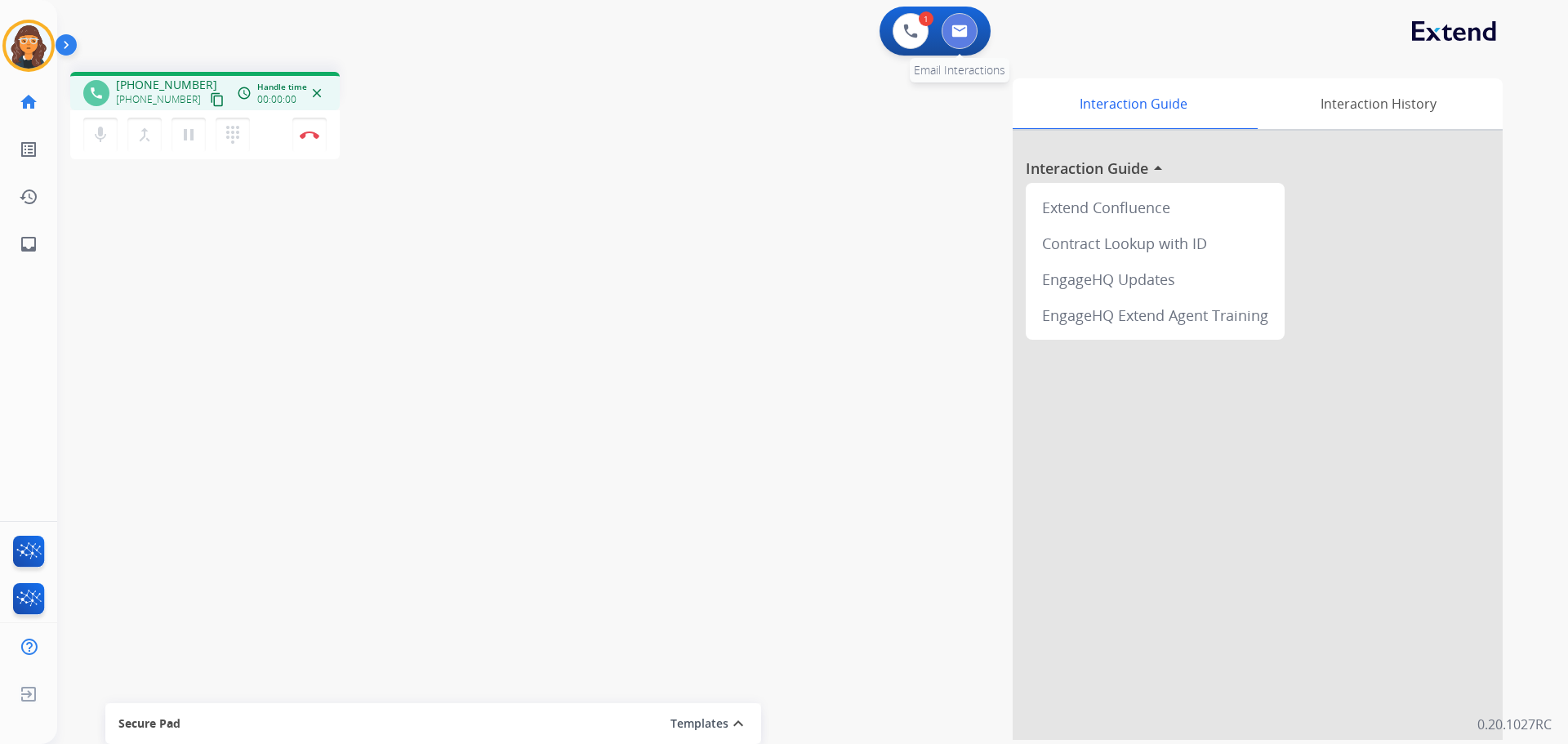
click at [962, 31] on img at bounding box center [959, 31] width 16 height 13
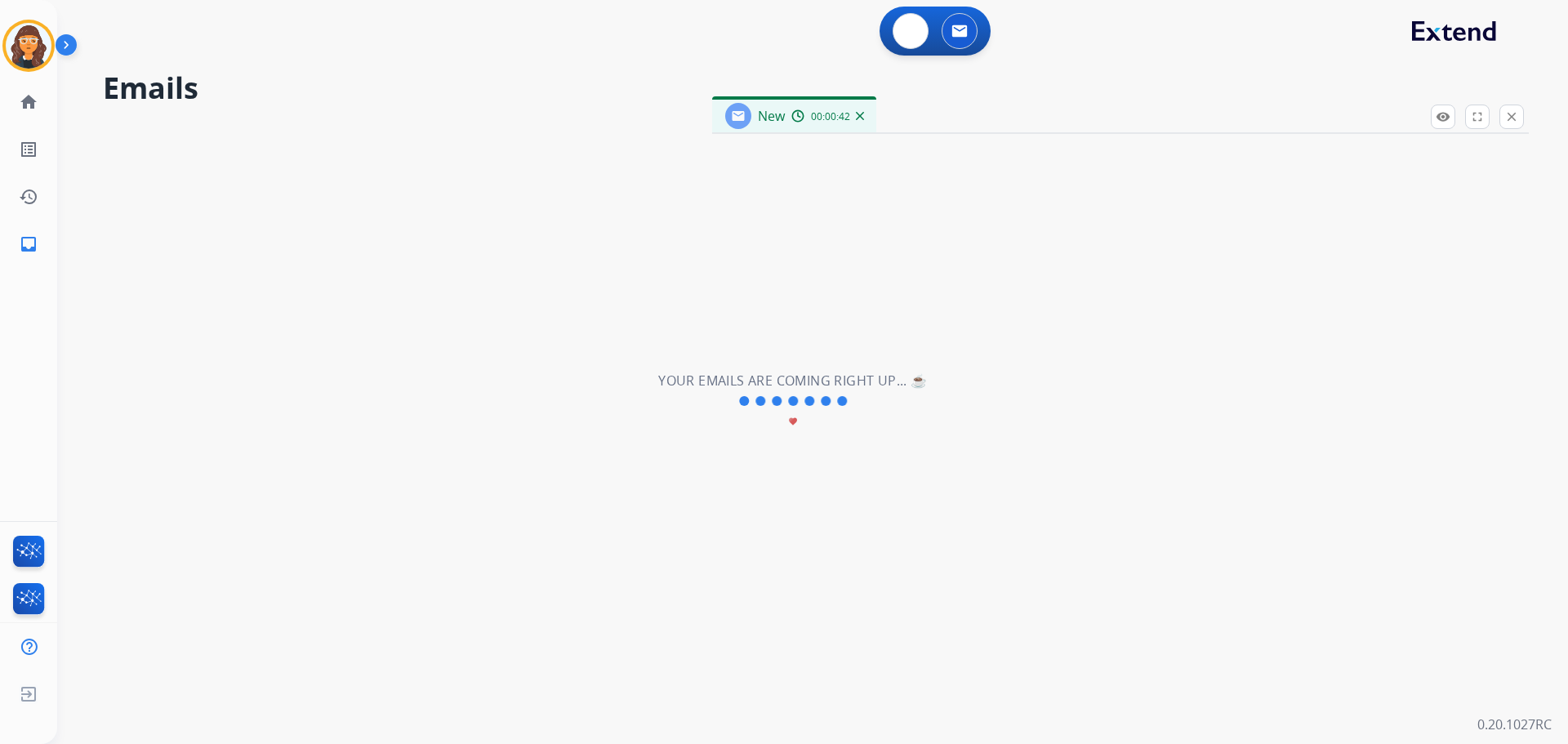
select select "**********"
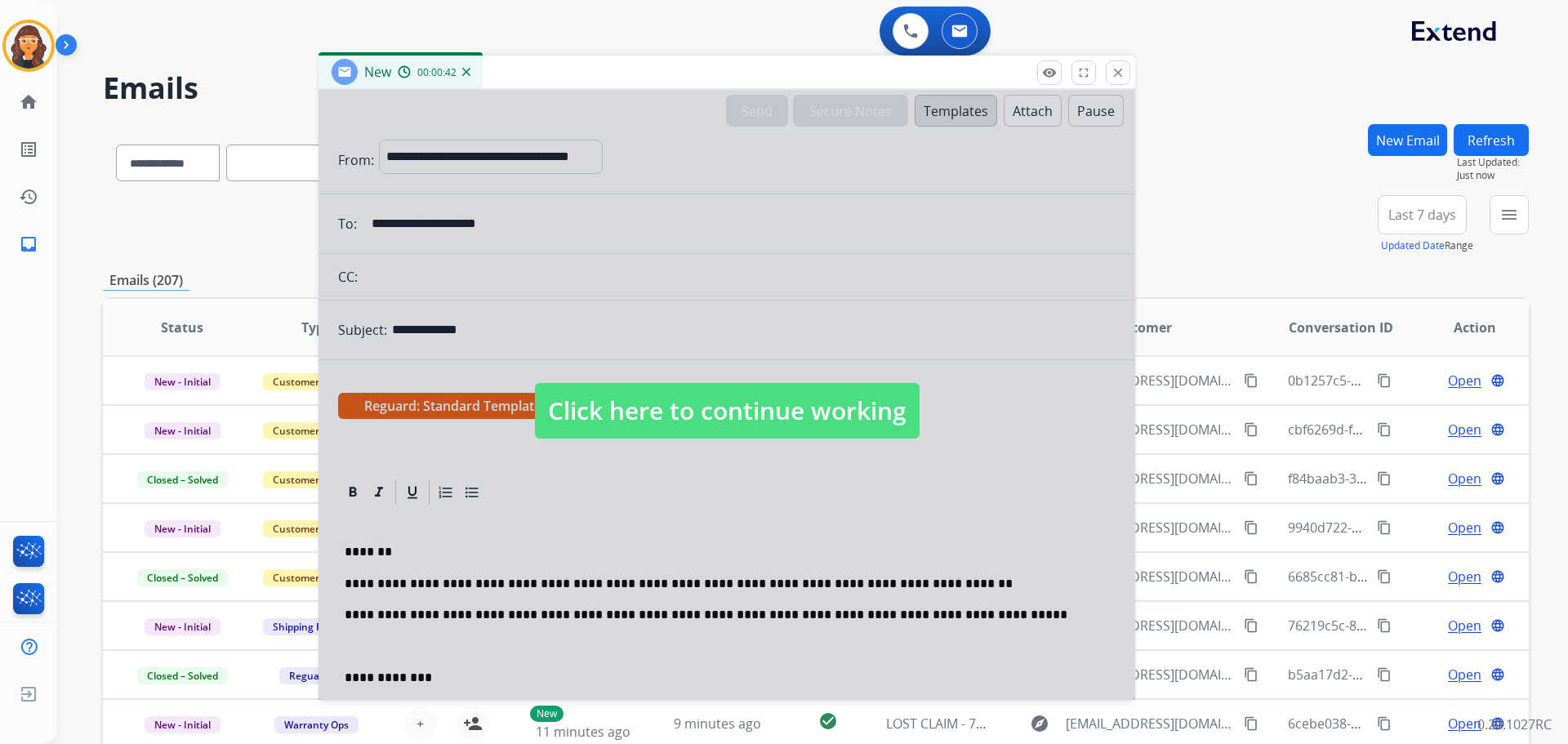
drag, startPoint x: 1017, startPoint y: 116, endPoint x: 601, endPoint y: 255, distance: 438.6
click at [619, 68] on div "New 00:00:42" at bounding box center [727, 72] width 817 height 35
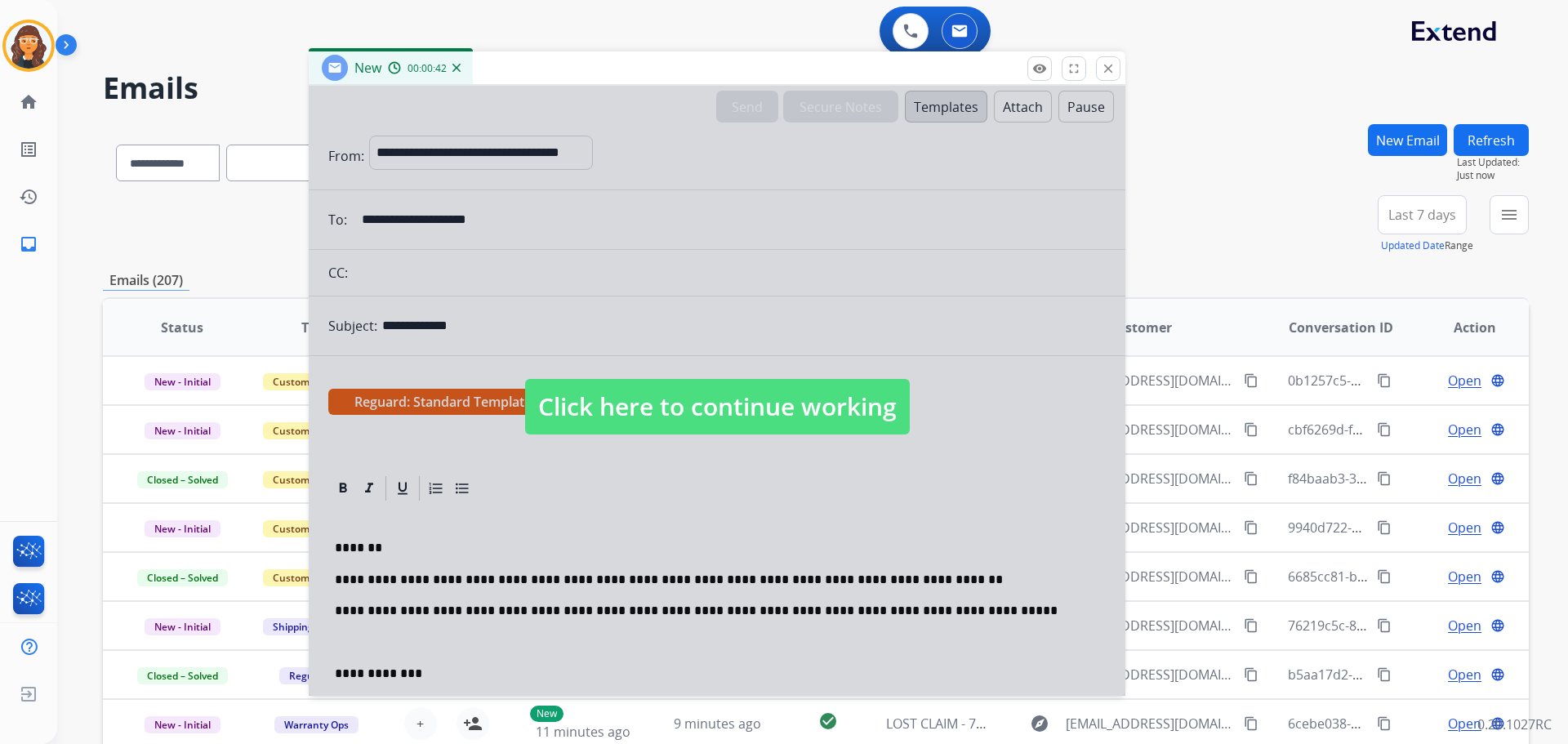
click at [578, 415] on span "Click here to continue working" at bounding box center [718, 406] width 385 height 55
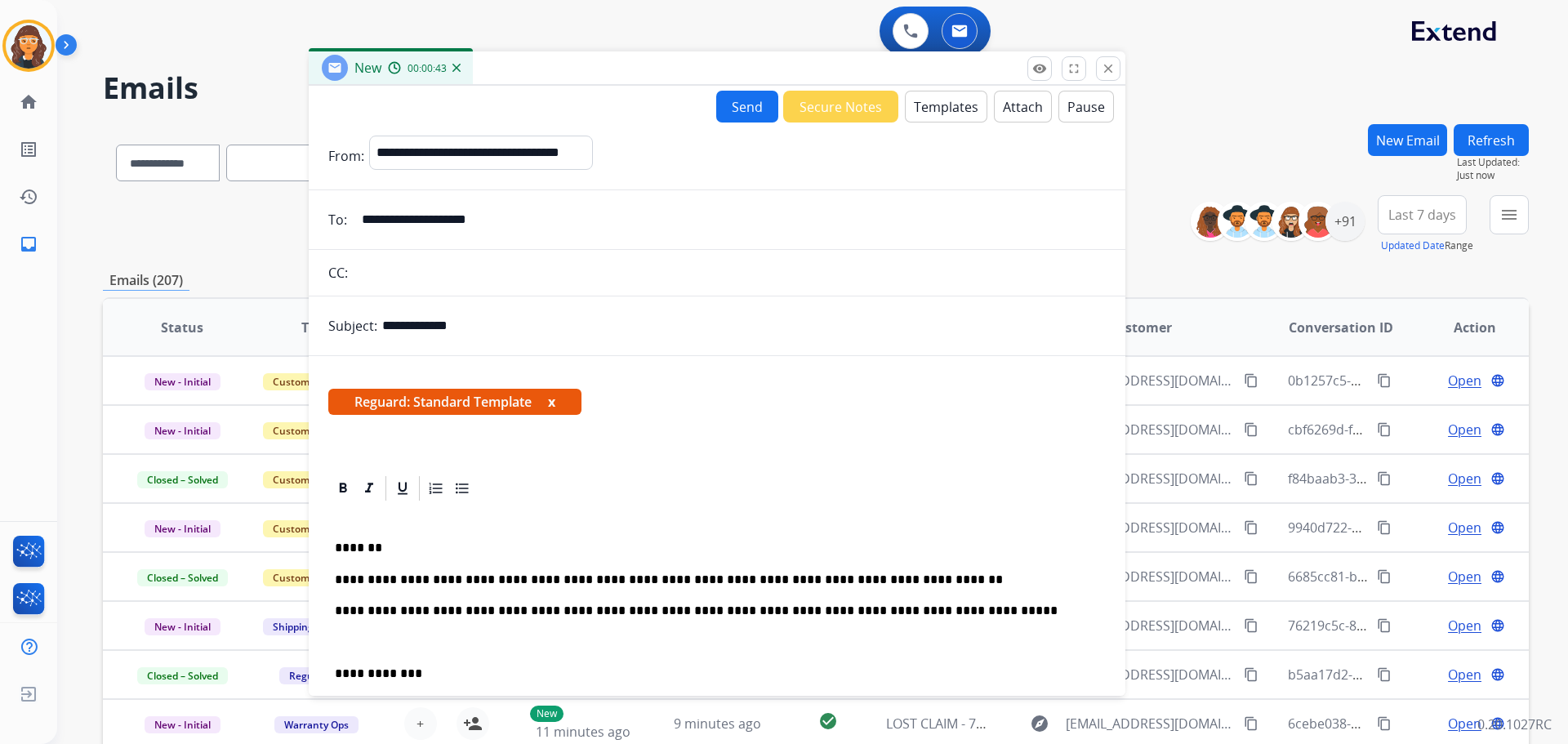
click at [744, 104] on button "Send" at bounding box center [747, 106] width 62 height 32
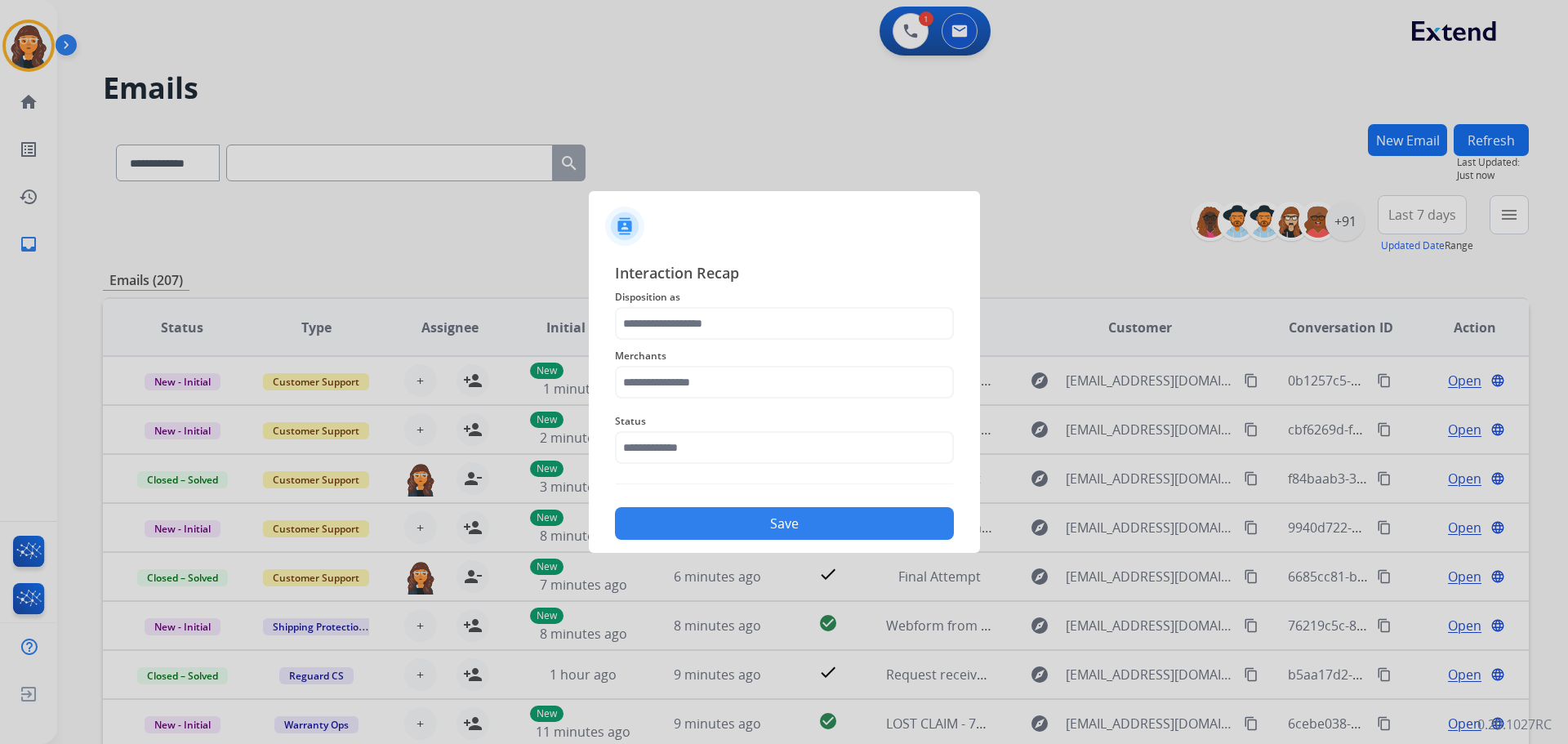
click at [638, 341] on div "Merchants" at bounding box center [784, 372] width 339 height 65
click at [638, 322] on input "text" at bounding box center [784, 323] width 339 height 33
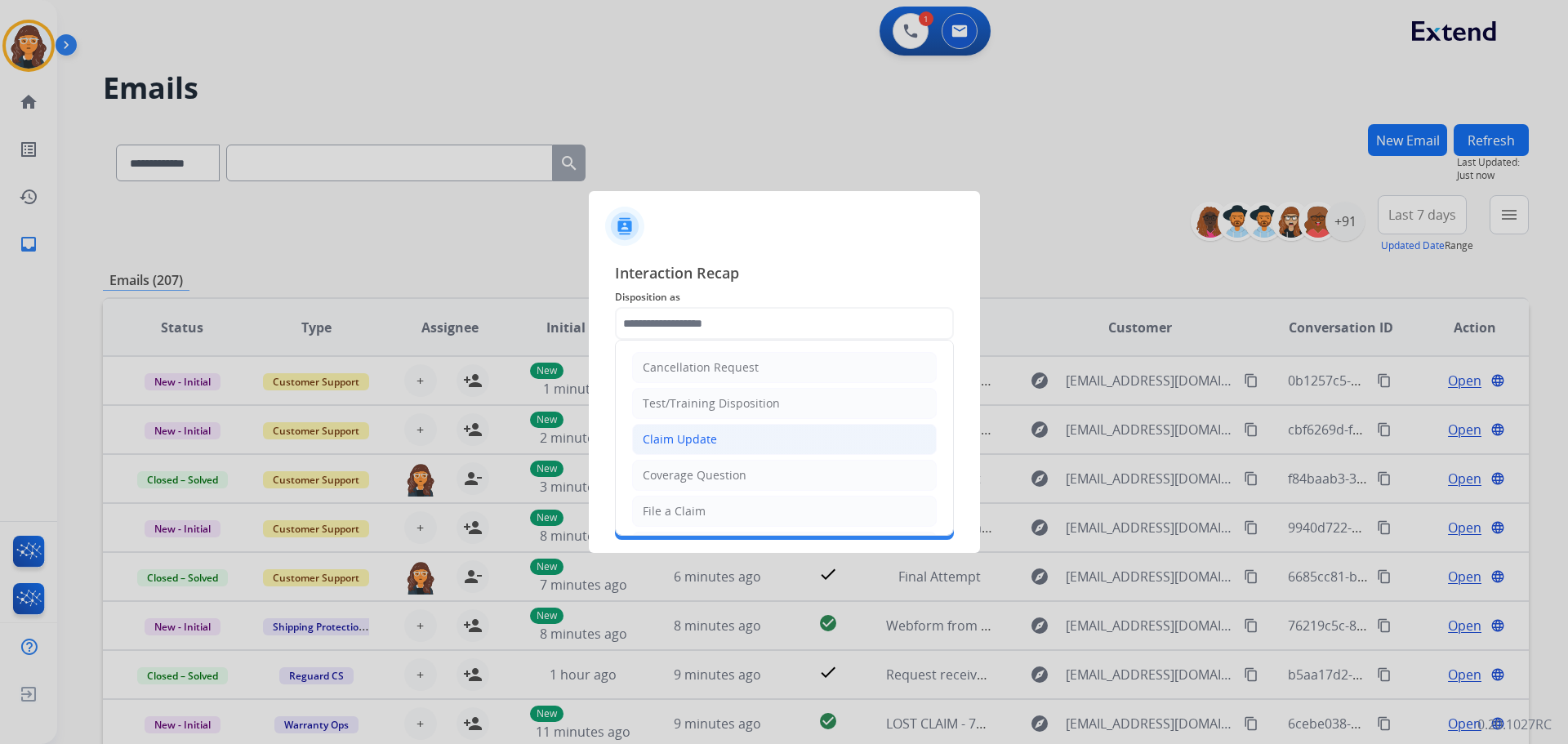
click at [675, 440] on div "Claim Update" at bounding box center [679, 439] width 74 height 16
type input "**********"
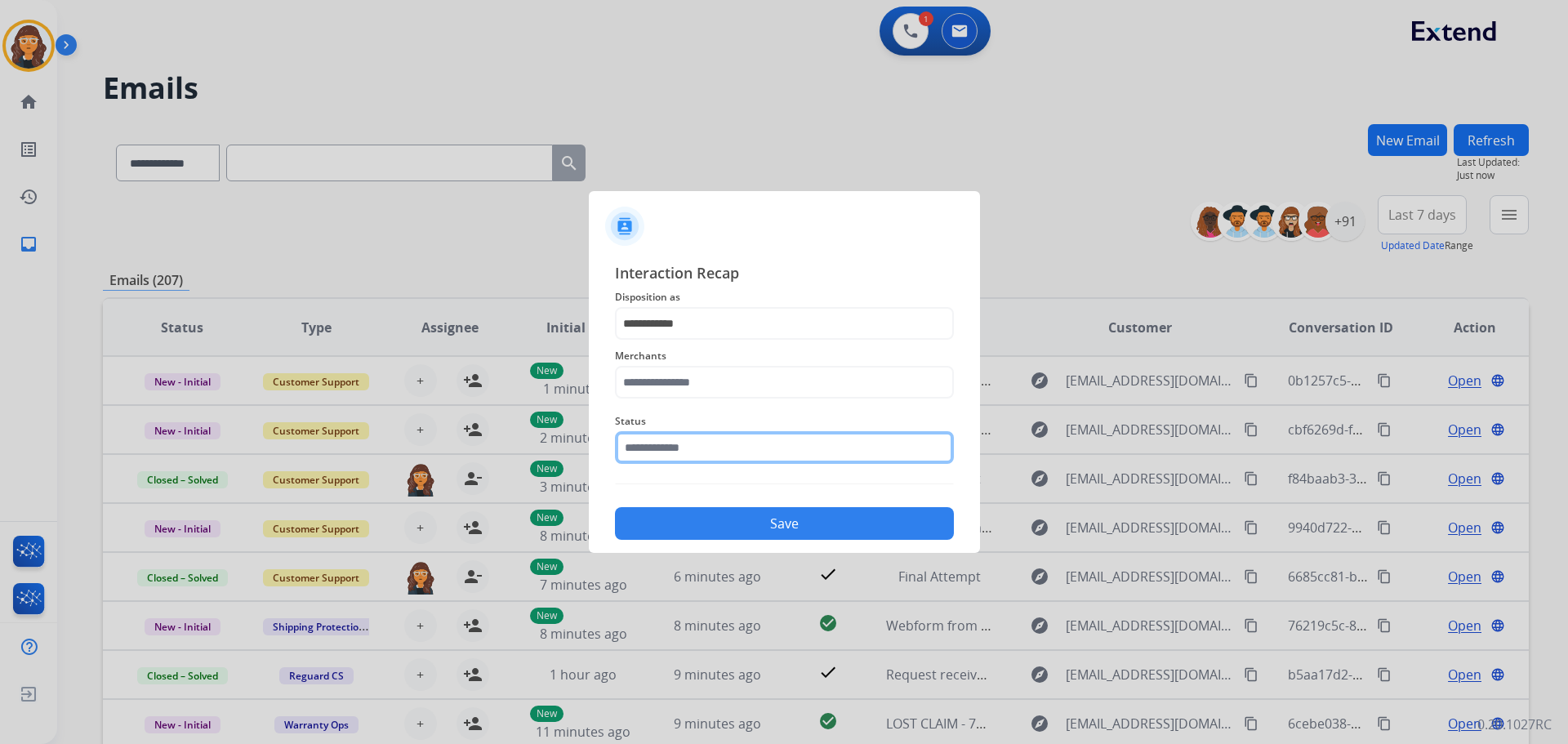
click at [685, 455] on input "text" at bounding box center [784, 447] width 339 height 33
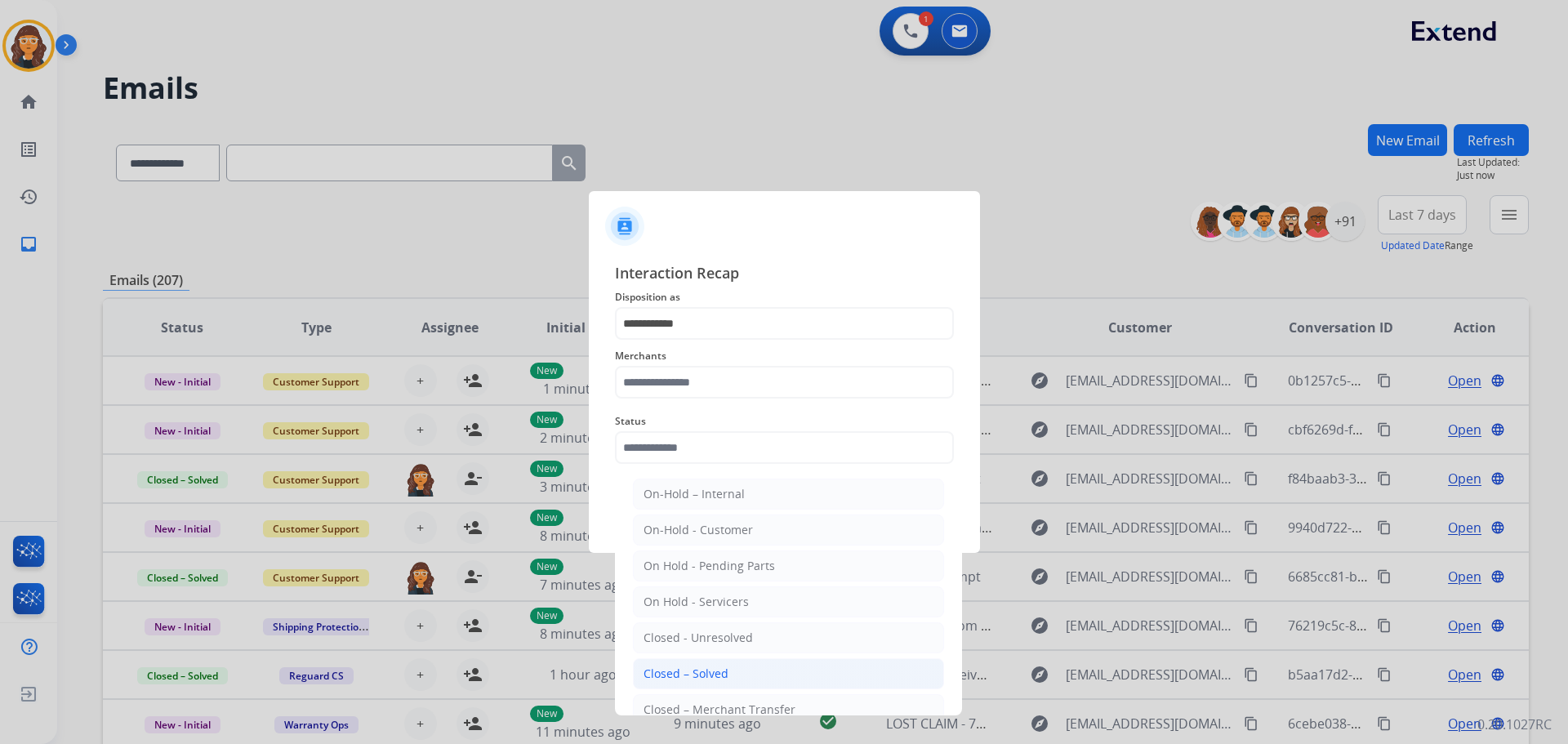
click at [711, 667] on div "Closed – Solved" at bounding box center [686, 674] width 85 height 16
type input "**********"
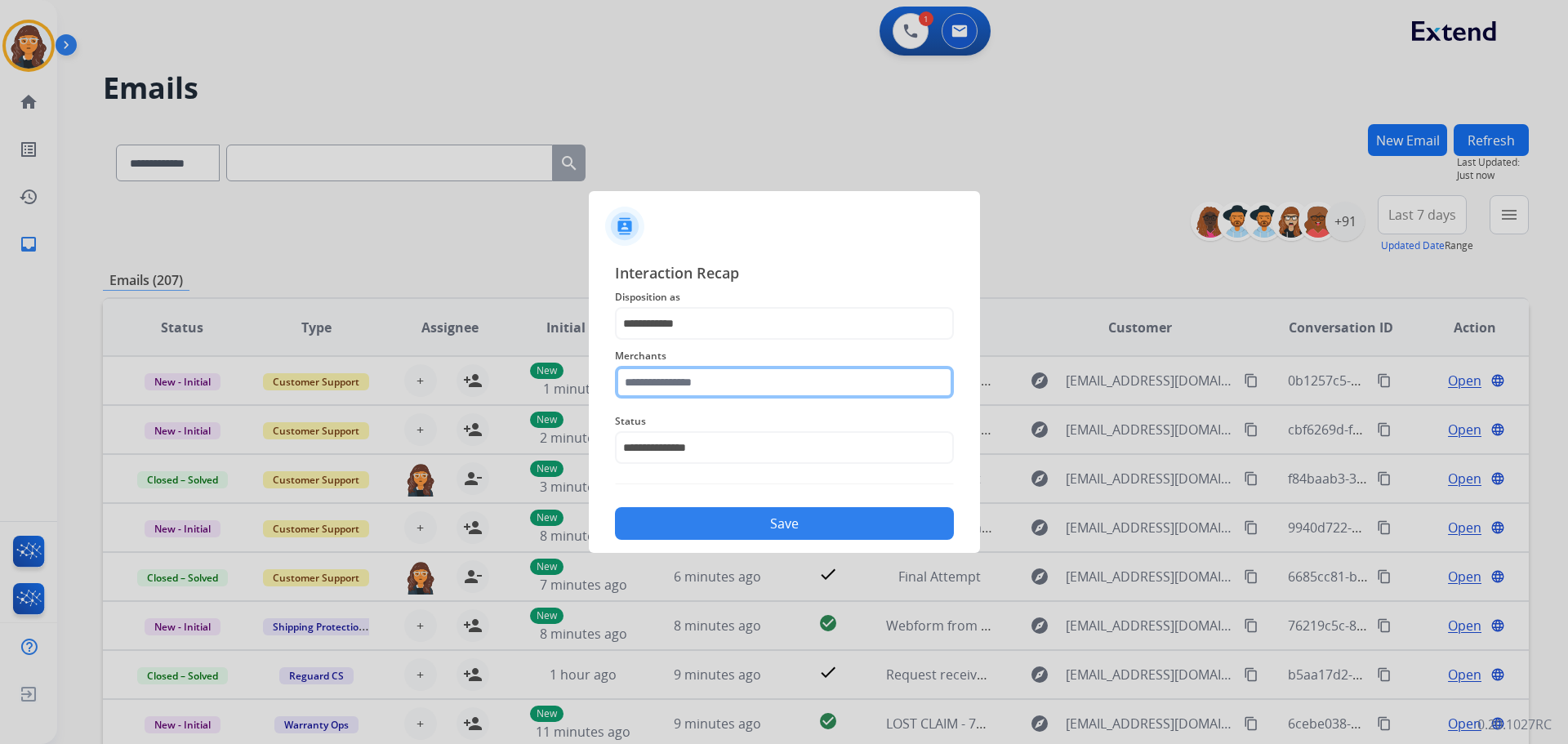
click at [674, 378] on input "text" at bounding box center [784, 381] width 339 height 33
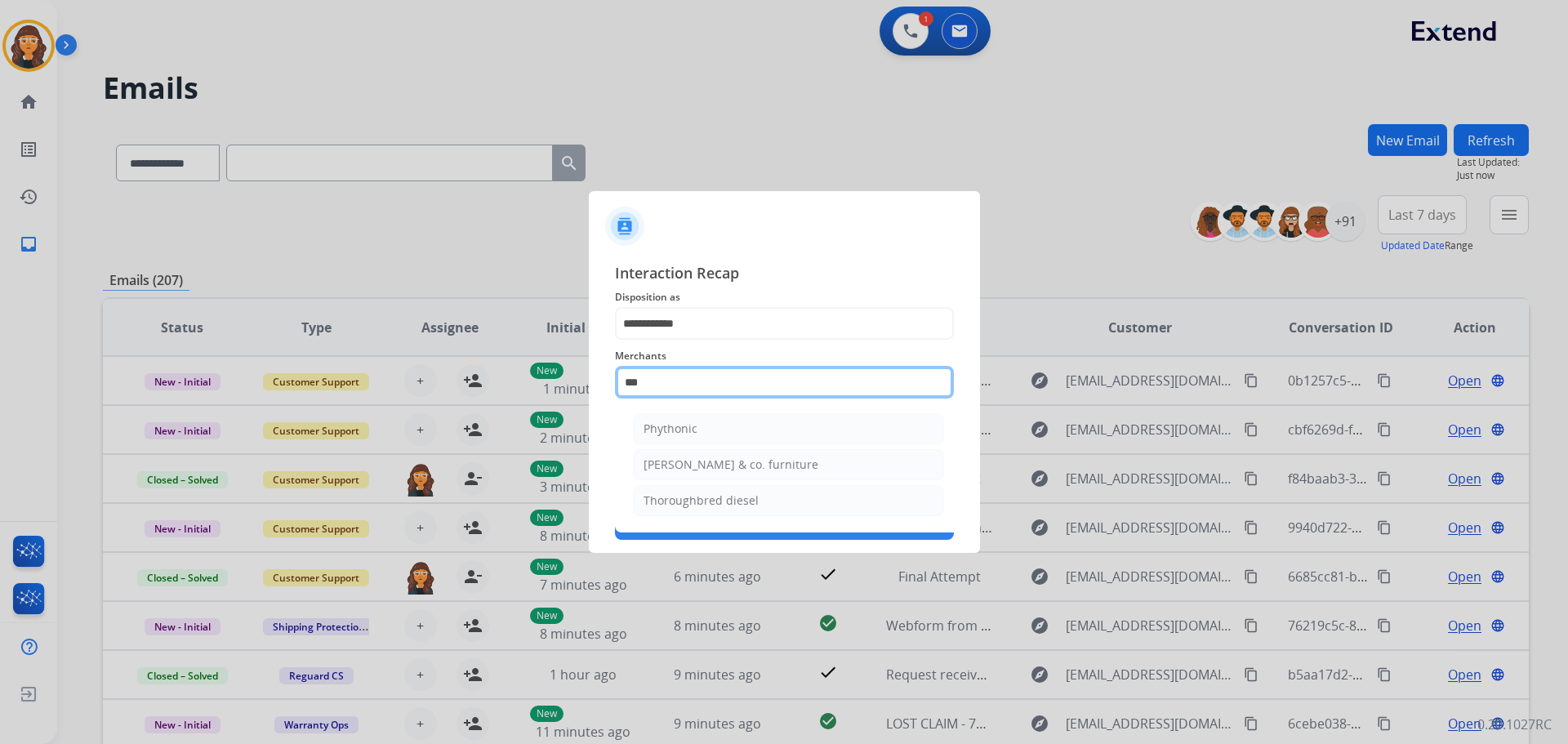
drag, startPoint x: 670, startPoint y: 377, endPoint x: 536, endPoint y: 371, distance: 134.1
click at [0, 371] on app-contact-recap-modal "**********" at bounding box center [0, 372] width 0 height 744
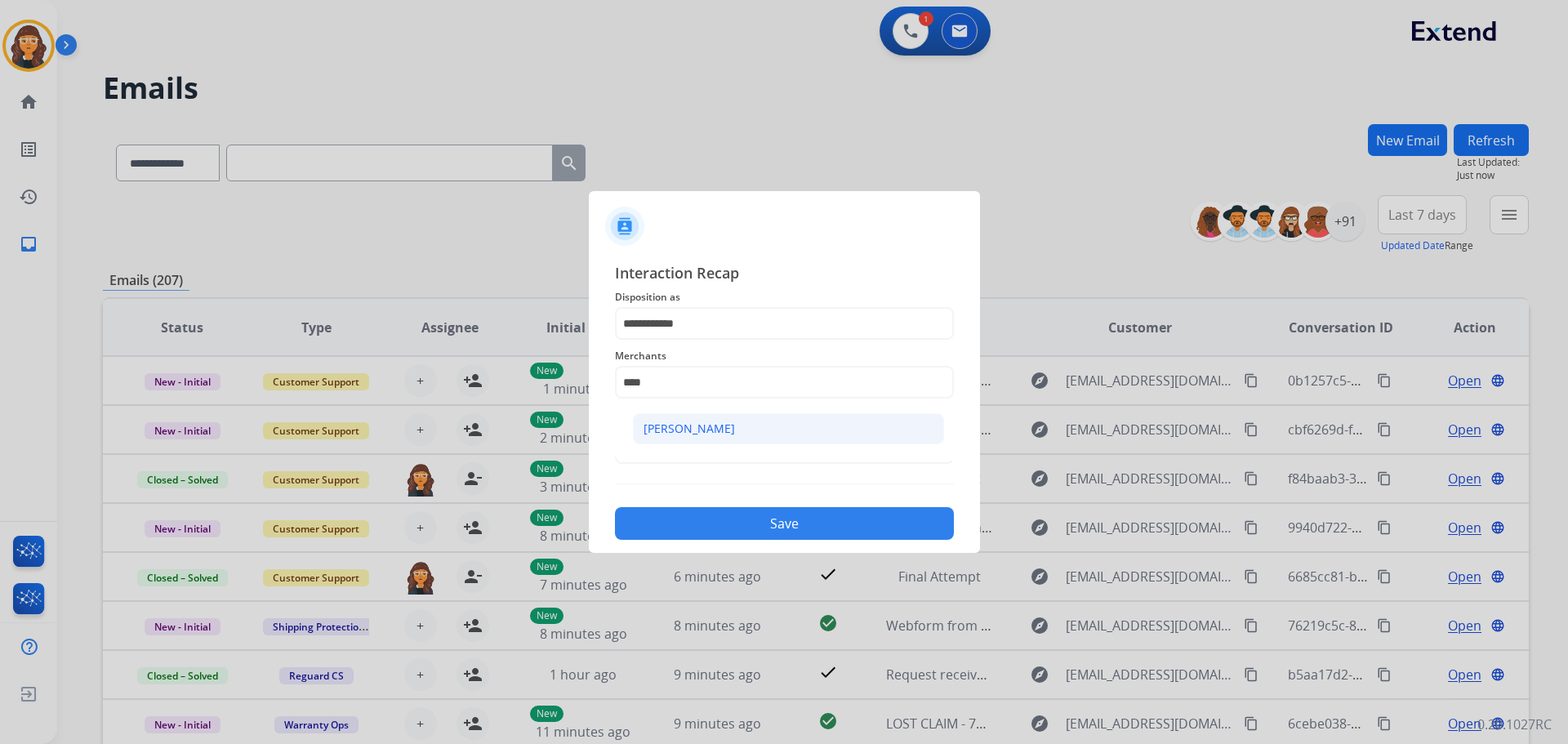
click at [649, 418] on li "[PERSON_NAME]" at bounding box center [789, 428] width 311 height 31
type input "**********"
click at [698, 511] on button "Save" at bounding box center [784, 523] width 339 height 33
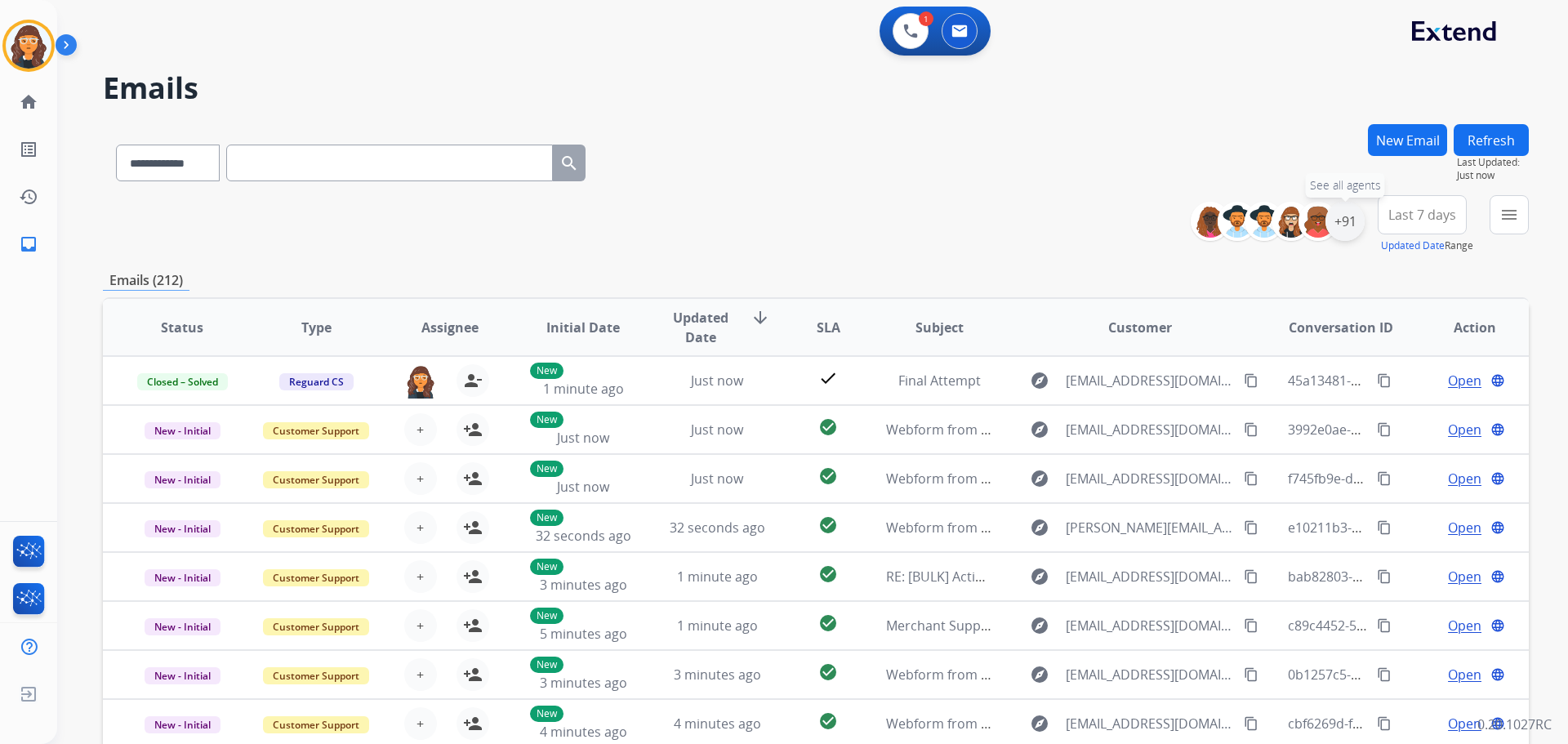
click at [1339, 225] on div "+91" at bounding box center [1345, 222] width 40 height 40
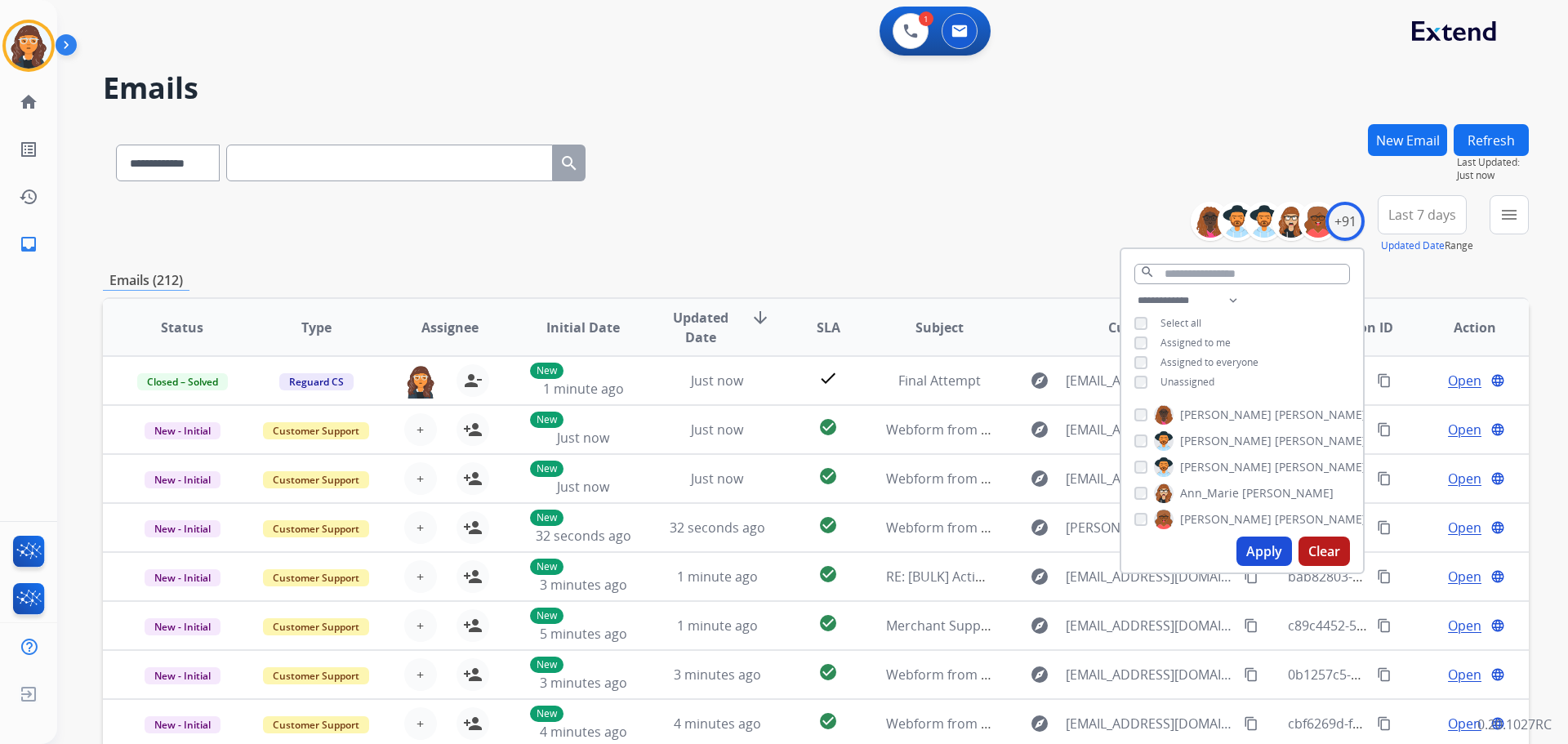
click at [1261, 544] on button "Apply" at bounding box center [1265, 551] width 56 height 30
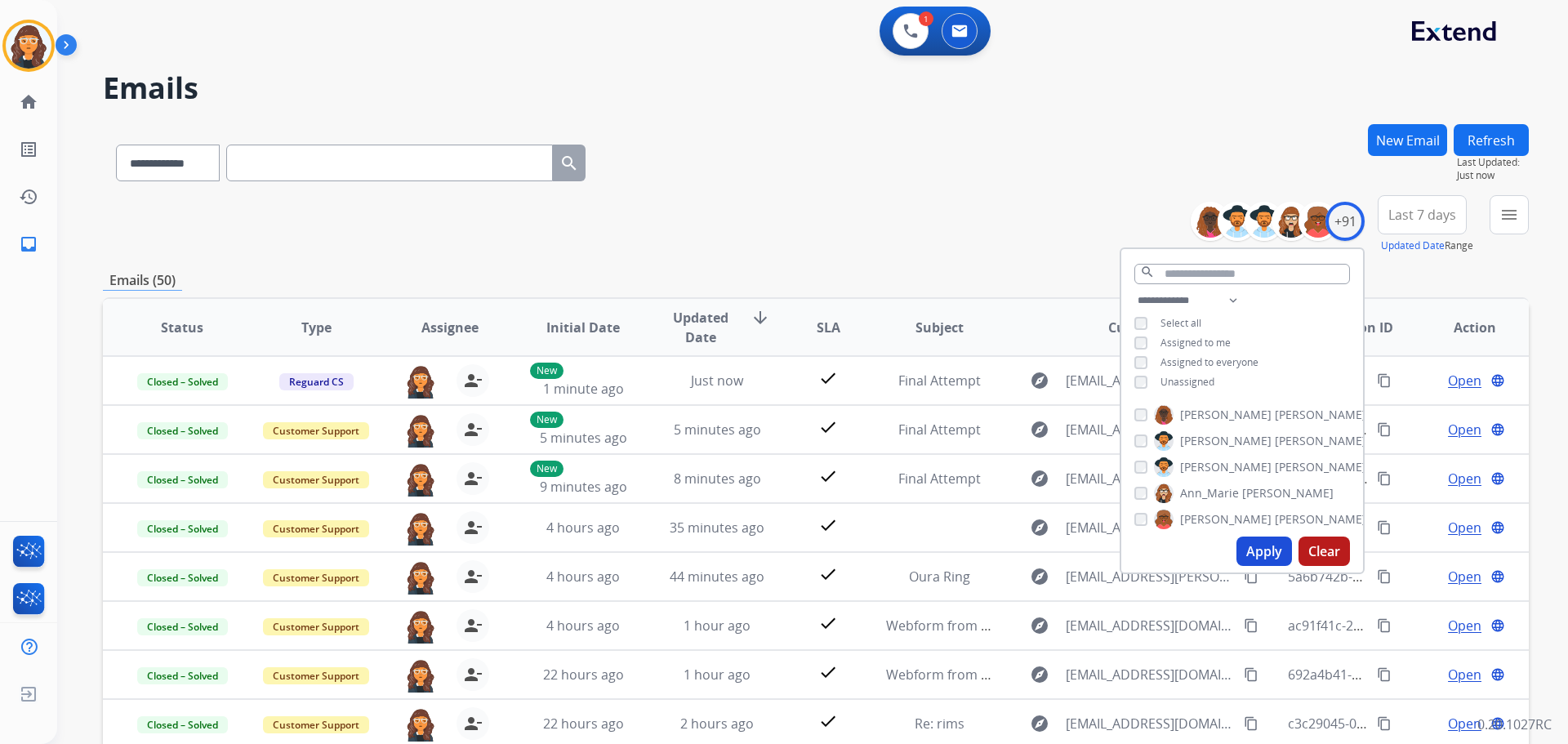
drag, startPoint x: 1144, startPoint y: 167, endPoint x: 1122, endPoint y: 211, distance: 49.2
click at [1144, 167] on div "**********" at bounding box center [816, 159] width 1426 height 71
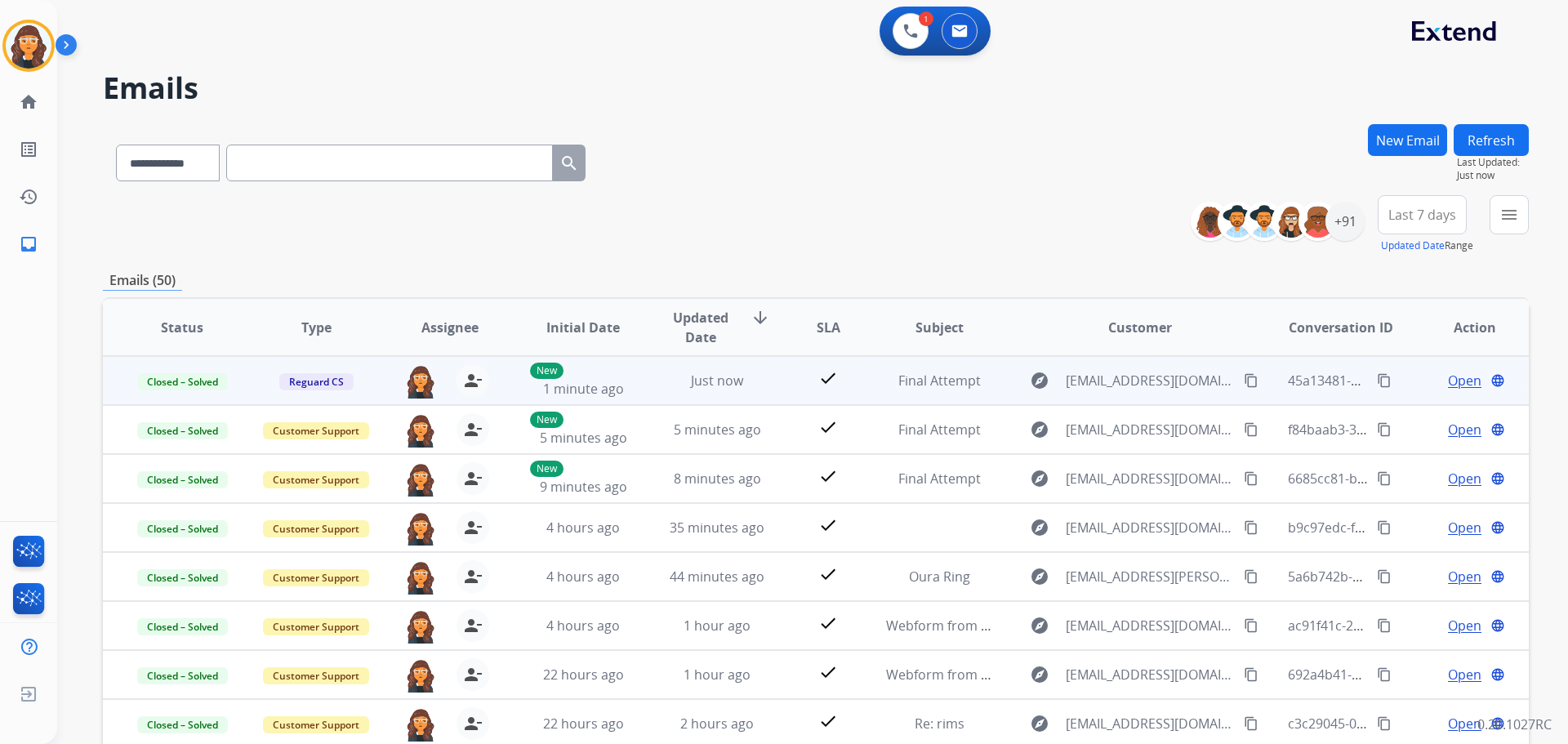
click at [1381, 378] on button "content_copy" at bounding box center [1385, 380] width 20 height 20
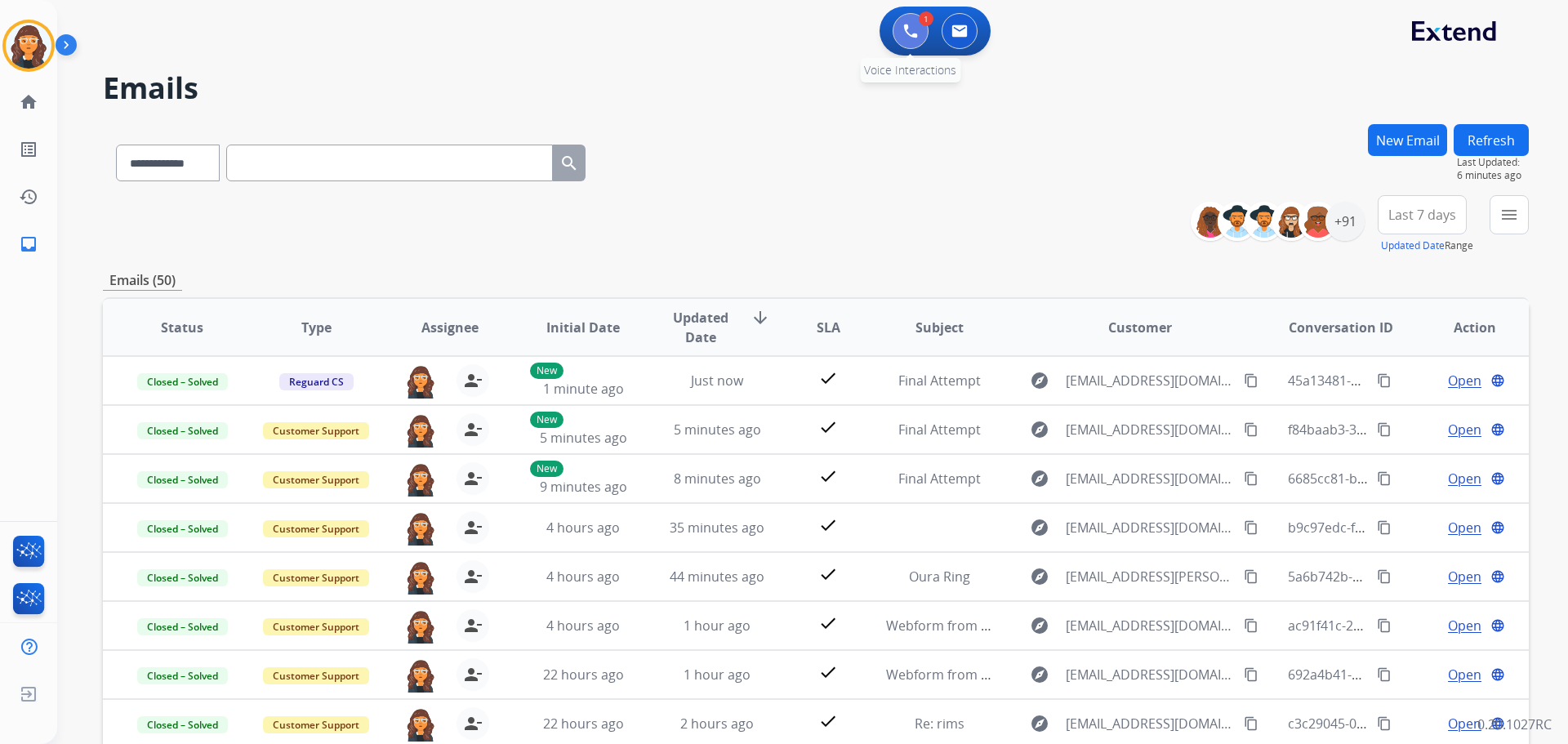
click at [914, 33] on img at bounding box center [910, 31] width 15 height 15
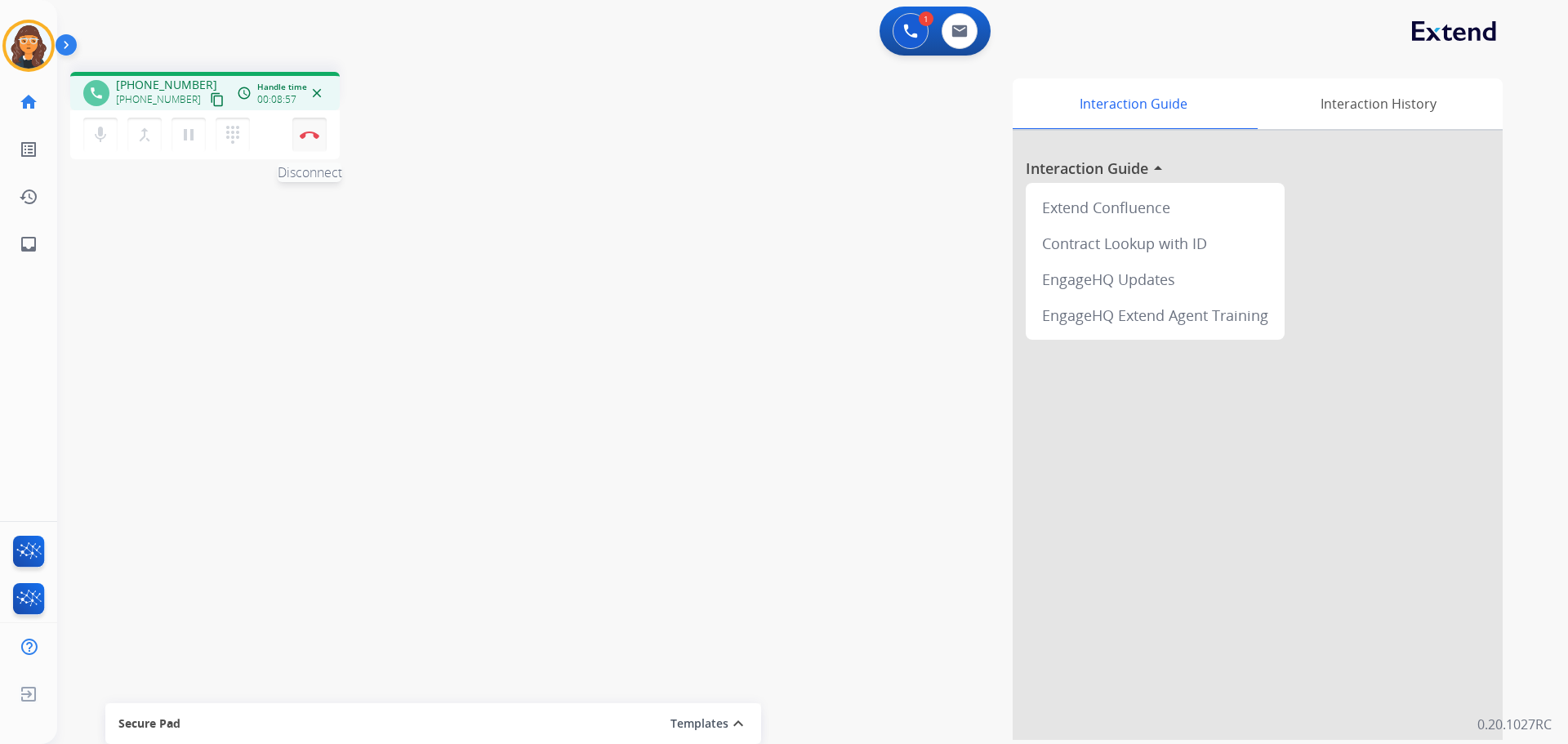
click at [305, 136] on img at bounding box center [309, 135] width 20 height 8
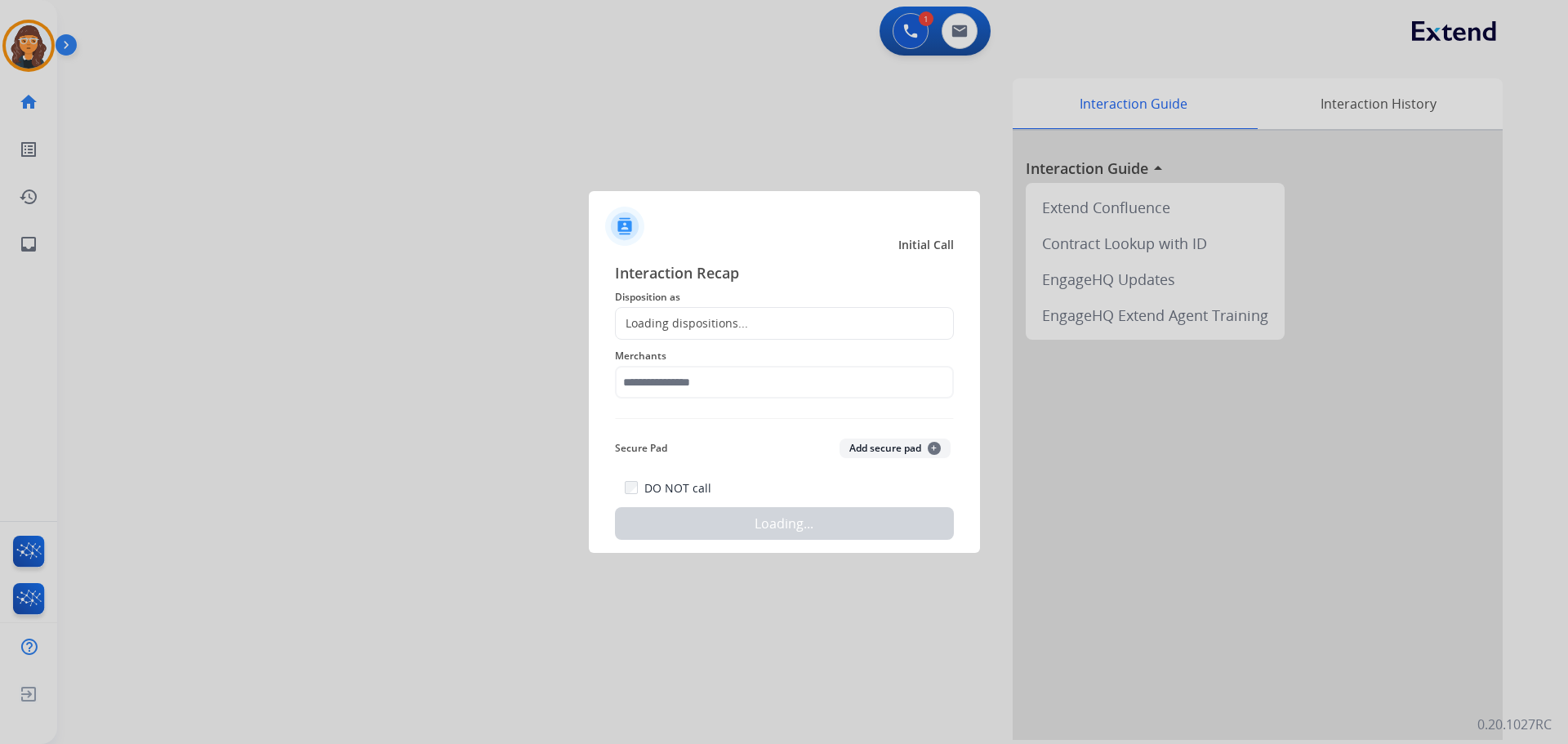
click at [668, 327] on div "Loading dispositions..." at bounding box center [681, 323] width 132 height 16
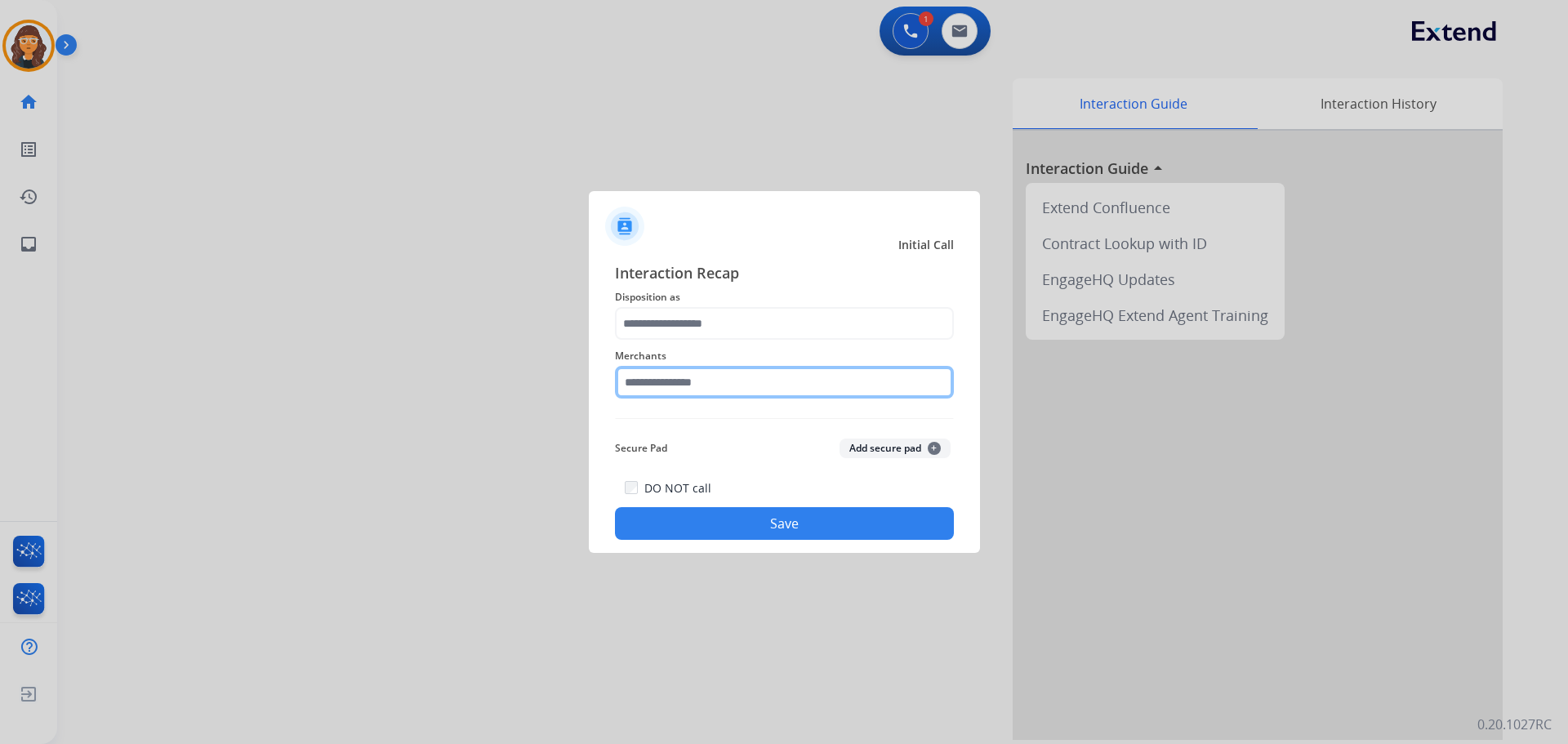
click at [684, 381] on input "text" at bounding box center [784, 381] width 339 height 33
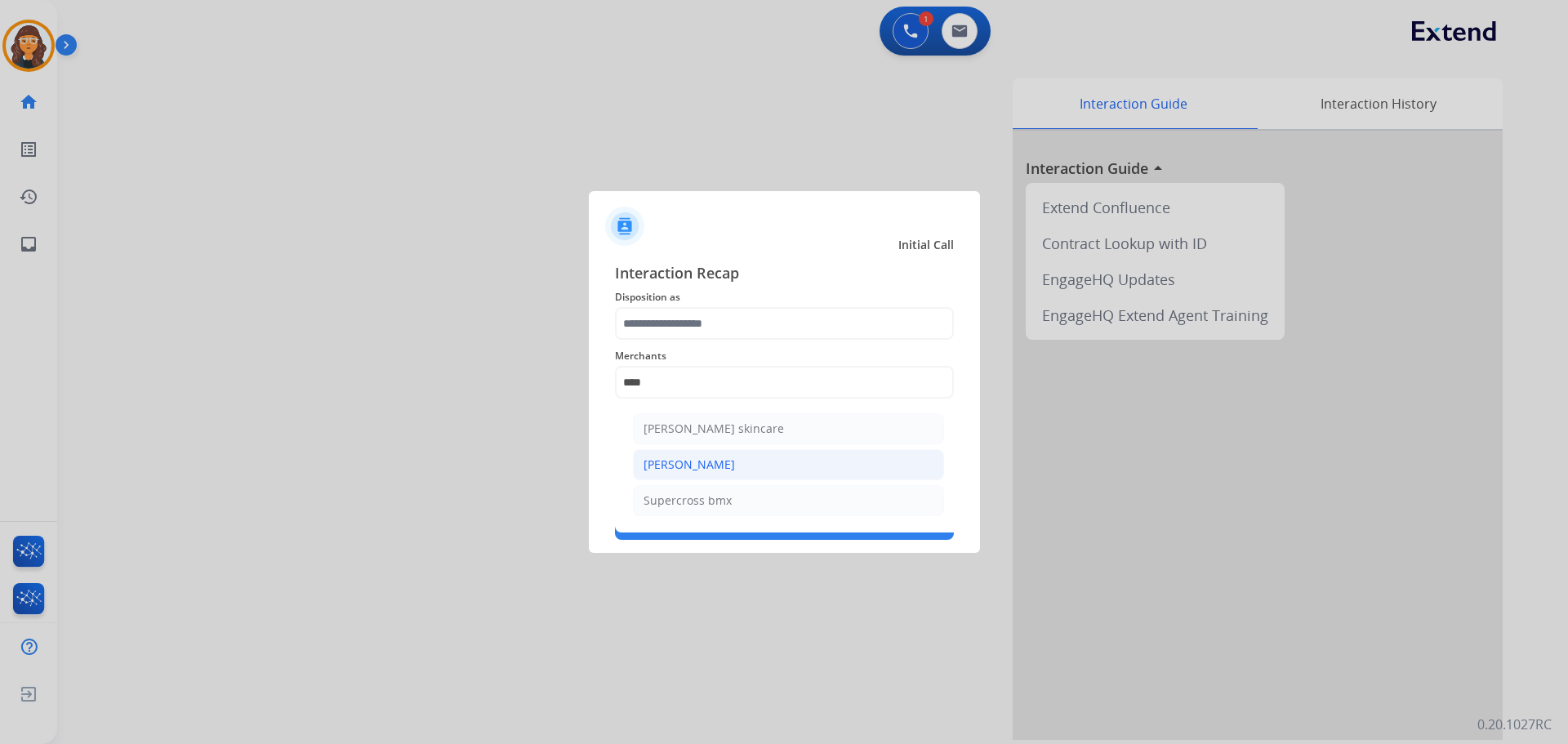
click at [703, 456] on li "[PERSON_NAME]" at bounding box center [789, 464] width 311 height 31
type input "**********"
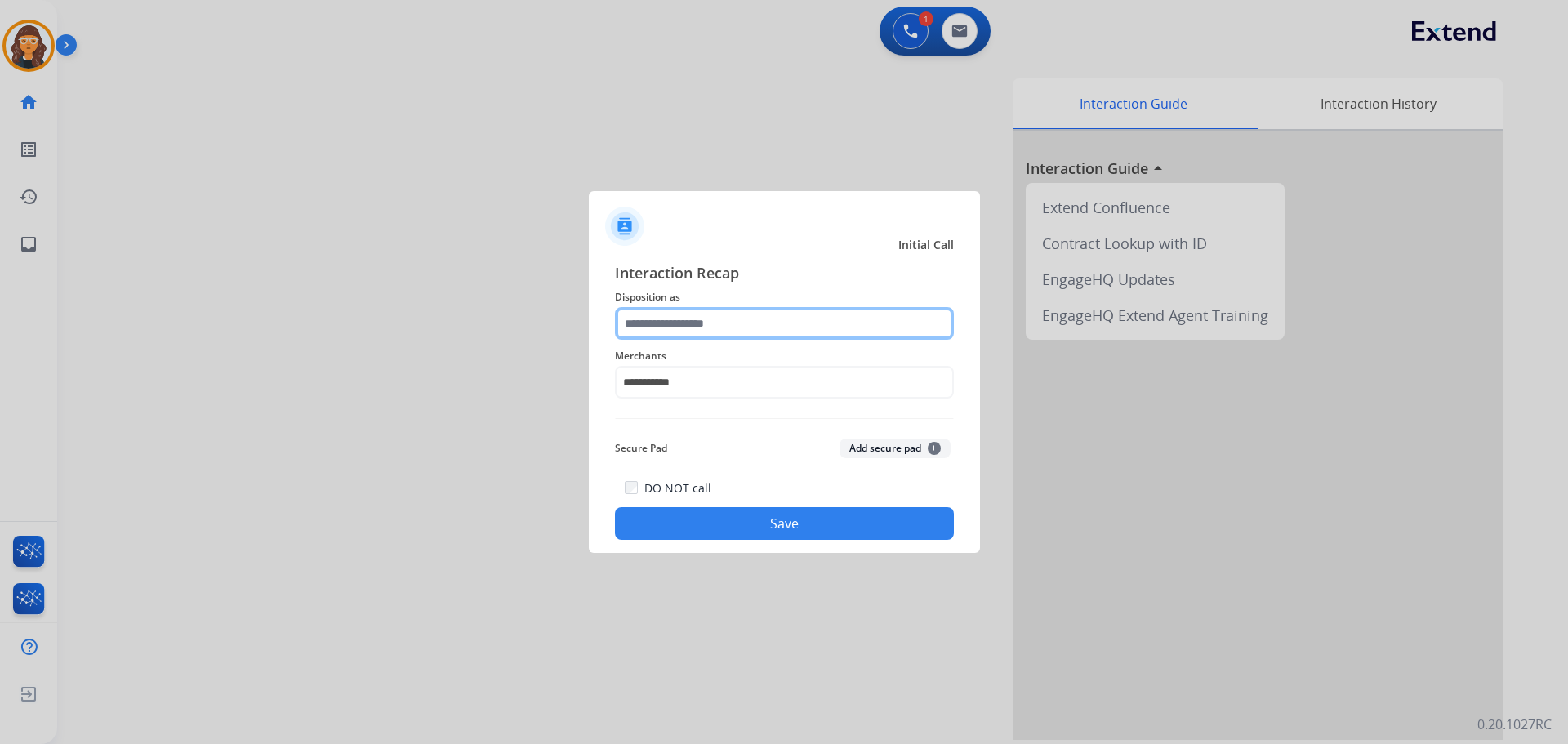
click at [672, 308] on input "text" at bounding box center [784, 323] width 339 height 33
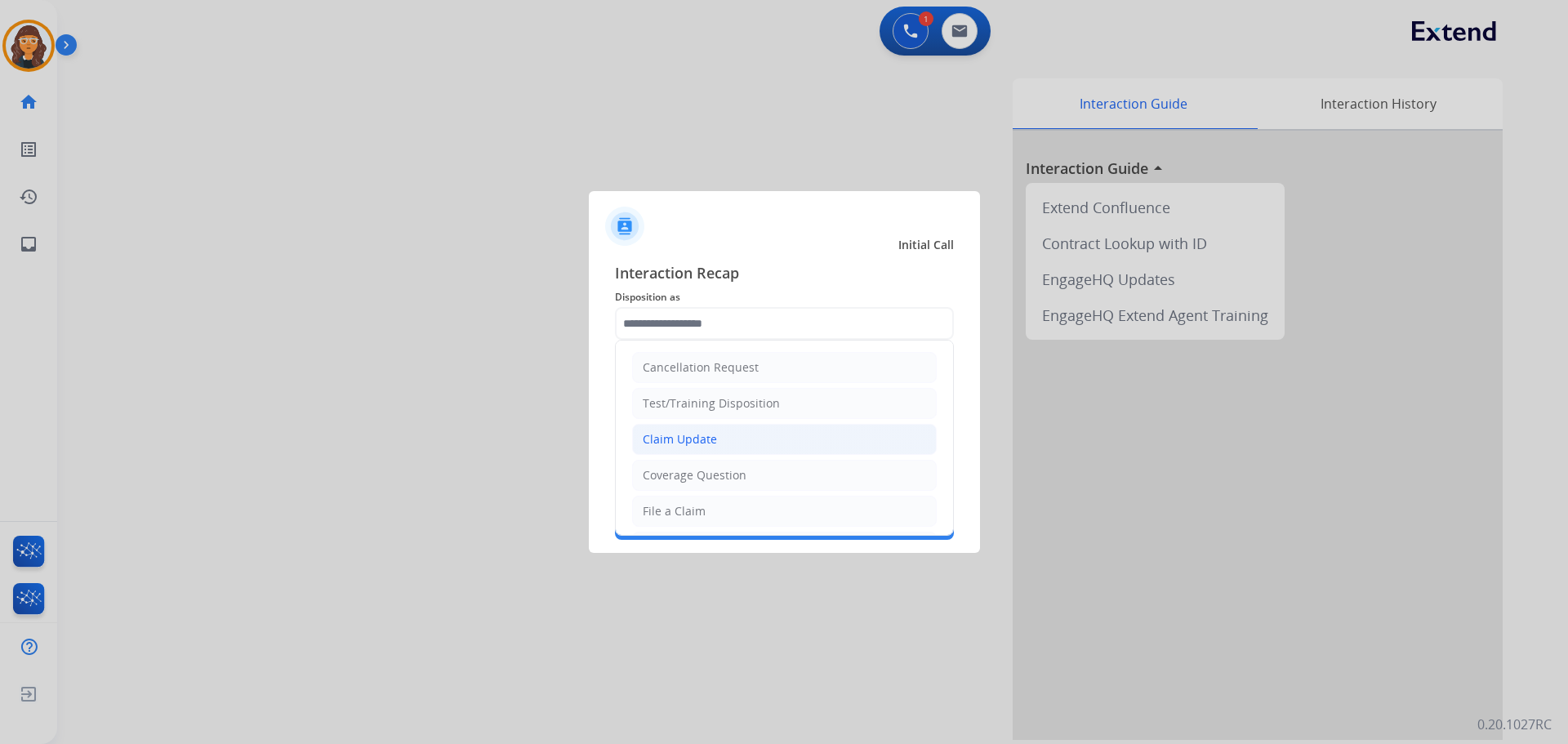
click at [695, 438] on div "Claim Update" at bounding box center [679, 439] width 74 height 16
type input "**********"
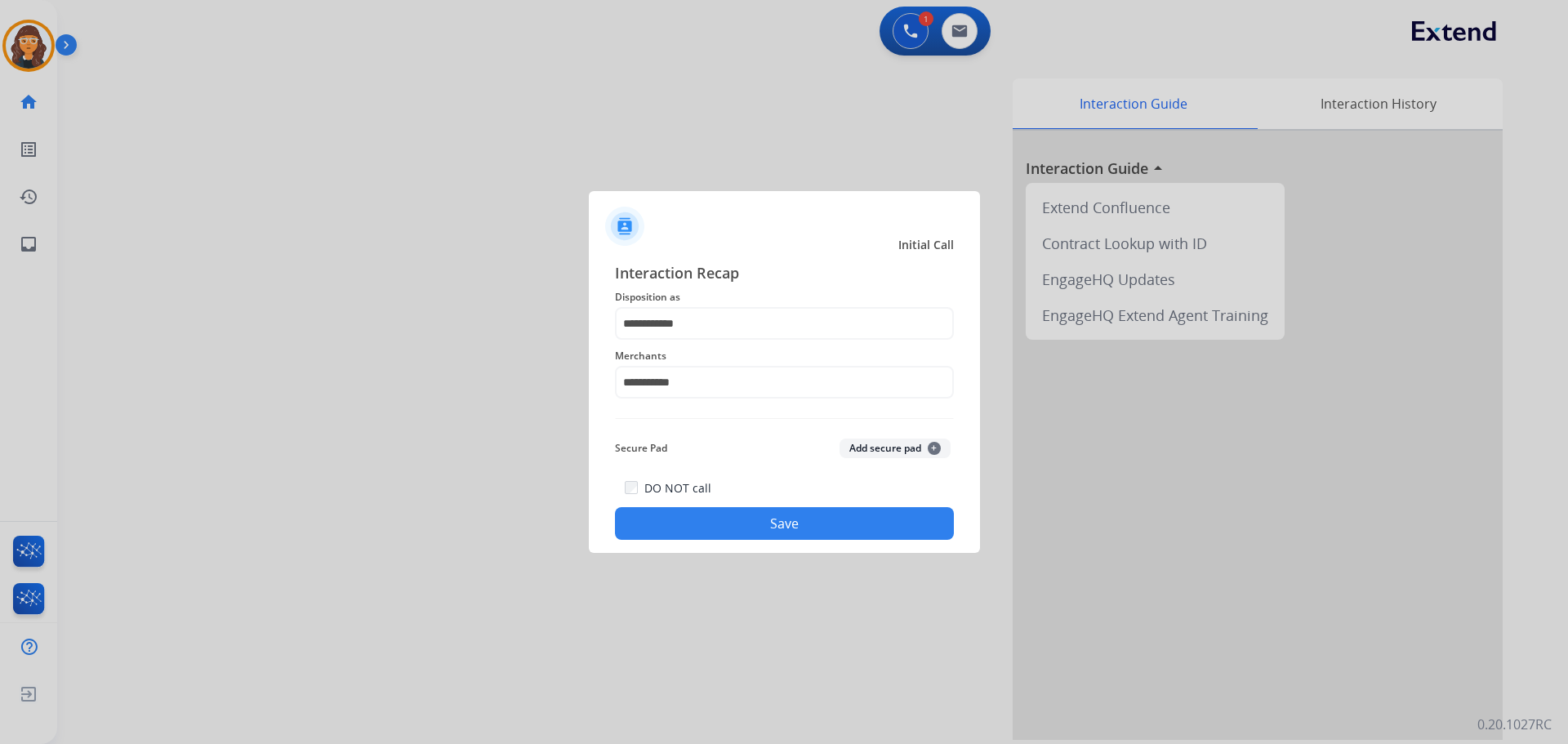
click at [733, 535] on button "Save" at bounding box center [784, 523] width 339 height 33
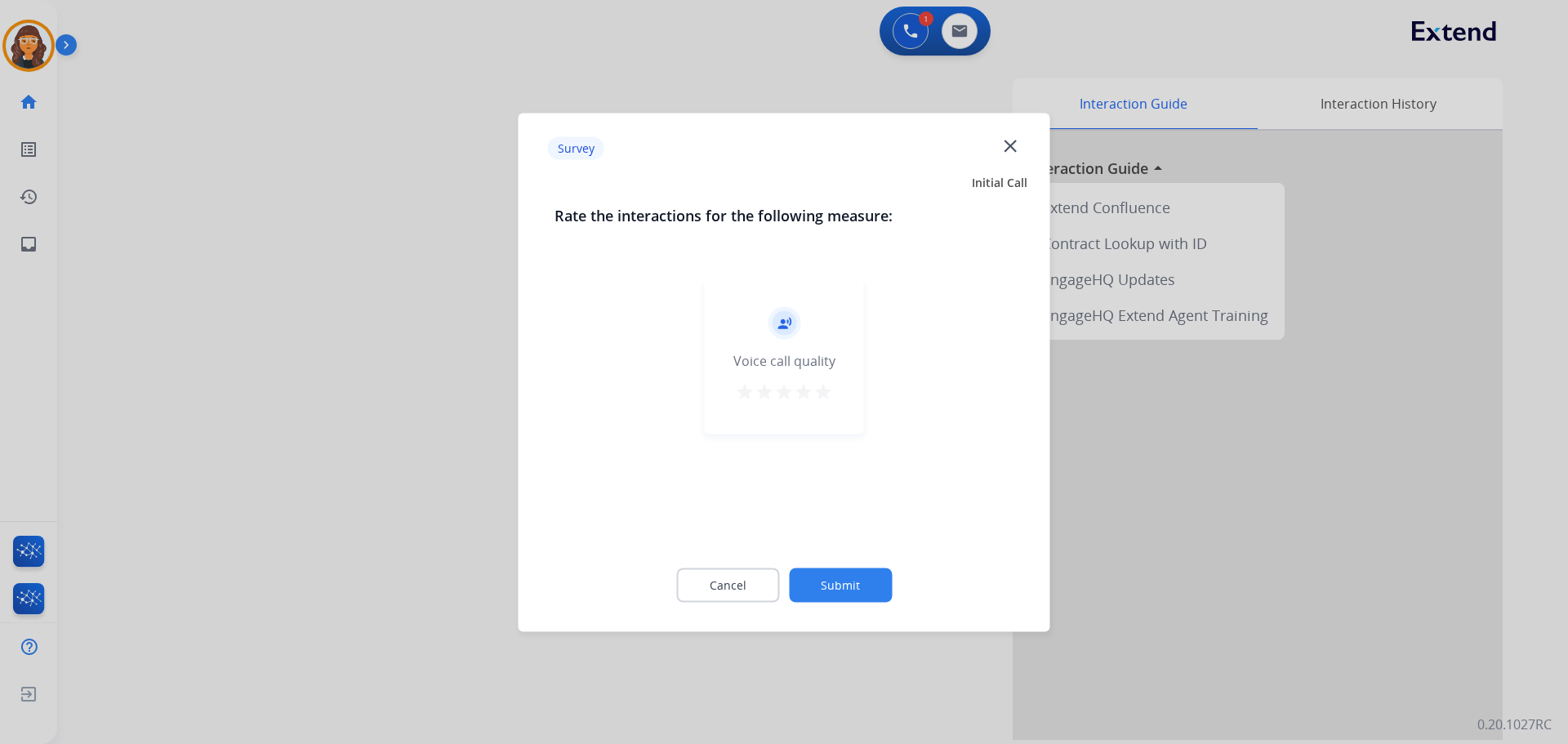
click at [827, 392] on mat-icon "star" at bounding box center [824, 391] width 20 height 20
click at [824, 579] on button "Submit" at bounding box center [840, 585] width 103 height 35
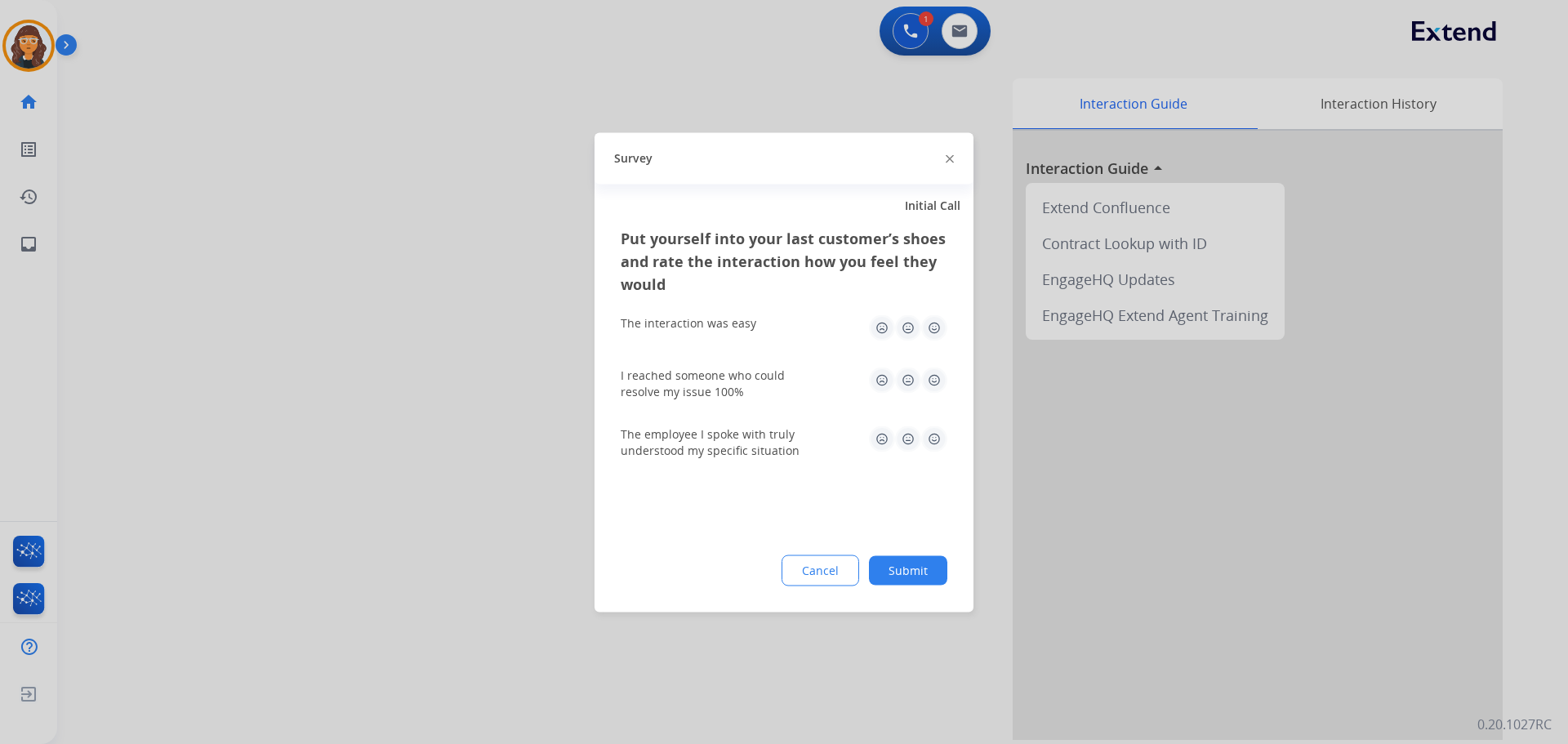
click at [932, 325] on img at bounding box center [934, 327] width 26 height 26
click at [935, 385] on img at bounding box center [934, 379] width 26 height 26
click at [940, 447] on img at bounding box center [934, 438] width 26 height 26
click at [907, 575] on button "Submit" at bounding box center [908, 570] width 78 height 30
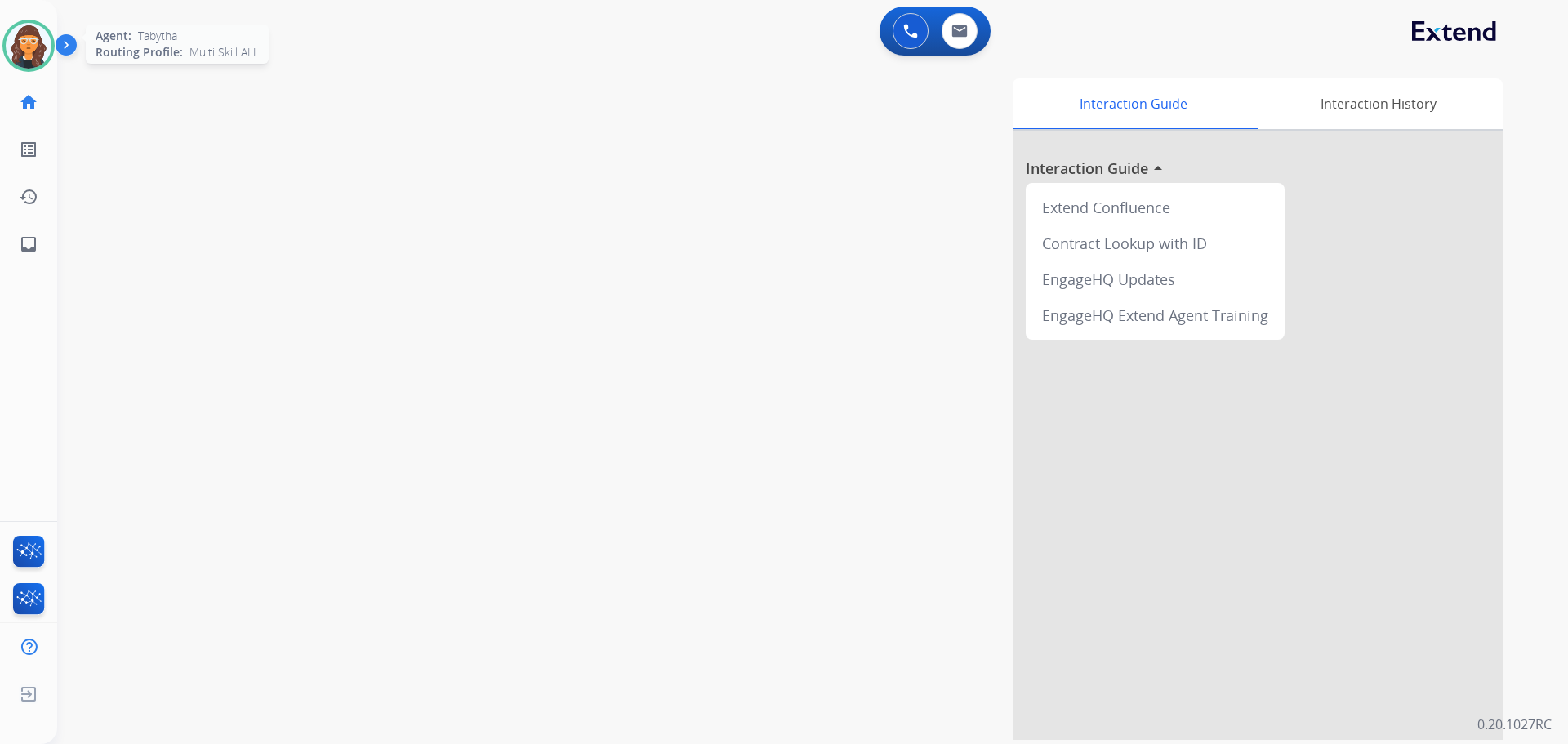
click at [32, 54] on img at bounding box center [29, 46] width 46 height 46
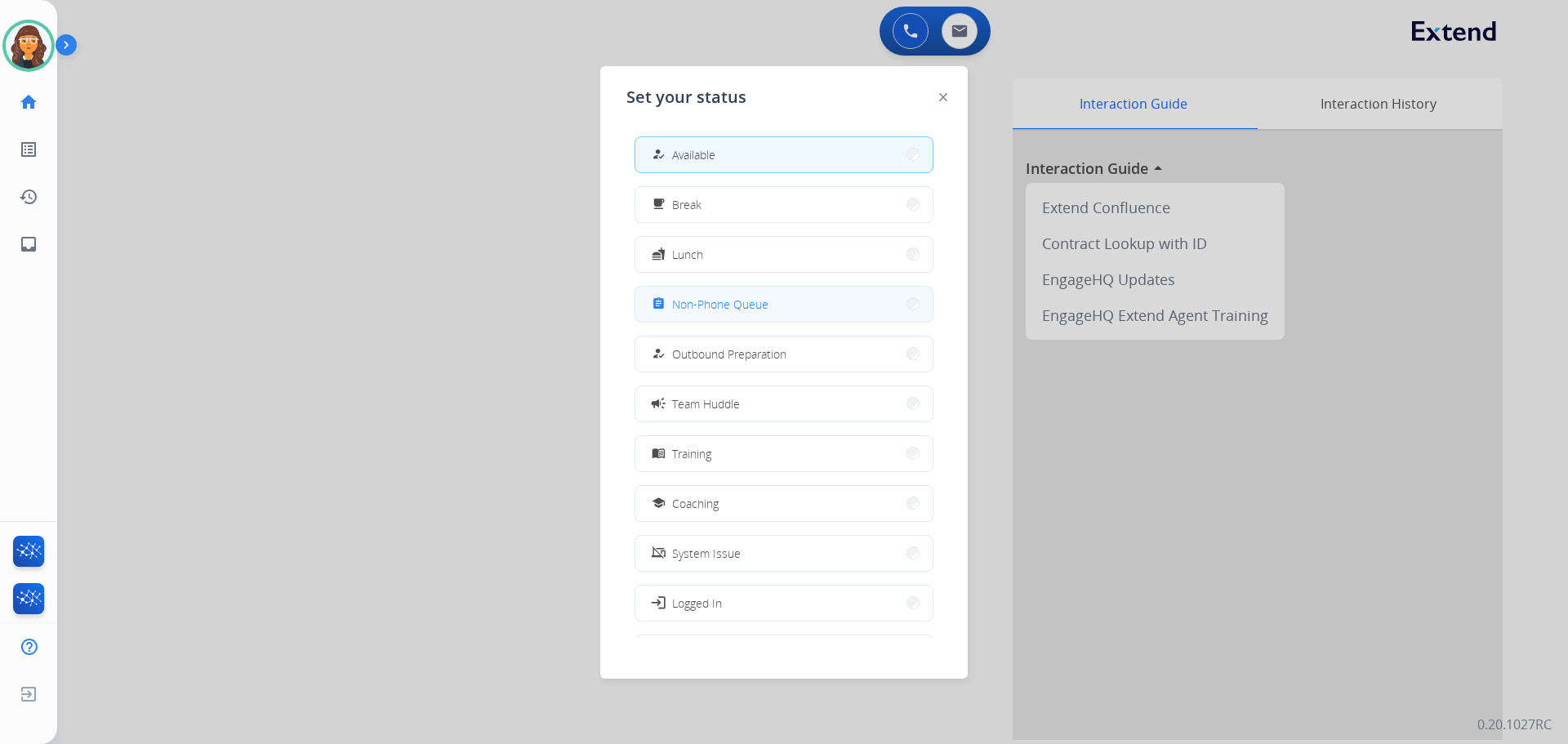
click at [694, 303] on span "Non-Phone Queue" at bounding box center [720, 303] width 96 height 17
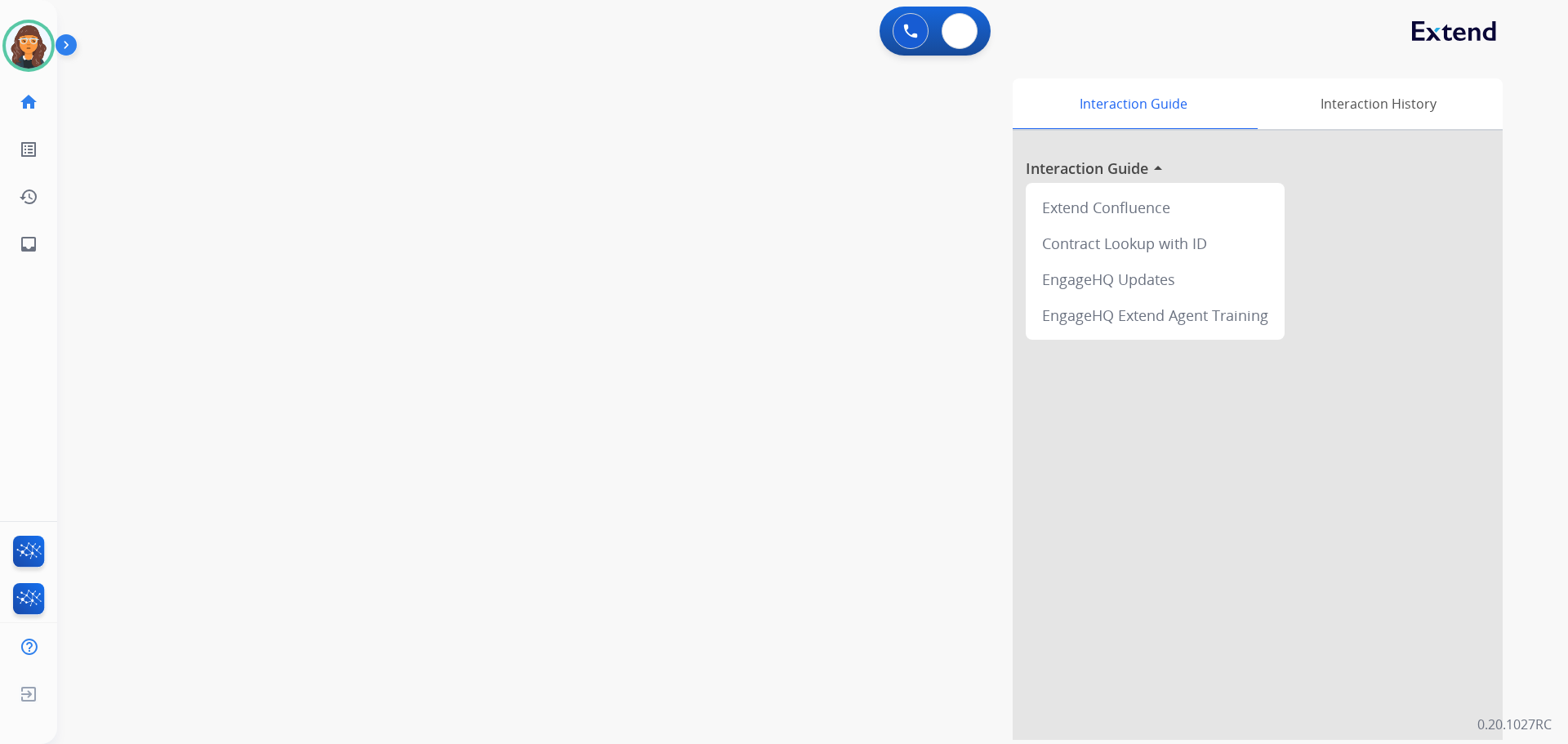
click at [984, 21] on div "0 Voice Interactions 0 Email Interactions" at bounding box center [935, 31] width 111 height 49
click at [952, 29] on img at bounding box center [959, 31] width 16 height 13
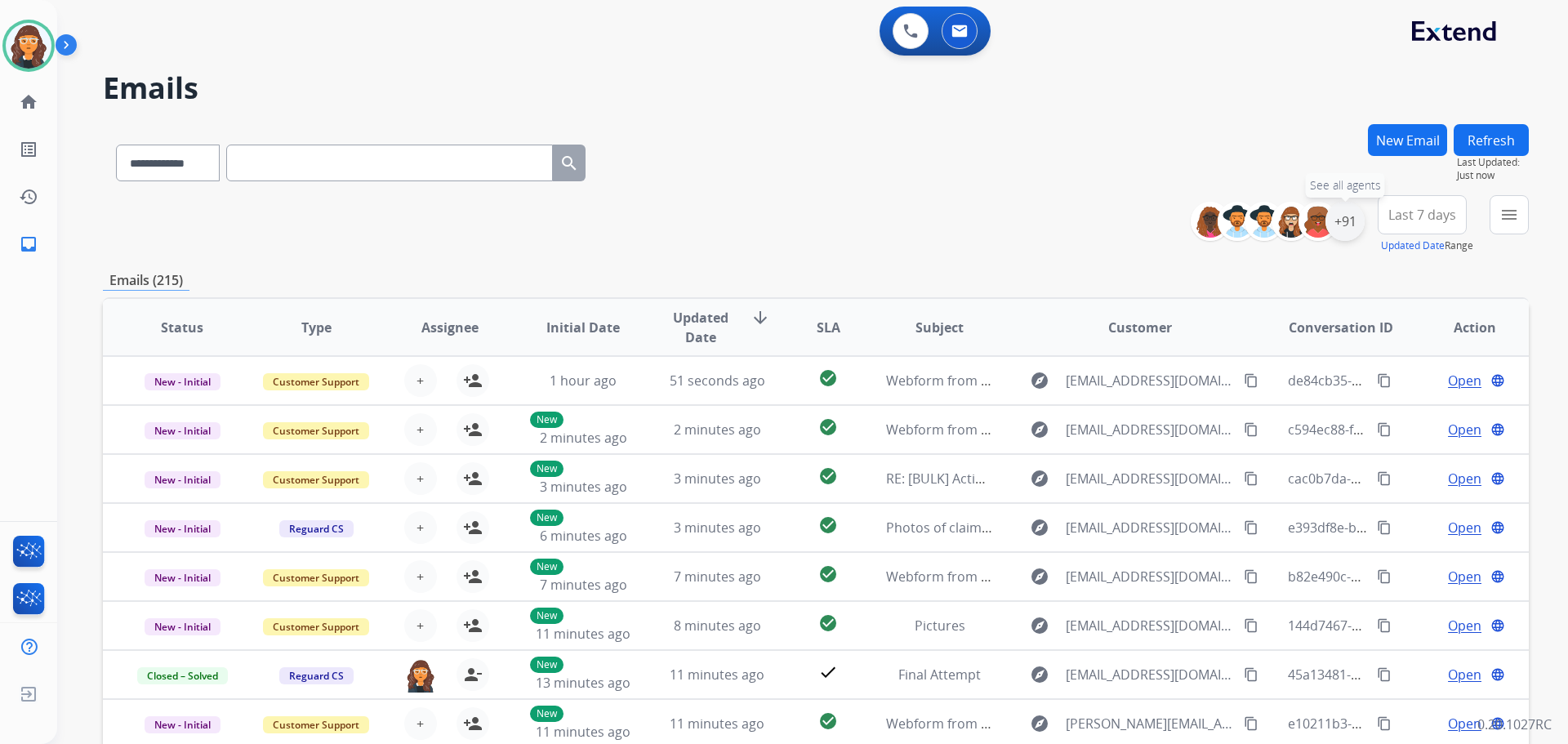
click at [1343, 225] on div "+91" at bounding box center [1345, 222] width 40 height 40
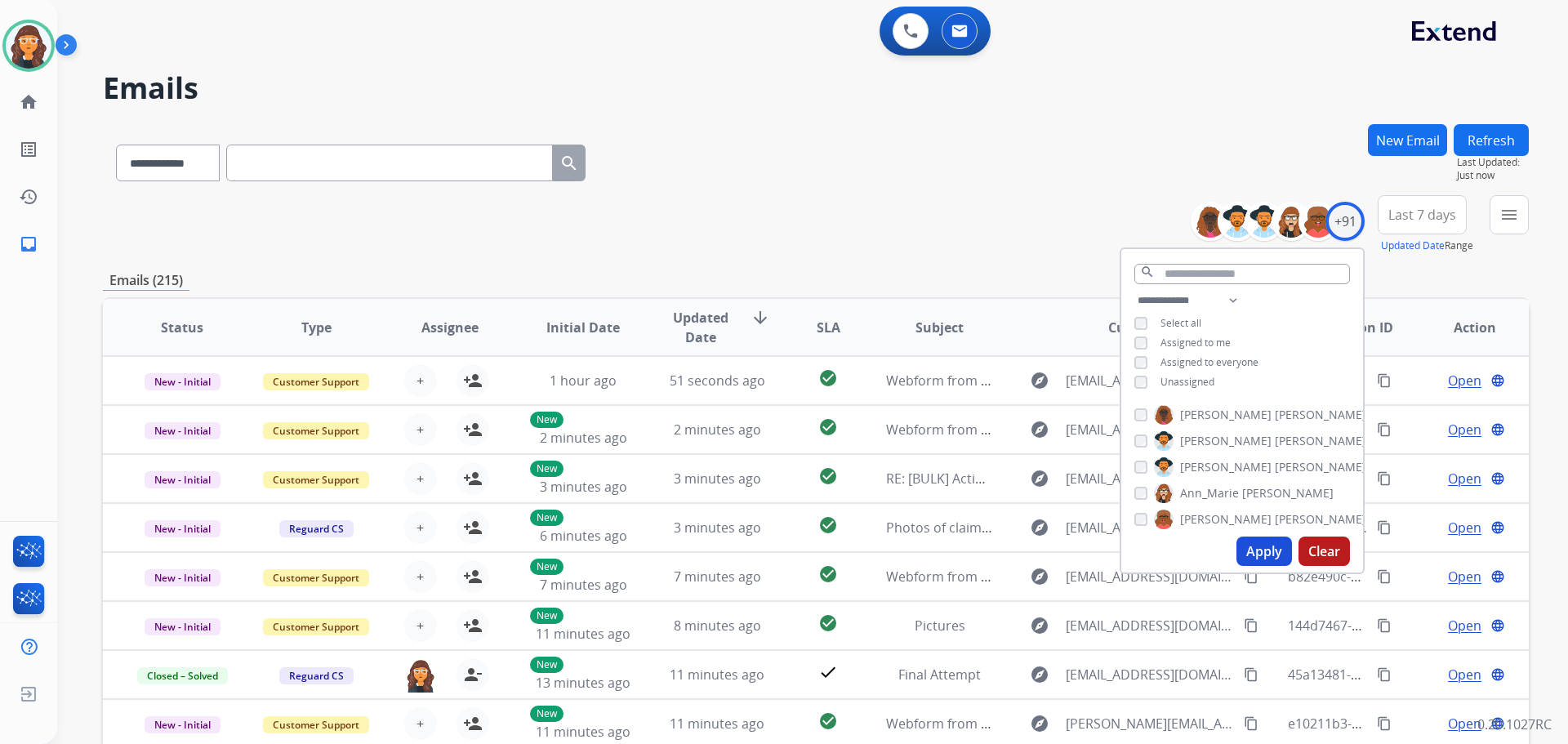
click at [1257, 551] on button "Apply" at bounding box center [1265, 551] width 56 height 30
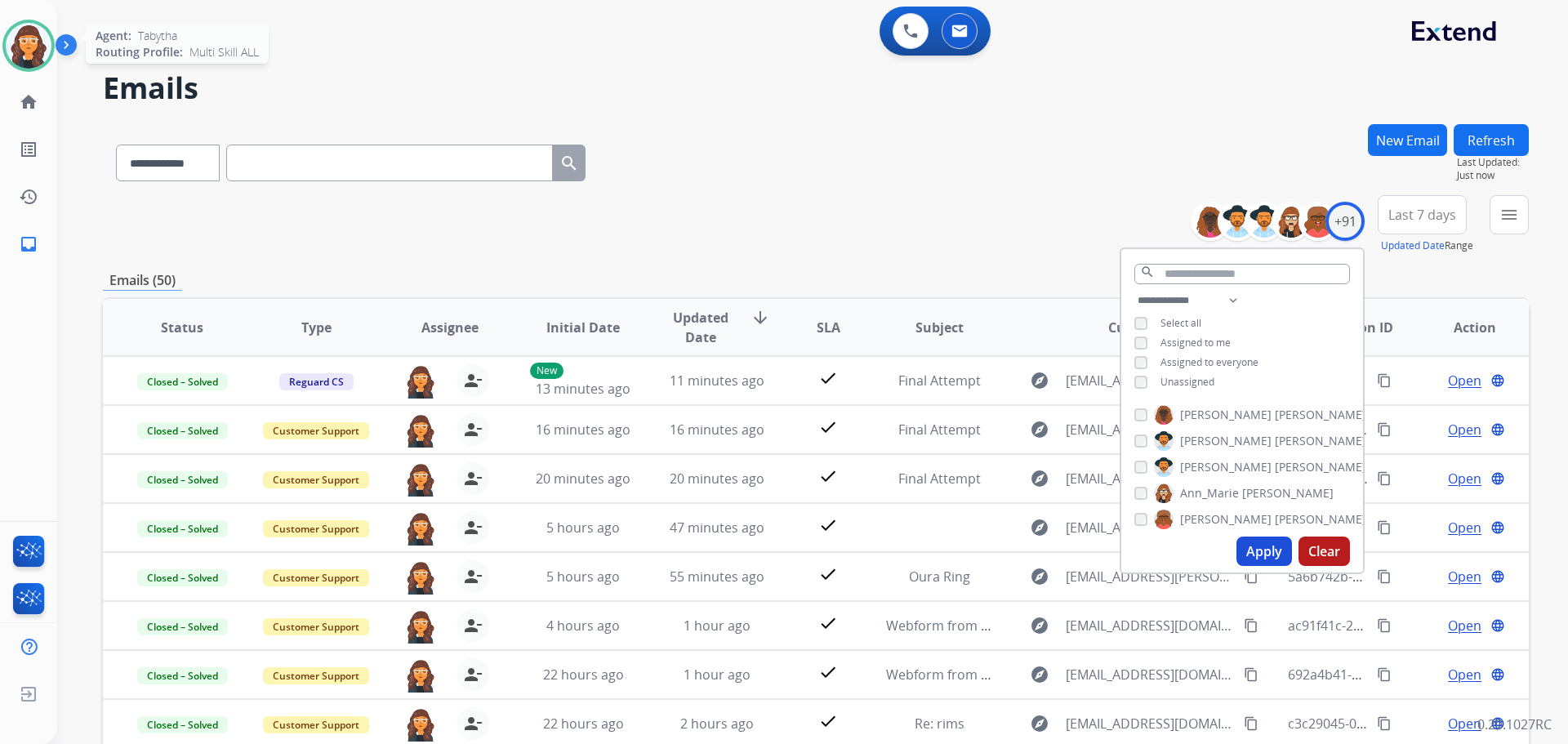
click at [25, 46] on img at bounding box center [29, 46] width 46 height 46
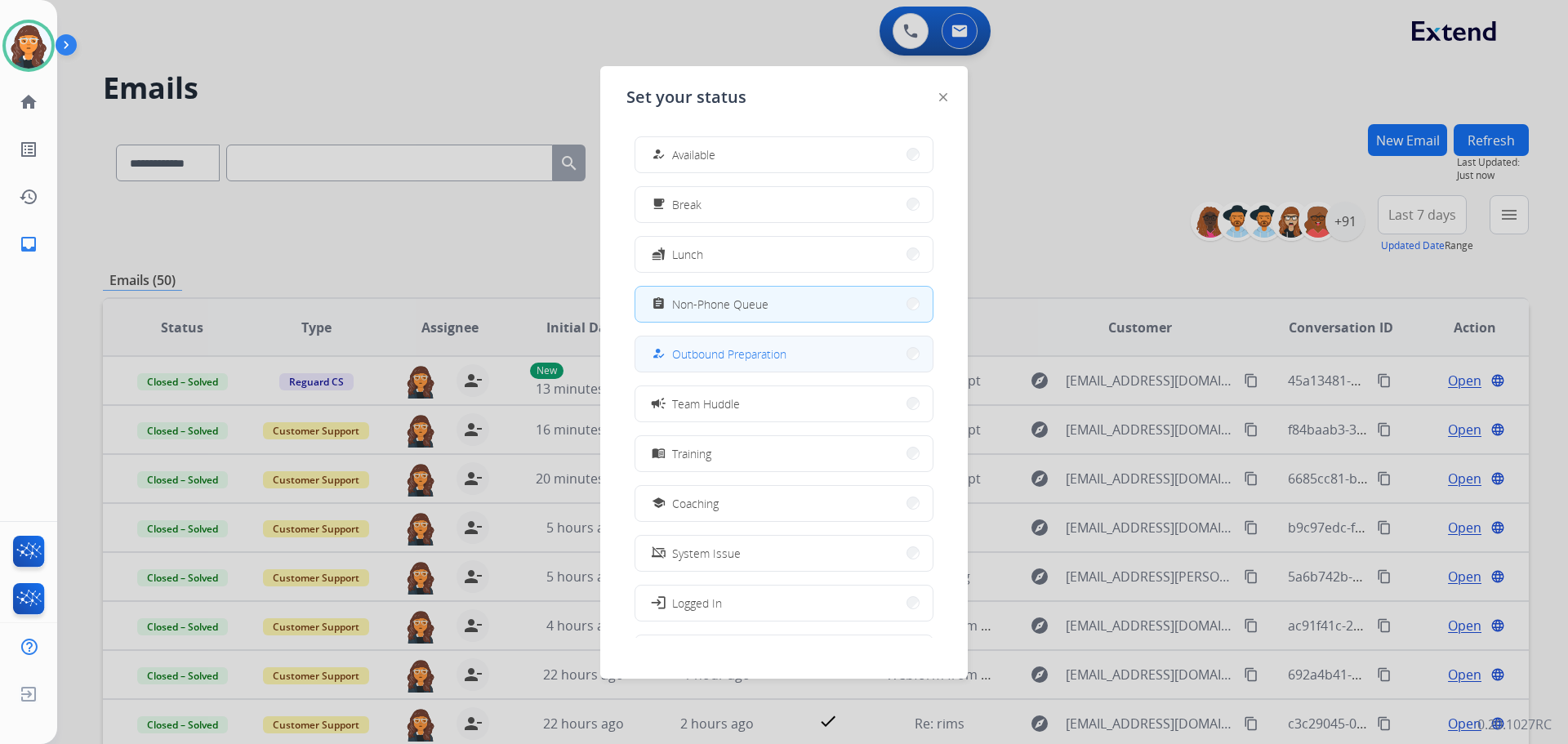
scroll to position [54, 0]
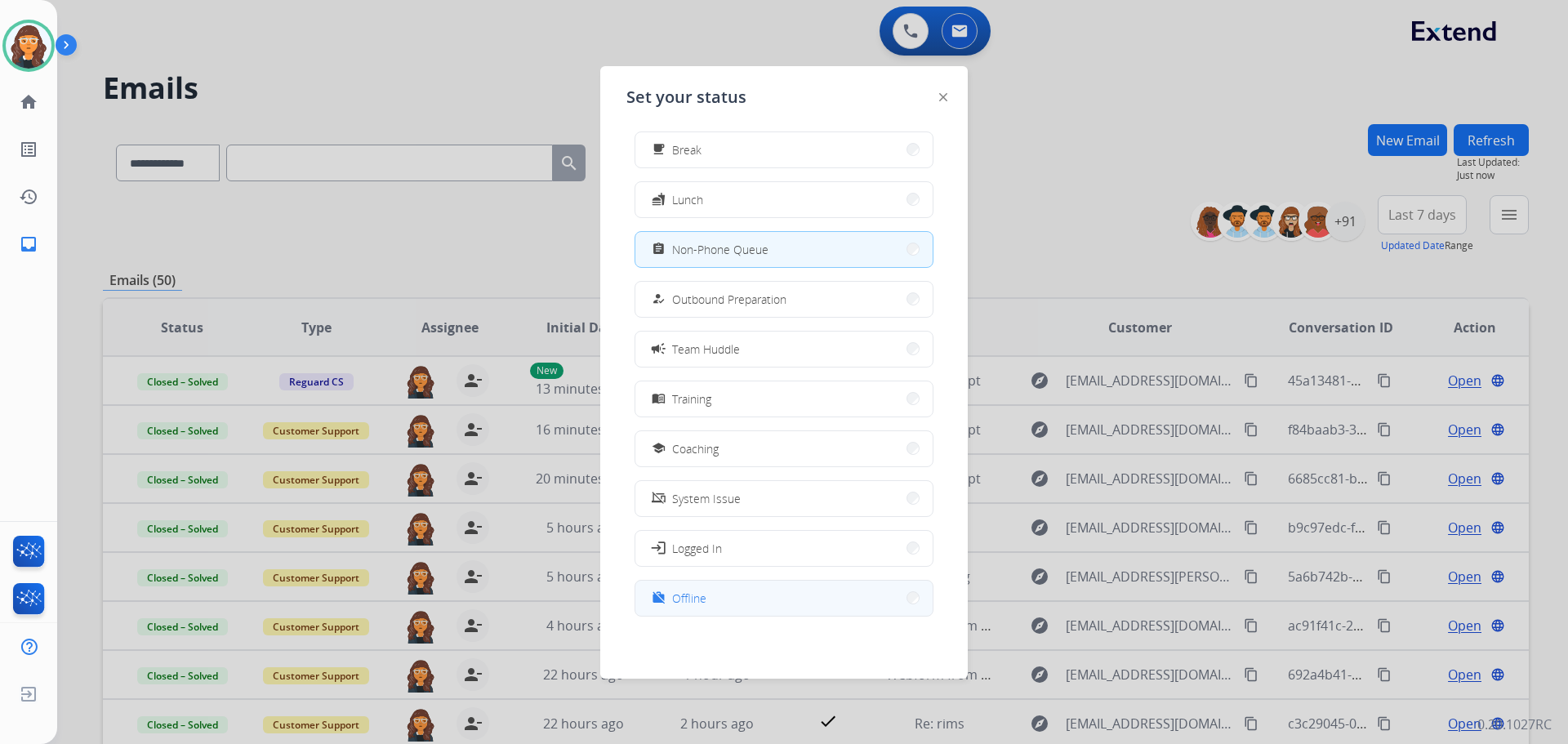
click at [703, 598] on span "Offline" at bounding box center [689, 597] width 35 height 17
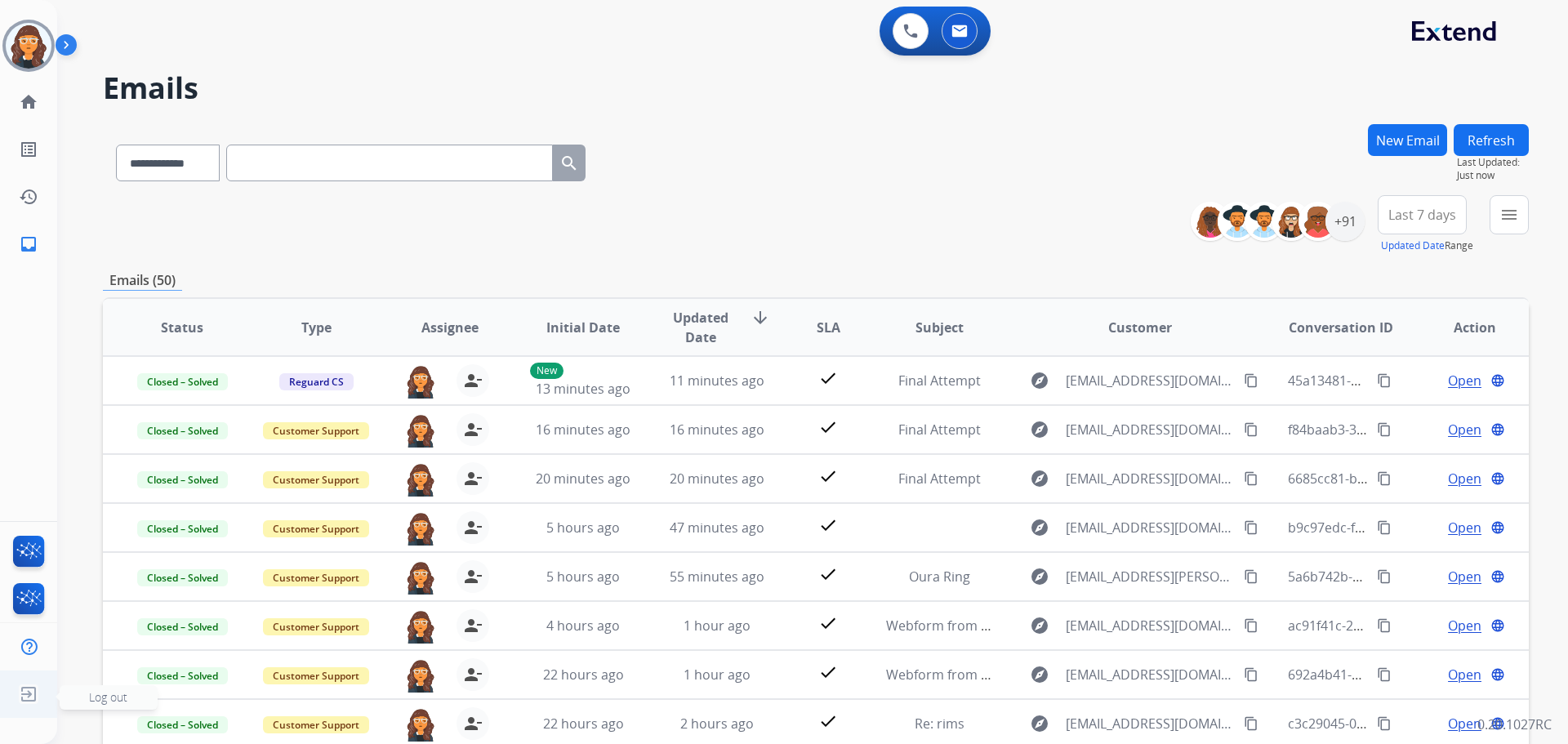
click at [30, 698] on img at bounding box center [29, 693] width 30 height 31
